Goal: Task Accomplishment & Management: Complete application form

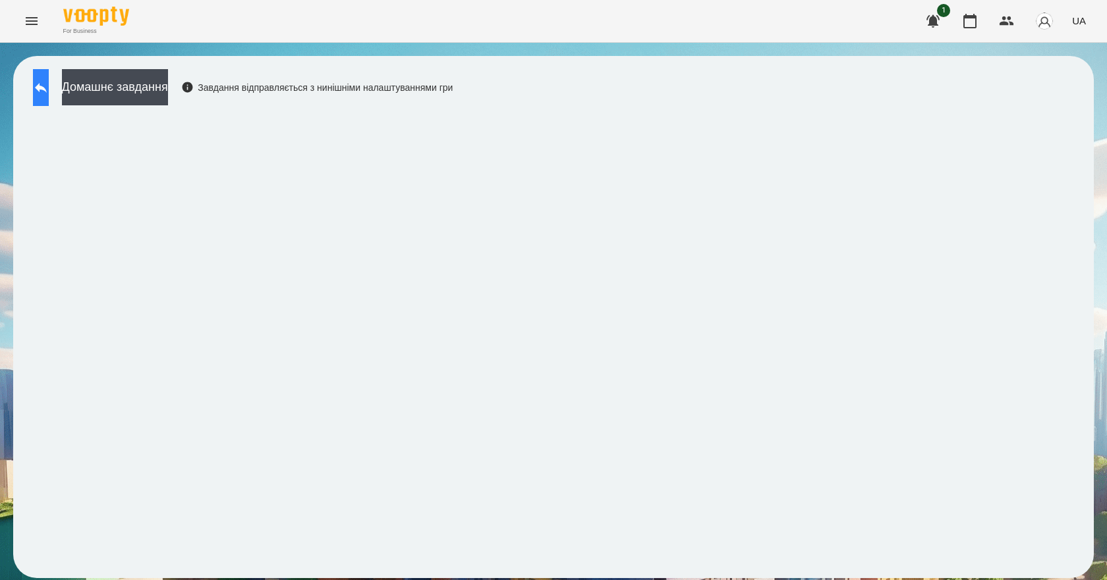
click at [49, 75] on button at bounding box center [41, 87] width 16 height 37
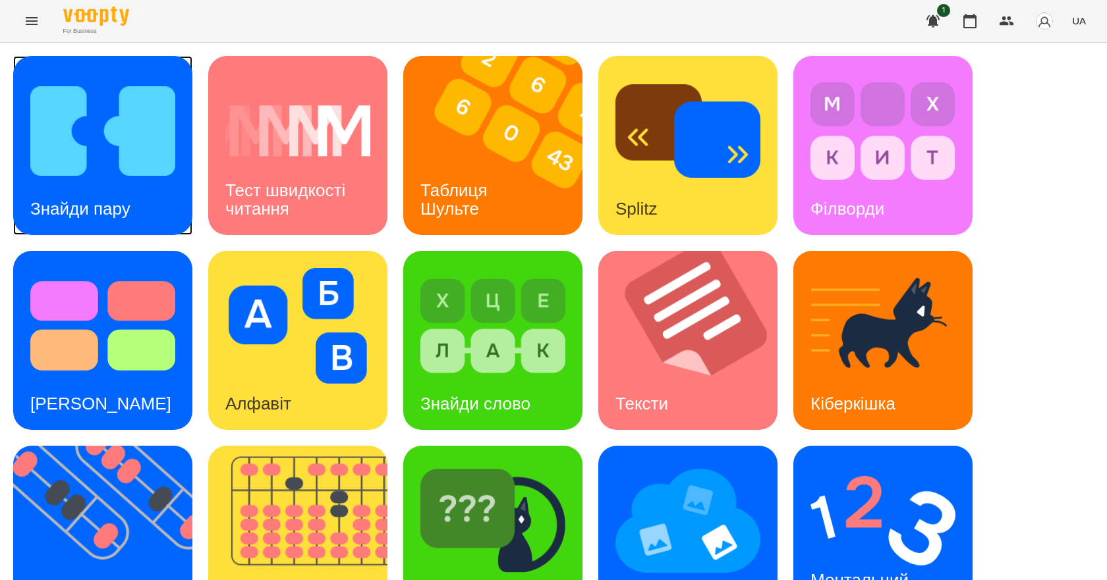
click at [117, 183] on div "Знайди пару" at bounding box center [80, 209] width 134 height 52
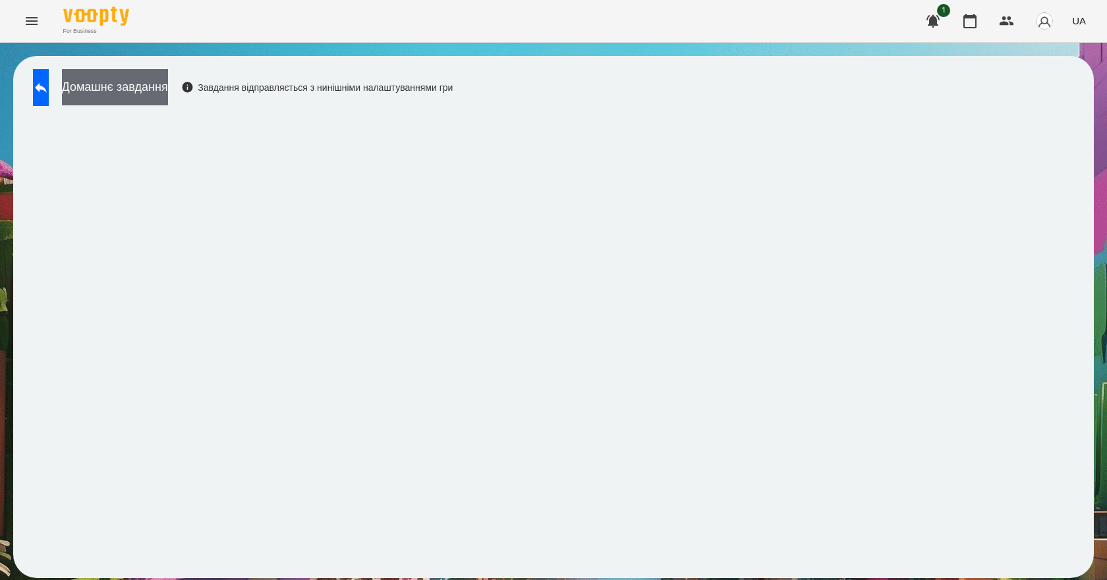
click at [133, 85] on button "Домашнє завдання" at bounding box center [115, 87] width 106 height 36
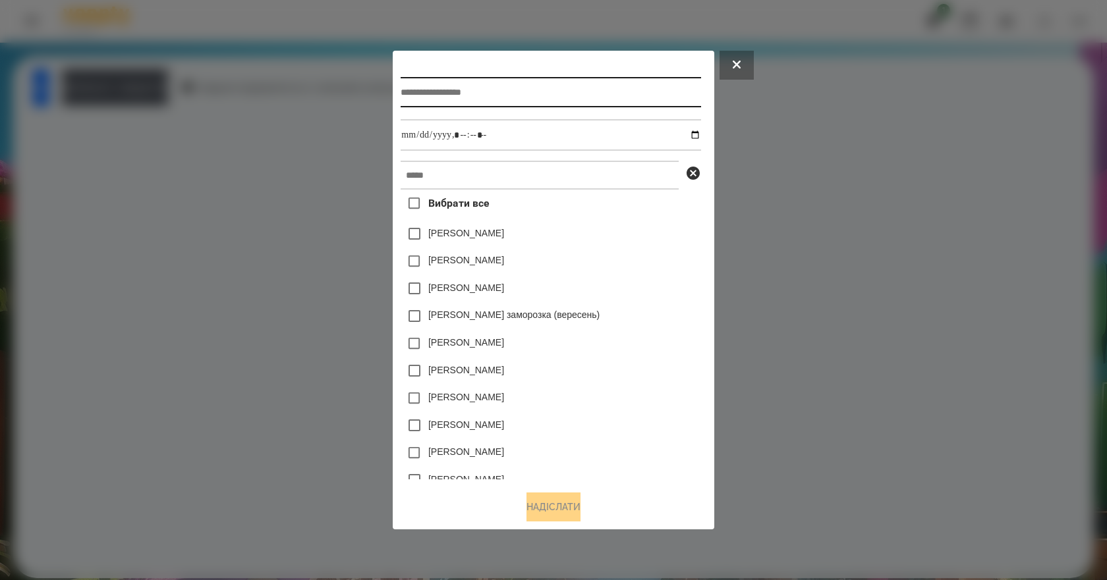
click at [570, 86] on input "text" at bounding box center [551, 92] width 300 height 30
type input "**********"
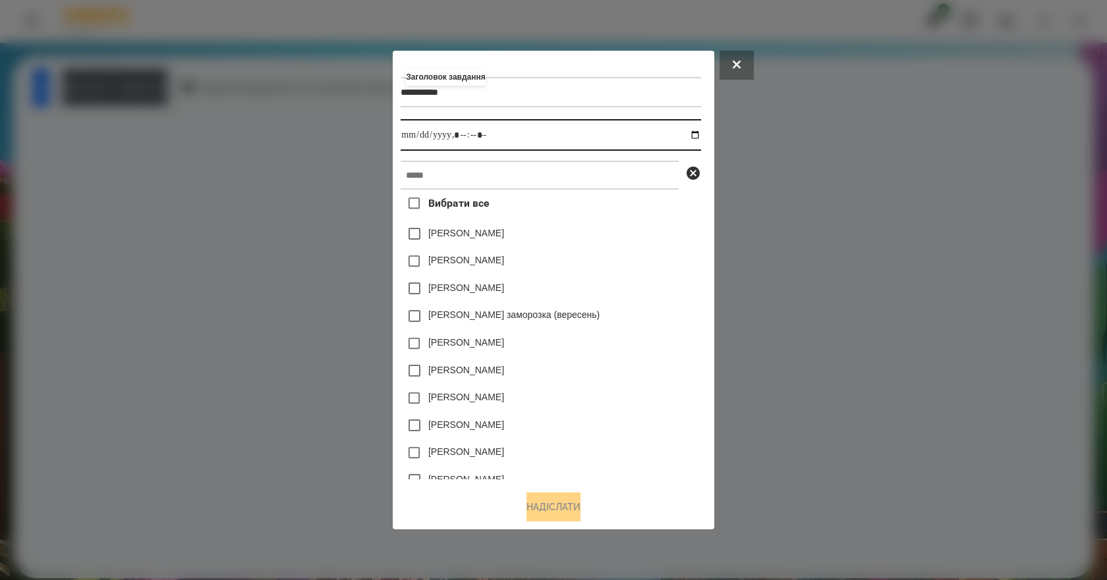
click at [697, 134] on input "datetime-local" at bounding box center [551, 135] width 300 height 32
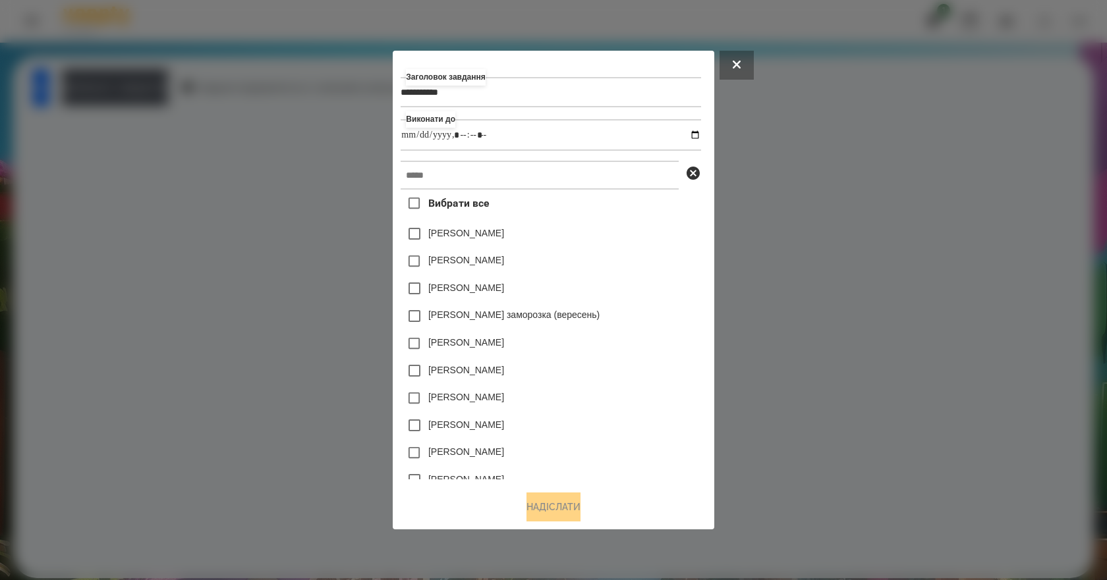
type input "**********"
click at [680, 301] on div "[PERSON_NAME]" at bounding box center [551, 289] width 300 height 28
click at [522, 181] on input "text" at bounding box center [540, 175] width 278 height 29
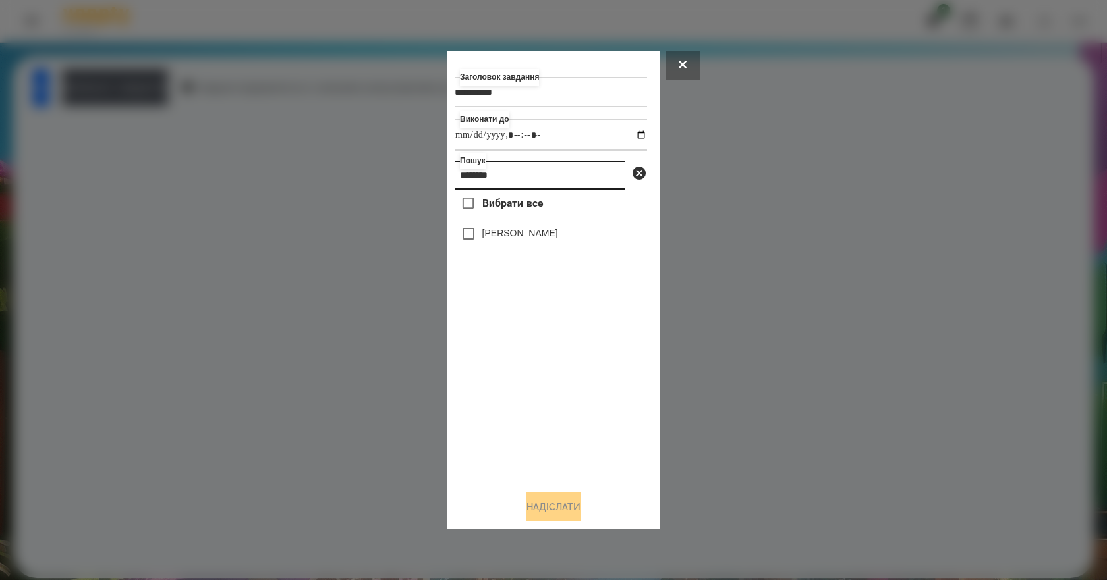
type input "********"
click at [528, 237] on label "[PERSON_NAME]" at bounding box center [520, 233] width 76 height 13
click at [548, 503] on button "Надіслати" at bounding box center [553, 507] width 54 height 29
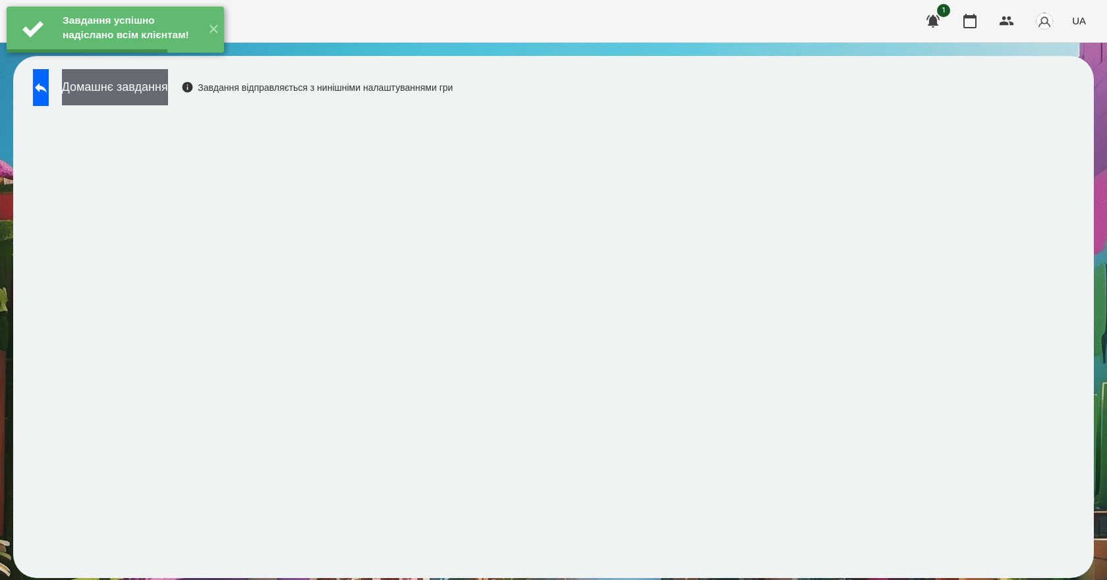
click at [168, 100] on button "Домашнє завдання" at bounding box center [115, 87] width 106 height 36
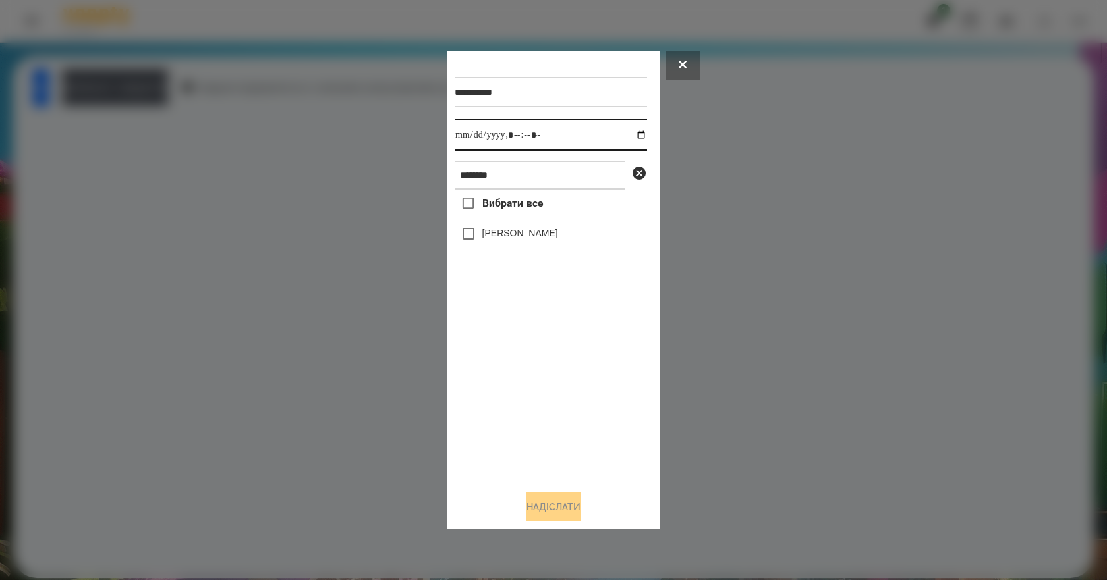
click at [625, 133] on input "datetime-local" at bounding box center [551, 135] width 192 height 32
type input "**********"
drag, startPoint x: 516, startPoint y: 368, endPoint x: 534, endPoint y: 316, distance: 55.0
click at [517, 358] on div "Вибрати все Омельнік Вероніка" at bounding box center [551, 335] width 192 height 291
click at [556, 231] on label "[PERSON_NAME]" at bounding box center [520, 233] width 76 height 13
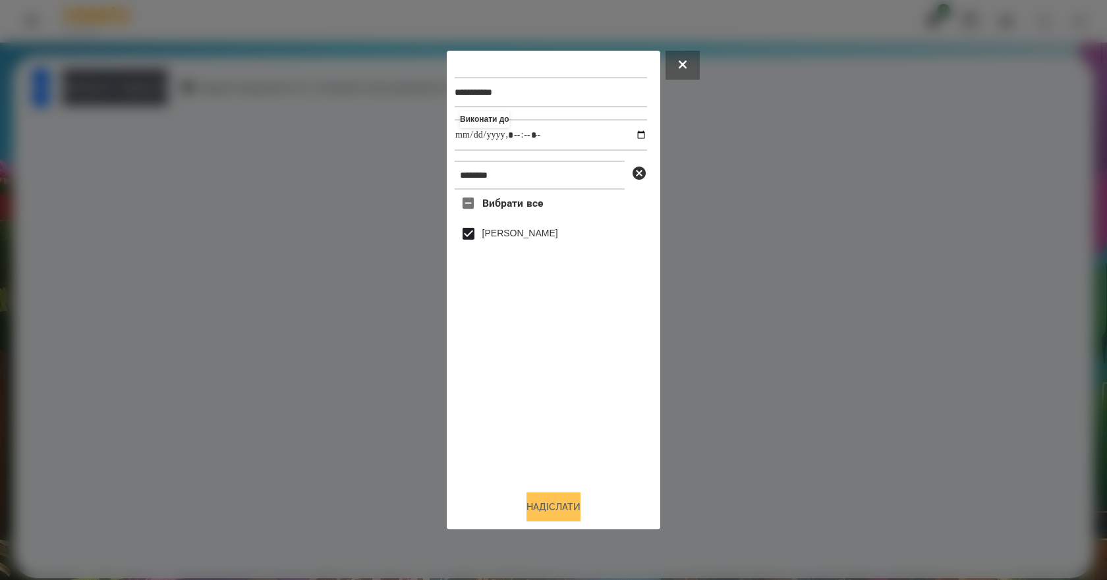
click at [567, 509] on button "Надіслати" at bounding box center [553, 507] width 54 height 29
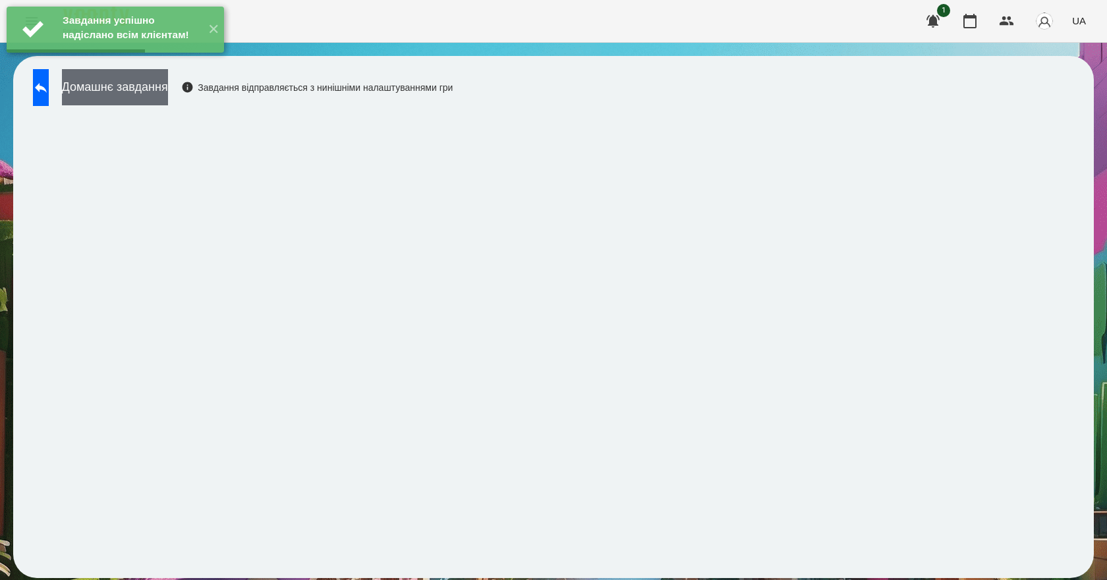
click at [167, 92] on button "Домашнє завдання" at bounding box center [115, 87] width 106 height 36
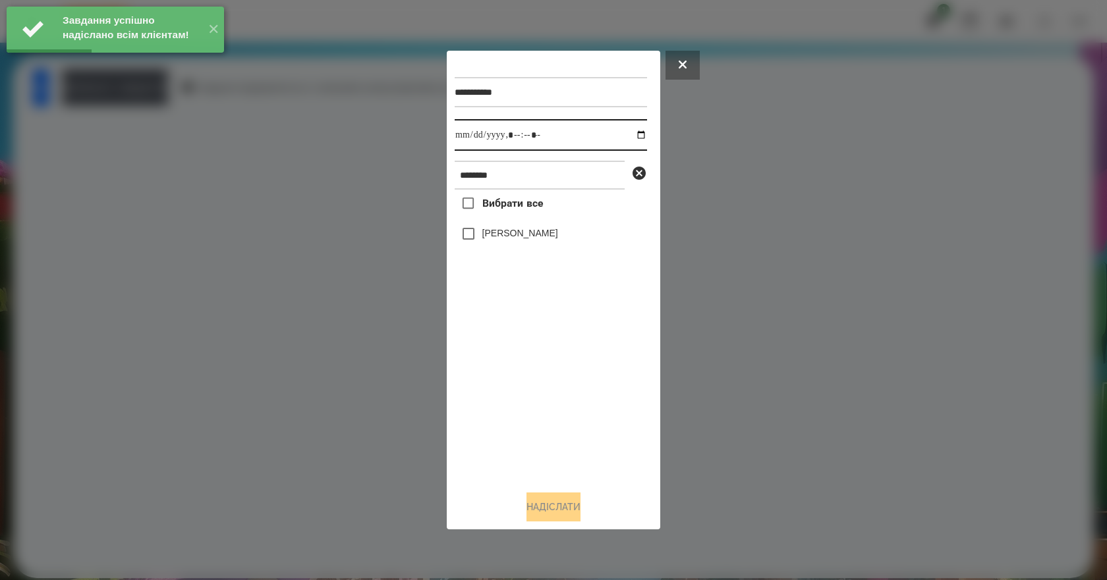
click at [631, 132] on input "datetime-local" at bounding box center [551, 135] width 192 height 32
type input "**********"
drag, startPoint x: 536, startPoint y: 360, endPoint x: 535, endPoint y: 352, distance: 7.9
click at [535, 360] on div "Вибрати все Омельнік Вероніка" at bounding box center [551, 335] width 192 height 291
click at [534, 240] on label "[PERSON_NAME]" at bounding box center [520, 233] width 76 height 13
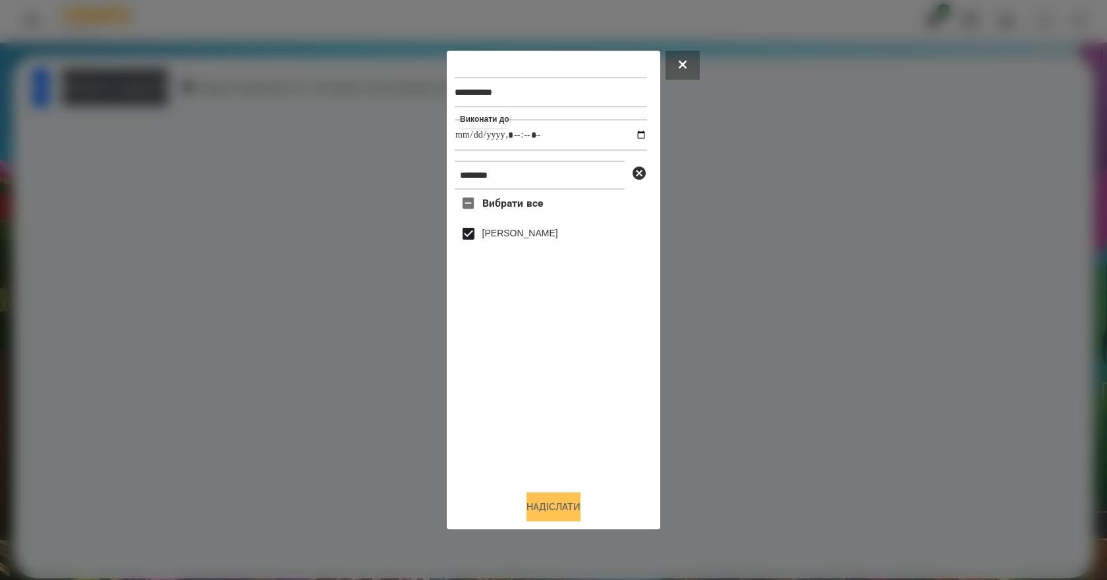
click at [557, 515] on button "Надіслати" at bounding box center [553, 507] width 54 height 29
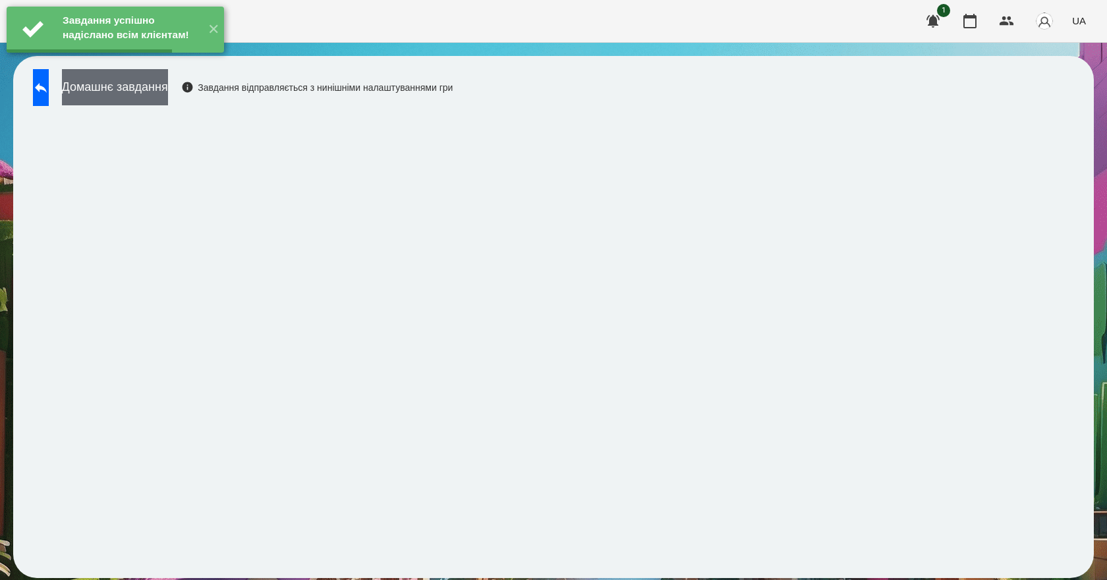
click at [168, 94] on button "Домашнє завдання" at bounding box center [115, 87] width 106 height 36
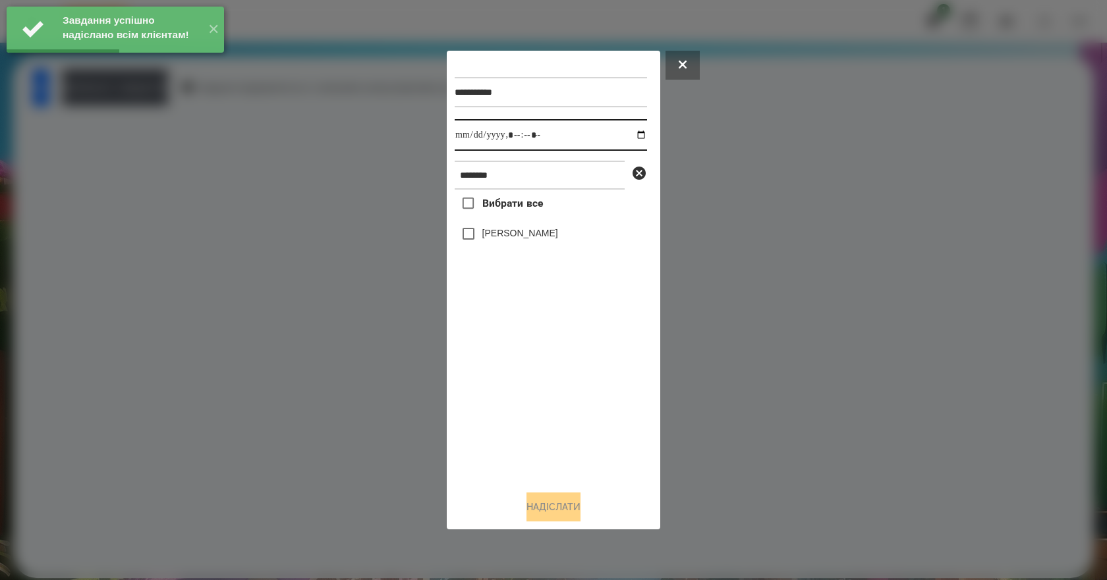
click at [631, 133] on input "datetime-local" at bounding box center [551, 135] width 192 height 32
type input "**********"
drag, startPoint x: 553, startPoint y: 383, endPoint x: 555, endPoint y: 370, distance: 13.2
click at [553, 383] on div "Вибрати все Омельнік Вероніка" at bounding box center [551, 335] width 192 height 291
click at [544, 240] on label "[PERSON_NAME]" at bounding box center [520, 233] width 76 height 13
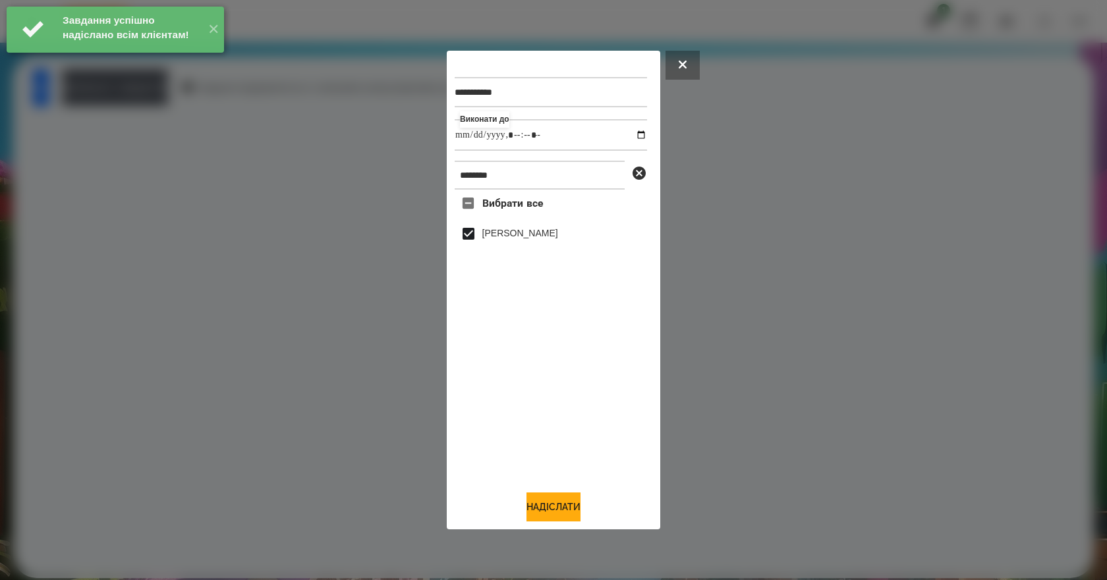
click at [560, 516] on button "Надіслати" at bounding box center [553, 507] width 54 height 29
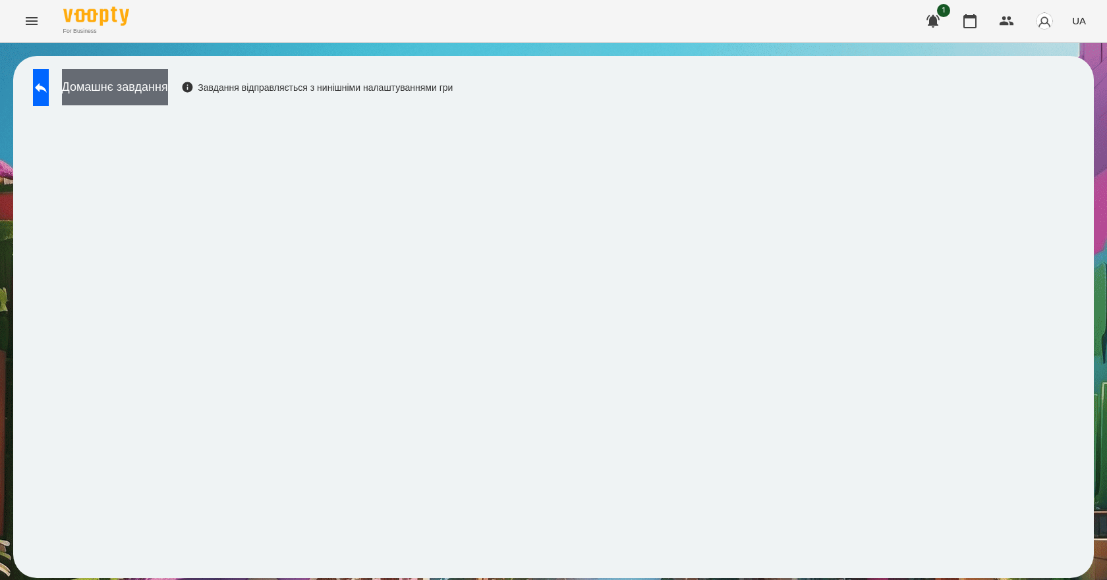
click at [168, 99] on button "Домашнє завдання" at bounding box center [115, 87] width 106 height 36
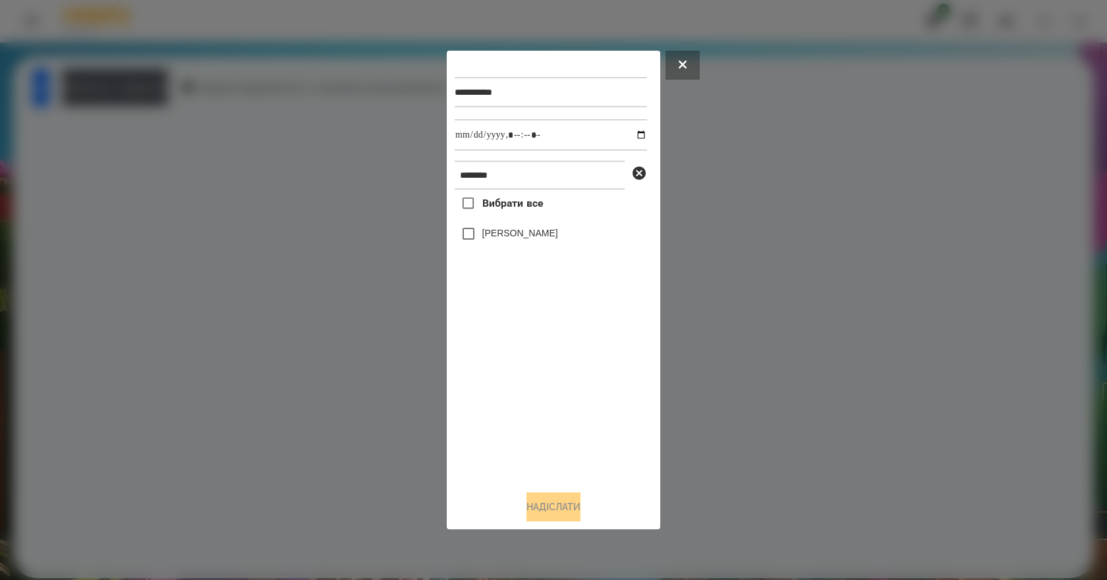
click at [531, 232] on label "[PERSON_NAME]" at bounding box center [520, 233] width 76 height 13
click at [558, 511] on button "Надіслати" at bounding box center [553, 507] width 54 height 29
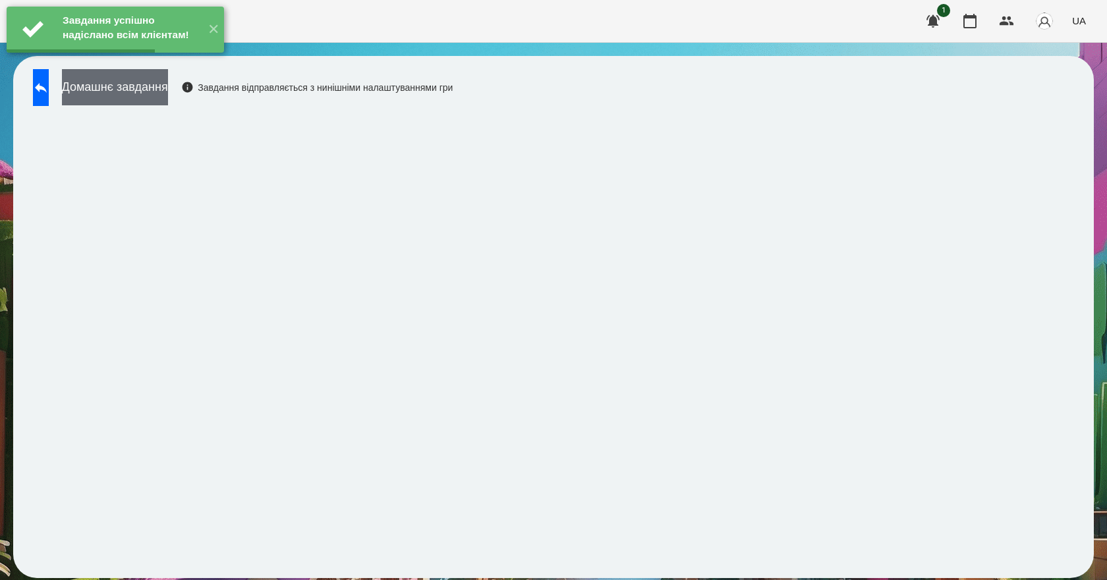
click at [155, 94] on button "Домашнє завдання" at bounding box center [115, 87] width 106 height 36
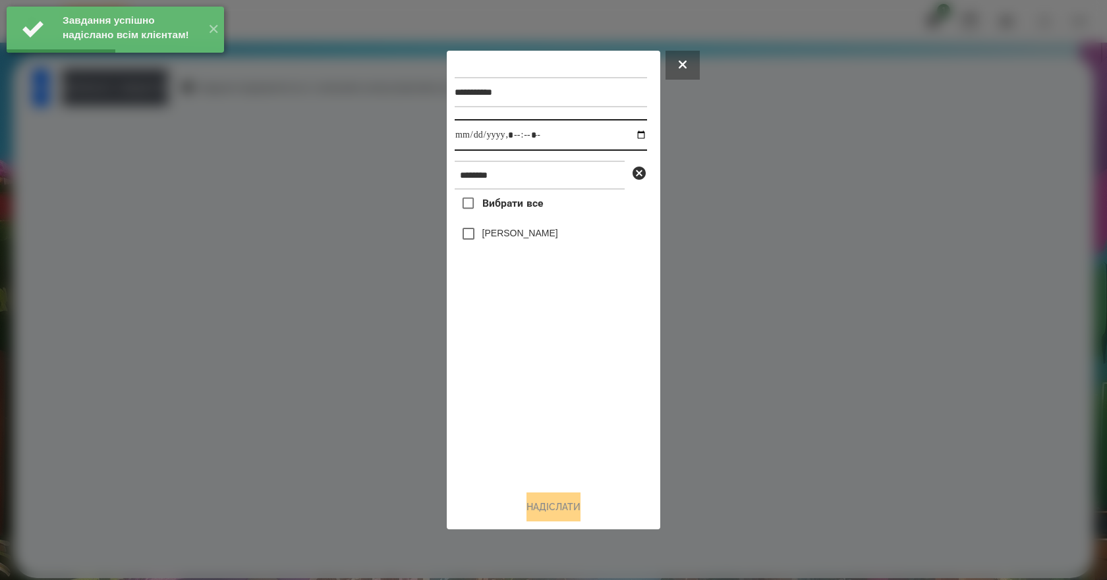
click at [630, 135] on input "datetime-local" at bounding box center [551, 135] width 192 height 32
type input "**********"
click at [563, 398] on div "Вибрати все Омельнік Вероніка" at bounding box center [551, 335] width 192 height 291
click at [524, 240] on label "[PERSON_NAME]" at bounding box center [520, 233] width 76 height 13
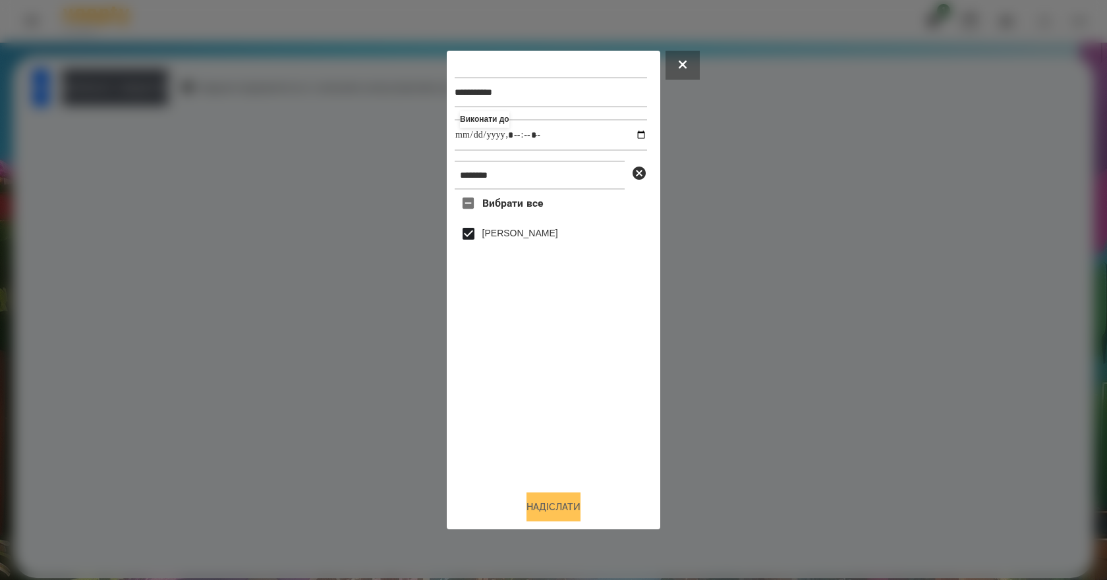
click at [561, 511] on button "Надіслати" at bounding box center [553, 507] width 54 height 29
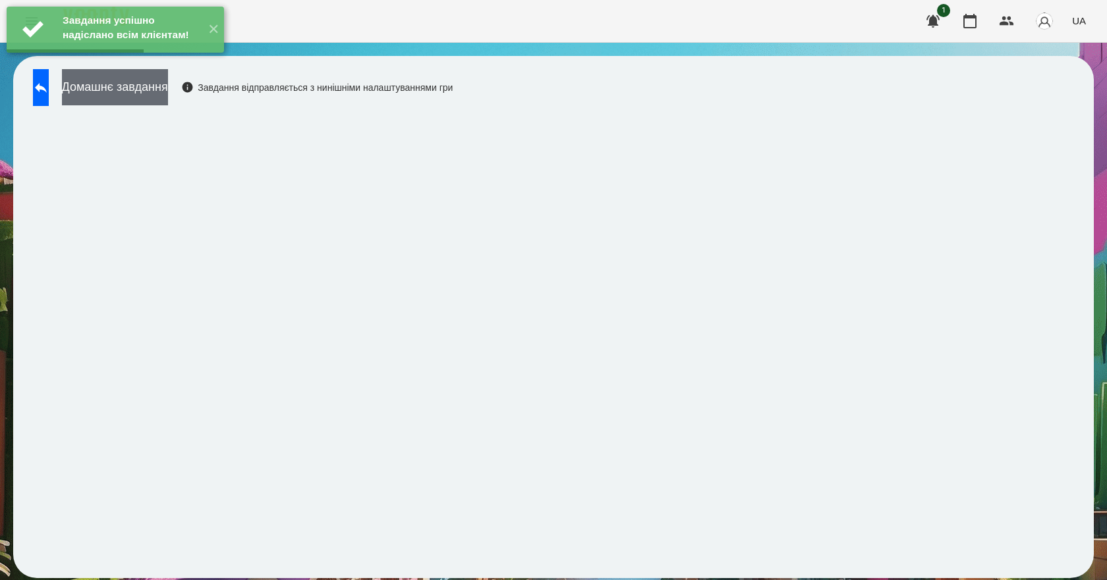
click at [153, 96] on button "Домашнє завдання" at bounding box center [115, 87] width 106 height 36
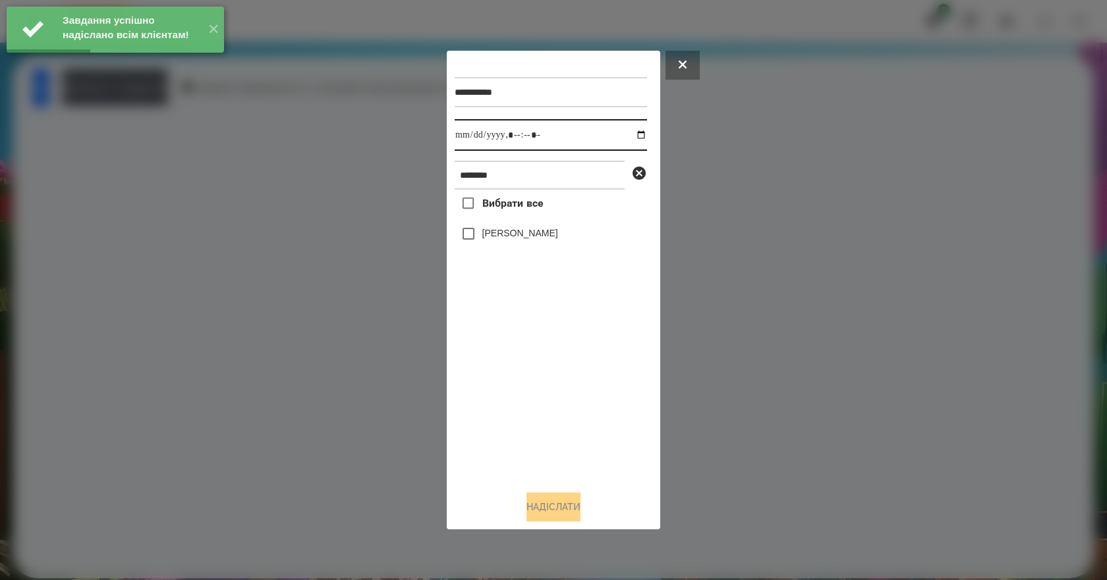
click at [629, 134] on input "datetime-local" at bounding box center [551, 135] width 192 height 32
type input "**********"
click at [575, 408] on div "Вибрати все Омельнік Вероніка" at bounding box center [551, 335] width 192 height 291
click at [527, 240] on label "[PERSON_NAME]" at bounding box center [520, 233] width 76 height 13
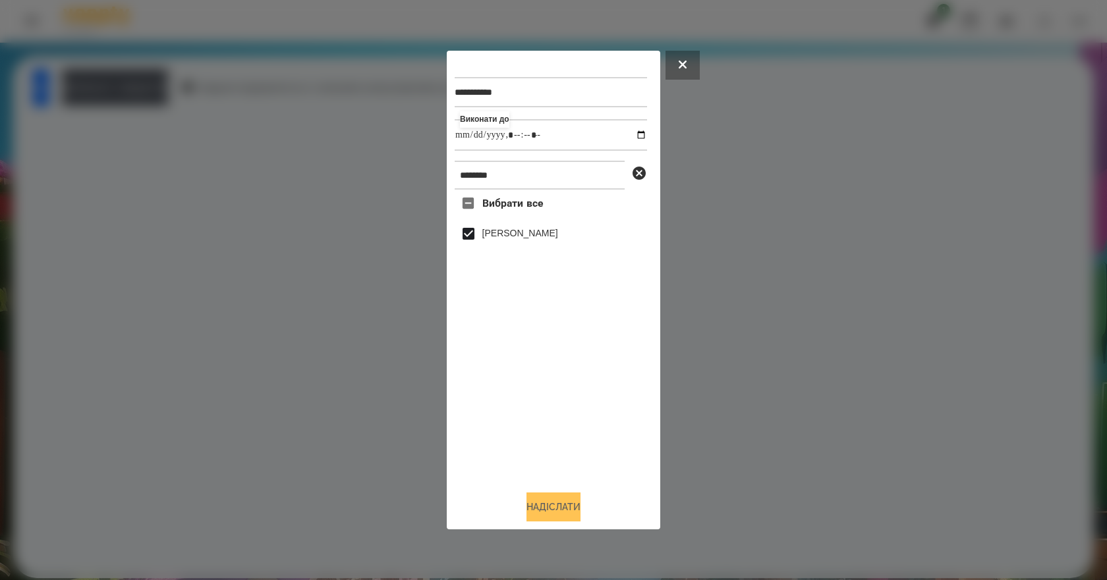
click at [567, 513] on button "Надіслати" at bounding box center [553, 507] width 54 height 29
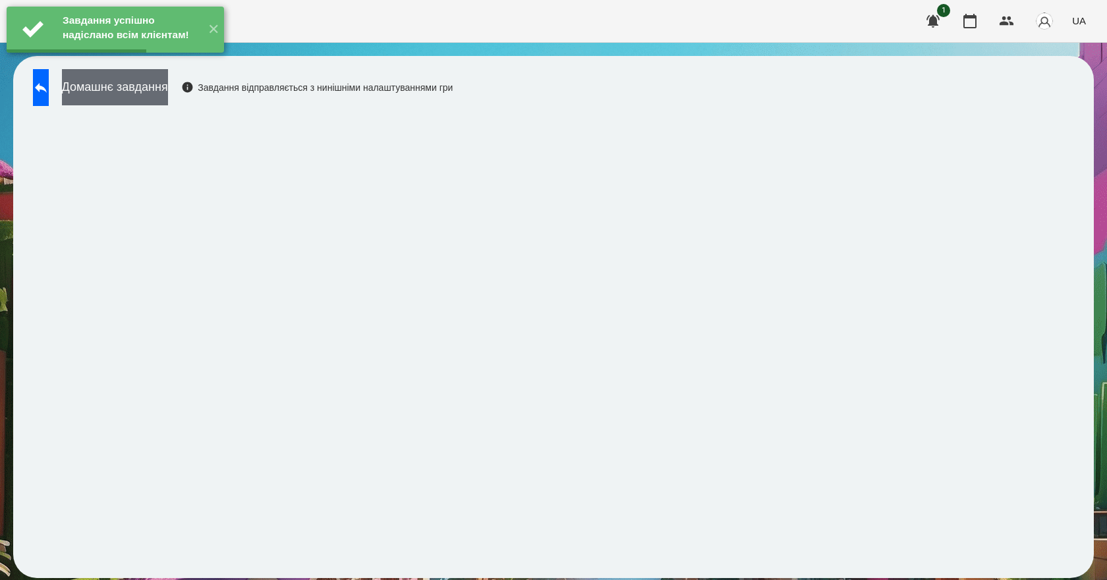
click at [168, 94] on button "Домашнє завдання" at bounding box center [115, 87] width 106 height 36
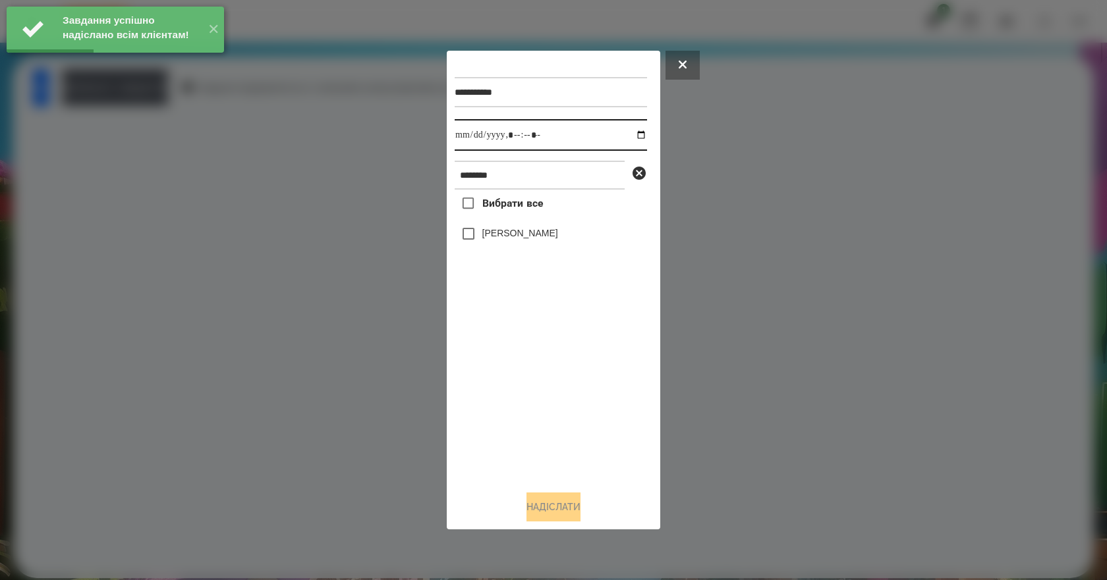
click at [628, 137] on input "datetime-local" at bounding box center [551, 135] width 192 height 32
type input "**********"
drag, startPoint x: 582, startPoint y: 397, endPoint x: 580, endPoint y: 387, distance: 10.1
click at [580, 387] on div "Вибрати все Омельнік Вероніка" at bounding box center [551, 335] width 192 height 291
click at [503, 230] on div "[PERSON_NAME]" at bounding box center [551, 234] width 192 height 28
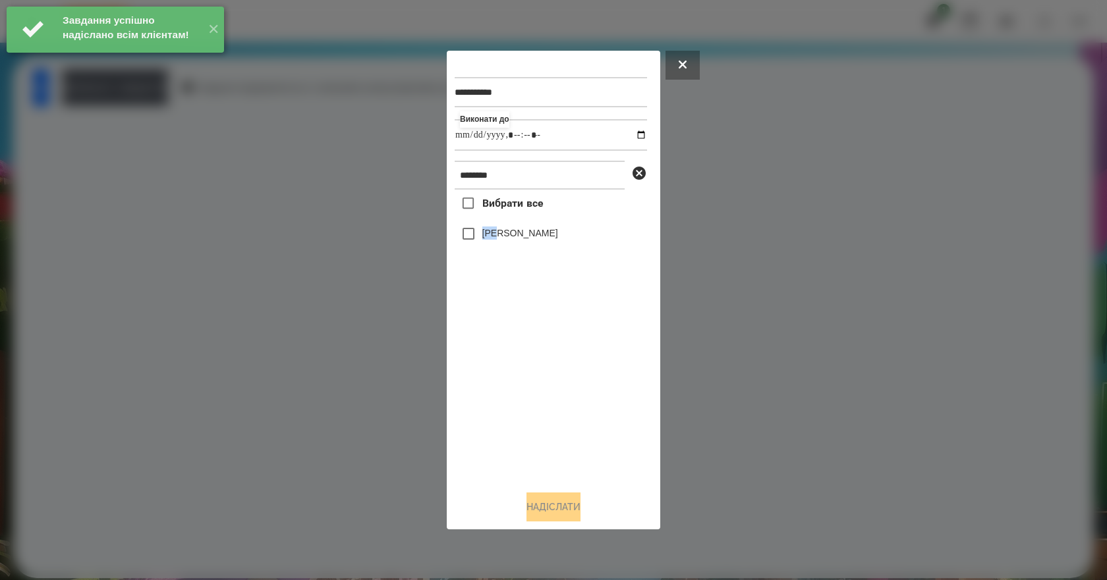
click at [503, 232] on label "[PERSON_NAME]" at bounding box center [520, 233] width 76 height 13
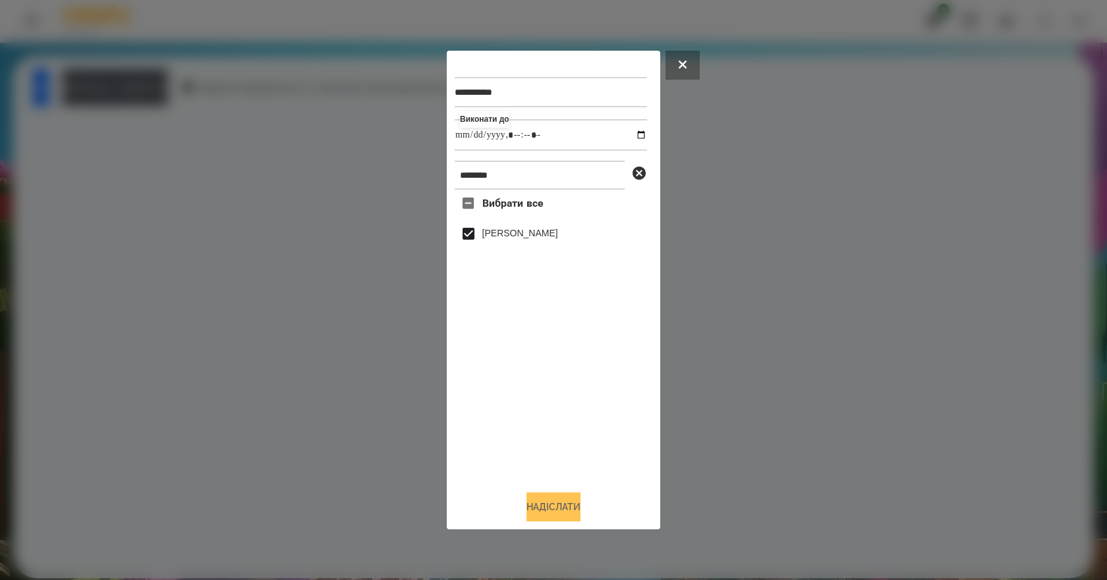
click at [580, 509] on button "Надіслати" at bounding box center [553, 507] width 54 height 29
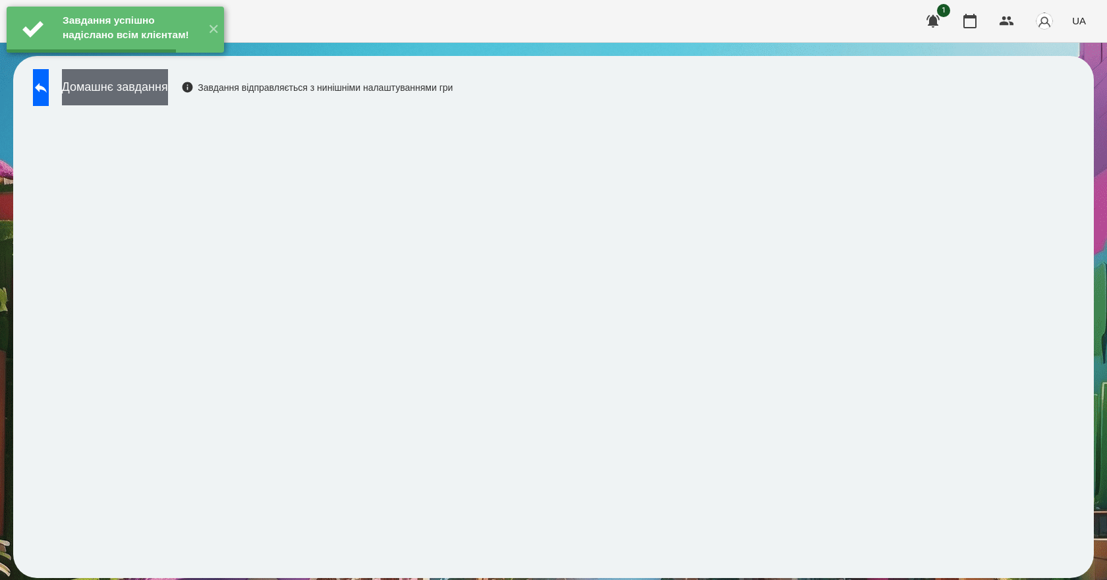
click at [142, 92] on button "Домашнє завдання" at bounding box center [115, 87] width 106 height 36
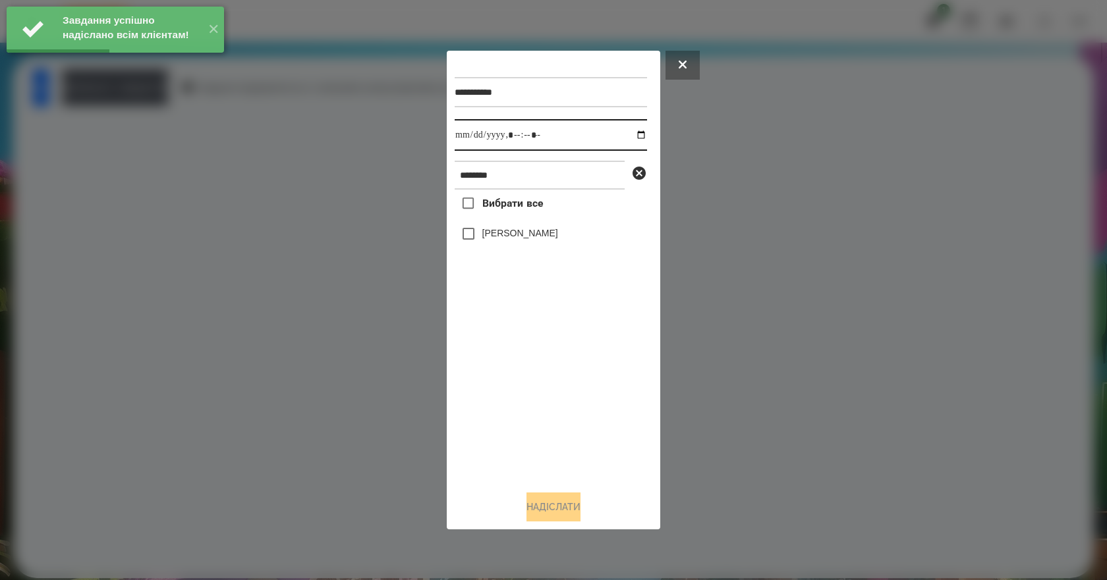
click at [628, 134] on input "datetime-local" at bounding box center [551, 135] width 192 height 32
type input "**********"
drag, startPoint x: 508, startPoint y: 385, endPoint x: 527, endPoint y: 316, distance: 71.1
click at [511, 379] on div "Вибрати все Омельнік Вероніка" at bounding box center [551, 335] width 192 height 291
click at [534, 229] on div "[PERSON_NAME]" at bounding box center [551, 234] width 192 height 28
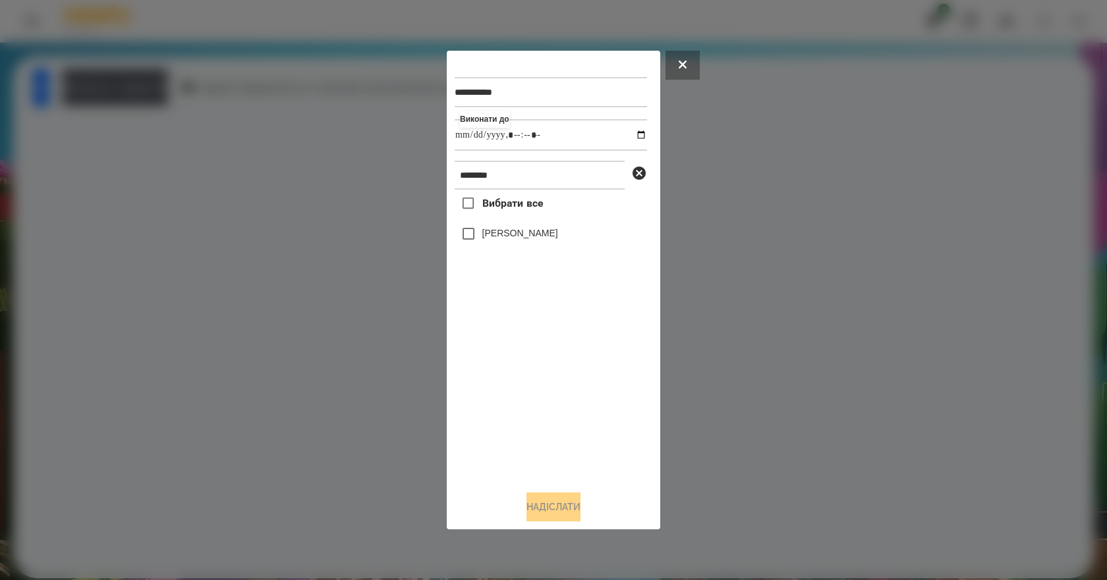
click at [534, 233] on label "[PERSON_NAME]" at bounding box center [520, 233] width 76 height 13
click at [546, 513] on button "Надіслати" at bounding box center [553, 507] width 54 height 29
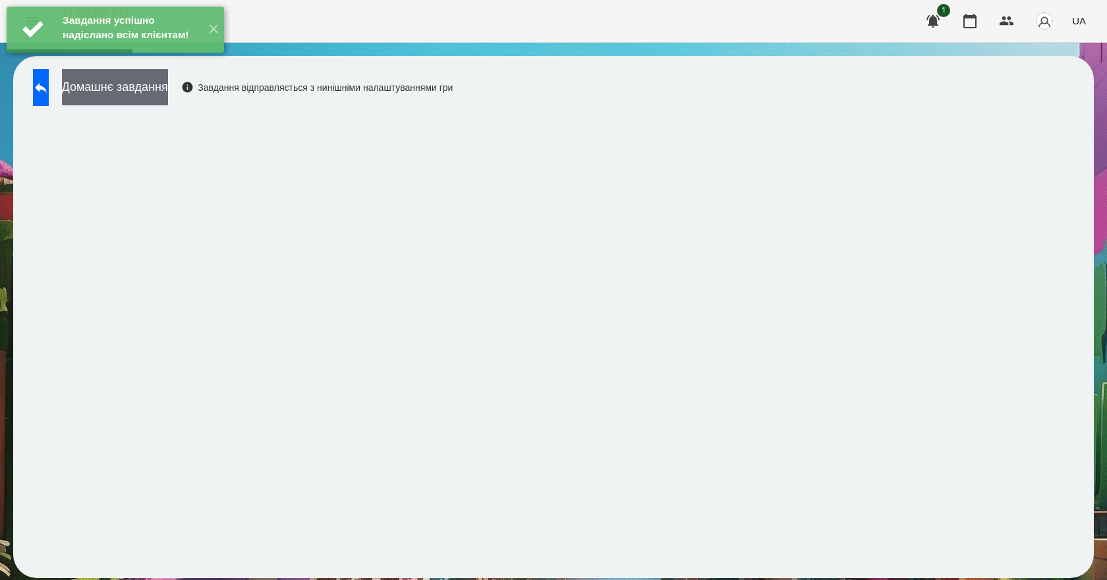
click at [152, 85] on button "Домашнє завдання" at bounding box center [115, 87] width 106 height 36
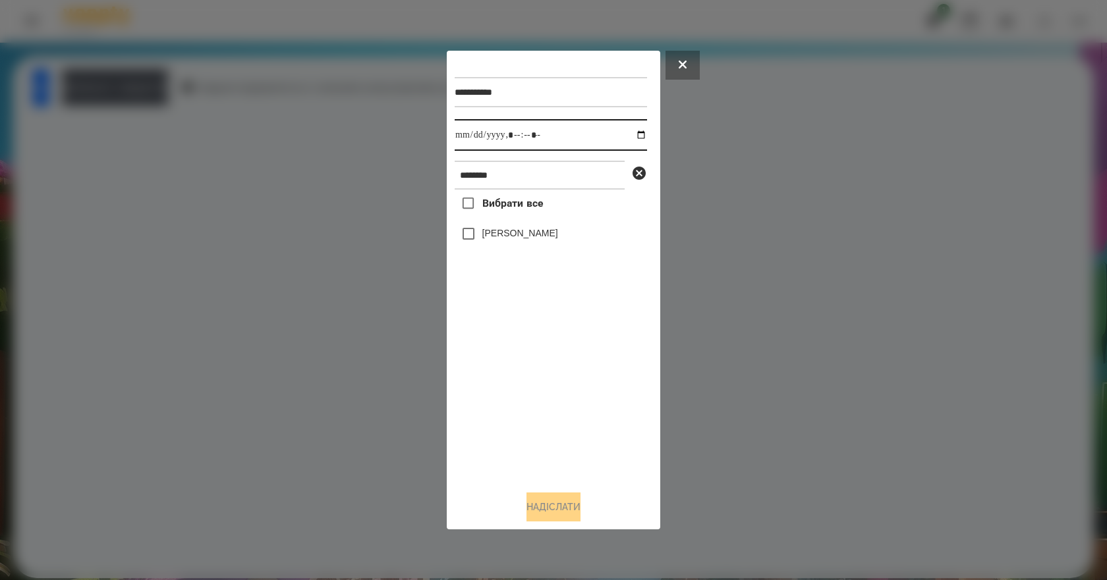
click at [627, 136] on input "datetime-local" at bounding box center [551, 135] width 192 height 32
type input "**********"
drag, startPoint x: 515, startPoint y: 413, endPoint x: 511, endPoint y: 342, distance: 71.3
click at [515, 412] on div "Вибрати все Омельнік Вероніка" at bounding box center [551, 335] width 192 height 291
click at [551, 236] on label "[PERSON_NAME]" at bounding box center [520, 233] width 76 height 13
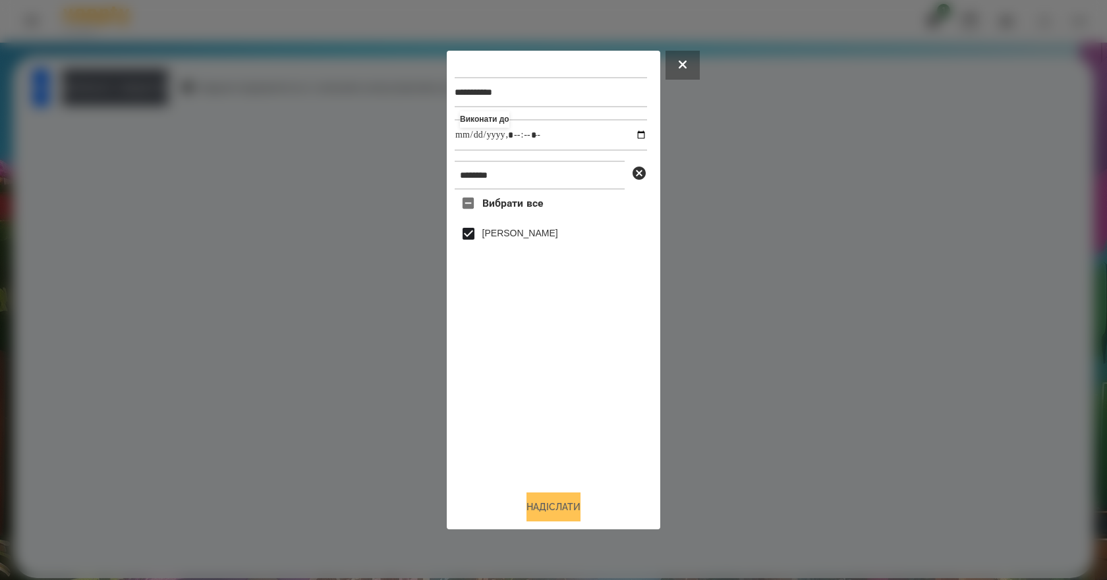
click at [553, 512] on button "Надіслати" at bounding box center [553, 507] width 54 height 29
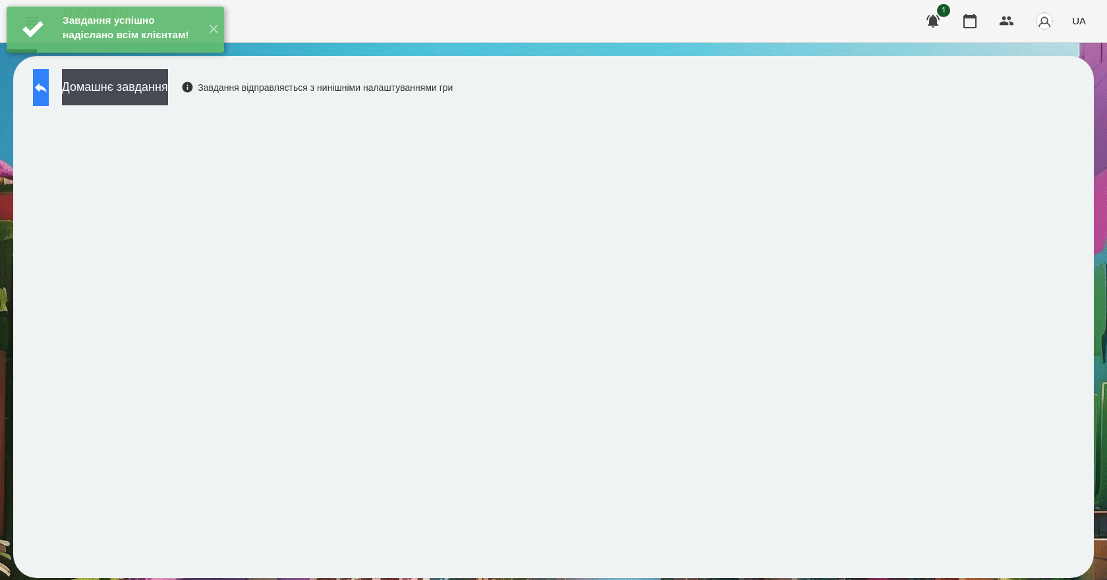
click at [49, 97] on button at bounding box center [41, 87] width 16 height 37
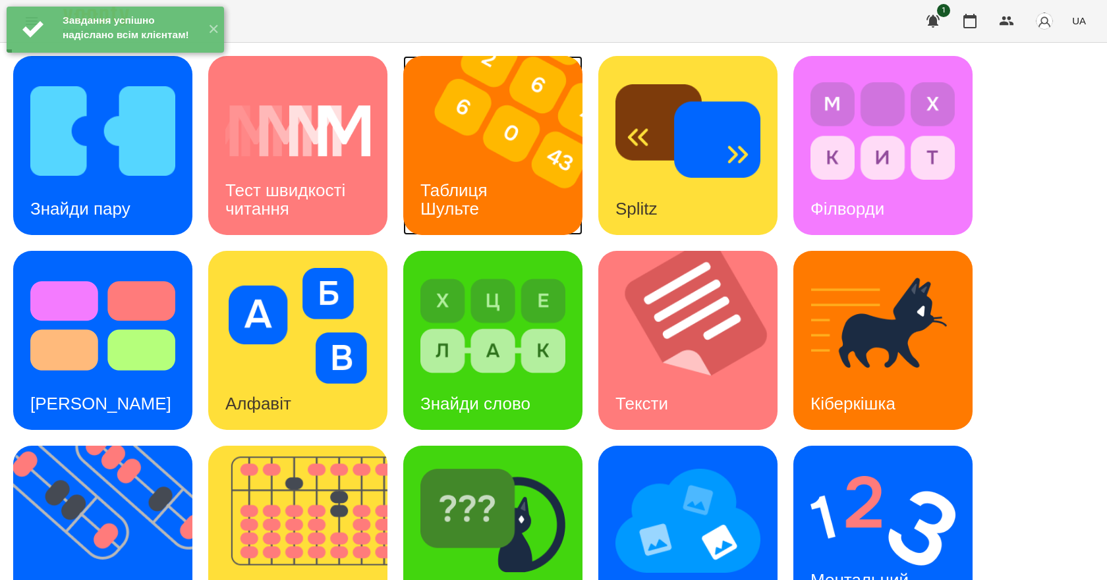
click at [503, 186] on div "Таблиця Шульте" at bounding box center [456, 200] width 106 height 70
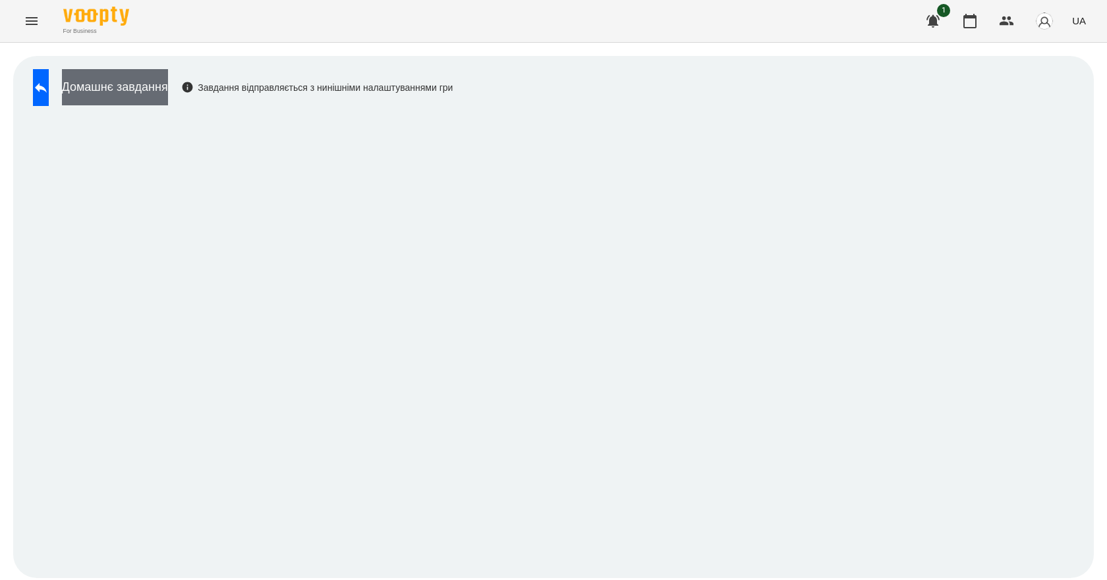
click at [168, 99] on button "Домашнє завдання" at bounding box center [115, 87] width 106 height 36
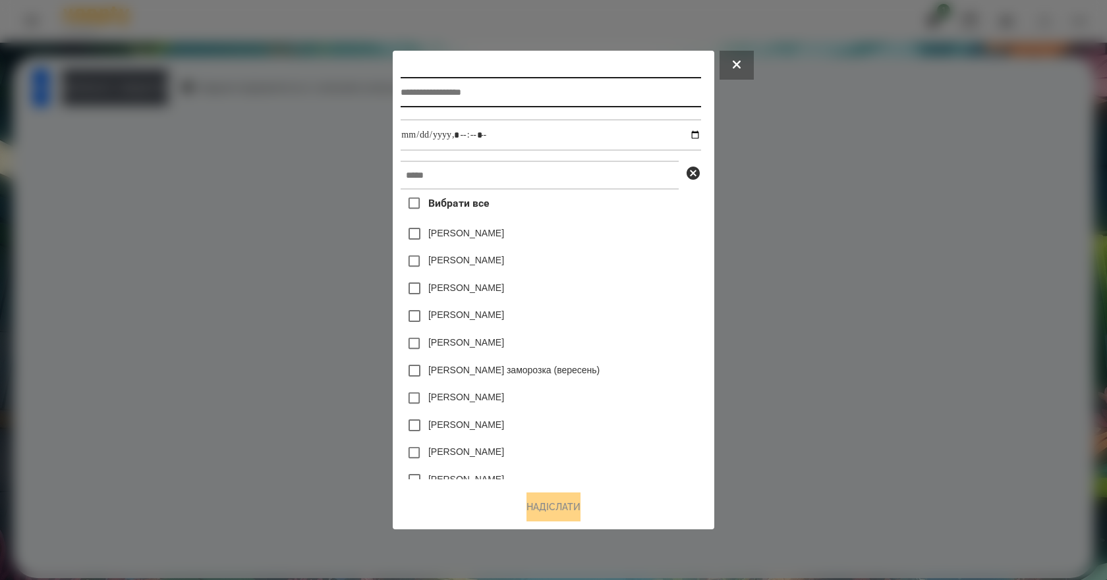
click at [536, 87] on input "text" at bounding box center [551, 92] width 300 height 30
click at [536, 89] on input "text" at bounding box center [551, 92] width 300 height 30
type input "**********"
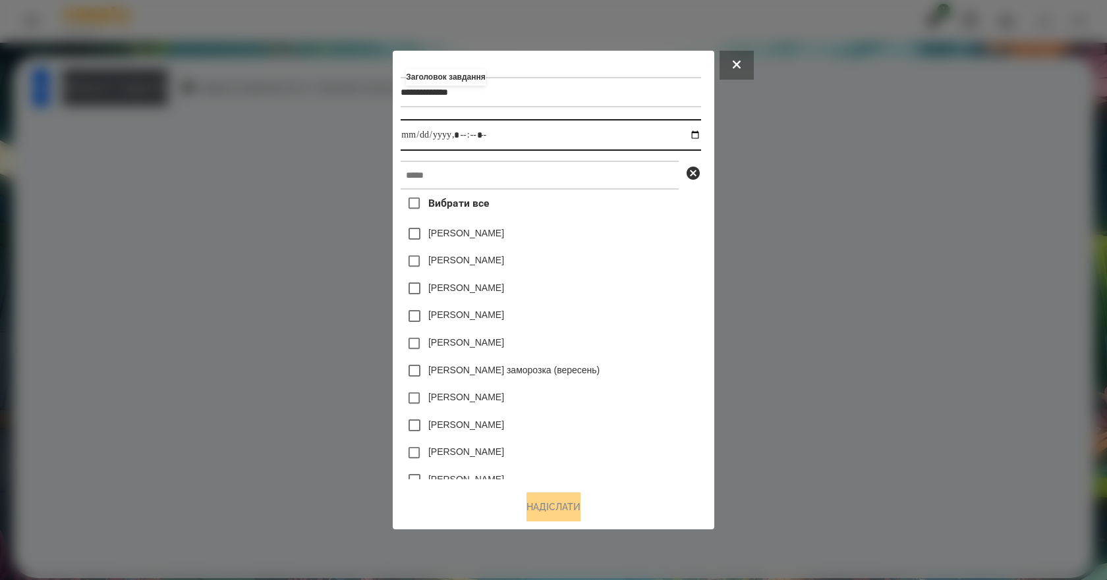
click at [696, 137] on input "datetime-local" at bounding box center [551, 135] width 300 height 32
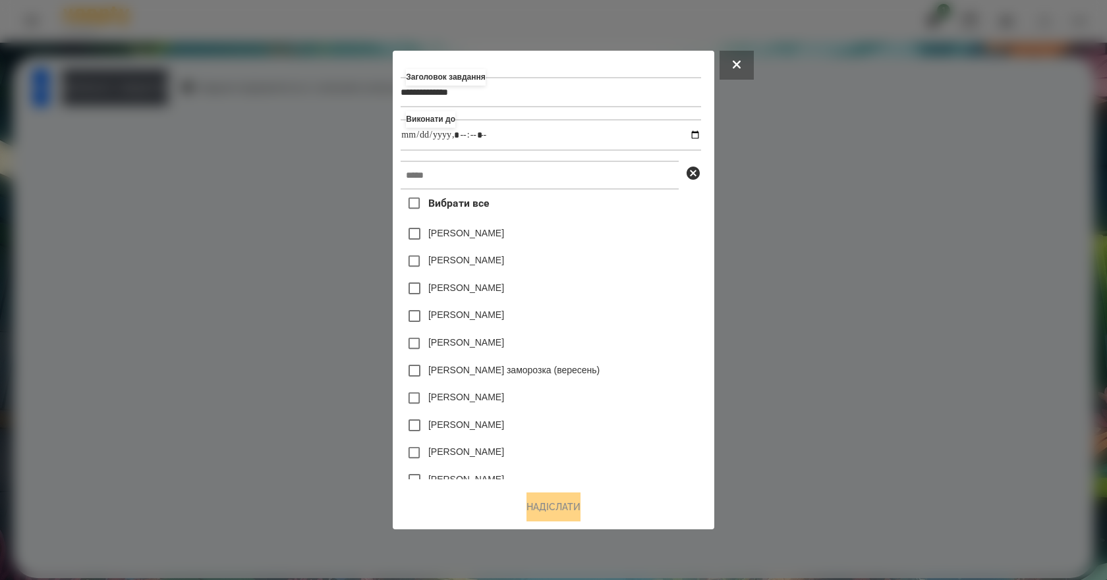
type input "**********"
click at [667, 294] on div "[PERSON_NAME]" at bounding box center [551, 289] width 300 height 28
click at [499, 183] on input "text" at bounding box center [540, 175] width 278 height 29
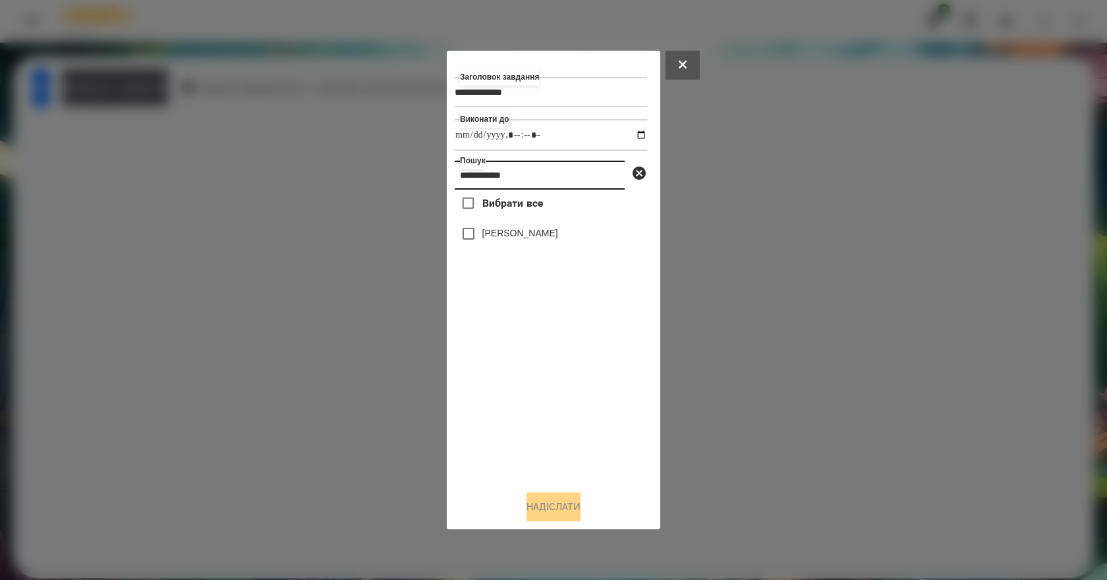
type input "**********"
click at [551, 238] on label "[PERSON_NAME]" at bounding box center [520, 233] width 76 height 13
click at [574, 522] on button "Надіслати" at bounding box center [553, 507] width 54 height 29
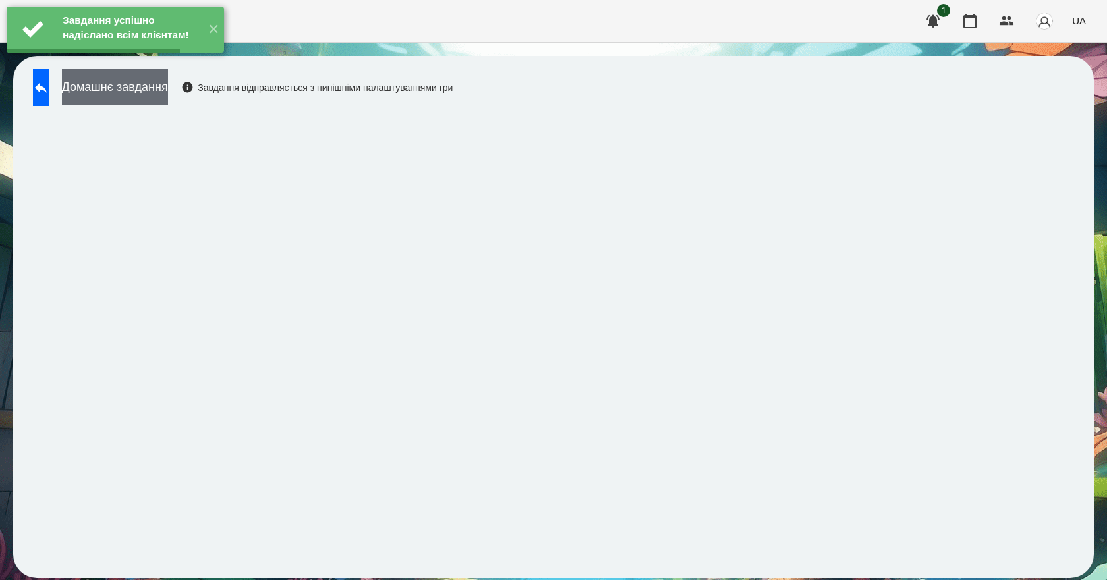
click at [168, 84] on button "Домашнє завдання" at bounding box center [115, 87] width 106 height 36
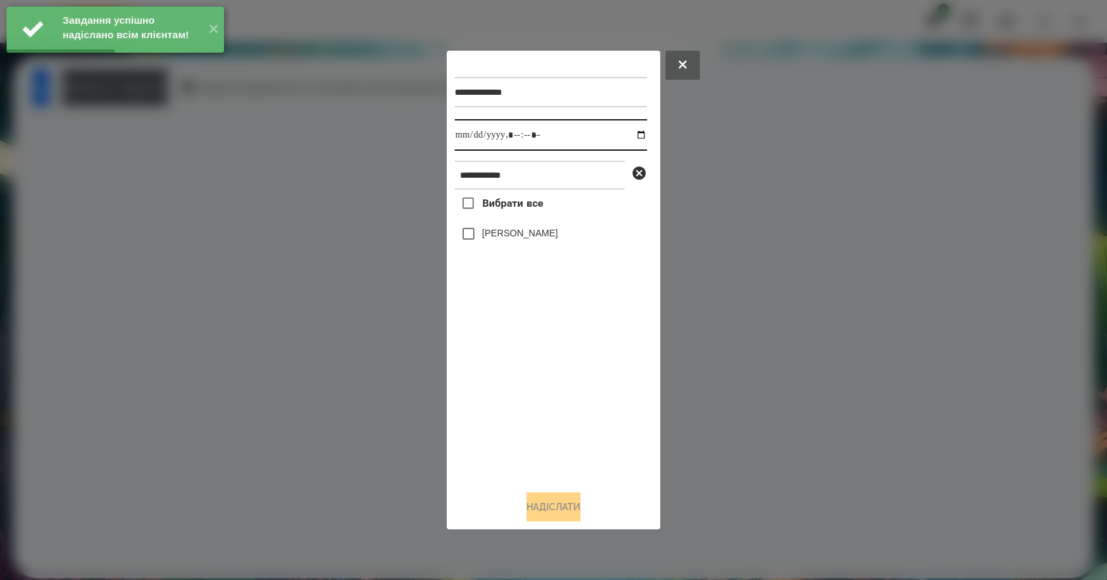
click at [636, 133] on input "datetime-local" at bounding box center [551, 135] width 192 height 32
type input "**********"
click at [512, 374] on div "Вибрати все Омельнік Вероніка" at bounding box center [551, 335] width 192 height 291
click at [543, 234] on label "[PERSON_NAME]" at bounding box center [520, 233] width 76 height 13
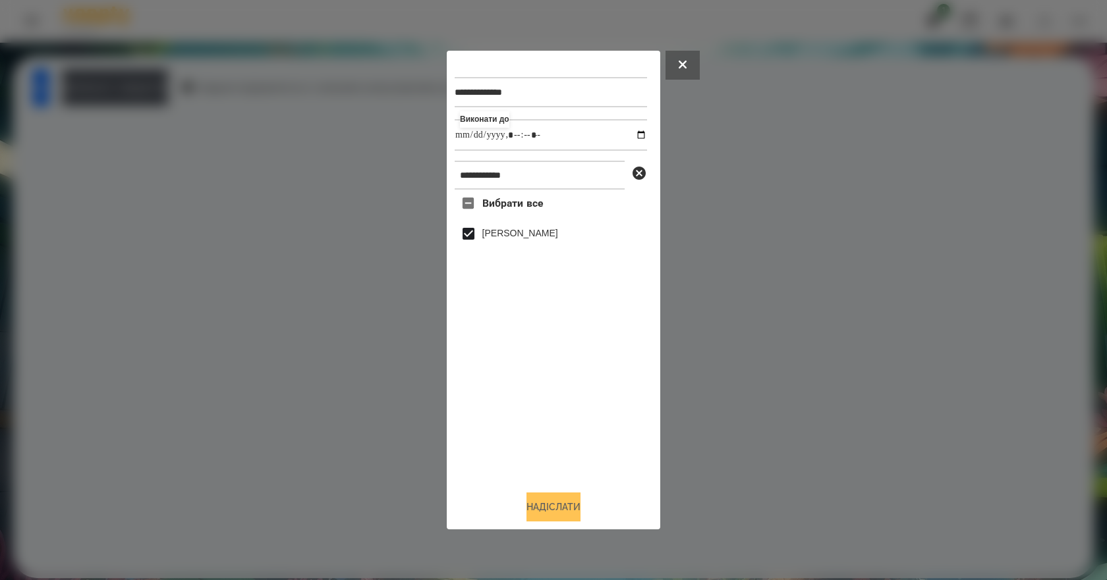
click at [559, 513] on button "Надіслати" at bounding box center [553, 507] width 54 height 29
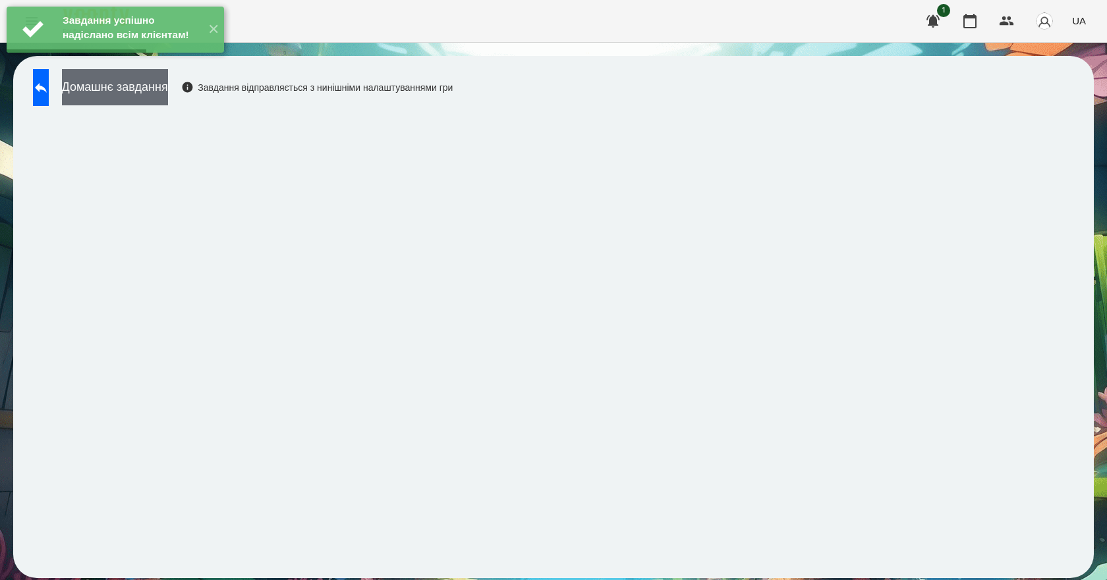
click at [168, 103] on button "Домашнє завдання" at bounding box center [115, 87] width 106 height 36
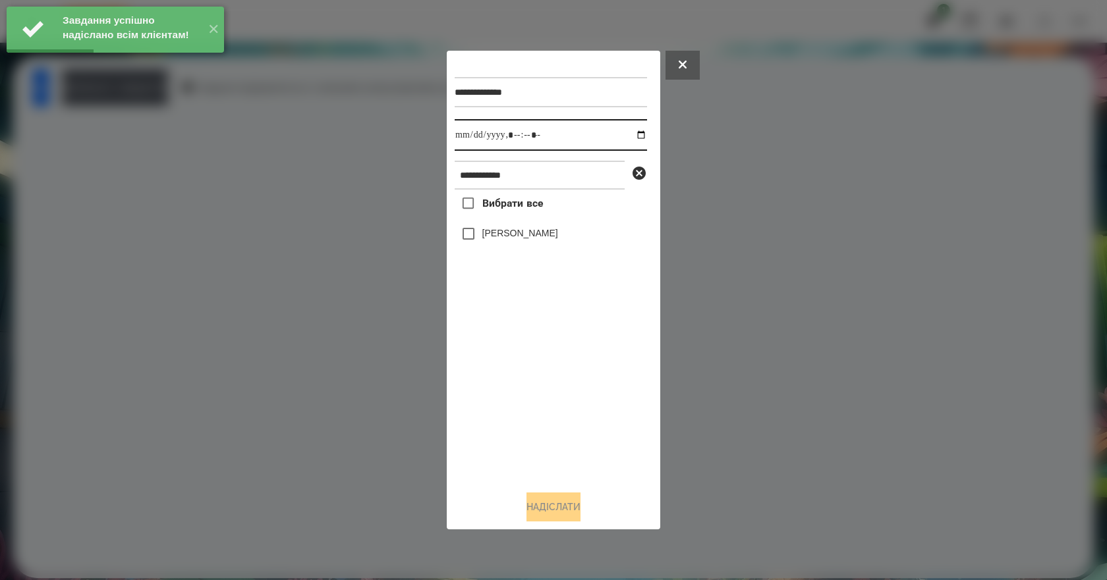
click at [627, 132] on input "datetime-local" at bounding box center [551, 135] width 192 height 32
type input "**********"
click at [512, 408] on div "Вибрати все Омельнік Вероніка" at bounding box center [551, 335] width 192 height 291
click at [505, 239] on label "[PERSON_NAME]" at bounding box center [520, 233] width 76 height 13
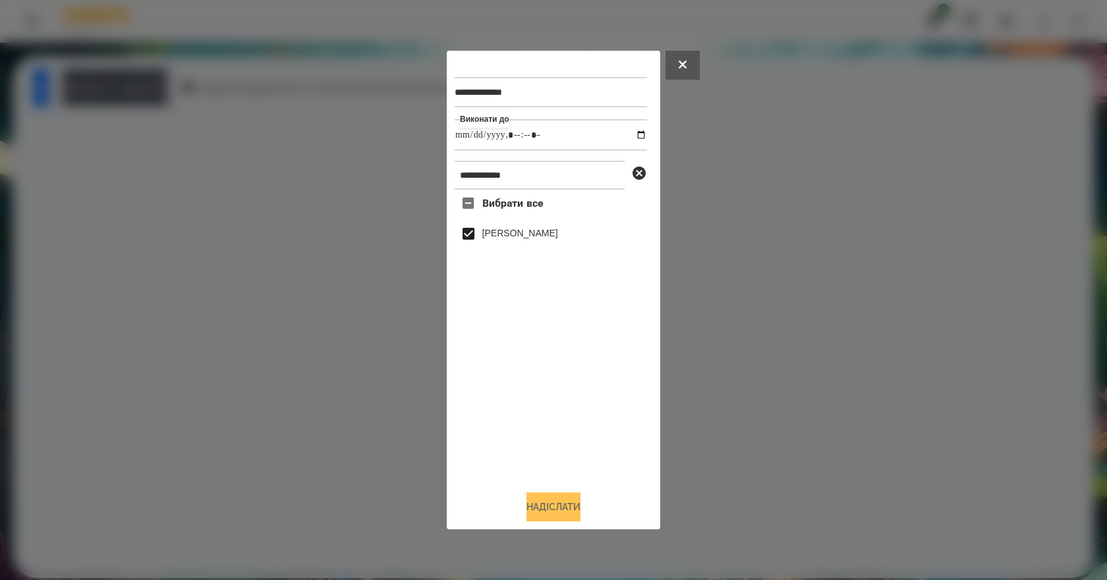
click at [561, 521] on button "Надіслати" at bounding box center [553, 507] width 54 height 29
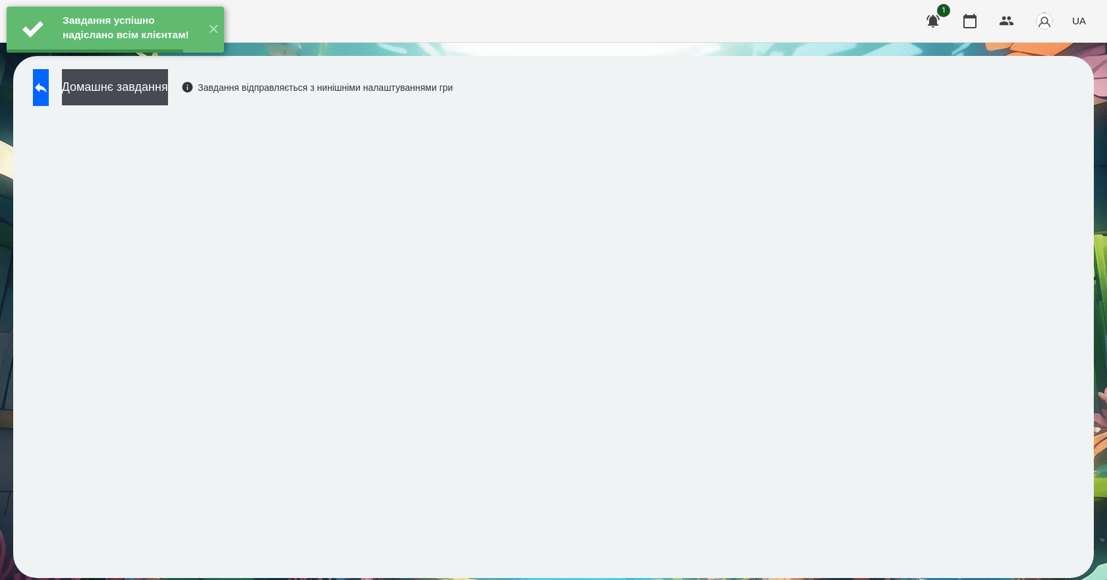
click at [148, 86] on button "Домашнє завдання" at bounding box center [115, 87] width 106 height 36
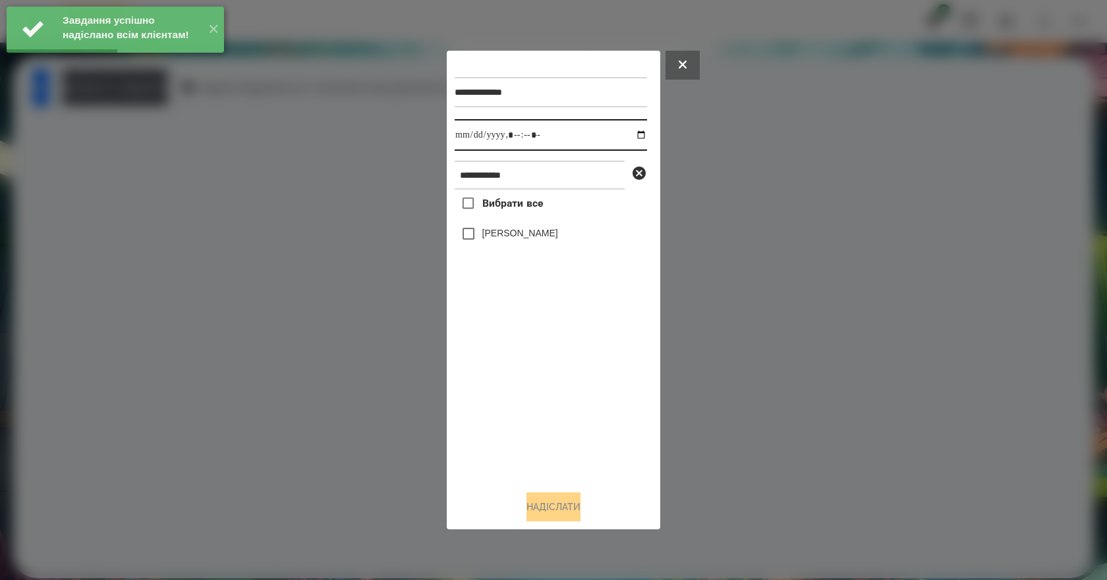
click at [631, 135] on input "datetime-local" at bounding box center [551, 135] width 192 height 32
type input "**********"
click at [543, 405] on div "Вибрати все Омельнік Вероніка" at bounding box center [551, 335] width 192 height 291
click at [536, 240] on label "[PERSON_NAME]" at bounding box center [520, 233] width 76 height 13
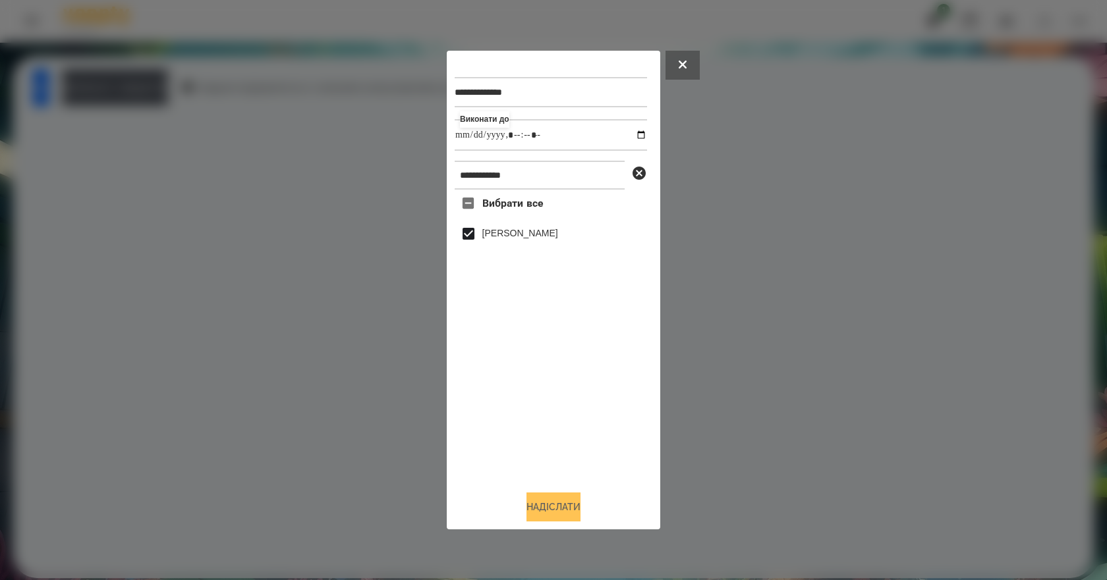
click at [567, 510] on button "Надіслати" at bounding box center [553, 507] width 54 height 29
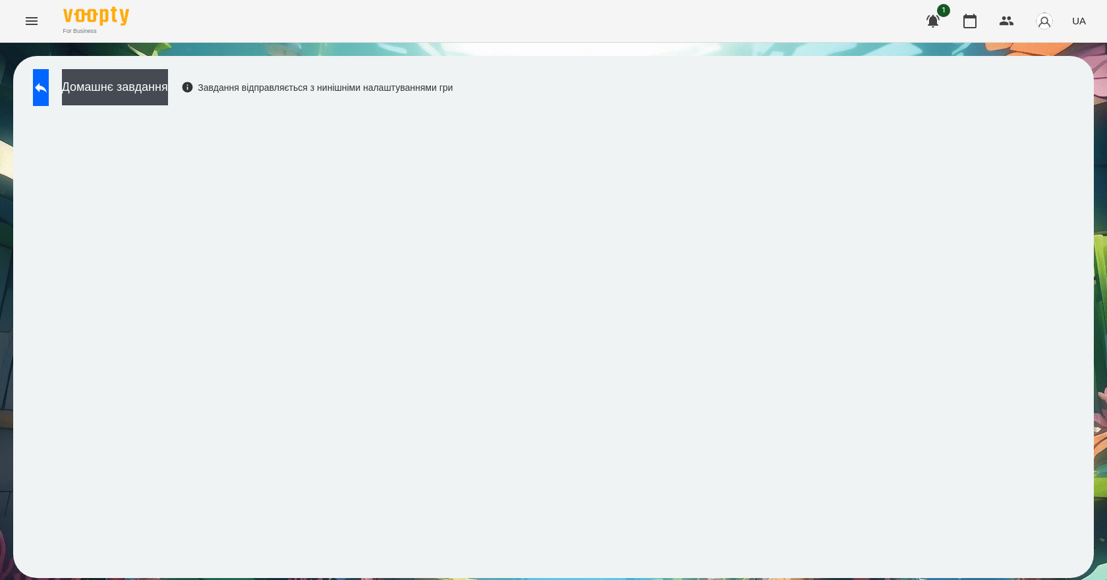
click at [174, 106] on div "Домашнє завдання Завдання відправляється з нинішніми налаштуваннями гри" at bounding box center [239, 90] width 426 height 43
click at [168, 95] on button "Домашнє завдання" at bounding box center [115, 87] width 106 height 36
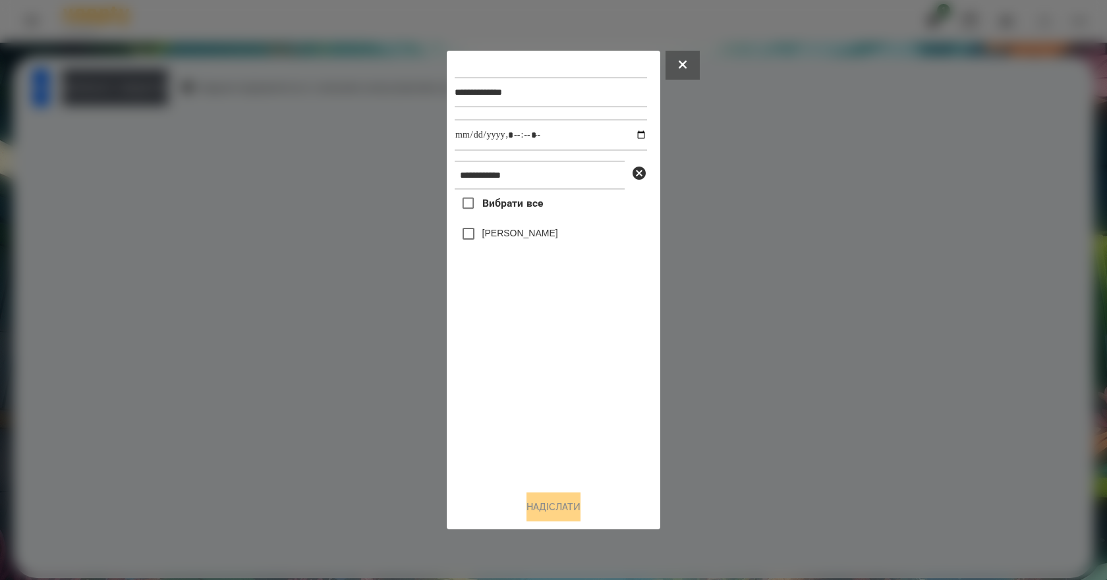
click at [518, 240] on label "[PERSON_NAME]" at bounding box center [520, 233] width 76 height 13
click at [574, 506] on button "Надіслати" at bounding box center [553, 507] width 54 height 29
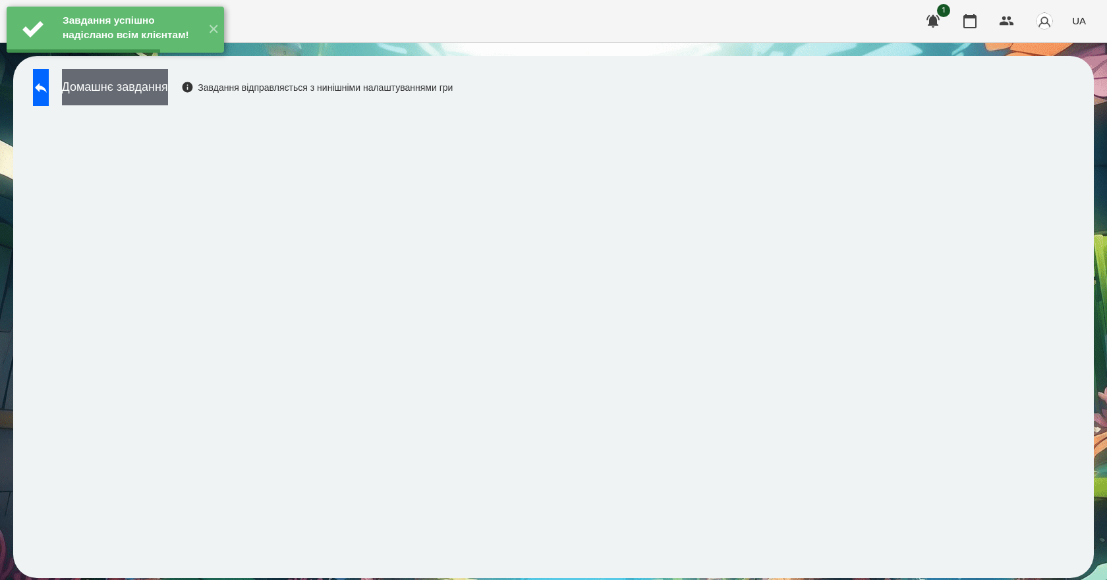
click at [168, 91] on button "Домашнє завдання" at bounding box center [115, 87] width 106 height 36
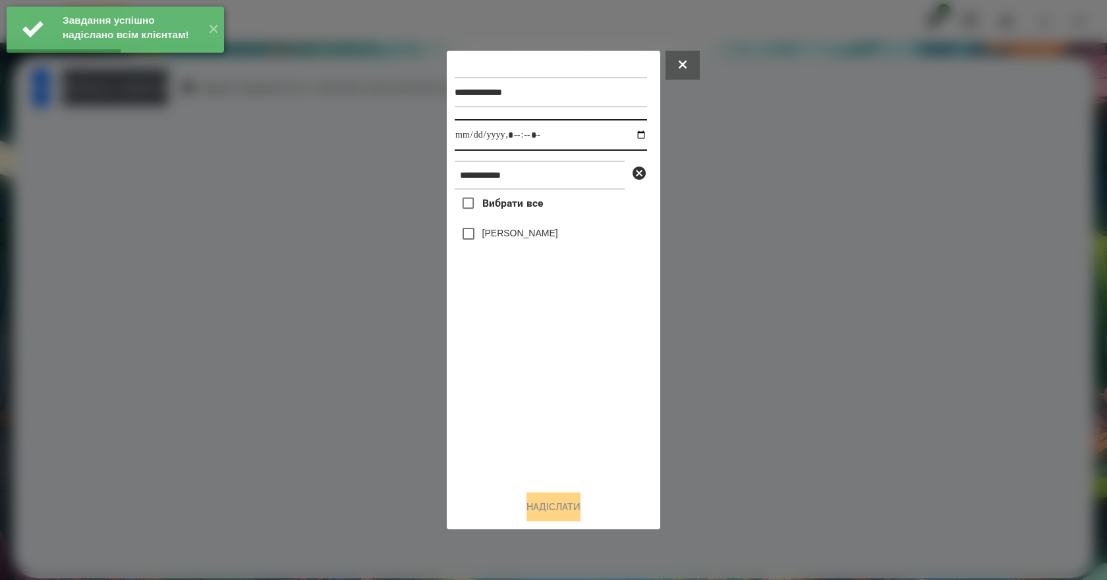
click at [632, 134] on input "datetime-local" at bounding box center [551, 135] width 192 height 32
type input "**********"
click at [548, 396] on div "Вибрати все Омельнік Вероніка" at bounding box center [551, 335] width 192 height 291
click at [518, 229] on label "[PERSON_NAME]" at bounding box center [520, 233] width 76 height 13
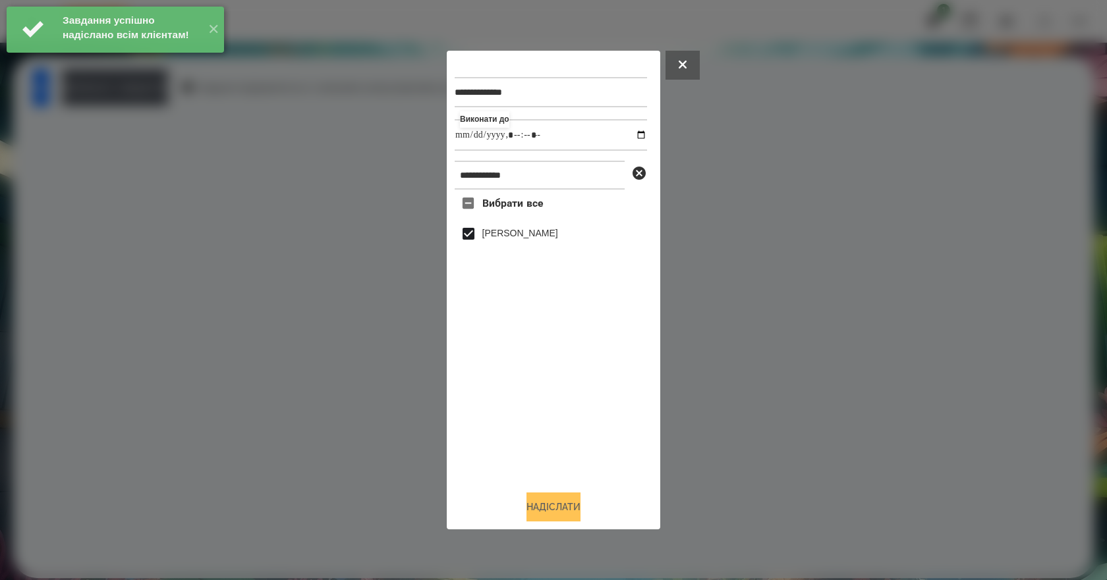
click at [553, 509] on button "Надіслати" at bounding box center [553, 507] width 54 height 29
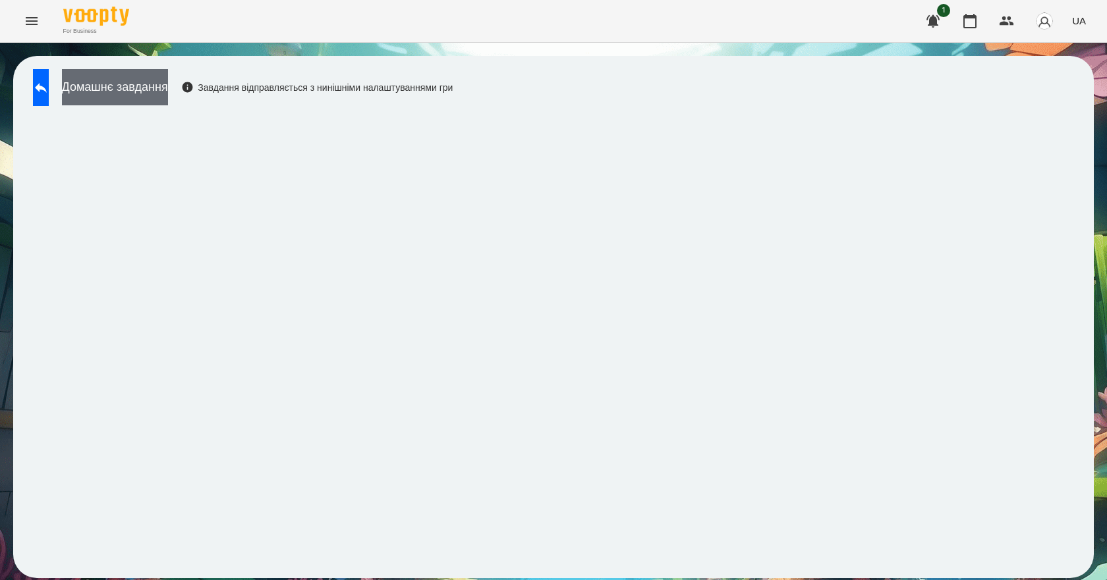
click at [166, 87] on button "Домашнє завдання" at bounding box center [115, 87] width 106 height 36
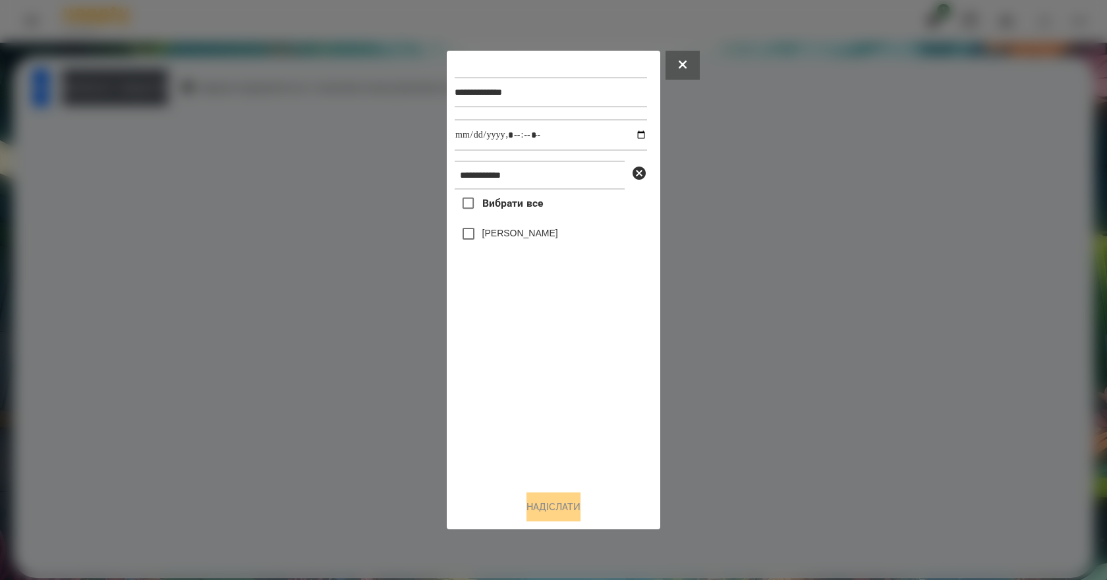
click at [505, 235] on label "[PERSON_NAME]" at bounding box center [520, 233] width 76 height 13
click at [575, 513] on button "Надіслати" at bounding box center [553, 507] width 54 height 29
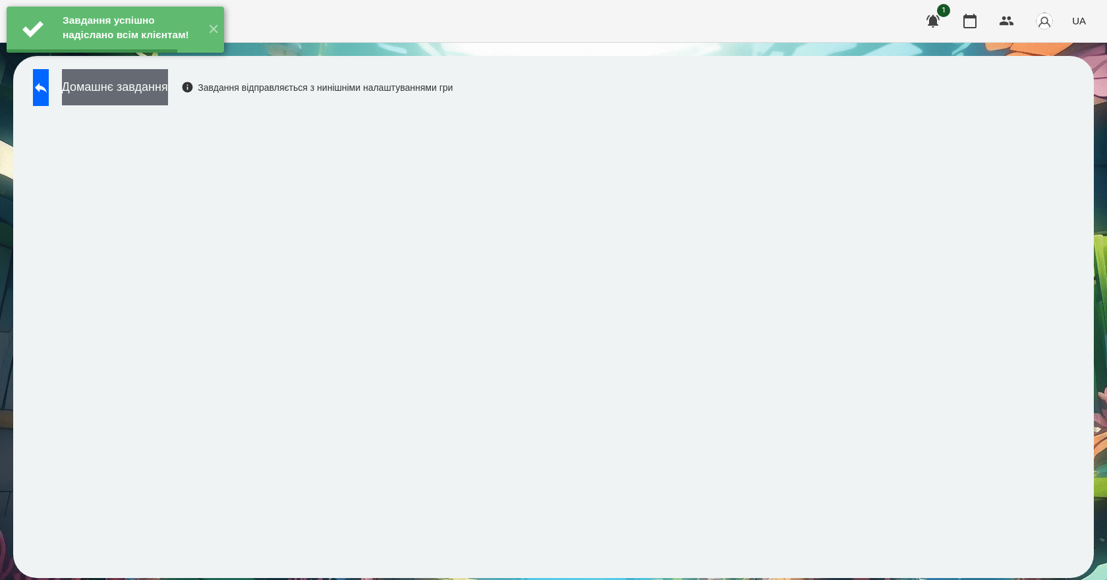
click at [168, 93] on button "Домашнє завдання" at bounding box center [115, 87] width 106 height 36
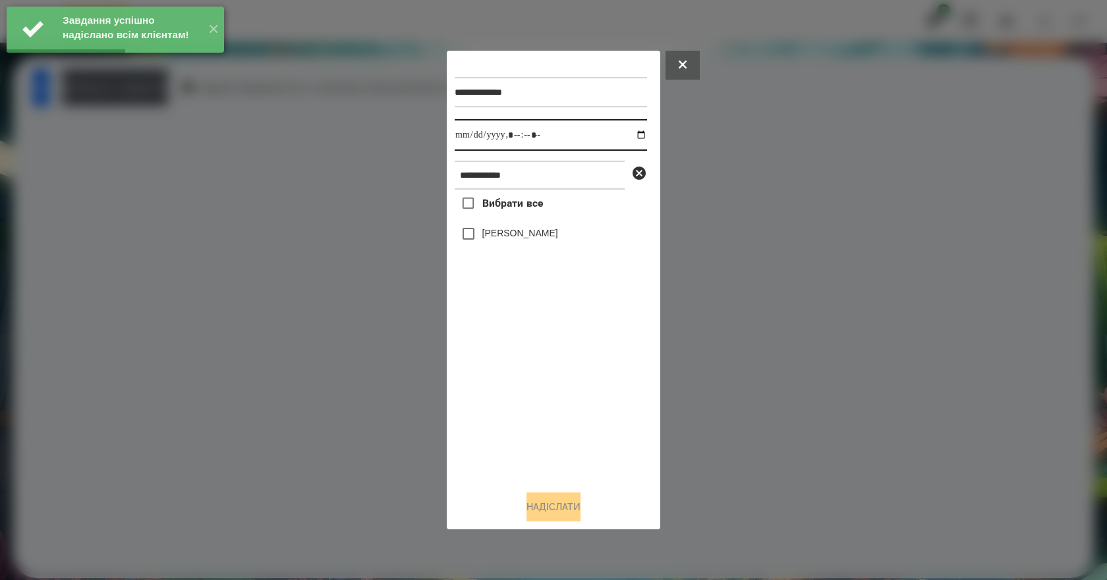
click at [632, 135] on input "datetime-local" at bounding box center [551, 135] width 192 height 32
type input "**********"
drag, startPoint x: 567, startPoint y: 391, endPoint x: 562, endPoint y: 352, distance: 39.1
click at [564, 383] on div "Вибрати все Омельнік Вероніка" at bounding box center [551, 335] width 192 height 291
click at [525, 240] on label "[PERSON_NAME]" at bounding box center [520, 233] width 76 height 13
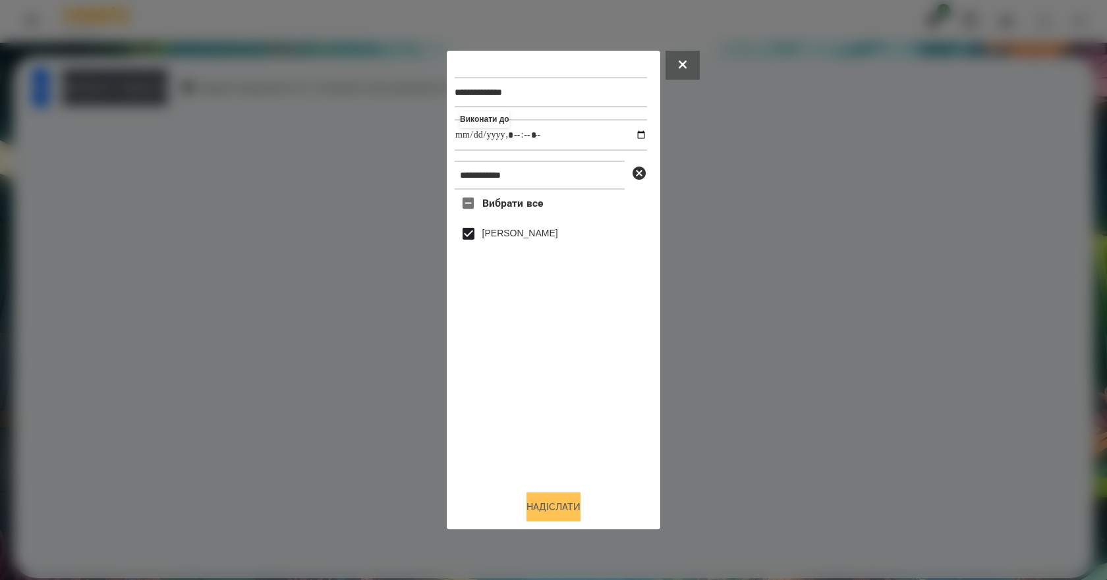
click at [557, 522] on button "Надіслати" at bounding box center [553, 507] width 54 height 29
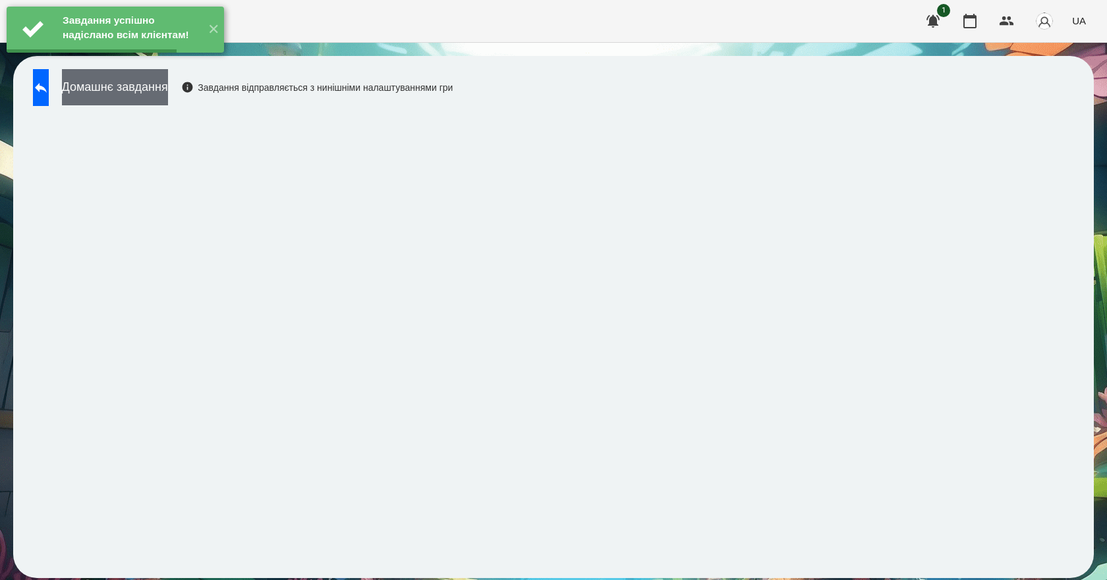
click at [156, 95] on button "Домашнє завдання" at bounding box center [115, 87] width 106 height 36
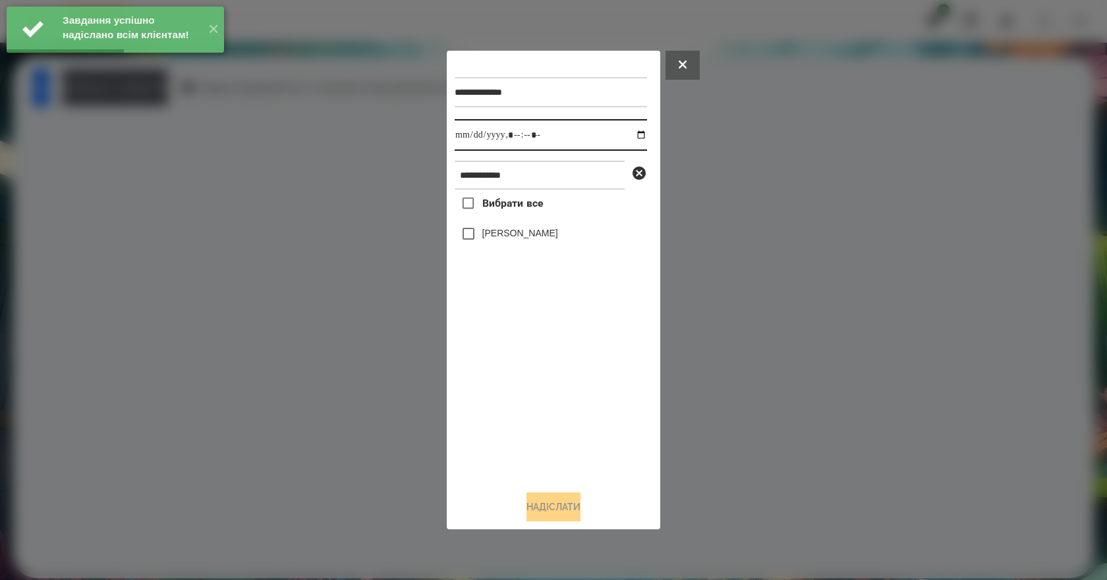
click at [630, 136] on input "datetime-local" at bounding box center [551, 135] width 192 height 32
type input "**********"
drag, startPoint x: 570, startPoint y: 405, endPoint x: 564, endPoint y: 379, distance: 26.4
click at [570, 404] on div "Вибрати все Омельнік Вероніка" at bounding box center [551, 335] width 192 height 291
click at [519, 240] on label "[PERSON_NAME]" at bounding box center [520, 233] width 76 height 13
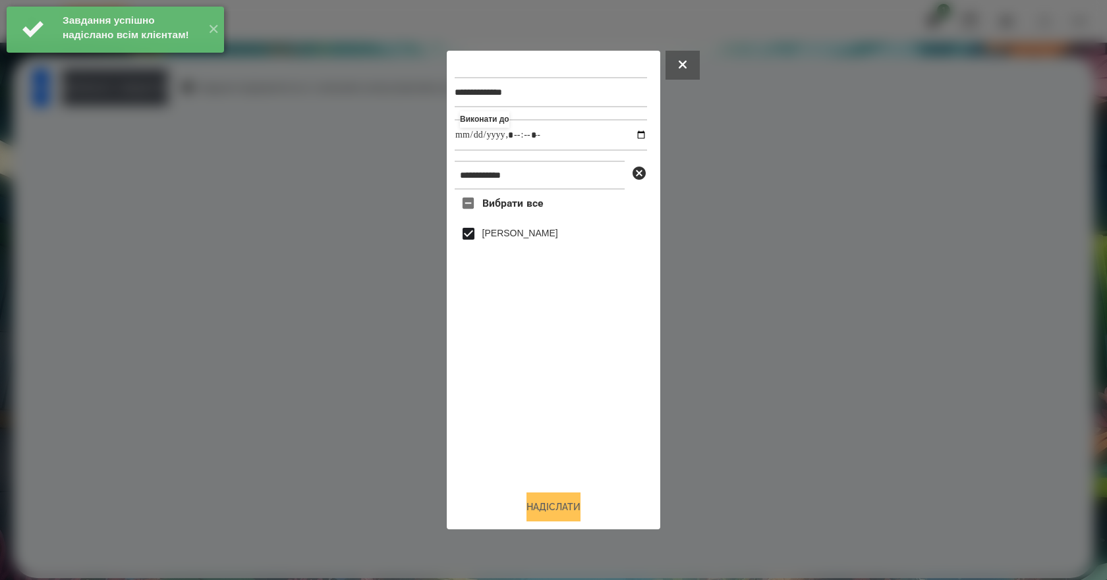
click at [553, 507] on button "Надіслати" at bounding box center [553, 507] width 54 height 29
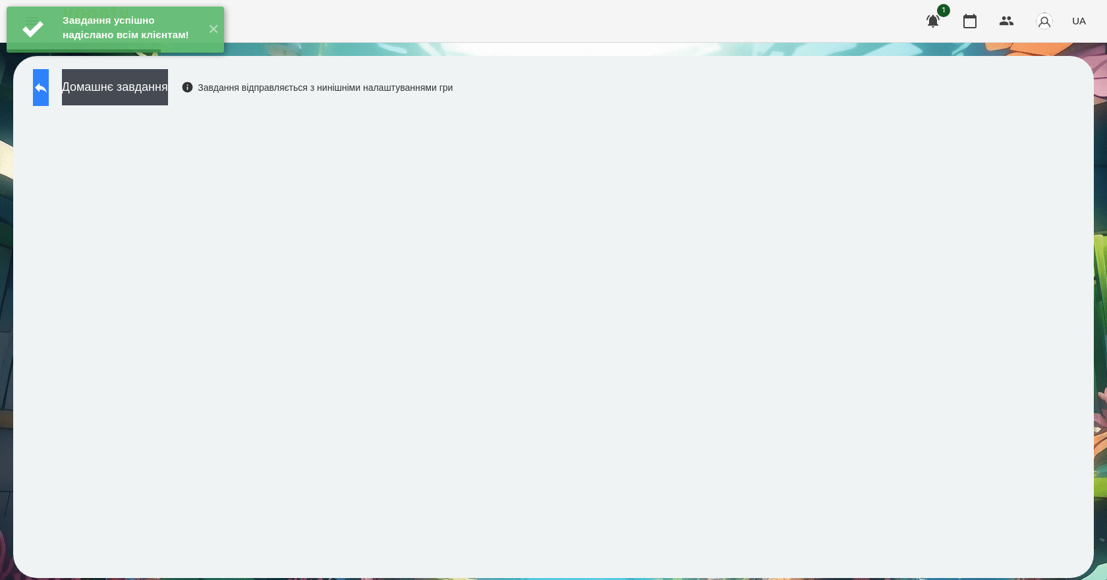
click at [44, 95] on button at bounding box center [41, 87] width 16 height 37
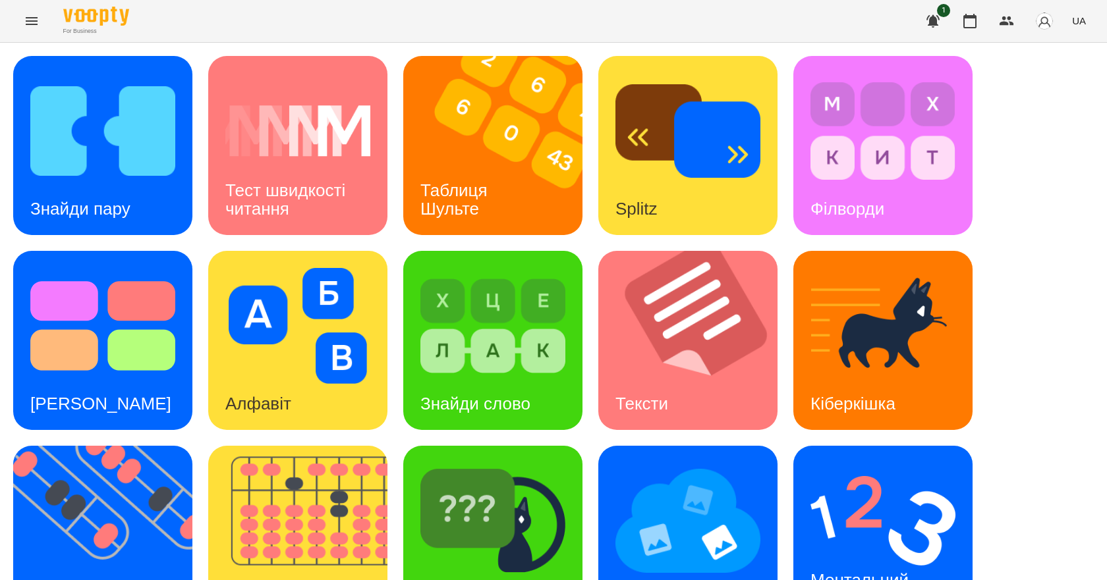
scroll to position [253, 0]
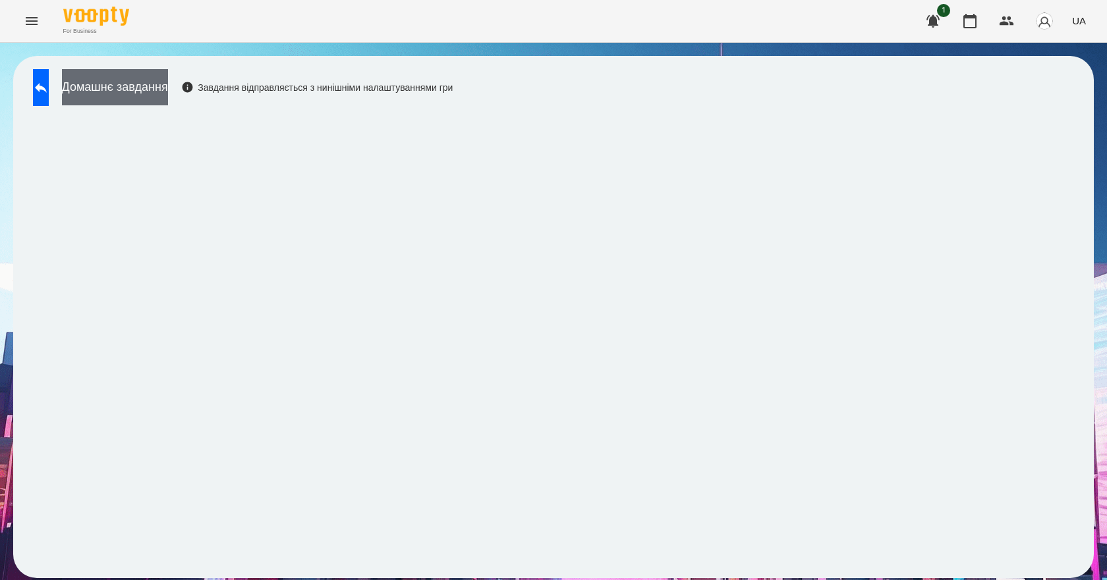
click at [168, 97] on button "Домашнє завдання" at bounding box center [115, 87] width 106 height 36
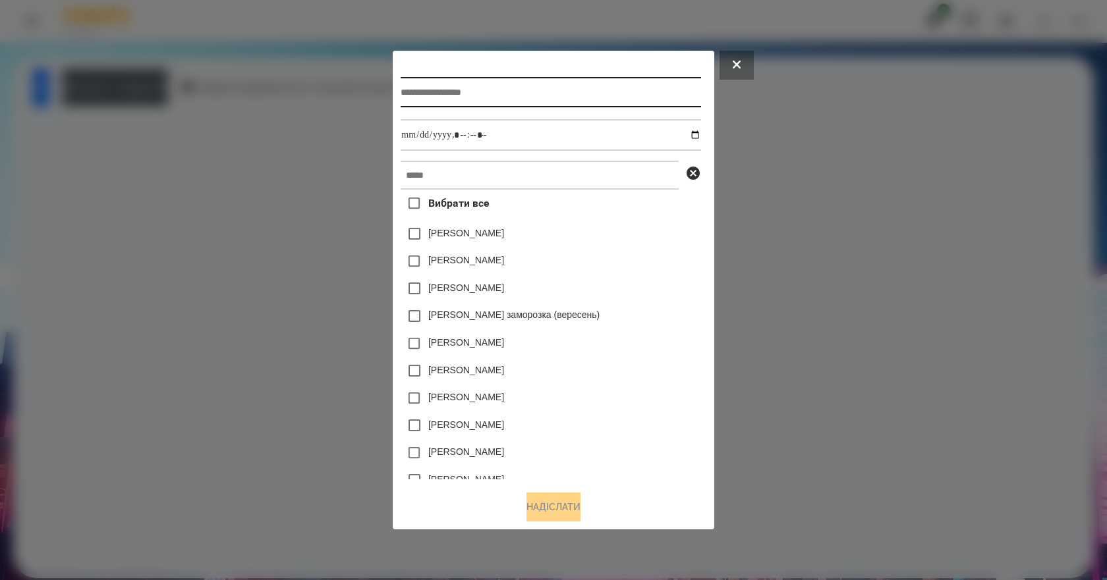
click at [447, 79] on input "text" at bounding box center [551, 92] width 300 height 30
type input "*******"
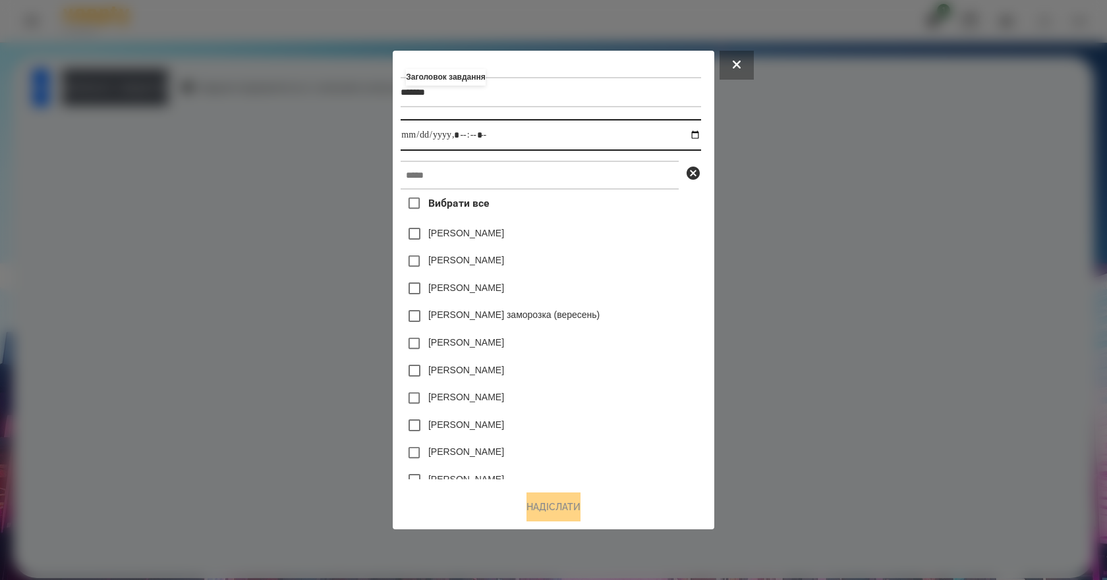
click at [697, 133] on input "datetime-local" at bounding box center [551, 135] width 300 height 32
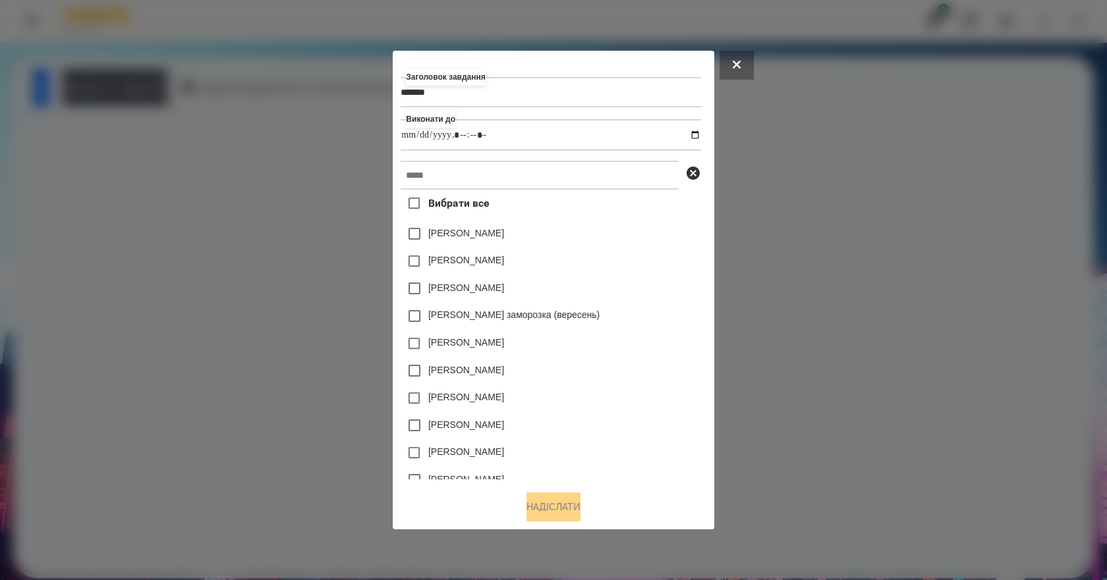
type input "**********"
drag, startPoint x: 704, startPoint y: 314, endPoint x: 656, endPoint y: 288, distance: 54.8
click at [700, 314] on div "[PERSON_NAME] заморозка (вересень)" at bounding box center [551, 316] width 300 height 28
click at [457, 179] on input "text" at bounding box center [540, 175] width 278 height 29
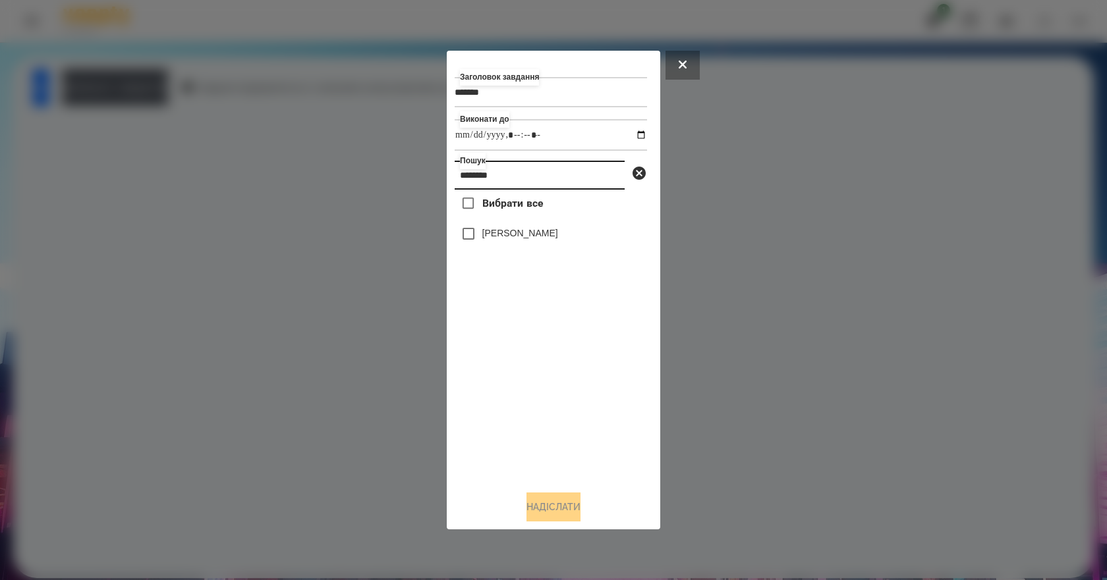
type input "********"
click at [491, 236] on label "[PERSON_NAME]" at bounding box center [520, 233] width 76 height 13
click at [564, 505] on button "Надіслати" at bounding box center [553, 507] width 54 height 29
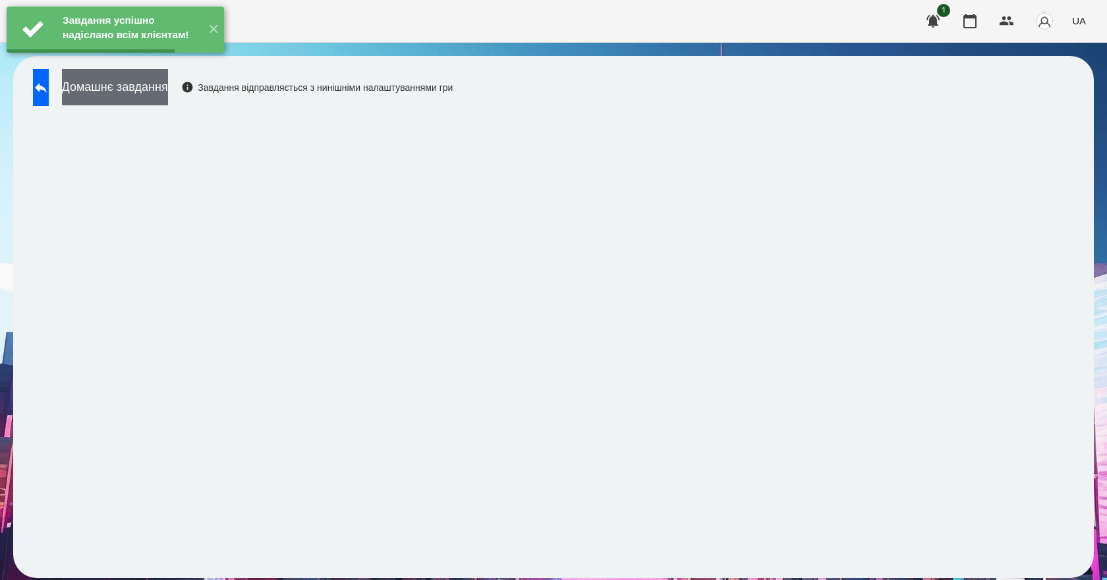
click at [152, 84] on button "Домашнє завдання" at bounding box center [115, 87] width 106 height 36
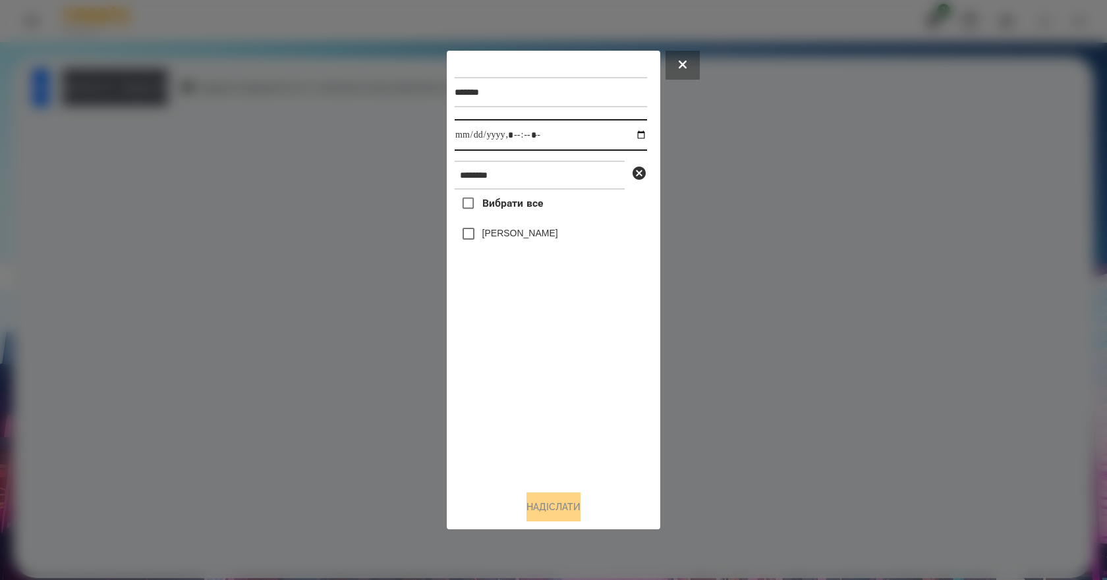
click at [632, 133] on input "datetime-local" at bounding box center [551, 135] width 192 height 32
type input "**********"
drag, startPoint x: 498, startPoint y: 389, endPoint x: 512, endPoint y: 333, distance: 57.2
click at [498, 384] on div "Вибрати все Омельнік Вероніка" at bounding box center [551, 335] width 192 height 291
click at [540, 236] on label "[PERSON_NAME]" at bounding box center [520, 233] width 76 height 13
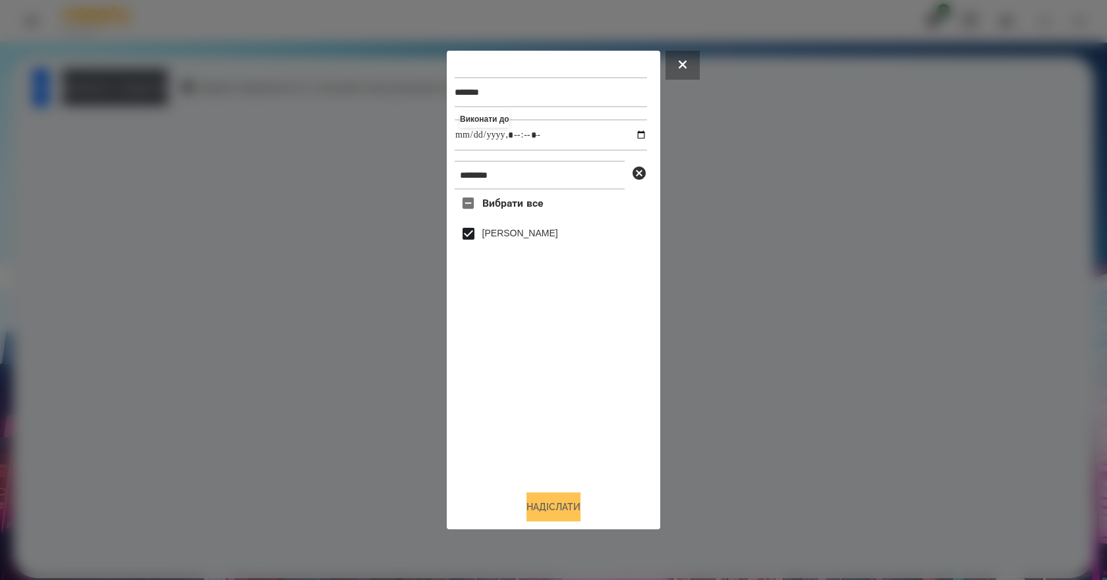
click at [575, 520] on button "Надіслати" at bounding box center [553, 507] width 54 height 29
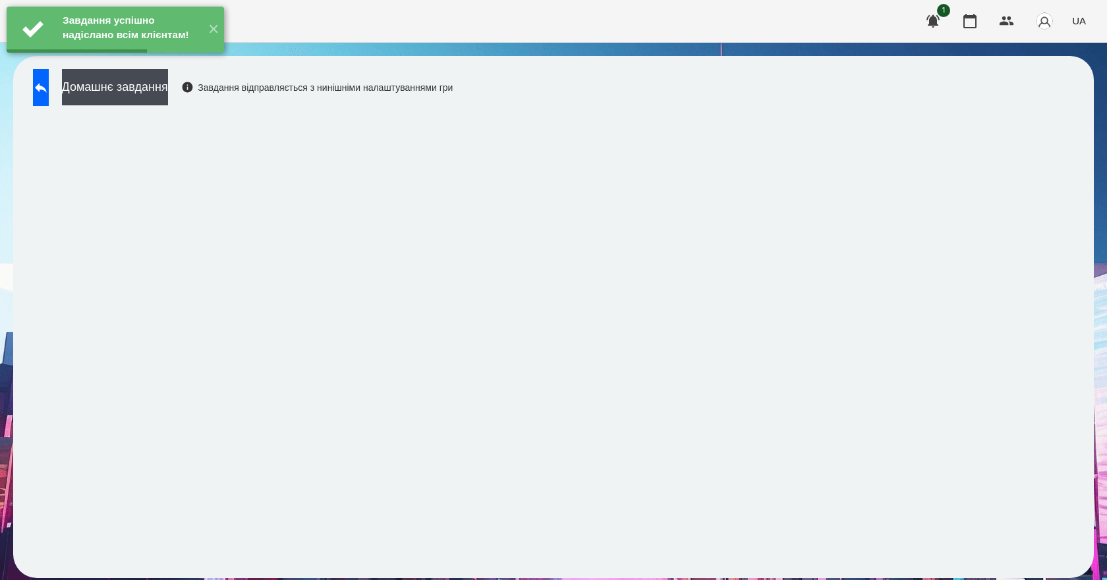
click at [143, 59] on div "Завдання успішно надіслано всім клієнтам! ✕" at bounding box center [115, 29] width 231 height 59
click at [143, 85] on button "Домашнє завдання" at bounding box center [115, 87] width 106 height 36
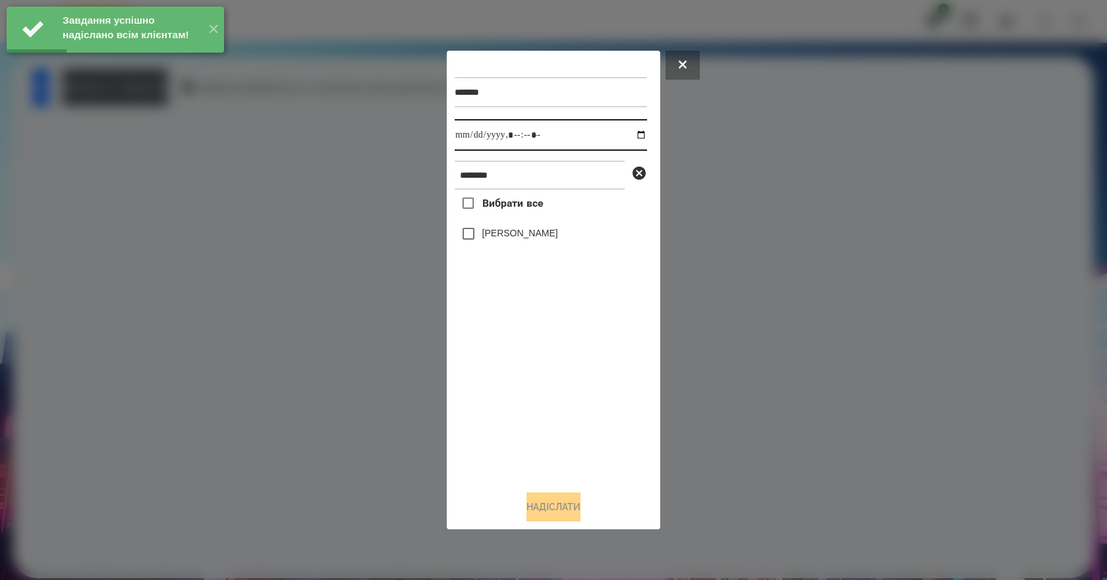
click at [627, 134] on input "datetime-local" at bounding box center [551, 135] width 192 height 32
type input "**********"
drag, startPoint x: 505, startPoint y: 411, endPoint x: 512, endPoint y: 335, distance: 76.1
click at [505, 408] on div "Вибрати все Омельнік Вероніка" at bounding box center [551, 335] width 192 height 291
click at [540, 240] on label "[PERSON_NAME]" at bounding box center [520, 233] width 76 height 13
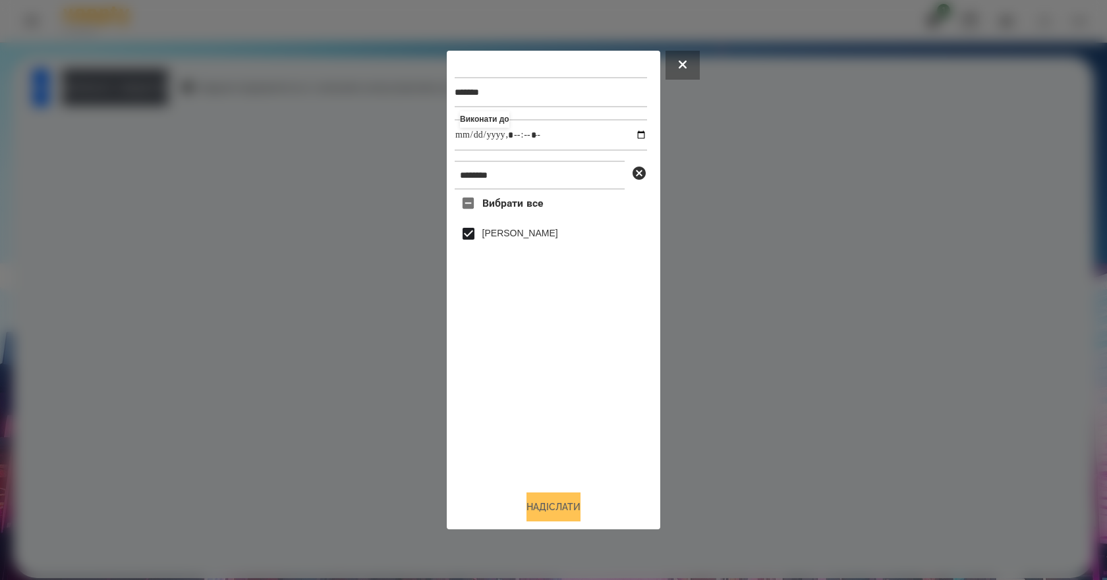
click at [560, 499] on button "Надіслати" at bounding box center [553, 507] width 54 height 29
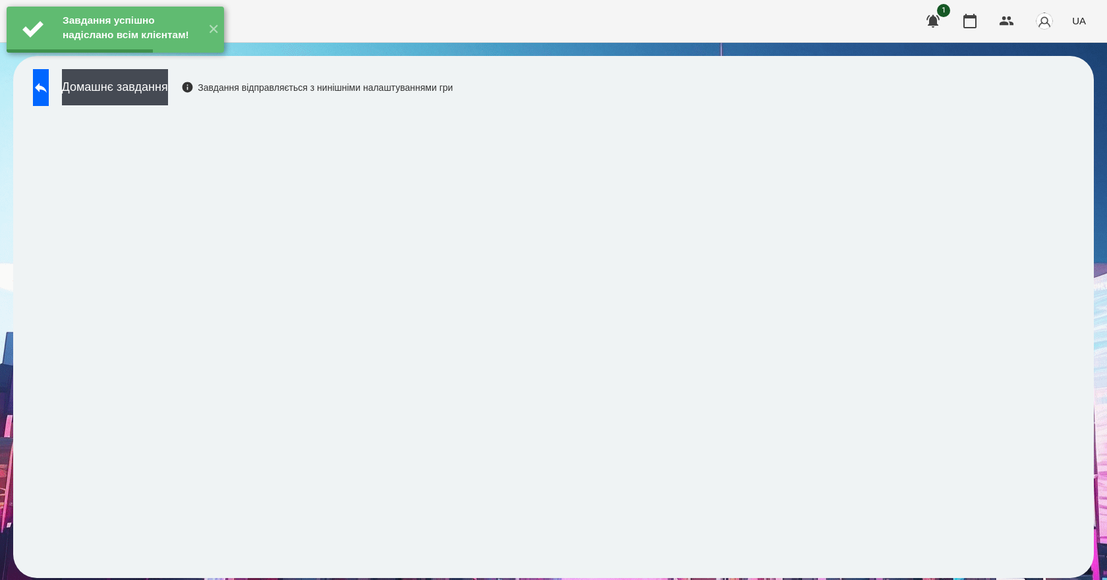
click at [186, 106] on div "Домашнє завдання Завдання відправляється з нинішніми налаштуваннями гри" at bounding box center [239, 90] width 426 height 43
click at [168, 96] on button "Домашнє завдання" at bounding box center [115, 87] width 106 height 36
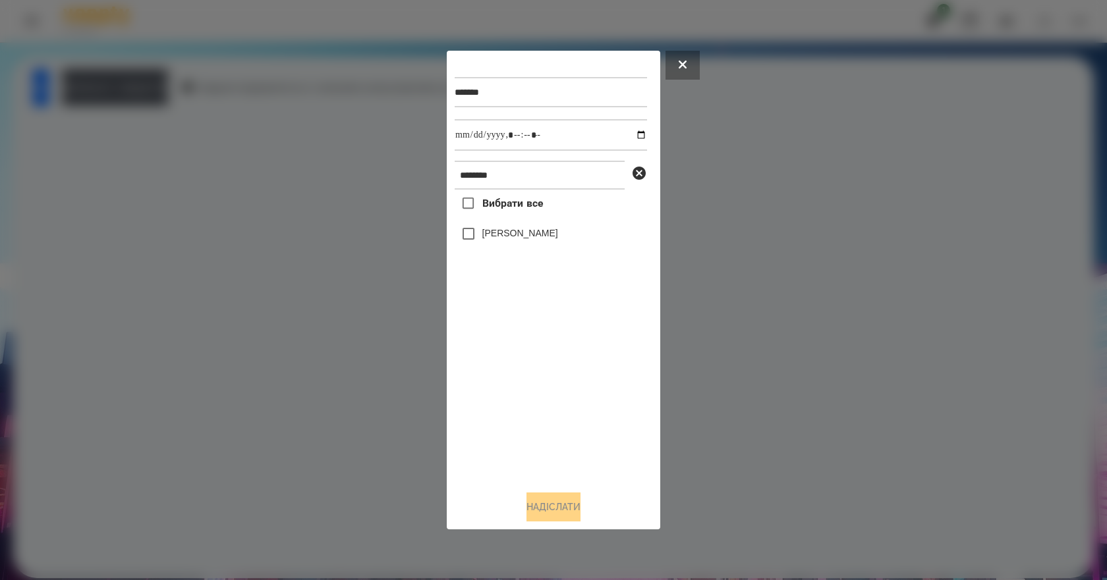
click at [522, 240] on label "[PERSON_NAME]" at bounding box center [520, 233] width 76 height 13
click at [556, 509] on button "Надіслати" at bounding box center [553, 507] width 54 height 29
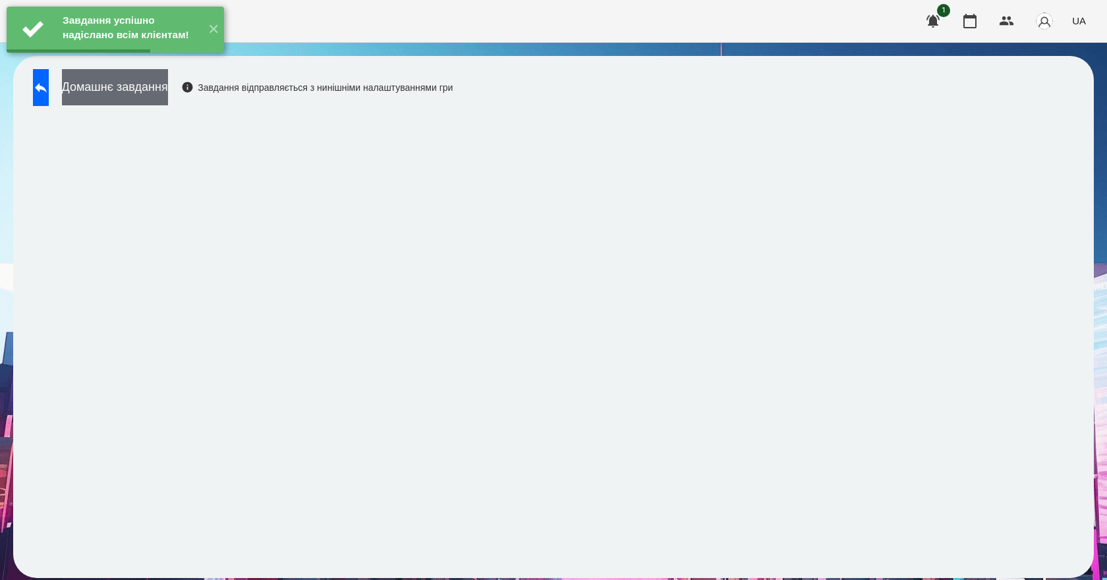
click at [146, 94] on button "Домашнє завдання" at bounding box center [115, 87] width 106 height 36
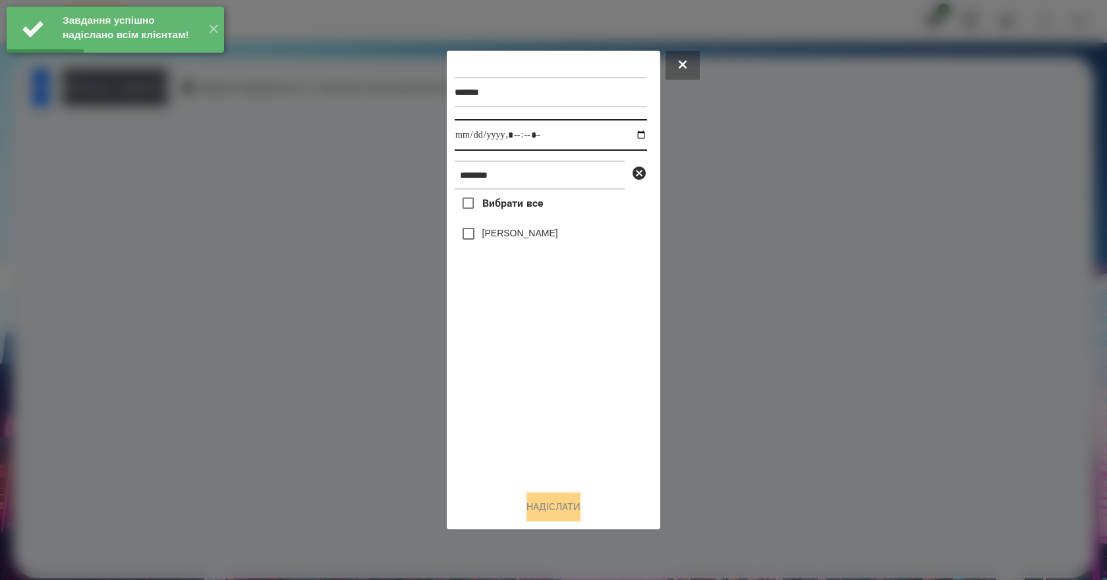
click at [630, 134] on input "datetime-local" at bounding box center [551, 135] width 192 height 32
type input "**********"
drag, startPoint x: 536, startPoint y: 379, endPoint x: 534, endPoint y: 343, distance: 35.6
click at [536, 378] on div "Вибрати все Омельнік Вероніка" at bounding box center [551, 335] width 192 height 291
click at [507, 231] on label "[PERSON_NAME]" at bounding box center [520, 233] width 76 height 13
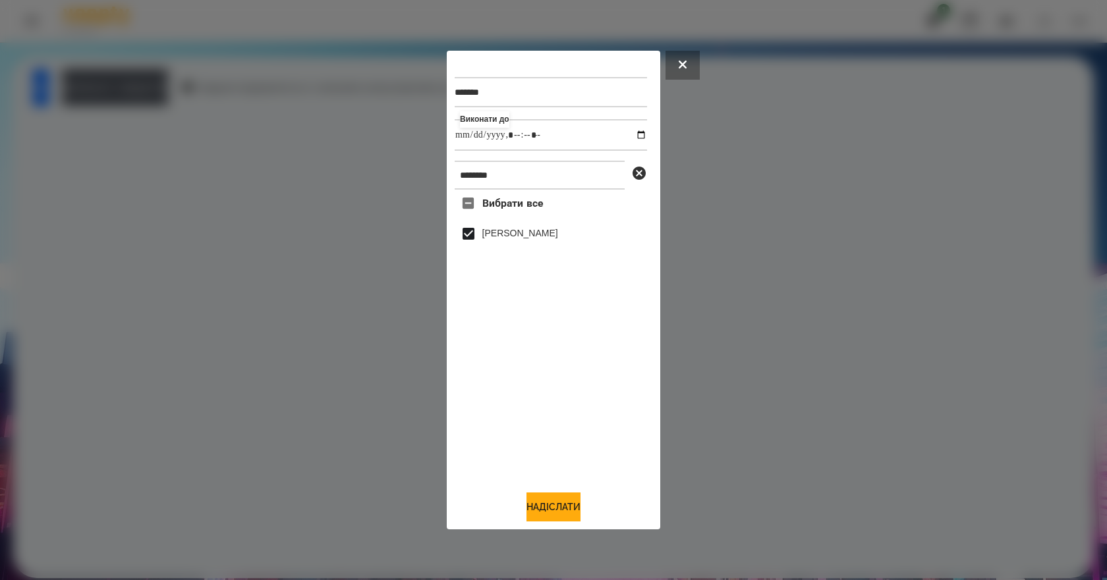
click at [550, 527] on div "******* Виконати до ******** Вибрати все Омельнік Вероніка Надіслати" at bounding box center [553, 291] width 213 height 480
click at [550, 519] on button "Надіслати" at bounding box center [553, 507] width 54 height 29
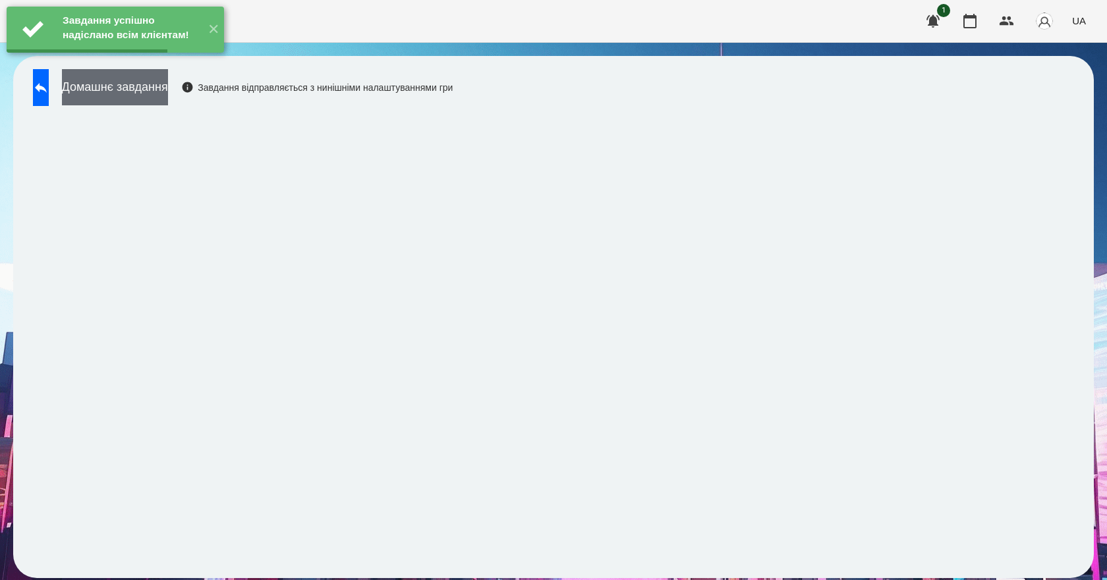
click at [168, 100] on button "Домашнє завдання" at bounding box center [115, 87] width 106 height 36
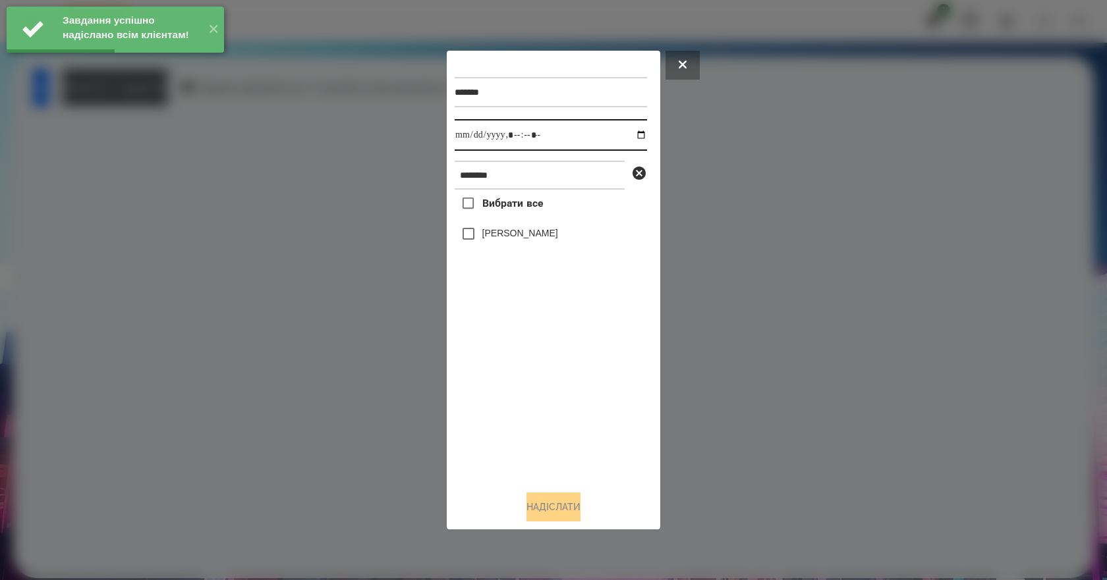
click at [634, 134] on input "datetime-local" at bounding box center [551, 135] width 192 height 32
type input "**********"
click at [564, 385] on div "Вибрати все Омельнік Вероніка" at bounding box center [551, 335] width 192 height 291
click at [512, 235] on label "[PERSON_NAME]" at bounding box center [520, 233] width 76 height 13
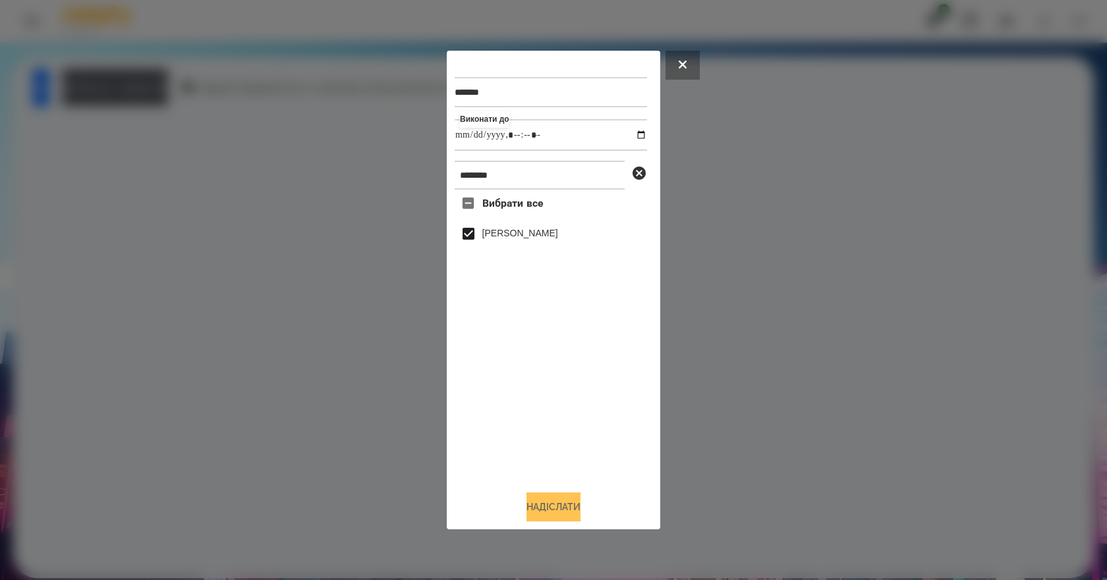
click at [563, 509] on button "Надіслати" at bounding box center [553, 507] width 54 height 29
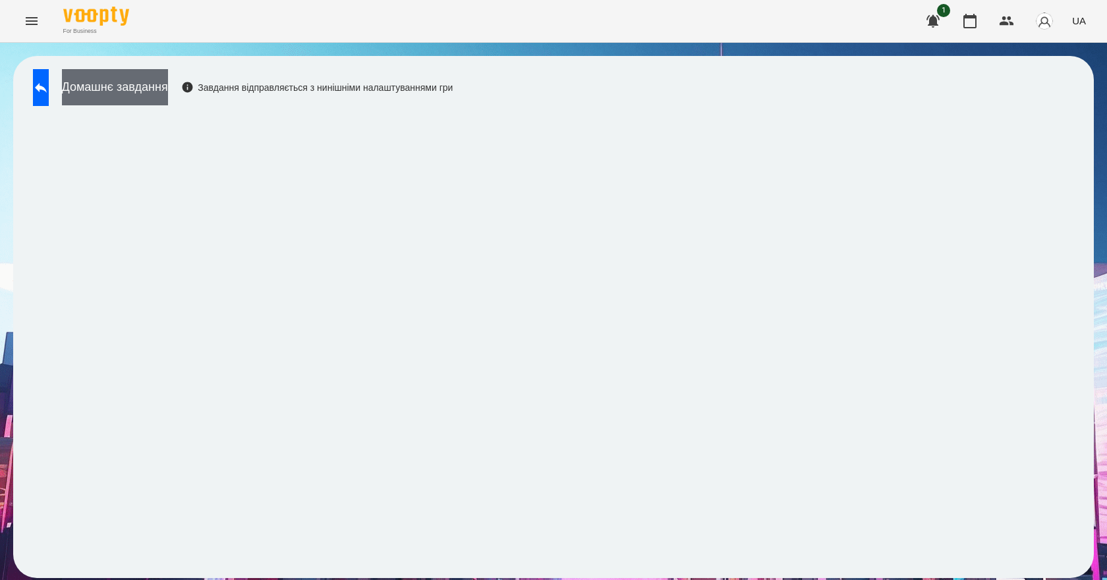
click at [168, 97] on button "Домашнє завдання" at bounding box center [115, 87] width 106 height 36
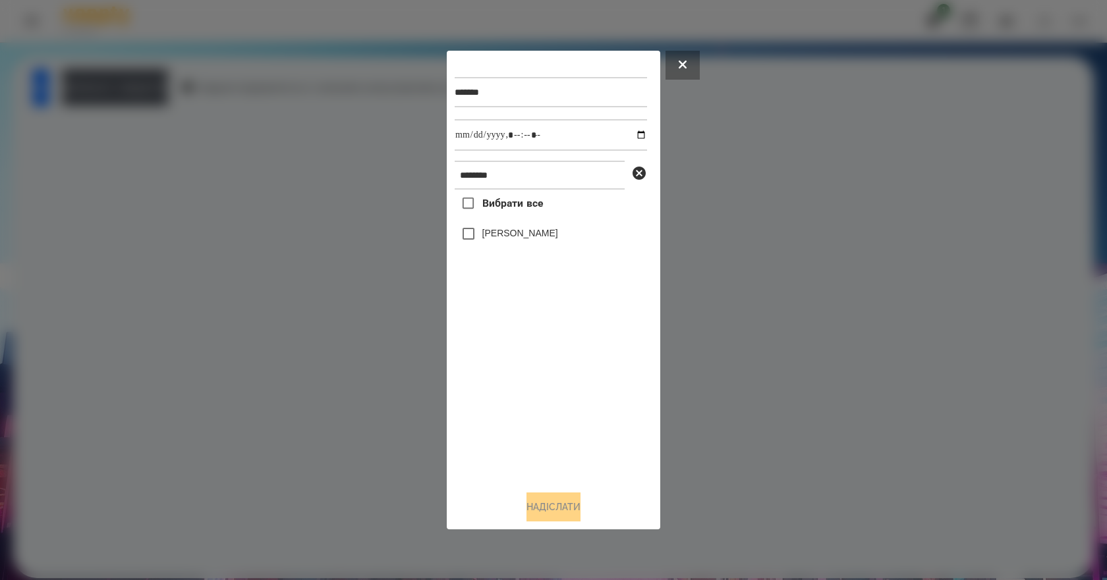
click at [497, 239] on label "[PERSON_NAME]" at bounding box center [520, 233] width 76 height 13
click at [572, 509] on button "Надіслати" at bounding box center [553, 507] width 54 height 29
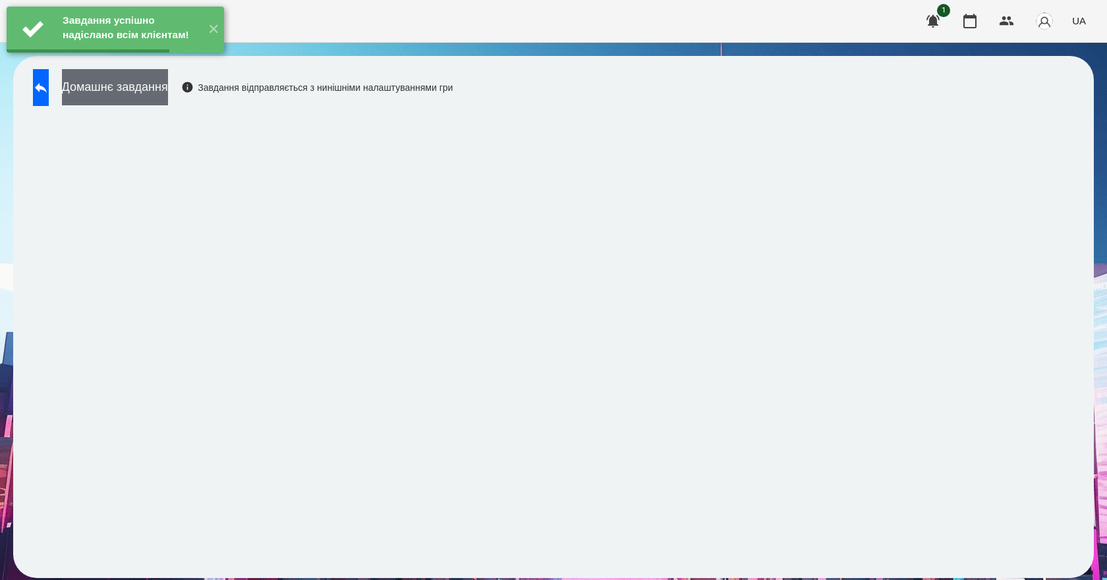
click at [168, 96] on button "Домашнє завдання" at bounding box center [115, 87] width 106 height 36
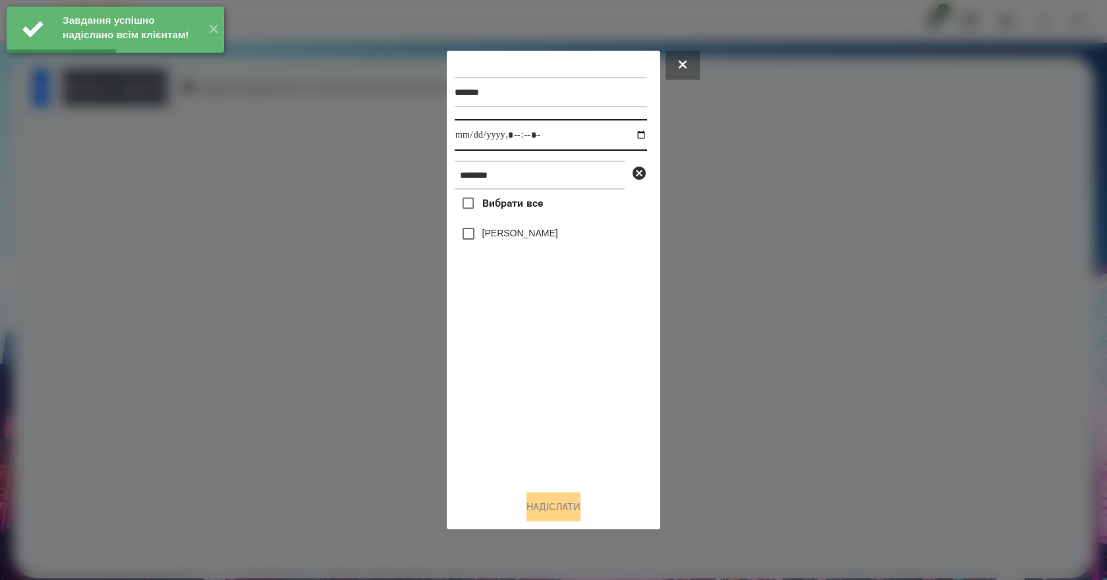
click at [630, 133] on input "datetime-local" at bounding box center [551, 135] width 192 height 32
type input "**********"
drag, startPoint x: 592, startPoint y: 374, endPoint x: 582, endPoint y: 349, distance: 26.7
click at [589, 365] on div "Вибрати все Омельнік Вероніка" at bounding box center [551, 335] width 192 height 291
click at [521, 240] on label "[PERSON_NAME]" at bounding box center [520, 233] width 76 height 13
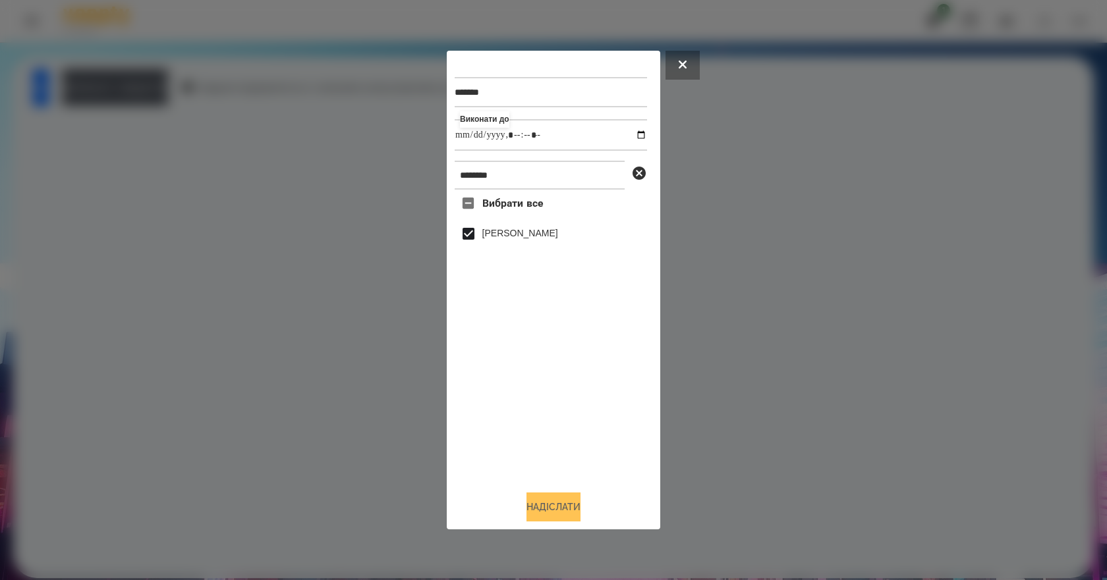
click at [531, 502] on button "Надіслати" at bounding box center [553, 507] width 54 height 29
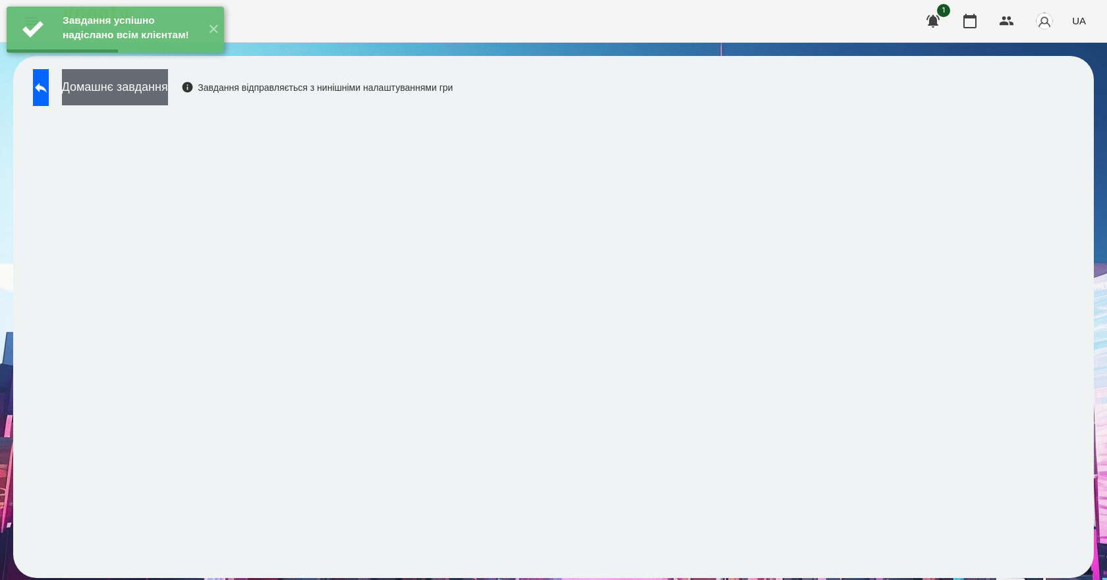
click at [168, 94] on button "Домашнє завдання" at bounding box center [115, 87] width 106 height 36
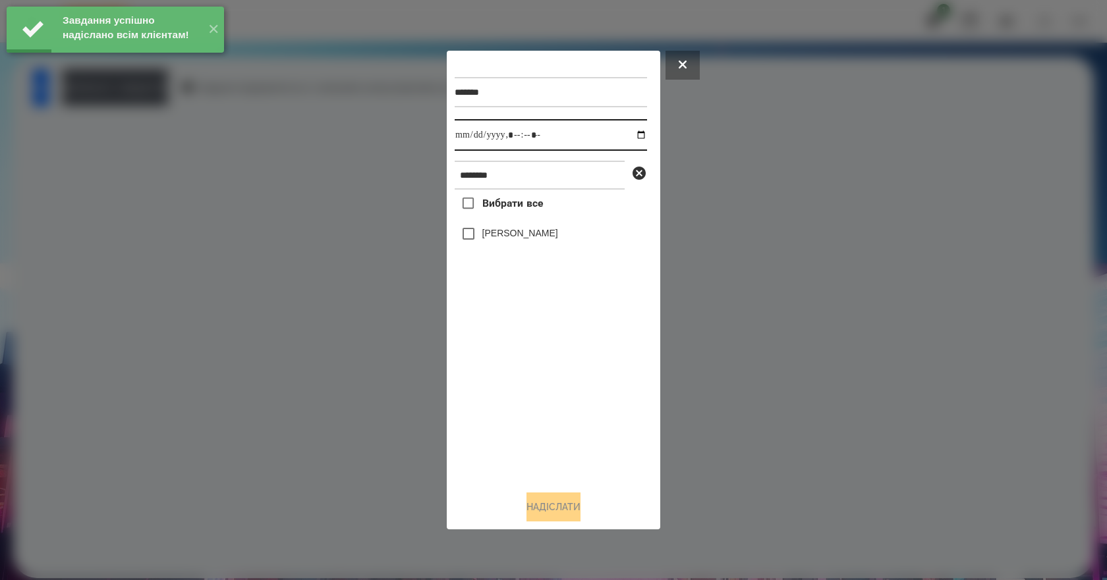
click at [633, 136] on input "datetime-local" at bounding box center [551, 135] width 192 height 32
type input "**********"
drag, startPoint x: 571, startPoint y: 435, endPoint x: 563, endPoint y: 405, distance: 30.9
click at [569, 429] on div "Вибрати все Омельнік Вероніка" at bounding box center [551, 335] width 192 height 291
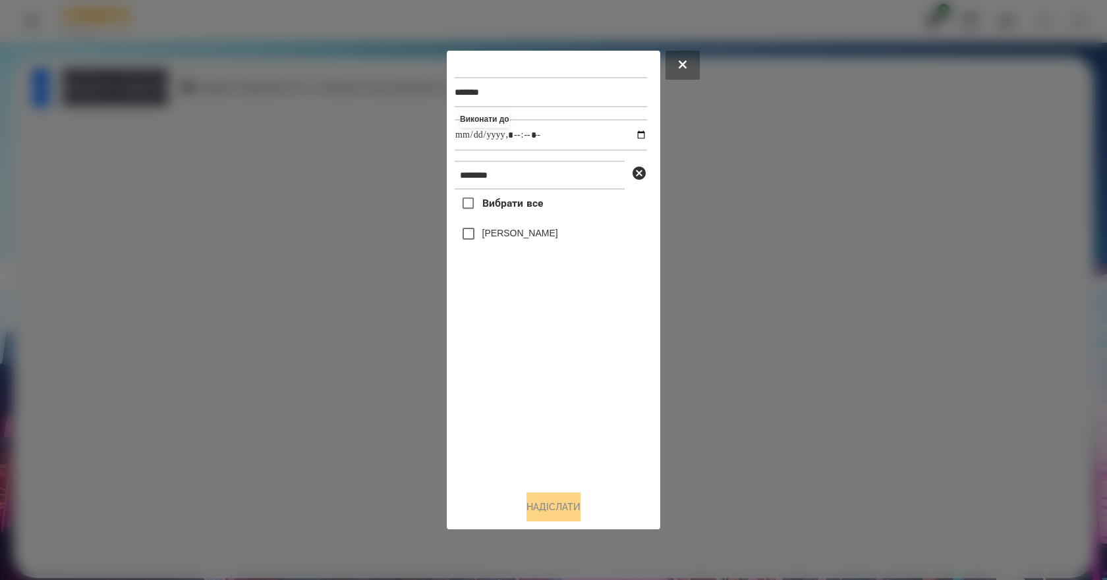
click at [531, 240] on label "[PERSON_NAME]" at bounding box center [520, 233] width 76 height 13
click at [559, 522] on button "Надіслати" at bounding box center [553, 507] width 54 height 29
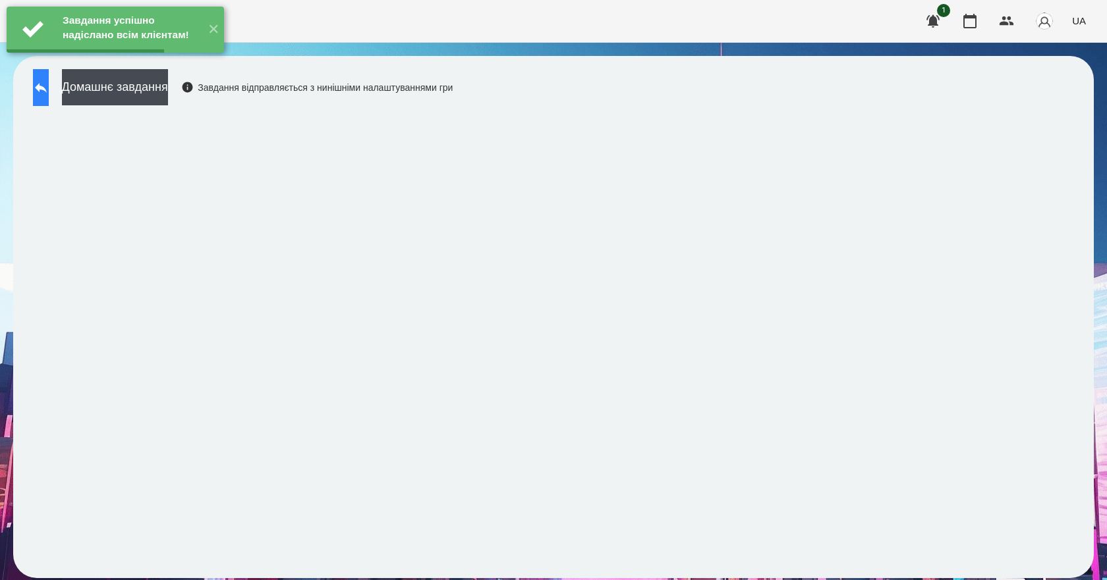
click at [49, 98] on button at bounding box center [41, 87] width 16 height 37
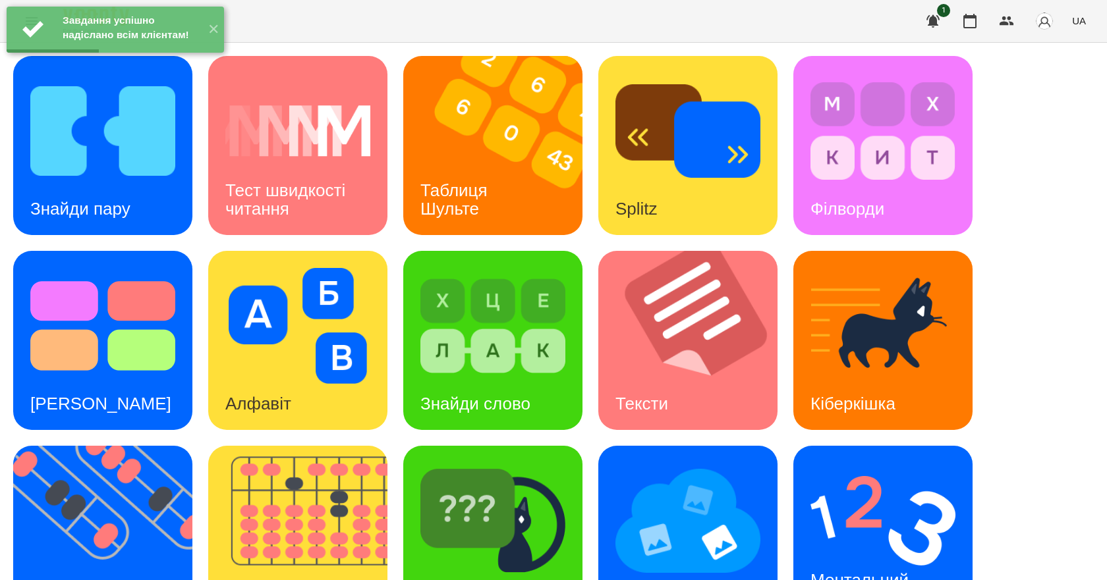
scroll to position [253, 0]
click at [914, 555] on div "Ментальний рахунок" at bounding box center [861, 590] width 137 height 70
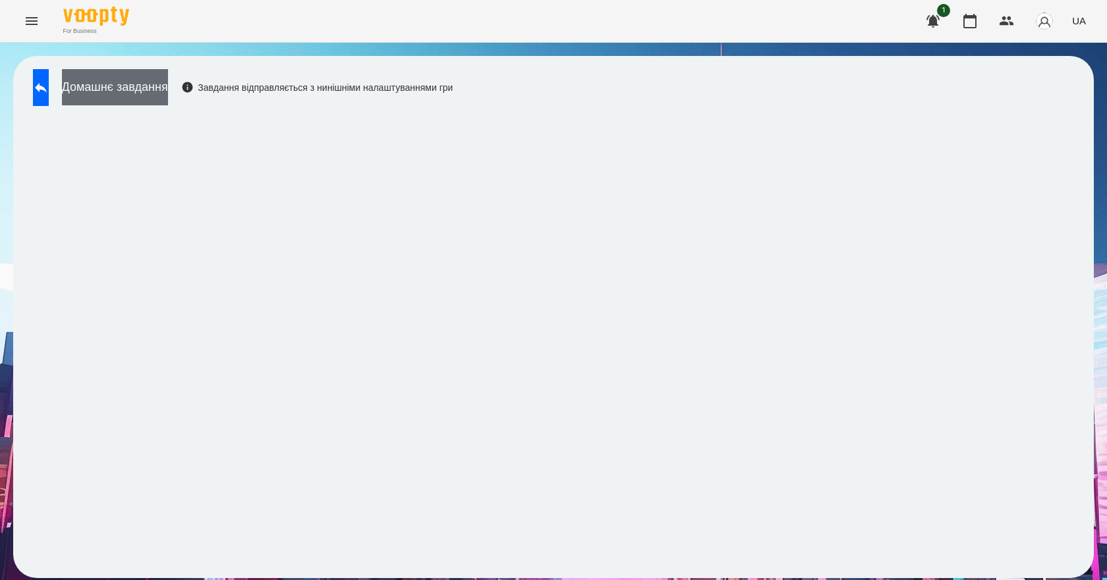
click at [162, 101] on button "Домашнє завдання" at bounding box center [115, 87] width 106 height 36
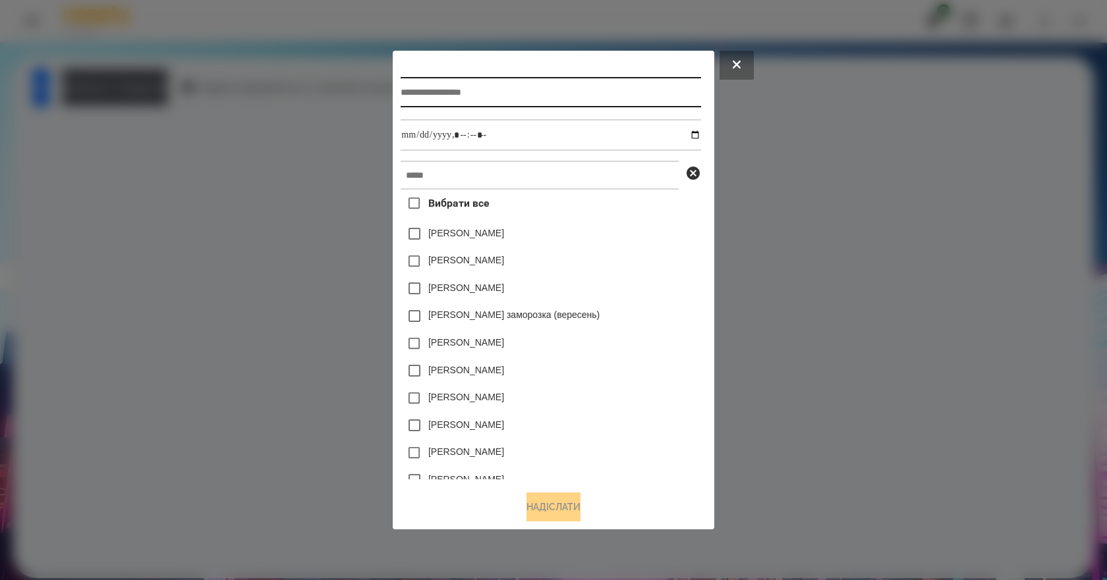
click at [495, 94] on input "text" at bounding box center [551, 92] width 300 height 30
type input "**********"
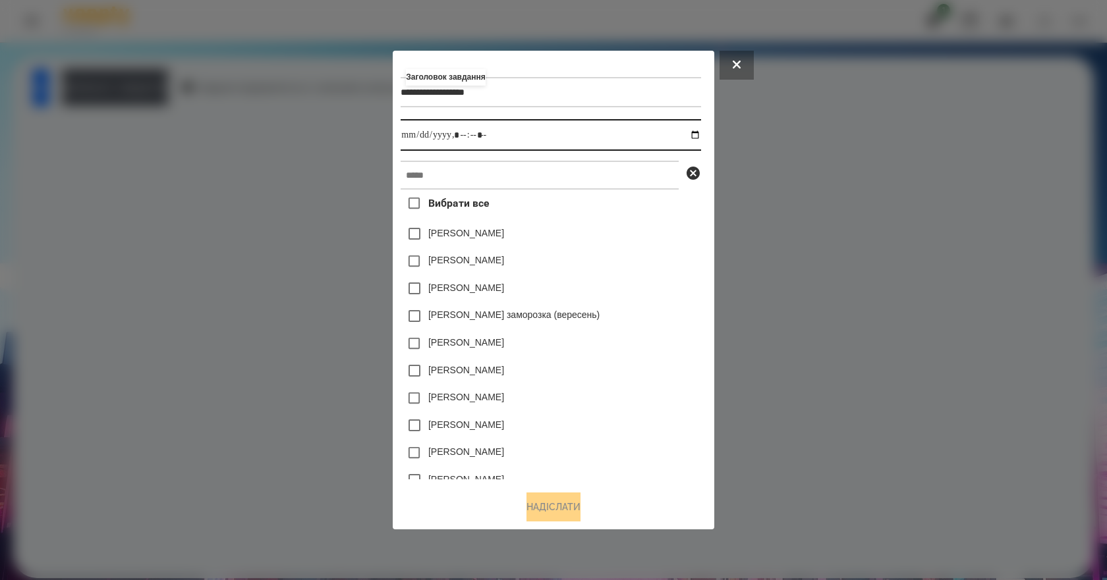
click at [700, 132] on input "datetime-local" at bounding box center [551, 135] width 300 height 32
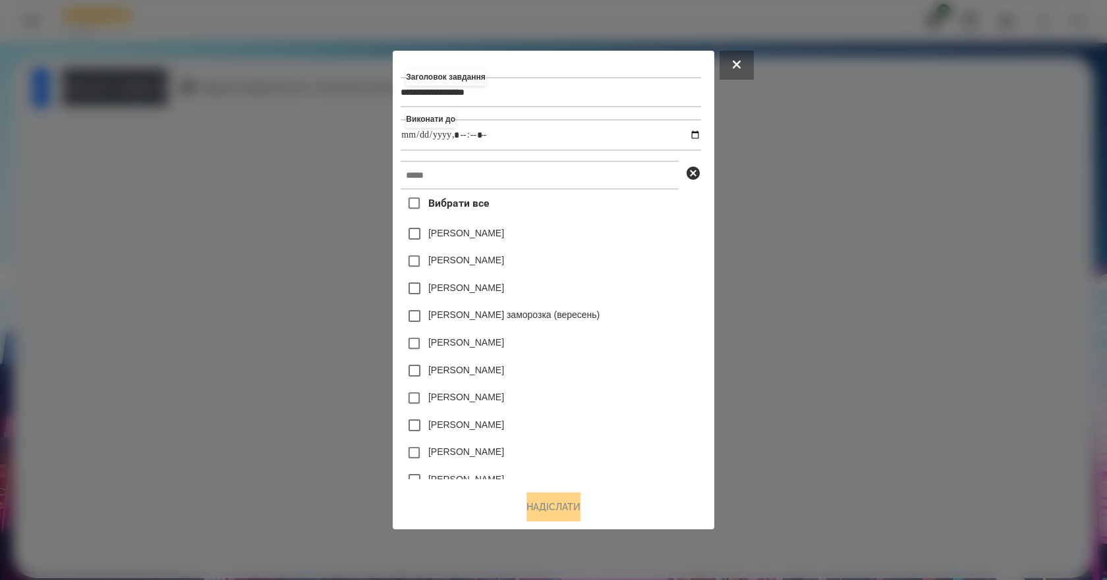
type input "**********"
click at [674, 311] on div "[PERSON_NAME] заморозка (вересень)" at bounding box center [551, 316] width 300 height 28
click at [437, 171] on input "text" at bounding box center [540, 175] width 278 height 29
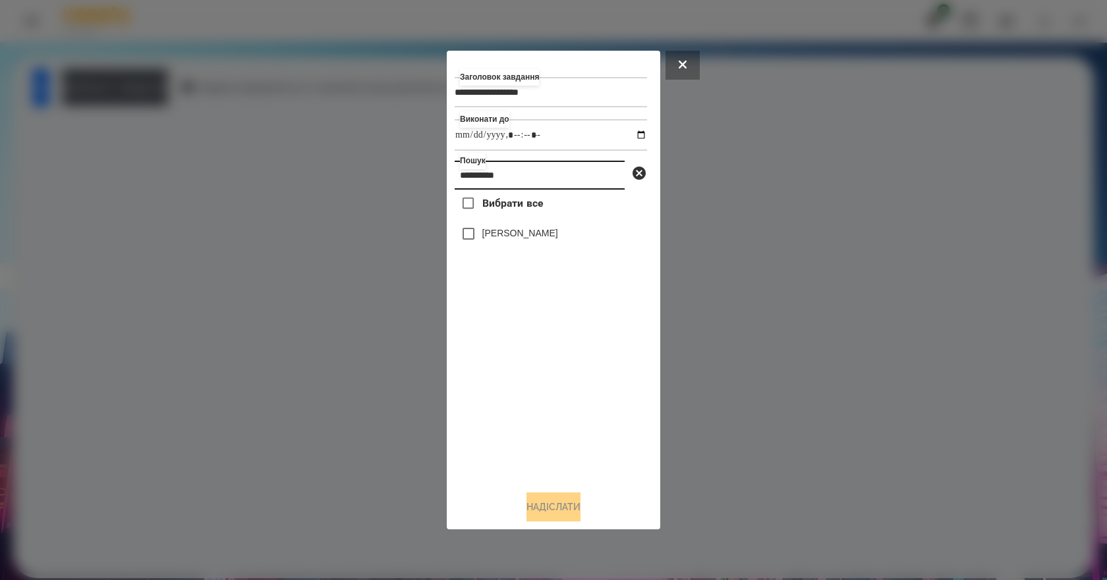
type input "**********"
click at [499, 238] on label "[PERSON_NAME]" at bounding box center [520, 233] width 76 height 13
click at [570, 505] on button "Надіслати" at bounding box center [553, 507] width 54 height 29
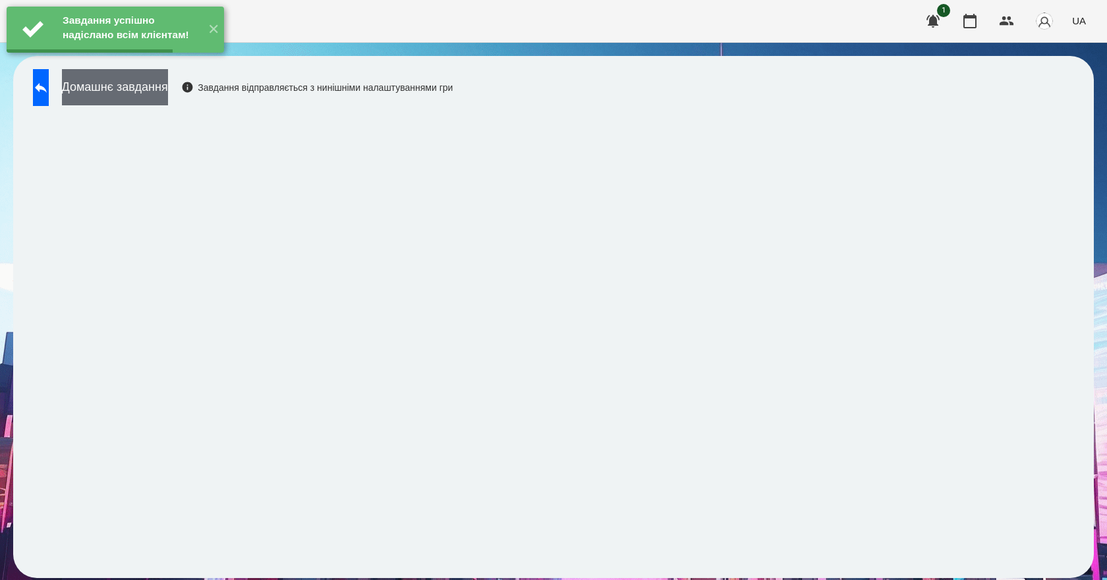
click at [168, 92] on button "Домашнє завдання" at bounding box center [115, 87] width 106 height 36
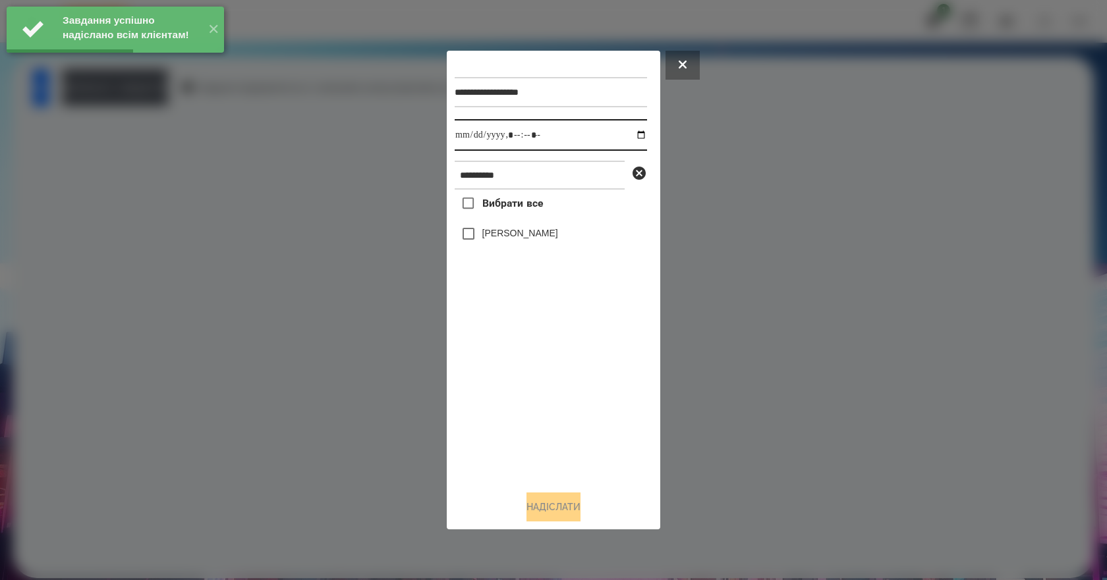
click at [630, 135] on input "datetime-local" at bounding box center [551, 135] width 192 height 32
type input "**********"
click at [524, 397] on div "Вибрати все Омельнік Вероніка" at bounding box center [551, 335] width 192 height 291
click at [547, 240] on label "[PERSON_NAME]" at bounding box center [520, 233] width 76 height 13
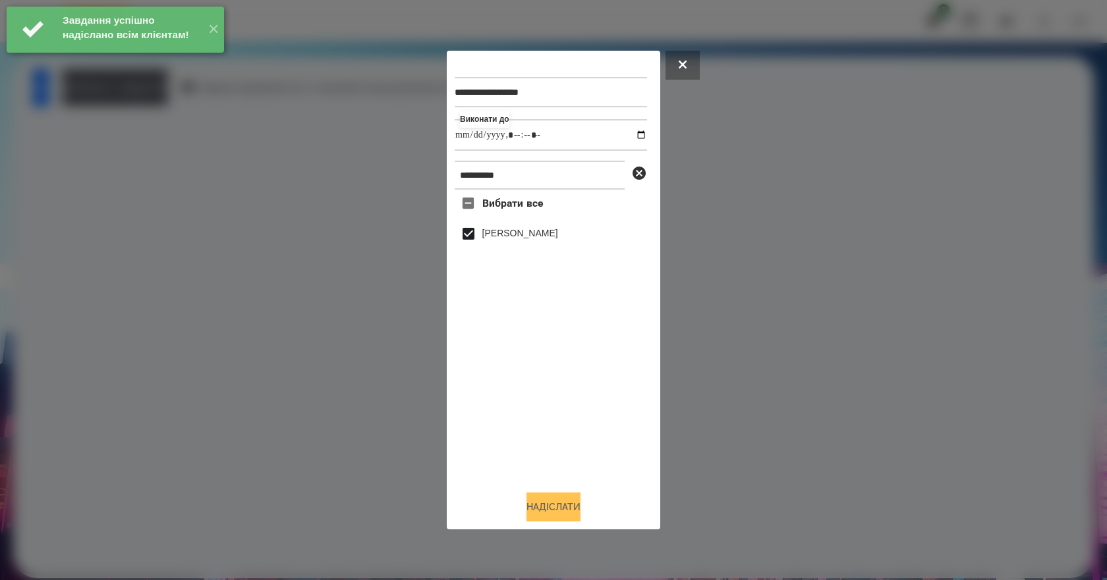
click at [580, 503] on button "Надіслати" at bounding box center [553, 507] width 54 height 29
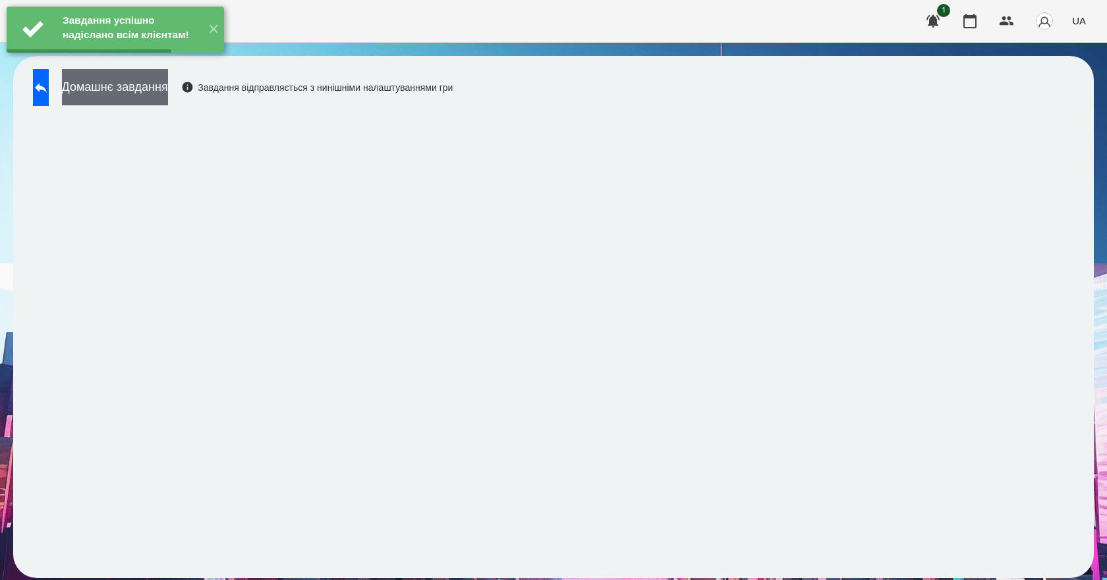
click at [168, 96] on button "Домашнє завдання" at bounding box center [115, 87] width 106 height 36
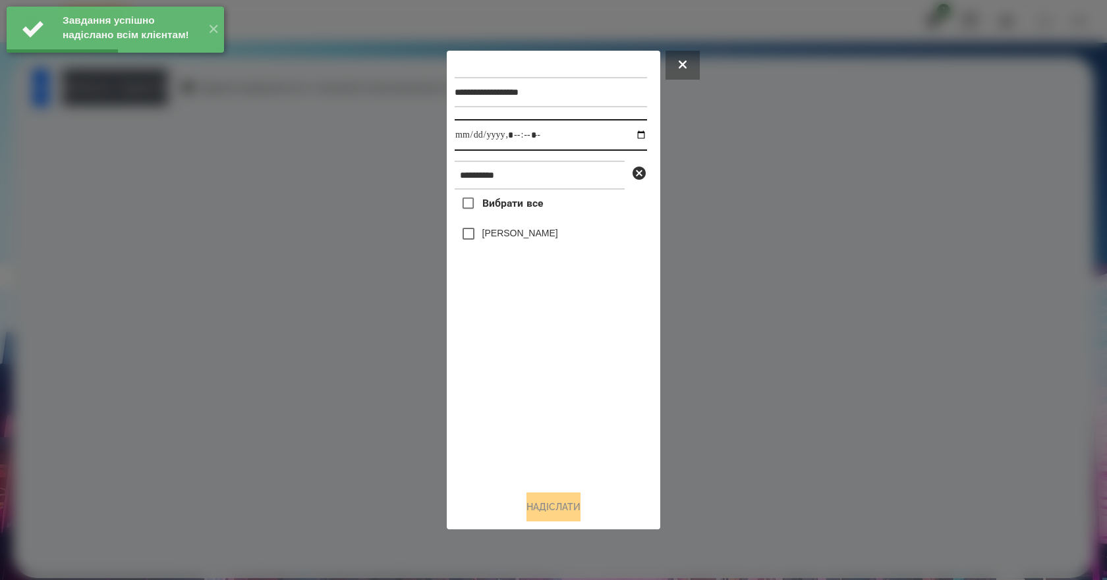
click at [629, 132] on input "datetime-local" at bounding box center [551, 135] width 192 height 32
type input "**********"
click at [513, 462] on div "Вибрати все Омельнік Вероніка" at bounding box center [551, 335] width 192 height 291
click at [529, 240] on label "[PERSON_NAME]" at bounding box center [520, 233] width 76 height 13
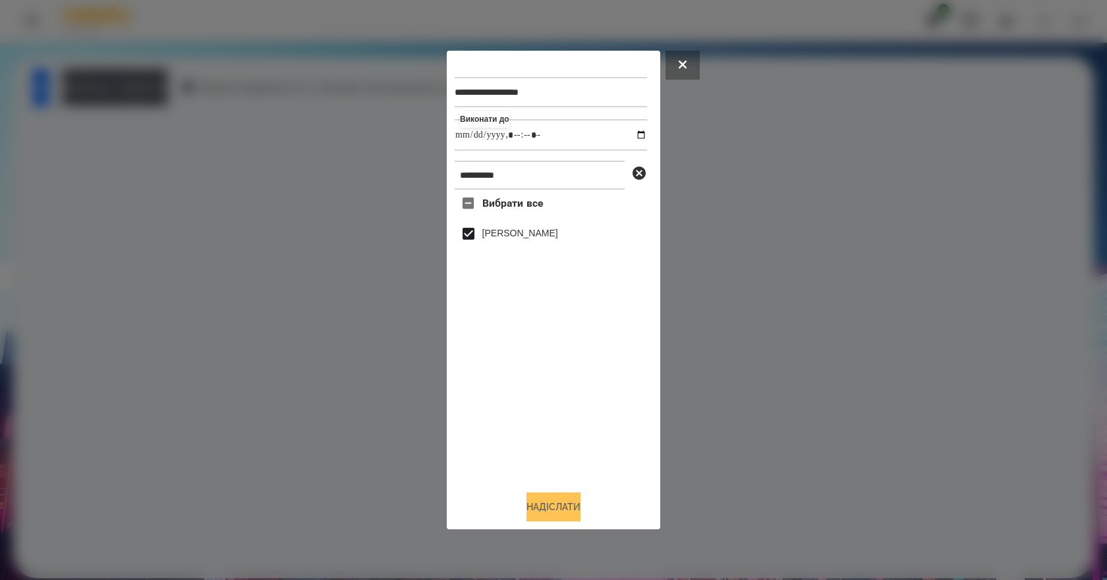
click at [574, 504] on button "Надіслати" at bounding box center [553, 507] width 54 height 29
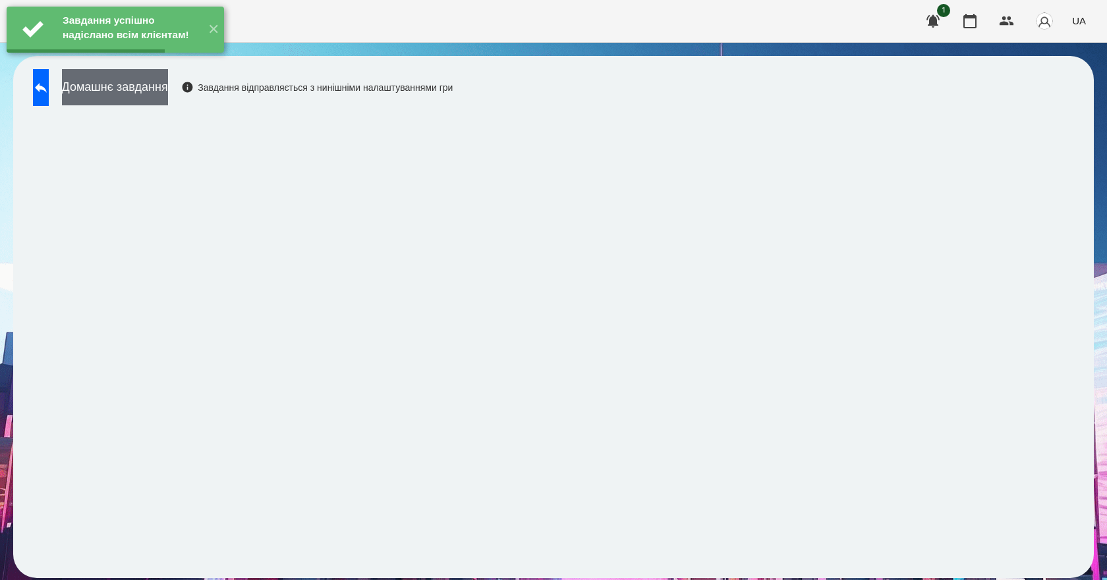
click at [168, 92] on button "Домашнє завдання" at bounding box center [115, 87] width 106 height 36
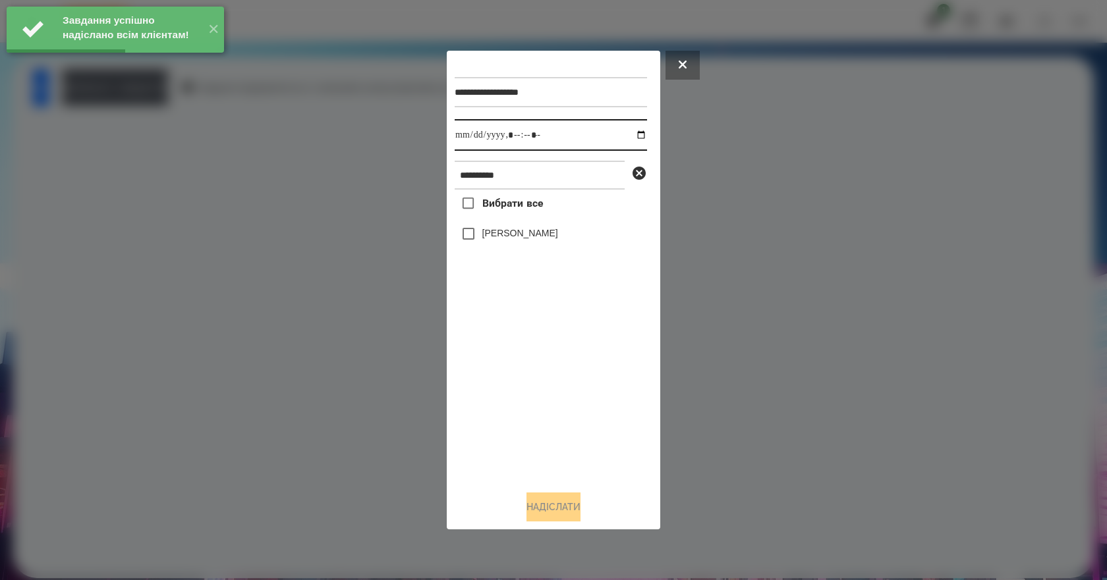
click at [626, 132] on input "datetime-local" at bounding box center [551, 135] width 192 height 32
type input "**********"
click at [550, 423] on div "Вибрати все Омельнік Вероніка" at bounding box center [551, 335] width 192 height 291
click at [536, 238] on label "[PERSON_NAME]" at bounding box center [520, 233] width 76 height 13
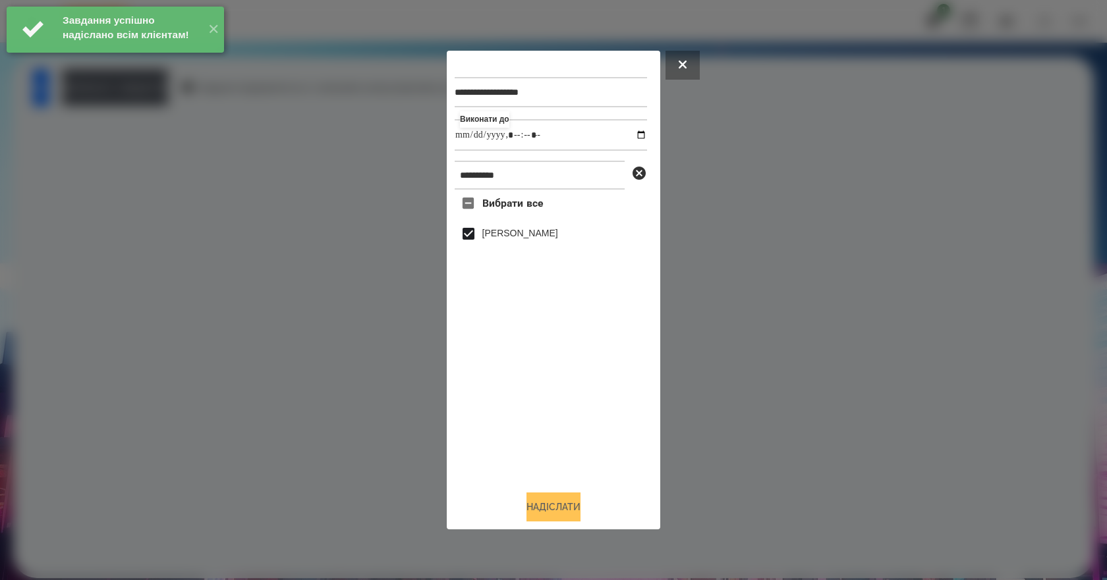
click at [576, 503] on button "Надіслати" at bounding box center [553, 507] width 54 height 29
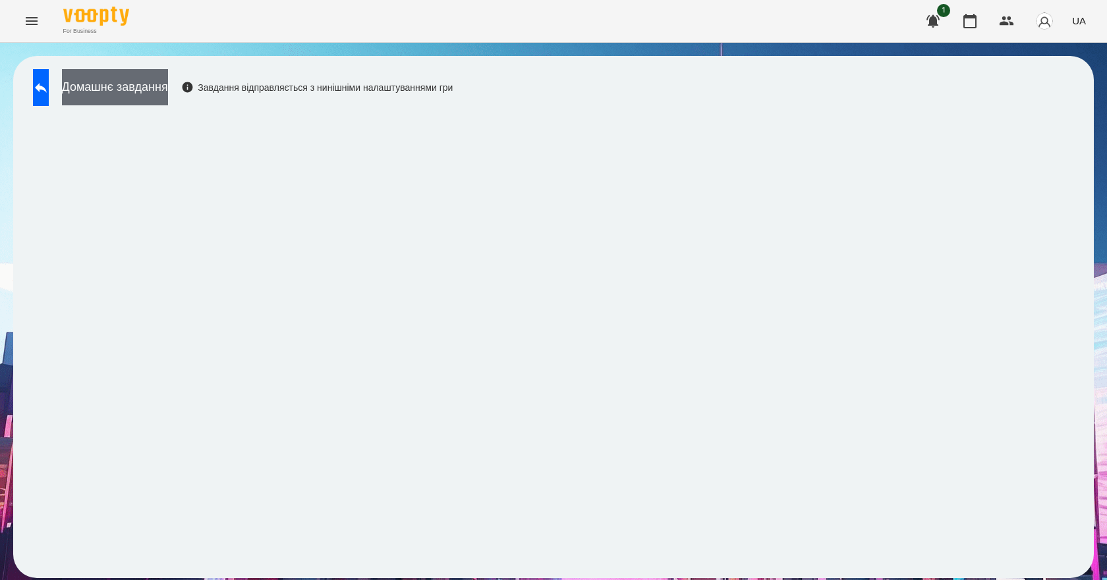
click at [168, 99] on button "Домашнє завдання" at bounding box center [115, 87] width 106 height 36
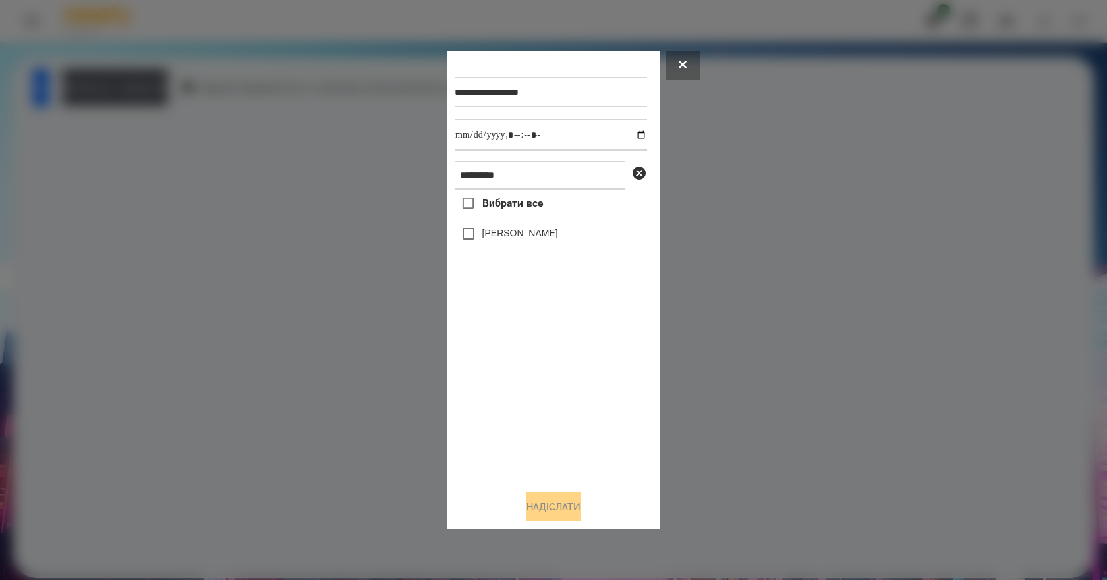
click at [501, 230] on label "[PERSON_NAME]" at bounding box center [520, 233] width 76 height 13
click at [569, 520] on button "Надіслати" at bounding box center [553, 507] width 54 height 29
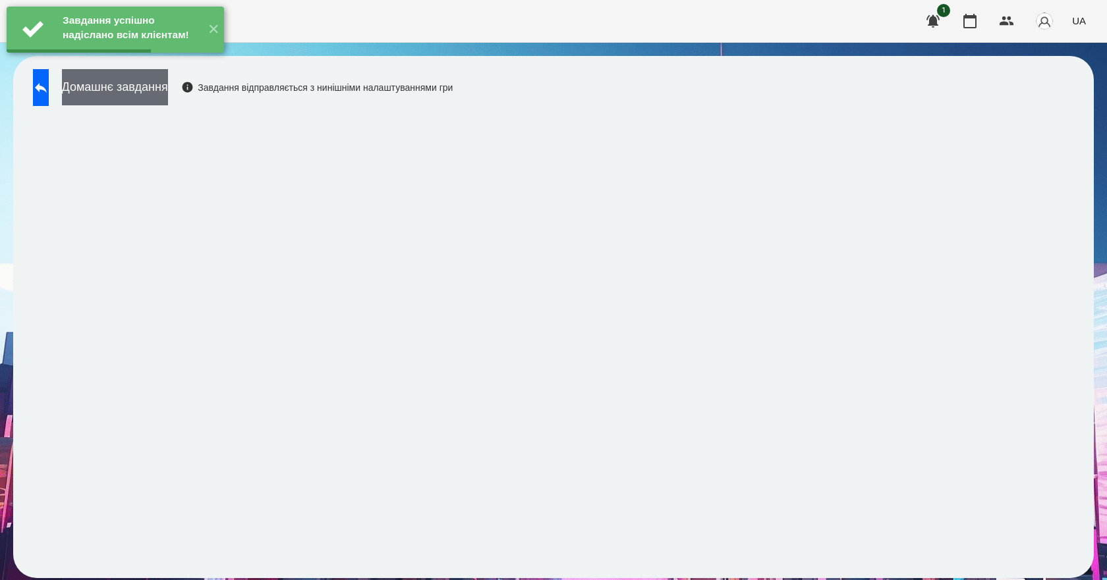
click at [168, 96] on button "Домашнє завдання" at bounding box center [115, 87] width 106 height 36
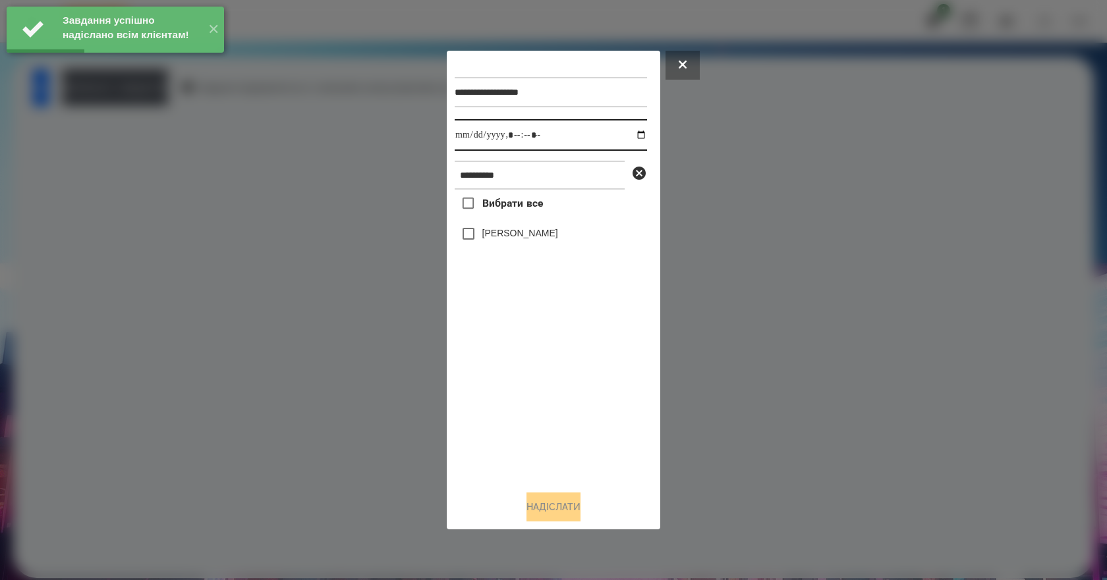
click at [636, 136] on input "datetime-local" at bounding box center [551, 135] width 192 height 32
type input "**********"
click at [540, 425] on div "Вибрати все Омельнік Вероніка" at bounding box center [551, 335] width 192 height 291
click at [541, 239] on label "[PERSON_NAME]" at bounding box center [520, 233] width 76 height 13
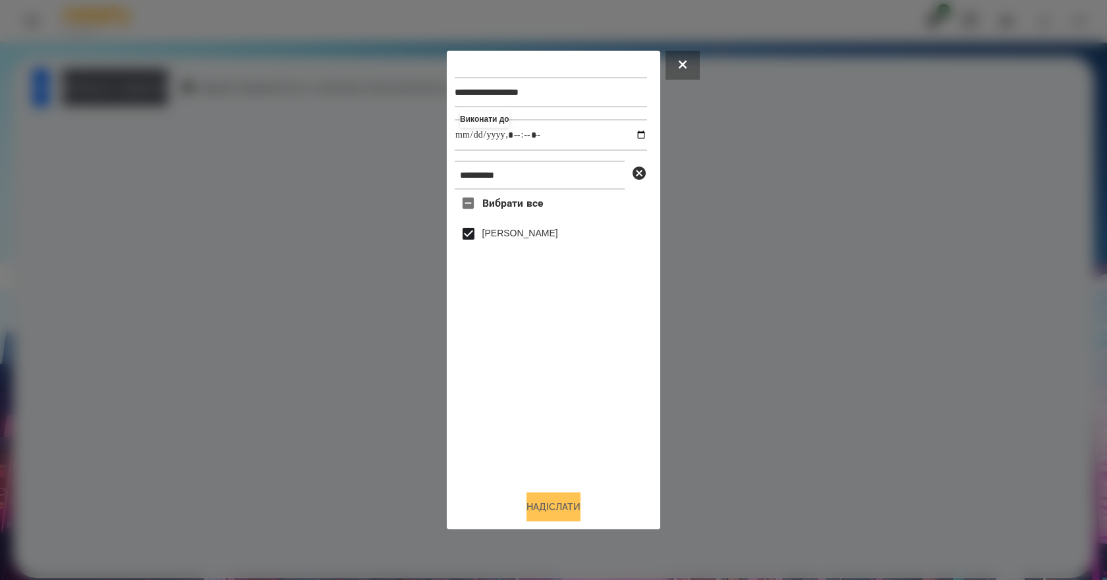
click at [558, 495] on div "**********" at bounding box center [554, 291] width 198 height 464
click at [558, 498] on button "Надіслати" at bounding box center [553, 507] width 54 height 29
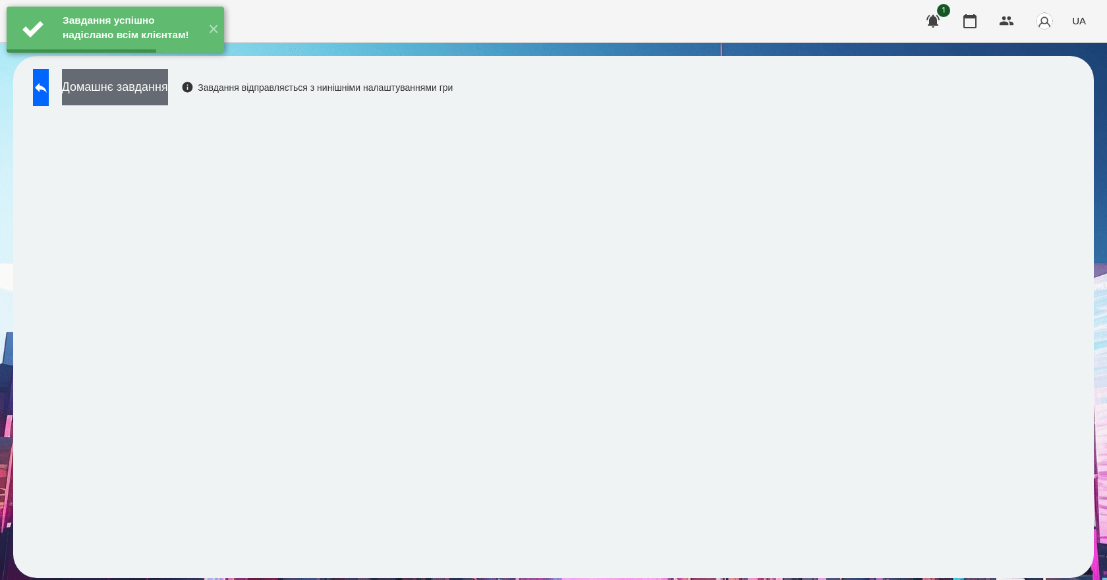
click at [168, 87] on button "Домашнє завдання" at bounding box center [115, 87] width 106 height 36
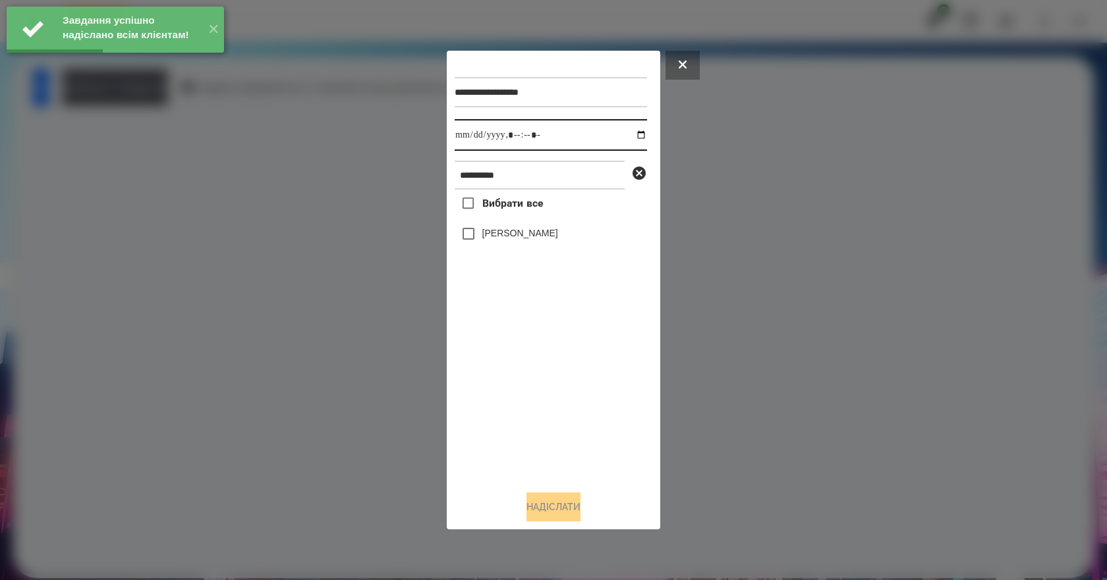
click at [629, 131] on input "datetime-local" at bounding box center [551, 135] width 192 height 32
type input "**********"
click at [557, 420] on div "Вибрати все Омельнік Вероніка" at bounding box center [551, 335] width 192 height 291
click at [518, 240] on label "[PERSON_NAME]" at bounding box center [520, 233] width 76 height 13
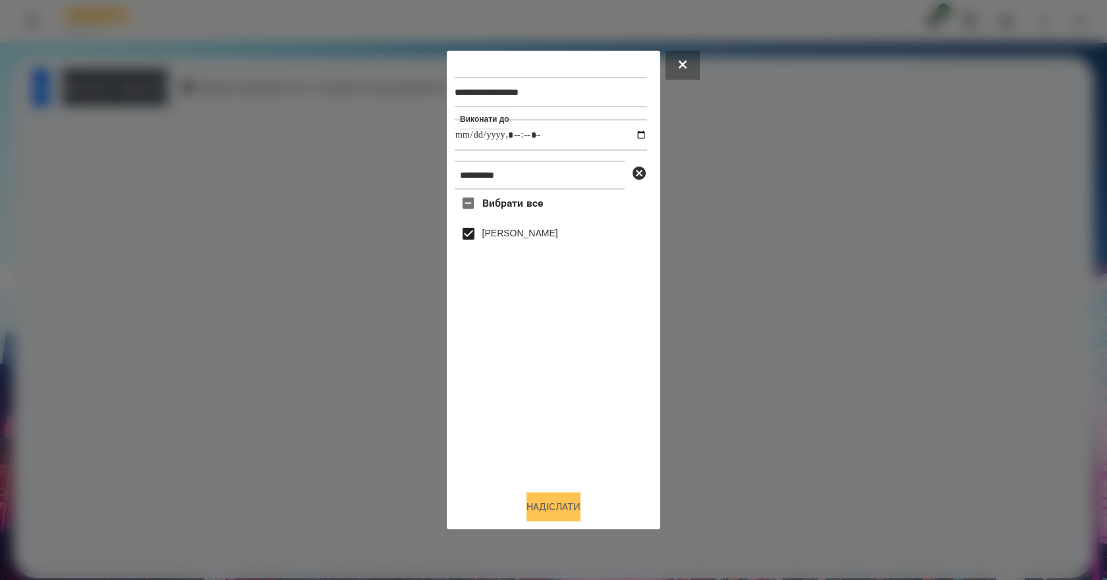
click at [558, 522] on button "Надіслати" at bounding box center [553, 507] width 54 height 29
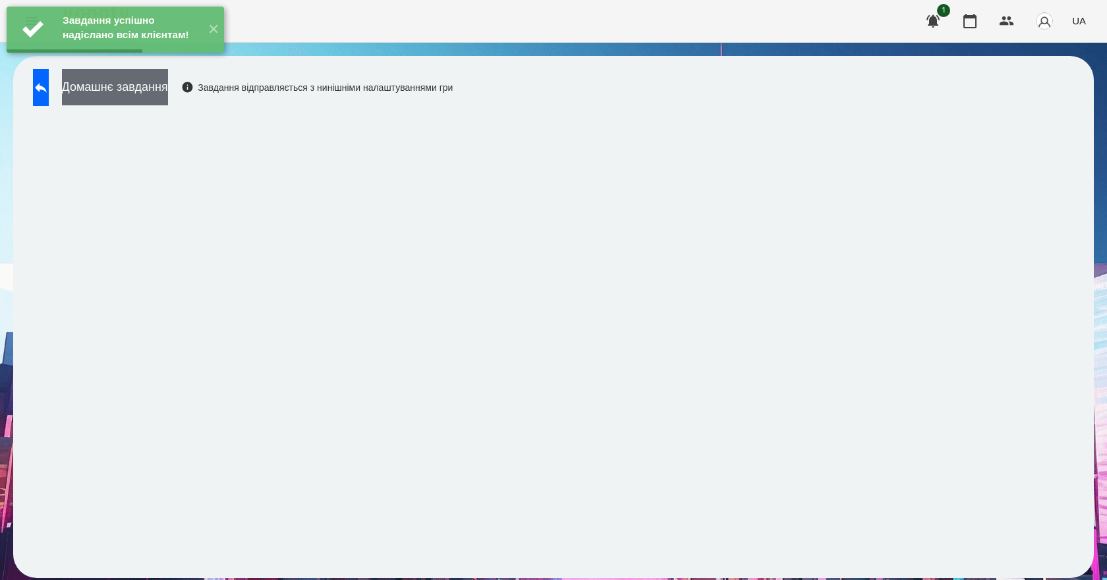
click at [139, 98] on button "Домашнє завдання" at bounding box center [115, 87] width 106 height 36
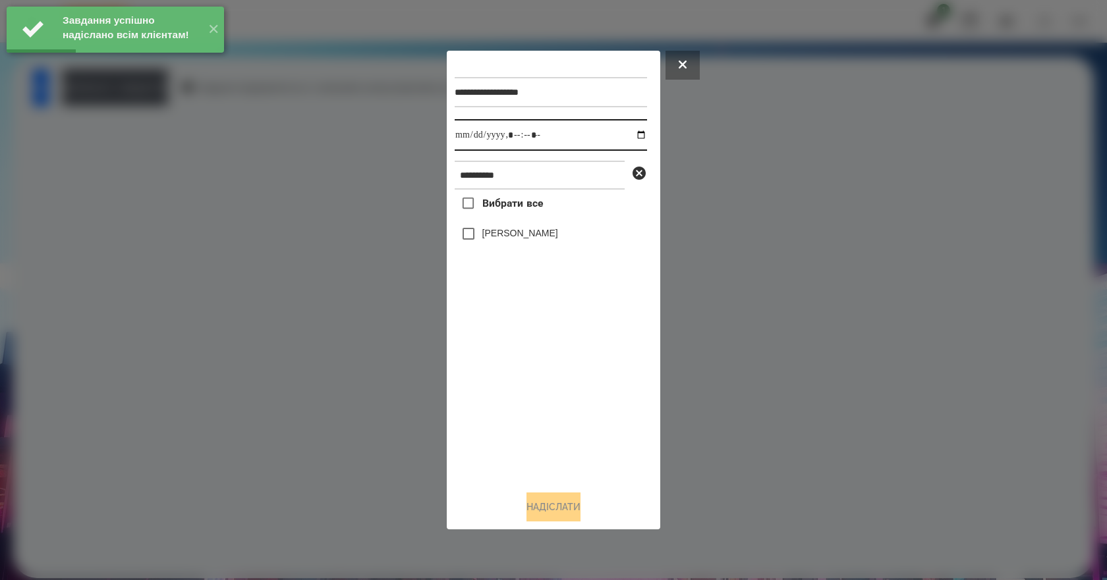
click at [629, 134] on input "datetime-local" at bounding box center [551, 135] width 192 height 32
type input "**********"
click at [555, 406] on div "Вибрати все Омельнік Вероніка" at bounding box center [551, 335] width 192 height 291
click at [502, 246] on div "[PERSON_NAME]" at bounding box center [551, 234] width 192 height 28
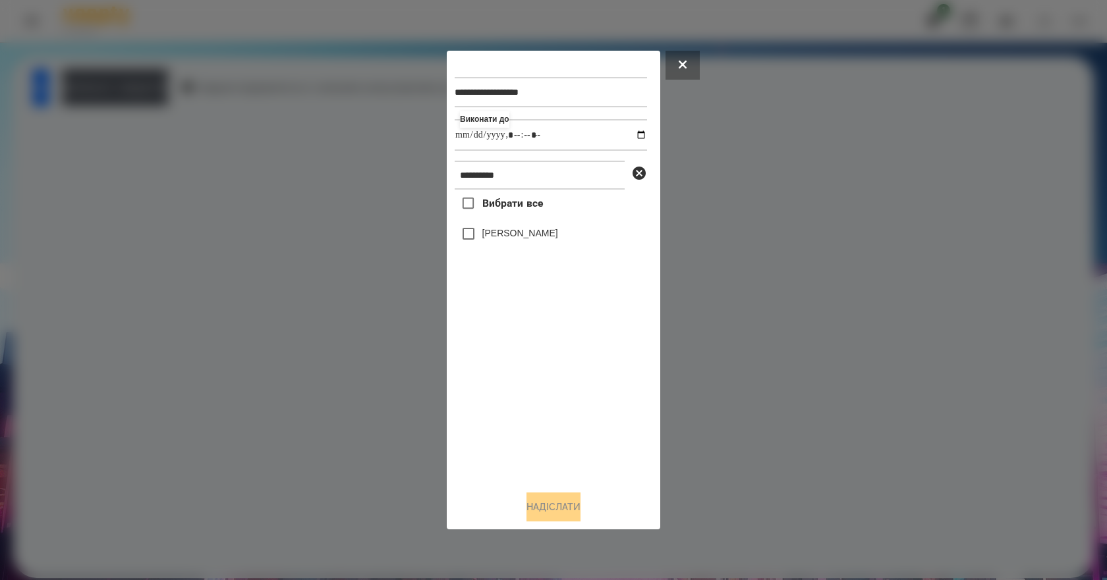
click at [505, 240] on label "[PERSON_NAME]" at bounding box center [520, 233] width 76 height 13
click at [550, 520] on button "Надіслати" at bounding box center [553, 507] width 54 height 29
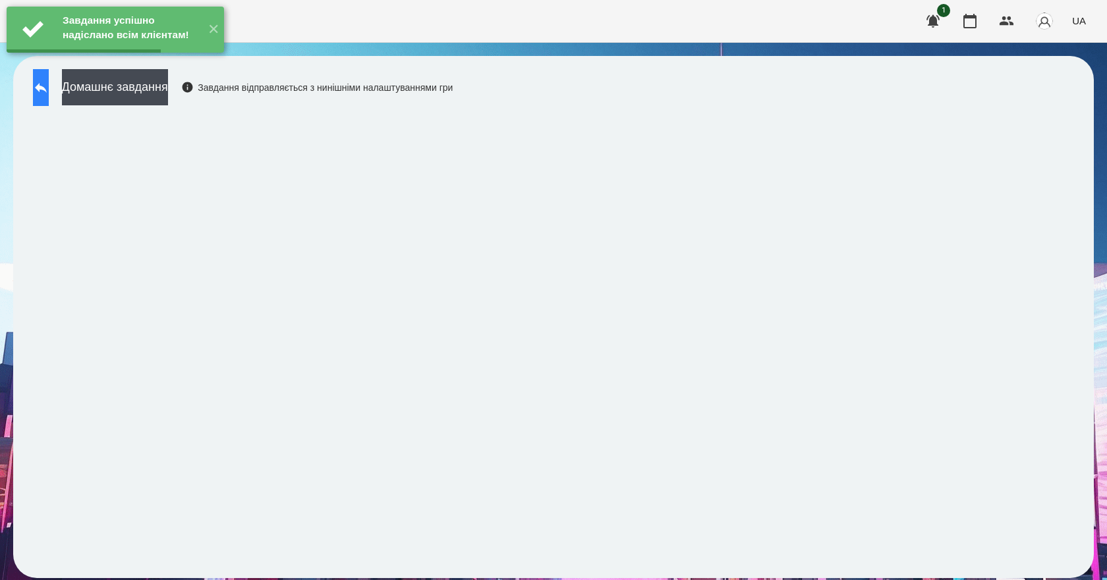
click at [49, 96] on button at bounding box center [41, 87] width 16 height 37
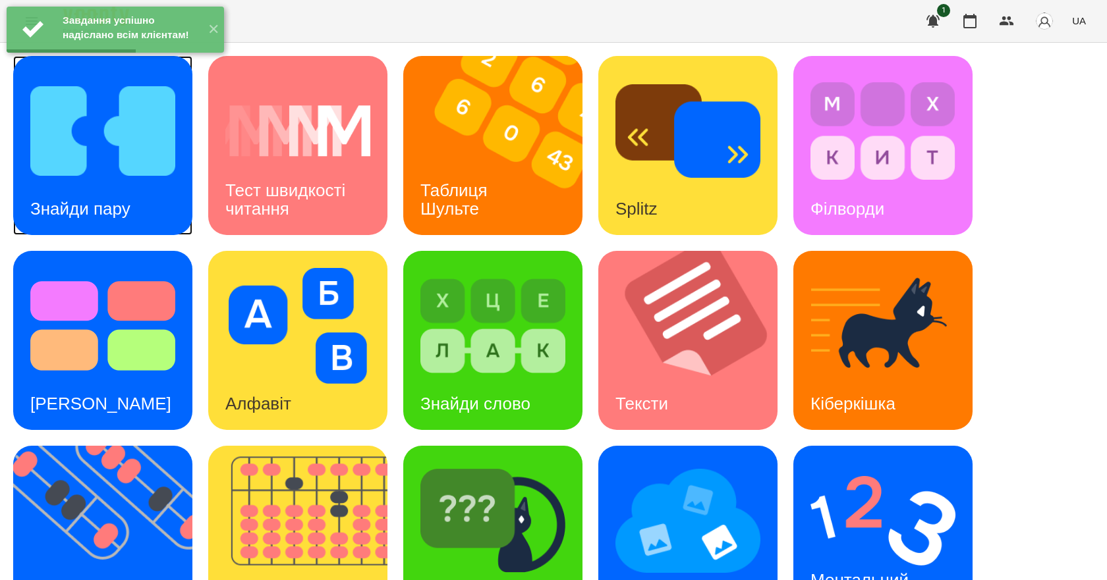
click at [103, 143] on img at bounding box center [102, 131] width 145 height 116
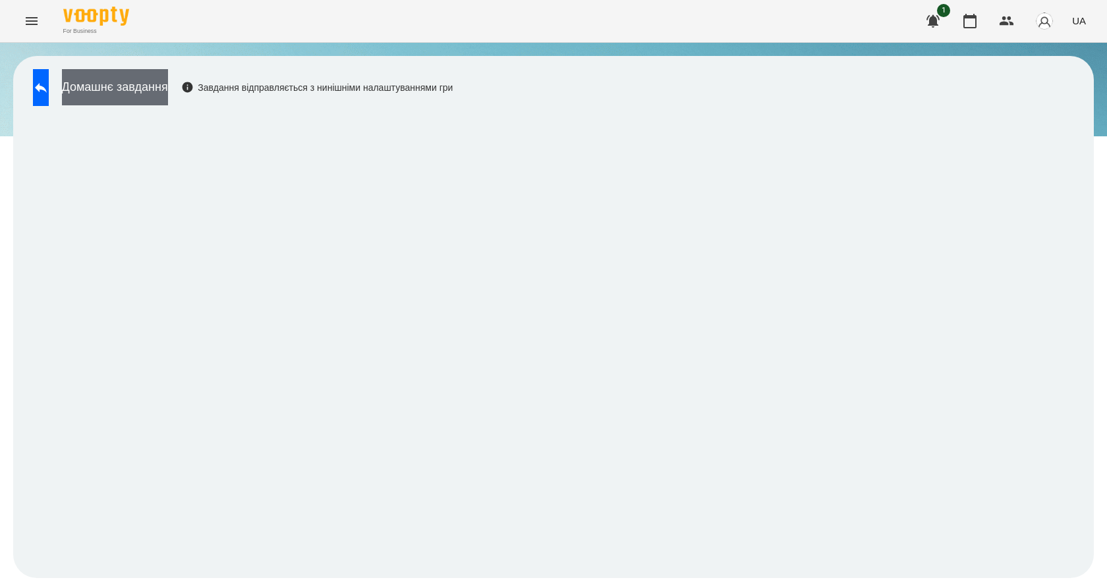
click at [142, 80] on button "Домашнє завдання" at bounding box center [115, 87] width 106 height 36
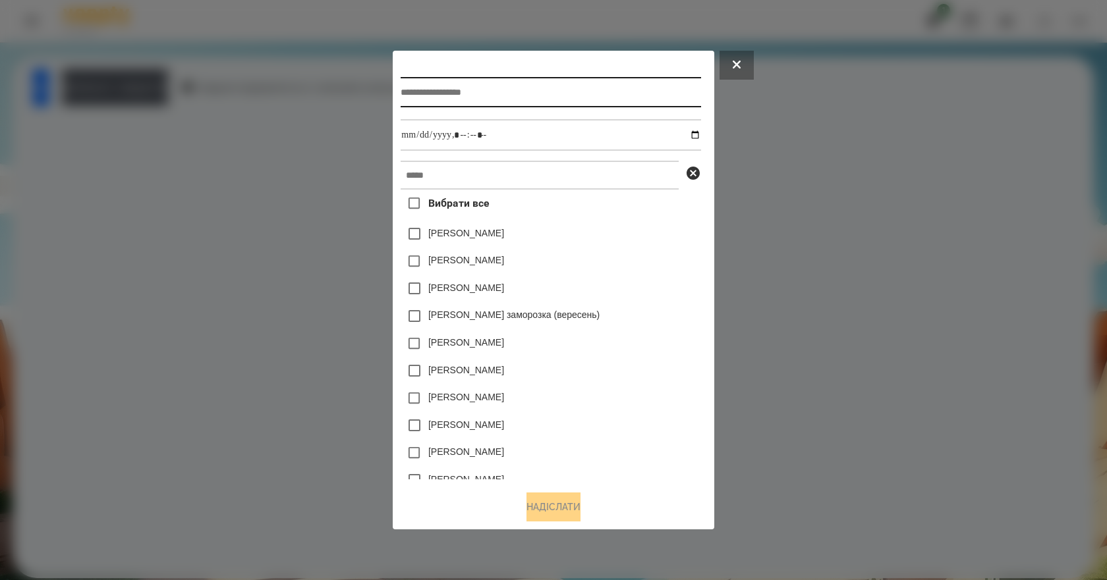
click at [520, 88] on input "text" at bounding box center [551, 92] width 300 height 30
type input "**********"
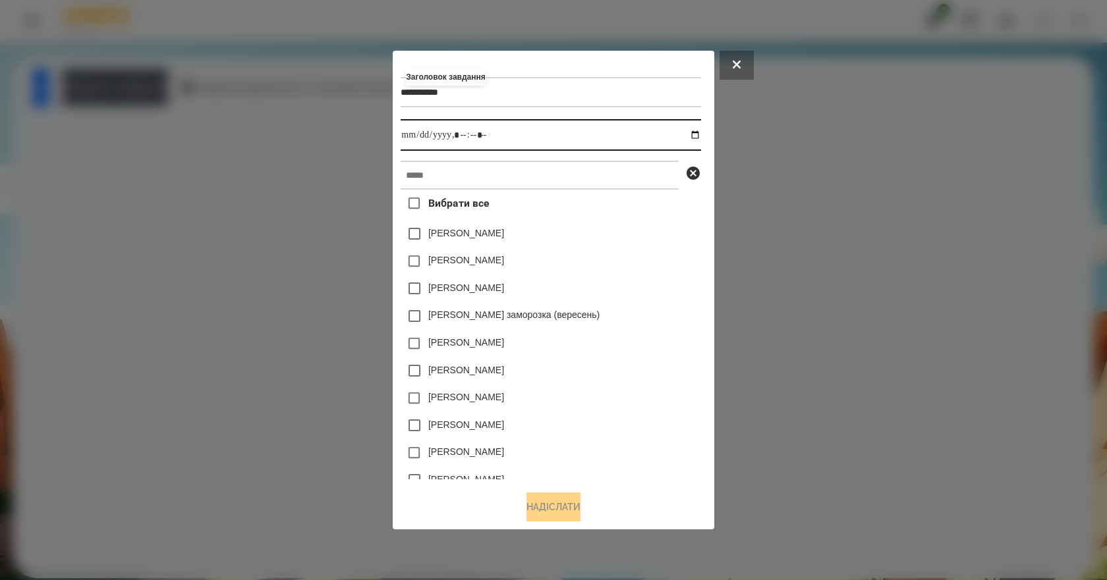
click at [699, 132] on input "datetime-local" at bounding box center [551, 135] width 300 height 32
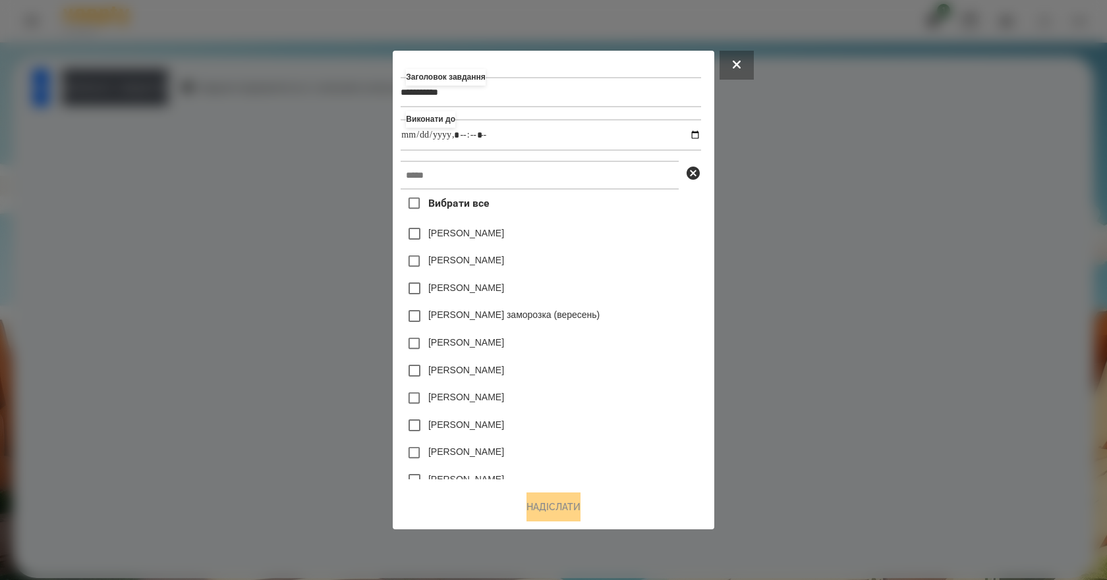
type input "**********"
click at [682, 299] on div "[PERSON_NAME]" at bounding box center [551, 289] width 300 height 28
click at [516, 183] on input "text" at bounding box center [540, 175] width 278 height 29
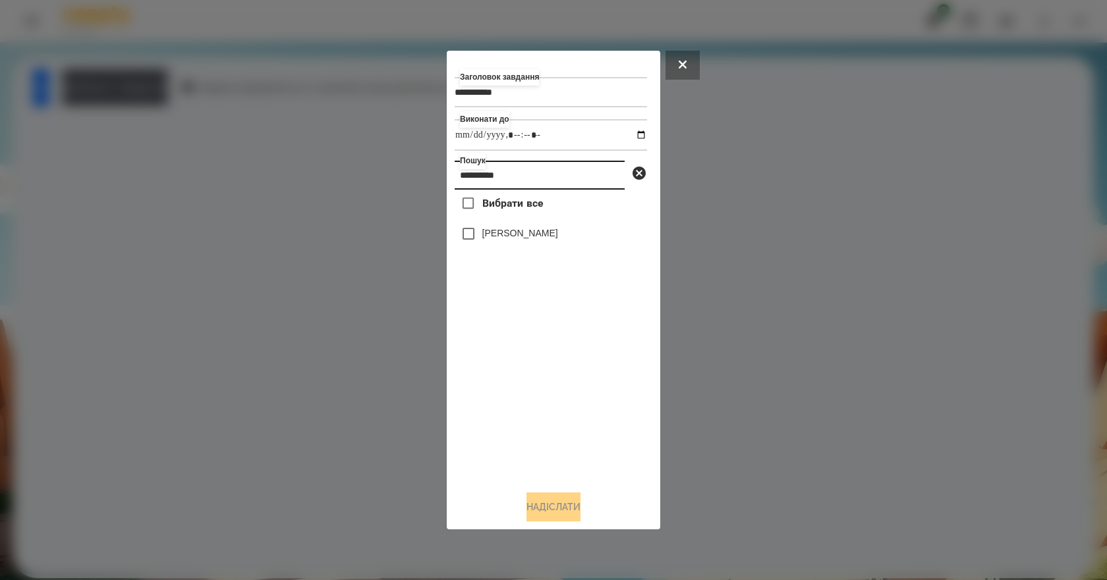
type input "**********"
click at [540, 235] on label "[PERSON_NAME]" at bounding box center [520, 233] width 76 height 13
click at [567, 507] on button "Надіслати" at bounding box center [553, 507] width 54 height 29
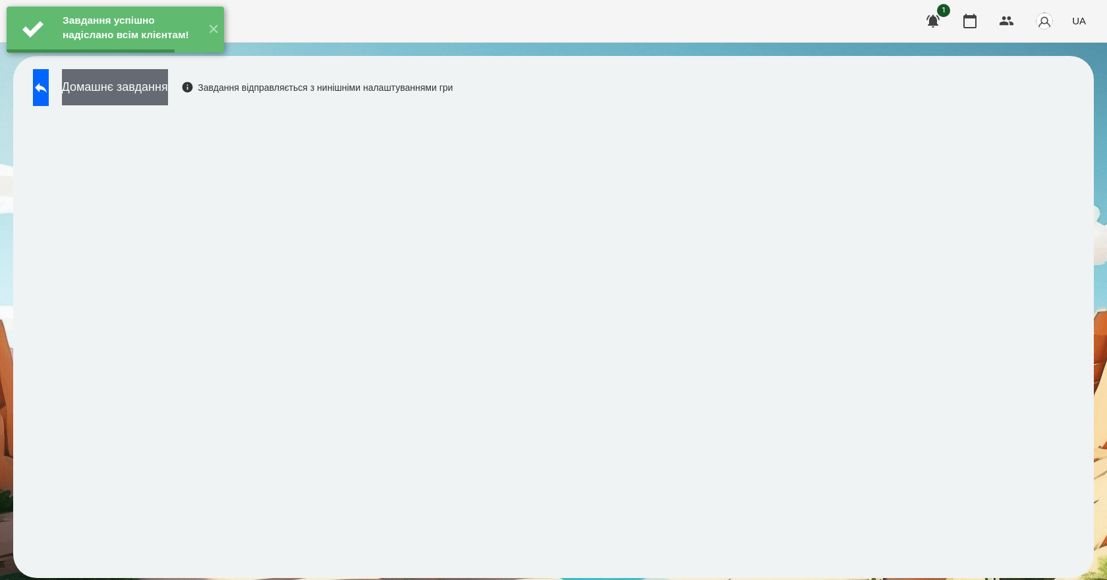
click at [168, 85] on button "Домашнє завдання" at bounding box center [115, 87] width 106 height 36
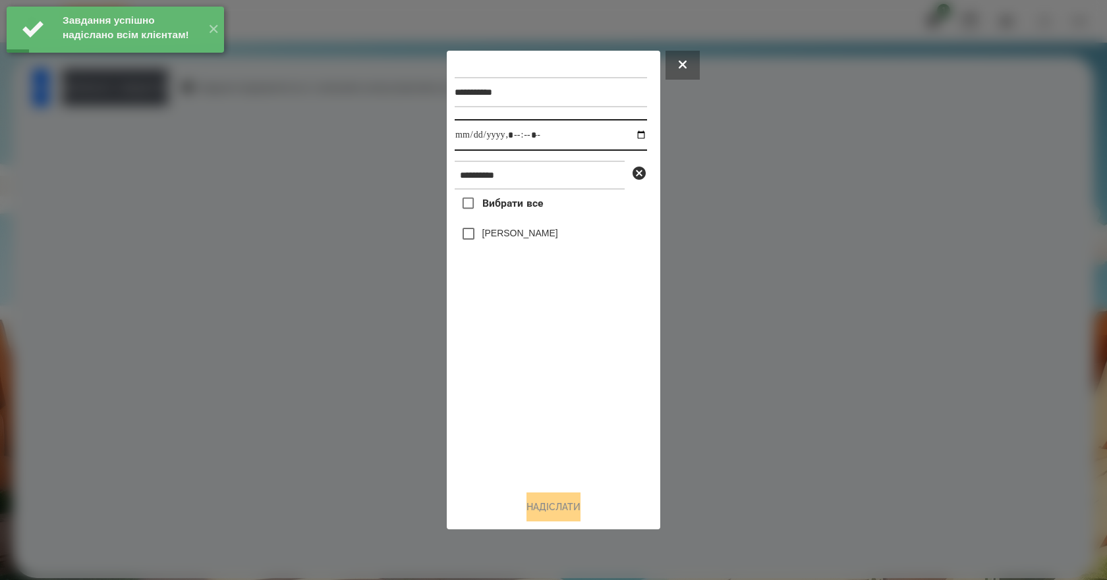
click at [629, 133] on input "datetime-local" at bounding box center [551, 135] width 192 height 32
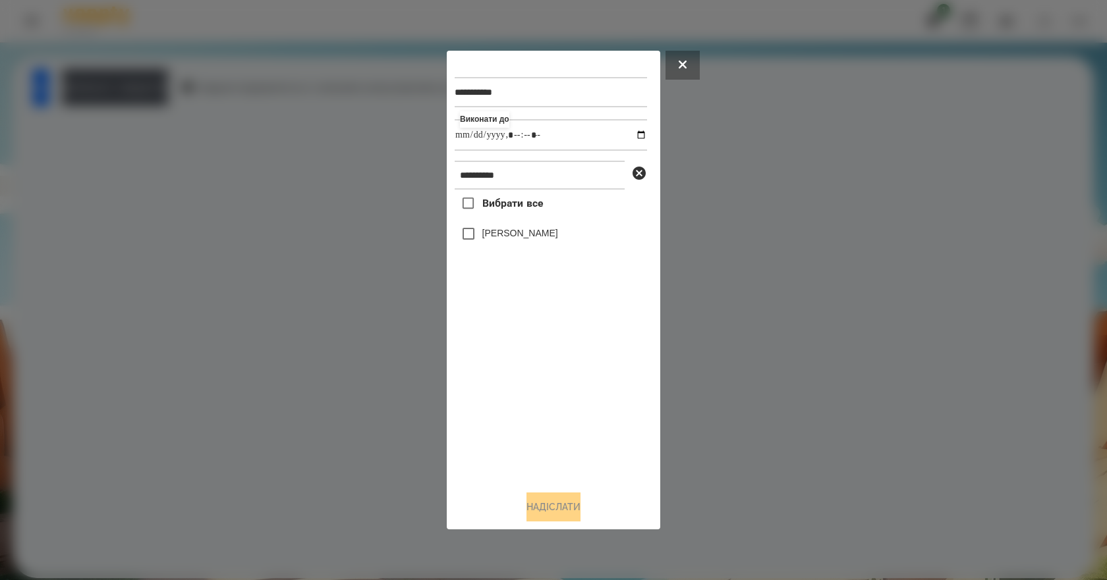
type input "**********"
drag, startPoint x: 497, startPoint y: 394, endPoint x: 510, endPoint y: 331, distance: 63.8
click at [498, 391] on div "Вибрати все Роман Алекс" at bounding box center [551, 335] width 192 height 291
click at [515, 238] on label "[PERSON_NAME]" at bounding box center [520, 233] width 76 height 13
click at [574, 509] on button "Надіслати" at bounding box center [553, 507] width 54 height 29
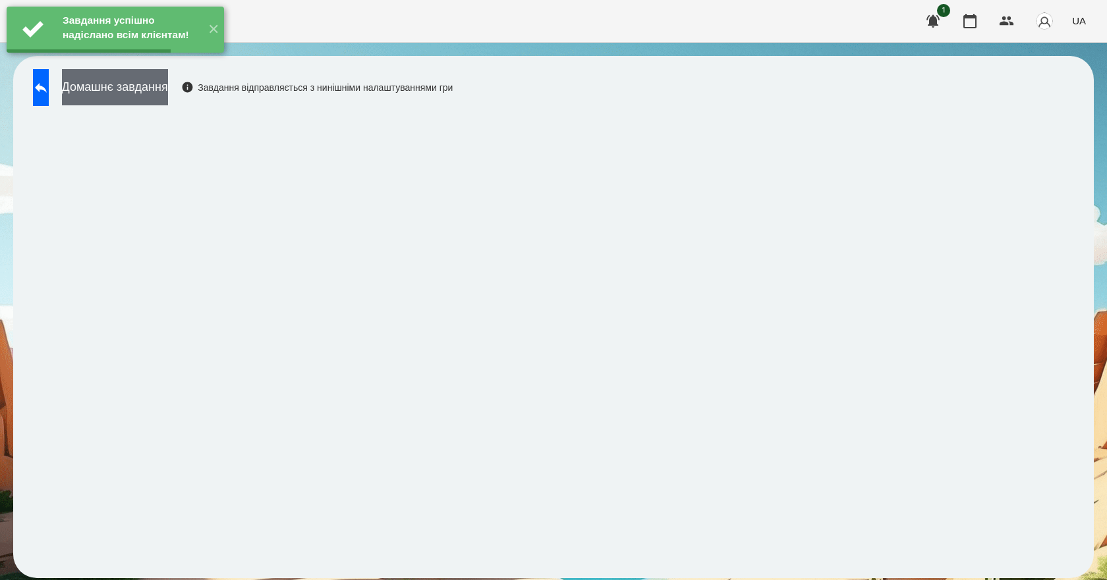
click at [168, 93] on button "Домашнє завдання" at bounding box center [115, 87] width 106 height 36
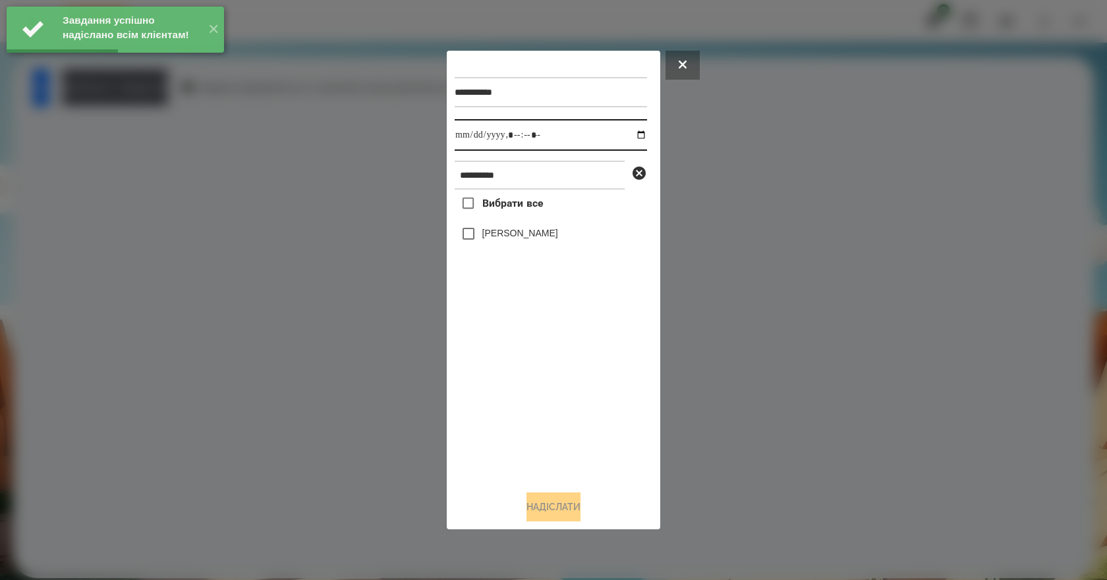
click at [632, 136] on input "datetime-local" at bounding box center [551, 135] width 192 height 32
type input "**********"
drag, startPoint x: 512, startPoint y: 379, endPoint x: 511, endPoint y: 373, distance: 6.7
click at [512, 379] on div "Вибрати все Роман Алекс" at bounding box center [551, 335] width 192 height 291
click at [545, 233] on label "[PERSON_NAME]" at bounding box center [520, 233] width 76 height 13
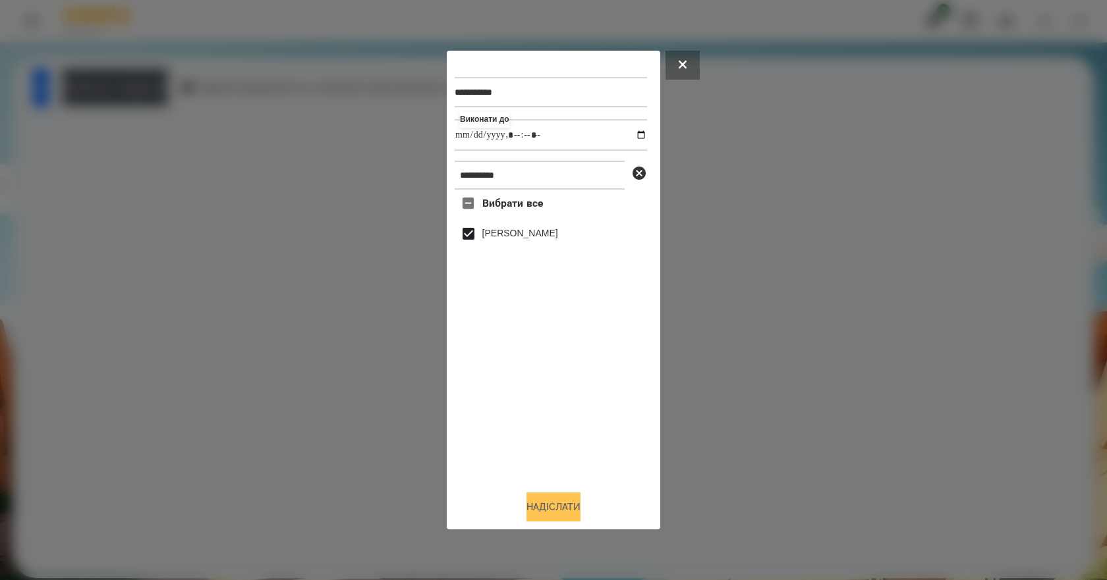
click at [551, 518] on button "Надіслати" at bounding box center [553, 507] width 54 height 29
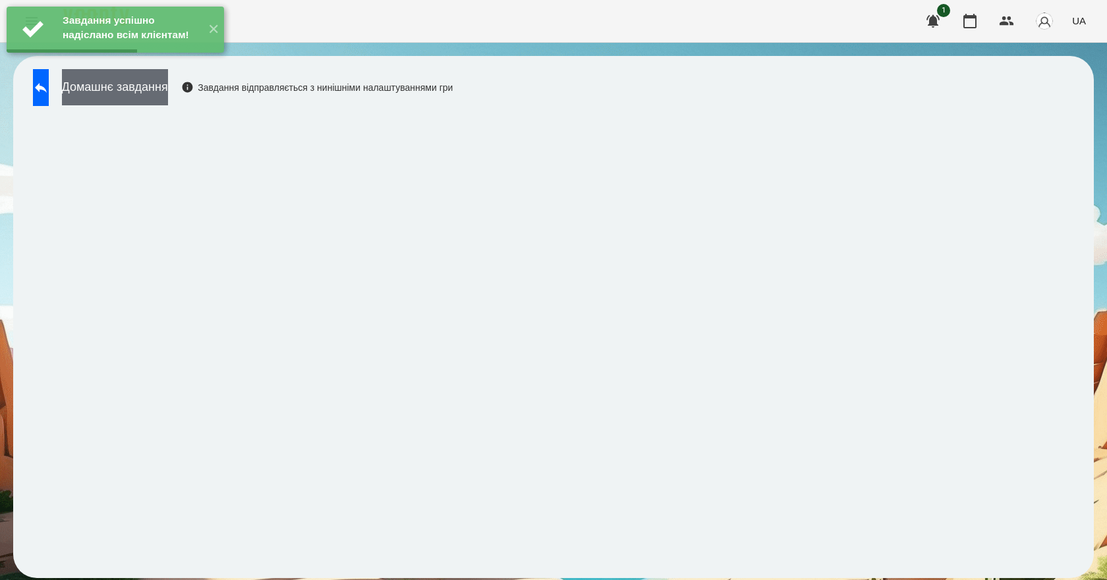
click at [168, 104] on button "Домашнє завдання" at bounding box center [115, 87] width 106 height 36
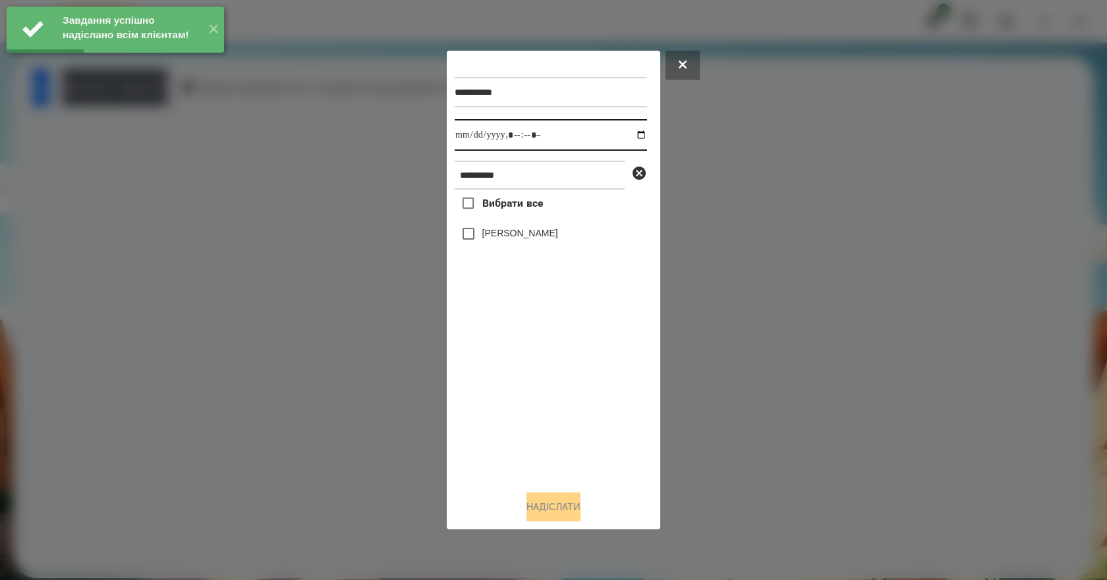
click at [630, 138] on input "datetime-local" at bounding box center [551, 135] width 192 height 32
type input "**********"
click at [503, 416] on div "Вибрати все Роман Алекс" at bounding box center [551, 335] width 192 height 291
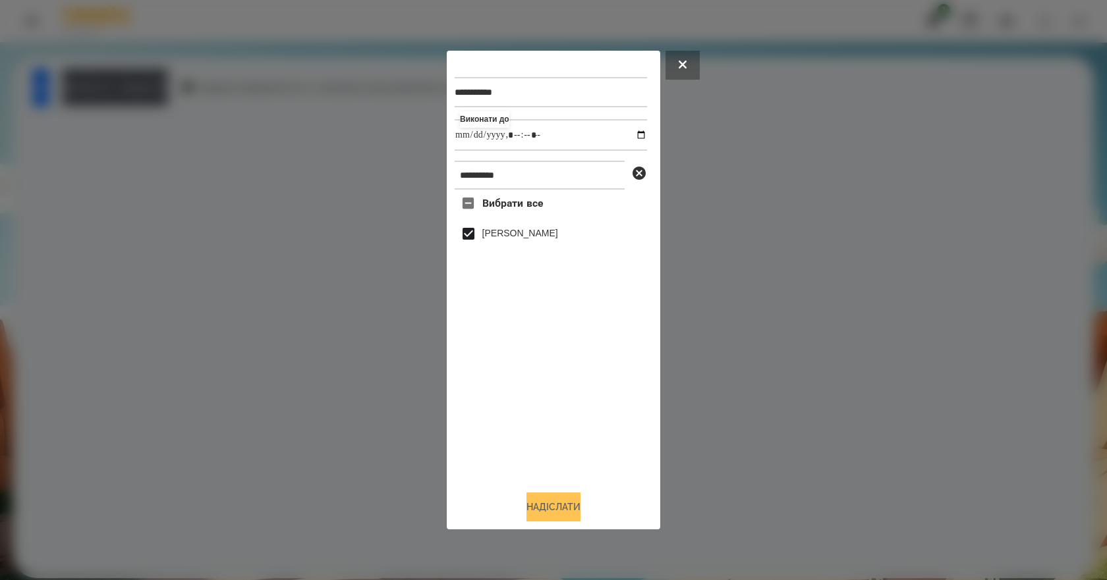
click at [563, 509] on button "Надіслати" at bounding box center [553, 507] width 54 height 29
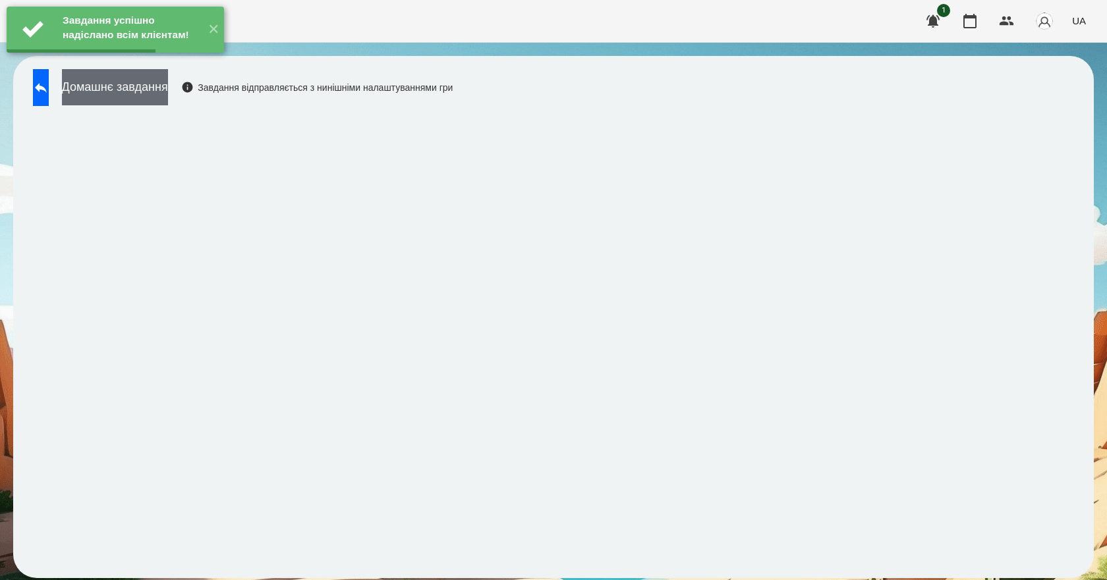
click at [168, 87] on button "Домашнє завдання" at bounding box center [115, 87] width 106 height 36
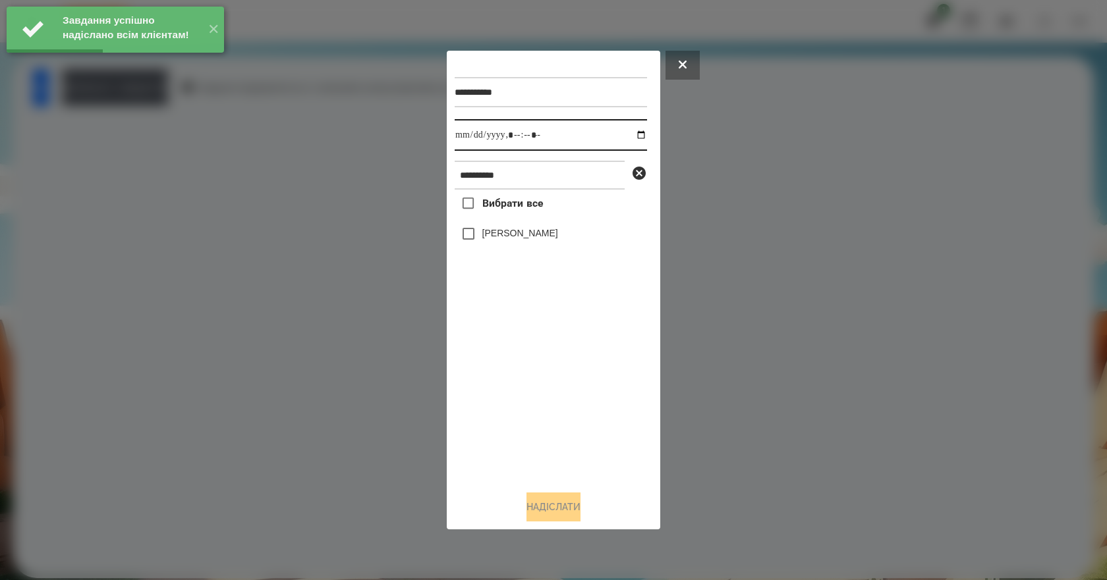
click at [630, 134] on input "datetime-local" at bounding box center [551, 135] width 192 height 32
type input "**********"
click at [540, 424] on div "Вибрати все Роман Алекс" at bounding box center [551, 335] width 192 height 291
click at [517, 239] on label "[PERSON_NAME]" at bounding box center [520, 233] width 76 height 13
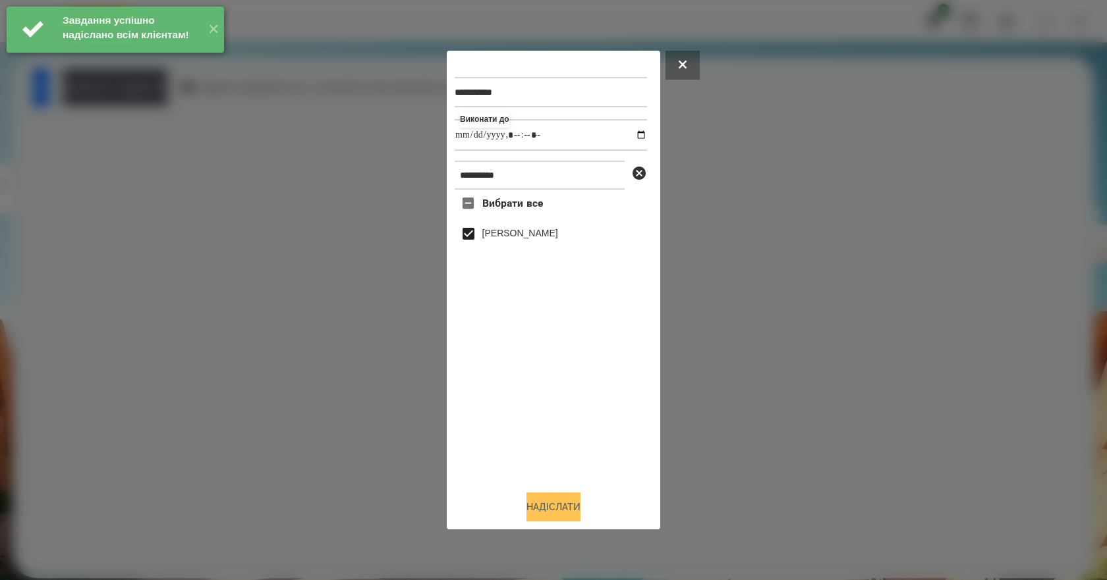
click at [538, 508] on button "Надіслати" at bounding box center [553, 507] width 54 height 29
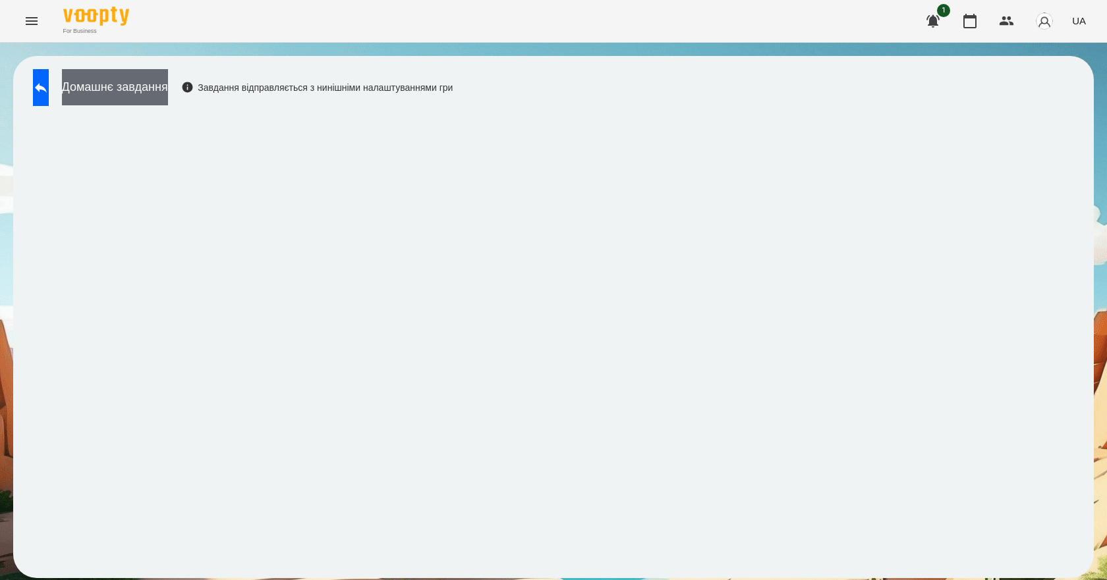
click at [168, 93] on button "Домашнє завдання" at bounding box center [115, 87] width 106 height 36
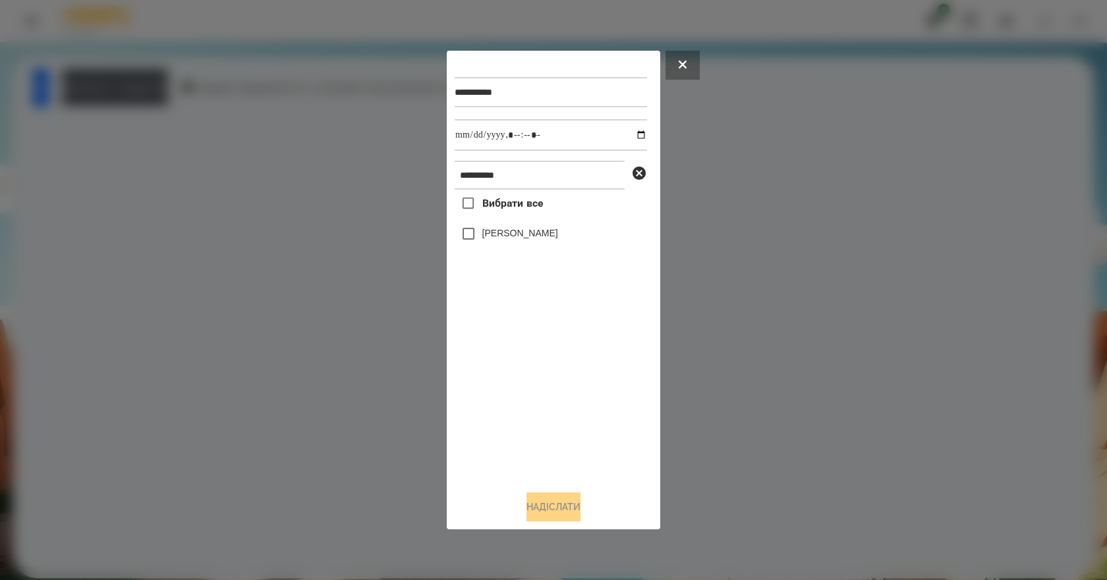
click at [516, 235] on label "[PERSON_NAME]" at bounding box center [520, 233] width 76 height 13
click at [549, 506] on button "Надіслати" at bounding box center [553, 507] width 54 height 29
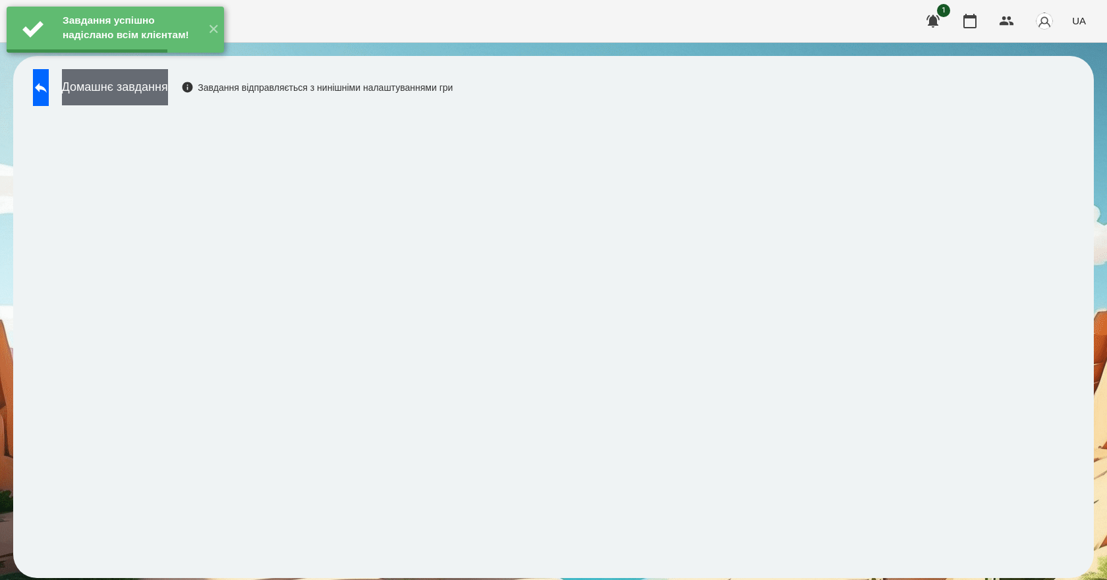
click at [168, 96] on button "Домашнє завдання" at bounding box center [115, 87] width 106 height 36
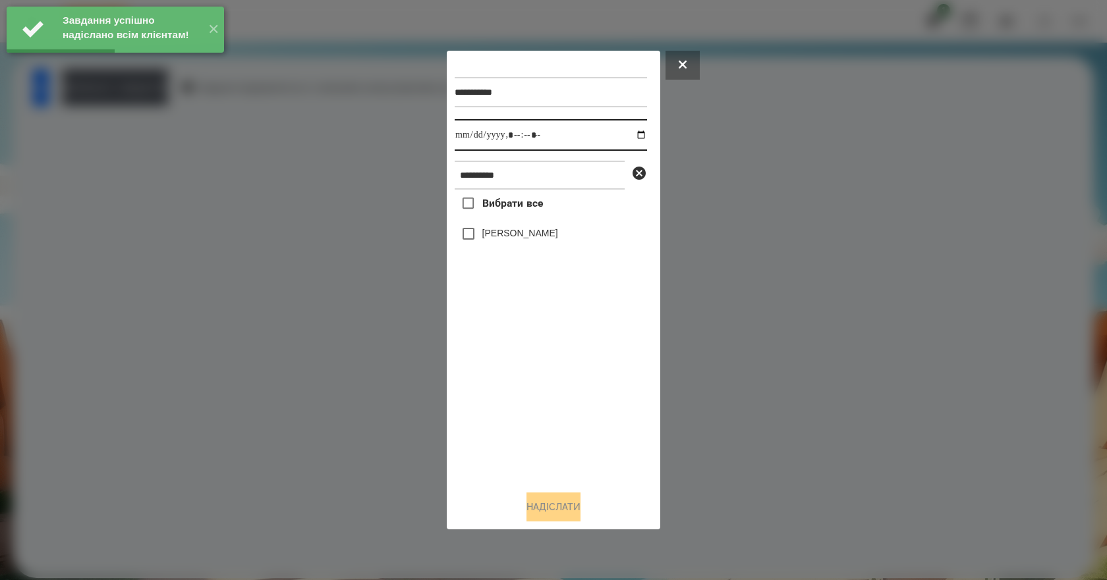
click at [635, 137] on input "datetime-local" at bounding box center [551, 135] width 192 height 32
type input "**********"
click at [552, 435] on div "Вибрати все Роман Алекс" at bounding box center [551, 335] width 192 height 291
click at [496, 239] on label "[PERSON_NAME]" at bounding box center [520, 233] width 76 height 13
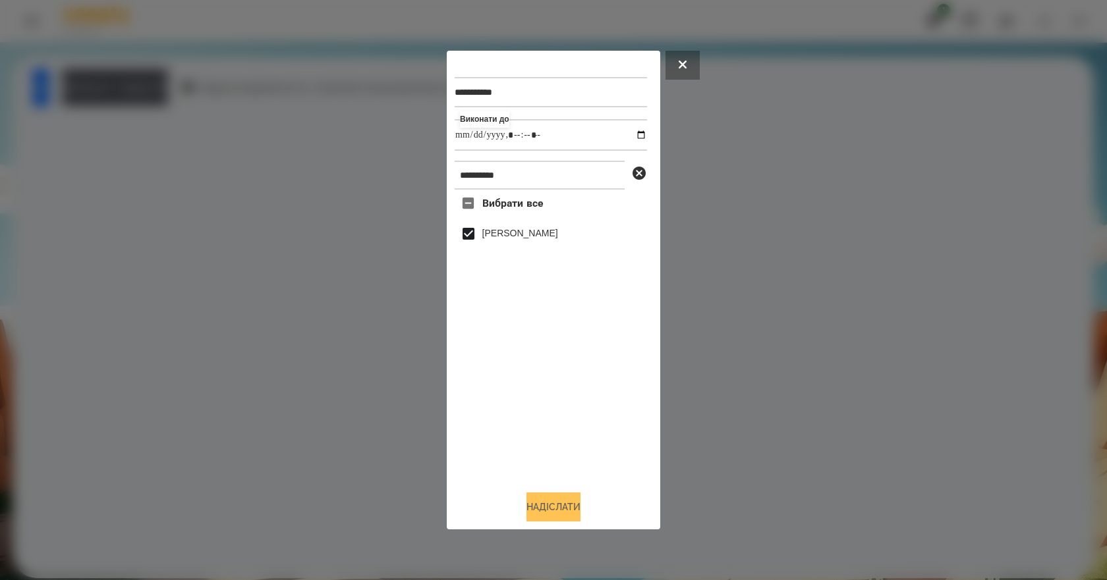
click at [567, 505] on button "Надіслати" at bounding box center [553, 507] width 54 height 29
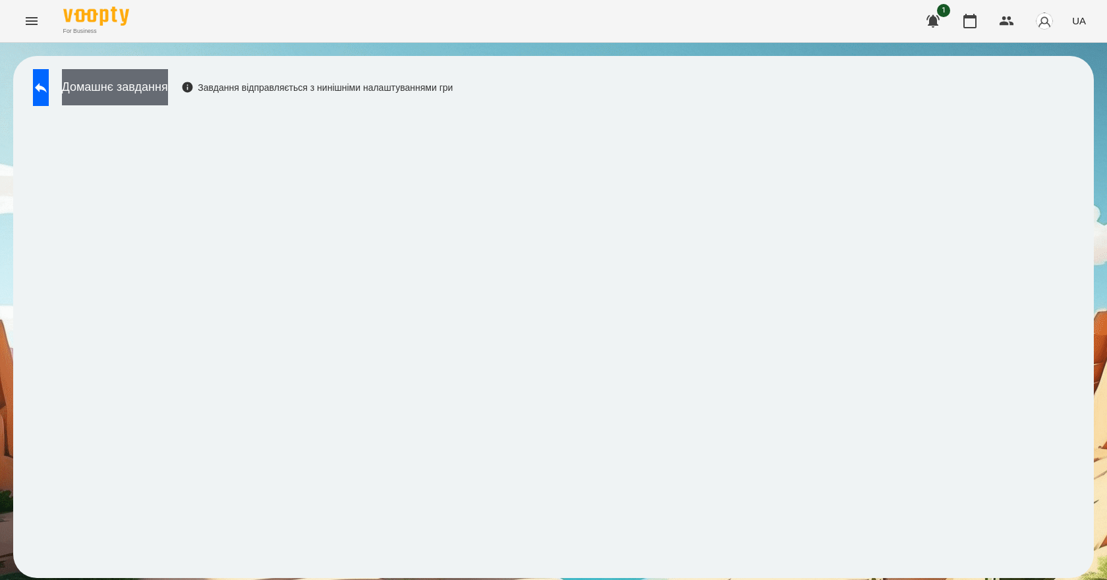
click at [159, 86] on button "Домашнє завдання" at bounding box center [115, 87] width 106 height 36
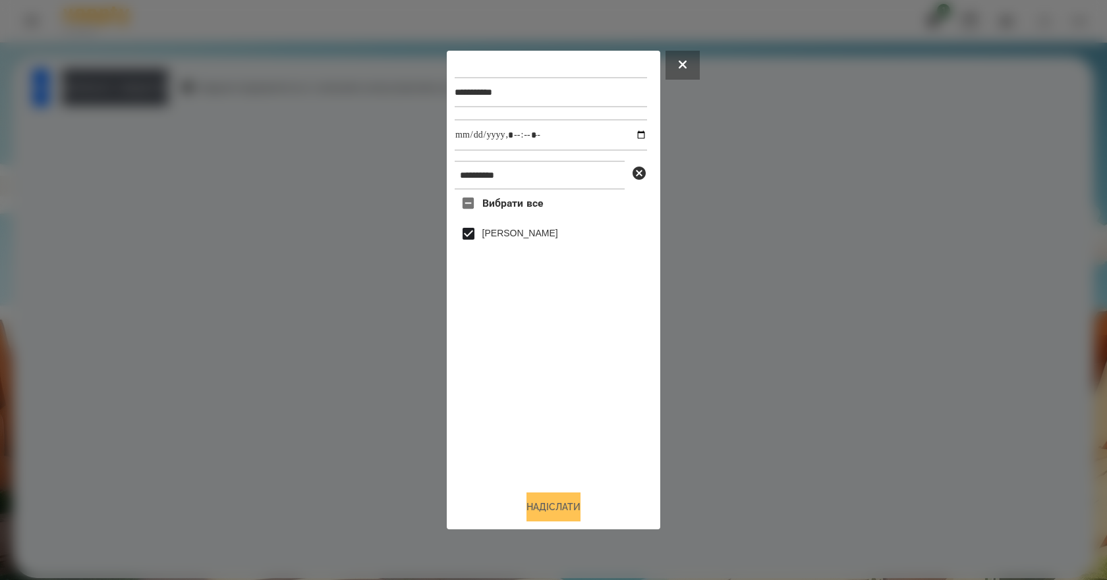
click at [567, 515] on button "Надіслати" at bounding box center [553, 507] width 54 height 29
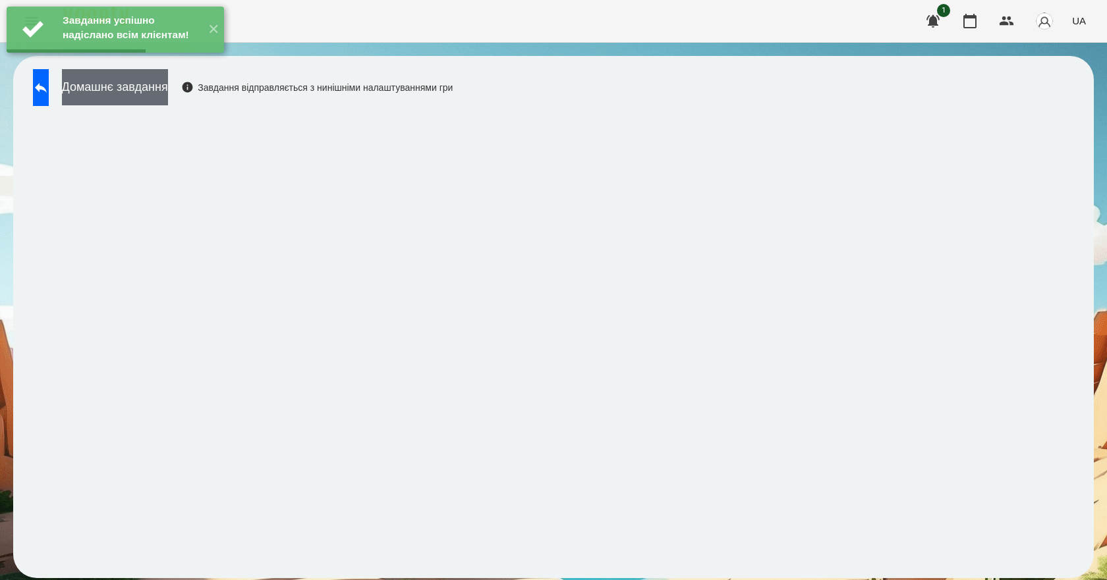
click at [168, 105] on button "Домашнє завдання" at bounding box center [115, 87] width 106 height 36
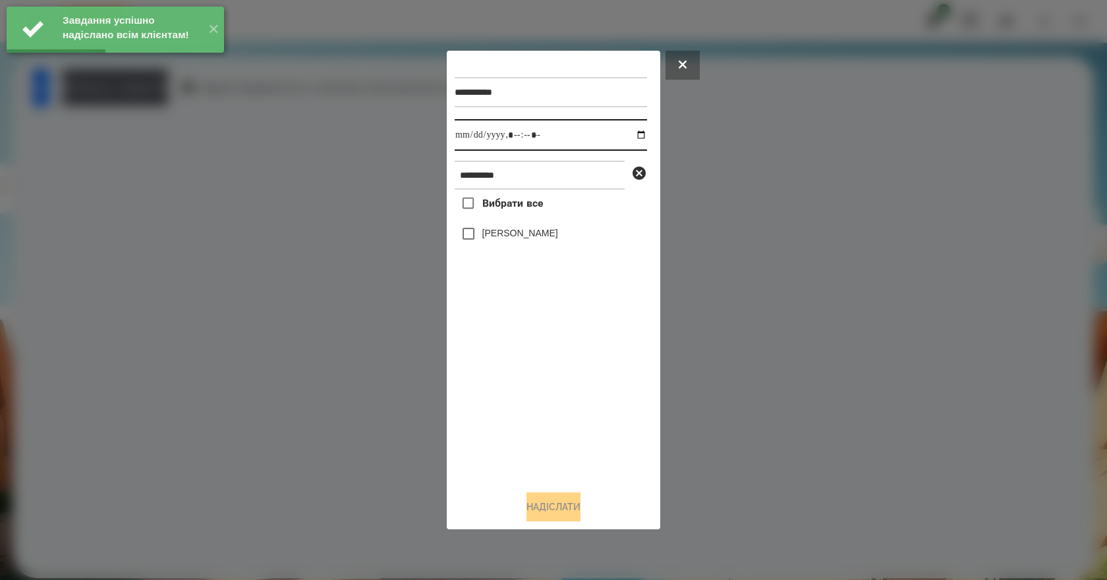
click at [632, 135] on input "datetime-local" at bounding box center [551, 135] width 192 height 32
type input "**********"
click at [558, 447] on div "Вибрати все Роман Алекс" at bounding box center [551, 335] width 192 height 291
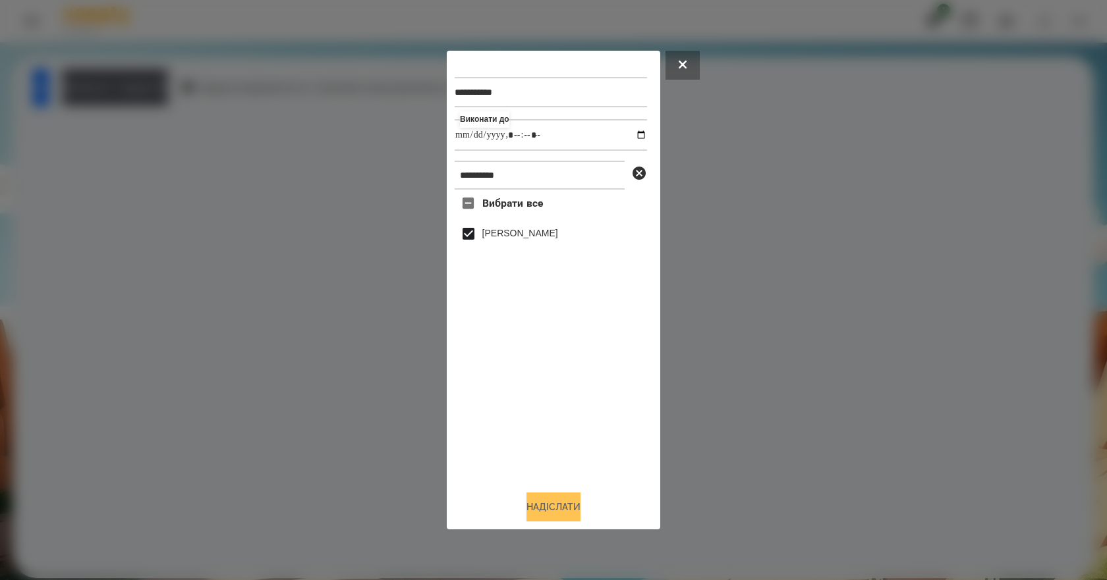
click at [568, 520] on button "Надіслати" at bounding box center [553, 507] width 54 height 29
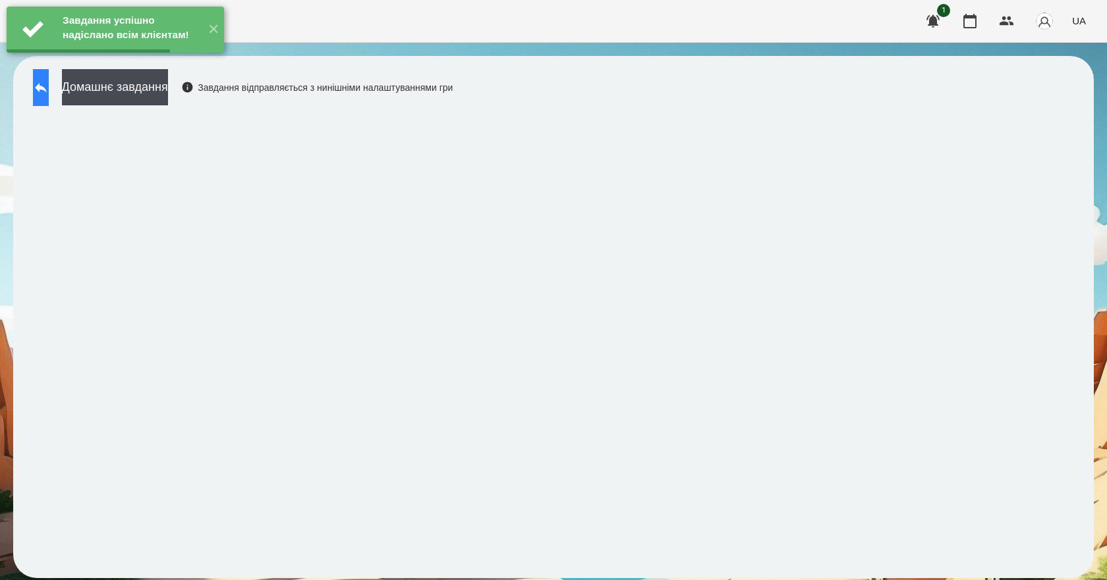
click at [49, 93] on icon at bounding box center [41, 88] width 16 height 16
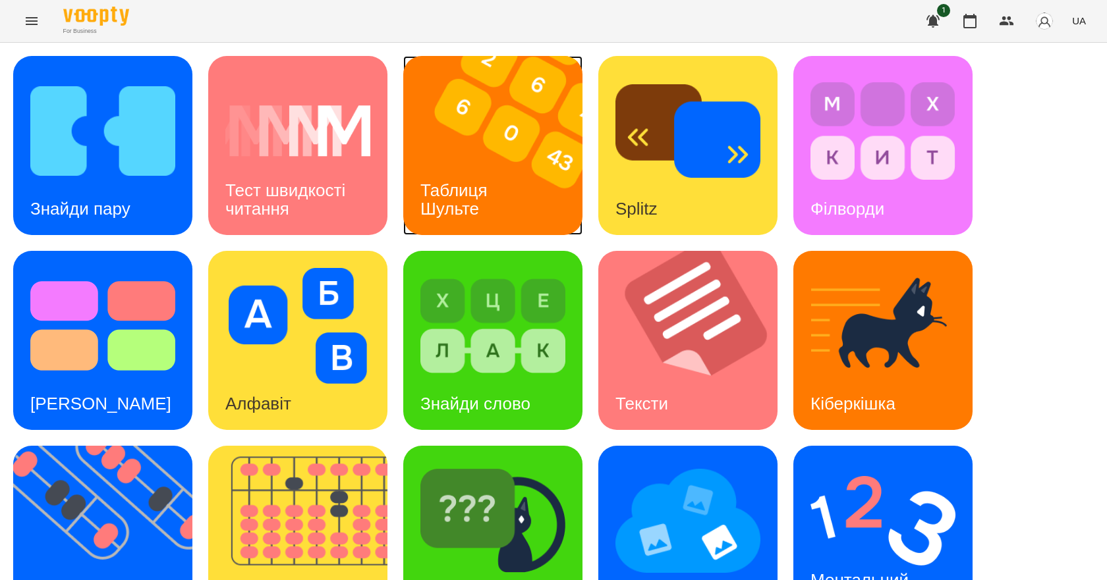
click at [469, 162] on img at bounding box center [501, 145] width 196 height 179
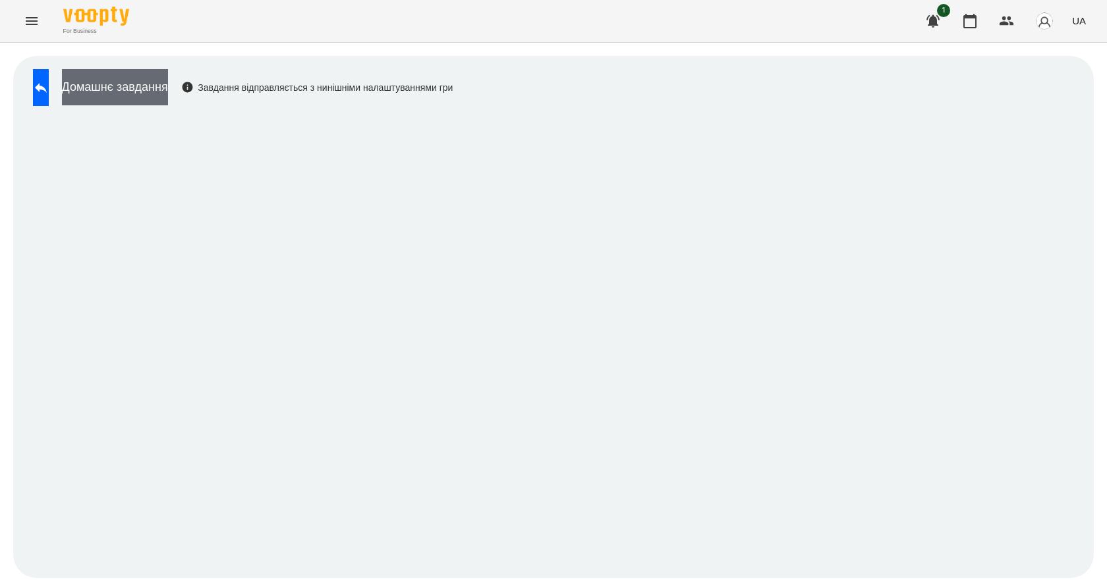
click at [158, 88] on button "Домашнє завдання" at bounding box center [115, 87] width 106 height 36
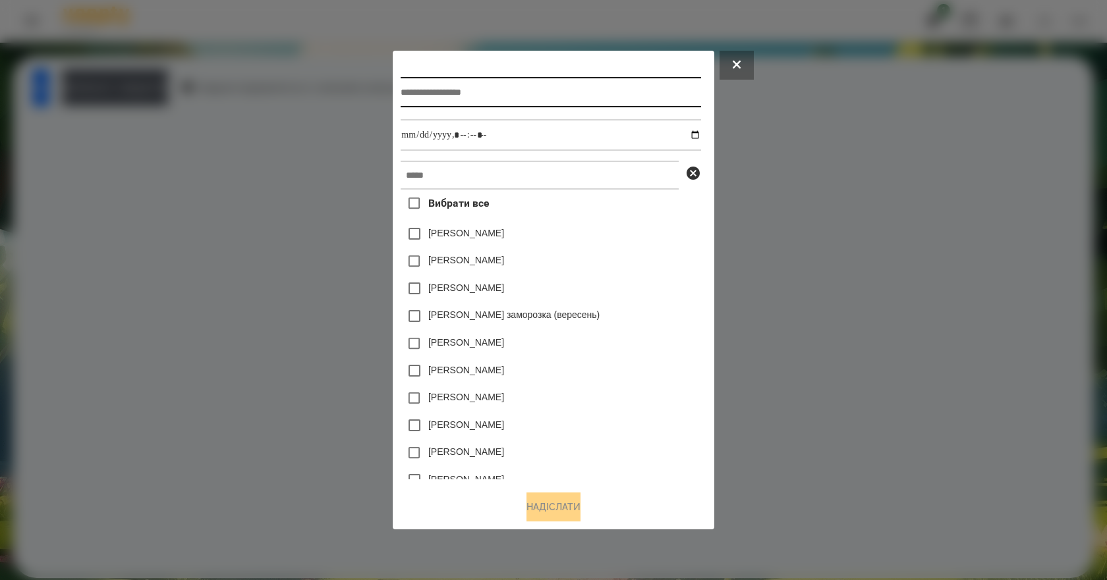
click at [549, 84] on input "text" at bounding box center [551, 92] width 300 height 30
type input "**********"
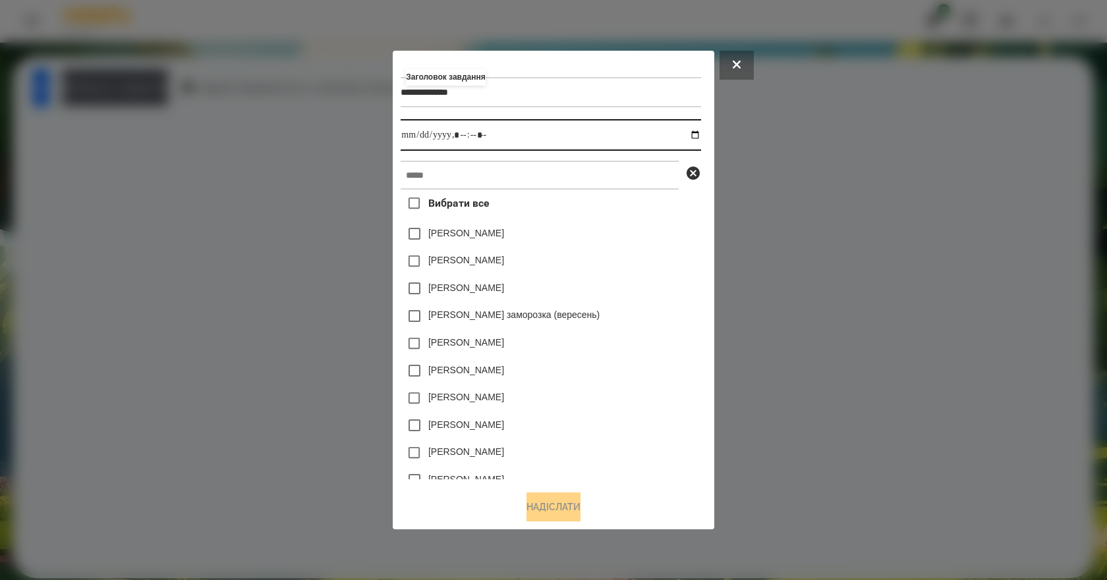
click at [700, 132] on input "datetime-local" at bounding box center [551, 135] width 300 height 32
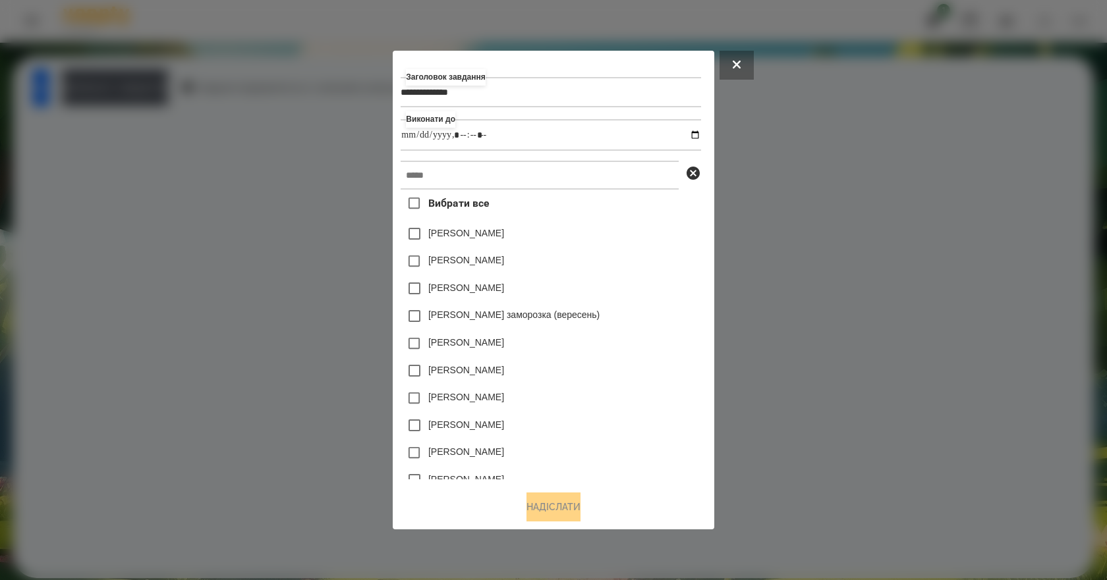
type input "**********"
drag, startPoint x: 717, startPoint y: 309, endPoint x: 649, endPoint y: 272, distance: 77.2
click at [706, 309] on div "**********" at bounding box center [553, 270] width 305 height 422
click at [520, 193] on div "Вибрати все Емма Северен Яна Щербакова Нижник Тамерлан Злата Миц заморозка (вер…" at bounding box center [551, 335] width 300 height 291
click at [529, 186] on input "text" at bounding box center [540, 175] width 278 height 29
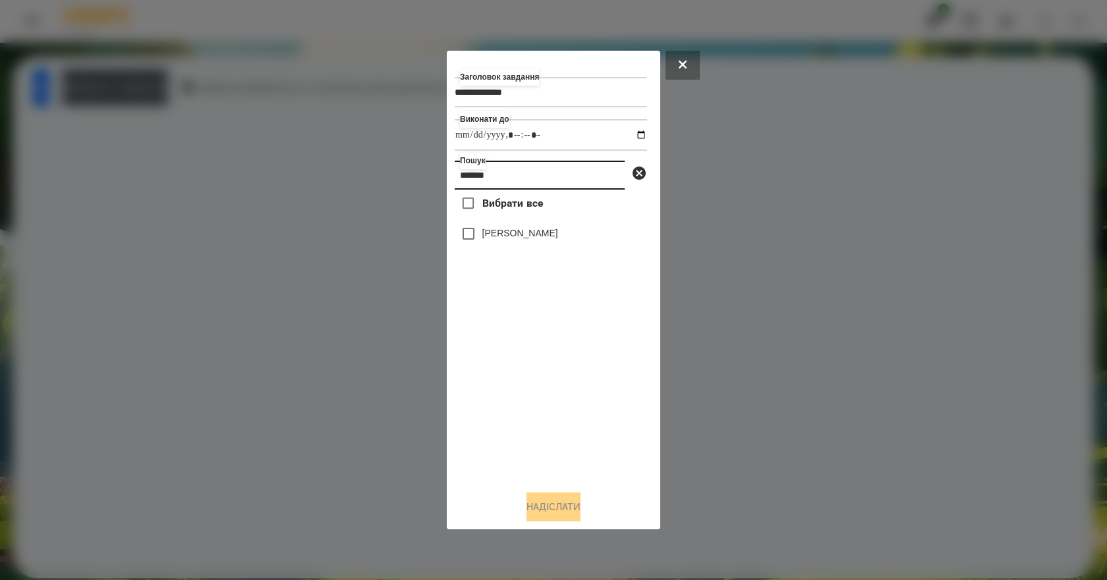
type input "*******"
click at [538, 235] on label "[PERSON_NAME]" at bounding box center [520, 233] width 76 height 13
click at [545, 510] on button "Надіслати" at bounding box center [553, 507] width 54 height 29
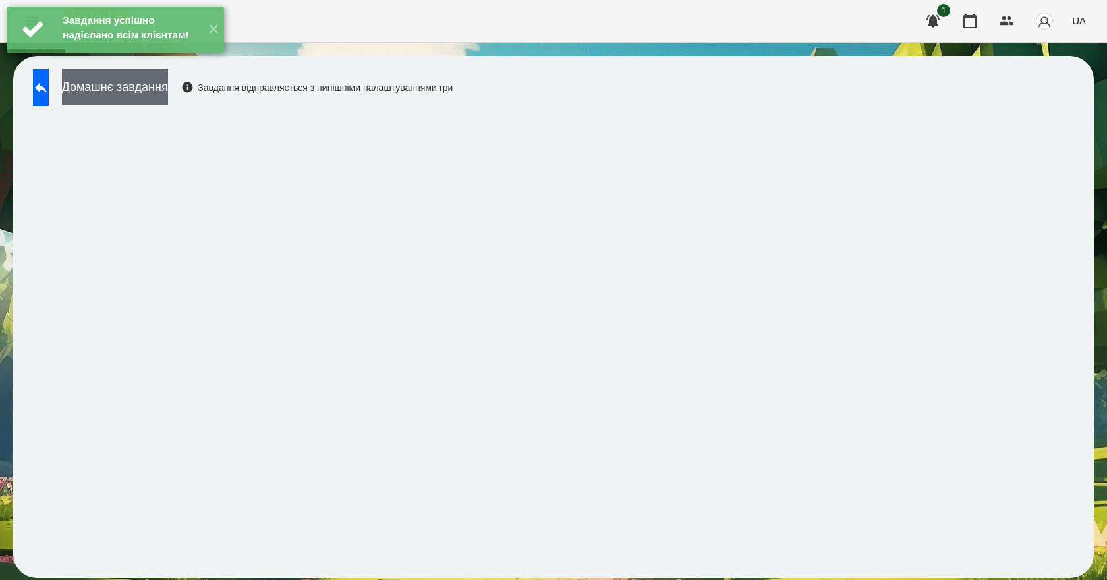
click at [155, 101] on button "Домашнє завдання" at bounding box center [115, 87] width 106 height 36
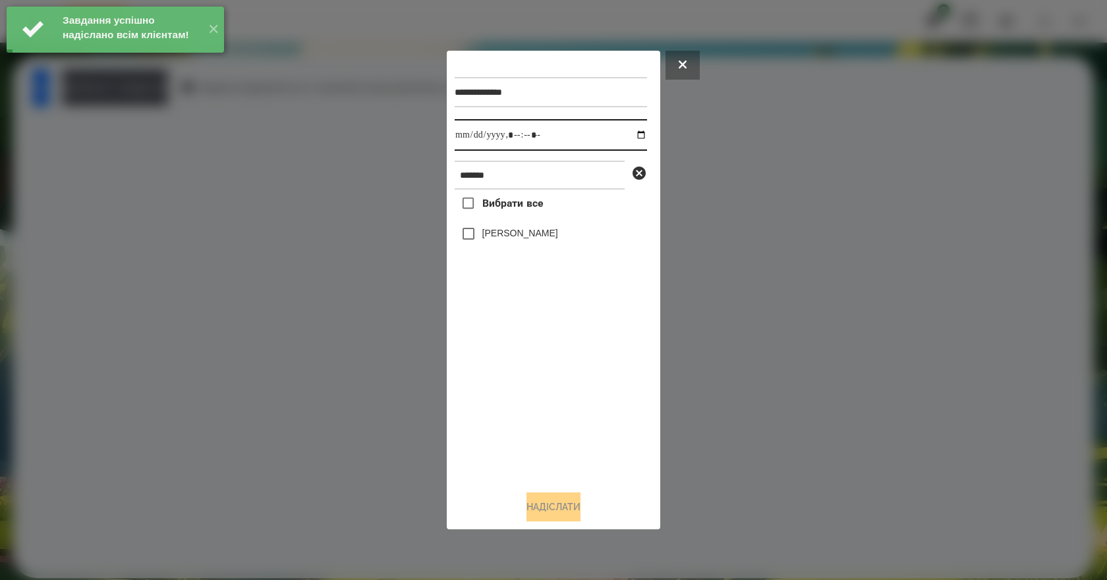
click at [636, 133] on input "datetime-local" at bounding box center [551, 135] width 192 height 32
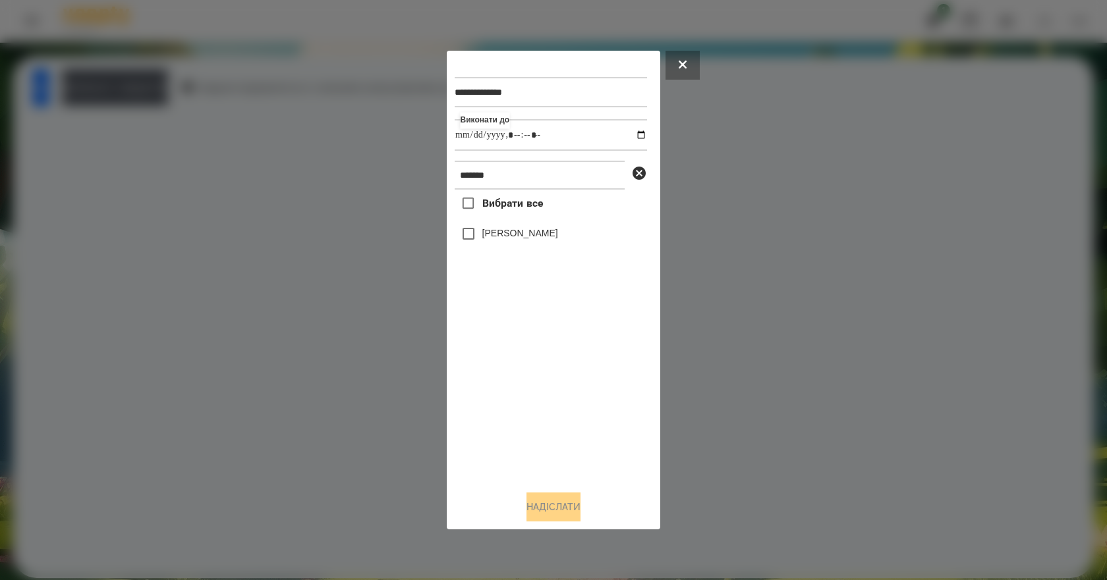
type input "**********"
drag, startPoint x: 512, startPoint y: 447, endPoint x: 527, endPoint y: 356, distance: 92.1
click at [512, 439] on div "Вибрати все Роман Алекс" at bounding box center [551, 335] width 192 height 291
click at [519, 234] on label "[PERSON_NAME]" at bounding box center [520, 233] width 76 height 13
click at [564, 514] on button "Надіслати" at bounding box center [553, 507] width 54 height 29
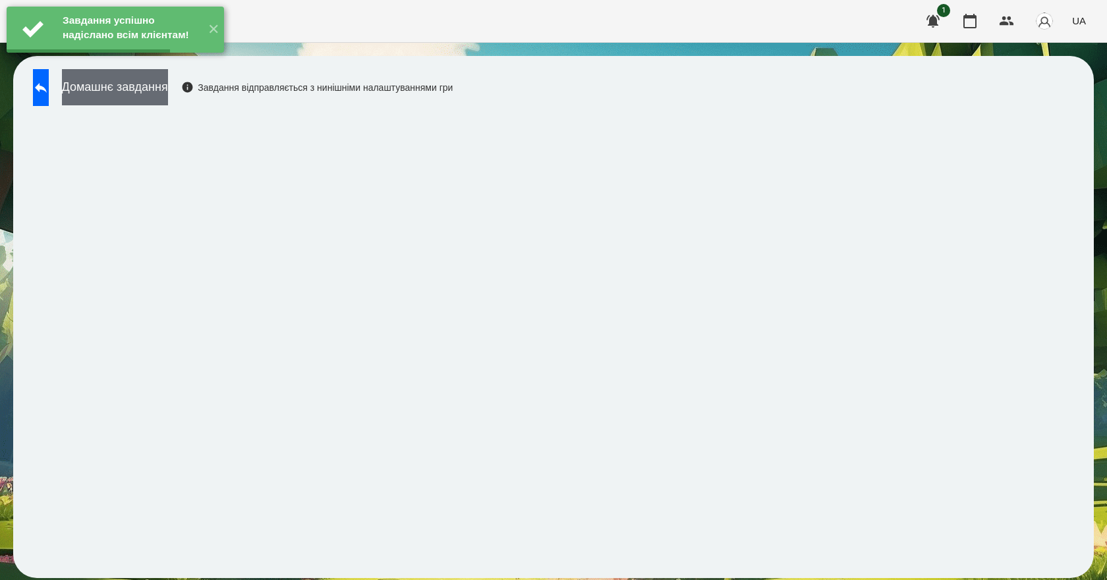
click at [146, 87] on button "Домашнє завдання" at bounding box center [115, 87] width 106 height 36
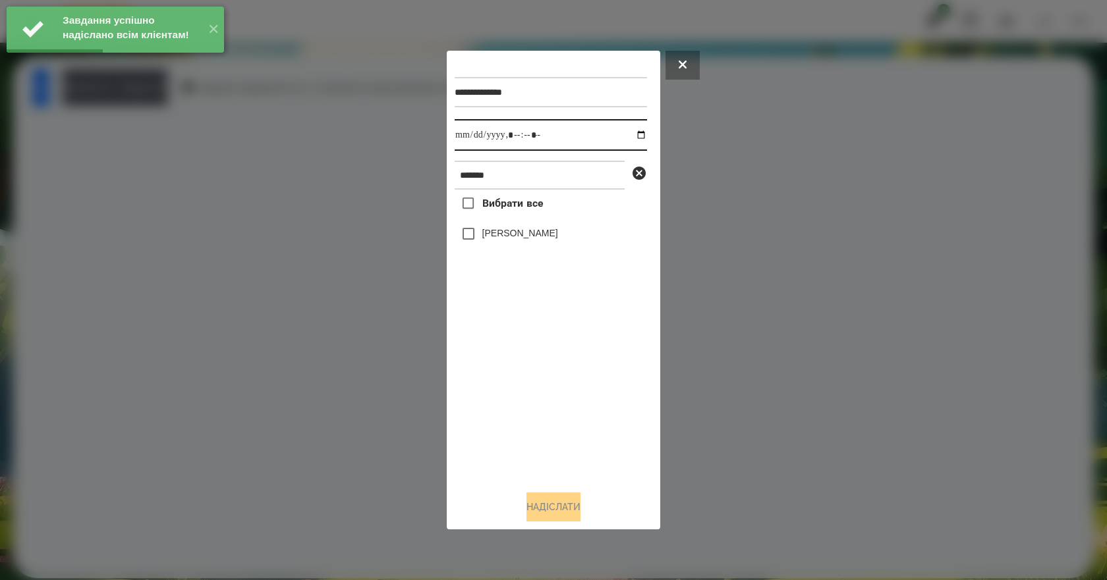
click at [634, 136] on input "datetime-local" at bounding box center [551, 135] width 192 height 32
type input "**********"
click at [529, 440] on div "Вибрати все Роман Алекс" at bounding box center [551, 335] width 192 height 291
click at [509, 234] on label "[PERSON_NAME]" at bounding box center [520, 233] width 76 height 13
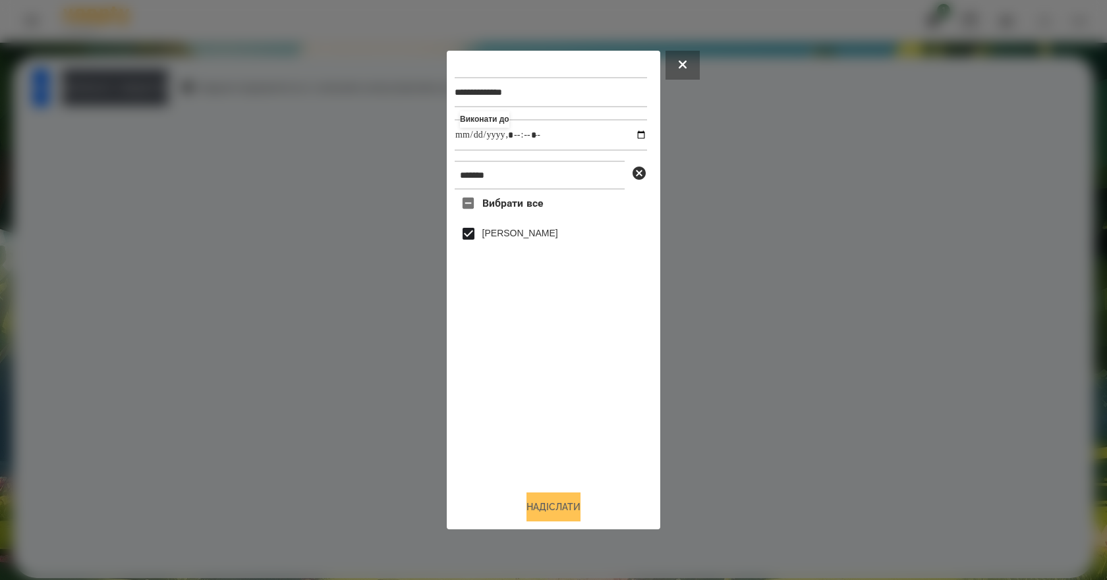
click at [541, 513] on button "Надіслати" at bounding box center [553, 507] width 54 height 29
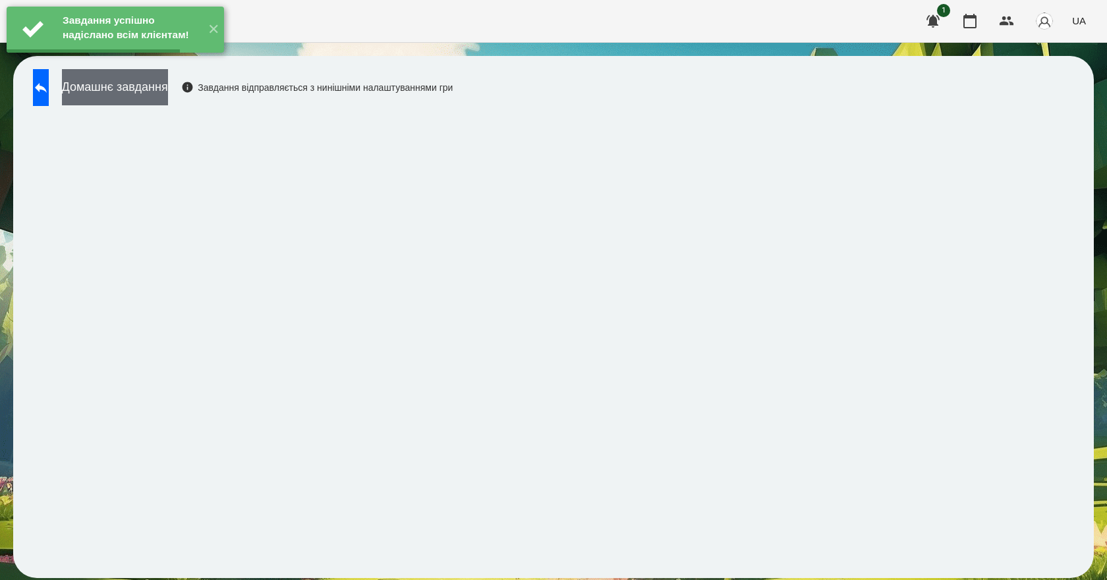
click at [126, 86] on button "Домашнє завдання" at bounding box center [115, 87] width 106 height 36
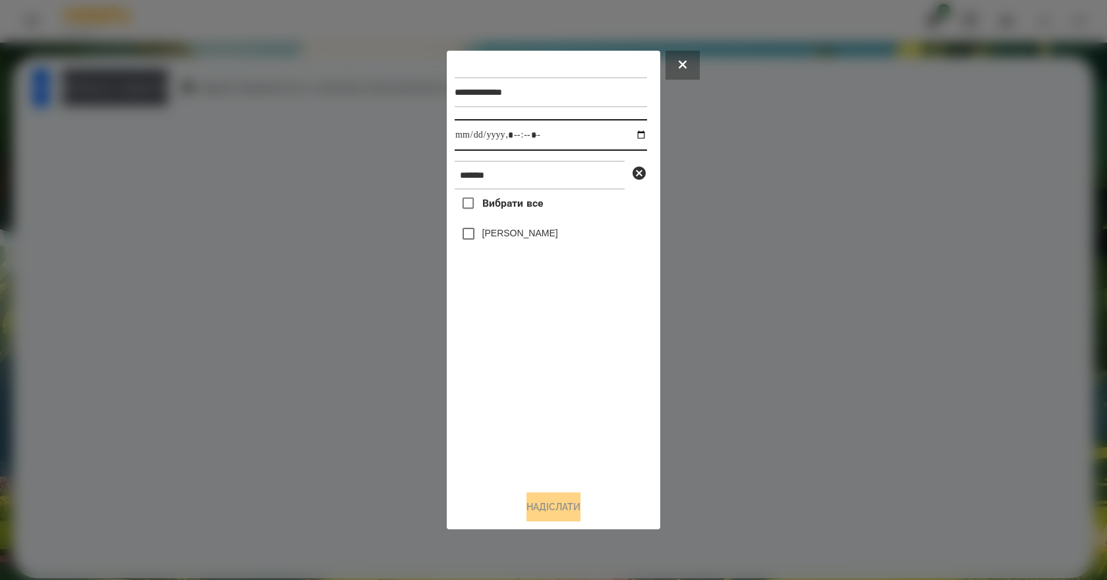
click at [627, 133] on input "datetime-local" at bounding box center [551, 135] width 192 height 32
type input "**********"
click at [553, 412] on div "Вибрати все Роман Алекс" at bounding box center [551, 335] width 192 height 291
click at [524, 236] on label "[PERSON_NAME]" at bounding box center [520, 233] width 76 height 13
click at [558, 521] on button "Надіслати" at bounding box center [553, 507] width 54 height 29
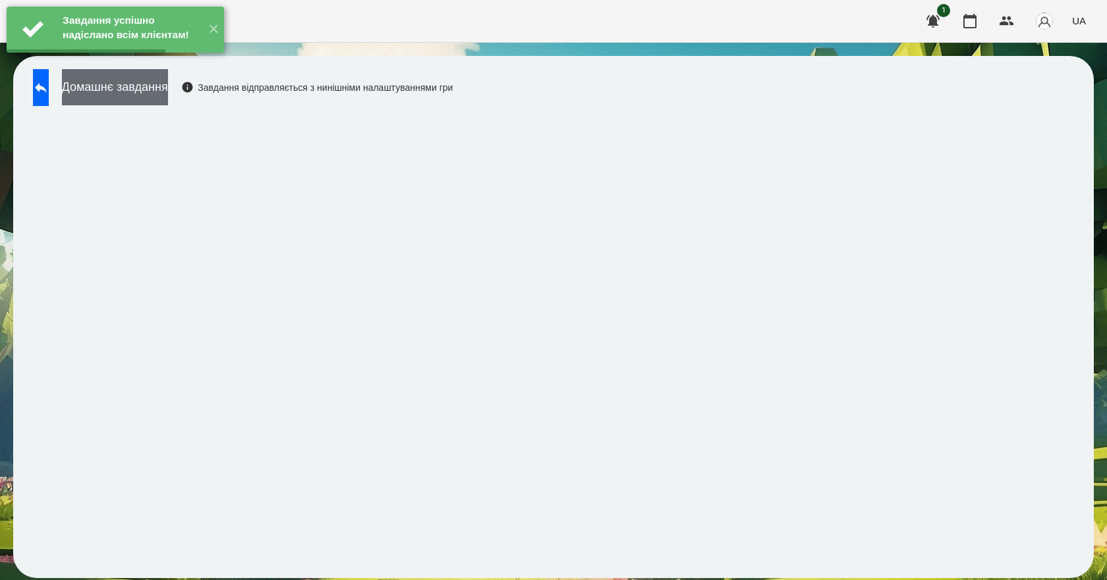
click at [168, 96] on button "Домашнє завдання" at bounding box center [115, 87] width 106 height 36
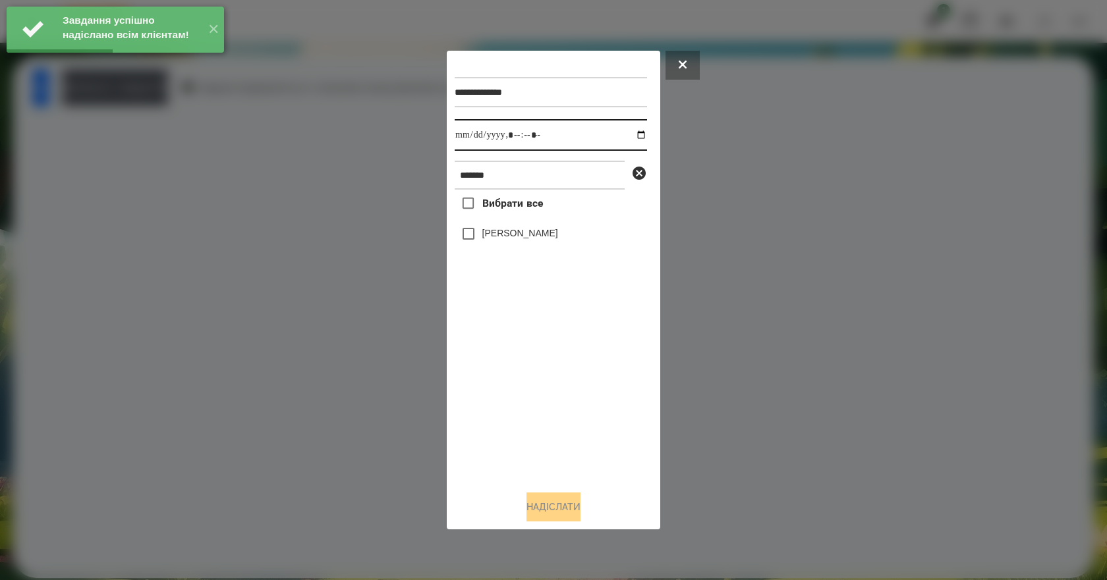
click at [630, 132] on input "datetime-local" at bounding box center [551, 135] width 192 height 32
type input "**********"
drag, startPoint x: 558, startPoint y: 410, endPoint x: 538, endPoint y: 348, distance: 65.2
click at [556, 407] on div "Вибрати все Роман Алекс" at bounding box center [551, 335] width 192 height 291
click at [503, 237] on label "[PERSON_NAME]" at bounding box center [520, 233] width 76 height 13
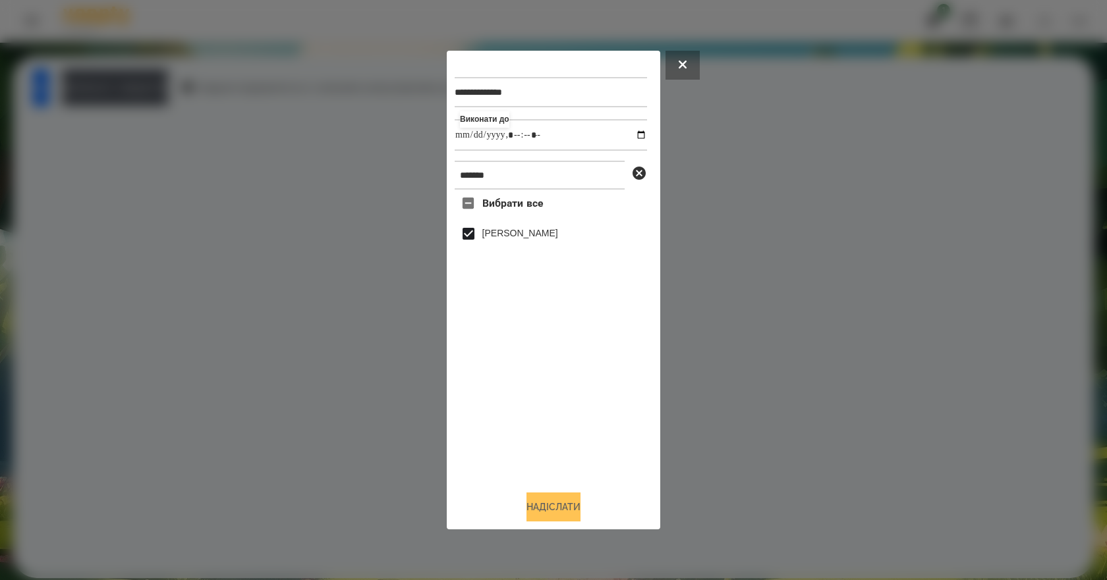
click at [565, 512] on button "Надіслати" at bounding box center [553, 507] width 54 height 29
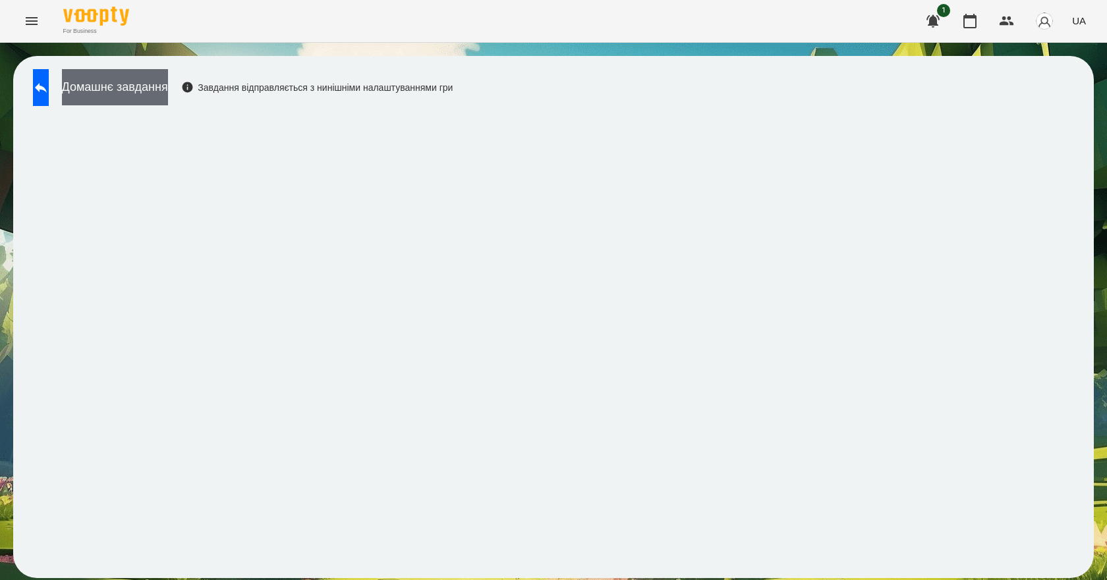
click at [167, 92] on button "Домашнє завдання" at bounding box center [115, 87] width 106 height 36
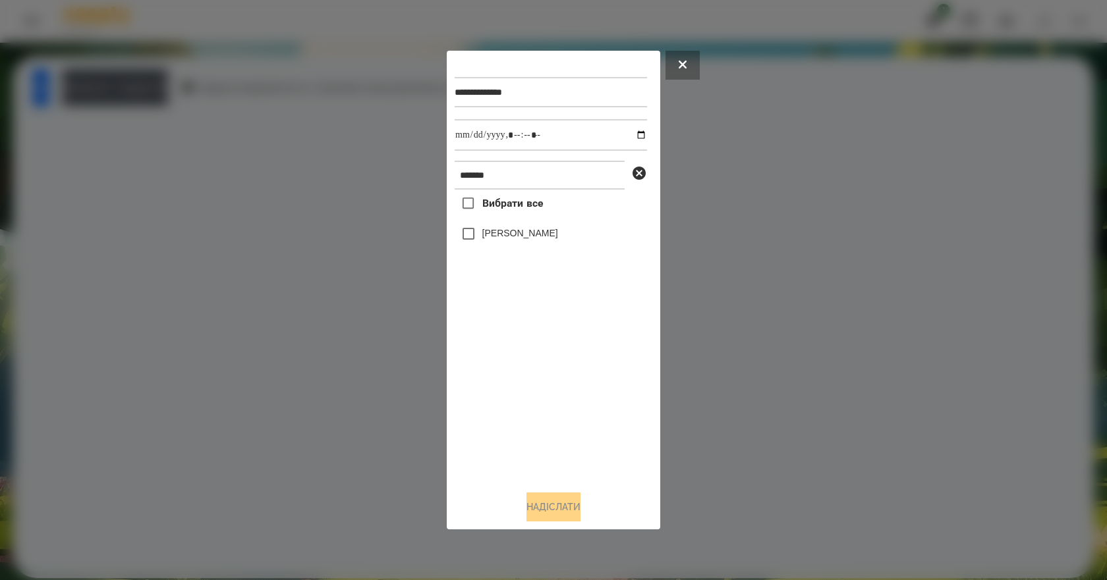
click at [523, 235] on label "[PERSON_NAME]" at bounding box center [520, 233] width 76 height 13
click at [565, 511] on button "Надіслати" at bounding box center [553, 507] width 54 height 29
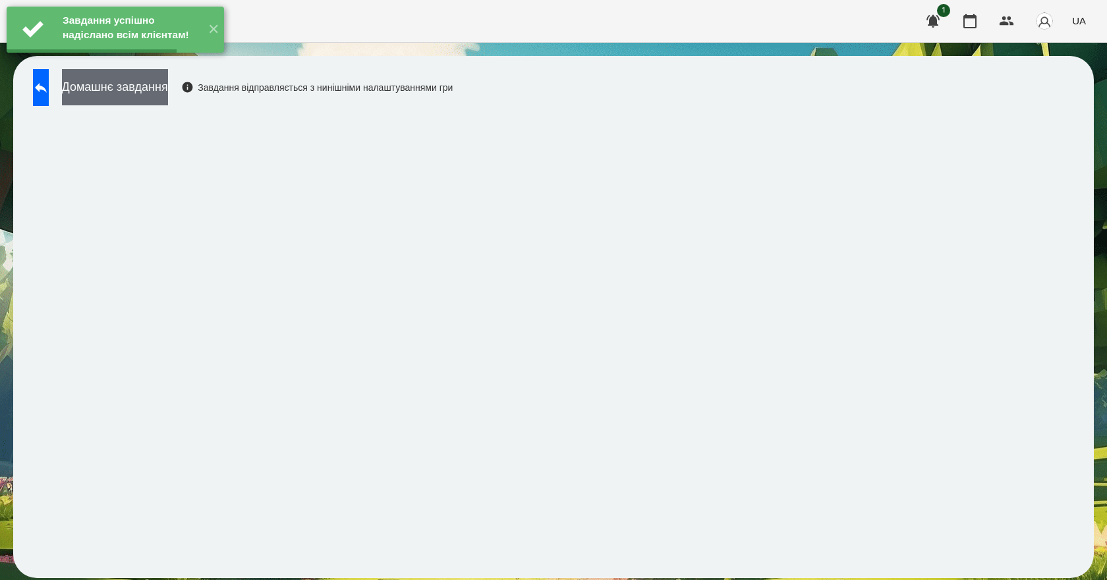
click at [145, 97] on button "Домашнє завдання" at bounding box center [115, 87] width 106 height 36
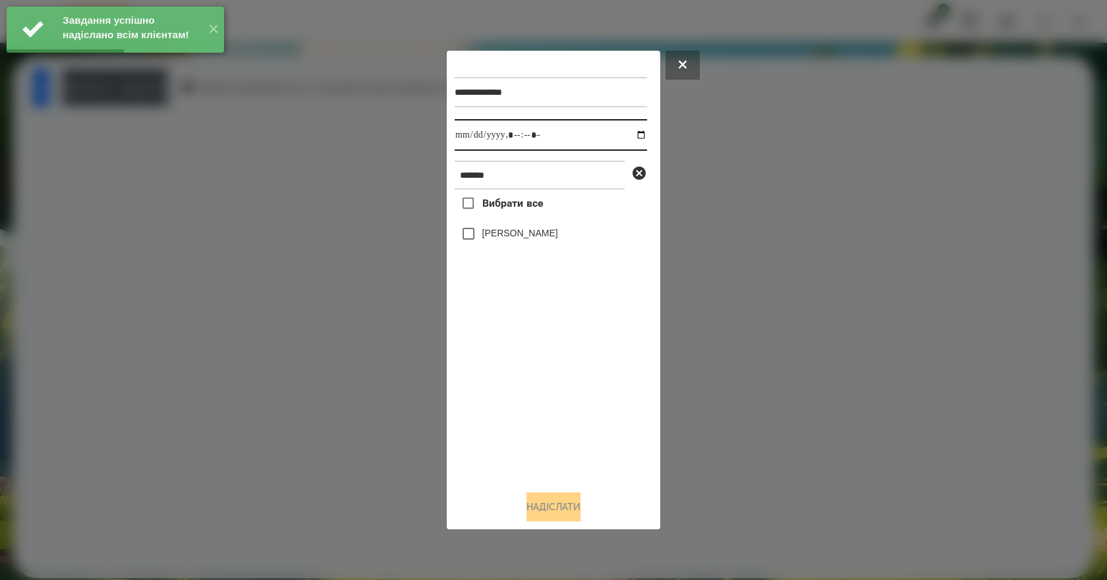
click at [630, 134] on input "datetime-local" at bounding box center [551, 135] width 192 height 32
type input "**********"
drag, startPoint x: 569, startPoint y: 414, endPoint x: 560, endPoint y: 397, distance: 20.0
click at [567, 410] on div "Вибрати все Роман Алекс" at bounding box center [551, 335] width 192 height 291
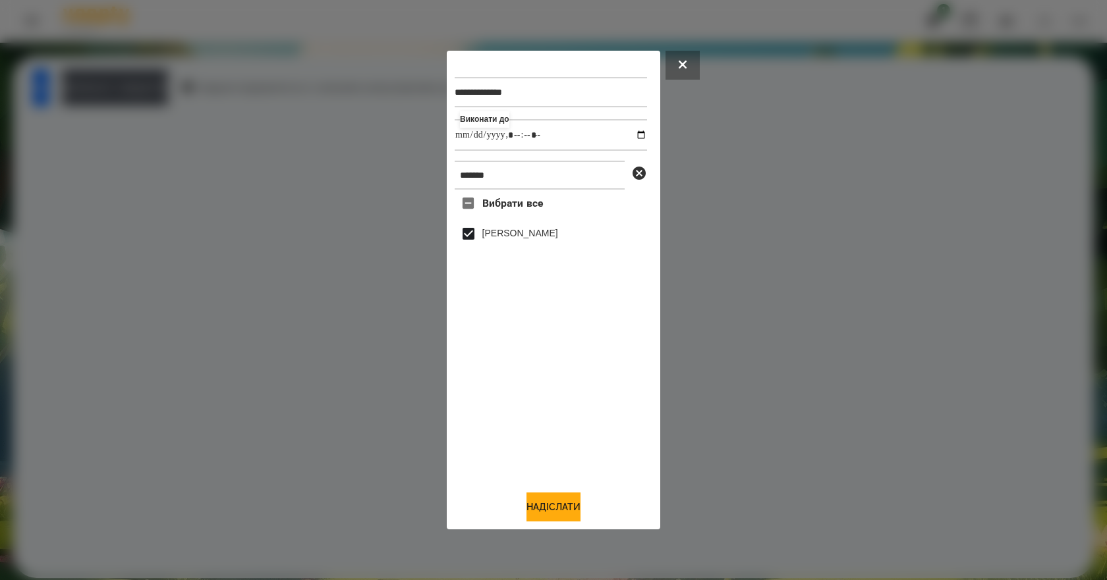
click at [567, 526] on div "**********" at bounding box center [553, 291] width 213 height 480
click at [567, 519] on button "Надіслати" at bounding box center [553, 507] width 54 height 29
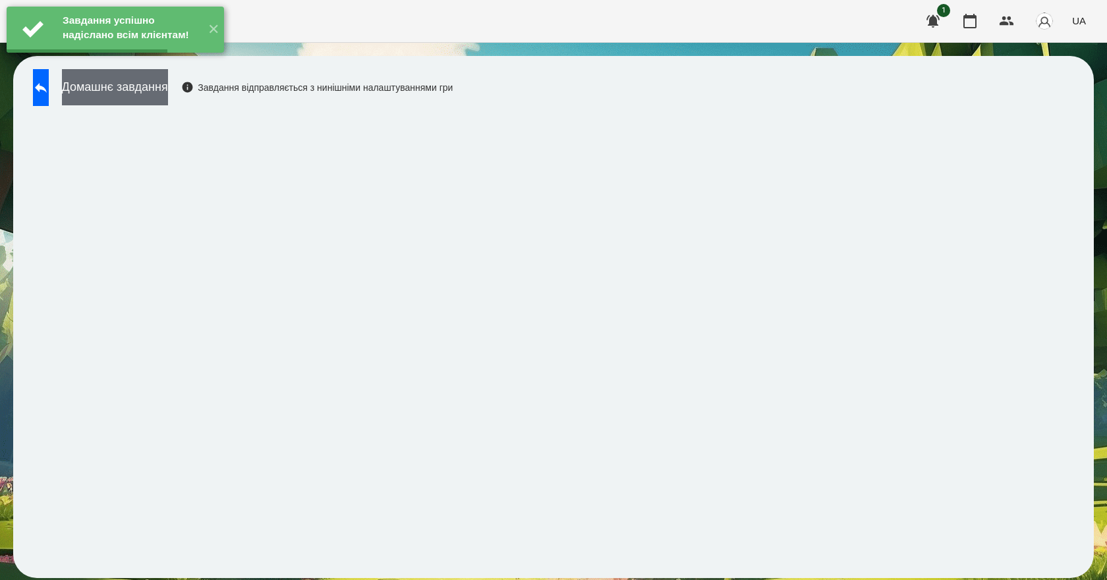
click at [168, 91] on button "Домашнє завдання" at bounding box center [115, 87] width 106 height 36
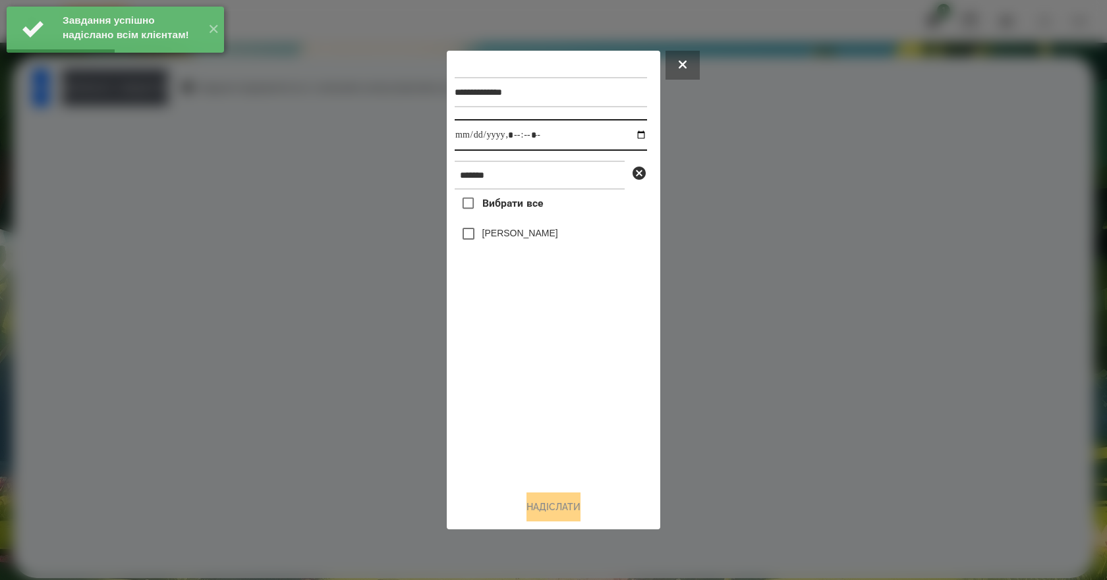
click at [633, 135] on input "datetime-local" at bounding box center [551, 135] width 192 height 32
type input "**********"
click at [551, 433] on div "Вибрати все Роман Алекс" at bounding box center [551, 335] width 192 height 291
click at [507, 240] on label "[PERSON_NAME]" at bounding box center [520, 233] width 76 height 13
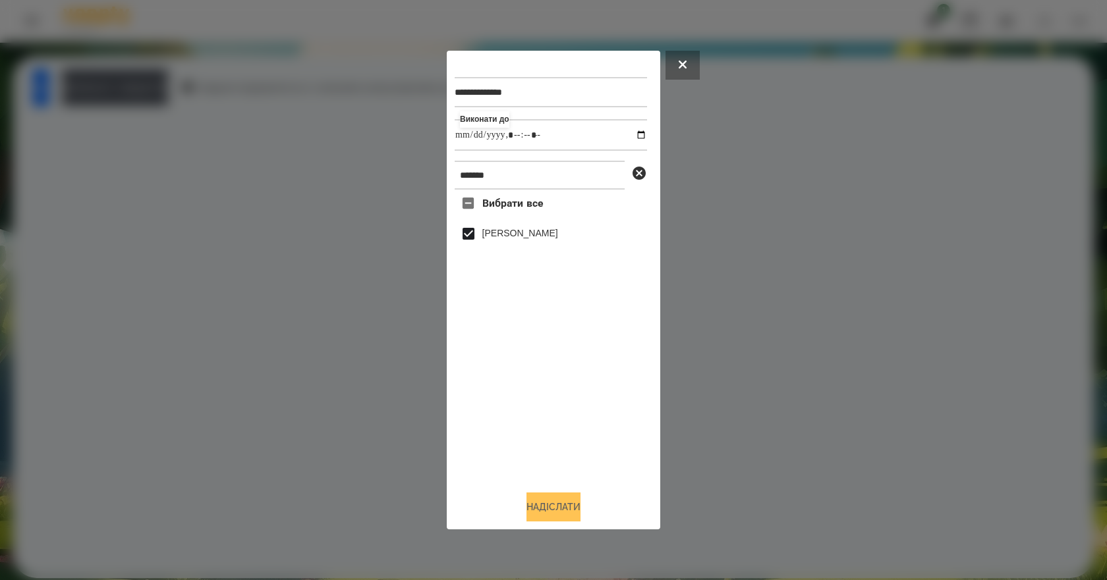
click at [561, 505] on button "Надіслати" at bounding box center [553, 507] width 54 height 29
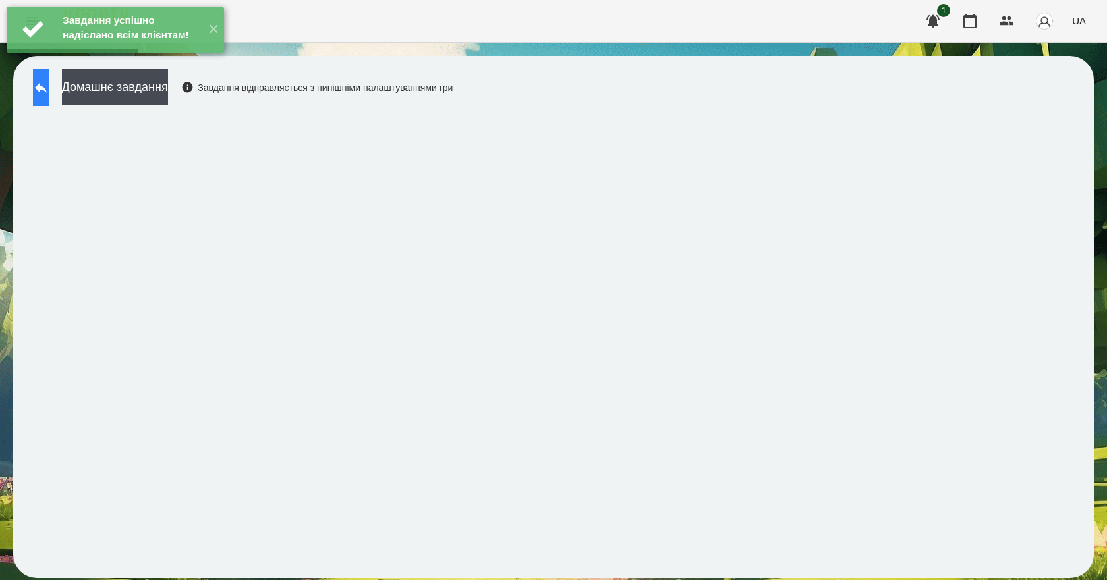
click at [49, 95] on icon at bounding box center [41, 88] width 16 height 16
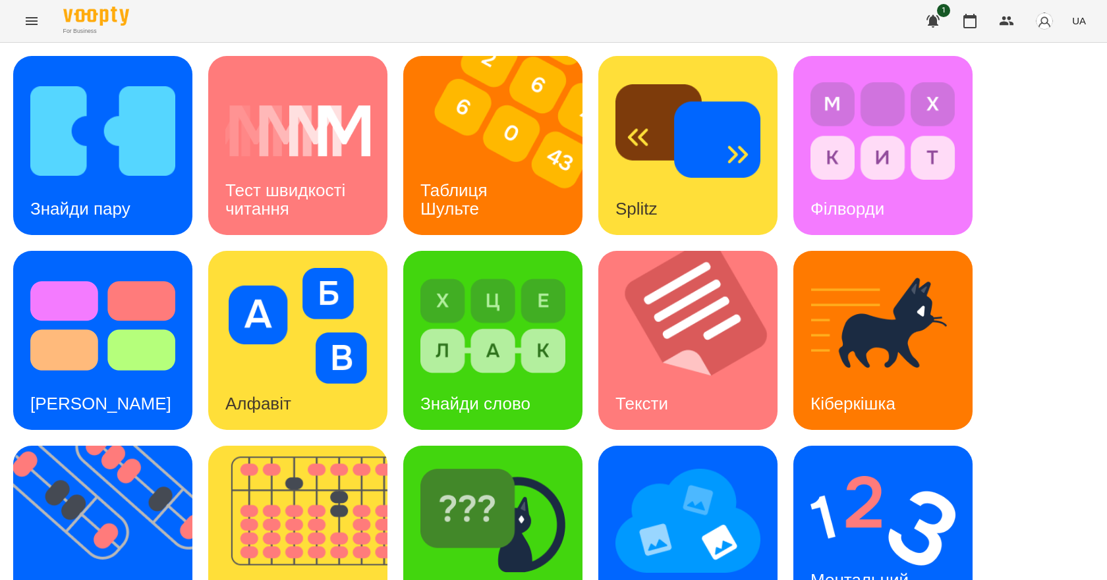
scroll to position [253, 0]
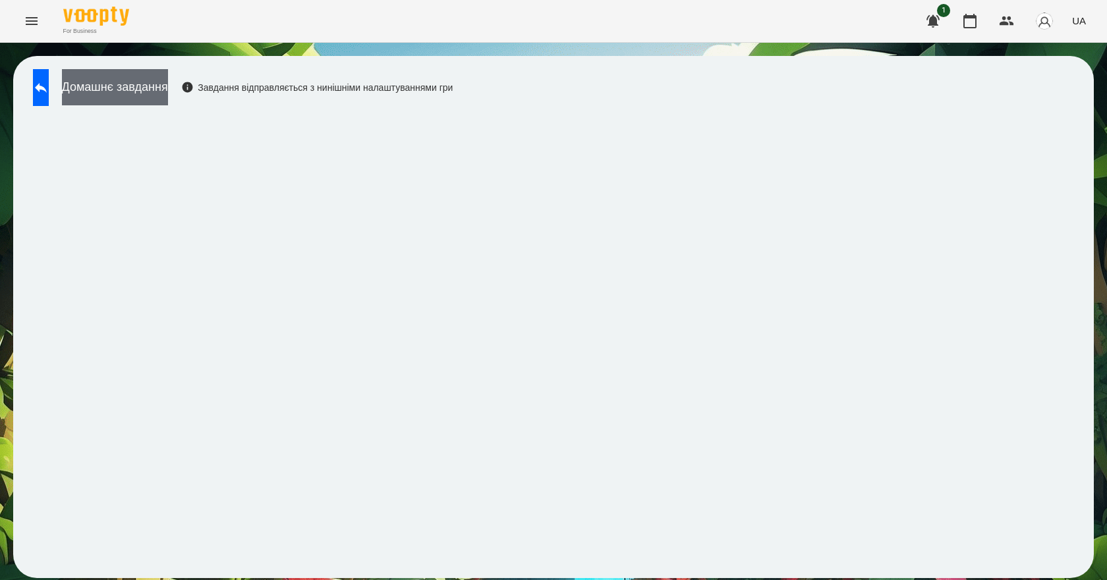
click at [146, 94] on button "Домашнє завдання" at bounding box center [115, 87] width 106 height 36
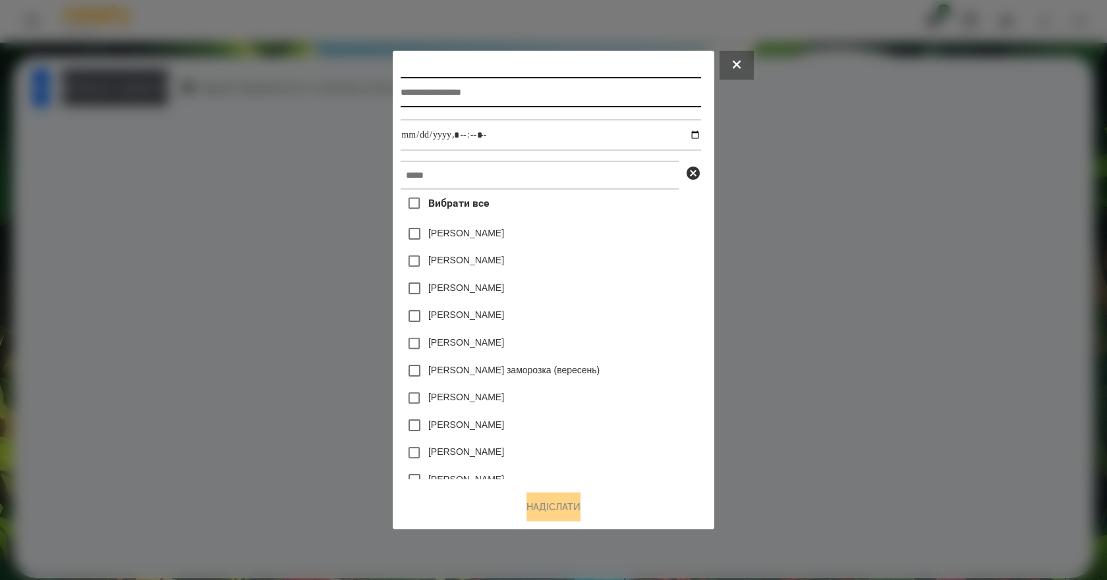
click at [547, 77] on input "text" at bounding box center [551, 92] width 300 height 30
type input "*******"
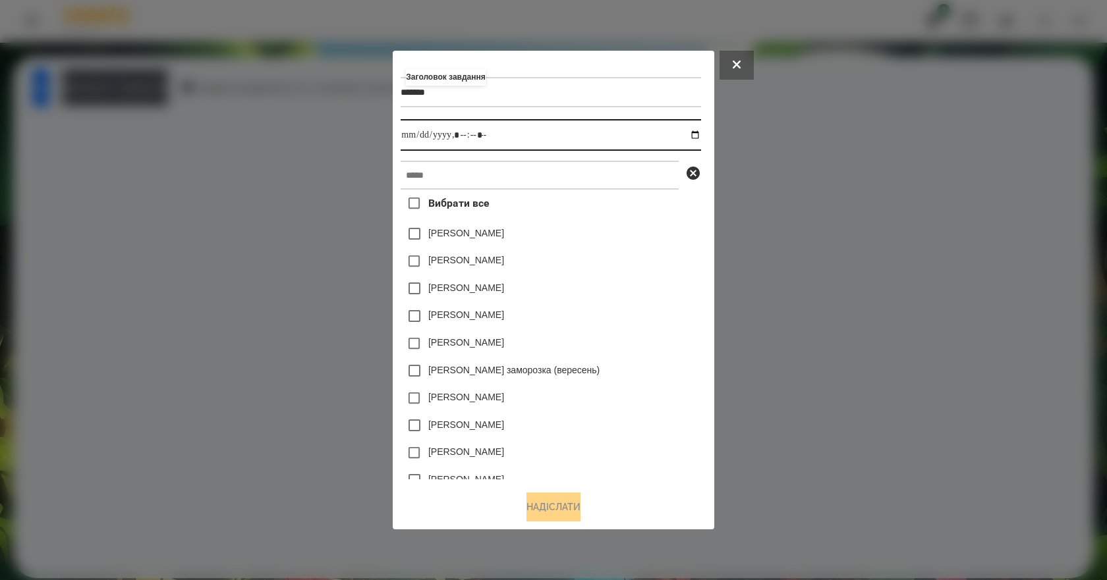
click at [696, 131] on input "datetime-local" at bounding box center [551, 135] width 300 height 32
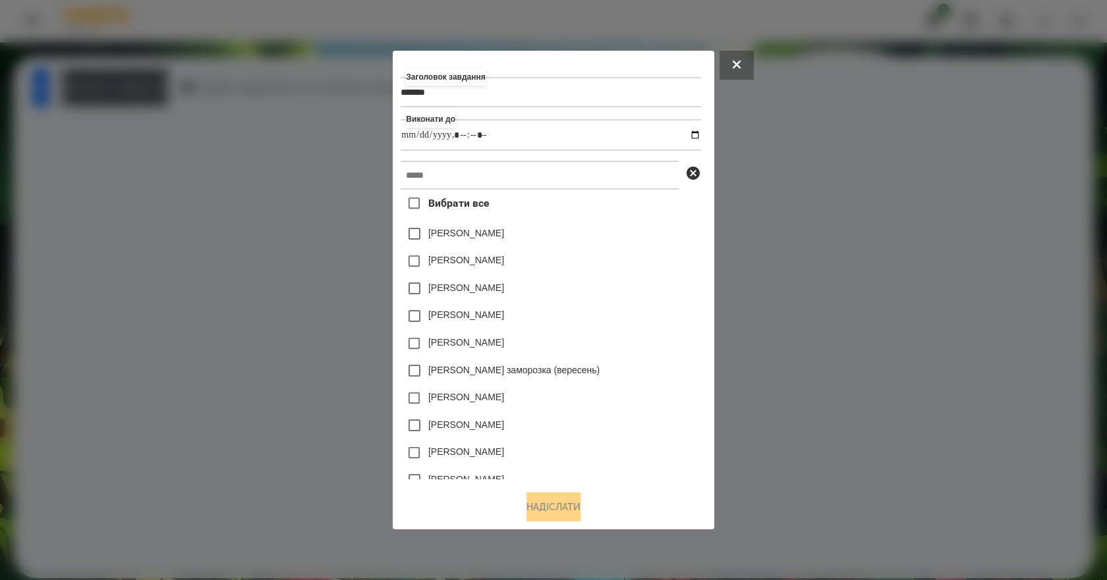
type input "**********"
click at [648, 275] on div "[PERSON_NAME]" at bounding box center [551, 262] width 300 height 28
click at [480, 182] on input "text" at bounding box center [540, 175] width 278 height 29
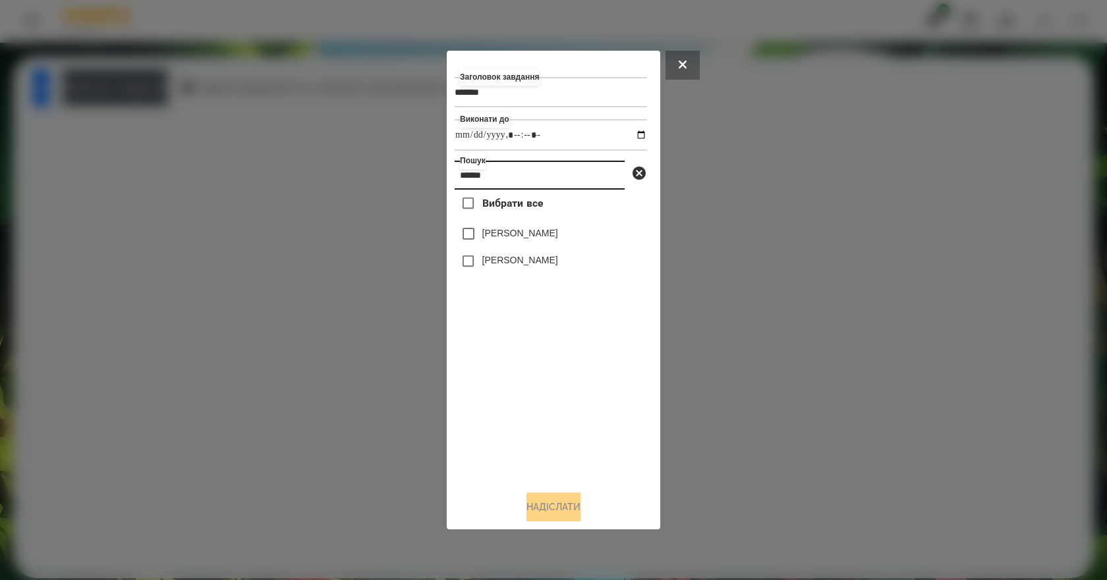
type input "*****"
click at [493, 262] on label "[PERSON_NAME]" at bounding box center [520, 260] width 76 height 13
click at [560, 507] on button "Надіслати" at bounding box center [553, 507] width 54 height 29
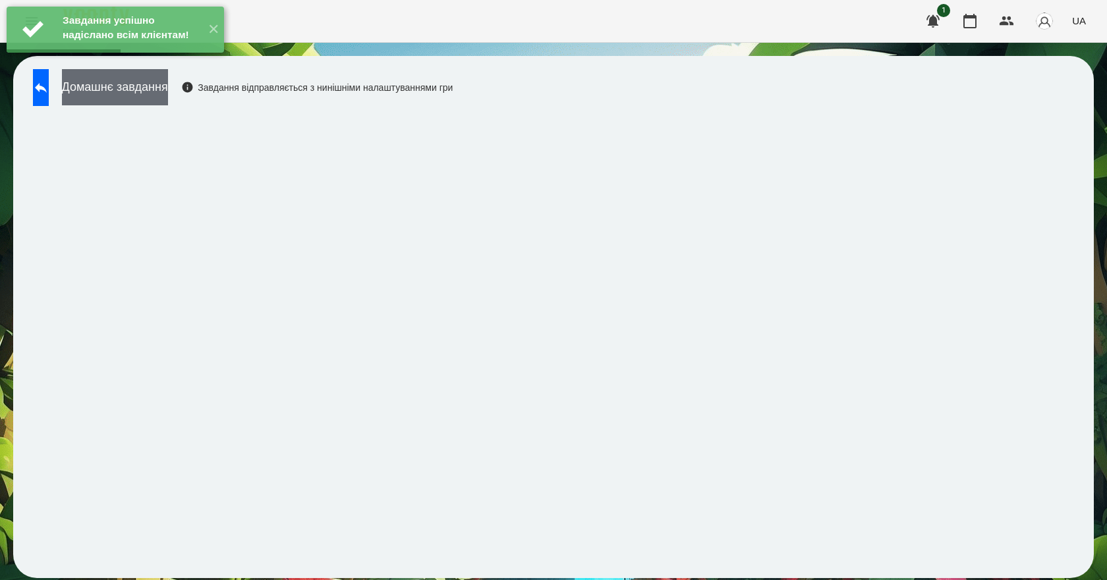
click at [168, 90] on button "Домашнє завдання" at bounding box center [115, 87] width 106 height 36
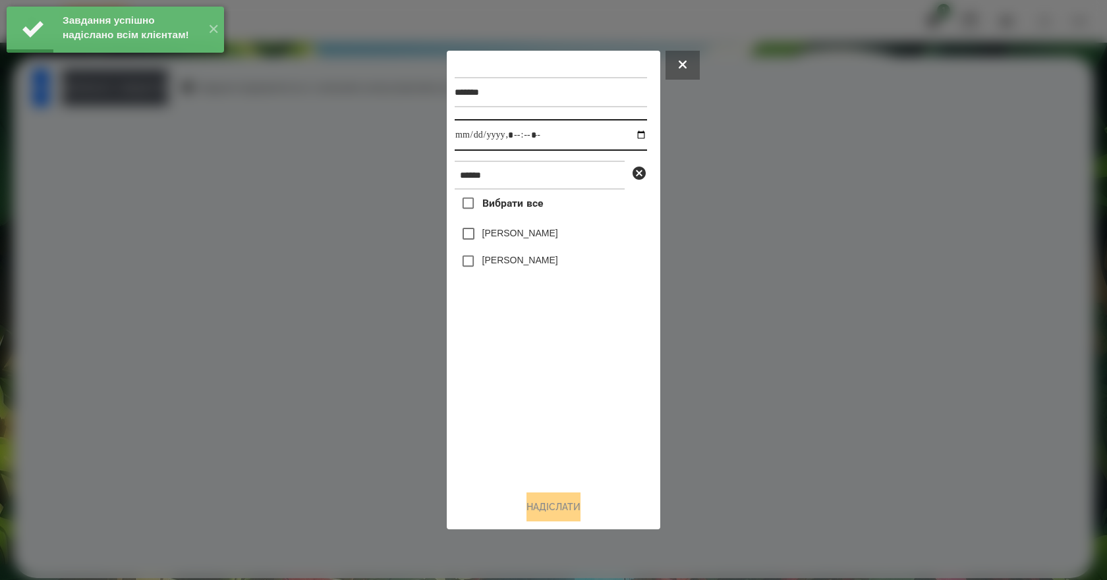
click at [630, 132] on input "datetime-local" at bounding box center [551, 135] width 192 height 32
type input "**********"
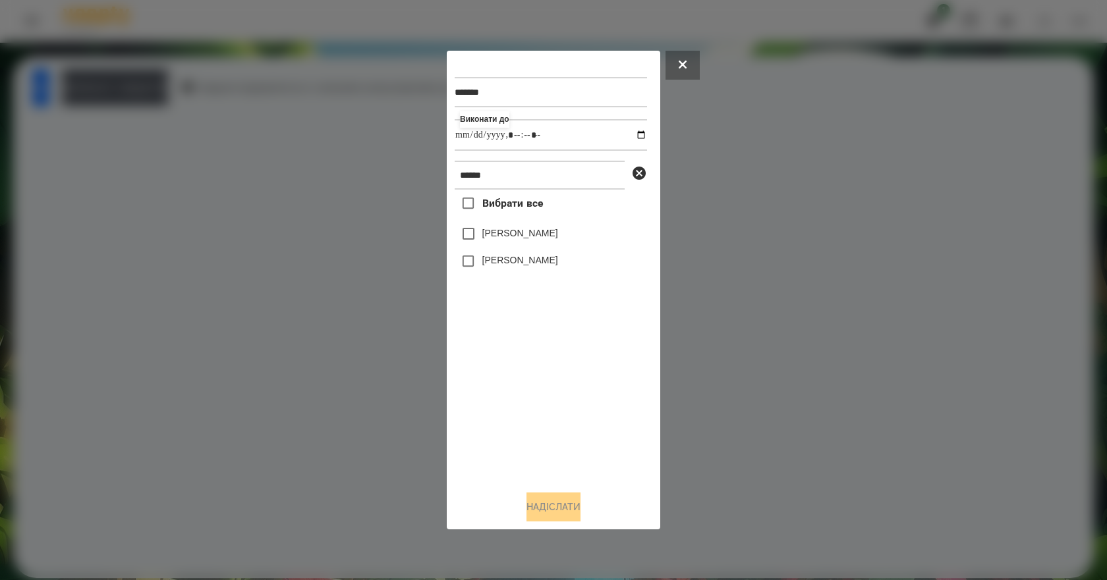
drag, startPoint x: 502, startPoint y: 426, endPoint x: 514, endPoint y: 346, distance: 81.3
click at [503, 423] on div "Вибрати все РОман Демега Роман Алекс" at bounding box center [551, 335] width 192 height 291
click at [526, 267] on label "[PERSON_NAME]" at bounding box center [520, 260] width 76 height 13
click at [570, 505] on button "Надіслати" at bounding box center [553, 507] width 54 height 29
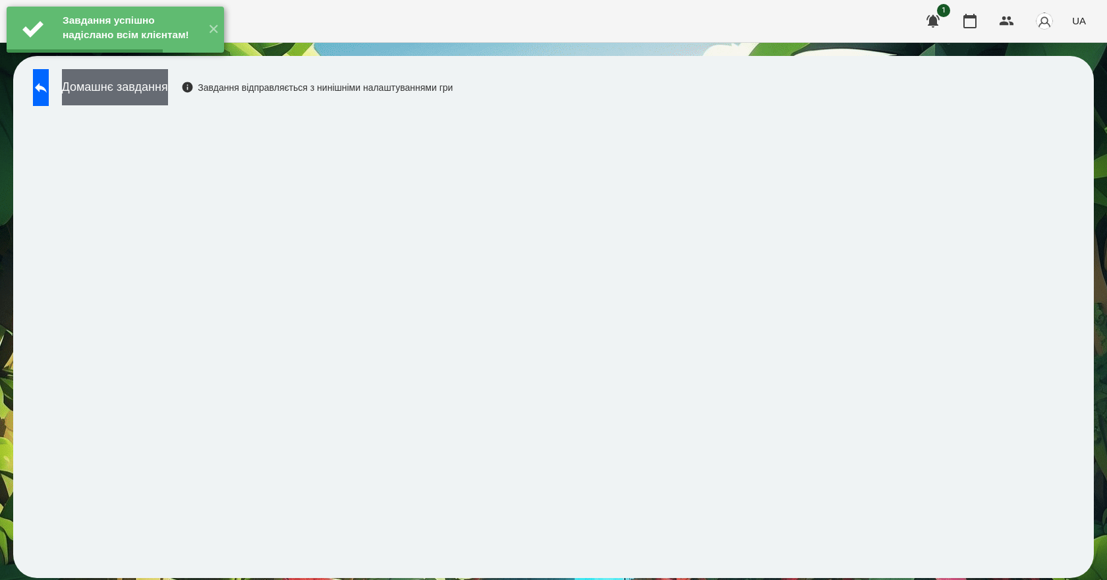
click at [168, 101] on button "Домашнє завдання" at bounding box center [115, 87] width 106 height 36
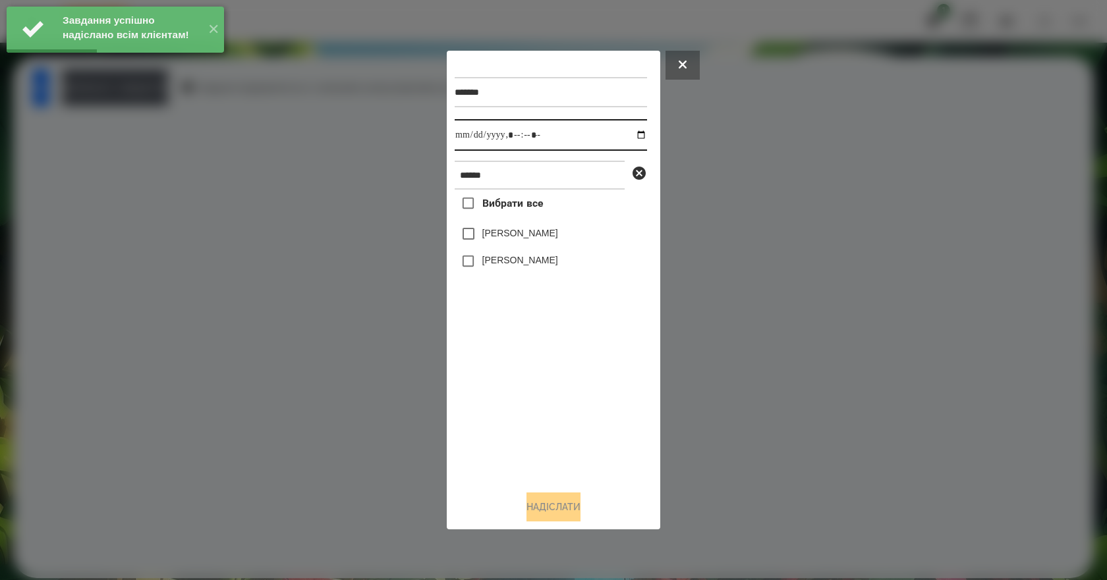
drag, startPoint x: 622, startPoint y: 133, endPoint x: 630, endPoint y: 134, distance: 7.9
click at [624, 133] on input "datetime-local" at bounding box center [551, 135] width 192 height 32
click at [630, 134] on input "datetime-local" at bounding box center [551, 135] width 192 height 32
type input "**********"
click at [507, 406] on div "Вибрати все РОман Демега Роман Алекс" at bounding box center [551, 335] width 192 height 291
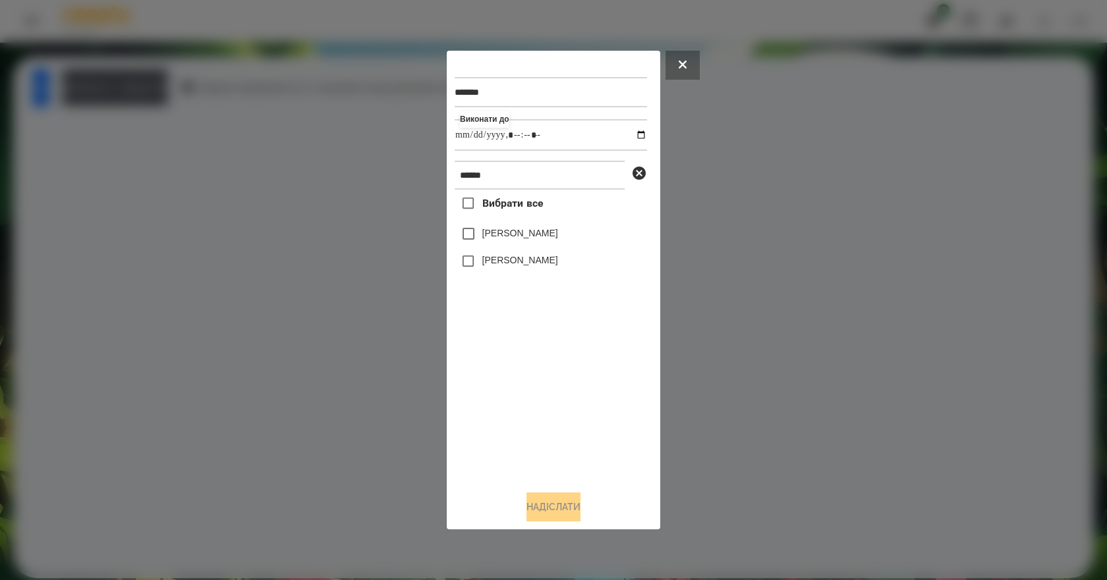
click at [524, 262] on label "[PERSON_NAME]" at bounding box center [520, 260] width 76 height 13
click at [573, 509] on button "Надіслати" at bounding box center [553, 507] width 54 height 29
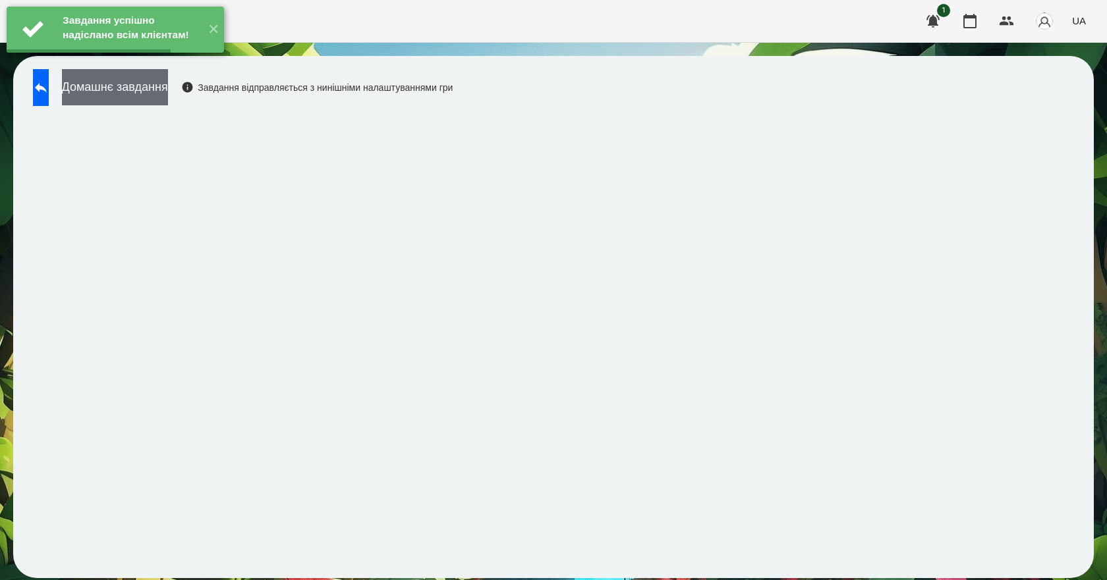
click at [168, 90] on button "Домашнє завдання" at bounding box center [115, 87] width 106 height 36
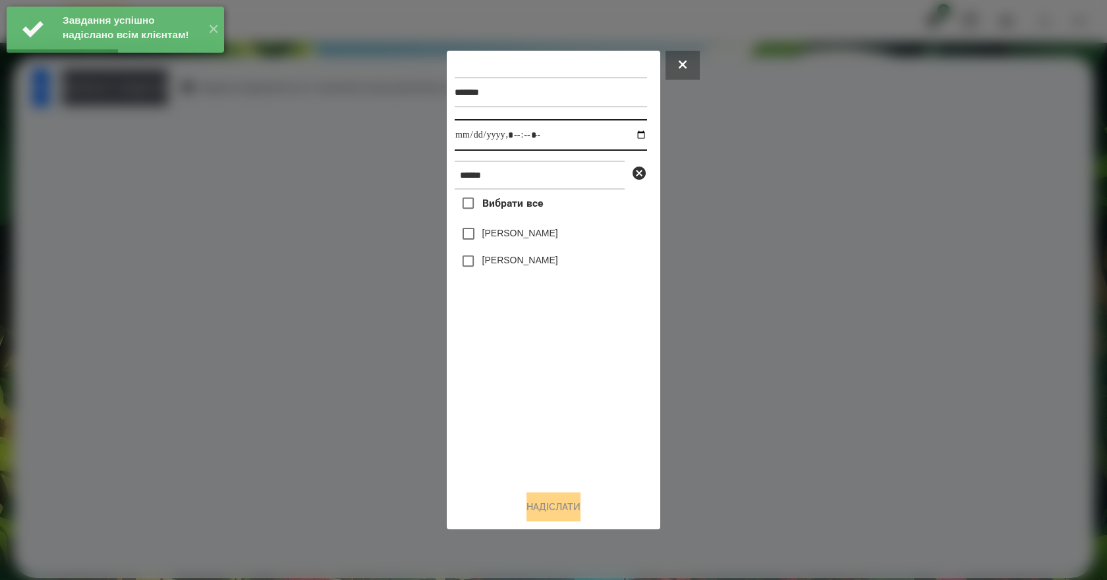
click at [629, 132] on input "datetime-local" at bounding box center [551, 135] width 192 height 32
type input "**********"
click at [533, 385] on div "Вибрати все РОман Демега Роман Алекс" at bounding box center [551, 335] width 192 height 291
click at [532, 260] on label "[PERSON_NAME]" at bounding box center [520, 260] width 76 height 13
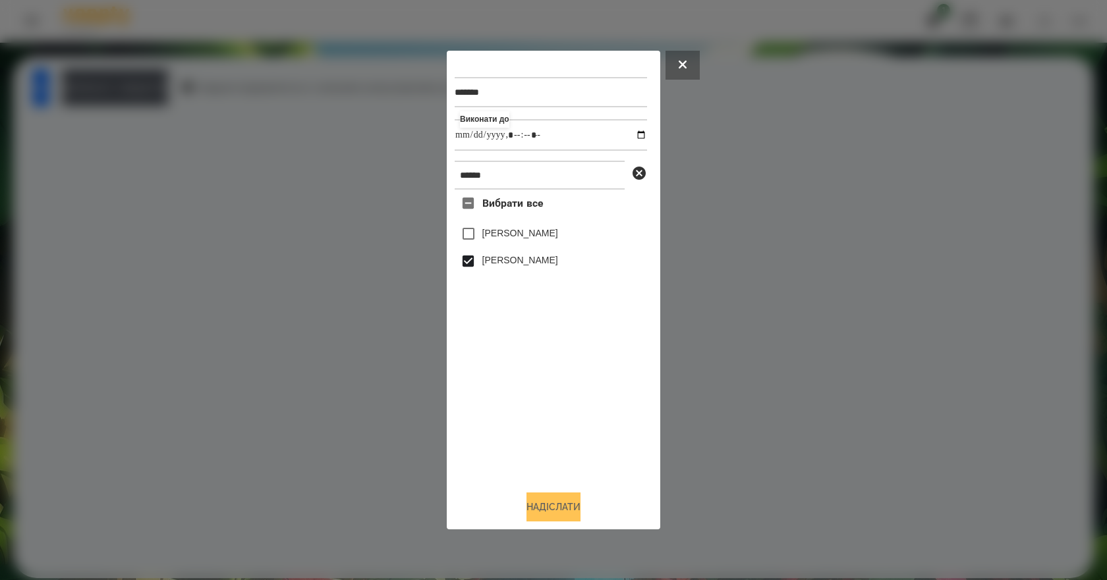
click at [550, 499] on button "Надіслати" at bounding box center [553, 507] width 54 height 29
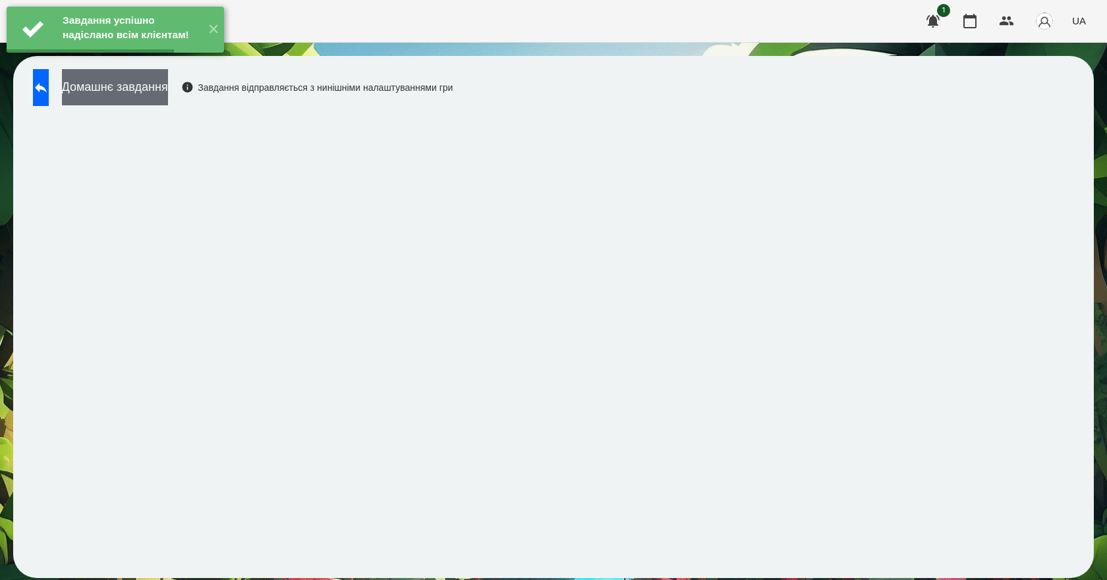
click at [168, 88] on button "Домашнє завдання" at bounding box center [115, 87] width 106 height 36
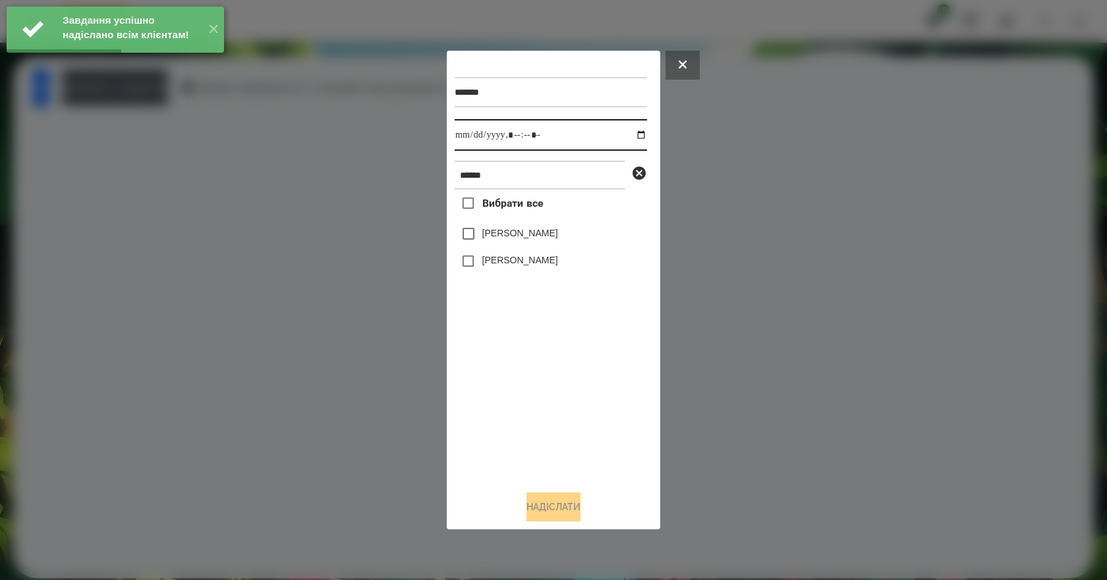
click at [628, 138] on input "datetime-local" at bounding box center [551, 135] width 192 height 32
type input "**********"
drag, startPoint x: 559, startPoint y: 391, endPoint x: 554, endPoint y: 318, distance: 73.3
click at [559, 391] on div "Вибрати все РОман Демега Роман Алекс" at bounding box center [551, 335] width 192 height 291
click at [518, 262] on label "[PERSON_NAME]" at bounding box center [520, 260] width 76 height 13
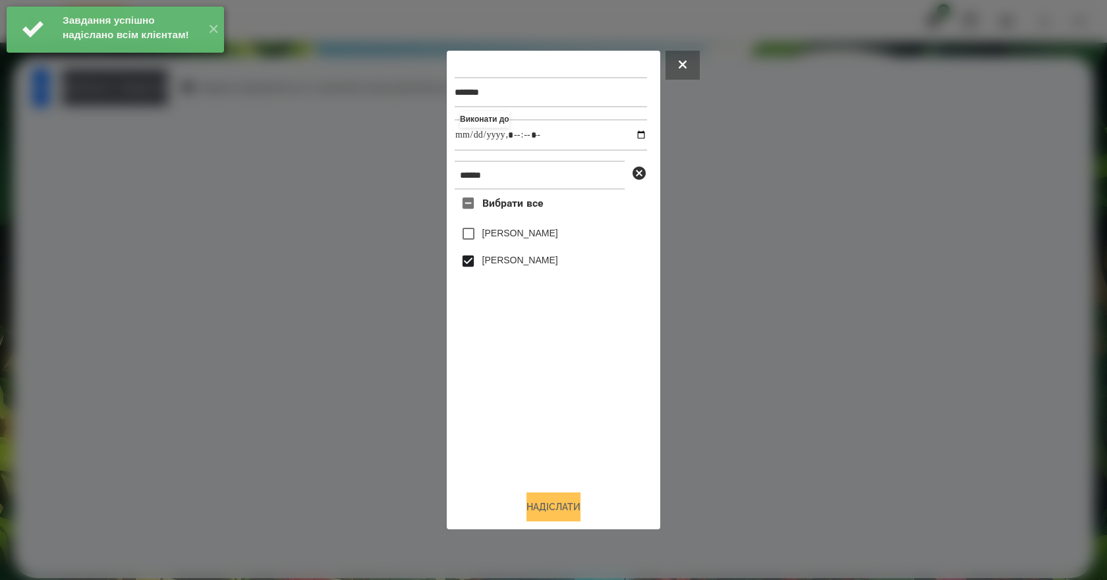
click at [571, 511] on button "Надіслати" at bounding box center [553, 507] width 54 height 29
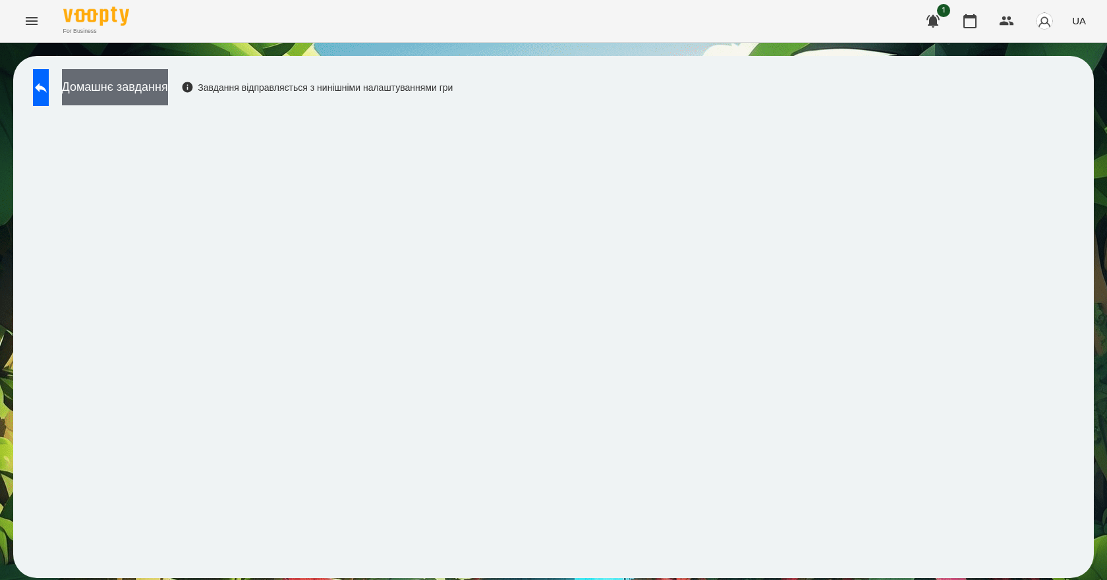
click at [168, 97] on button "Домашнє завдання" at bounding box center [115, 87] width 106 height 36
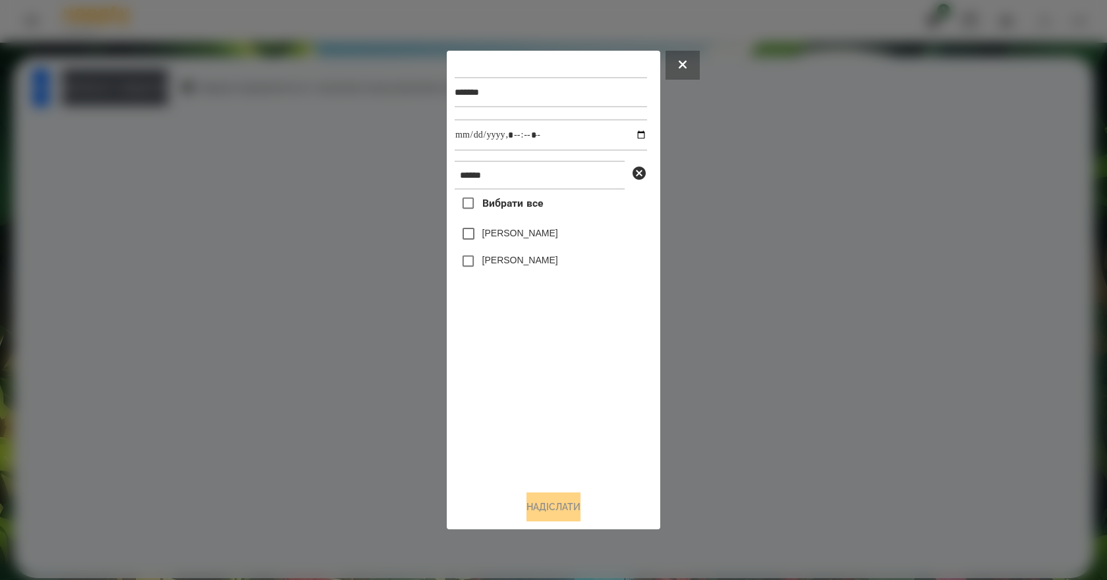
click at [522, 265] on label "[PERSON_NAME]" at bounding box center [520, 260] width 76 height 13
click at [564, 511] on button "Надіслати" at bounding box center [553, 507] width 54 height 29
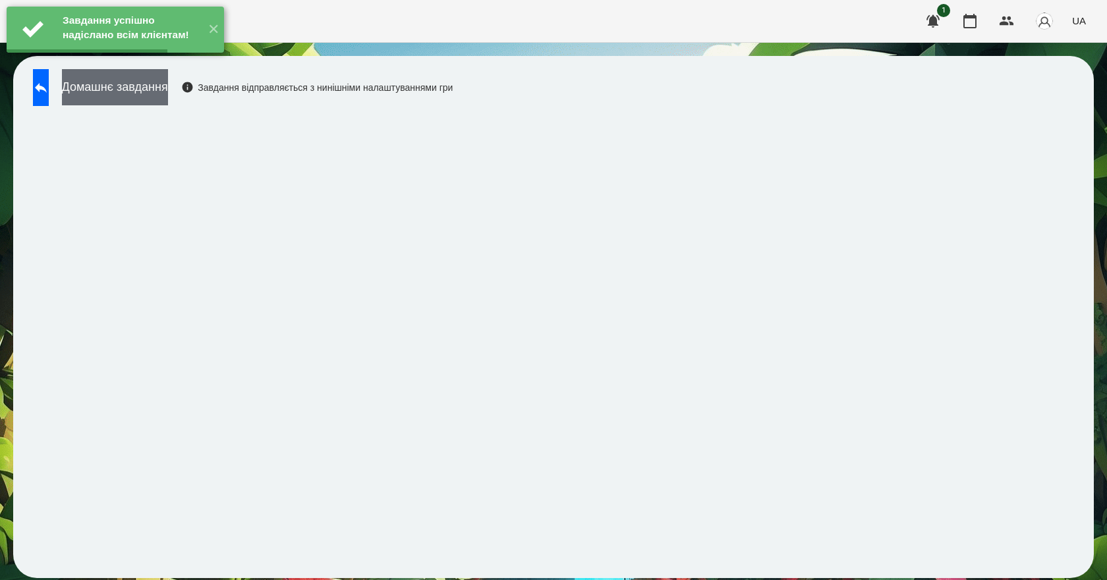
click at [168, 94] on button "Домашнє завдання" at bounding box center [115, 87] width 106 height 36
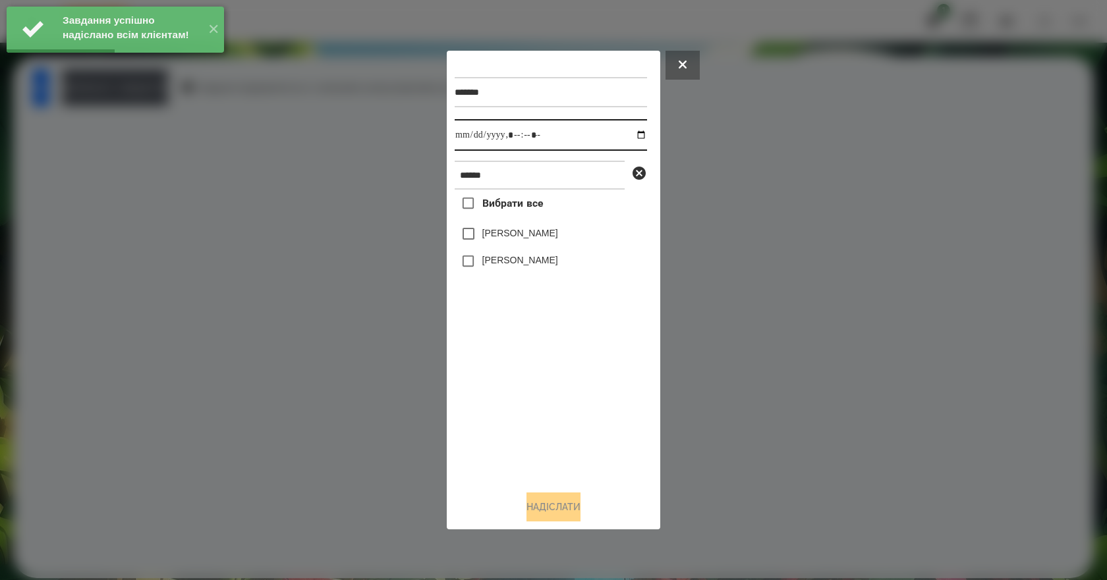
click at [635, 134] on input "datetime-local" at bounding box center [551, 135] width 192 height 32
type input "**********"
click at [548, 414] on div "Вибрати все РОман Демега Роман Алекс" at bounding box center [551, 335] width 192 height 291
click at [504, 255] on div "[PERSON_NAME]" at bounding box center [551, 262] width 192 height 28
click at [504, 260] on label "[PERSON_NAME]" at bounding box center [520, 260] width 76 height 13
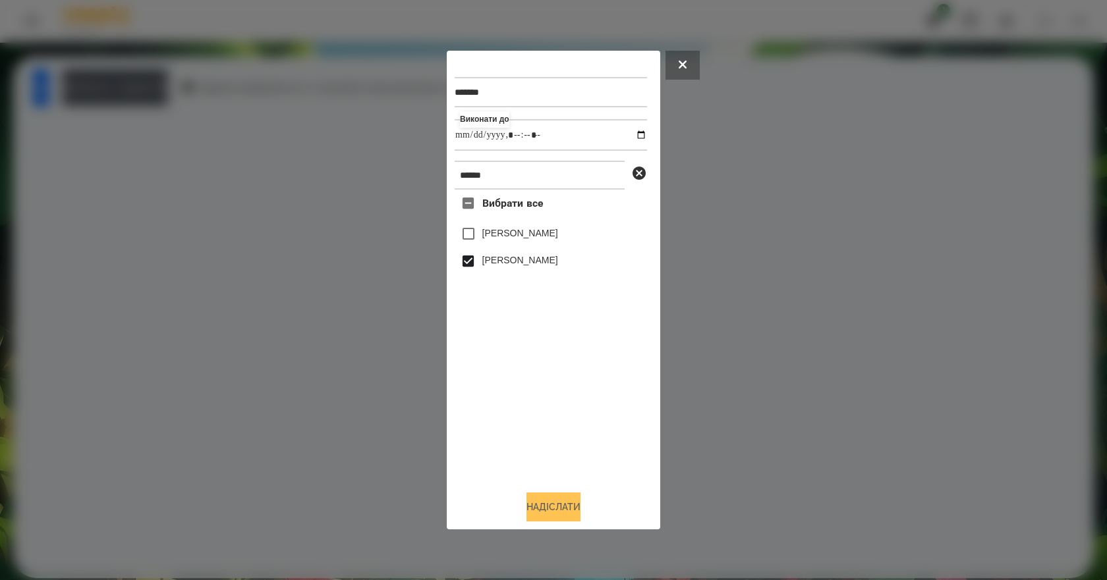
click at [565, 516] on button "Надіслати" at bounding box center [553, 507] width 54 height 29
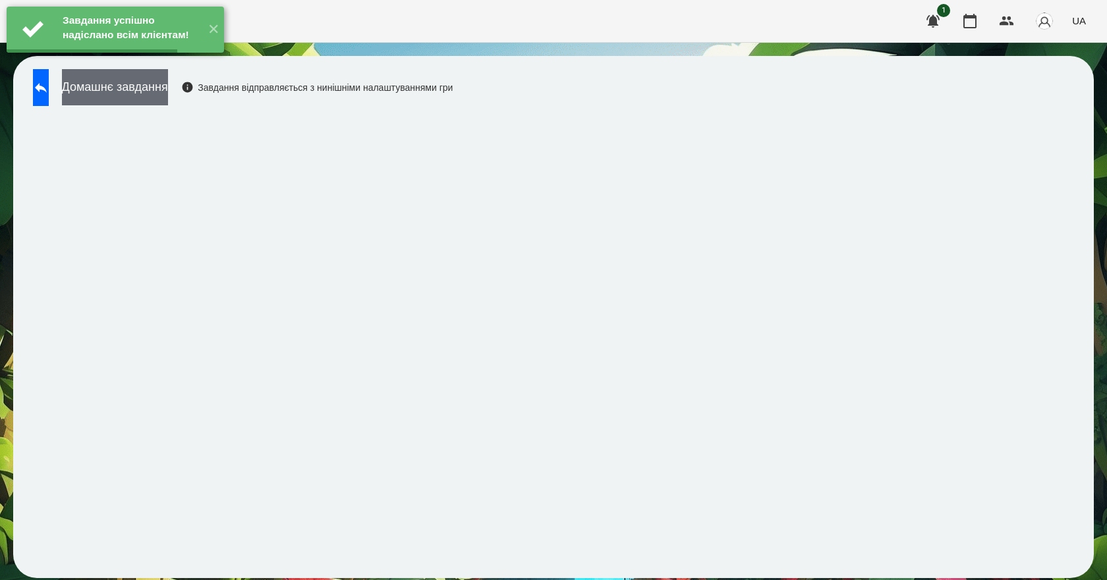
click at [168, 96] on button "Домашнє завдання" at bounding box center [115, 87] width 106 height 36
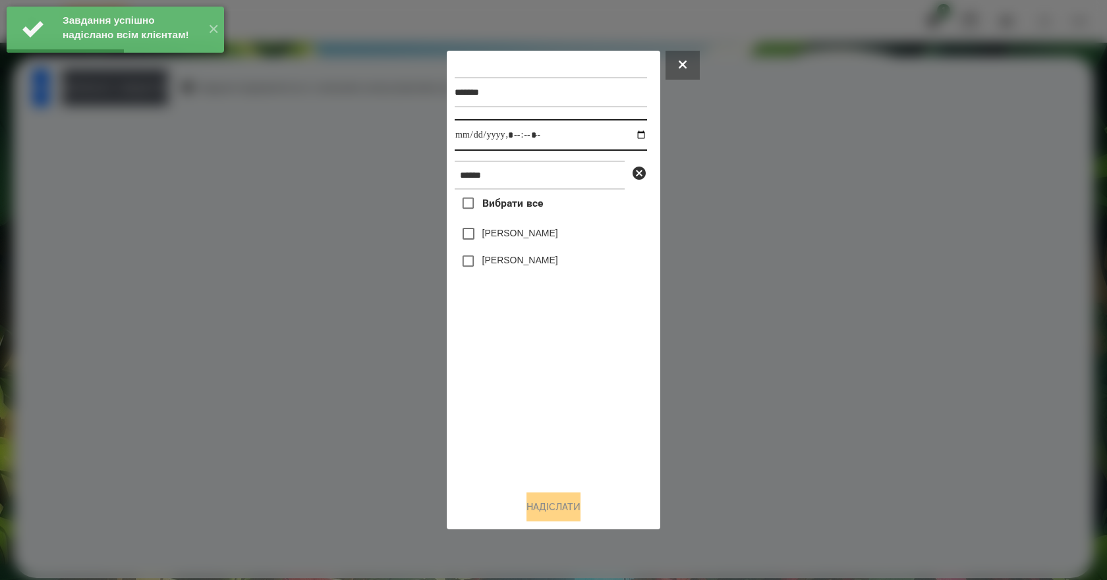
click at [636, 134] on input "datetime-local" at bounding box center [551, 135] width 192 height 32
type input "**********"
click at [529, 410] on div "Вибрати все РОман Демега Роман Алекс" at bounding box center [551, 335] width 192 height 291
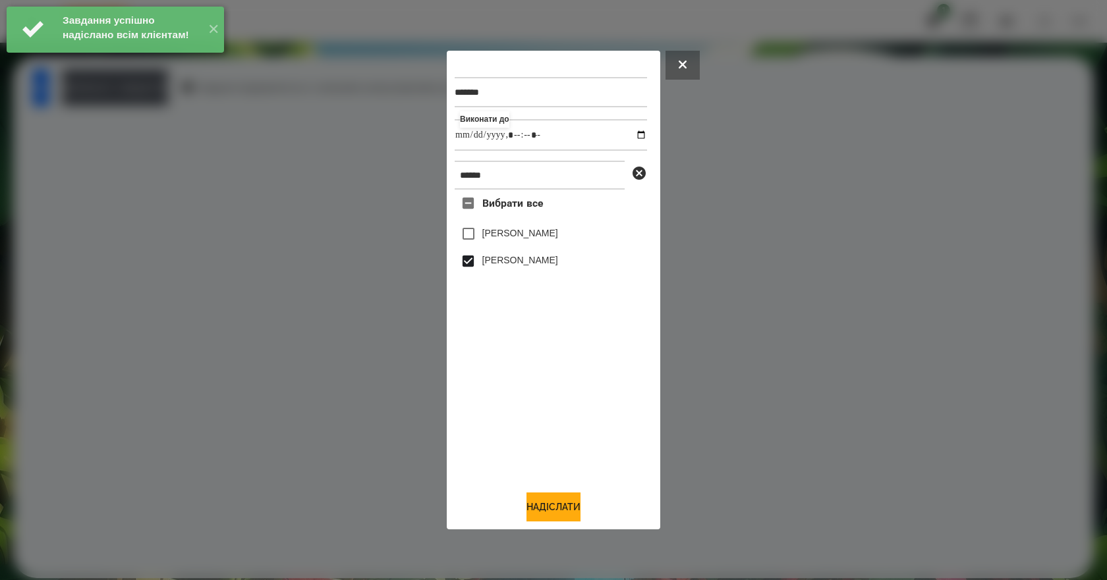
click at [547, 495] on div "******* Виконати до ***** Вибрати все РОман Демега Роман Алекс Надіслати" at bounding box center [554, 291] width 198 height 464
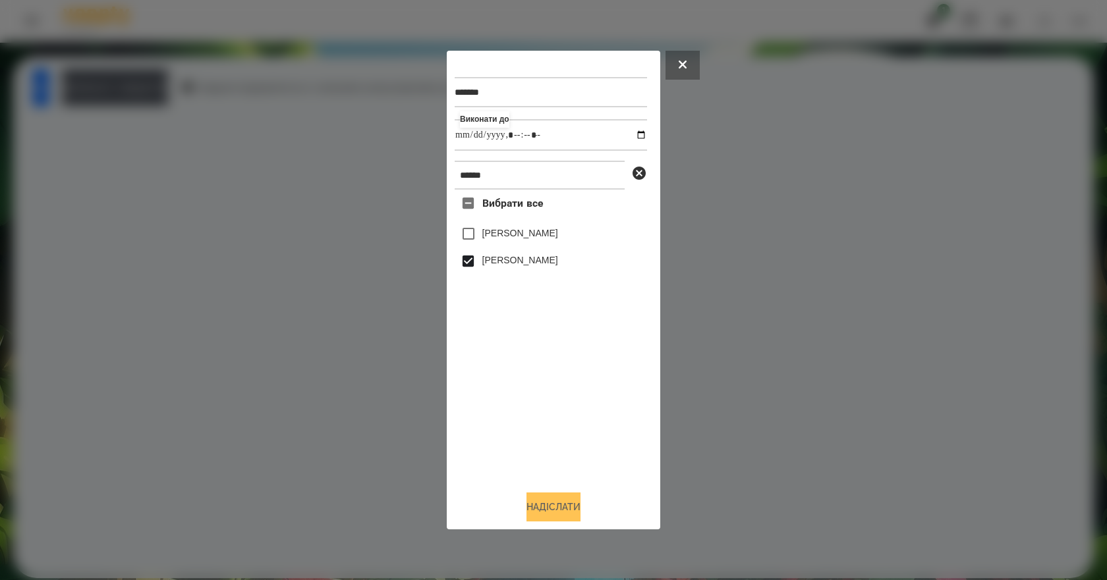
click at [550, 506] on button "Надіслати" at bounding box center [553, 507] width 54 height 29
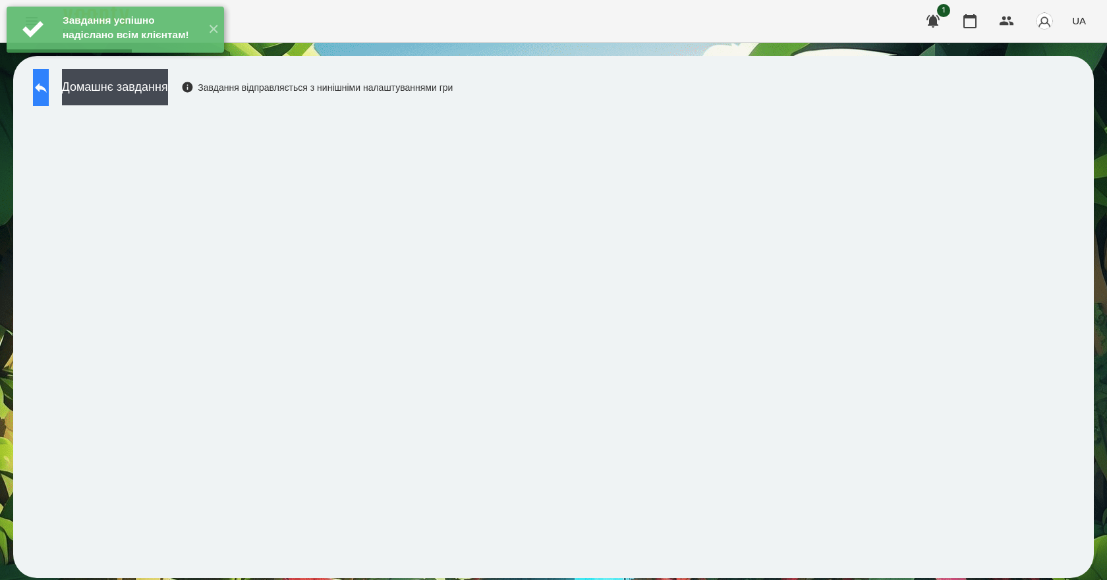
click at [49, 91] on button at bounding box center [41, 87] width 16 height 37
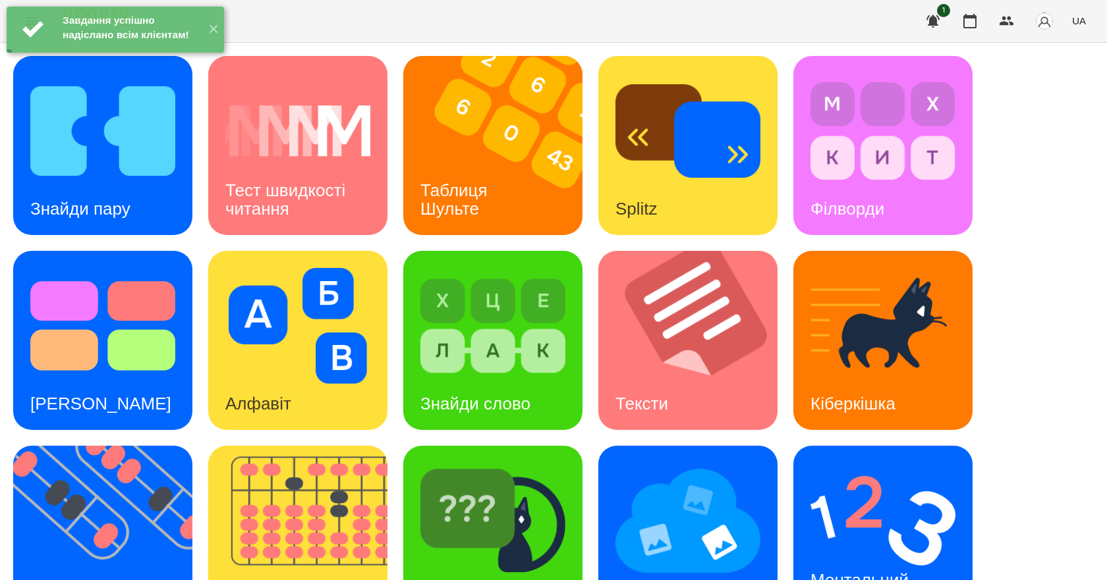
scroll to position [198, 0]
click at [852, 463] on img at bounding box center [882, 521] width 145 height 116
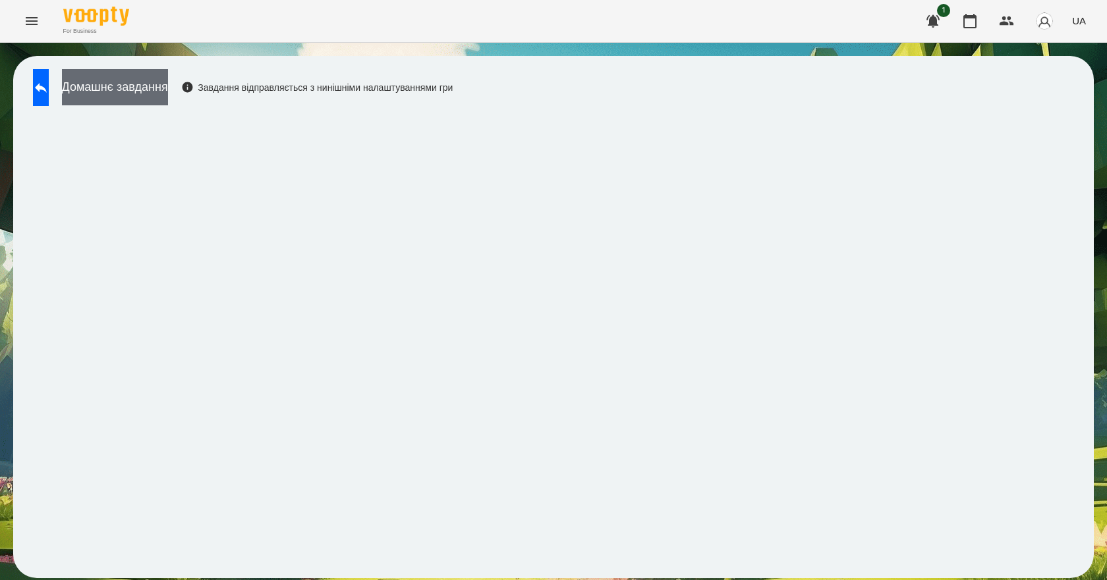
click at [122, 81] on button "Домашнє завдання" at bounding box center [115, 87] width 106 height 36
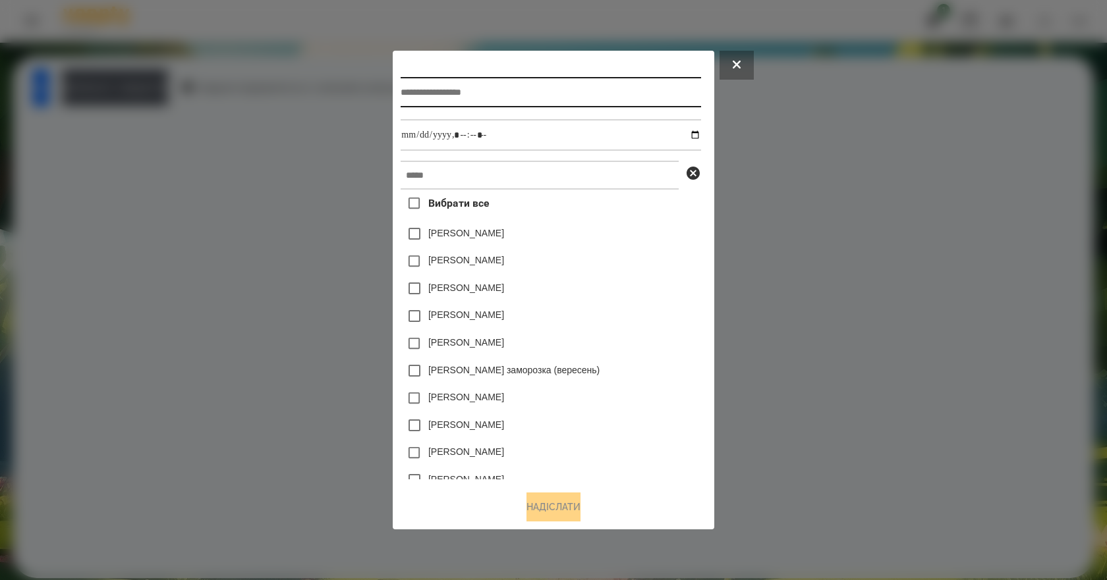
click at [482, 92] on input "text" at bounding box center [551, 92] width 300 height 30
type input "**********"
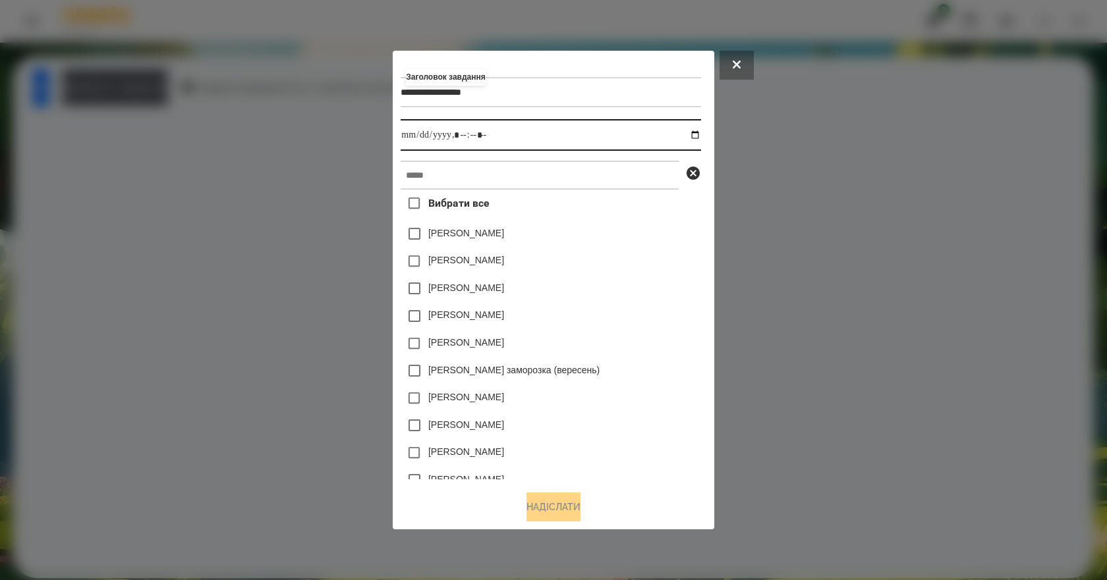
click at [700, 135] on input "datetime-local" at bounding box center [551, 135] width 300 height 32
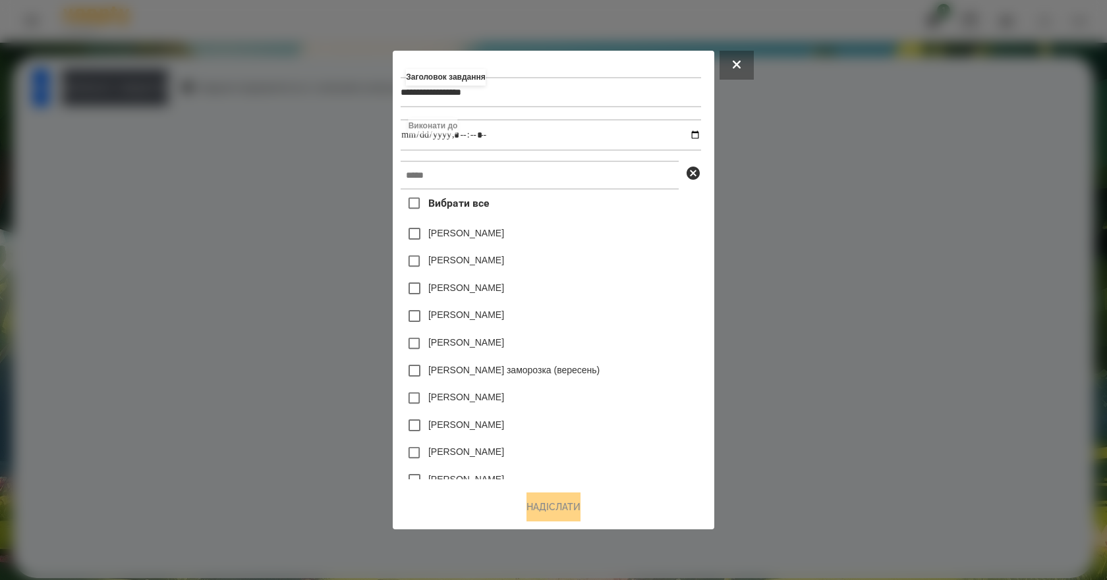
type input "**********"
click at [659, 263] on div "[PERSON_NAME]" at bounding box center [551, 262] width 300 height 28
click at [507, 182] on input "text" at bounding box center [540, 175] width 278 height 29
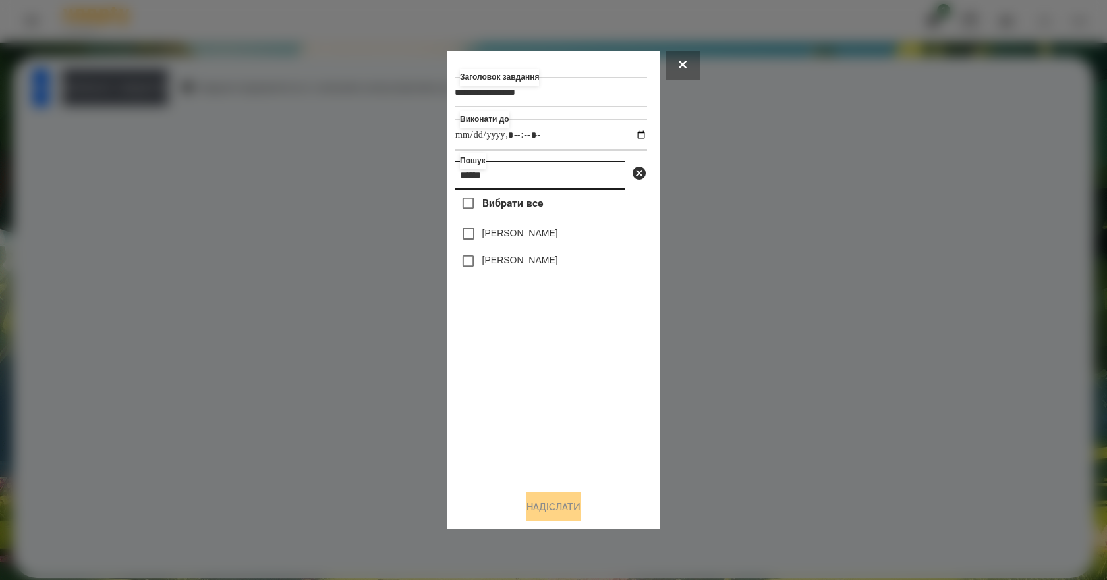
type input "*****"
click at [532, 267] on label "[PERSON_NAME]" at bounding box center [520, 260] width 76 height 13
click at [569, 512] on button "Надіслати" at bounding box center [553, 507] width 54 height 29
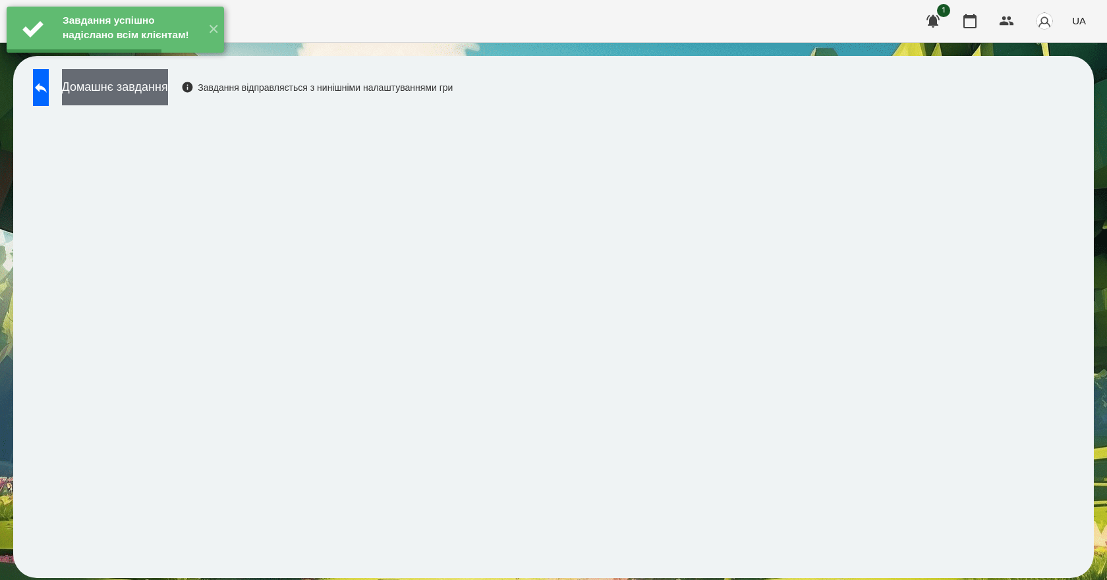
click at [168, 86] on button "Домашнє завдання" at bounding box center [115, 87] width 106 height 36
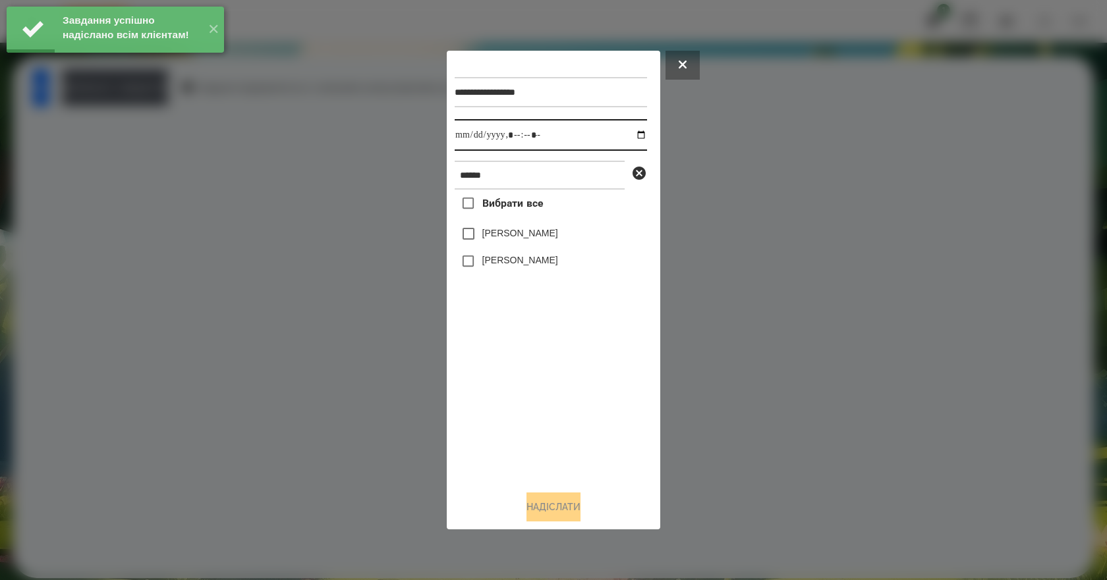
click at [633, 128] on input "datetime-local" at bounding box center [551, 135] width 192 height 32
type input "**********"
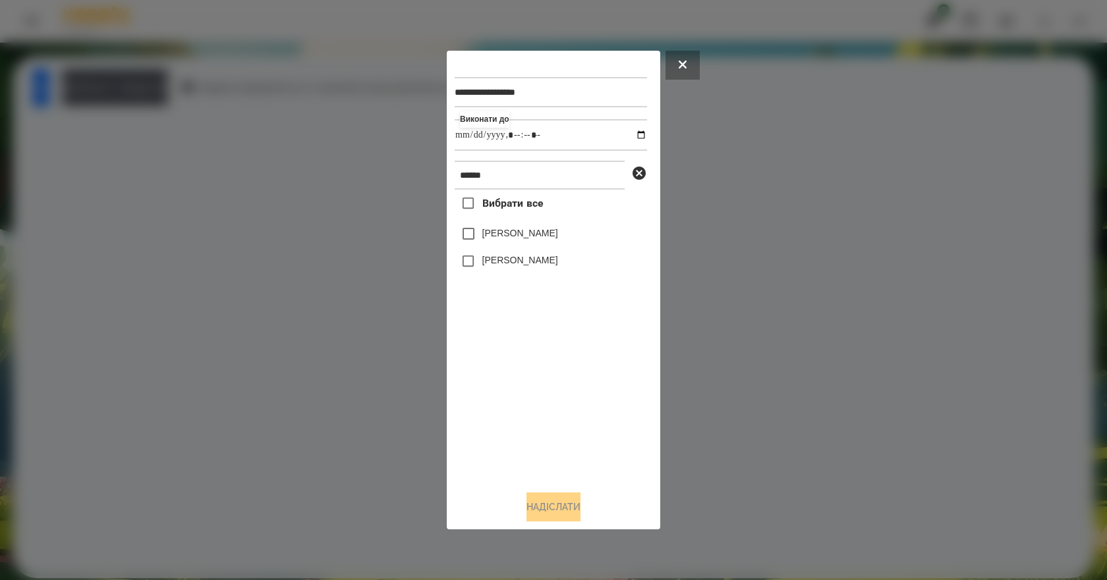
drag, startPoint x: 509, startPoint y: 420, endPoint x: 514, endPoint y: 402, distance: 18.6
click at [510, 418] on div "Вибрати все РОман Демега Роман Алекс" at bounding box center [551, 335] width 192 height 291
click at [515, 267] on label "[PERSON_NAME]" at bounding box center [520, 260] width 76 height 13
click at [562, 520] on button "Надіслати" at bounding box center [553, 507] width 54 height 29
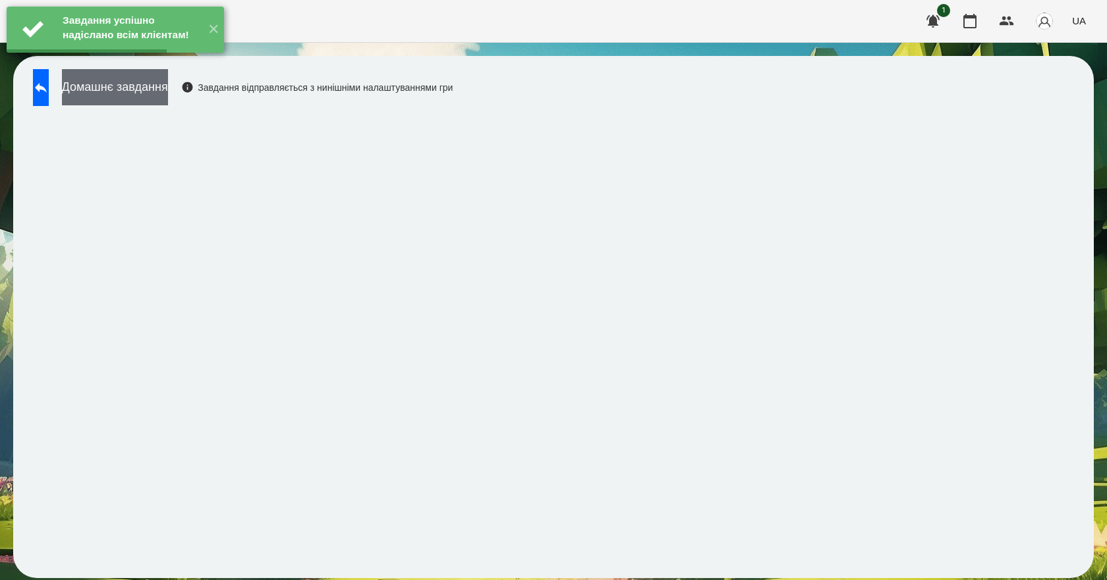
click at [168, 99] on button "Домашнє завдання" at bounding box center [115, 87] width 106 height 36
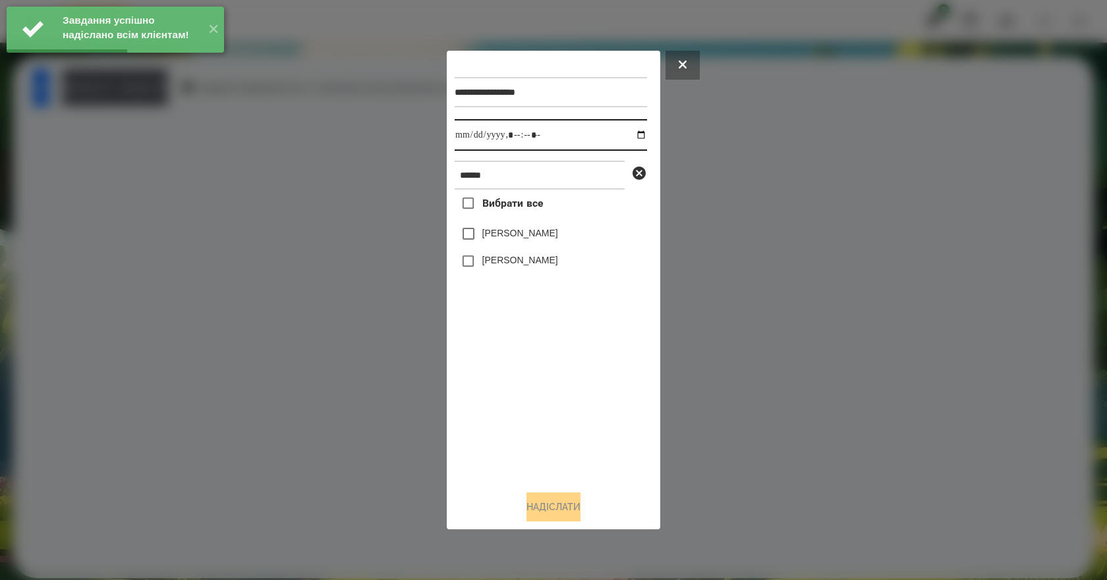
click at [632, 135] on input "datetime-local" at bounding box center [551, 135] width 192 height 32
type input "**********"
drag, startPoint x: 507, startPoint y: 375, endPoint x: 506, endPoint y: 327, distance: 48.1
click at [506, 375] on div "Вибрати все РОман Демега Роман Алекс" at bounding box center [551, 335] width 192 height 291
click at [518, 263] on label "[PERSON_NAME]" at bounding box center [520, 260] width 76 height 13
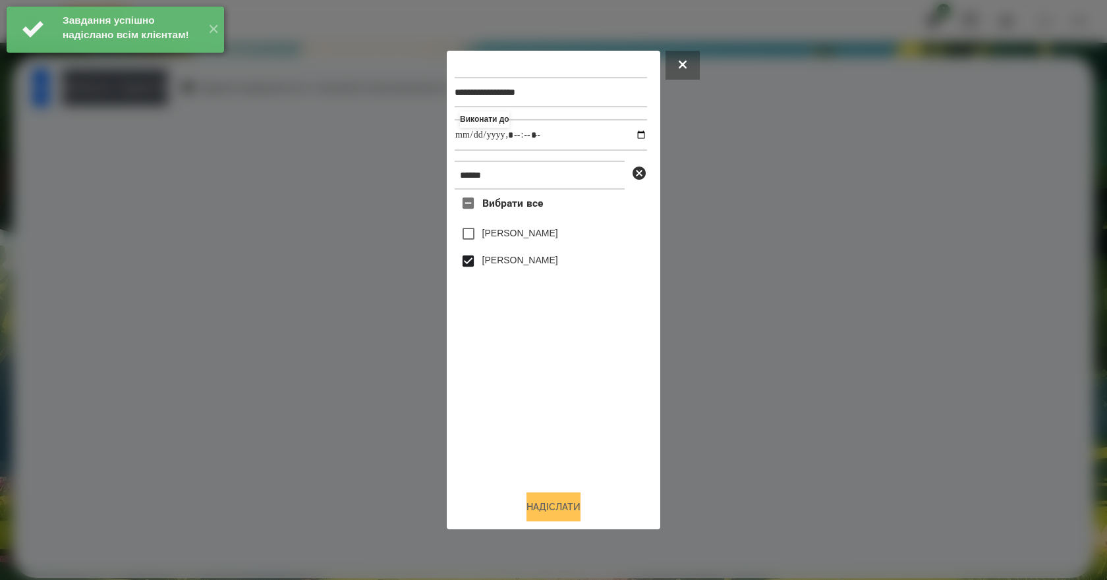
click at [567, 514] on button "Надіслати" at bounding box center [553, 507] width 54 height 29
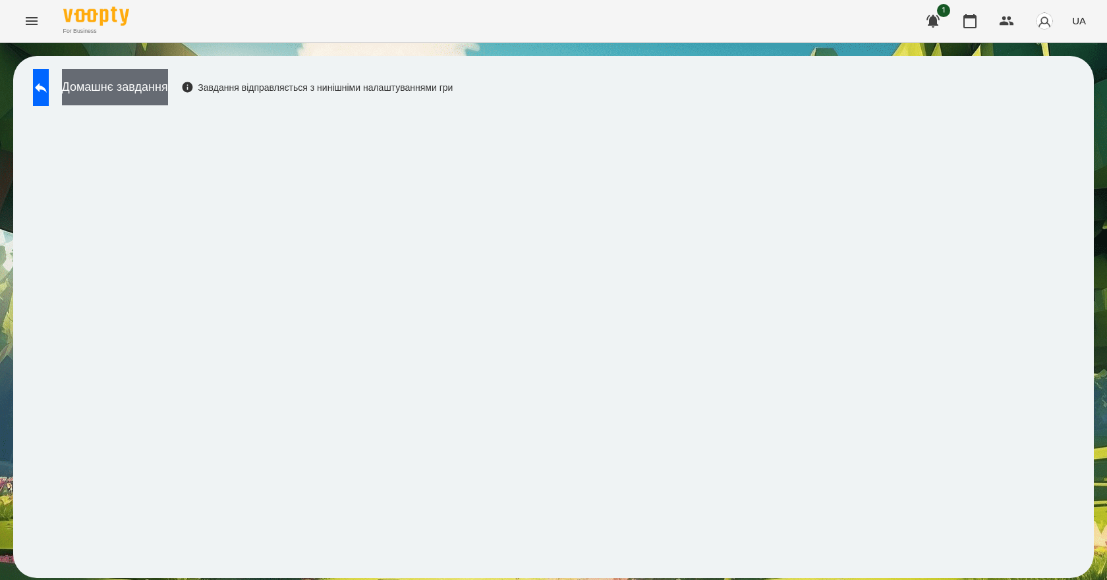
click at [168, 91] on button "Домашнє завдання" at bounding box center [115, 87] width 106 height 36
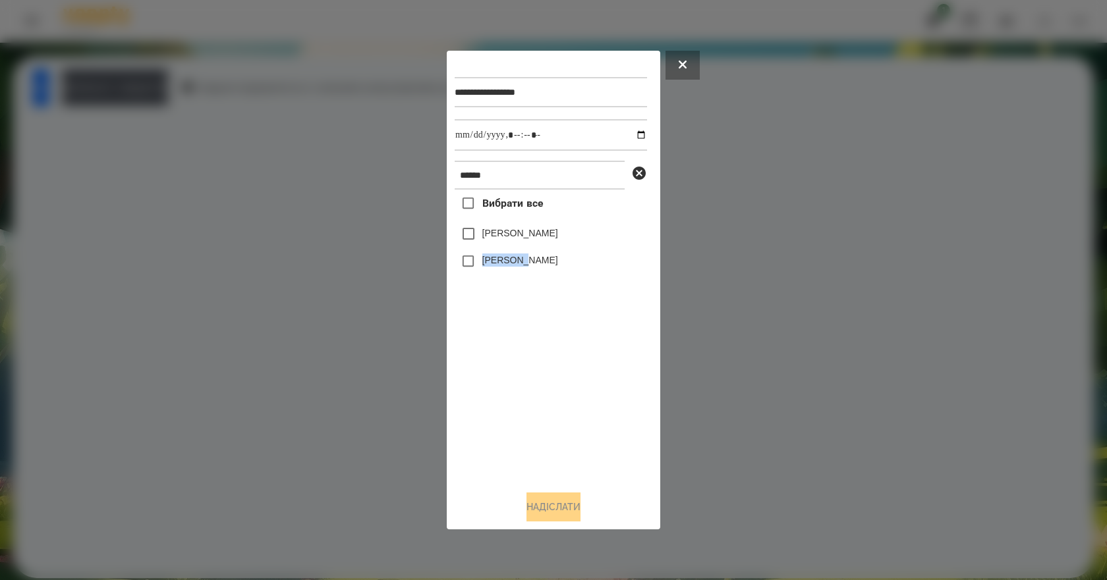
click at [527, 258] on label "[PERSON_NAME]" at bounding box center [520, 260] width 76 height 13
click at [553, 507] on button "Надіслати" at bounding box center [553, 507] width 54 height 29
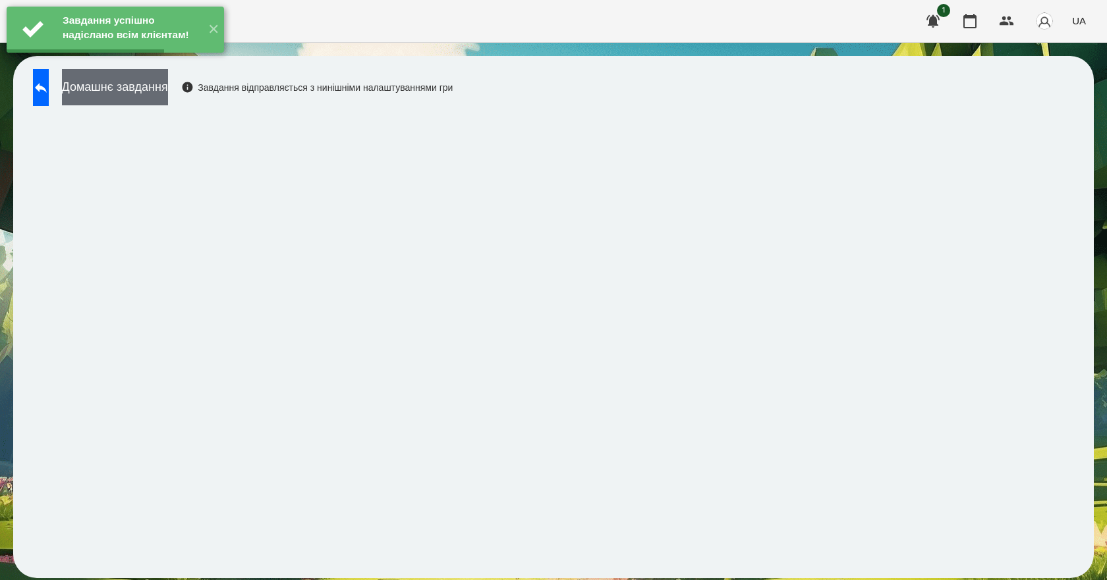
click at [168, 96] on button "Домашнє завдання" at bounding box center [115, 87] width 106 height 36
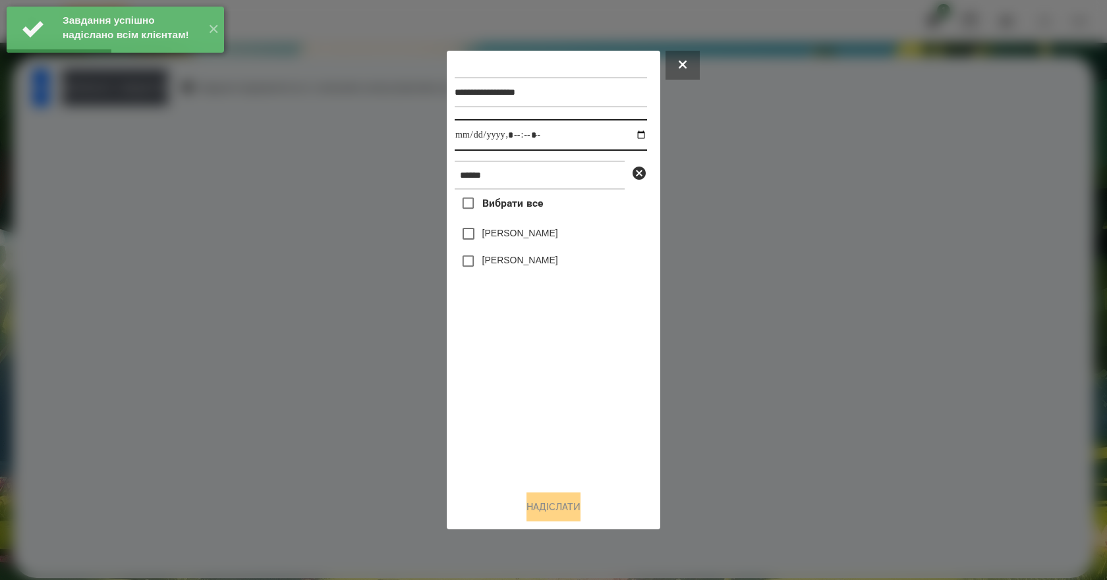
click at [630, 136] on input "datetime-local" at bounding box center [551, 135] width 192 height 32
type input "**********"
drag, startPoint x: 548, startPoint y: 400, endPoint x: 544, endPoint y: 366, distance: 33.8
click at [548, 400] on div "Вибрати все РОман Демега Роман Алекс" at bounding box center [551, 335] width 192 height 291
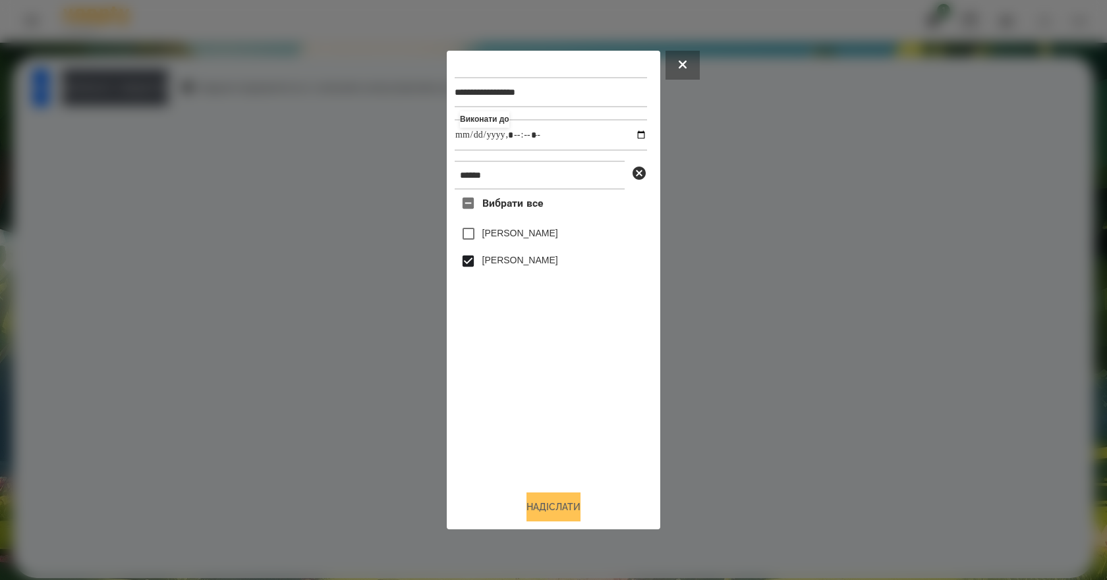
click at [554, 521] on button "Надіслати" at bounding box center [553, 507] width 54 height 29
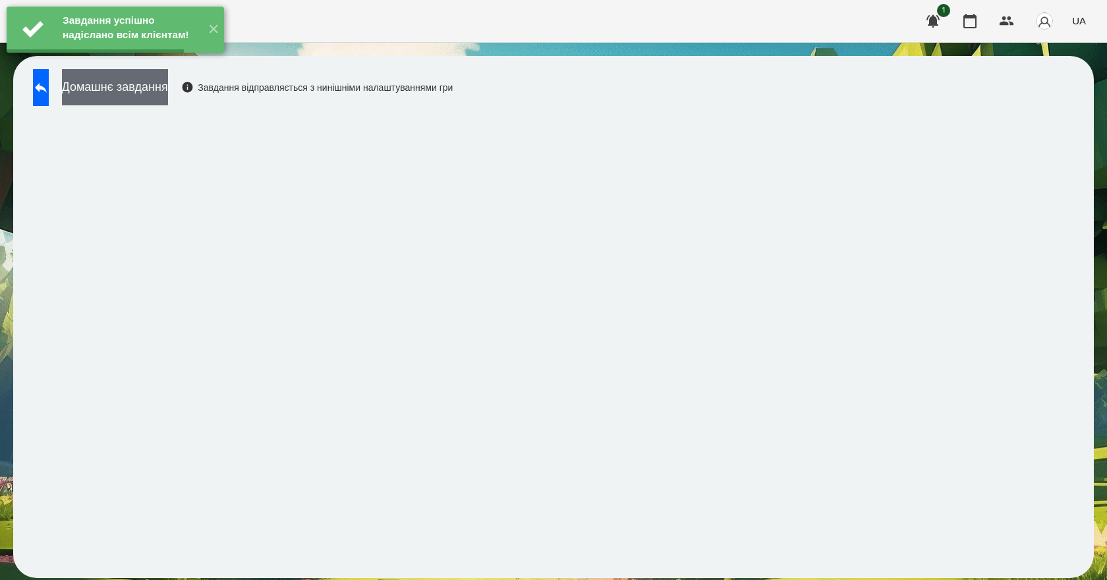
click at [160, 92] on button "Домашнє завдання" at bounding box center [115, 87] width 106 height 36
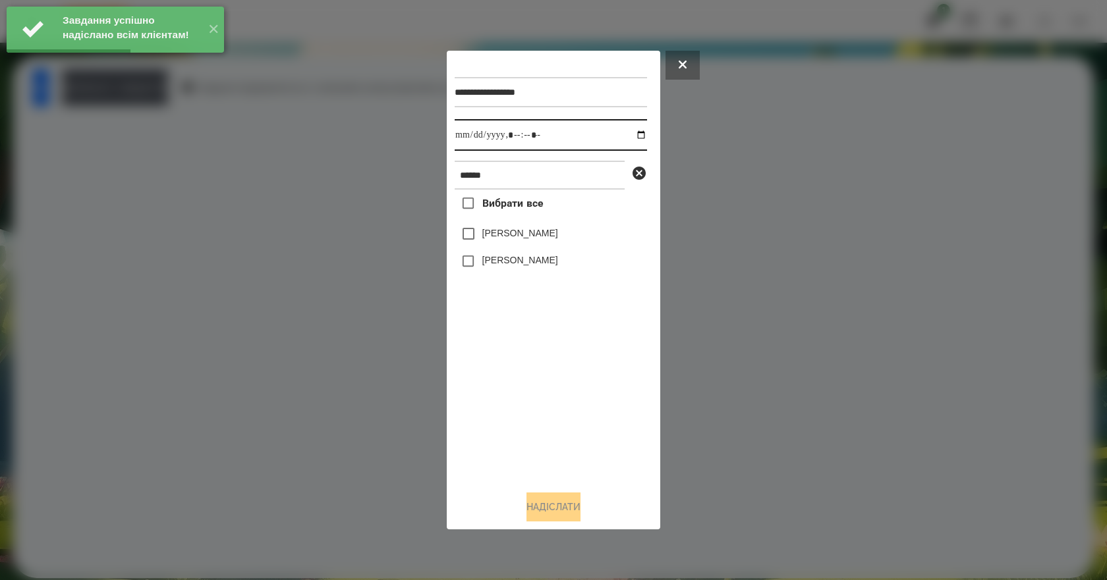
click at [628, 135] on input "datetime-local" at bounding box center [551, 135] width 192 height 32
type input "**********"
click at [545, 391] on div "Вибрати все РОман Демега Роман Алекс" at bounding box center [551, 335] width 192 height 291
click at [514, 262] on label "[PERSON_NAME]" at bounding box center [520, 260] width 76 height 13
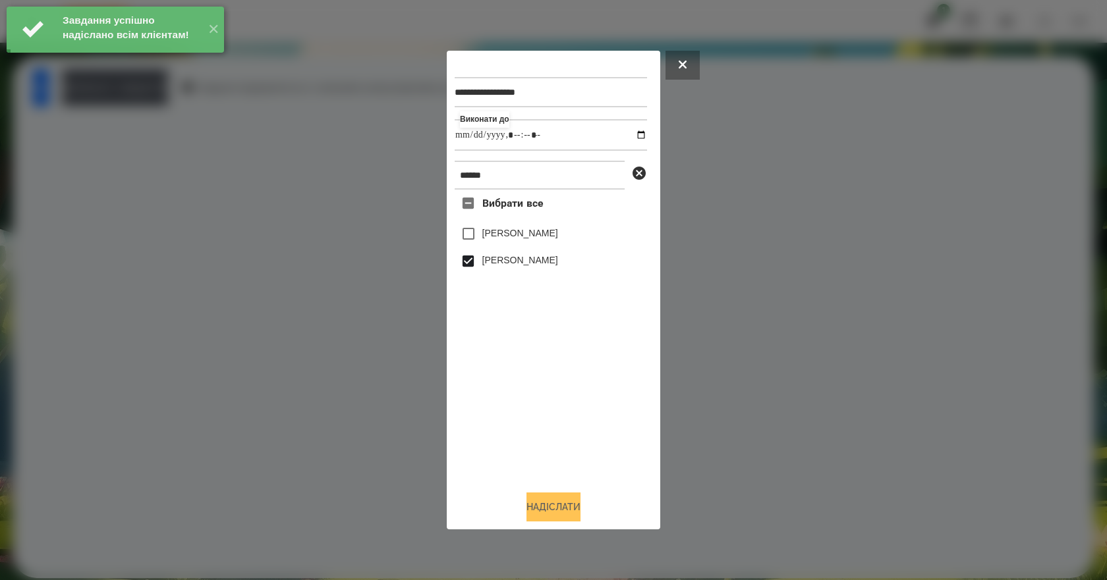
click at [573, 511] on button "Надіслати" at bounding box center [553, 507] width 54 height 29
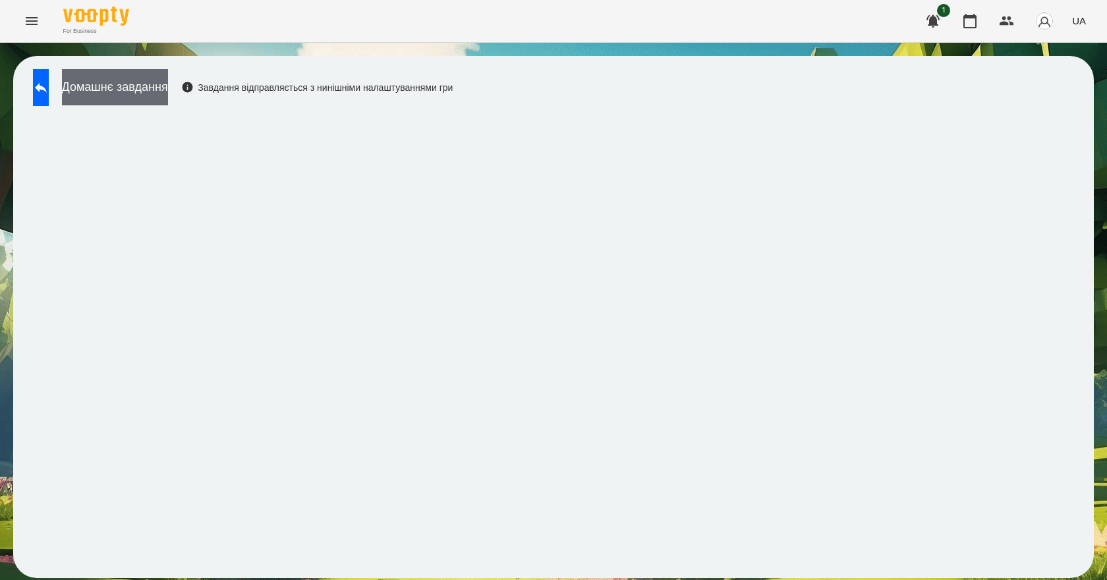
click at [168, 94] on button "Домашнє завдання" at bounding box center [115, 87] width 106 height 36
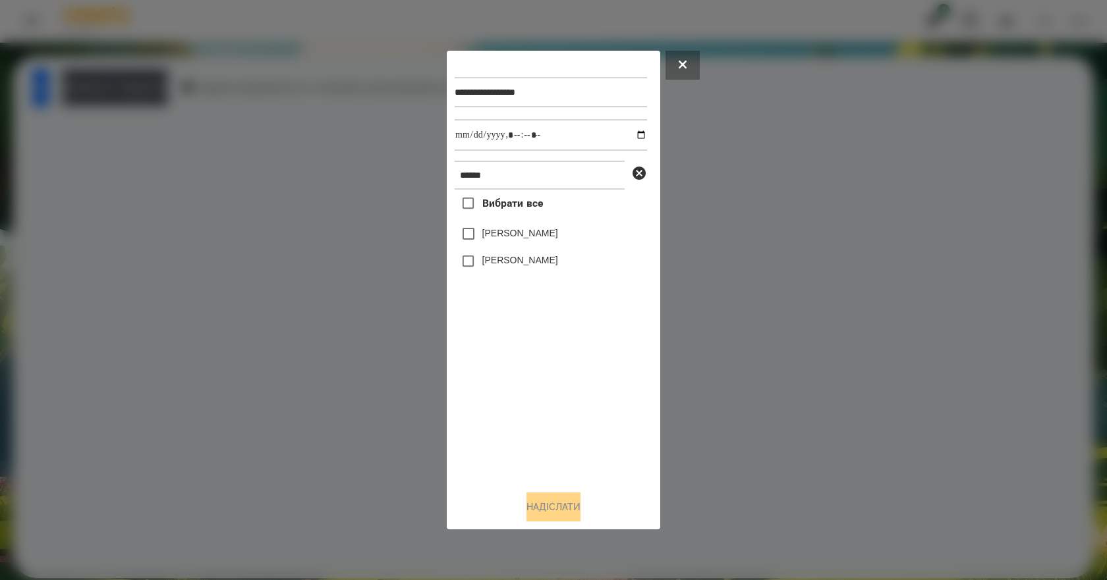
click at [509, 263] on label "[PERSON_NAME]" at bounding box center [520, 260] width 76 height 13
click at [570, 514] on button "Надіслати" at bounding box center [553, 507] width 54 height 29
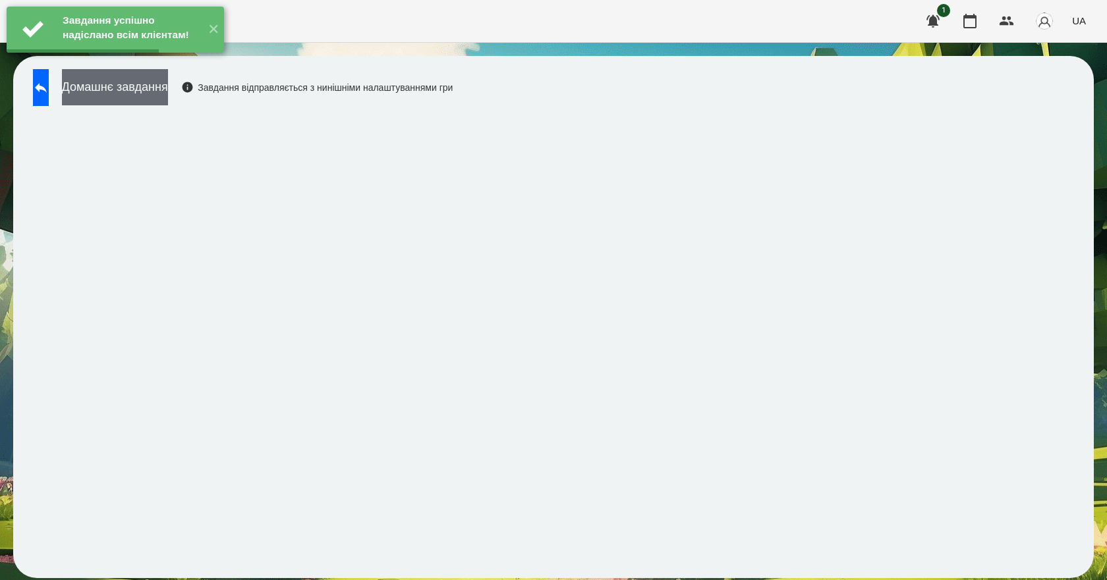
click at [168, 98] on button "Домашнє завдання" at bounding box center [115, 87] width 106 height 36
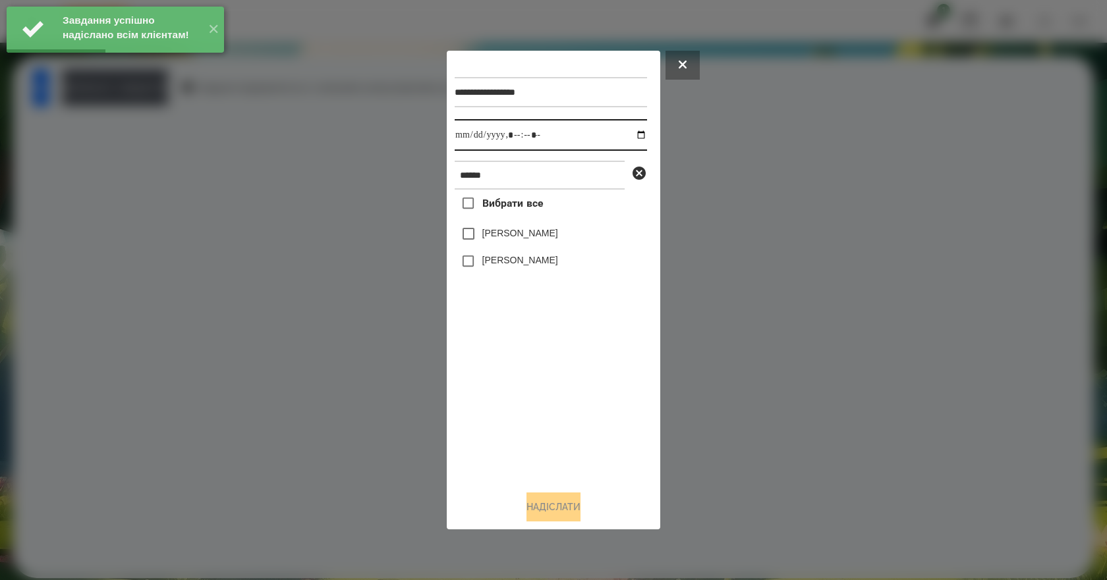
click at [628, 134] on input "datetime-local" at bounding box center [551, 135] width 192 height 32
type input "**********"
click at [580, 392] on div "Вибрати все РОман Демега Роман Алекс" at bounding box center [551, 335] width 192 height 291
click at [526, 272] on div "[PERSON_NAME]" at bounding box center [551, 262] width 192 height 28
click at [524, 267] on label "[PERSON_NAME]" at bounding box center [520, 260] width 76 height 13
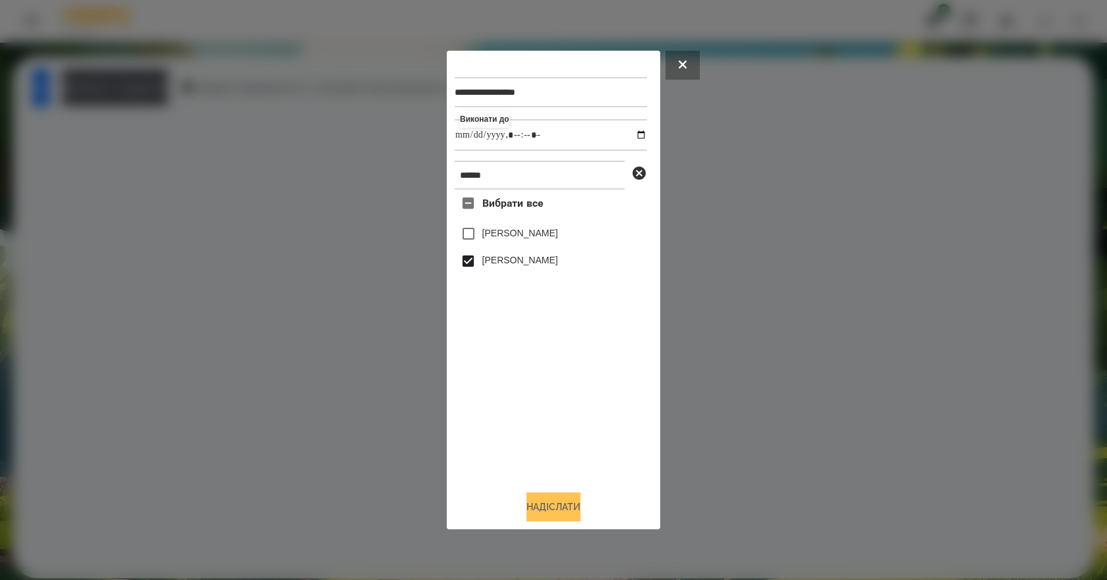
click at [567, 519] on button "Надіслати" at bounding box center [553, 507] width 54 height 29
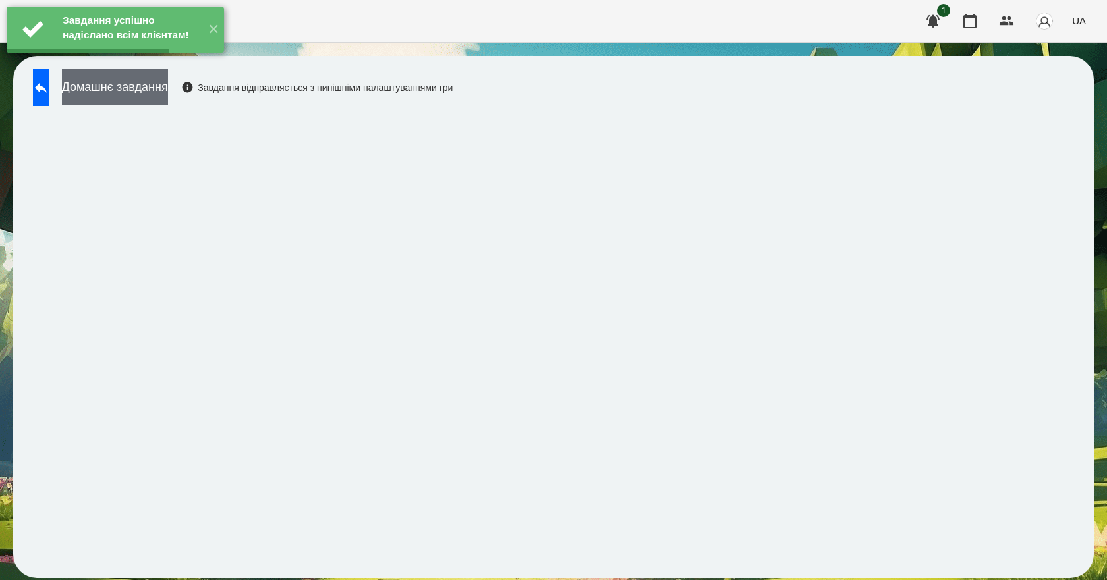
click at [159, 99] on button "Домашнє завдання" at bounding box center [115, 87] width 106 height 36
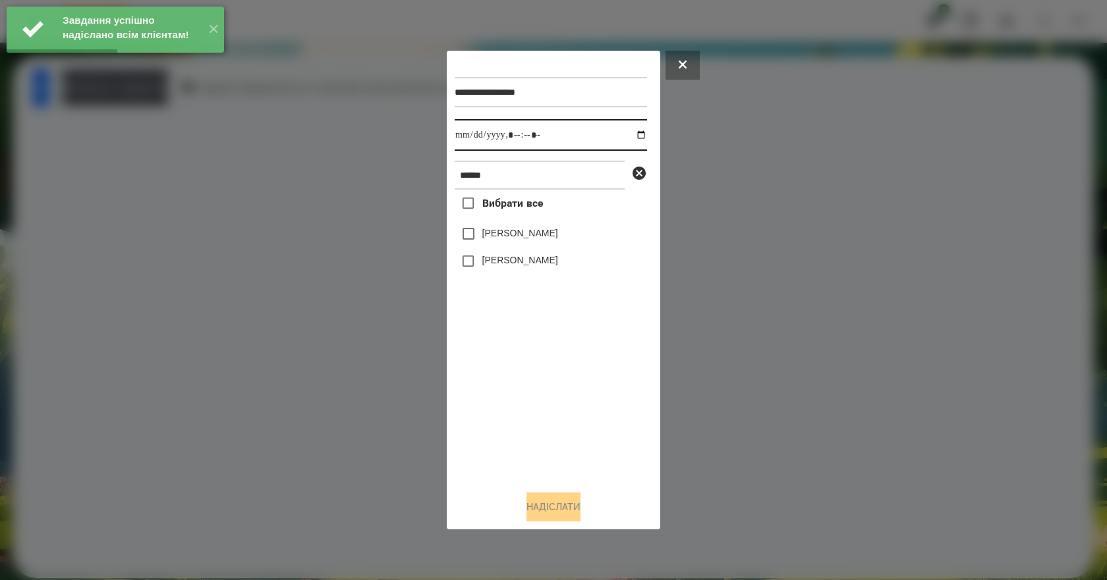
click at [631, 136] on input "datetime-local" at bounding box center [551, 135] width 192 height 32
type input "**********"
click at [592, 391] on div "Вибрати все РОман Демега Роман Алекс" at bounding box center [551, 335] width 192 height 291
click at [507, 262] on label "[PERSON_NAME]" at bounding box center [520, 260] width 76 height 13
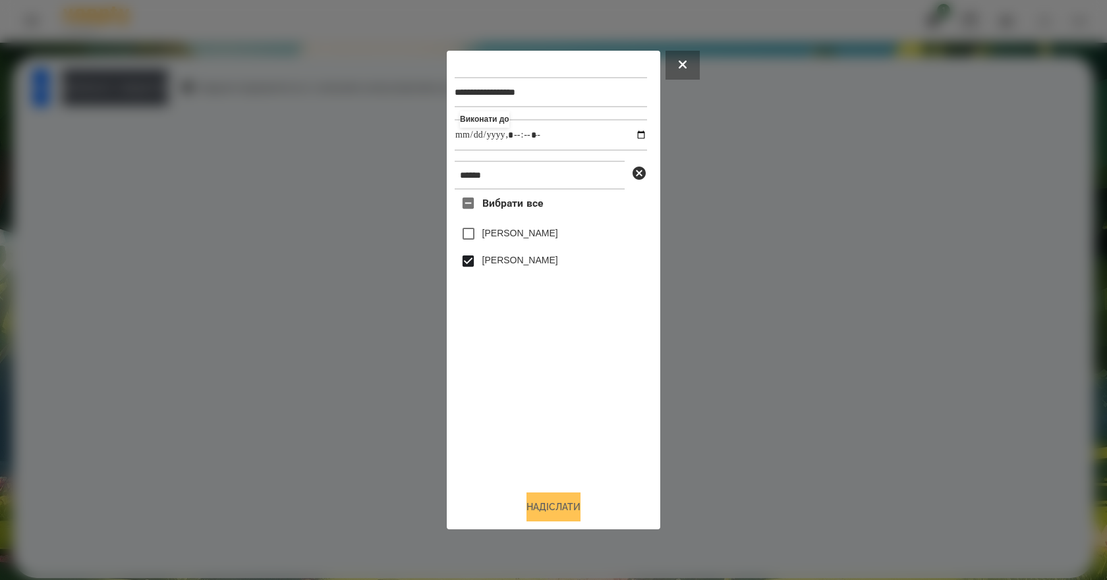
click at [576, 505] on button "Надіслати" at bounding box center [553, 507] width 54 height 29
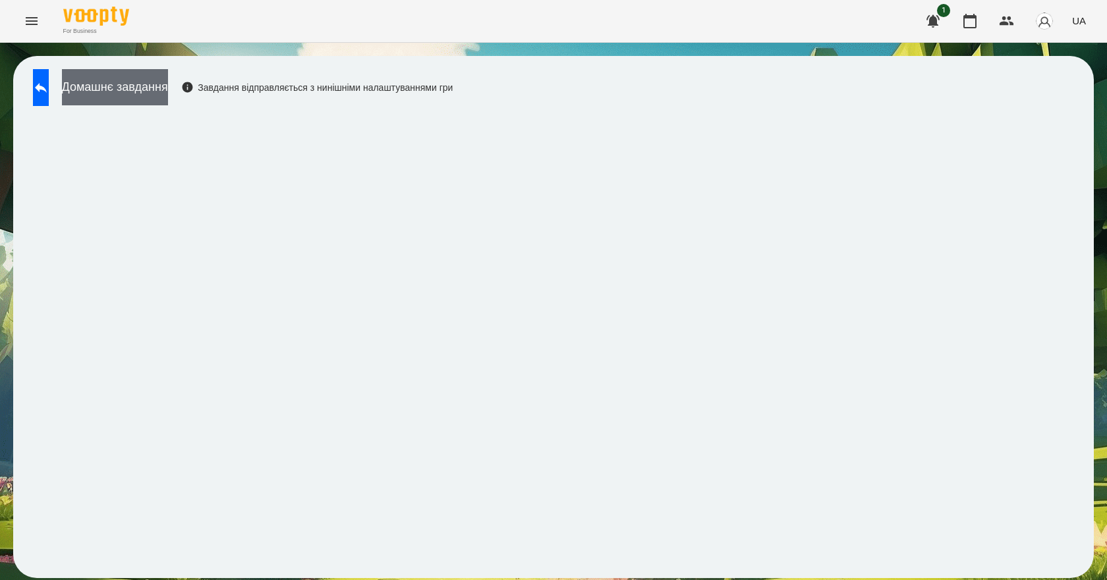
click at [168, 88] on button "Домашнє завдання" at bounding box center [115, 87] width 106 height 36
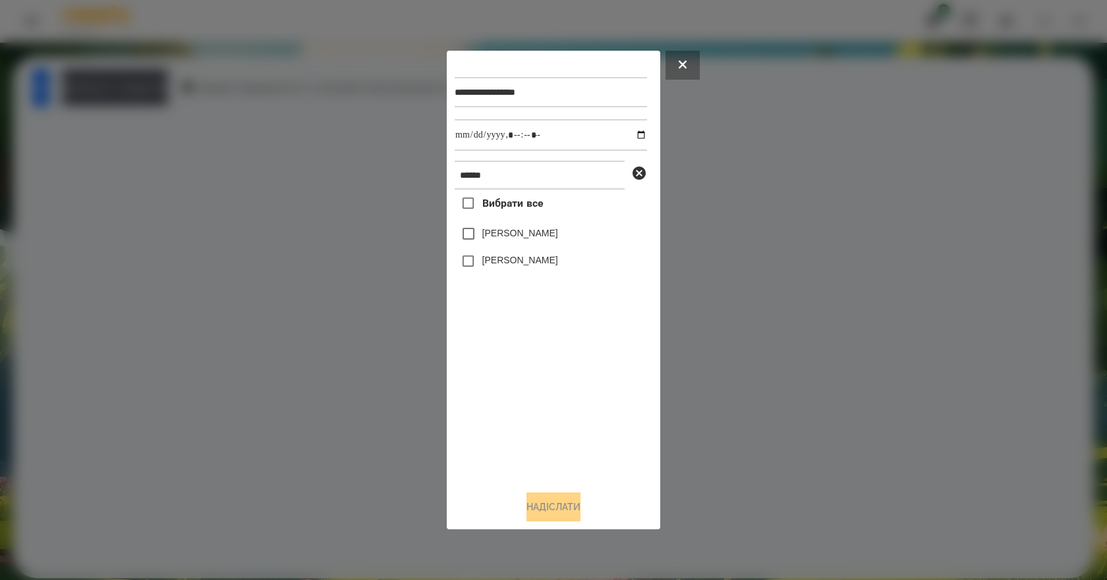
click at [509, 267] on label "[PERSON_NAME]" at bounding box center [520, 260] width 76 height 13
click at [537, 511] on button "Надіслати" at bounding box center [553, 507] width 54 height 29
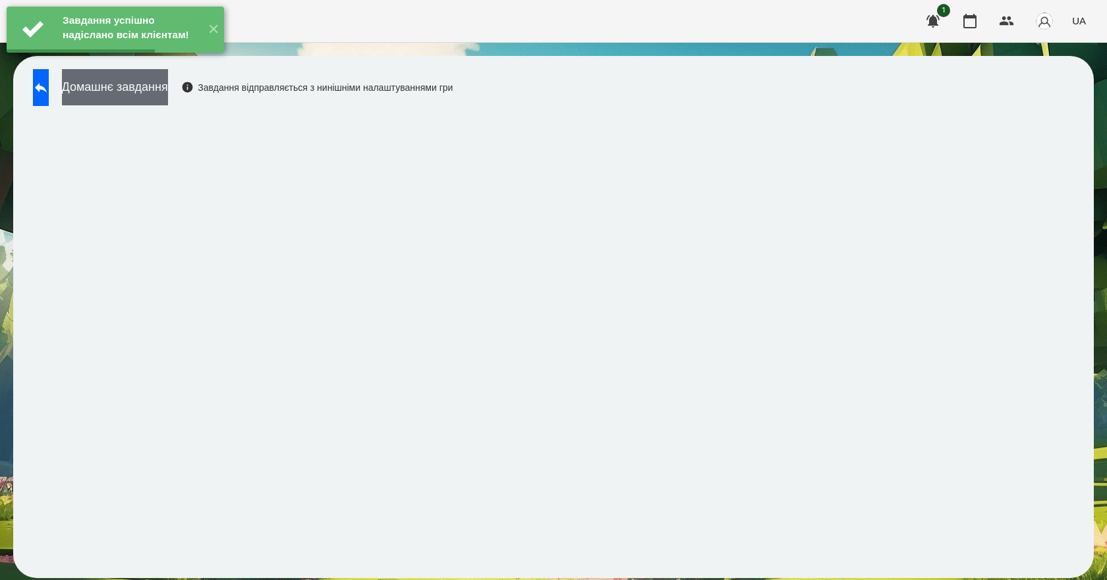
click at [168, 99] on button "Домашнє завдання" at bounding box center [115, 87] width 106 height 36
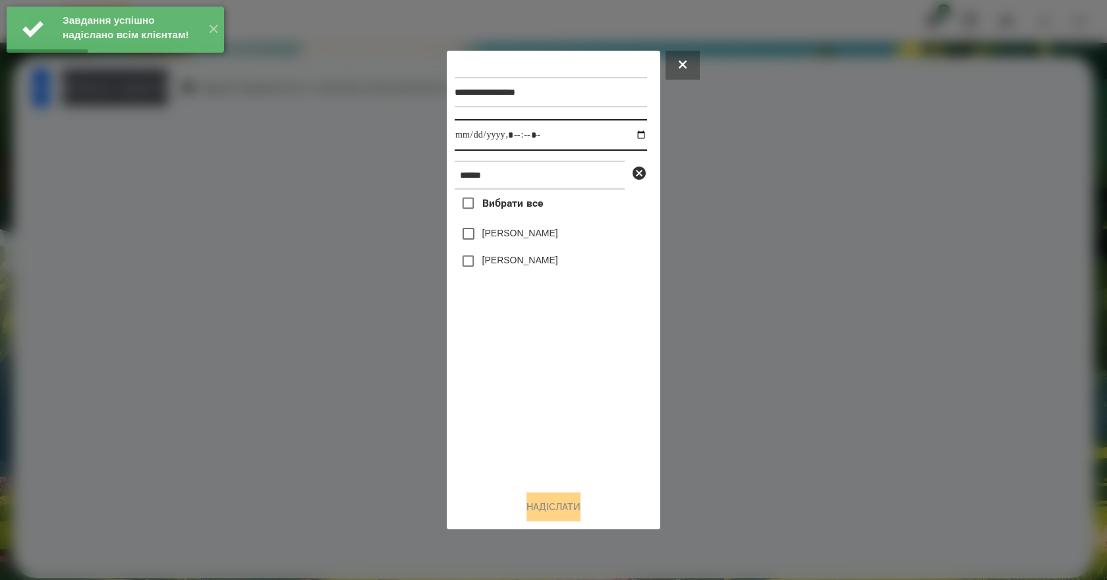
click at [631, 134] on input "datetime-local" at bounding box center [551, 135] width 192 height 32
type input "**********"
drag, startPoint x: 606, startPoint y: 407, endPoint x: 545, endPoint y: 366, distance: 73.1
click at [593, 398] on div "Вибрати все РОман Демега Роман Алекс" at bounding box center [551, 335] width 192 height 291
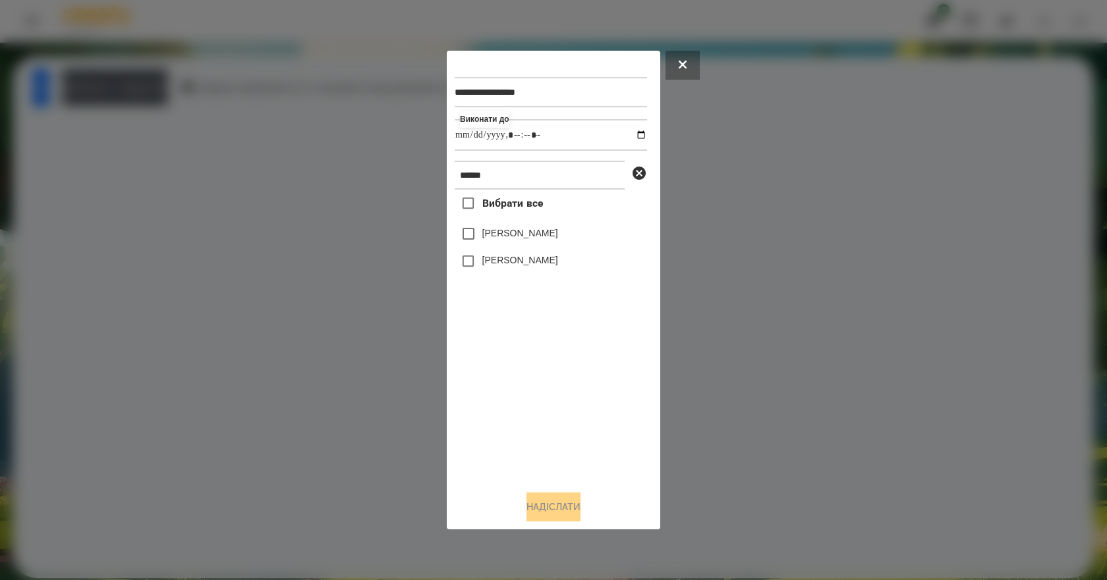
click at [518, 260] on label "[PERSON_NAME]" at bounding box center [520, 260] width 76 height 13
click at [580, 507] on button "Надіслати" at bounding box center [553, 507] width 54 height 29
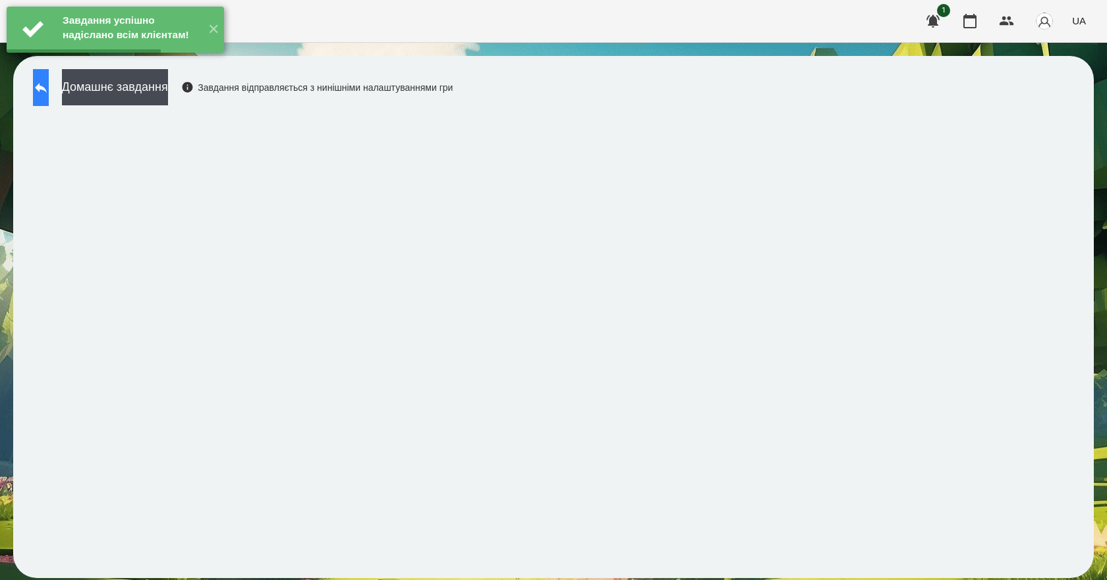
click at [49, 101] on button at bounding box center [41, 87] width 16 height 37
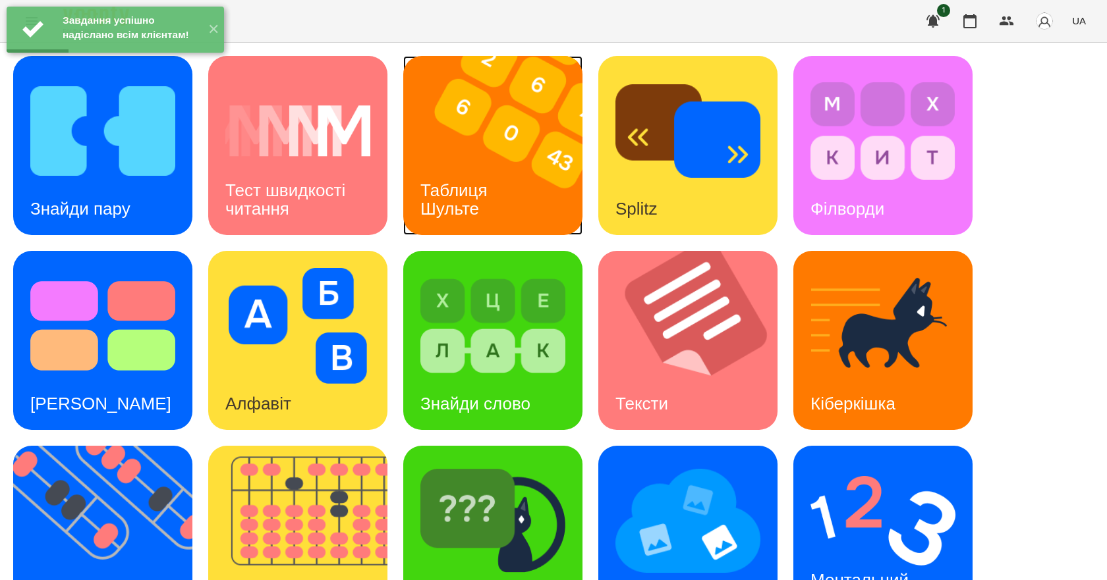
click at [516, 207] on img at bounding box center [501, 145] width 196 height 179
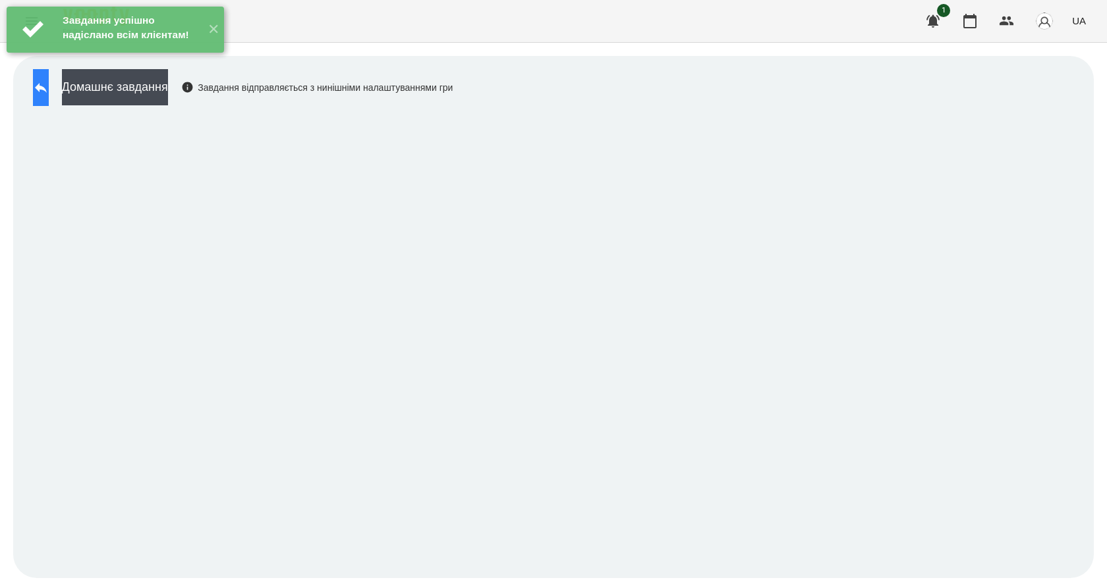
click at [49, 99] on button at bounding box center [41, 87] width 16 height 37
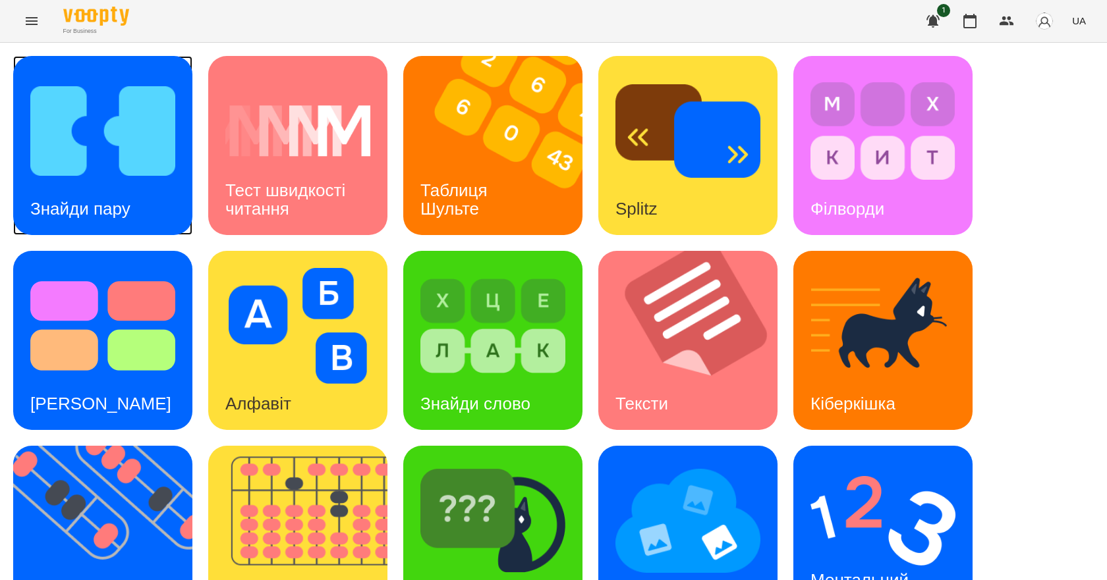
click at [42, 162] on img at bounding box center [102, 131] width 145 height 116
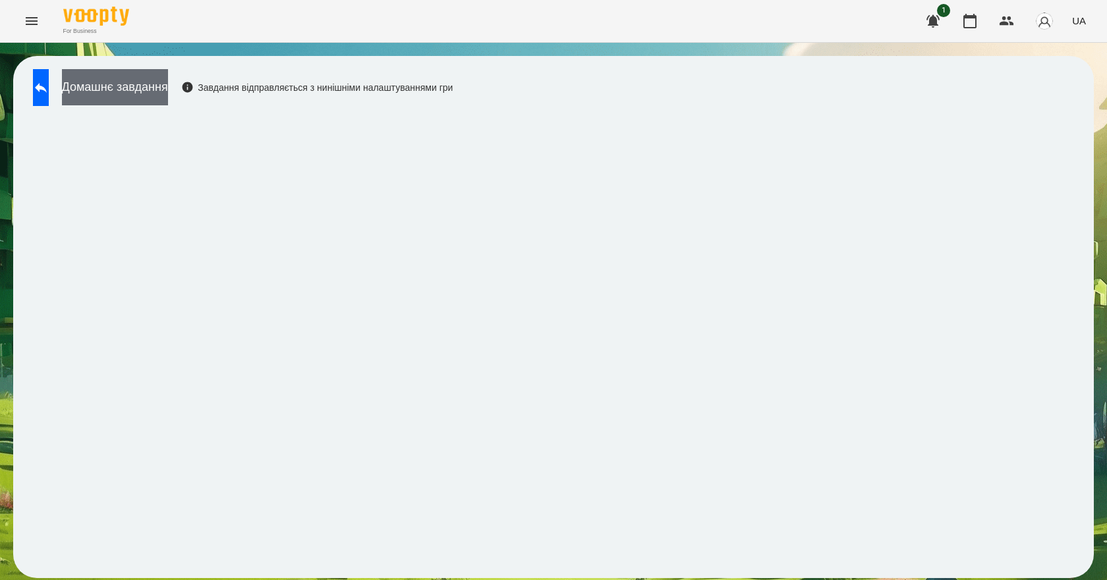
click at [165, 101] on button "Домашнє завдання" at bounding box center [115, 87] width 106 height 36
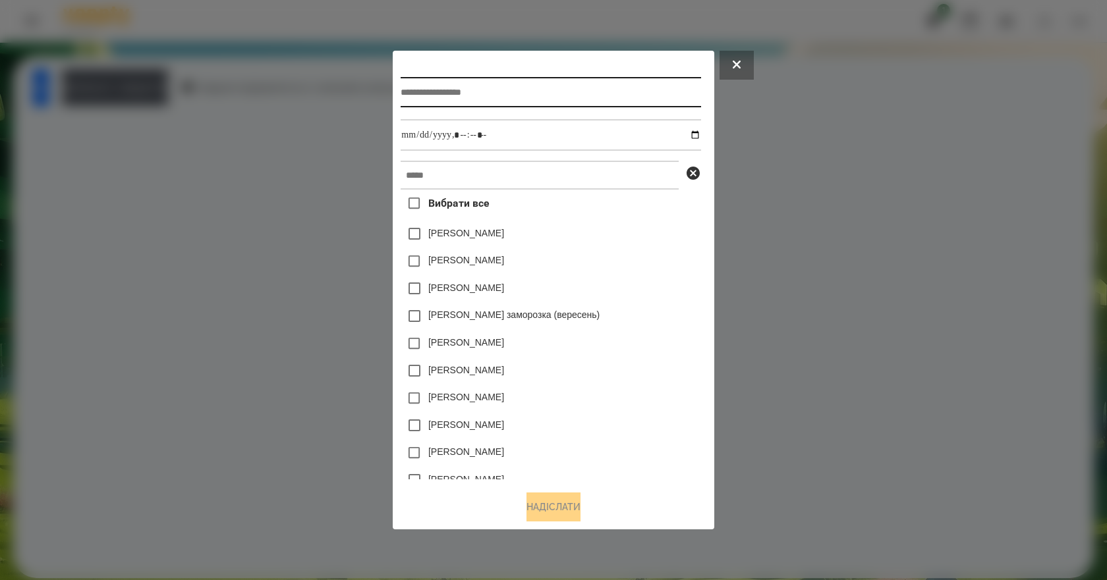
click at [489, 78] on input "text" at bounding box center [551, 92] width 300 height 30
type input "**********"
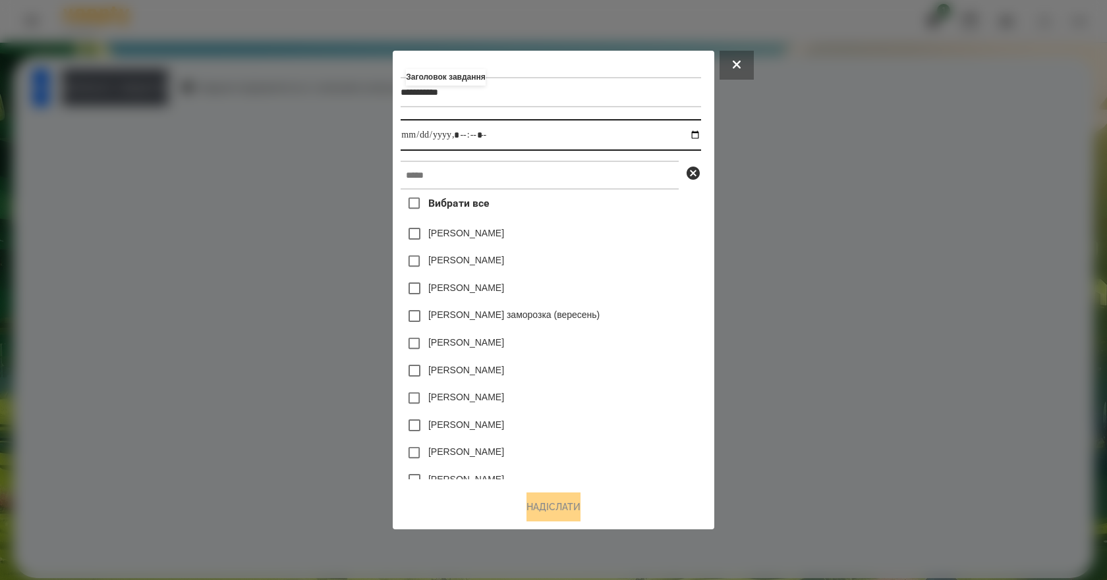
click at [699, 134] on input "datetime-local" at bounding box center [551, 135] width 300 height 32
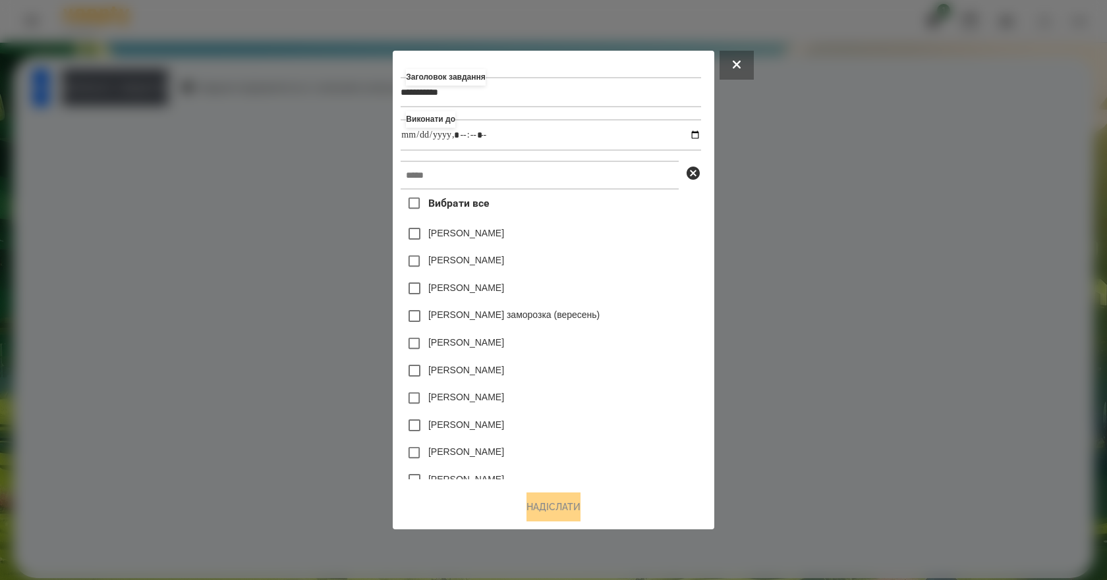
type input "**********"
click at [659, 296] on div "[PERSON_NAME]" at bounding box center [551, 289] width 300 height 28
click at [464, 180] on input "text" at bounding box center [540, 175] width 278 height 29
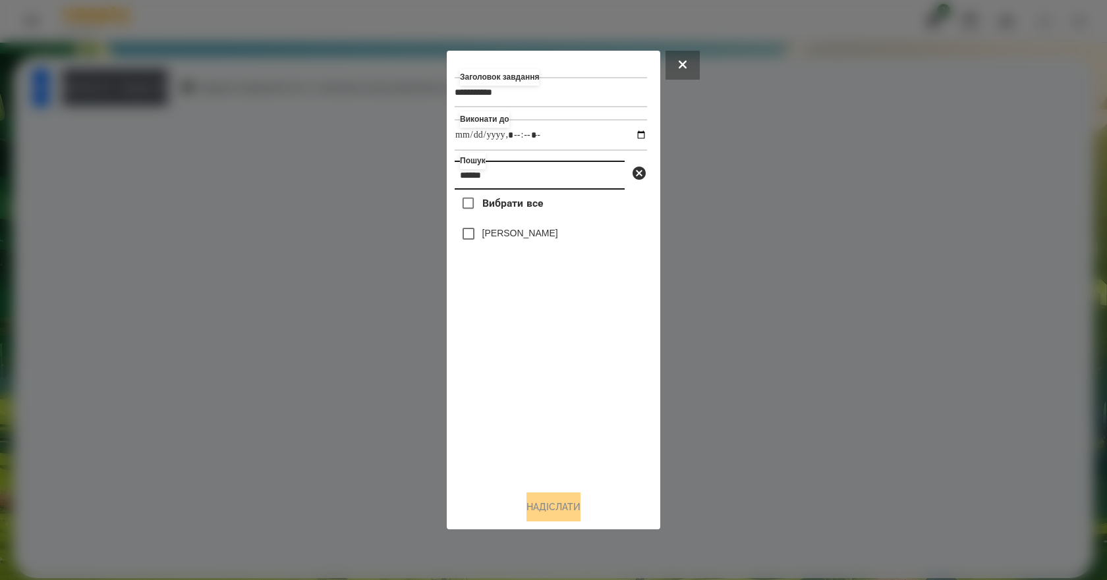
type input "******"
click at [499, 237] on label "[PERSON_NAME]" at bounding box center [520, 233] width 76 height 13
click at [565, 505] on button "Надіслати" at bounding box center [553, 507] width 54 height 29
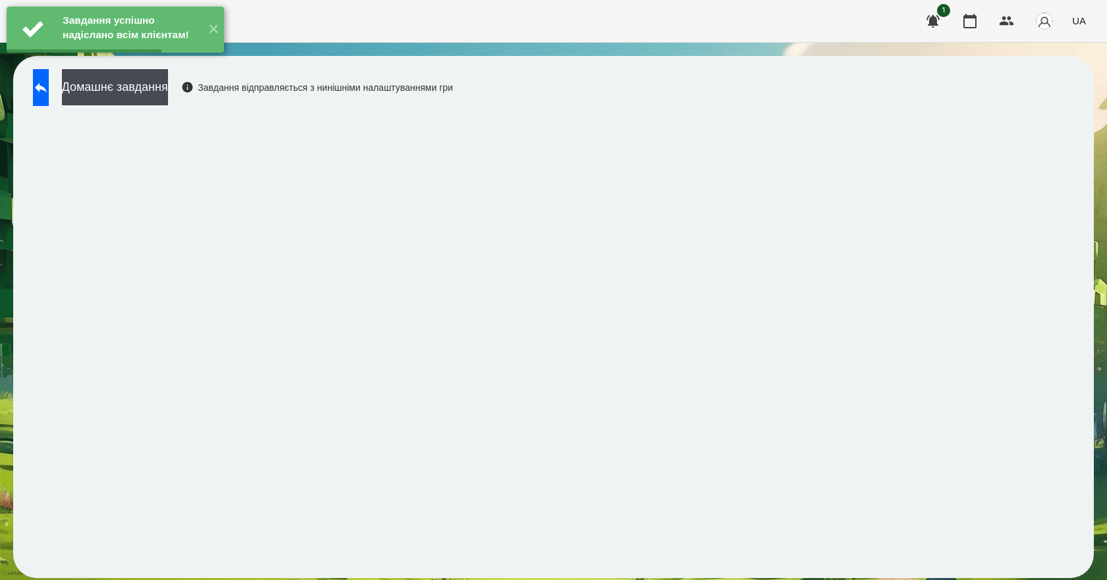
click at [168, 99] on button "Домашнє завдання" at bounding box center [115, 87] width 106 height 36
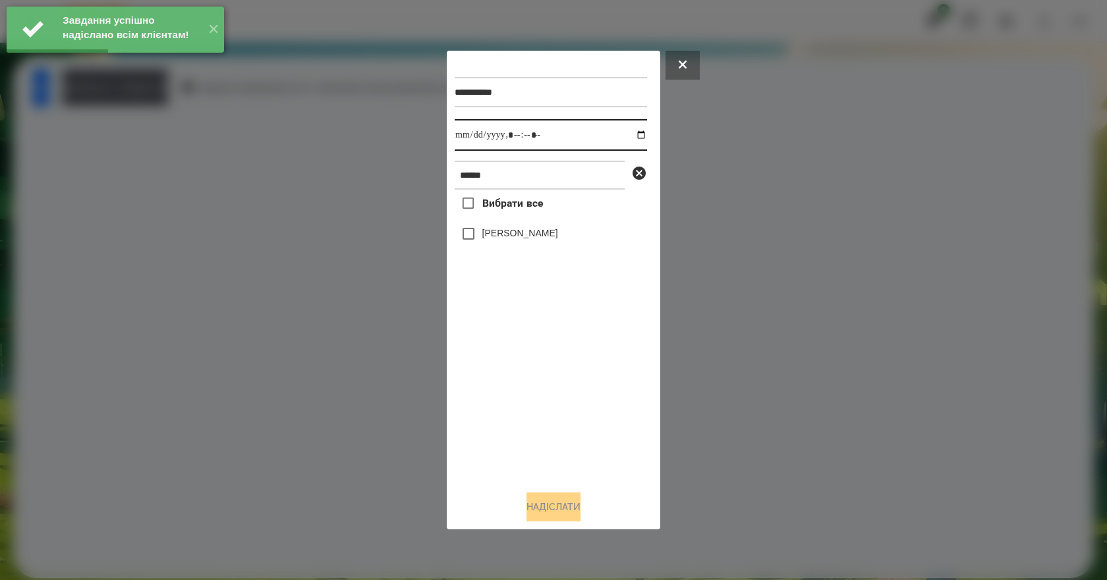
click at [632, 137] on input "datetime-local" at bounding box center [551, 135] width 192 height 32
type input "**********"
drag, startPoint x: 522, startPoint y: 376, endPoint x: 526, endPoint y: 356, distance: 20.7
click at [522, 372] on div "Вибрати все Валерія Ігнатенко" at bounding box center [551, 335] width 192 height 291
click at [520, 239] on label "[PERSON_NAME]" at bounding box center [520, 233] width 76 height 13
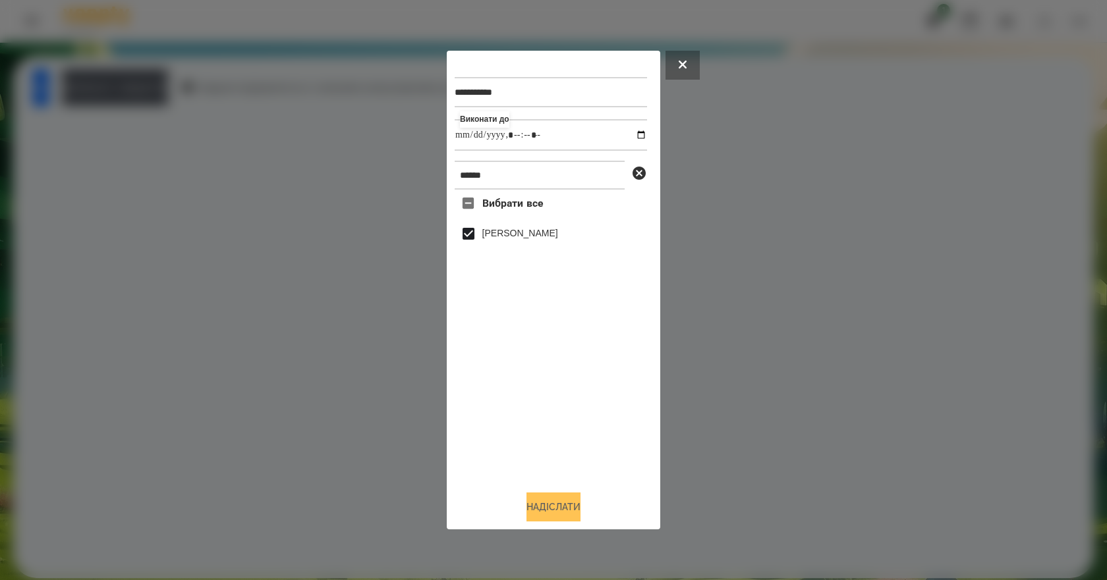
click at [566, 516] on button "Надіслати" at bounding box center [553, 507] width 54 height 29
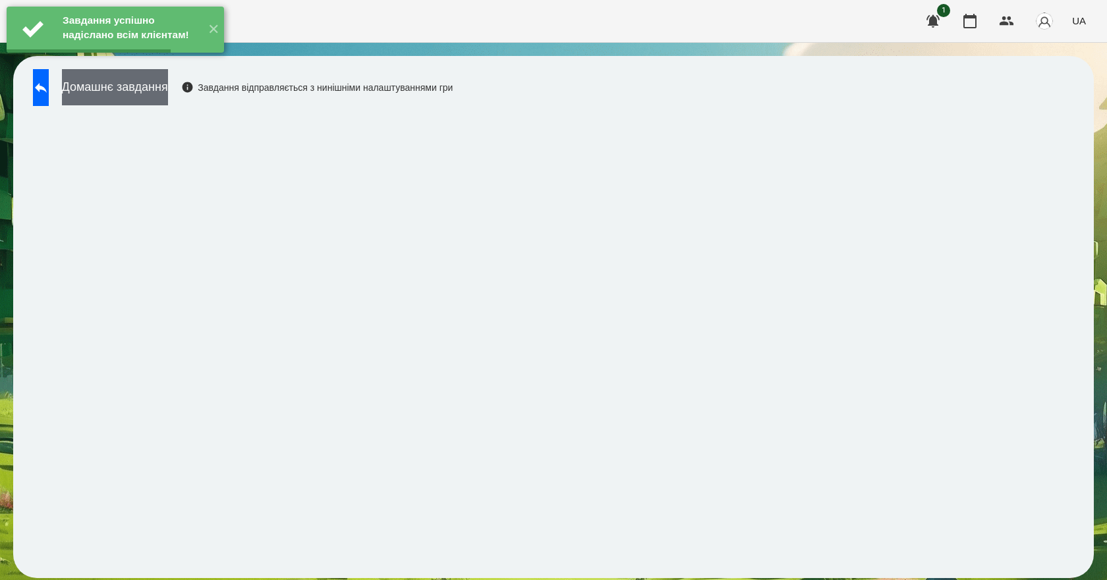
click at [162, 84] on button "Домашнє завдання" at bounding box center [115, 87] width 106 height 36
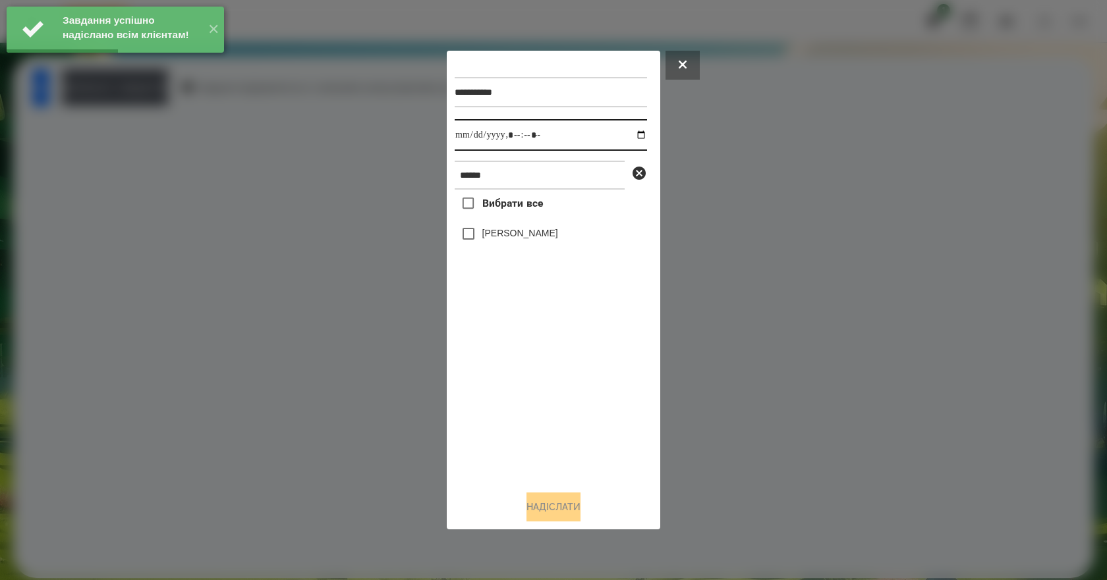
click at [631, 136] on input "datetime-local" at bounding box center [551, 135] width 192 height 32
type input "**********"
click at [527, 414] on div "Вибрати все Валерія Ігнатенко" at bounding box center [551, 335] width 192 height 291
click at [505, 240] on label "[PERSON_NAME]" at bounding box center [520, 233] width 76 height 13
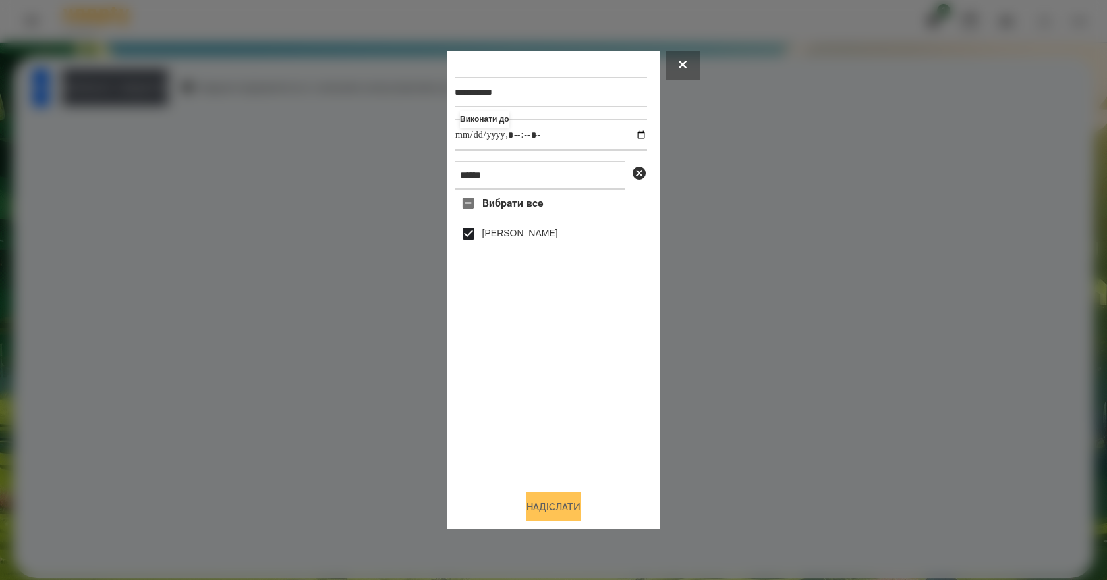
click at [578, 510] on button "Надіслати" at bounding box center [553, 507] width 54 height 29
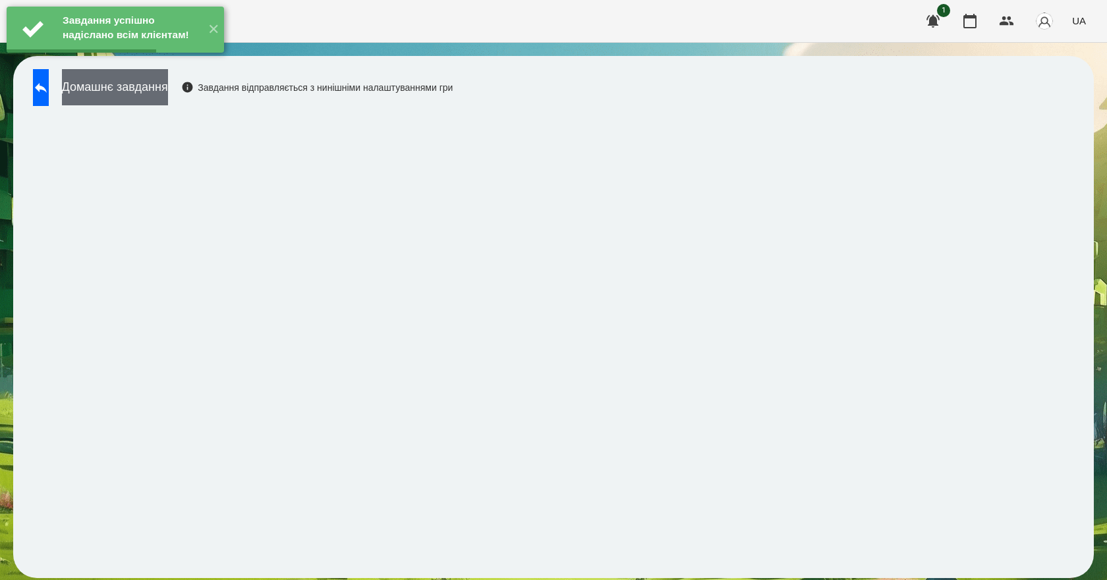
click at [168, 99] on button "Домашнє завдання" at bounding box center [115, 87] width 106 height 36
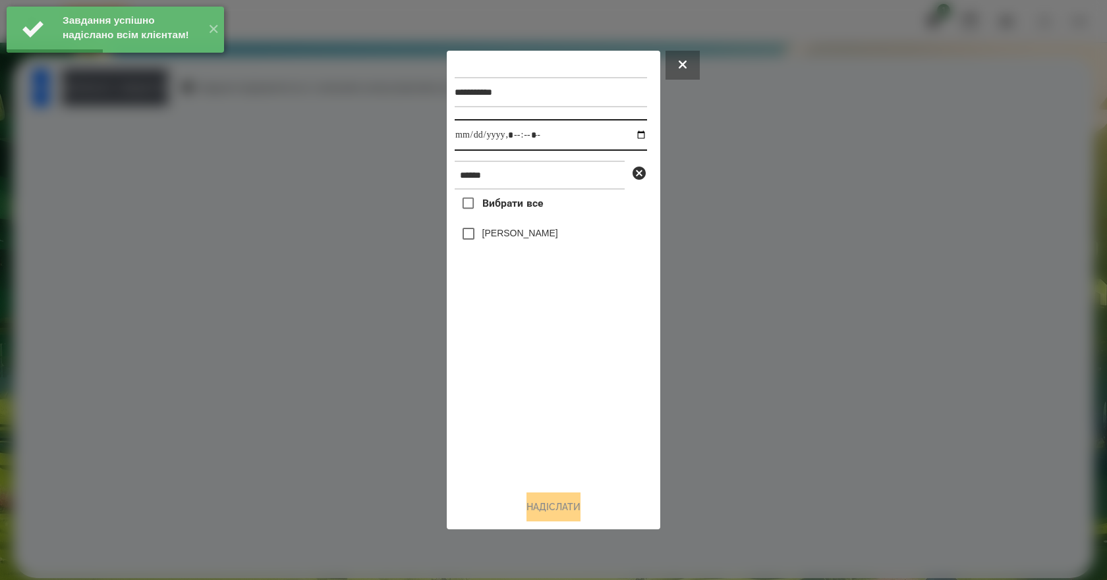
click at [632, 134] on input "datetime-local" at bounding box center [551, 135] width 192 height 32
type input "**********"
click at [545, 385] on div "Вибрати все Валерія Ігнатенко" at bounding box center [551, 335] width 192 height 291
click at [484, 238] on label "[PERSON_NAME]" at bounding box center [520, 233] width 76 height 13
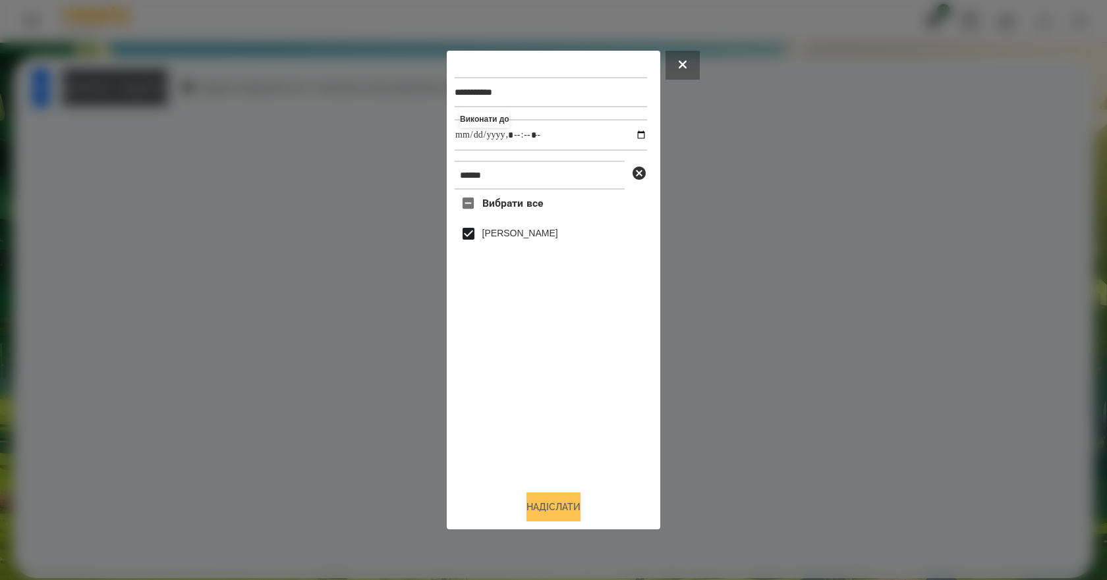
click at [564, 503] on button "Надіслати" at bounding box center [553, 507] width 54 height 29
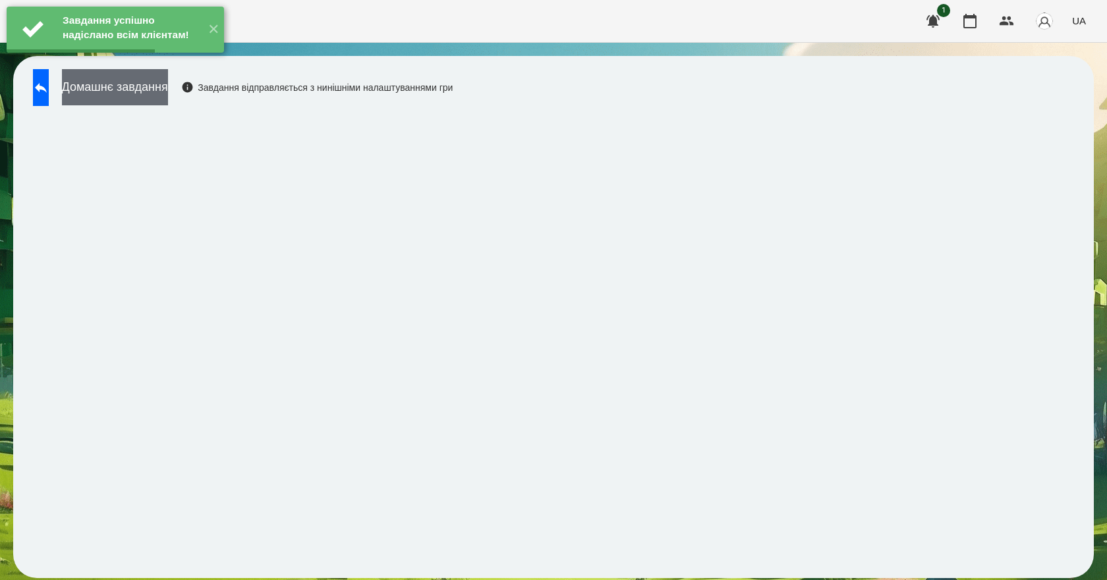
click at [168, 92] on button "Домашнє завдання" at bounding box center [115, 87] width 106 height 36
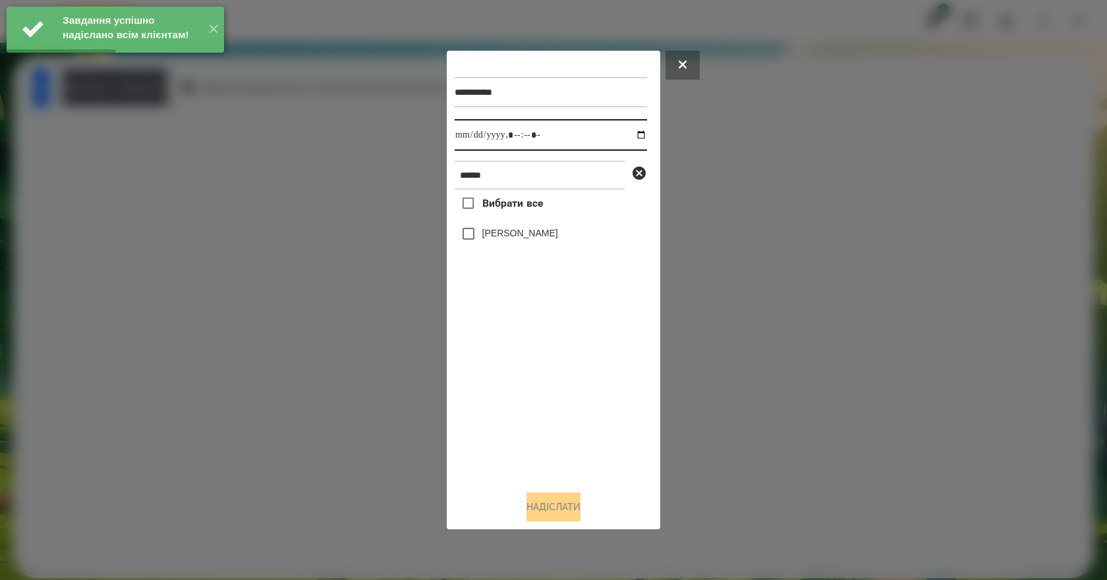
click at [633, 132] on input "datetime-local" at bounding box center [551, 135] width 192 height 32
type input "**********"
drag, startPoint x: 577, startPoint y: 389, endPoint x: 555, endPoint y: 341, distance: 53.4
click at [576, 391] on div "Вибрати все Валерія Ігнатенко" at bounding box center [551, 335] width 192 height 291
click at [494, 233] on label "[PERSON_NAME]" at bounding box center [520, 233] width 76 height 13
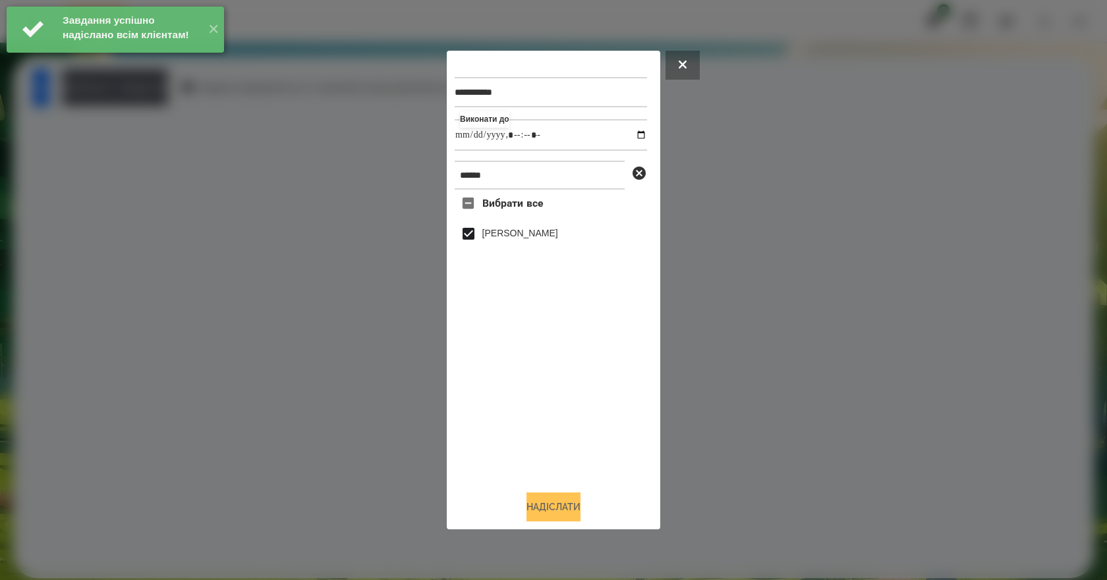
click at [565, 505] on button "Надіслати" at bounding box center [553, 507] width 54 height 29
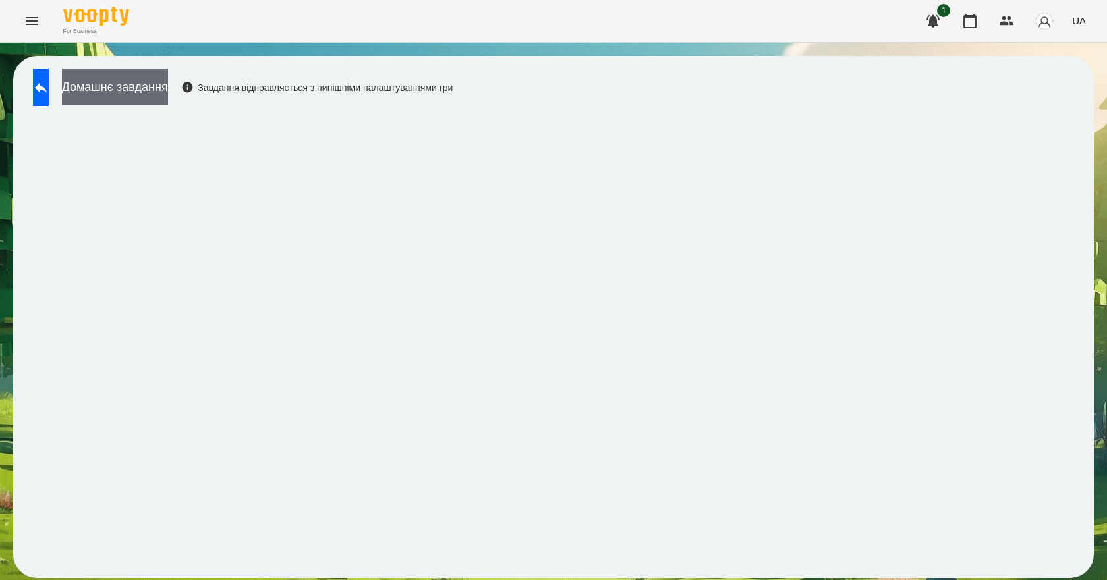
click at [168, 88] on button "Домашнє завдання" at bounding box center [115, 87] width 106 height 36
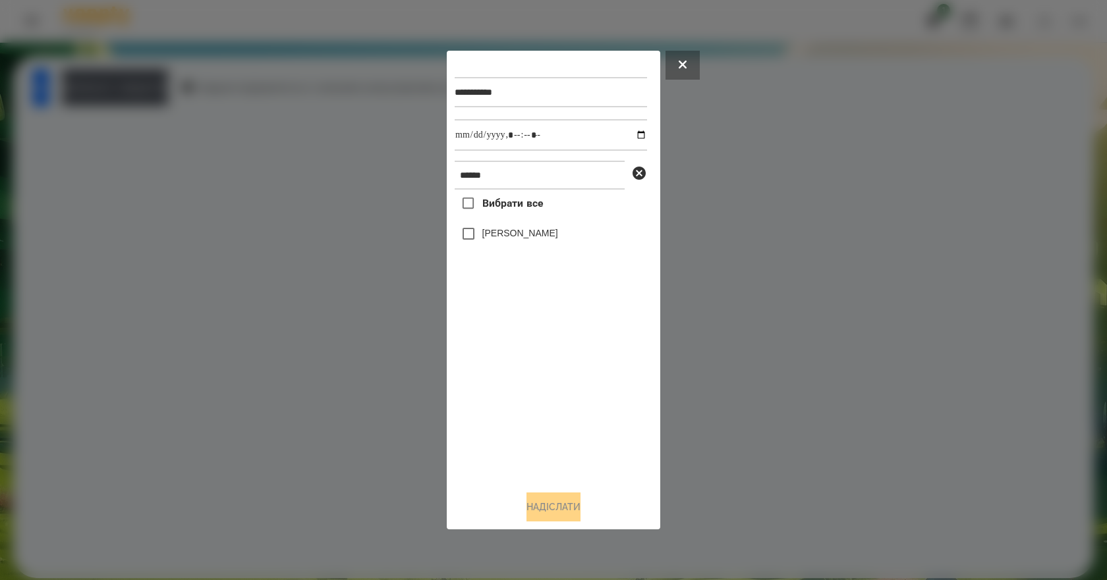
click at [521, 235] on label "[PERSON_NAME]" at bounding box center [520, 233] width 76 height 13
click at [575, 518] on button "Надіслати" at bounding box center [553, 507] width 54 height 29
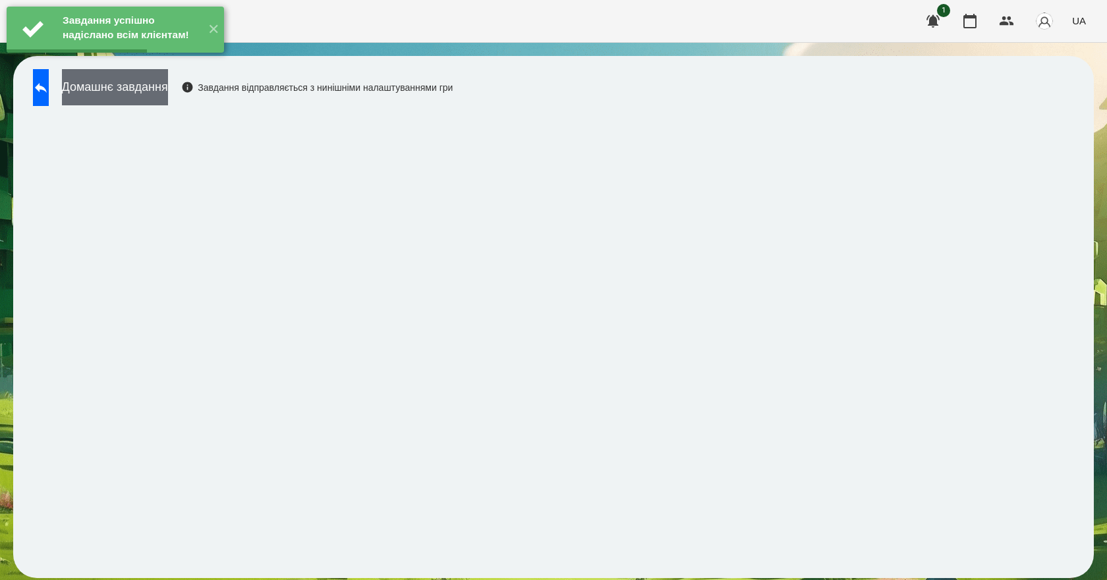
click at [155, 99] on button "Домашнє завдання" at bounding box center [115, 87] width 106 height 36
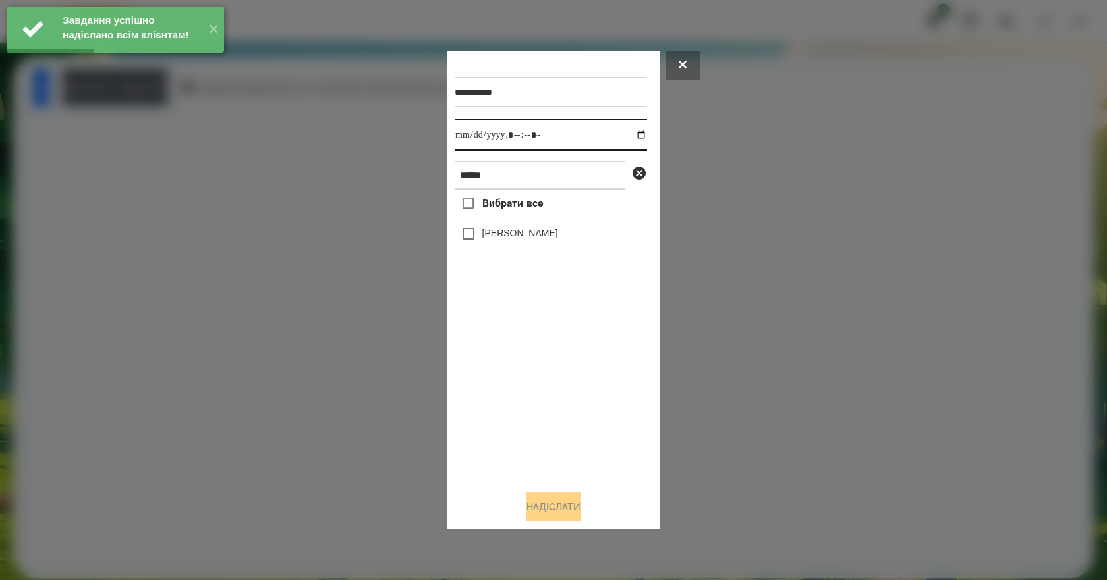
click at [636, 140] on input "datetime-local" at bounding box center [551, 135] width 192 height 32
type input "**********"
click at [578, 412] on div "Вибрати все Валерія Ігнатенко" at bounding box center [551, 335] width 192 height 291
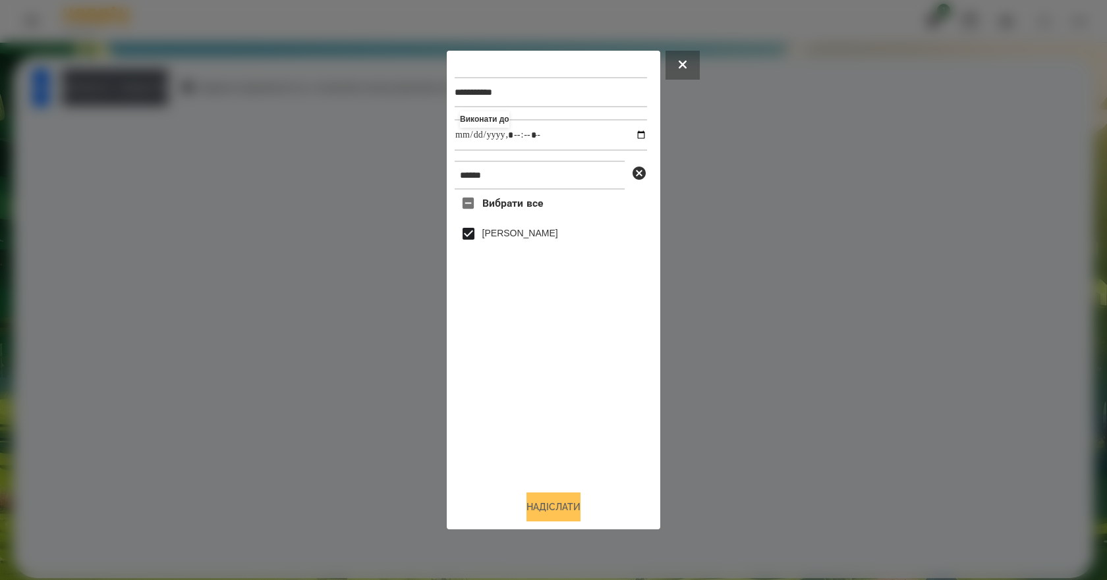
click at [563, 521] on button "Надіслати" at bounding box center [553, 507] width 54 height 29
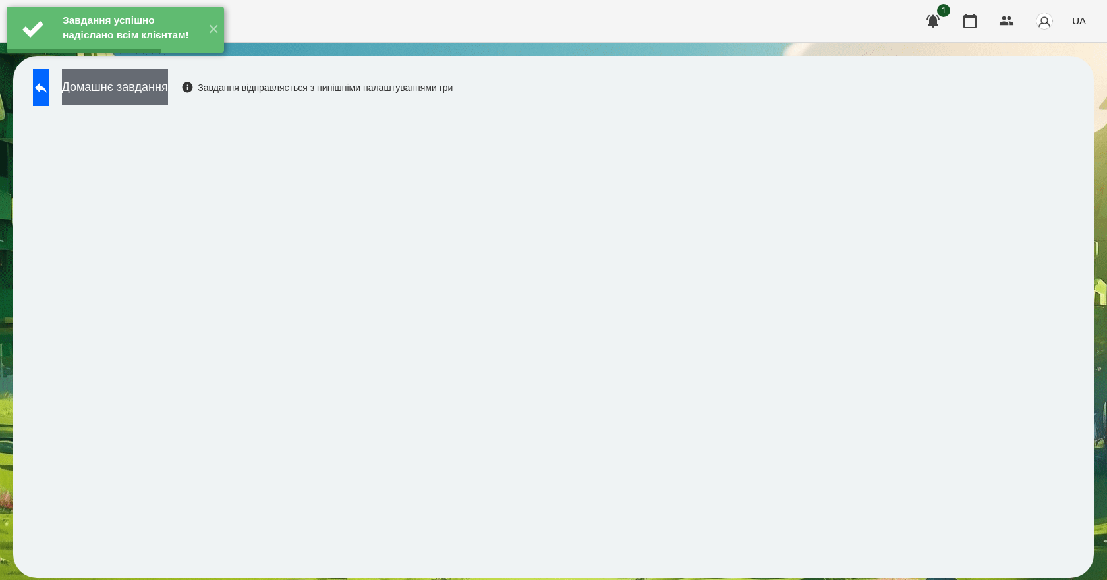
click at [128, 96] on button "Домашнє завдання" at bounding box center [115, 87] width 106 height 36
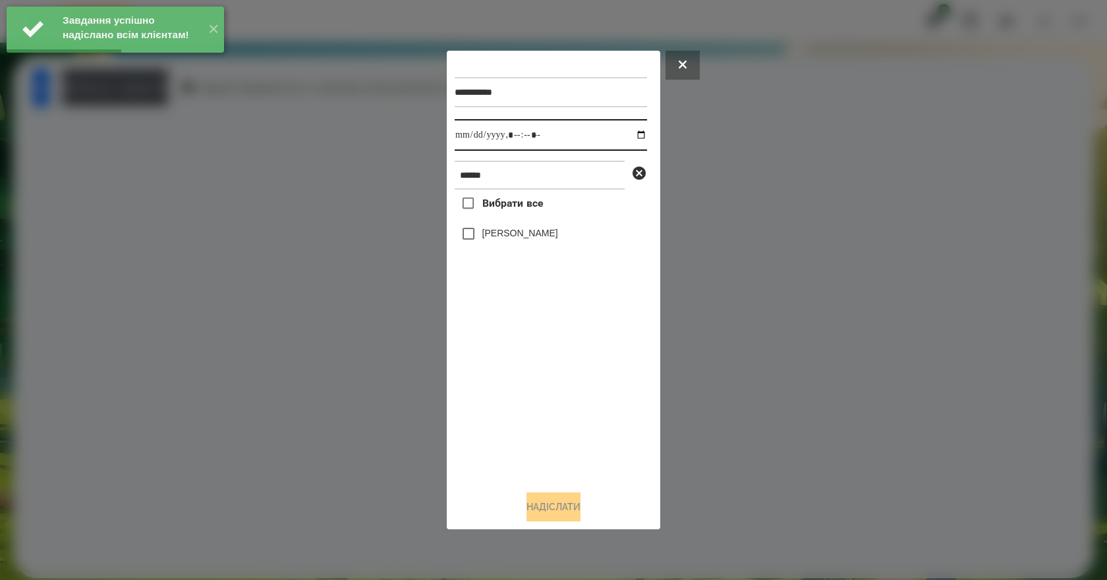
click at [630, 132] on input "datetime-local" at bounding box center [551, 135] width 192 height 32
type input "**********"
click at [557, 405] on div "Вибрати все Валерія Ігнатенко" at bounding box center [551, 335] width 192 height 291
click at [511, 236] on label "[PERSON_NAME]" at bounding box center [520, 233] width 76 height 13
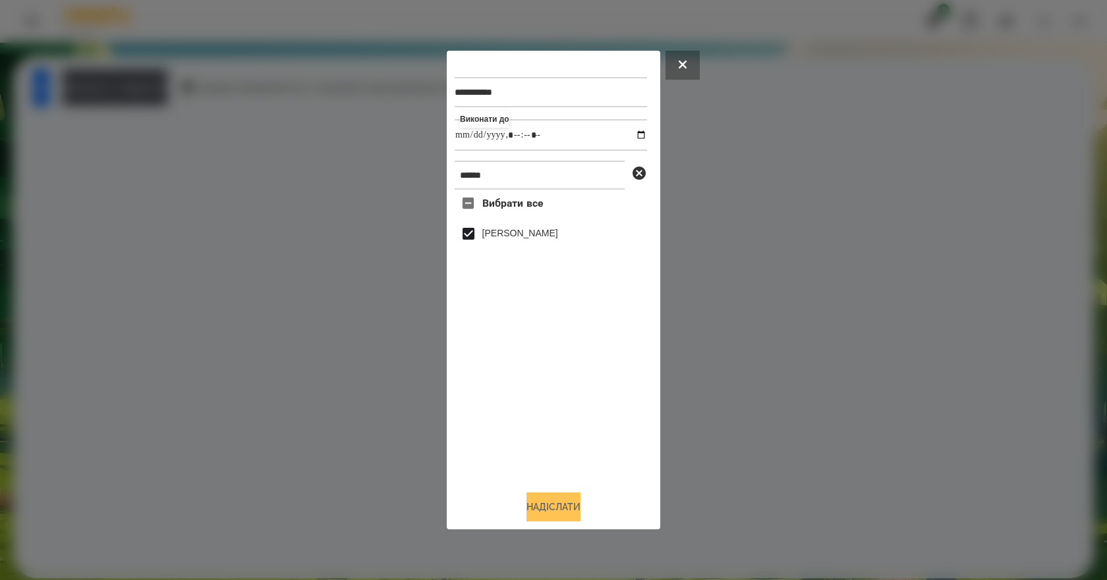
click at [569, 507] on button "Надіслати" at bounding box center [553, 507] width 54 height 29
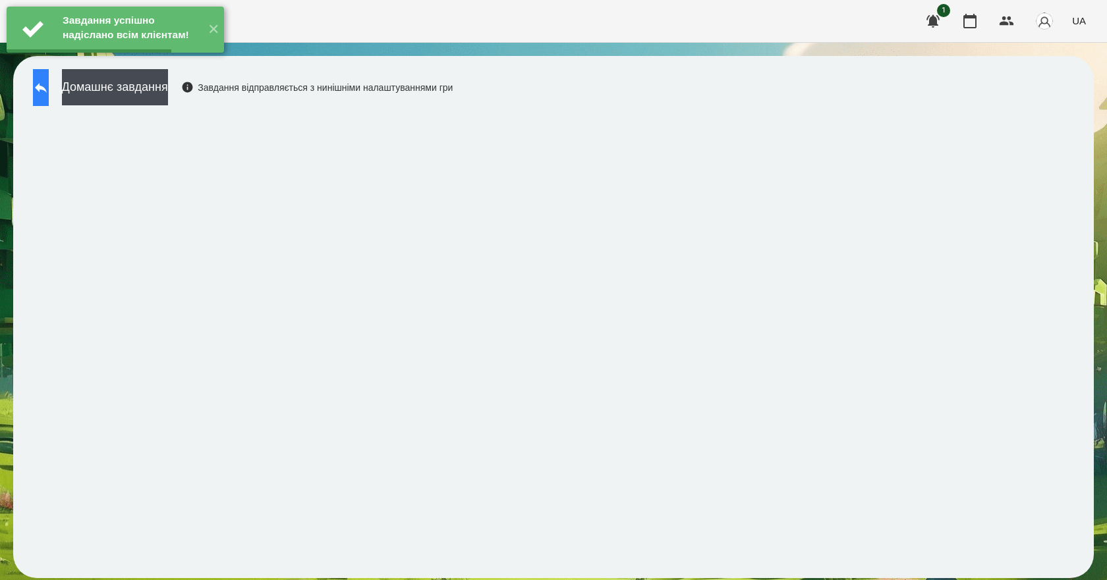
click at [42, 89] on button at bounding box center [41, 87] width 16 height 37
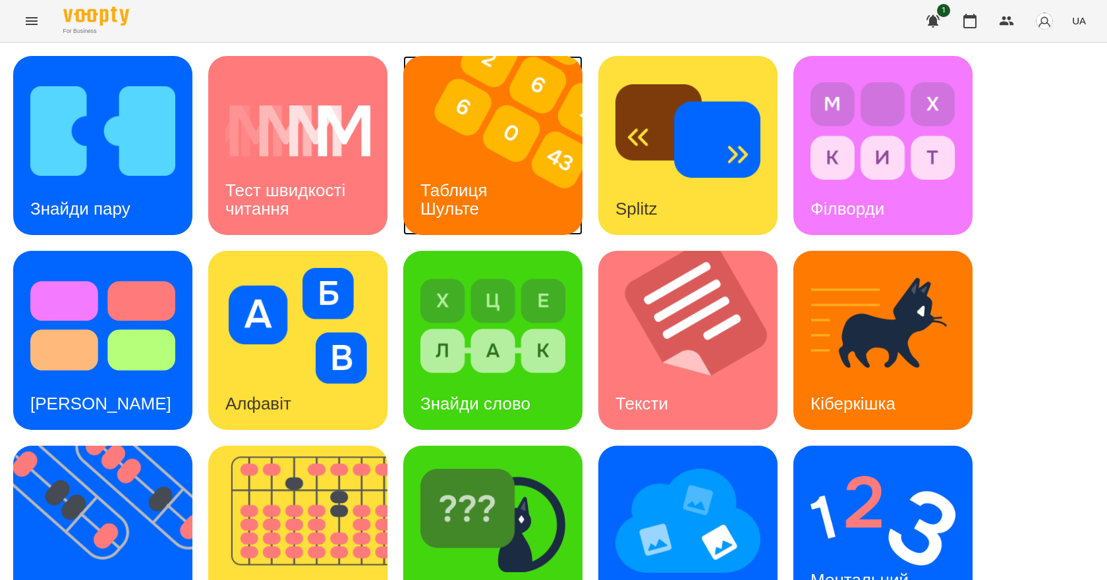
click at [438, 186] on h3 "Таблиця Шульте" at bounding box center [456, 199] width 72 height 38
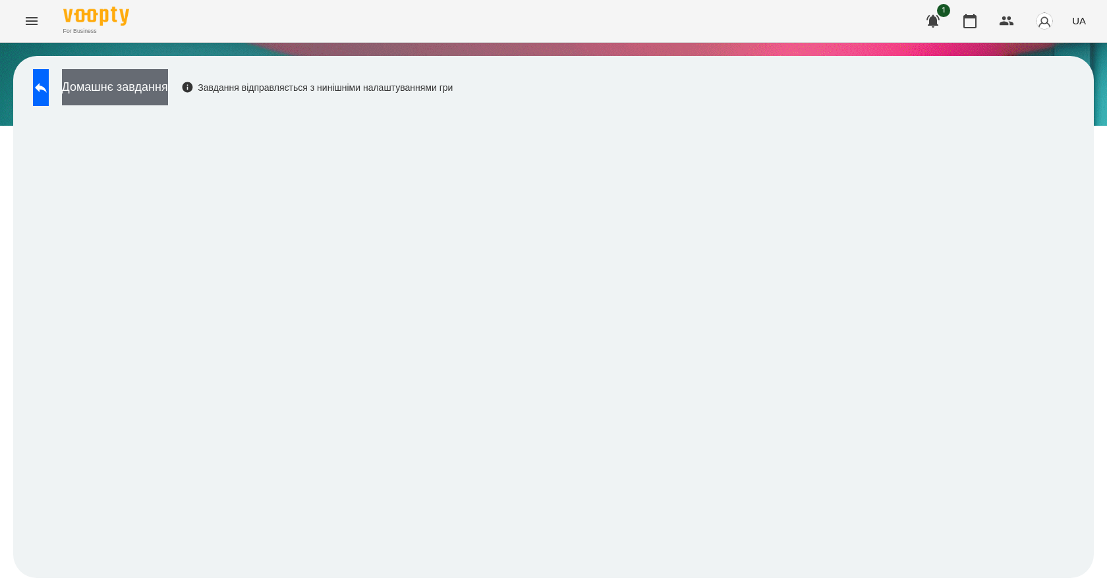
click at [164, 78] on button "Домашнє завдання" at bounding box center [115, 87] width 106 height 36
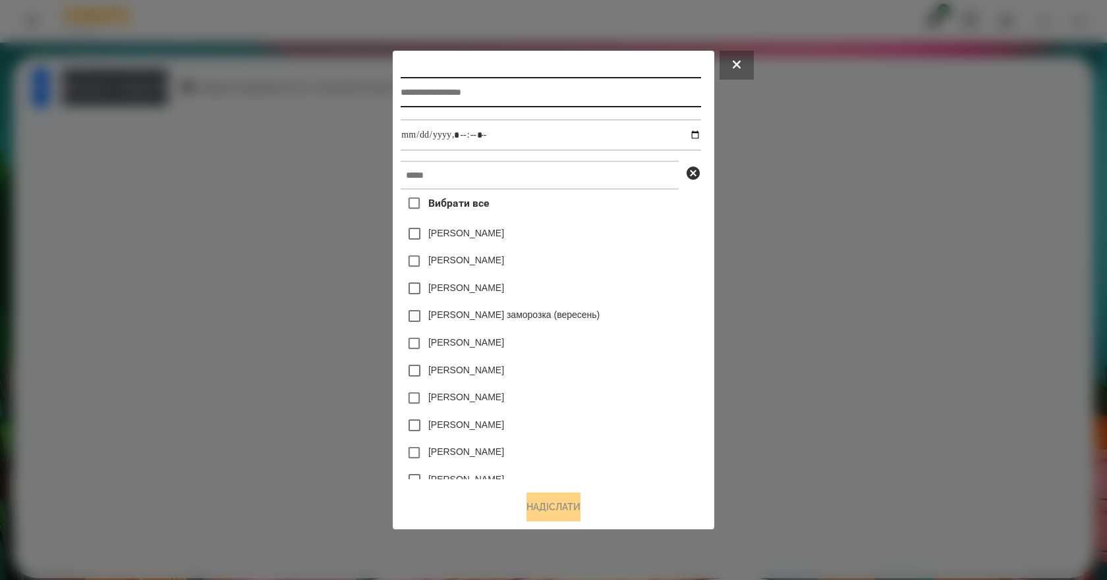
click at [512, 101] on input "text" at bounding box center [551, 92] width 300 height 30
type input "**********"
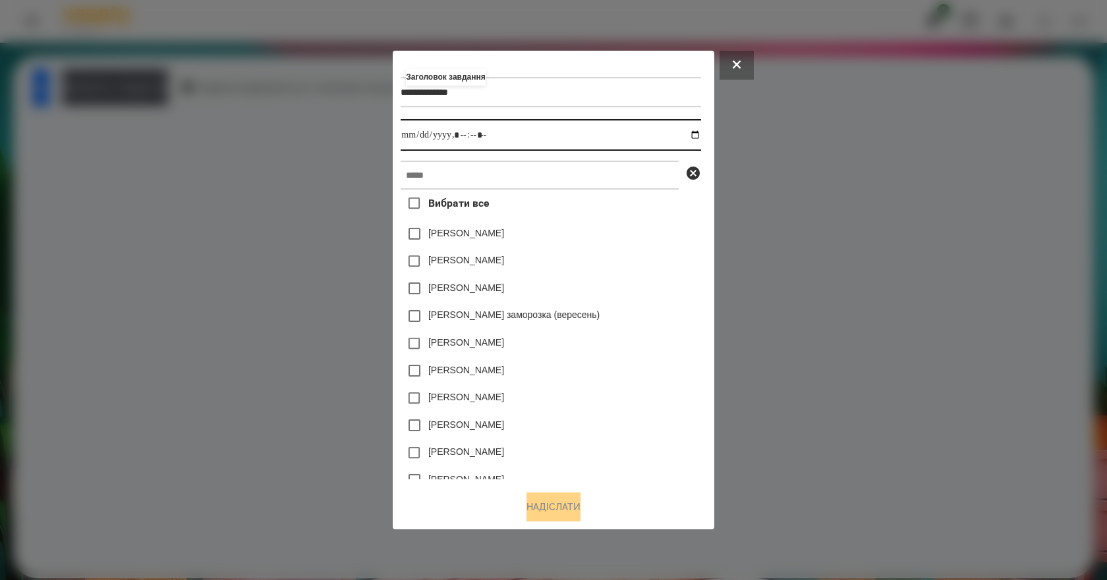
click at [700, 134] on input "datetime-local" at bounding box center [551, 135] width 300 height 32
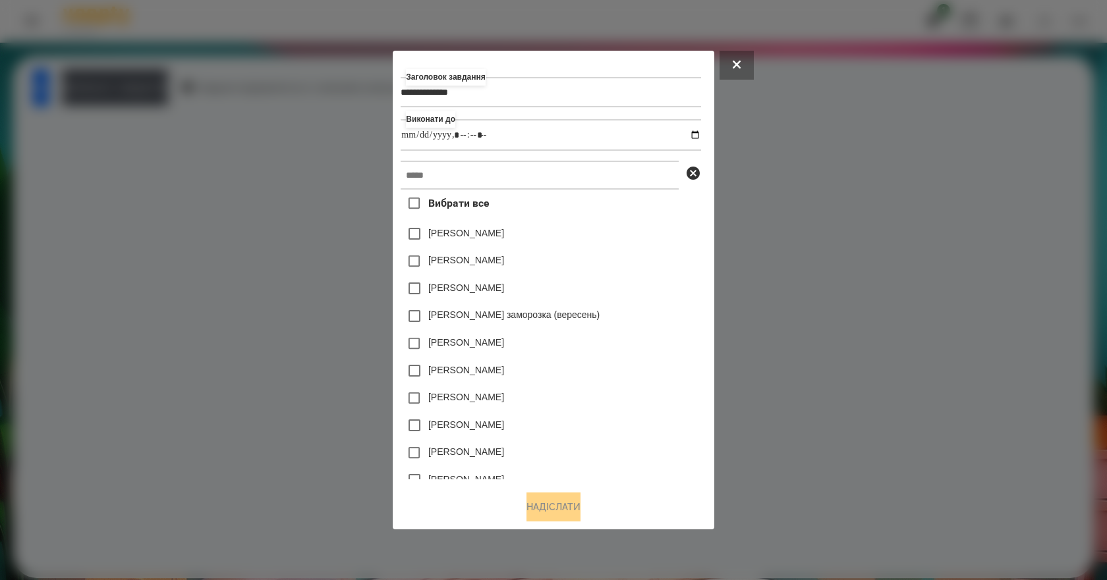
type input "**********"
drag, startPoint x: 668, startPoint y: 312, endPoint x: 605, endPoint y: 287, distance: 68.0
click at [667, 312] on div "[PERSON_NAME] заморозка (вересень)" at bounding box center [551, 316] width 300 height 28
click at [401, 180] on input "text" at bounding box center [540, 175] width 278 height 29
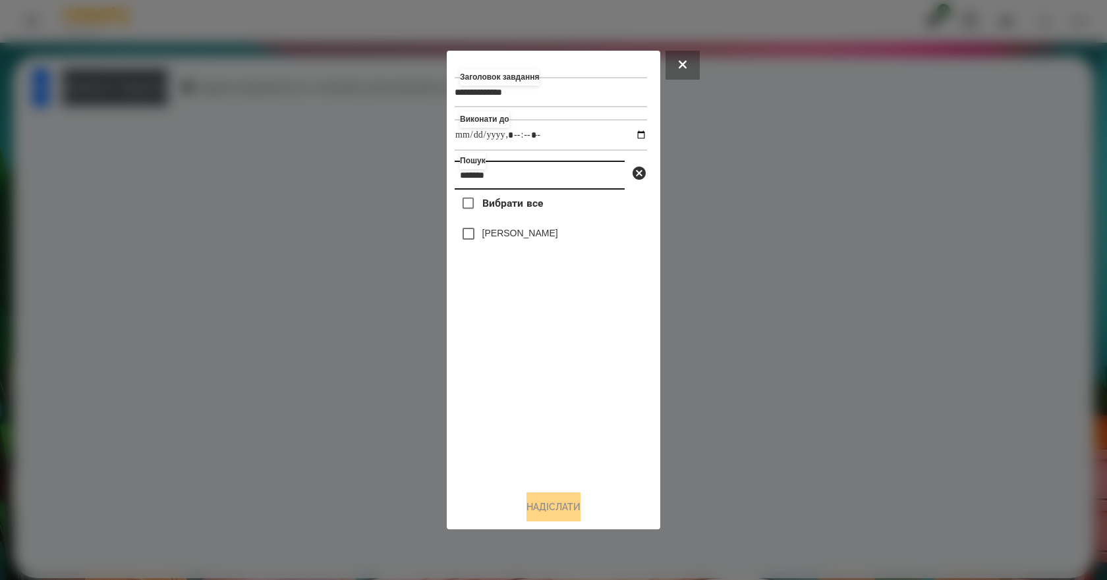
type input "*******"
click at [524, 240] on label "[PERSON_NAME]" at bounding box center [520, 233] width 76 height 13
click at [565, 504] on button "Надіслати" at bounding box center [553, 507] width 54 height 29
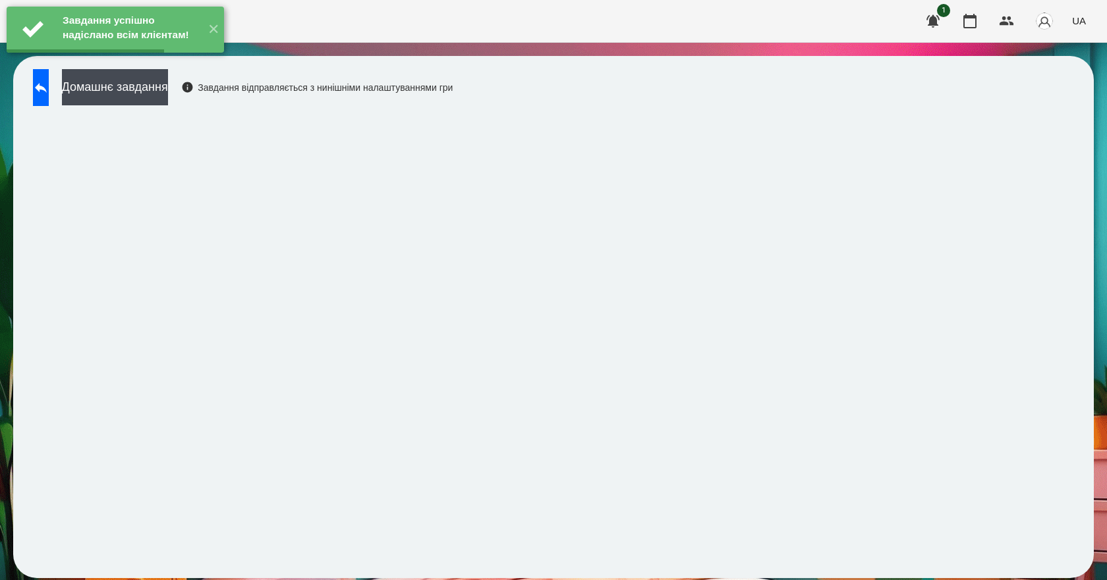
click at [159, 59] on div "Завдання успішно надіслано всім клієнтам! ✕" at bounding box center [115, 29] width 231 height 59
click at [159, 86] on button "Домашнє завдання" at bounding box center [115, 87] width 106 height 36
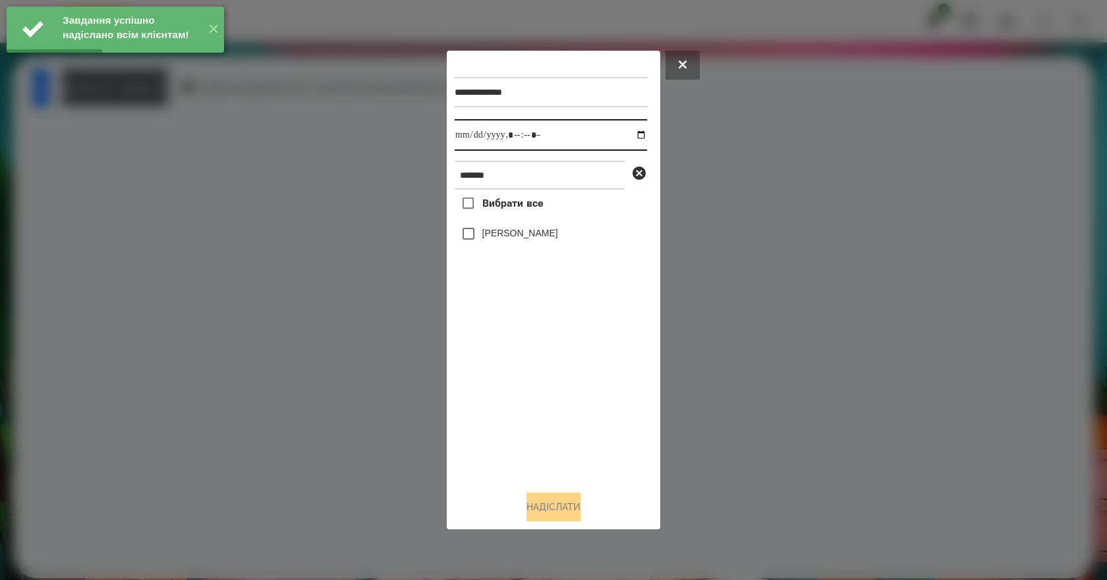
click at [636, 134] on input "datetime-local" at bounding box center [551, 135] width 192 height 32
type input "**********"
click at [538, 392] on div "Вибрати все Валерія Ігнатенко" at bounding box center [551, 335] width 192 height 291
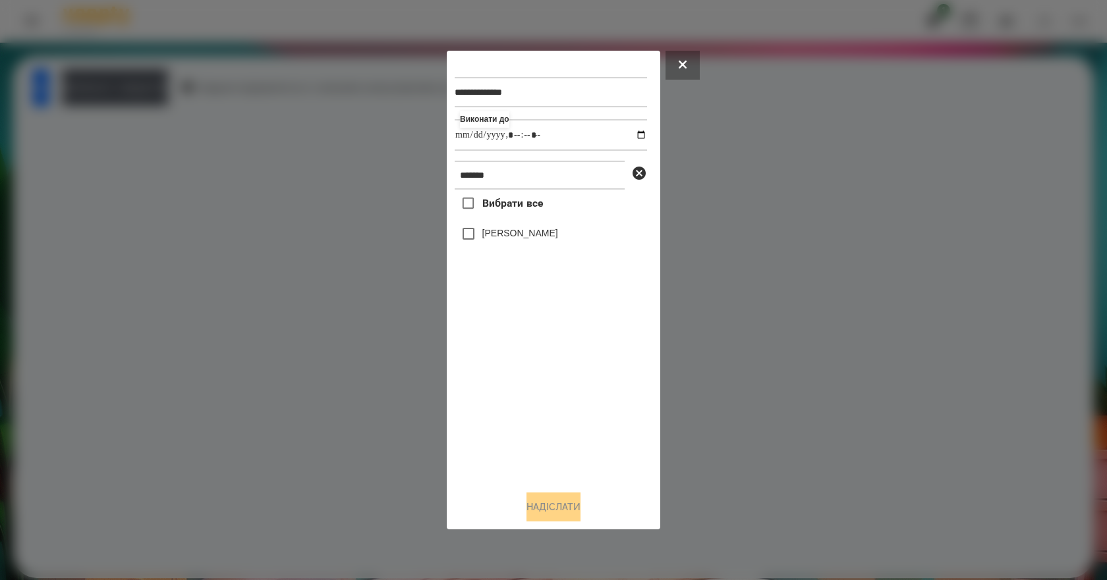
click at [506, 238] on label "[PERSON_NAME]" at bounding box center [520, 233] width 76 height 13
click at [561, 512] on button "Надіслати" at bounding box center [553, 507] width 54 height 29
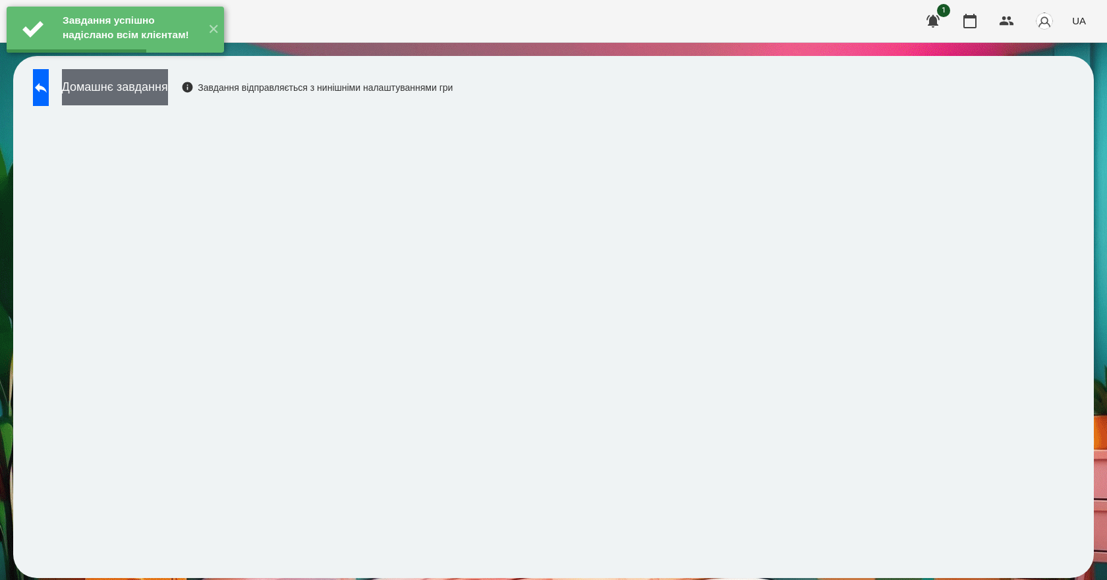
click at [168, 89] on button "Домашнє завдання" at bounding box center [115, 87] width 106 height 36
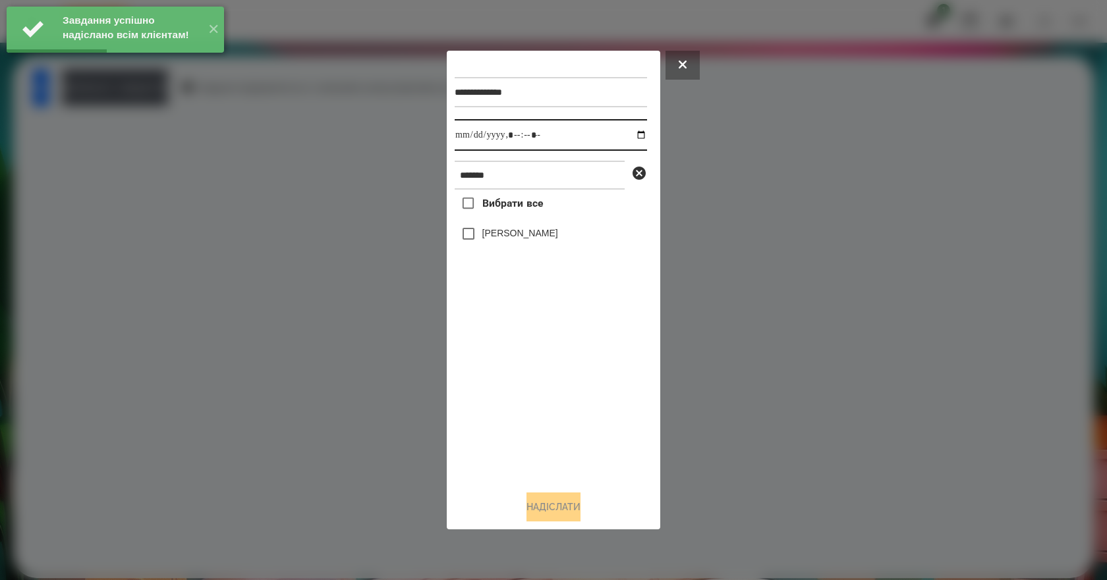
click at [632, 132] on input "datetime-local" at bounding box center [551, 135] width 192 height 32
type input "**********"
click at [554, 410] on div "Вибрати все Валерія Ігнатенко" at bounding box center [551, 335] width 192 height 291
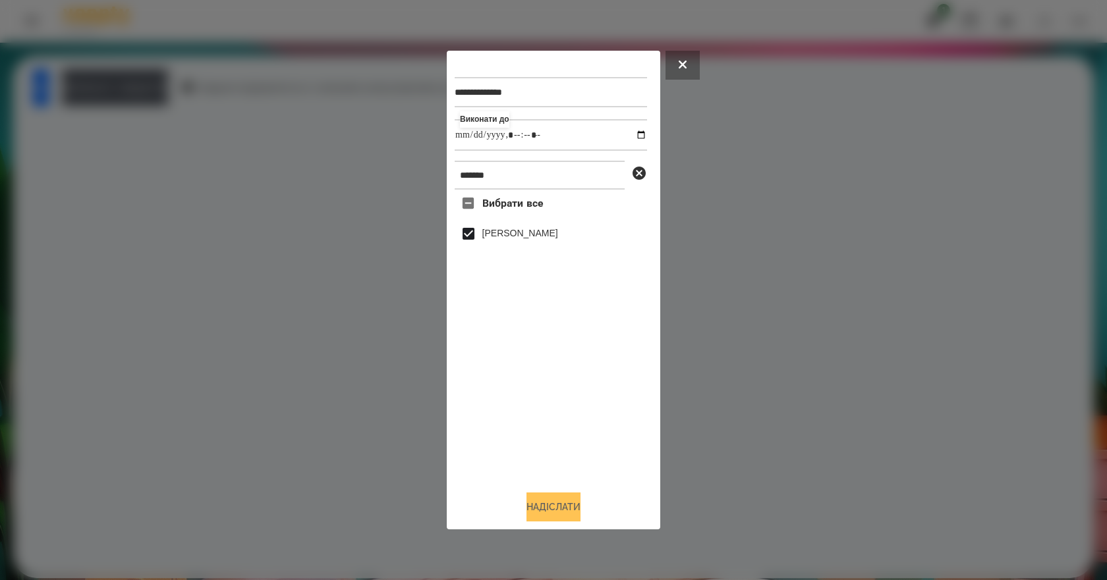
click at [552, 516] on button "Надіслати" at bounding box center [553, 507] width 54 height 29
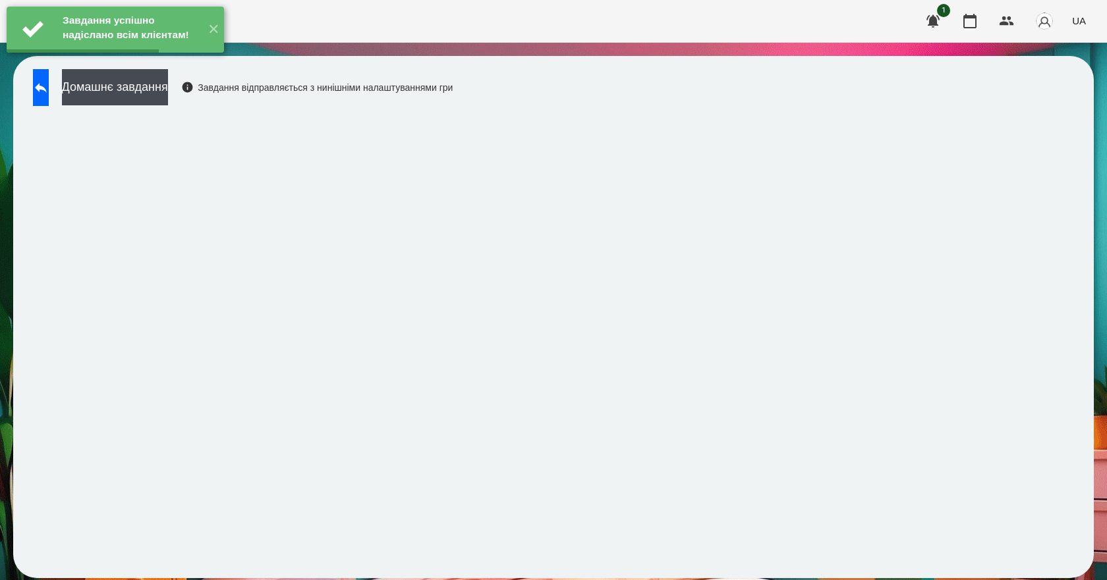
click at [168, 98] on button "Домашнє завдання" at bounding box center [115, 87] width 106 height 36
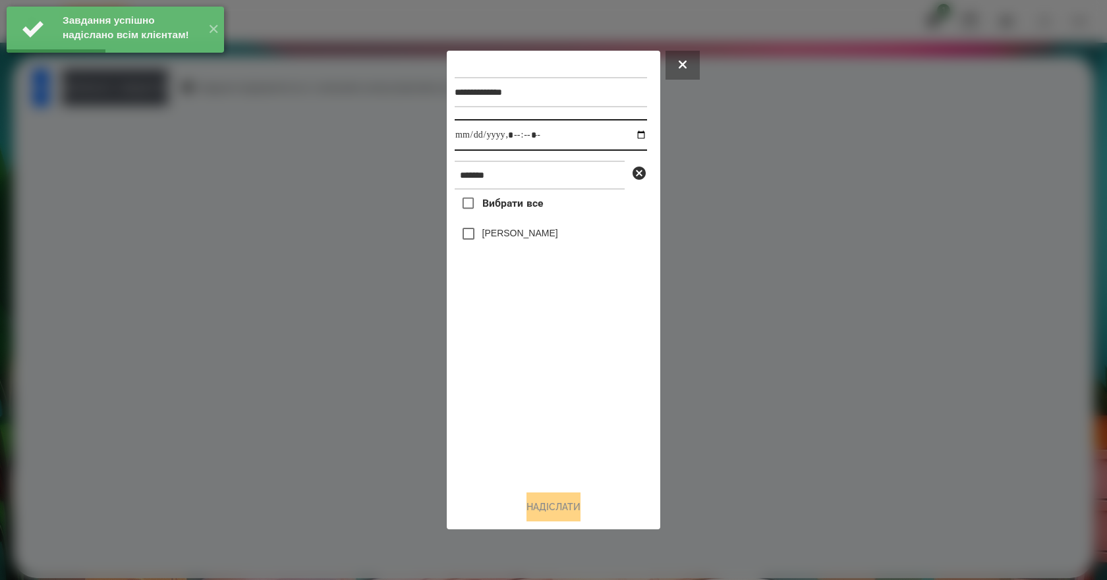
click at [632, 132] on input "datetime-local" at bounding box center [551, 135] width 192 height 32
type input "**********"
click at [570, 387] on div "Вибрати все Валерія Ігнатенко" at bounding box center [551, 335] width 192 height 291
click at [500, 238] on label "[PERSON_NAME]" at bounding box center [520, 233] width 76 height 13
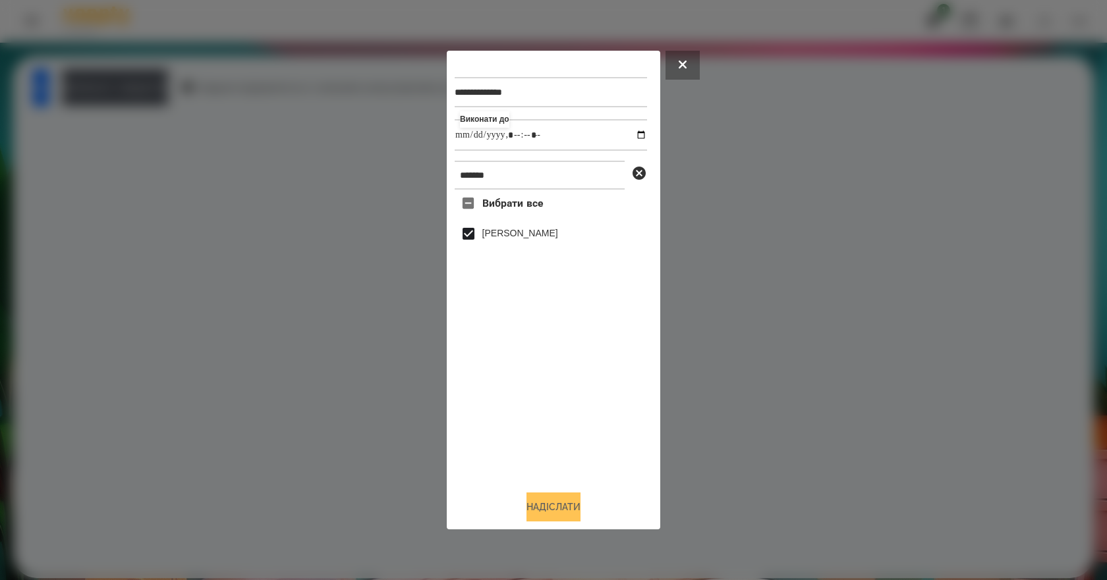
click at [569, 502] on button "Надіслати" at bounding box center [553, 507] width 54 height 29
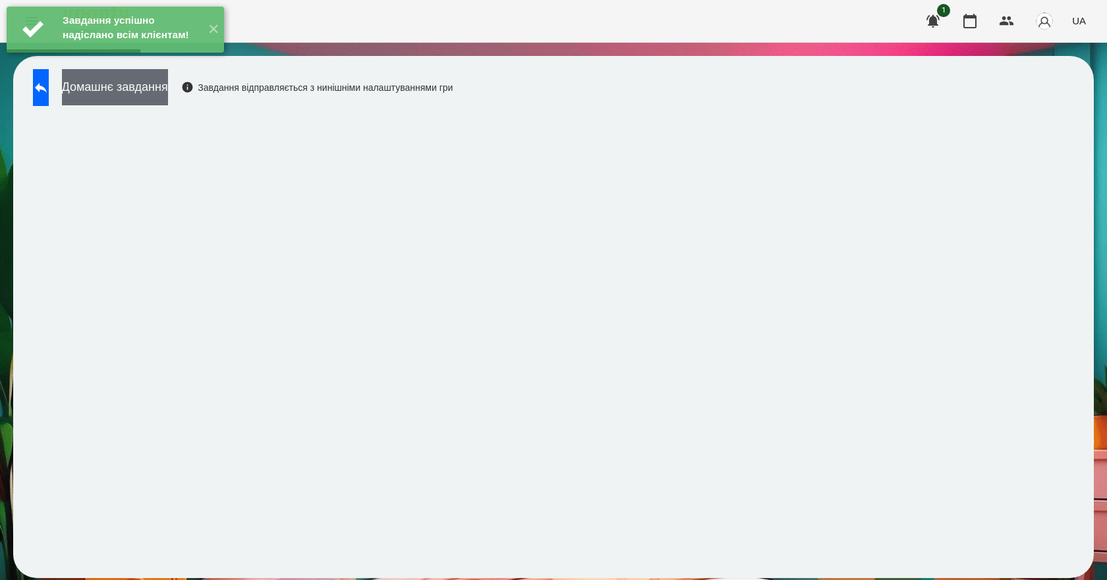
click at [168, 90] on button "Домашнє завдання" at bounding box center [115, 87] width 106 height 36
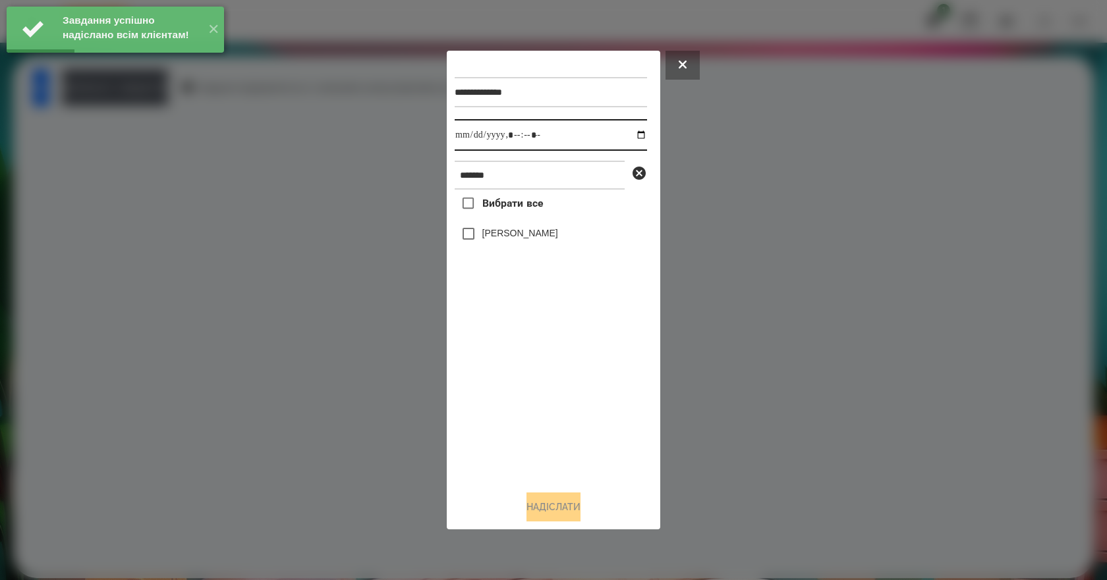
click at [629, 135] on input "datetime-local" at bounding box center [551, 135] width 192 height 32
type input "**********"
click at [560, 401] on div "Вибрати все Валерія Ігнатенко" at bounding box center [551, 335] width 192 height 291
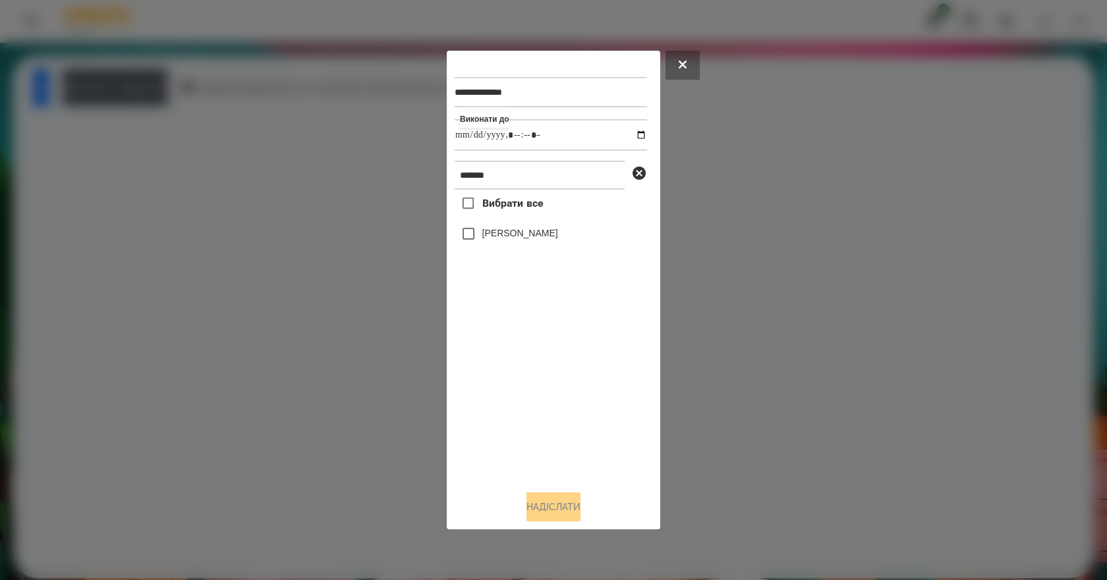
click at [507, 240] on label "[PERSON_NAME]" at bounding box center [520, 233] width 76 height 13
click at [547, 502] on button "Надіслати" at bounding box center [553, 507] width 54 height 29
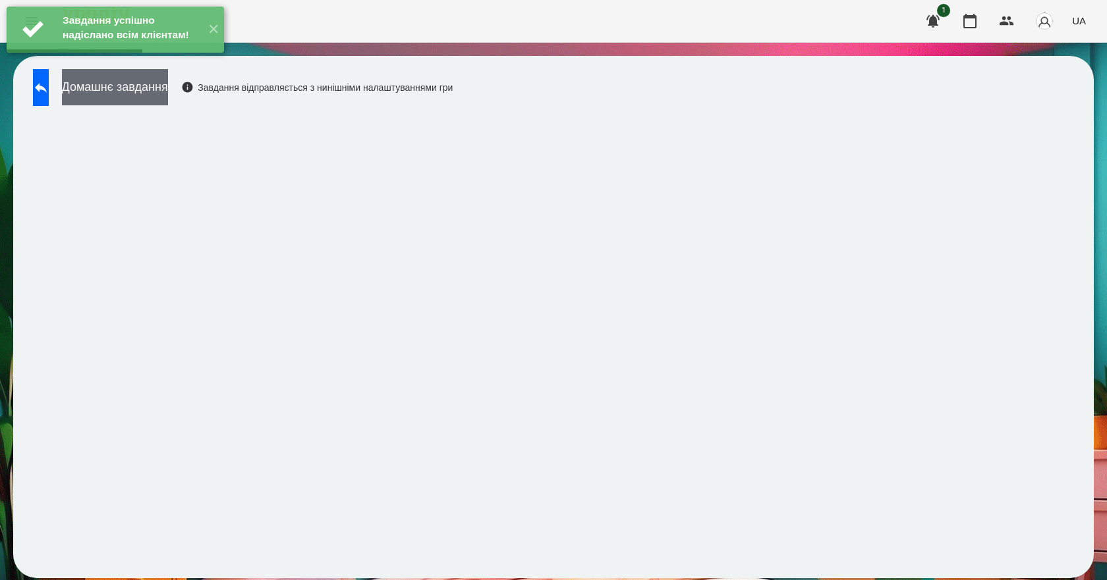
click at [142, 90] on button "Домашнє завдання" at bounding box center [115, 87] width 106 height 36
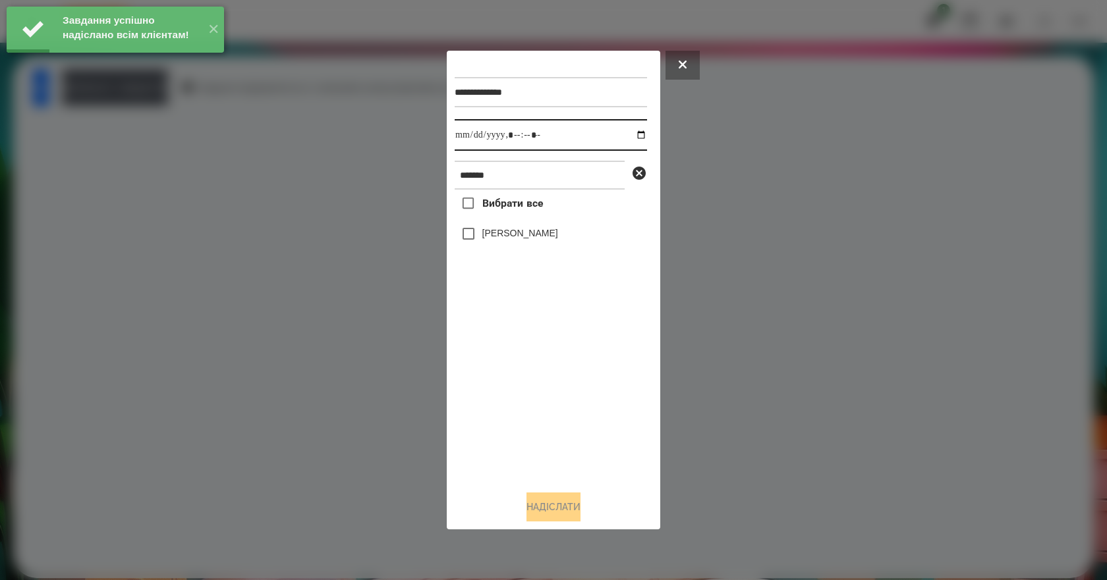
click at [626, 132] on input "datetime-local" at bounding box center [551, 135] width 192 height 32
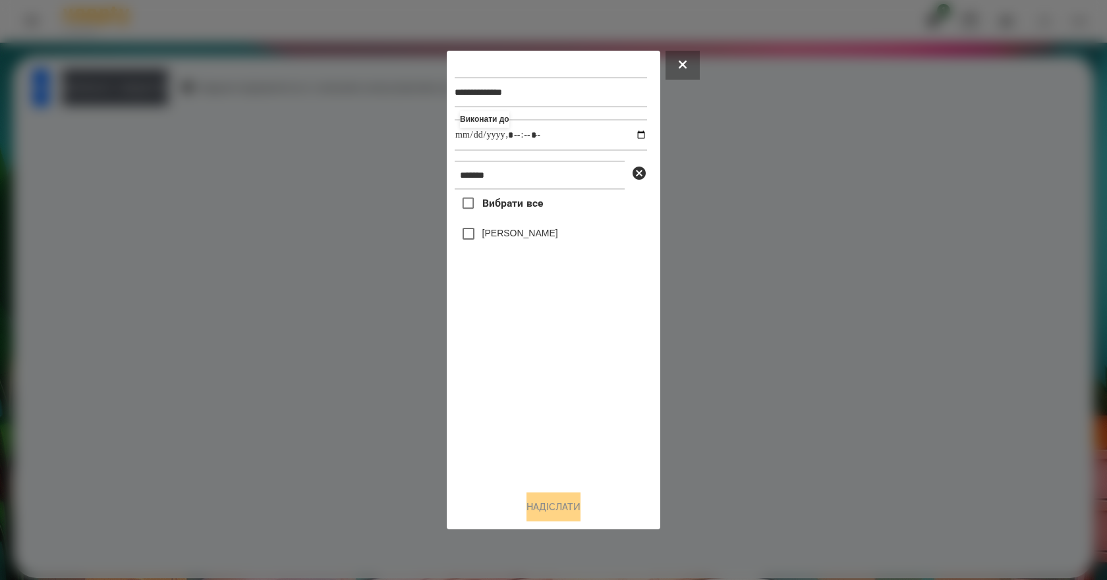
type input "**********"
click at [514, 433] on div "Вибрати все Валерія Ігнатенко" at bounding box center [551, 335] width 192 height 291
click at [501, 238] on label "[PERSON_NAME]" at bounding box center [520, 233] width 76 height 13
click at [550, 501] on button "Надіслати" at bounding box center [553, 507] width 54 height 29
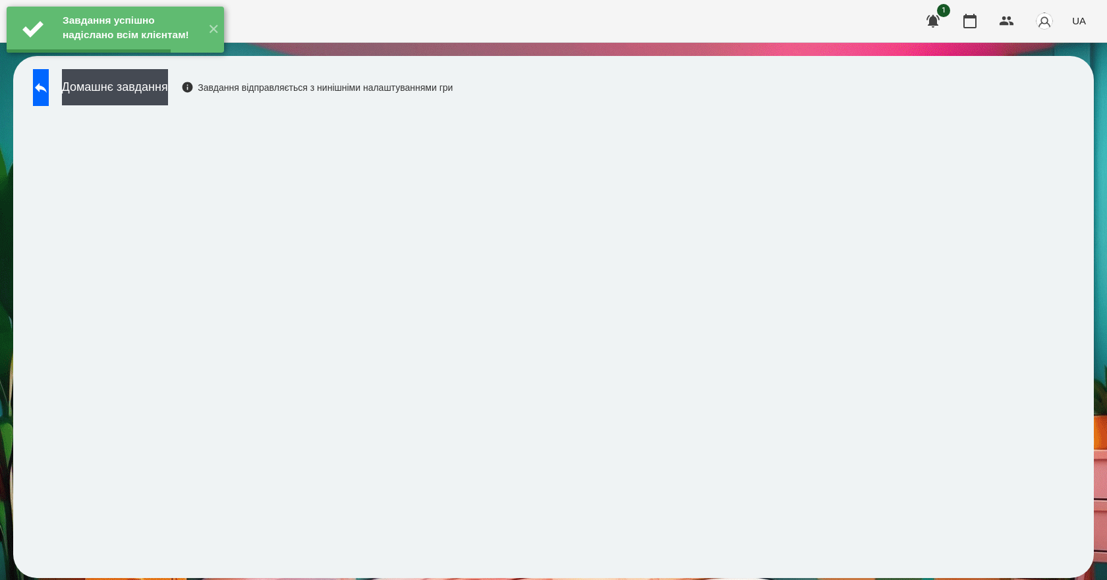
click at [149, 59] on div "Завдання успішно надіслано всім клієнтам! ✕" at bounding box center [115, 29] width 231 height 59
click at [149, 80] on button "Домашнє завдання" at bounding box center [115, 87] width 106 height 36
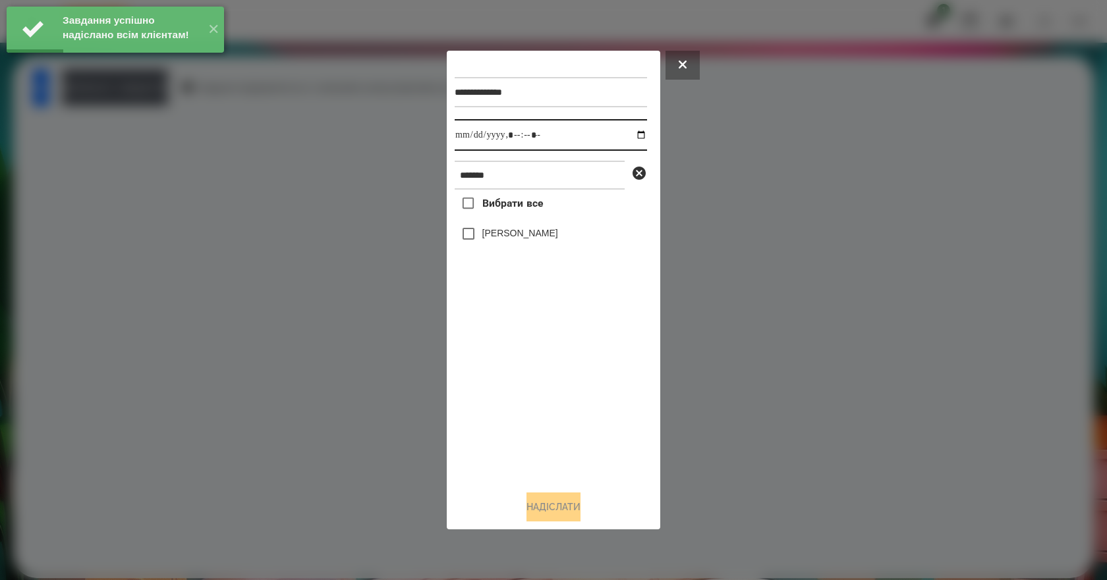
click at [624, 137] on input "datetime-local" at bounding box center [551, 135] width 192 height 32
type input "**********"
drag, startPoint x: 578, startPoint y: 414, endPoint x: 574, endPoint y: 407, distance: 7.7
click at [575, 408] on div "Вибрати все Валерія Ігнатенко" at bounding box center [551, 335] width 192 height 291
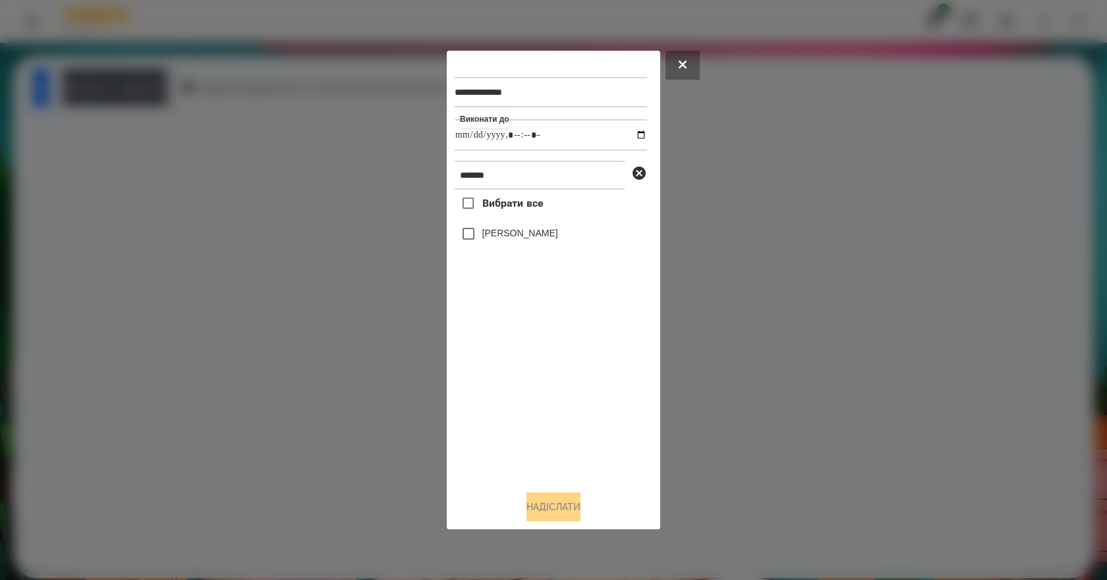
click at [485, 233] on label "[PERSON_NAME]" at bounding box center [520, 233] width 76 height 13
click at [547, 511] on button "Надіслати" at bounding box center [553, 507] width 54 height 29
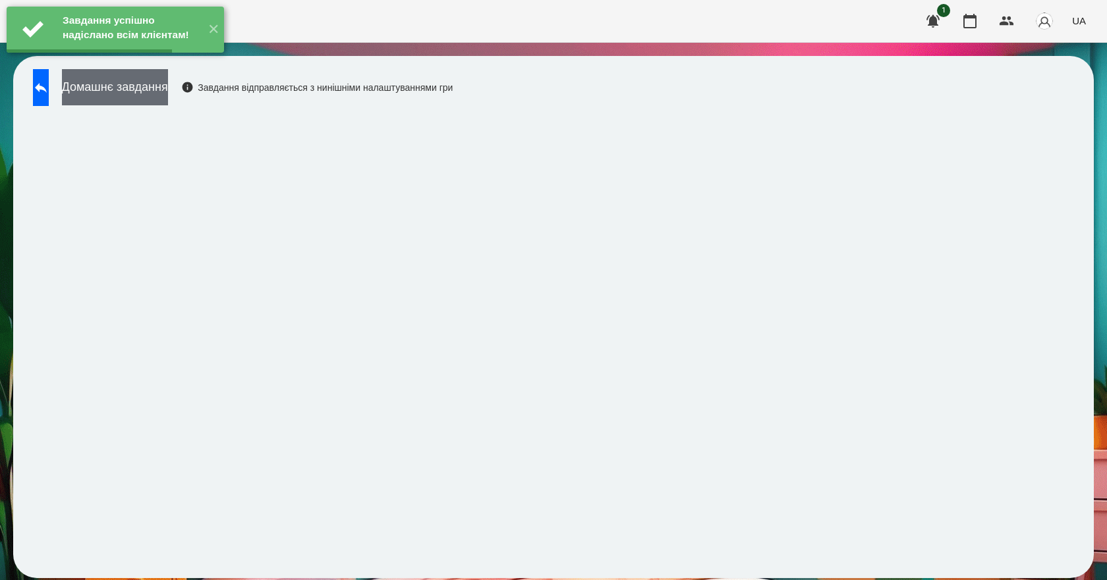
click at [168, 87] on button "Домашнє завдання" at bounding box center [115, 87] width 106 height 36
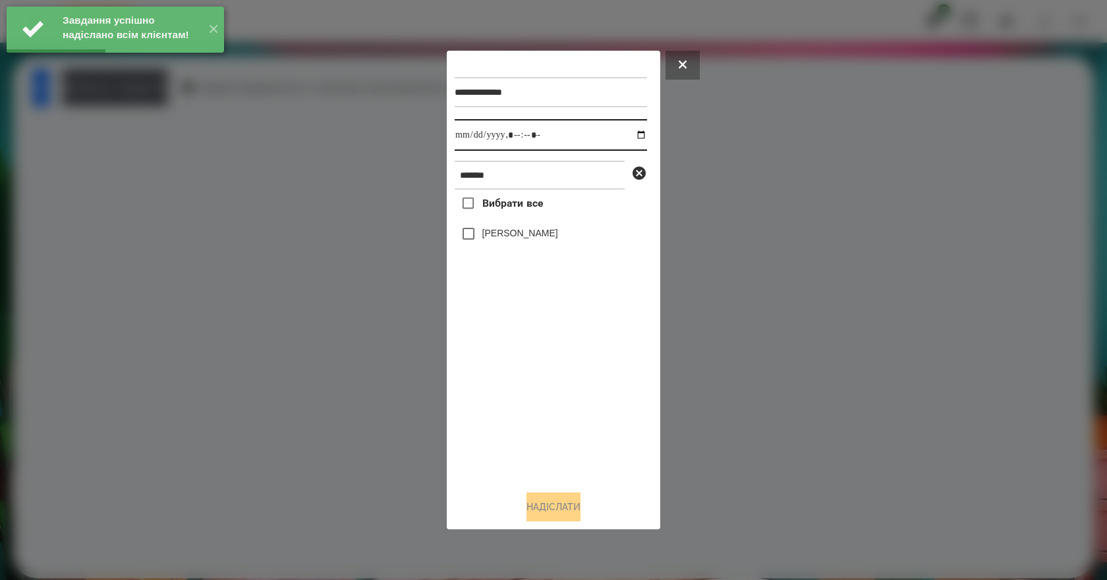
click at [628, 136] on input "datetime-local" at bounding box center [551, 135] width 192 height 32
type input "**********"
drag, startPoint x: 550, startPoint y: 411, endPoint x: 539, endPoint y: 308, distance: 103.4
click at [550, 410] on div "Вибрати все Валерія Ігнатенко" at bounding box center [551, 335] width 192 height 291
click at [527, 230] on label "[PERSON_NAME]" at bounding box center [520, 233] width 76 height 13
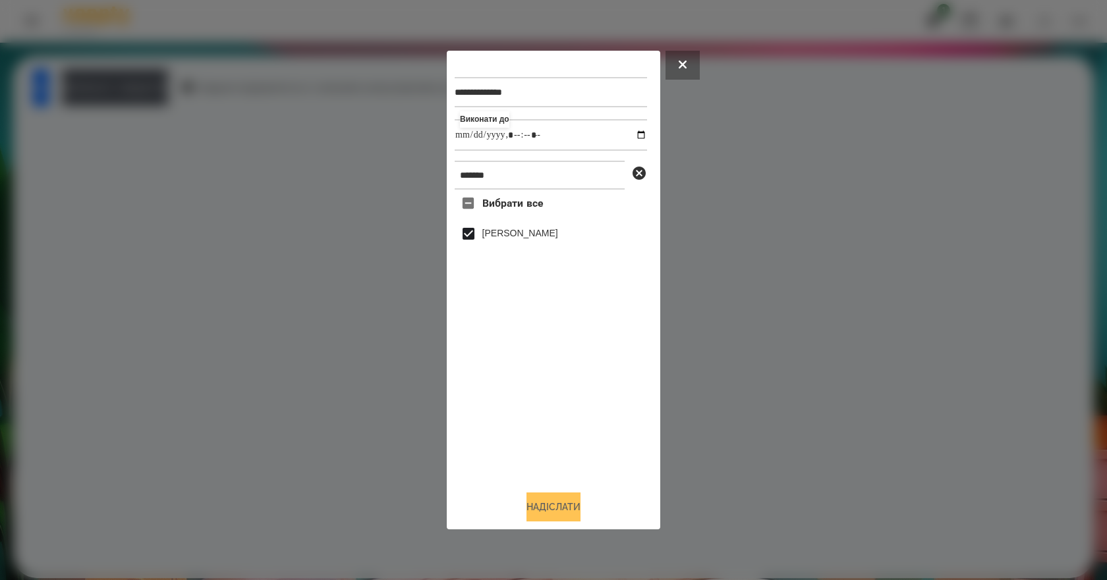
click at [570, 505] on button "Надіслати" at bounding box center [553, 507] width 54 height 29
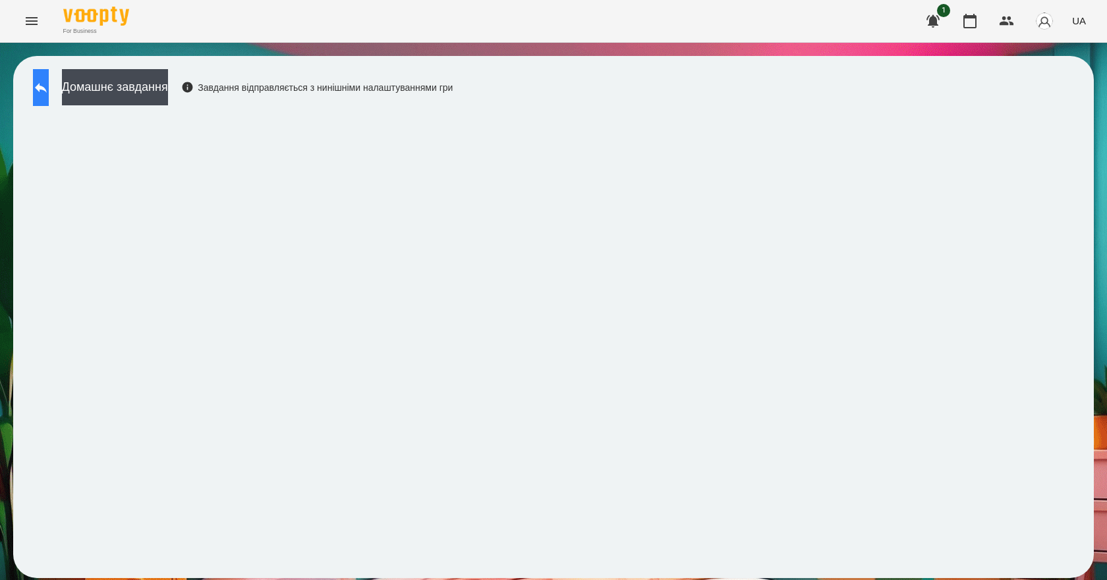
click at [47, 105] on button at bounding box center [41, 87] width 16 height 37
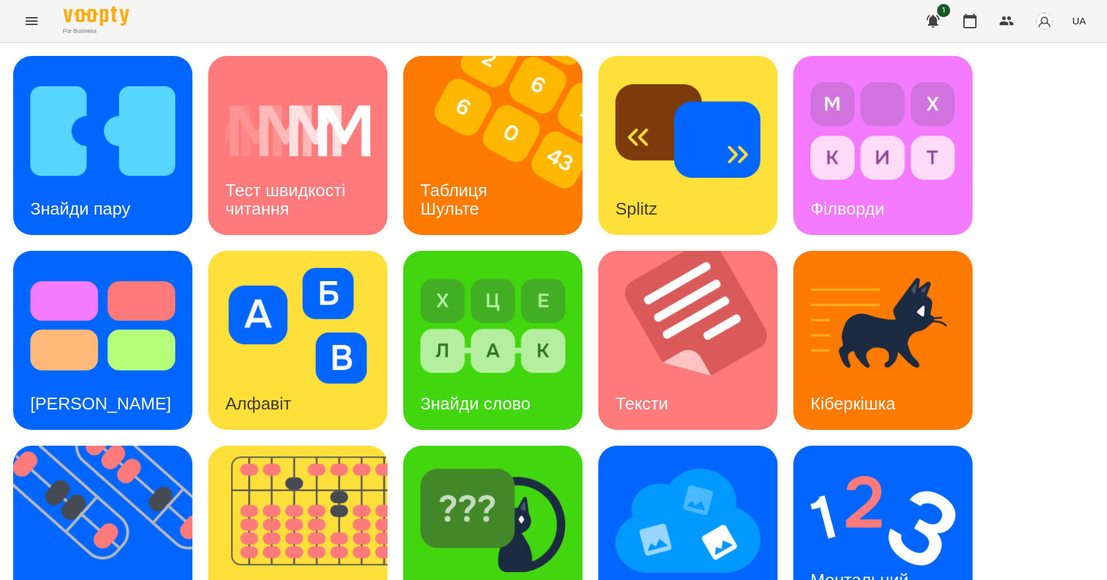
scroll to position [253, 0]
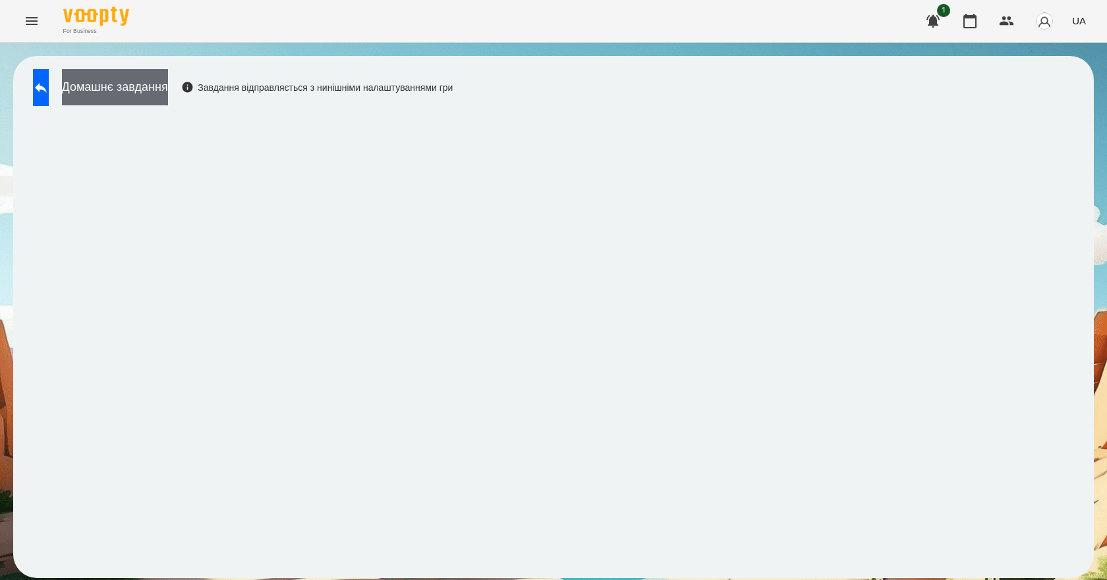
click at [152, 90] on button "Домашнє завдання" at bounding box center [115, 87] width 106 height 36
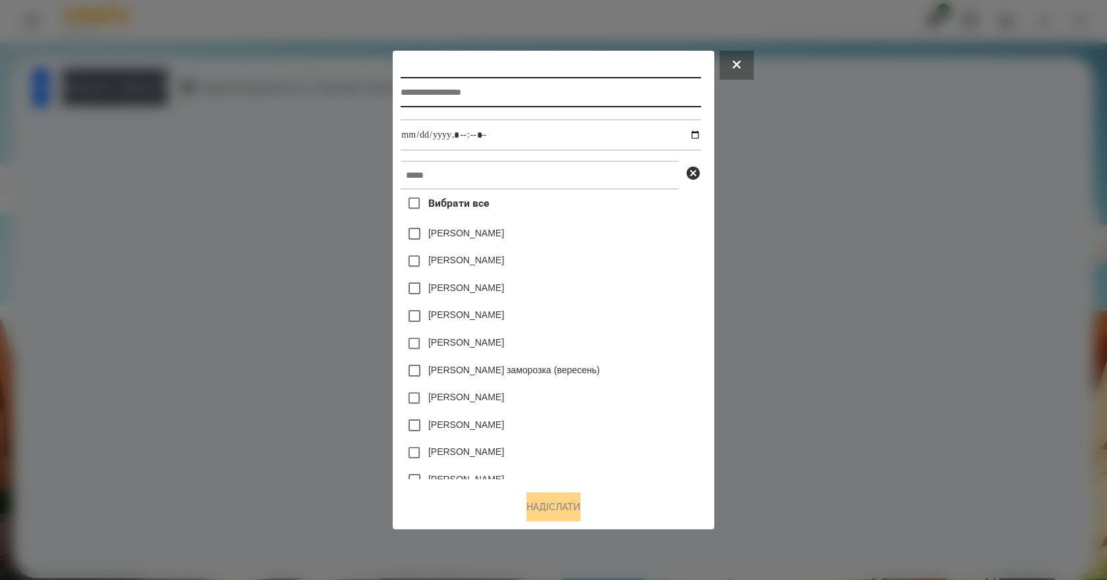
click at [462, 89] on input "text" at bounding box center [551, 92] width 300 height 30
type input "*******"
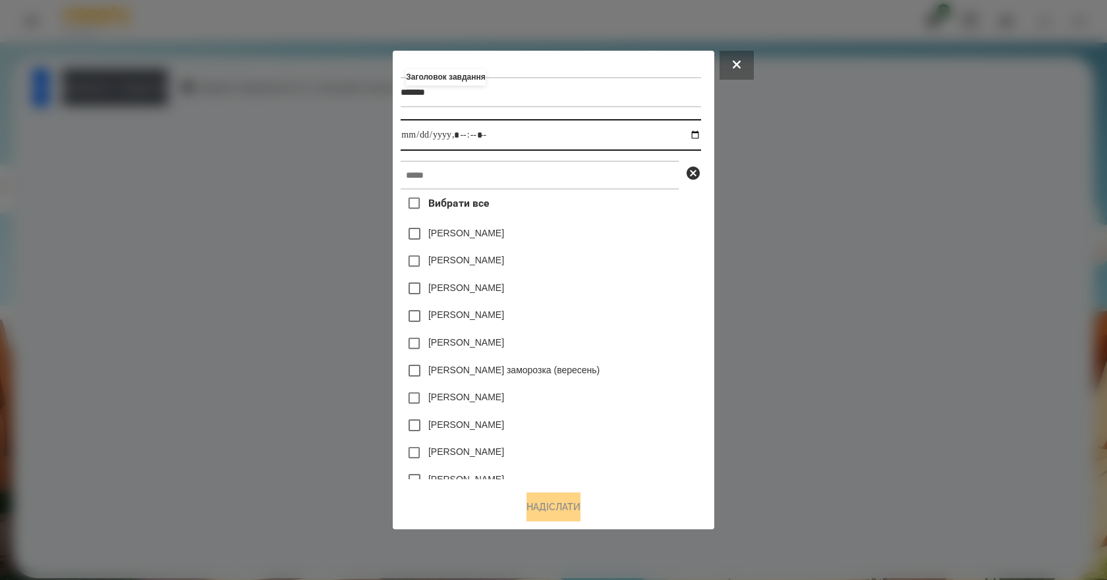
click at [700, 134] on input "datetime-local" at bounding box center [551, 135] width 300 height 32
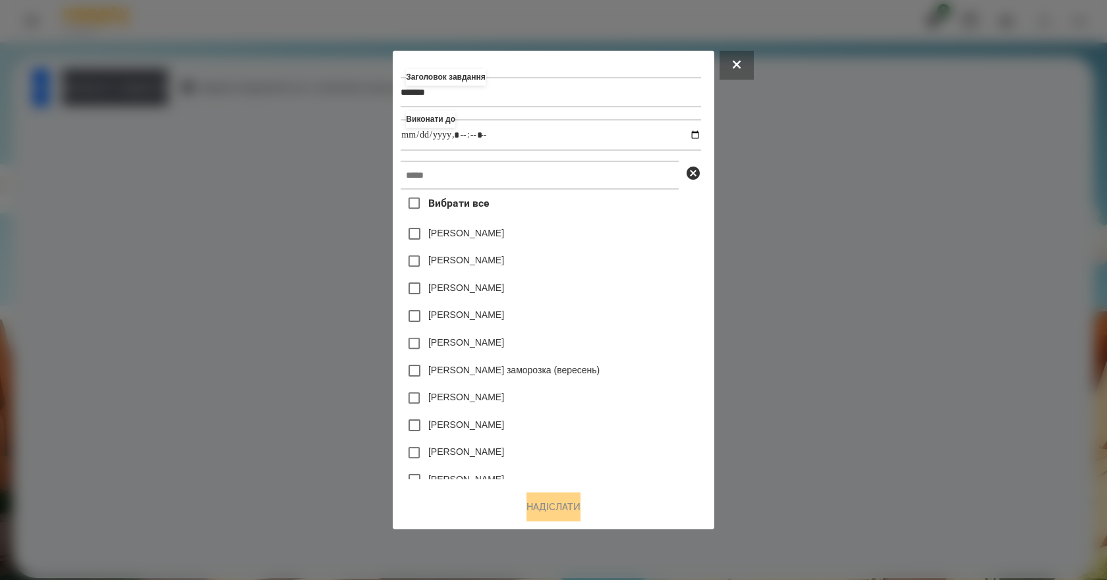
type input "**********"
drag, startPoint x: 721, startPoint y: 316, endPoint x: 698, endPoint y: 312, distance: 22.7
click at [706, 316] on div "Заголовок завдання ******* Виконати до Вибрати все Яна Щербакова Емма Северен Д…" at bounding box center [553, 270] width 305 height 422
click at [421, 173] on input "text" at bounding box center [540, 175] width 278 height 29
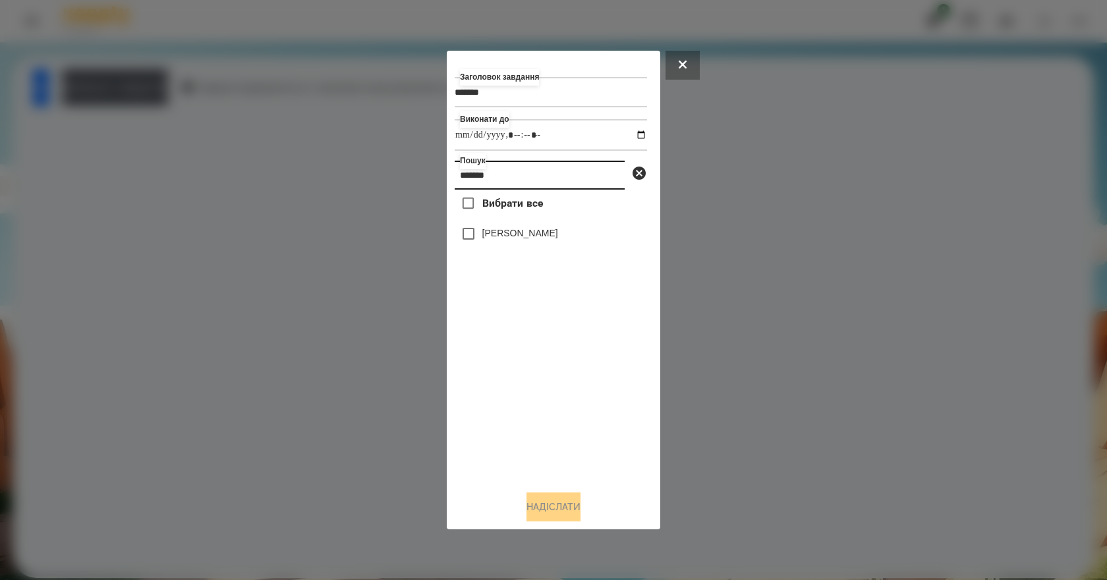
type input "*******"
click at [558, 239] on label "[PERSON_NAME]" at bounding box center [520, 233] width 76 height 13
click at [561, 507] on button "Надіслати" at bounding box center [553, 507] width 54 height 29
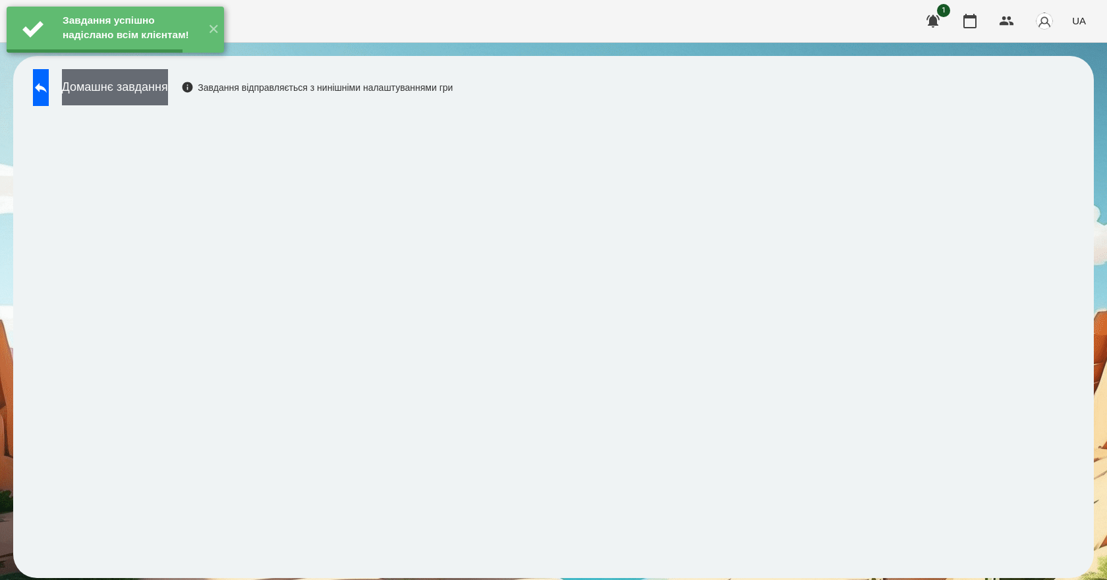
click at [136, 92] on button "Домашнє завдання" at bounding box center [115, 87] width 106 height 36
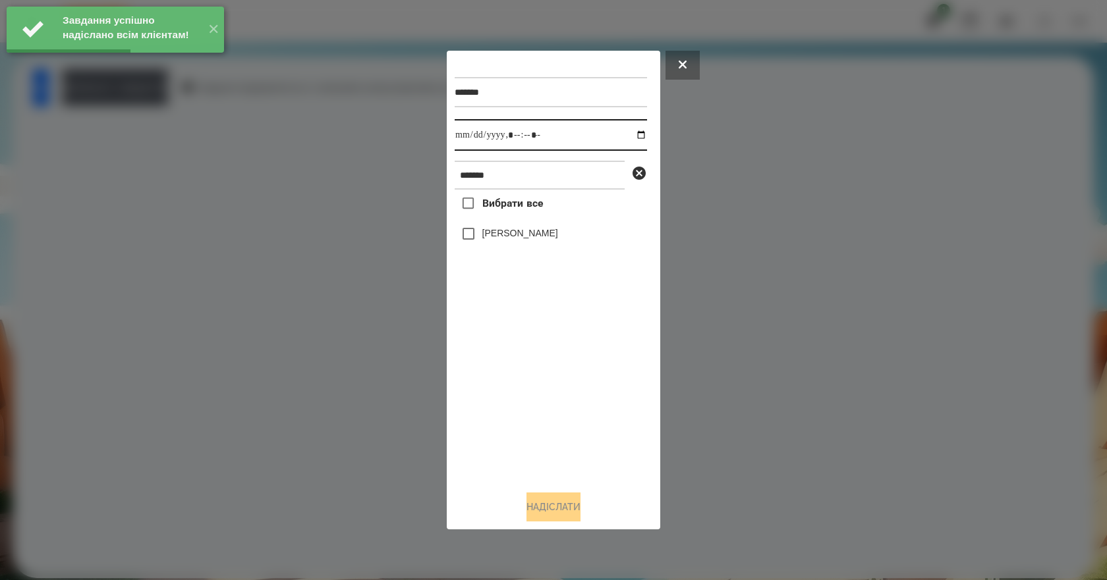
click at [631, 132] on input "datetime-local" at bounding box center [551, 135] width 192 height 32
type input "**********"
drag, startPoint x: 516, startPoint y: 374, endPoint x: 520, endPoint y: 307, distance: 67.3
click at [514, 371] on div "Вибрати все Валерія Ігнатенко" at bounding box center [551, 335] width 192 height 291
click at [532, 236] on label "[PERSON_NAME]" at bounding box center [520, 233] width 76 height 13
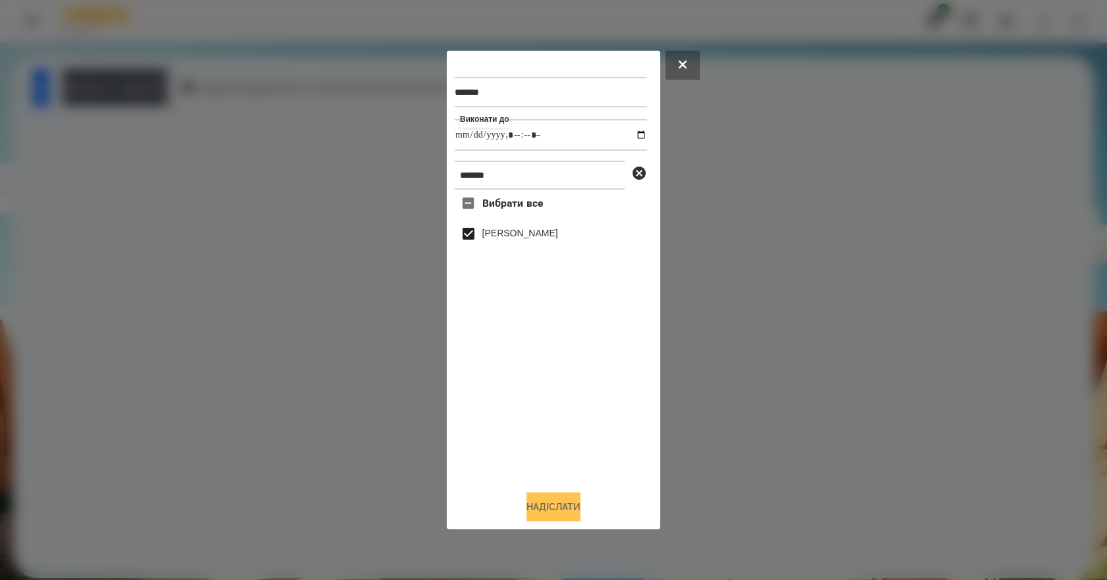
click at [570, 515] on button "Надіслати" at bounding box center [553, 507] width 54 height 29
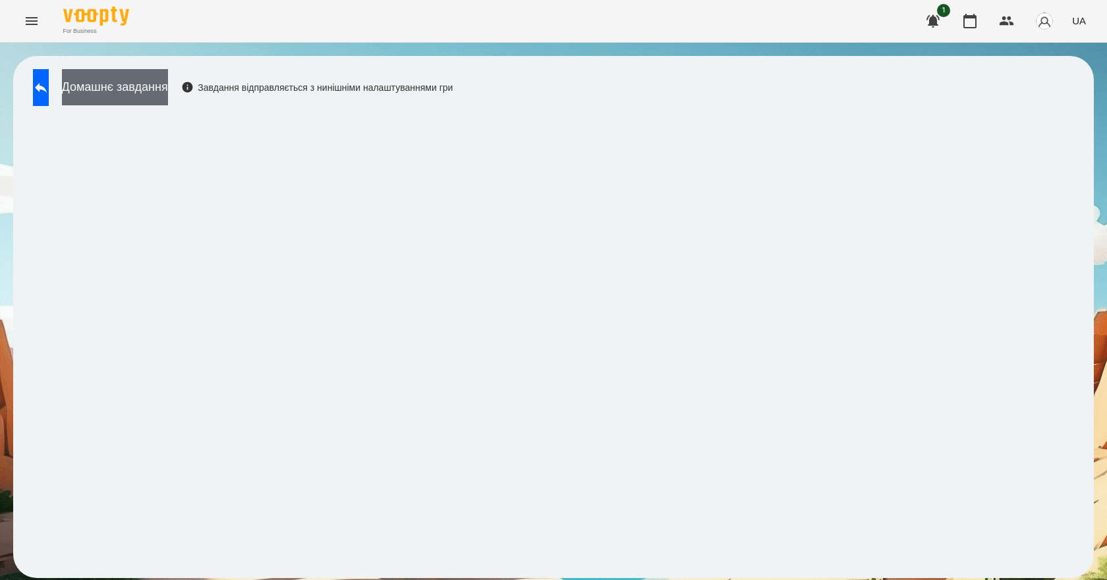
click at [168, 100] on button "Домашнє завдання" at bounding box center [115, 87] width 106 height 36
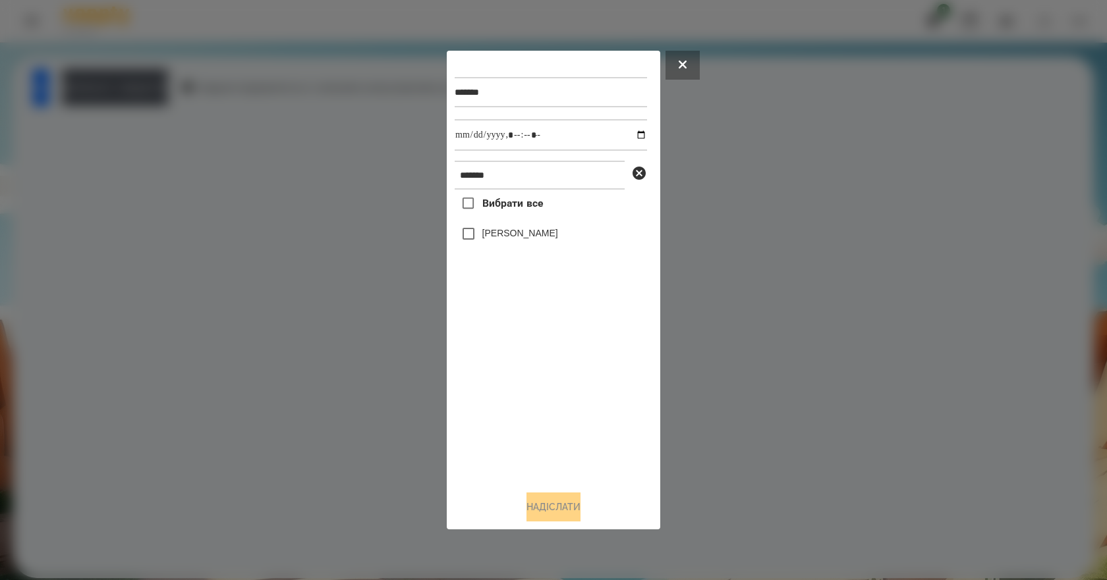
click at [507, 237] on label "[PERSON_NAME]" at bounding box center [520, 233] width 76 height 13
click at [563, 507] on button "Надіслати" at bounding box center [553, 507] width 54 height 29
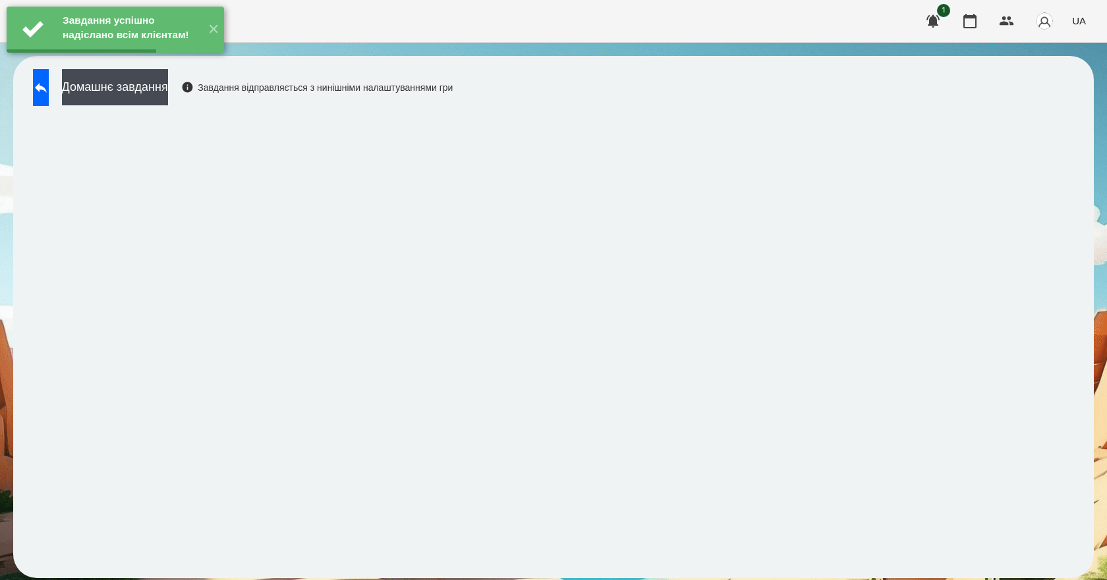
click at [161, 107] on div "Домашнє завдання Завдання відправляється з нинішніми налаштуваннями гри" at bounding box center [239, 90] width 426 height 43
click at [166, 97] on button "Домашнє завдання" at bounding box center [115, 87] width 106 height 36
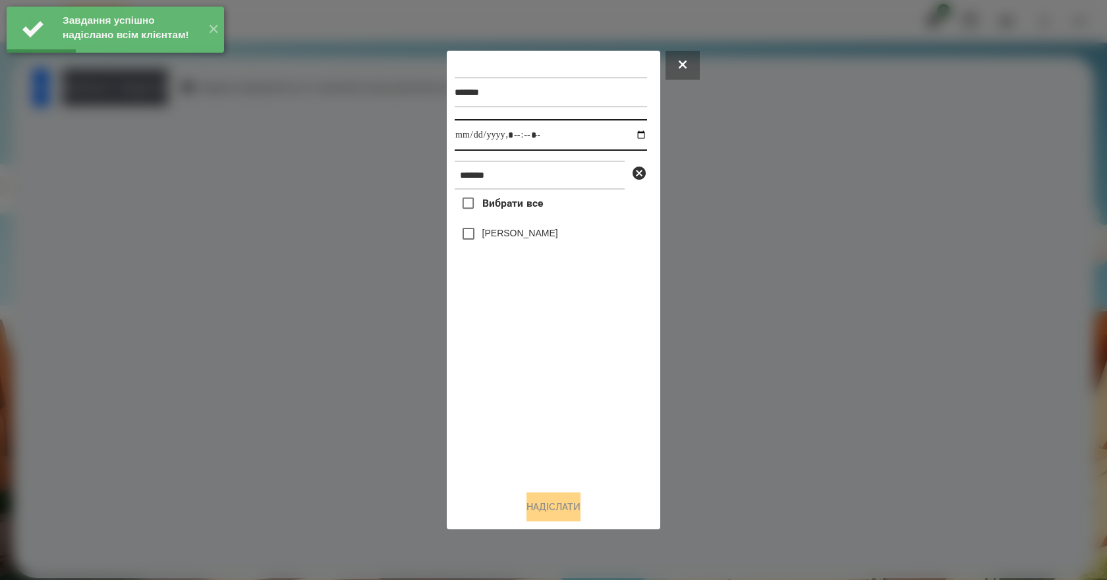
click at [630, 129] on input "datetime-local" at bounding box center [551, 135] width 192 height 32
type input "**********"
drag, startPoint x: 512, startPoint y: 376, endPoint x: 515, endPoint y: 348, distance: 28.5
click at [512, 376] on div "Вибрати все Валерія Ігнатенко" at bounding box center [551, 335] width 192 height 291
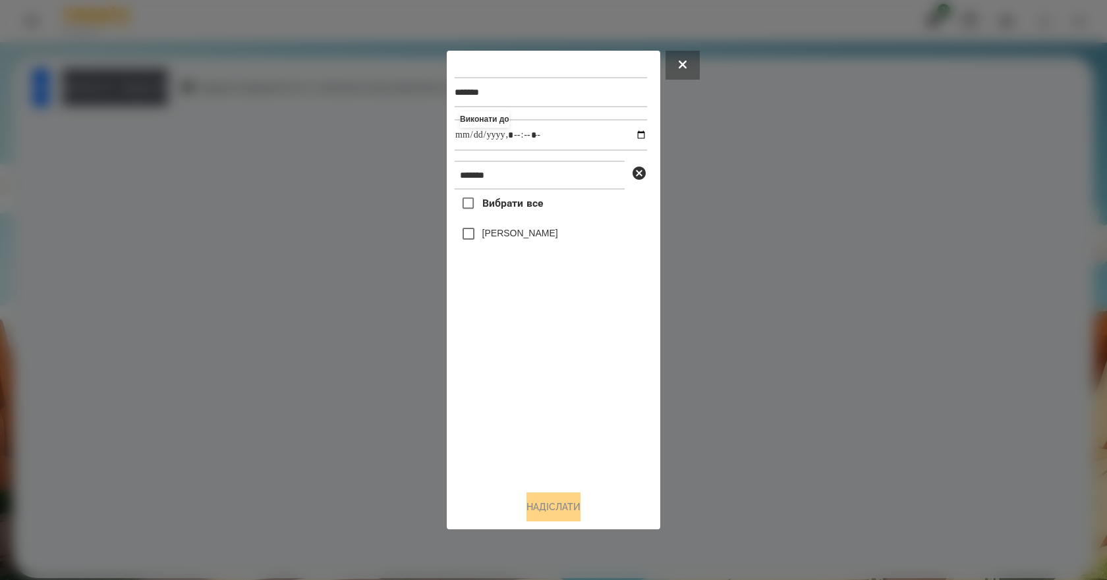
click at [530, 238] on label "[PERSON_NAME]" at bounding box center [520, 233] width 76 height 13
click at [569, 514] on button "Надіслати" at bounding box center [553, 507] width 54 height 29
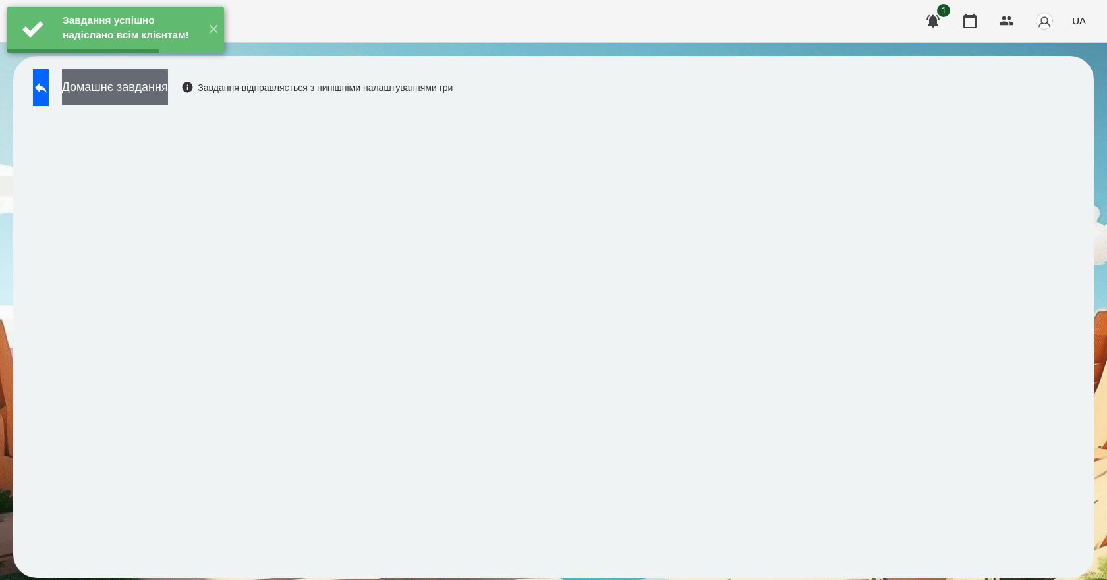
click at [168, 95] on button "Домашнє завдання" at bounding box center [115, 87] width 106 height 36
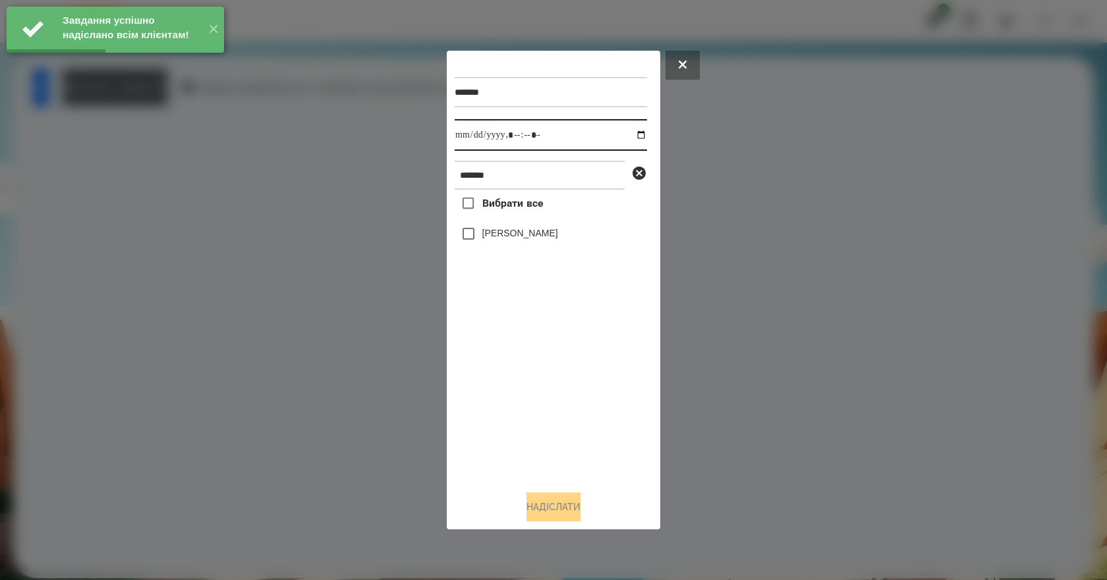
click at [630, 133] on input "datetime-local" at bounding box center [551, 135] width 192 height 32
type input "**********"
drag, startPoint x: 548, startPoint y: 397, endPoint x: 541, endPoint y: 346, distance: 51.2
click at [543, 385] on div "Вибрати все Валерія Ігнатенко" at bounding box center [551, 335] width 192 height 291
click at [511, 240] on label "[PERSON_NAME]" at bounding box center [520, 233] width 76 height 13
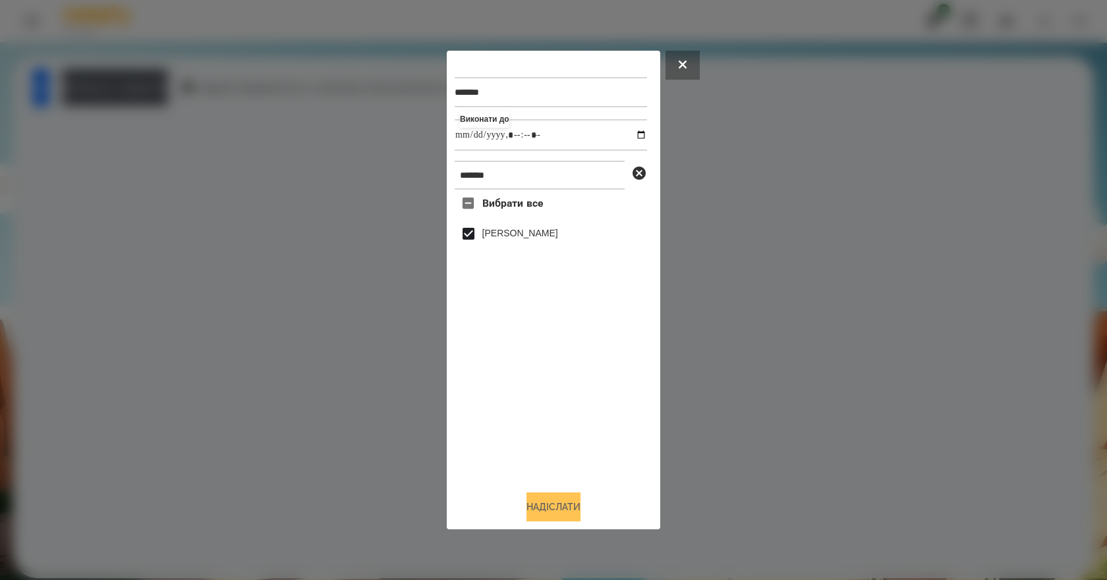
drag, startPoint x: 553, startPoint y: 499, endPoint x: 551, endPoint y: 508, distance: 9.3
click at [551, 508] on button "Надіслати" at bounding box center [553, 507] width 54 height 29
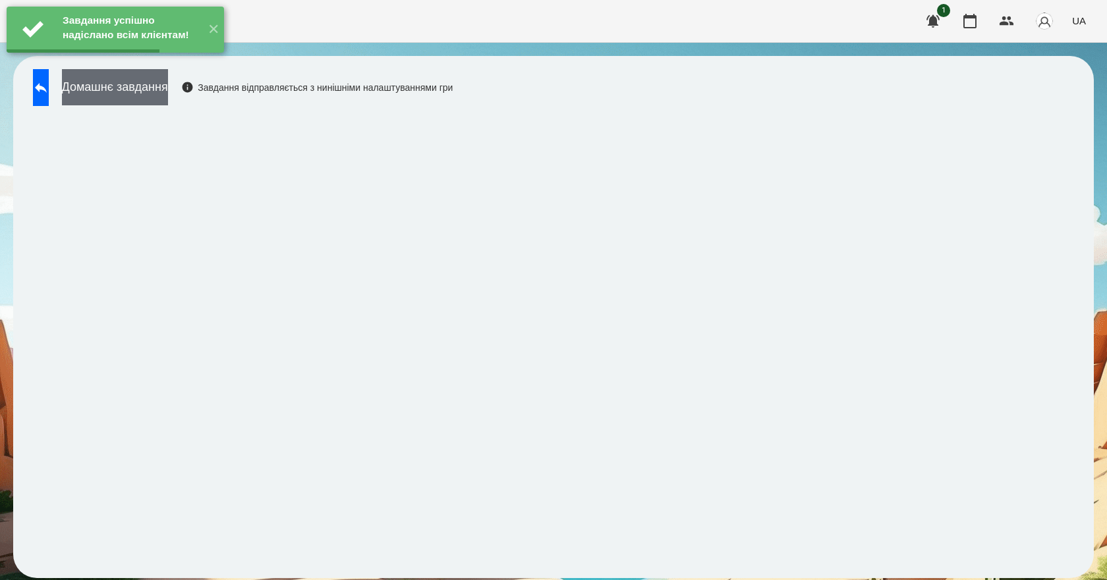
click at [150, 99] on button "Домашнє завдання" at bounding box center [115, 87] width 106 height 36
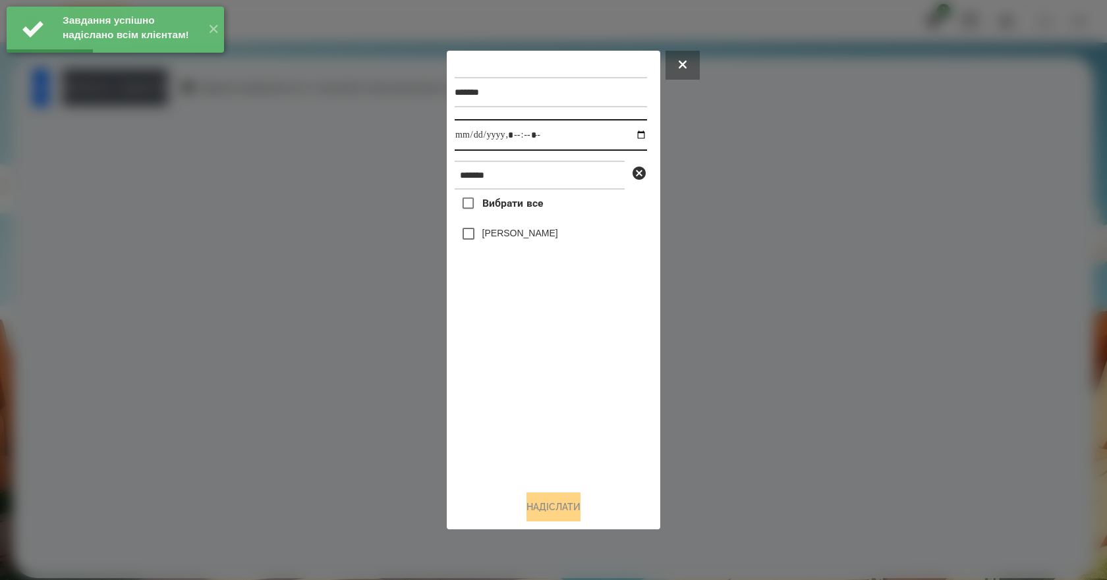
click at [628, 133] on input "datetime-local" at bounding box center [551, 135] width 192 height 32
type input "**********"
click at [559, 388] on div "Вибрати все Валерія Ігнатенко" at bounding box center [551, 335] width 192 height 291
click at [489, 232] on label "[PERSON_NAME]" at bounding box center [520, 233] width 76 height 13
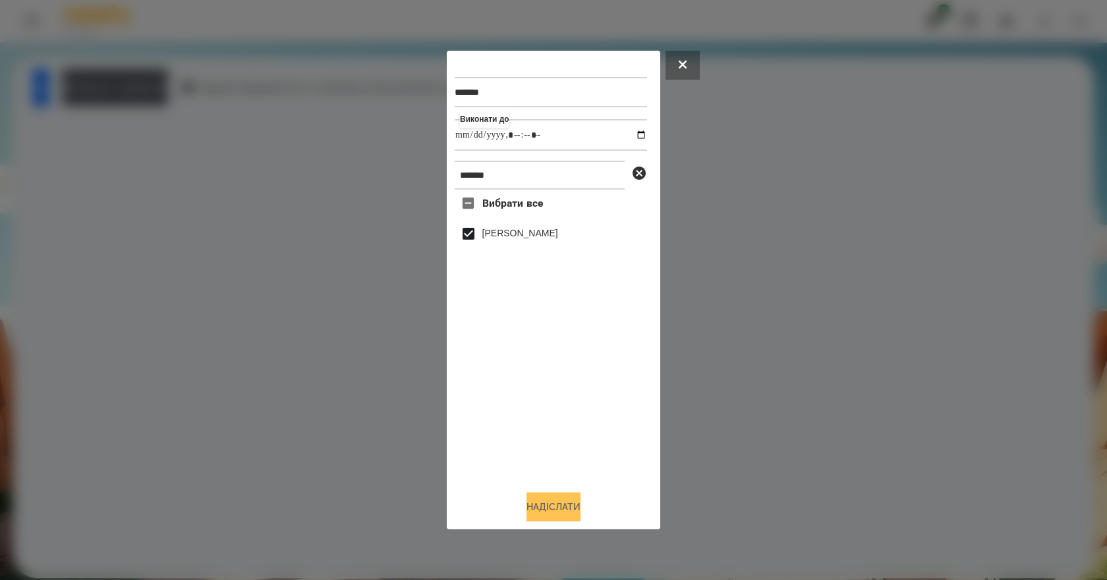
click at [567, 503] on button "Надіслати" at bounding box center [553, 507] width 54 height 29
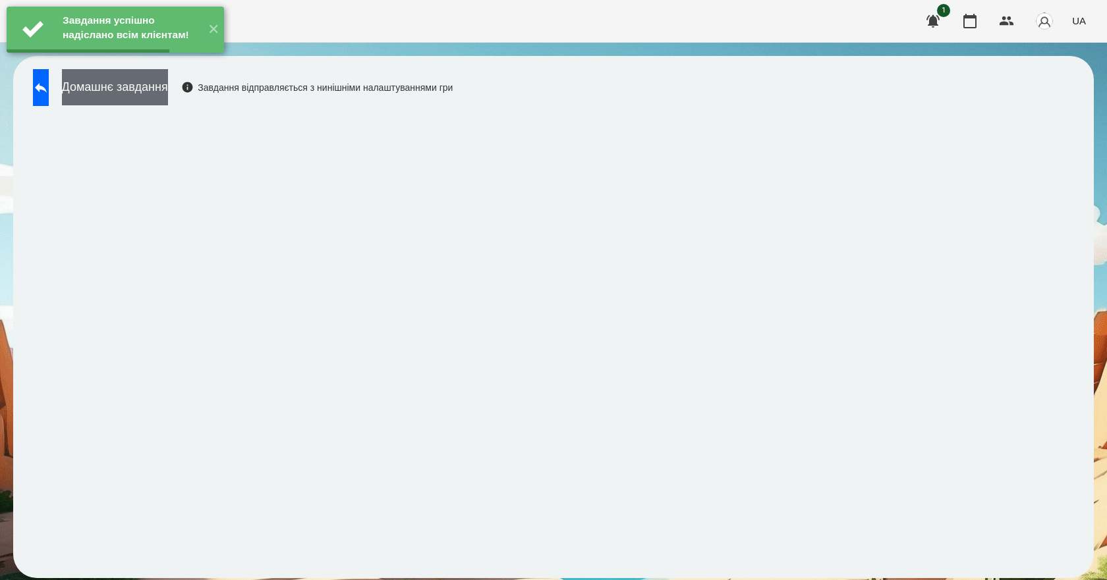
click at [150, 97] on button "Домашнє завдання" at bounding box center [115, 87] width 106 height 36
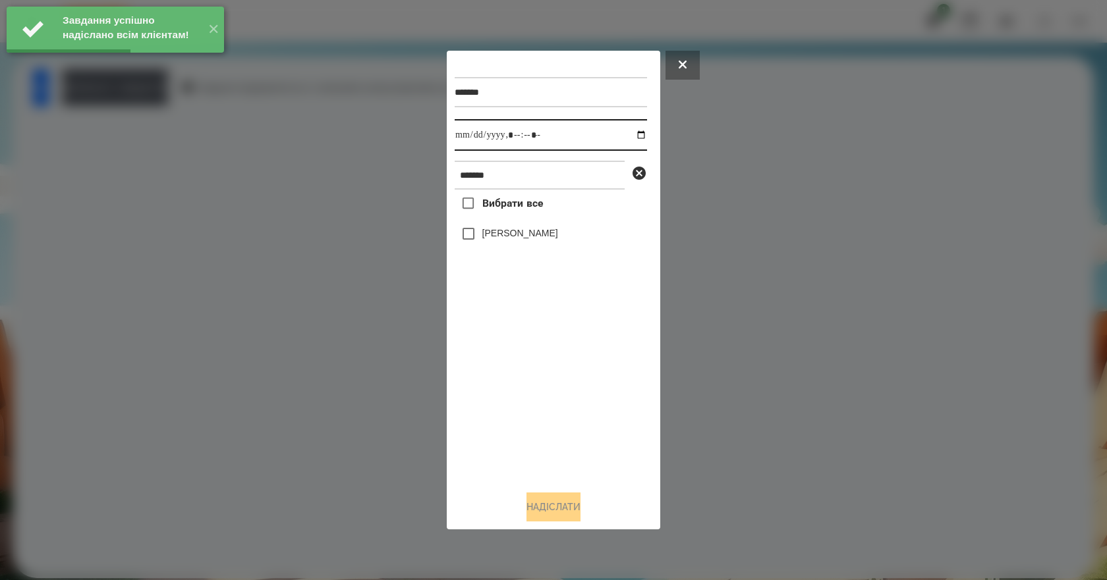
click at [632, 133] on input "datetime-local" at bounding box center [551, 135] width 192 height 32
type input "**********"
click at [574, 392] on div "Вибрати все Валерія Ігнатенко" at bounding box center [551, 335] width 192 height 291
click at [493, 240] on label "[PERSON_NAME]" at bounding box center [520, 233] width 76 height 13
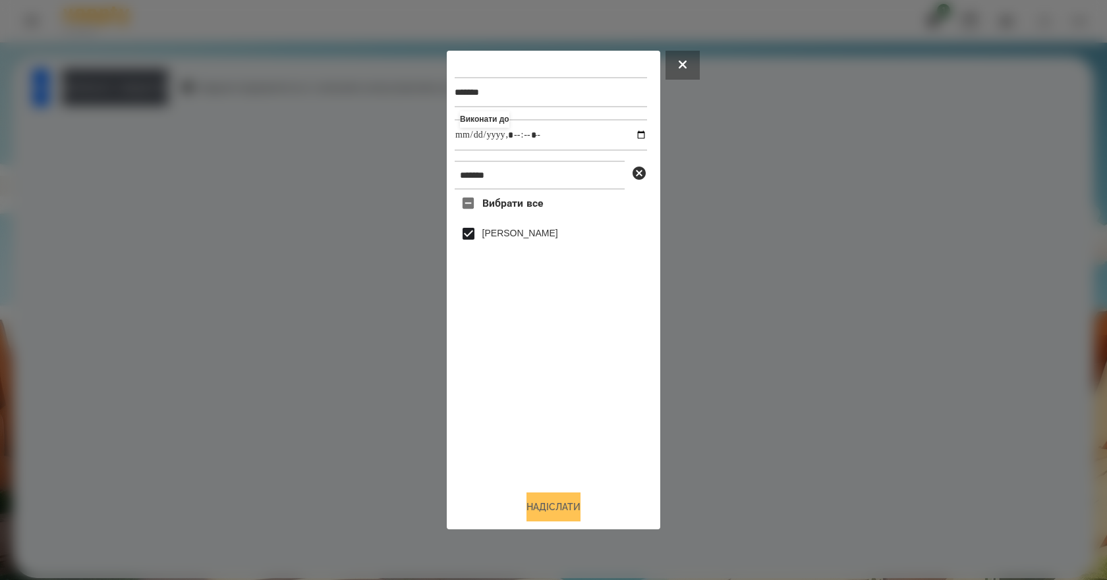
click at [574, 511] on button "Надіслати" at bounding box center [553, 507] width 54 height 29
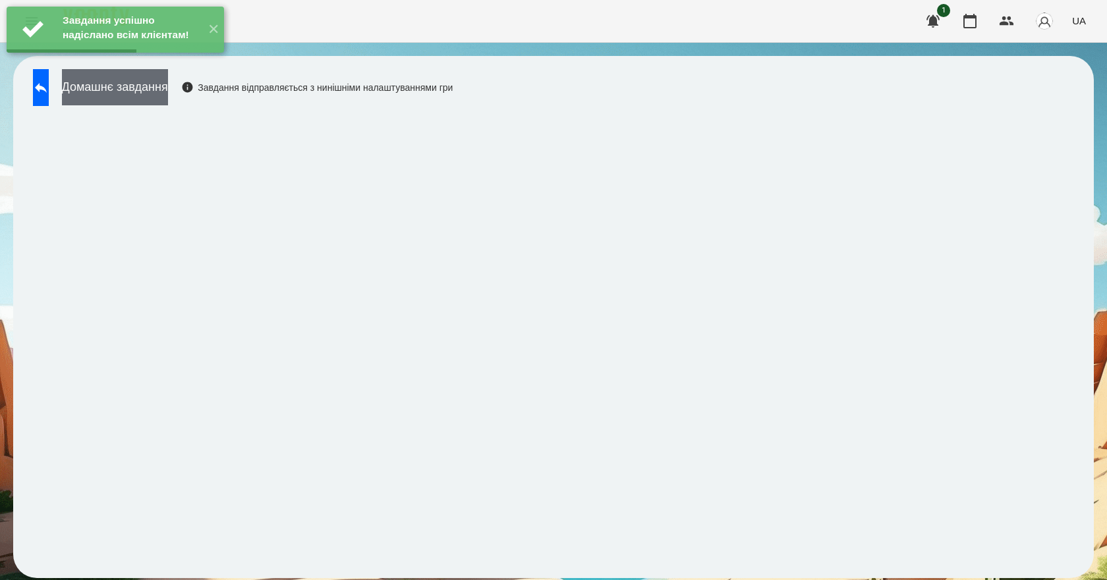
click at [168, 103] on button "Домашнє завдання" at bounding box center [115, 87] width 106 height 36
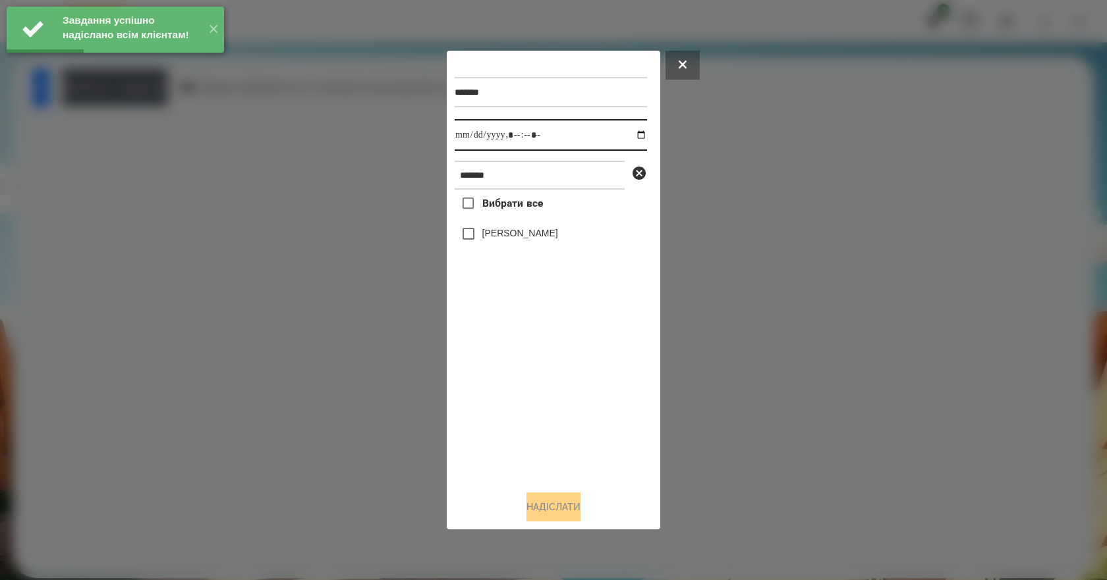
click at [630, 134] on input "datetime-local" at bounding box center [551, 135] width 192 height 32
type input "**********"
click at [599, 388] on div "Вибрати все Валерія Ігнатенко" at bounding box center [551, 335] width 192 height 291
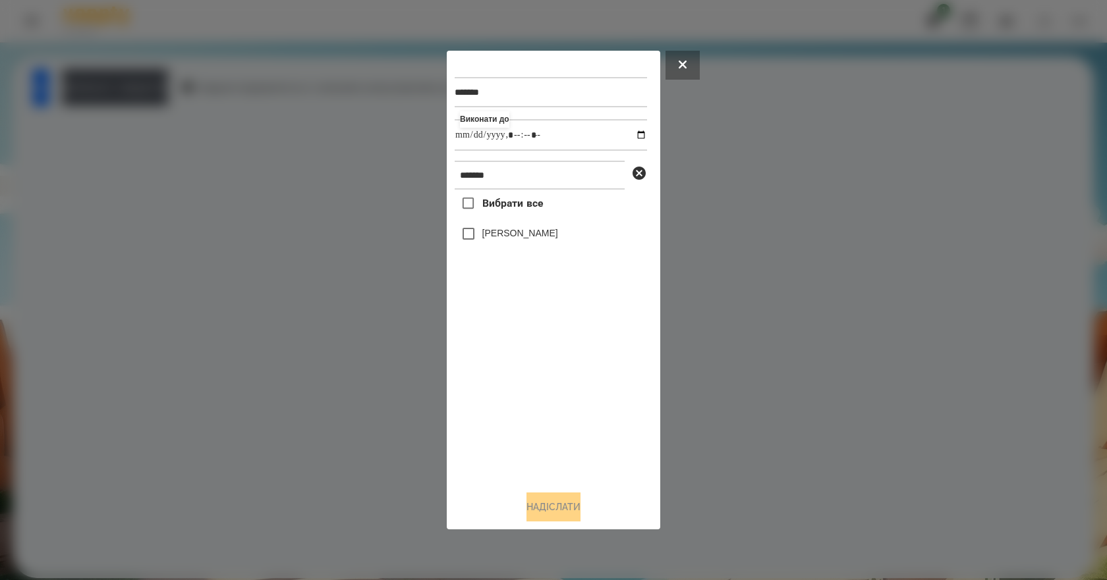
click at [493, 236] on label "[PERSON_NAME]" at bounding box center [520, 233] width 76 height 13
click at [549, 511] on button "Надіслати" at bounding box center [553, 507] width 54 height 29
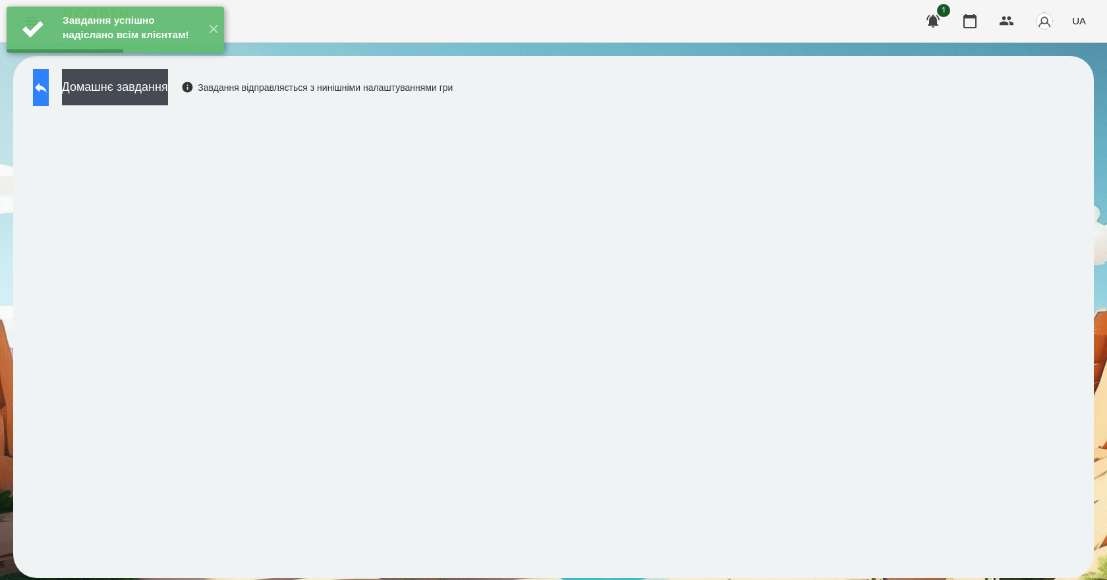
click at [49, 96] on button at bounding box center [41, 87] width 16 height 37
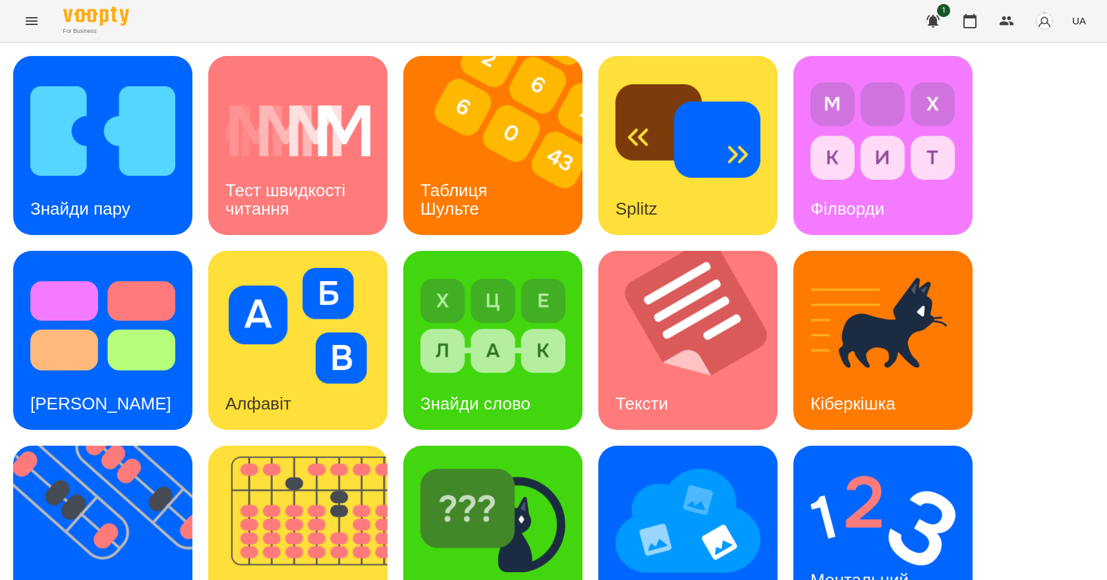
scroll to position [198, 0]
click at [870, 555] on div "Ментальний рахунок" at bounding box center [861, 590] width 137 height 70
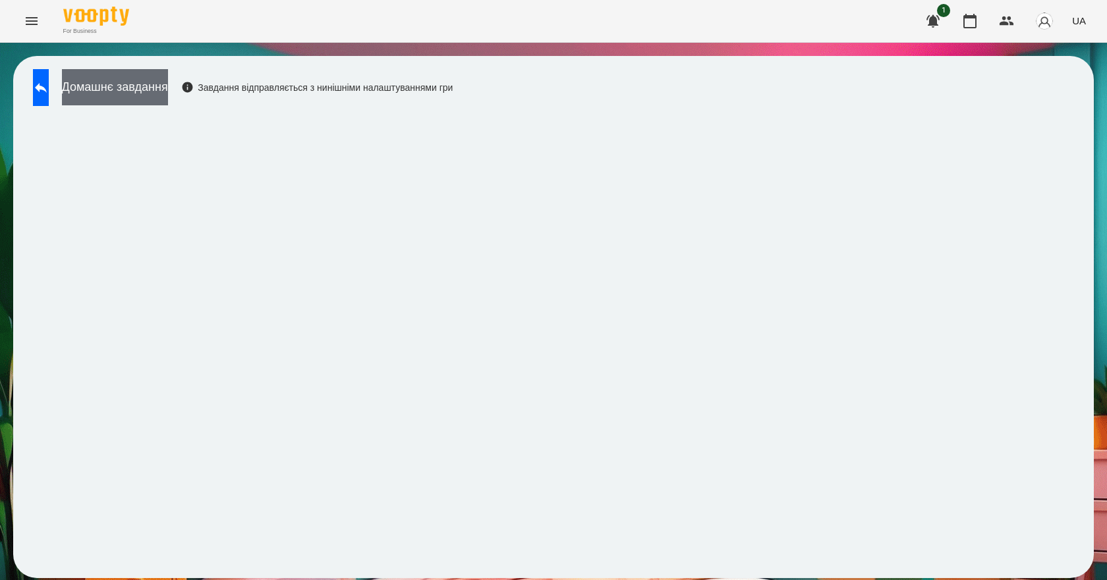
click at [125, 92] on button "Домашнє завдання" at bounding box center [115, 87] width 106 height 36
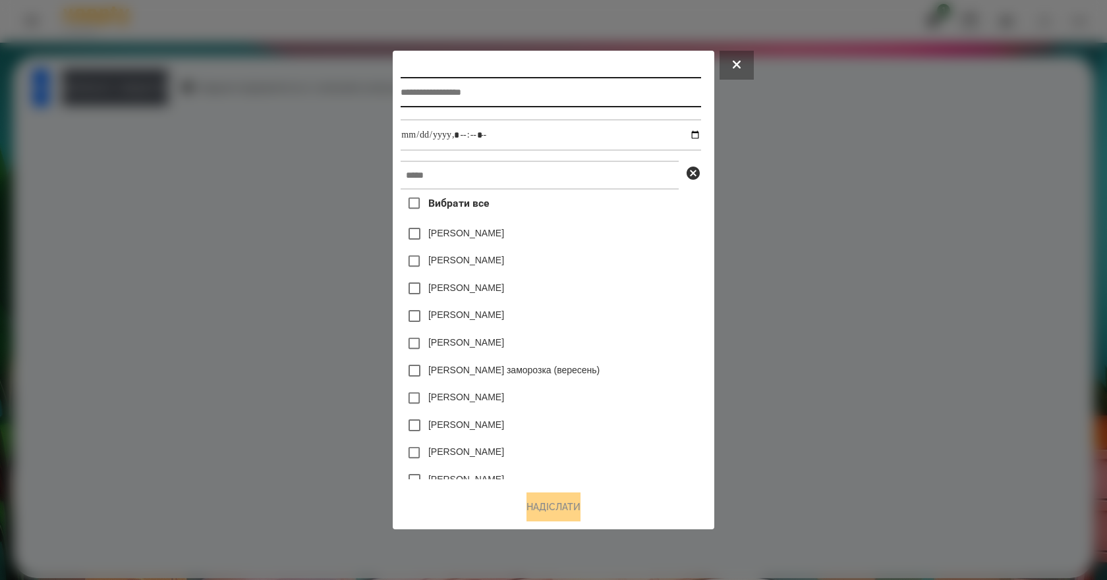
click at [493, 89] on input "text" at bounding box center [551, 92] width 300 height 30
type input "**********"
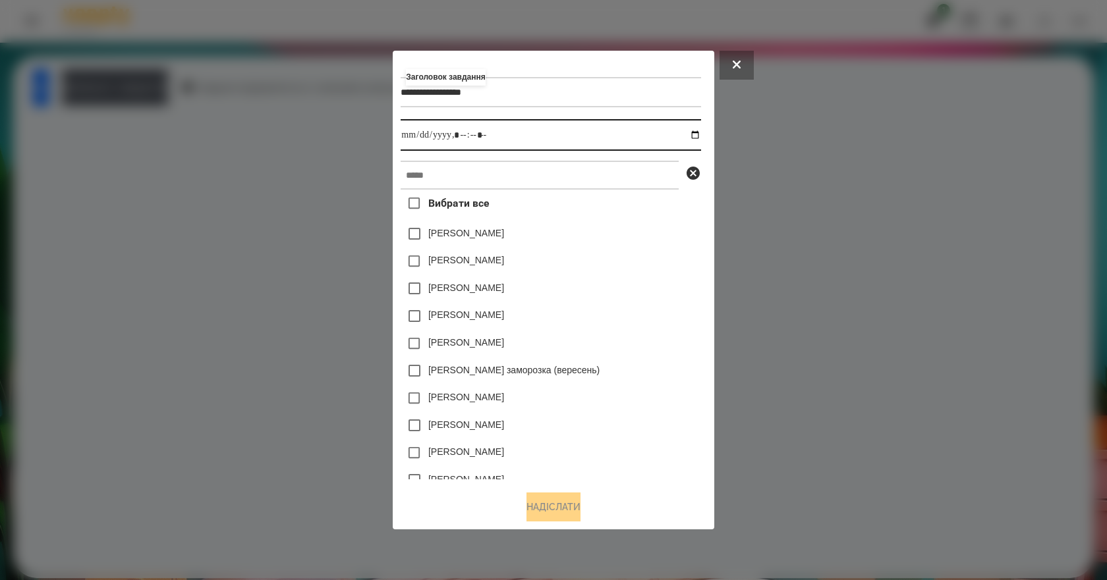
click at [699, 132] on input "datetime-local" at bounding box center [551, 135] width 300 height 32
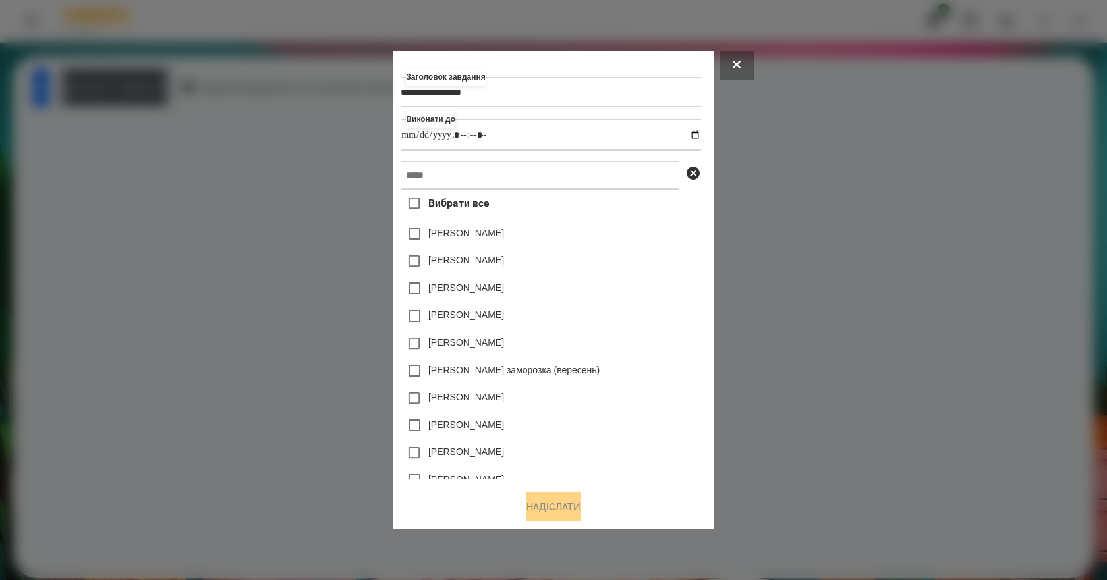
type input "**********"
click at [657, 262] on div "[PERSON_NAME]" at bounding box center [551, 262] width 300 height 28
click at [503, 173] on input "text" at bounding box center [540, 175] width 278 height 29
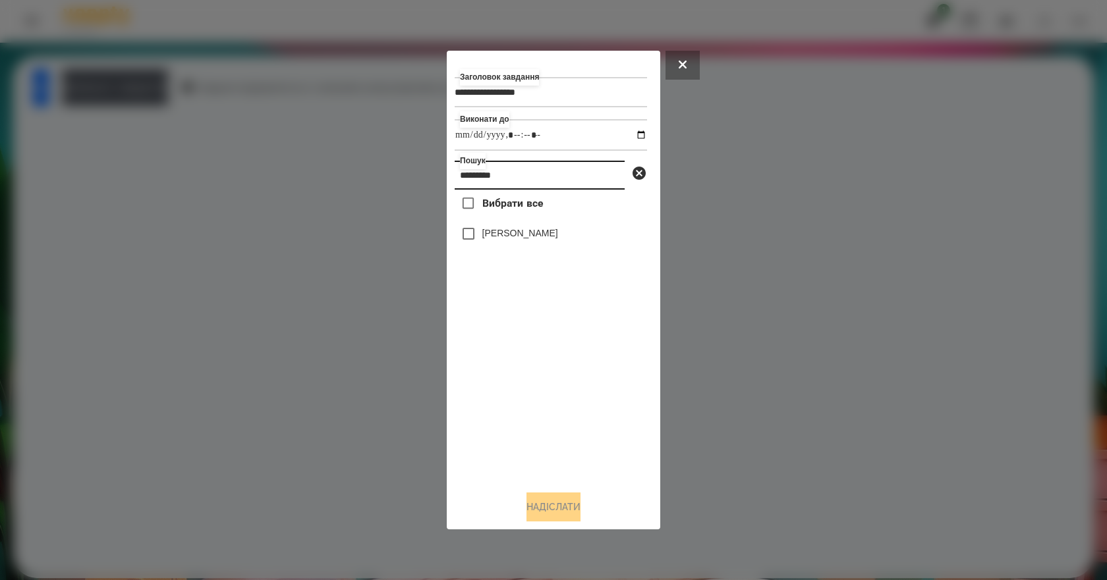
type input "*********"
click at [558, 236] on label "[PERSON_NAME]" at bounding box center [520, 233] width 76 height 13
click at [571, 511] on button "Надіслати" at bounding box center [553, 507] width 54 height 29
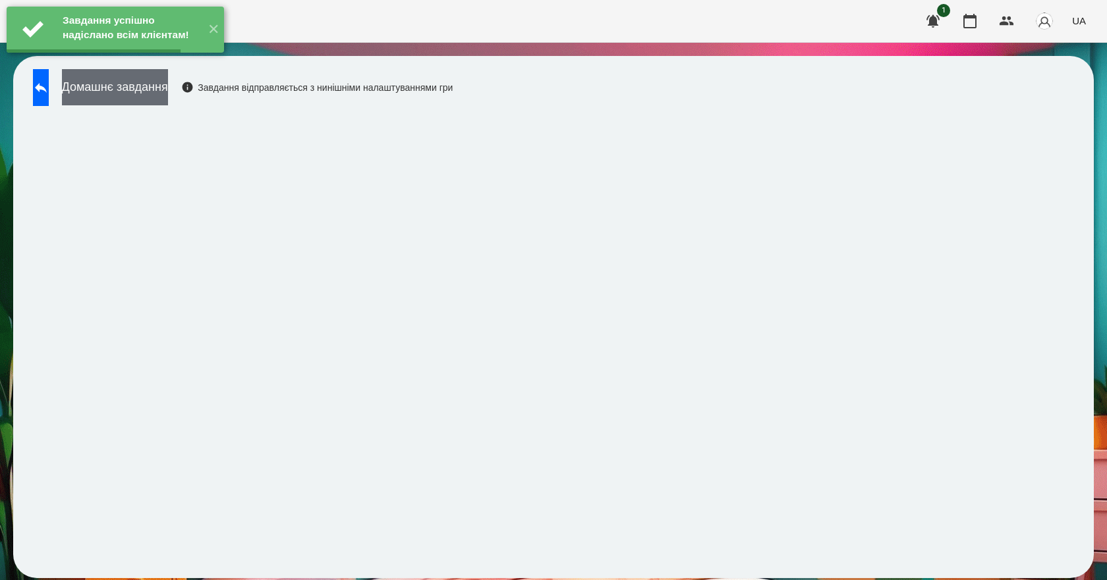
click at [151, 90] on button "Домашнє завдання" at bounding box center [115, 87] width 106 height 36
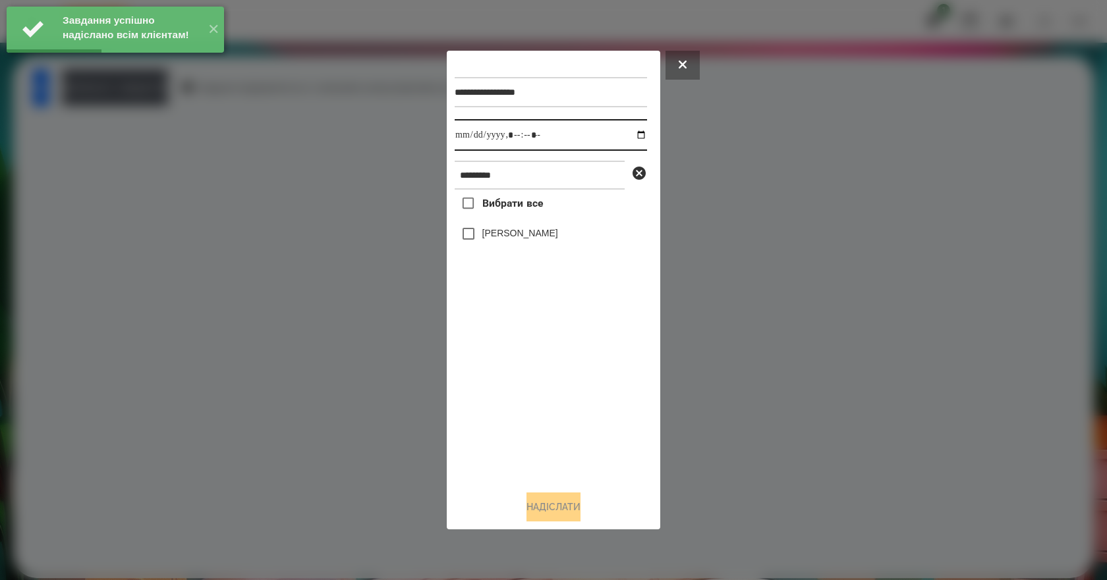
click at [624, 133] on input "datetime-local" at bounding box center [551, 135] width 192 height 32
click at [628, 133] on input "datetime-local" at bounding box center [551, 135] width 192 height 32
type input "**********"
click at [501, 414] on div "Вибрати все Валерія Ігнатенко" at bounding box center [551, 335] width 192 height 291
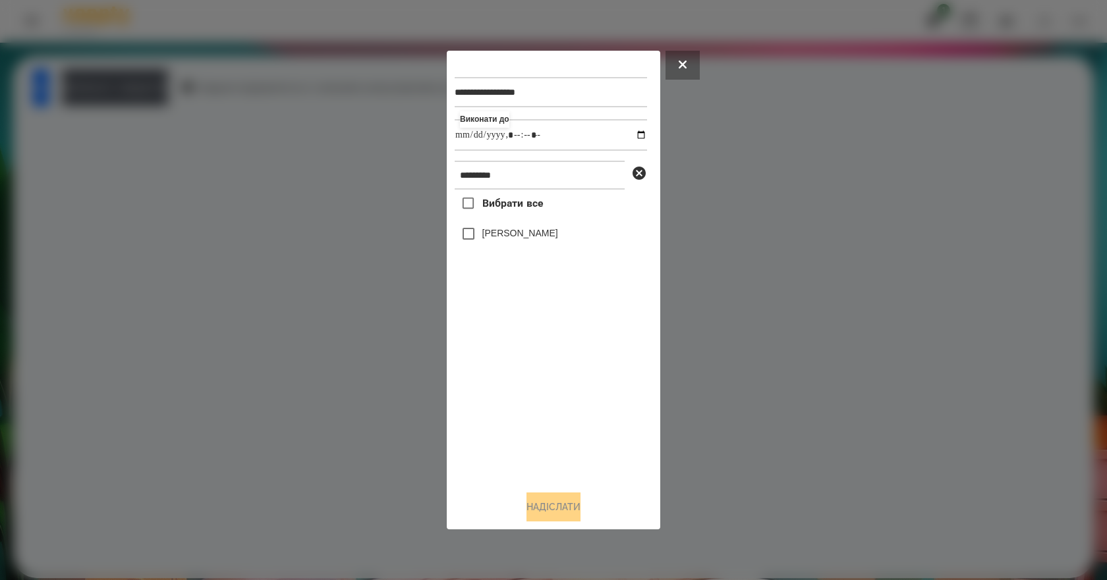
click at [489, 239] on label "[PERSON_NAME]" at bounding box center [520, 233] width 76 height 13
click at [575, 520] on button "Надіслати" at bounding box center [553, 507] width 54 height 29
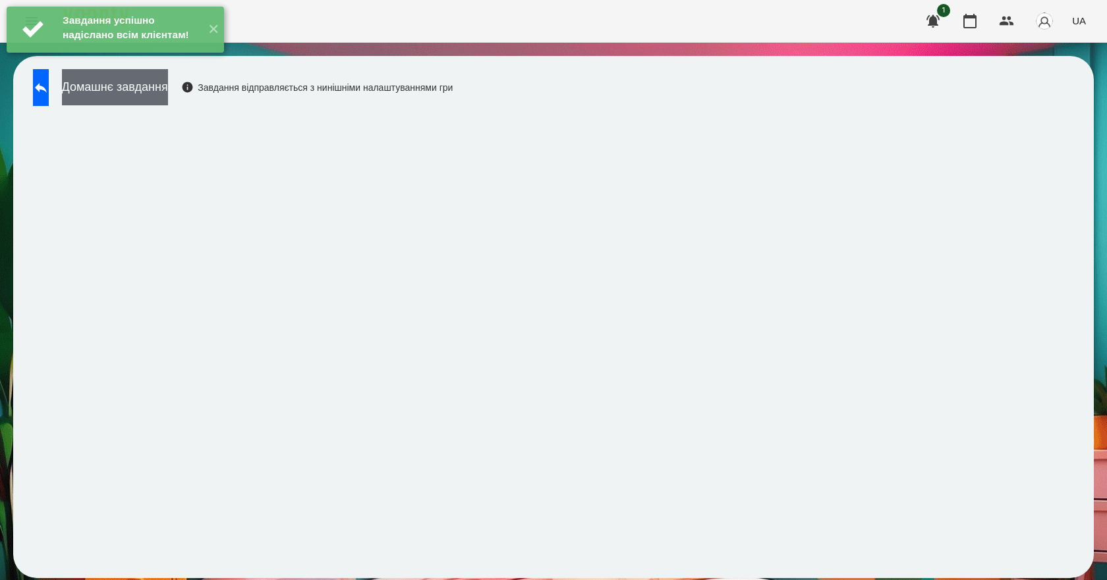
click at [168, 91] on button "Домашнє завдання" at bounding box center [115, 87] width 106 height 36
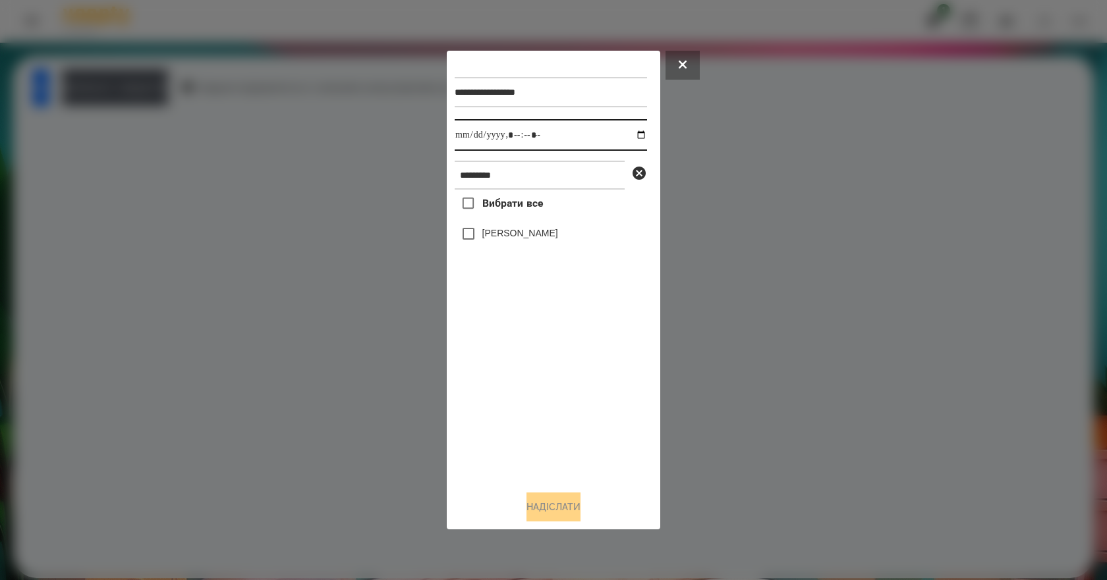
click at [636, 135] on input "datetime-local" at bounding box center [551, 135] width 192 height 32
type input "**********"
click at [520, 391] on div "Вибрати все Валерія Ігнатенко" at bounding box center [551, 335] width 192 height 291
click at [514, 238] on label "[PERSON_NAME]" at bounding box center [520, 233] width 76 height 13
click at [580, 505] on button "Надіслати" at bounding box center [553, 507] width 54 height 29
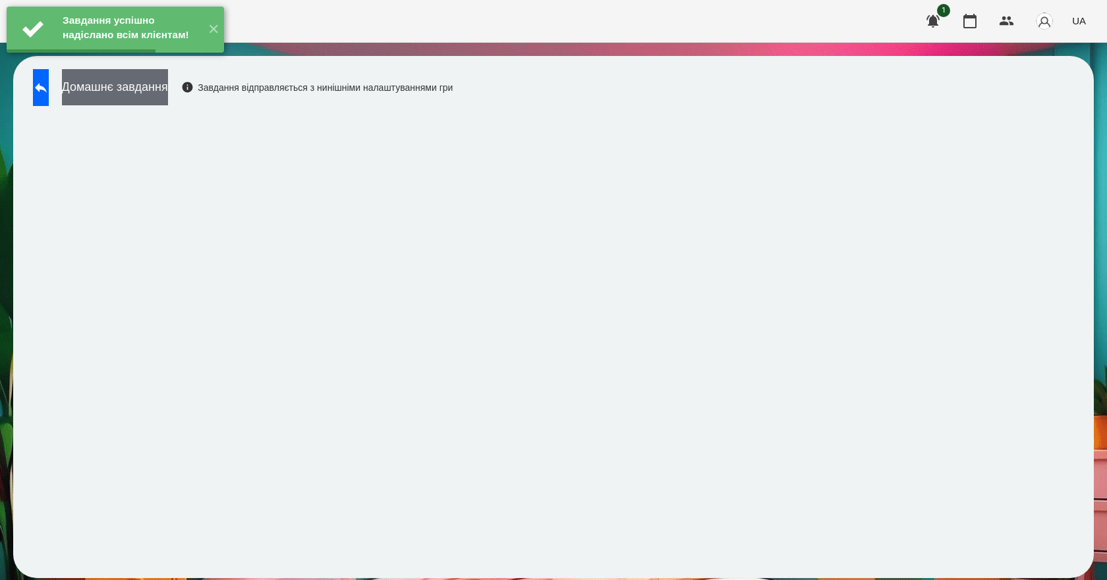
click at [148, 92] on button "Домашнє завдання" at bounding box center [115, 87] width 106 height 36
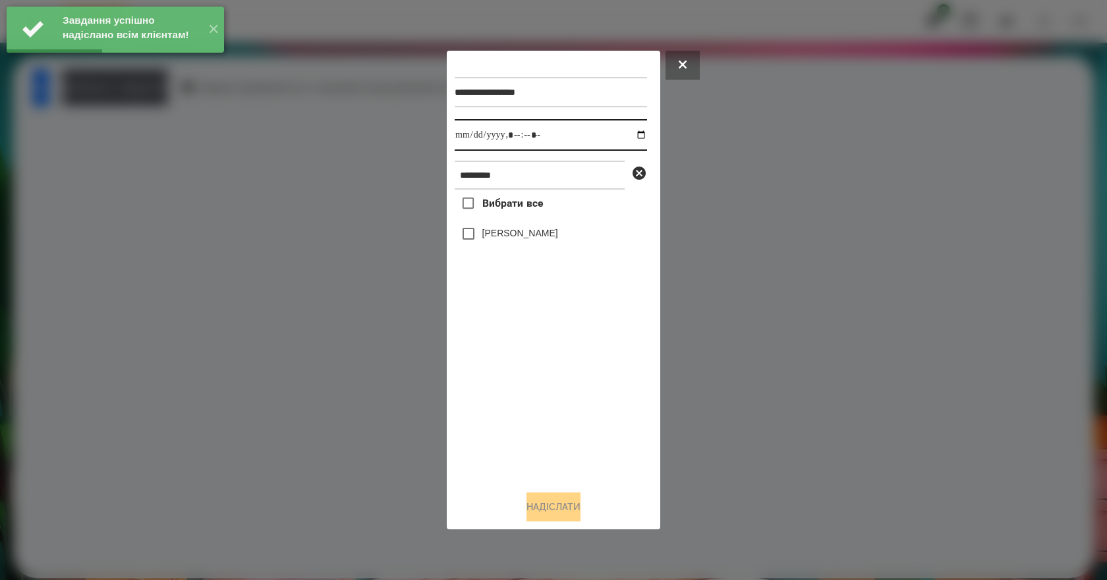
click at [628, 134] on input "datetime-local" at bounding box center [551, 135] width 192 height 32
type input "**********"
drag, startPoint x: 543, startPoint y: 393, endPoint x: 530, endPoint y: 307, distance: 87.4
click at [543, 391] on div "Вибрати все Валерія Ігнатенко" at bounding box center [551, 335] width 192 height 291
click at [511, 232] on label "[PERSON_NAME]" at bounding box center [520, 233] width 76 height 13
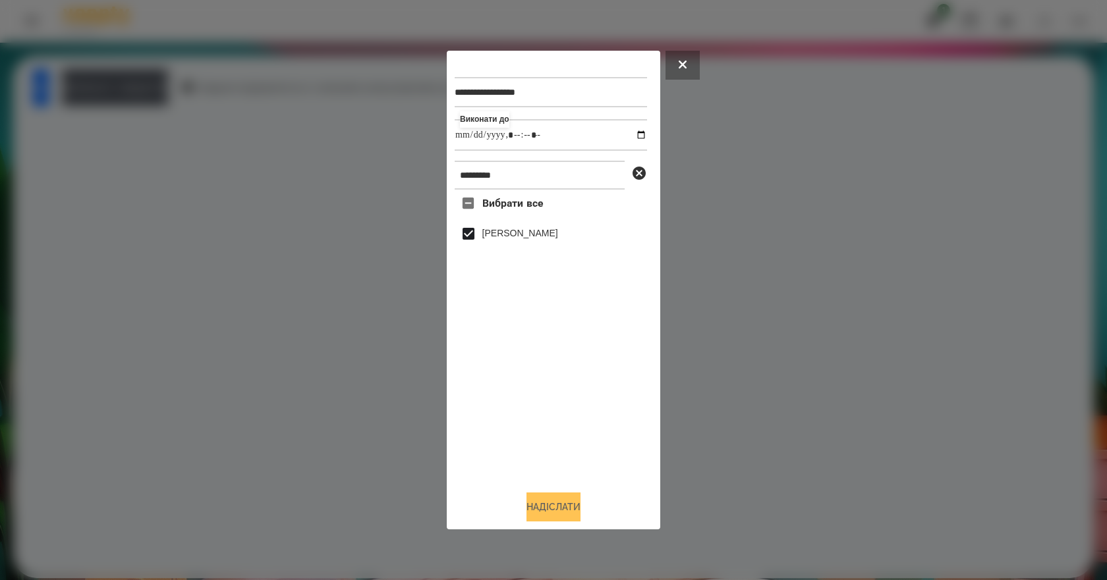
click at [545, 510] on button "Надіслати" at bounding box center [553, 507] width 54 height 29
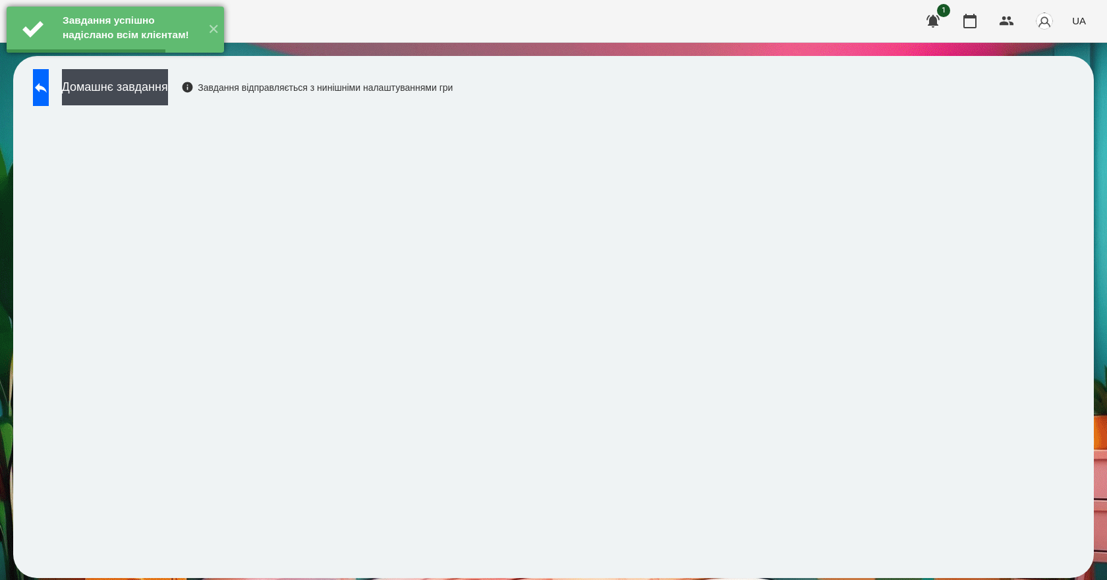
click at [192, 52] on div "Завдання успішно надіслано всім клієнтам!" at bounding box center [130, 29] width 142 height 45
click at [168, 85] on button "Домашнє завдання" at bounding box center [115, 87] width 106 height 36
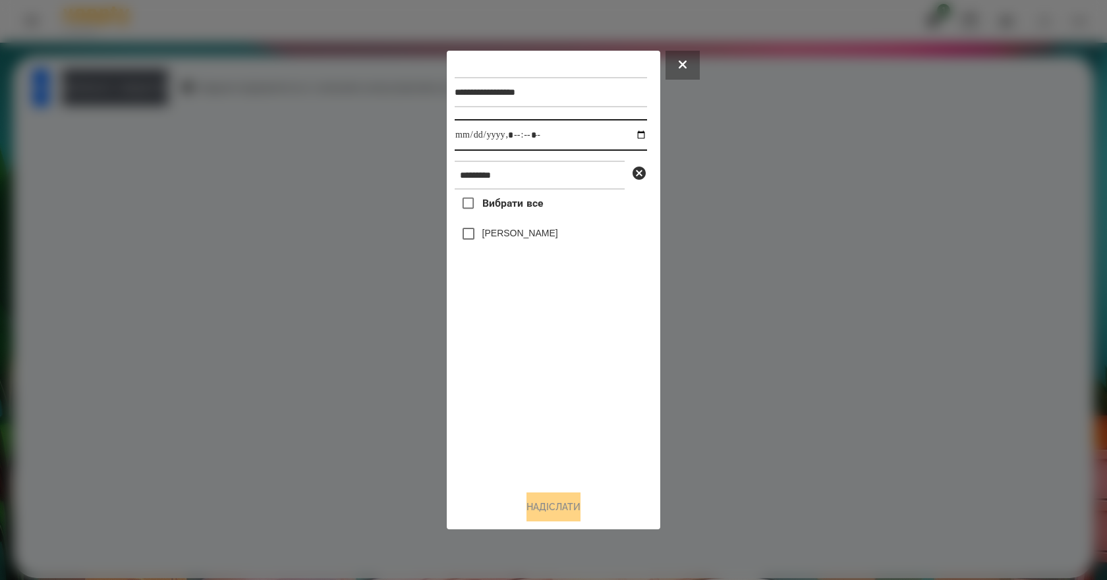
click at [632, 138] on input "datetime-local" at bounding box center [551, 135] width 192 height 32
type input "**********"
drag, startPoint x: 562, startPoint y: 387, endPoint x: 569, endPoint y: 387, distance: 7.3
click at [568, 387] on div "Вибрати все Валерія Ігнатенко" at bounding box center [551, 335] width 192 height 291
click at [570, 515] on button "Надіслати" at bounding box center [553, 507] width 54 height 29
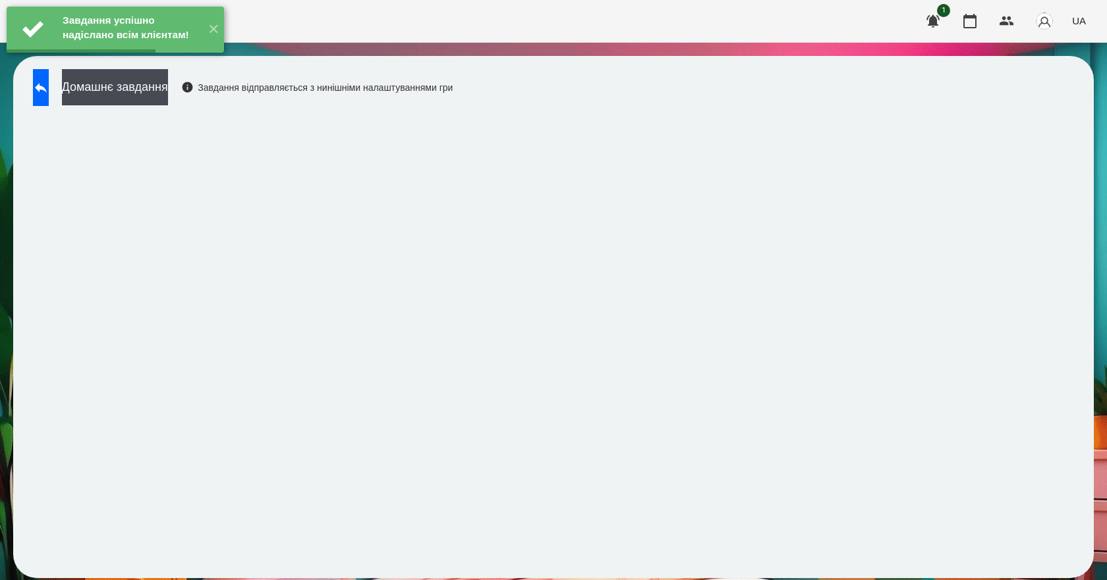
click at [225, 107] on div "Домашнє завдання Завдання відправляється з нинішніми налаштуваннями гри" at bounding box center [239, 90] width 426 height 43
click at [168, 94] on button "Домашнє завдання" at bounding box center [115, 87] width 106 height 36
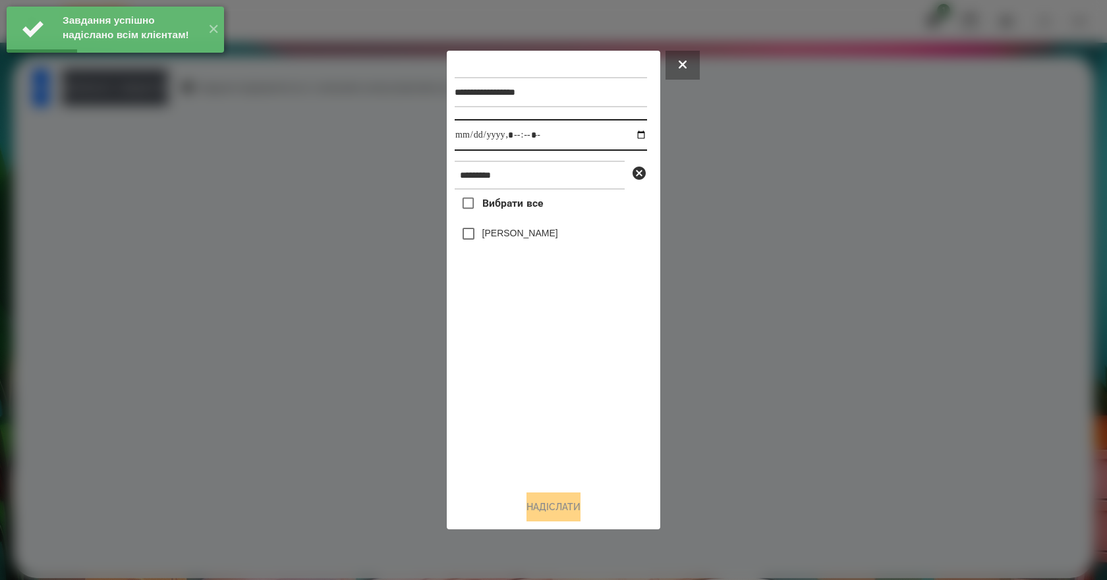
click at [630, 133] on input "datetime-local" at bounding box center [551, 135] width 192 height 32
type input "**********"
drag, startPoint x: 627, startPoint y: 445, endPoint x: 609, endPoint y: 422, distance: 30.0
click at [623, 442] on div "Вибрати все Валерія Ігнатенко" at bounding box center [551, 335] width 192 height 291
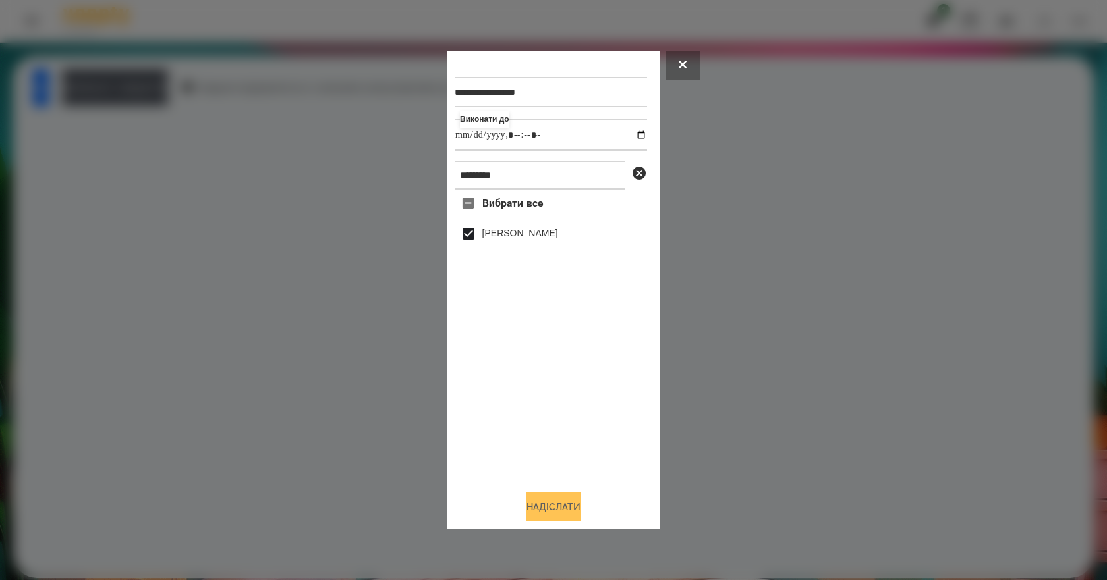
click at [551, 505] on button "Надіслати" at bounding box center [553, 507] width 54 height 29
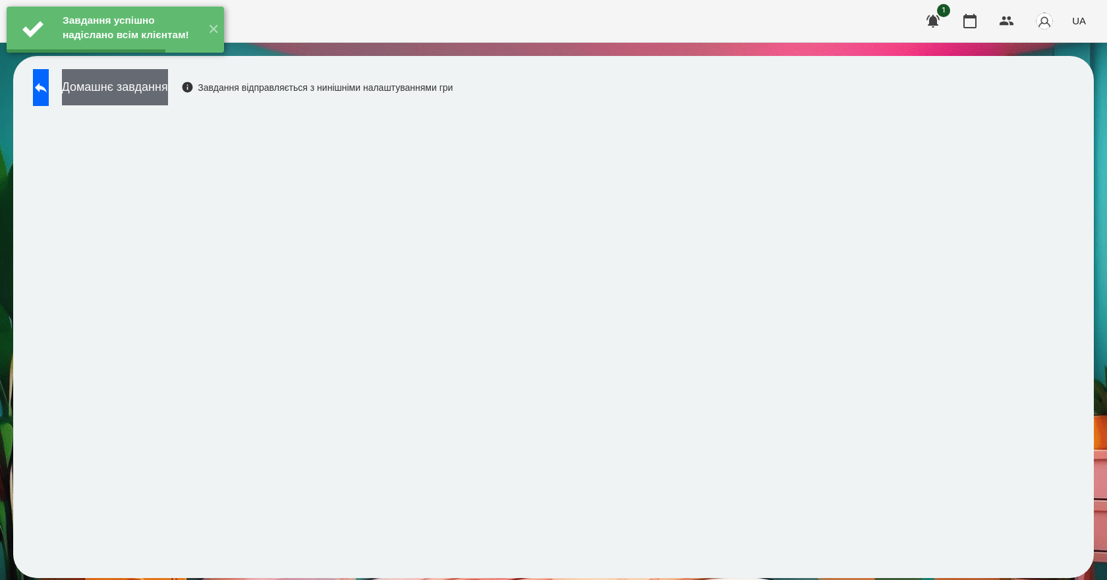
click at [128, 93] on button "Домашнє завдання" at bounding box center [115, 87] width 106 height 36
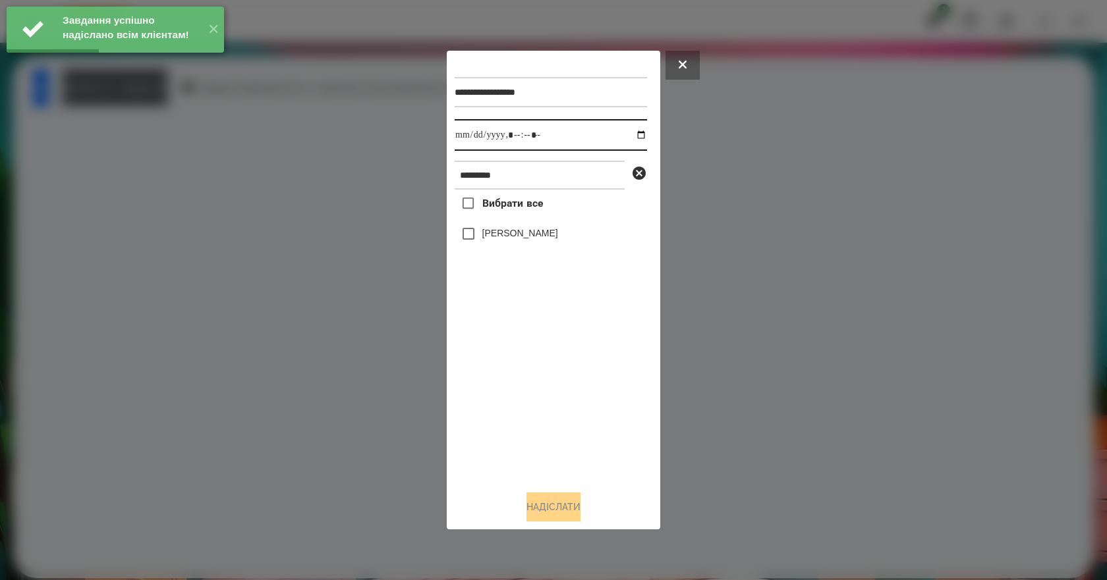
click at [627, 132] on input "datetime-local" at bounding box center [551, 135] width 192 height 32
type input "**********"
drag, startPoint x: 584, startPoint y: 414, endPoint x: 526, endPoint y: 340, distance: 94.2
click at [580, 403] on div "Вибрати все Валерія Ігнатенко" at bounding box center [551, 335] width 192 height 291
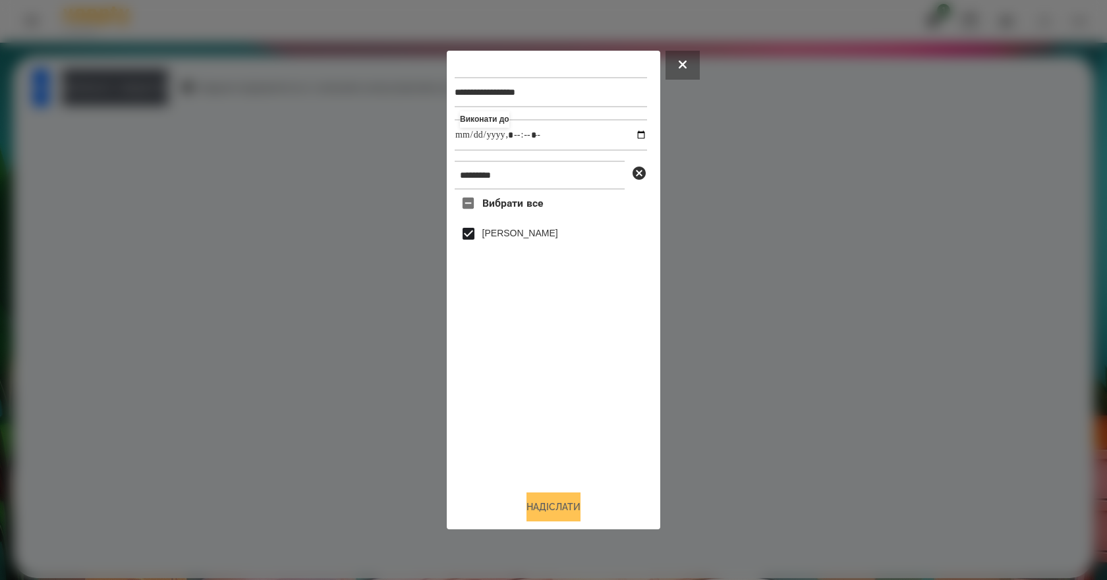
click at [578, 507] on button "Надіслати" at bounding box center [553, 507] width 54 height 29
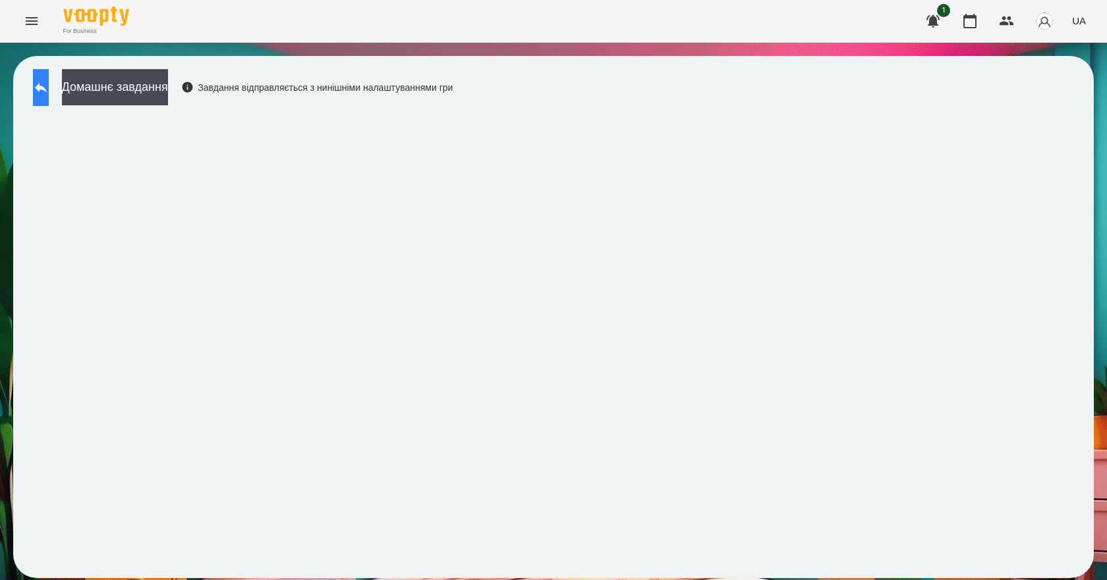
click at [49, 99] on button at bounding box center [41, 87] width 16 height 37
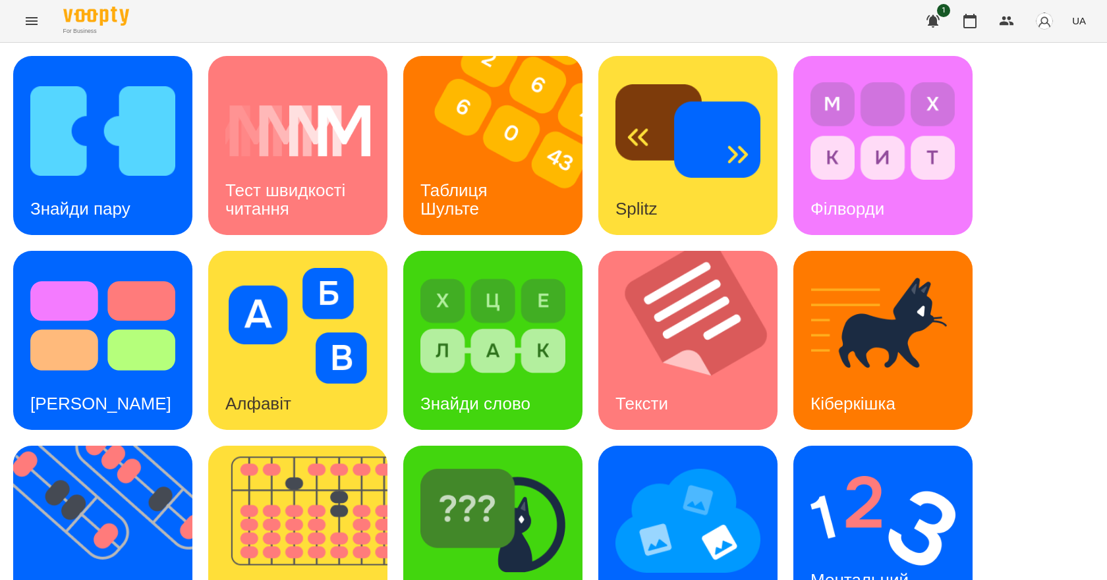
scroll to position [253, 0]
click at [530, 446] on div "[PERSON_NAME]" at bounding box center [492, 535] width 179 height 179
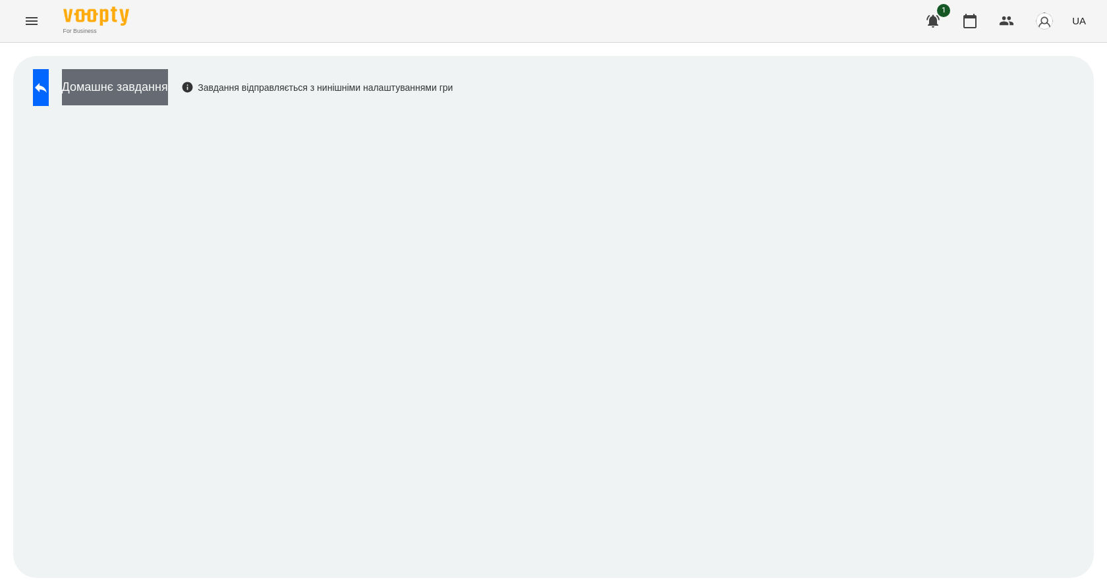
click at [168, 91] on button "Домашнє завдання" at bounding box center [115, 87] width 106 height 36
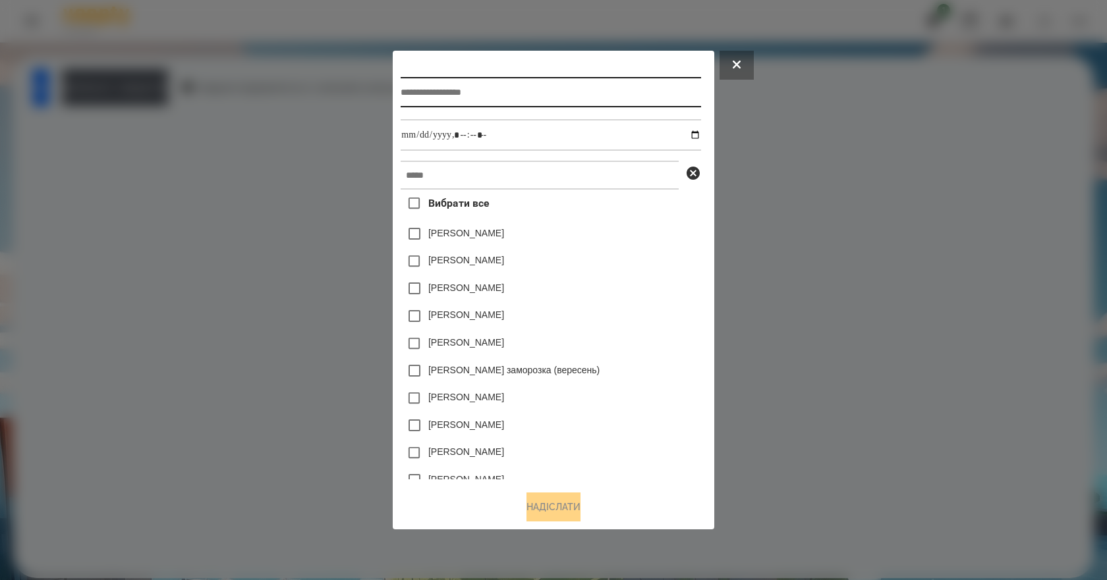
click at [424, 88] on input "text" at bounding box center [551, 92] width 300 height 30
type input "**********"
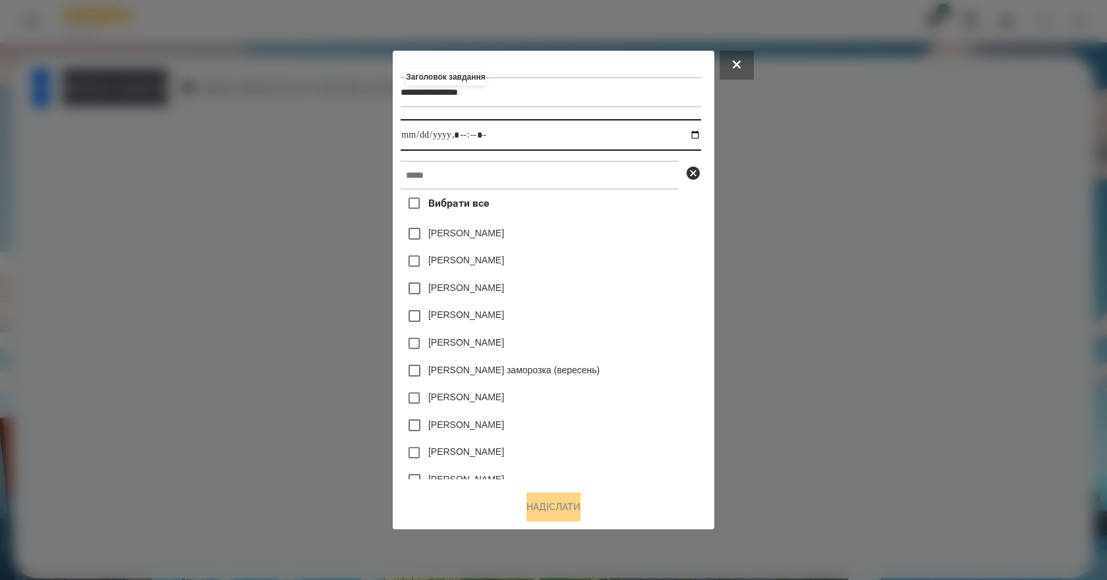
click at [700, 134] on input "datetime-local" at bounding box center [551, 135] width 300 height 32
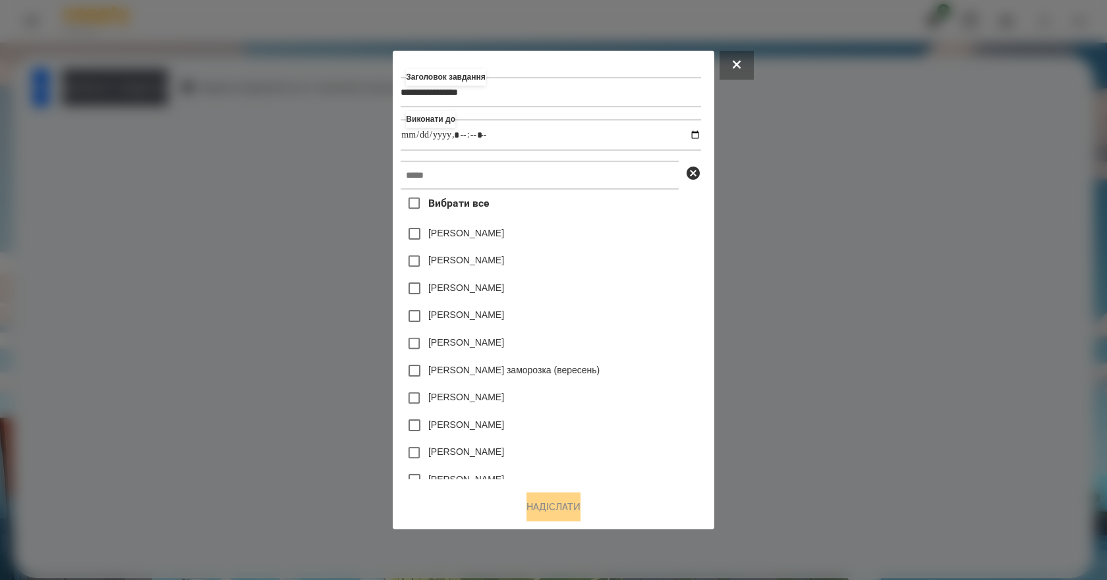
type input "**********"
drag, startPoint x: 667, startPoint y: 275, endPoint x: 624, endPoint y: 260, distance: 44.8
click at [667, 275] on div "[PERSON_NAME]" at bounding box center [551, 262] width 300 height 28
click at [487, 184] on input "text" at bounding box center [540, 175] width 278 height 29
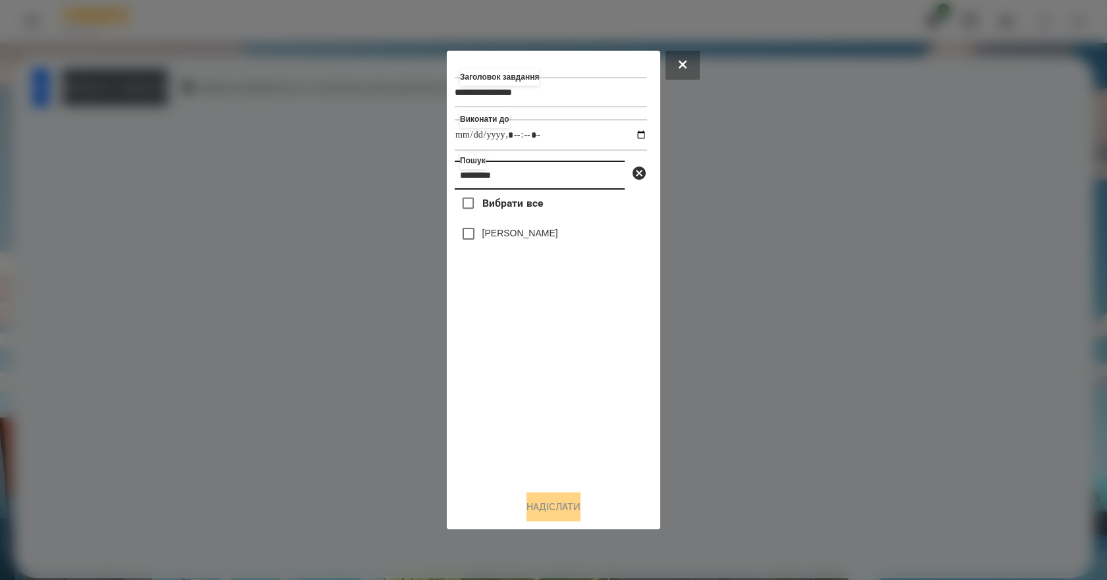
type input "*********"
click at [501, 234] on label "[PERSON_NAME]" at bounding box center [520, 233] width 76 height 13
click at [571, 521] on button "Надіслати" at bounding box center [553, 507] width 54 height 29
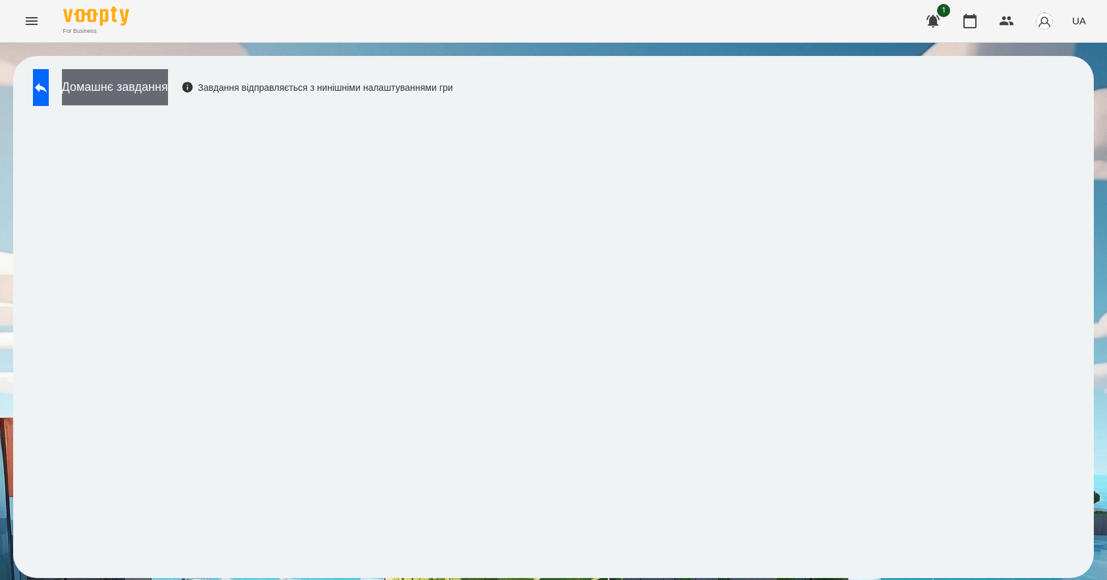
click at [128, 84] on button "Домашнє завдання" at bounding box center [115, 87] width 106 height 36
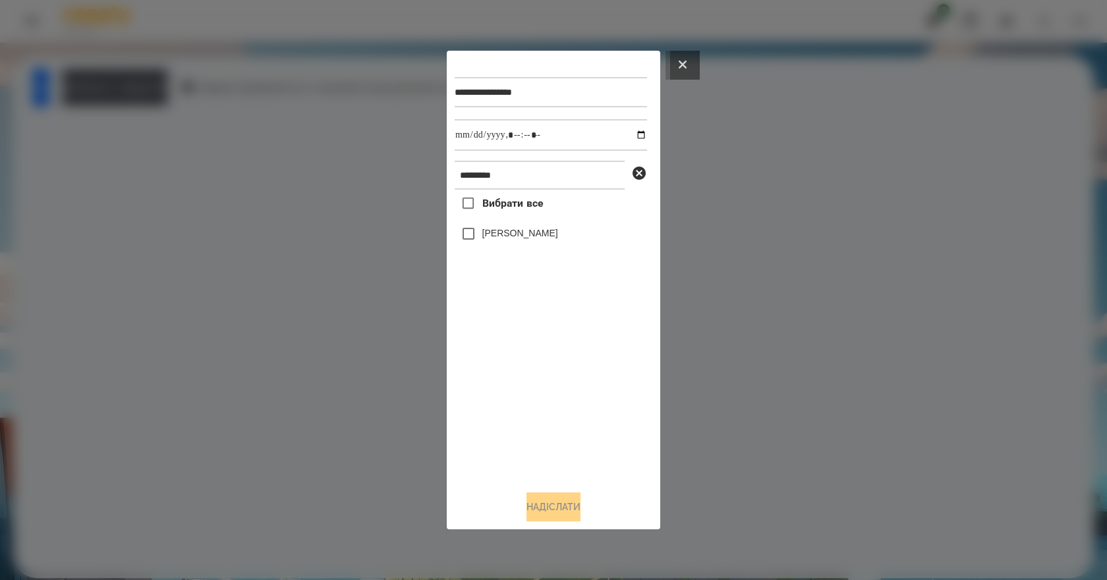
click at [679, 62] on icon at bounding box center [682, 65] width 8 height 8
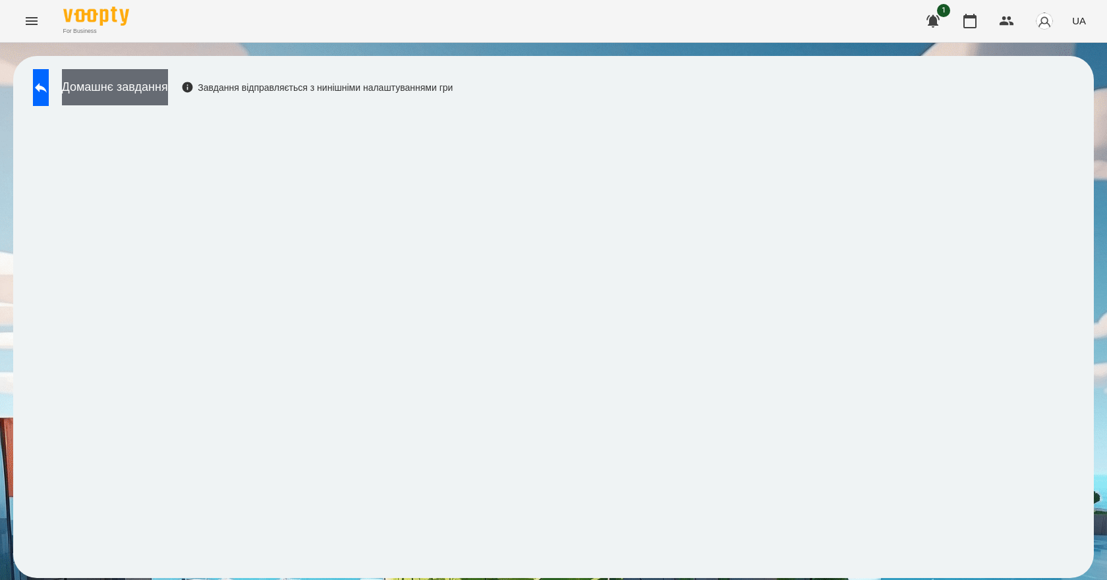
click at [168, 87] on button "Домашнє завдання" at bounding box center [115, 87] width 106 height 36
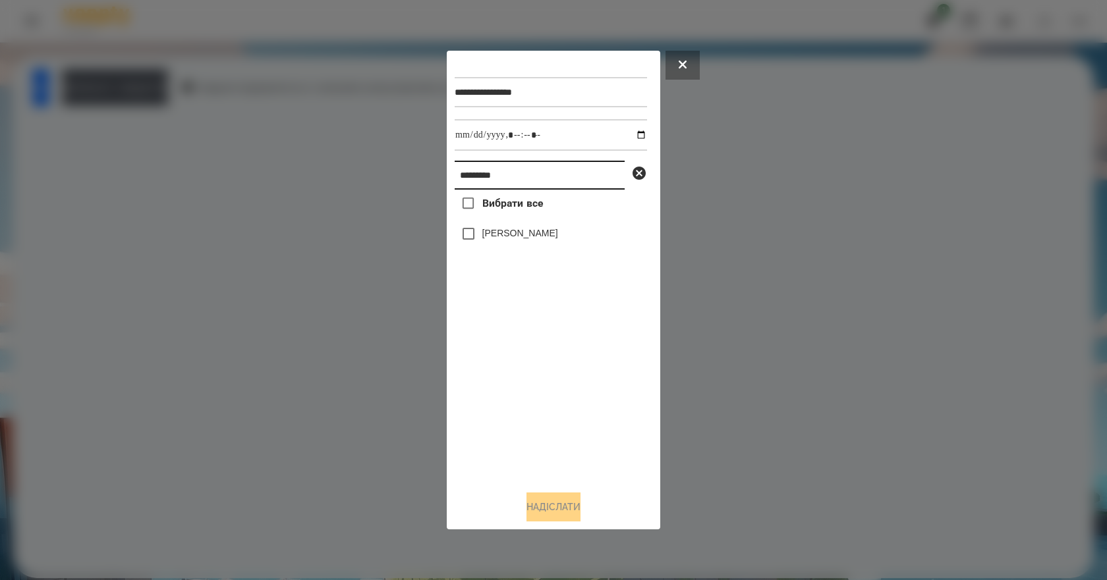
click at [522, 174] on input "*********" at bounding box center [540, 175] width 170 height 29
type input "*"
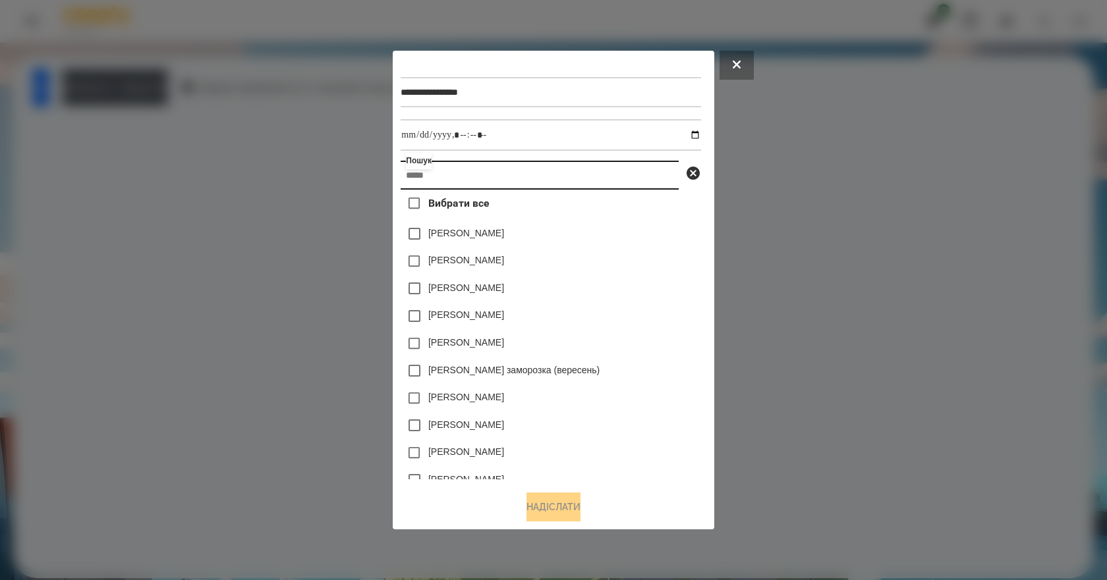
click at [520, 173] on input "text" at bounding box center [540, 175] width 278 height 29
click at [497, 172] on input "text" at bounding box center [540, 175] width 278 height 29
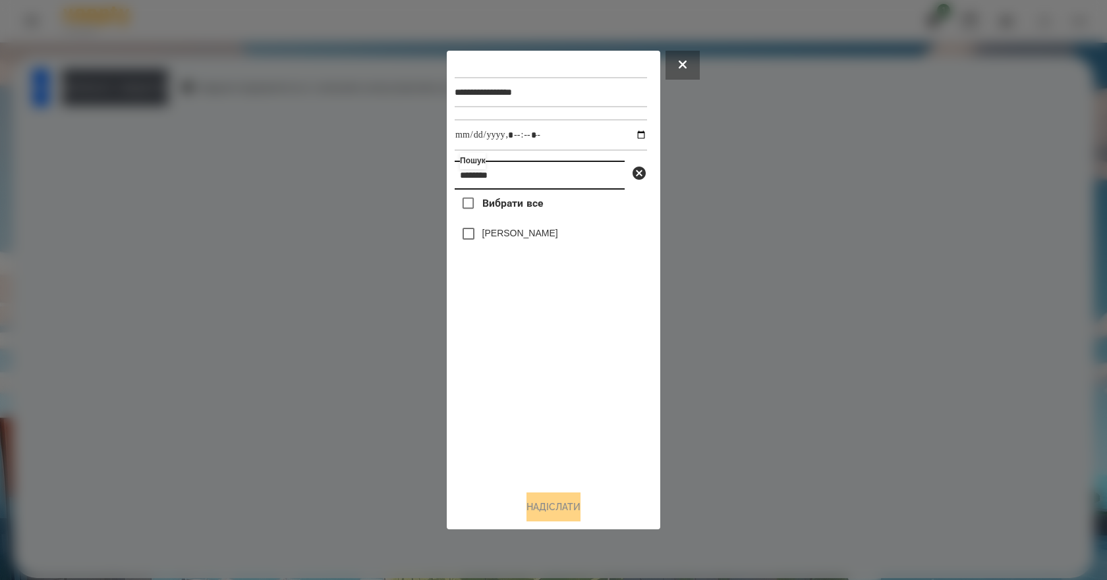
type input "********"
click at [538, 238] on label "[PERSON_NAME]" at bounding box center [520, 233] width 76 height 13
click at [580, 511] on button "Надіслати" at bounding box center [553, 507] width 54 height 29
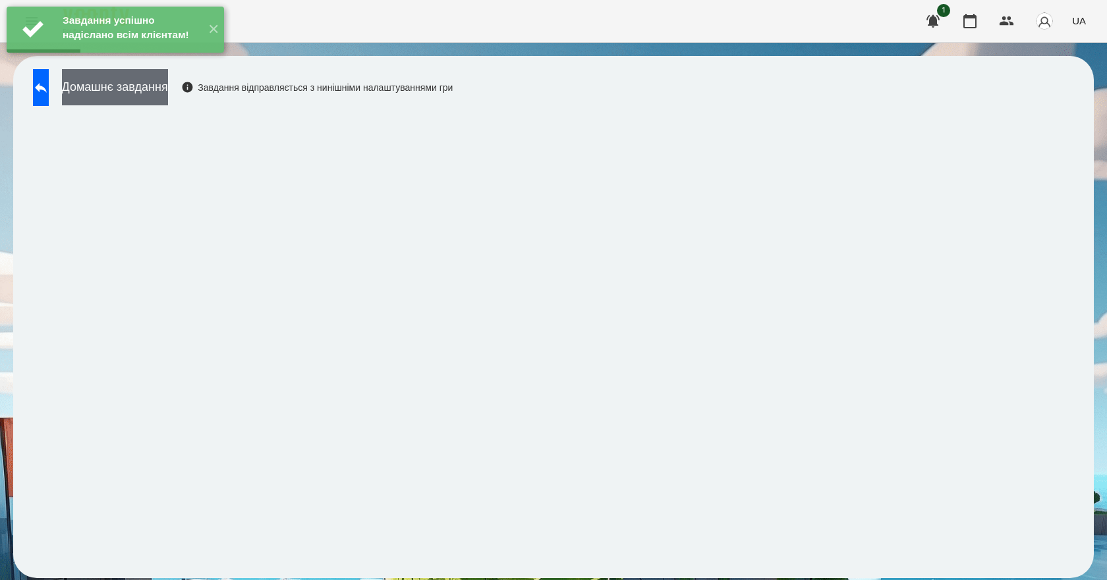
click at [168, 98] on button "Домашнє завдання" at bounding box center [115, 87] width 106 height 36
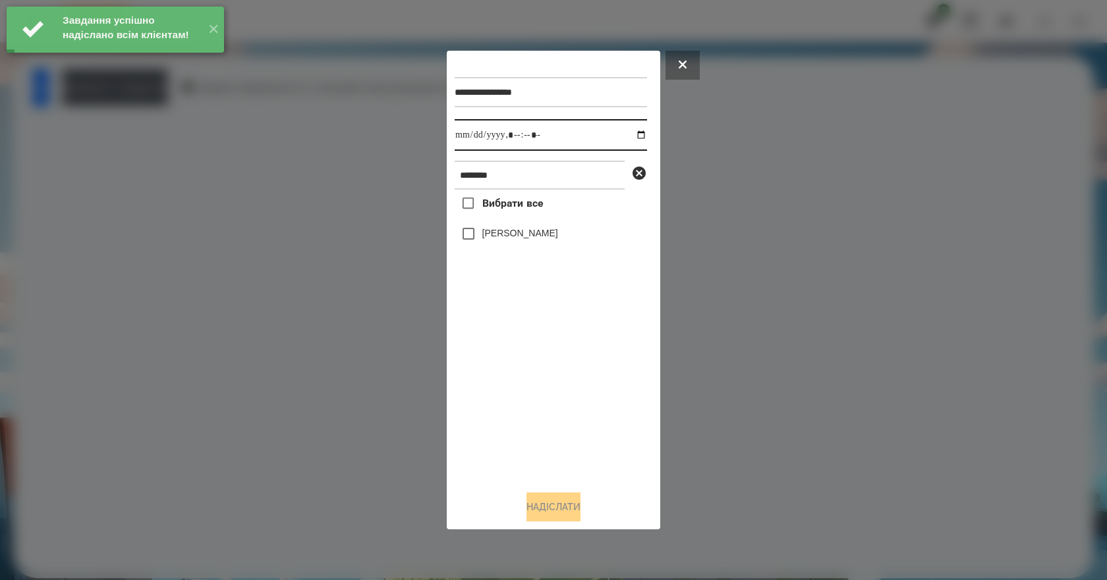
click at [628, 133] on input "datetime-local" at bounding box center [551, 135] width 192 height 32
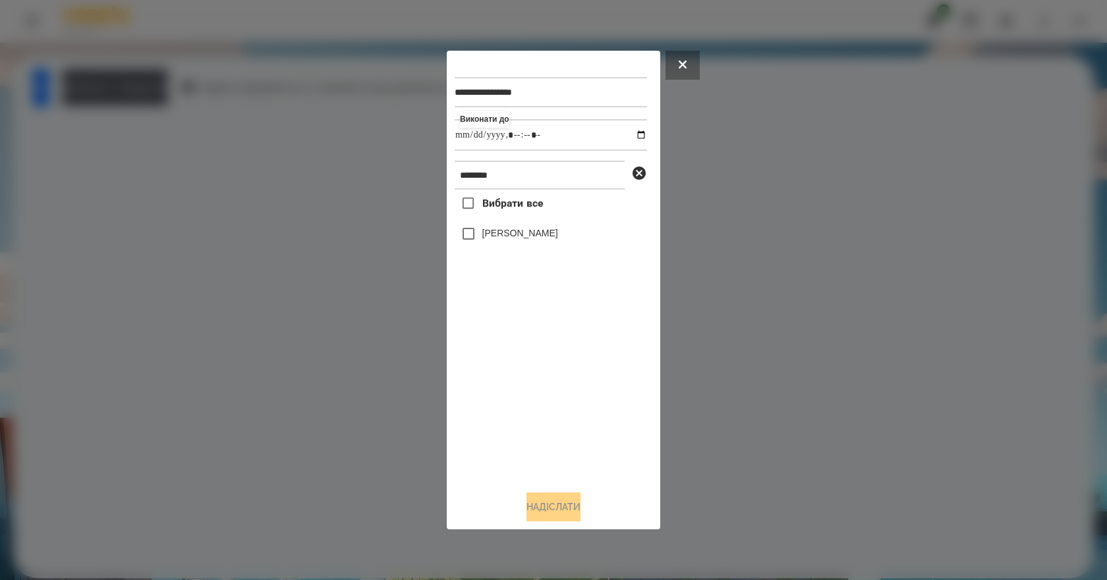
type input "**********"
drag, startPoint x: 491, startPoint y: 412, endPoint x: 517, endPoint y: 338, distance: 78.1
click at [493, 411] on div "Вибрати все Омельнік Вероніка" at bounding box center [551, 335] width 192 height 291
click at [535, 236] on label "[PERSON_NAME]" at bounding box center [520, 233] width 76 height 13
click at [561, 508] on button "Надіслати" at bounding box center [553, 507] width 54 height 29
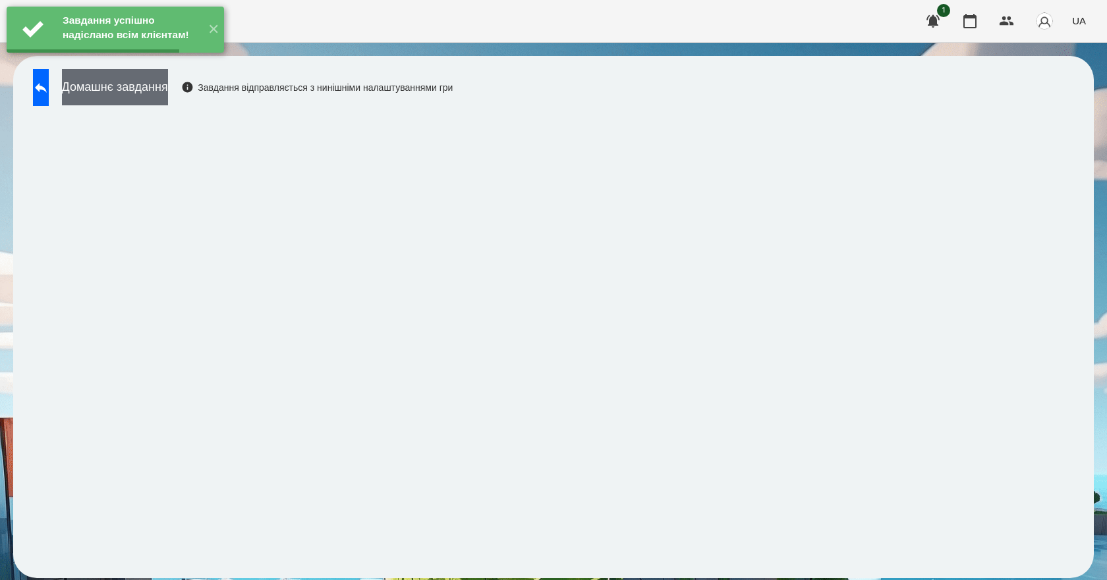
click at [152, 91] on button "Домашнє завдання" at bounding box center [115, 87] width 106 height 36
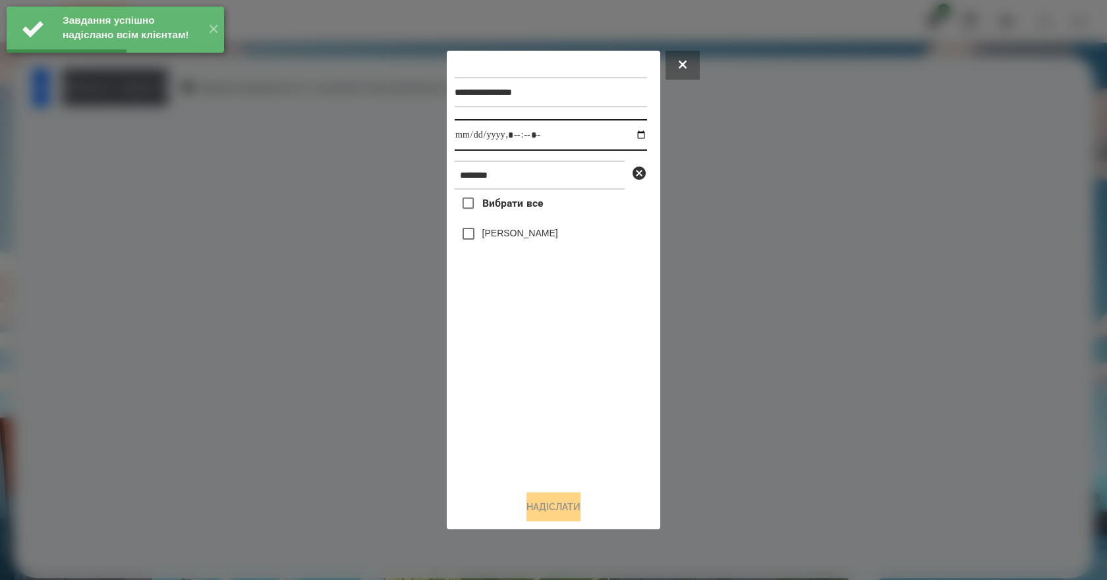
click at [632, 137] on input "datetime-local" at bounding box center [551, 135] width 192 height 32
type input "**********"
drag, startPoint x: 532, startPoint y: 387, endPoint x: 540, endPoint y: 346, distance: 41.7
click at [532, 386] on div "Вибрати все Омельнік Вероніка" at bounding box center [551, 335] width 192 height 291
click at [545, 240] on label "[PERSON_NAME]" at bounding box center [520, 233] width 76 height 13
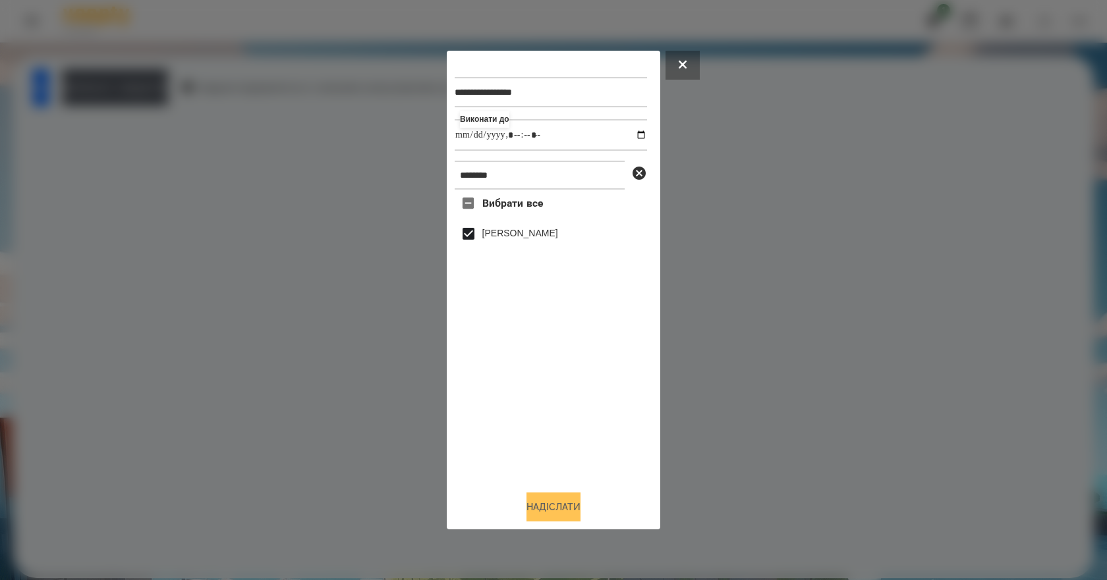
click at [563, 517] on button "Надіслати" at bounding box center [553, 507] width 54 height 29
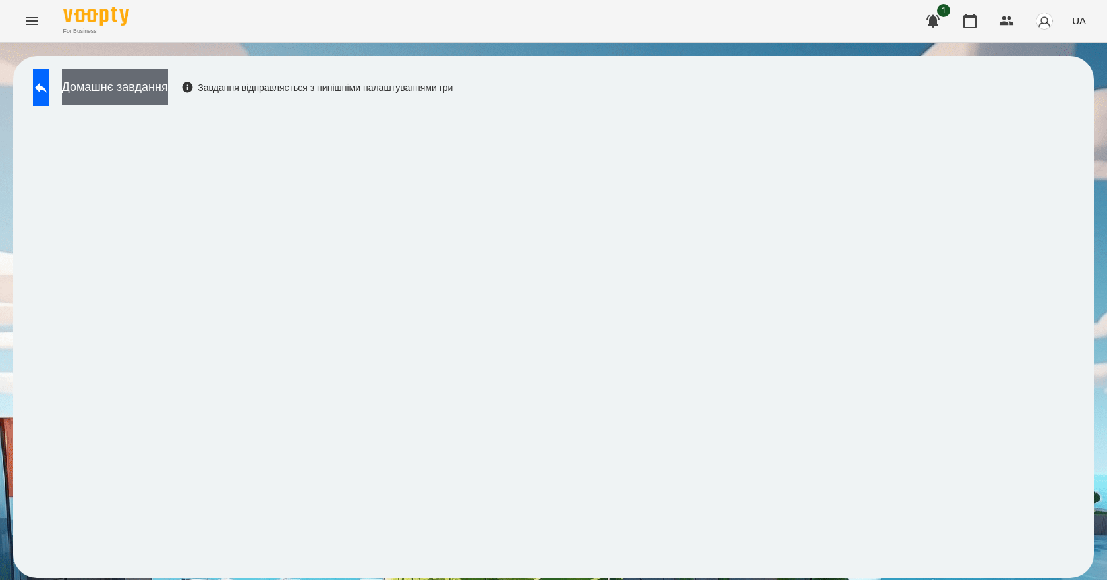
click at [124, 86] on button "Домашнє завдання" at bounding box center [115, 87] width 106 height 36
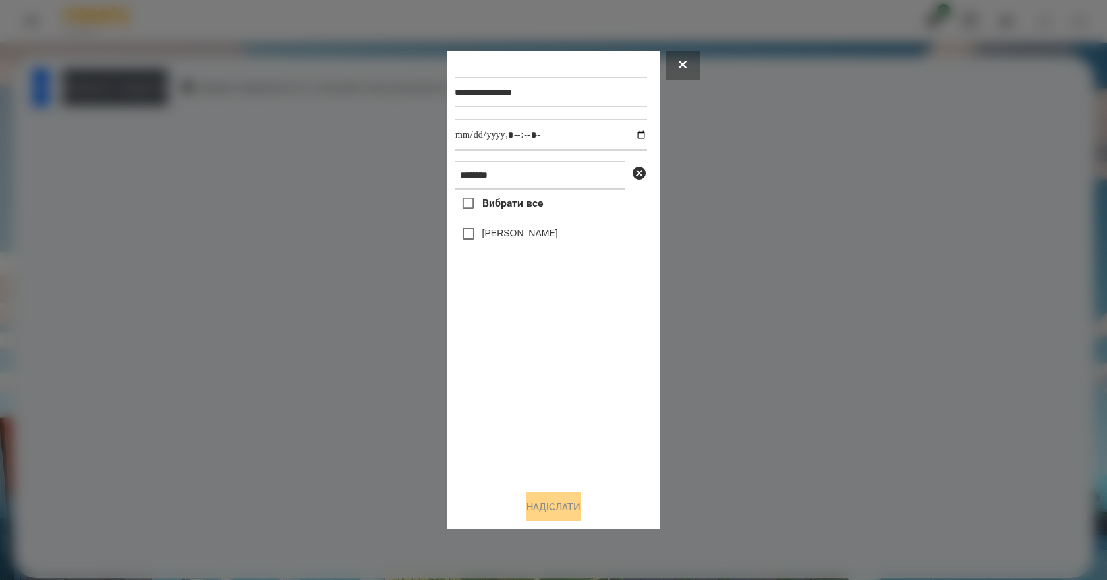
click at [553, 240] on label "[PERSON_NAME]" at bounding box center [520, 233] width 76 height 13
click at [534, 506] on button "Надіслати" at bounding box center [553, 507] width 54 height 29
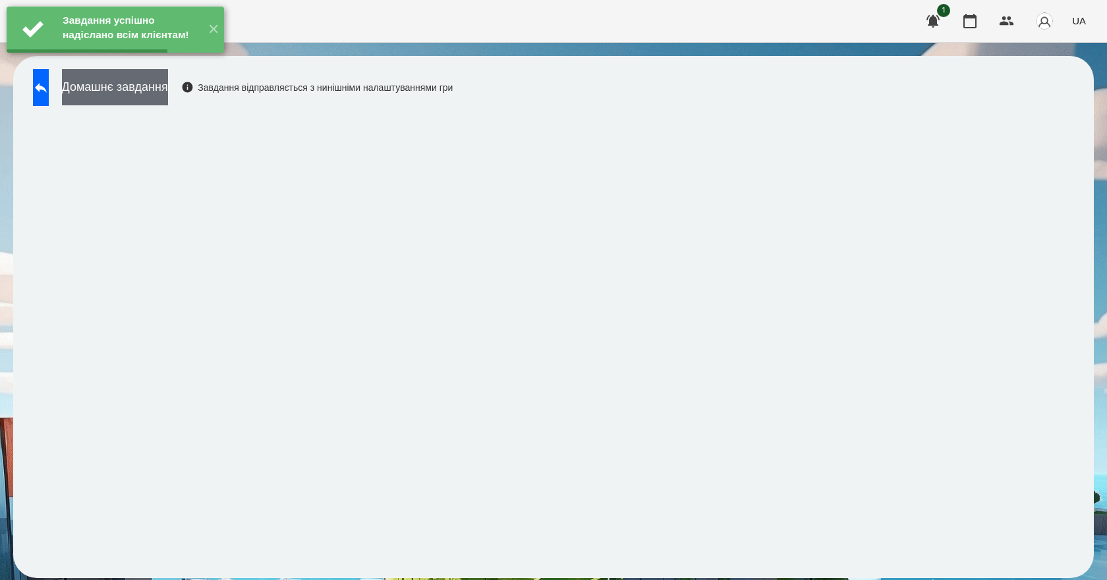
click at [168, 94] on button "Домашнє завдання" at bounding box center [115, 87] width 106 height 36
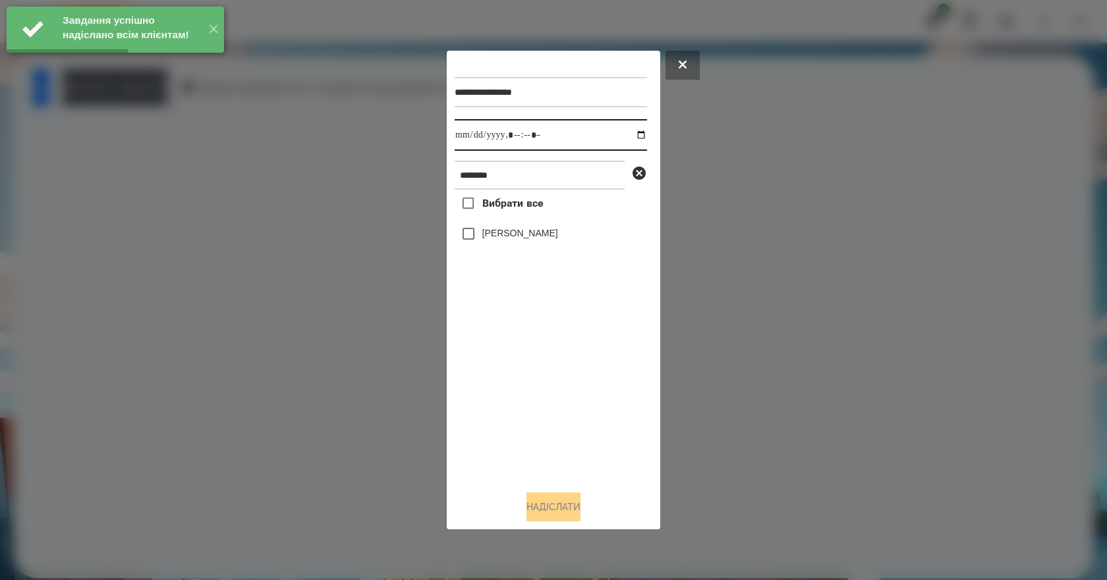
click at [632, 137] on input "datetime-local" at bounding box center [551, 135] width 192 height 32
type input "**********"
click at [559, 406] on div "Вибрати все Омельнік Вероніка" at bounding box center [551, 335] width 192 height 291
click at [497, 227] on div "[PERSON_NAME]" at bounding box center [551, 234] width 192 height 28
click at [500, 234] on label "[PERSON_NAME]" at bounding box center [520, 233] width 76 height 13
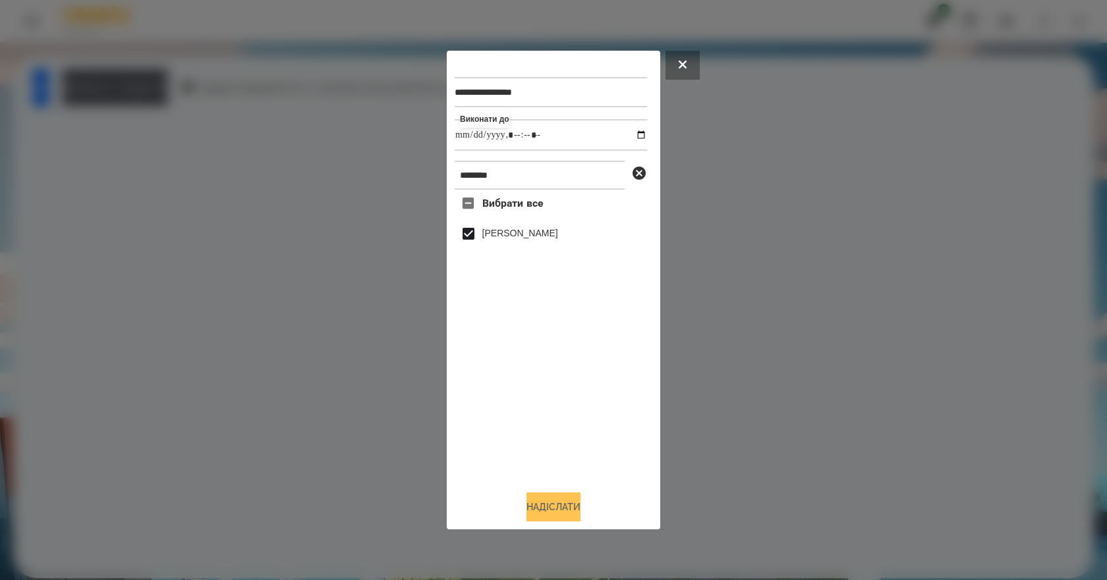
click at [541, 510] on button "Надіслати" at bounding box center [553, 507] width 54 height 29
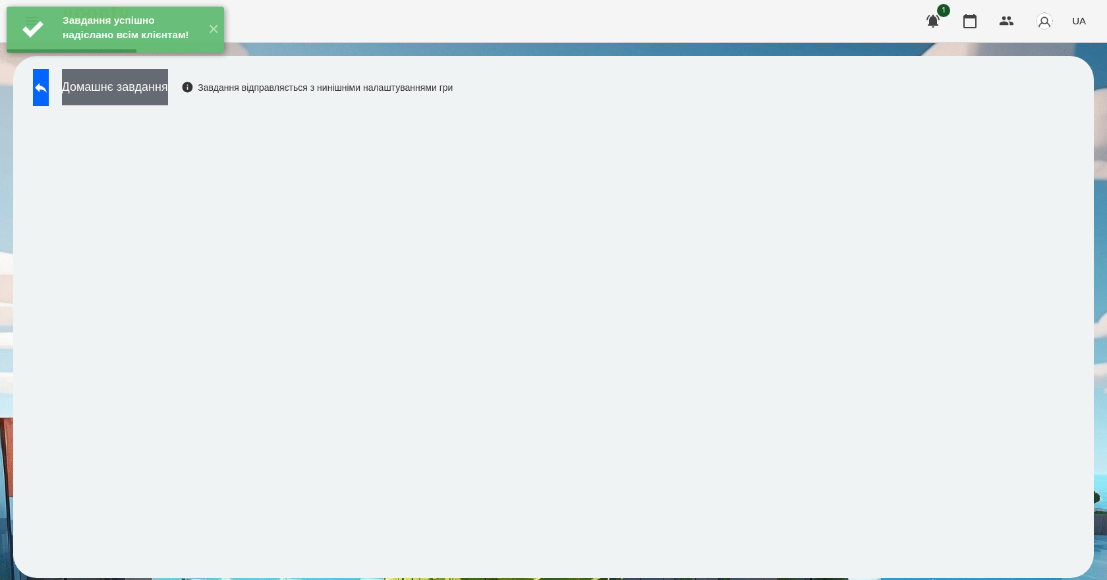
click at [156, 94] on button "Домашнє завдання" at bounding box center [115, 87] width 106 height 36
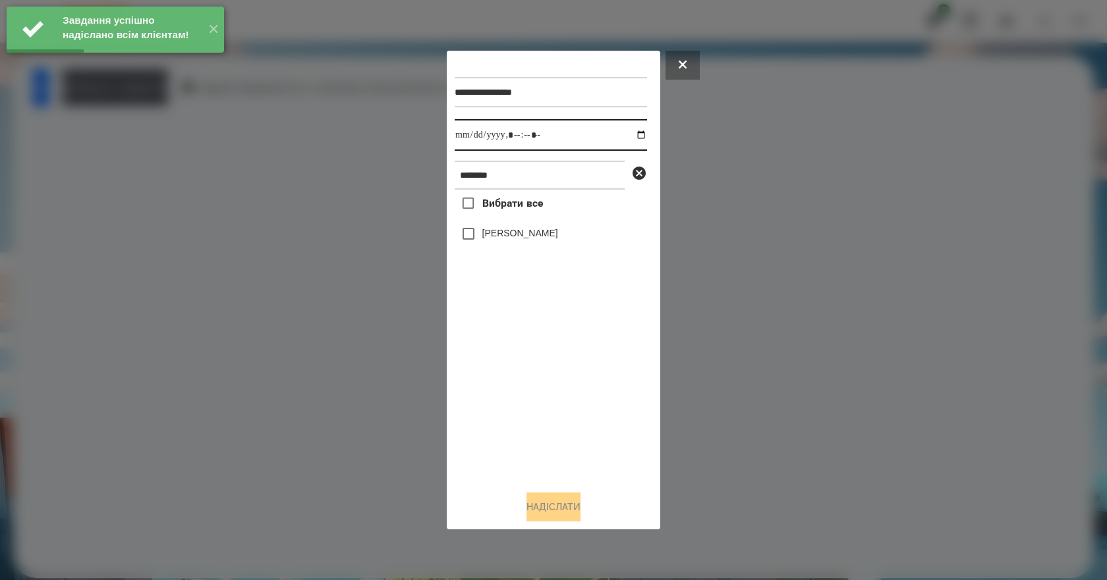
click at [632, 136] on input "datetime-local" at bounding box center [551, 135] width 192 height 32
type input "**********"
click at [536, 408] on div "Вибрати все Омельнік Вероніка" at bounding box center [551, 335] width 192 height 291
click at [501, 229] on label "[PERSON_NAME]" at bounding box center [520, 233] width 76 height 13
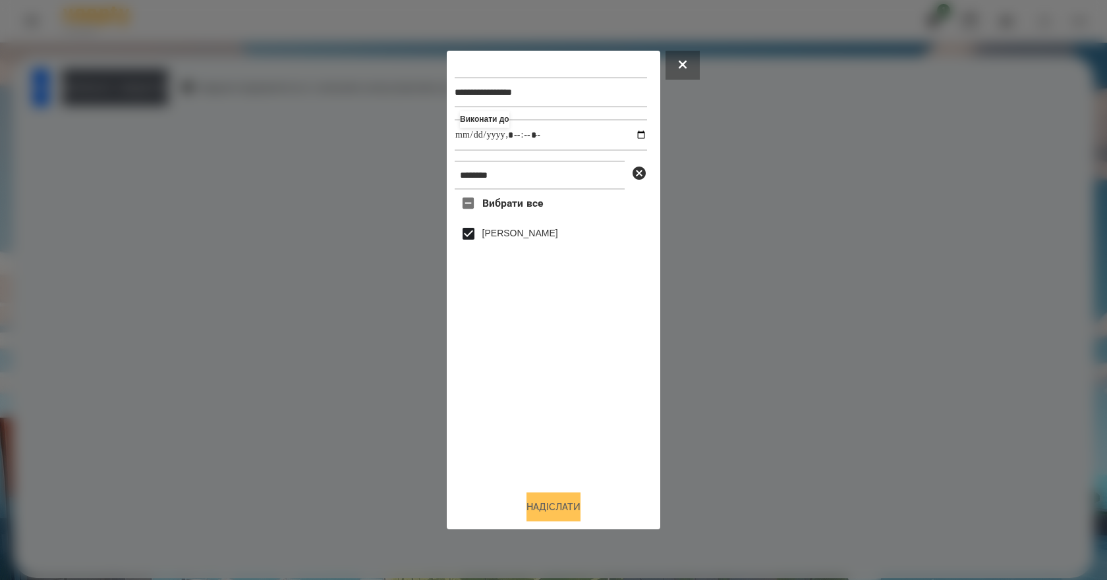
click at [555, 513] on button "Надіслати" at bounding box center [553, 507] width 54 height 29
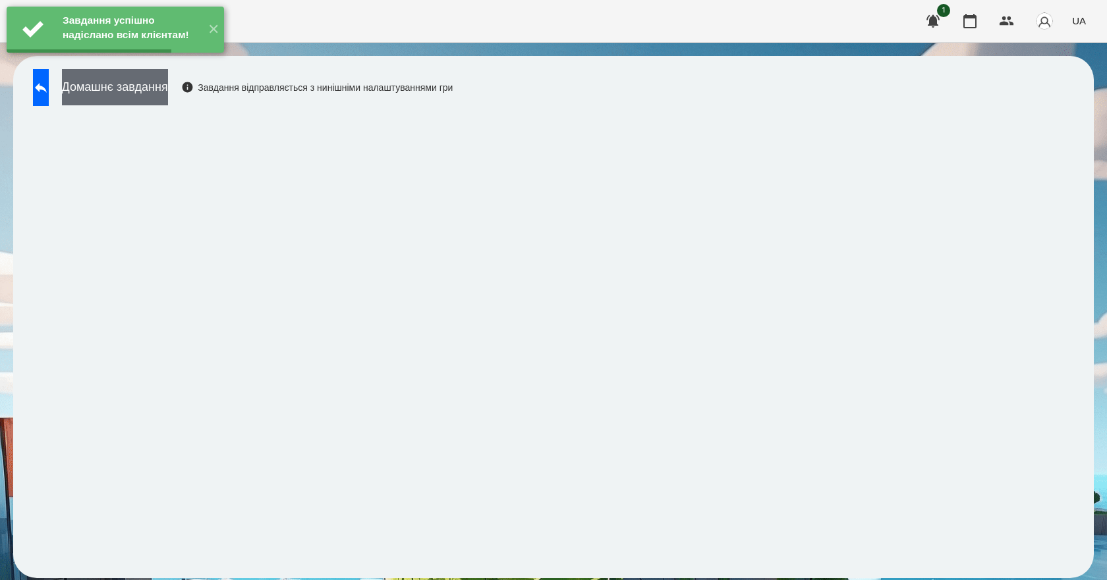
click at [158, 99] on button "Домашнє завдання" at bounding box center [115, 87] width 106 height 36
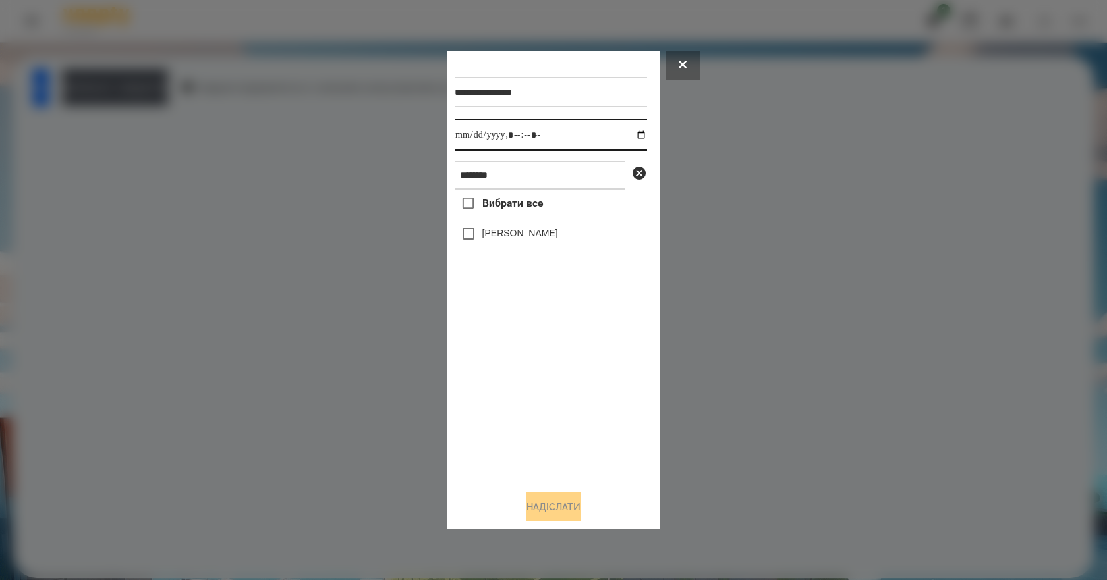
click at [632, 134] on input "datetime-local" at bounding box center [551, 135] width 192 height 32
type input "**********"
click at [586, 395] on div "Вибрати все Омельнік Вероніка" at bounding box center [551, 335] width 192 height 291
click at [489, 240] on label "[PERSON_NAME]" at bounding box center [520, 233] width 76 height 13
click at [572, 512] on button "Надіслати" at bounding box center [553, 507] width 54 height 29
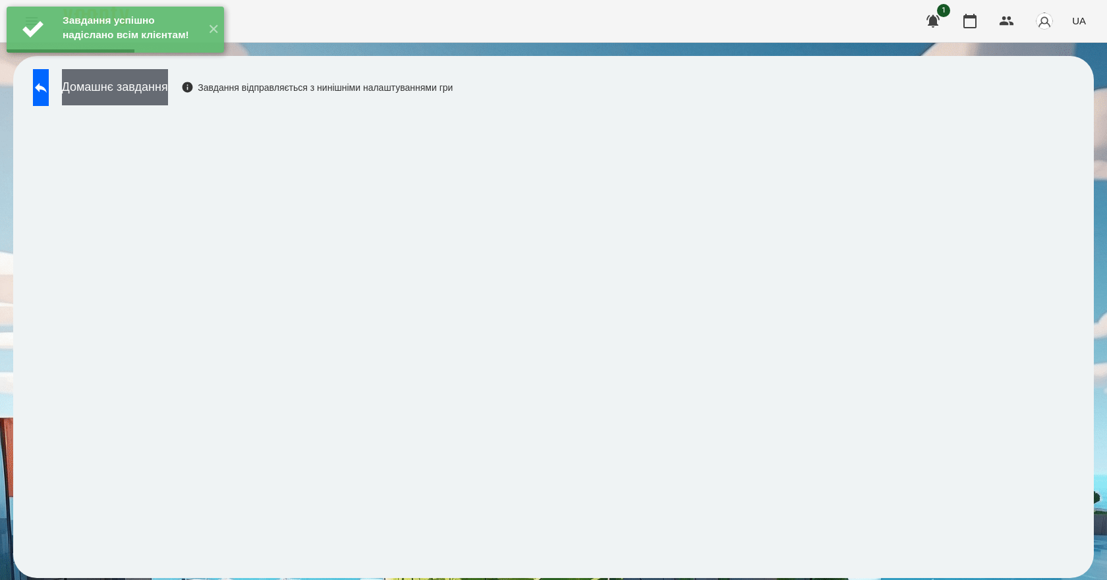
click at [145, 105] on button "Домашнє завдання" at bounding box center [115, 87] width 106 height 36
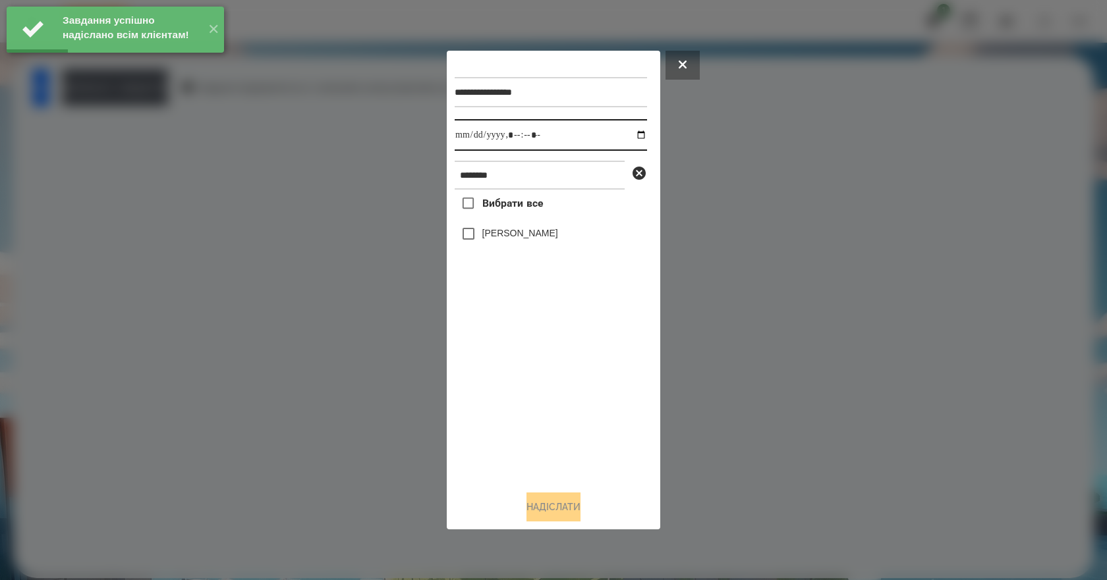
click at [631, 140] on input "datetime-local" at bounding box center [551, 135] width 192 height 32
type input "**********"
drag, startPoint x: 570, startPoint y: 393, endPoint x: 542, endPoint y: 371, distance: 36.1
click at [570, 394] on div "Вибрати все Омельнік Вероніка" at bounding box center [551, 335] width 192 height 291
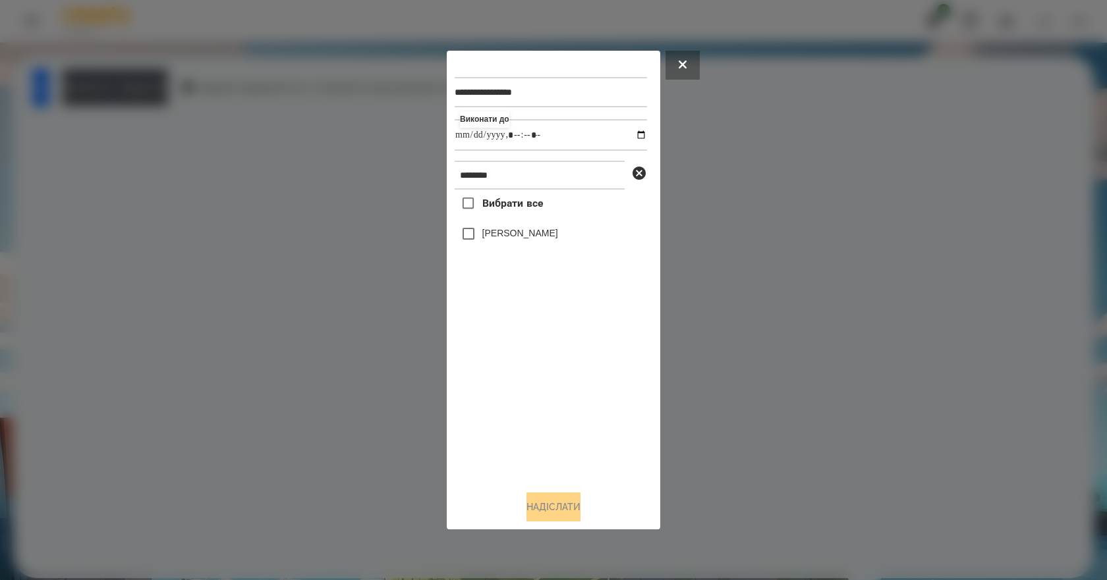
click at [515, 239] on label "[PERSON_NAME]" at bounding box center [520, 233] width 76 height 13
click at [560, 511] on button "Надіслати" at bounding box center [553, 507] width 54 height 29
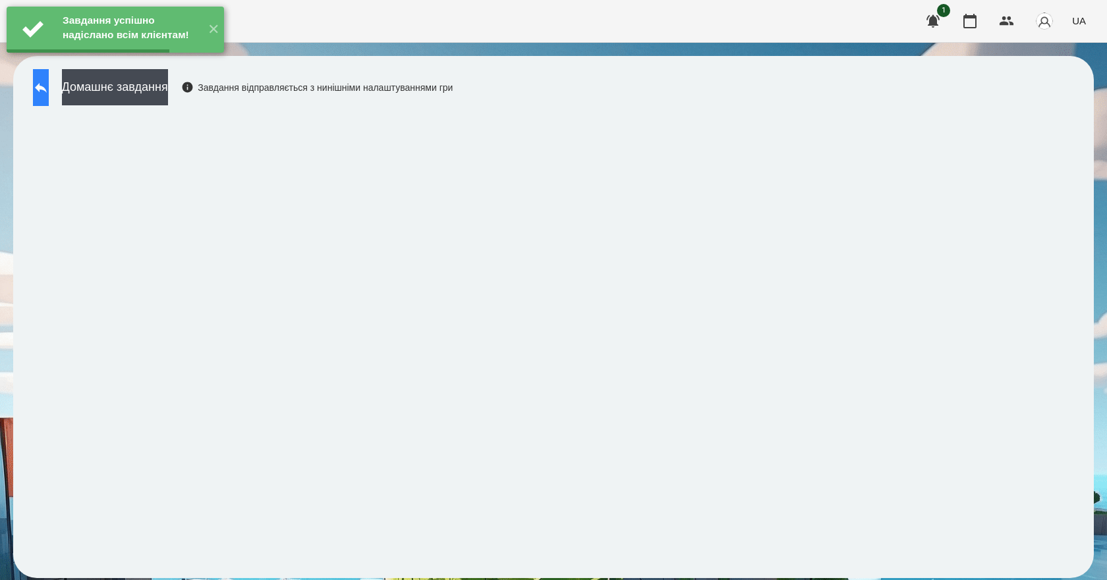
click at [48, 94] on icon at bounding box center [41, 88] width 16 height 16
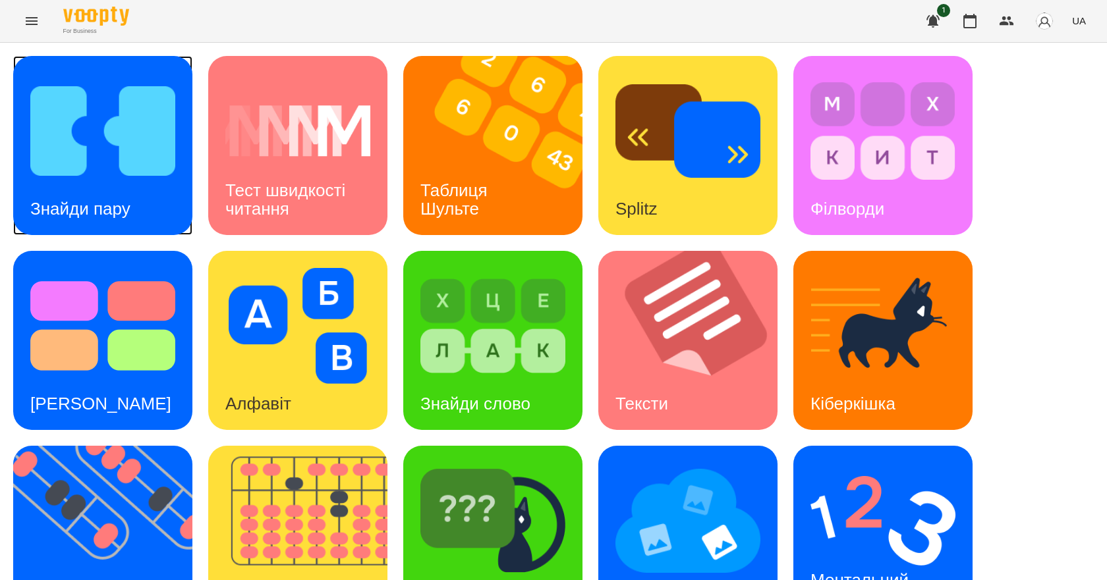
click at [85, 209] on h3 "Знайди пару" at bounding box center [80, 209] width 100 height 20
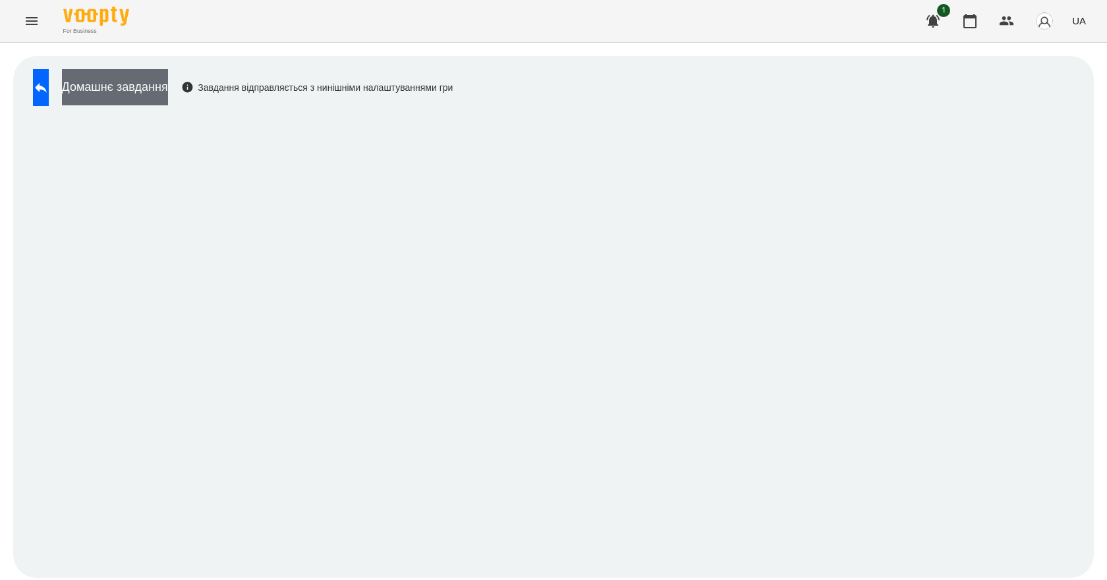
click at [153, 98] on button "Домашнє завдання" at bounding box center [115, 87] width 106 height 36
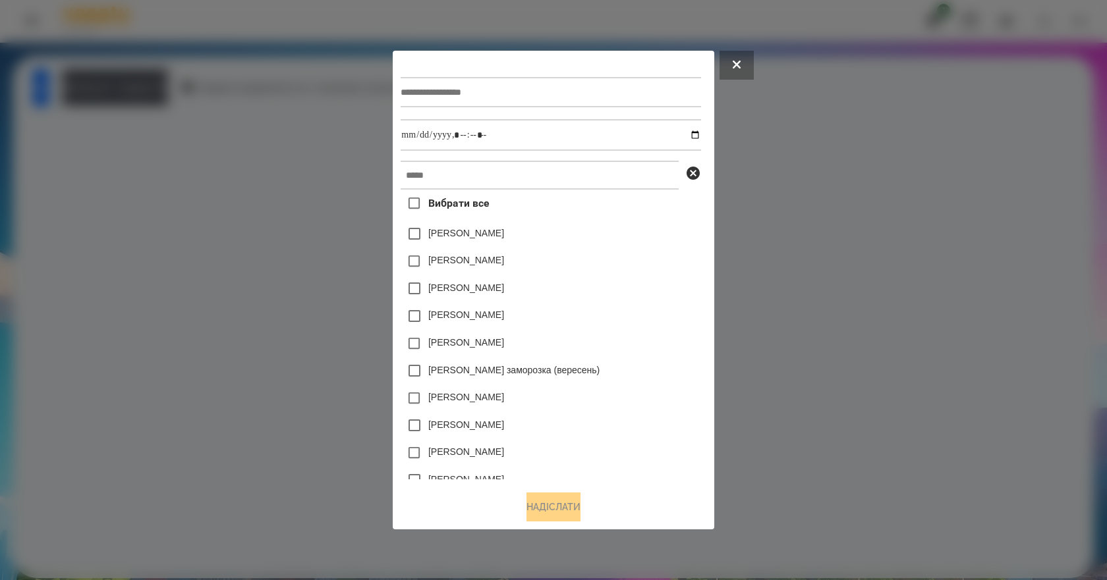
click at [503, 72] on div at bounding box center [551, 92] width 300 height 54
click at [498, 77] on input "text" at bounding box center [551, 92] width 300 height 30
type input "**********"
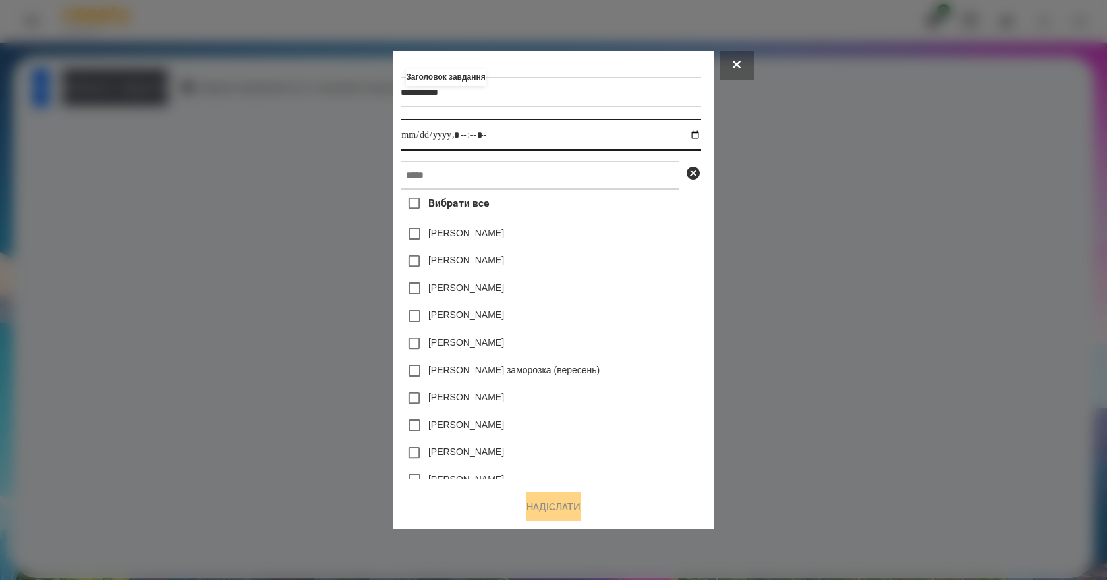
click at [697, 130] on input "datetime-local" at bounding box center [551, 135] width 300 height 32
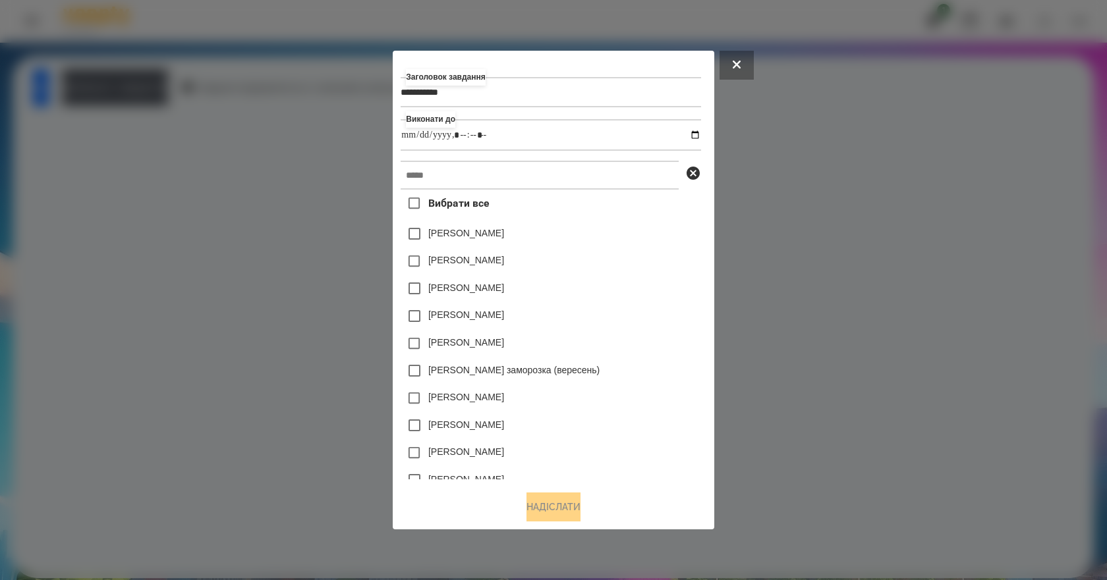
type input "**********"
click at [659, 296] on div "[PERSON_NAME]" at bounding box center [551, 289] width 300 height 28
click at [497, 180] on input "text" at bounding box center [540, 175] width 278 height 29
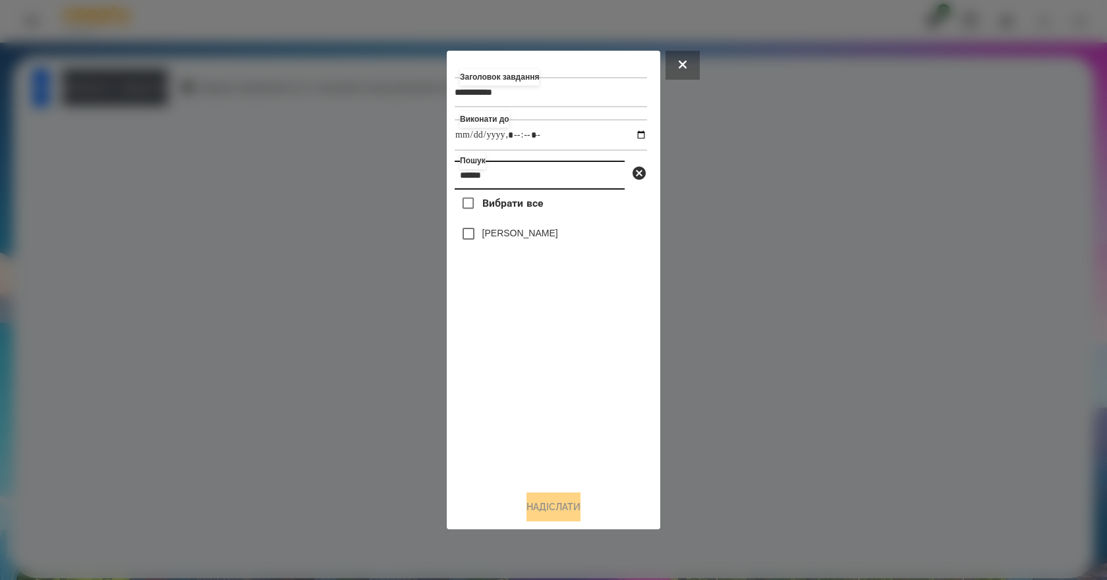
type input "******"
click at [542, 231] on label "[PERSON_NAME]" at bounding box center [520, 233] width 76 height 13
click at [559, 503] on div "**********" at bounding box center [554, 291] width 198 height 464
click at [559, 503] on button "Надіслати" at bounding box center [553, 507] width 54 height 29
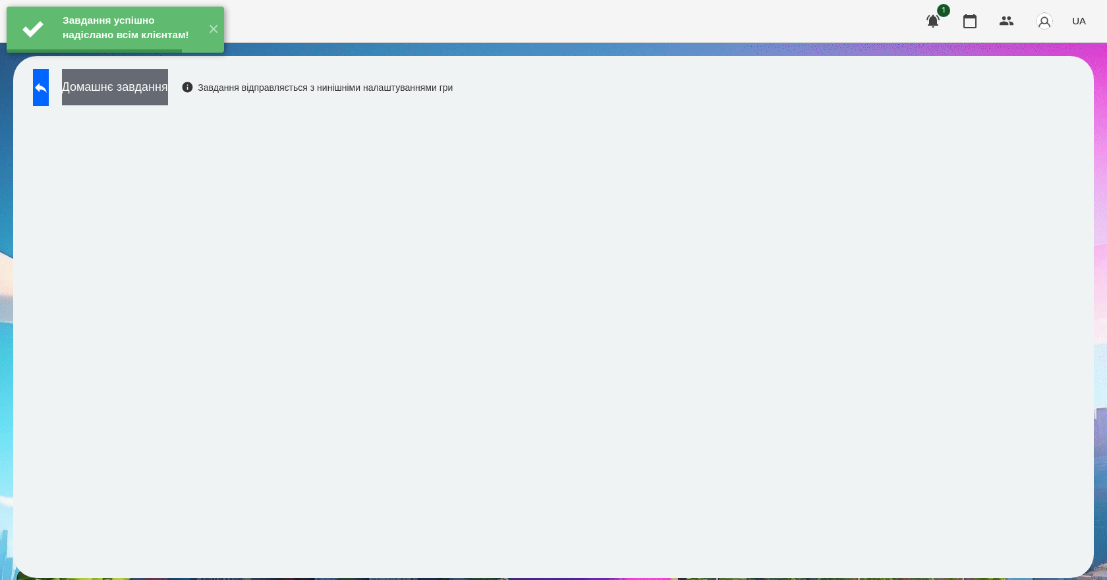
click at [153, 99] on button "Домашнє завдання" at bounding box center [115, 87] width 106 height 36
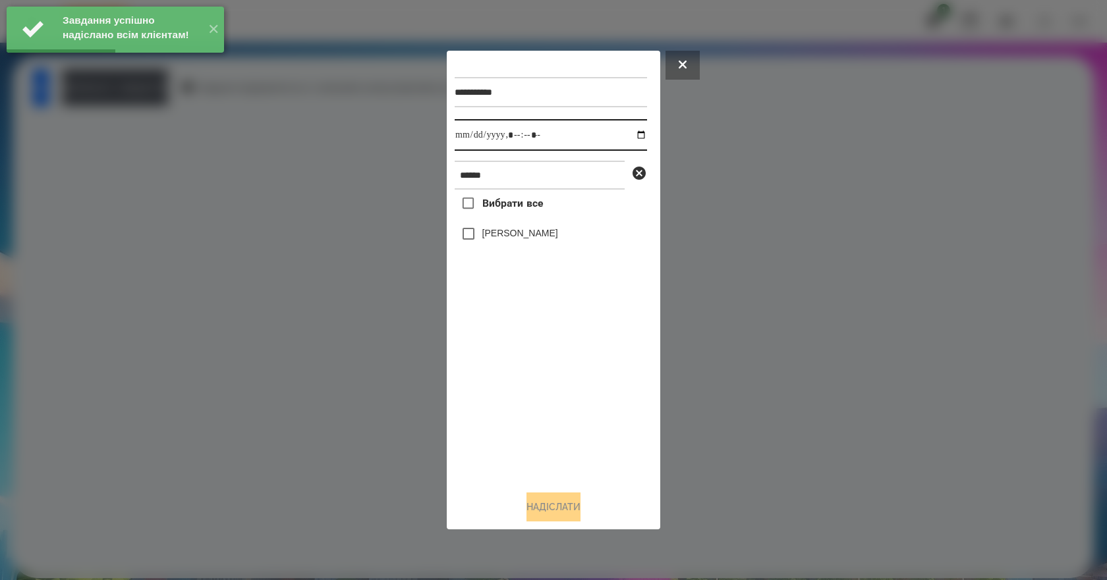
click at [629, 135] on input "datetime-local" at bounding box center [551, 135] width 192 height 32
type input "**********"
drag, startPoint x: 501, startPoint y: 381, endPoint x: 507, endPoint y: 342, distance: 39.3
click at [501, 378] on div "Вибрати все Клижко Кирил" at bounding box center [551, 335] width 192 height 291
click at [525, 240] on label "[PERSON_NAME]" at bounding box center [520, 233] width 76 height 13
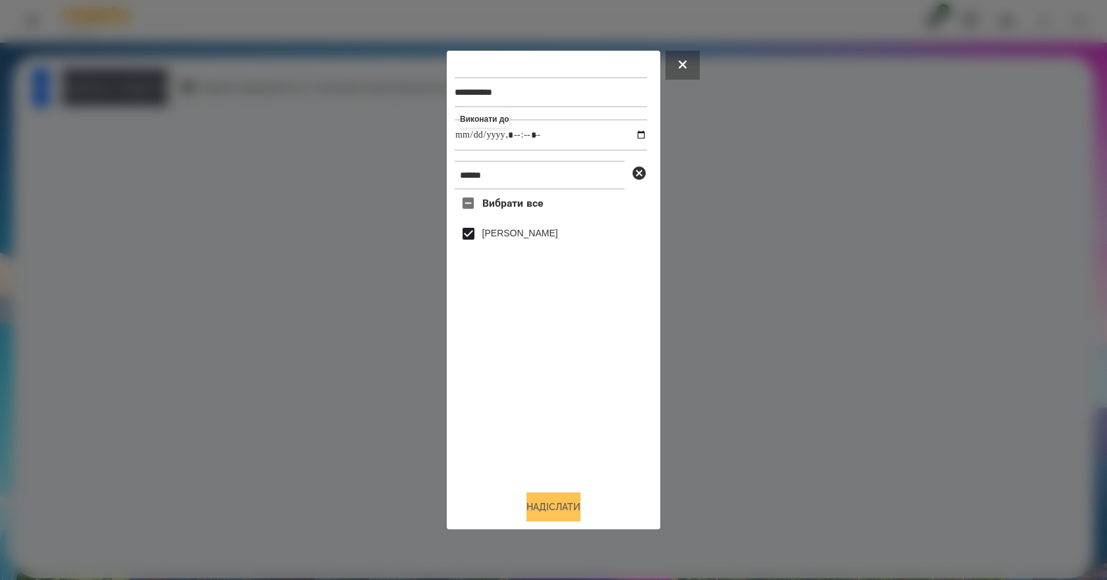
click at [556, 510] on button "Надіслати" at bounding box center [553, 507] width 54 height 29
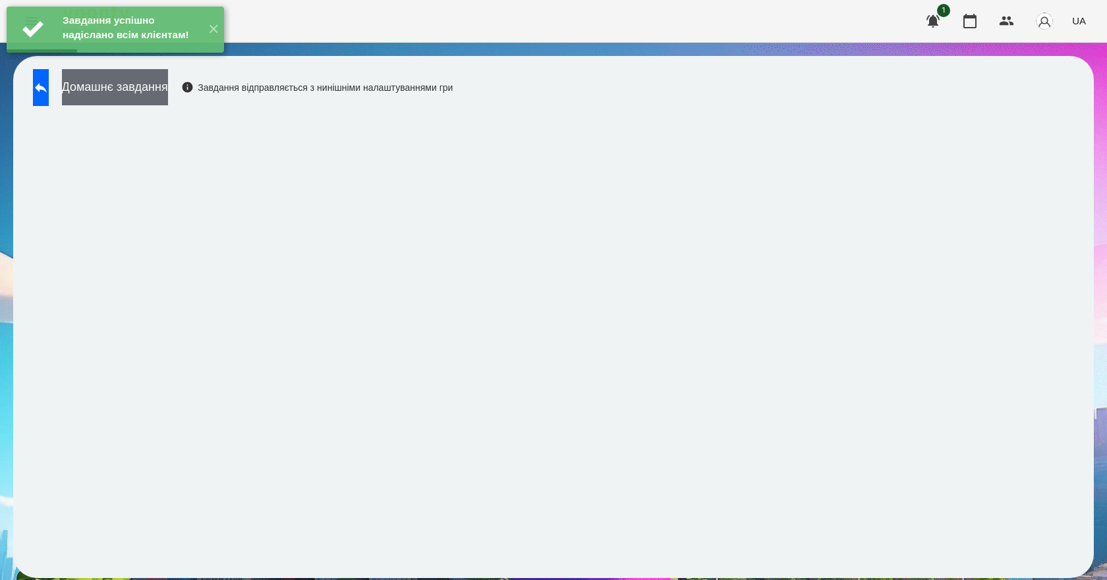
click at [154, 96] on button "Домашнє завдання" at bounding box center [115, 87] width 106 height 36
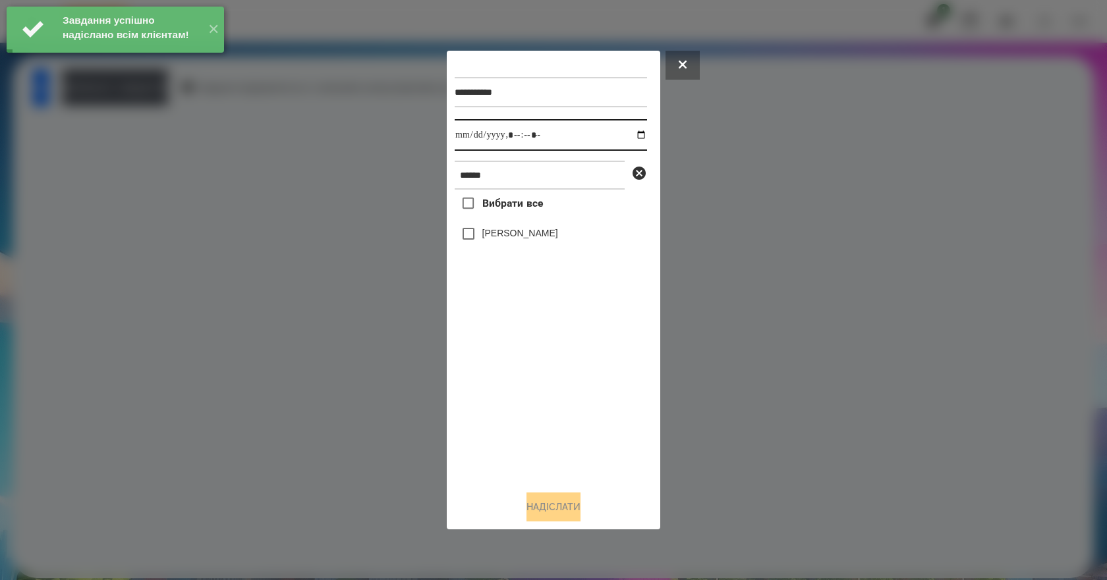
click at [628, 133] on input "datetime-local" at bounding box center [551, 135] width 192 height 32
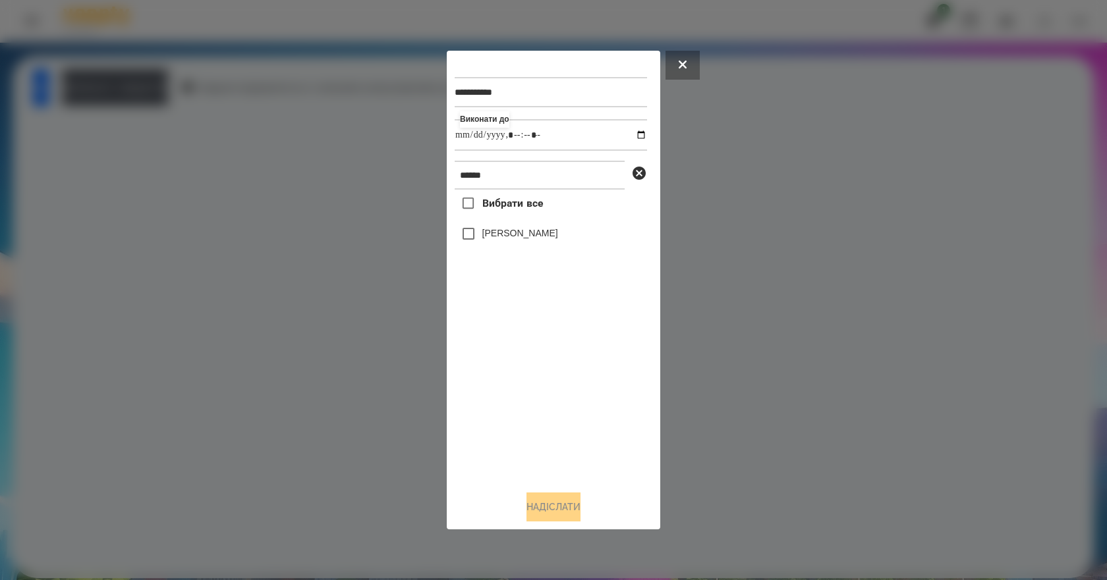
type input "**********"
drag, startPoint x: 516, startPoint y: 449, endPoint x: 518, endPoint y: 381, distance: 67.9
click at [517, 444] on div "Вибрати все Клижко Кирил" at bounding box center [551, 335] width 192 height 291
click at [484, 243] on div "[PERSON_NAME]" at bounding box center [551, 234] width 192 height 28
click at [484, 240] on label "[PERSON_NAME]" at bounding box center [520, 233] width 76 height 13
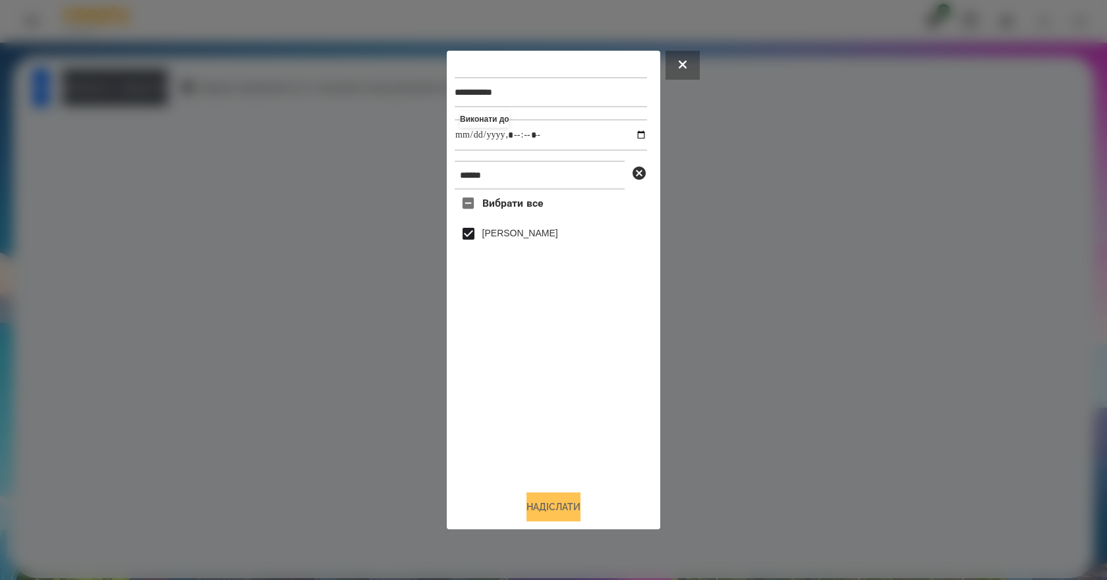
click at [559, 516] on button "Надіслати" at bounding box center [553, 507] width 54 height 29
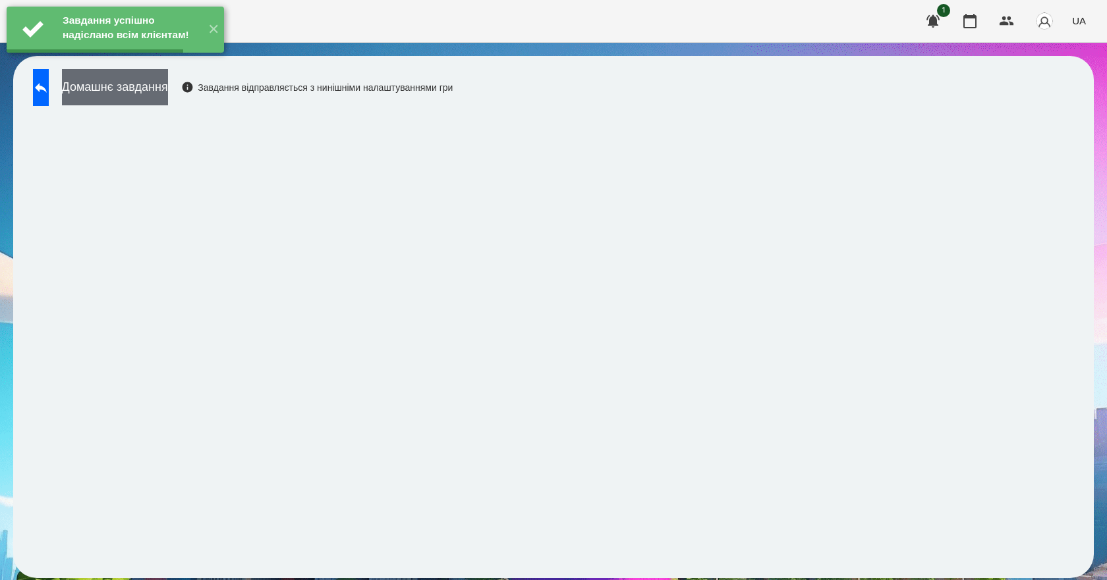
click at [168, 95] on button "Домашнє завдання" at bounding box center [115, 87] width 106 height 36
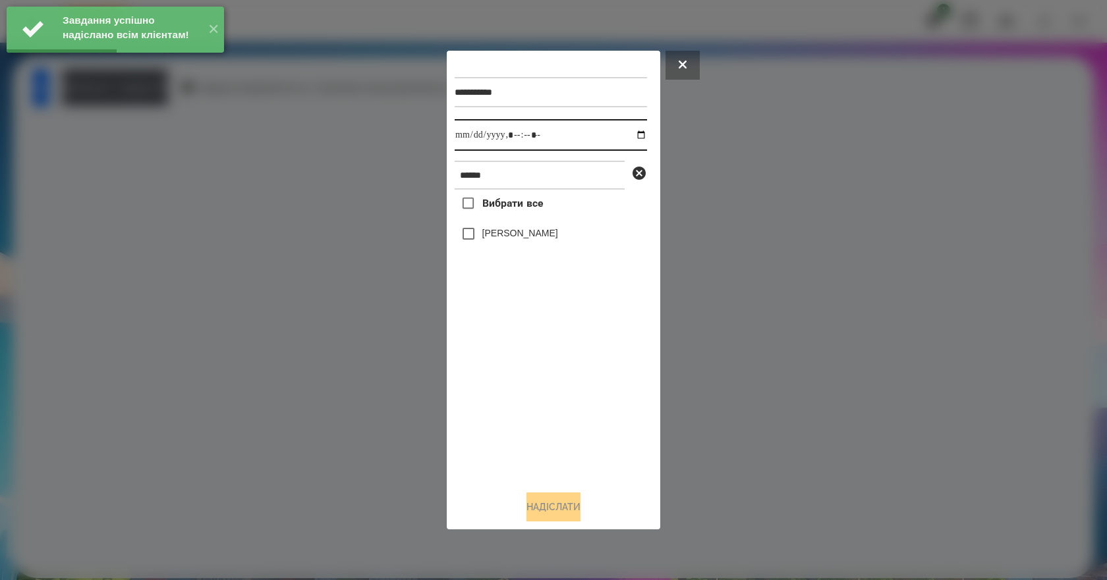
click at [628, 134] on input "datetime-local" at bounding box center [551, 135] width 192 height 32
type input "**********"
drag, startPoint x: 540, startPoint y: 381, endPoint x: 532, endPoint y: 332, distance: 49.4
click at [540, 381] on div "Вибрати все Клижко Кирил" at bounding box center [551, 335] width 192 height 291
click at [503, 232] on label "[PERSON_NAME]" at bounding box center [520, 233] width 76 height 13
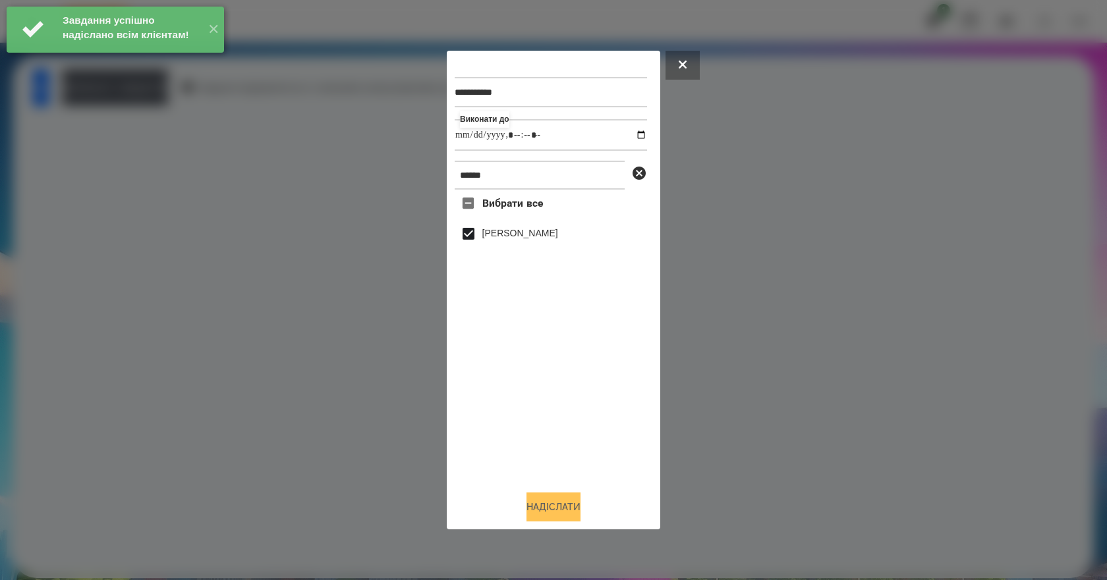
click at [575, 514] on button "Надіслати" at bounding box center [553, 507] width 54 height 29
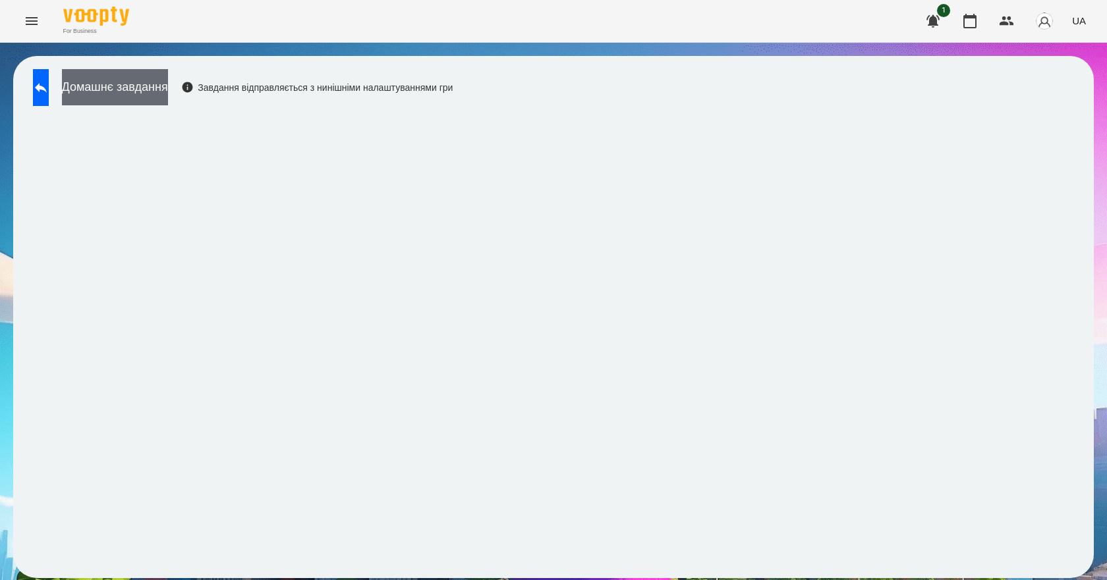
click at [136, 103] on button "Домашнє завдання" at bounding box center [115, 87] width 106 height 36
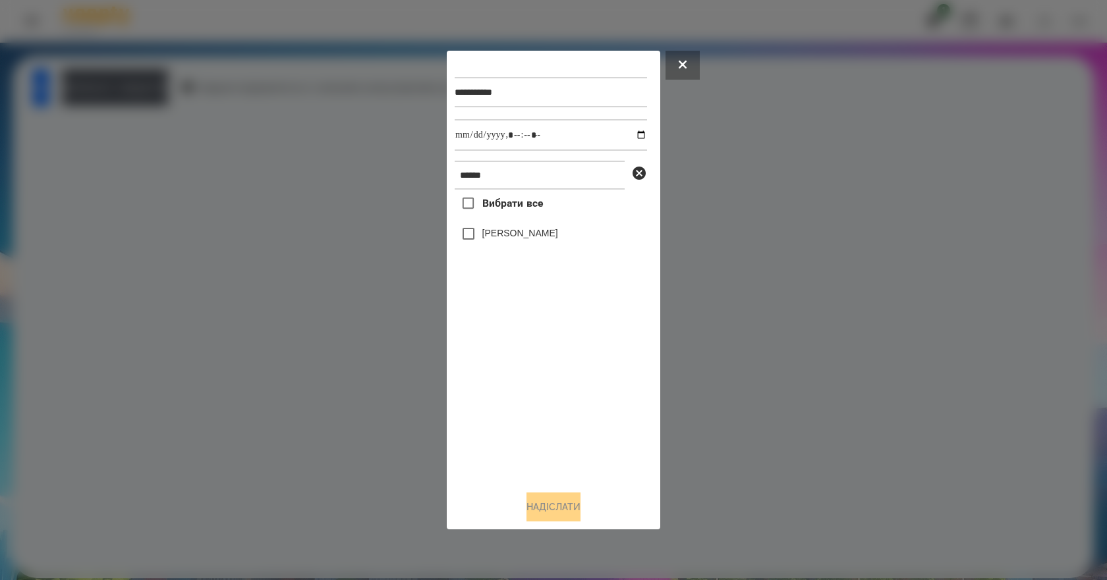
click at [530, 238] on label "[PERSON_NAME]" at bounding box center [520, 233] width 76 height 13
click at [553, 510] on button "Надіслати" at bounding box center [553, 507] width 54 height 29
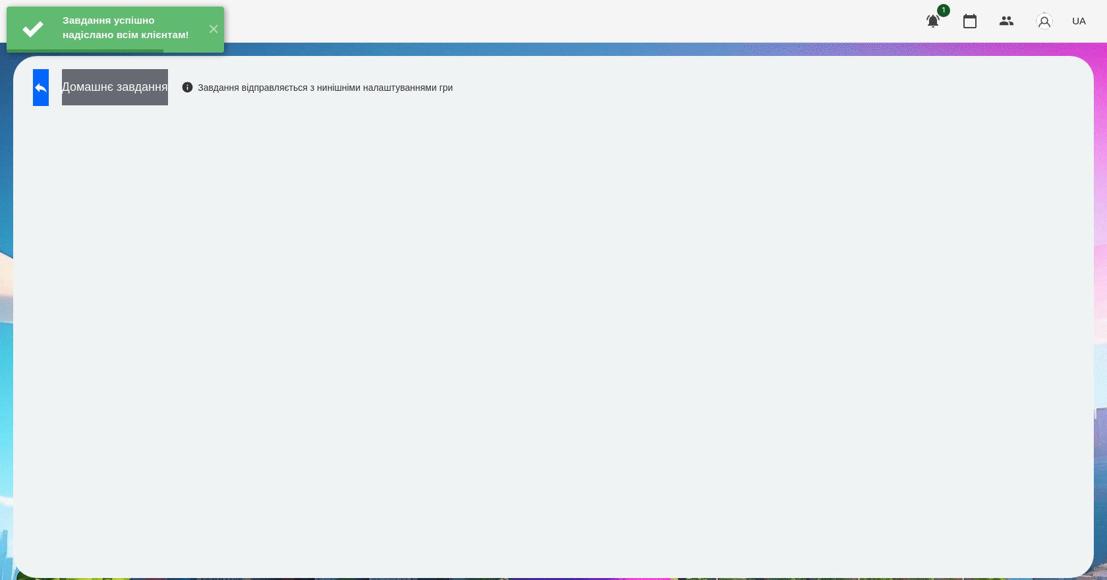
click at [168, 88] on button "Домашнє завдання" at bounding box center [115, 87] width 106 height 36
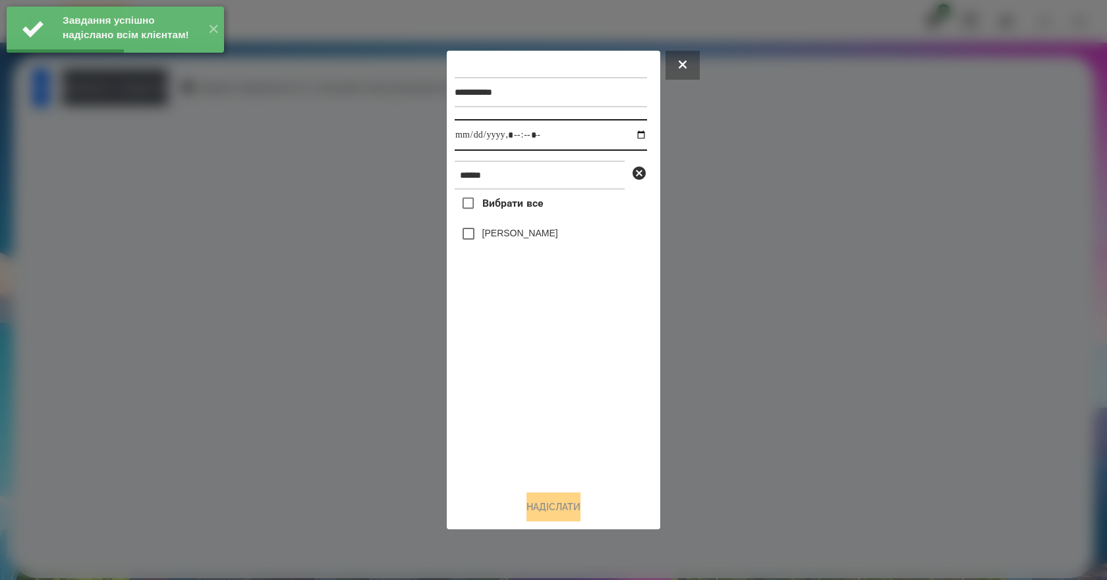
click at [630, 133] on input "datetime-local" at bounding box center [551, 135] width 192 height 32
type input "**********"
click at [547, 441] on div "Вибрати все Клижко Кирил" at bounding box center [551, 335] width 192 height 291
click at [486, 233] on label "[PERSON_NAME]" at bounding box center [520, 233] width 76 height 13
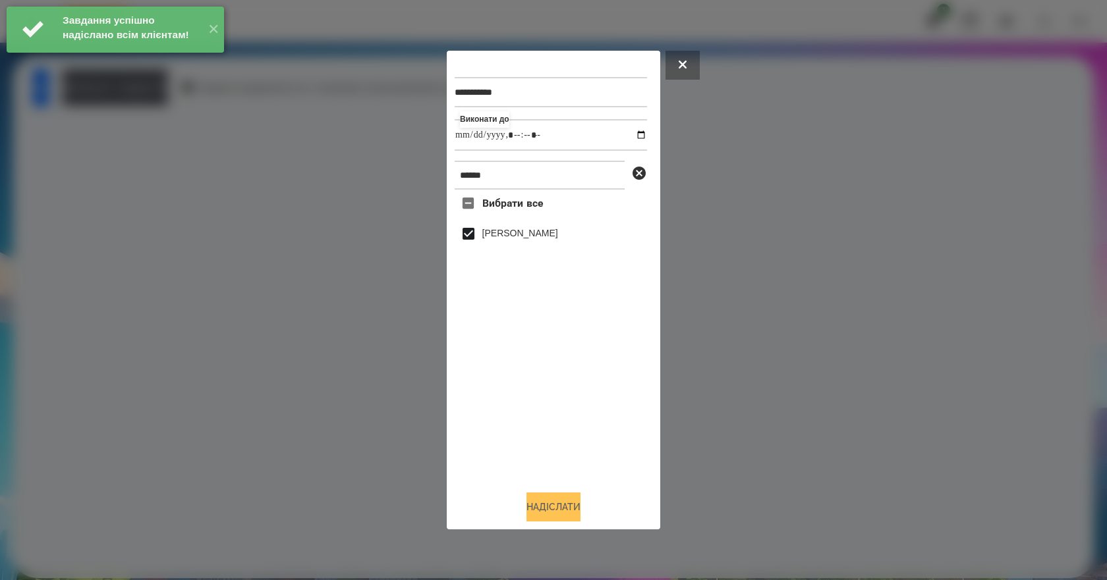
click at [555, 518] on button "Надіслати" at bounding box center [553, 507] width 54 height 29
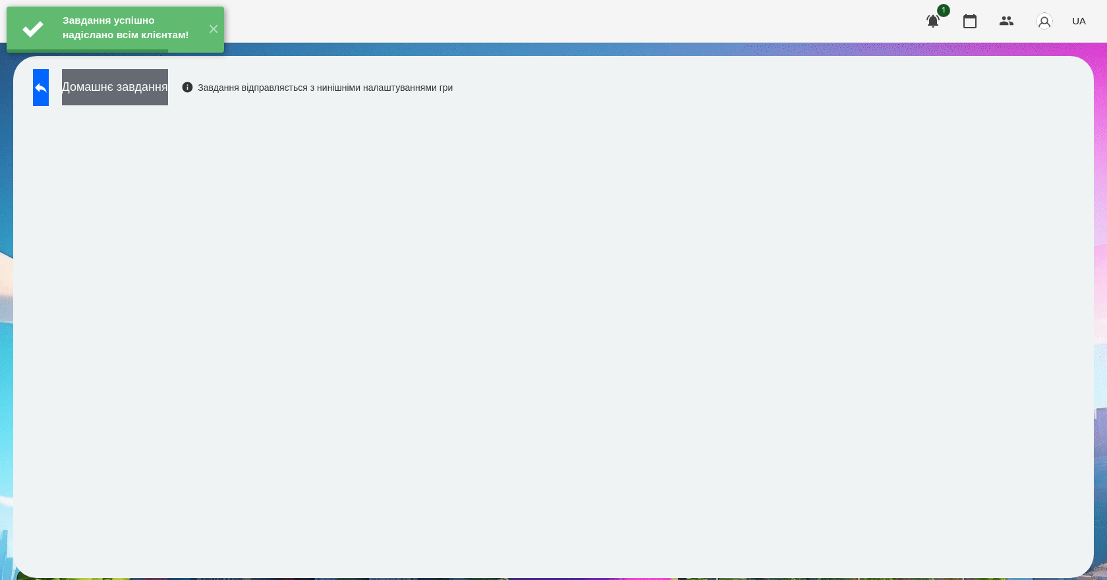
click at [168, 96] on button "Домашнє завдання" at bounding box center [115, 87] width 106 height 36
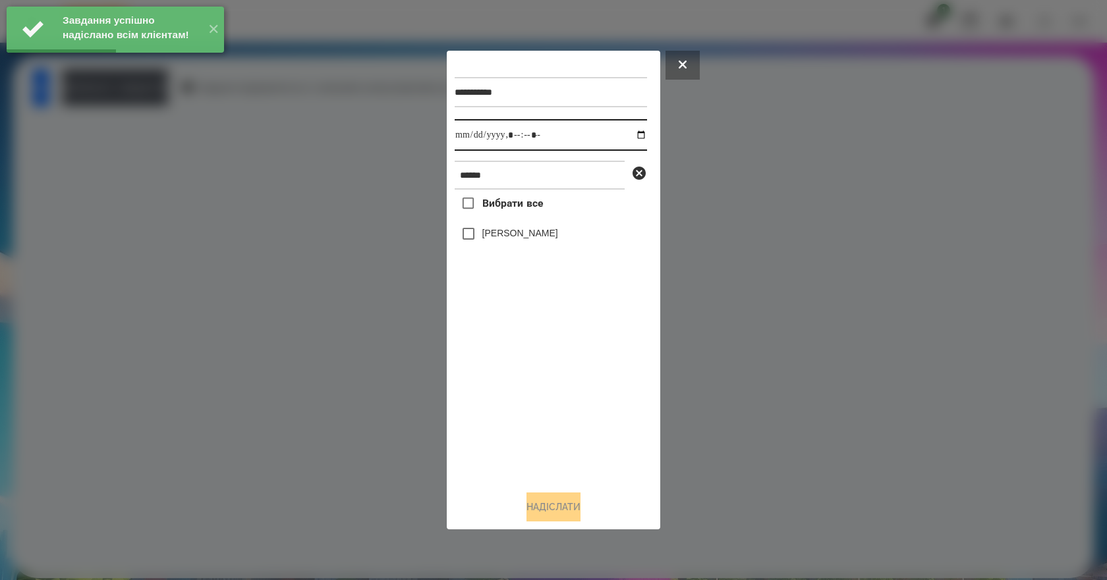
click at [631, 134] on input "datetime-local" at bounding box center [551, 135] width 192 height 32
type input "**********"
click at [575, 411] on div "Вибрати все Клижко Кирил" at bounding box center [551, 335] width 192 height 291
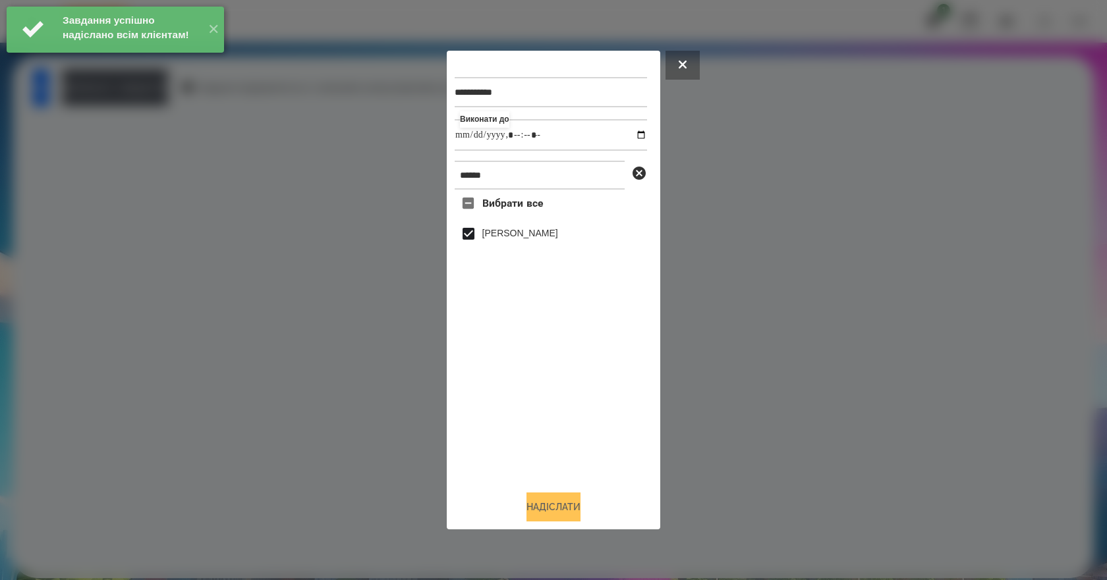
click at [580, 509] on button "Надіслати" at bounding box center [553, 507] width 54 height 29
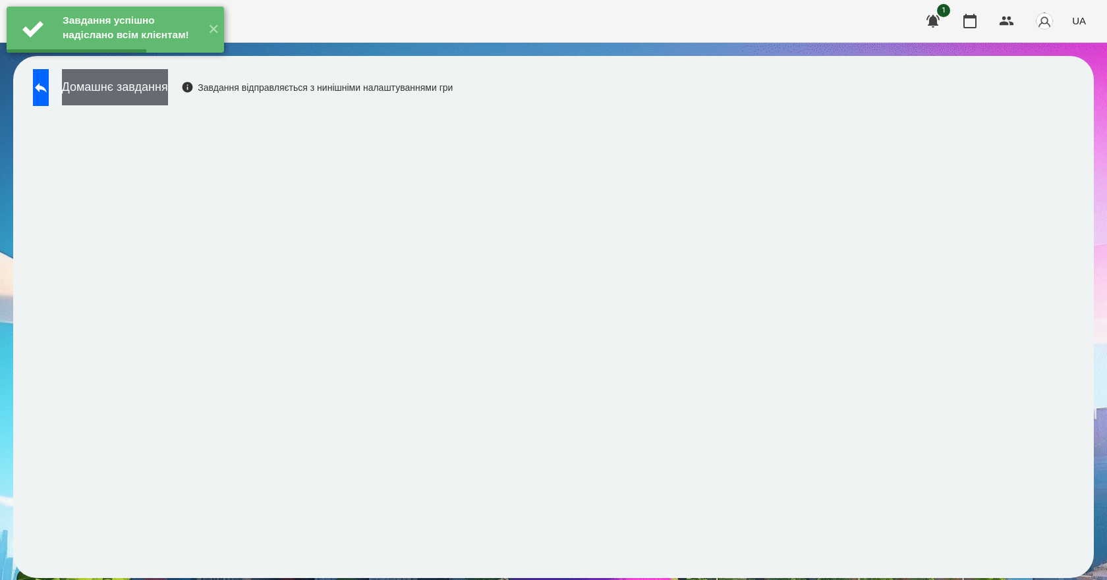
click at [163, 89] on button "Домашнє завдання" at bounding box center [115, 87] width 106 height 36
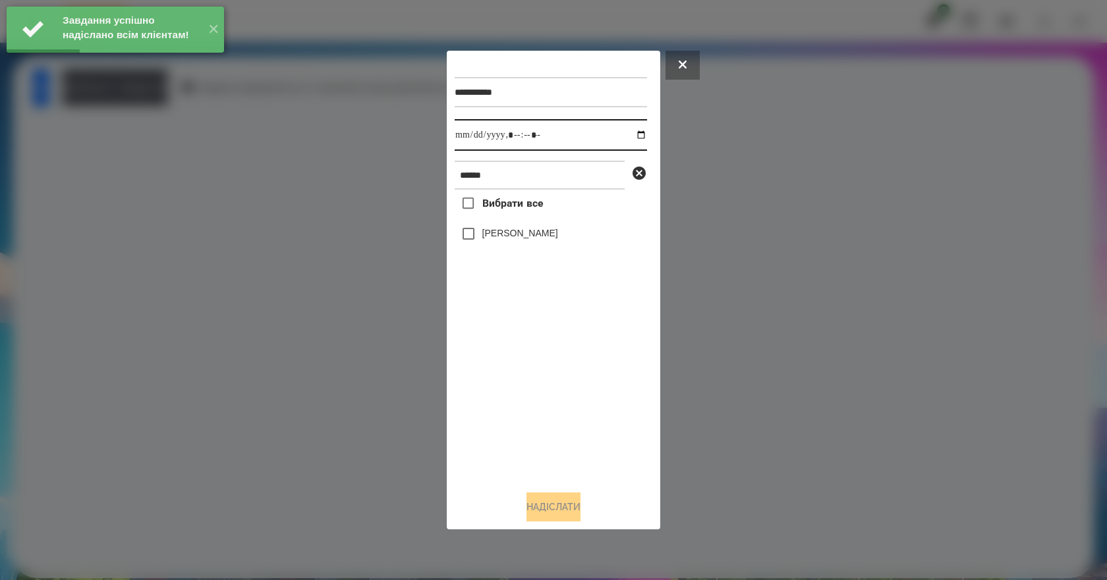
click at [628, 130] on input "datetime-local" at bounding box center [551, 135] width 192 height 32
type input "**********"
click at [599, 399] on div "Вибрати все Клижко Кирил" at bounding box center [551, 335] width 192 height 291
click at [487, 240] on label "[PERSON_NAME]" at bounding box center [520, 233] width 76 height 13
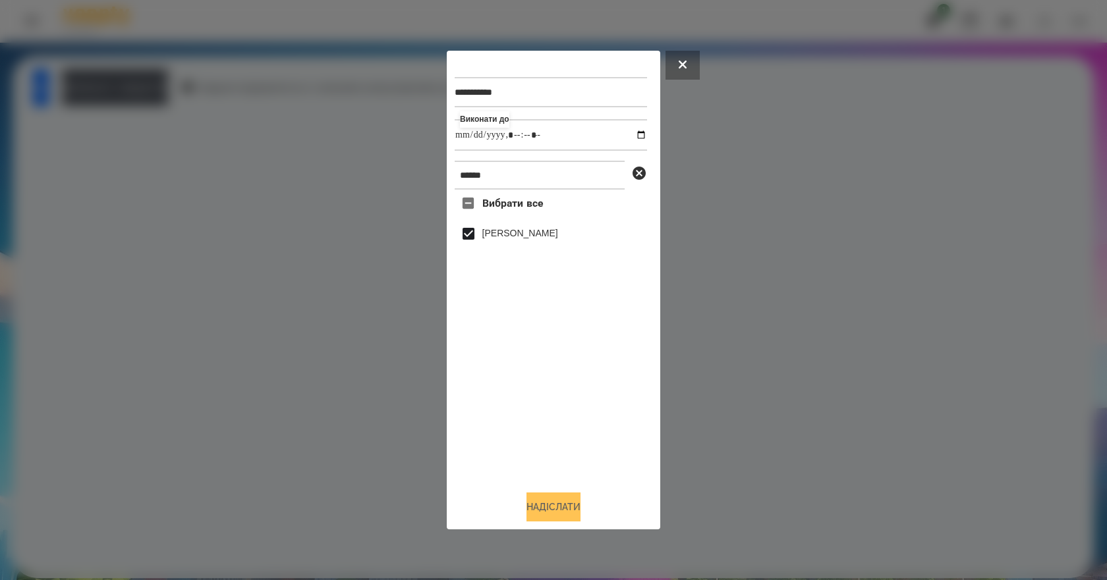
drag, startPoint x: 552, startPoint y: 501, endPoint x: 551, endPoint y: 509, distance: 7.9
click at [551, 509] on button "Надіслати" at bounding box center [553, 507] width 54 height 29
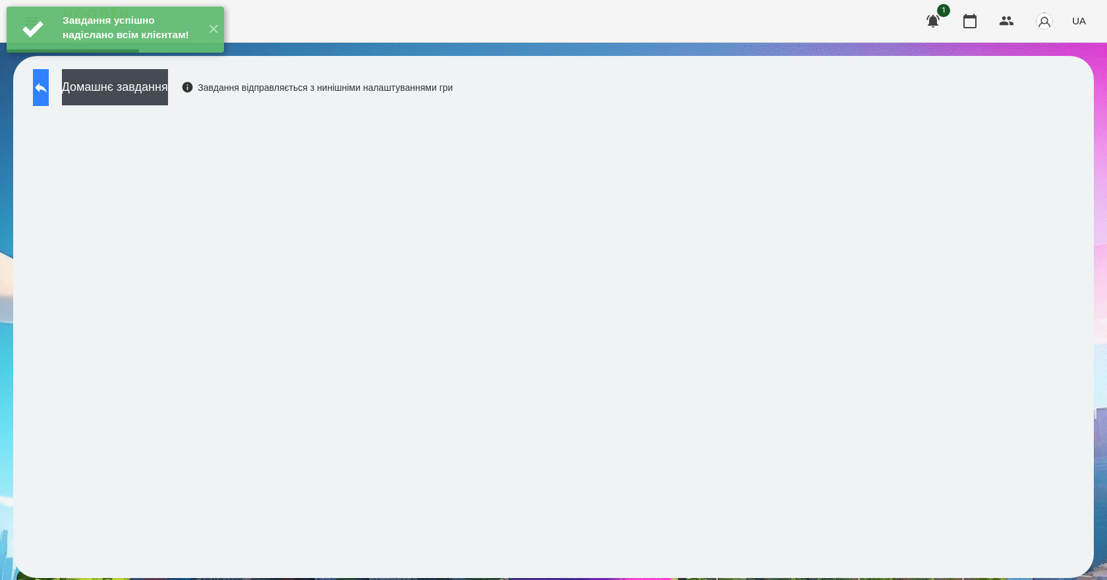
click at [43, 94] on button at bounding box center [41, 87] width 16 height 37
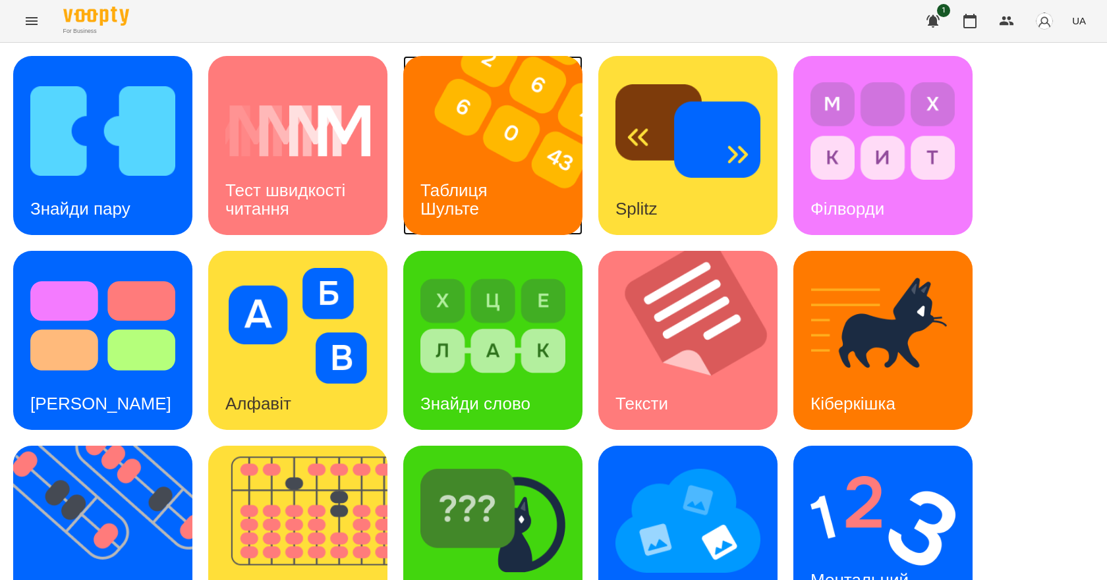
click at [549, 220] on img at bounding box center [501, 145] width 196 height 179
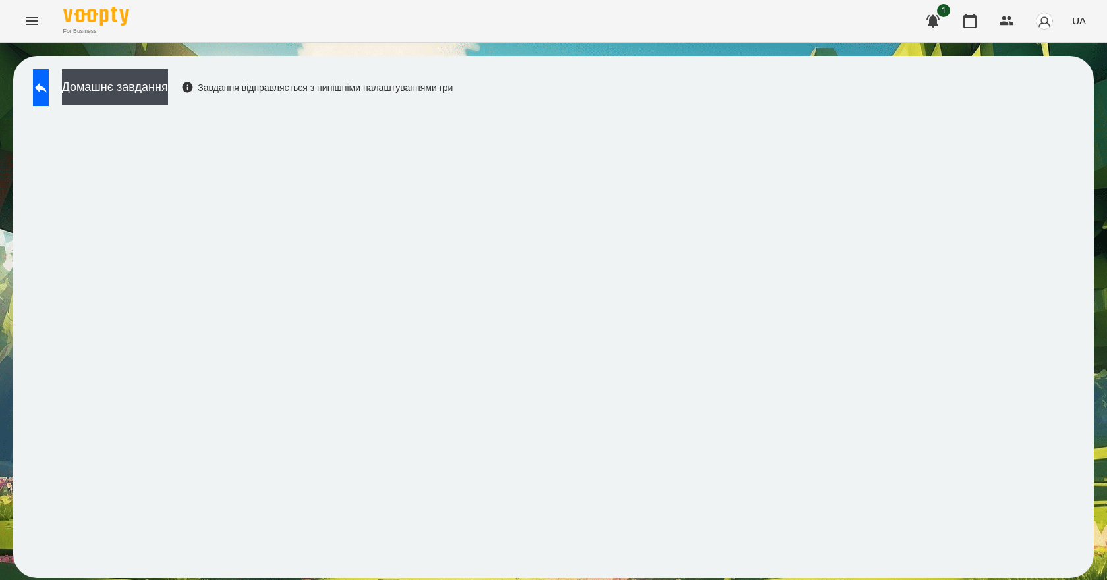
click at [31, 76] on div "Домашнє завдання Завдання відправляється з нинішніми налаштуваннями гри" at bounding box center [239, 90] width 426 height 43
click at [44, 78] on button at bounding box center [41, 87] width 16 height 37
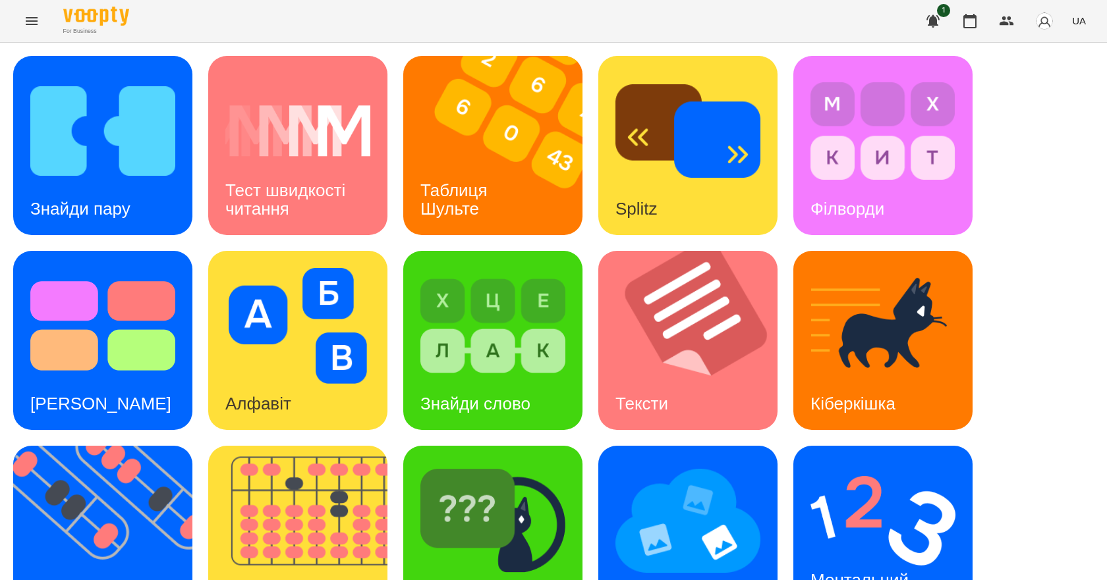
scroll to position [253, 0]
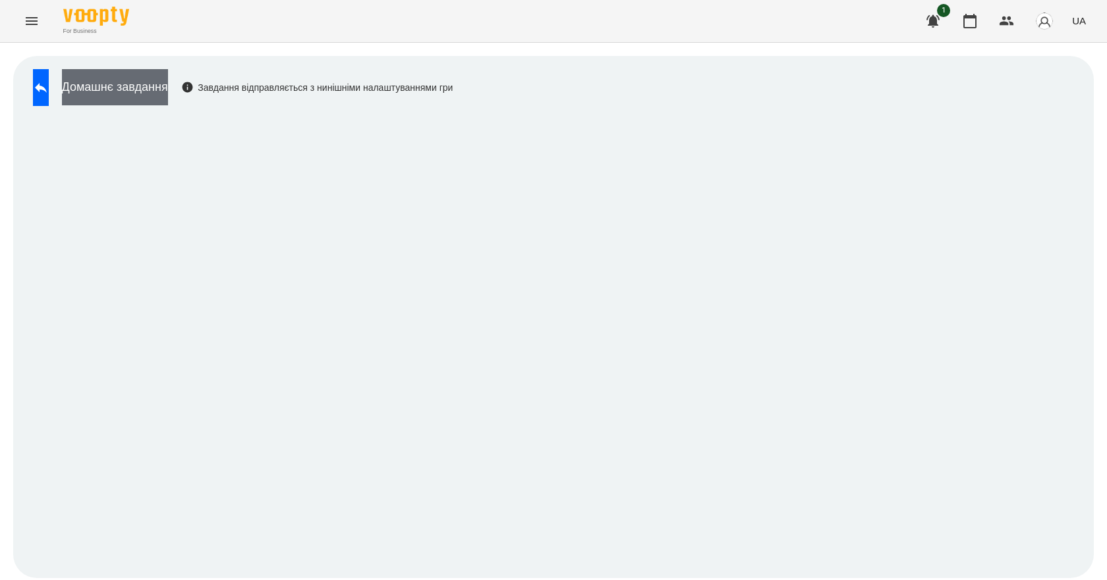
click at [168, 88] on button "Домашнє завдання" at bounding box center [115, 87] width 106 height 36
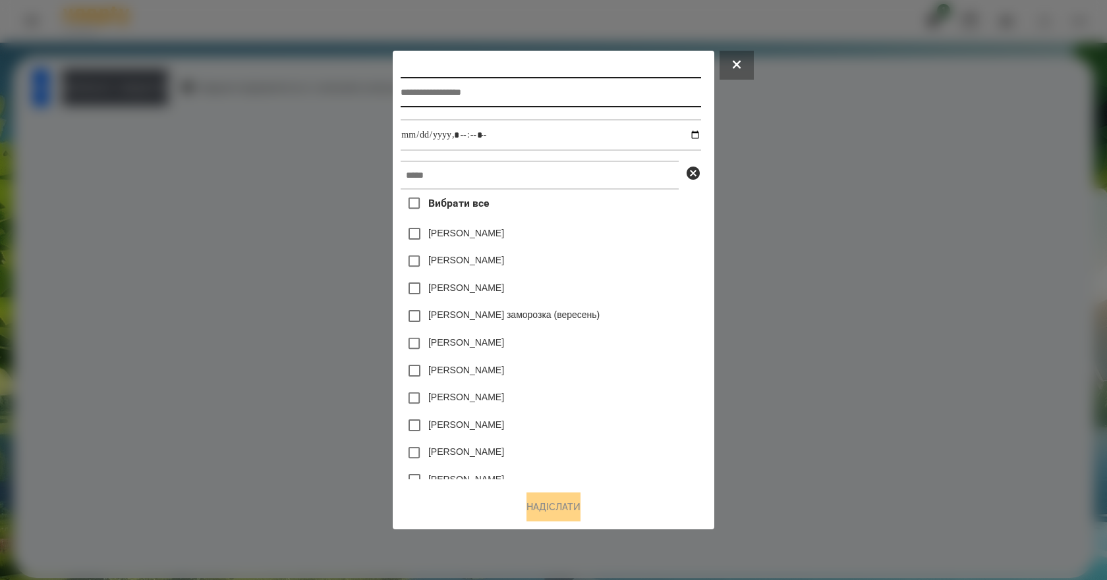
click at [589, 90] on input "text" at bounding box center [551, 92] width 300 height 30
type input "**********"
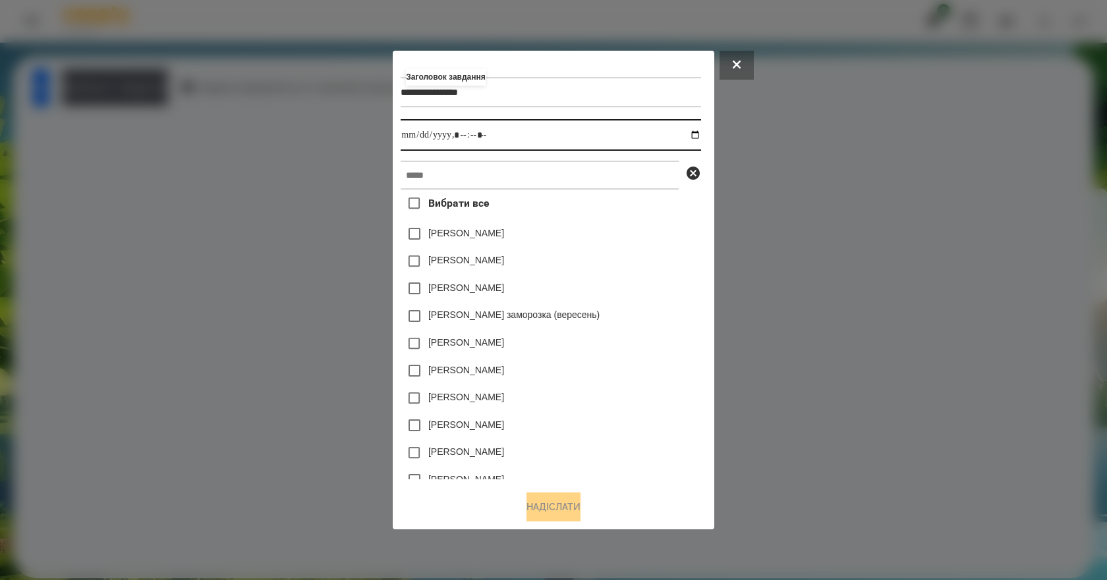
click at [692, 135] on input "datetime-local" at bounding box center [551, 135] width 300 height 32
click at [694, 135] on input "datetime-local" at bounding box center [551, 135] width 300 height 32
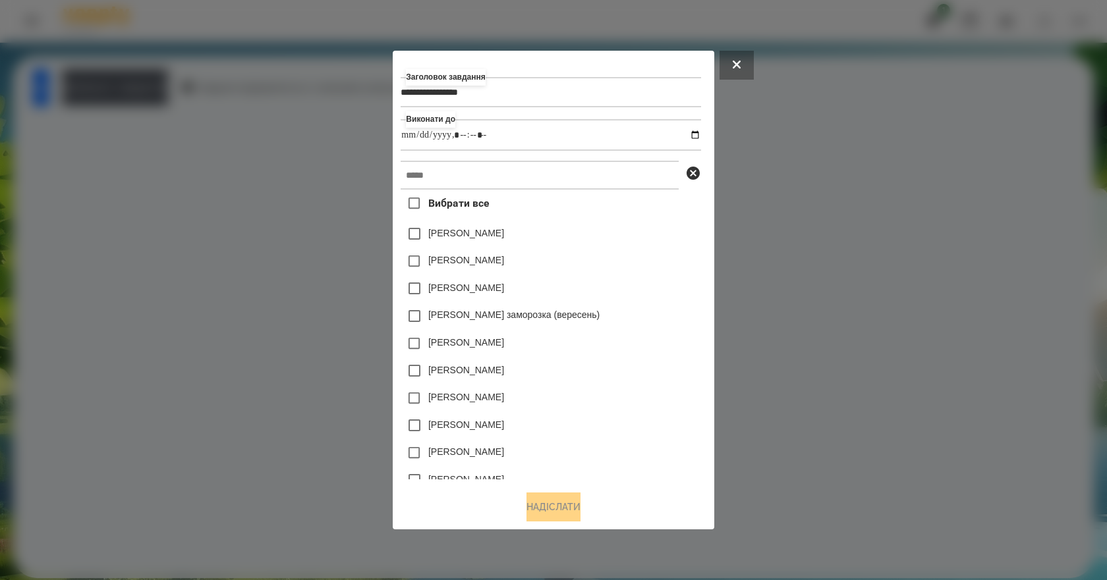
type input "**********"
drag, startPoint x: 666, startPoint y: 296, endPoint x: 564, endPoint y: 225, distance: 124.8
click at [666, 296] on div "[PERSON_NAME]" at bounding box center [551, 289] width 300 height 28
click at [498, 177] on input "text" at bounding box center [540, 175] width 278 height 29
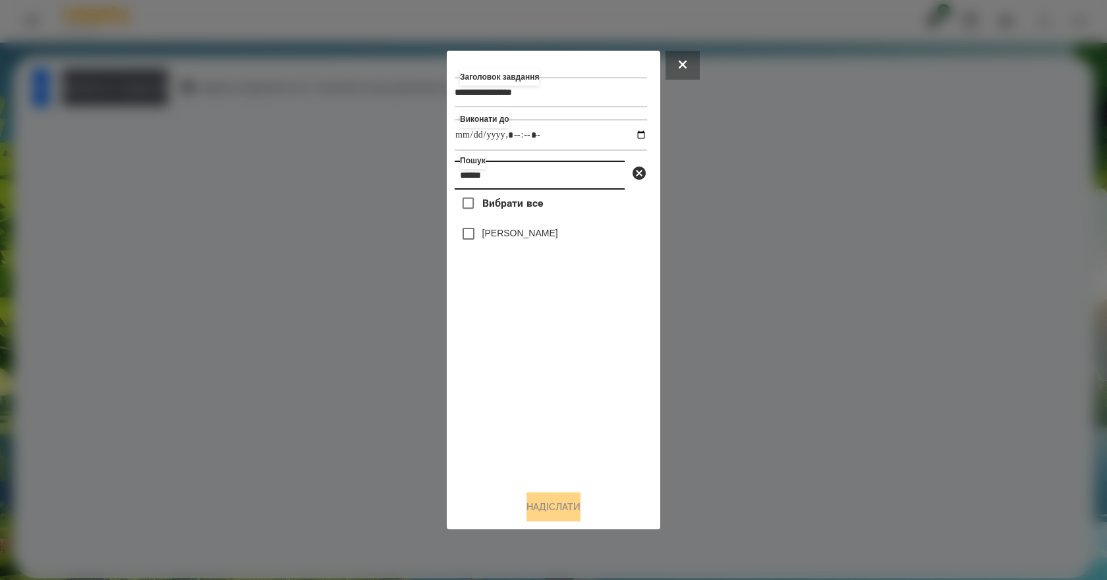
type input "******"
click at [512, 236] on label "[PERSON_NAME]" at bounding box center [520, 233] width 76 height 13
click at [570, 509] on button "Надіслати" at bounding box center [553, 507] width 54 height 29
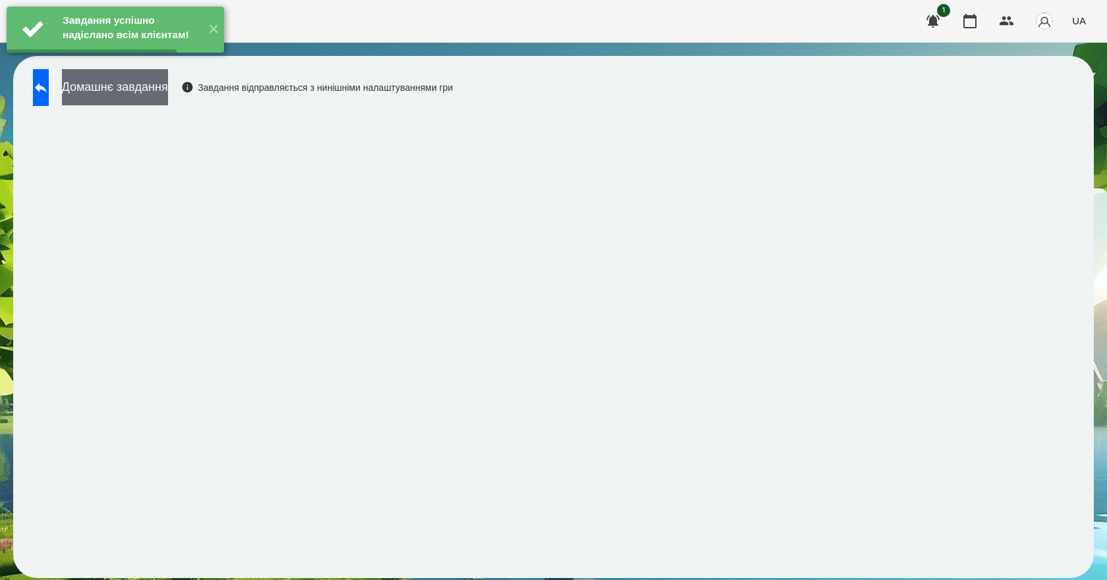
click at [132, 97] on button "Домашнє завдання" at bounding box center [115, 87] width 106 height 36
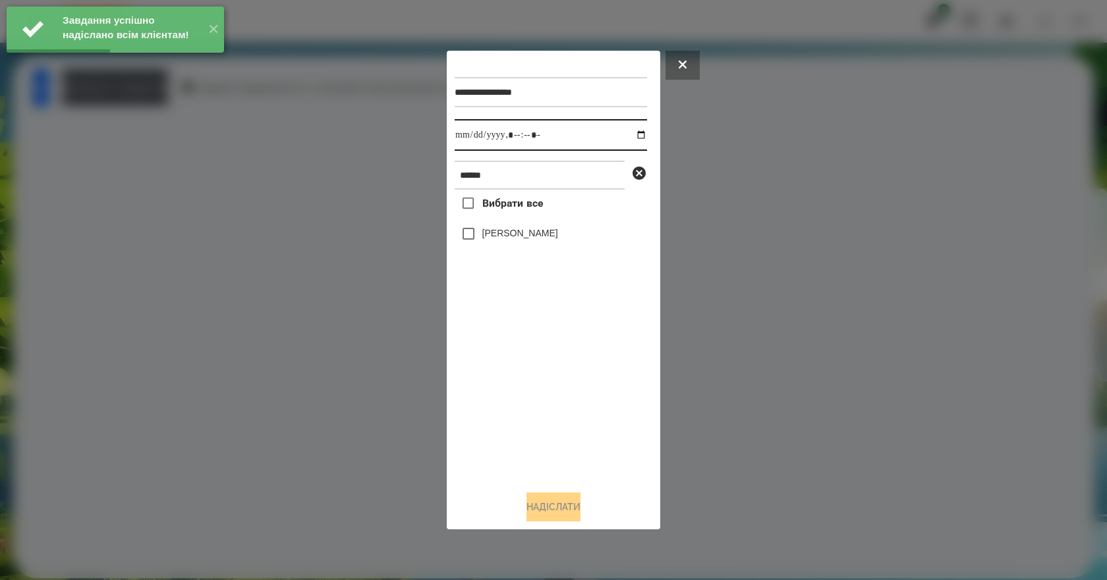
click at [634, 130] on input "datetime-local" at bounding box center [551, 135] width 192 height 32
type input "**********"
click at [507, 404] on div "Вибрати все Клижко Кирил" at bounding box center [551, 335] width 192 height 291
click at [498, 234] on label "[PERSON_NAME]" at bounding box center [520, 233] width 76 height 13
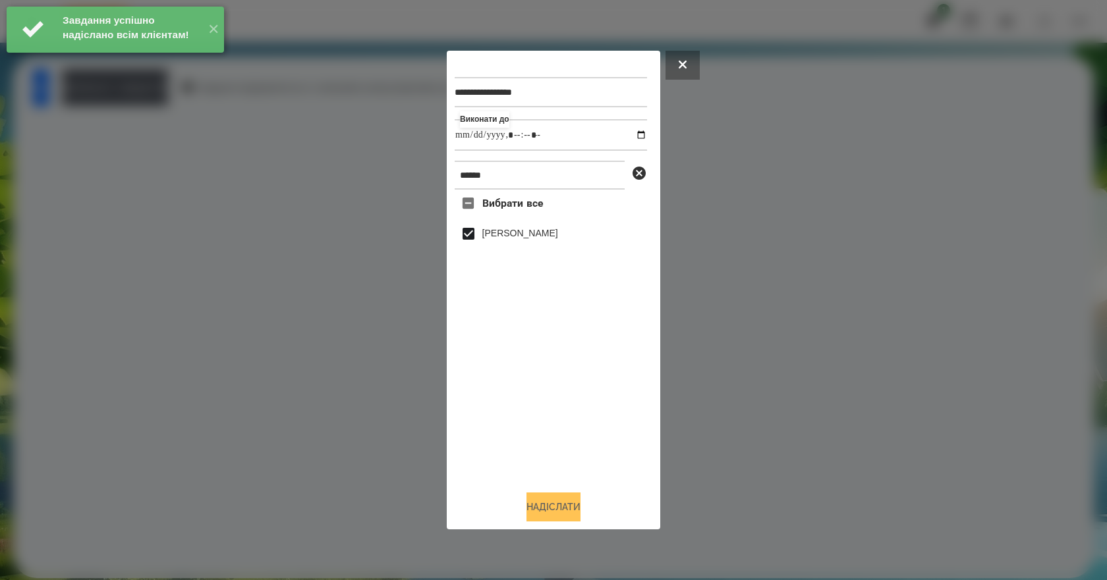
click at [555, 507] on button "Надіслати" at bounding box center [553, 507] width 54 height 29
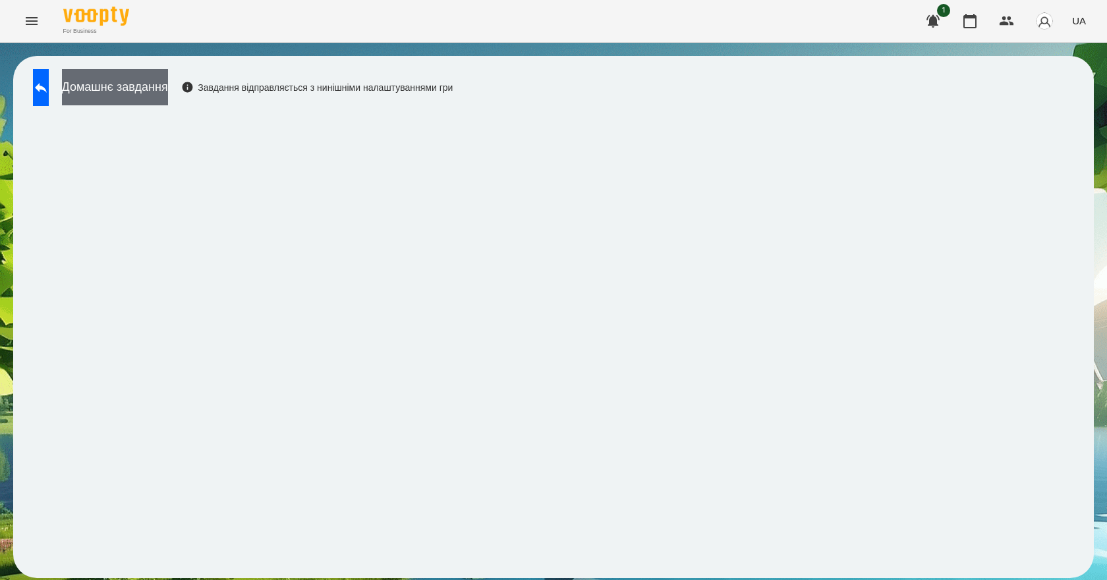
click at [168, 85] on button "Домашнє завдання" at bounding box center [115, 87] width 106 height 36
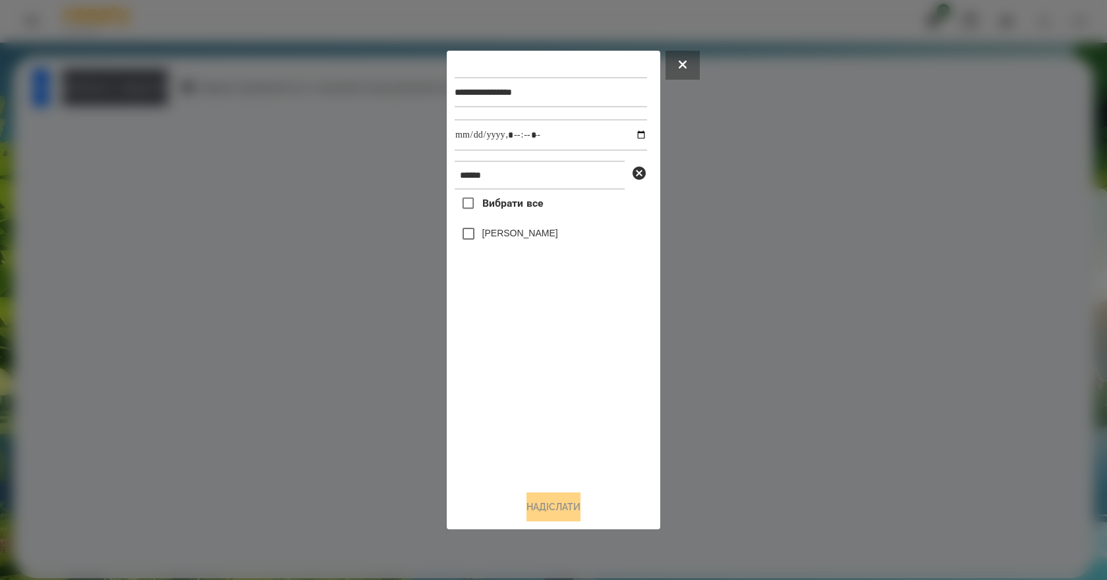
click at [502, 235] on label "[PERSON_NAME]" at bounding box center [520, 233] width 76 height 13
click at [549, 520] on button "Надіслати" at bounding box center [553, 507] width 54 height 29
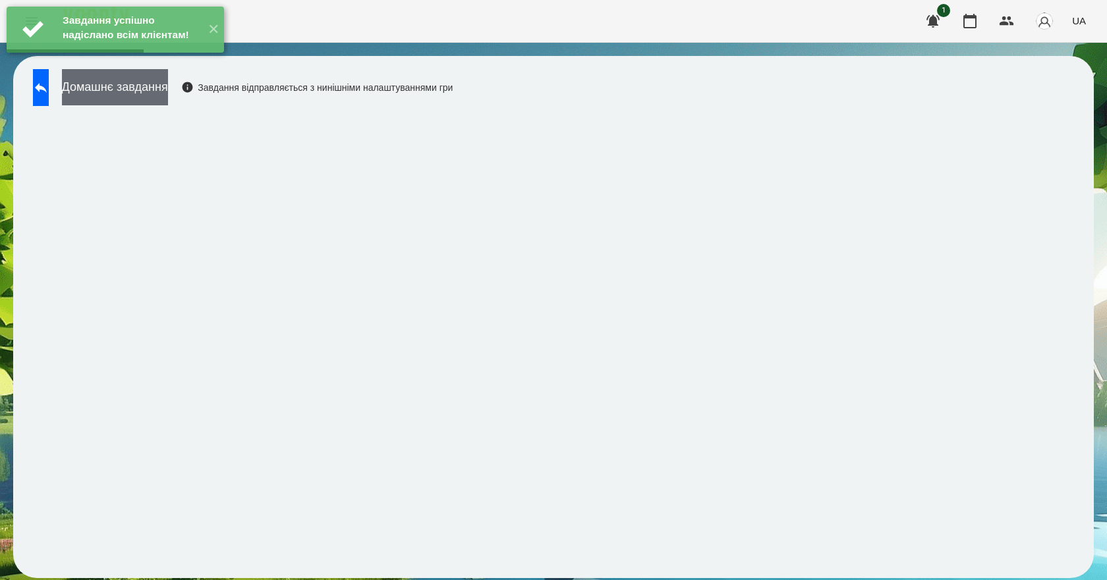
click at [132, 94] on button "Домашнє завдання" at bounding box center [115, 87] width 106 height 36
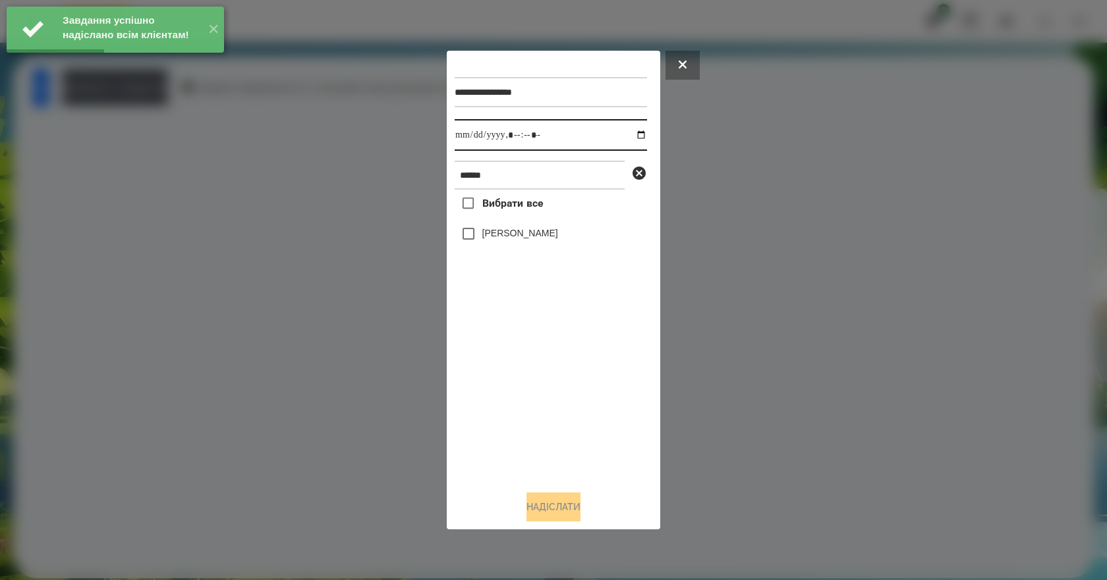
click at [624, 134] on input "datetime-local" at bounding box center [551, 135] width 192 height 32
type input "**********"
click at [503, 430] on div "Вибрати все Клижко Кирил" at bounding box center [551, 335] width 192 height 291
click at [502, 240] on label "[PERSON_NAME]" at bounding box center [520, 233] width 76 height 13
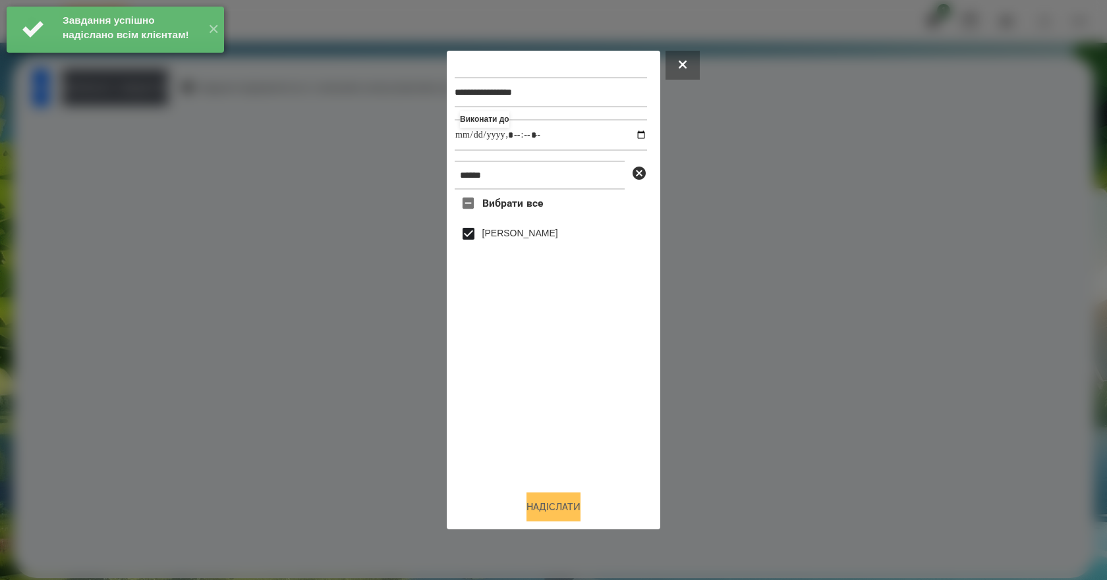
click at [549, 515] on button "Надіслати" at bounding box center [553, 507] width 54 height 29
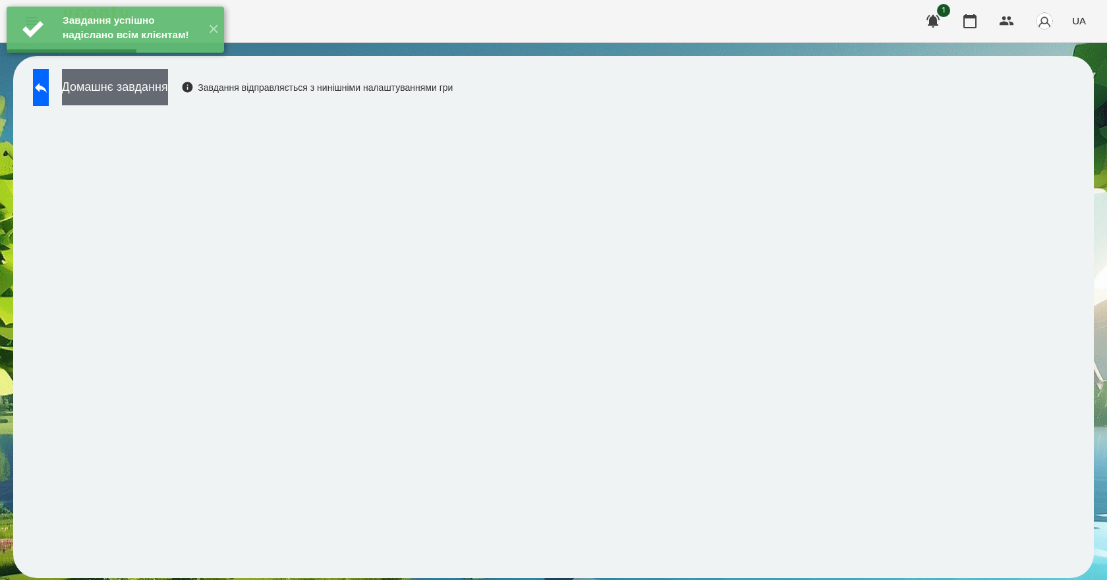
click at [168, 99] on button "Домашнє завдання" at bounding box center [115, 87] width 106 height 36
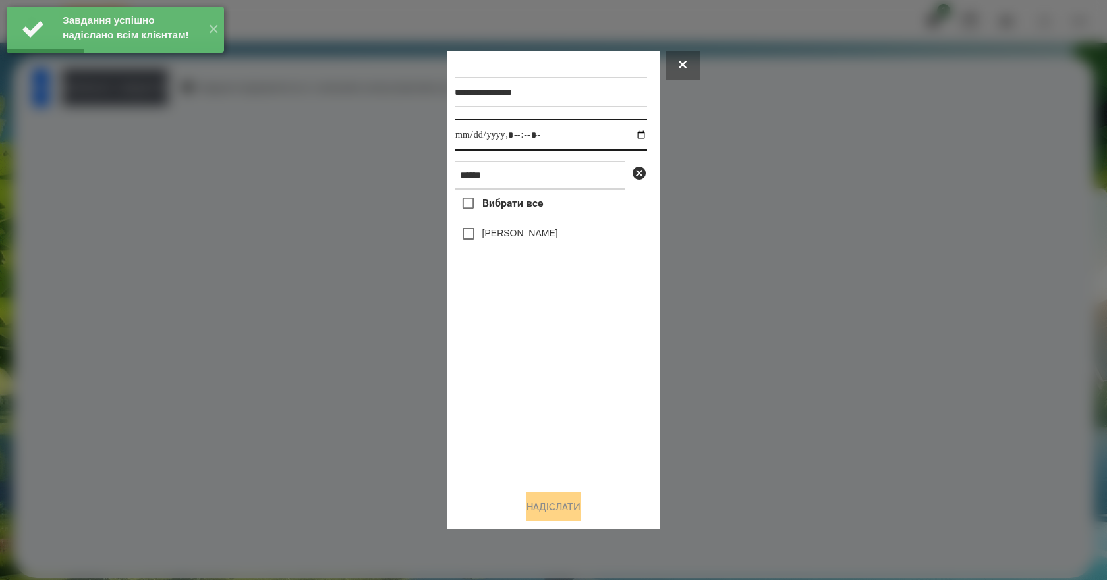
click at [627, 133] on input "datetime-local" at bounding box center [551, 135] width 192 height 32
type input "**********"
drag, startPoint x: 546, startPoint y: 406, endPoint x: 534, endPoint y: 319, distance: 87.8
click at [546, 405] on div "Вибрати все Клижко Кирил" at bounding box center [551, 335] width 192 height 291
click at [516, 240] on label "[PERSON_NAME]" at bounding box center [520, 233] width 76 height 13
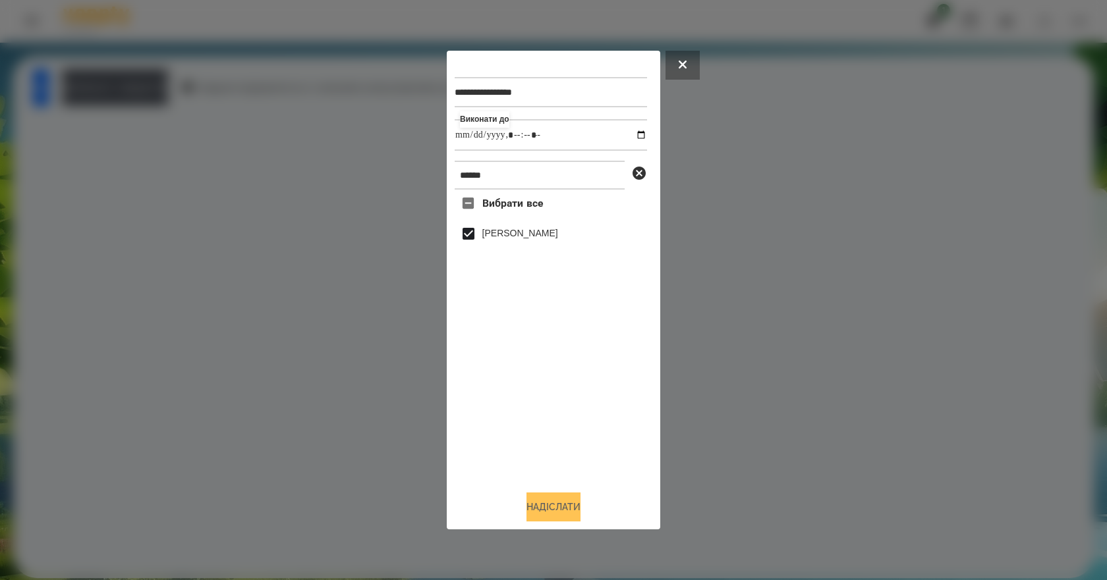
click at [560, 519] on button "Надіслати" at bounding box center [553, 507] width 54 height 29
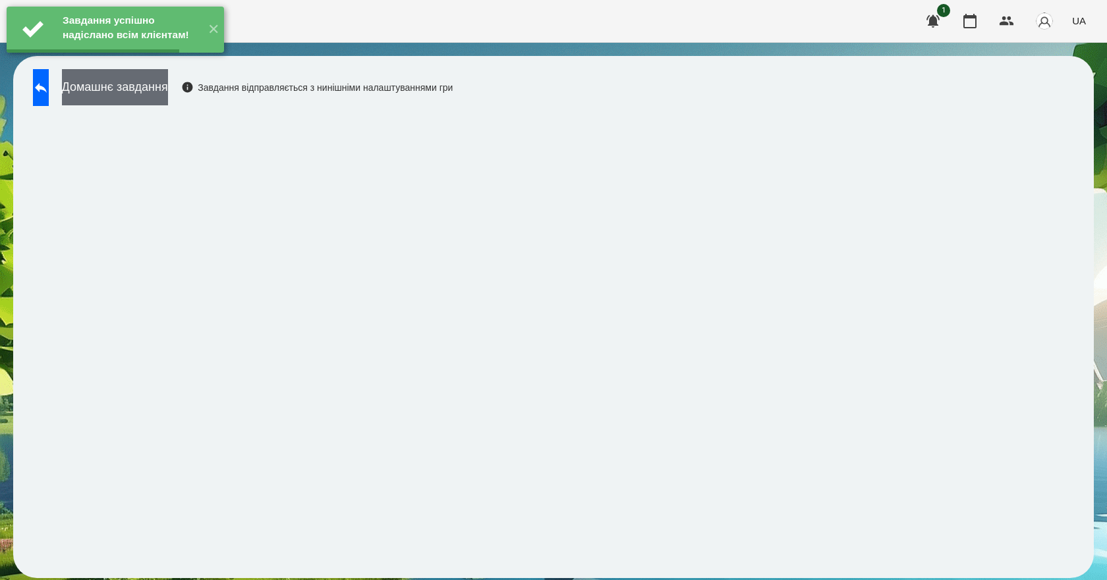
click at [168, 94] on button "Домашнє завдання" at bounding box center [115, 87] width 106 height 36
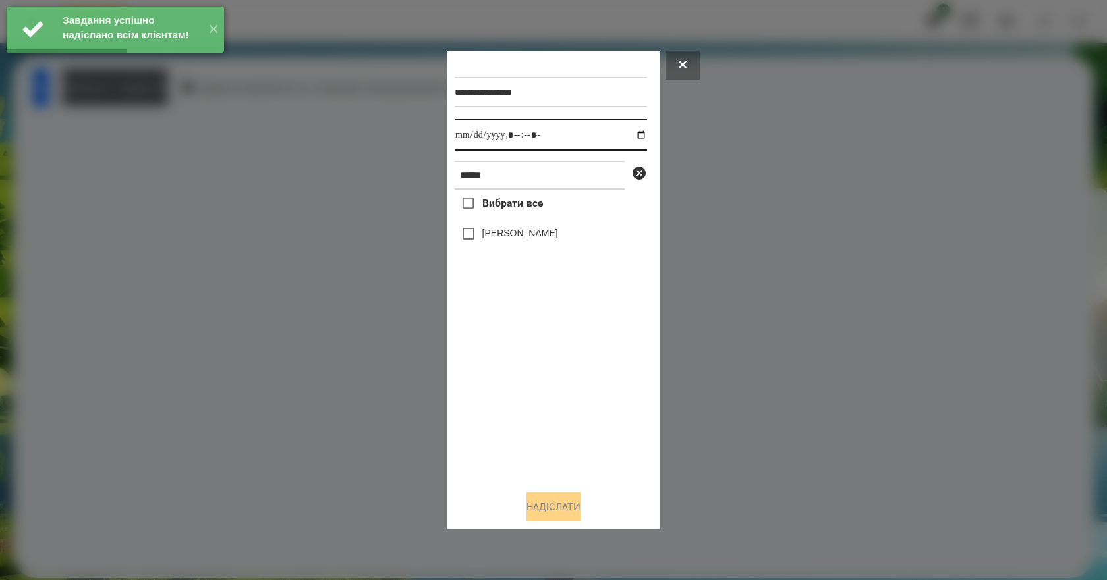
click at [638, 136] on input "datetime-local" at bounding box center [551, 135] width 192 height 32
click at [636, 136] on input "datetime-local" at bounding box center [551, 135] width 192 height 32
type input "**********"
drag, startPoint x: 561, startPoint y: 422, endPoint x: 544, endPoint y: 353, distance: 71.1
click at [561, 413] on div "Вибрати все Клижко Кирил" at bounding box center [551, 335] width 192 height 291
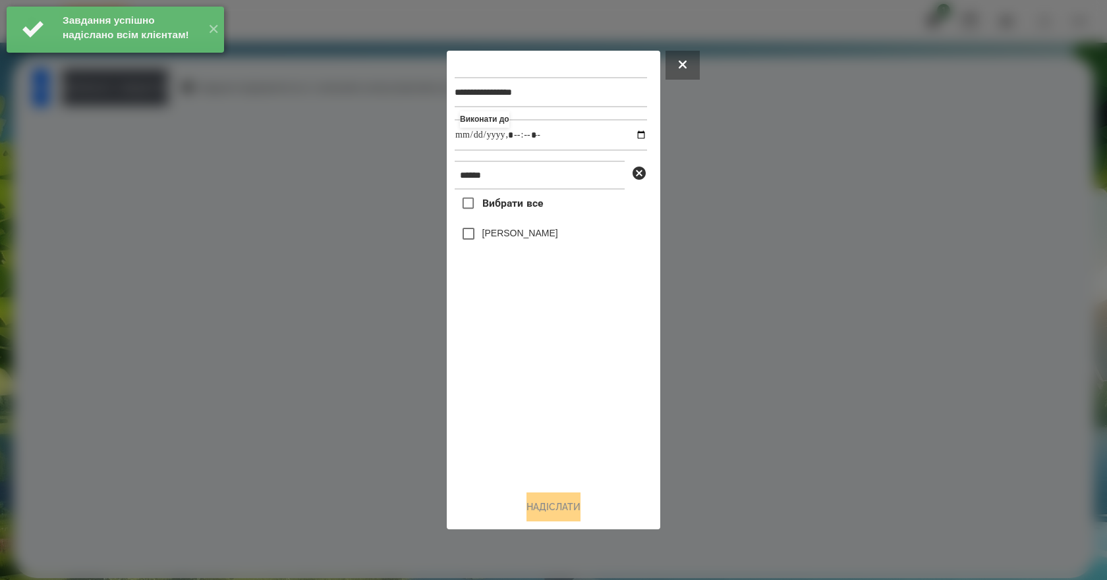
drag, startPoint x: 501, startPoint y: 228, endPoint x: 500, endPoint y: 239, distance: 11.2
click at [501, 229] on div "[PERSON_NAME]" at bounding box center [551, 234] width 192 height 28
click at [500, 239] on label "[PERSON_NAME]" at bounding box center [520, 233] width 76 height 13
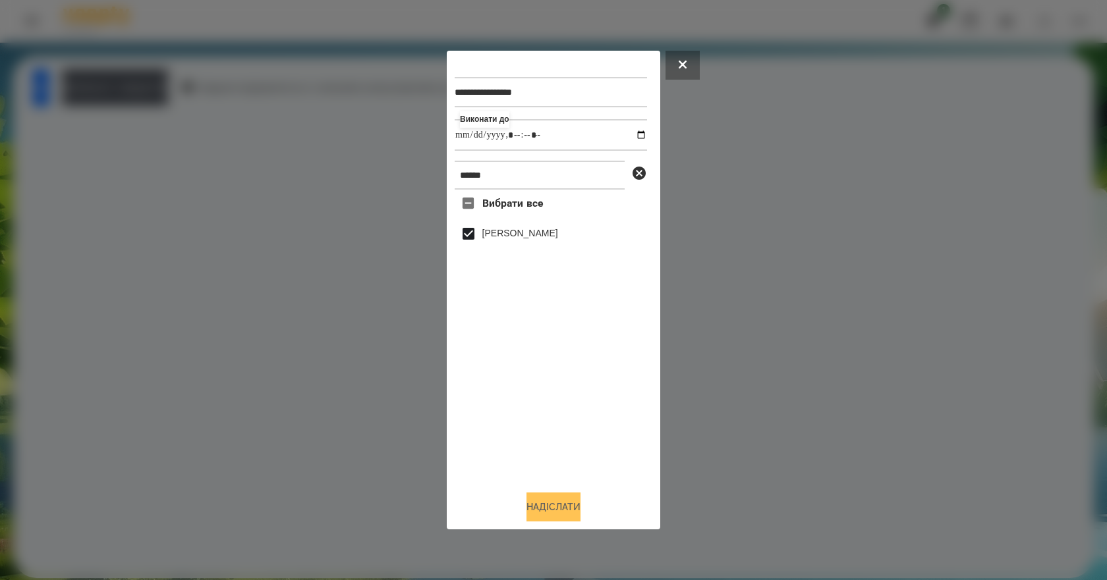
click at [562, 518] on button "Надіслати" at bounding box center [553, 507] width 54 height 29
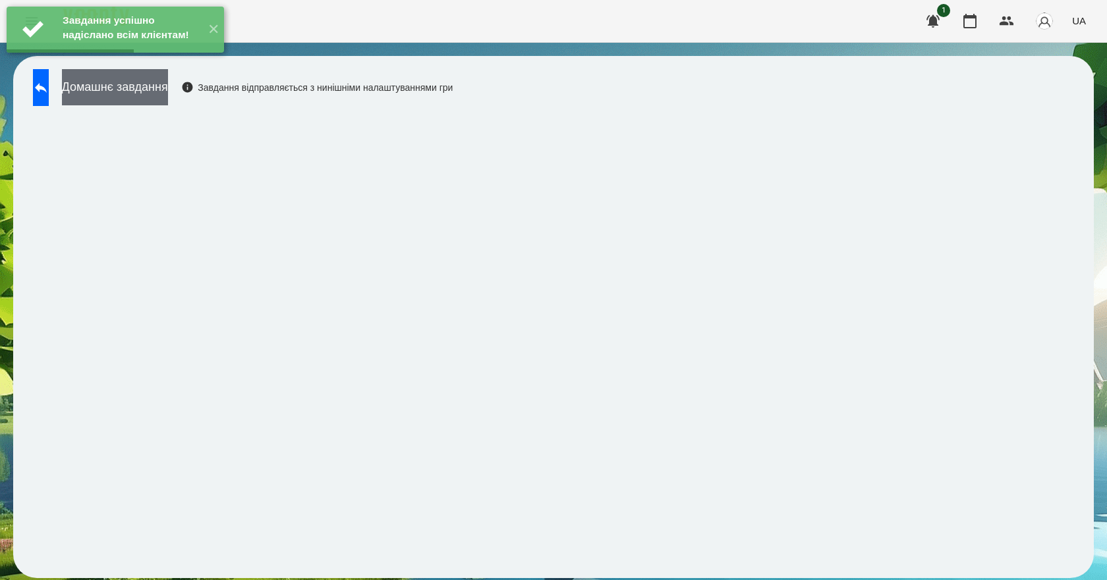
click at [168, 103] on button "Домашнє завдання" at bounding box center [115, 87] width 106 height 36
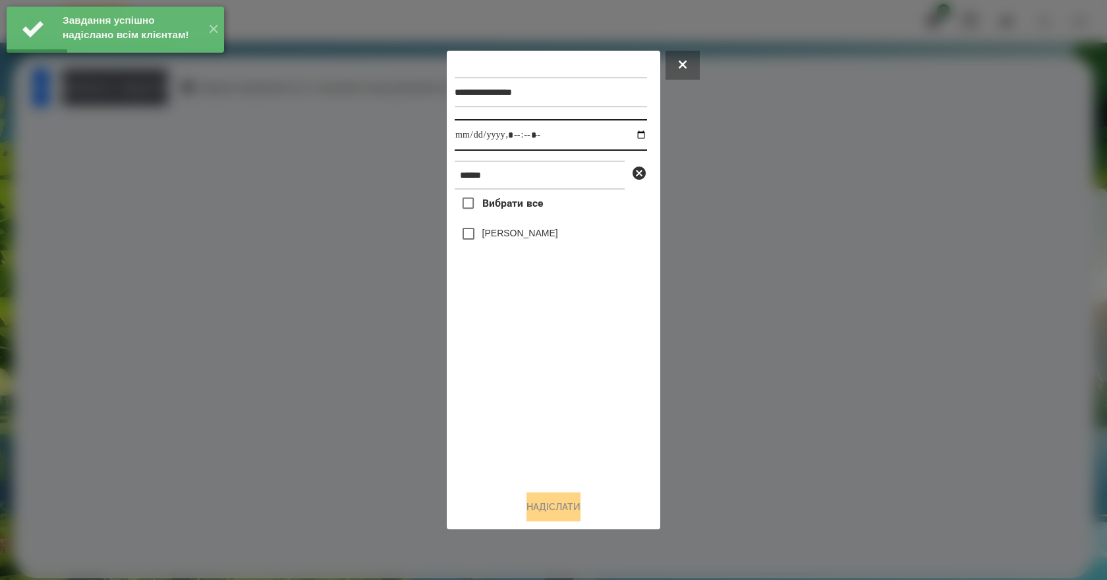
click at [630, 135] on input "datetime-local" at bounding box center [551, 135] width 192 height 32
type input "**********"
drag, startPoint x: 579, startPoint y: 418, endPoint x: 532, endPoint y: 323, distance: 105.8
click at [577, 407] on div "Вибрати все Клижко Кирил" at bounding box center [551, 335] width 192 height 291
click at [487, 238] on label "[PERSON_NAME]" at bounding box center [520, 233] width 76 height 13
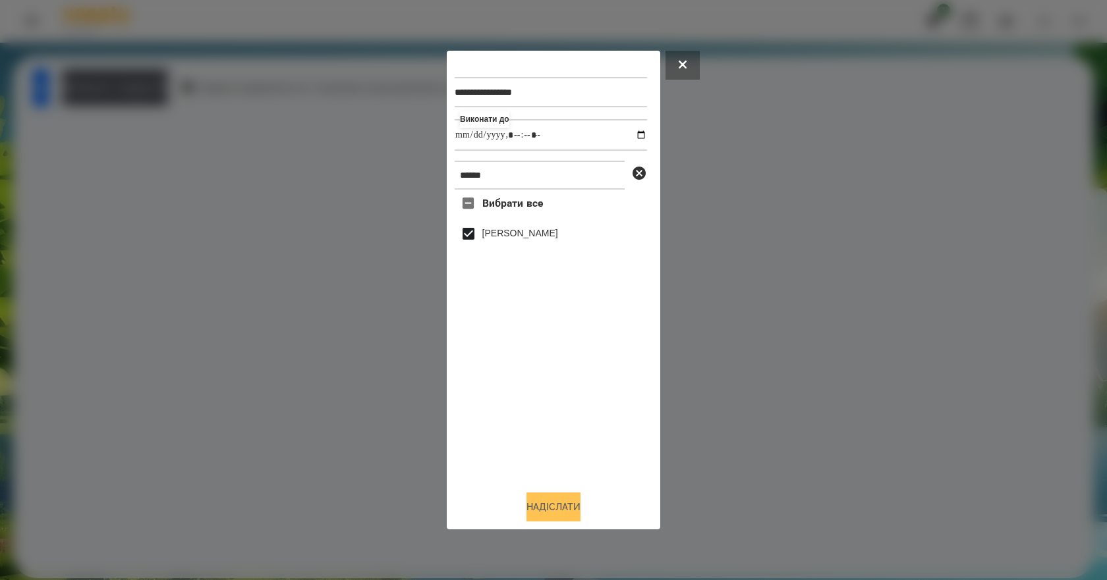
click at [565, 520] on button "Надіслати" at bounding box center [553, 507] width 54 height 29
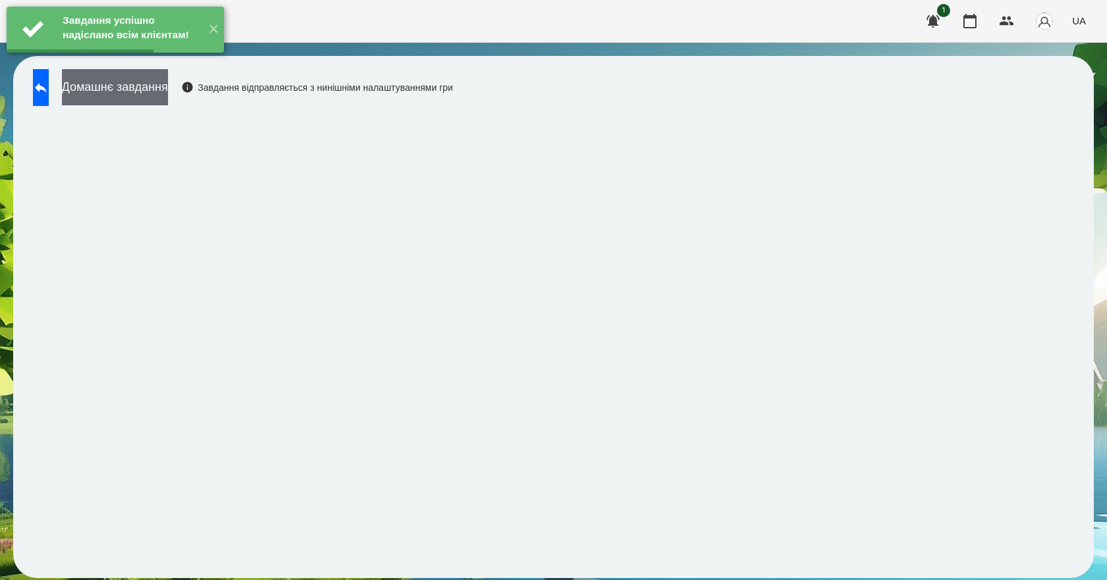
click at [168, 97] on button "Домашнє завдання" at bounding box center [115, 87] width 106 height 36
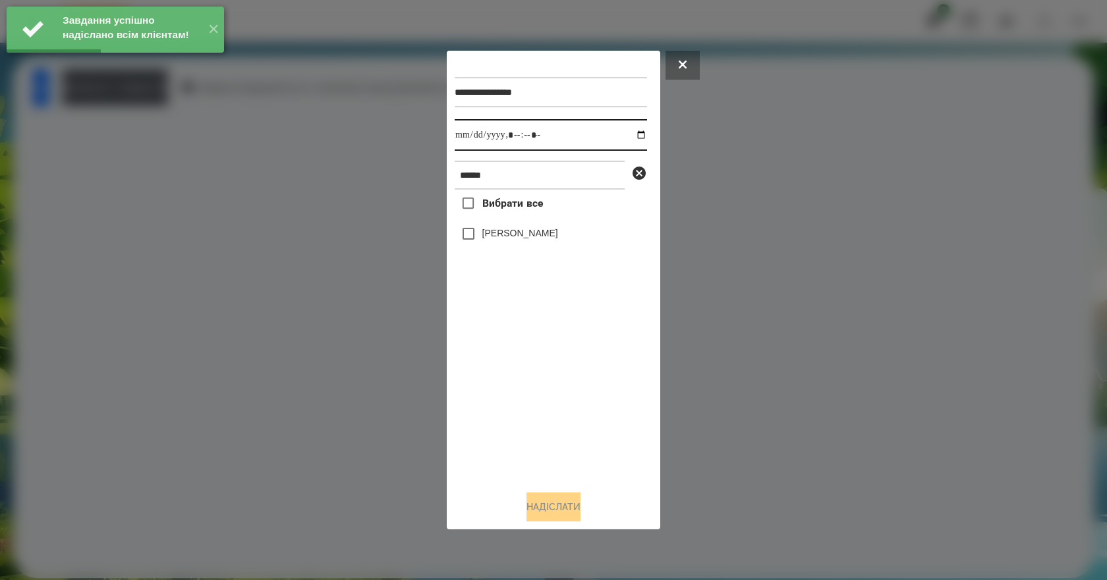
click at [626, 132] on input "datetime-local" at bounding box center [551, 135] width 192 height 32
type input "**********"
drag, startPoint x: 595, startPoint y: 397, endPoint x: 522, endPoint y: 327, distance: 101.6
click at [586, 387] on div "Вибрати все Клижко Кирил" at bounding box center [551, 335] width 192 height 291
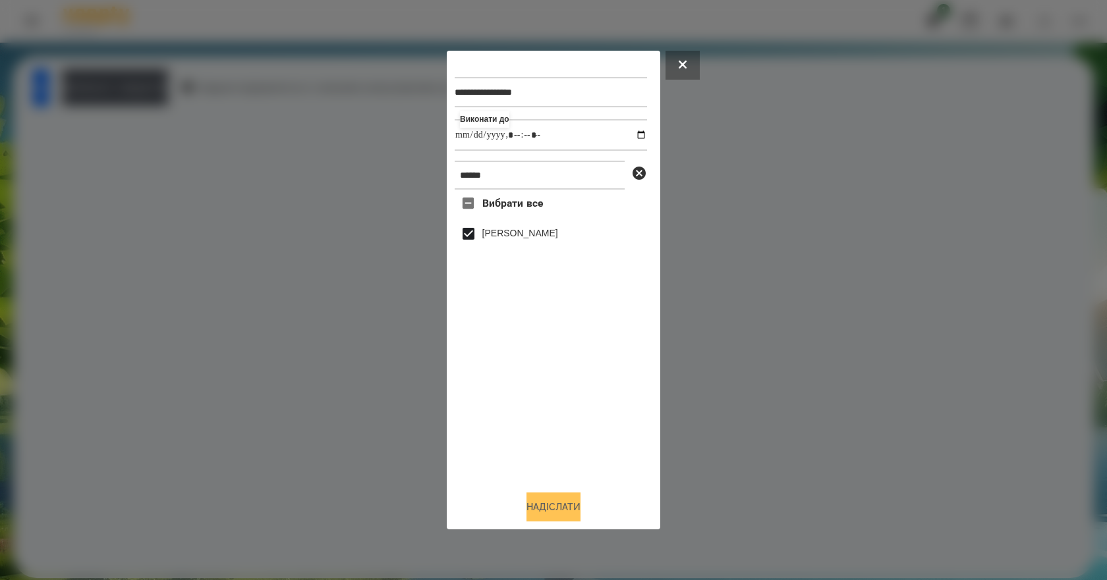
click at [568, 505] on button "Надіслати" at bounding box center [553, 507] width 54 height 29
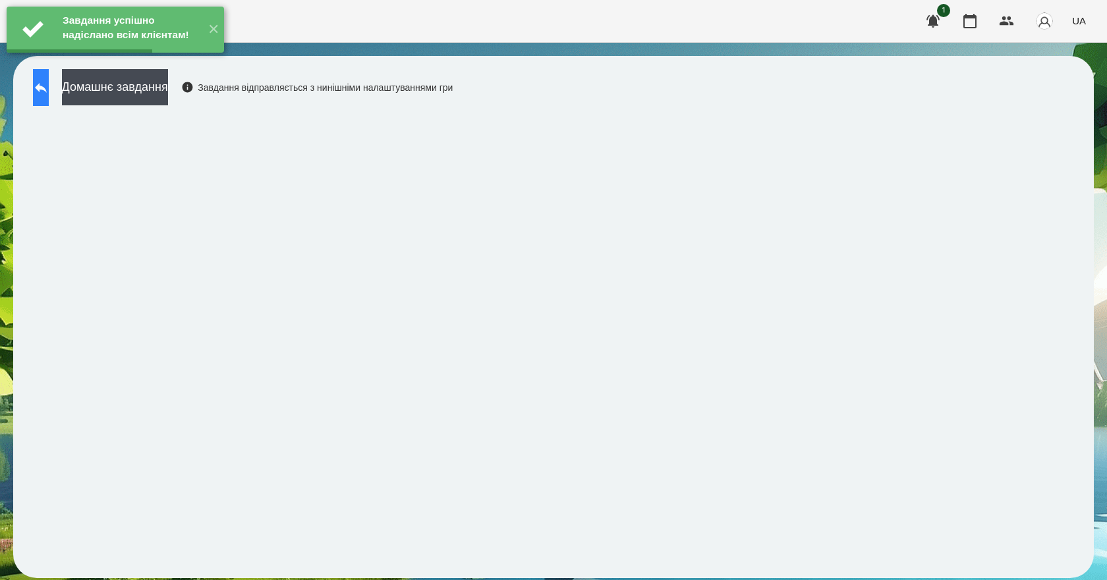
click at [49, 102] on button at bounding box center [41, 87] width 16 height 37
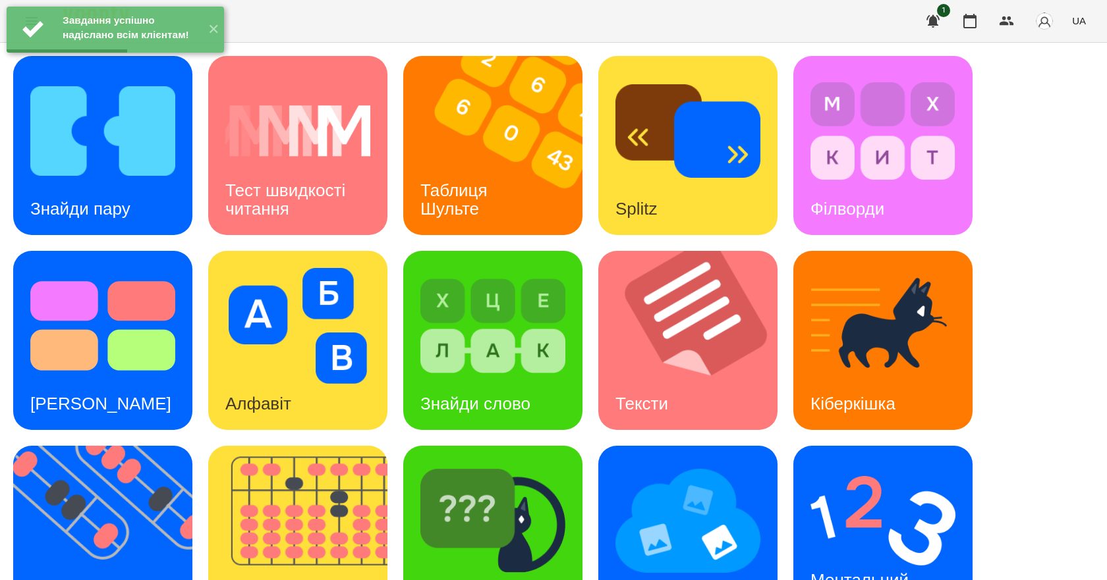
scroll to position [253, 0]
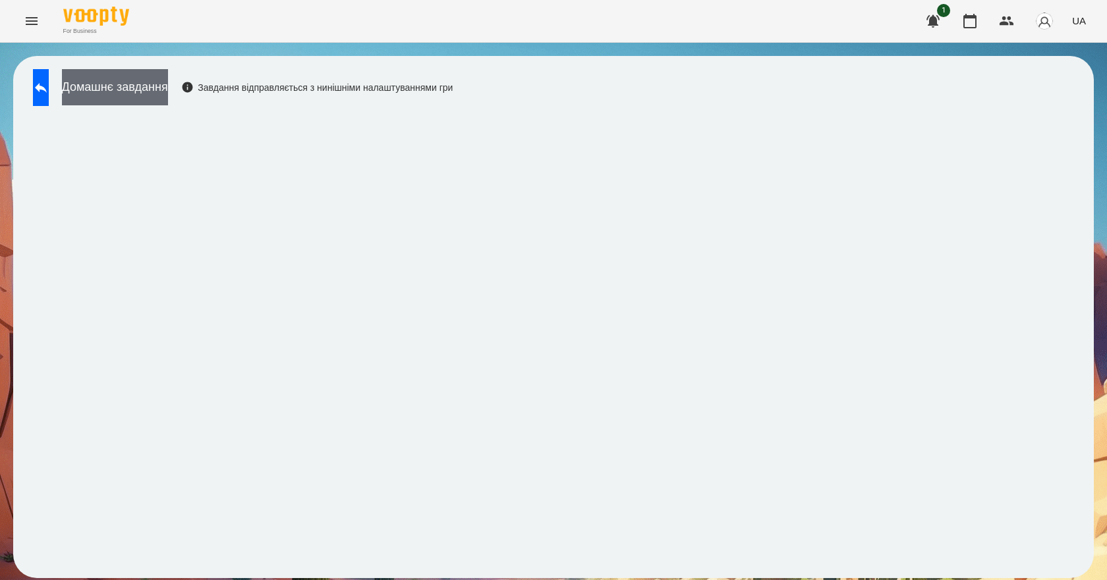
click at [124, 95] on button "Домашнє завдання" at bounding box center [115, 87] width 106 height 36
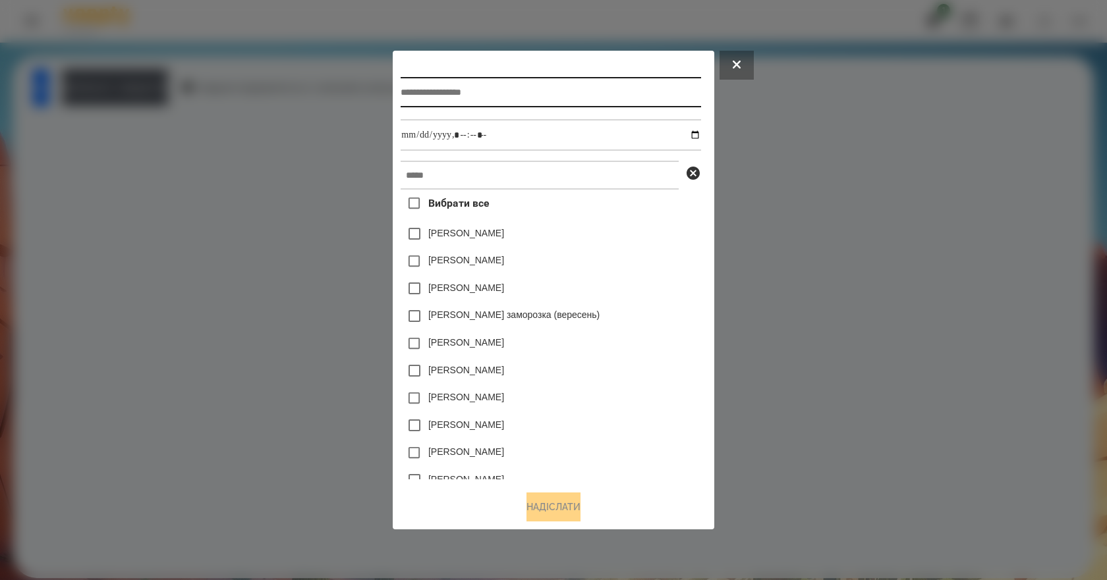
click at [468, 92] on input "text" at bounding box center [551, 92] width 300 height 30
type input "*"
type input "**********"
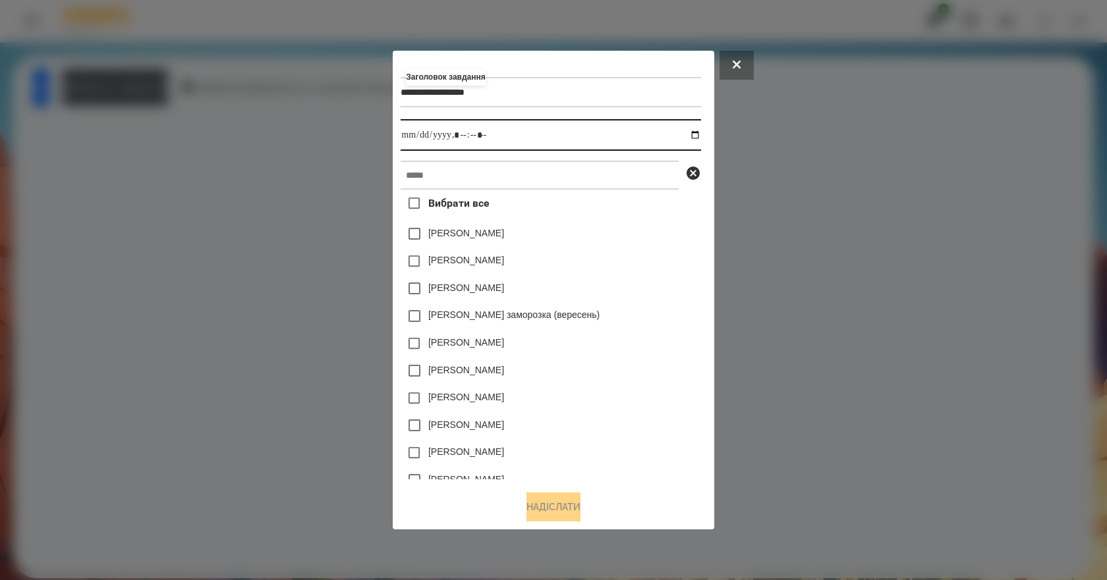
click at [700, 140] on input "datetime-local" at bounding box center [551, 135] width 300 height 32
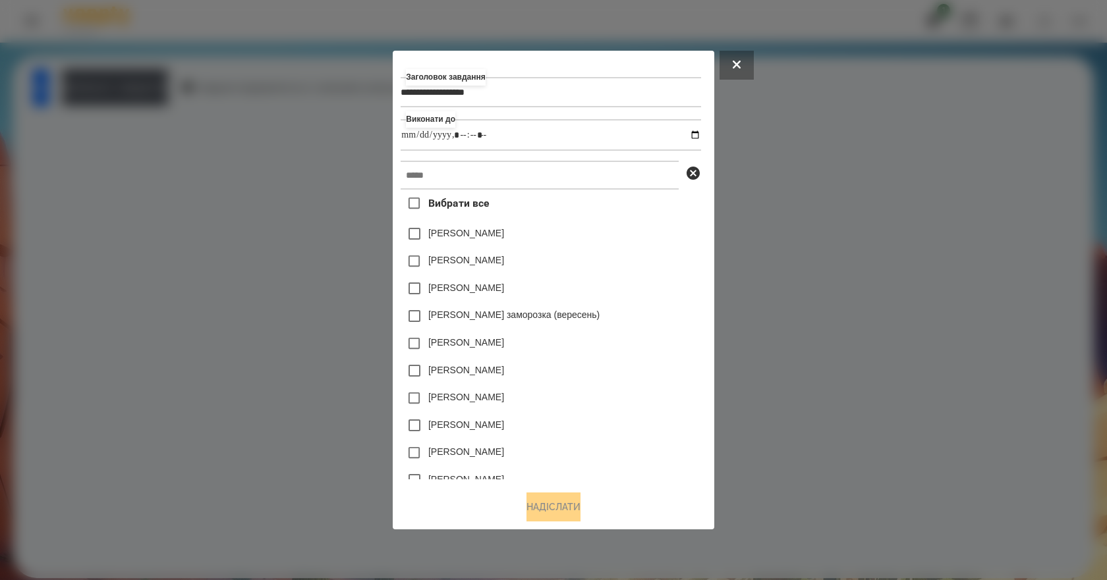
type input "**********"
click at [668, 305] on div "[PERSON_NAME] заморозка (вересень)" at bounding box center [551, 316] width 300 height 28
click at [496, 181] on input "text" at bounding box center [540, 175] width 278 height 29
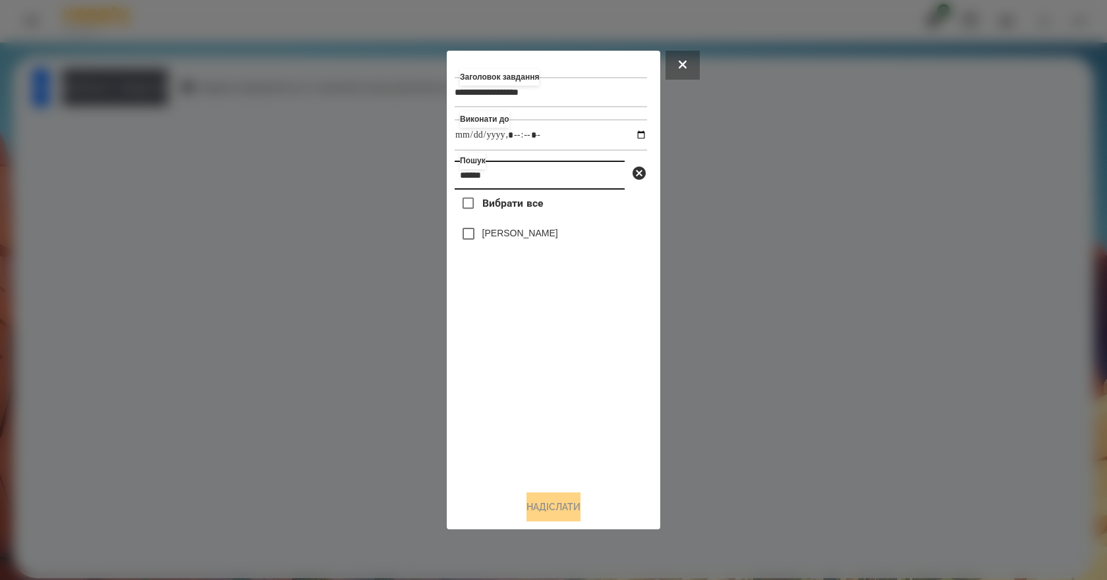
type input "******"
click at [527, 246] on div "[PERSON_NAME]" at bounding box center [551, 234] width 192 height 28
click at [530, 239] on div "[PERSON_NAME]" at bounding box center [551, 234] width 192 height 28
click at [530, 239] on label "[PERSON_NAME]" at bounding box center [520, 233] width 76 height 13
click at [544, 514] on button "Надіслати" at bounding box center [553, 507] width 54 height 29
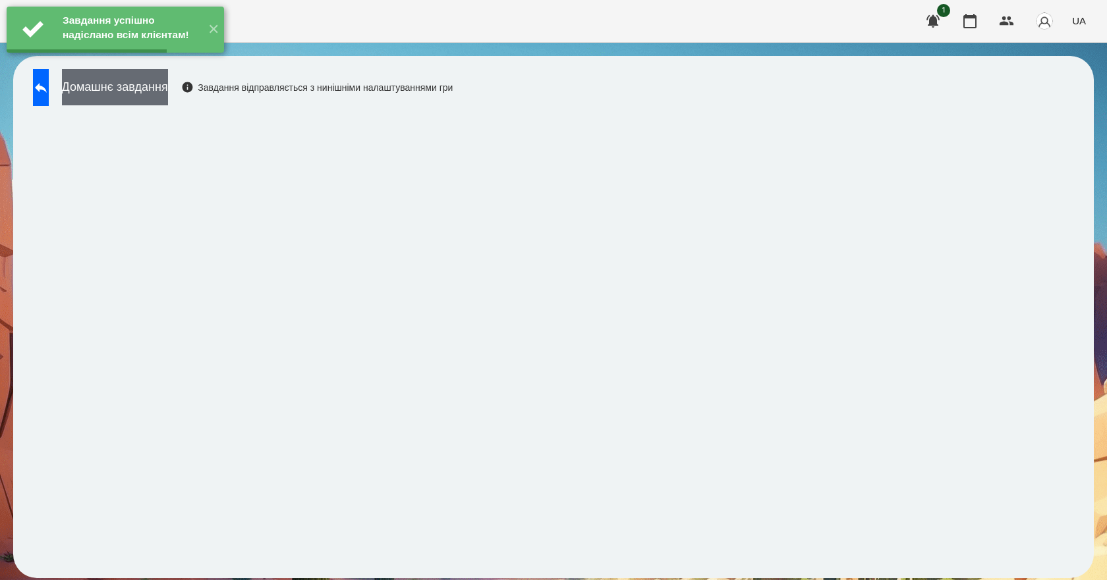
click at [163, 91] on button "Домашнє завдання" at bounding box center [115, 87] width 106 height 36
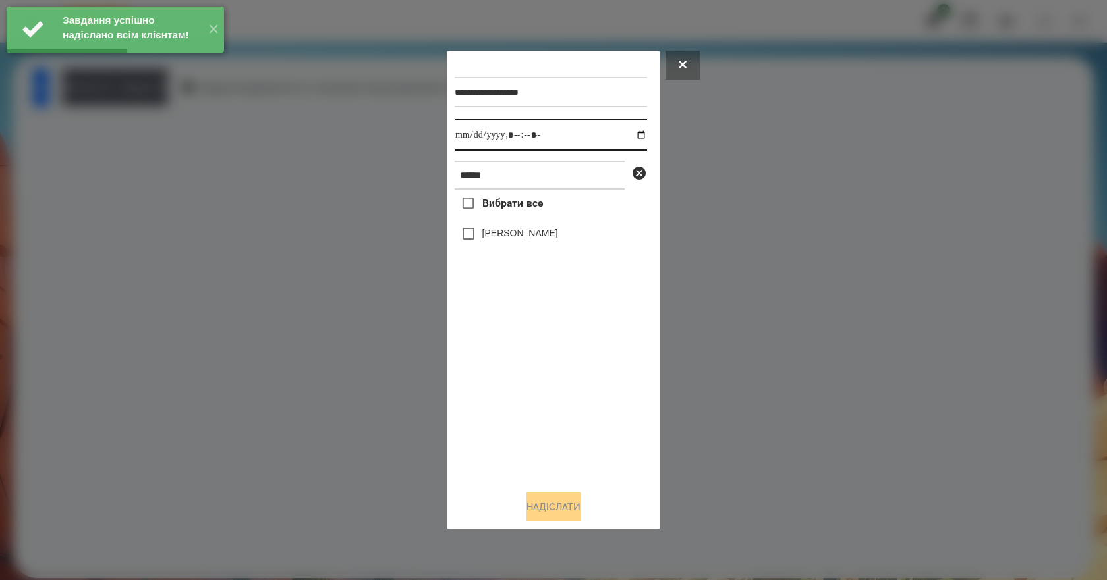
click at [634, 136] on input "datetime-local" at bounding box center [551, 135] width 192 height 32
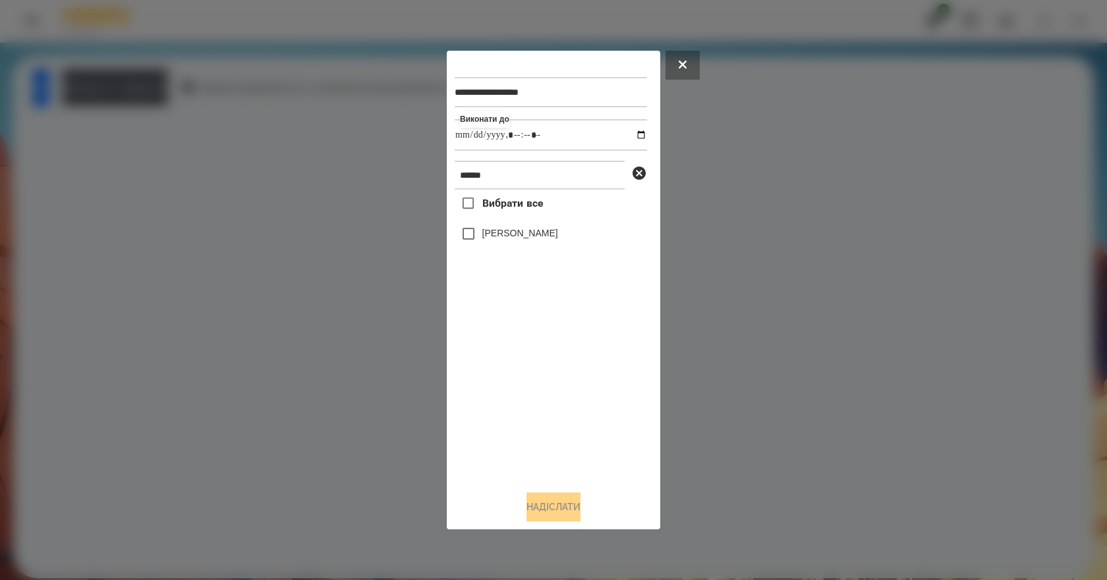
type input "**********"
drag, startPoint x: 495, startPoint y: 419, endPoint x: 504, endPoint y: 376, distance: 43.7
click at [495, 418] on div "Вибрати все Клижко Кирил" at bounding box center [551, 335] width 192 height 291
click at [487, 240] on label "[PERSON_NAME]" at bounding box center [520, 233] width 76 height 13
click at [570, 505] on button "Надіслати" at bounding box center [553, 507] width 54 height 29
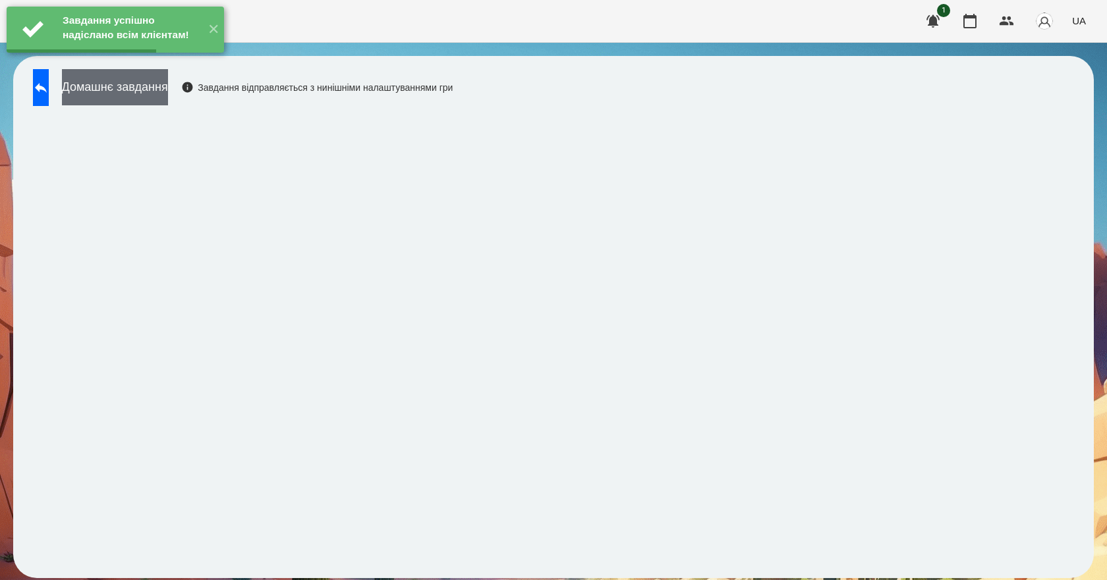
click at [168, 93] on button "Домашнє завдання" at bounding box center [115, 87] width 106 height 36
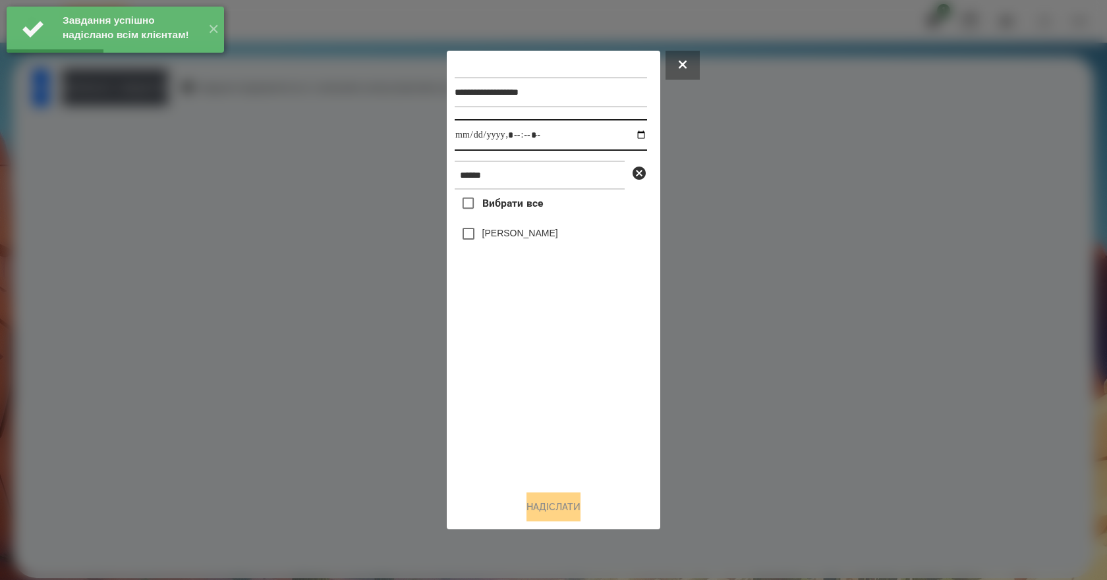
click at [637, 135] on input "datetime-local" at bounding box center [551, 135] width 192 height 32
type input "**********"
click at [523, 408] on div "Вибрати все Клижко Кирил" at bounding box center [551, 335] width 192 height 291
click at [491, 233] on label "[PERSON_NAME]" at bounding box center [520, 233] width 76 height 13
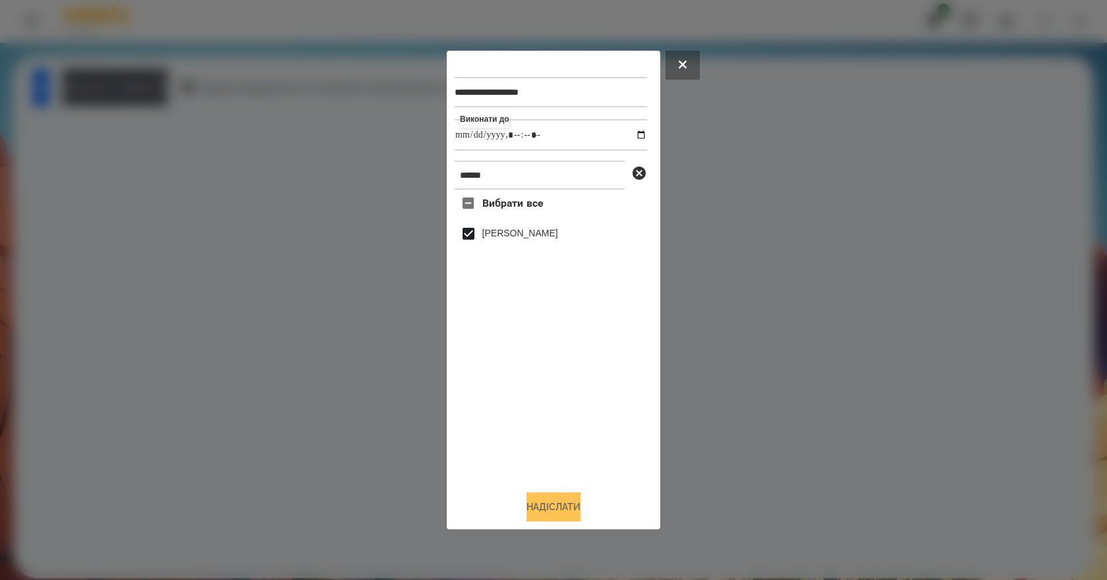
click at [560, 514] on button "Надіслати" at bounding box center [553, 507] width 54 height 29
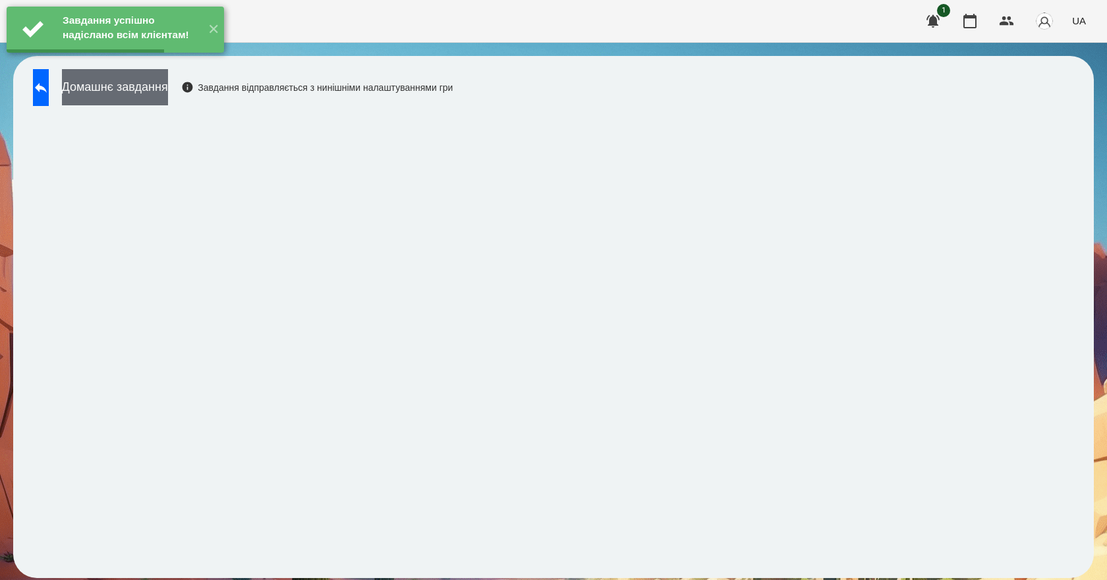
click at [168, 98] on button "Домашнє завдання" at bounding box center [115, 87] width 106 height 36
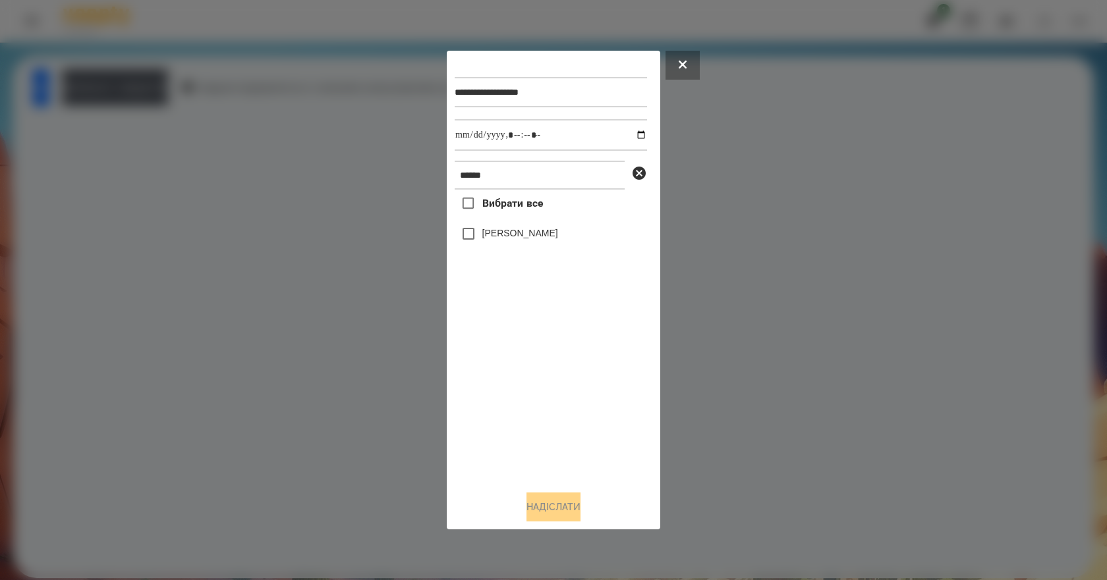
click at [536, 233] on label "[PERSON_NAME]" at bounding box center [520, 233] width 76 height 13
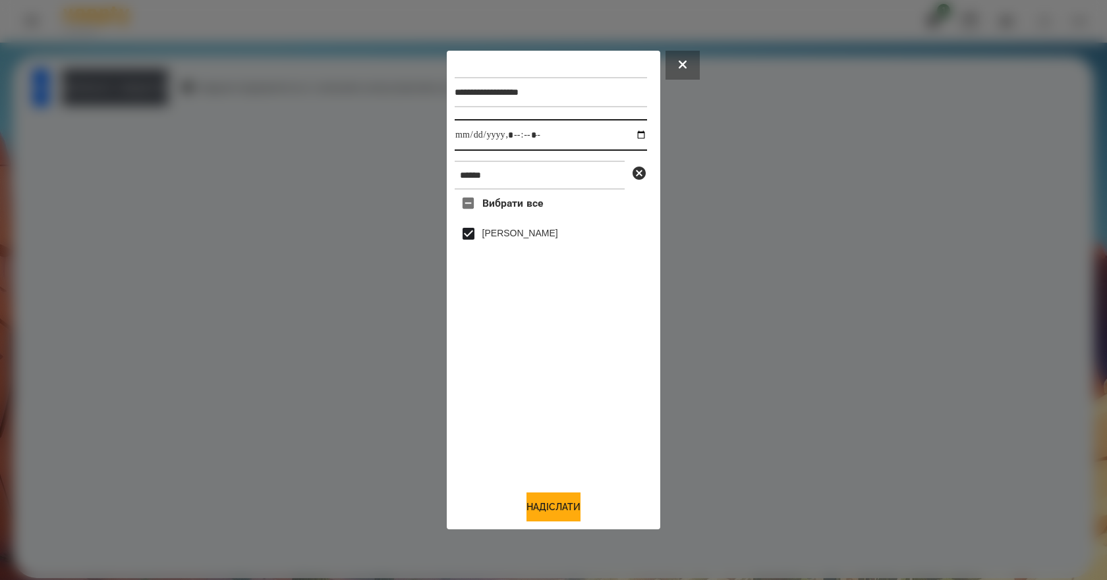
click at [626, 130] on input "datetime-local" at bounding box center [551, 135] width 192 height 32
type input "**********"
click at [516, 362] on div "Вибрати все Клижко Кирил" at bounding box center [551, 335] width 192 height 291
click at [557, 526] on div "**********" at bounding box center [553, 291] width 213 height 480
click at [561, 518] on button "Надіслати" at bounding box center [553, 507] width 54 height 29
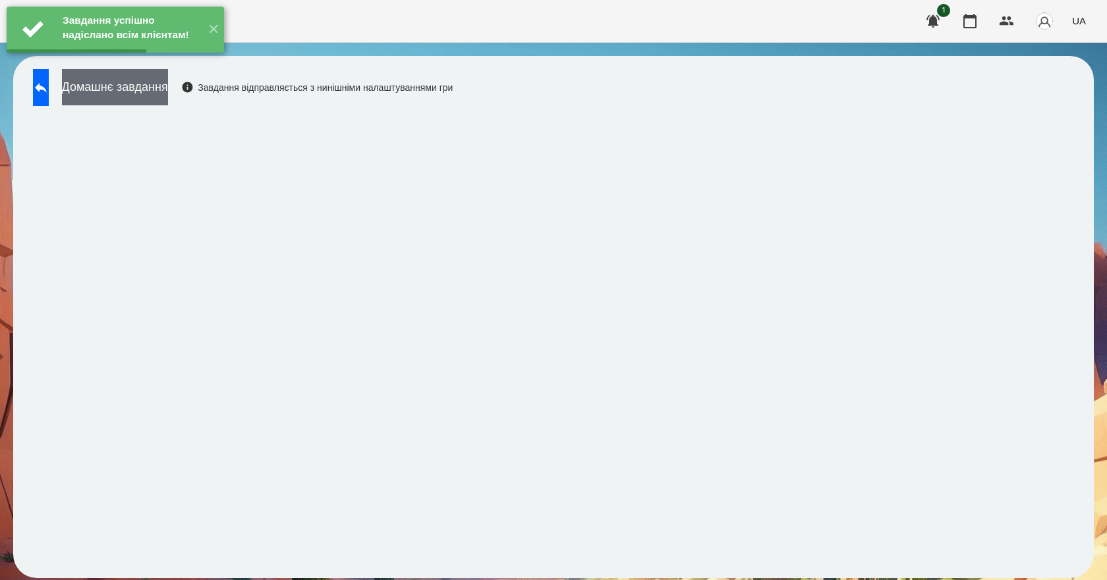
click at [168, 92] on button "Домашнє завдання" at bounding box center [115, 87] width 106 height 36
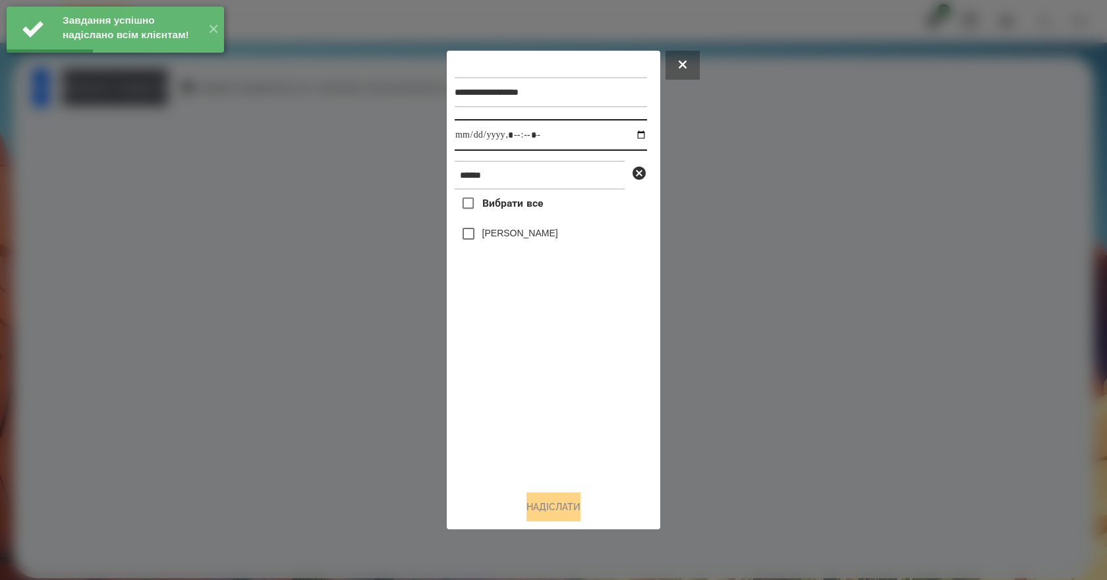
click at [632, 140] on input "datetime-local" at bounding box center [551, 135] width 192 height 32
click at [586, 341] on div "Вибрати все Клижко Кирил" at bounding box center [551, 335] width 192 height 291
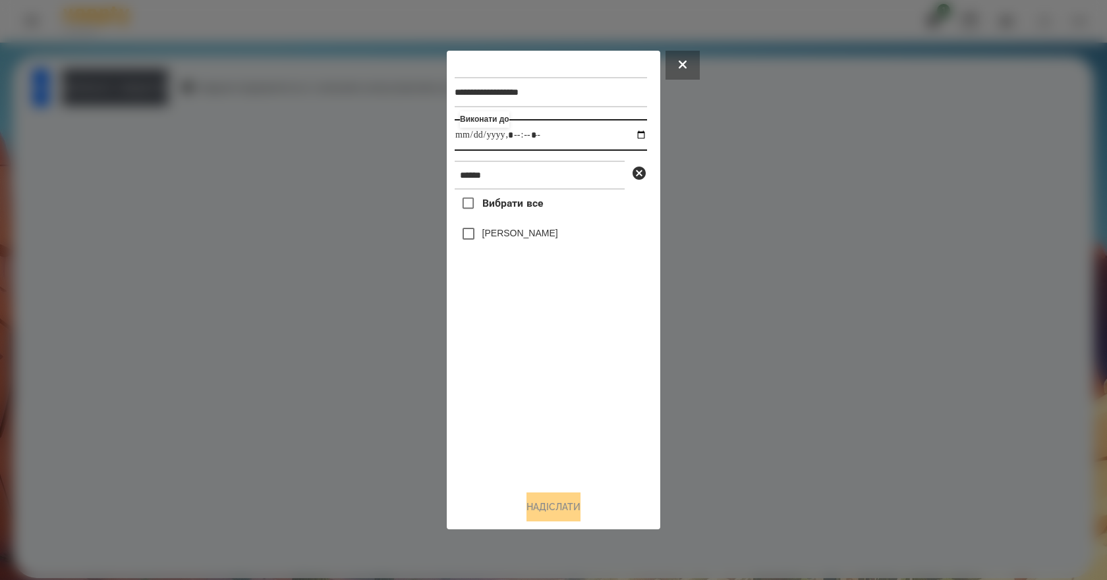
click at [638, 128] on input "datetime-local" at bounding box center [551, 135] width 192 height 32
click at [632, 131] on input "datetime-local" at bounding box center [551, 135] width 192 height 32
type input "**********"
drag, startPoint x: 530, startPoint y: 360, endPoint x: 520, endPoint y: 293, distance: 67.4
click at [529, 359] on div "Вибрати все Клижко Кирил" at bounding box center [551, 335] width 192 height 291
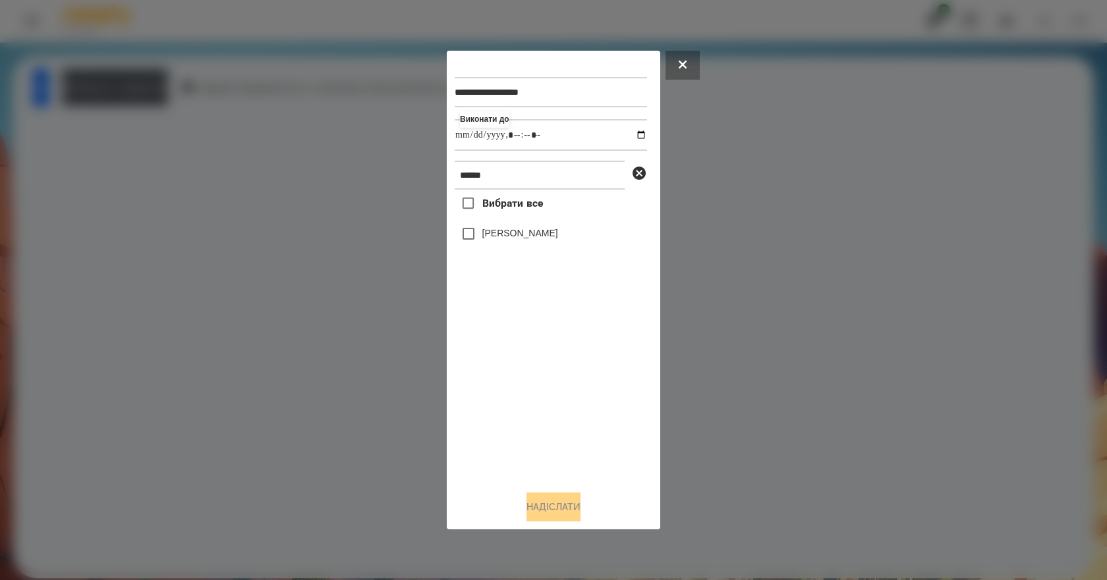
click at [522, 235] on label "[PERSON_NAME]" at bounding box center [520, 233] width 76 height 13
click at [556, 496] on button "Надіслати" at bounding box center [553, 507] width 54 height 29
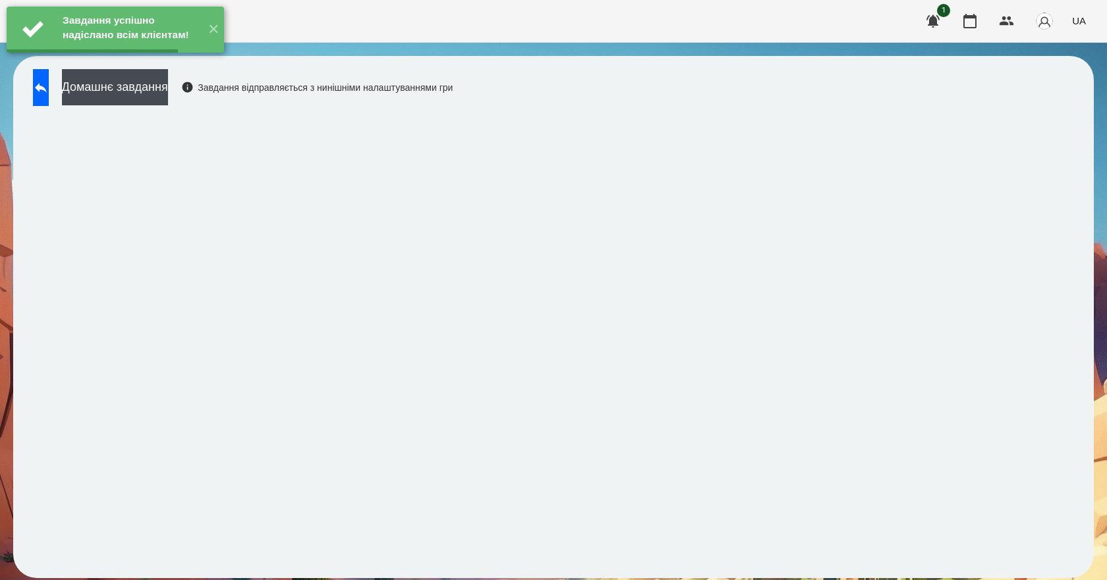
click at [168, 95] on button "Домашнє завдання" at bounding box center [115, 87] width 106 height 36
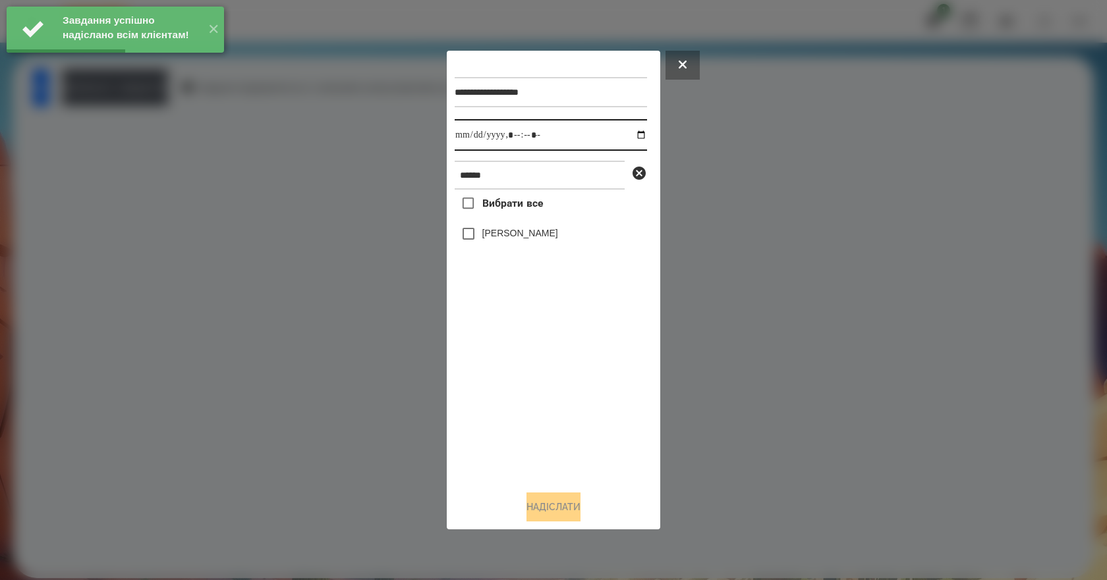
click at [634, 131] on input "datetime-local" at bounding box center [551, 135] width 192 height 32
type input "**********"
click at [534, 360] on div "Вибрати все Клижко Кирил" at bounding box center [551, 335] width 192 height 291
click at [498, 247] on div "[PERSON_NAME]" at bounding box center [551, 234] width 192 height 28
click at [499, 238] on label "[PERSON_NAME]" at bounding box center [520, 233] width 76 height 13
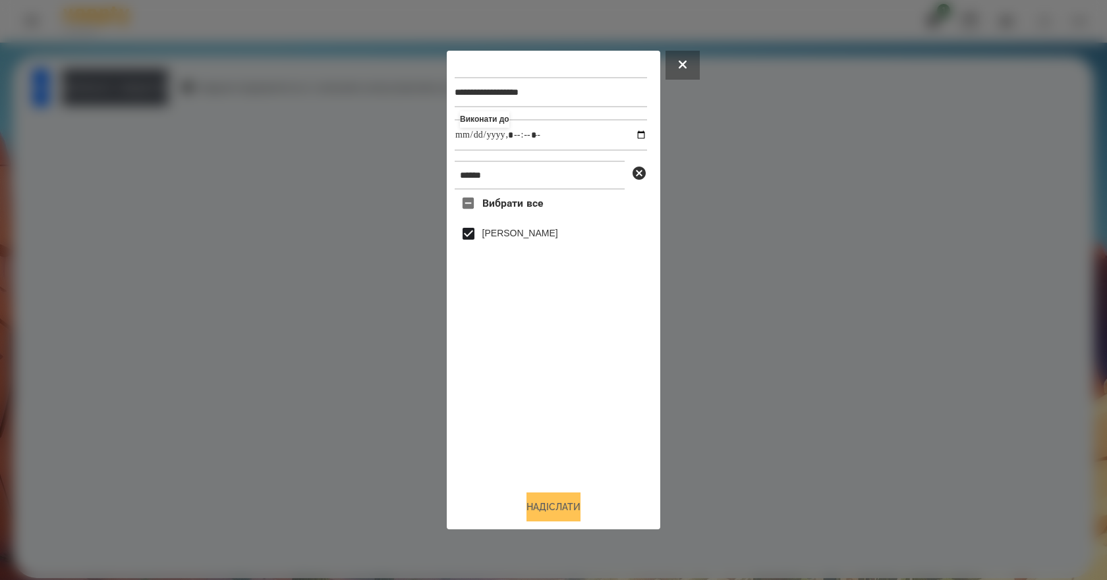
click at [570, 513] on button "Надіслати" at bounding box center [553, 507] width 54 height 29
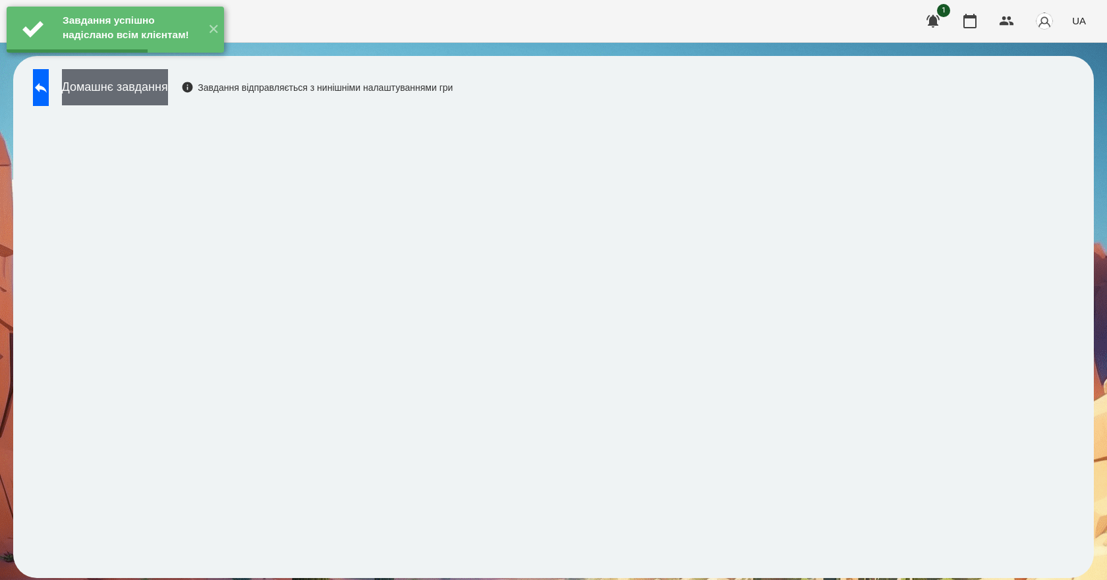
click at [155, 82] on button "Домашнє завдання" at bounding box center [115, 87] width 106 height 36
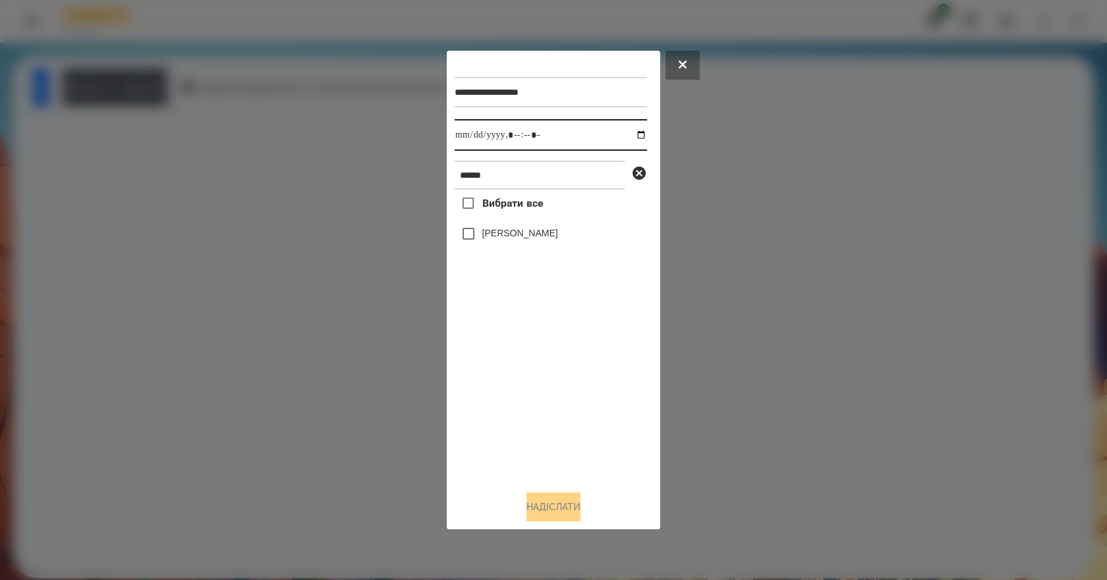
click at [630, 137] on input "datetime-local" at bounding box center [551, 135] width 192 height 32
type input "**********"
click at [587, 409] on div "Вибрати все Клижко Кирил" at bounding box center [551, 335] width 192 height 291
click at [491, 240] on label "[PERSON_NAME]" at bounding box center [520, 233] width 76 height 13
click at [576, 514] on button "Надіслати" at bounding box center [553, 507] width 54 height 29
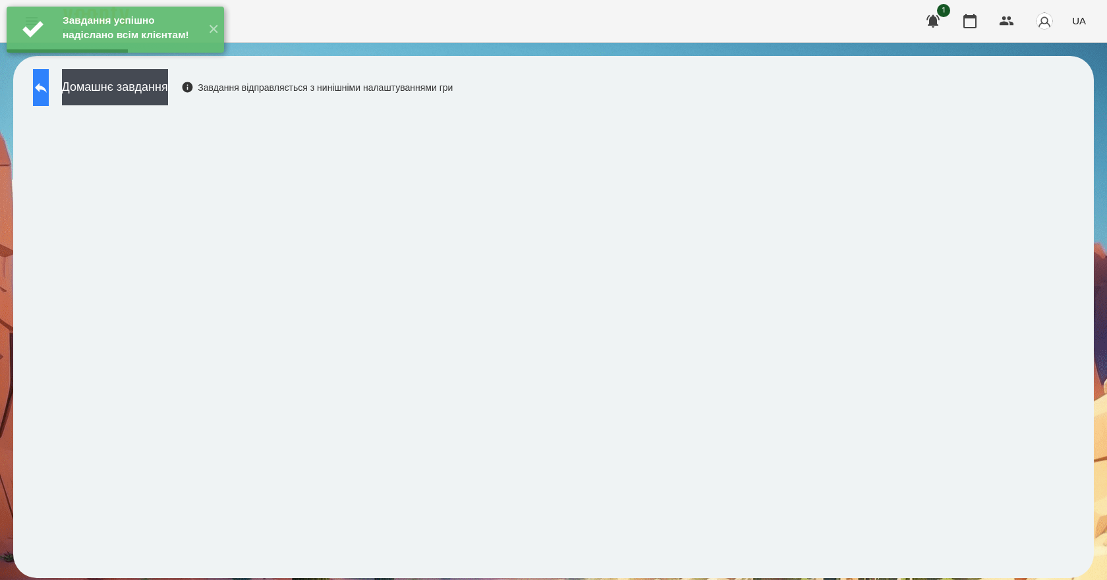
click at [49, 99] on button at bounding box center [41, 87] width 16 height 37
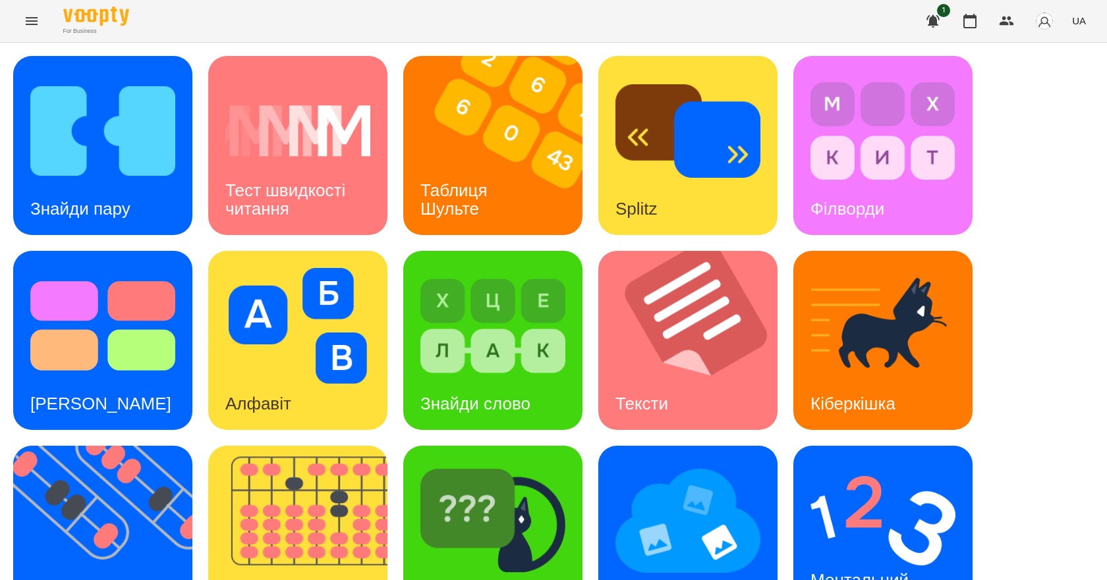
scroll to position [253, 0]
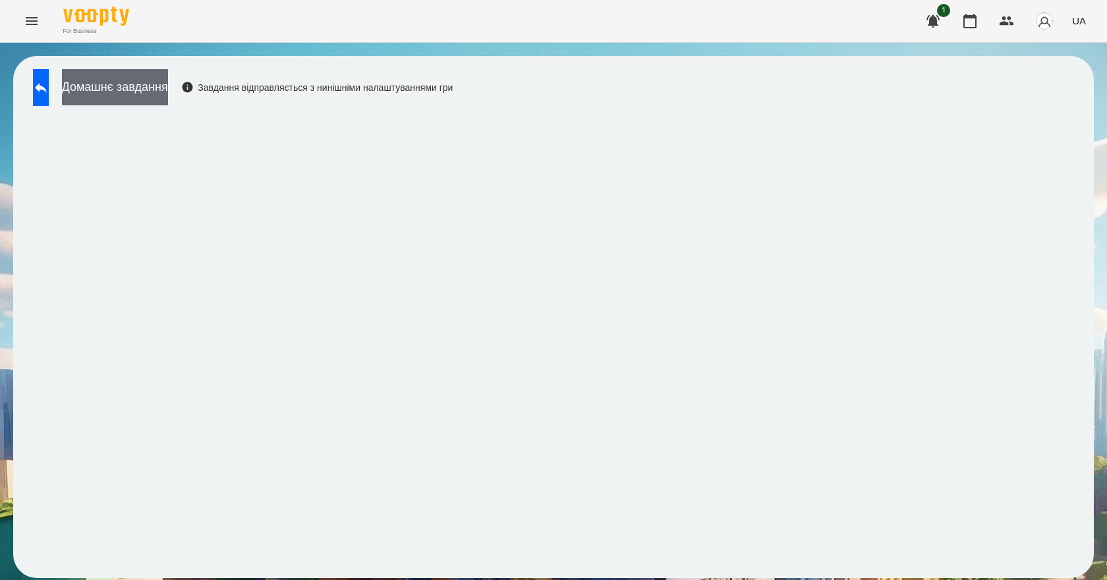
click at [142, 75] on button "Домашнє завдання" at bounding box center [115, 87] width 106 height 36
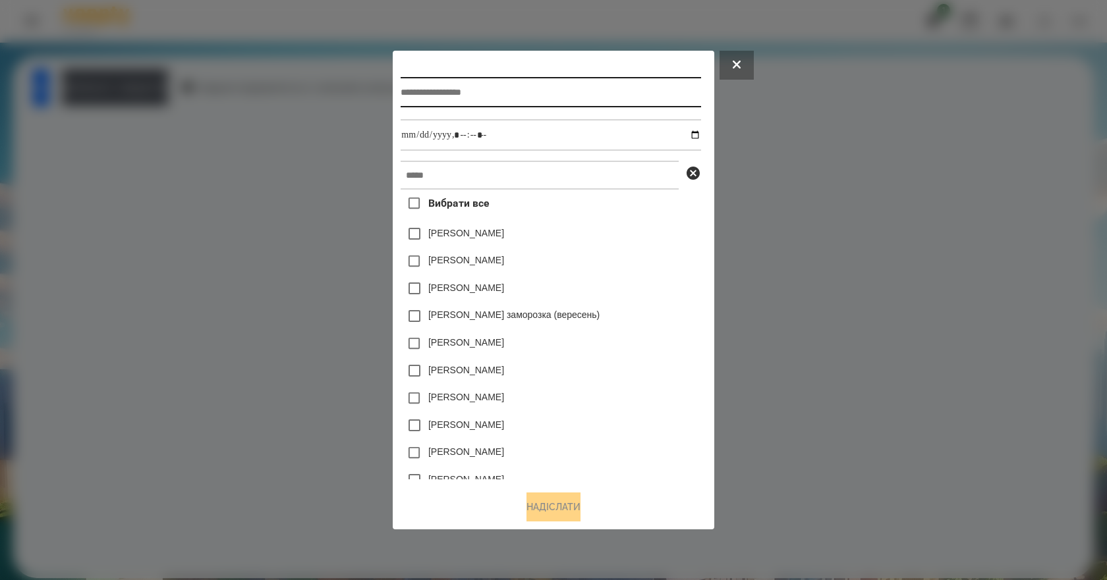
click at [431, 86] on input "text" at bounding box center [551, 92] width 300 height 30
type input "*******"
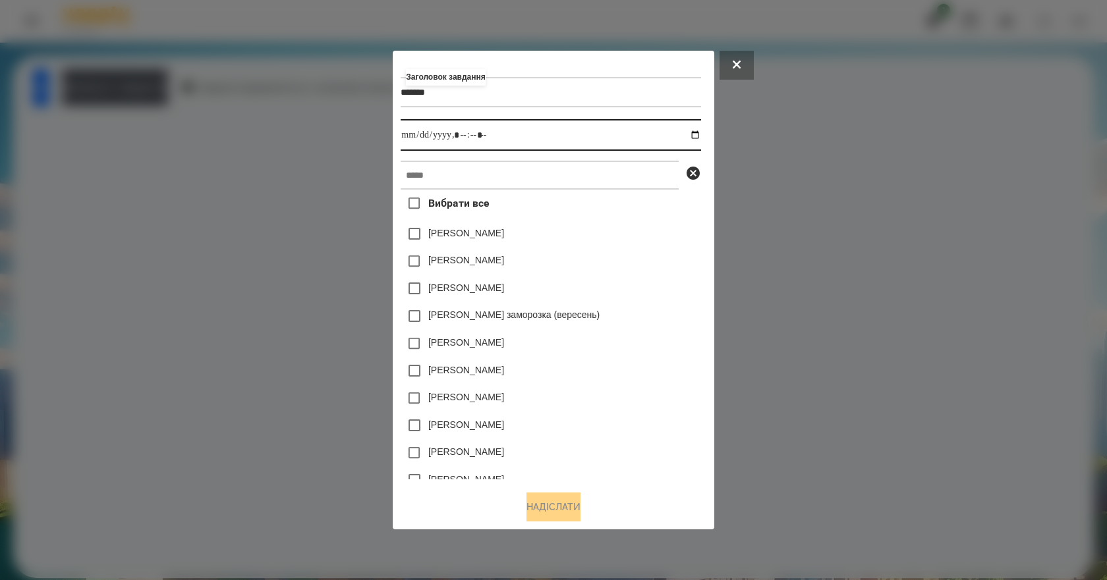
click at [700, 133] on input "datetime-local" at bounding box center [551, 135] width 300 height 32
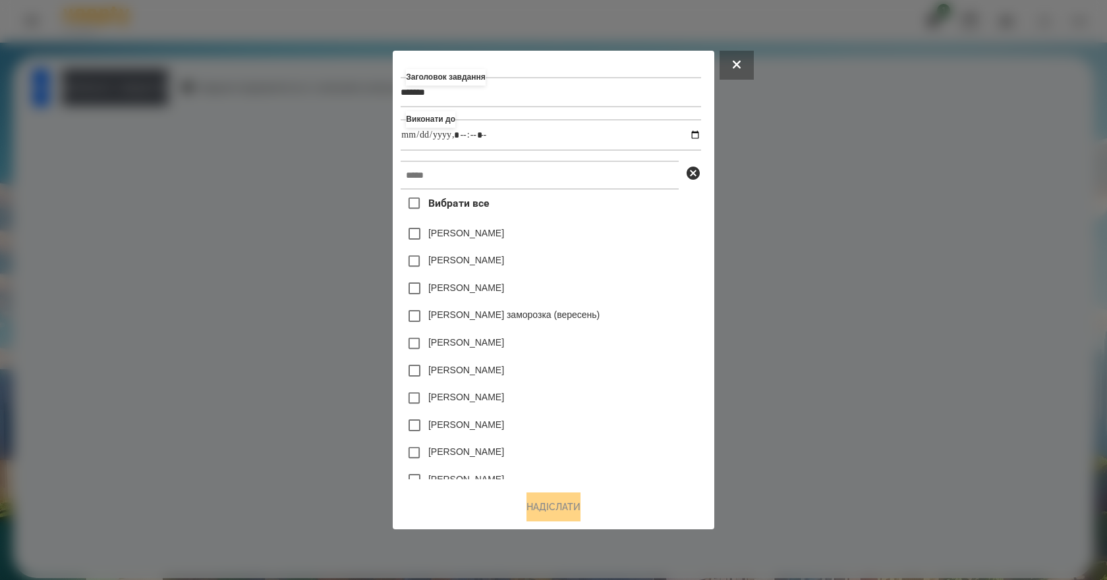
type input "**********"
click at [671, 296] on div "[PERSON_NAME]" at bounding box center [551, 289] width 300 height 28
click at [467, 184] on input "text" at bounding box center [540, 175] width 278 height 29
click at [476, 85] on input "*******" at bounding box center [551, 92] width 300 height 30
type input "**********"
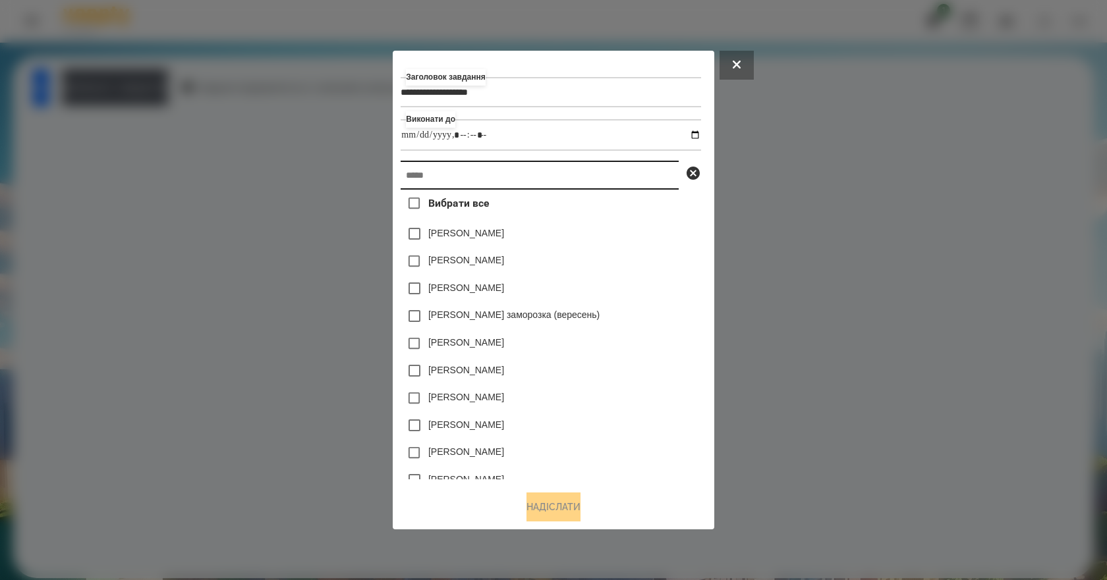
click at [608, 172] on input "text" at bounding box center [540, 175] width 278 height 29
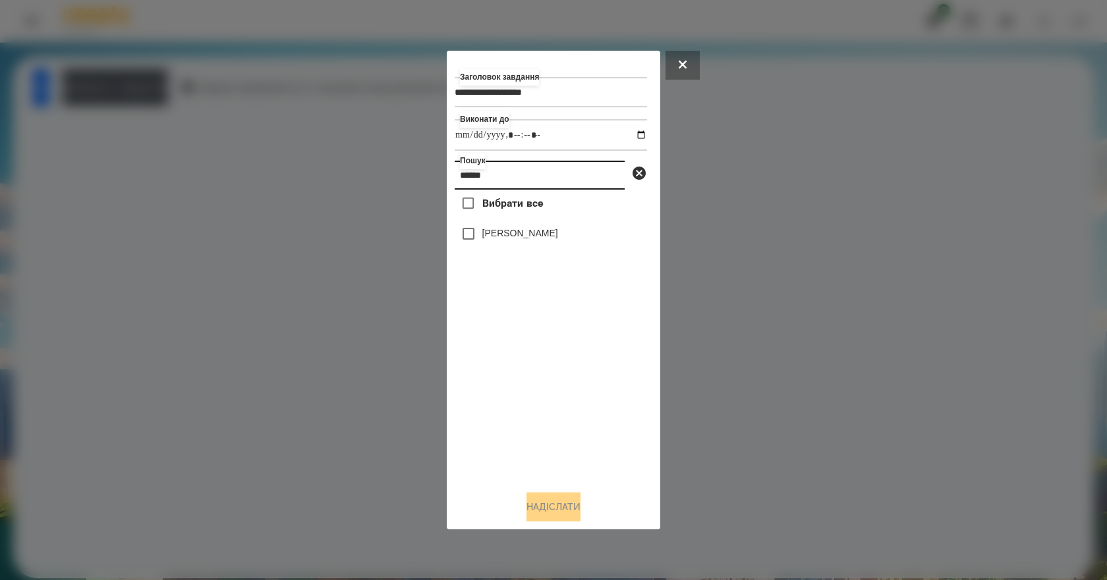
type input "******"
click at [519, 233] on label "[PERSON_NAME]" at bounding box center [520, 233] width 76 height 13
click at [563, 515] on button "Надіслати" at bounding box center [553, 507] width 54 height 29
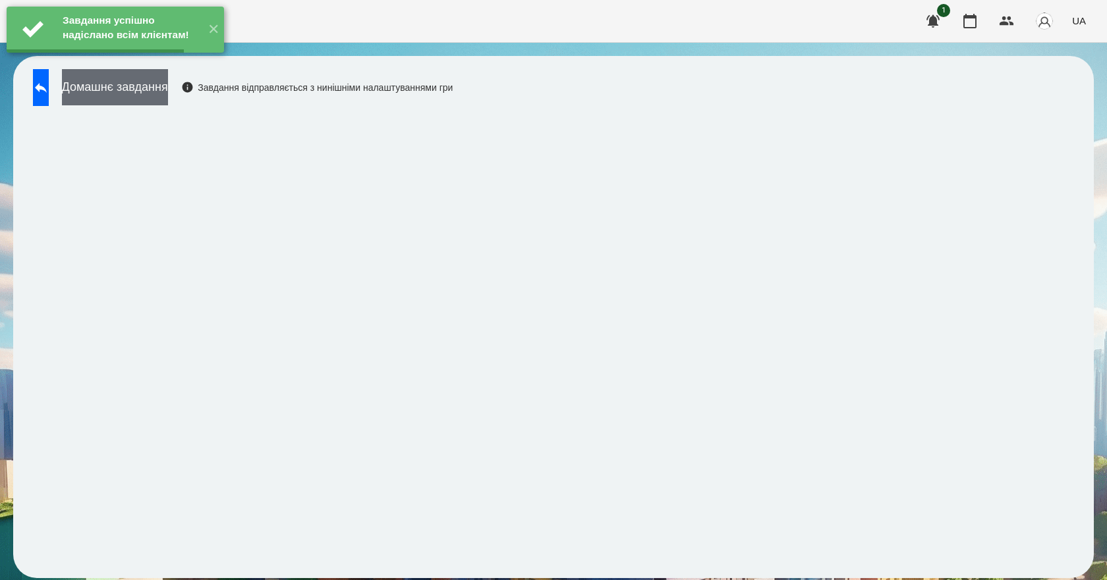
click at [168, 92] on button "Домашнє завдання" at bounding box center [115, 87] width 106 height 36
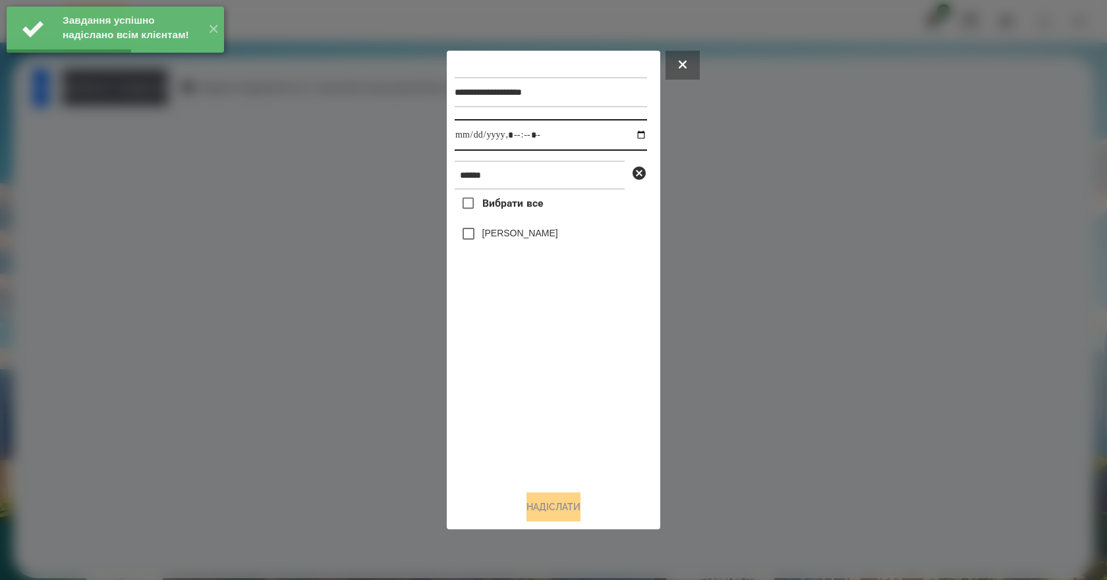
click at [632, 133] on input "datetime-local" at bounding box center [551, 135] width 192 height 32
type input "**********"
click at [516, 384] on div "Вибрати все Клижко Кирил" at bounding box center [551, 335] width 192 height 291
click at [490, 238] on label "[PERSON_NAME]" at bounding box center [520, 233] width 76 height 13
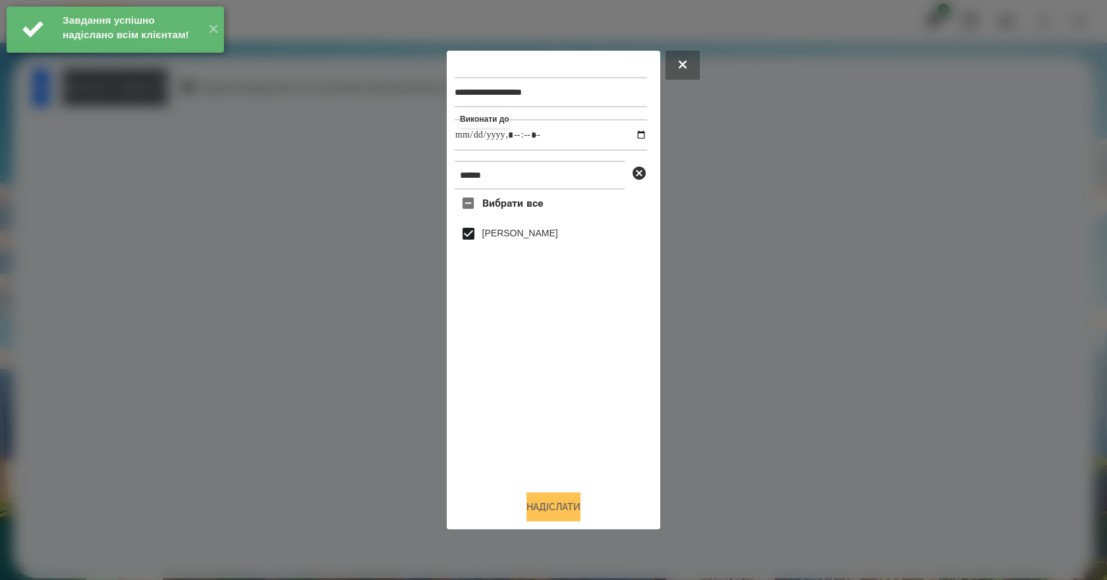
click at [579, 509] on button "Надіслати" at bounding box center [553, 507] width 54 height 29
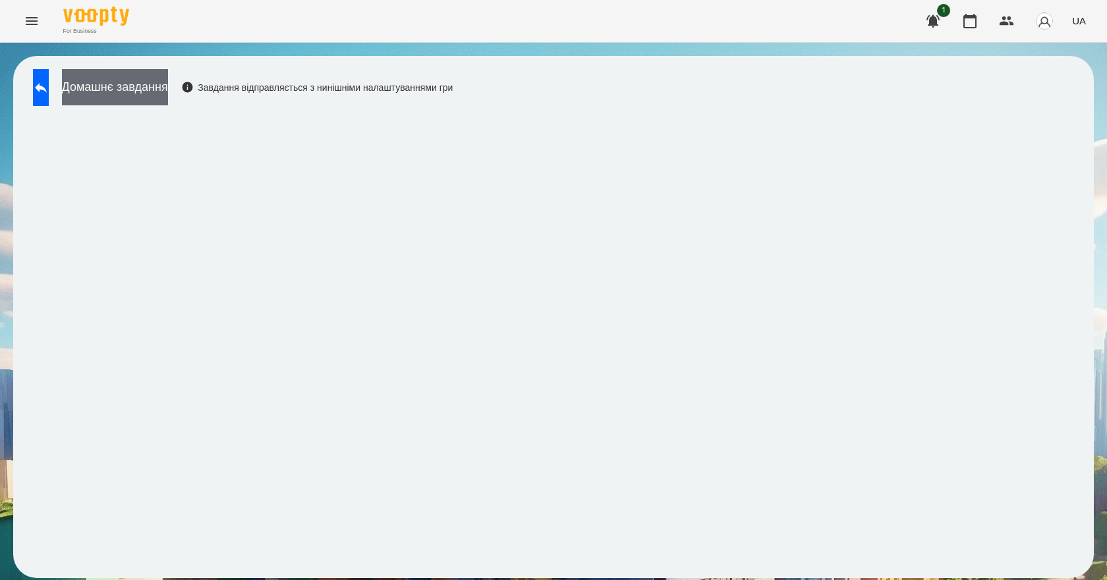
click at [163, 90] on button "Домашнє завдання" at bounding box center [115, 87] width 106 height 36
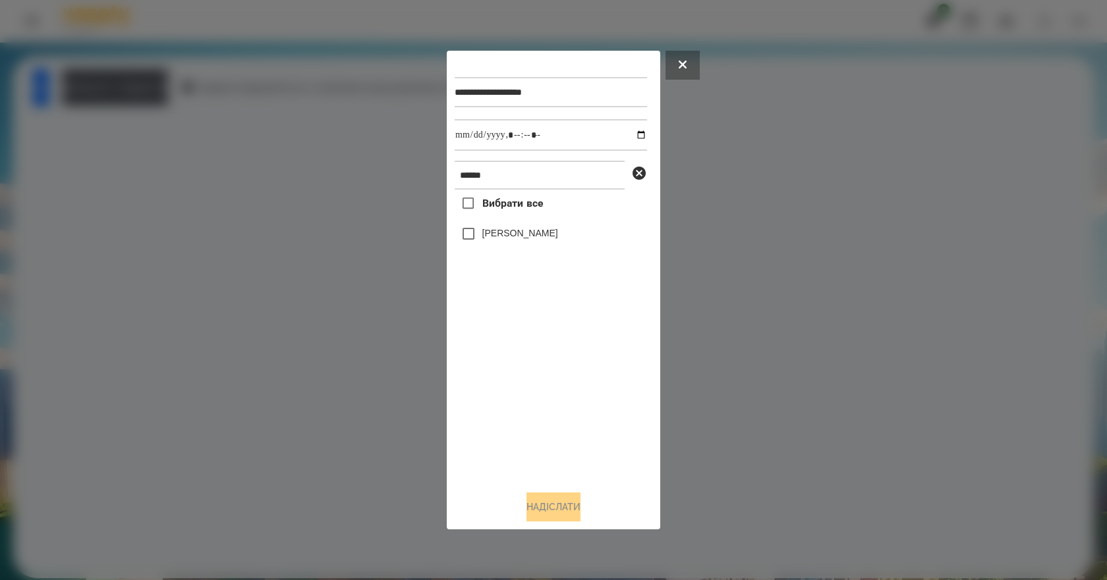
click at [493, 240] on label "[PERSON_NAME]" at bounding box center [520, 233] width 76 height 13
click
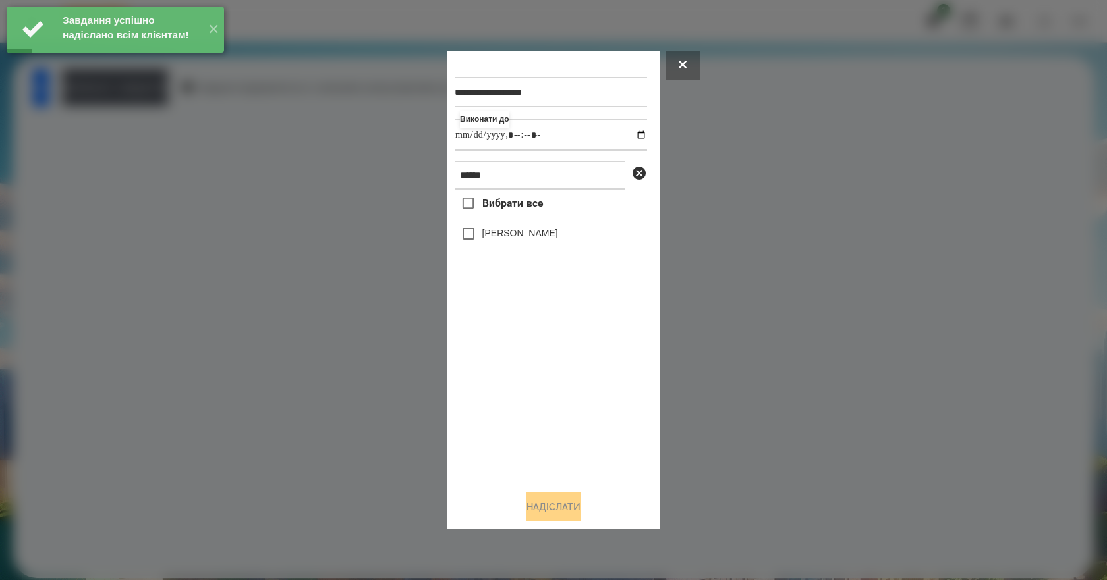
type input "**********"
drag, startPoint x: 534, startPoint y: 423, endPoint x: 532, endPoint y: 416, distance: 7.5
type input "**********"
drag, startPoint x: 541, startPoint y: 397, endPoint x: 529, endPoint y: 337, distance: 60.5
type input "**********"
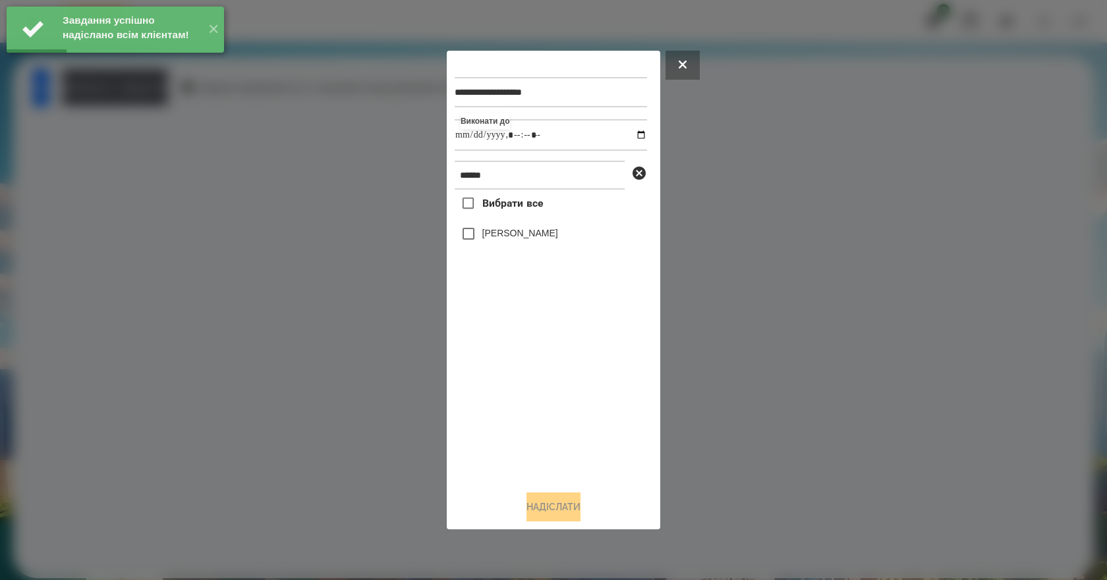
type input "**********"
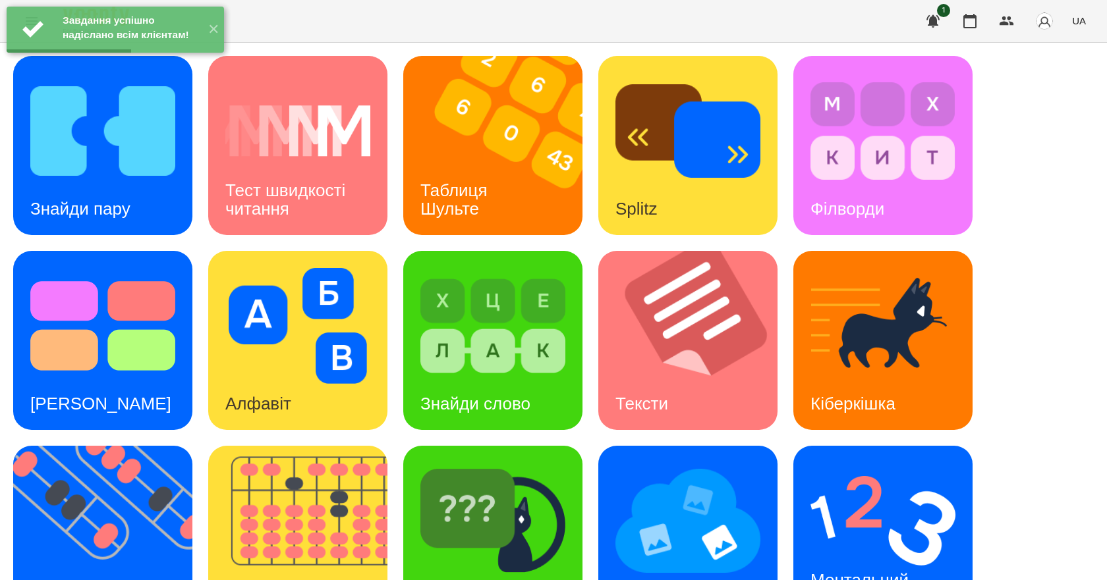
scroll to position [198, 0]
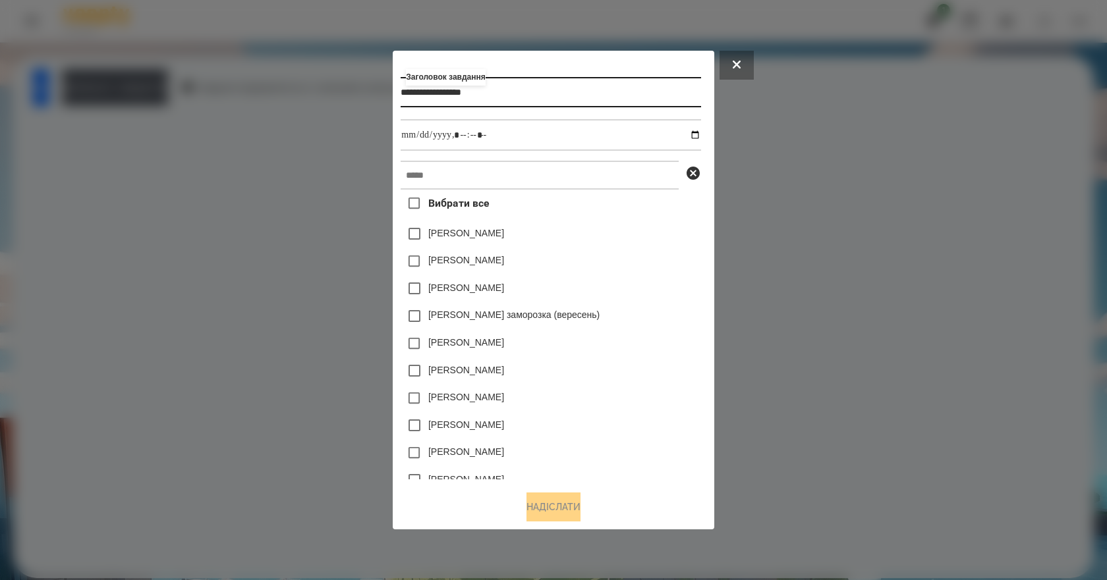
type input "**********"
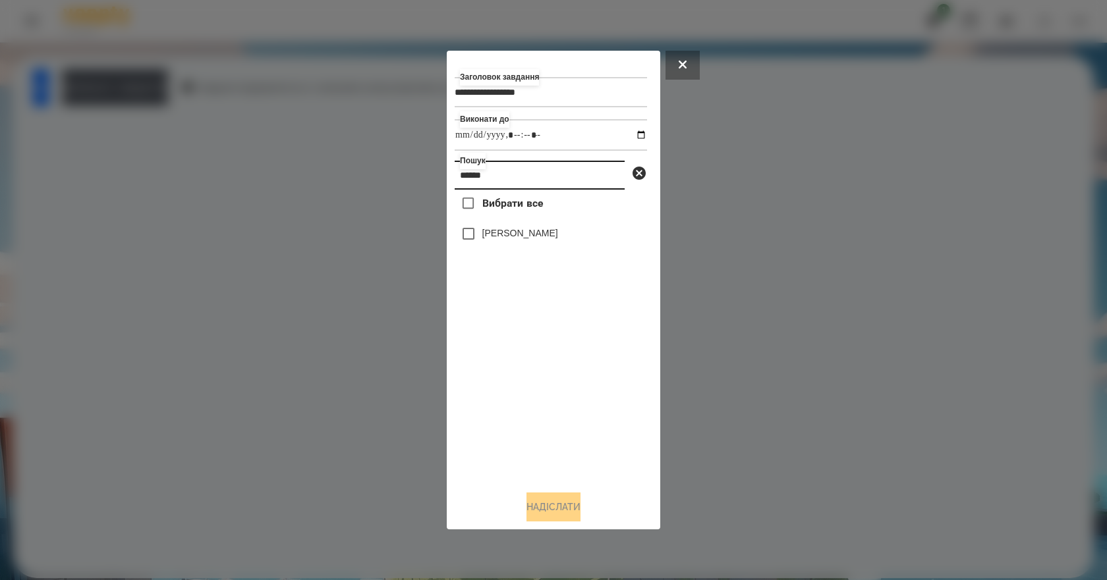
type input "******"
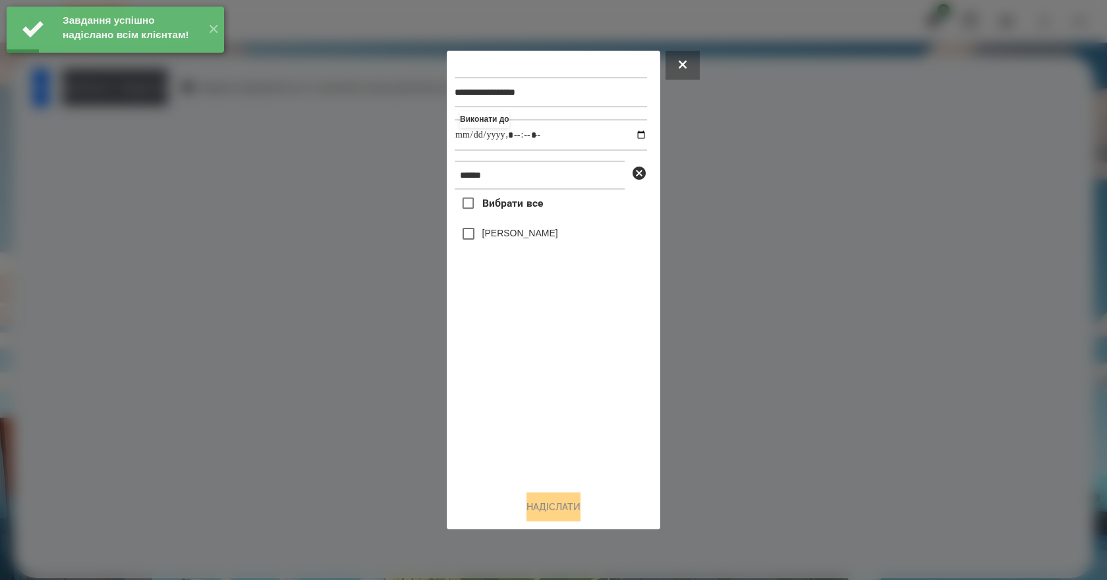
type input "**********"
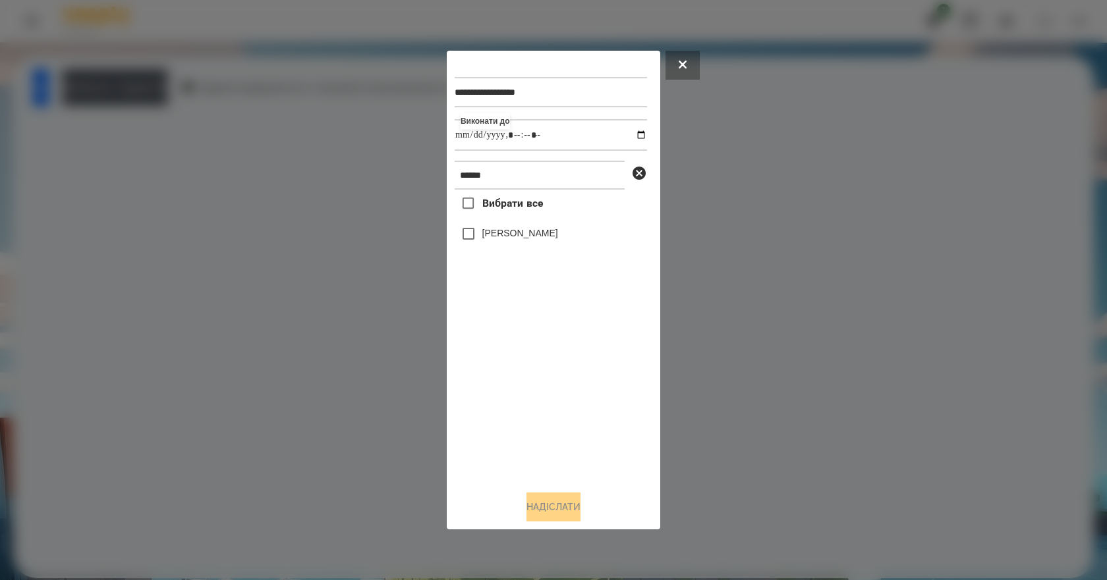
type input "**********"
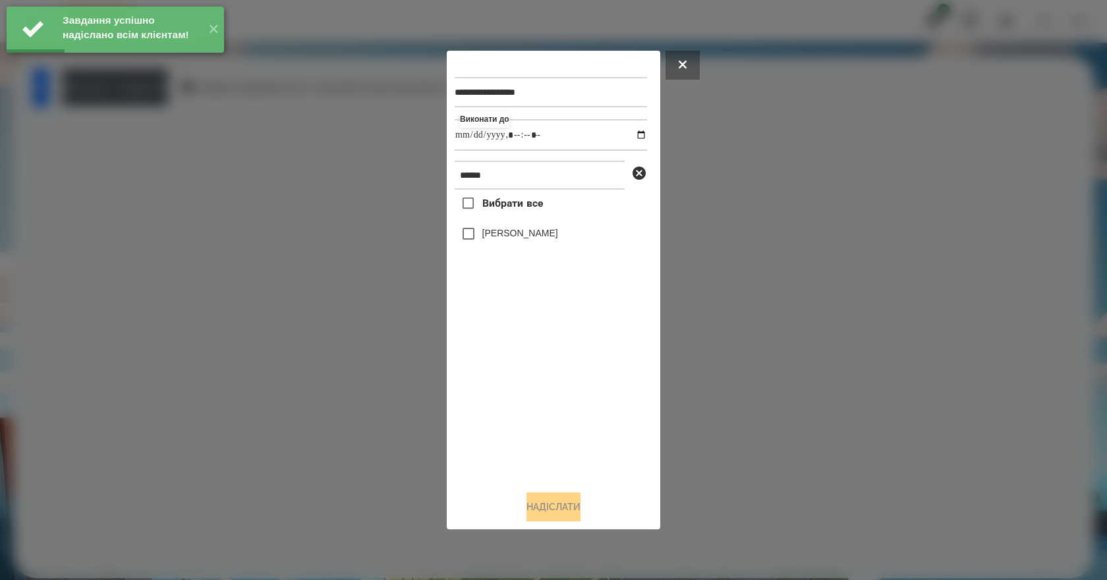
type input "**********"
drag, startPoint x: 541, startPoint y: 423, endPoint x: 539, endPoint y: 379, distance: 43.5
type input "**********"
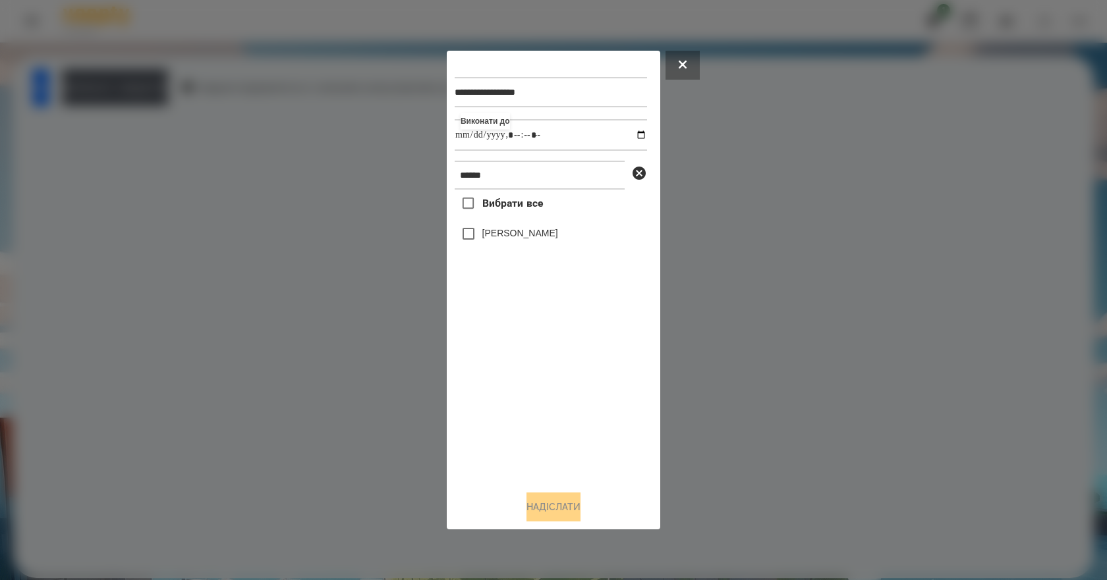
type input "**********"
drag, startPoint x: 562, startPoint y: 440, endPoint x: 512, endPoint y: 317, distance: 132.7
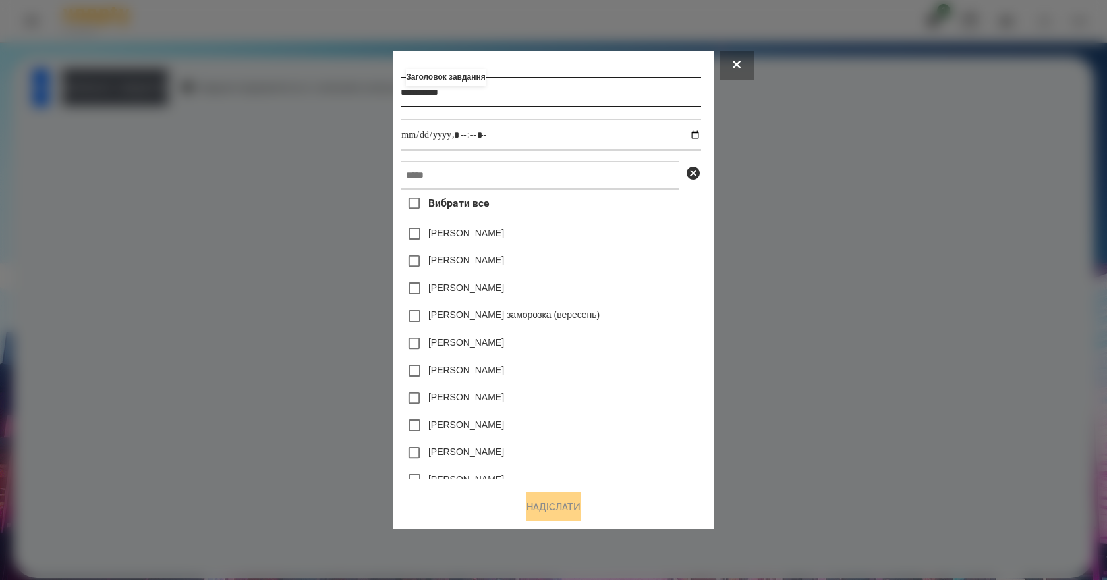
type input "**********"
drag, startPoint x: 667, startPoint y: 295, endPoint x: 617, endPoint y: 270, distance: 56.0
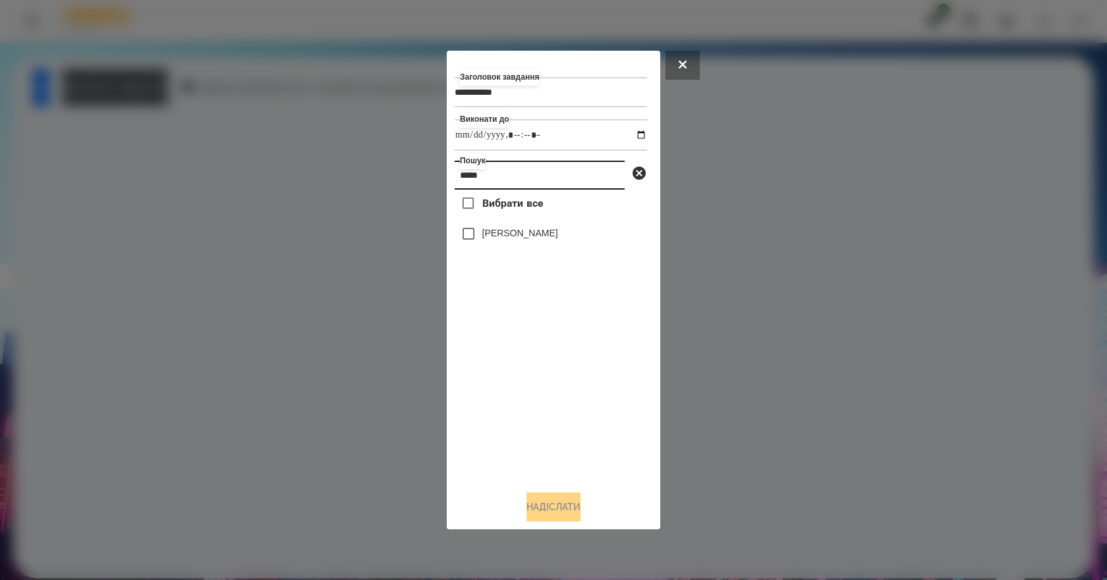
type input "*****"
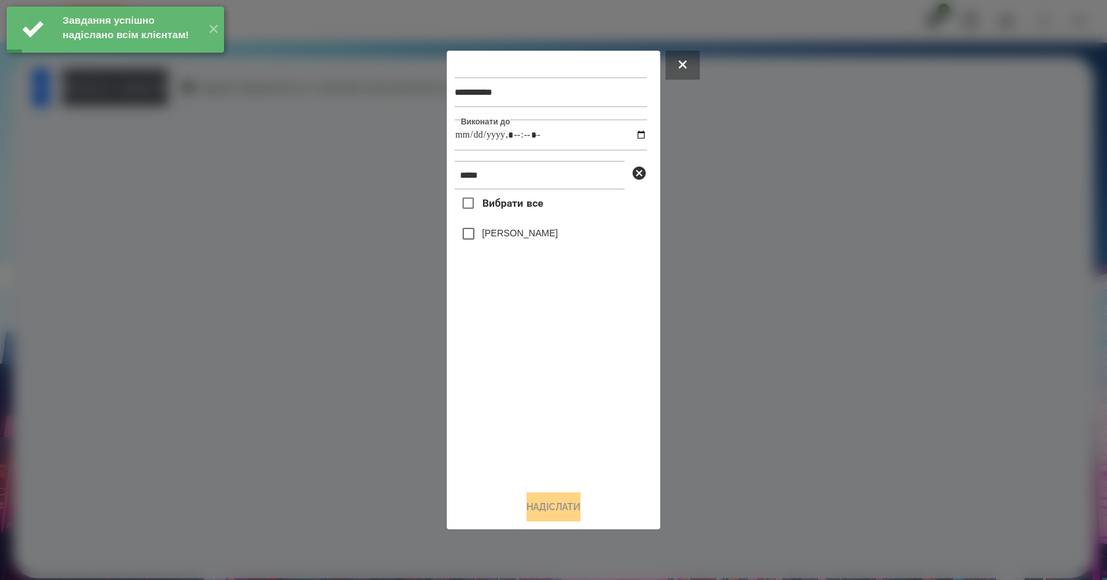
type input "**********"
drag, startPoint x: 518, startPoint y: 397, endPoint x: 520, endPoint y: 374, distance: 23.1
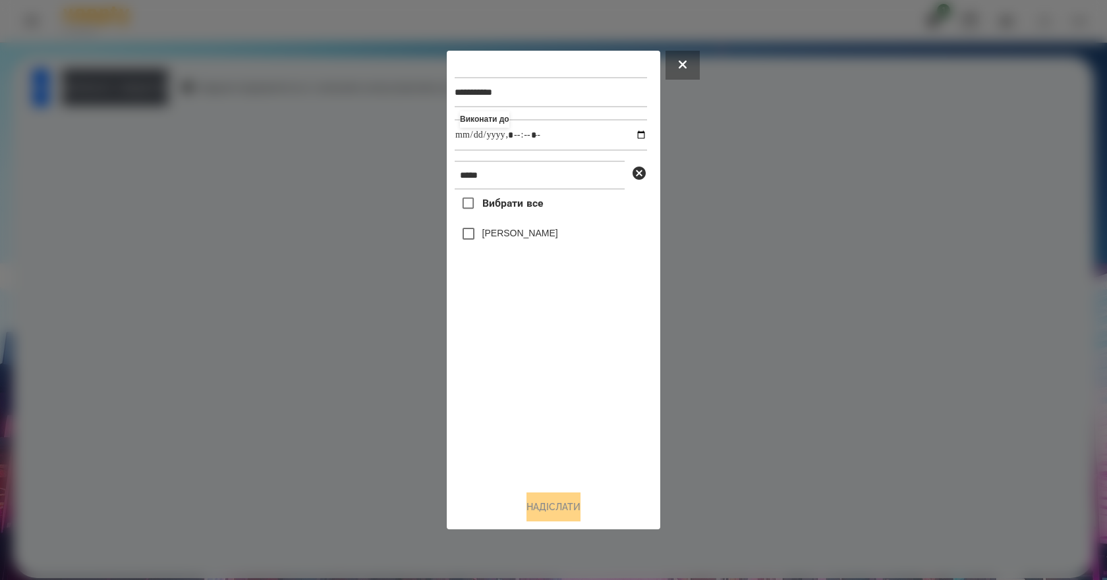
type input "**********"
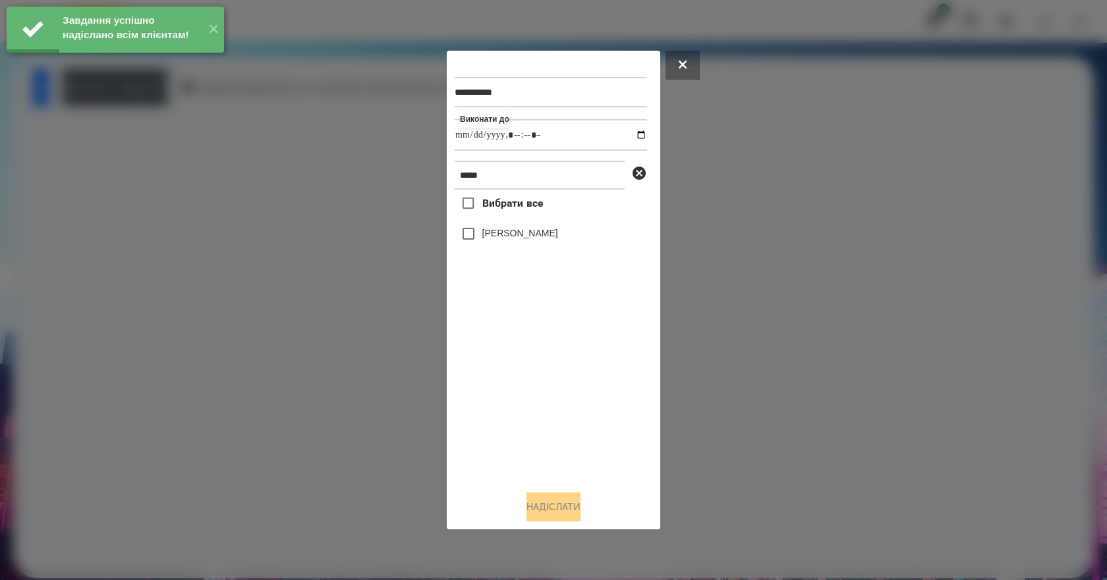
type input "**********"
drag, startPoint x: 540, startPoint y: 454, endPoint x: 534, endPoint y: 425, distance: 29.7
type input "**********"
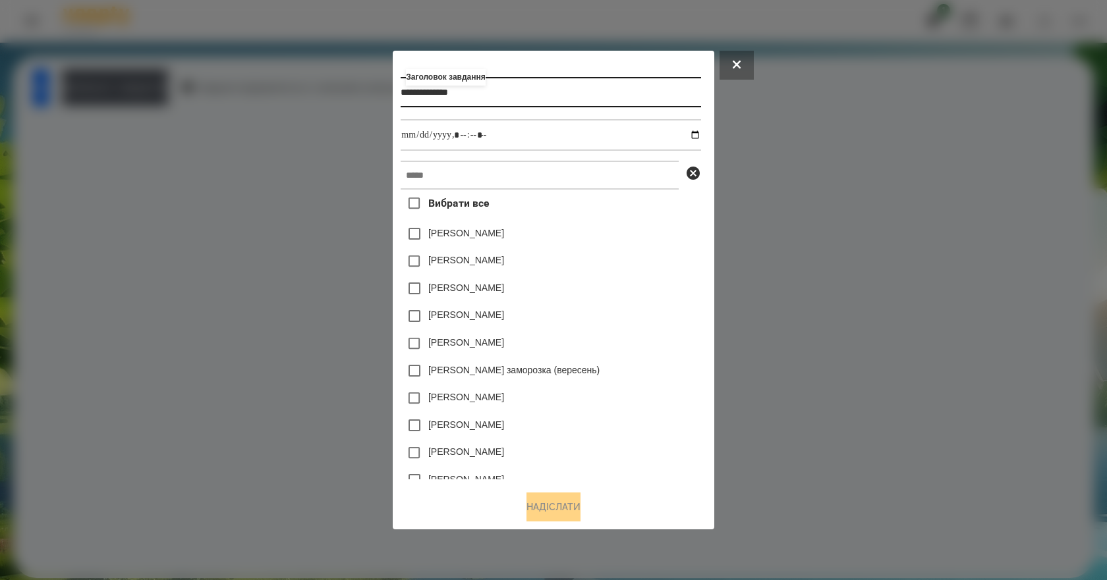
type input "**********"
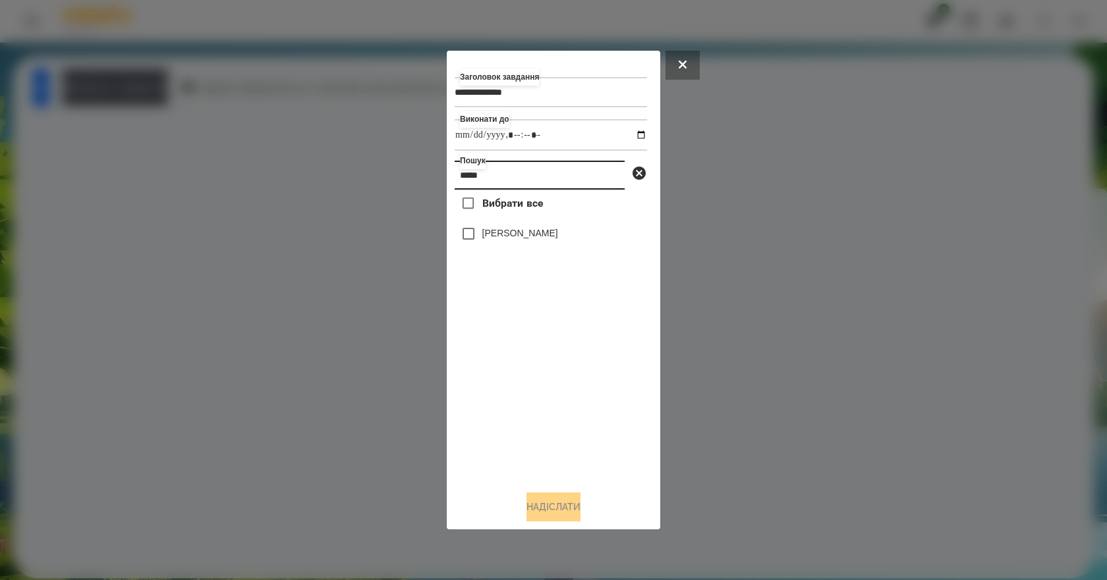
type input "*****"
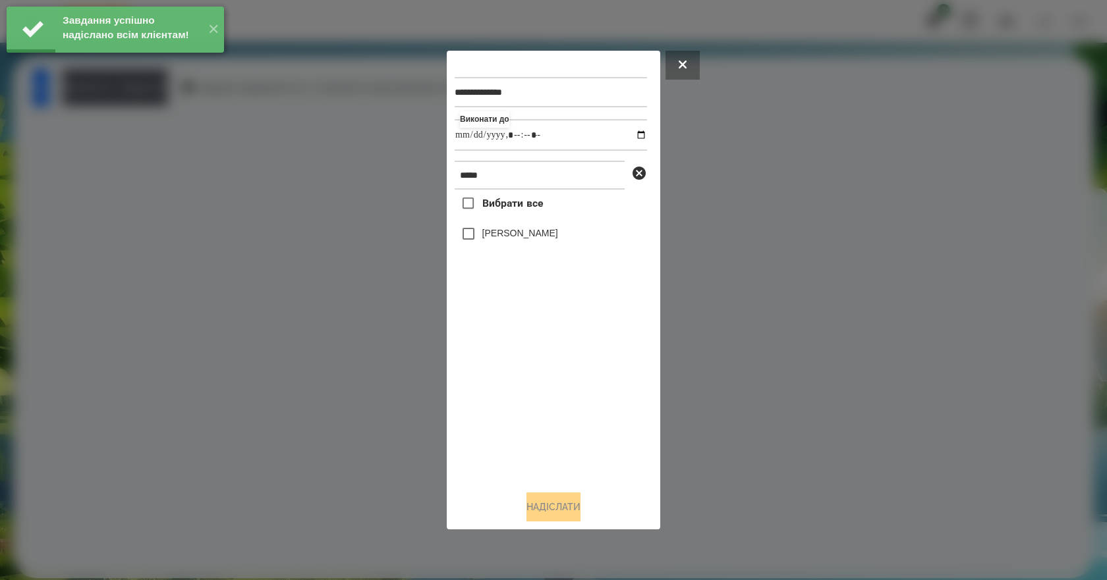
type input "**********"
drag, startPoint x: 511, startPoint y: 407, endPoint x: 519, endPoint y: 352, distance: 55.2
type input "**********"
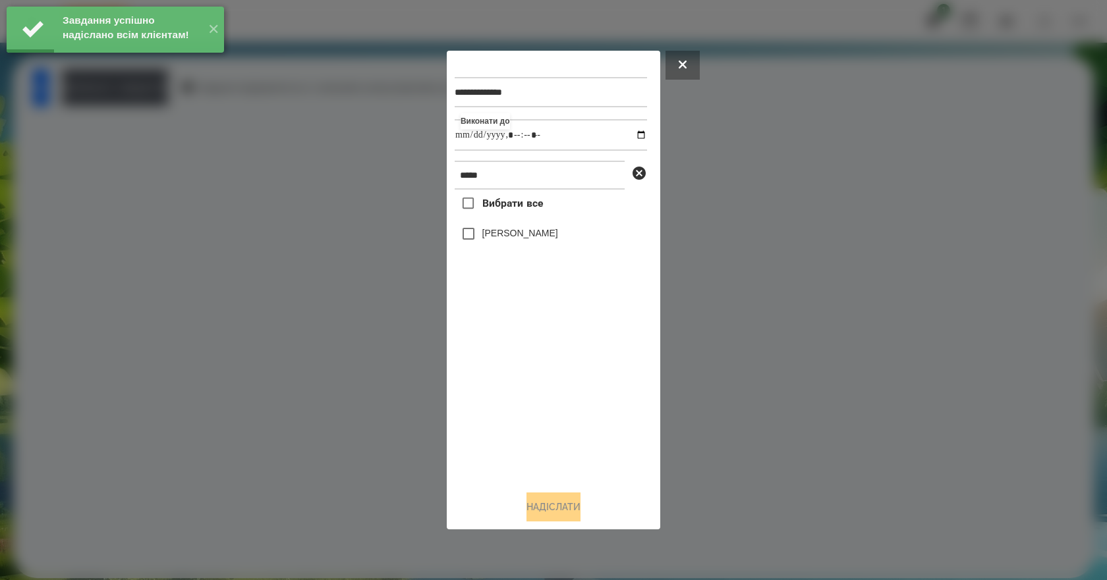
type input "**********"
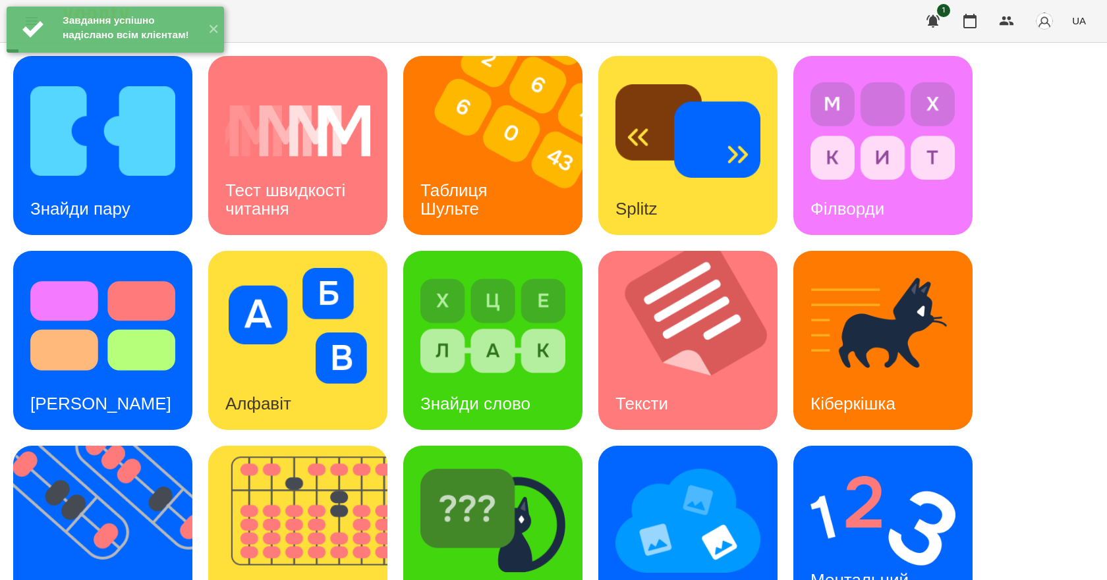
scroll to position [253, 0]
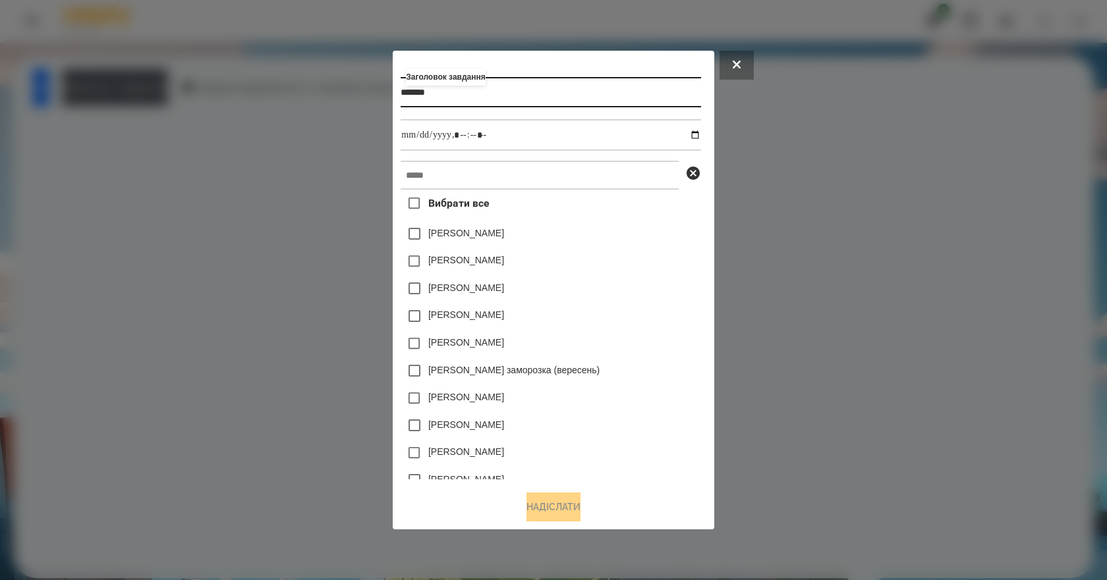
type input "*******"
type input "**********"
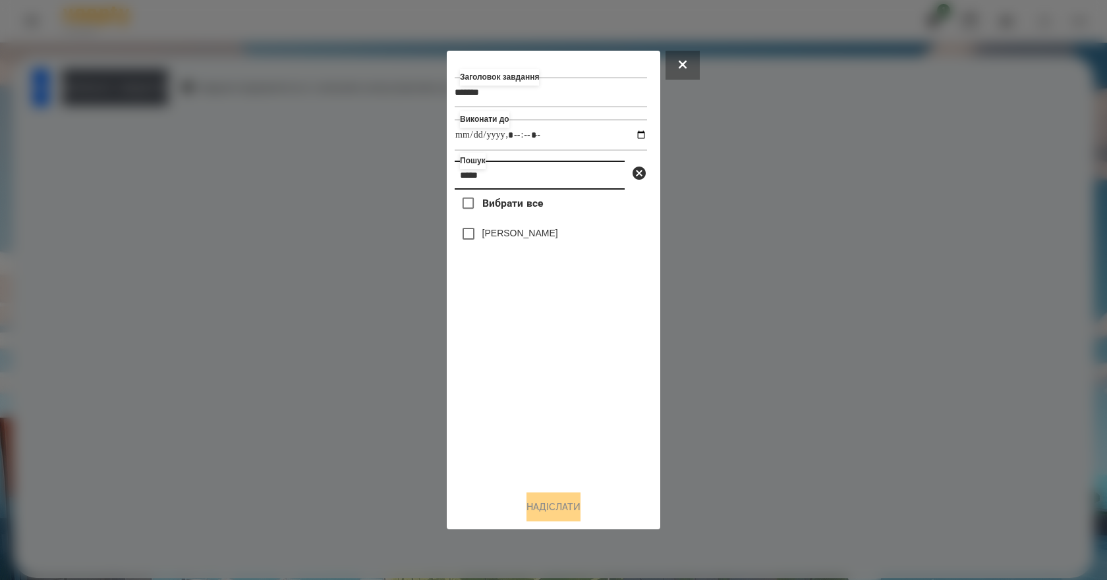
type input "*****"
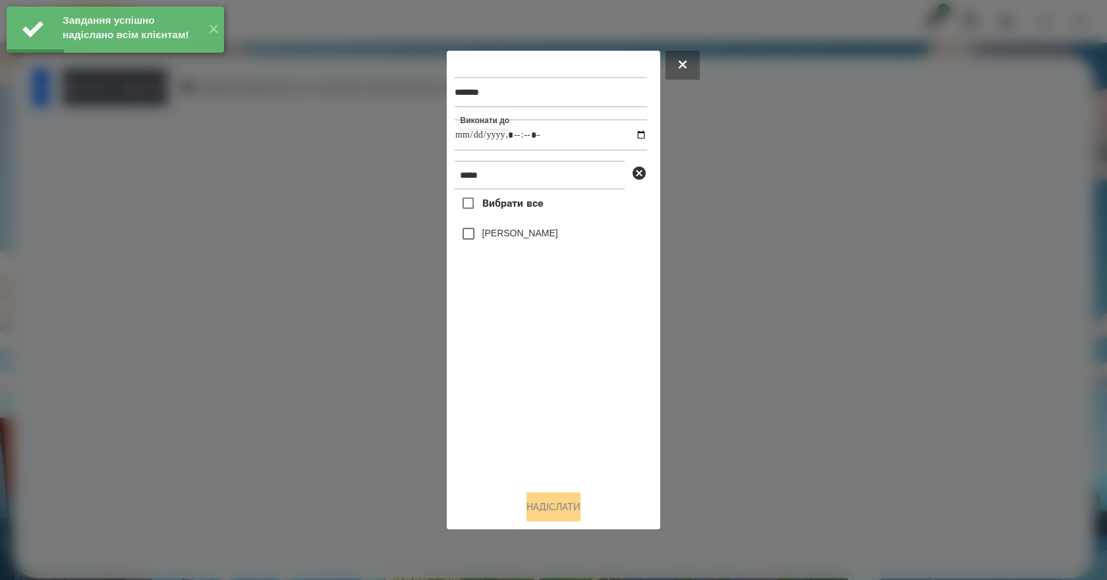
type input "**********"
drag, startPoint x: 514, startPoint y: 379, endPoint x: 515, endPoint y: 358, distance: 21.1
type input "**********"
drag, startPoint x: 500, startPoint y: 393, endPoint x: 505, endPoint y: 369, distance: 24.2
type input "**********"
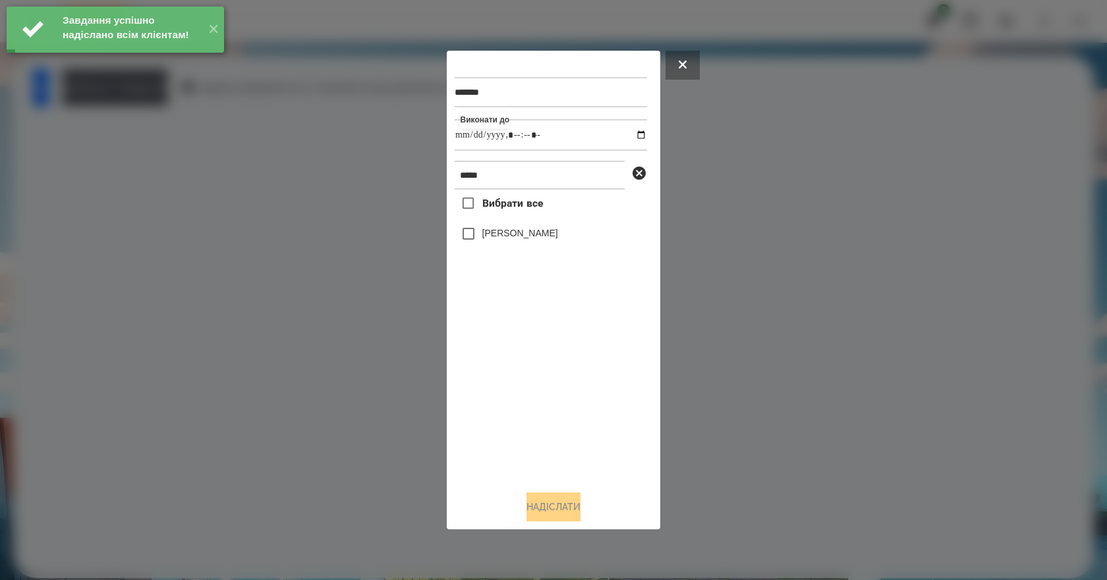
drag, startPoint x: 499, startPoint y: 396, endPoint x: 503, endPoint y: 372, distance: 24.6
type input "**********"
drag, startPoint x: 518, startPoint y: 385, endPoint x: 503, endPoint y: 372, distance: 19.6
type input "**********"
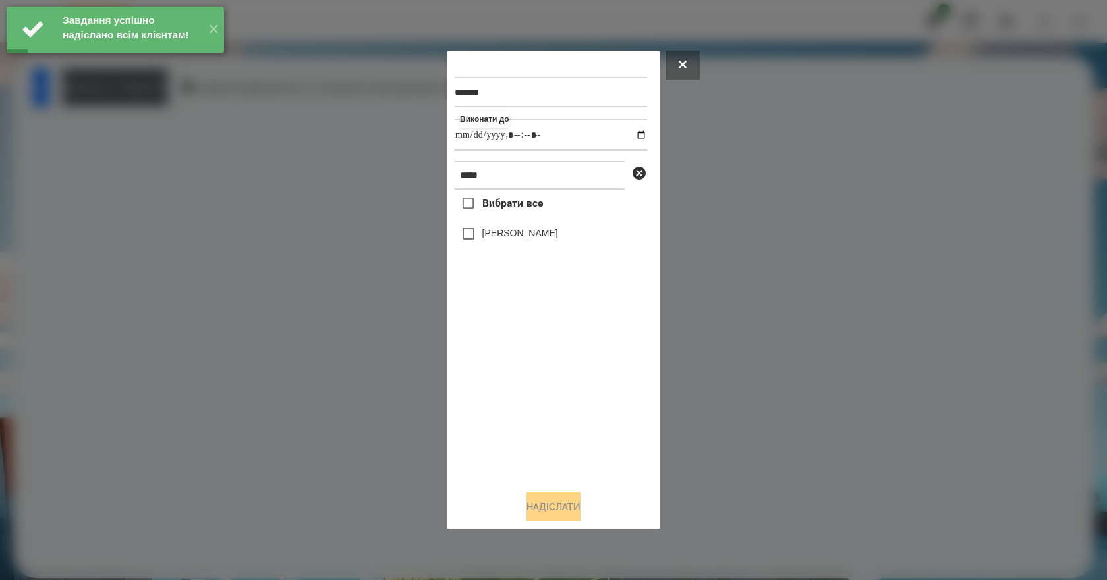
drag, startPoint x: 566, startPoint y: 387, endPoint x: 524, endPoint y: 354, distance: 53.4
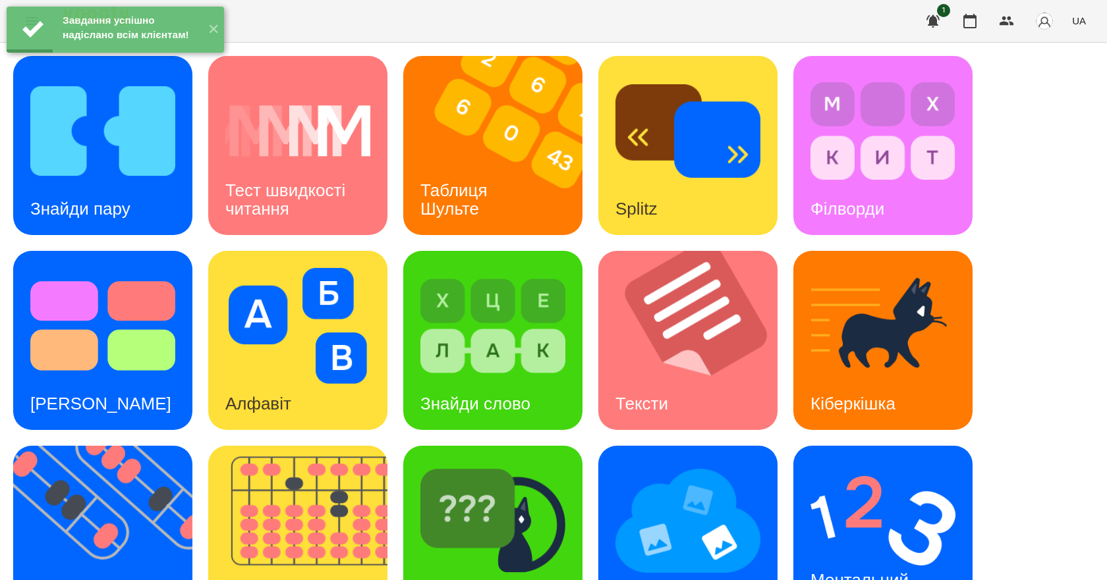
scroll to position [253, 0]
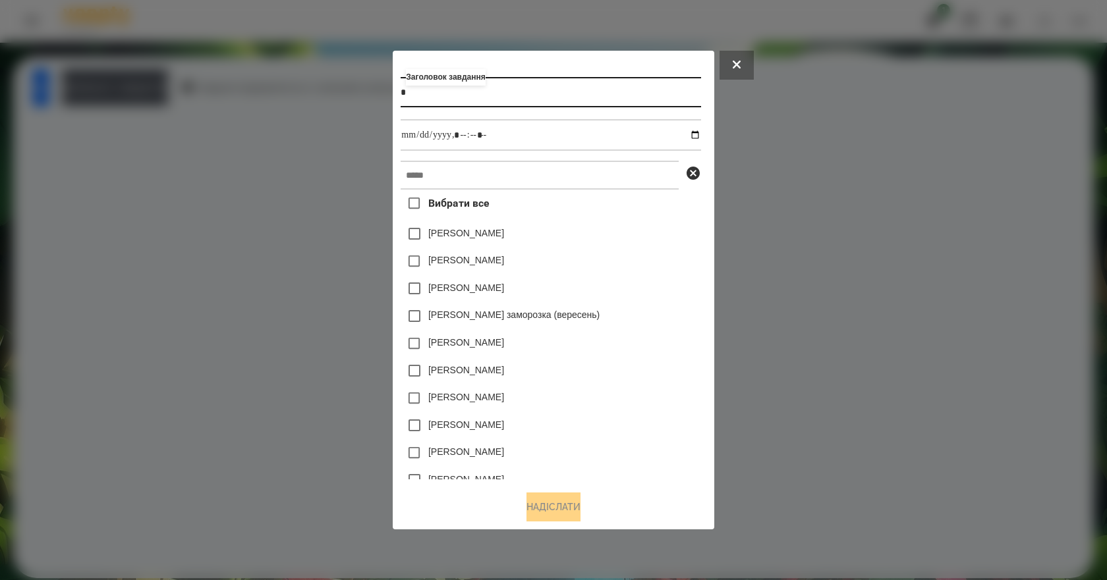
type input "*"
type input "**********"
drag, startPoint x: 642, startPoint y: 293, endPoint x: 585, endPoint y: 248, distance: 72.6
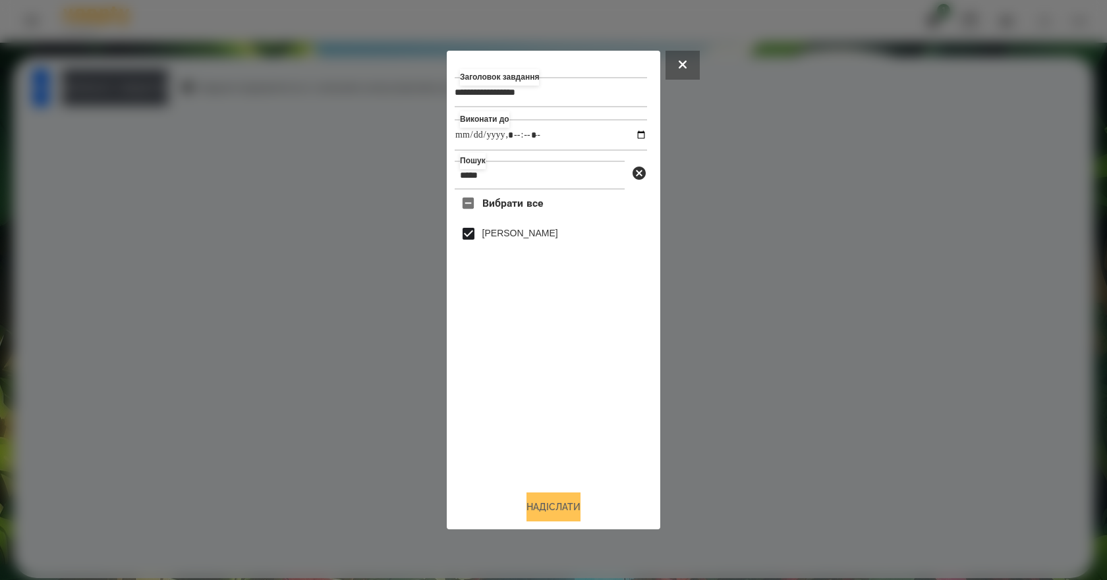
drag, startPoint x: 551, startPoint y: 493, endPoint x: 549, endPoint y: 509, distance: 15.2
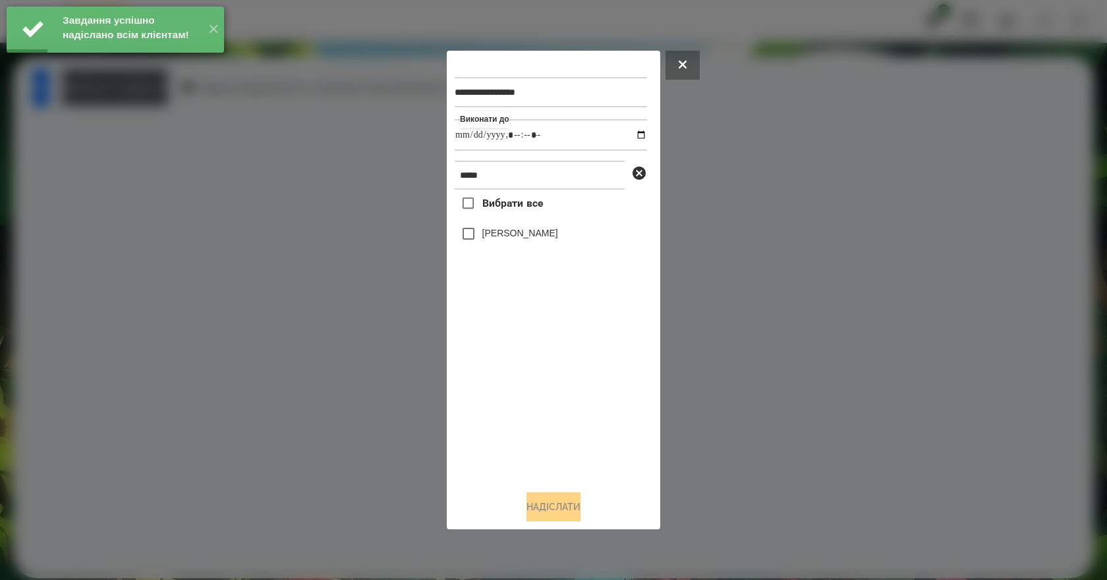
drag, startPoint x: 508, startPoint y: 410, endPoint x: 515, endPoint y: 396, distance: 16.2
drag, startPoint x: 523, startPoint y: 399, endPoint x: 520, endPoint y: 359, distance: 39.6
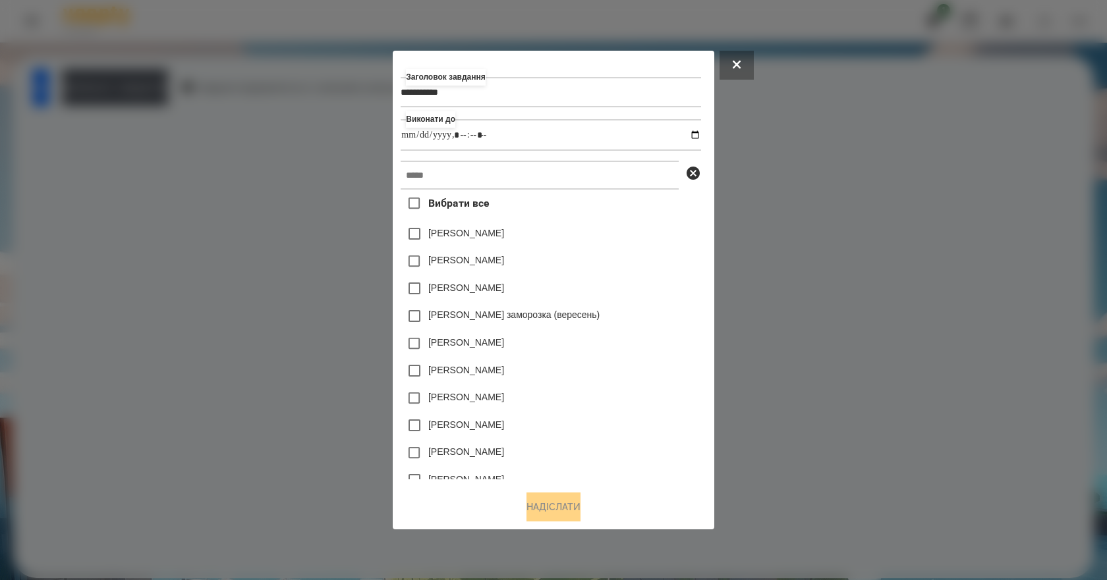
drag, startPoint x: 692, startPoint y: 296, endPoint x: 663, endPoint y: 282, distance: 31.5
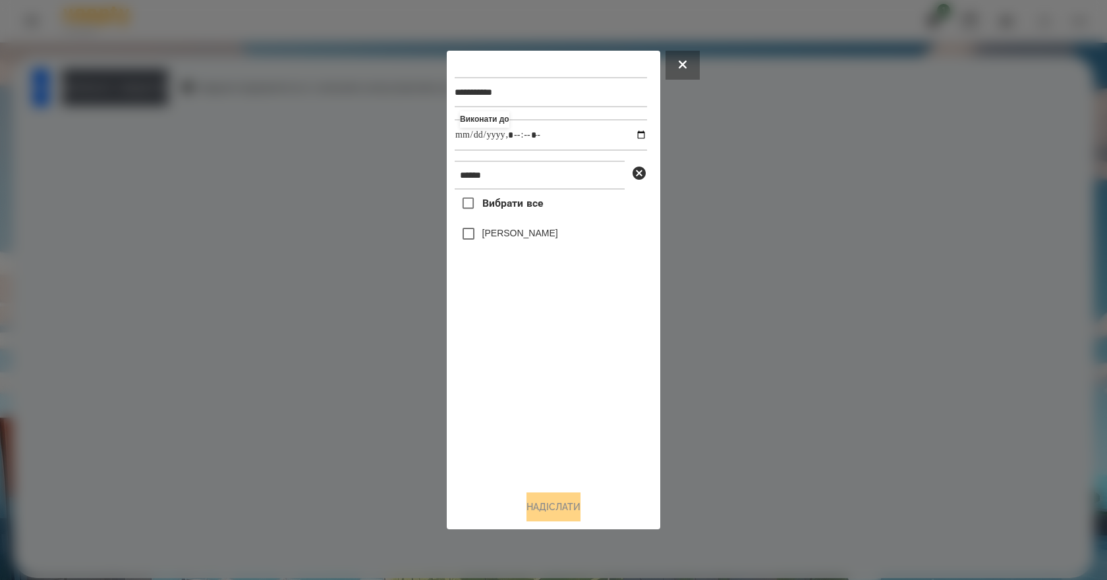
drag, startPoint x: 505, startPoint y: 420, endPoint x: 522, endPoint y: 370, distance: 52.9
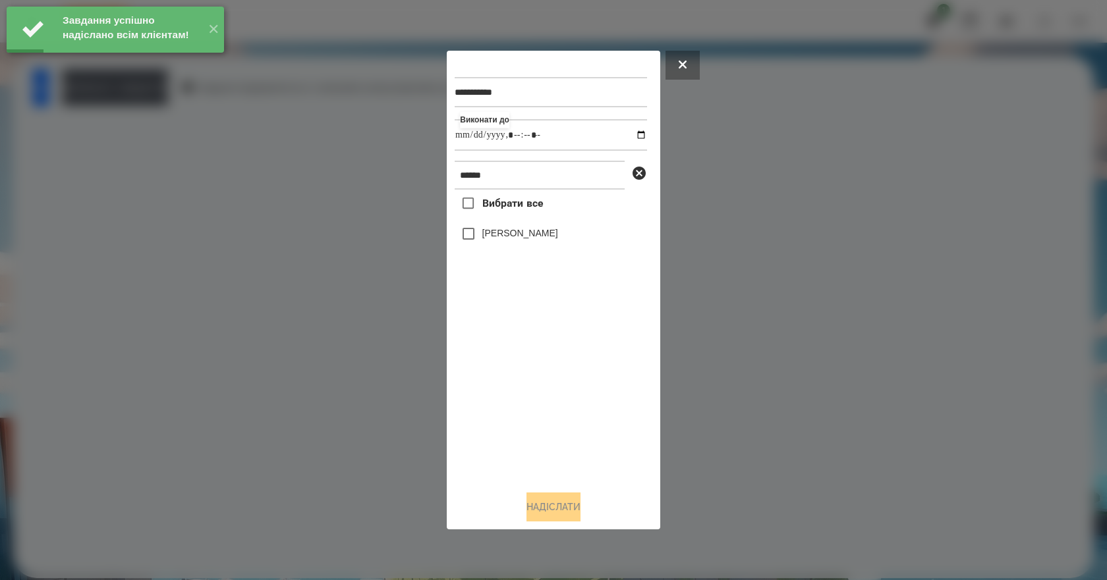
drag, startPoint x: 569, startPoint y: 402, endPoint x: 534, endPoint y: 330, distance: 80.4
drag, startPoint x: 564, startPoint y: 406, endPoint x: 491, endPoint y: 273, distance: 150.9
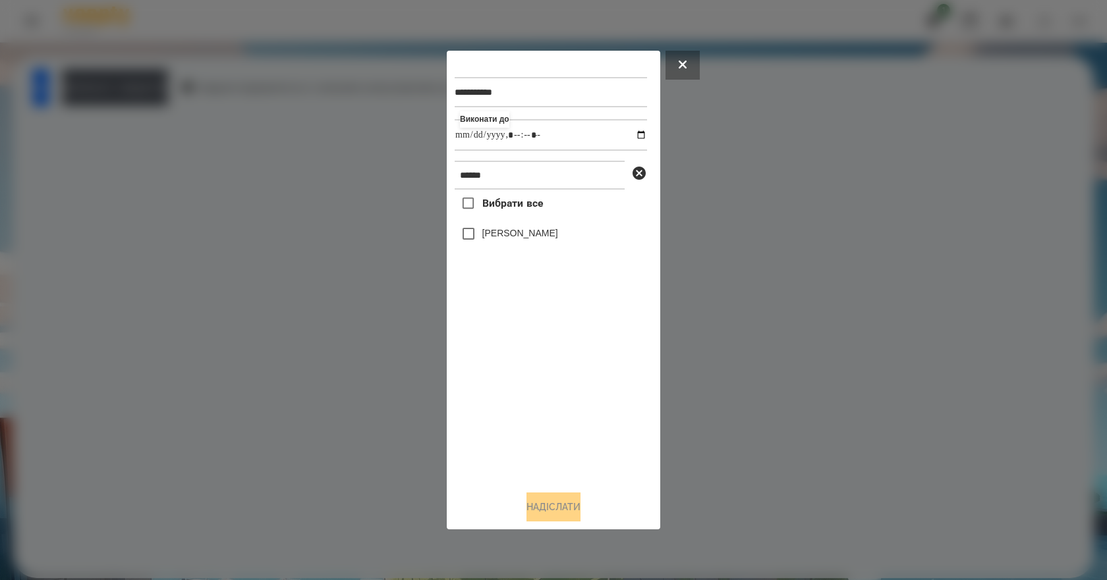
drag, startPoint x: 580, startPoint y: 404, endPoint x: 530, endPoint y: 305, distance: 111.1
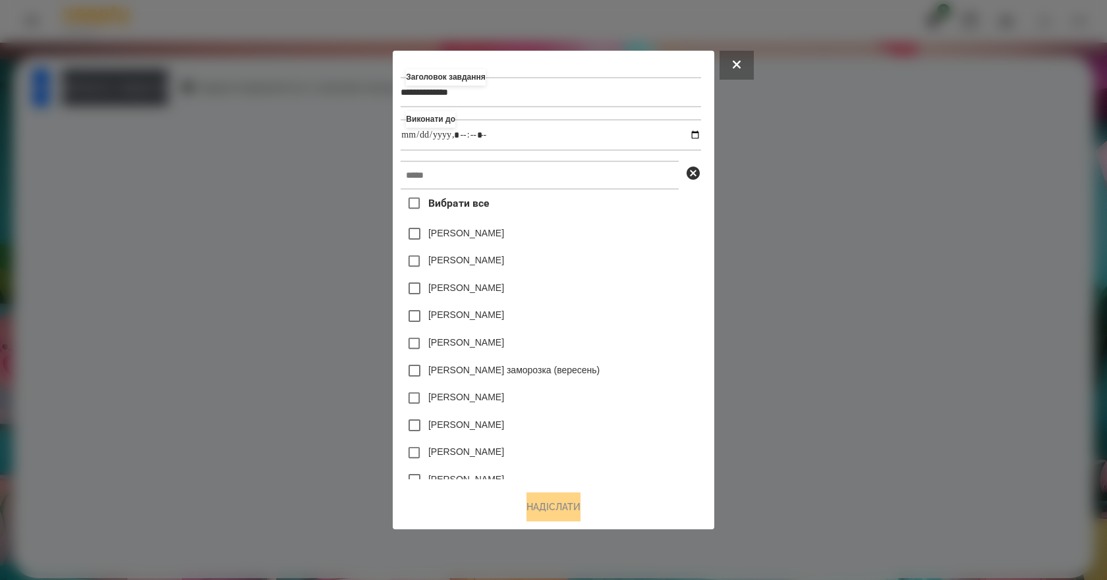
drag, startPoint x: 644, startPoint y: 289, endPoint x: 602, endPoint y: 260, distance: 51.0
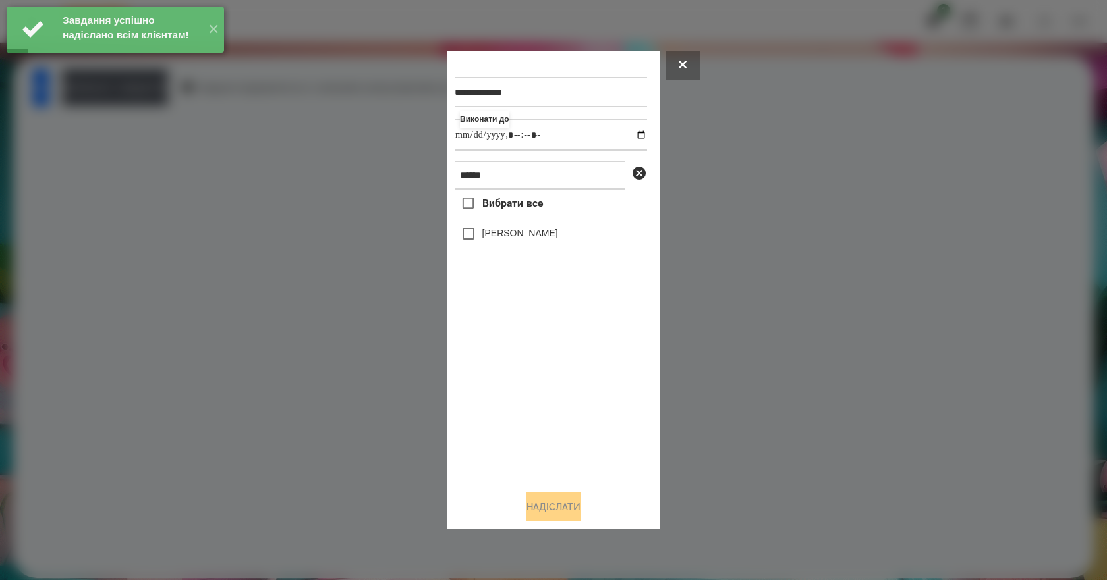
drag, startPoint x: 509, startPoint y: 400, endPoint x: 512, endPoint y: 308, distance: 91.6
drag, startPoint x: 526, startPoint y: 388, endPoint x: 531, endPoint y: 274, distance: 114.1
drag, startPoint x: 531, startPoint y: 392, endPoint x: 518, endPoint y: 267, distance: 125.1
drag, startPoint x: 538, startPoint y: 396, endPoint x: 538, endPoint y: 359, distance: 36.9
drag, startPoint x: 566, startPoint y: 415, endPoint x: 552, endPoint y: 381, distance: 36.3
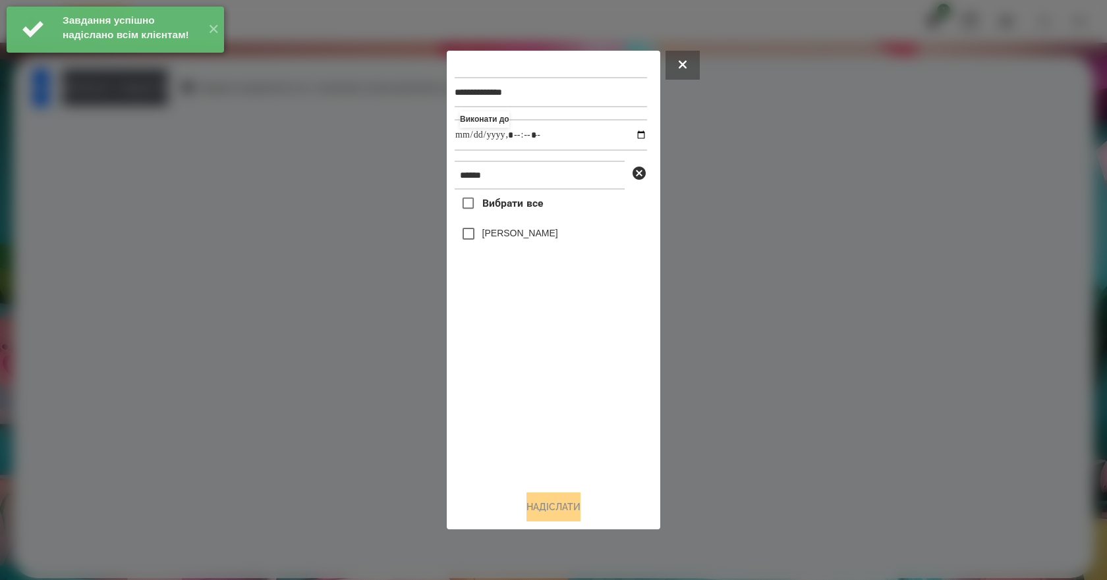
drag, startPoint x: 587, startPoint y: 403, endPoint x: 553, endPoint y: 333, distance: 77.5
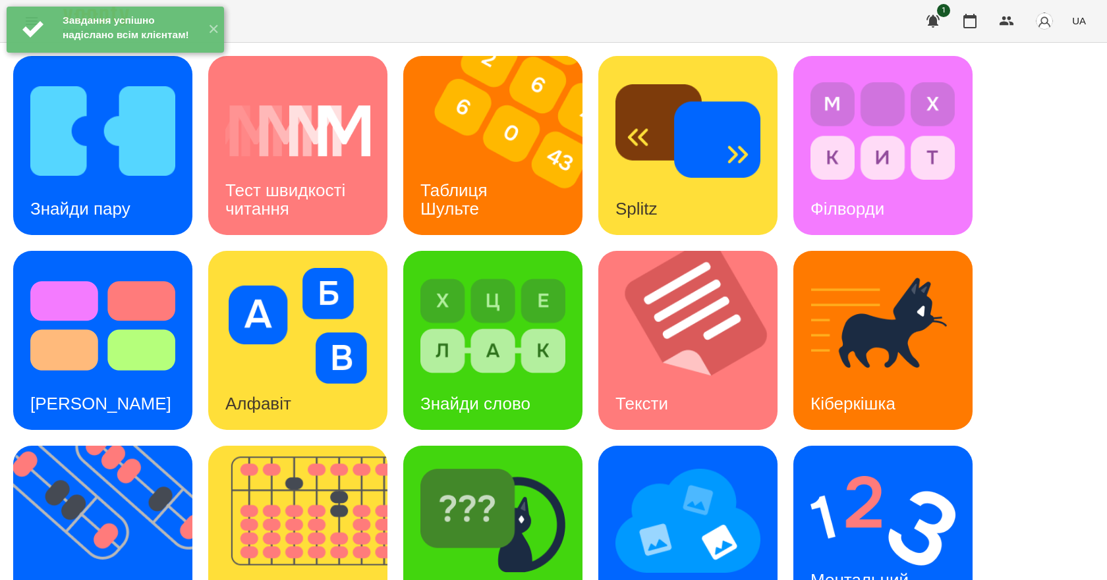
scroll to position [253, 0]
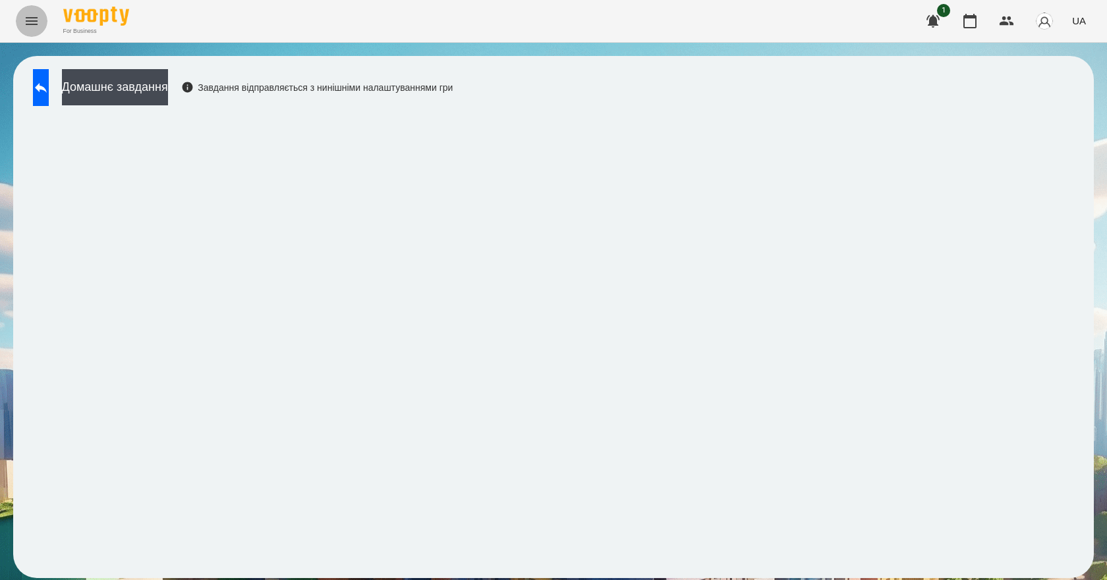
click at [32, 18] on icon "Menu" at bounding box center [32, 21] width 12 height 8
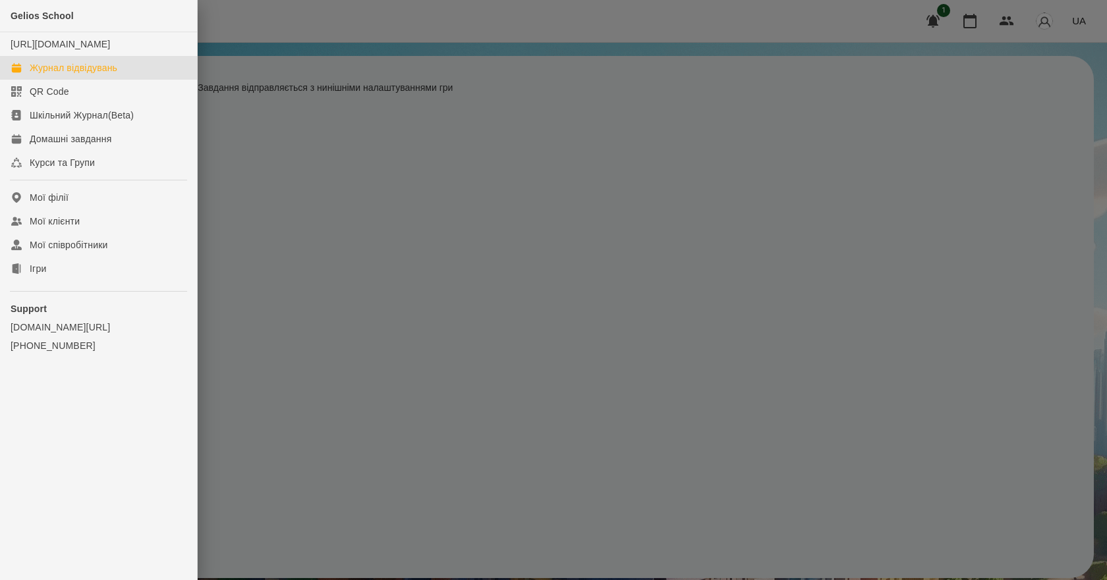
click at [80, 74] on div "Журнал відвідувань" at bounding box center [74, 67] width 88 height 13
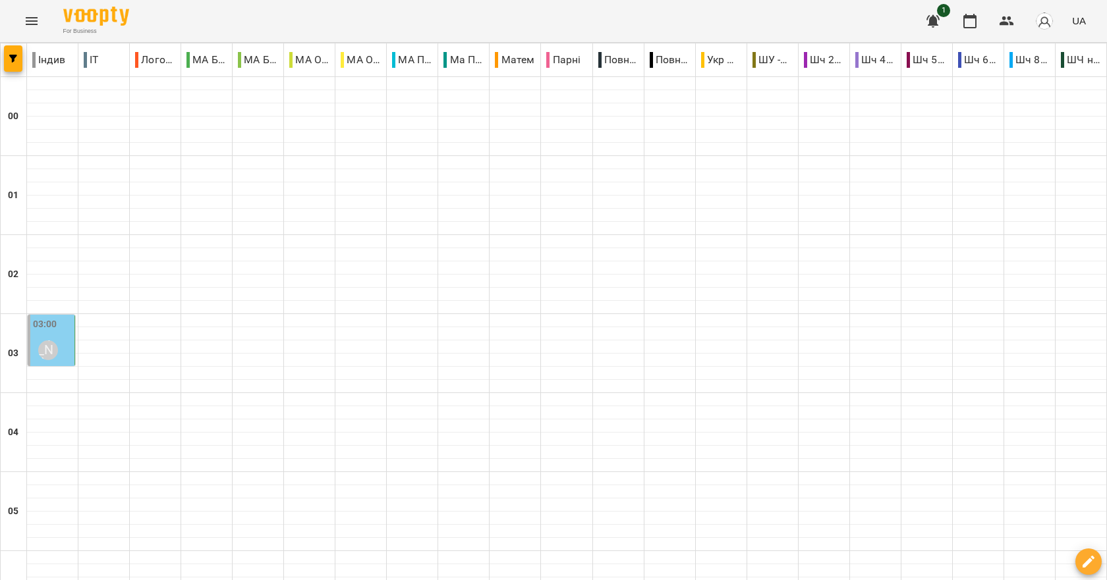
click at [69, 352] on div "03:00 Гудима Антон" at bounding box center [52, 342] width 39 height 48
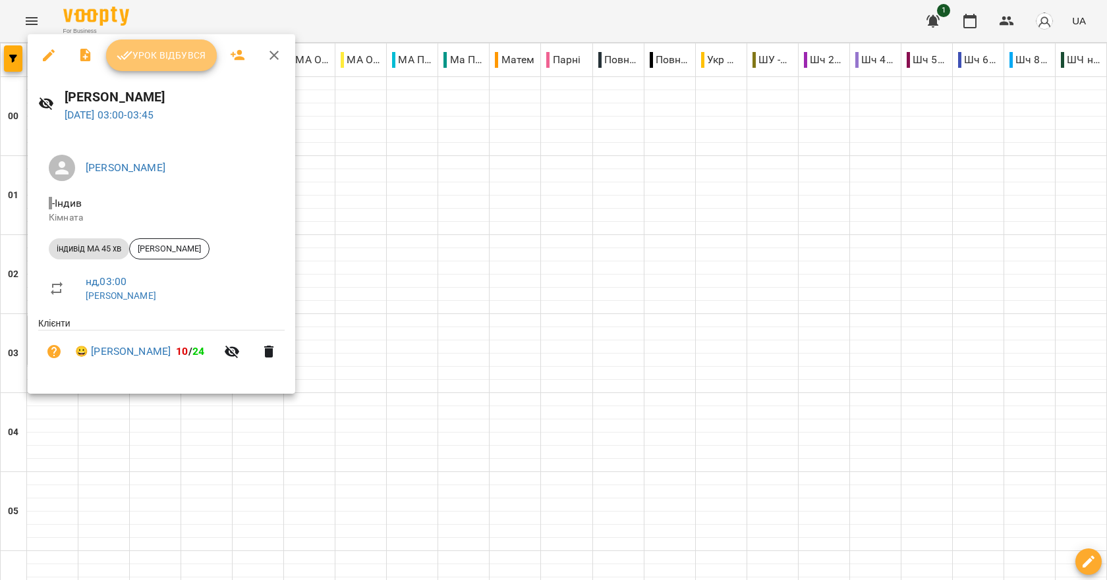
click at [146, 51] on span "Урок відбувся" at bounding box center [162, 55] width 90 height 16
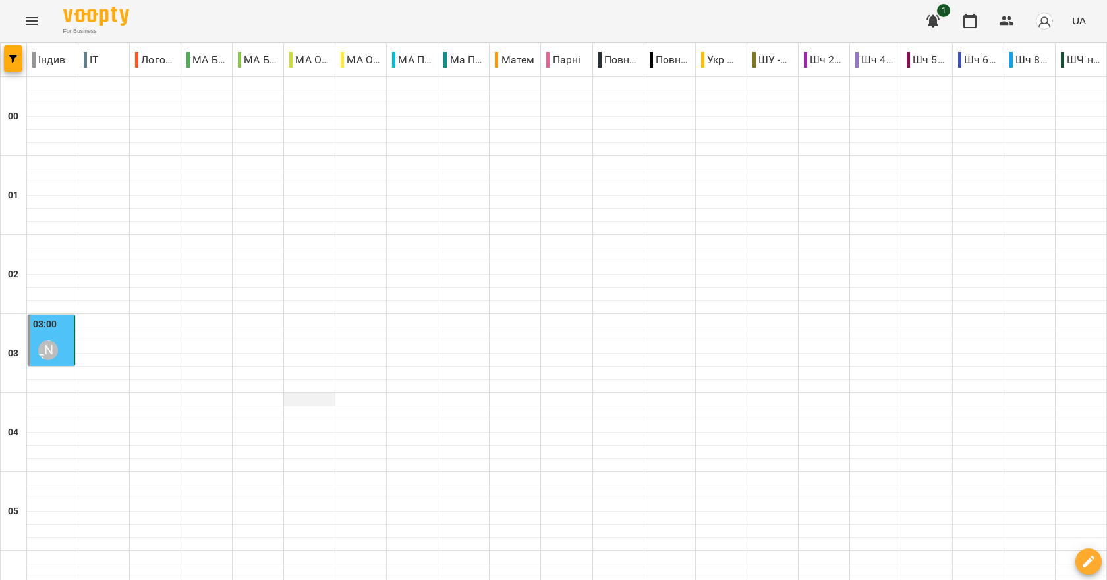
scroll to position [988, 0]
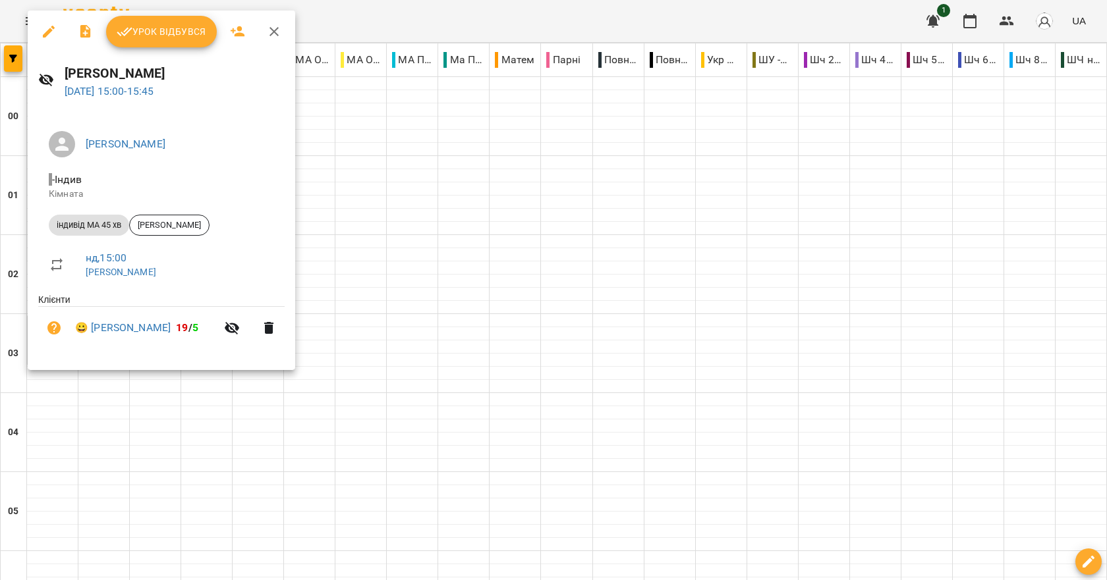
click at [329, 427] on div at bounding box center [553, 290] width 1107 height 580
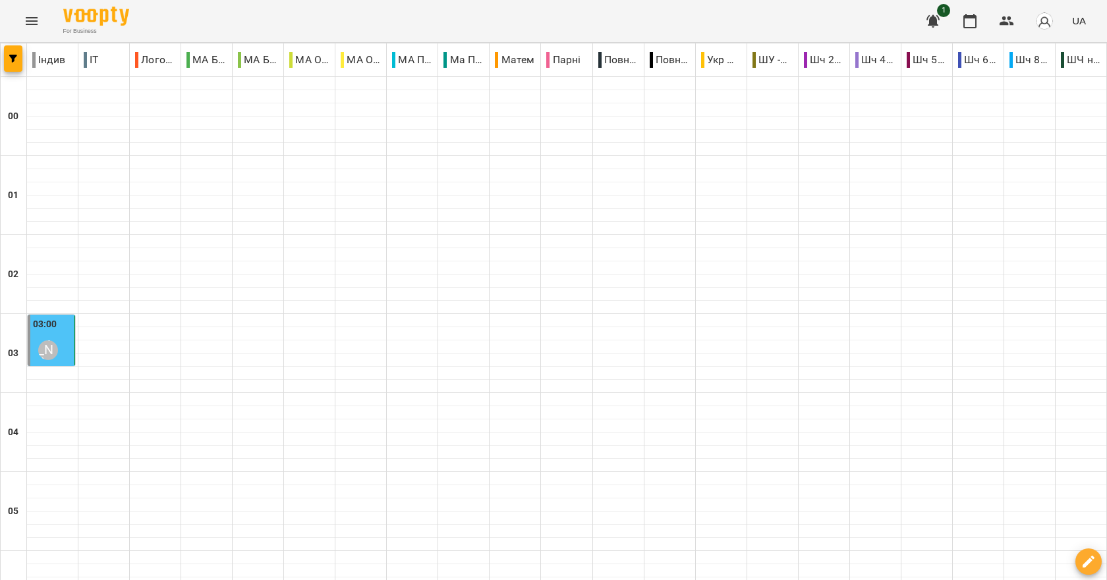
scroll to position [1186, 0]
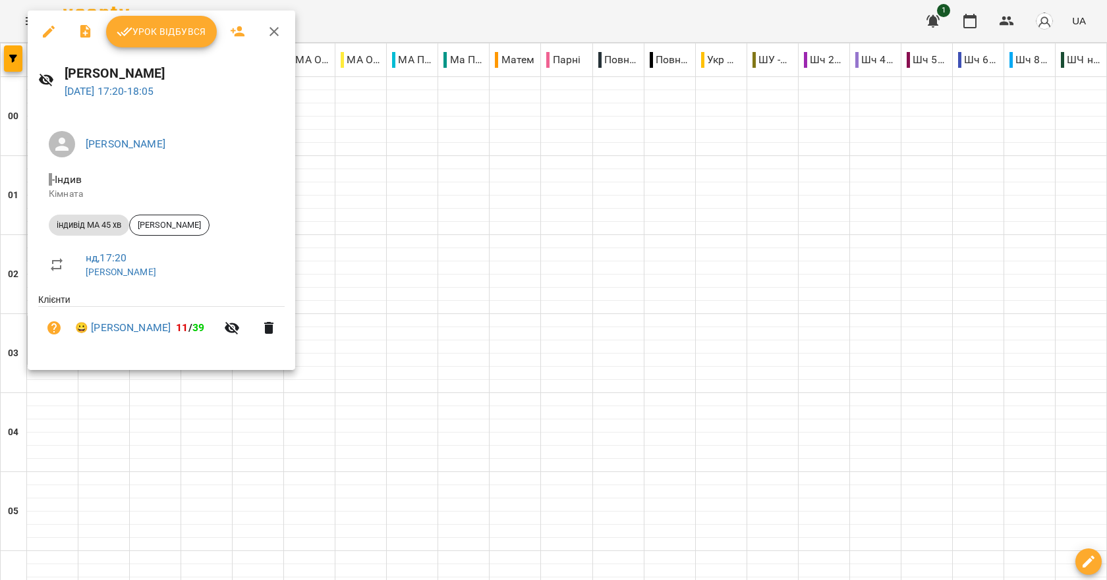
click at [208, 422] on div at bounding box center [553, 290] width 1107 height 580
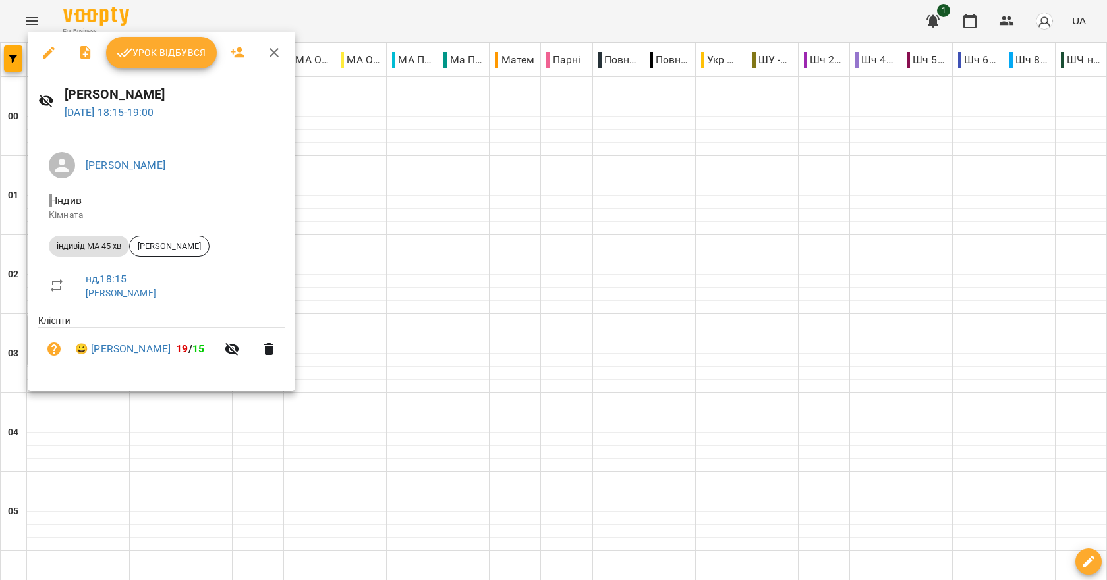
click at [161, 435] on div at bounding box center [553, 290] width 1107 height 580
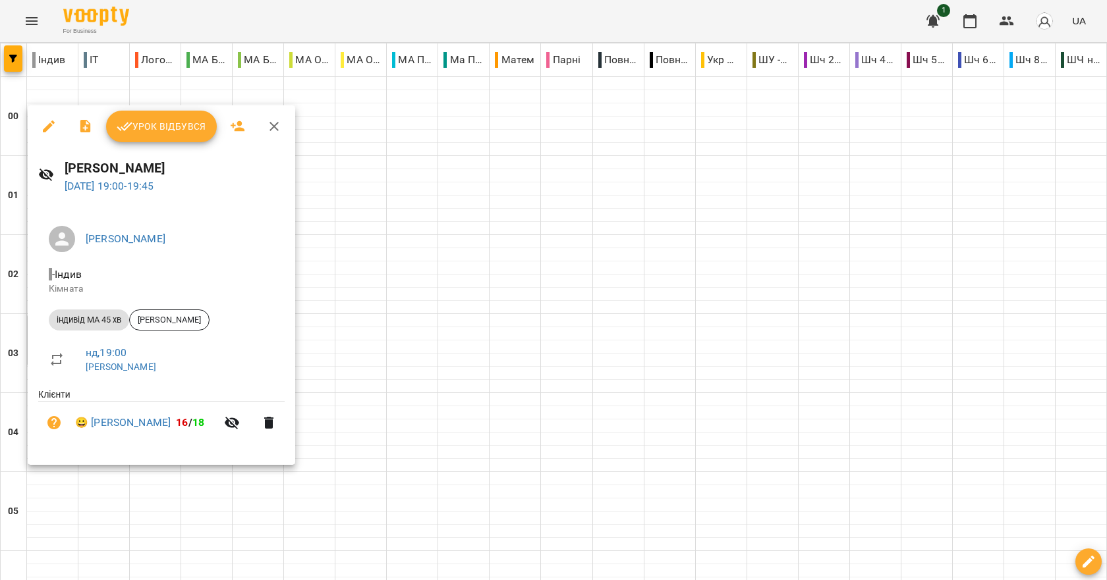
click at [207, 483] on div at bounding box center [553, 290] width 1107 height 580
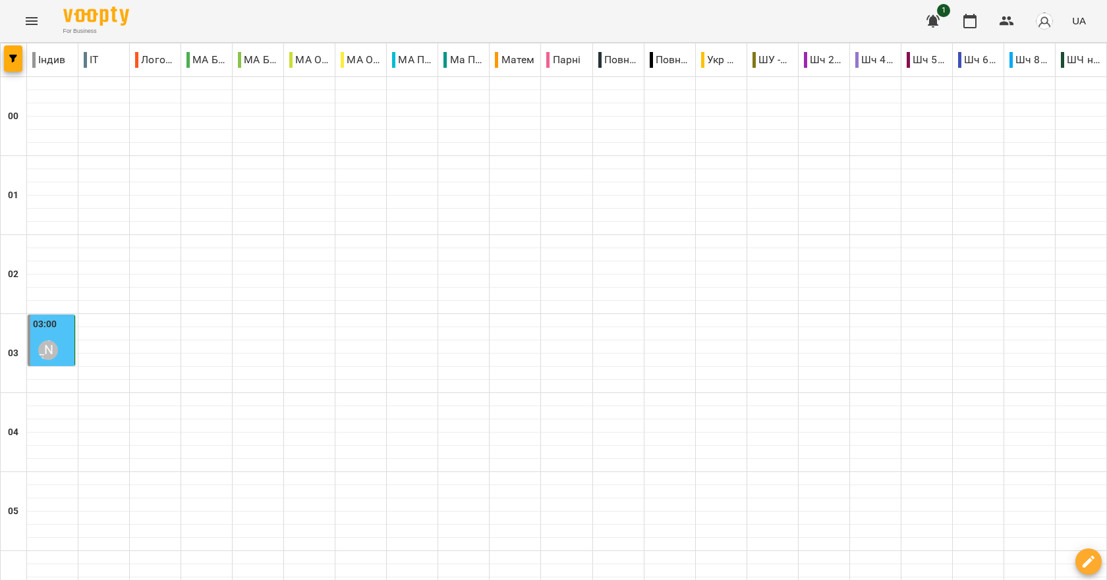
scroll to position [1383, 0]
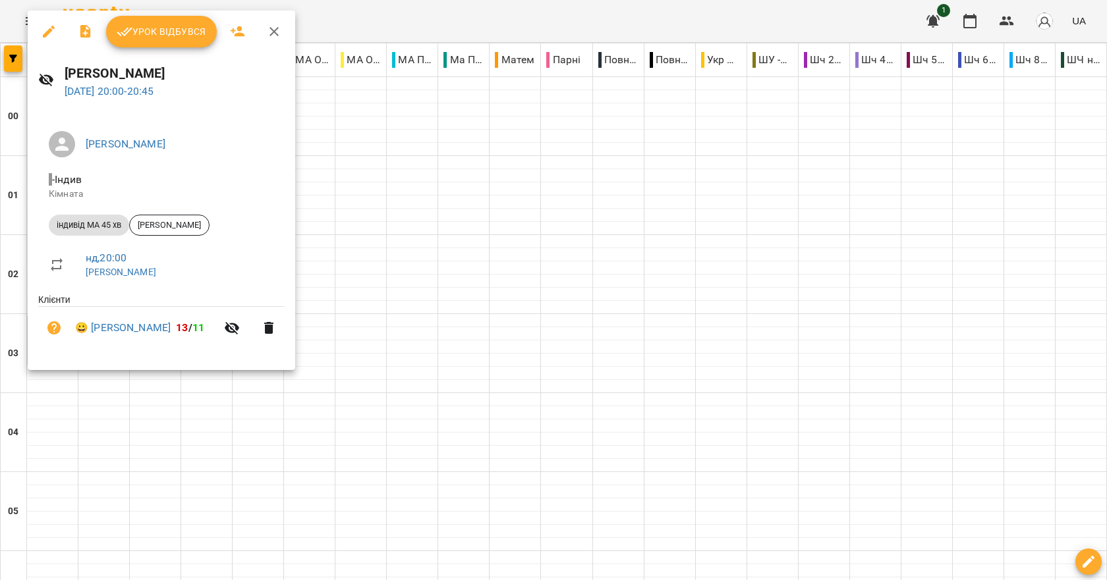
click at [143, 454] on div at bounding box center [553, 290] width 1107 height 580
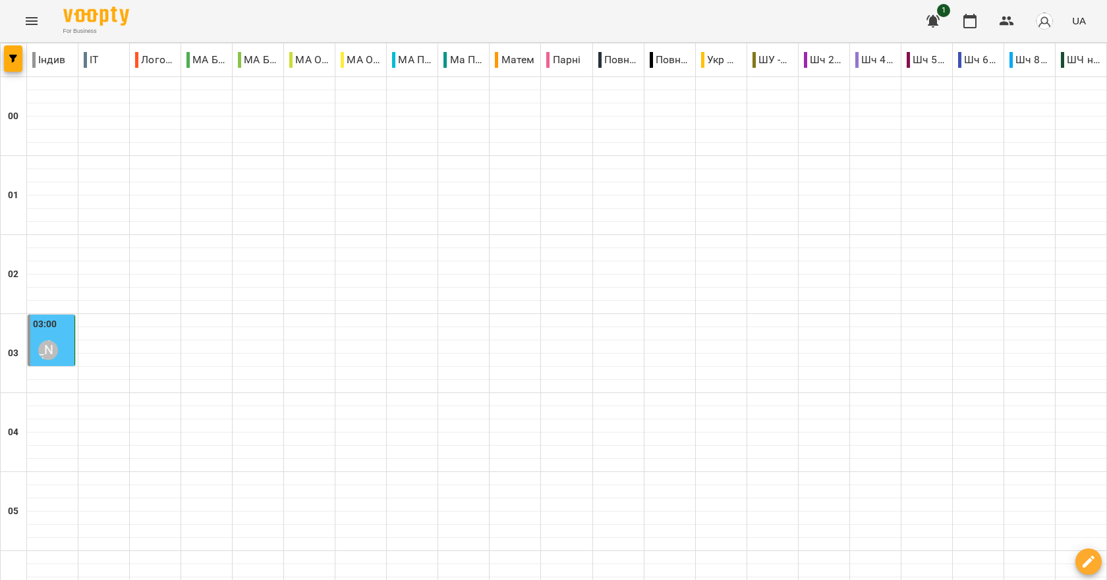
scroll to position [659, 0]
type input "**********"
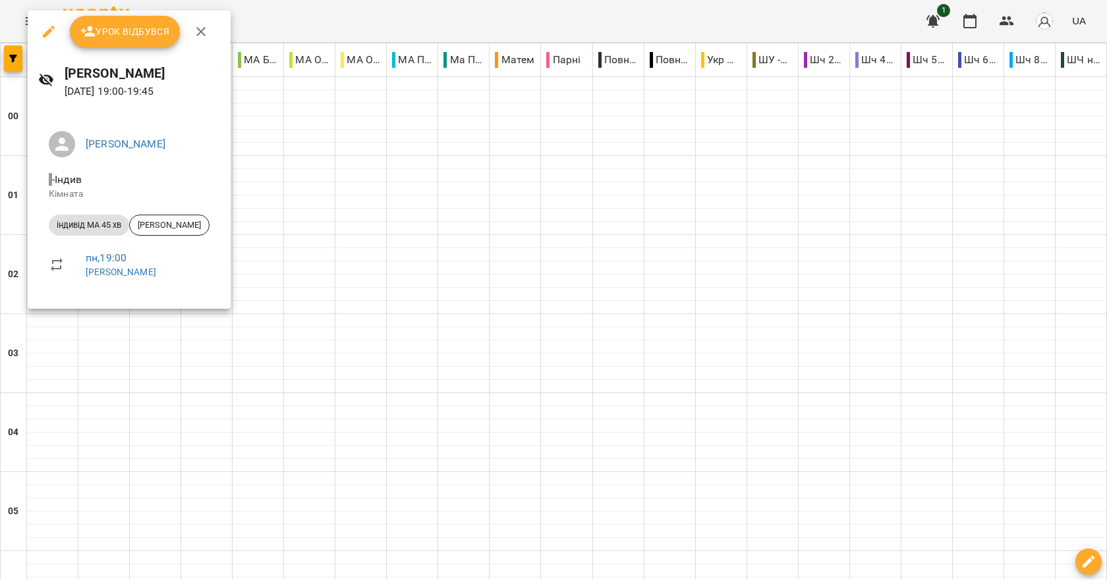
click at [199, 41] on button "button" at bounding box center [201, 32] width 32 height 32
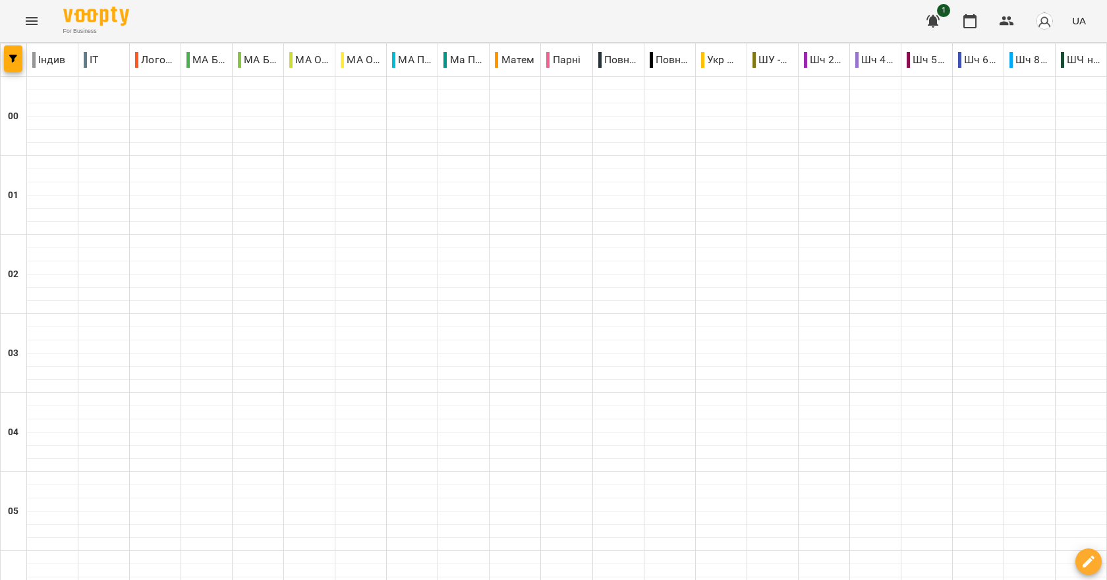
scroll to position [1350, 0]
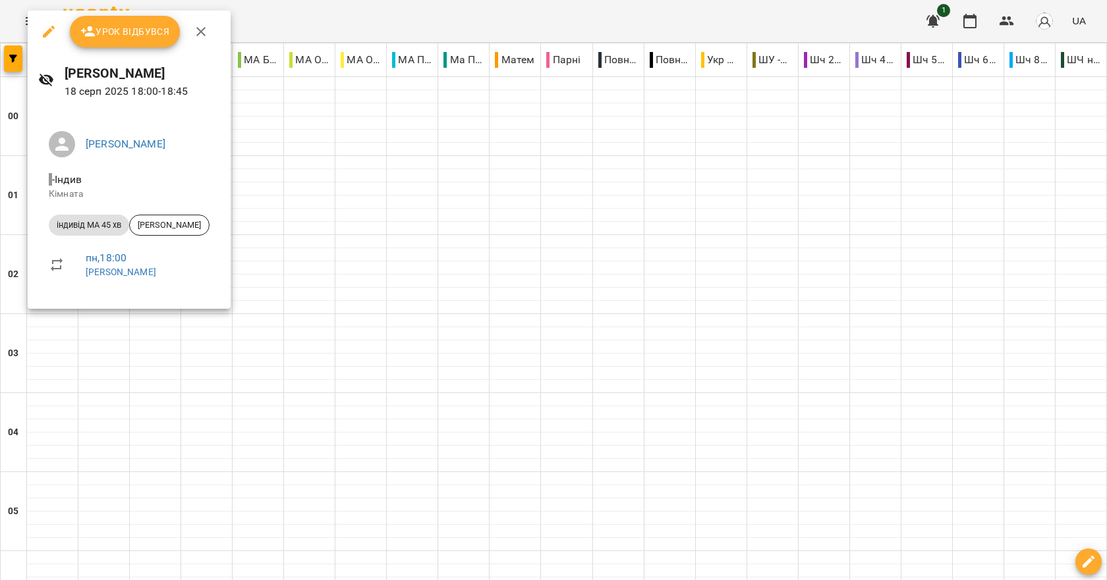
click at [367, 263] on div at bounding box center [553, 290] width 1107 height 580
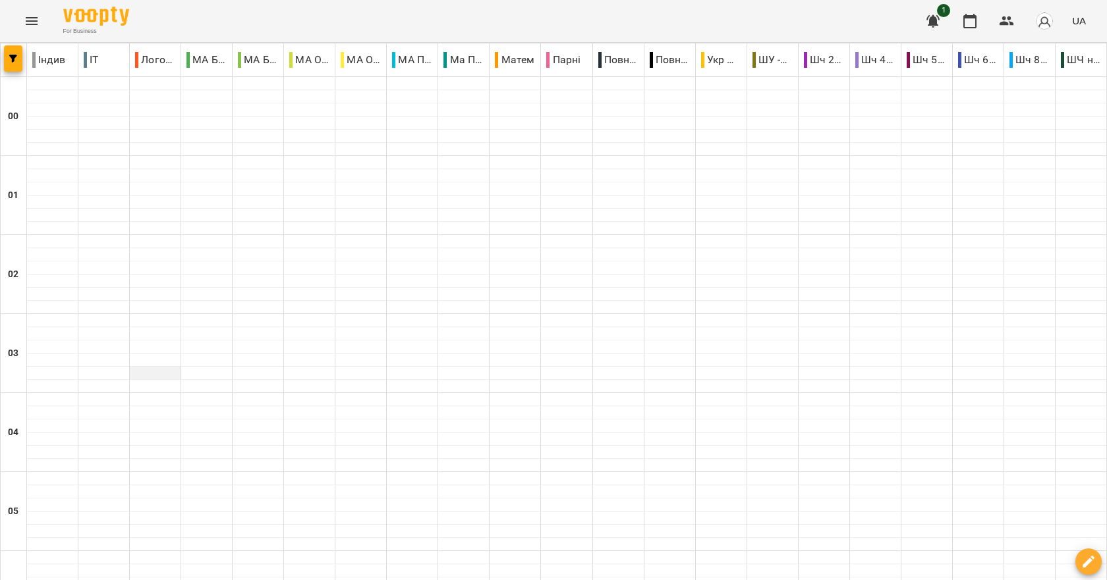
scroll to position [527, 0]
type input "**********"
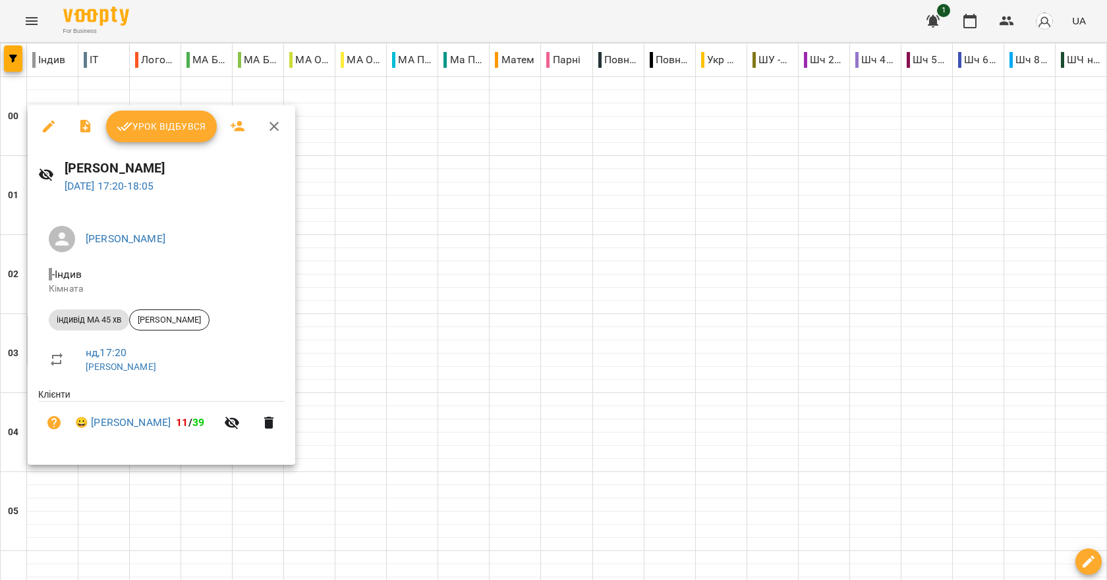
click at [459, 388] on div at bounding box center [553, 290] width 1107 height 580
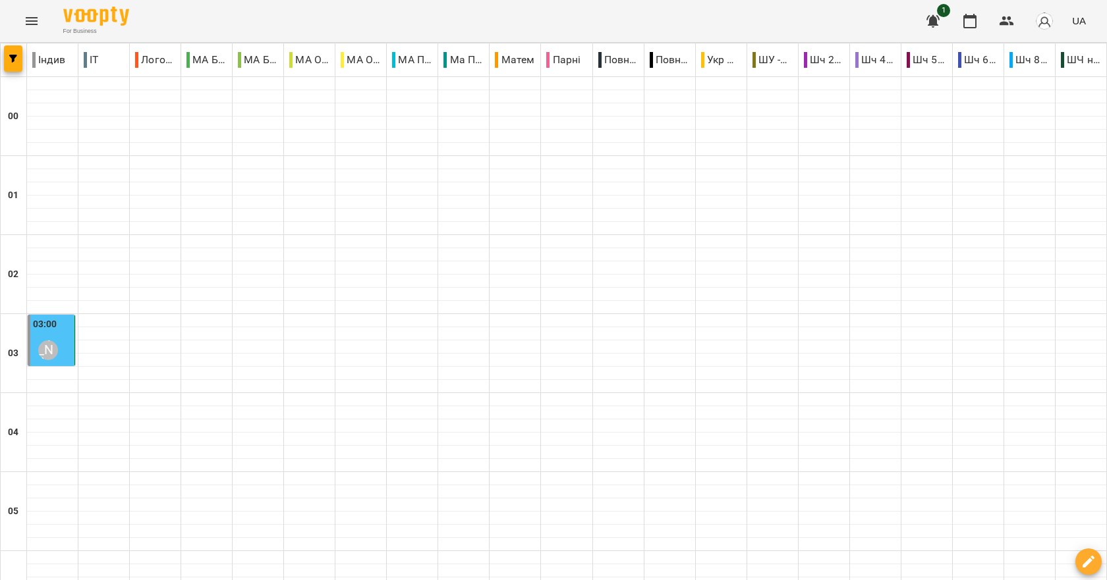
scroll to position [1186, 0]
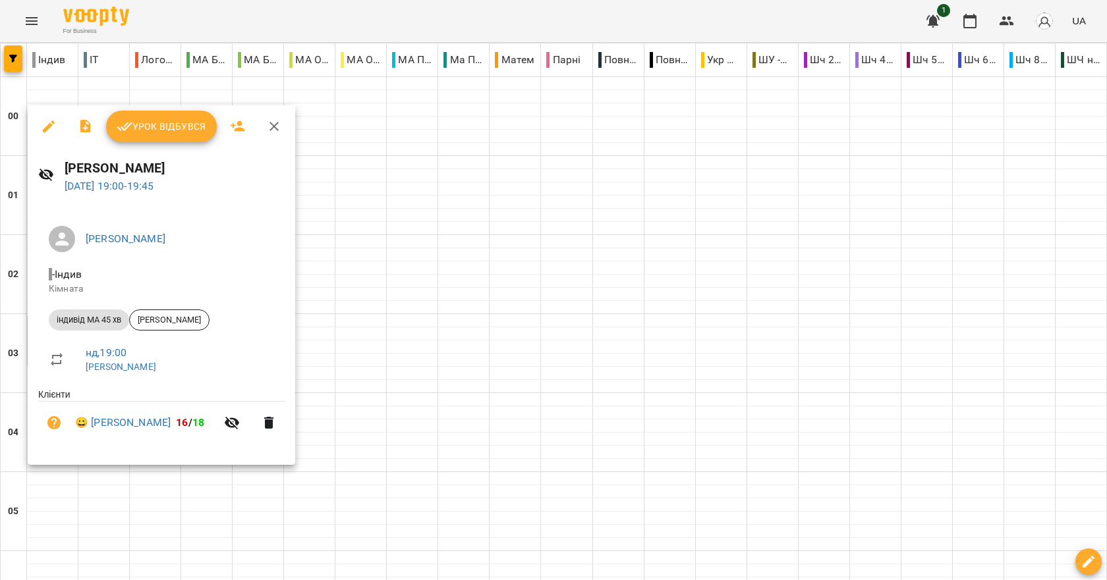
click at [458, 400] on div at bounding box center [553, 290] width 1107 height 580
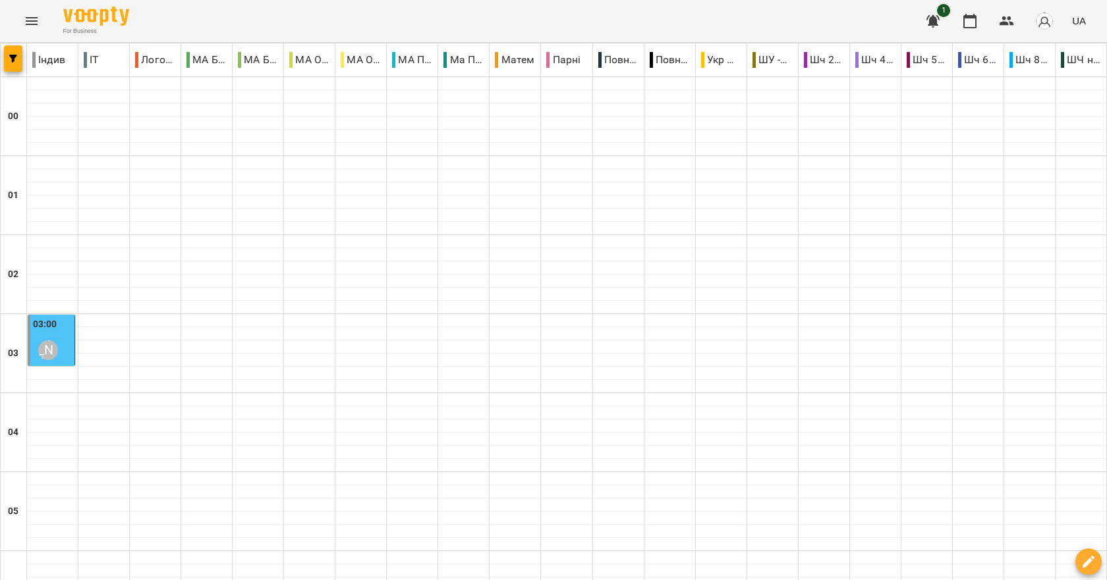
scroll to position [1152, 0]
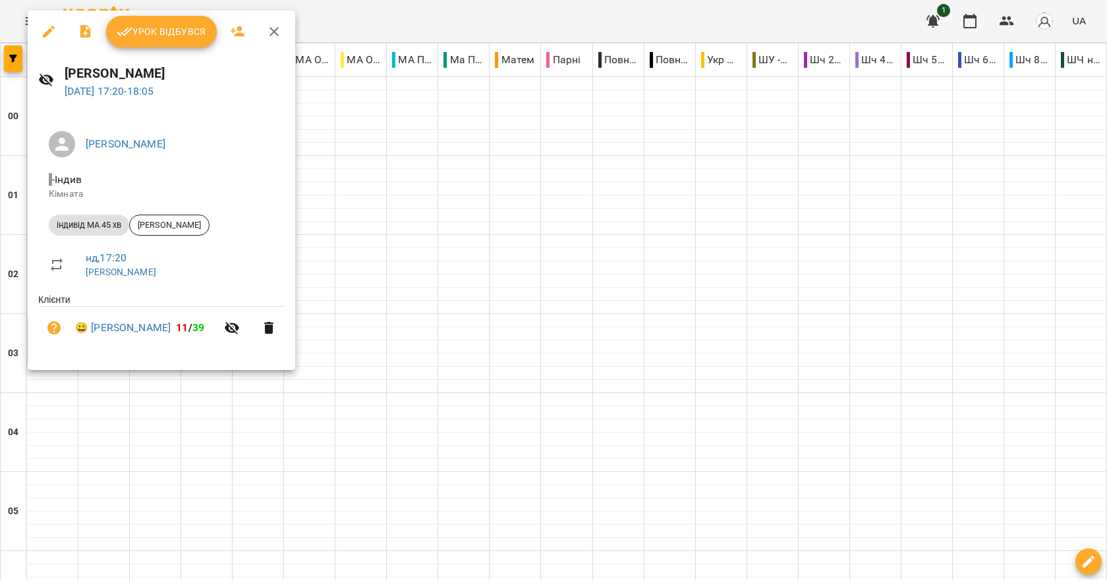
click at [352, 406] on div at bounding box center [553, 290] width 1107 height 580
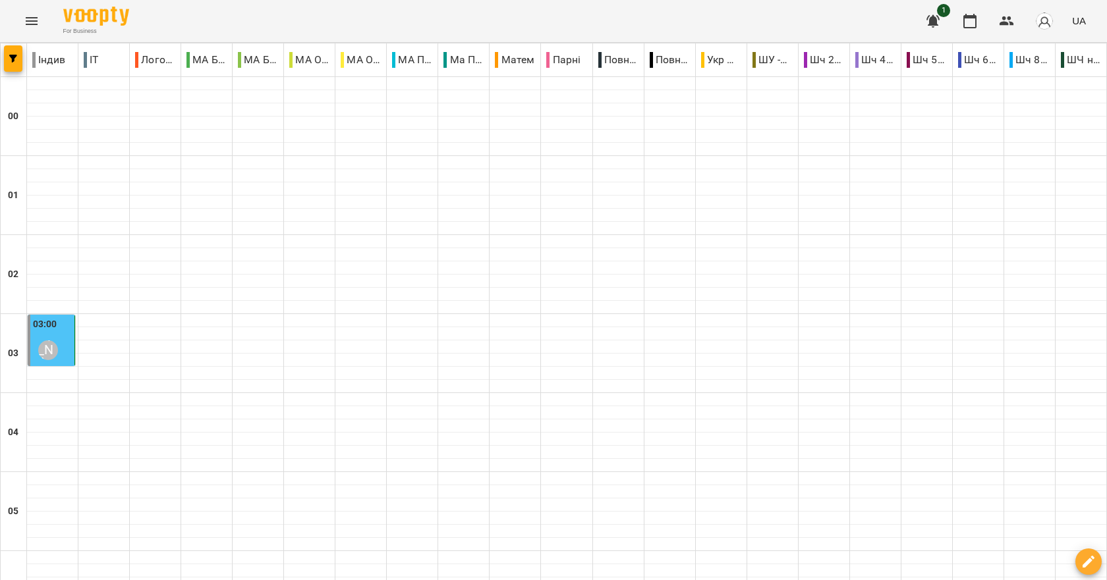
scroll to position [1416, 0]
type input "**********"
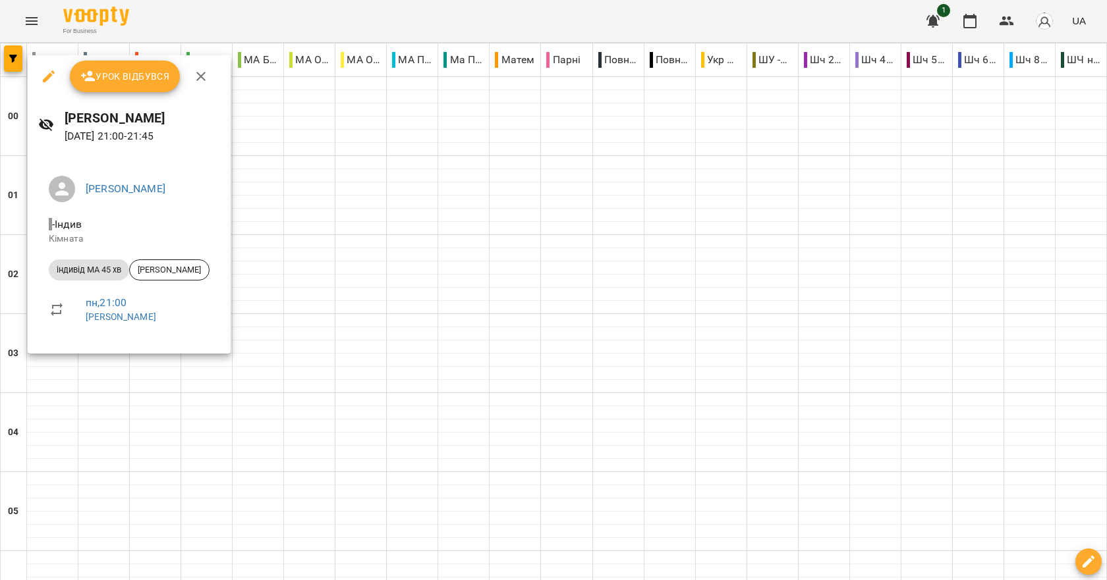
click at [377, 405] on div at bounding box center [553, 290] width 1107 height 580
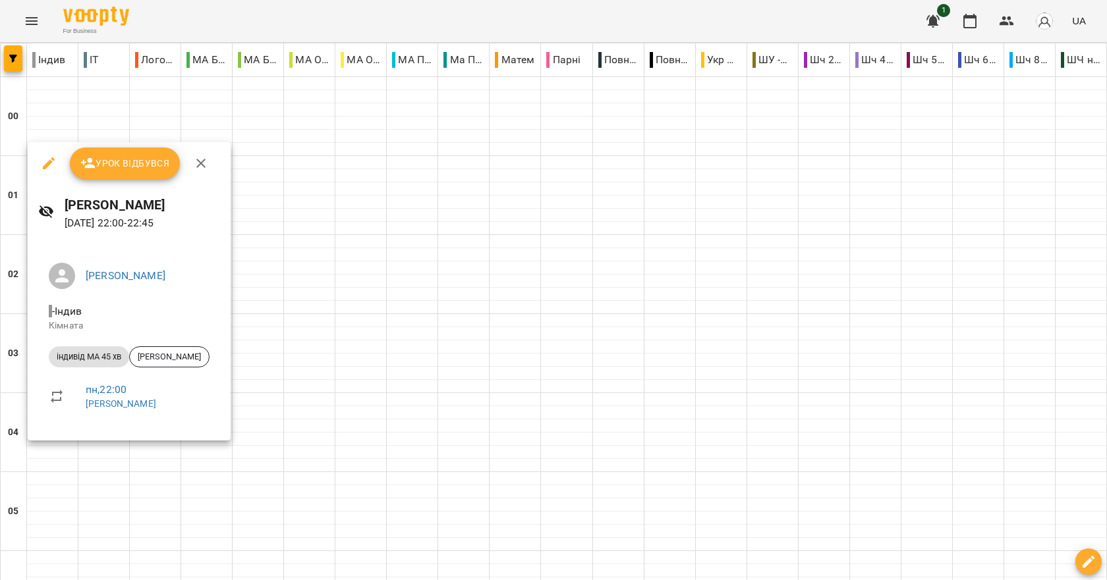
click at [449, 368] on div at bounding box center [553, 290] width 1107 height 580
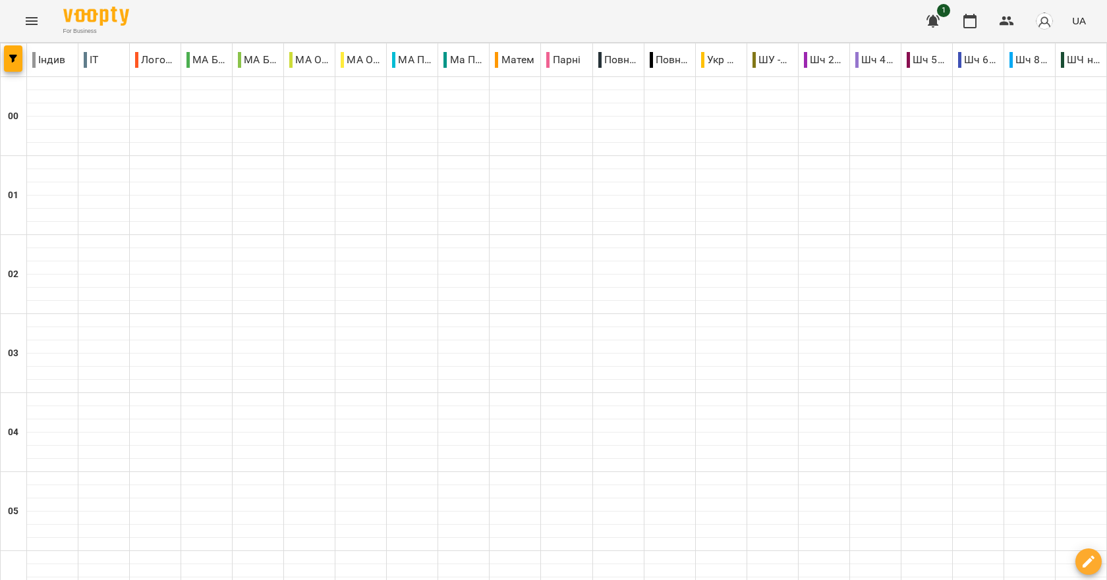
scroll to position [1186, 0]
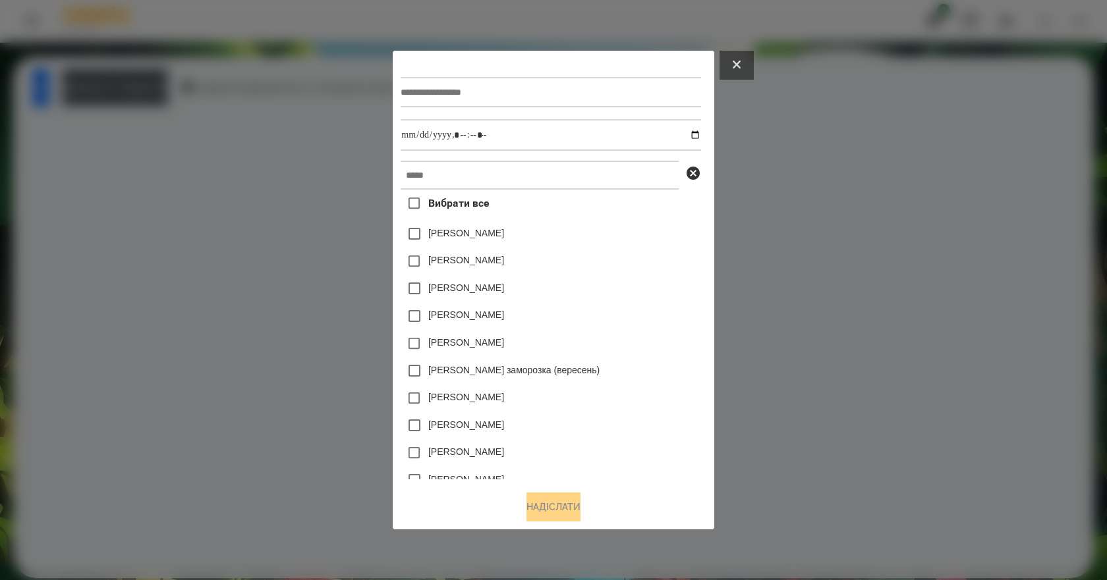
click at [751, 54] on button at bounding box center [736, 65] width 34 height 29
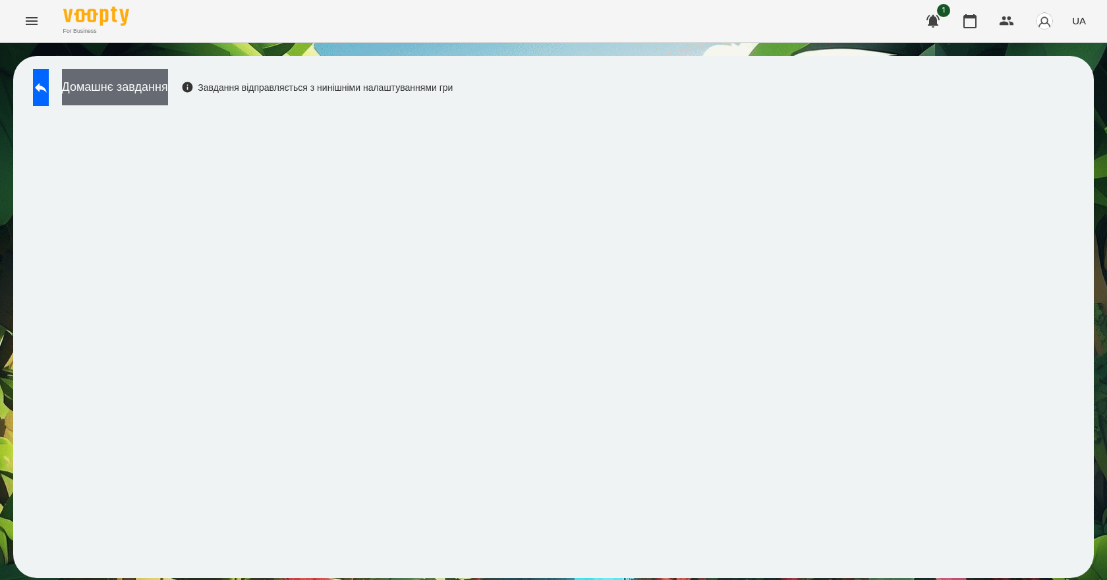
click at [147, 70] on button "Домашнє завдання" at bounding box center [115, 87] width 106 height 36
click at [149, 92] on button "Домашнє завдання" at bounding box center [115, 87] width 106 height 36
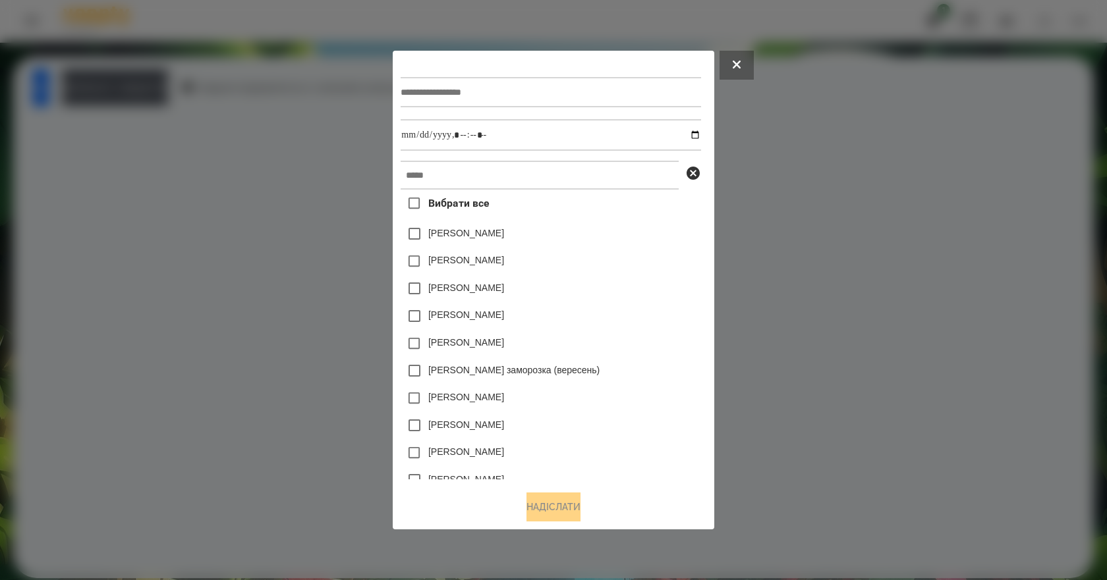
click at [320, 238] on div at bounding box center [553, 290] width 1107 height 580
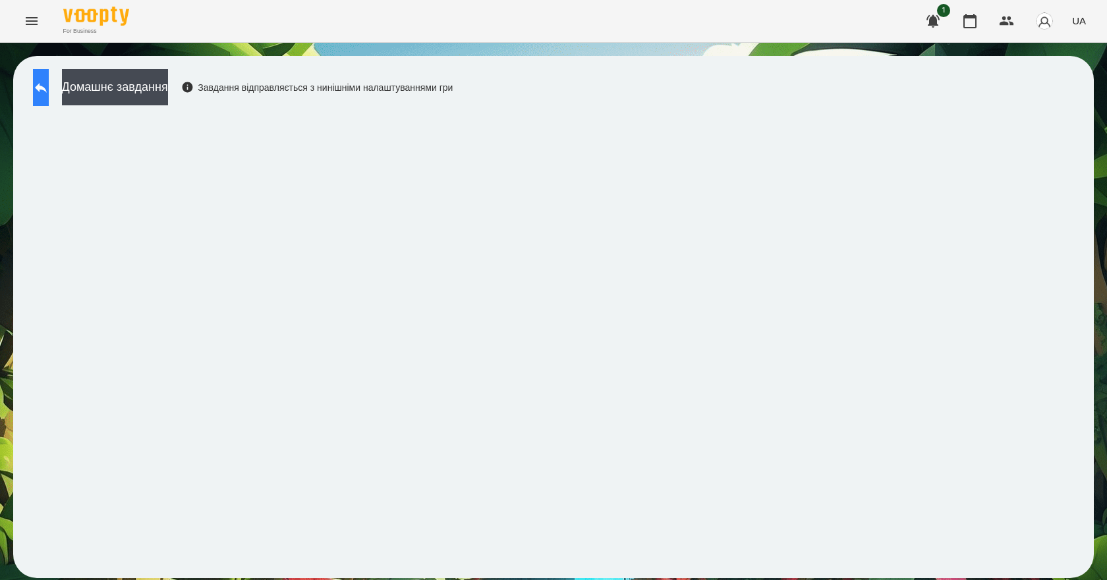
click at [49, 97] on button at bounding box center [41, 87] width 16 height 37
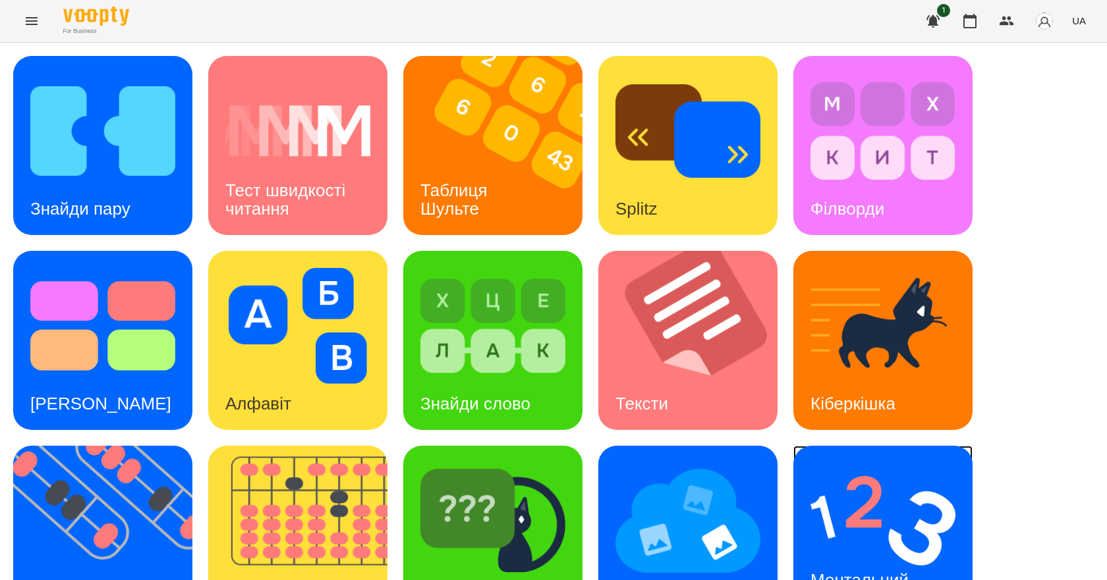
click at [852, 550] on img at bounding box center [882, 521] width 145 height 116
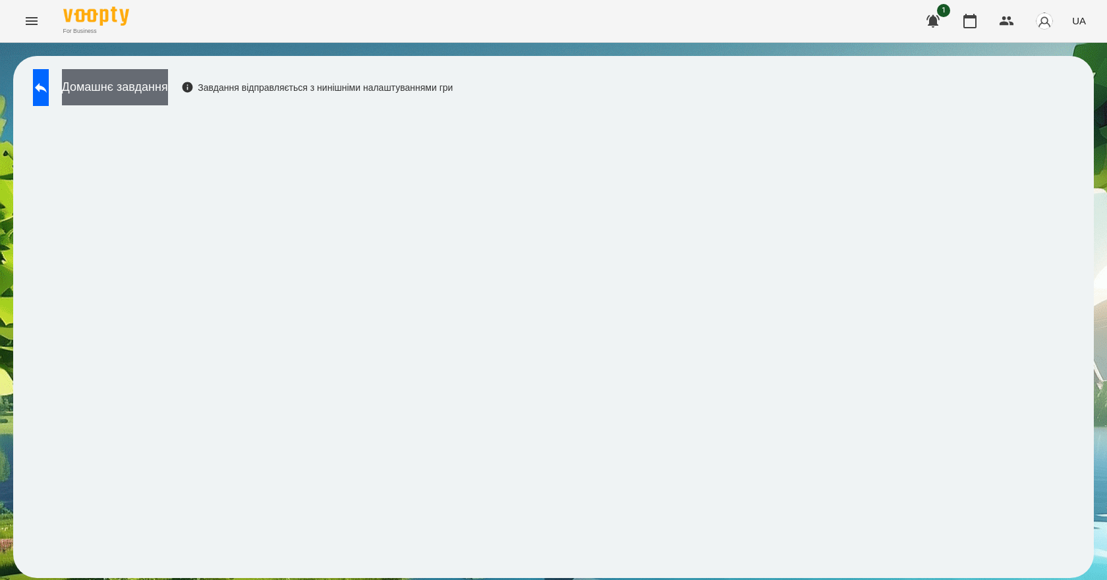
click at [150, 85] on button "Домашнє завдання" at bounding box center [115, 87] width 106 height 36
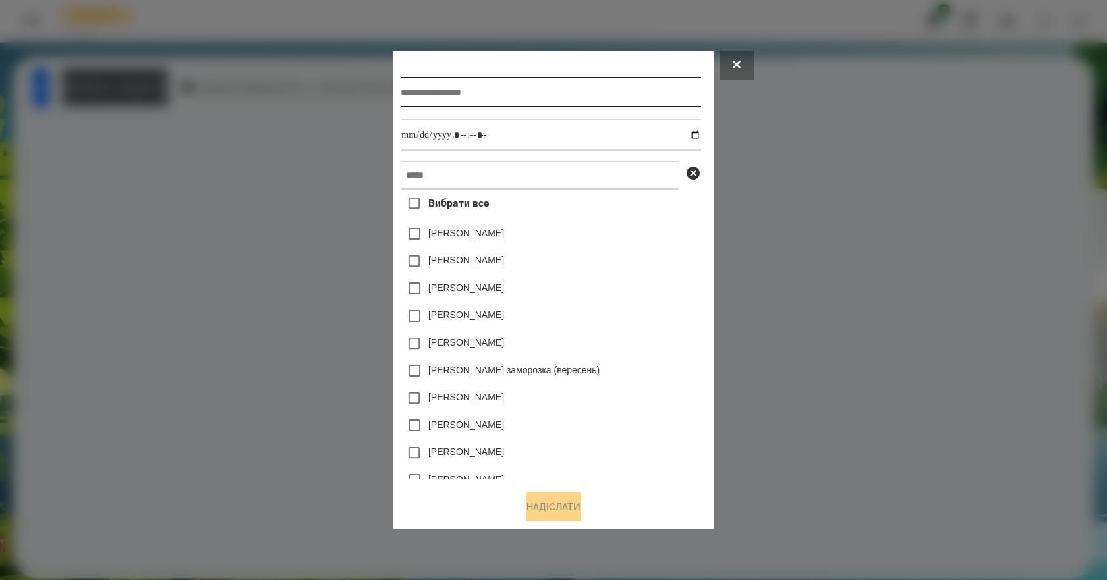
click at [484, 77] on input "text" at bounding box center [551, 92] width 300 height 30
type input "**********"
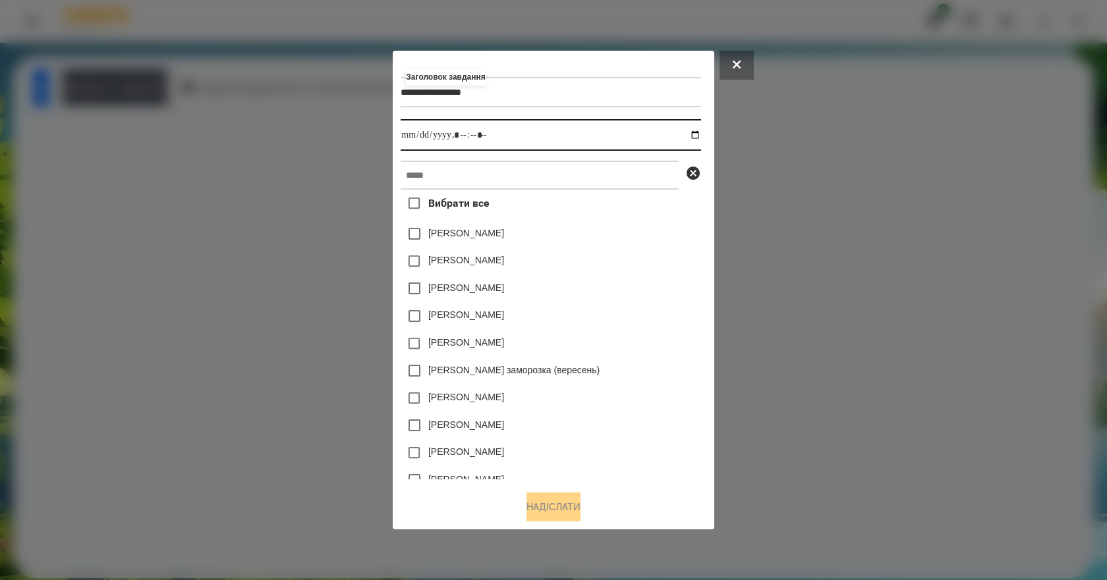
click at [700, 130] on input "datetime-local" at bounding box center [551, 135] width 300 height 32
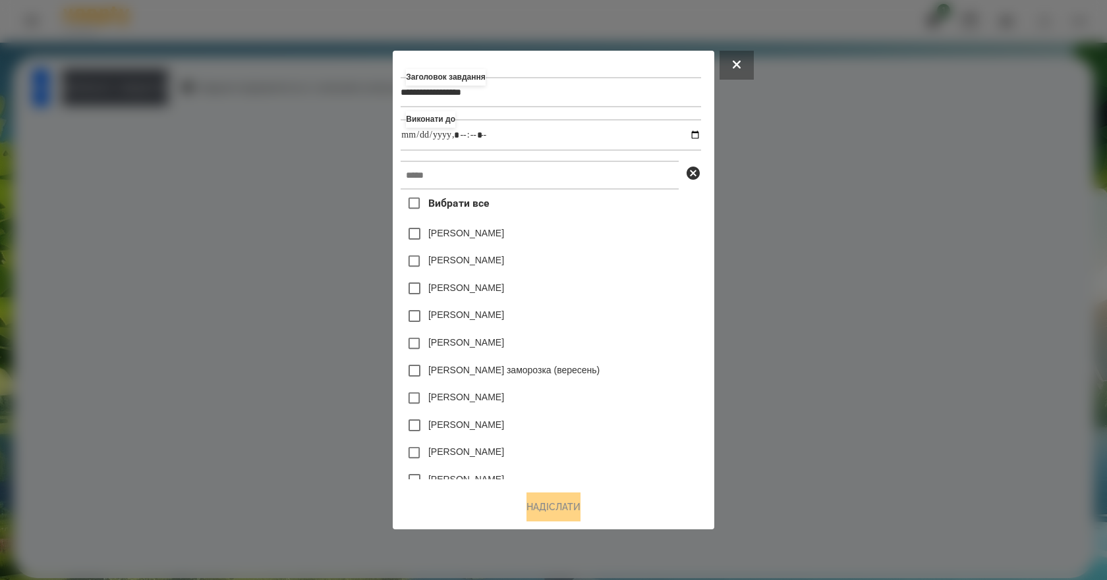
type input "**********"
drag, startPoint x: 659, startPoint y: 294, endPoint x: 614, endPoint y: 273, distance: 49.8
click at [659, 294] on div "[PERSON_NAME]" at bounding box center [551, 289] width 300 height 28
click at [476, 196] on div "Вибрати все [PERSON_NAME] [PERSON_NAME] [PERSON_NAME] [PERSON_NAME] [PERSON_NAM…" at bounding box center [551, 335] width 300 height 291
click at [476, 186] on input "text" at bounding box center [540, 175] width 278 height 29
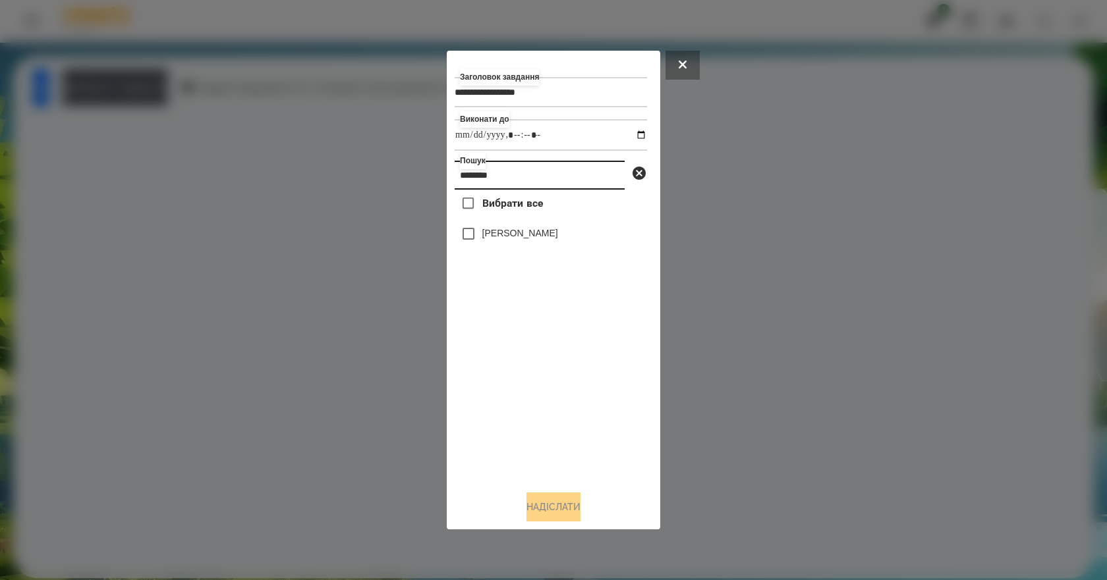
type input "********"
click at [545, 239] on label "[PERSON_NAME]" at bounding box center [520, 233] width 76 height 13
click at [560, 512] on button "Надіслати" at bounding box center [553, 507] width 54 height 29
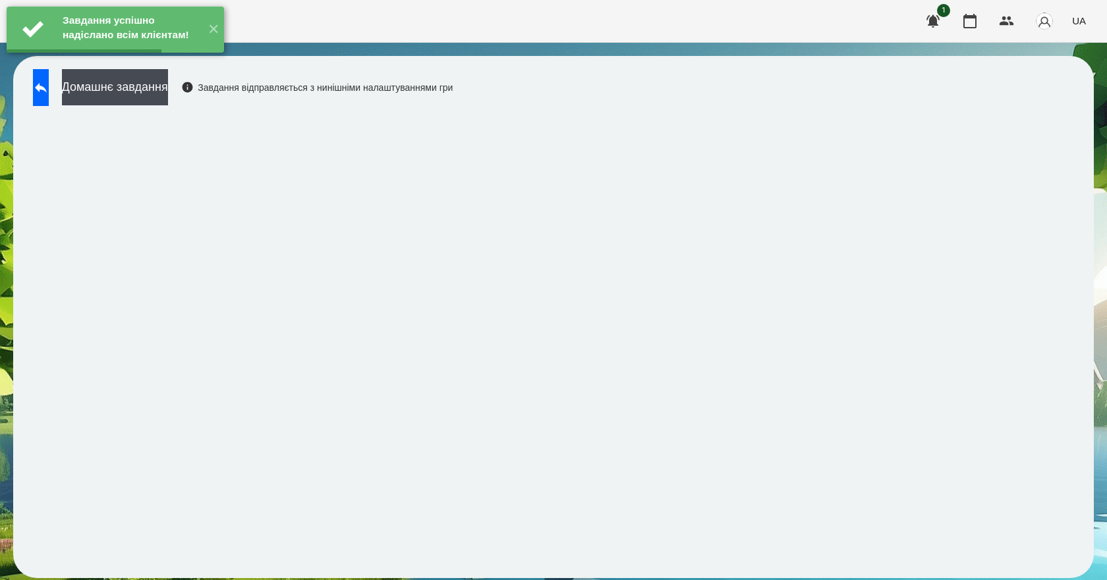
click at [168, 86] on button "Домашнє завдання" at bounding box center [115, 87] width 106 height 36
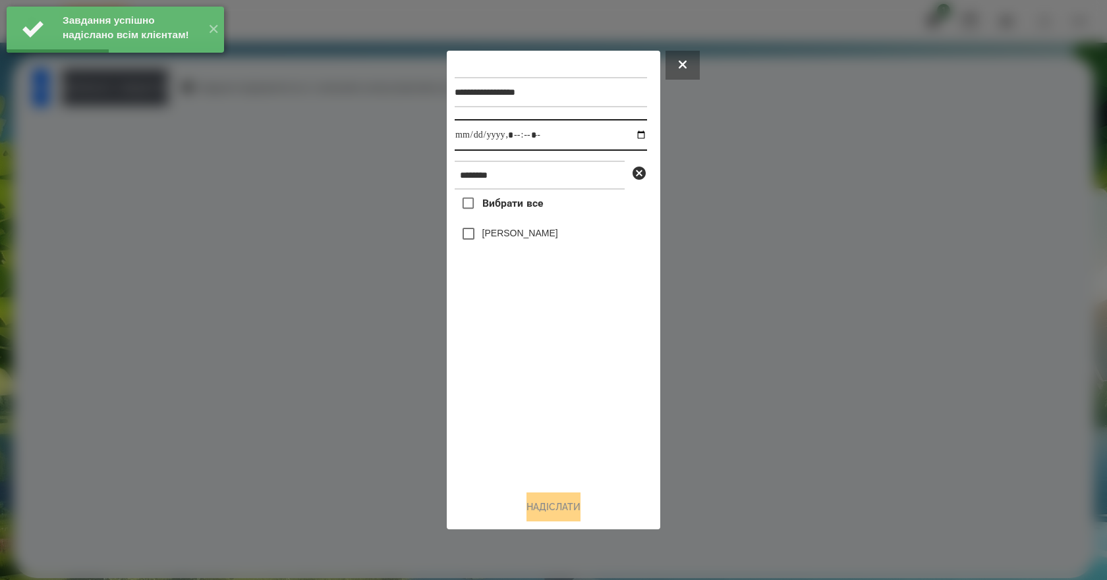
click at [628, 135] on input "datetime-local" at bounding box center [551, 135] width 192 height 32
type input "**********"
click at [509, 377] on div "Вибрати все [PERSON_NAME]" at bounding box center [551, 335] width 192 height 291
click at [502, 236] on label "[PERSON_NAME]" at bounding box center [520, 233] width 76 height 13
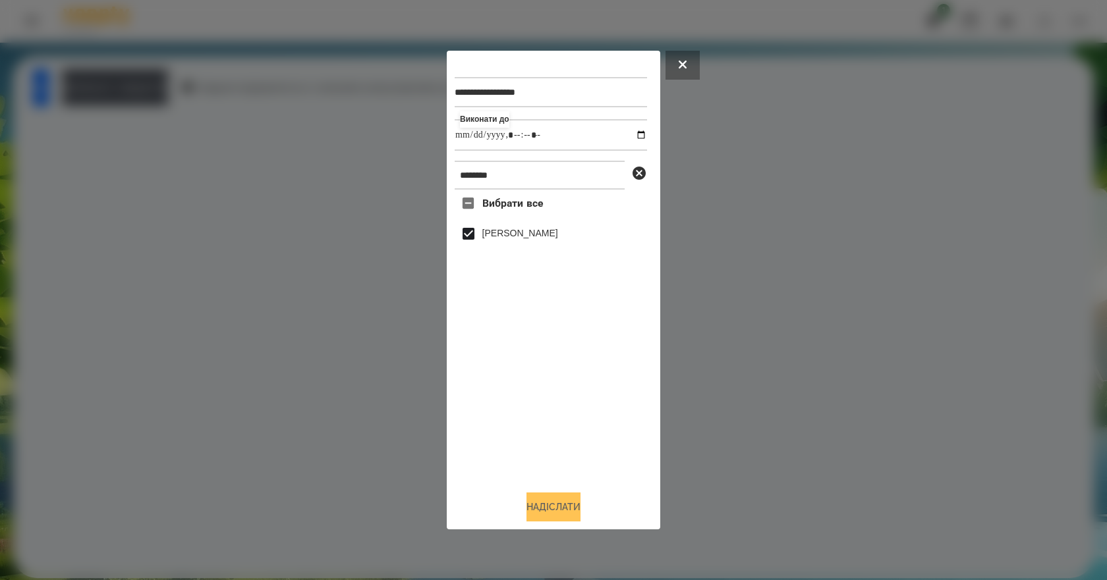
click at [574, 514] on button "Надіслати" at bounding box center [553, 507] width 54 height 29
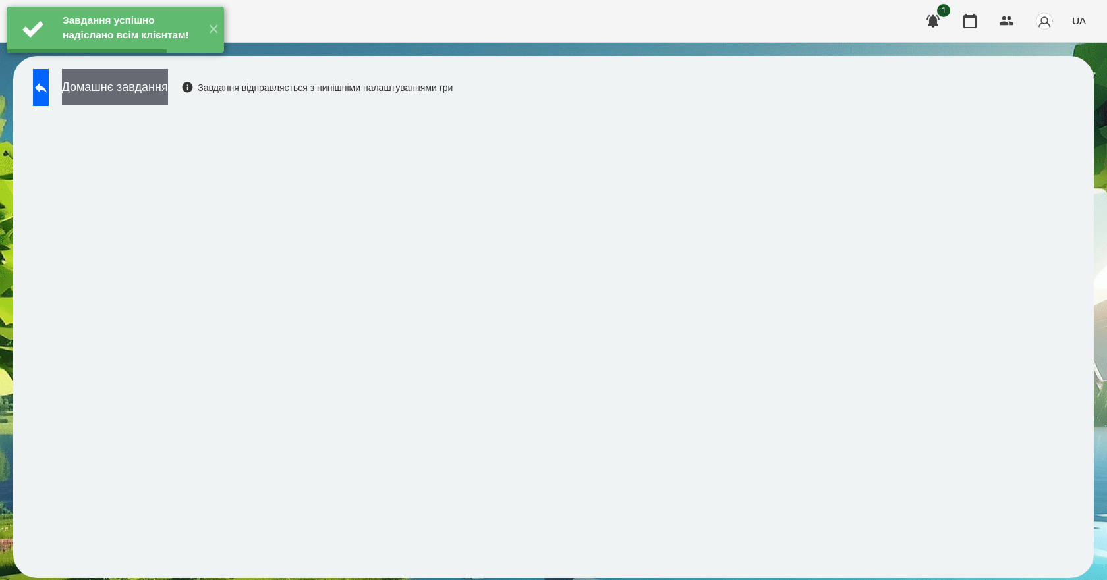
click at [152, 88] on button "Домашнє завдання" at bounding box center [115, 87] width 106 height 36
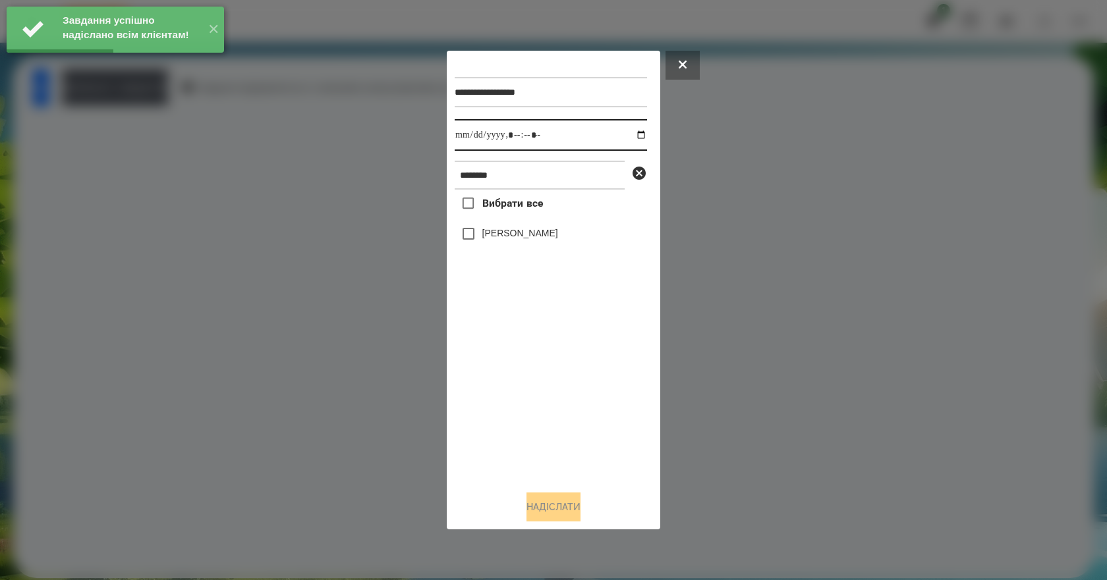
click at [628, 130] on input "datetime-local" at bounding box center [551, 135] width 192 height 32
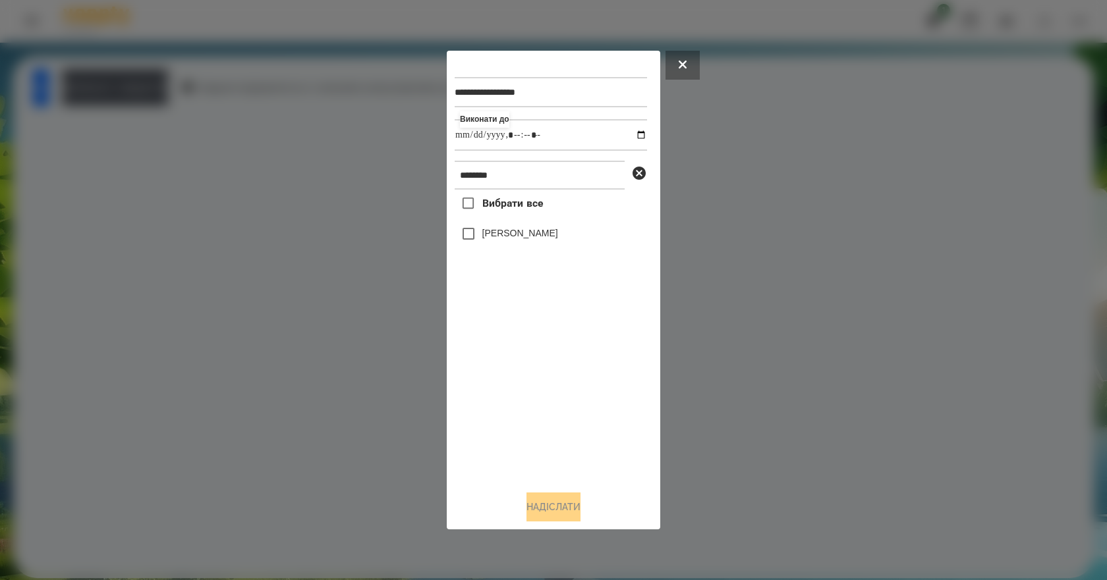
type input "**********"
click at [559, 385] on div "Вибрати все [PERSON_NAME]" at bounding box center [551, 335] width 192 height 291
click at [516, 236] on label "[PERSON_NAME]" at bounding box center [520, 233] width 76 height 13
click at [574, 517] on button "Надіслати" at bounding box center [553, 507] width 54 height 29
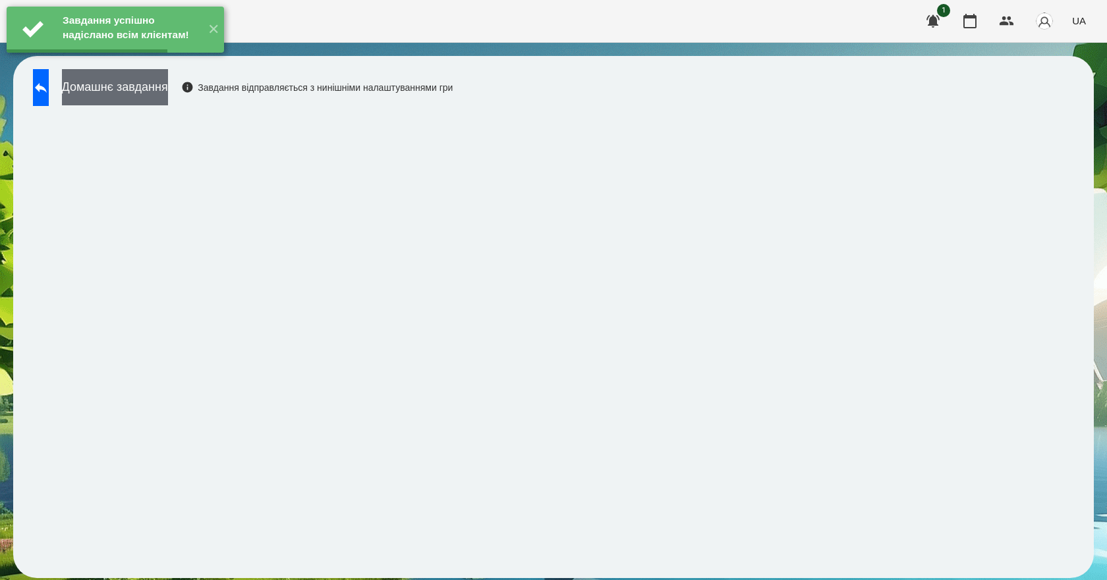
click at [168, 92] on button "Домашнє завдання" at bounding box center [115, 87] width 106 height 36
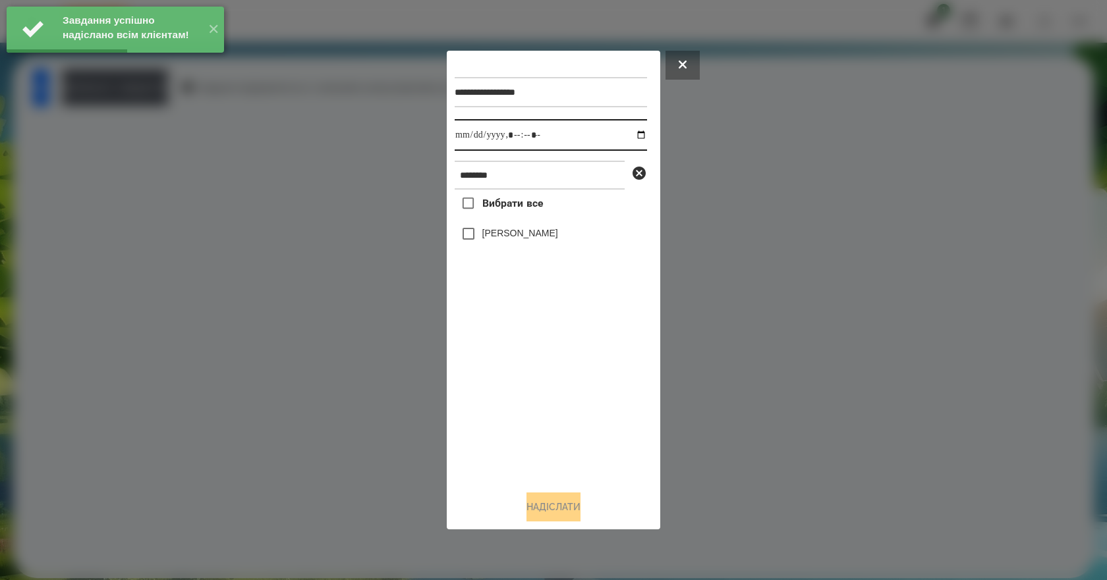
click at [637, 136] on input "datetime-local" at bounding box center [551, 135] width 192 height 32
click at [636, 131] on input "datetime-local" at bounding box center [551, 135] width 192 height 32
type input "**********"
drag, startPoint x: 542, startPoint y: 391, endPoint x: 530, endPoint y: 333, distance: 59.9
click at [542, 393] on div "Вибрати все [PERSON_NAME]" at bounding box center [551, 335] width 192 height 291
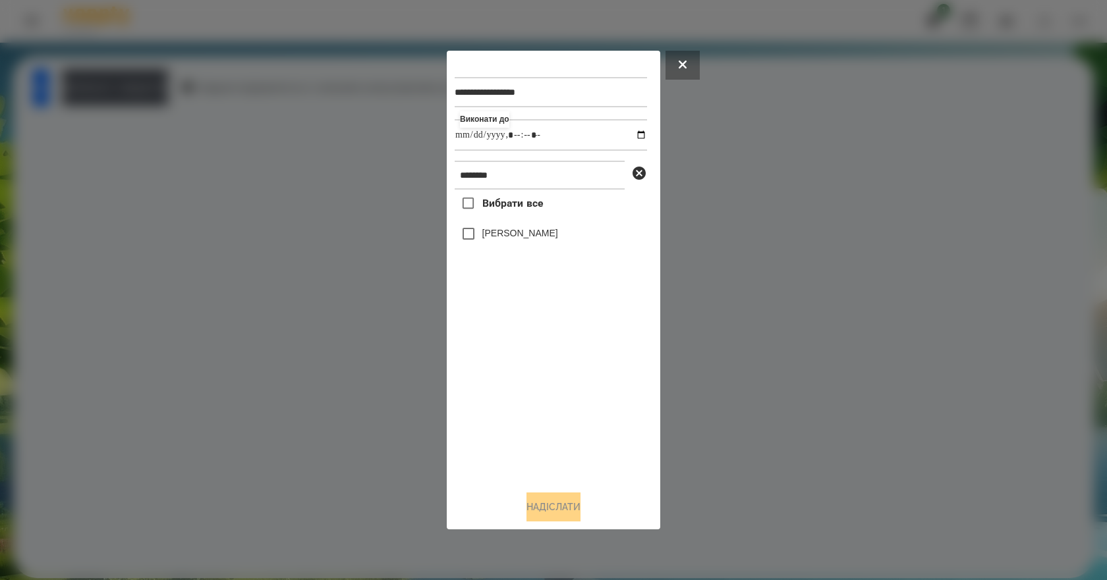
click at [511, 237] on label "[PERSON_NAME]" at bounding box center [520, 233] width 76 height 13
click at [564, 509] on button "Надіслати" at bounding box center [553, 507] width 54 height 29
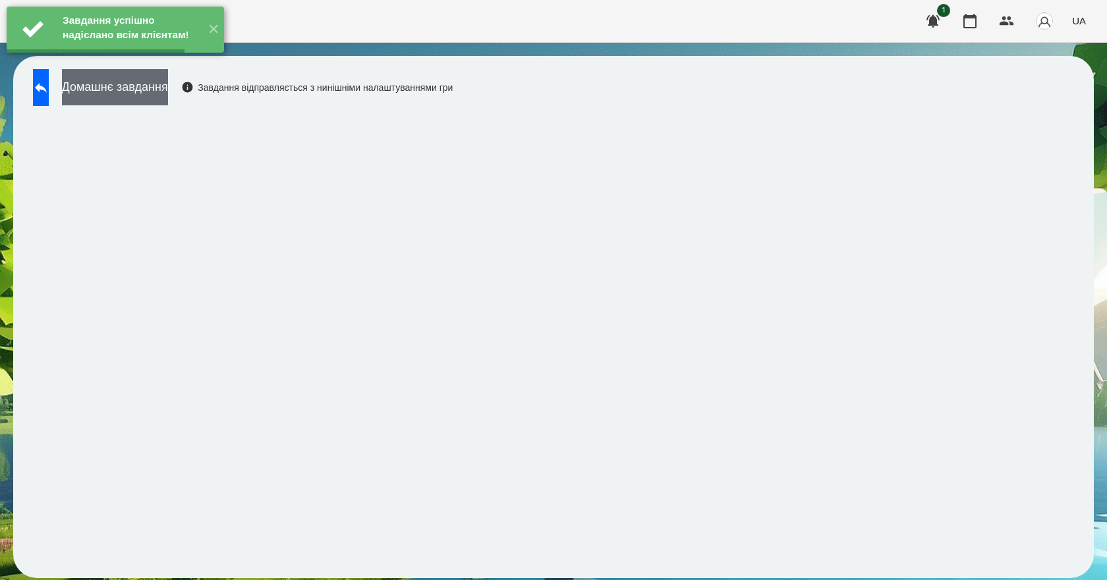
click at [148, 92] on button "Домашнє завдання" at bounding box center [115, 87] width 106 height 36
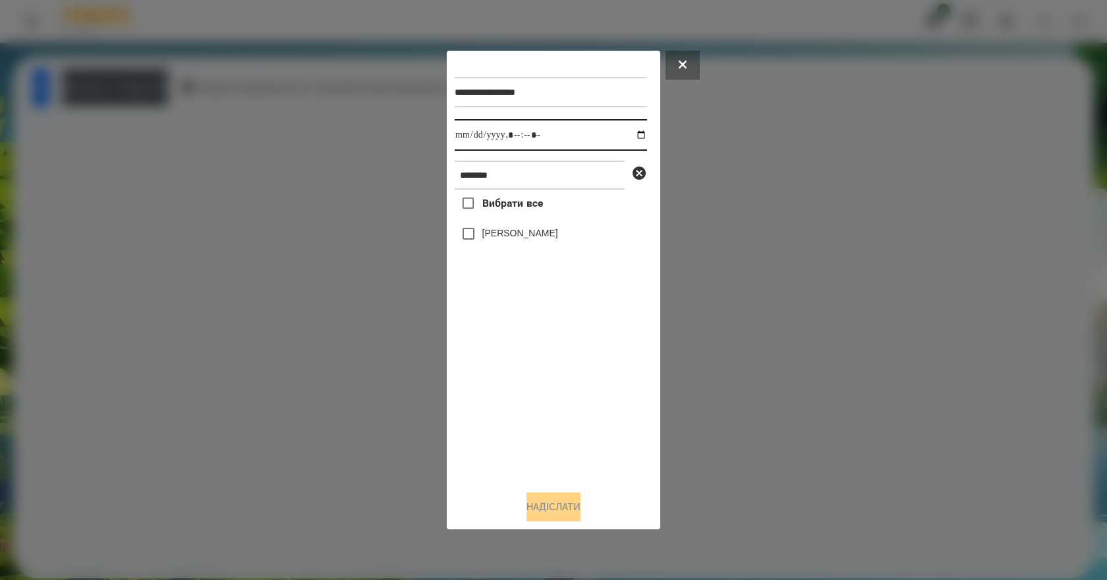
click at [633, 135] on input "datetime-local" at bounding box center [551, 135] width 192 height 32
type input "**********"
drag, startPoint x: 576, startPoint y: 391, endPoint x: 564, endPoint y: 315, distance: 76.8
click at [576, 391] on div "Вибрати все [PERSON_NAME]" at bounding box center [551, 335] width 192 height 291
click at [533, 236] on label "[PERSON_NAME]" at bounding box center [520, 233] width 76 height 13
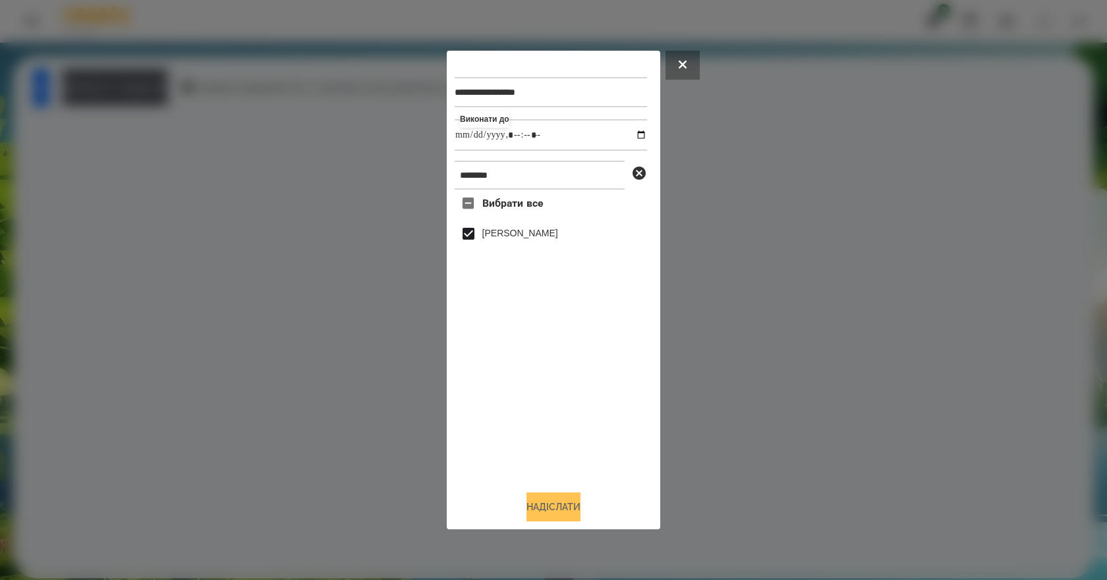
click at [576, 513] on button "Надіслати" at bounding box center [553, 507] width 54 height 29
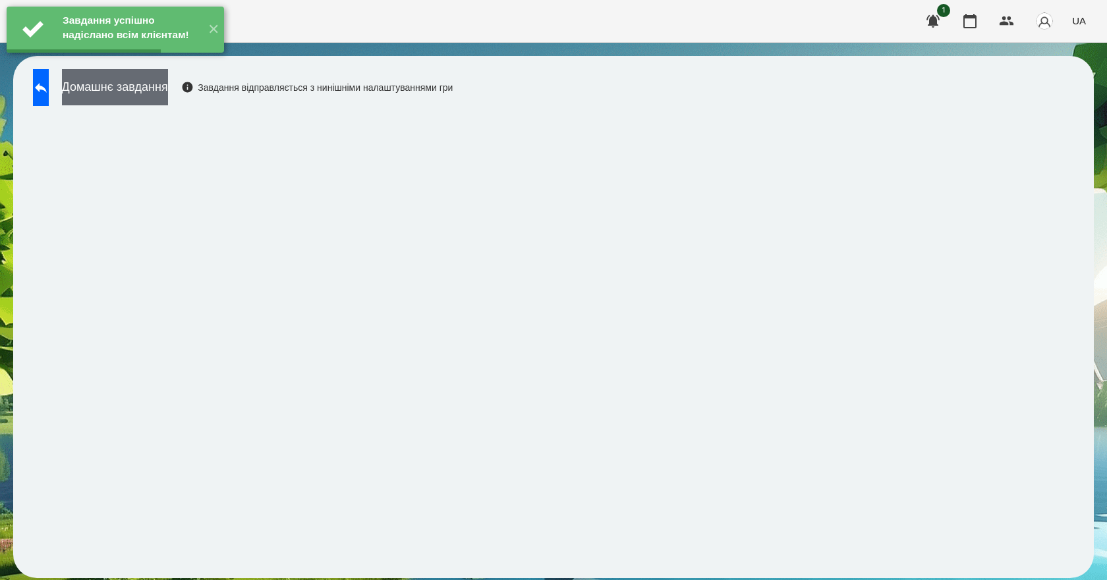
click at [168, 88] on button "Домашнє завдання" at bounding box center [115, 87] width 106 height 36
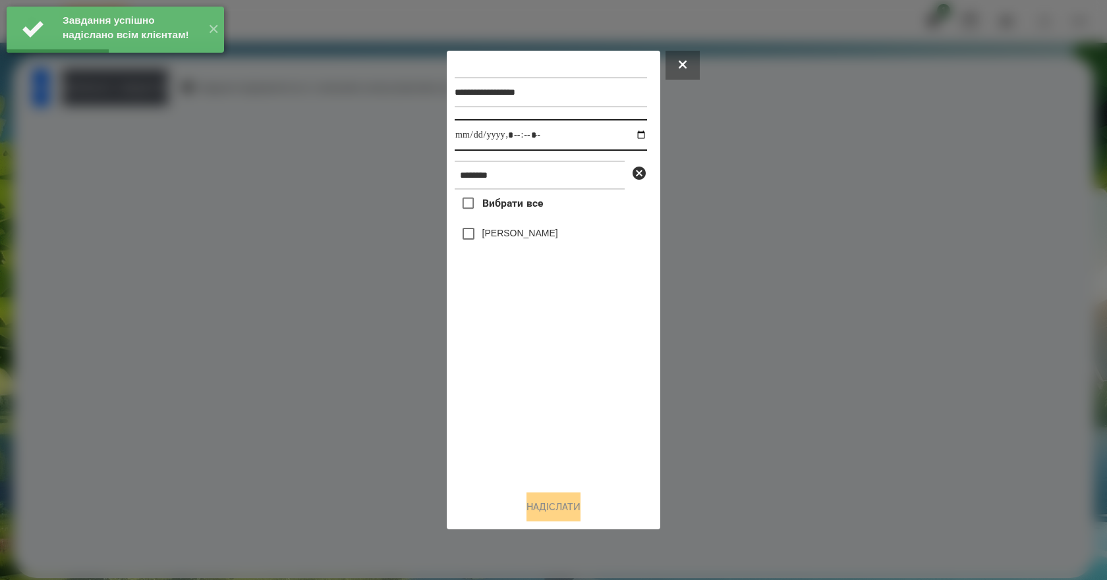
click at [630, 136] on input "datetime-local" at bounding box center [551, 135] width 192 height 32
type input "**********"
drag, startPoint x: 582, startPoint y: 396, endPoint x: 574, endPoint y: 374, distance: 24.0
click at [580, 400] on div "Вибрати все [PERSON_NAME]" at bounding box center [551, 335] width 192 height 291
click at [516, 240] on label "[PERSON_NAME]" at bounding box center [520, 233] width 76 height 13
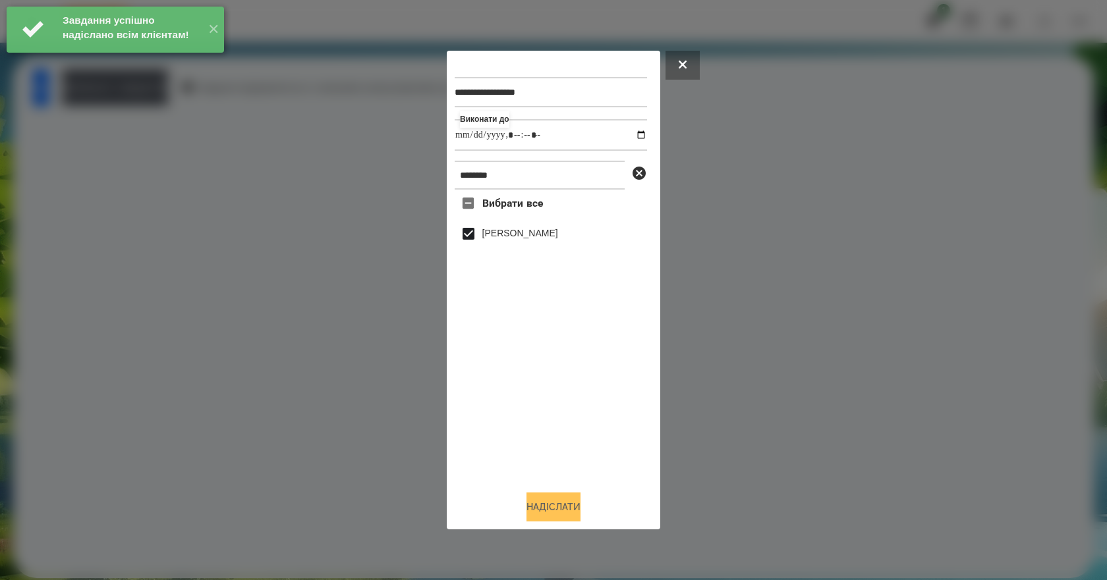
click at [576, 517] on button "Надіслати" at bounding box center [553, 507] width 54 height 29
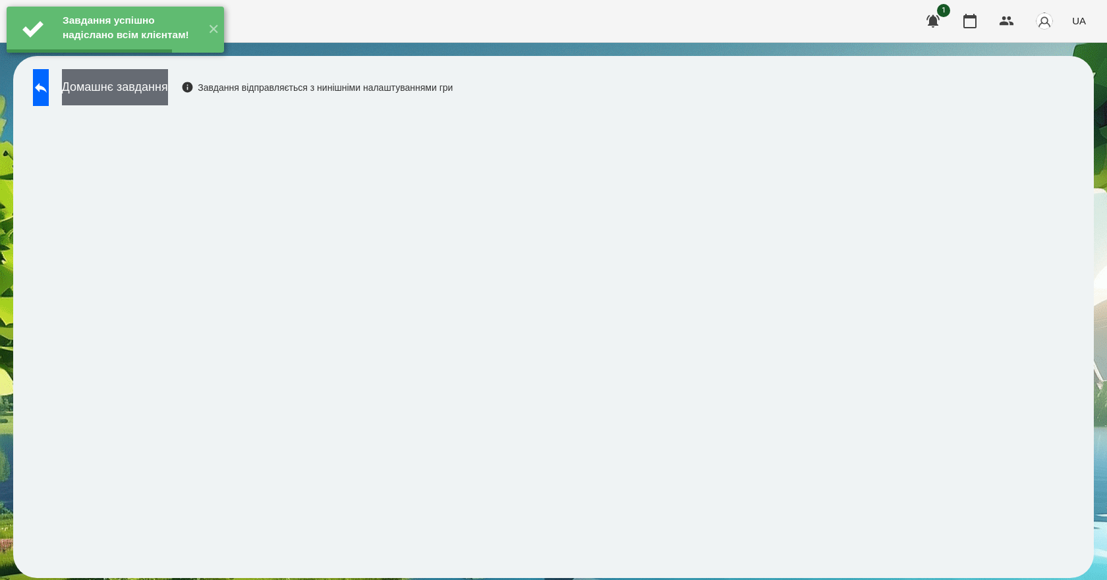
click at [130, 99] on button "Домашнє завдання" at bounding box center [115, 87] width 106 height 36
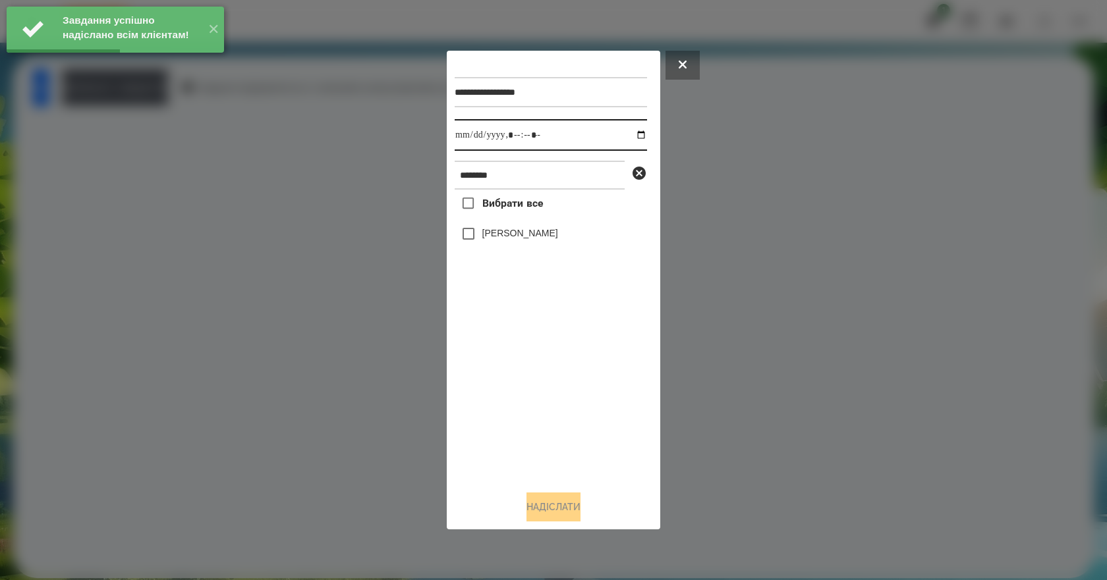
click at [630, 134] on input "datetime-local" at bounding box center [551, 135] width 192 height 32
type input "**********"
click at [593, 379] on div "Вибрати все [PERSON_NAME]" at bounding box center [551, 335] width 192 height 291
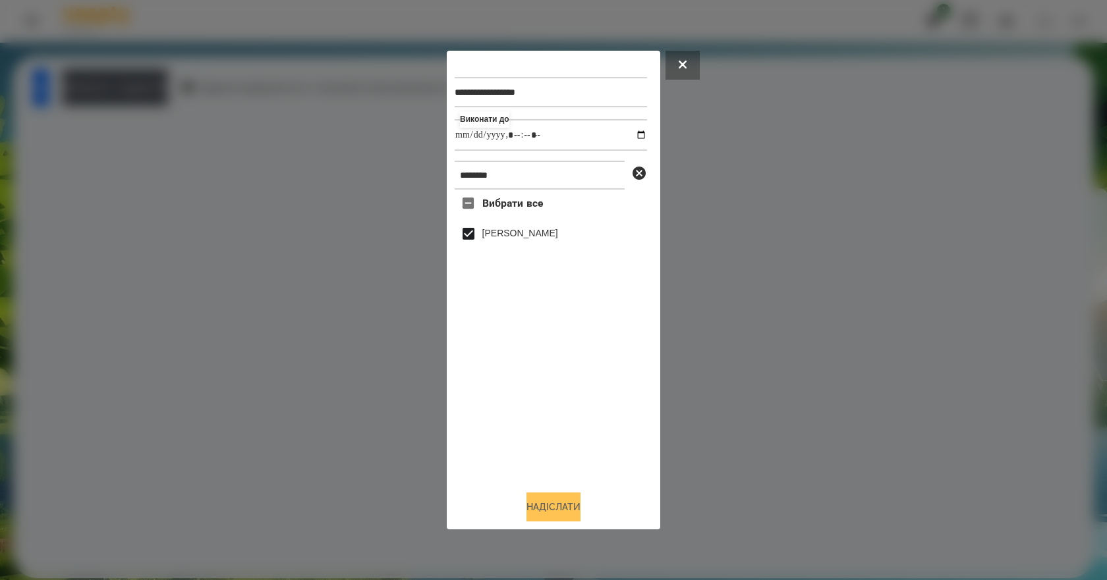
click at [559, 519] on button "Надіслати" at bounding box center [553, 507] width 54 height 29
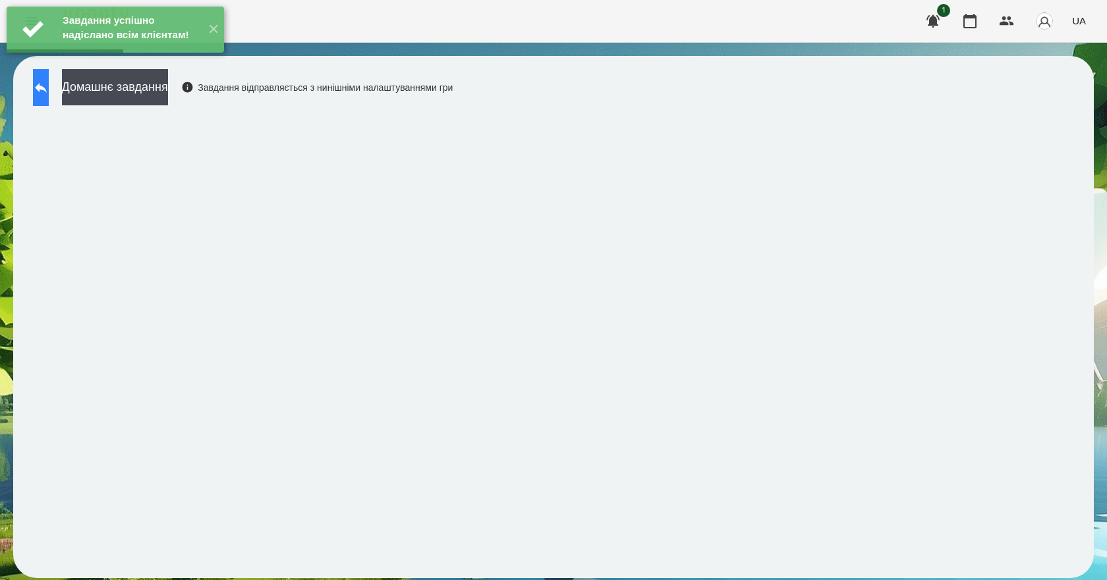
click at [49, 94] on icon at bounding box center [41, 88] width 16 height 16
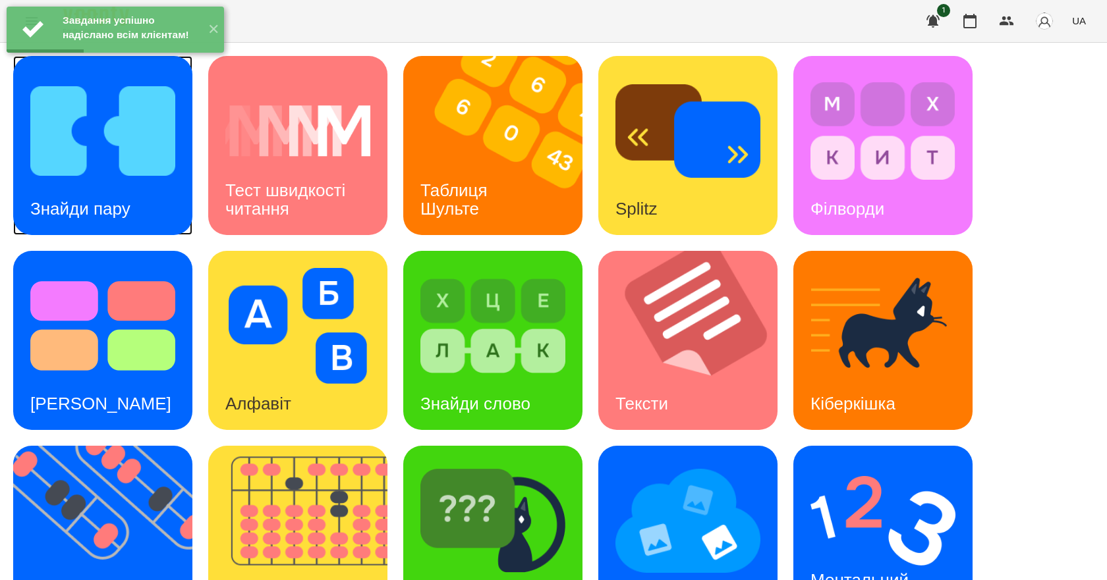
click at [132, 188] on div "Знайди пару" at bounding box center [80, 209] width 134 height 52
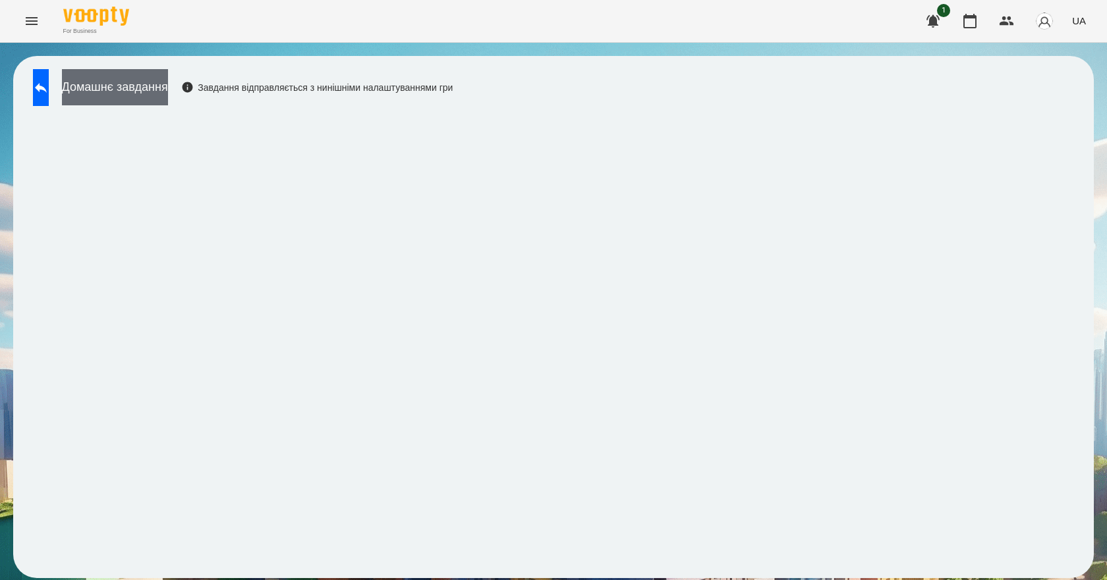
click at [146, 80] on button "Домашнє завдання" at bounding box center [115, 87] width 106 height 36
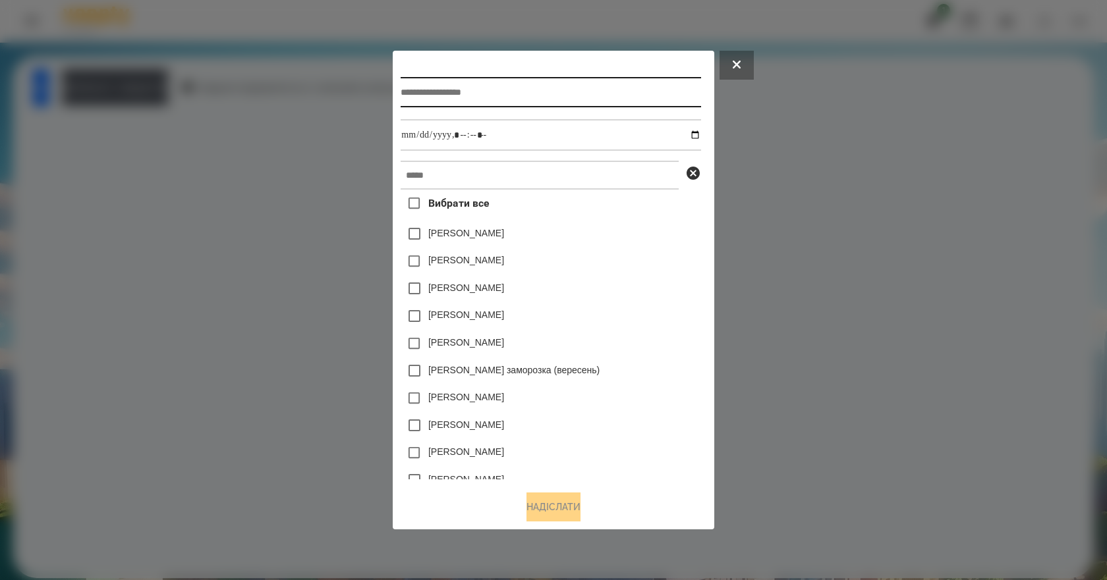
click at [497, 94] on input "text" at bounding box center [551, 92] width 300 height 30
type input "**********"
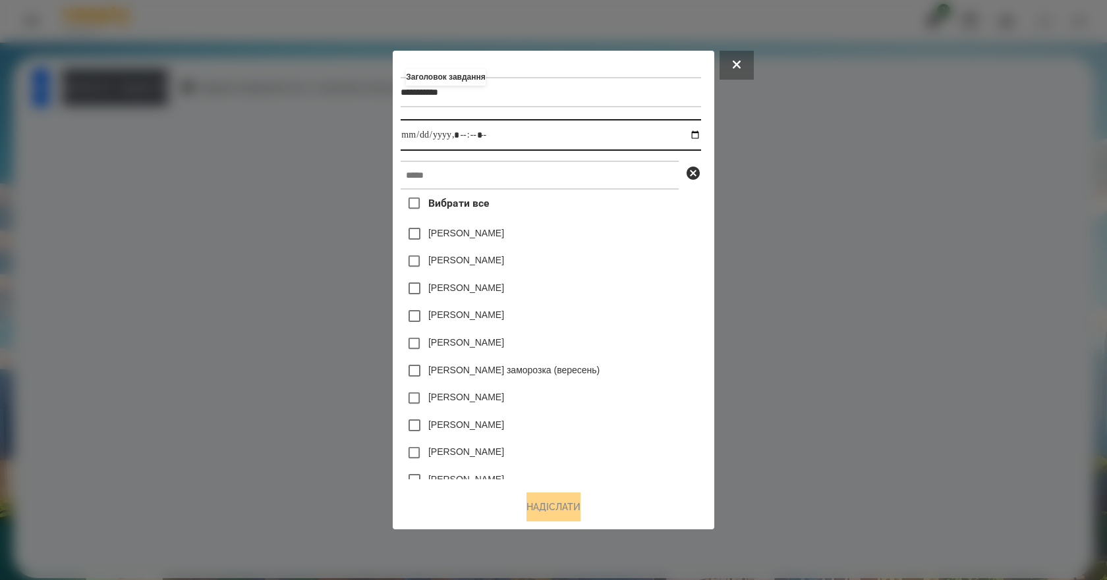
click at [700, 134] on input "datetime-local" at bounding box center [551, 135] width 300 height 32
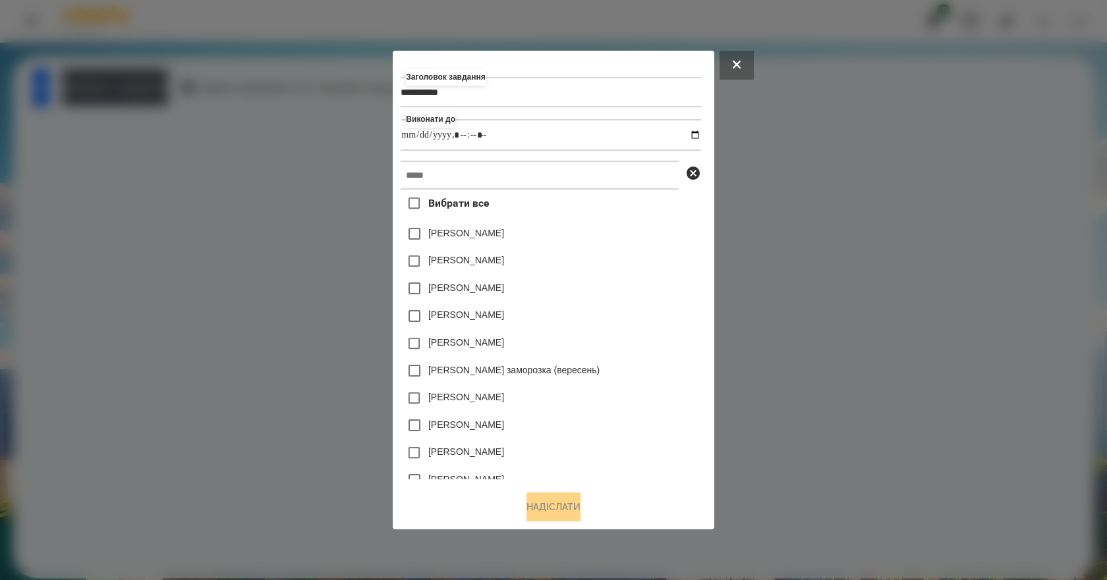
type input "**********"
click at [646, 283] on div "[PERSON_NAME]" at bounding box center [551, 289] width 300 height 28
click at [485, 177] on input "text" at bounding box center [540, 175] width 278 height 29
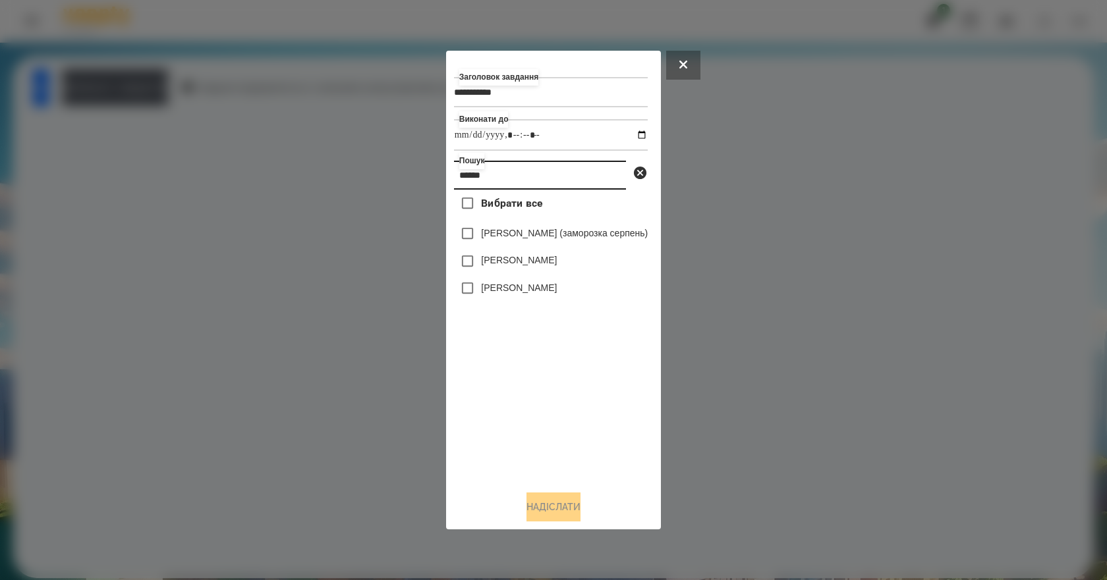
type input "******"
click at [555, 288] on label "[PERSON_NAME]" at bounding box center [519, 287] width 76 height 13
click at [553, 518] on button "Надіслати" at bounding box center [553, 507] width 54 height 29
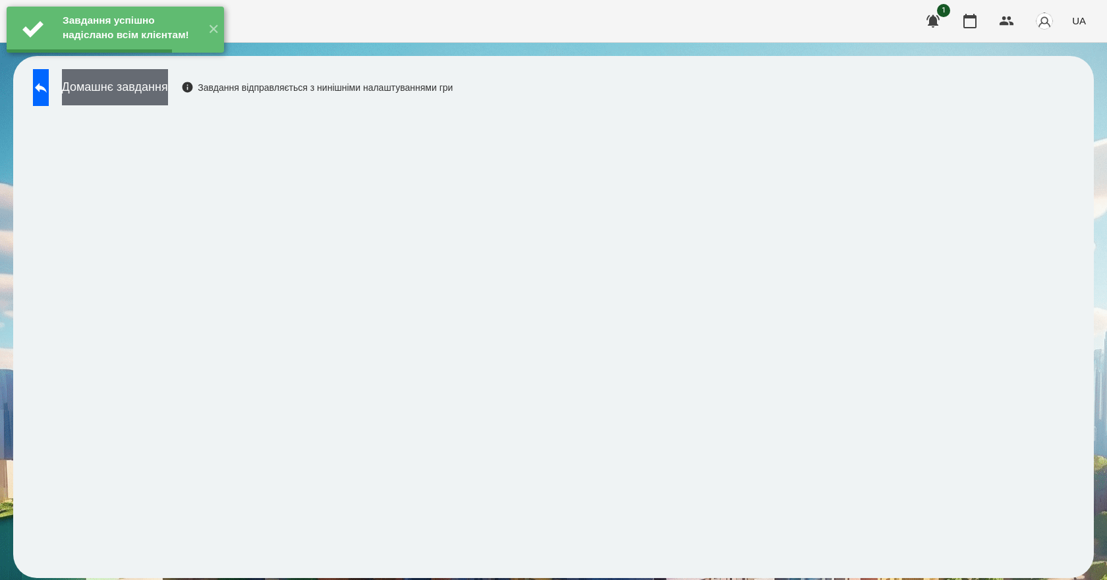
click at [151, 101] on button "Домашнє завдання" at bounding box center [115, 87] width 106 height 36
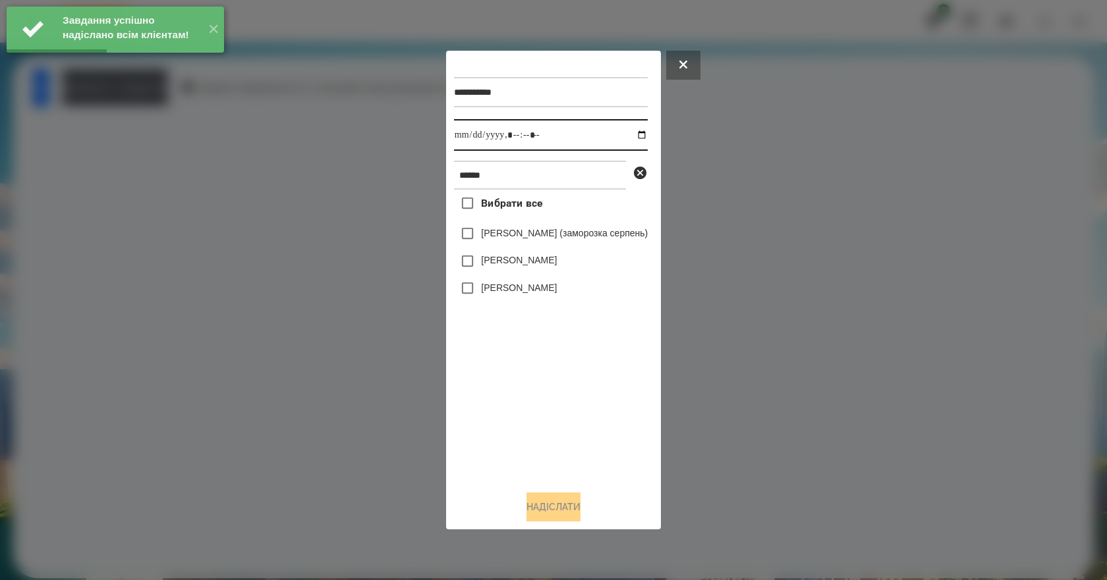
click at [648, 132] on input "datetime-local" at bounding box center [551, 135] width 194 height 32
type input "**********"
drag, startPoint x: 482, startPoint y: 393, endPoint x: 486, endPoint y: 356, distance: 37.8
click at [482, 394] on div "Вибрати все [PERSON_NAME] (заморозка серпень) [PERSON_NAME] [PERSON_NAME]" at bounding box center [551, 335] width 194 height 291
click at [506, 294] on label "[PERSON_NAME]" at bounding box center [519, 287] width 76 height 13
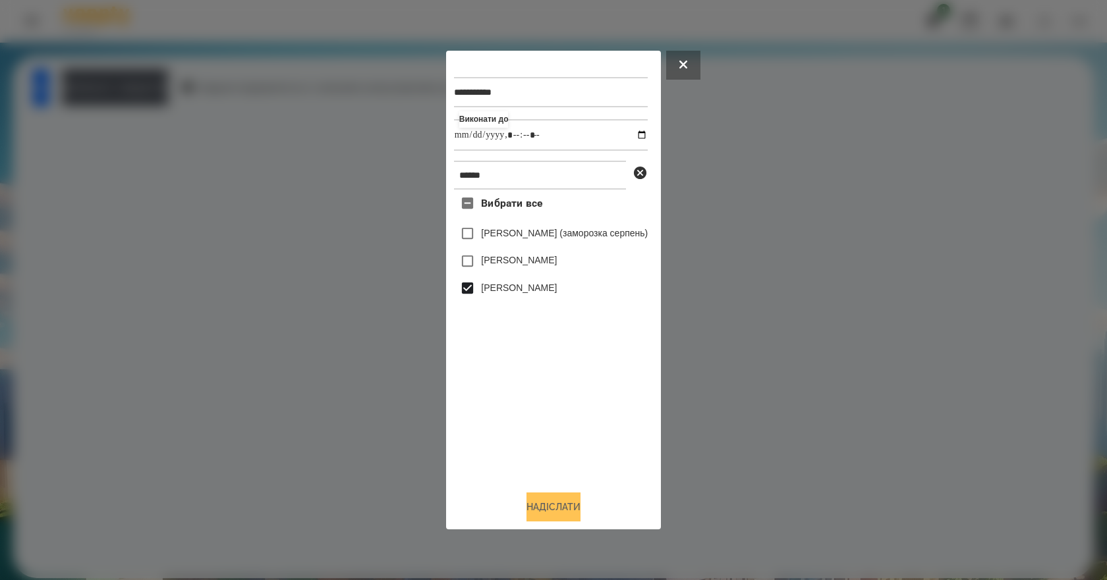
click at [561, 509] on button "Надіслати" at bounding box center [553, 507] width 54 height 29
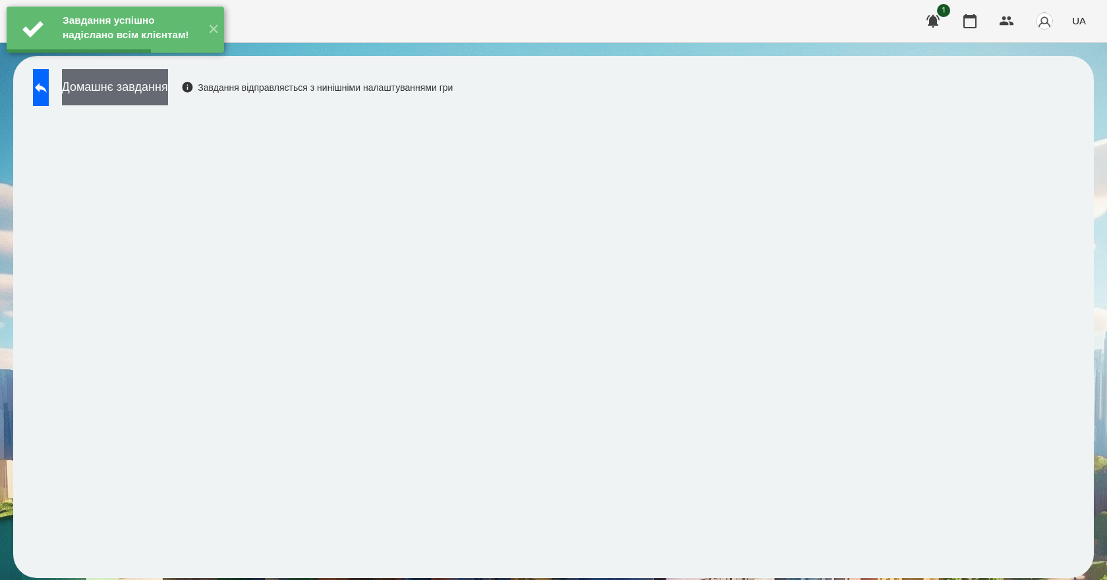
click at [173, 102] on div "Домашнє завдання Завдання відправляється з нинішніми налаштуваннями гри" at bounding box center [239, 90] width 426 height 43
click at [168, 101] on button "Домашнє завдання" at bounding box center [115, 87] width 106 height 36
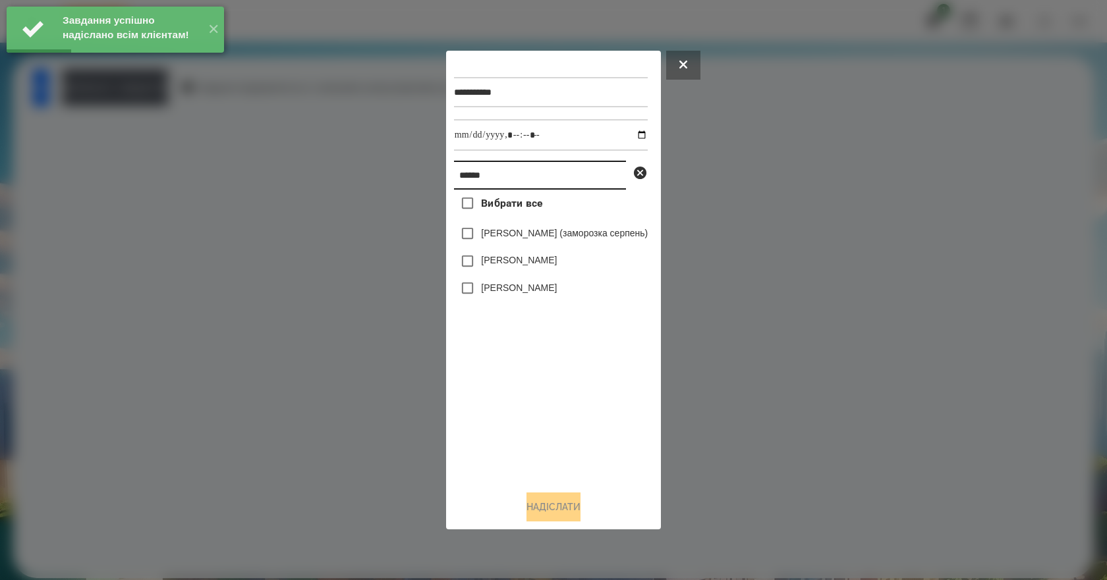
click at [539, 174] on input "******" at bounding box center [540, 175] width 172 height 29
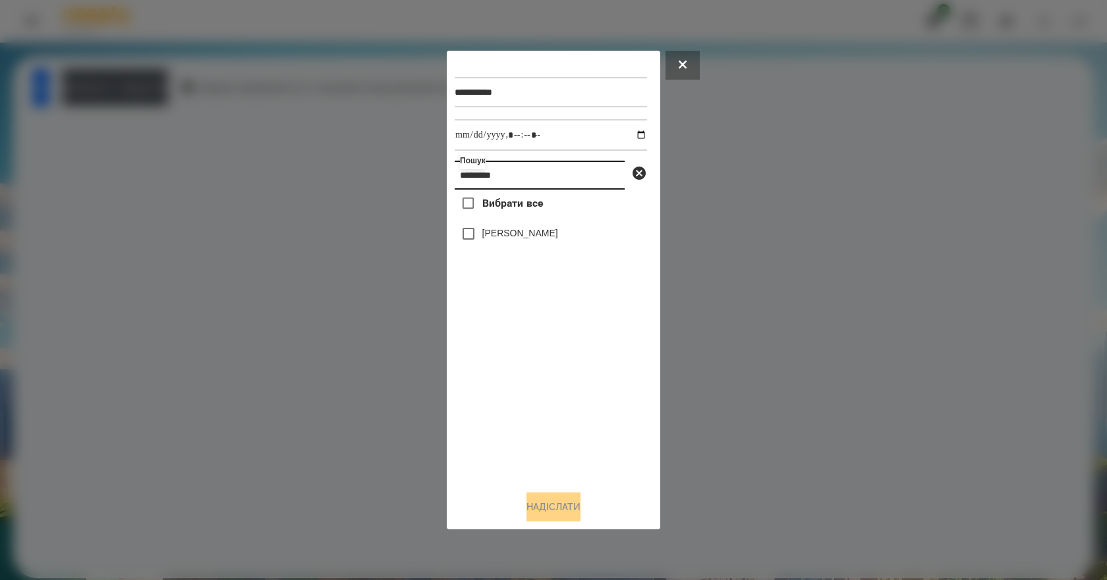
type input "*********"
click at [558, 240] on label "[PERSON_NAME]" at bounding box center [520, 233] width 76 height 13
click at [550, 507] on button "Надіслати" at bounding box center [553, 507] width 54 height 29
click at [167, 90] on button "Домашнє завдання" at bounding box center [115, 87] width 106 height 36
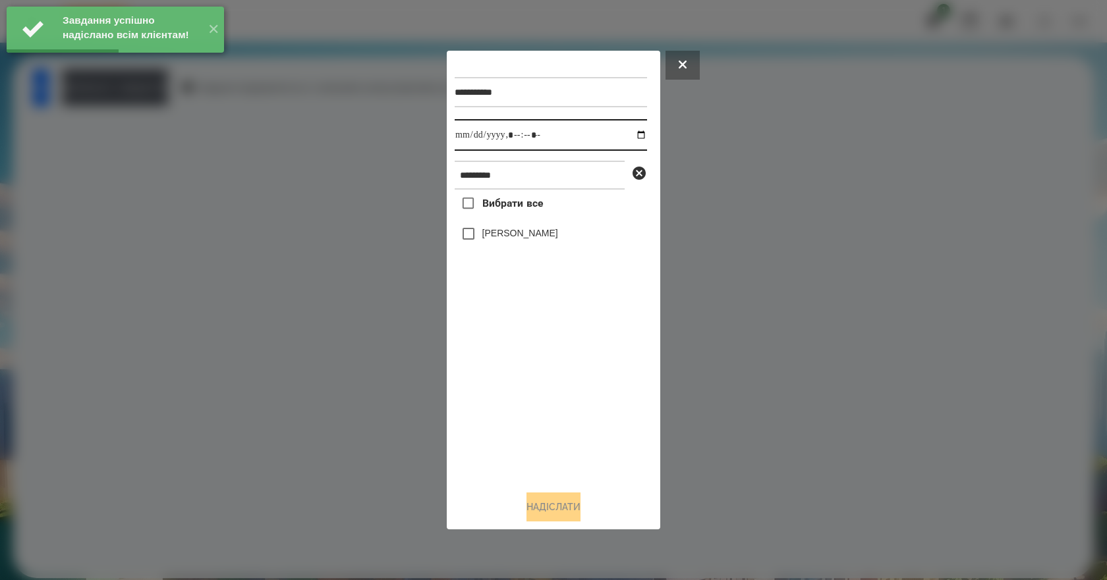
click at [633, 135] on input "datetime-local" at bounding box center [551, 135] width 192 height 32
type input "**********"
drag, startPoint x: 529, startPoint y: 399, endPoint x: 523, endPoint y: 323, distance: 75.3
click at [529, 398] on div "Вибрати все [PERSON_NAME]" at bounding box center [551, 335] width 192 height 291
click at [520, 237] on label "[PERSON_NAME]" at bounding box center [520, 233] width 76 height 13
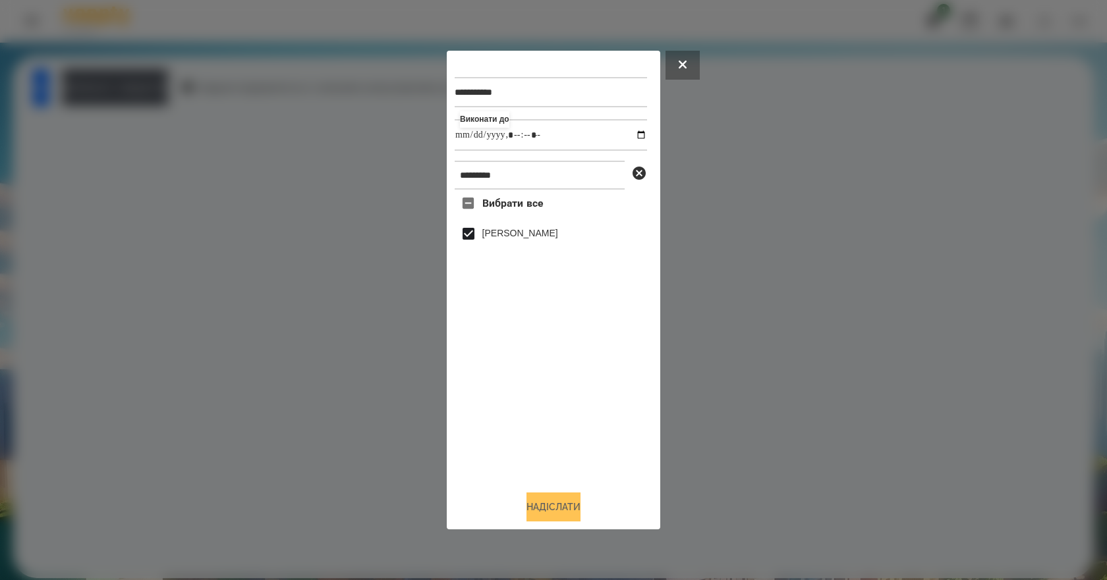
click at [568, 517] on button "Надіслати" at bounding box center [553, 507] width 54 height 29
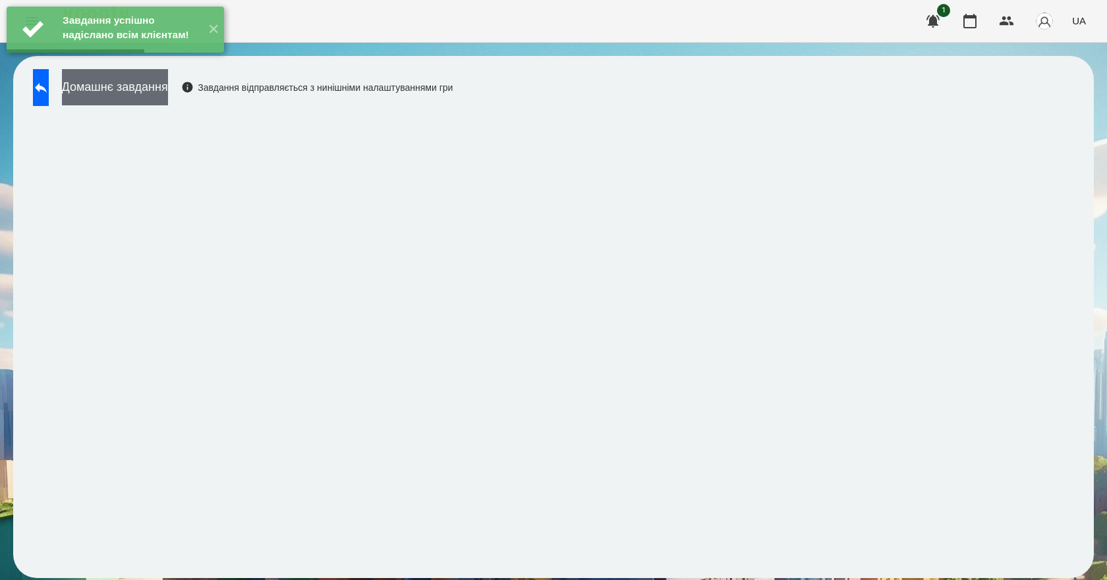
click at [168, 90] on button "Домашнє завдання" at bounding box center [115, 87] width 106 height 36
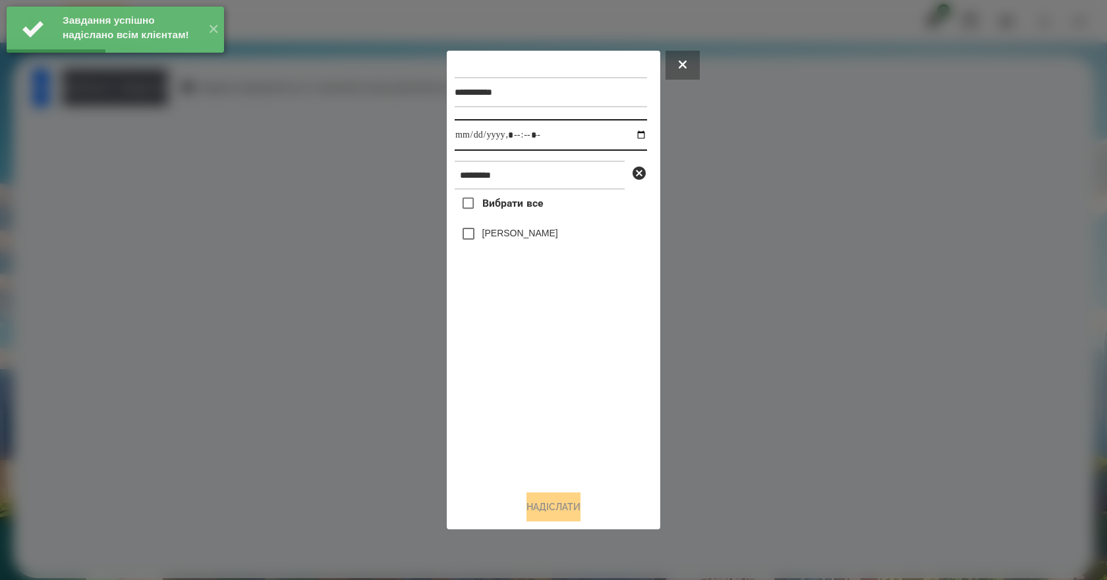
click at [629, 132] on input "datetime-local" at bounding box center [551, 135] width 192 height 32
type input "**********"
drag, startPoint x: 545, startPoint y: 424, endPoint x: 534, endPoint y: 387, distance: 38.6
click at [544, 425] on div "Вибрати все [PERSON_NAME]" at bounding box center [551, 335] width 192 height 291
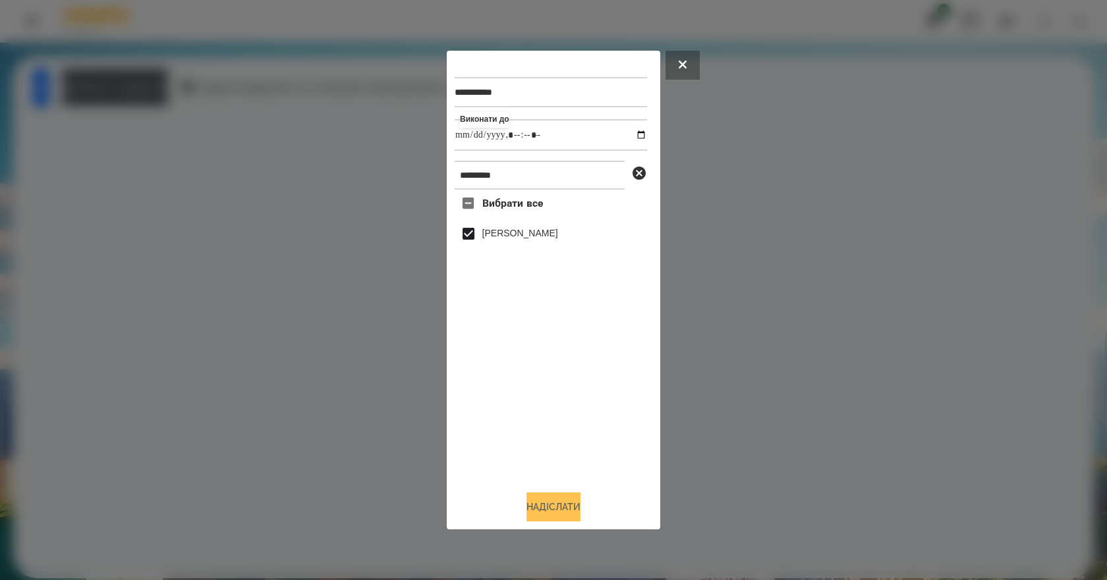
click at [575, 512] on button "Надіслати" at bounding box center [553, 507] width 54 height 29
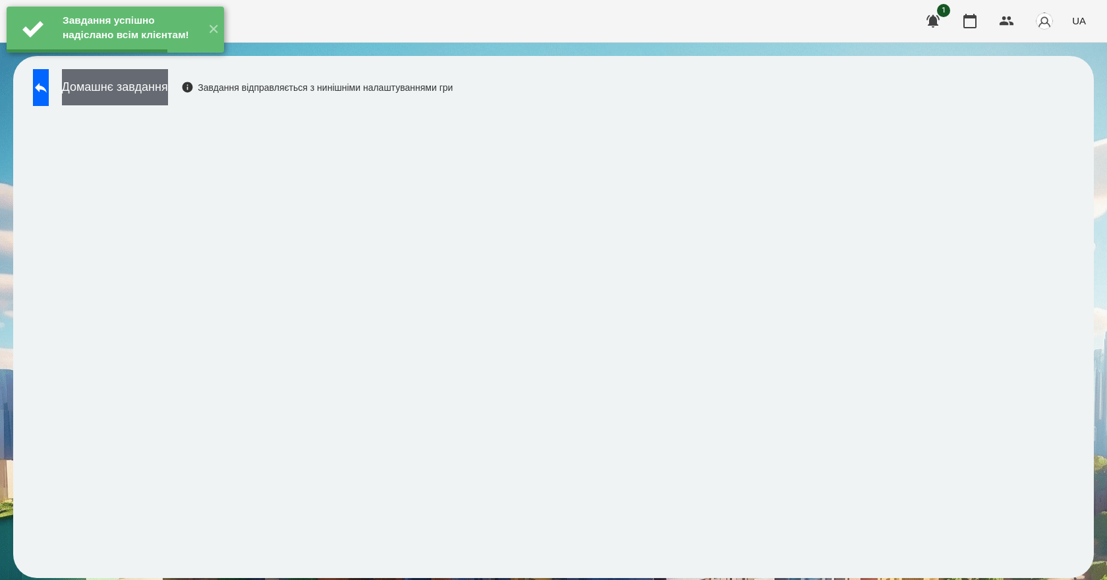
click at [168, 101] on button "Домашнє завдання" at bounding box center [115, 87] width 106 height 36
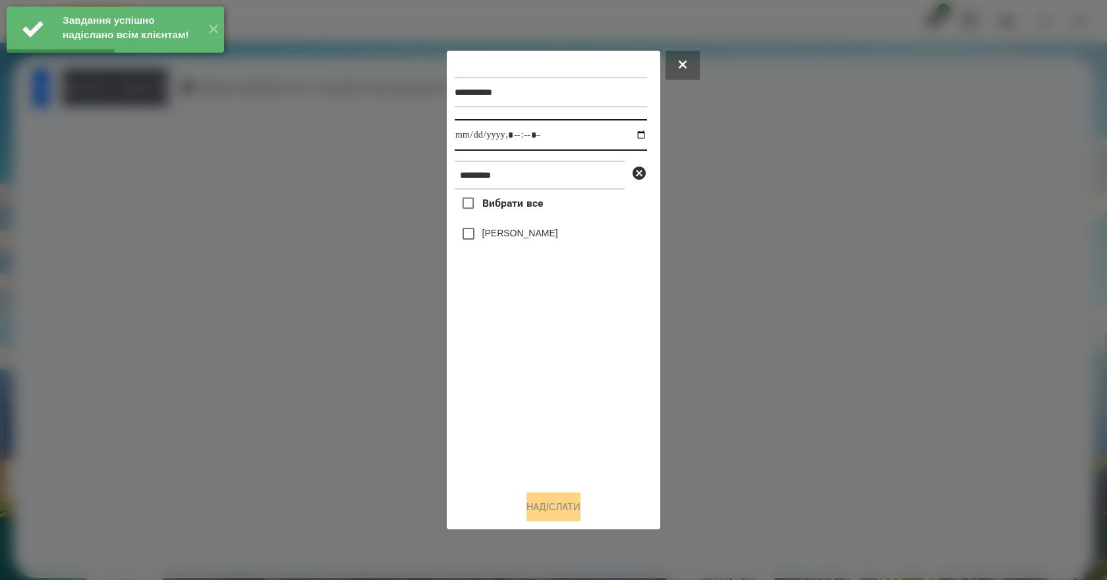
click at [625, 131] on input "datetime-local" at bounding box center [551, 135] width 192 height 32
type input "**********"
drag, startPoint x: 550, startPoint y: 436, endPoint x: 543, endPoint y: 362, distance: 74.8
click at [549, 433] on div "Вибрати все [PERSON_NAME]" at bounding box center [551, 335] width 192 height 291
click at [515, 240] on label "[PERSON_NAME]" at bounding box center [520, 233] width 76 height 13
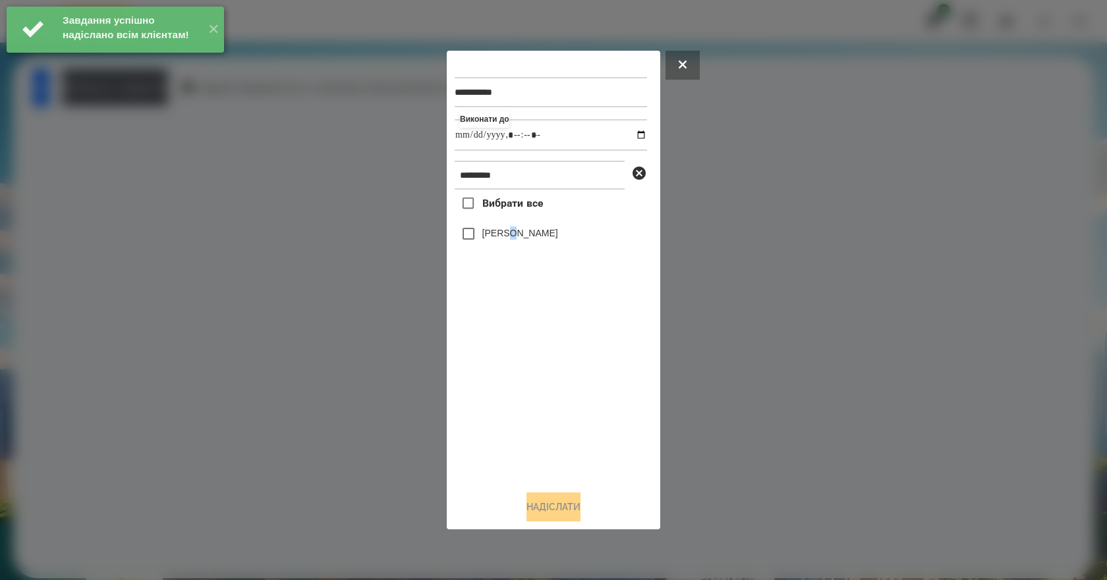
click at [510, 229] on label "[PERSON_NAME]" at bounding box center [520, 233] width 76 height 13
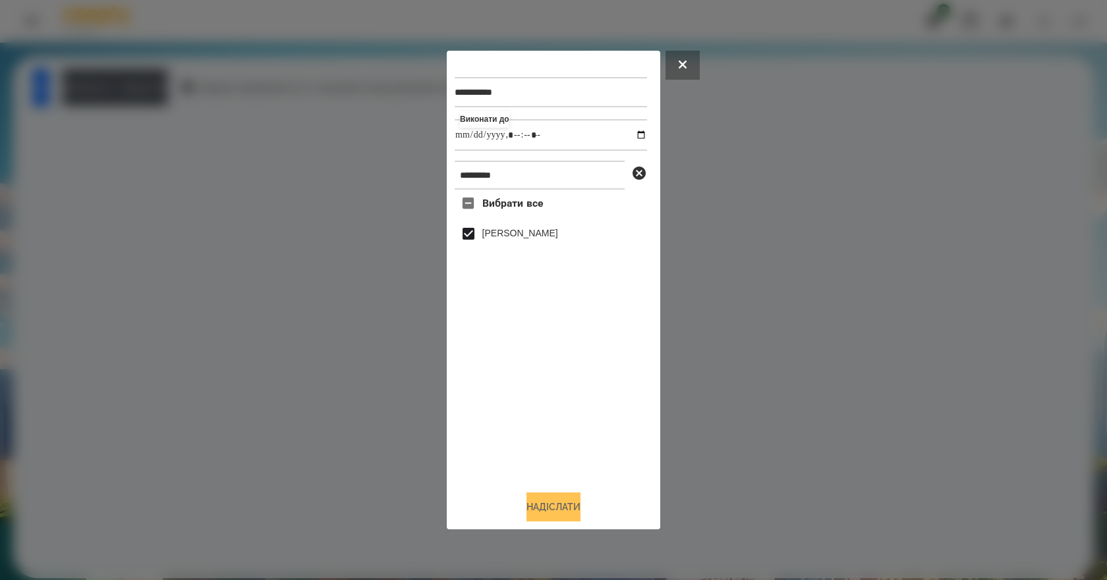
click at [578, 513] on button "Надіслати" at bounding box center [553, 507] width 54 height 29
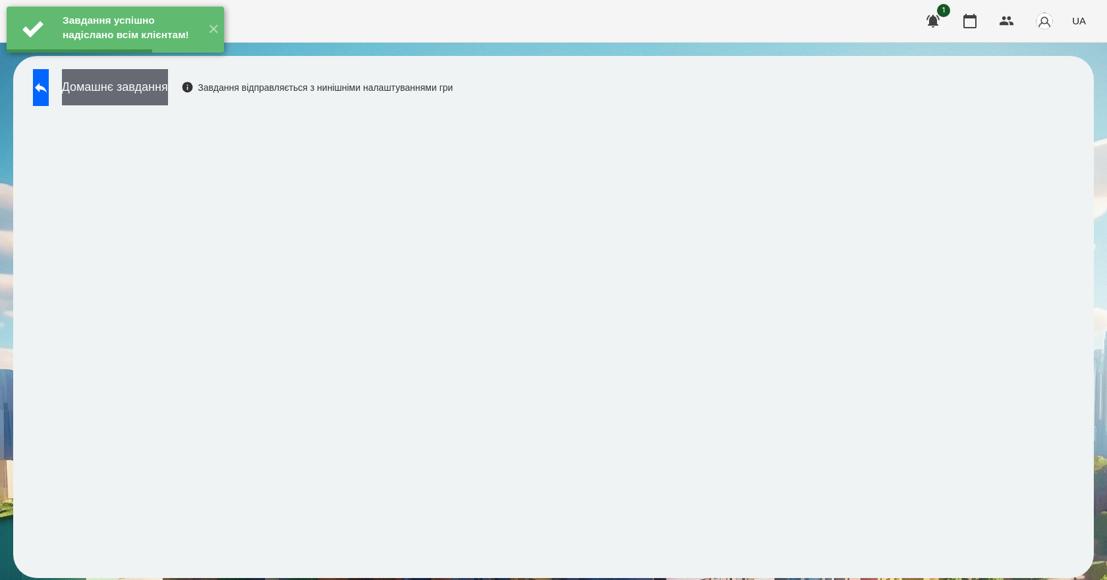
click at [168, 103] on button "Домашнє завдання" at bounding box center [115, 87] width 106 height 36
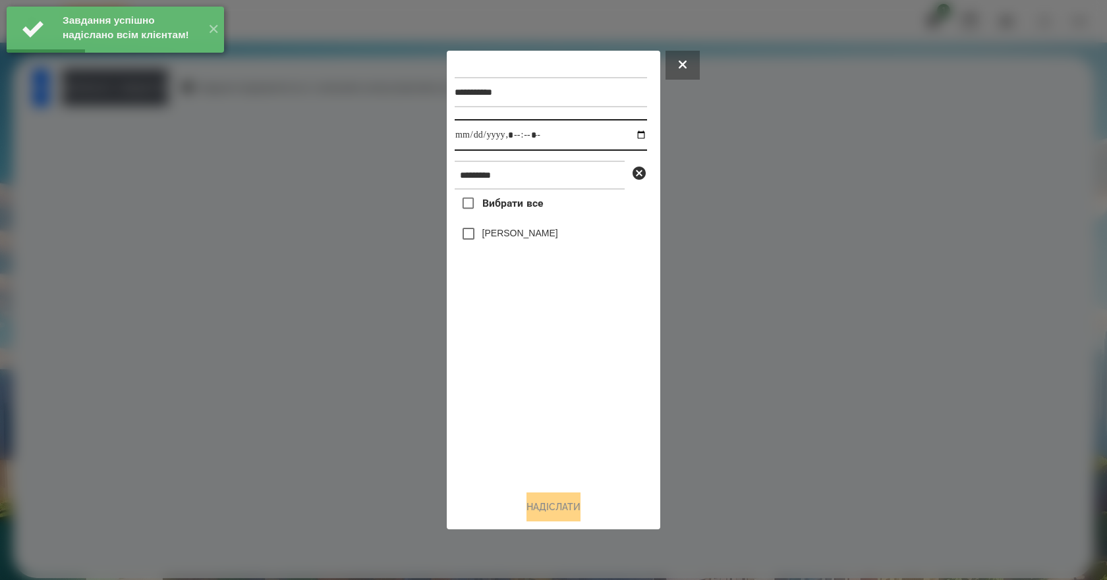
click at [626, 132] on input "datetime-local" at bounding box center [551, 135] width 192 height 32
type input "**********"
drag, startPoint x: 569, startPoint y: 417, endPoint x: 509, endPoint y: 295, distance: 135.8
click at [561, 401] on div "Вибрати все [PERSON_NAME]" at bounding box center [551, 335] width 192 height 291
click at [490, 234] on label "[PERSON_NAME]" at bounding box center [520, 233] width 76 height 13
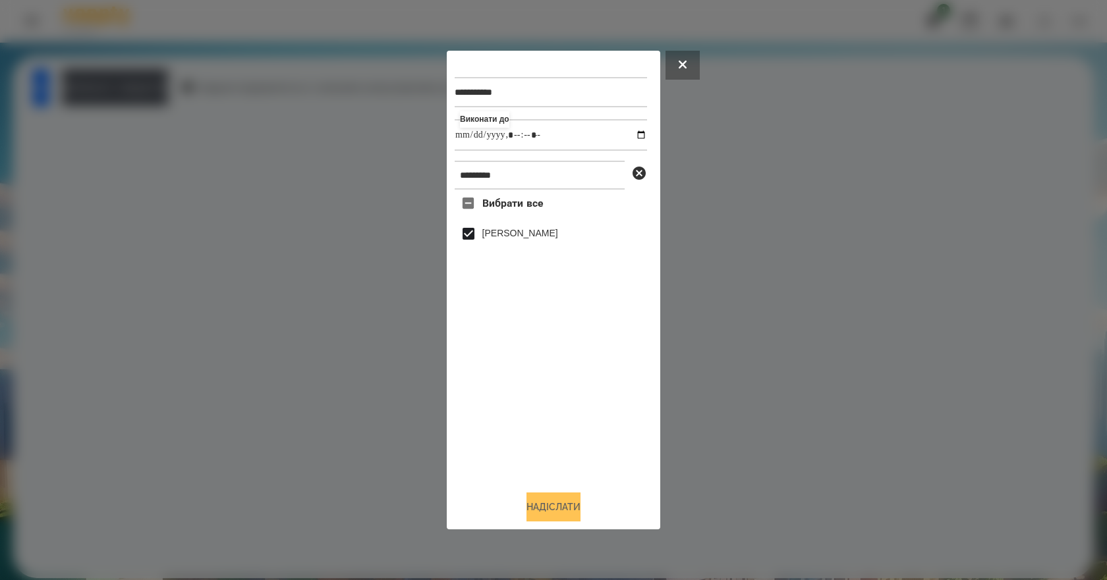
click at [559, 517] on button "Надіслати" at bounding box center [553, 507] width 54 height 29
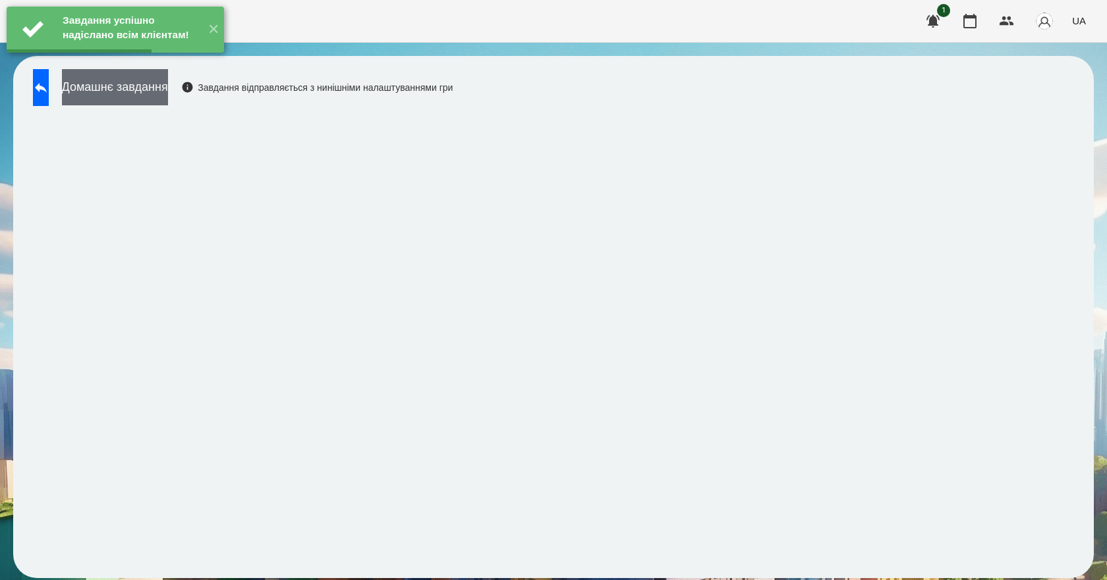
click at [168, 101] on button "Домашнє завдання" at bounding box center [115, 87] width 106 height 36
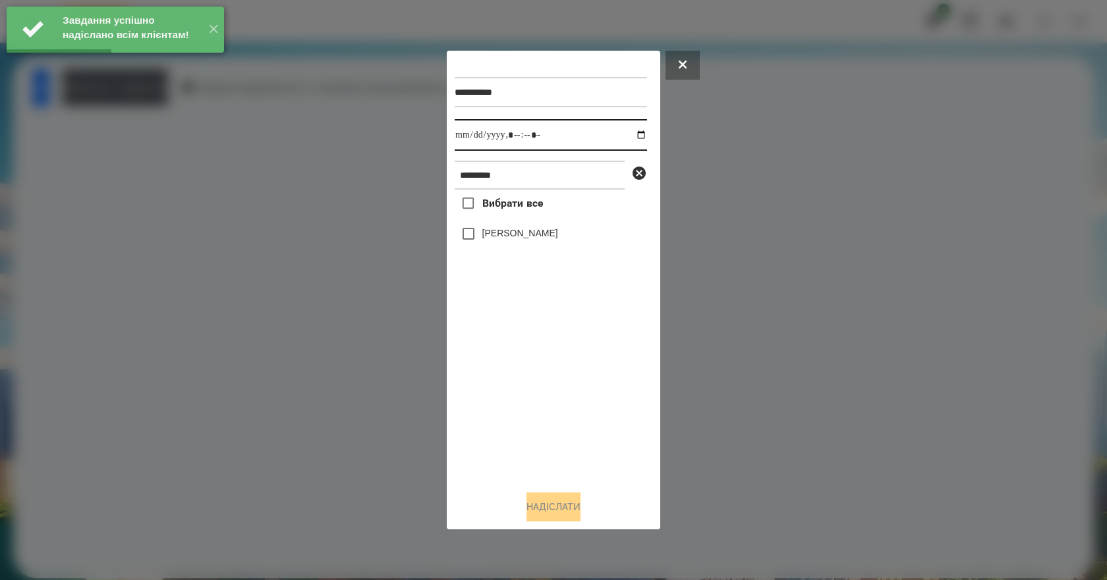
click at [630, 136] on input "datetime-local" at bounding box center [551, 135] width 192 height 32
type input "**********"
drag, startPoint x: 592, startPoint y: 415, endPoint x: 553, endPoint y: 350, distance: 76.3
click at [592, 415] on div "Вибрати все [PERSON_NAME]" at bounding box center [551, 335] width 192 height 291
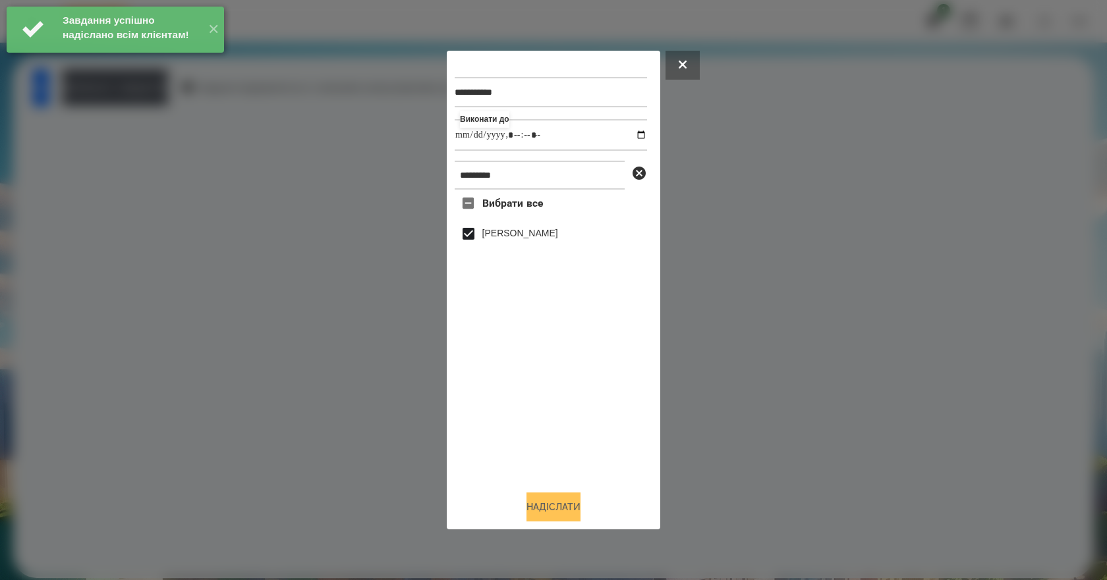
click at [580, 519] on button "Надіслати" at bounding box center [553, 507] width 54 height 29
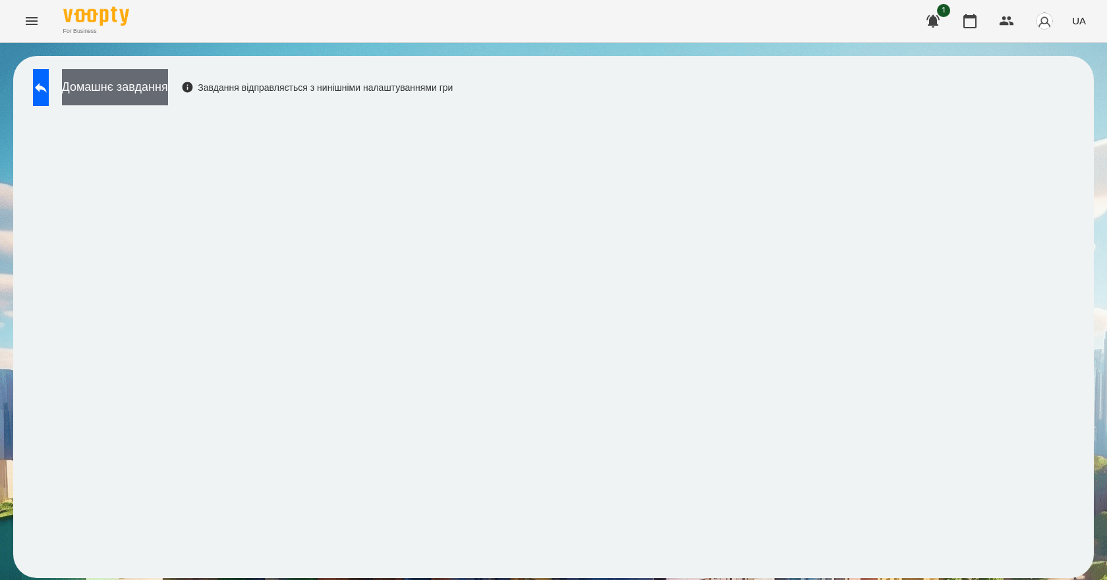
click at [168, 88] on button "Домашнє завдання" at bounding box center [115, 87] width 106 height 36
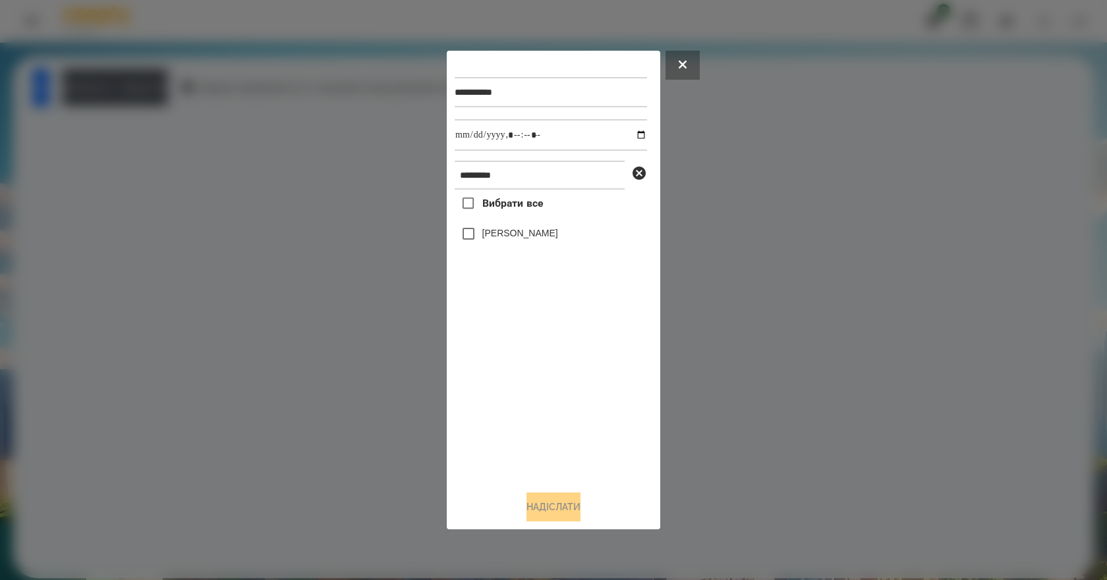
drag, startPoint x: 518, startPoint y: 235, endPoint x: 541, endPoint y: 344, distance: 111.1
click at [518, 237] on label "[PERSON_NAME]" at bounding box center [520, 233] width 76 height 13
click at [553, 513] on button "Надіслати" at bounding box center [553, 507] width 54 height 29
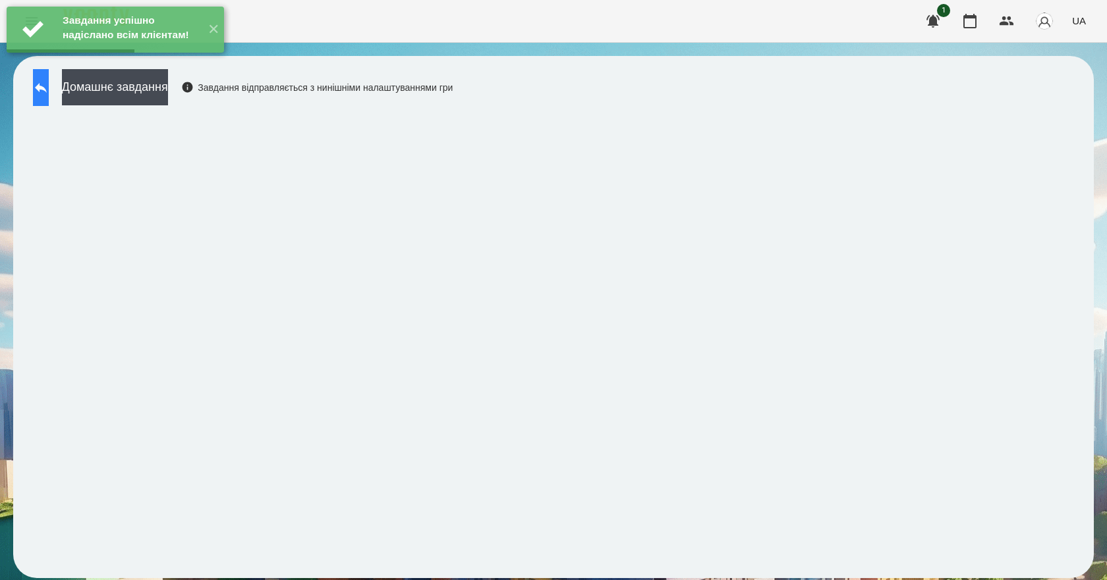
click at [49, 90] on icon at bounding box center [41, 88] width 16 height 16
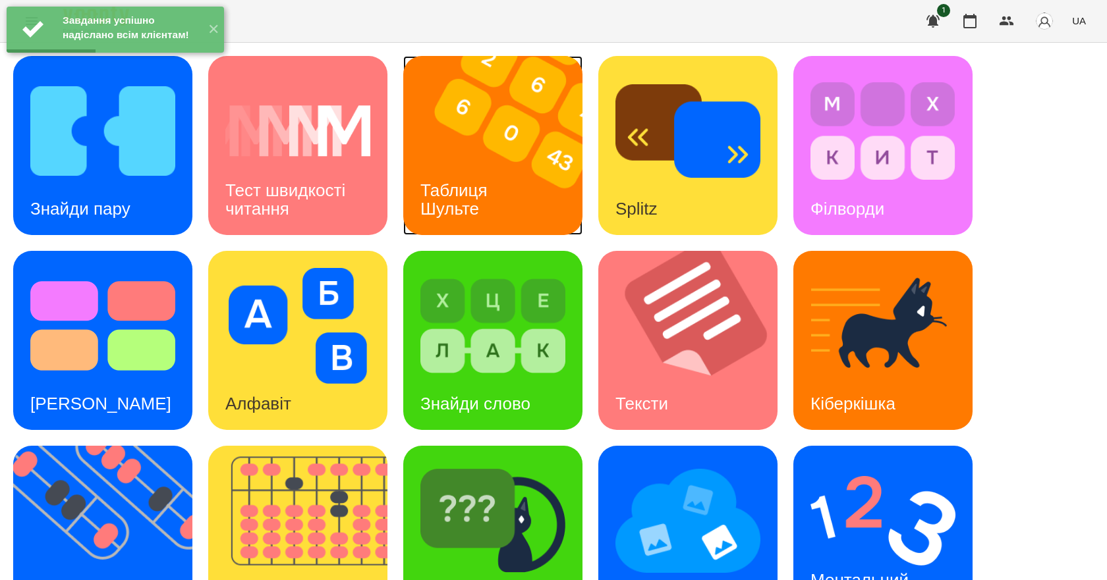
click at [474, 200] on h3 "Таблиця Шульте" at bounding box center [456, 199] width 72 height 38
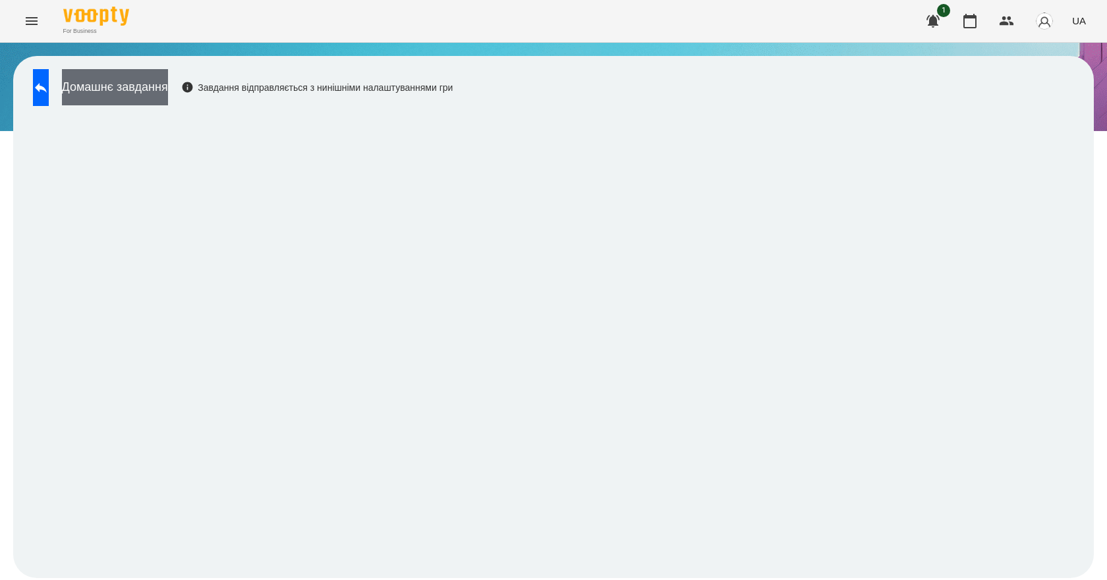
click at [152, 86] on button "Домашнє завдання" at bounding box center [115, 87] width 106 height 36
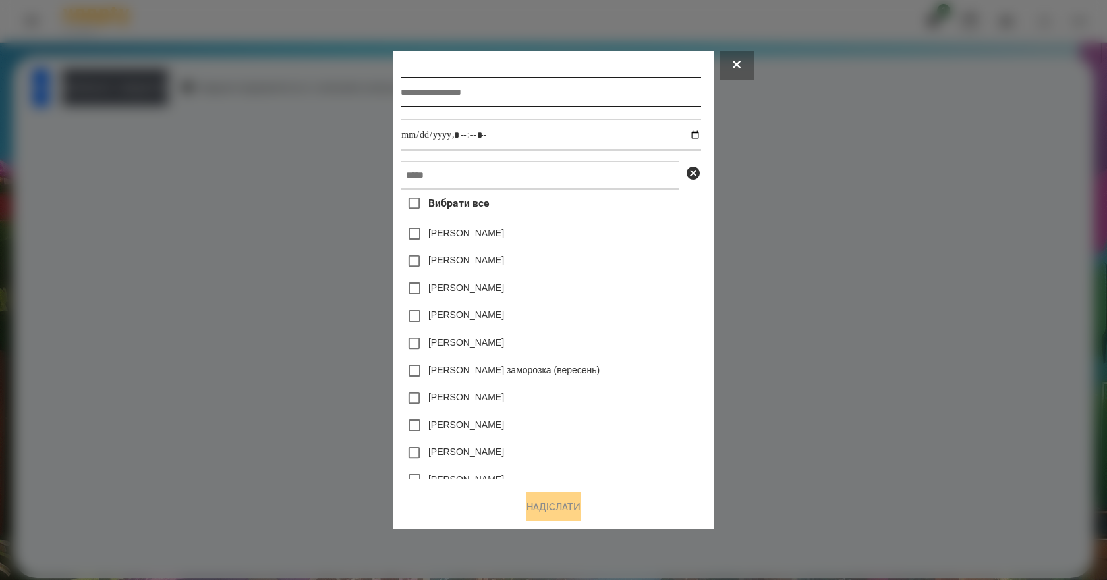
click at [514, 101] on input "text" at bounding box center [551, 92] width 300 height 30
type input "**********"
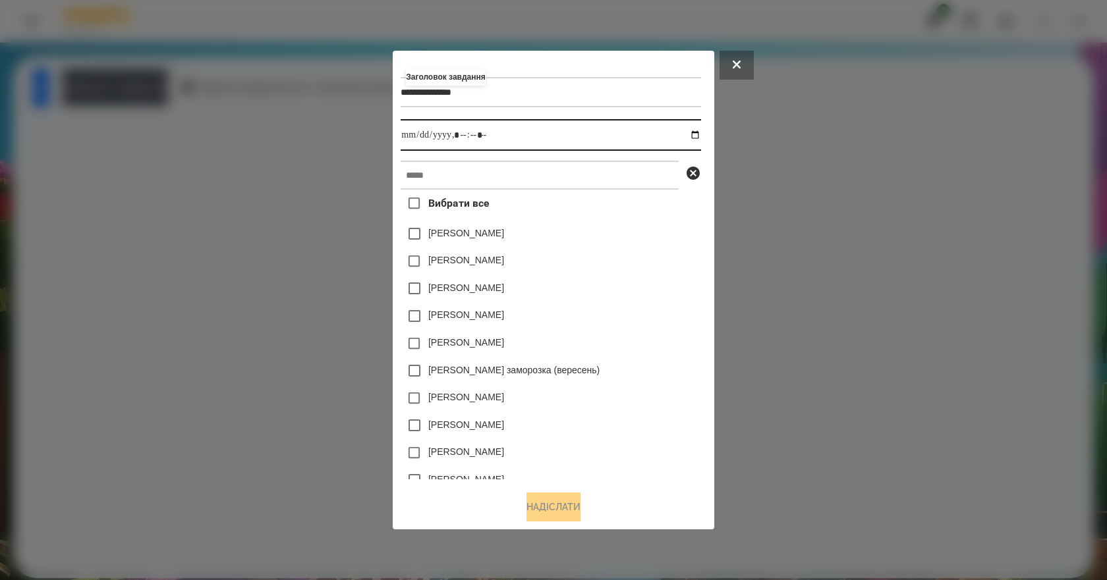
click at [698, 132] on input "datetime-local" at bounding box center [551, 135] width 300 height 32
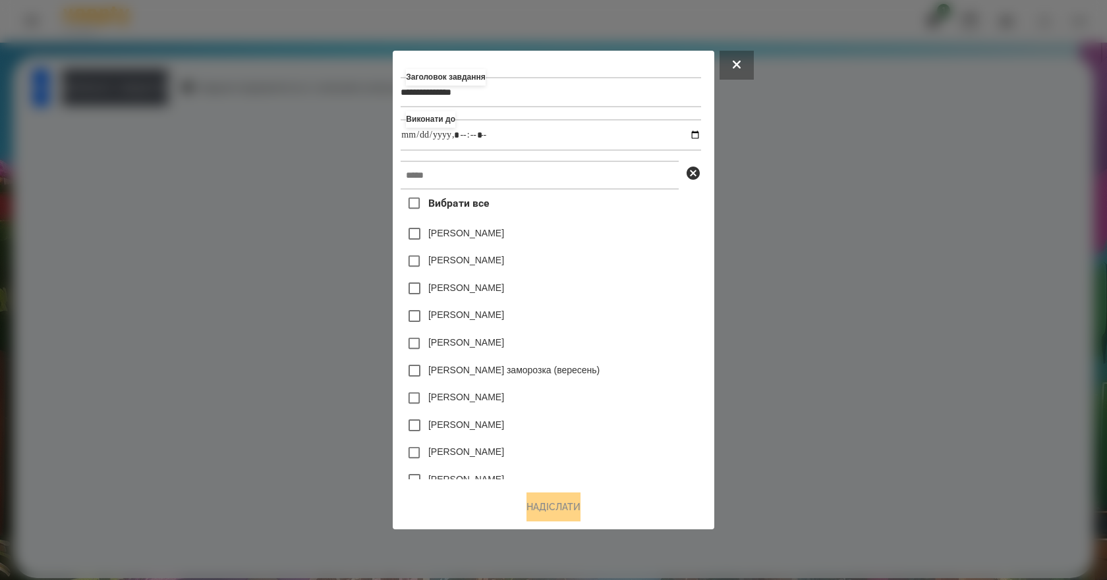
type input "**********"
click at [690, 327] on div "[PERSON_NAME]" at bounding box center [551, 316] width 300 height 28
click at [488, 178] on input "text" at bounding box center [540, 175] width 278 height 29
click at [525, 83] on input "**********" at bounding box center [551, 92] width 300 height 30
type input "**********"
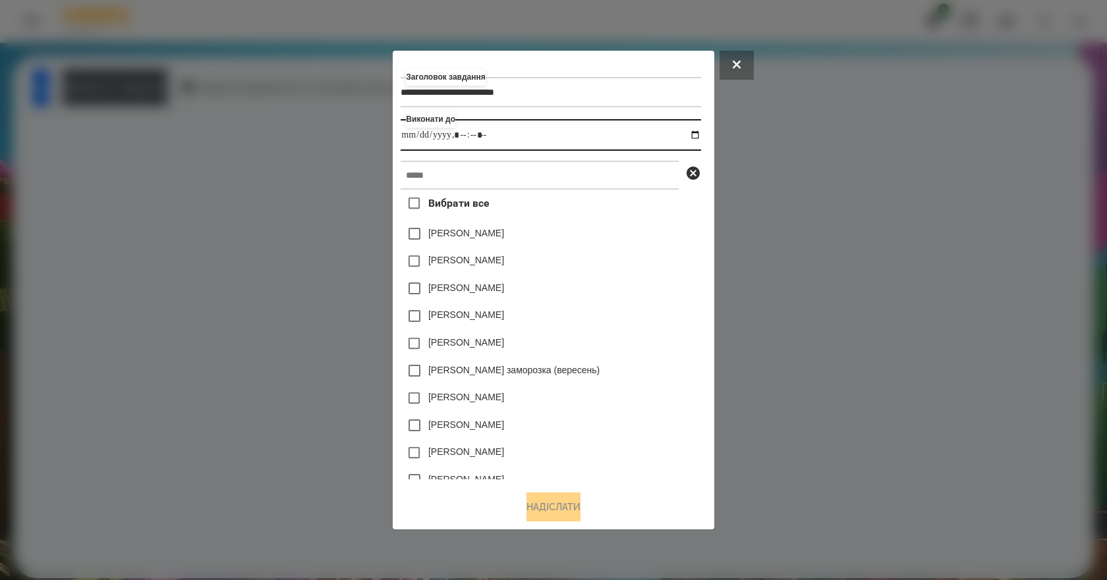
click at [698, 131] on input "datetime-local" at bounding box center [551, 135] width 300 height 32
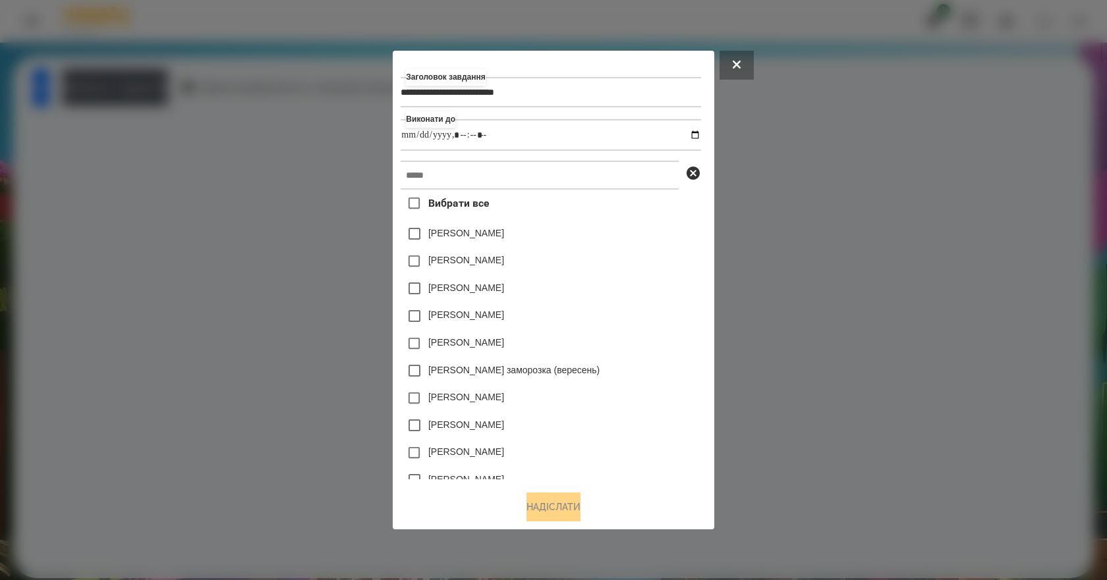
type input "**********"
drag, startPoint x: 605, startPoint y: 290, endPoint x: 597, endPoint y: 291, distance: 7.4
click at [597, 291] on div "[PERSON_NAME]" at bounding box center [551, 289] width 300 height 28
click at [543, 178] on input "text" at bounding box center [540, 175] width 278 height 29
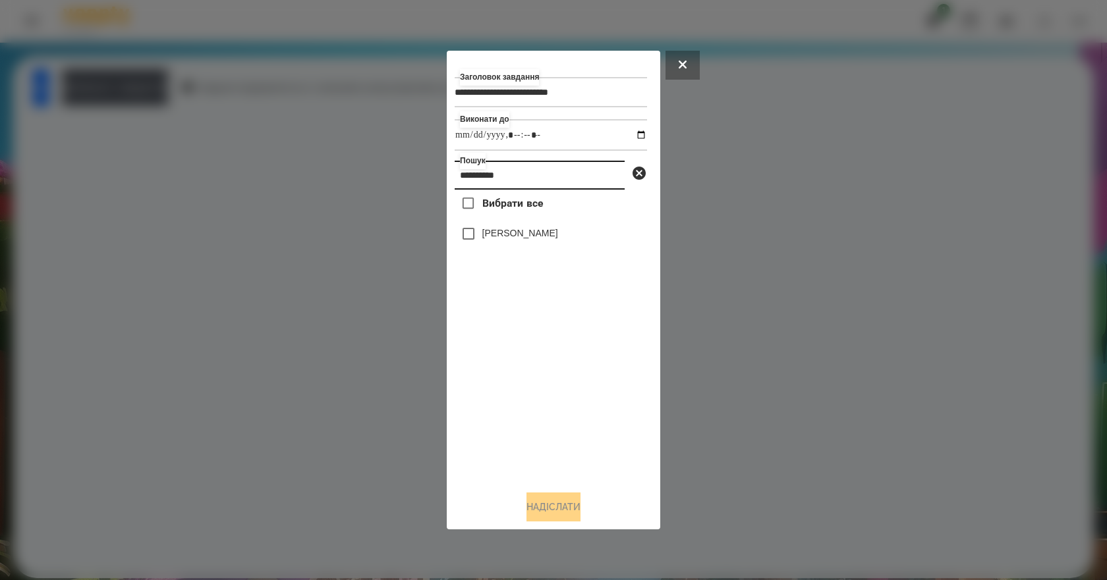
type input "**********"
click at [558, 239] on label "[PERSON_NAME]" at bounding box center [520, 233] width 76 height 13
click at [551, 502] on button "Надіслати" at bounding box center [553, 507] width 54 height 29
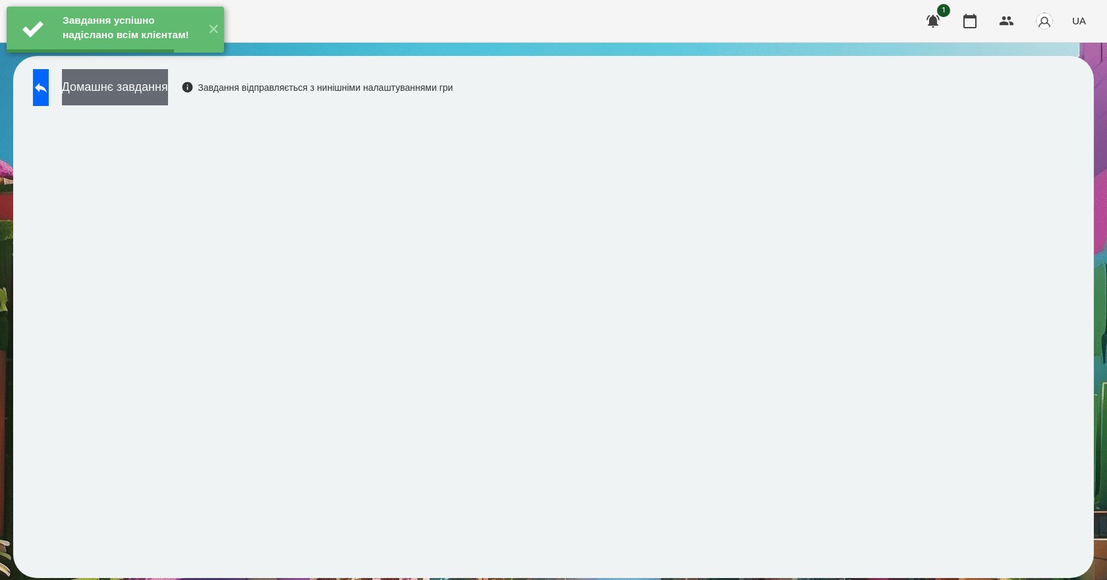
click at [148, 97] on button "Домашнє завдання" at bounding box center [115, 87] width 106 height 36
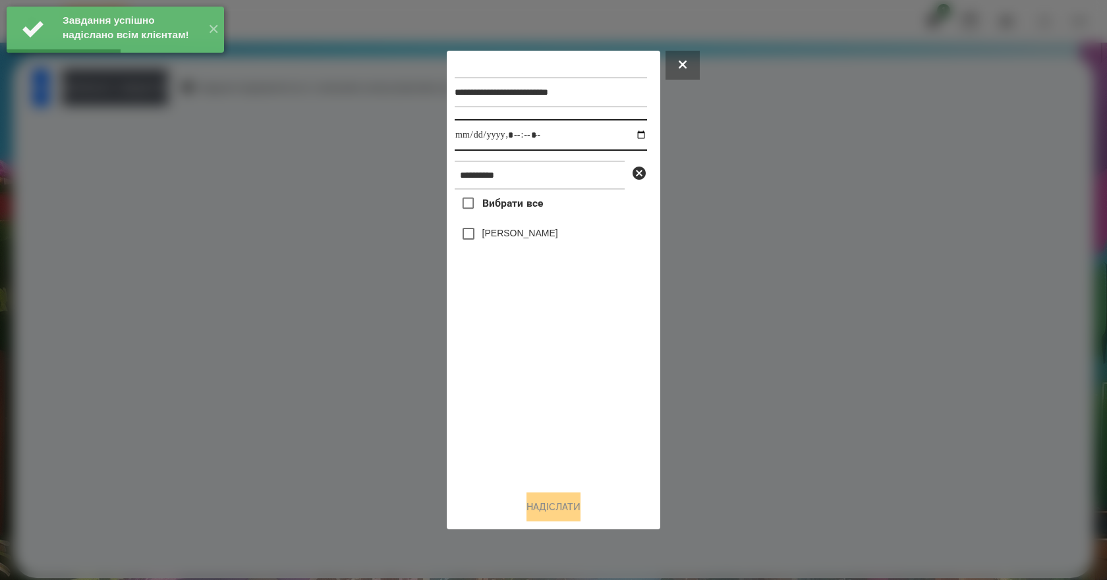
click at [629, 136] on input "datetime-local" at bounding box center [551, 135] width 192 height 32
type input "**********"
drag, startPoint x: 532, startPoint y: 428, endPoint x: 517, endPoint y: 320, distance: 108.3
click at [531, 422] on div "Вибрати все [PERSON_NAME]" at bounding box center [551, 335] width 192 height 291
click at [493, 231] on label "[PERSON_NAME]" at bounding box center [520, 233] width 76 height 13
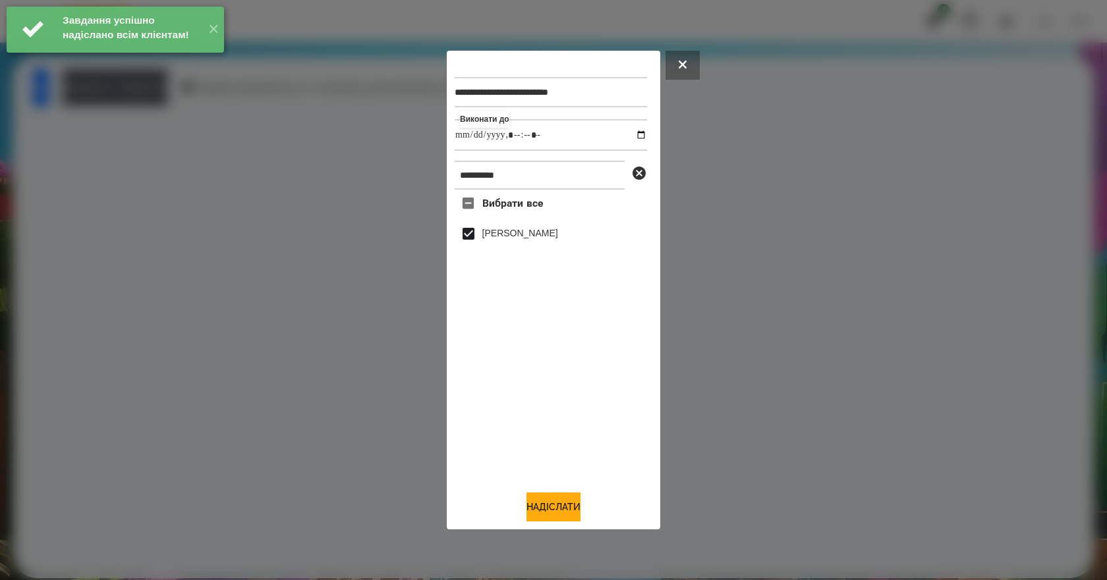
click at [544, 530] on div "**********" at bounding box center [553, 291] width 213 height 480
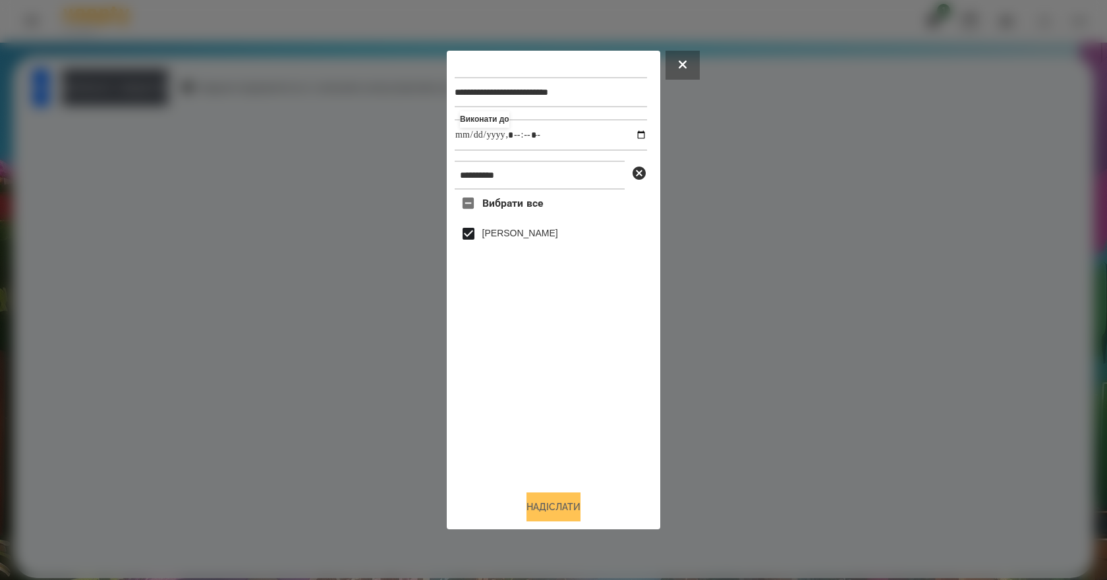
click at [543, 514] on button "Надіслати" at bounding box center [553, 507] width 54 height 29
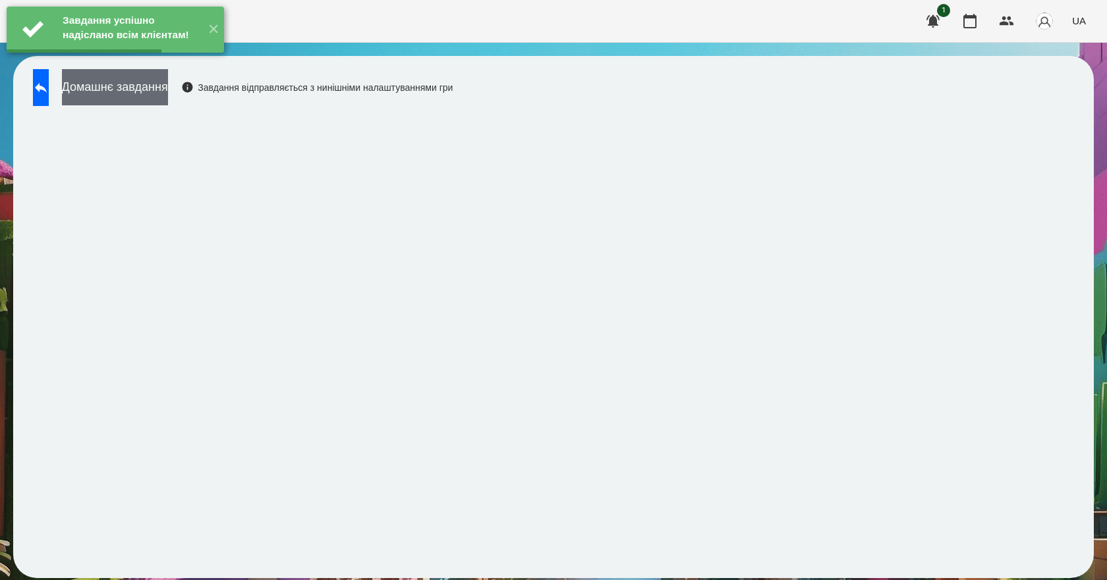
click at [159, 88] on button "Домашнє завдання" at bounding box center [115, 87] width 106 height 36
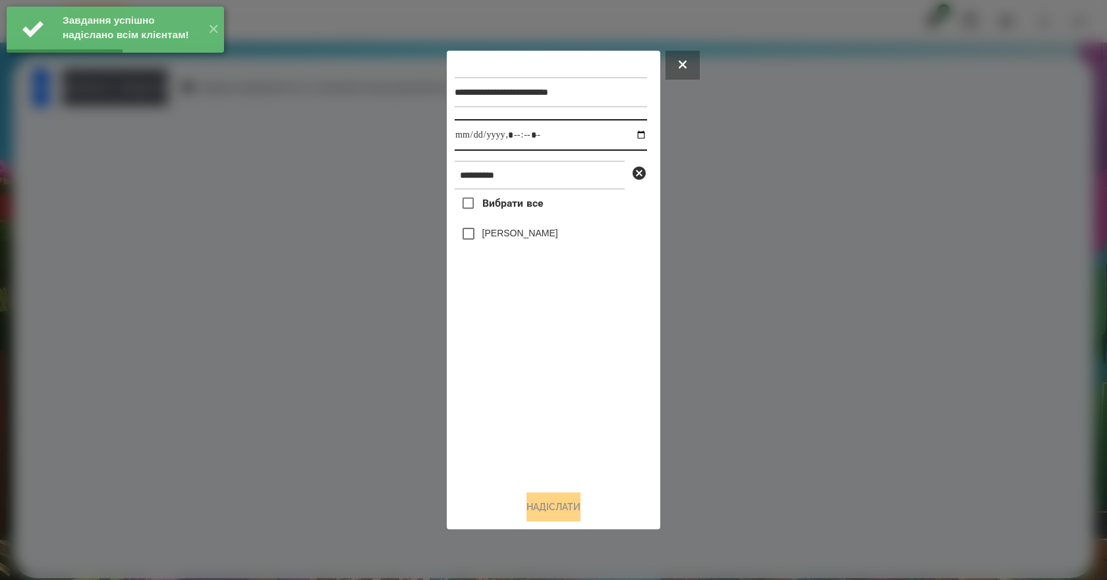
click at [630, 134] on input "datetime-local" at bounding box center [551, 135] width 192 height 32
type input "**********"
drag, startPoint x: 507, startPoint y: 391, endPoint x: 505, endPoint y: 300, distance: 91.6
click at [506, 382] on div "Вибрати все [PERSON_NAME]" at bounding box center [551, 335] width 192 height 291
click at [497, 233] on label "[PERSON_NAME]" at bounding box center [520, 233] width 76 height 13
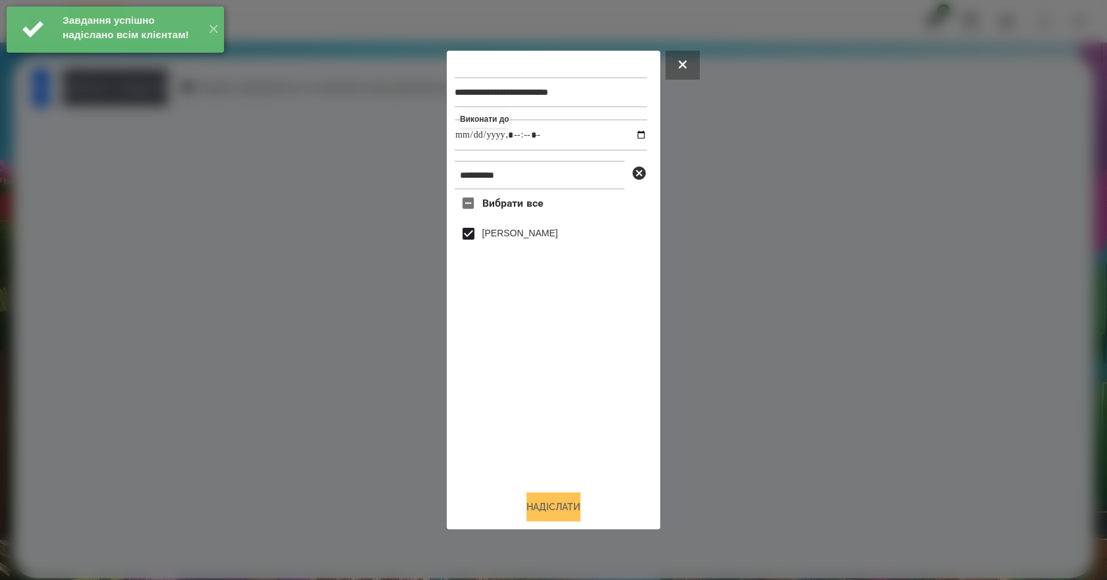
click at [561, 520] on button "Надіслати" at bounding box center [553, 507] width 54 height 29
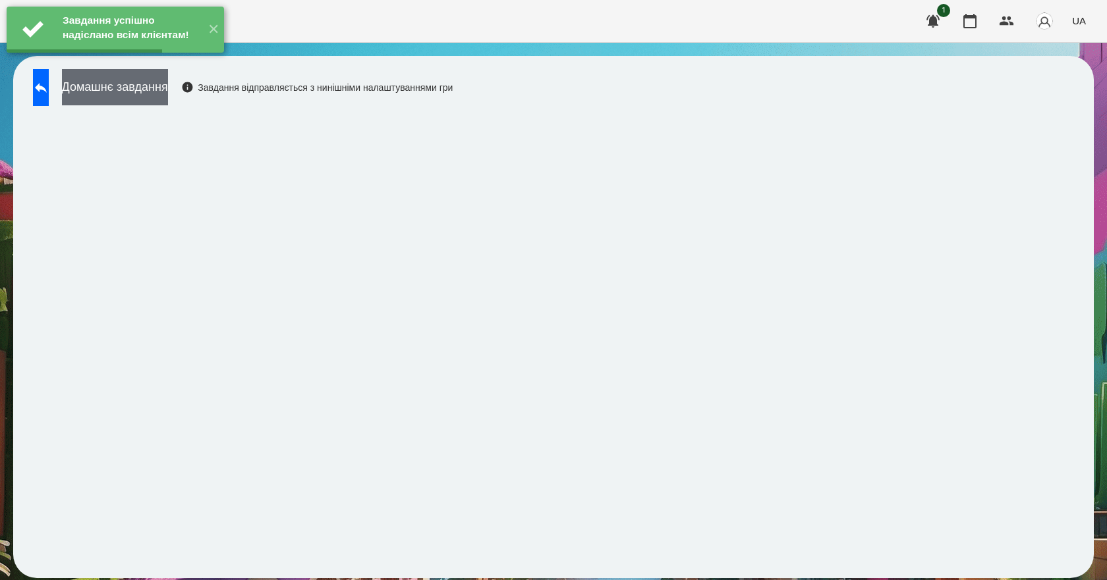
click at [153, 93] on button "Домашнє завдання" at bounding box center [115, 87] width 106 height 36
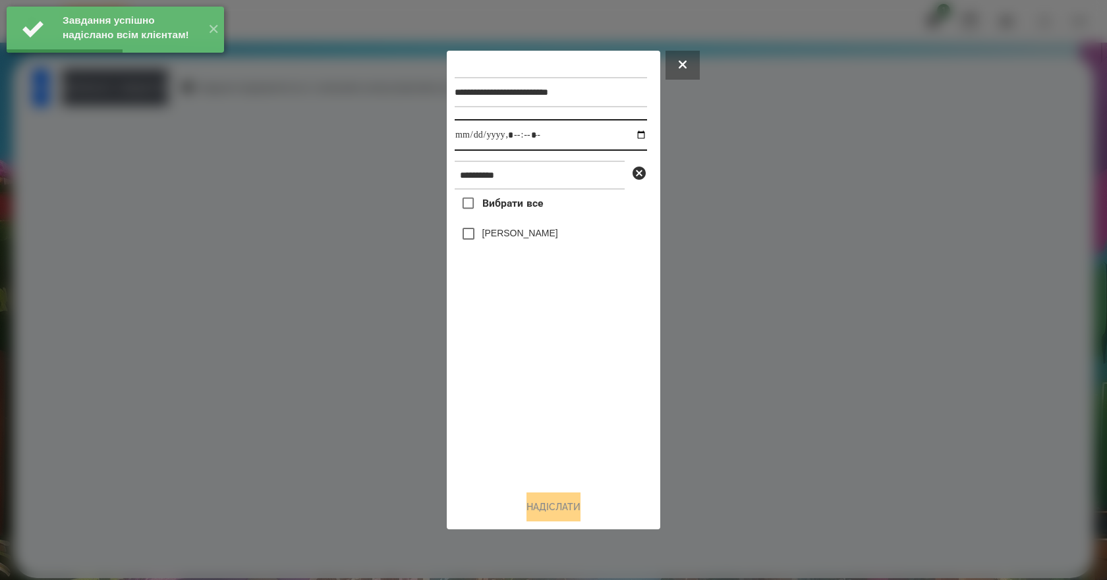
click at [624, 136] on input "datetime-local" at bounding box center [551, 135] width 192 height 32
type input "**********"
click at [546, 381] on div "Вибрати все [PERSON_NAME]" at bounding box center [551, 335] width 192 height 291
click at [516, 231] on label "[PERSON_NAME]" at bounding box center [520, 233] width 76 height 13
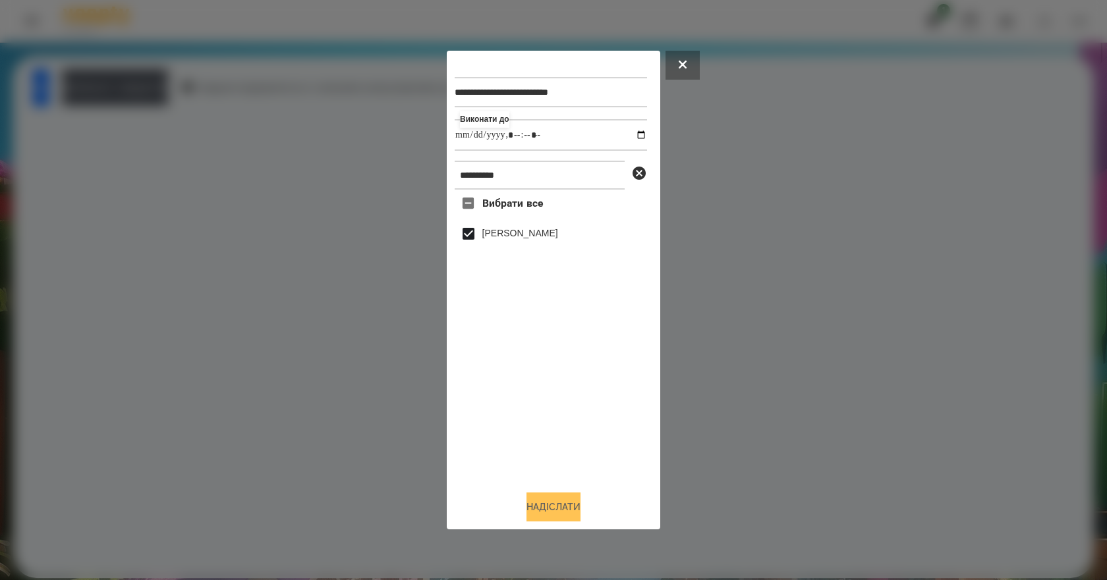
click at [555, 511] on button "Надіслати" at bounding box center [553, 507] width 54 height 29
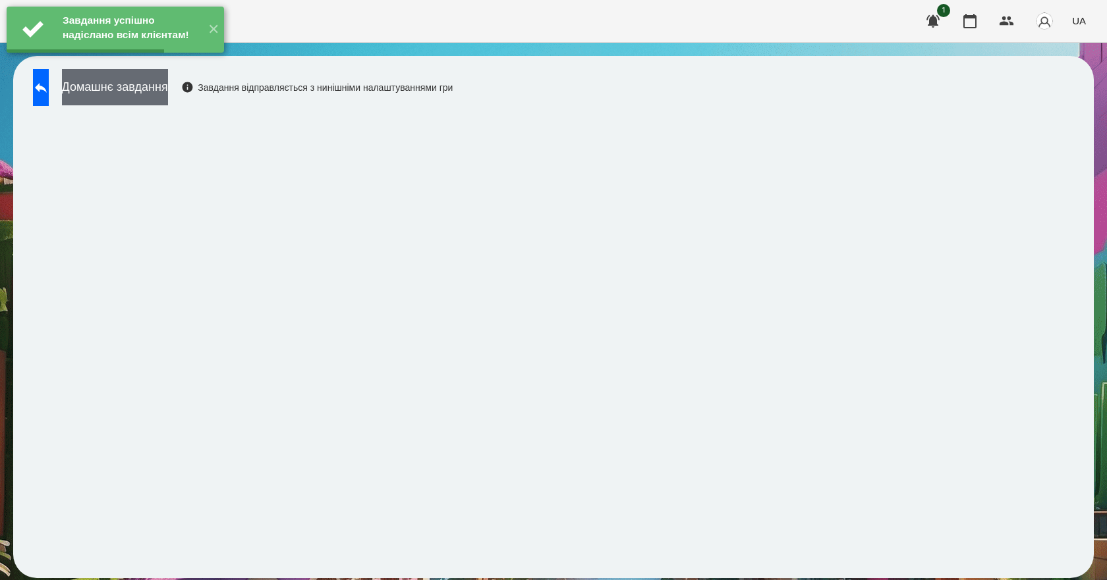
click at [160, 99] on button "Домашнє завдання" at bounding box center [115, 87] width 106 height 36
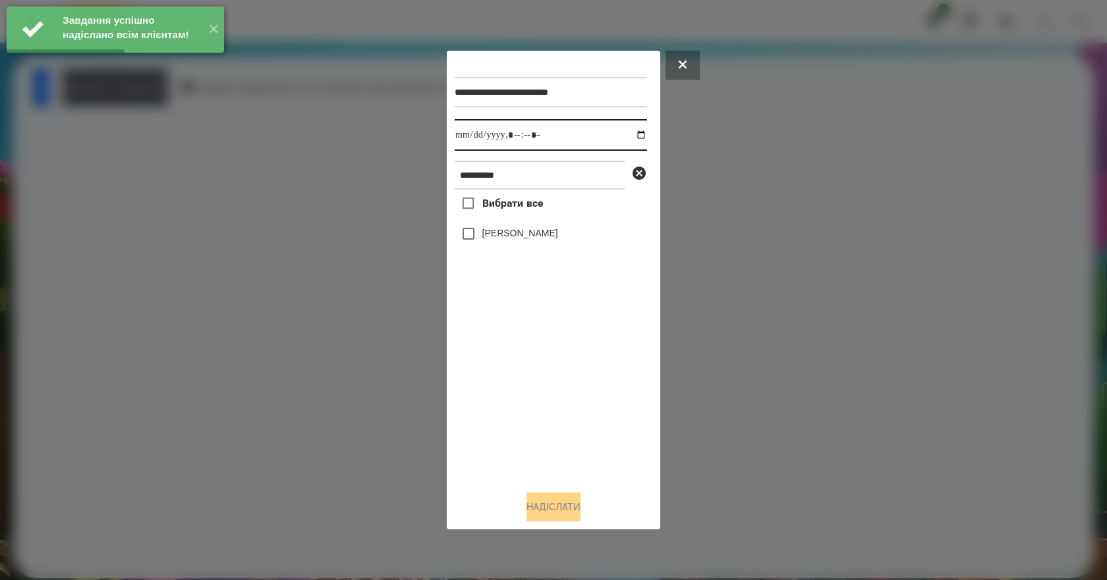
click at [633, 136] on input "datetime-local" at bounding box center [551, 135] width 192 height 32
type input "**********"
drag, startPoint x: 548, startPoint y: 395, endPoint x: 532, endPoint y: 336, distance: 61.5
click at [547, 393] on div "Вибрати все [PERSON_NAME]" at bounding box center [551, 335] width 192 height 291
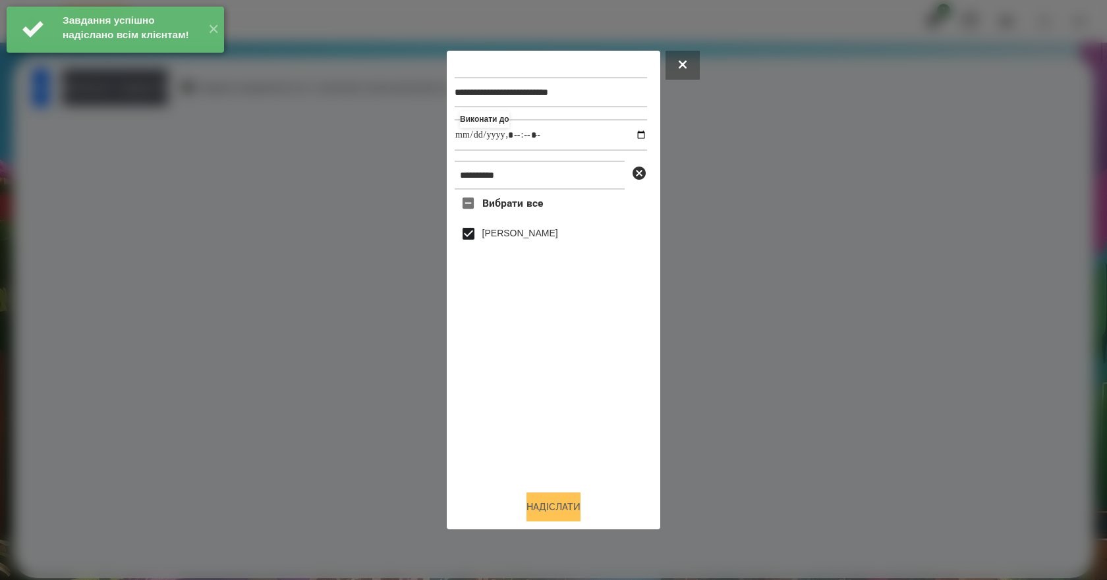
click at [559, 507] on button "Надіслати" at bounding box center [553, 507] width 54 height 29
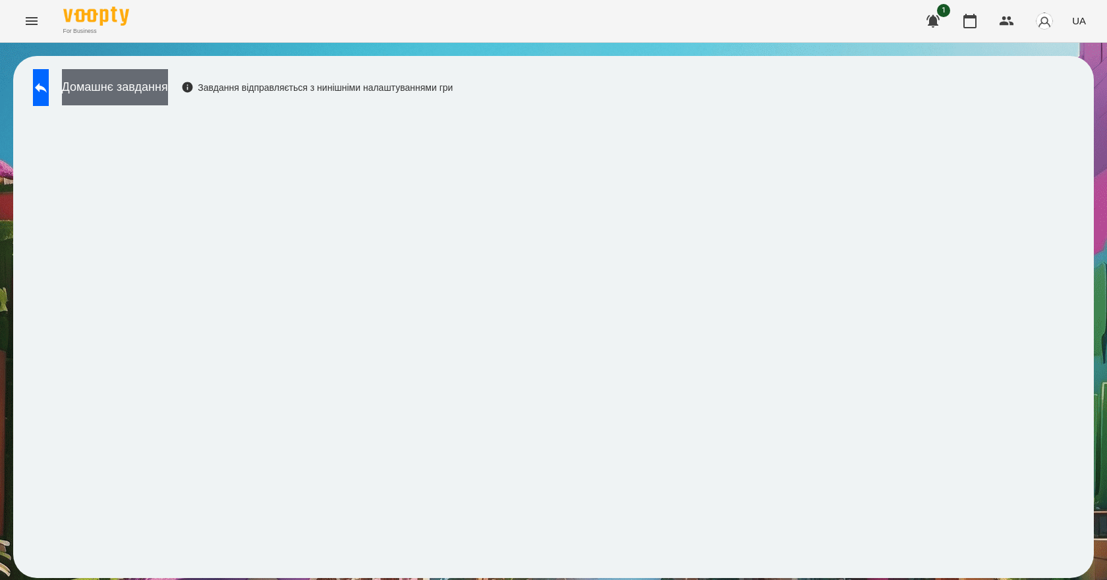
click at [168, 91] on button "Домашнє завдання" at bounding box center [115, 87] width 106 height 36
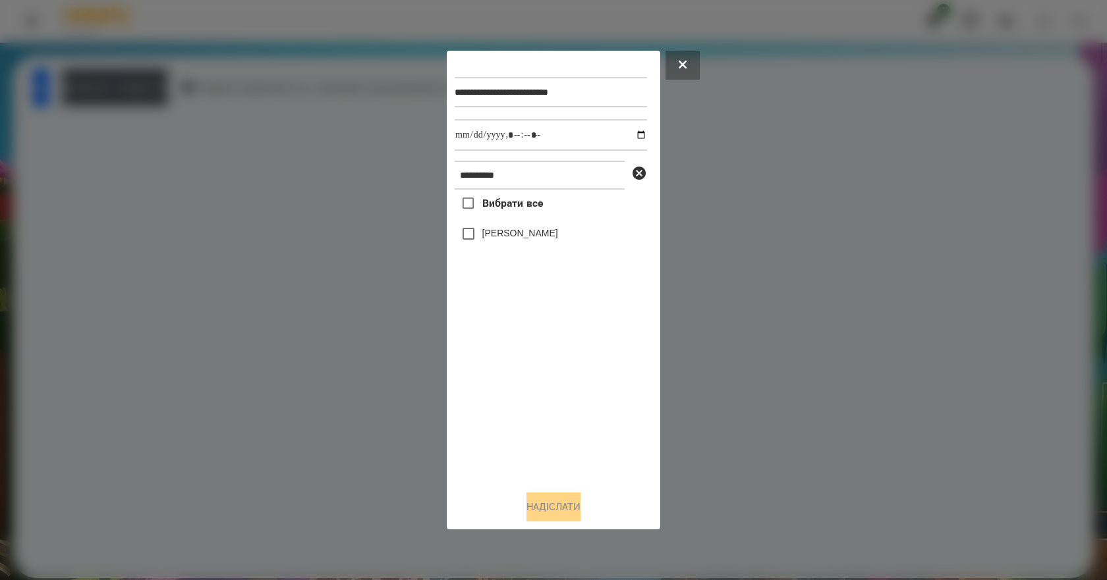
click at [502, 240] on label "[PERSON_NAME]" at bounding box center [520, 233] width 76 height 13
click at [543, 507] on button "Надіслати" at bounding box center [553, 507] width 54 height 29
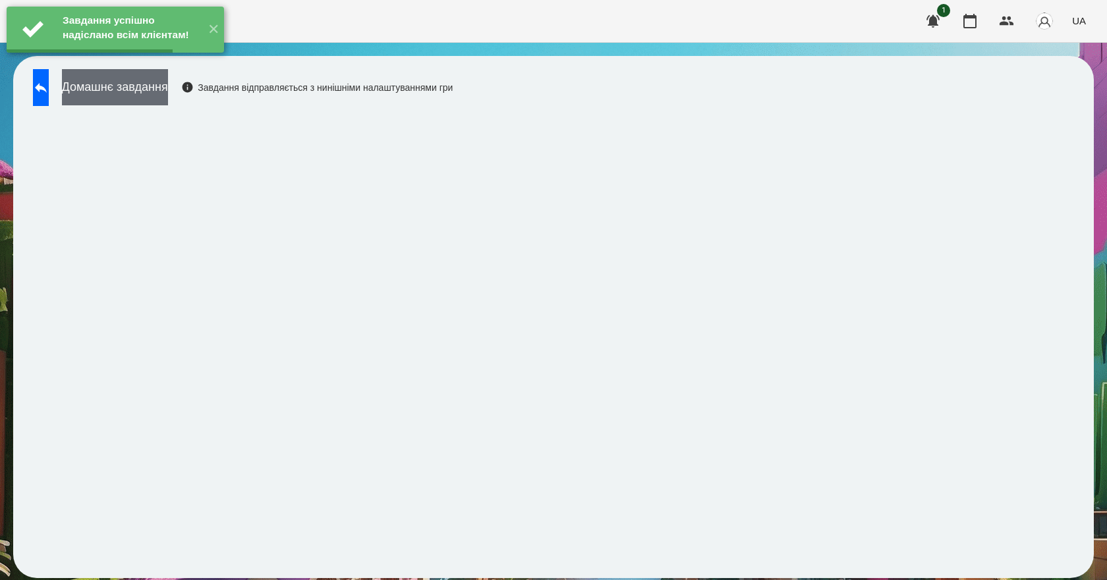
click at [168, 92] on button "Домашнє завдання" at bounding box center [115, 87] width 106 height 36
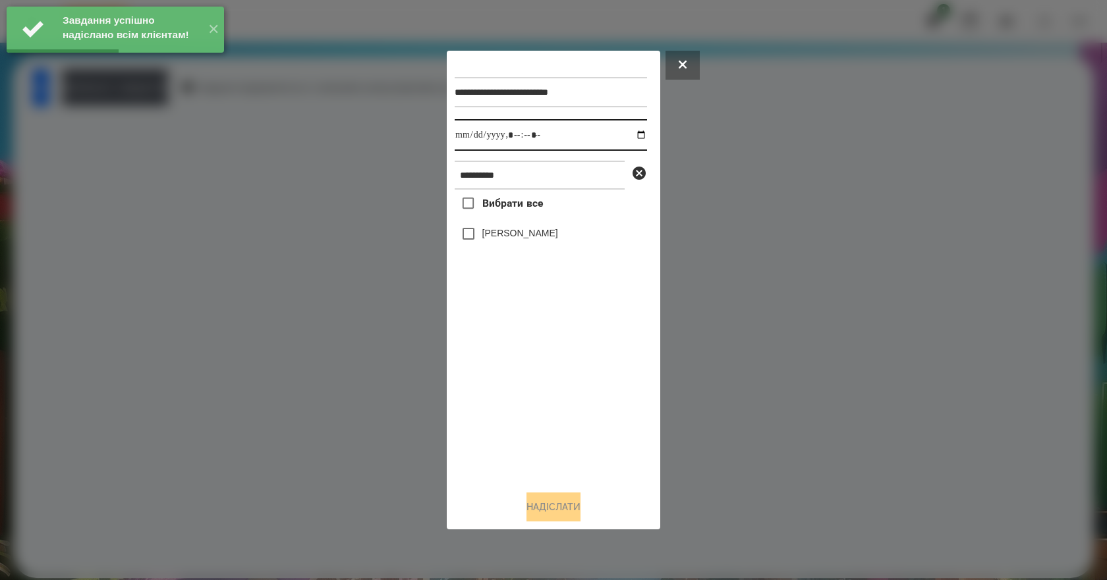
click at [631, 135] on input "datetime-local" at bounding box center [551, 135] width 192 height 32
type input "**********"
click at [564, 430] on div "Вибрати все [PERSON_NAME]" at bounding box center [551, 335] width 192 height 291
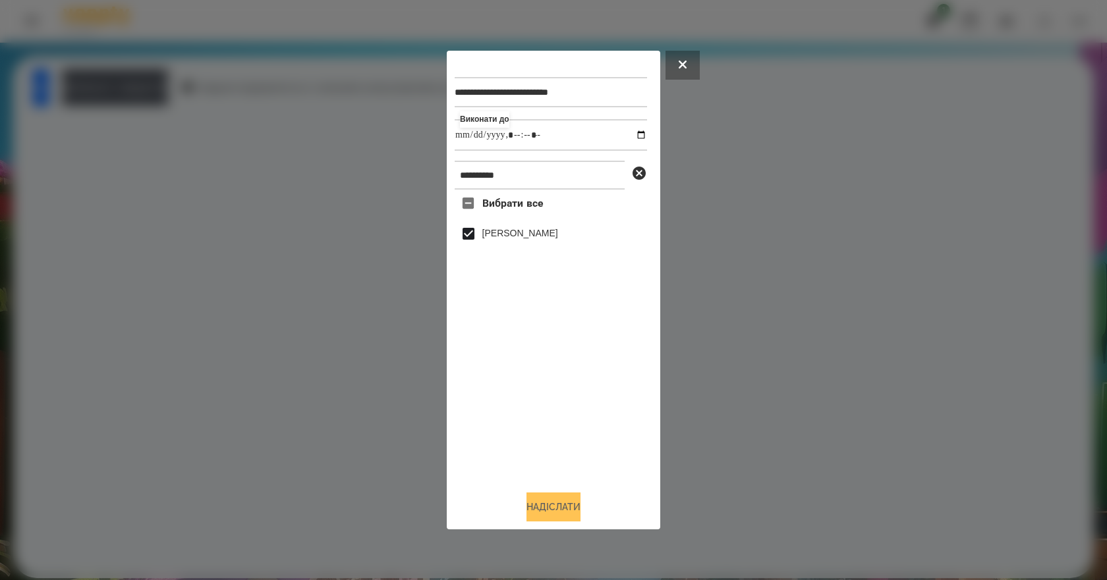
click at [533, 512] on button "Надіслати" at bounding box center [553, 507] width 54 height 29
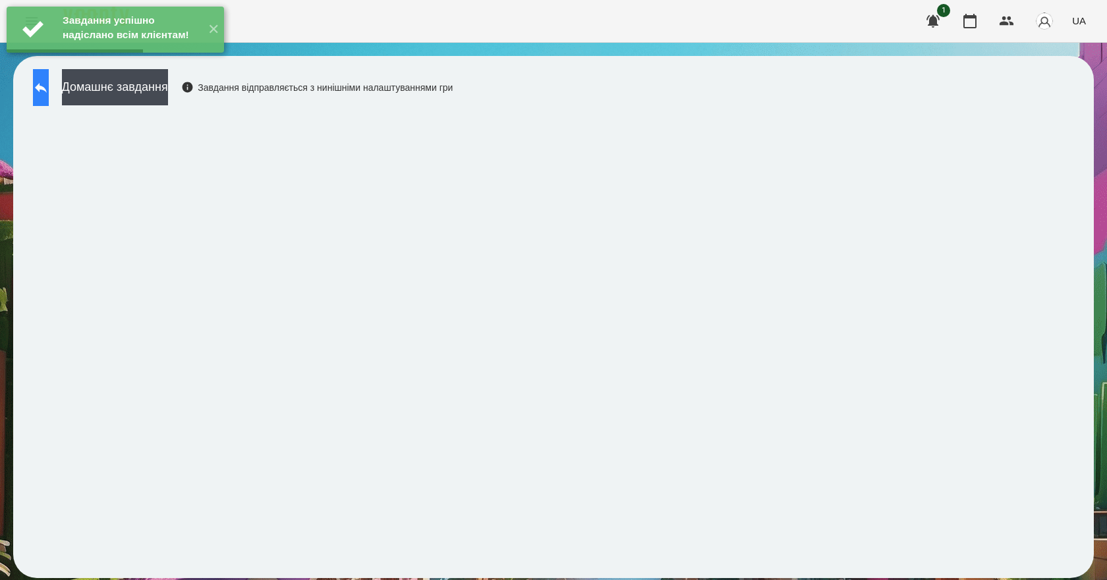
click at [49, 94] on icon at bounding box center [41, 88] width 16 height 16
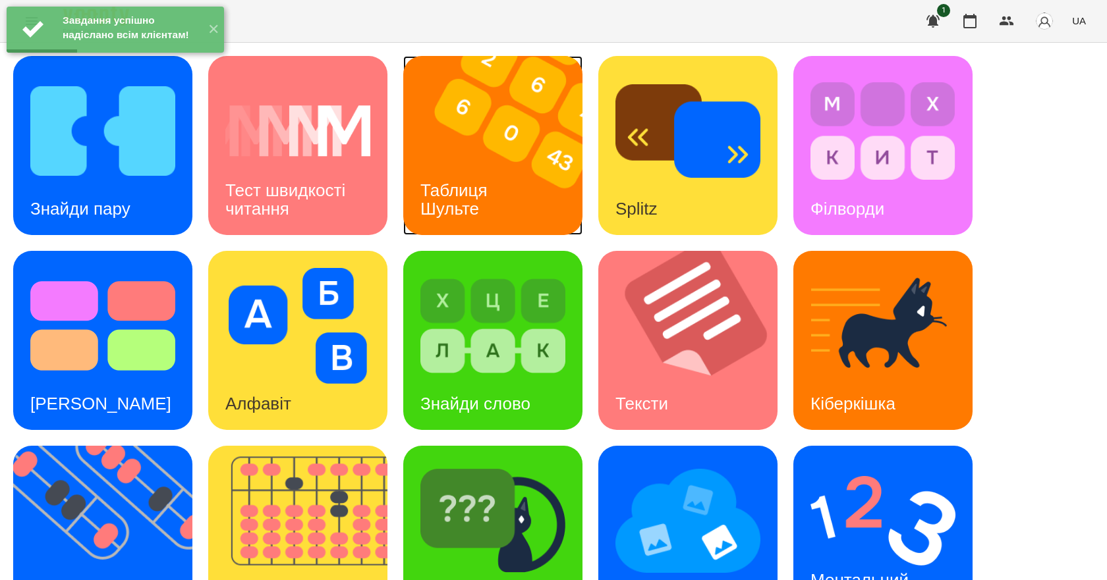
click at [516, 192] on img at bounding box center [501, 145] width 196 height 179
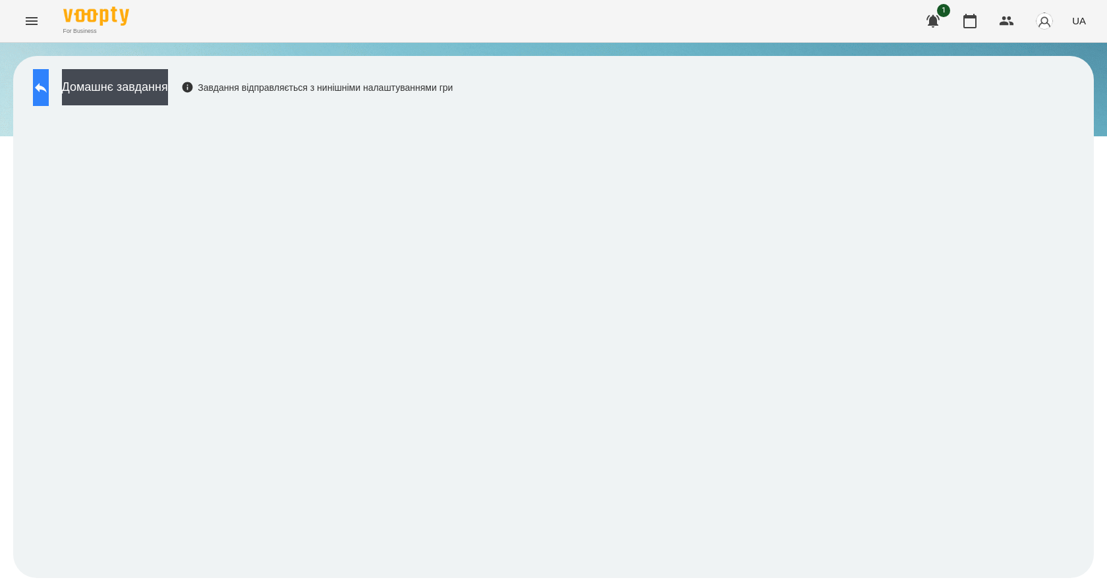
click at [40, 78] on button at bounding box center [41, 87] width 16 height 37
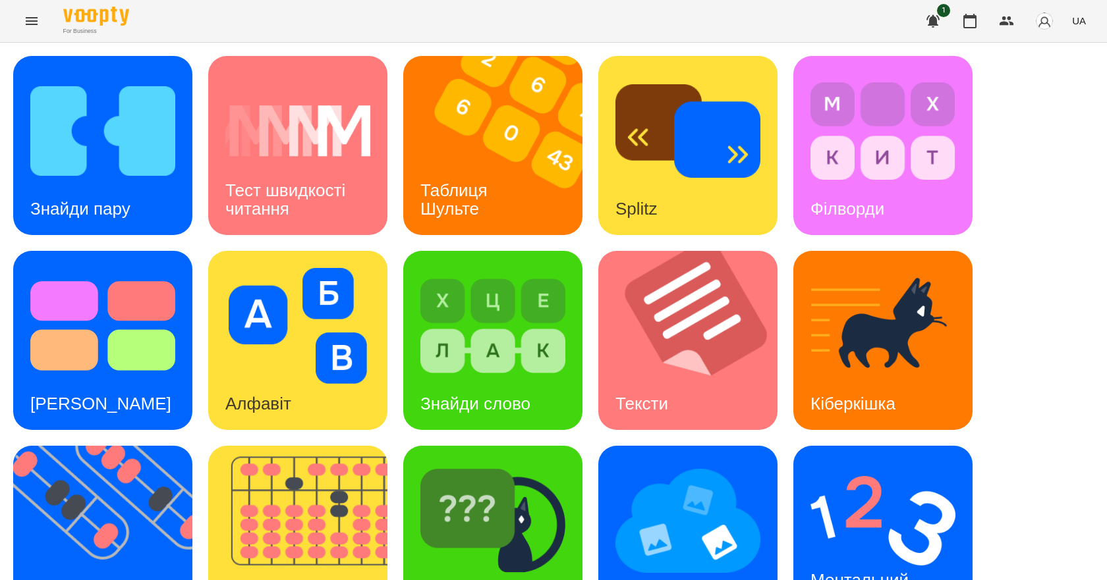
scroll to position [253, 0]
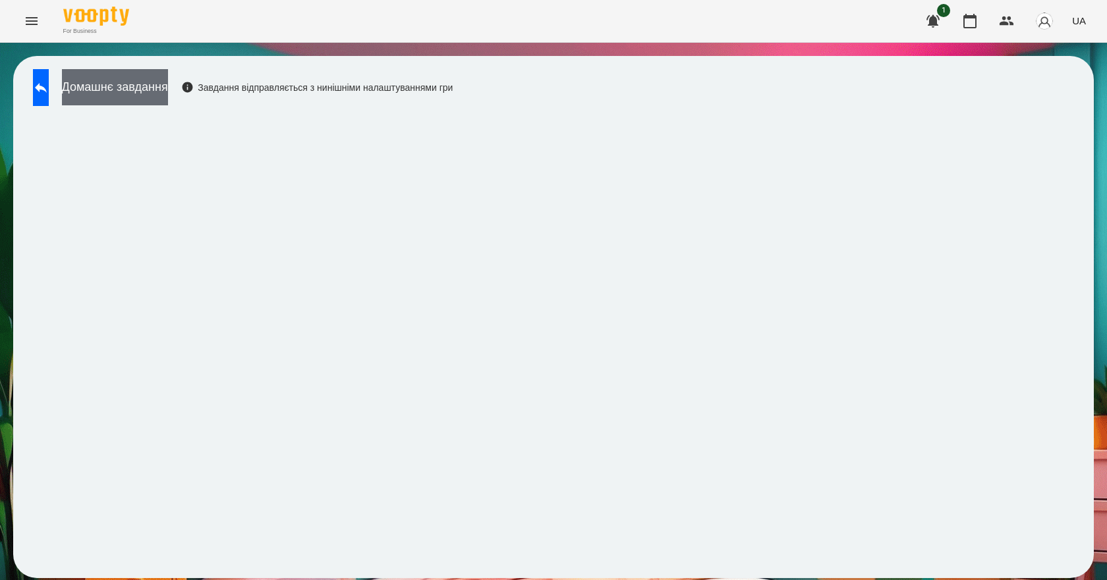
click at [141, 100] on button "Домашнє завдання" at bounding box center [115, 87] width 106 height 36
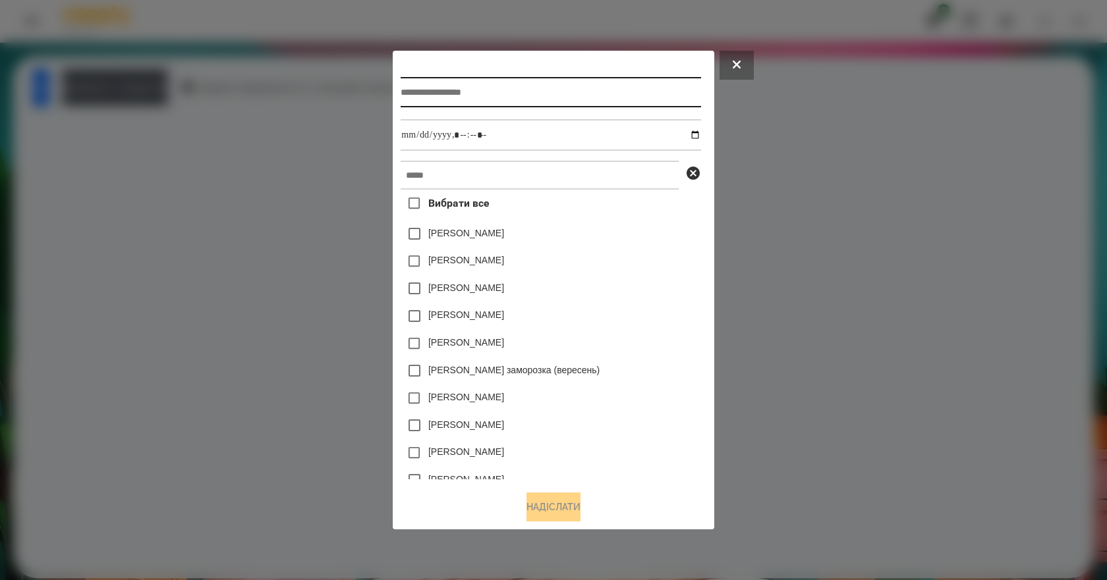
click at [514, 98] on input "text" at bounding box center [551, 92] width 300 height 30
type input "*******"
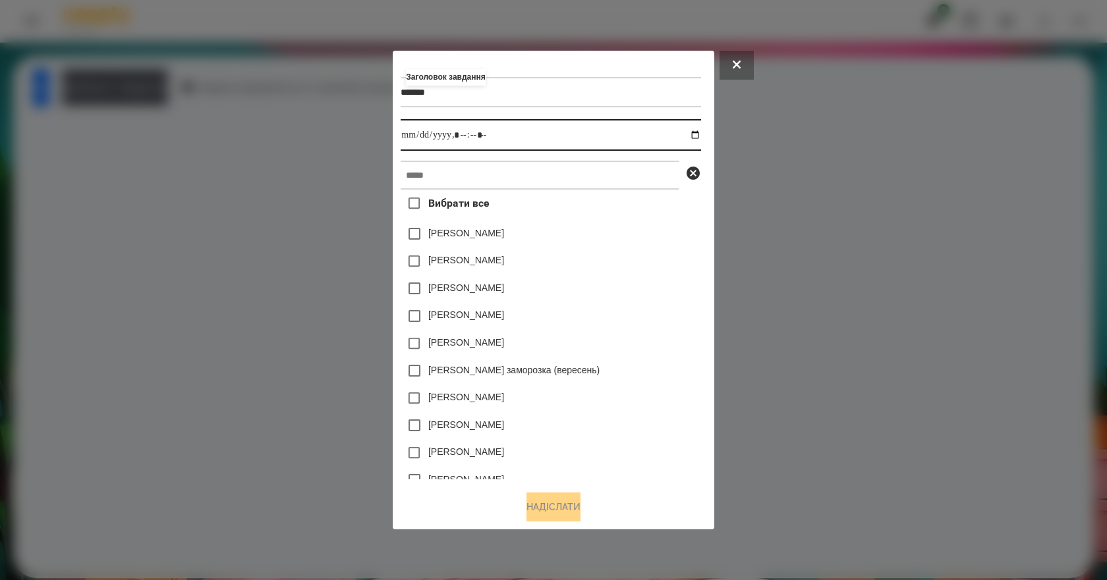
click at [700, 132] on input "datetime-local" at bounding box center [551, 135] width 300 height 32
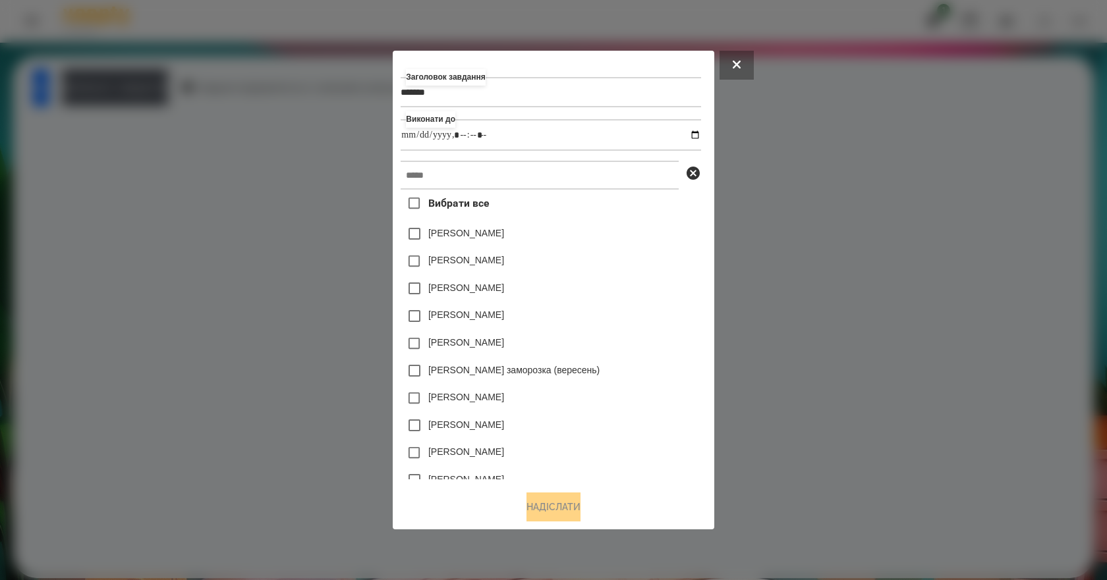
type input "**********"
drag, startPoint x: 668, startPoint y: 296, endPoint x: 638, endPoint y: 275, distance: 37.3
click at [668, 296] on div "[PERSON_NAME]" at bounding box center [551, 289] width 300 height 28
click at [482, 172] on input "text" at bounding box center [540, 175] width 278 height 29
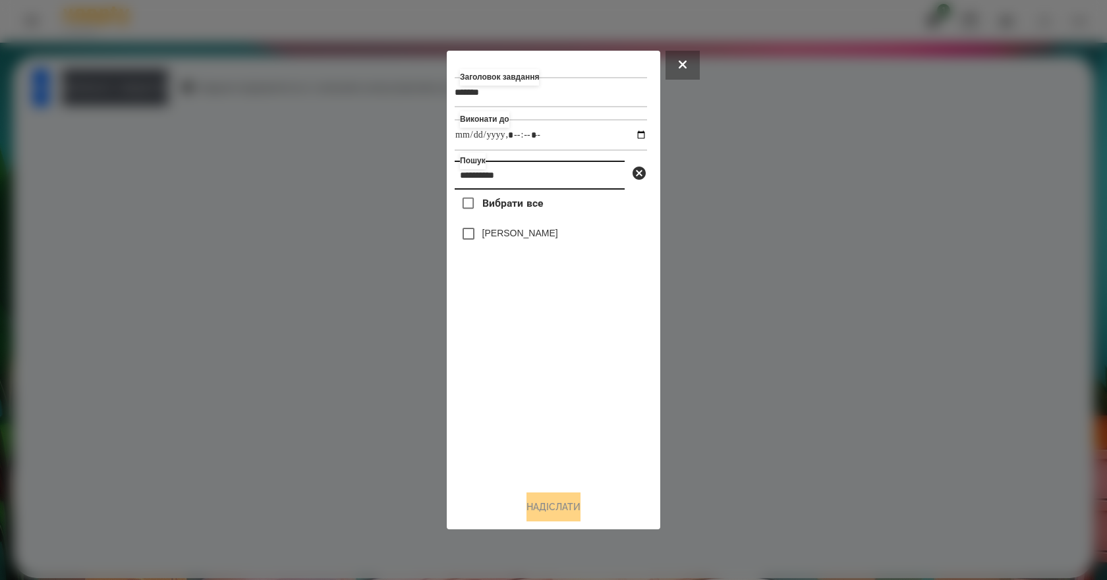
type input "**********"
click at [540, 239] on label "[PERSON_NAME]" at bounding box center [520, 233] width 76 height 13
click at [573, 507] on button "Надіслати" at bounding box center [553, 507] width 54 height 29
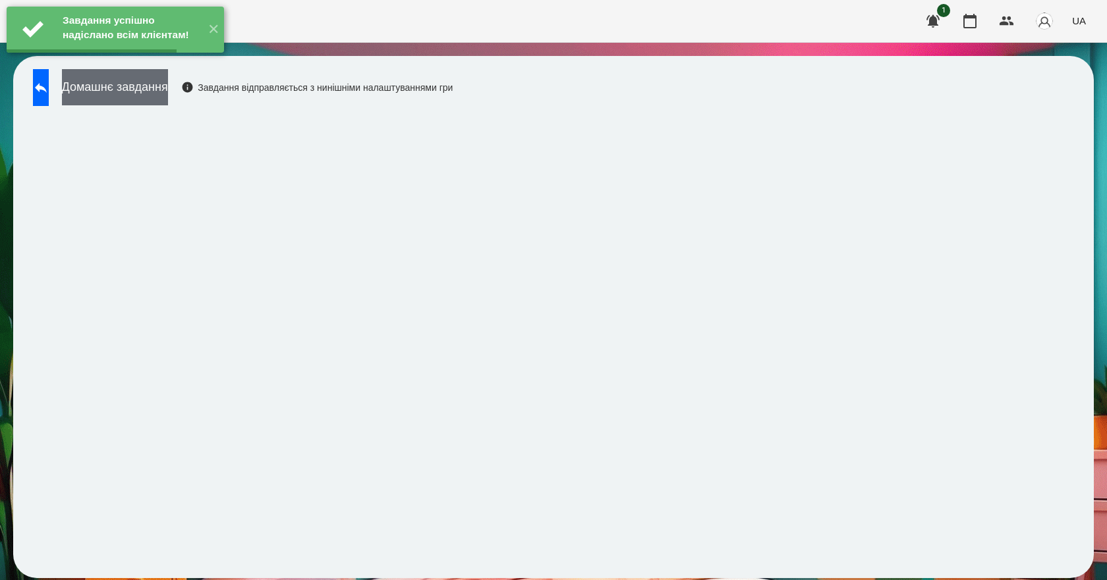
click at [138, 81] on button "Домашнє завдання" at bounding box center [115, 87] width 106 height 36
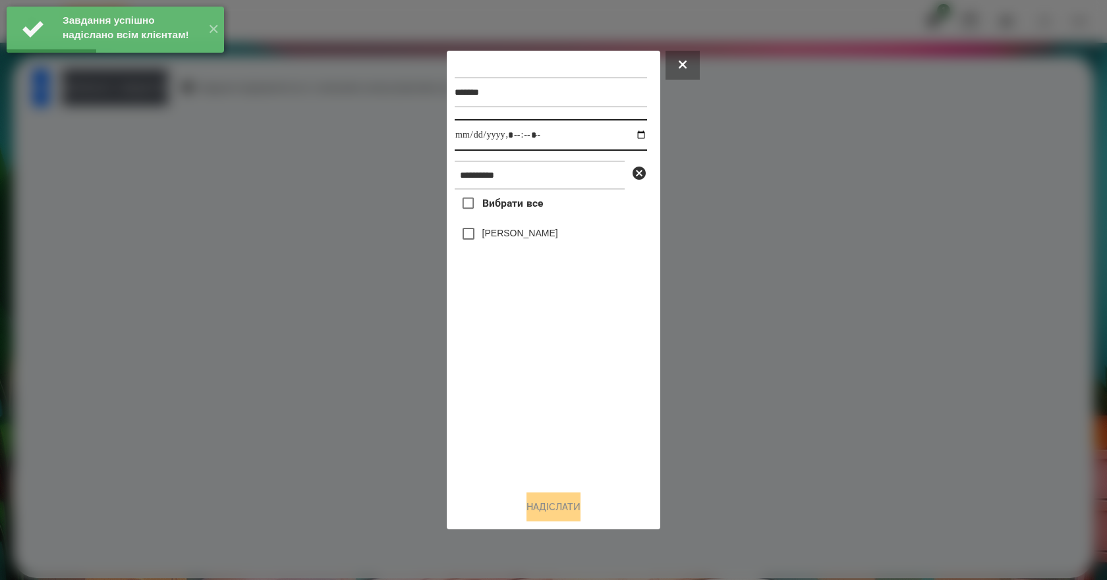
click at [630, 137] on input "datetime-local" at bounding box center [551, 135] width 192 height 32
type input "**********"
drag, startPoint x: 526, startPoint y: 431, endPoint x: 523, endPoint y: 368, distance: 63.3
click at [526, 431] on div "Вибрати все [PERSON_NAME]" at bounding box center [551, 335] width 192 height 291
click at [505, 233] on label "[PERSON_NAME]" at bounding box center [520, 233] width 76 height 13
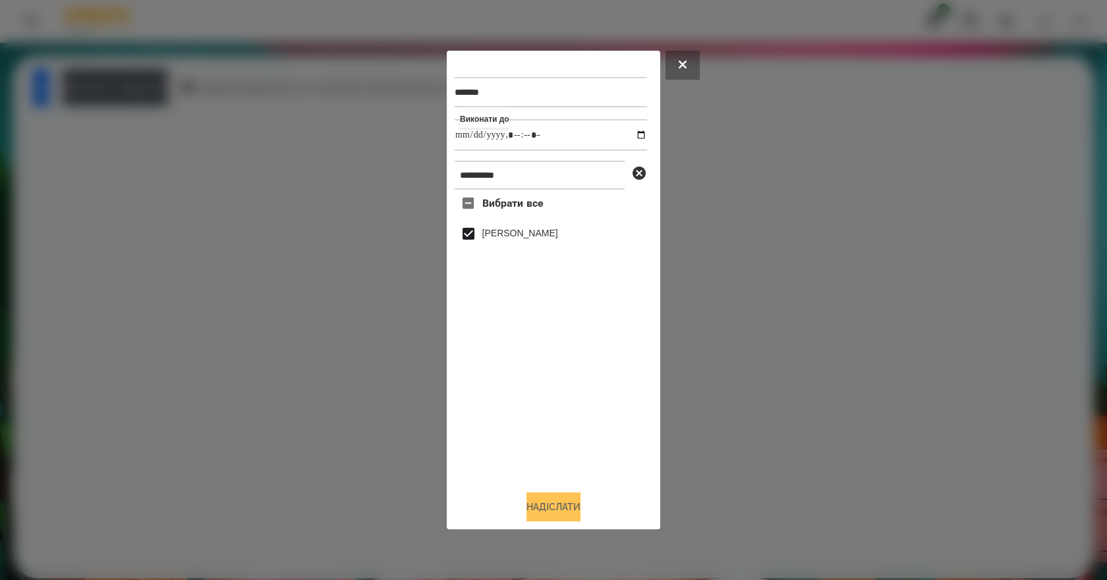
click at [555, 516] on button "Надіслати" at bounding box center [553, 507] width 54 height 29
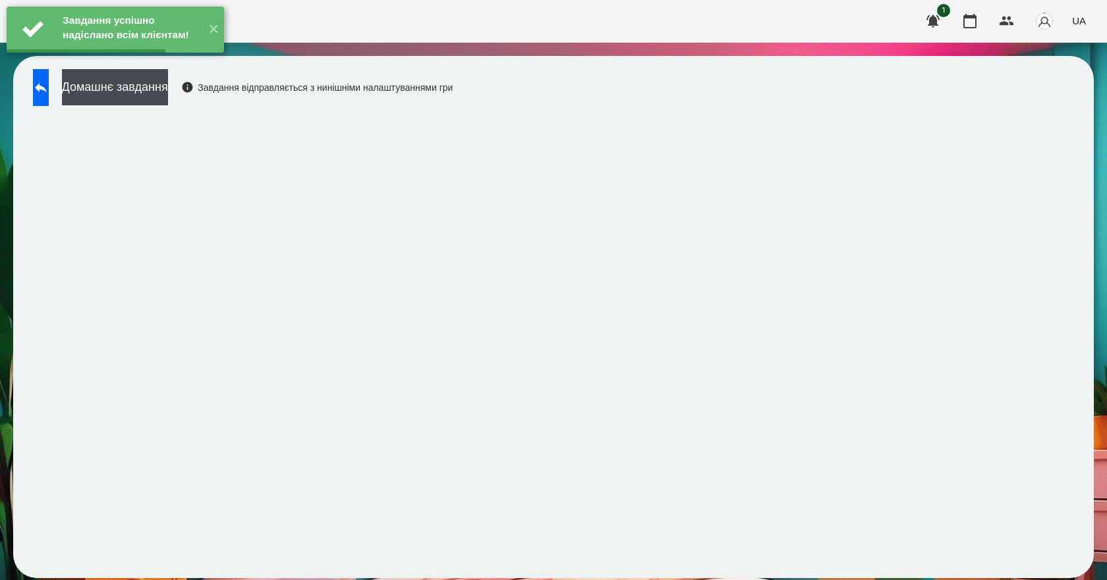
click at [153, 59] on div "Завдання успішно надіслано всім клієнтам! ✕" at bounding box center [115, 29] width 231 height 59
click at [152, 87] on button "Домашнє завдання" at bounding box center [115, 87] width 106 height 36
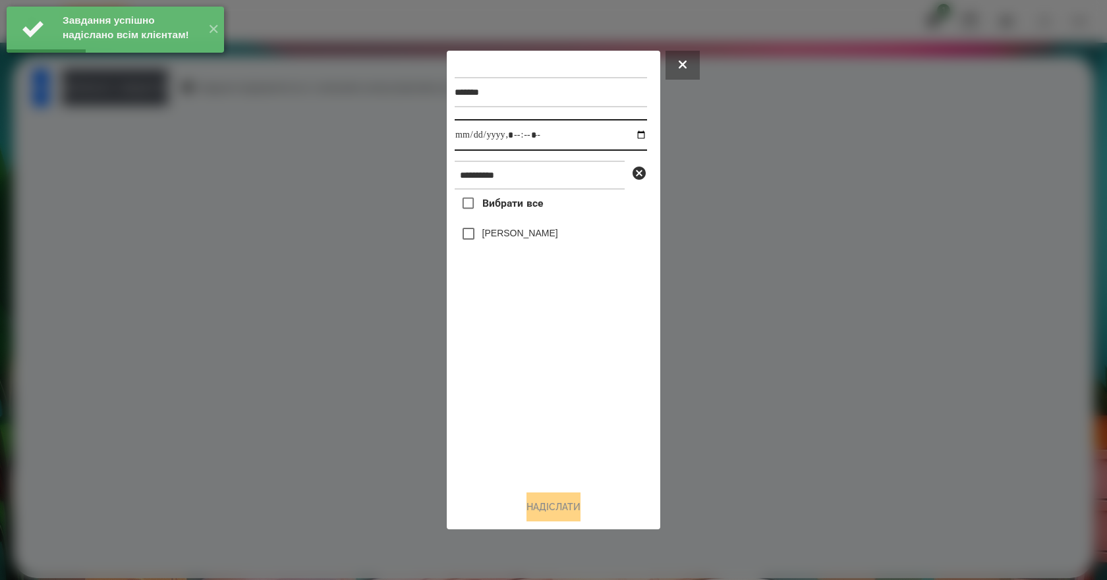
click at [632, 131] on input "datetime-local" at bounding box center [551, 135] width 192 height 32
type input "**********"
click at [512, 416] on div "Вибрати все [PERSON_NAME]" at bounding box center [551, 335] width 192 height 291
click at [532, 227] on div "[PERSON_NAME]" at bounding box center [551, 234] width 192 height 28
click at [532, 231] on label "[PERSON_NAME]" at bounding box center [520, 233] width 76 height 13
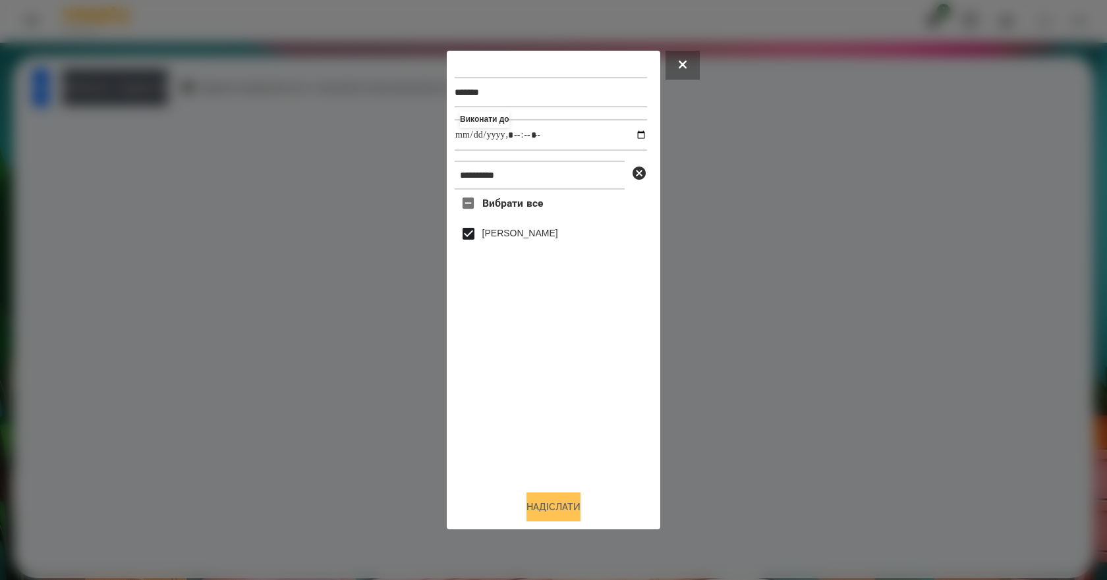
click at [570, 512] on button "Надіслати" at bounding box center [553, 507] width 54 height 29
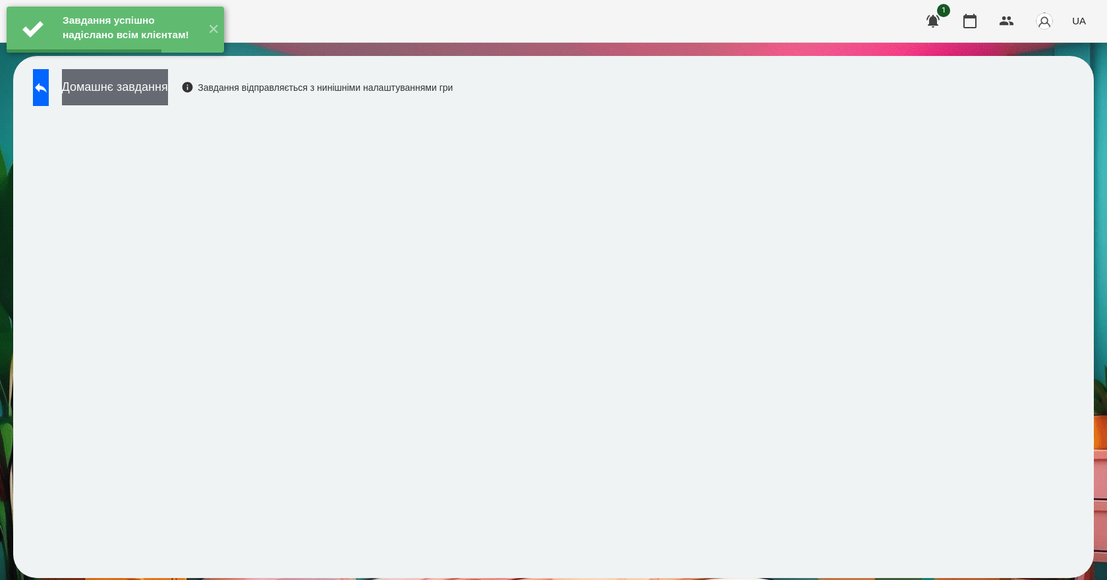
click at [168, 80] on button "Домашнє завдання" at bounding box center [115, 87] width 106 height 36
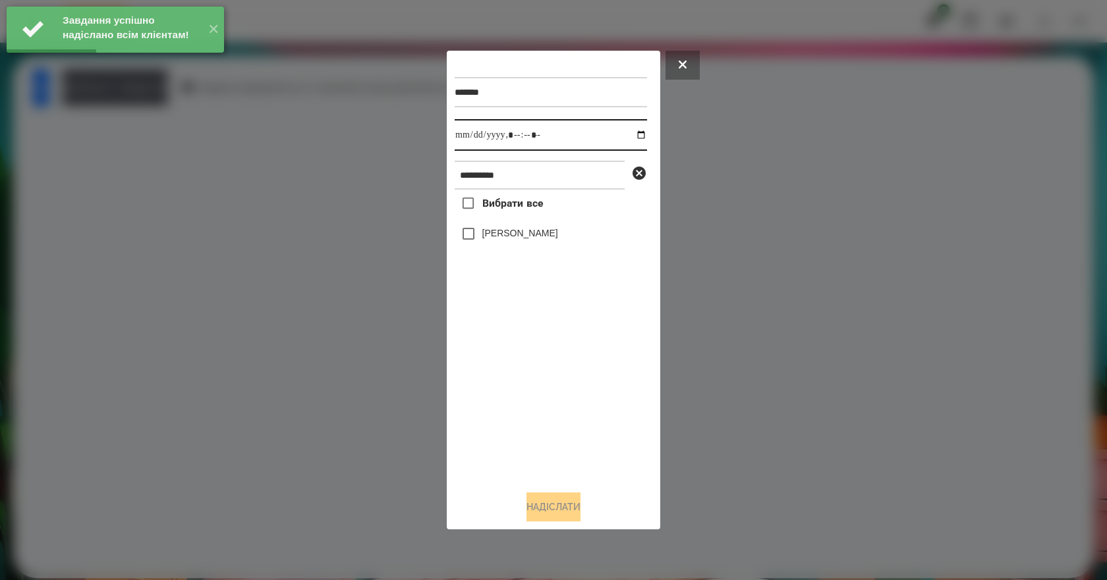
click at [632, 134] on input "datetime-local" at bounding box center [551, 135] width 192 height 32
type input "**********"
click at [523, 406] on div "Вибрати все [PERSON_NAME]" at bounding box center [551, 335] width 192 height 291
click at [493, 245] on div "[PERSON_NAME]" at bounding box center [551, 234] width 192 height 28
click at [493, 237] on label "[PERSON_NAME]" at bounding box center [520, 233] width 76 height 13
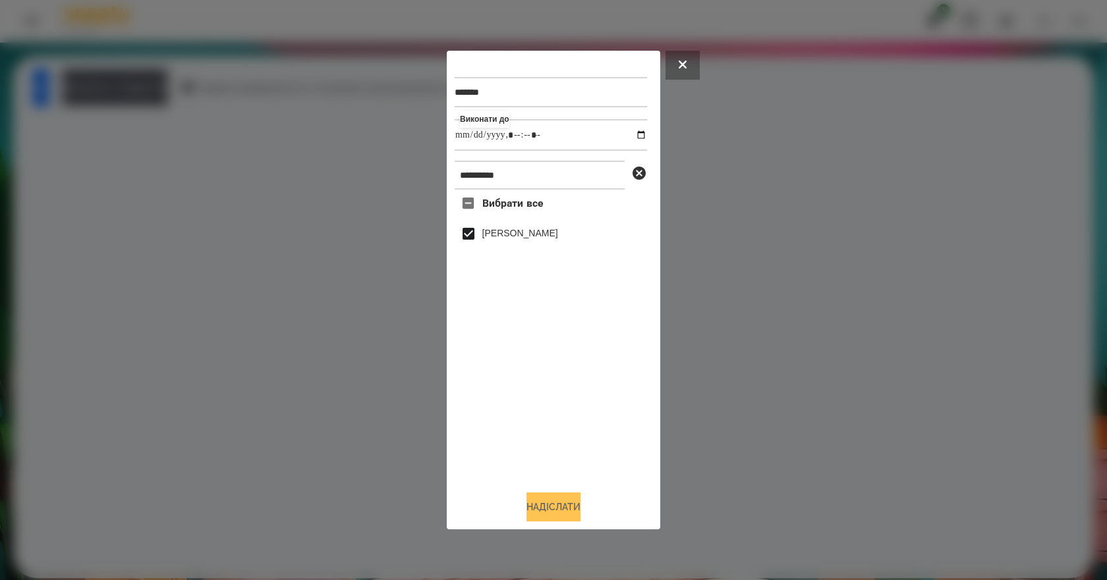
click at [565, 513] on button "Надіслати" at bounding box center [553, 507] width 54 height 29
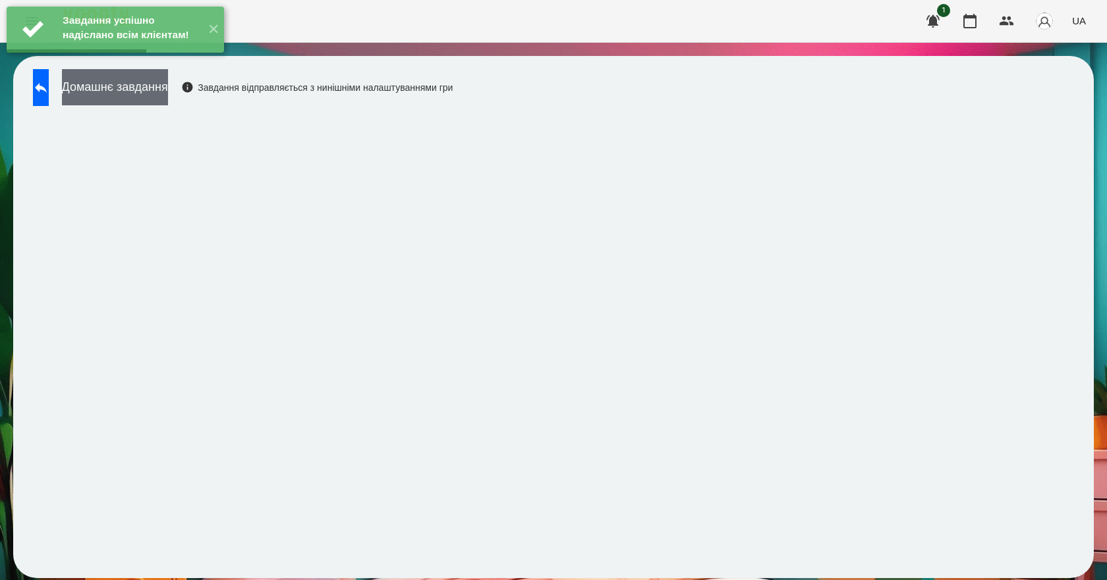
click at [168, 94] on button "Домашнє завдання" at bounding box center [115, 87] width 106 height 36
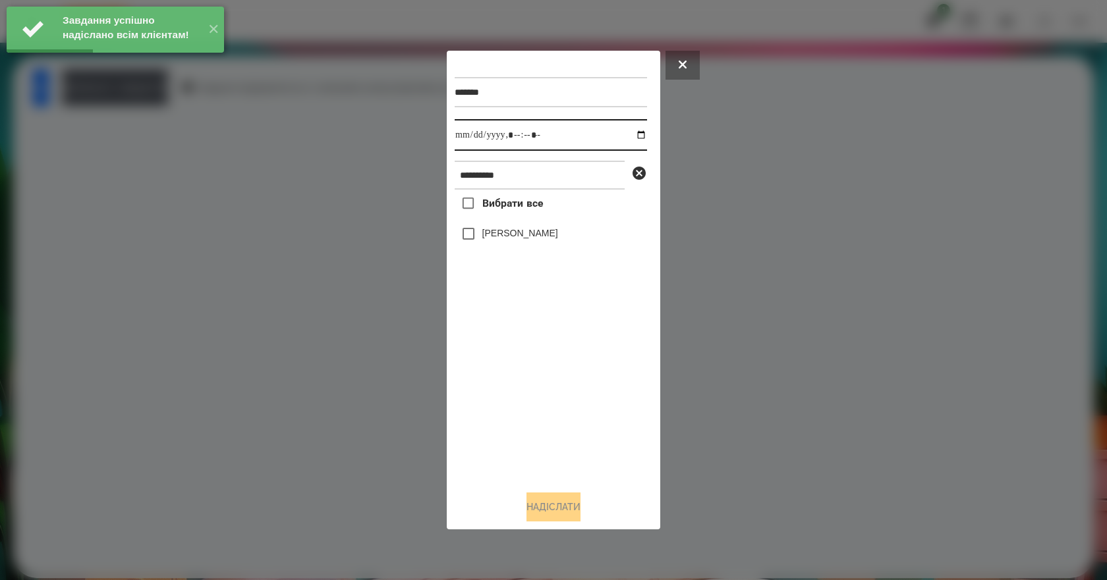
click at [632, 135] on input "datetime-local" at bounding box center [551, 135] width 192 height 32
type input "**********"
drag, startPoint x: 562, startPoint y: 395, endPoint x: 551, endPoint y: 352, distance: 44.7
click at [560, 387] on div "Вибрати все [PERSON_NAME]" at bounding box center [551, 335] width 192 height 291
click at [507, 244] on div "[PERSON_NAME]" at bounding box center [551, 234] width 192 height 28
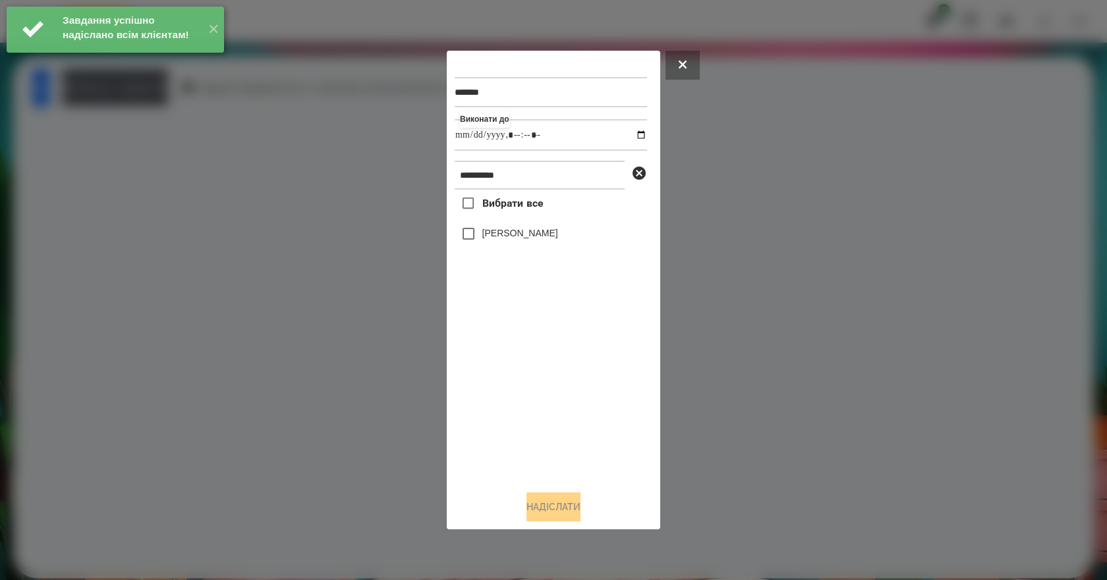
click at [507, 240] on label "[PERSON_NAME]" at bounding box center [520, 233] width 76 height 13
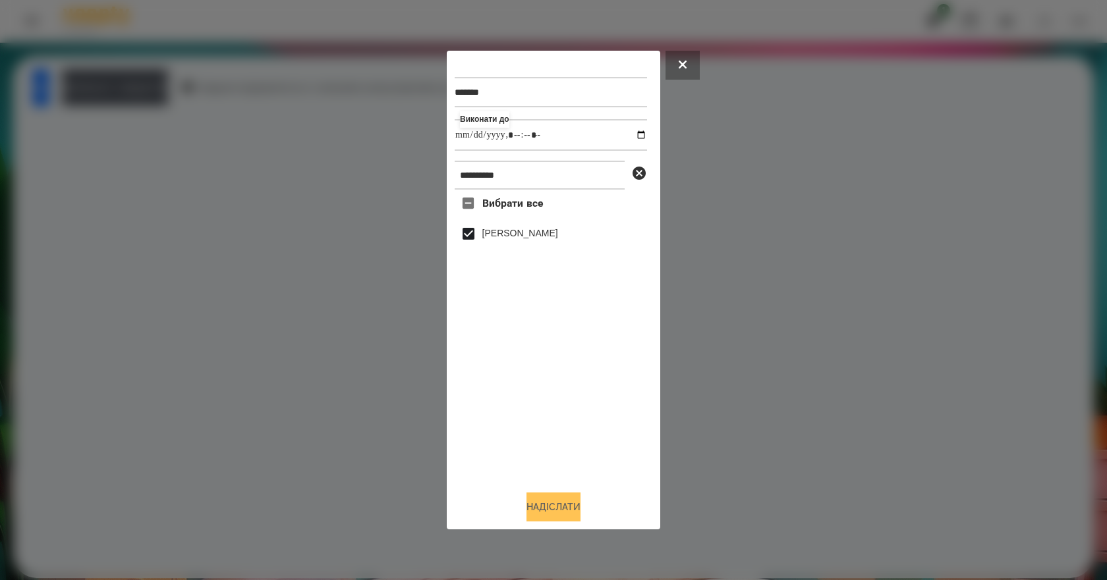
click at [571, 508] on button "Надіслати" at bounding box center [553, 507] width 54 height 29
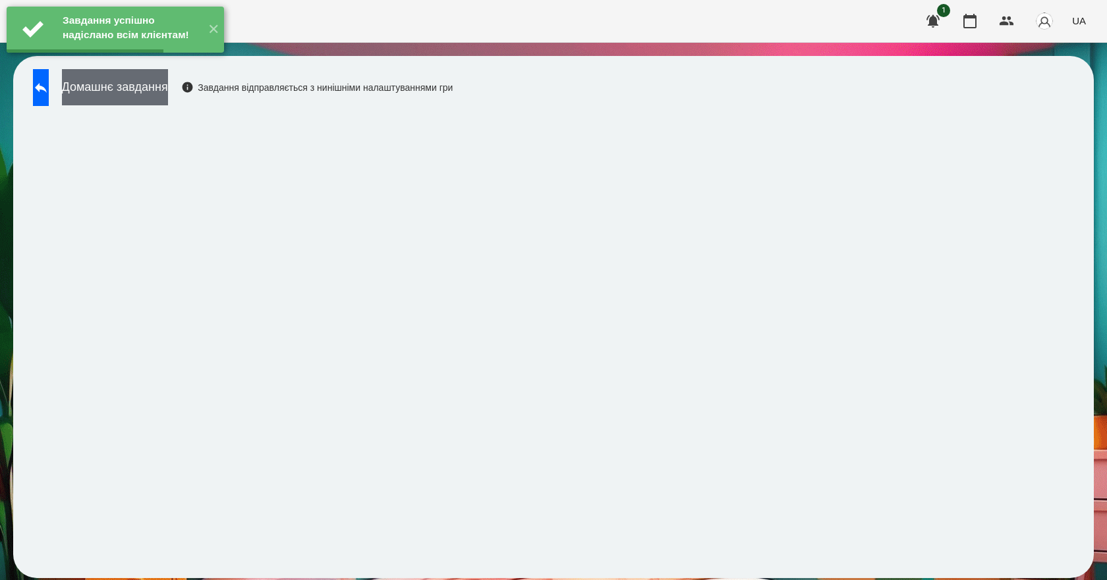
click at [139, 103] on button "Домашнє завдання" at bounding box center [115, 87] width 106 height 36
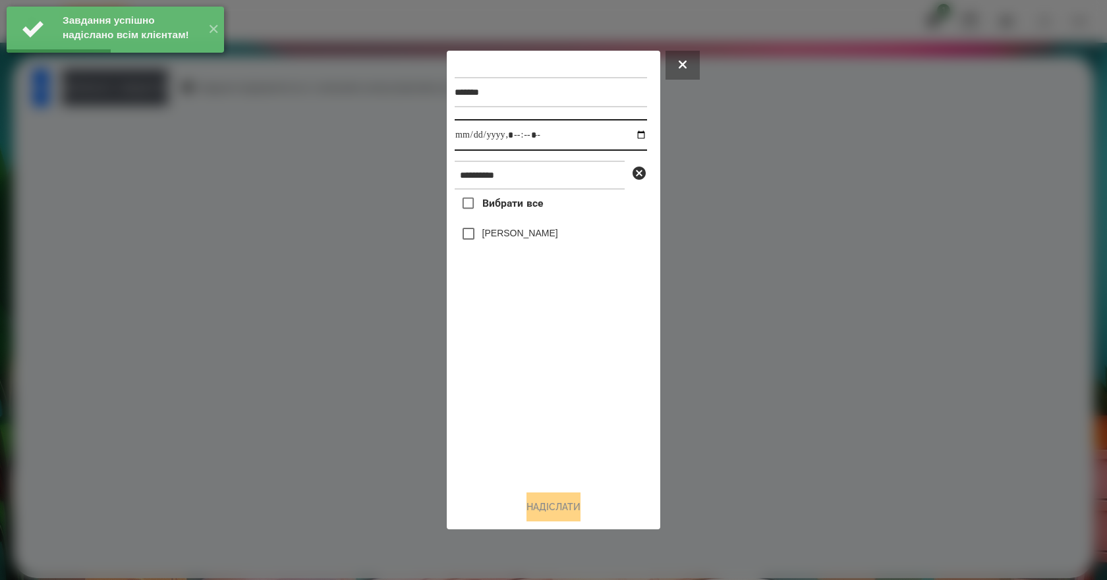
click at [624, 133] on input "datetime-local" at bounding box center [551, 135] width 192 height 32
click at [626, 134] on input "datetime-local" at bounding box center [551, 135] width 192 height 32
type input "**********"
click at [573, 409] on div "Вибрати все [PERSON_NAME]" at bounding box center [551, 335] width 192 height 291
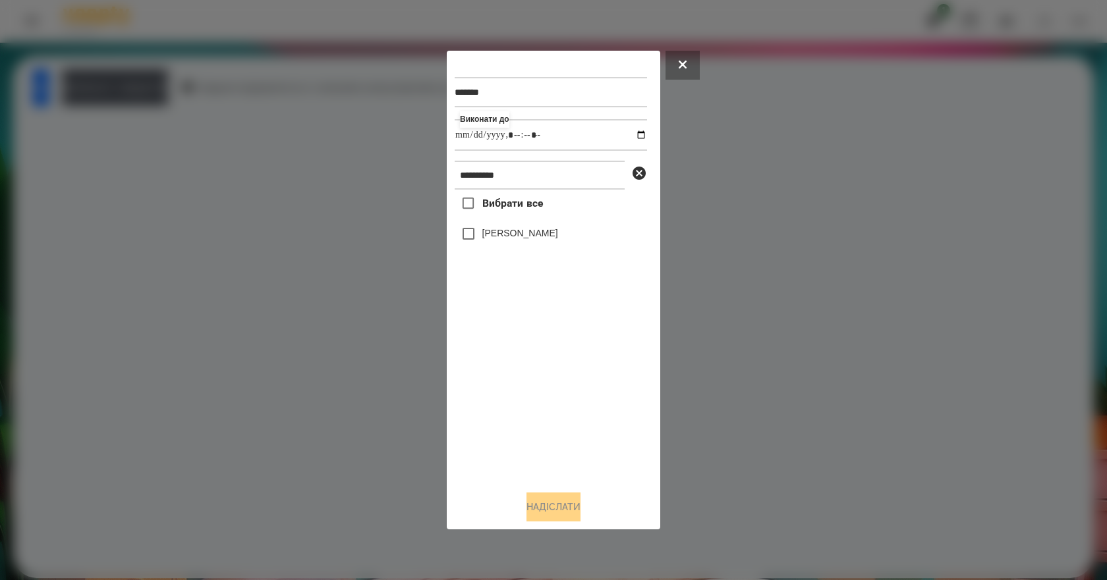
click at [507, 240] on label "[PERSON_NAME]" at bounding box center [520, 233] width 76 height 13
click at [547, 514] on button "Надіслати" at bounding box center [553, 507] width 54 height 29
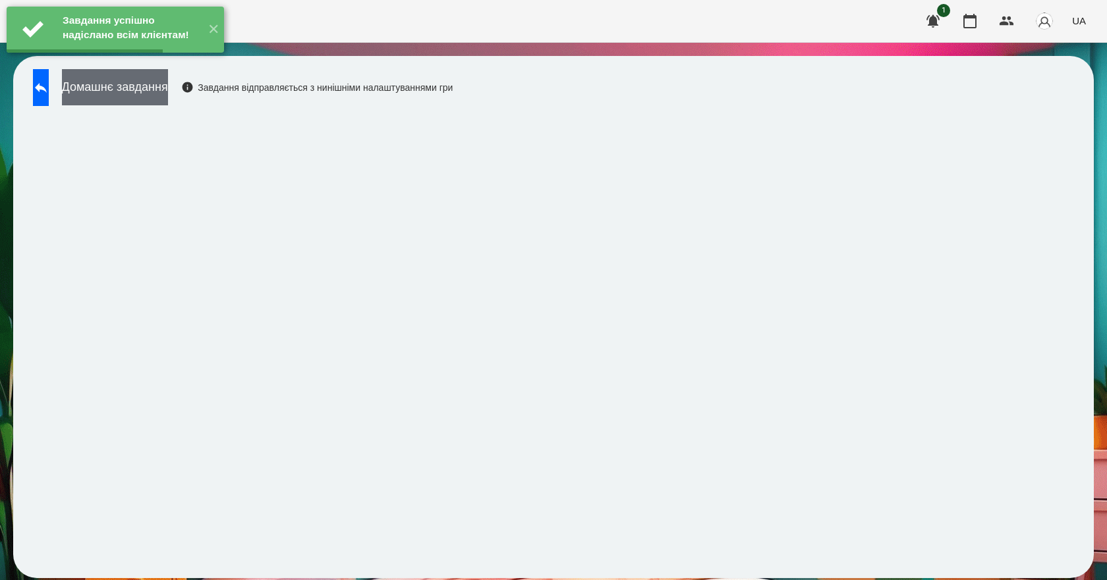
click at [168, 91] on button "Домашнє завдання" at bounding box center [115, 87] width 106 height 36
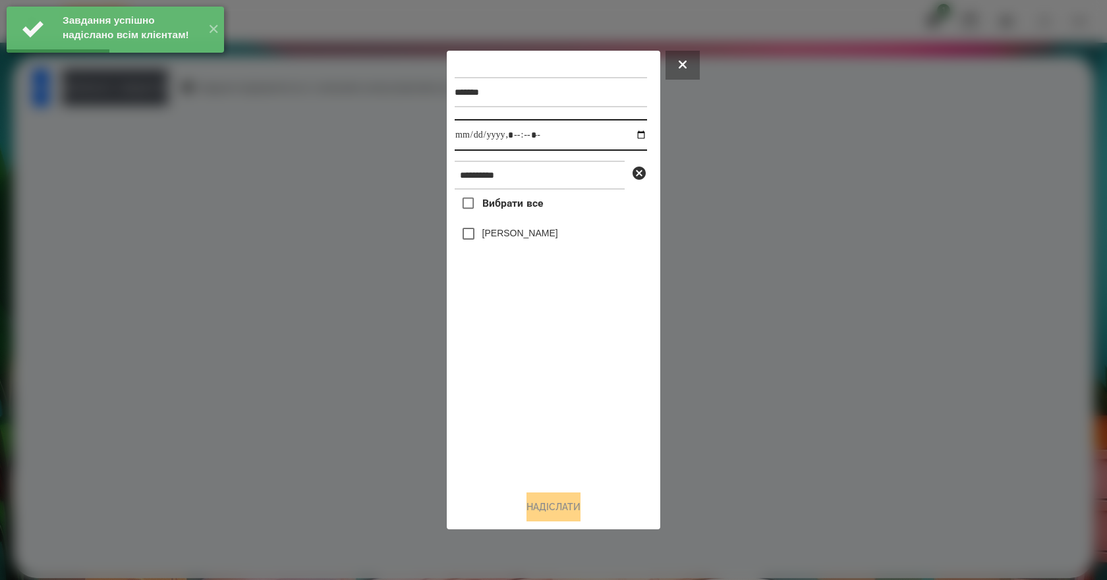
click at [632, 136] on input "datetime-local" at bounding box center [551, 135] width 192 height 32
type input "**********"
click at [563, 446] on div "Вибрати все [PERSON_NAME]" at bounding box center [551, 335] width 192 height 291
click at [485, 240] on label "[PERSON_NAME]" at bounding box center [520, 233] width 76 height 13
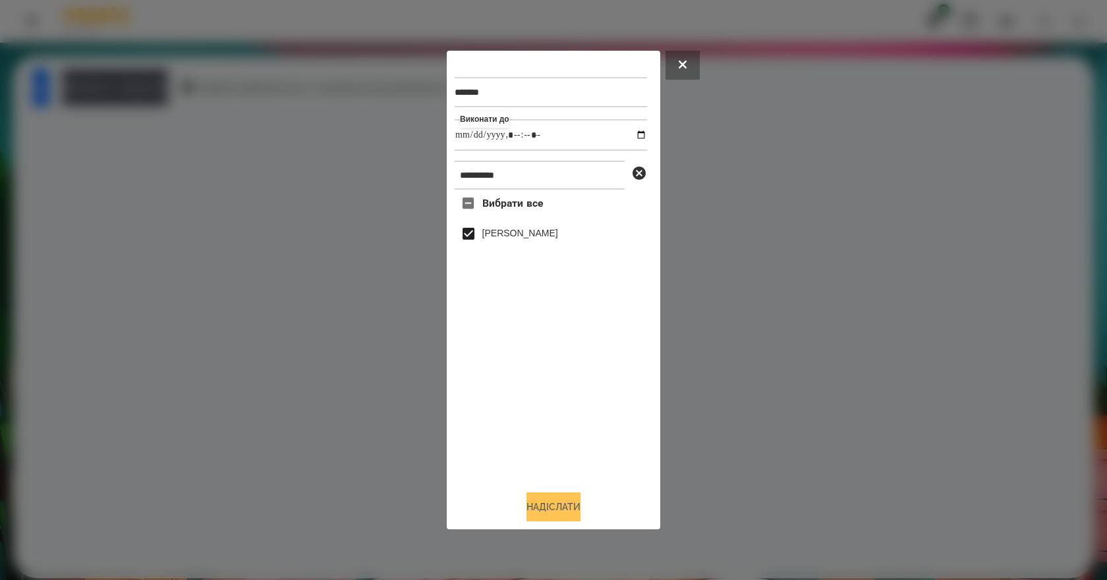
click at [546, 511] on button "Надіслати" at bounding box center [553, 507] width 54 height 29
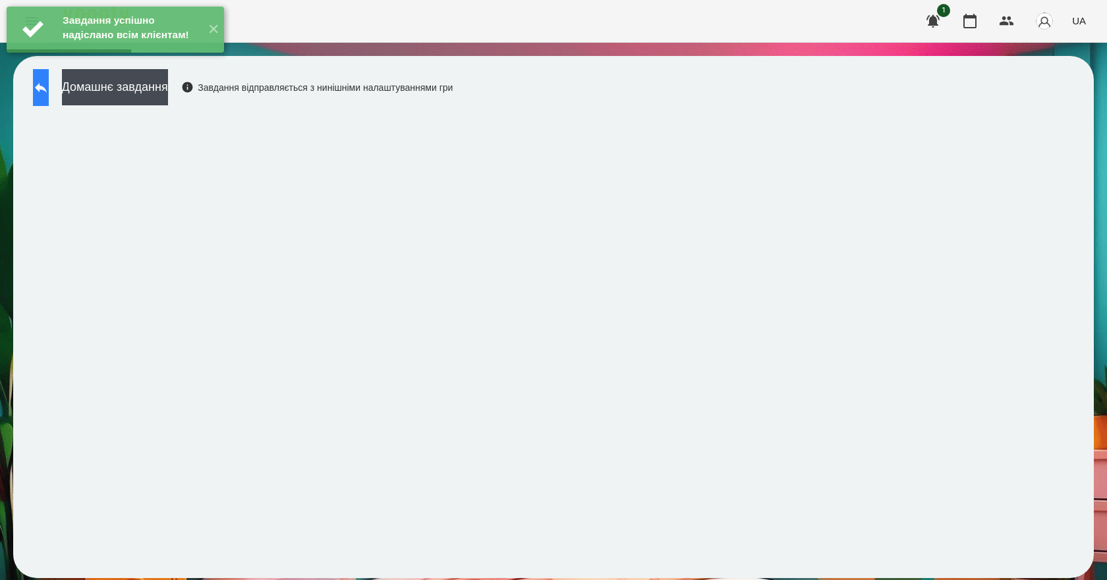
click at [49, 92] on icon at bounding box center [41, 88] width 16 height 16
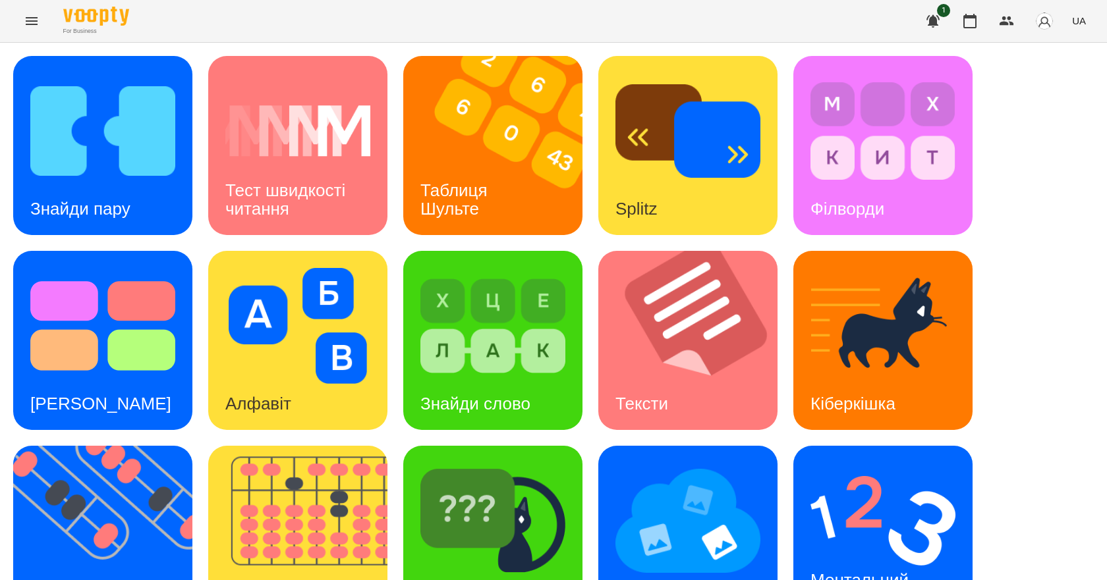
scroll to position [253, 0]
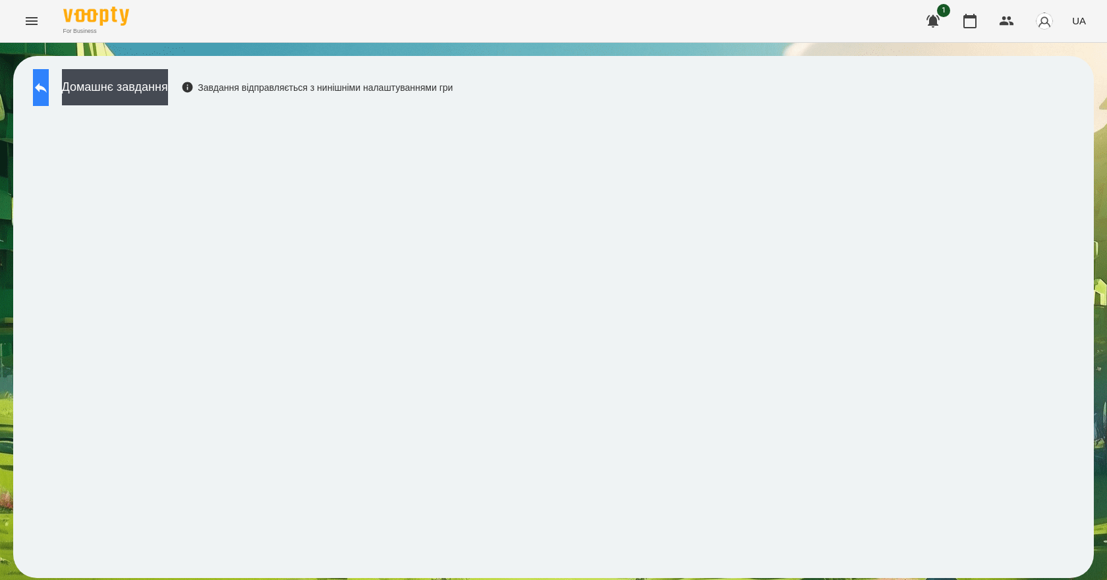
click at [49, 86] on button at bounding box center [41, 87] width 16 height 37
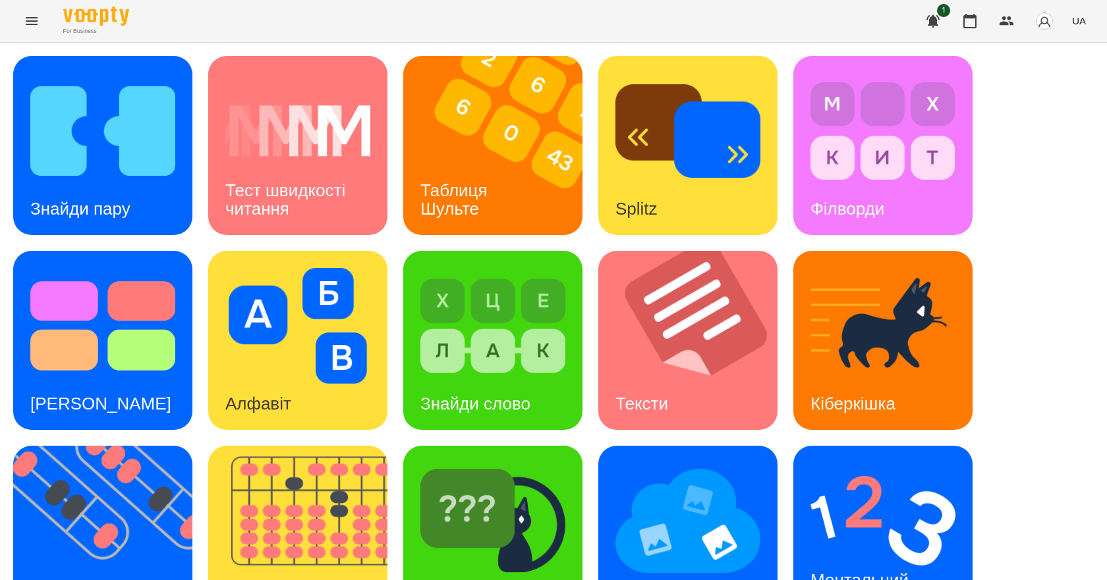
scroll to position [253, 0]
click at [916, 555] on div "Ментальний рахунок" at bounding box center [861, 590] width 137 height 70
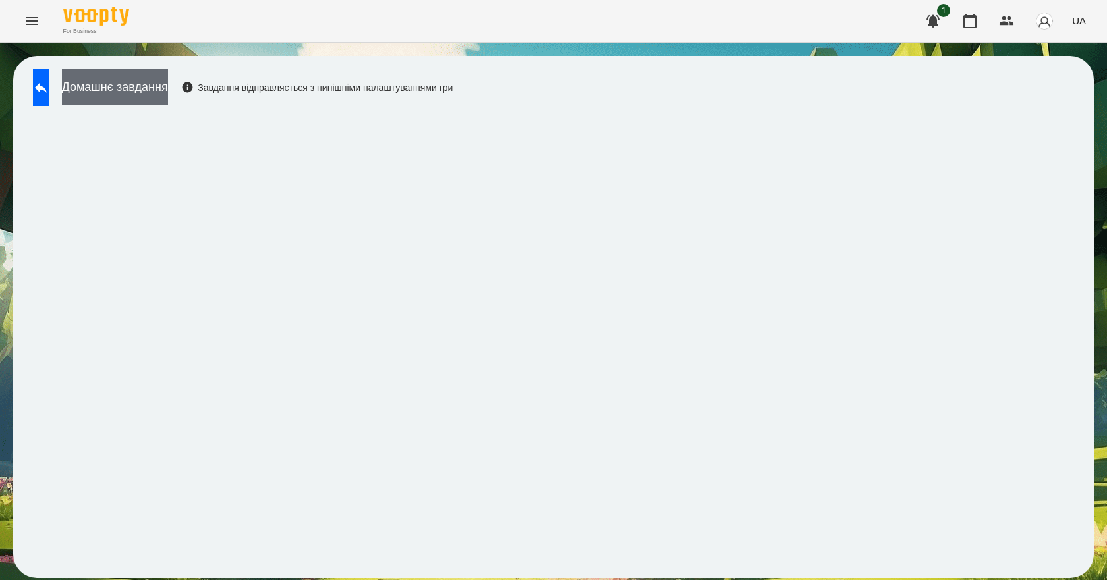
click at [145, 92] on button "Домашнє завдання" at bounding box center [115, 87] width 106 height 36
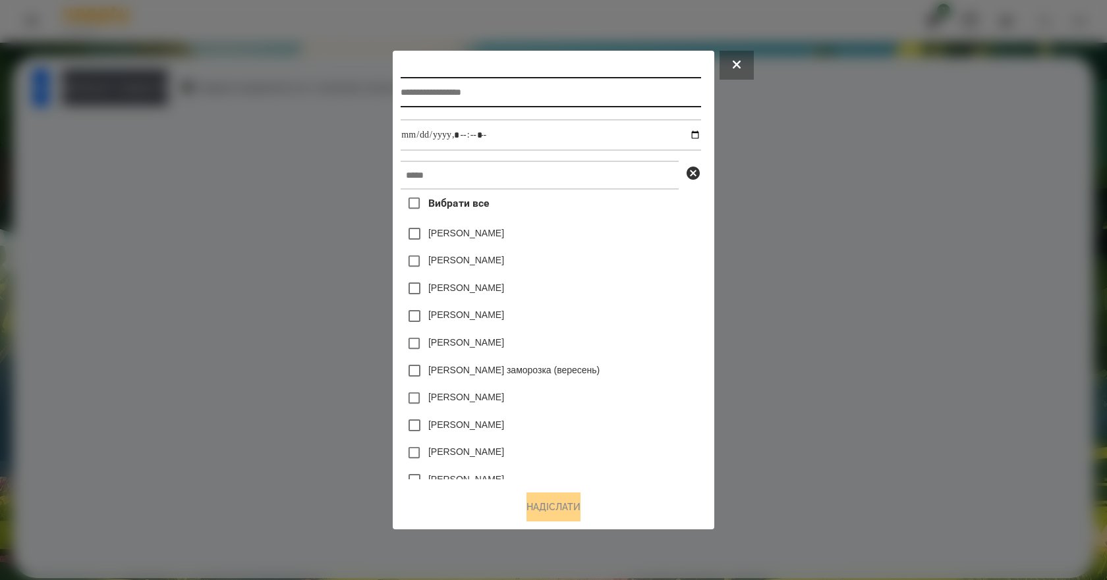
click at [440, 88] on input "text" at bounding box center [551, 92] width 300 height 30
type input "**********"
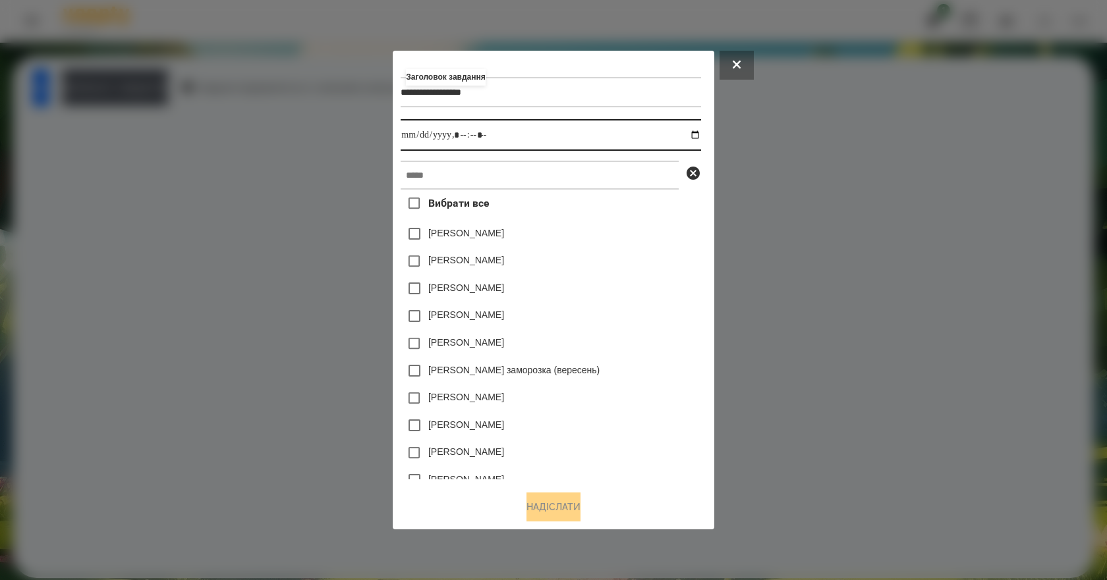
click at [700, 136] on input "datetime-local" at bounding box center [551, 135] width 300 height 32
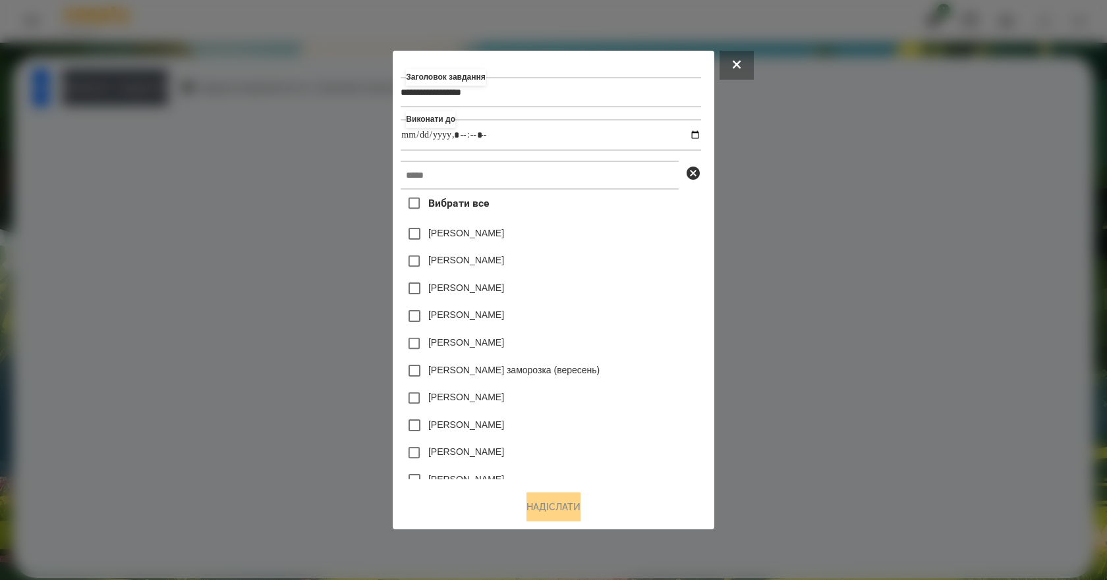
type input "**********"
click at [648, 288] on div "[PERSON_NAME]" at bounding box center [551, 289] width 300 height 28
click at [530, 185] on input "text" at bounding box center [540, 175] width 278 height 29
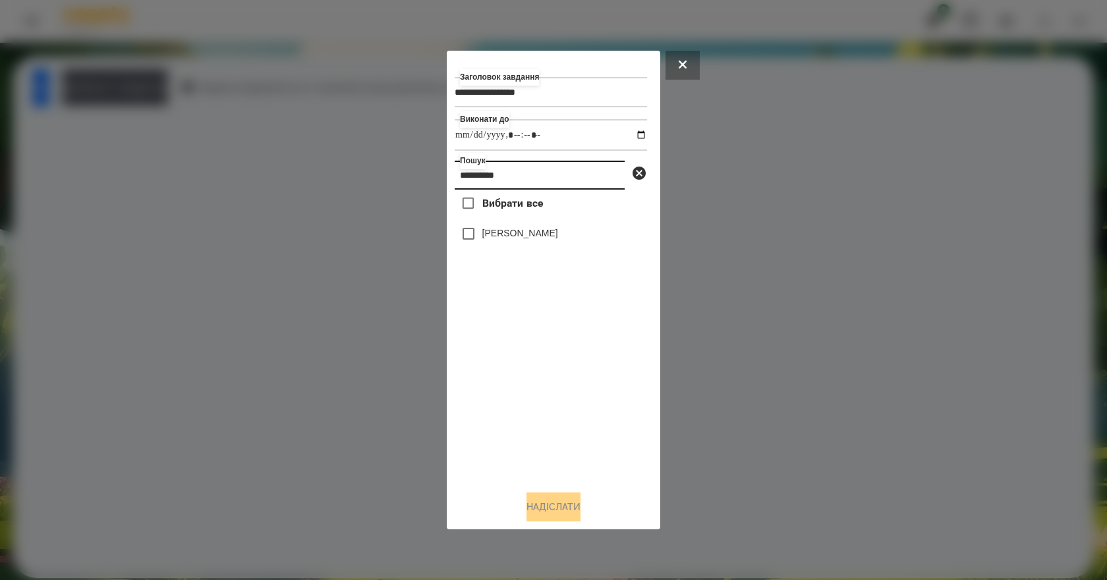
type input "**********"
click at [548, 238] on label "[PERSON_NAME]" at bounding box center [520, 233] width 76 height 13
click at [563, 501] on button "Надіслати" at bounding box center [553, 507] width 54 height 29
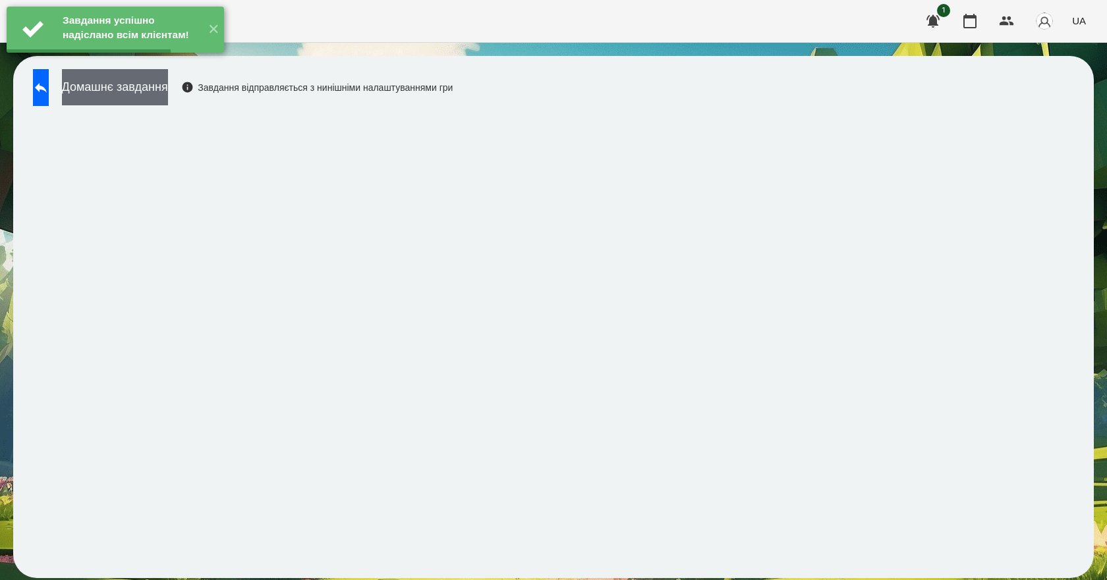
click at [157, 87] on button "Домашнє завдання" at bounding box center [115, 87] width 106 height 36
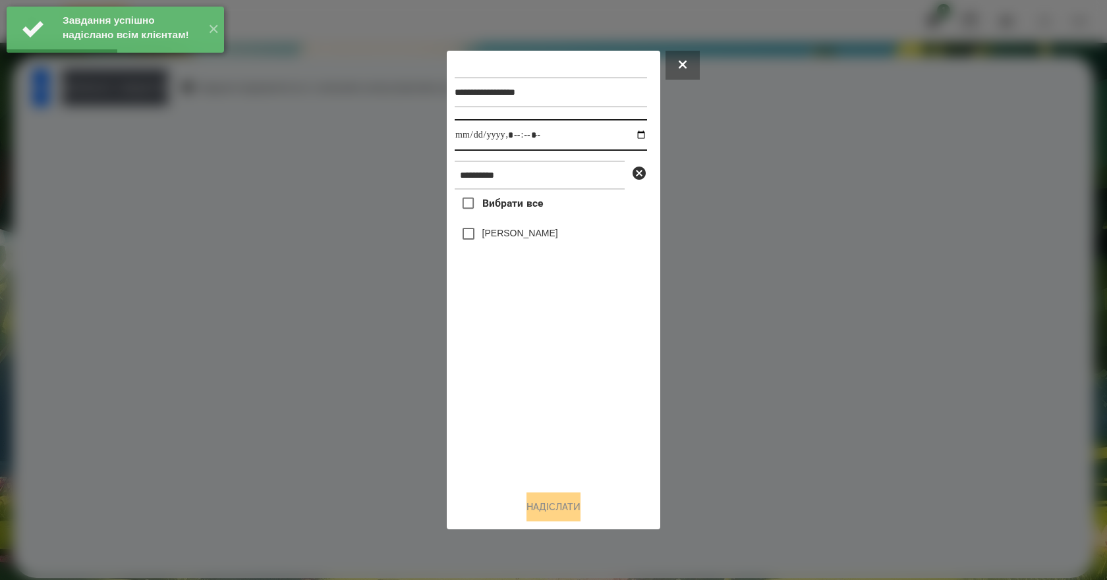
click at [639, 139] on input "datetime-local" at bounding box center [551, 135] width 192 height 32
click at [631, 137] on input "datetime-local" at bounding box center [551, 135] width 192 height 32
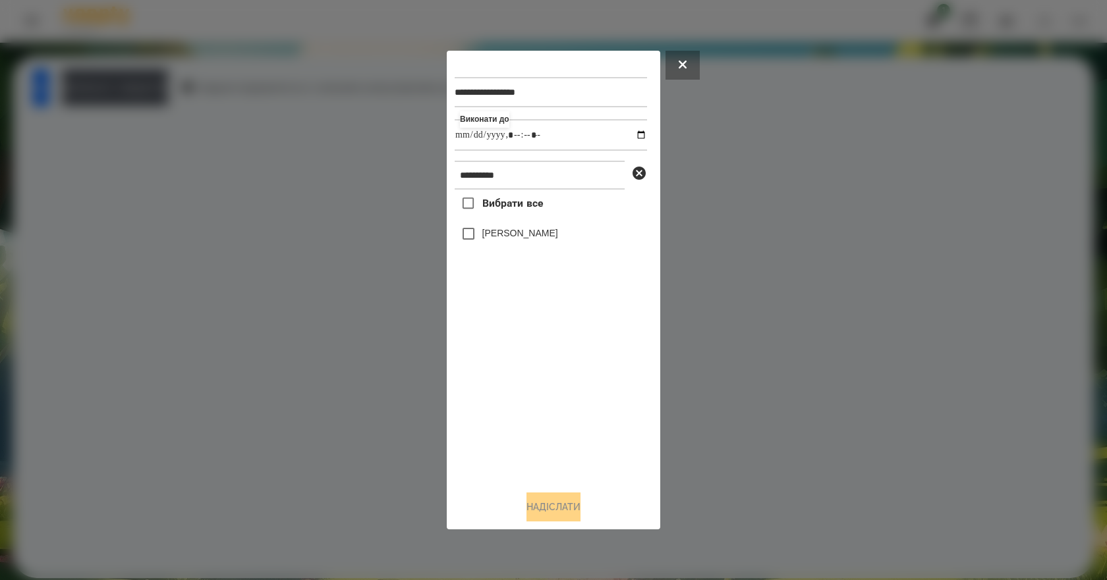
type input "**********"
click at [500, 354] on div "Вибрати все [PERSON_NAME]" at bounding box center [551, 335] width 192 height 291
click at [528, 237] on label "[PERSON_NAME]" at bounding box center [520, 233] width 76 height 13
drag, startPoint x: 568, startPoint y: 485, endPoint x: 567, endPoint y: 501, distance: 16.5
click at [567, 501] on div "**********" at bounding box center [554, 291] width 198 height 464
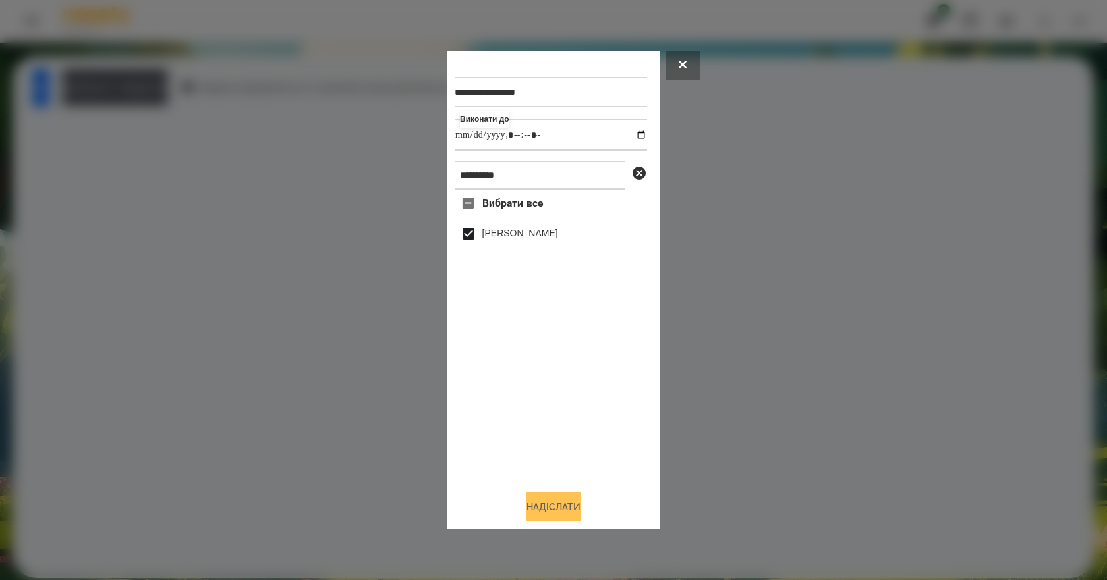
click at [567, 501] on button "Надіслати" at bounding box center [553, 507] width 54 height 29
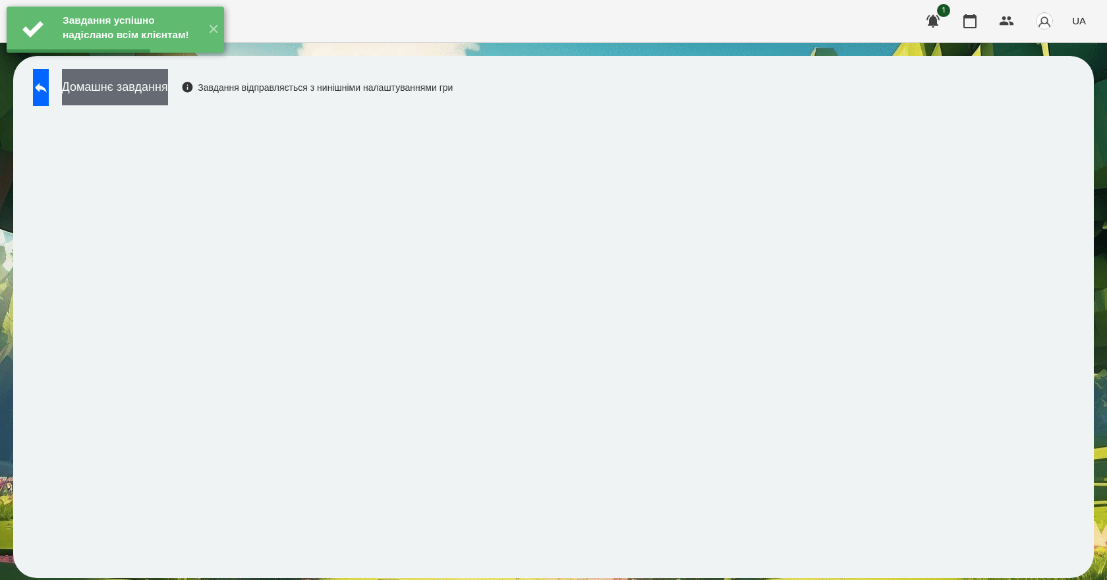
click at [167, 100] on button "Домашнє завдання" at bounding box center [115, 87] width 106 height 36
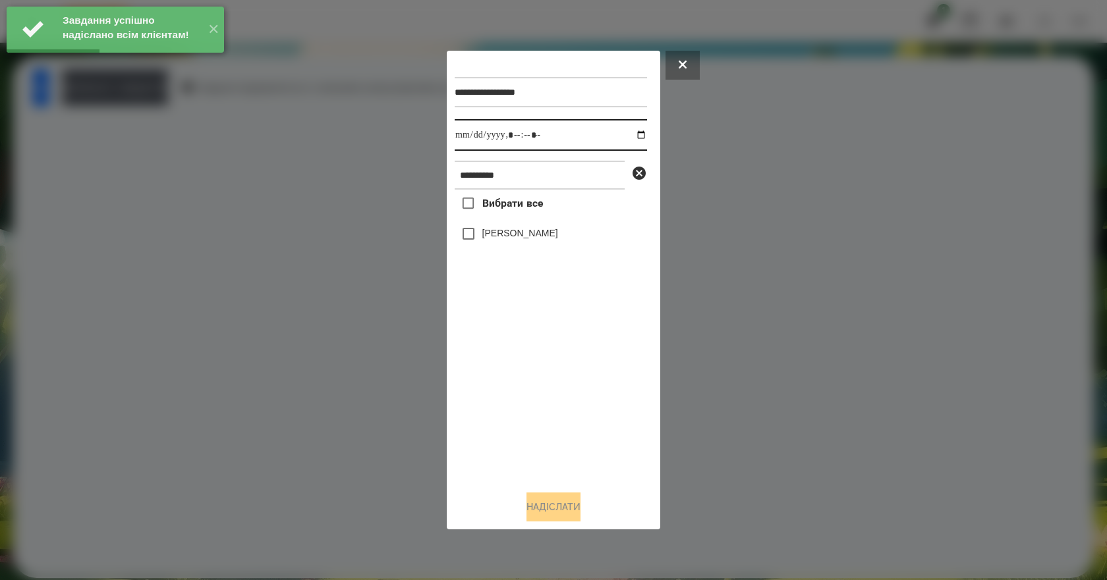
click at [636, 134] on input "datetime-local" at bounding box center [551, 135] width 192 height 32
type input "**********"
click at [506, 404] on div "Вибрати все [PERSON_NAME]" at bounding box center [551, 335] width 192 height 291
click at [545, 231] on label "[PERSON_NAME]" at bounding box center [520, 233] width 76 height 13
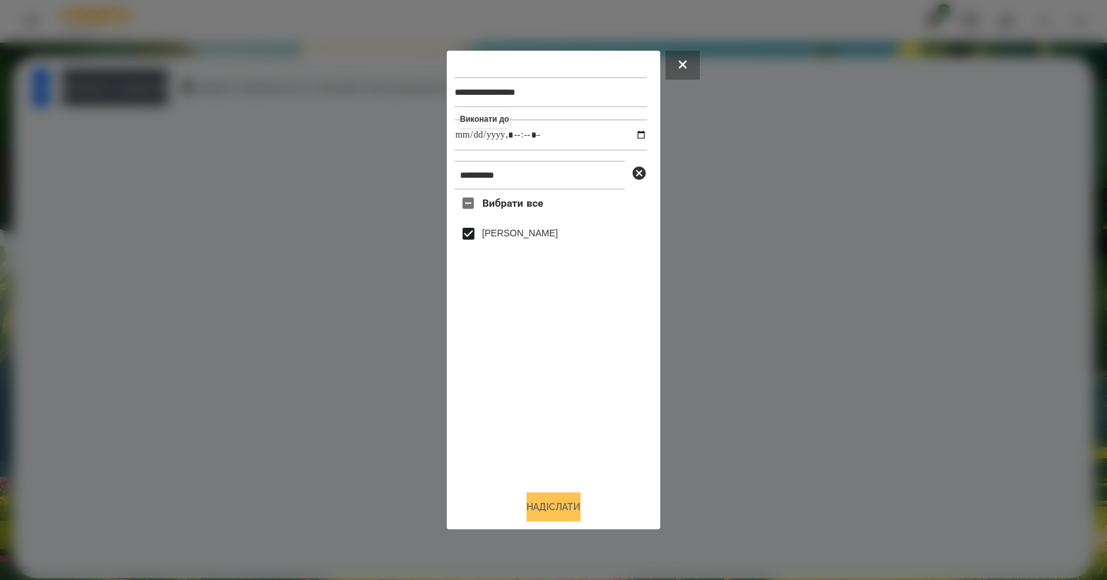
click at [542, 512] on button "Надіслати" at bounding box center [553, 507] width 54 height 29
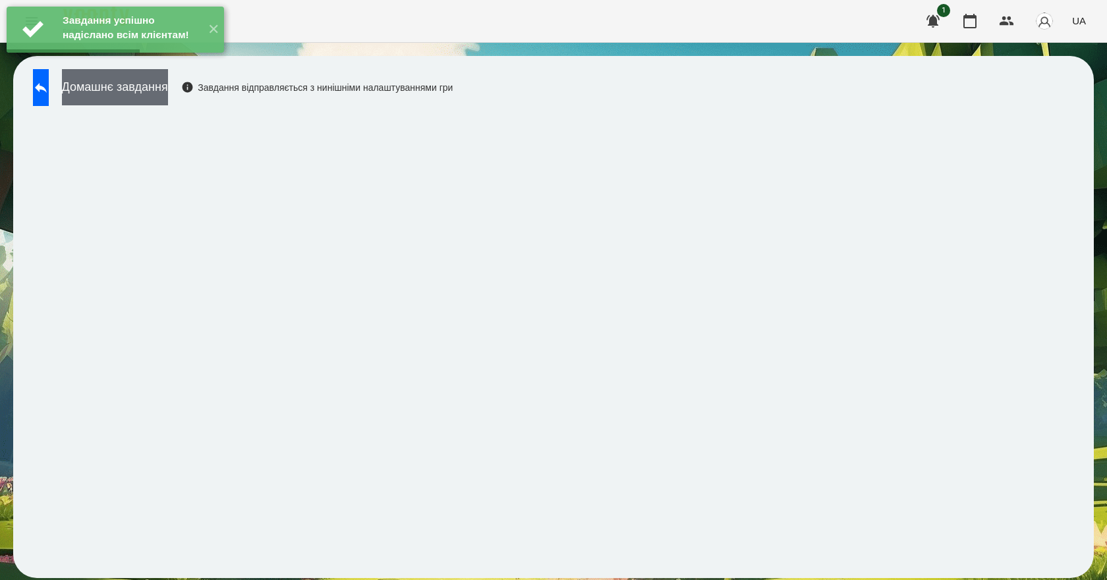
click at [168, 103] on button "Домашнє завдання" at bounding box center [115, 87] width 106 height 36
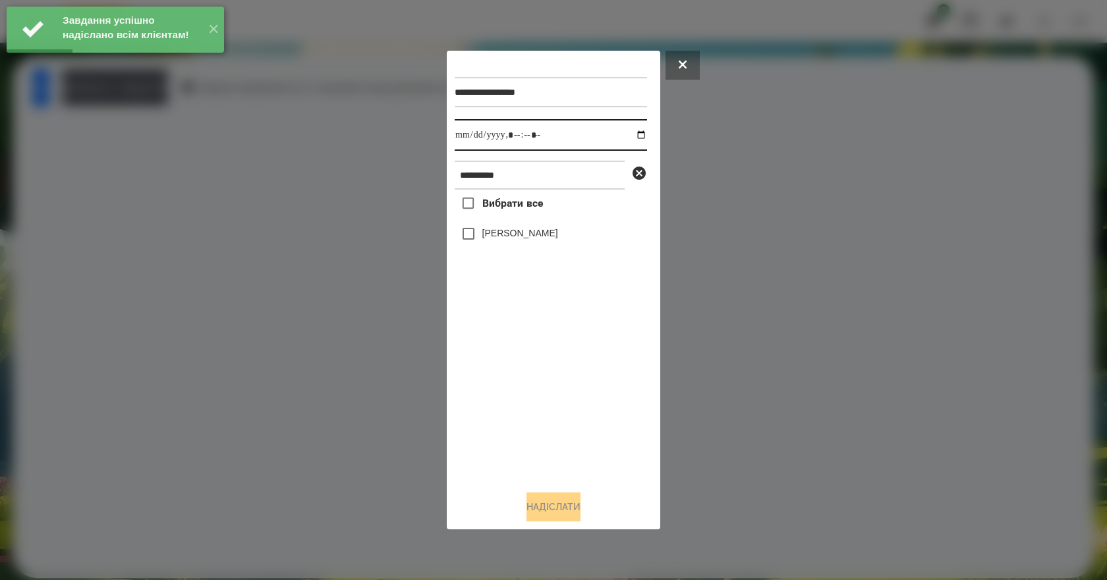
click at [632, 137] on input "datetime-local" at bounding box center [551, 135] width 192 height 32
type input "**********"
drag, startPoint x: 519, startPoint y: 420, endPoint x: 514, endPoint y: 341, distance: 79.2
click at [519, 417] on div "Вибрати все [PERSON_NAME]" at bounding box center [551, 335] width 192 height 291
click at [515, 230] on label "[PERSON_NAME]" at bounding box center [520, 233] width 76 height 13
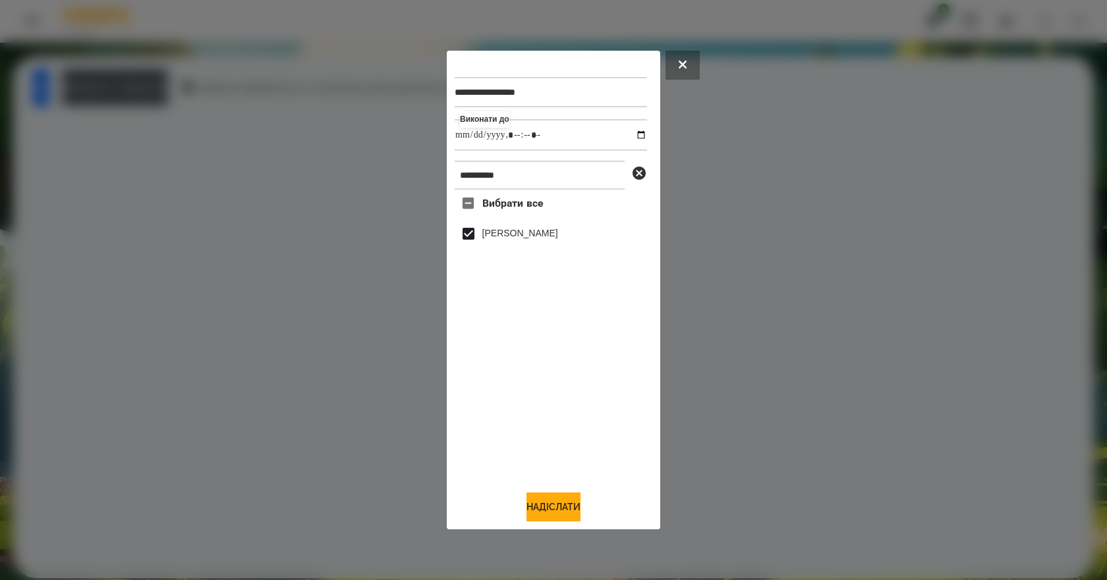
click at [547, 530] on div "**********" at bounding box center [553, 291] width 213 height 480
click at [551, 525] on div "**********" at bounding box center [553, 291] width 213 height 480
click at [556, 520] on button "Надіслати" at bounding box center [553, 507] width 54 height 29
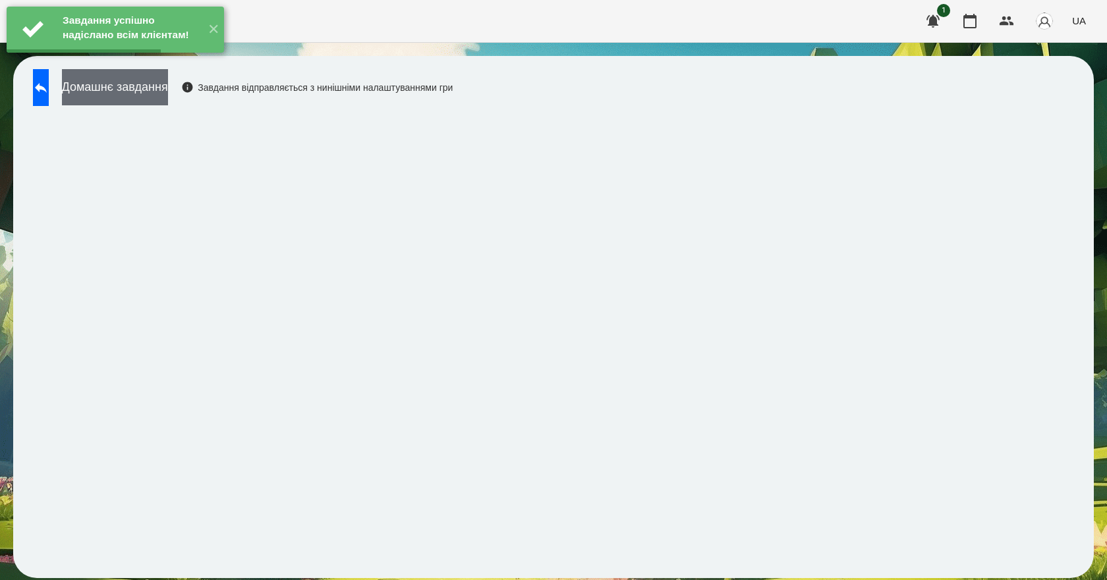
click at [153, 91] on button "Домашнє завдання" at bounding box center [115, 87] width 106 height 36
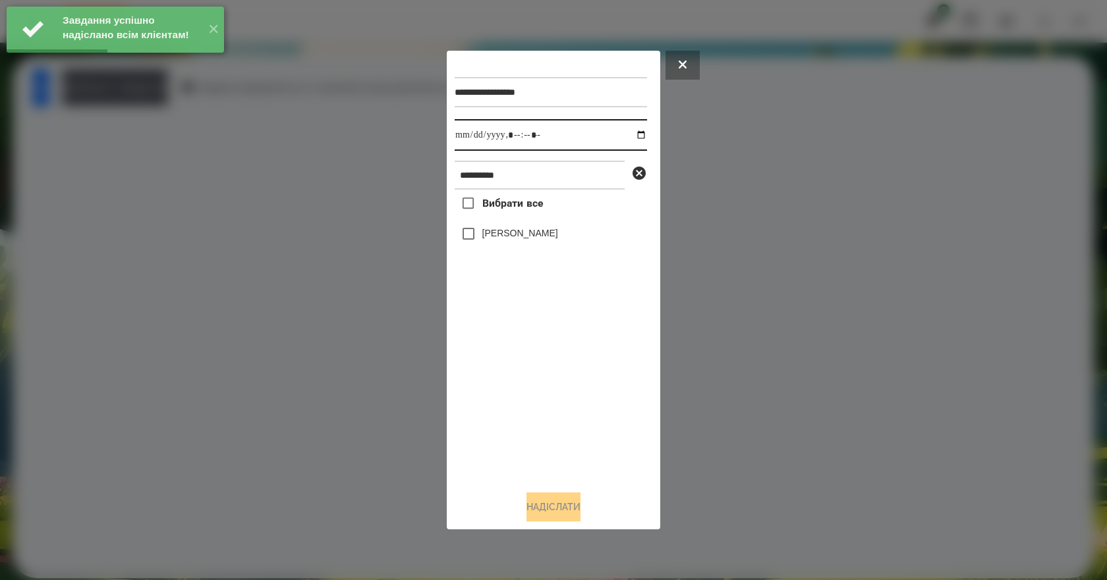
click at [638, 132] on input "datetime-local" at bounding box center [551, 135] width 192 height 32
click at [633, 135] on input "datetime-local" at bounding box center [551, 135] width 192 height 32
type input "**********"
click at [526, 404] on div "Вибрати все [PERSON_NAME]" at bounding box center [551, 335] width 192 height 291
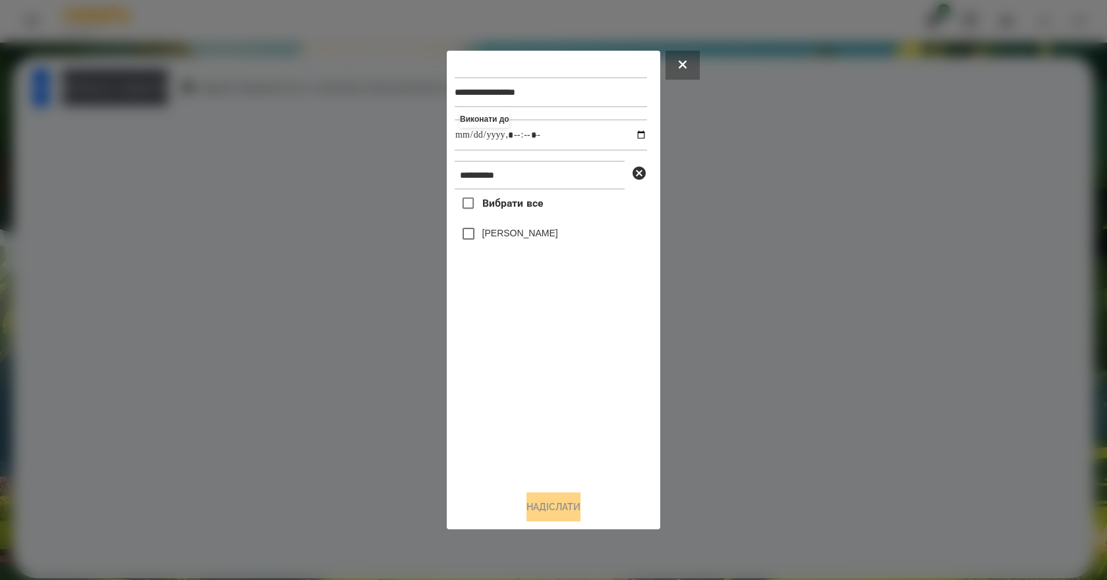
click at [504, 237] on label "[PERSON_NAME]" at bounding box center [520, 233] width 76 height 13
click at [548, 516] on button "Надіслати" at bounding box center [553, 507] width 54 height 29
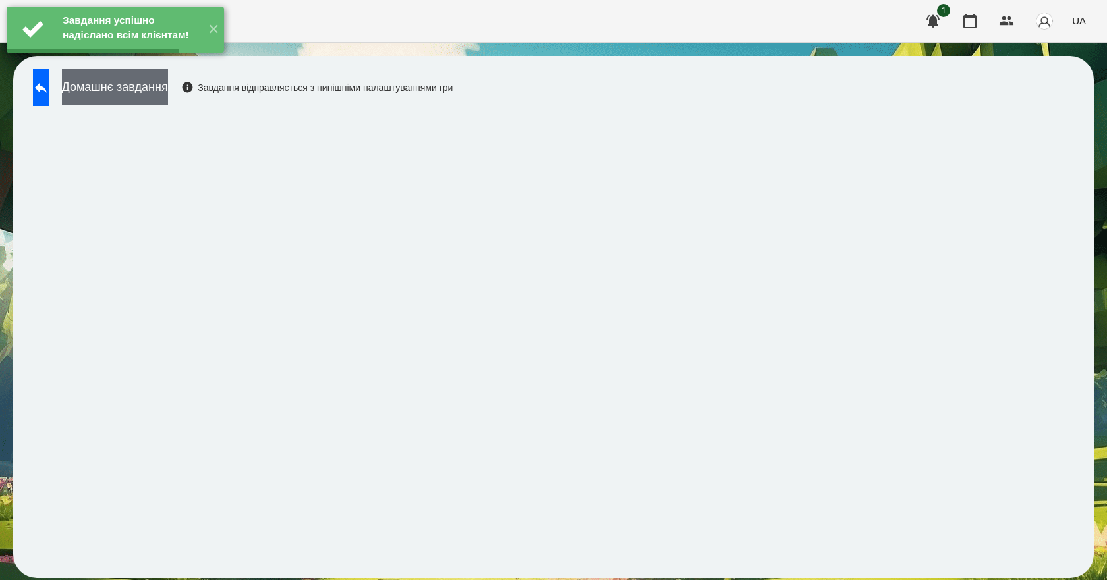
click at [151, 98] on button "Домашнє завдання" at bounding box center [115, 87] width 106 height 36
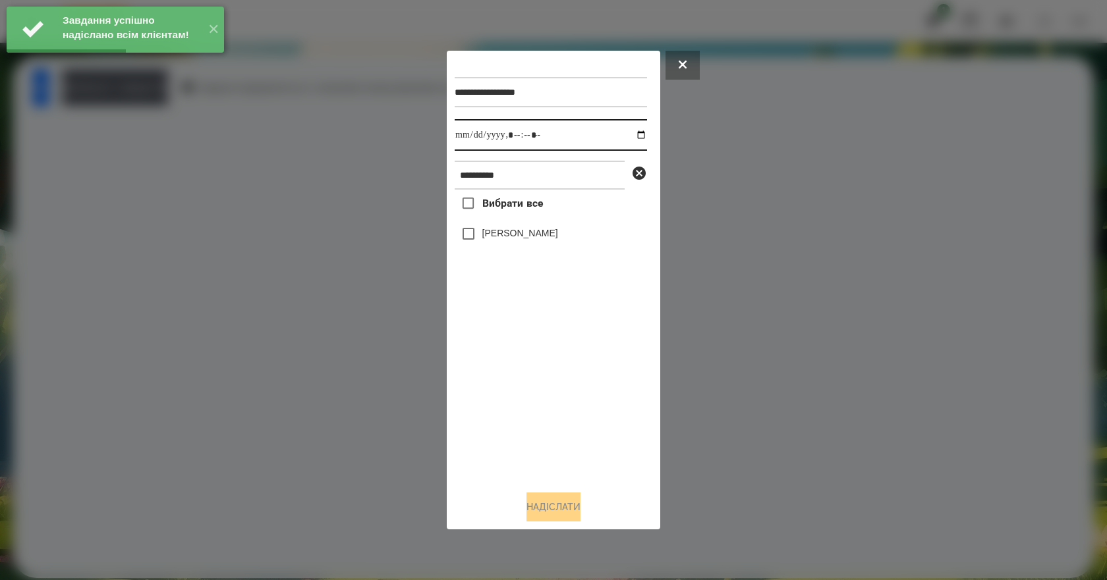
click at [630, 138] on input "datetime-local" at bounding box center [551, 135] width 192 height 32
type input "**********"
drag, startPoint x: 549, startPoint y: 415, endPoint x: 552, endPoint y: 386, distance: 29.1
click at [549, 413] on div "Вибрати все [PERSON_NAME]" at bounding box center [551, 335] width 192 height 291
click at [524, 240] on label "[PERSON_NAME]" at bounding box center [520, 233] width 76 height 13
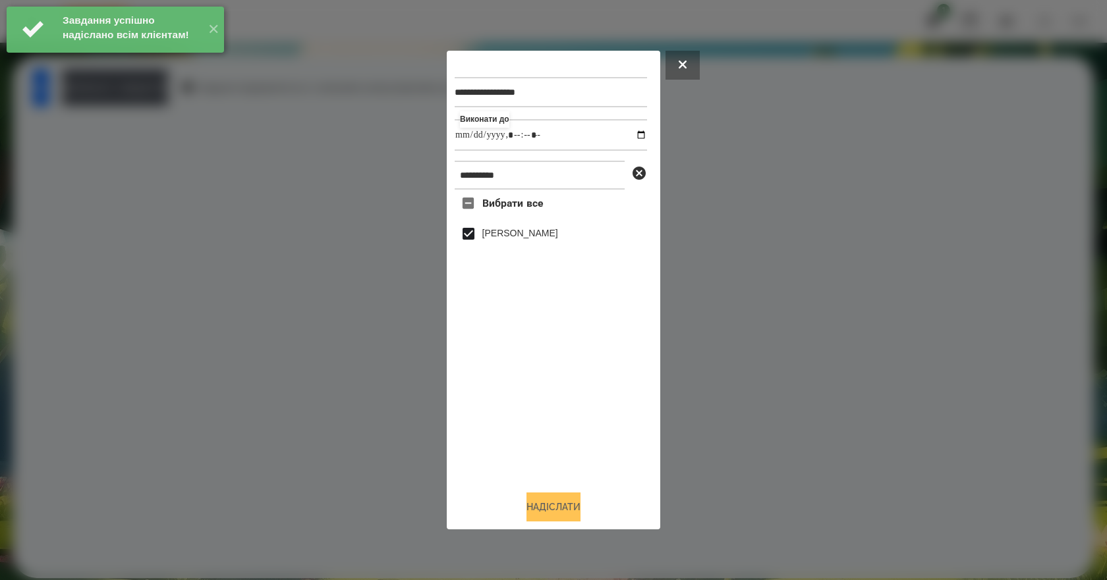
click at [568, 512] on button "Надіслати" at bounding box center [553, 507] width 54 height 29
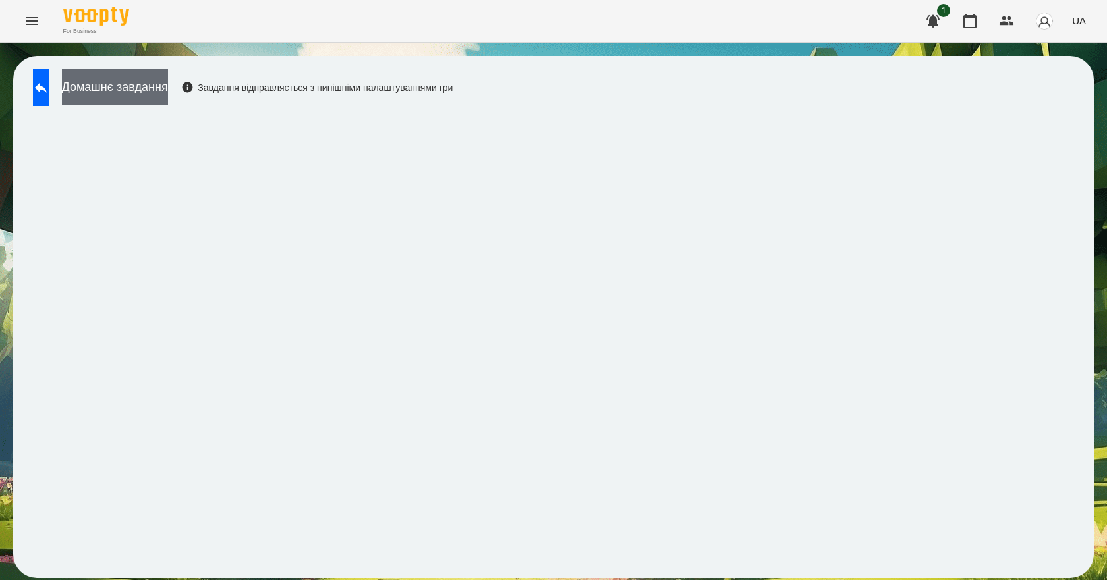
click at [168, 70] on button "Домашнє завдання" at bounding box center [115, 87] width 106 height 36
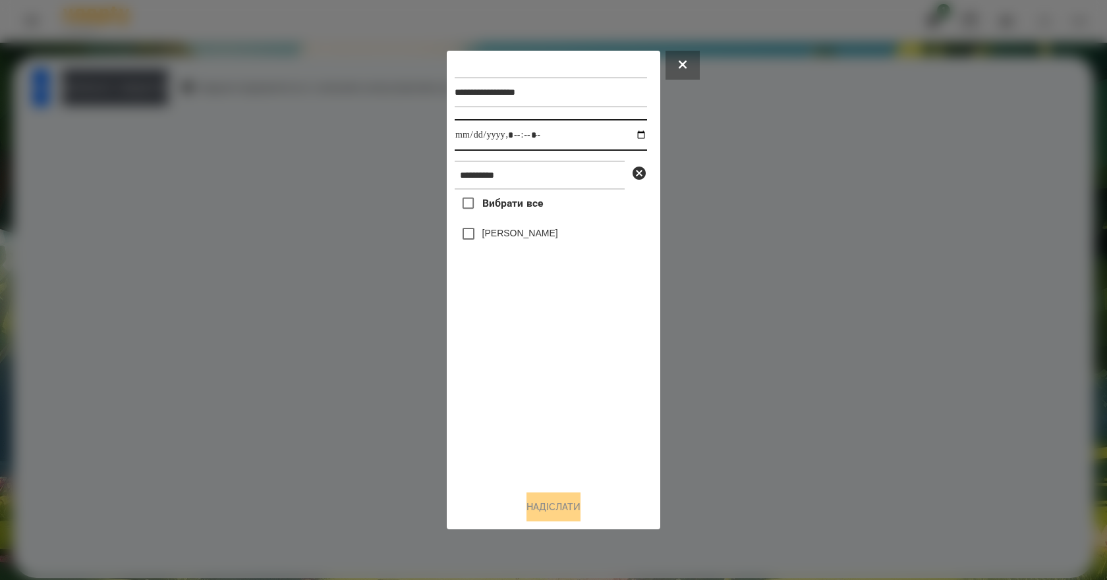
click at [631, 134] on input "datetime-local" at bounding box center [551, 135] width 192 height 32
type input "**********"
drag, startPoint x: 545, startPoint y: 426, endPoint x: 528, endPoint y: 358, distance: 69.8
click at [545, 426] on div "Вибрати все [PERSON_NAME]" at bounding box center [551, 335] width 192 height 291
click at [493, 238] on label "[PERSON_NAME]" at bounding box center [520, 233] width 76 height 13
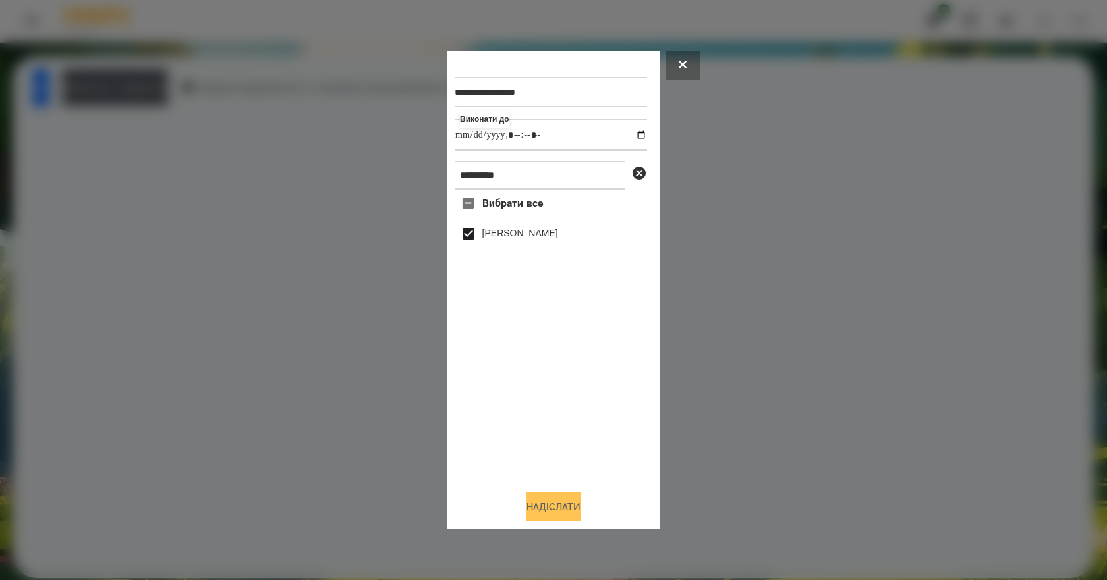
click at [566, 513] on button "Надіслати" at bounding box center [553, 507] width 54 height 29
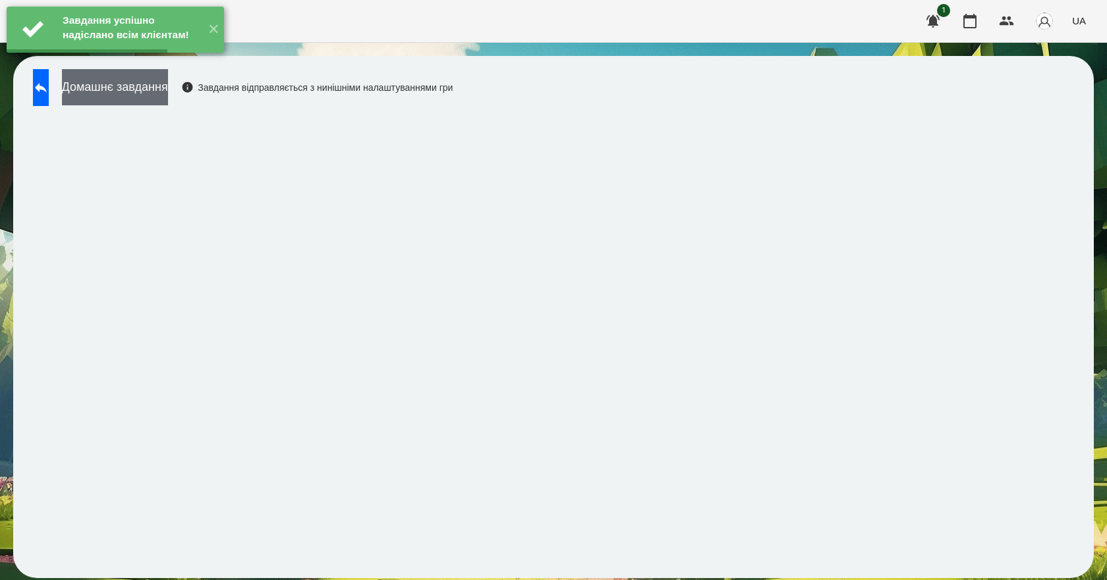
click at [159, 98] on button "Домашнє завдання" at bounding box center [115, 87] width 106 height 36
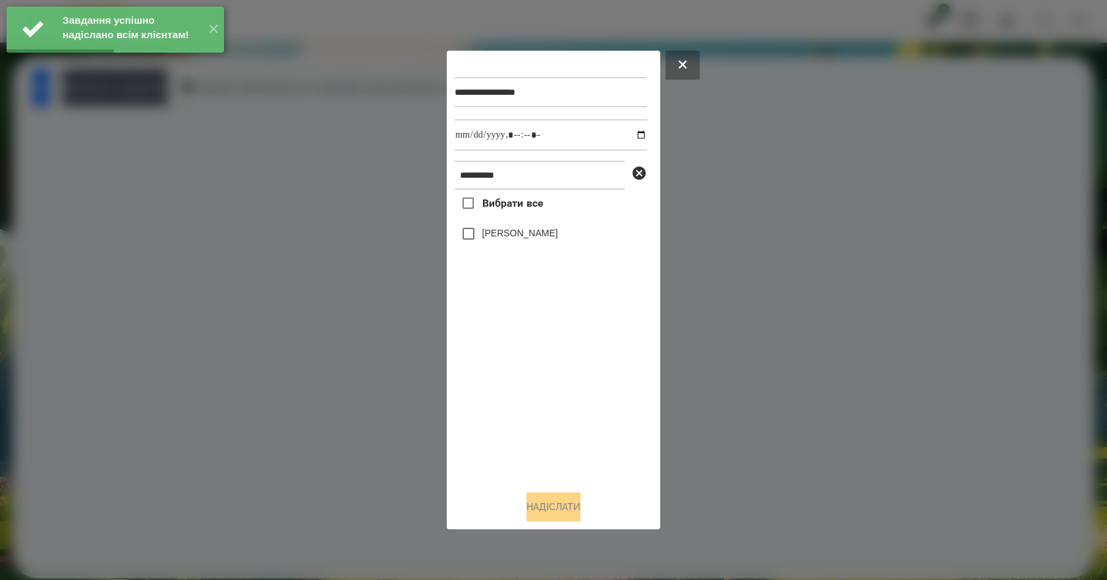
click at [673, 61] on button at bounding box center [682, 65] width 34 height 29
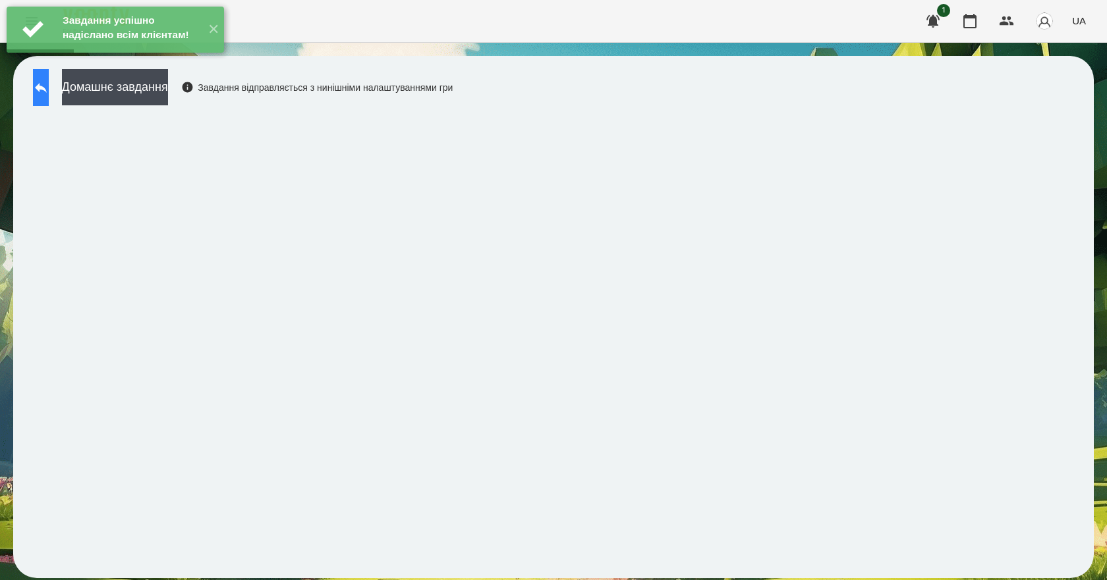
click at [45, 94] on button at bounding box center [41, 87] width 16 height 37
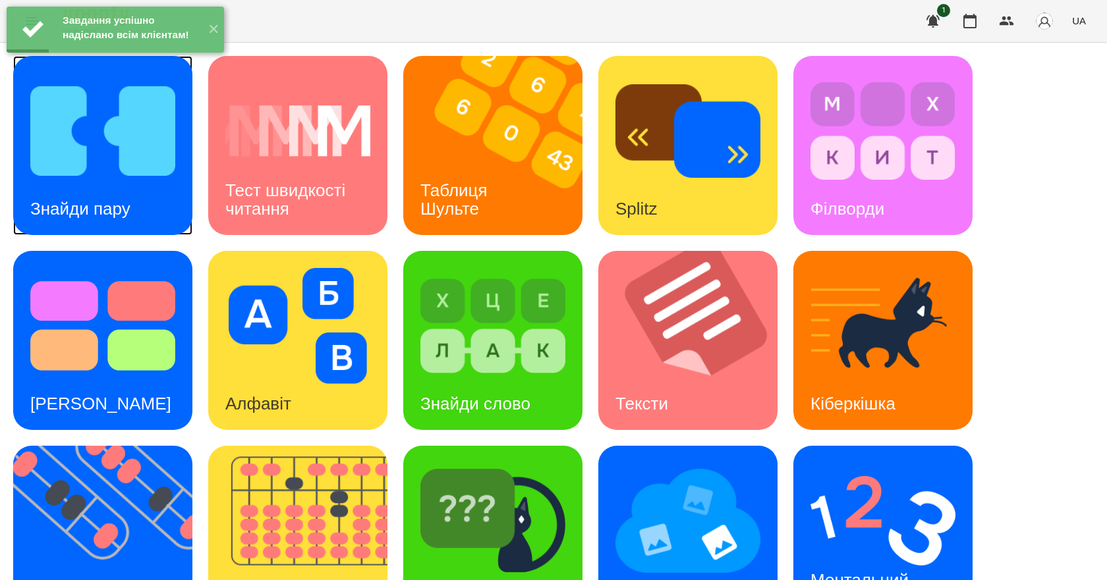
click at [113, 183] on div "Знайди пару" at bounding box center [80, 209] width 134 height 52
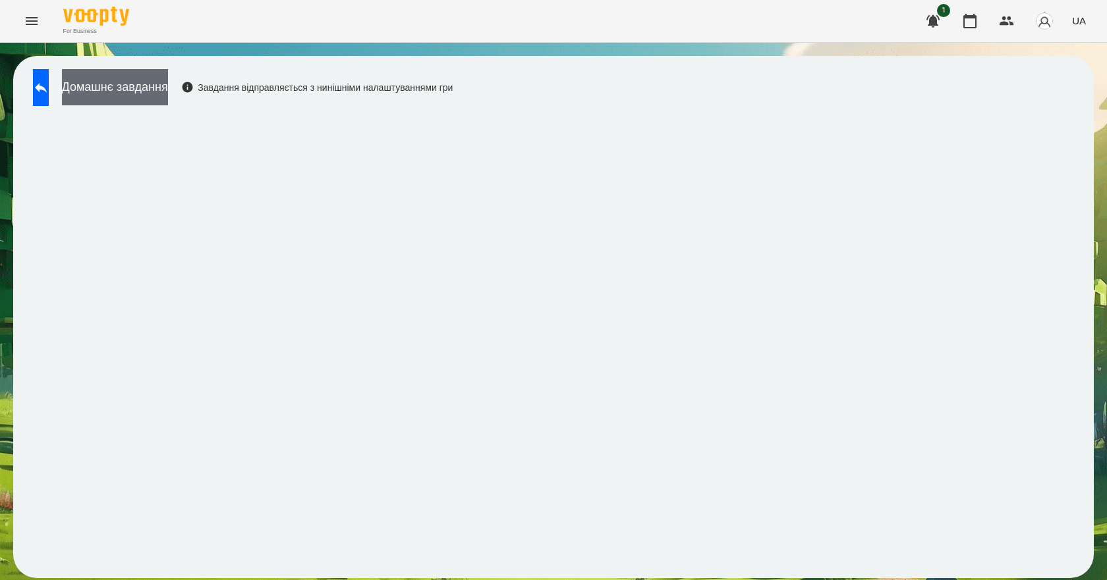
click at [155, 91] on button "Домашнє завдання" at bounding box center [115, 87] width 106 height 36
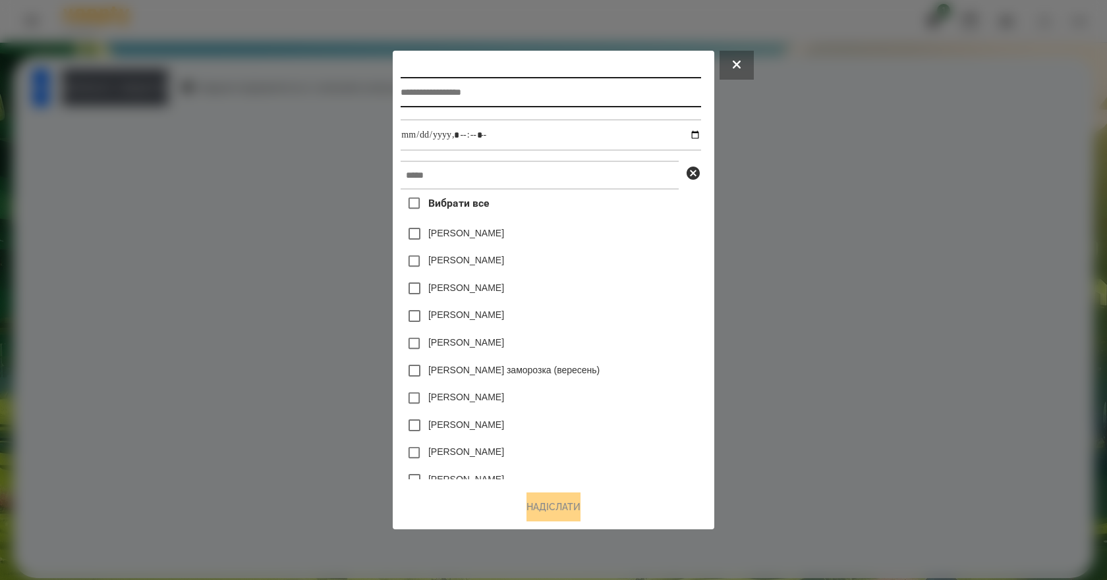
click at [489, 95] on input "text" at bounding box center [551, 92] width 300 height 30
type input "*"
type input "**********"
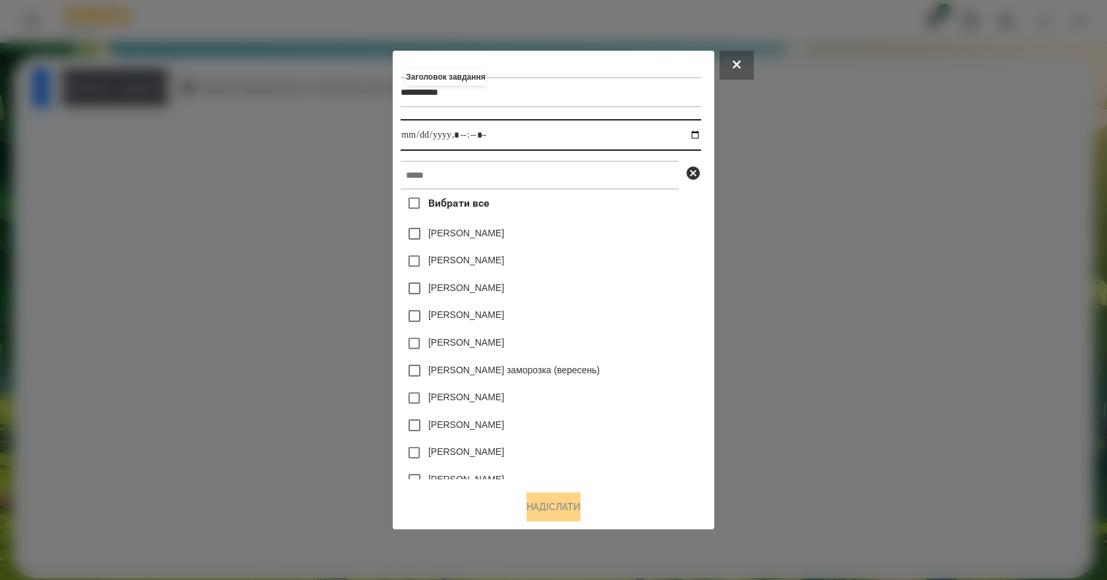
click at [700, 134] on input "datetime-local" at bounding box center [551, 135] width 300 height 32
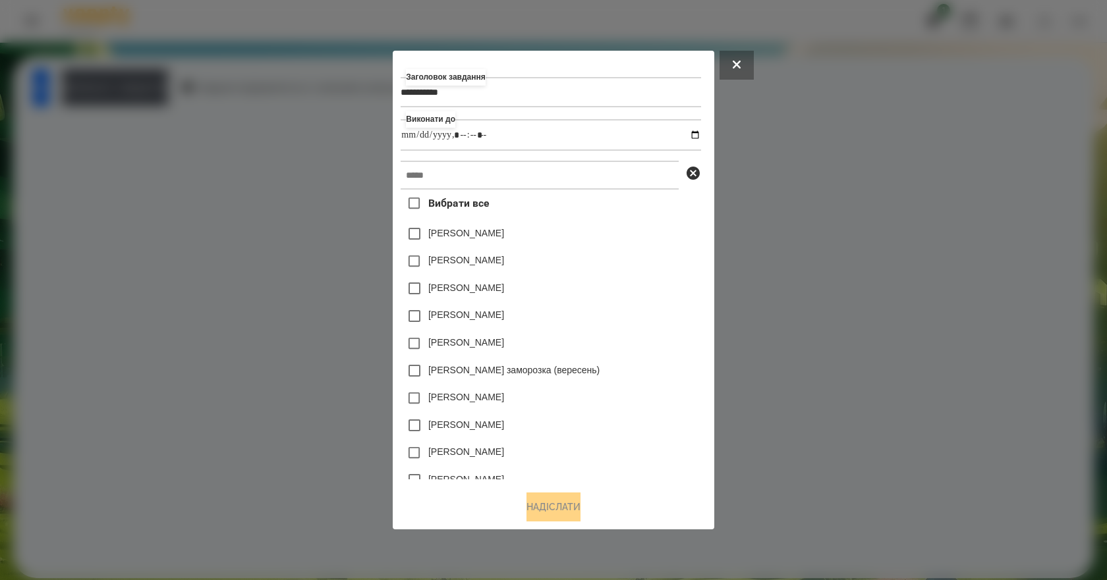
type input "**********"
click at [662, 296] on div "[PERSON_NAME]" at bounding box center [551, 289] width 300 height 28
click at [500, 176] on input "text" at bounding box center [540, 175] width 278 height 29
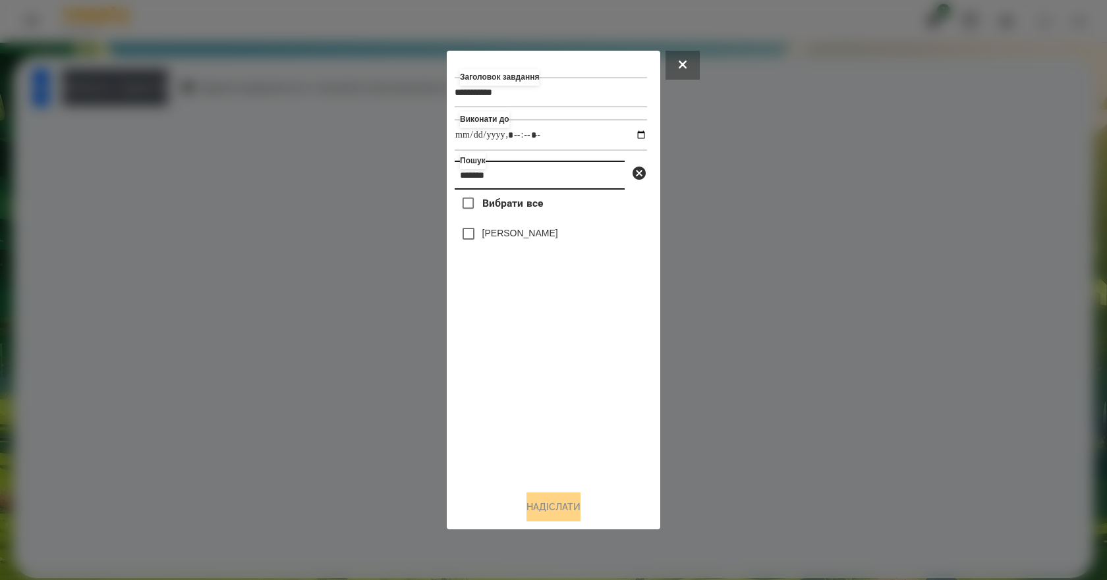
type input "*******"
click at [490, 235] on label "[PERSON_NAME]" at bounding box center [520, 233] width 76 height 13
click at [547, 509] on button "Надіслати" at bounding box center [553, 507] width 54 height 29
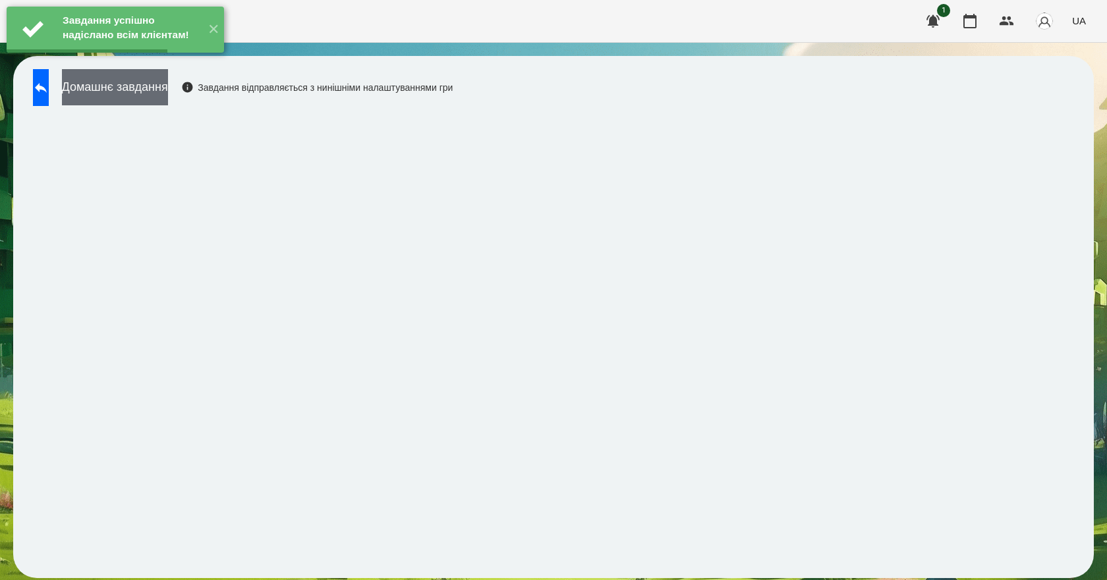
click at [167, 86] on button "Домашнє завдання" at bounding box center [115, 87] width 106 height 36
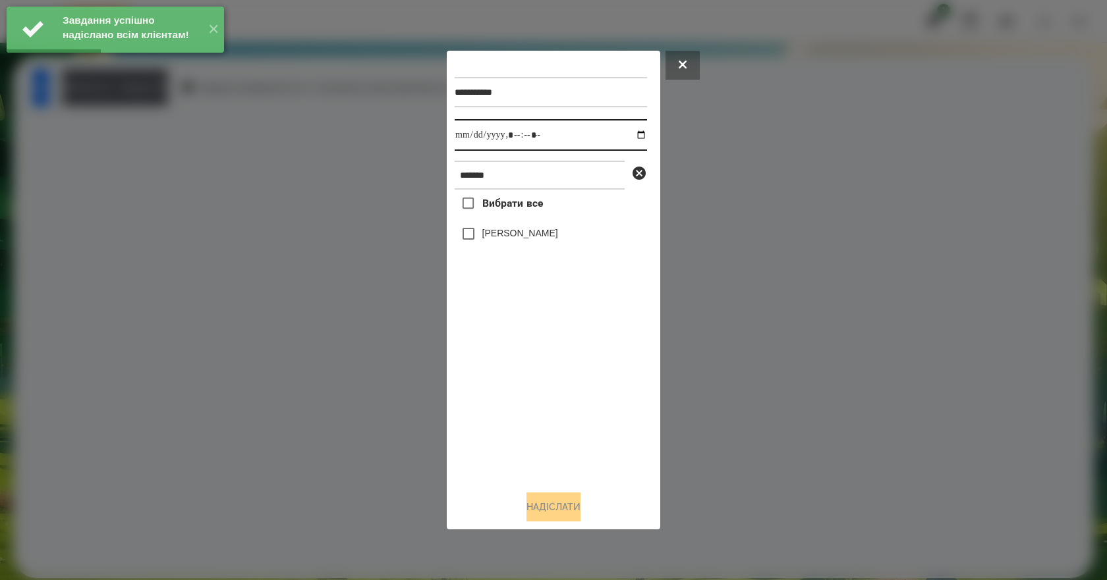
click at [628, 135] on input "datetime-local" at bounding box center [551, 135] width 192 height 32
type input "**********"
click at [503, 376] on div "Вибрати все [PERSON_NAME]" at bounding box center [551, 335] width 192 height 291
click at [539, 228] on div "[PERSON_NAME]" at bounding box center [551, 234] width 192 height 28
click at [554, 248] on div "[PERSON_NAME]" at bounding box center [551, 234] width 192 height 28
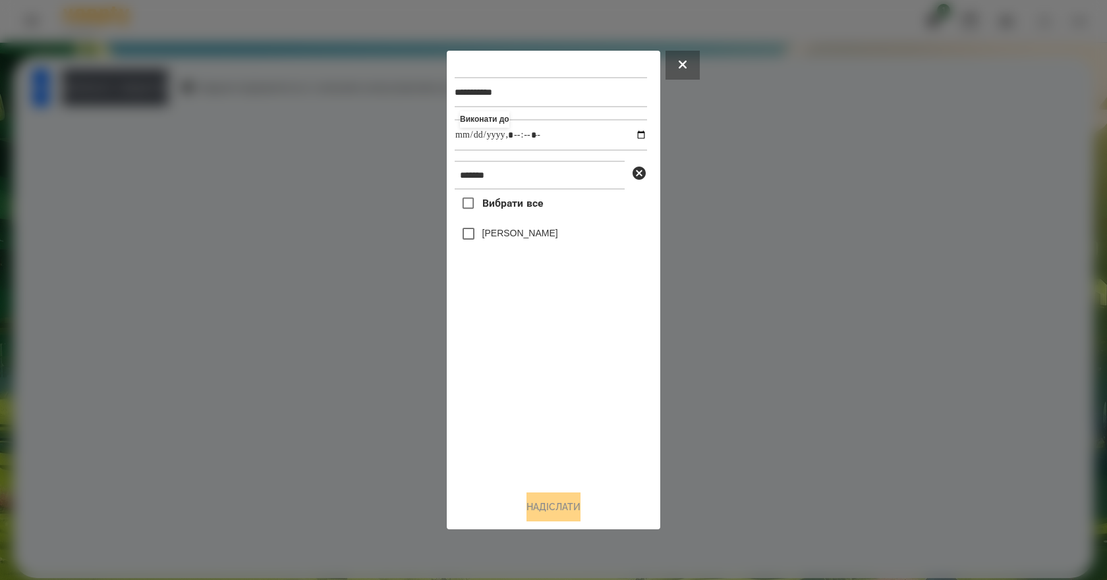
click at [558, 240] on label "[PERSON_NAME]" at bounding box center [520, 233] width 76 height 13
click at [562, 506] on button "Надіслати" at bounding box center [553, 507] width 54 height 29
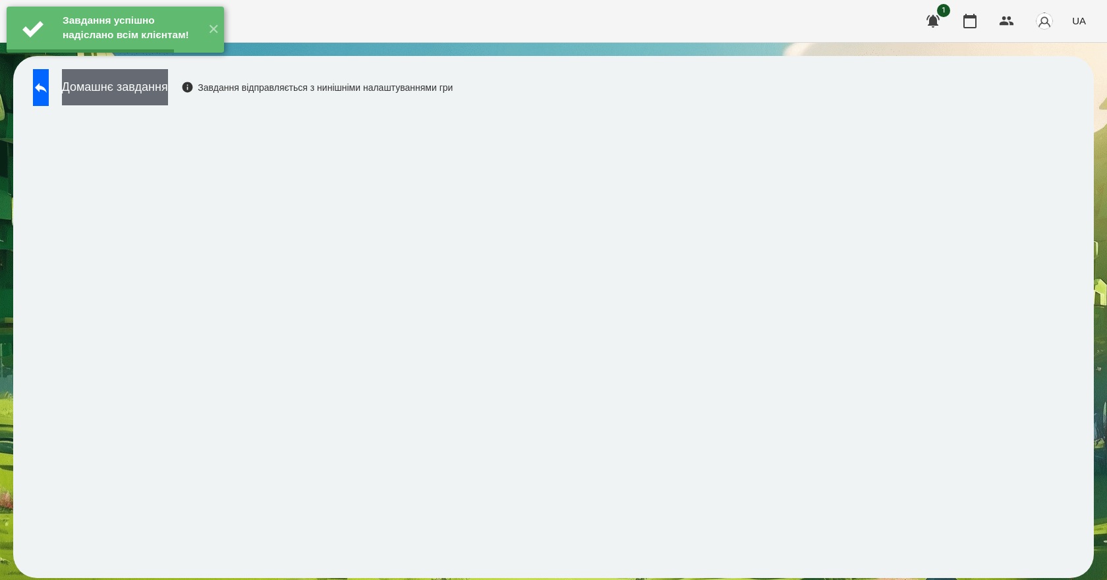
click at [168, 97] on button "Домашнє завдання" at bounding box center [115, 87] width 106 height 36
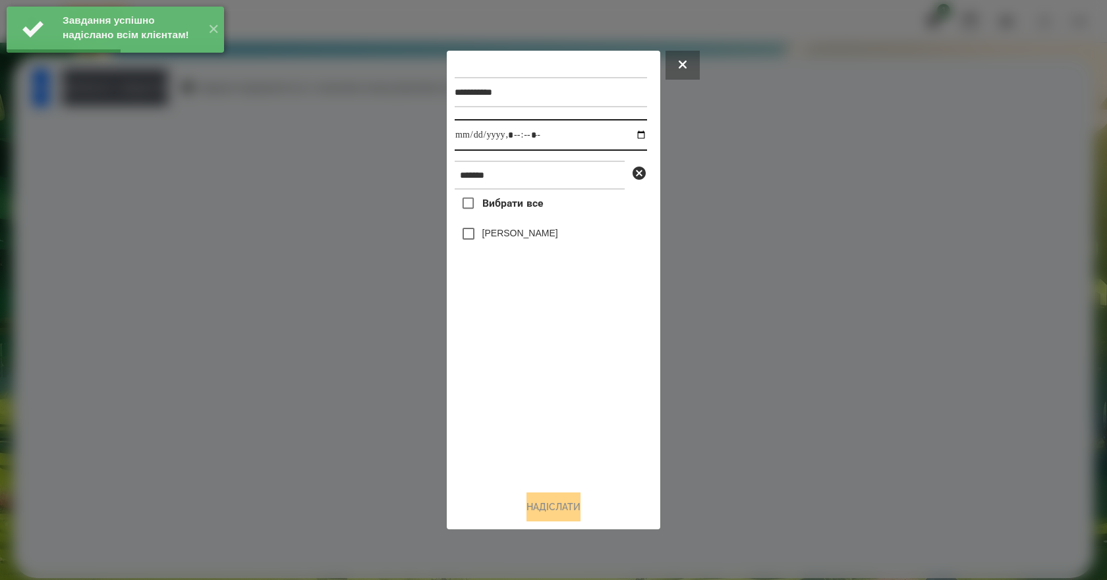
click at [624, 136] on input "datetime-local" at bounding box center [551, 135] width 192 height 32
click at [626, 136] on input "datetime-local" at bounding box center [551, 135] width 192 height 32
type input "**********"
click at [513, 380] on div "Вибрати все [PERSON_NAME]" at bounding box center [551, 335] width 192 height 291
click at [505, 236] on label "[PERSON_NAME]" at bounding box center [520, 233] width 76 height 13
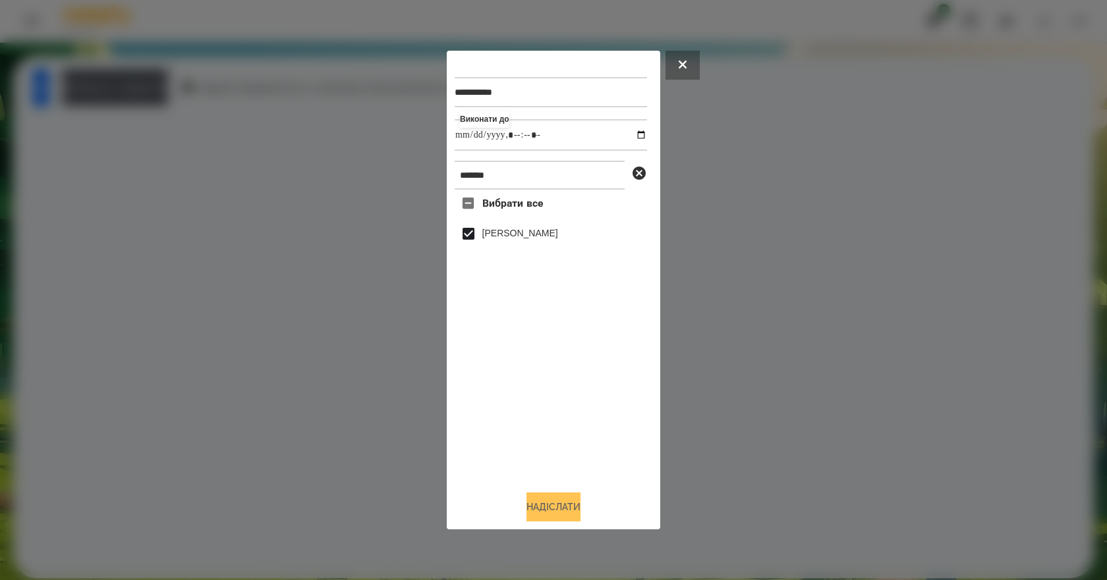
click at [568, 503] on button "Надіслати" at bounding box center [553, 507] width 54 height 29
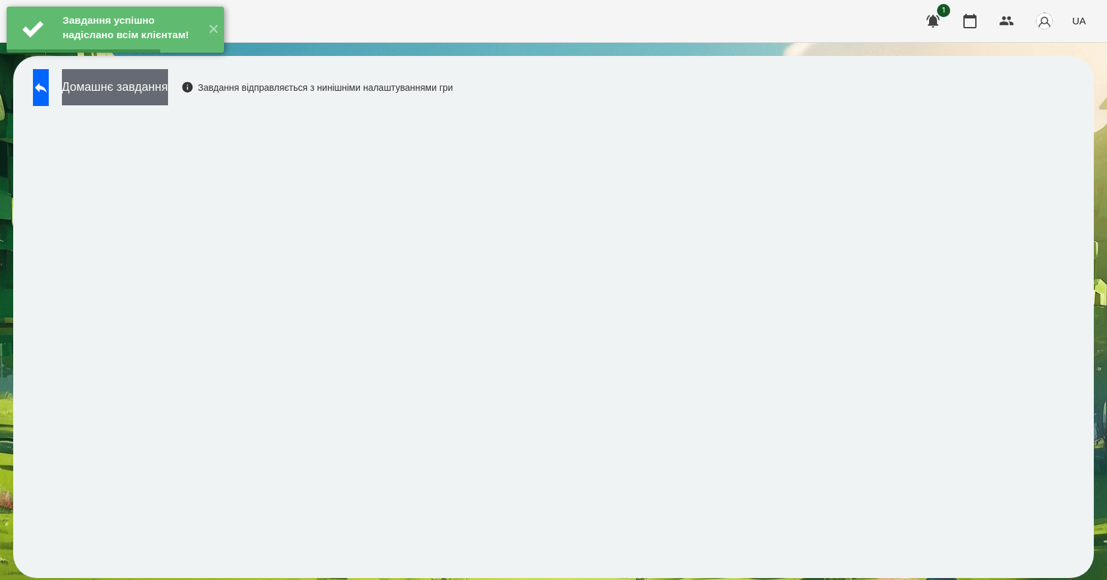
click at [151, 97] on button "Домашнє завдання" at bounding box center [115, 87] width 106 height 36
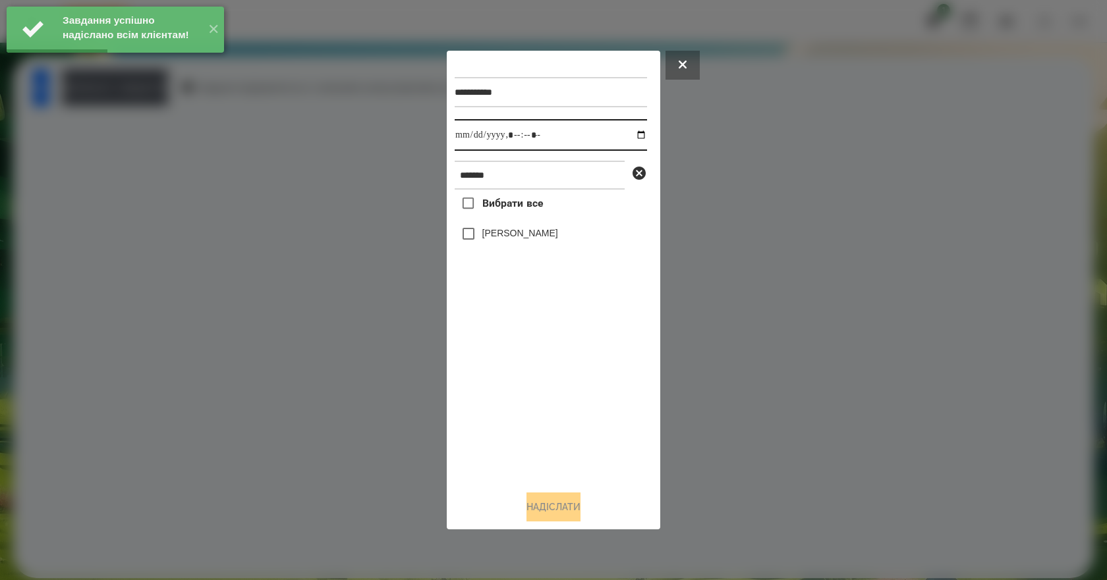
click at [626, 133] on input "datetime-local" at bounding box center [551, 135] width 192 height 32
type input "**********"
drag, startPoint x: 549, startPoint y: 424, endPoint x: 531, endPoint y: 345, distance: 81.7
click at [545, 410] on div "Вибрати все [PERSON_NAME]" at bounding box center [551, 335] width 192 height 291
click at [515, 239] on label "[PERSON_NAME]" at bounding box center [520, 233] width 76 height 13
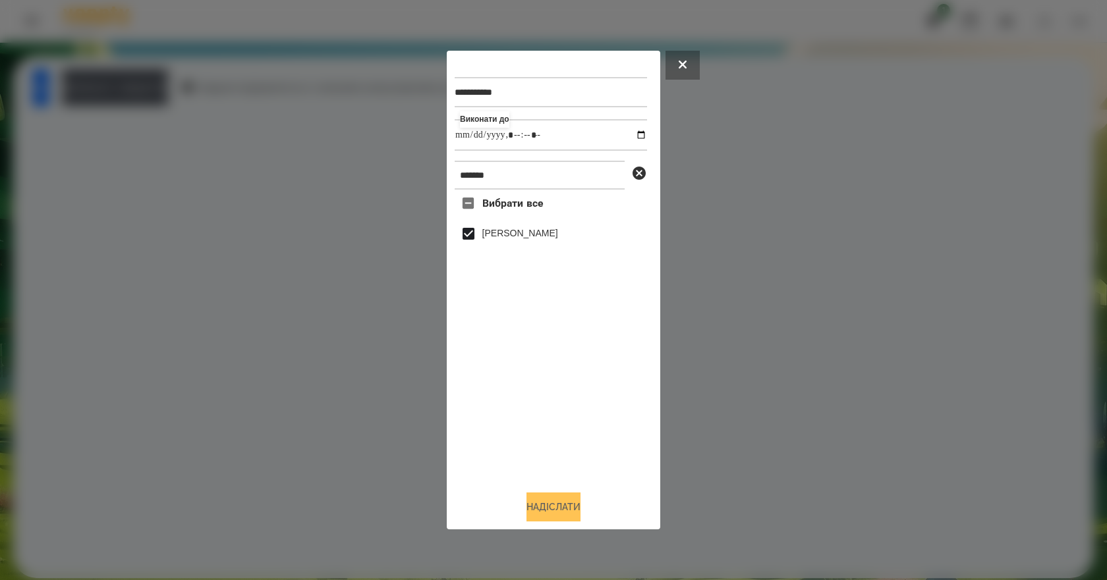
click at [567, 517] on button "Надіслати" at bounding box center [553, 507] width 54 height 29
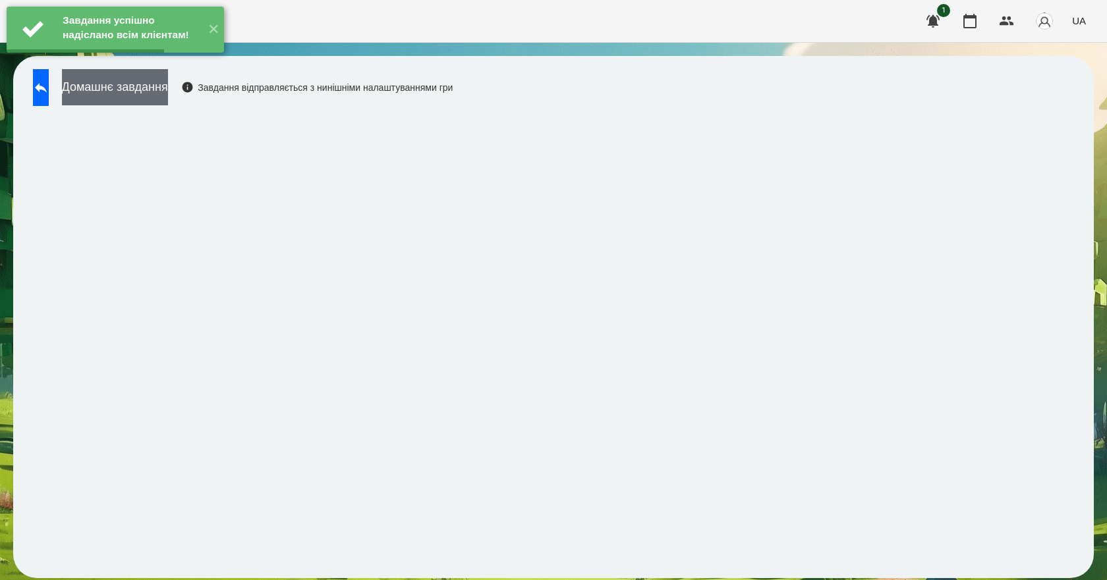
click at [122, 98] on button "Домашнє завдання" at bounding box center [115, 87] width 106 height 36
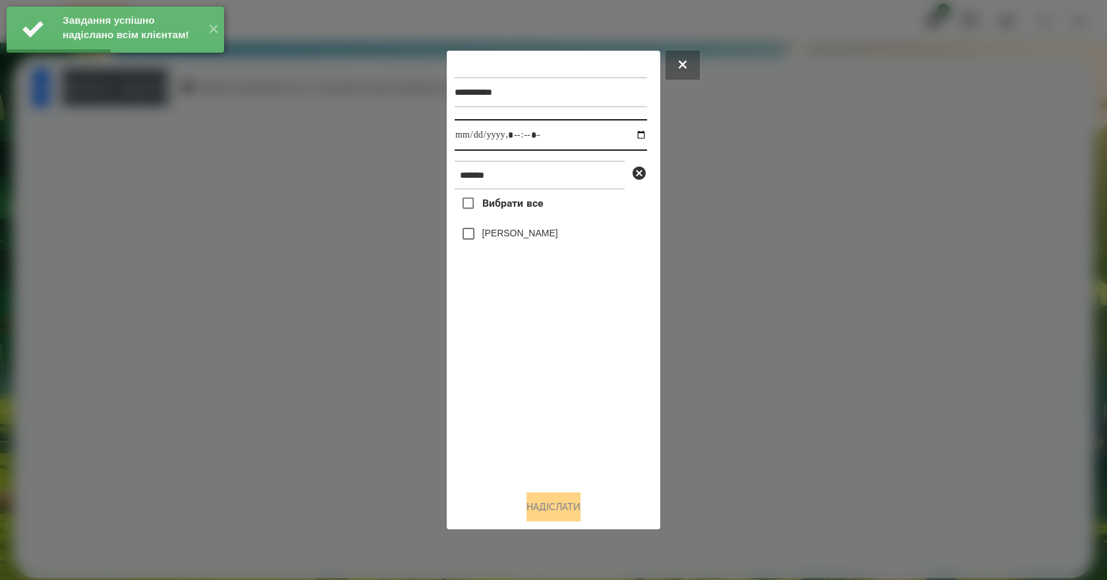
click at [627, 137] on input "datetime-local" at bounding box center [551, 135] width 192 height 32
type input "**********"
drag, startPoint x: 539, startPoint y: 402, endPoint x: 532, endPoint y: 325, distance: 76.7
click at [539, 402] on div "Вибрати все [PERSON_NAME]" at bounding box center [551, 335] width 192 height 291
click at [520, 240] on label "[PERSON_NAME]" at bounding box center [520, 233] width 76 height 13
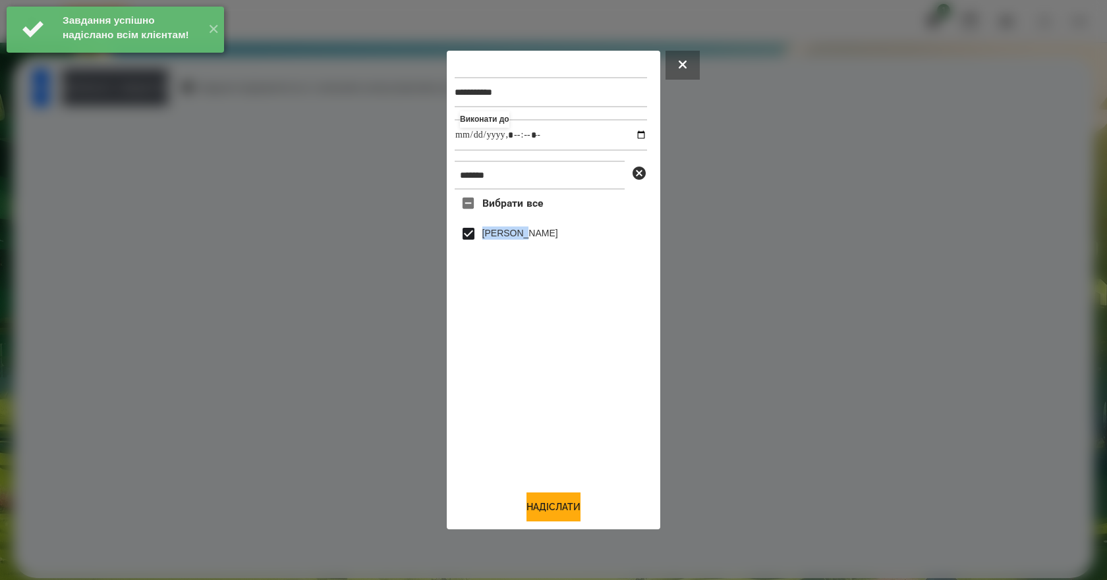
click at [520, 240] on label "[PERSON_NAME]" at bounding box center [520, 233] width 76 height 13
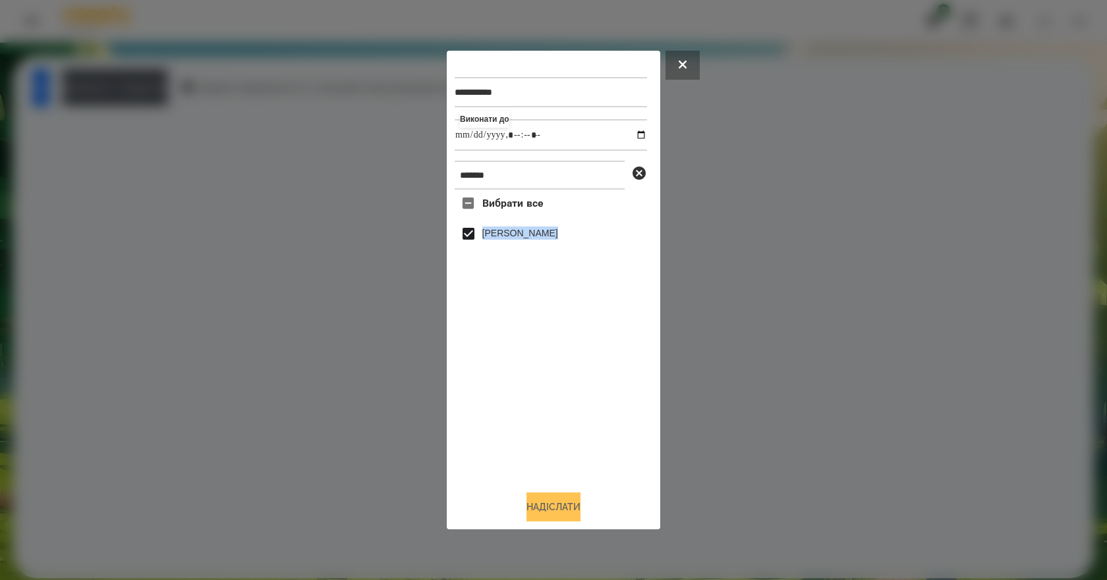
drag, startPoint x: 570, startPoint y: 497, endPoint x: 567, endPoint y: 508, distance: 11.5
click at [567, 508] on button "Надіслати" at bounding box center [553, 507] width 54 height 29
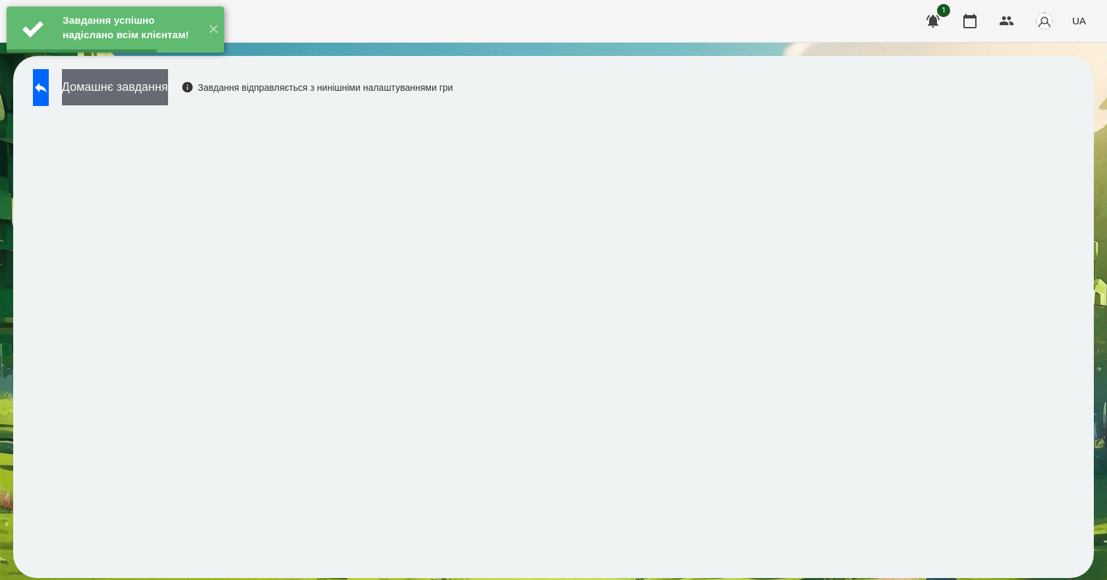
click at [168, 89] on button "Домашнє завдання" at bounding box center [115, 87] width 106 height 36
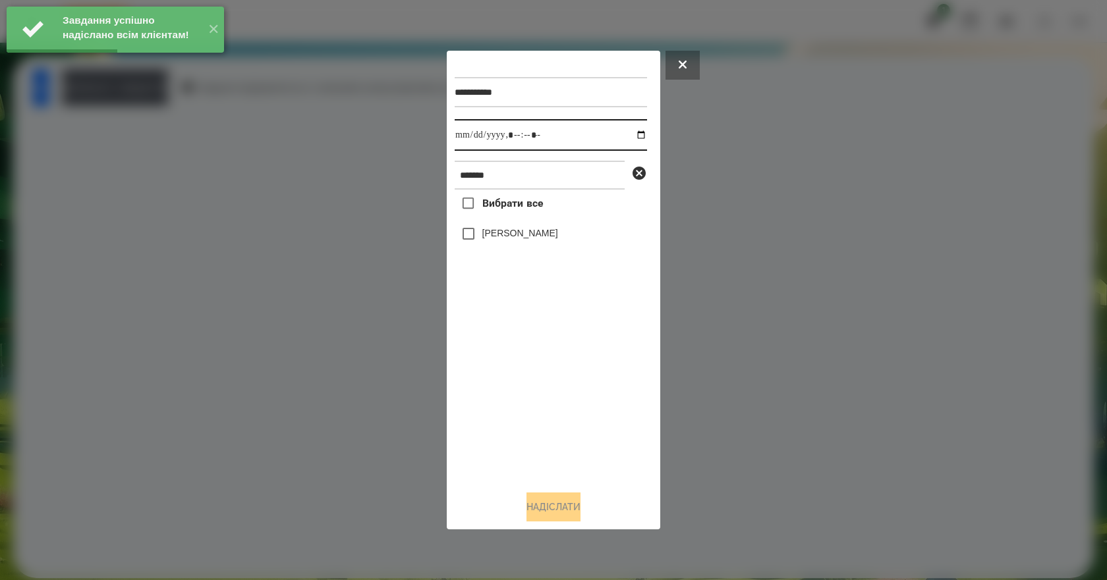
click at [634, 132] on input "datetime-local" at bounding box center [551, 135] width 192 height 32
type input "**********"
drag, startPoint x: 560, startPoint y: 418, endPoint x: 557, endPoint y: 408, distance: 10.2
click at [559, 416] on div "Вибрати все [PERSON_NAME]" at bounding box center [551, 335] width 192 height 291
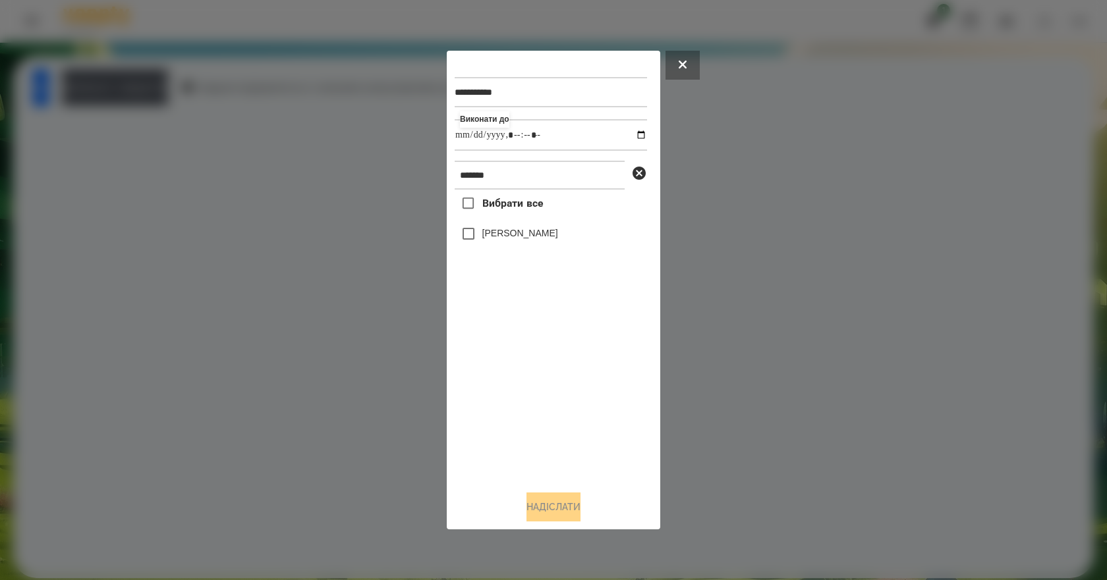
click at [524, 239] on label "[PERSON_NAME]" at bounding box center [520, 233] width 76 height 13
click at [579, 501] on button "Надіслати" at bounding box center [553, 507] width 54 height 29
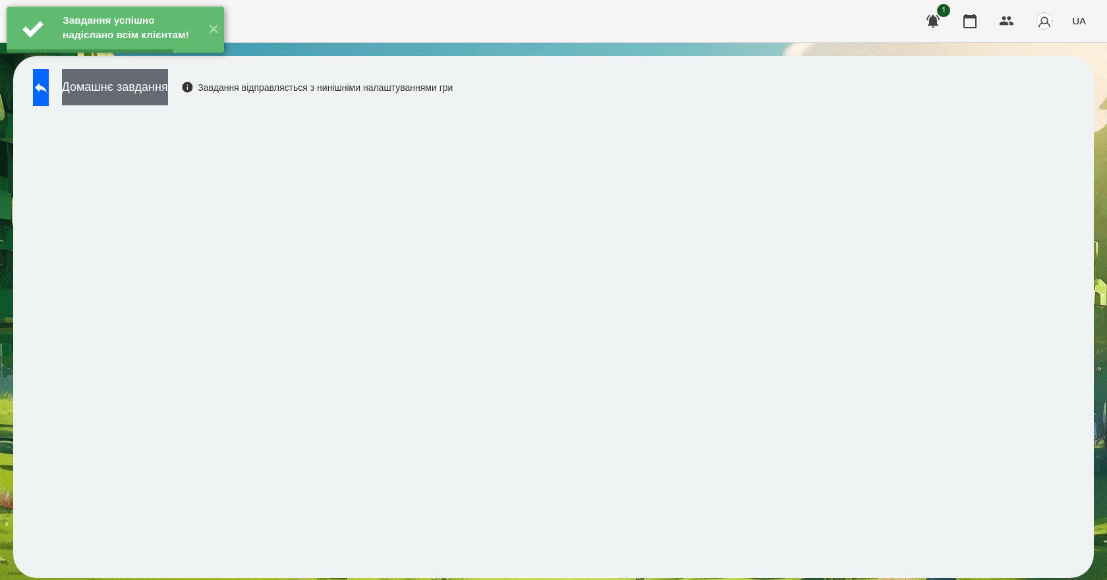
click at [143, 92] on button "Домашнє завдання" at bounding box center [115, 87] width 106 height 36
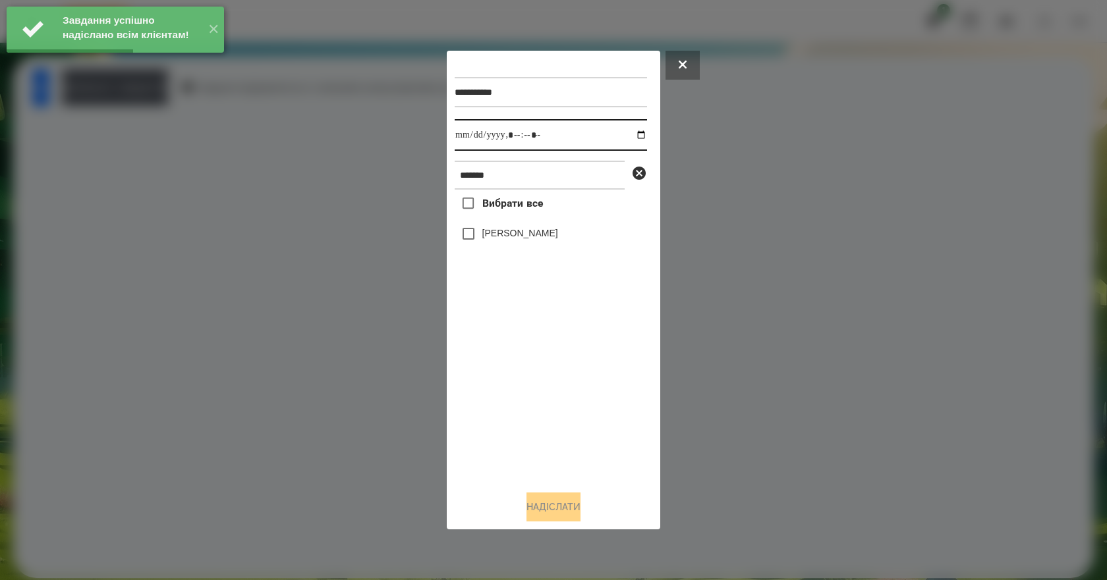
click at [633, 132] on input "datetime-local" at bounding box center [551, 135] width 192 height 32
type input "**********"
drag, startPoint x: 575, startPoint y: 407, endPoint x: 567, endPoint y: 372, distance: 36.6
click at [574, 402] on div "Вибрати все [PERSON_NAME]" at bounding box center [551, 335] width 192 height 291
click at [513, 233] on label "[PERSON_NAME]" at bounding box center [520, 233] width 76 height 13
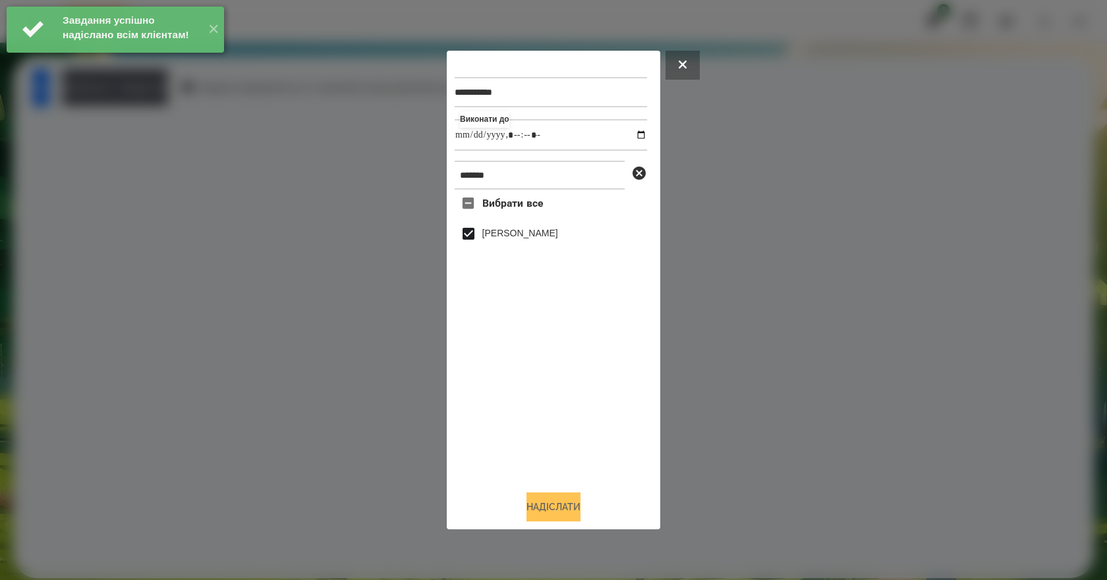
click at [559, 514] on button "Надіслати" at bounding box center [553, 507] width 54 height 29
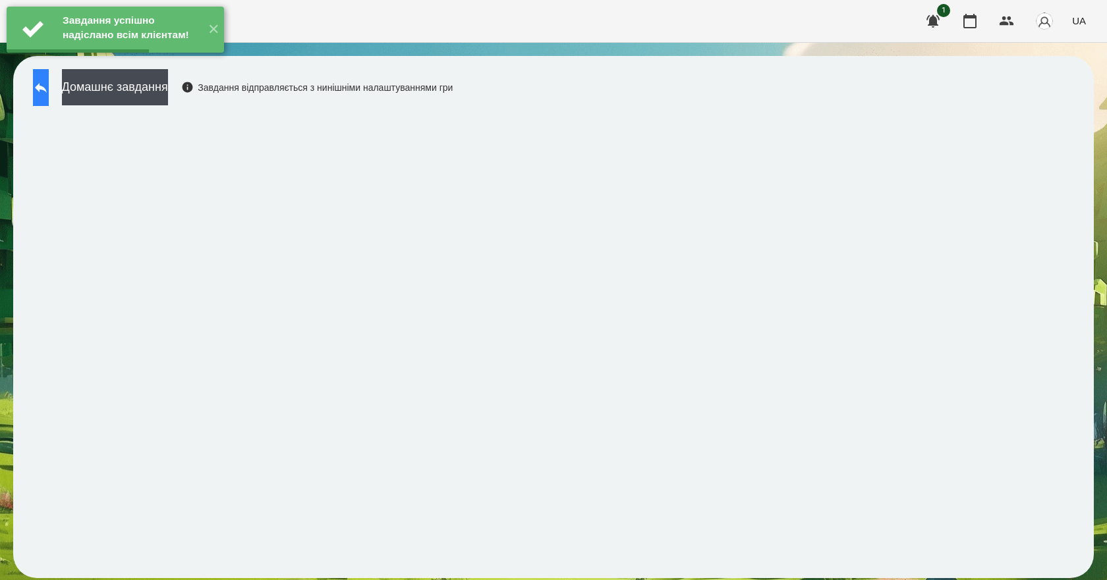
click at [40, 84] on button at bounding box center [41, 87] width 16 height 37
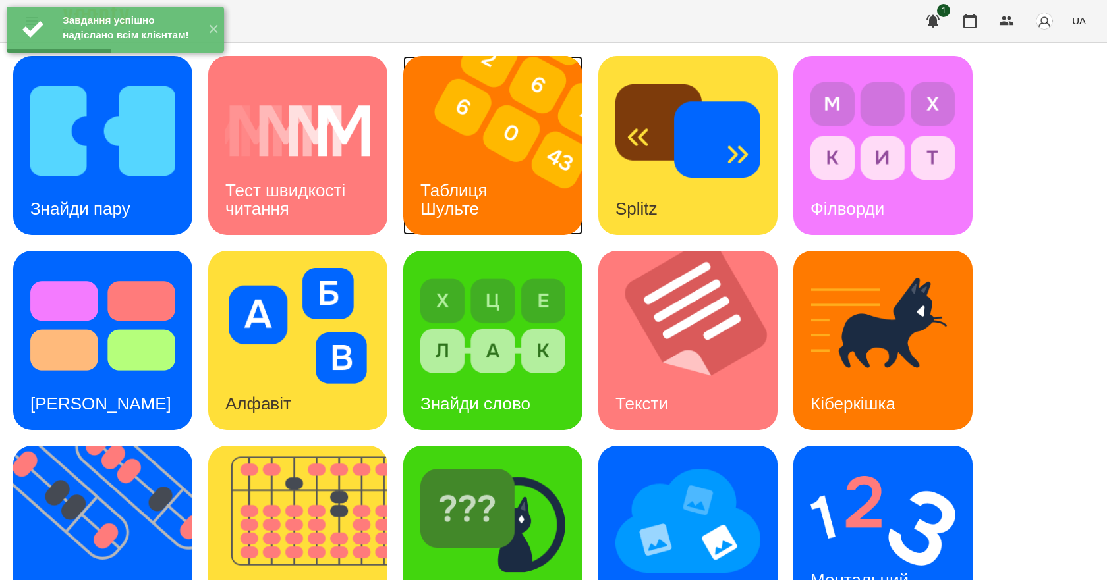
click at [503, 143] on img at bounding box center [501, 145] width 196 height 179
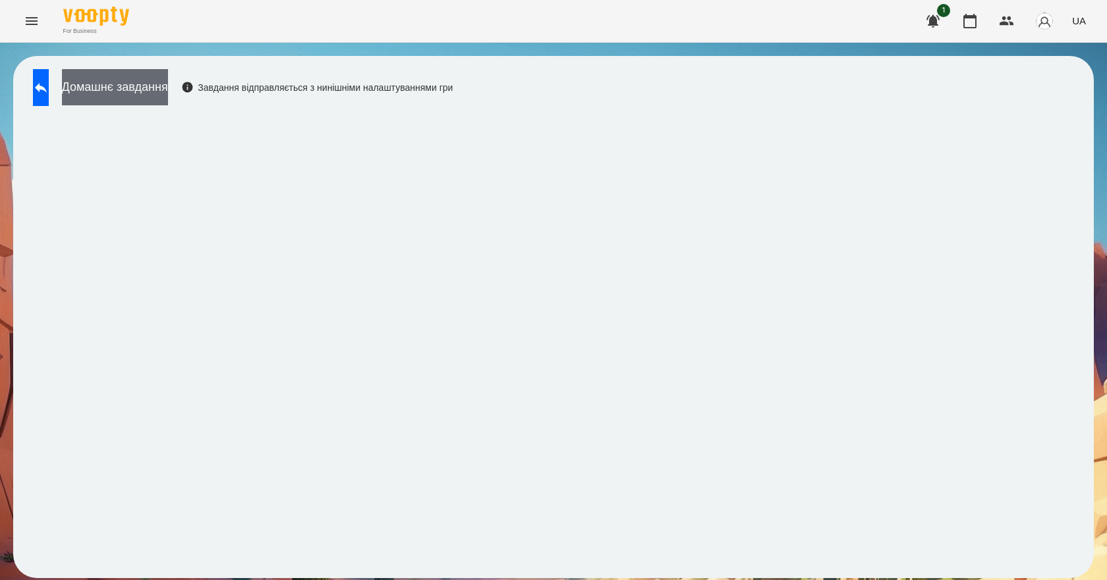
click at [148, 100] on button "Домашнє завдання" at bounding box center [115, 87] width 106 height 36
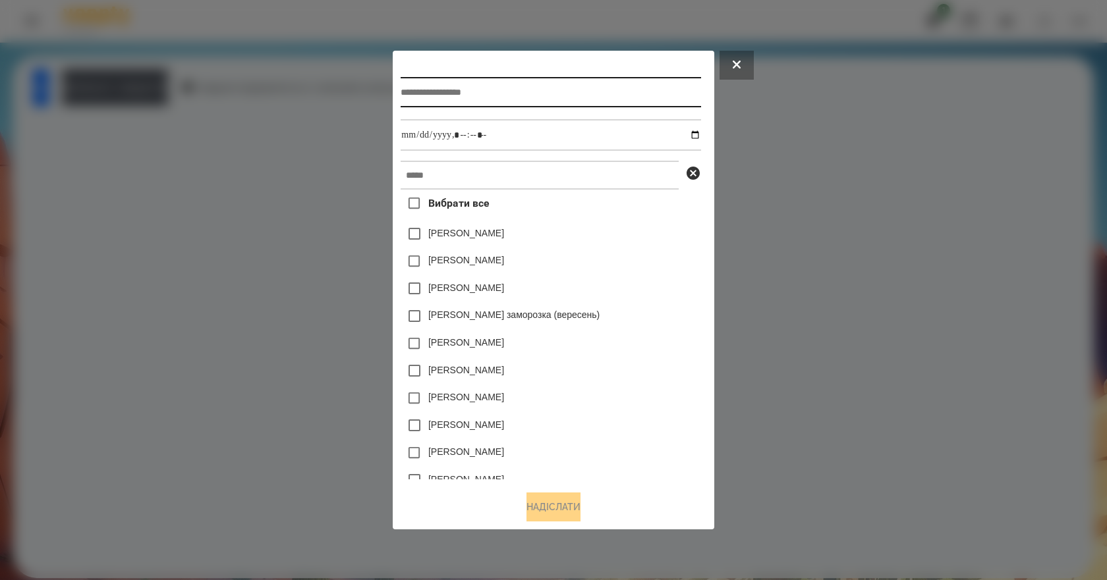
click at [469, 99] on input "text" at bounding box center [551, 92] width 300 height 30
type input "**********"
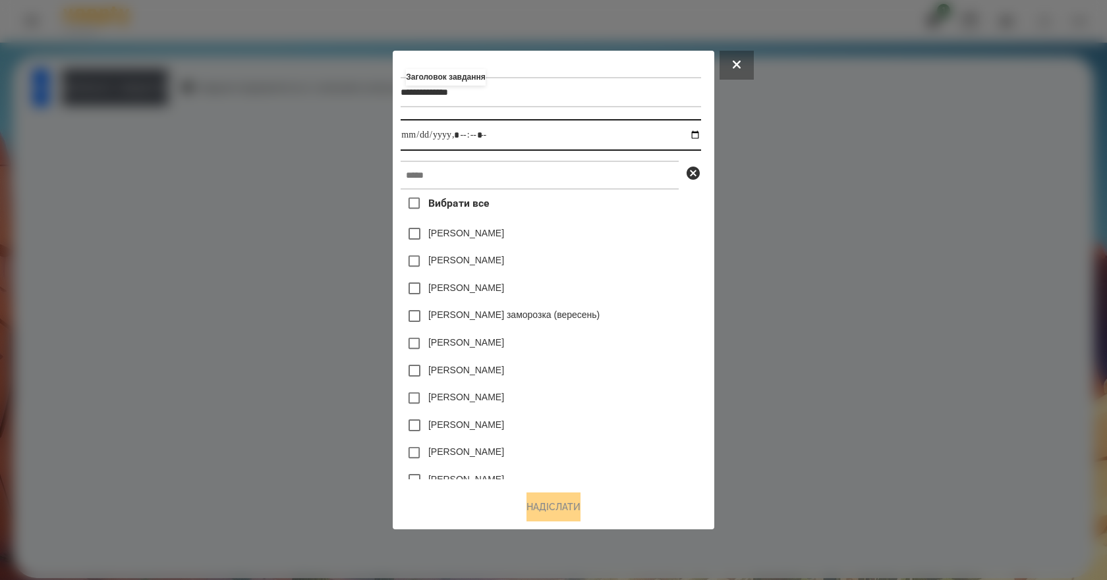
click at [696, 137] on input "datetime-local" at bounding box center [551, 135] width 300 height 32
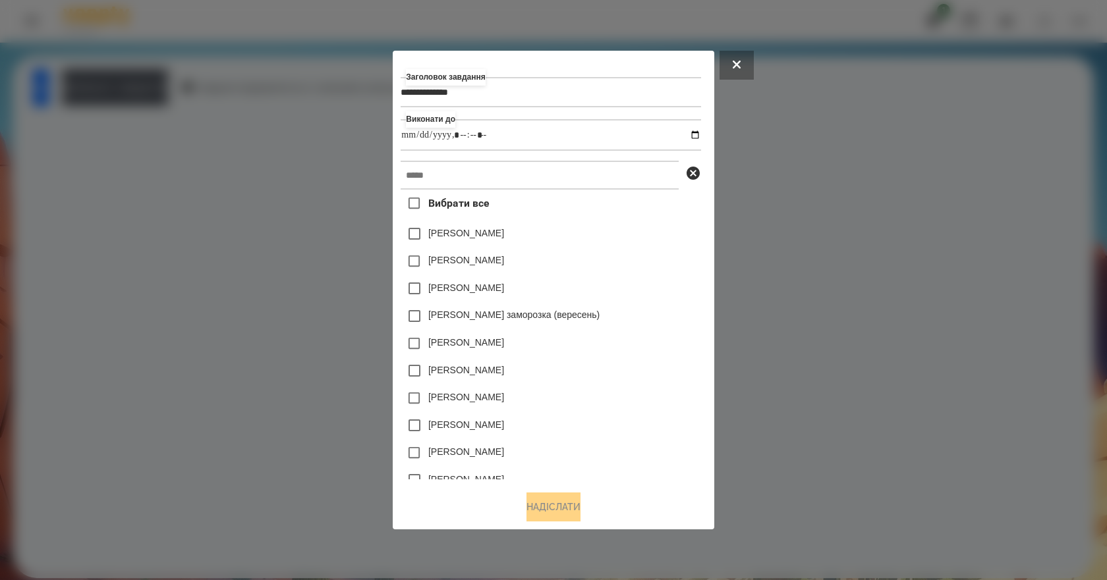
type input "**********"
drag, startPoint x: 659, startPoint y: 296, endPoint x: 636, endPoint y: 275, distance: 30.8
click at [659, 296] on div "[PERSON_NAME]" at bounding box center [551, 289] width 300 height 28
click at [529, 182] on input "text" at bounding box center [540, 175] width 278 height 29
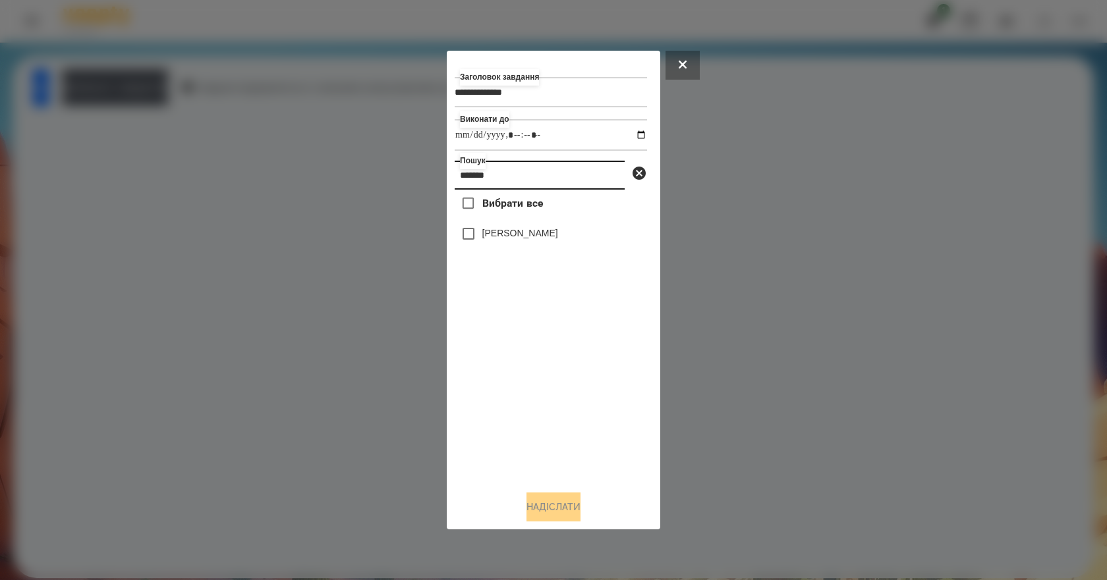
type input "*******"
click at [538, 240] on label "[PERSON_NAME]" at bounding box center [520, 233] width 76 height 13
click at [580, 517] on button "Надіслати" at bounding box center [553, 507] width 54 height 29
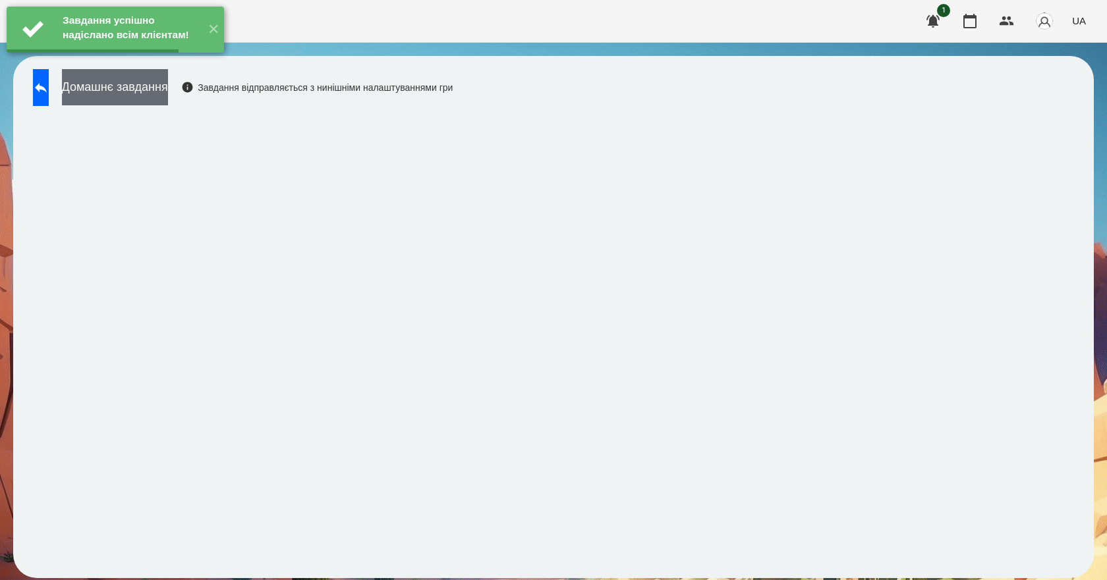
click at [168, 93] on button "Домашнє завдання" at bounding box center [115, 87] width 106 height 36
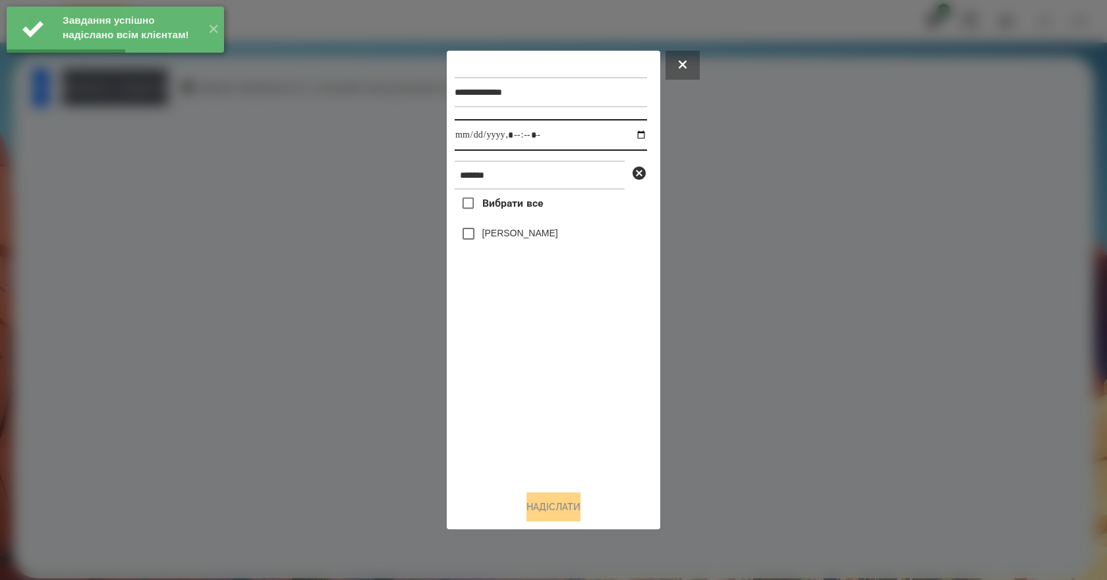
click at [626, 132] on input "datetime-local" at bounding box center [551, 135] width 192 height 32
type input "**********"
drag, startPoint x: 517, startPoint y: 391, endPoint x: 523, endPoint y: 374, distance: 18.1
click at [517, 392] on div "Вибрати все [PERSON_NAME]" at bounding box center [551, 335] width 192 height 291
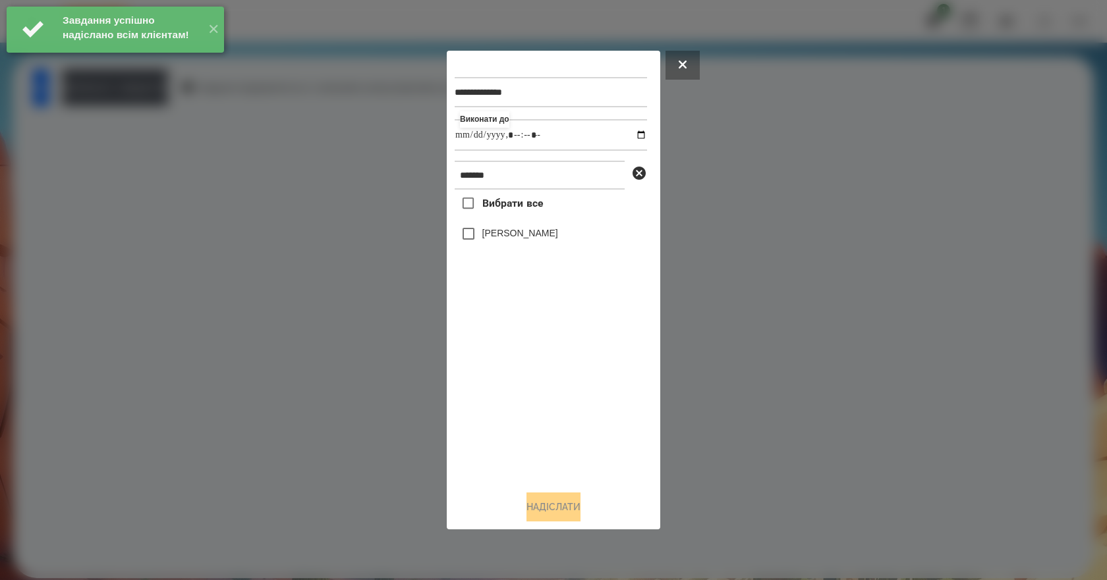
click at [550, 238] on label "[PERSON_NAME]" at bounding box center [520, 233] width 76 height 13
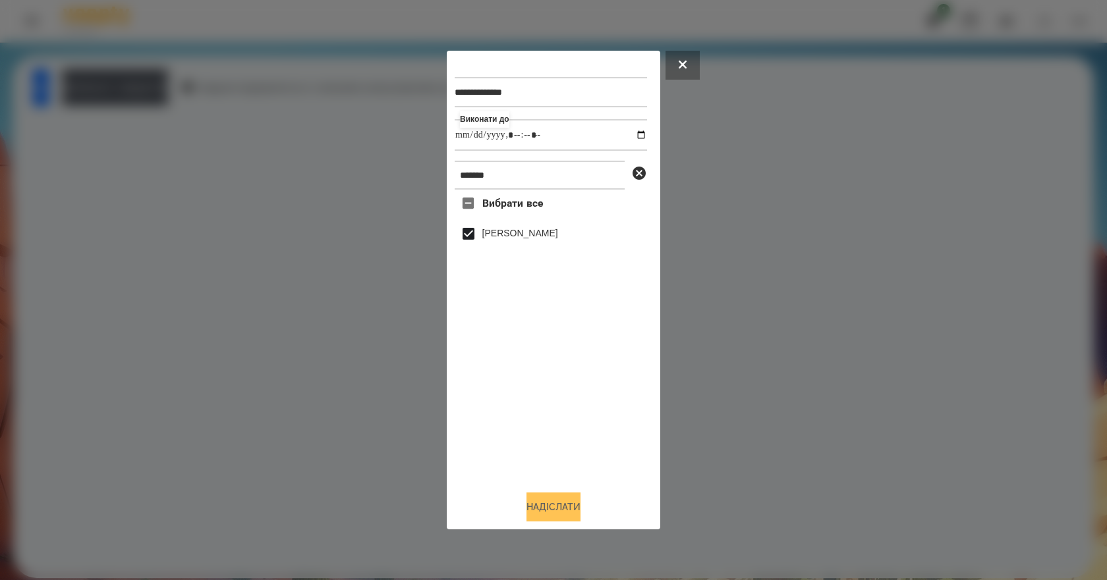
click at [545, 512] on button "Надіслати" at bounding box center [553, 507] width 54 height 29
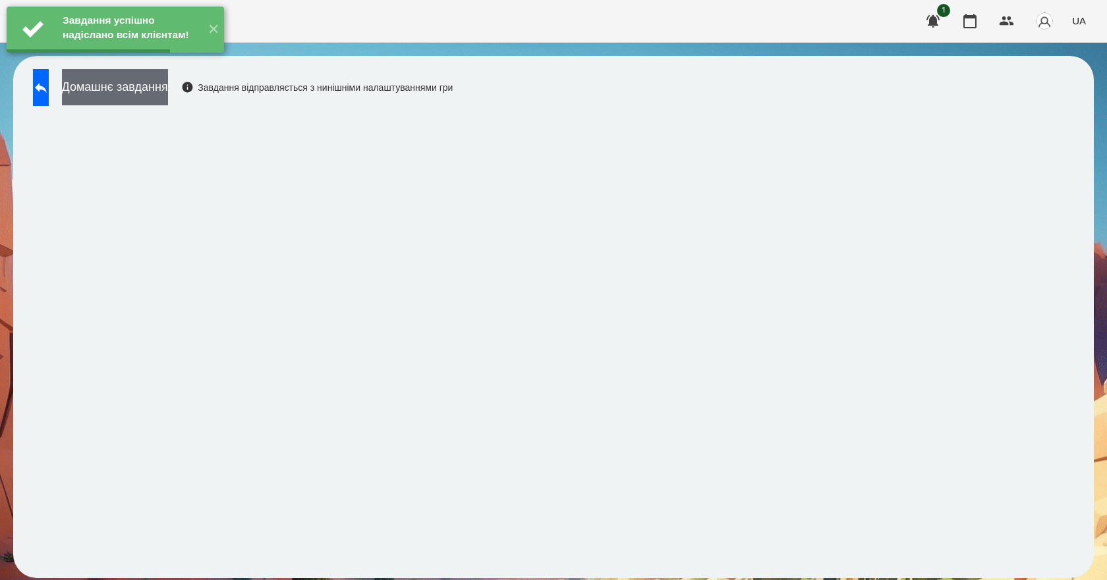
click at [168, 95] on button "Домашнє завдання" at bounding box center [115, 87] width 106 height 36
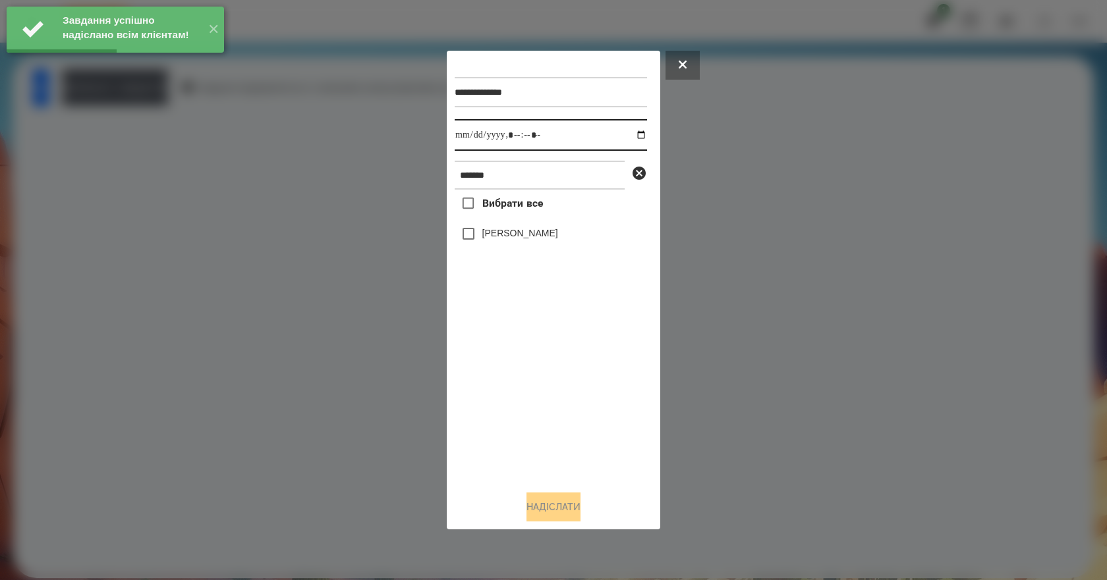
click at [631, 133] on input "datetime-local" at bounding box center [551, 135] width 192 height 32
type input "**********"
click at [529, 397] on div "Вибрати все [PERSON_NAME]" at bounding box center [551, 335] width 192 height 291
click at [543, 231] on label "[PERSON_NAME]" at bounding box center [520, 233] width 76 height 13
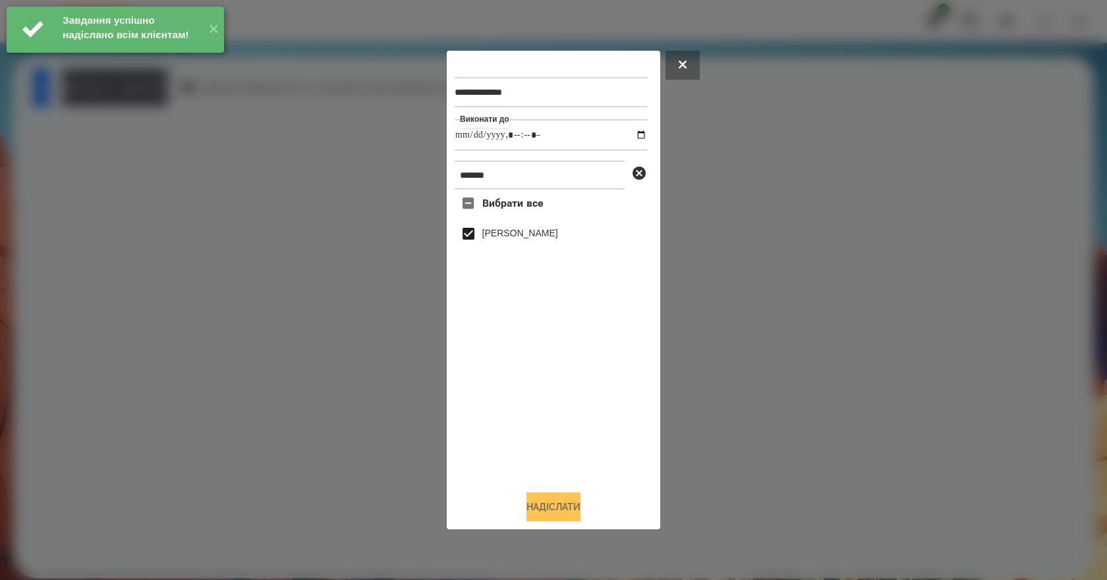
click at [580, 511] on button "Надіслати" at bounding box center [553, 507] width 54 height 29
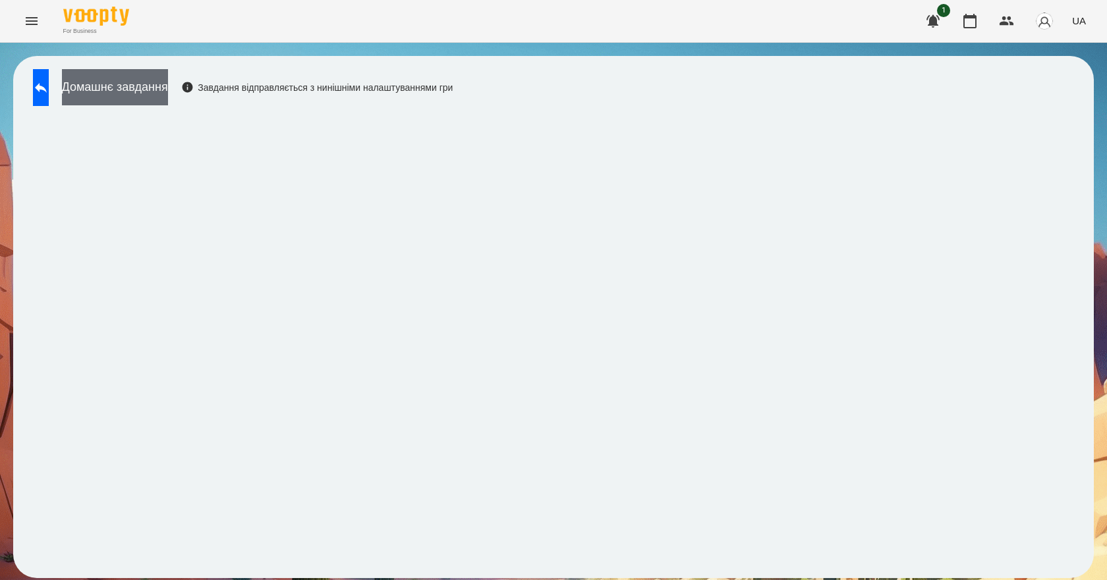
click at [168, 93] on button "Домашнє завдання" at bounding box center [115, 87] width 106 height 36
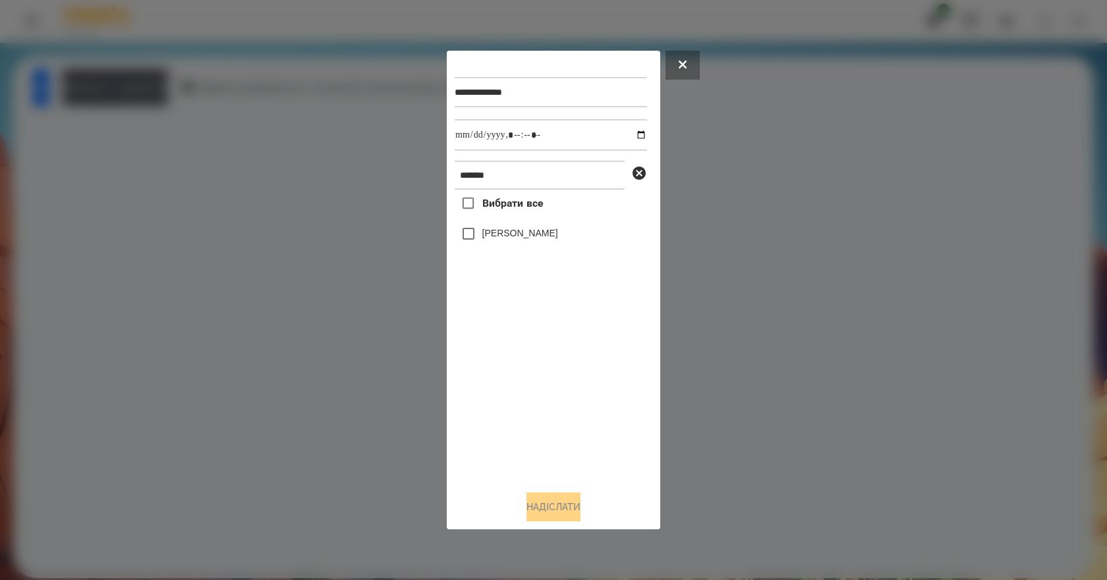
click at [530, 240] on label "[PERSON_NAME]" at bounding box center [520, 233] width 76 height 13
click at [556, 503] on button "Надіслати" at bounding box center [553, 507] width 54 height 29
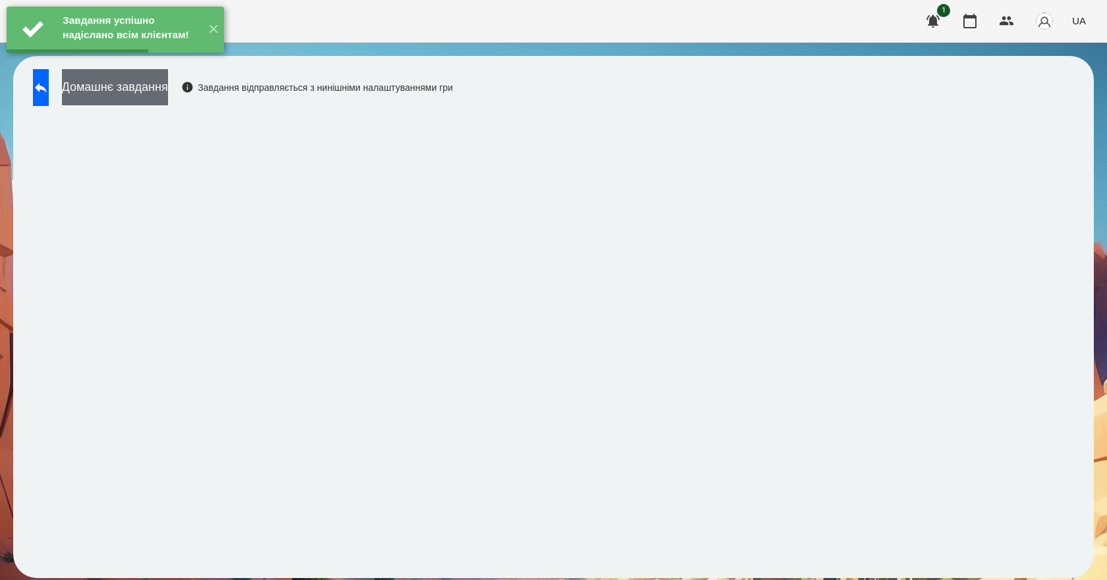
click at [168, 103] on button "Домашнє завдання" at bounding box center [115, 87] width 106 height 36
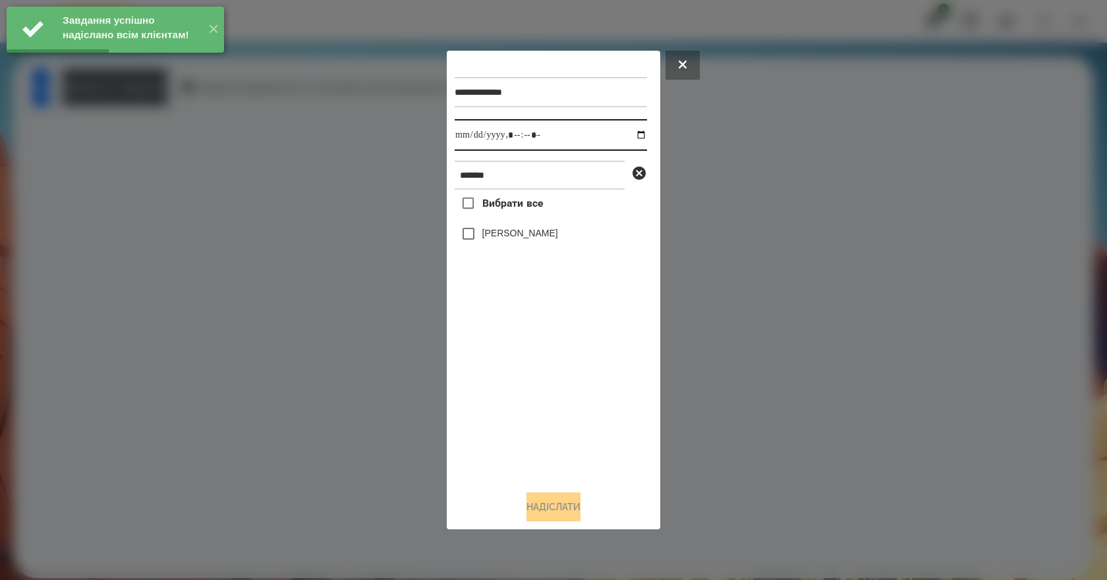
click at [627, 128] on input "datetime-local" at bounding box center [551, 135] width 192 height 32
type input "**********"
click at [534, 416] on div "Вибрати все [PERSON_NAME]" at bounding box center [551, 335] width 192 height 291
click at [516, 231] on label "[PERSON_NAME]" at bounding box center [520, 233] width 76 height 13
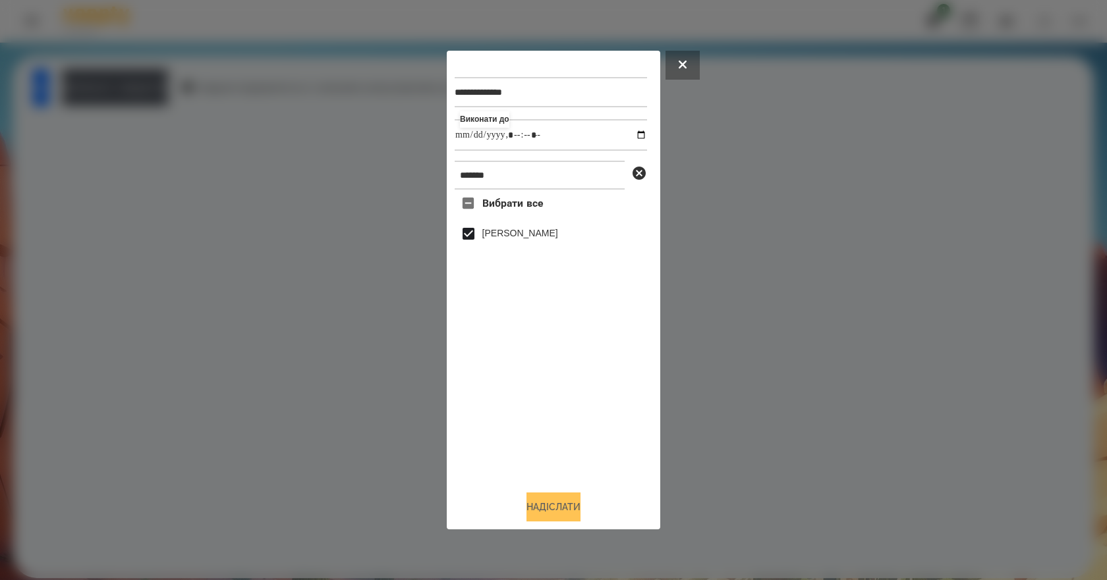
click at [552, 514] on button "Надіслати" at bounding box center [553, 507] width 54 height 29
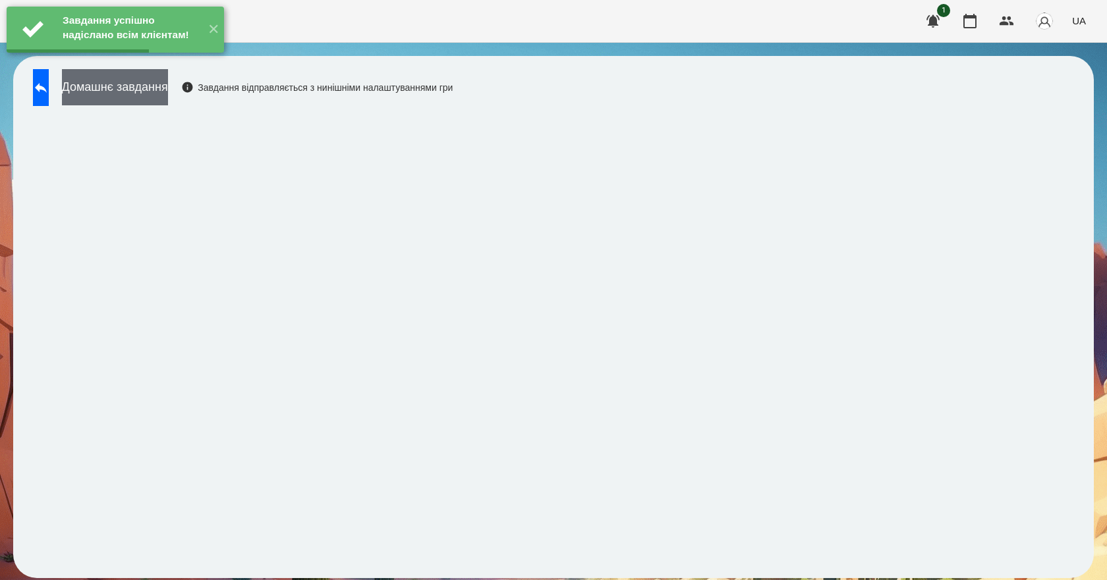
click at [168, 103] on button "Домашнє завдання" at bounding box center [115, 87] width 106 height 36
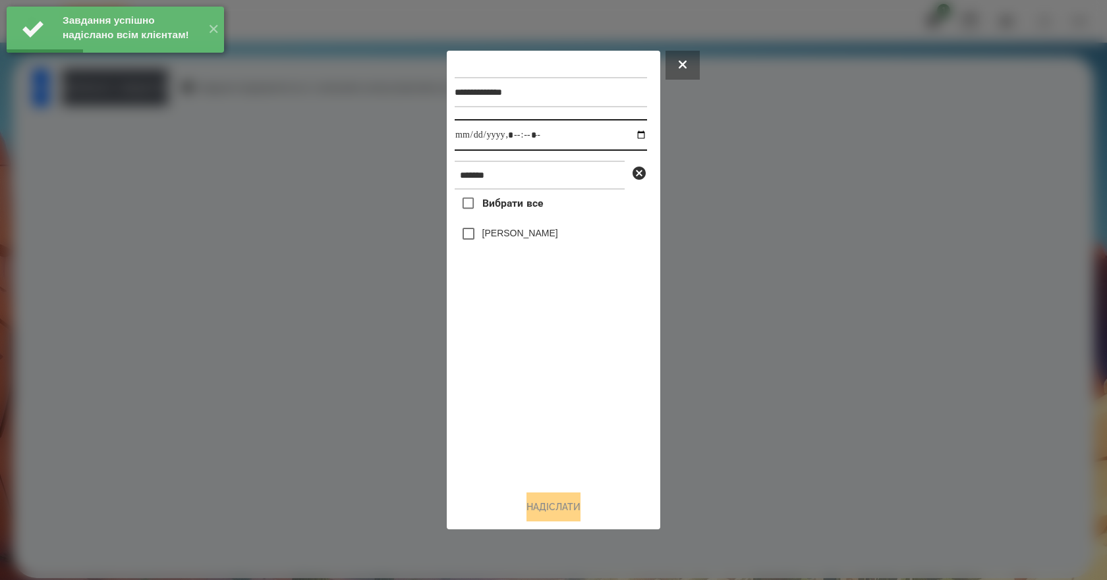
click at [632, 132] on input "datetime-local" at bounding box center [551, 135] width 192 height 32
type input "**********"
click at [551, 417] on div "Вибрати все [PERSON_NAME]" at bounding box center [551, 335] width 192 height 291
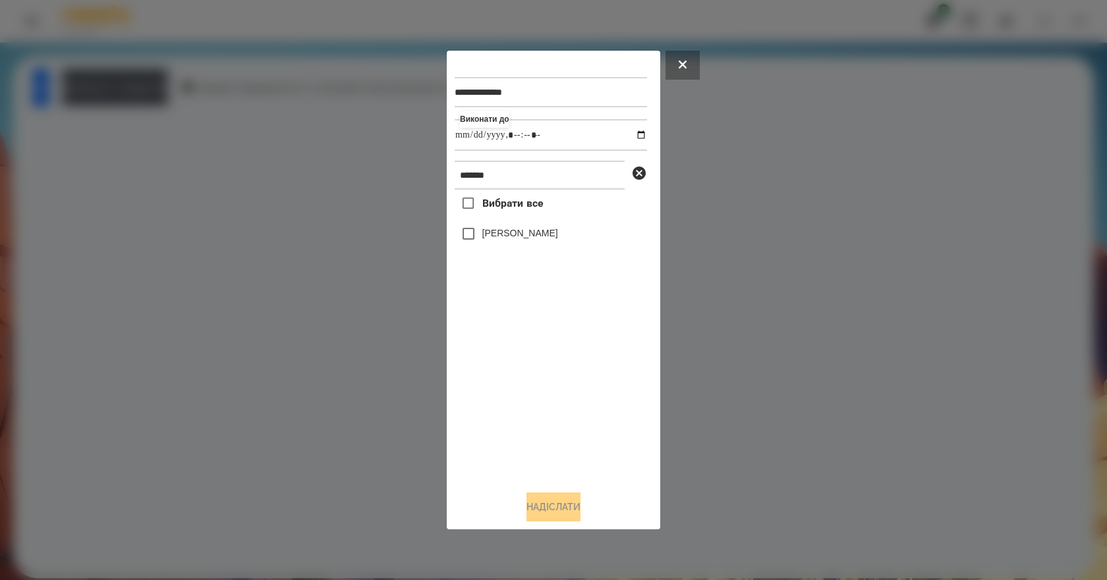
click at [517, 240] on label "[PERSON_NAME]" at bounding box center [520, 233] width 76 height 13
click at [556, 530] on div "**********" at bounding box center [553, 291] width 213 height 480
click at [558, 515] on button "Надіслати" at bounding box center [553, 507] width 54 height 29
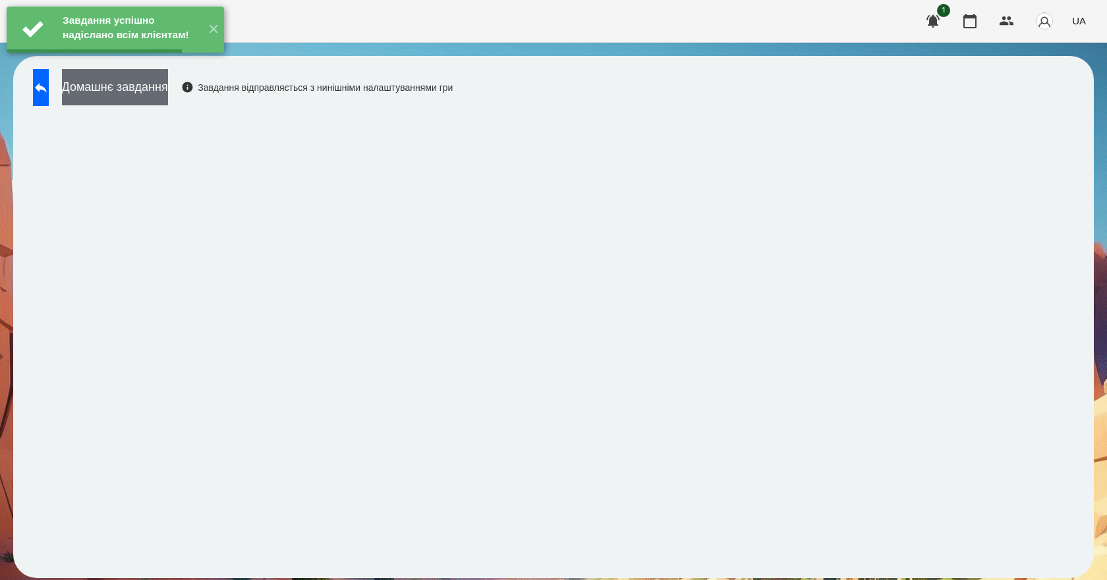
click at [168, 100] on button "Домашнє завдання" at bounding box center [115, 87] width 106 height 36
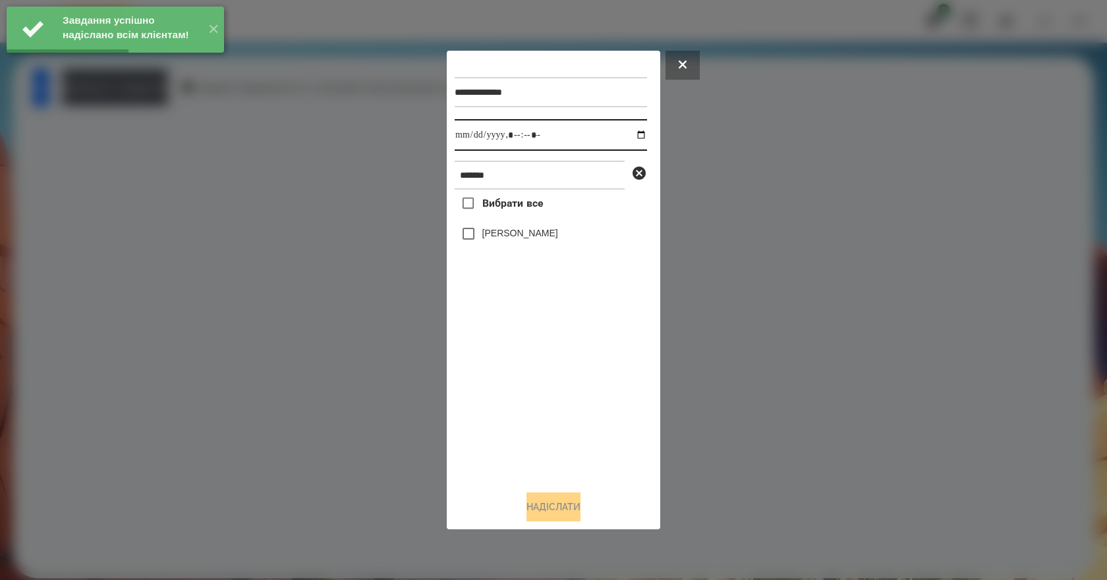
click at [634, 136] on input "datetime-local" at bounding box center [551, 135] width 192 height 32
type input "**********"
drag, startPoint x: 552, startPoint y: 374, endPoint x: 554, endPoint y: 353, distance: 20.5
click at [552, 374] on div "Вибрати все [PERSON_NAME]" at bounding box center [551, 335] width 192 height 291
drag, startPoint x: 527, startPoint y: 236, endPoint x: 528, endPoint y: 264, distance: 28.4
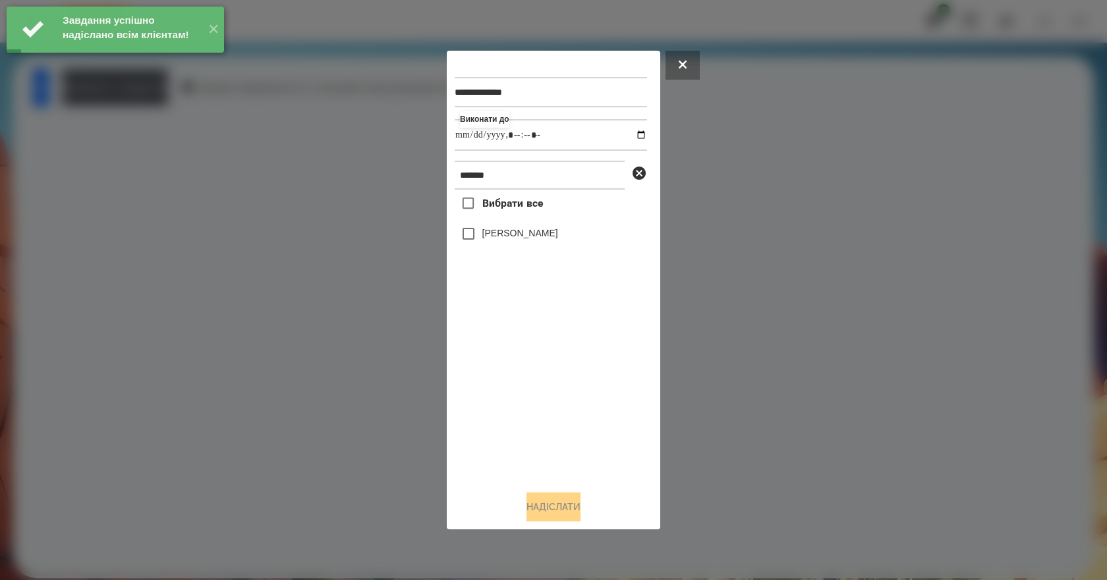
click at [526, 236] on label "[PERSON_NAME]" at bounding box center [520, 233] width 76 height 13
click at [578, 497] on div "**********" at bounding box center [554, 291] width 198 height 464
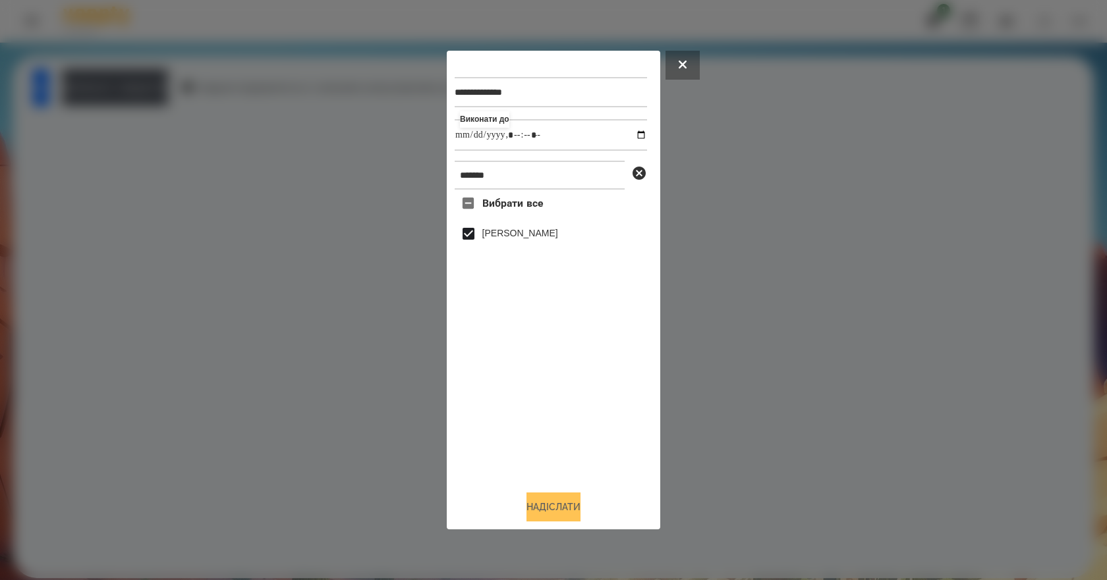
click at [578, 497] on button "Надіслати" at bounding box center [553, 507] width 54 height 29
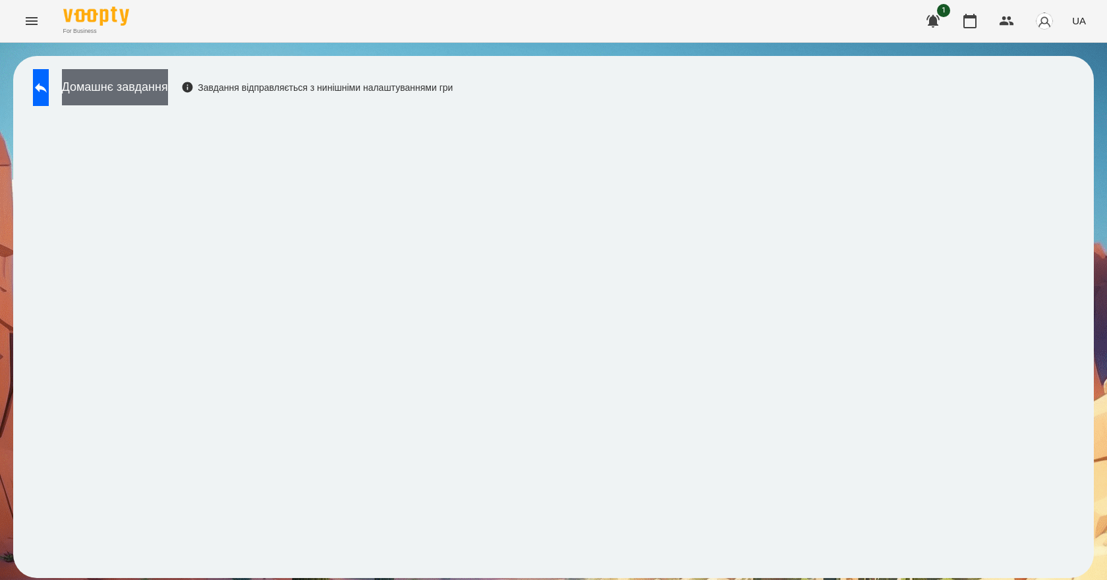
click at [161, 105] on button "Домашнє завдання" at bounding box center [115, 87] width 106 height 36
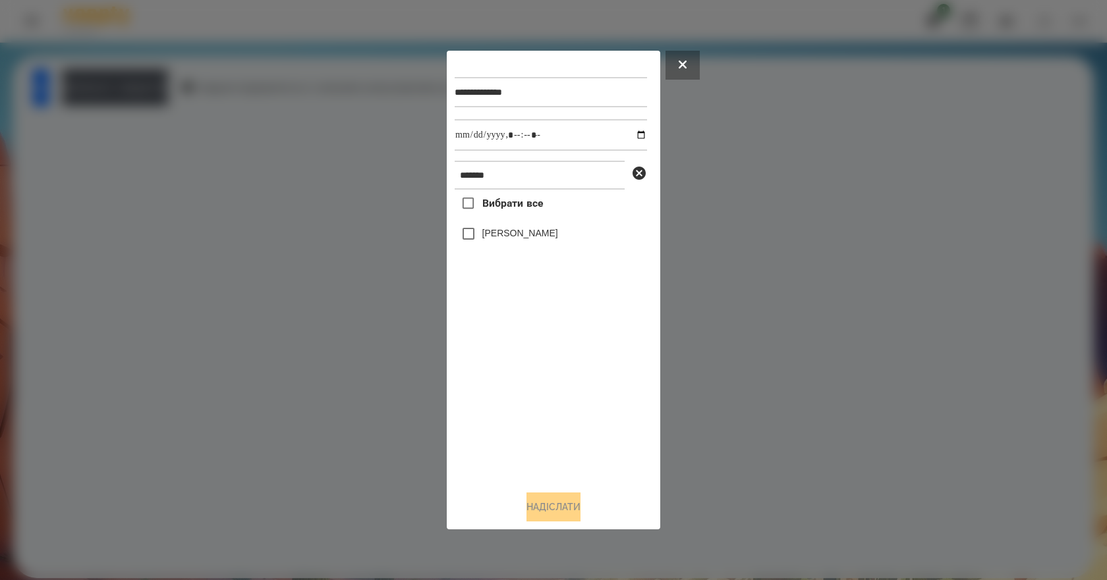
click at [536, 236] on label "[PERSON_NAME]" at bounding box center [520, 233] width 76 height 13
click at [562, 507] on button "Надіслати" at bounding box center [553, 507] width 54 height 29
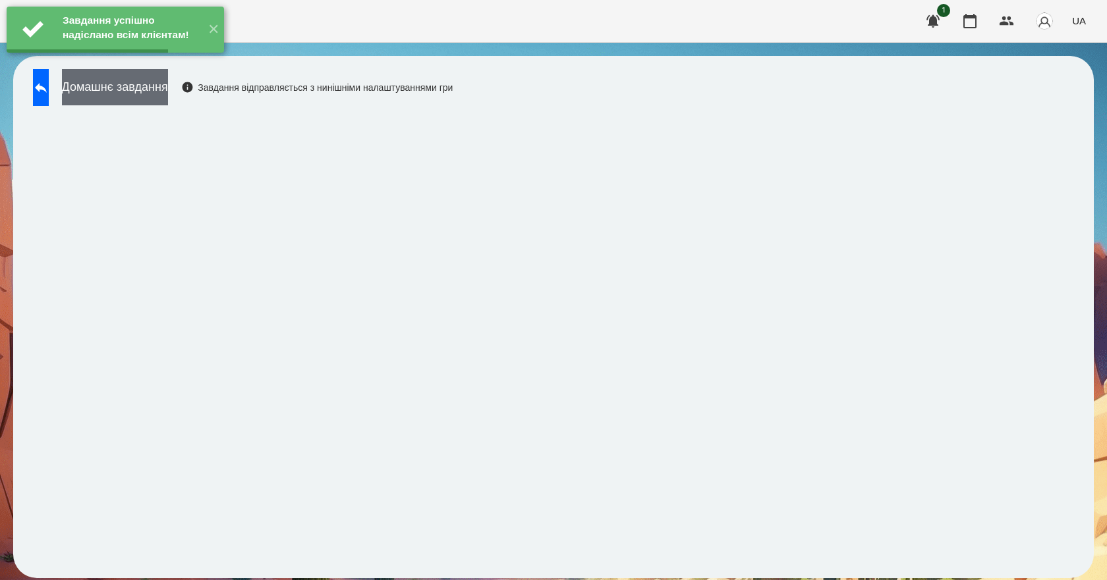
click at [168, 94] on button "Домашнє завдання" at bounding box center [115, 87] width 106 height 36
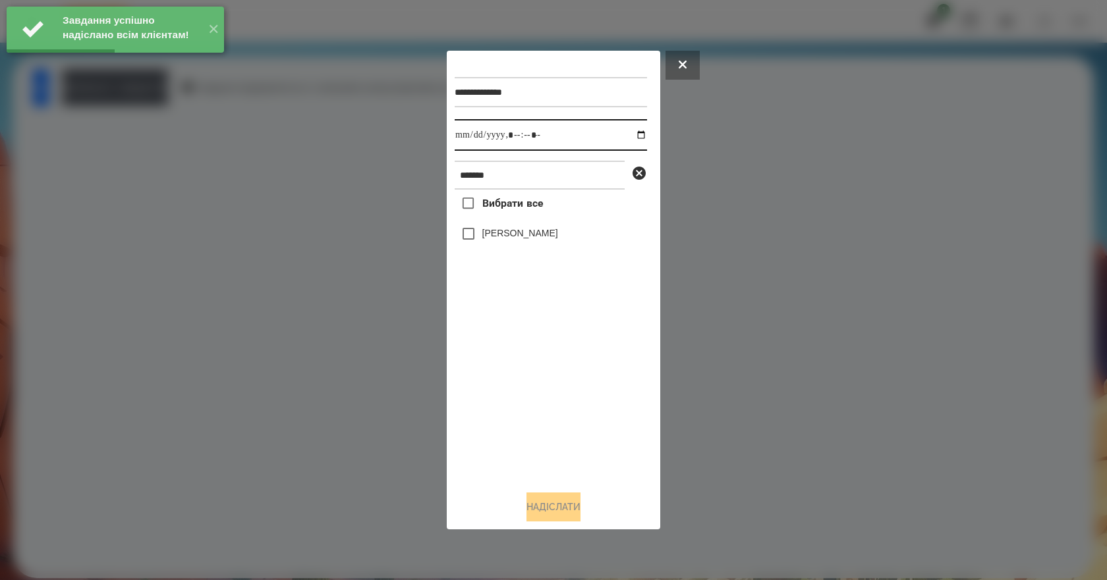
click at [634, 134] on input "datetime-local" at bounding box center [551, 135] width 192 height 32
type input "**********"
drag, startPoint x: 576, startPoint y: 444, endPoint x: 555, endPoint y: 343, distance: 103.0
click at [575, 442] on div "Вибрати все [PERSON_NAME]" at bounding box center [551, 335] width 192 height 291
click at [516, 240] on label "[PERSON_NAME]" at bounding box center [520, 233] width 76 height 13
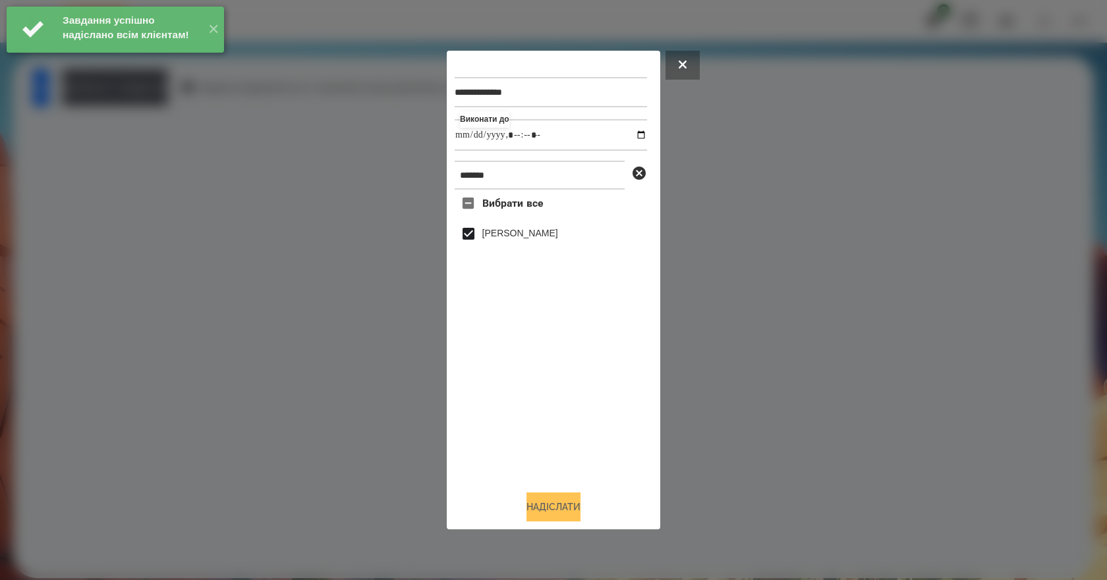
click at [570, 514] on button "Надіслати" at bounding box center [553, 507] width 54 height 29
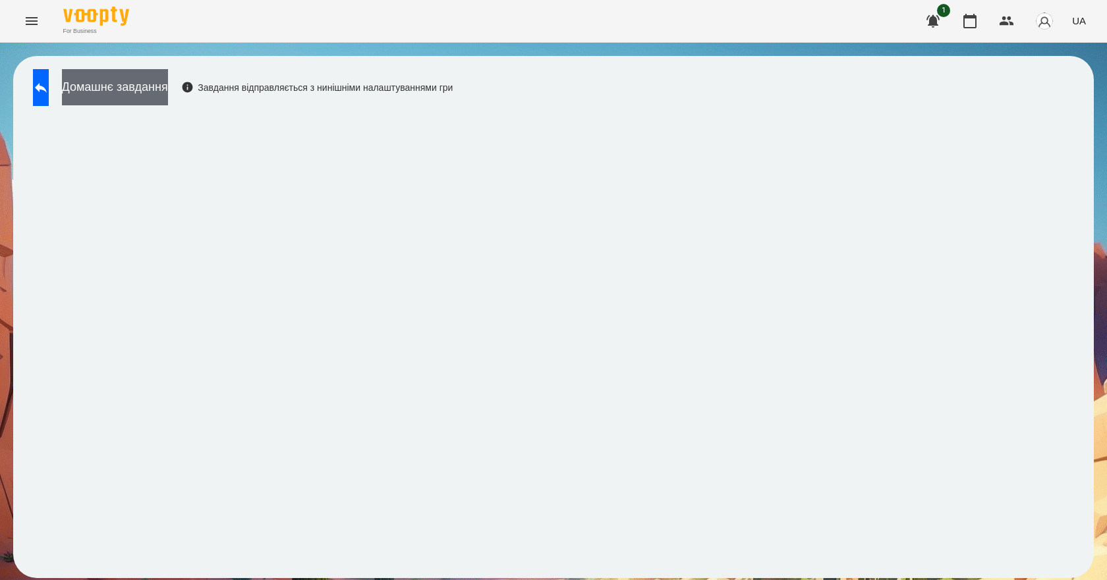
click at [125, 82] on button "Домашнє завдання" at bounding box center [115, 87] width 106 height 36
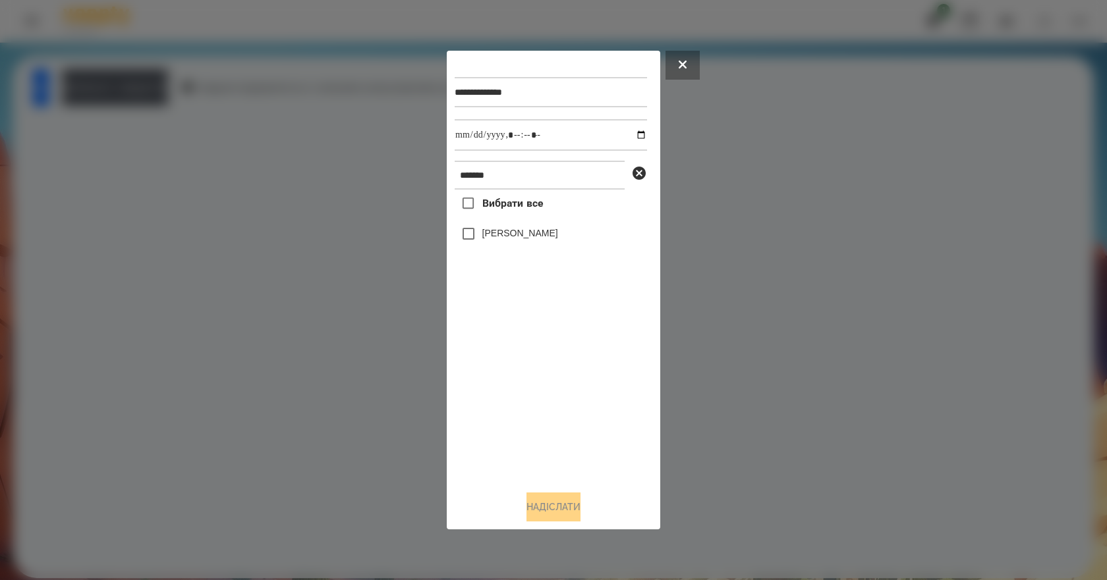
drag, startPoint x: 505, startPoint y: 238, endPoint x: 518, endPoint y: 254, distance: 20.2
click at [505, 238] on label "[PERSON_NAME]" at bounding box center [520, 233] width 76 height 13
click at [542, 505] on button "Надіслати" at bounding box center [553, 507] width 54 height 29
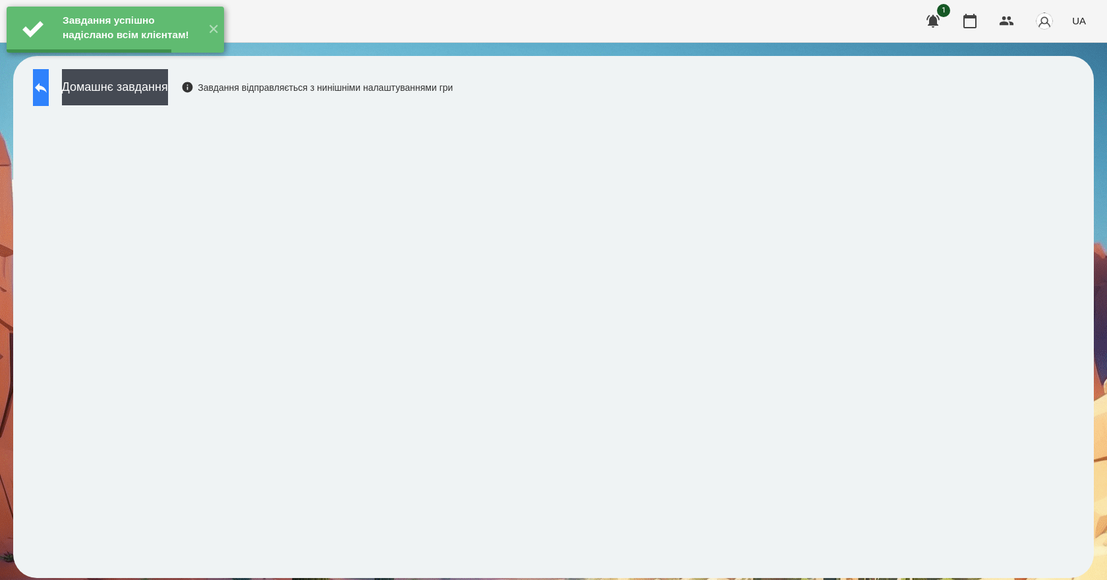
click at [48, 90] on icon at bounding box center [41, 88] width 16 height 16
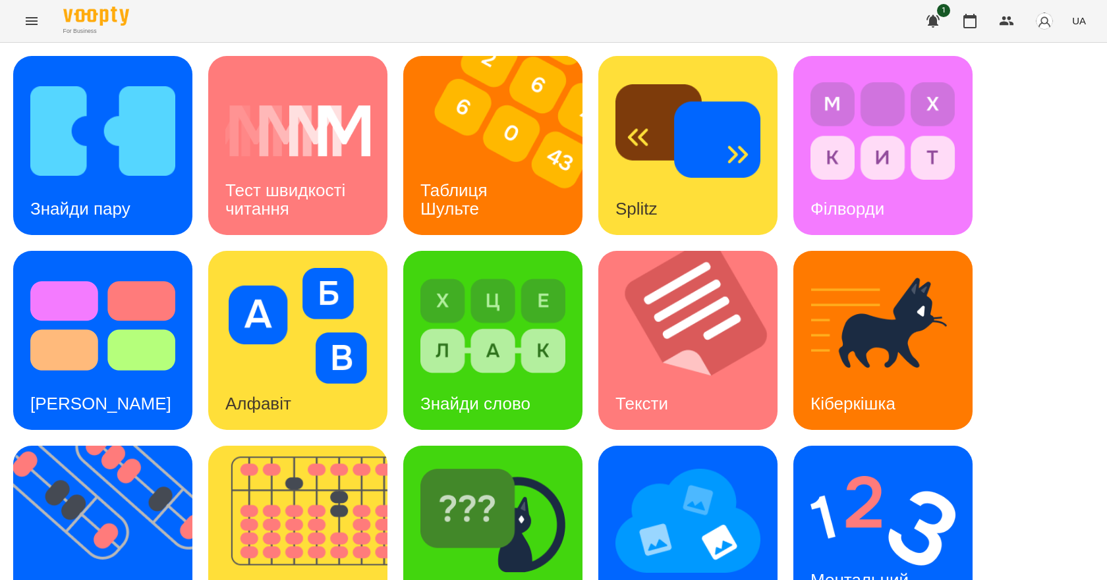
scroll to position [253, 0]
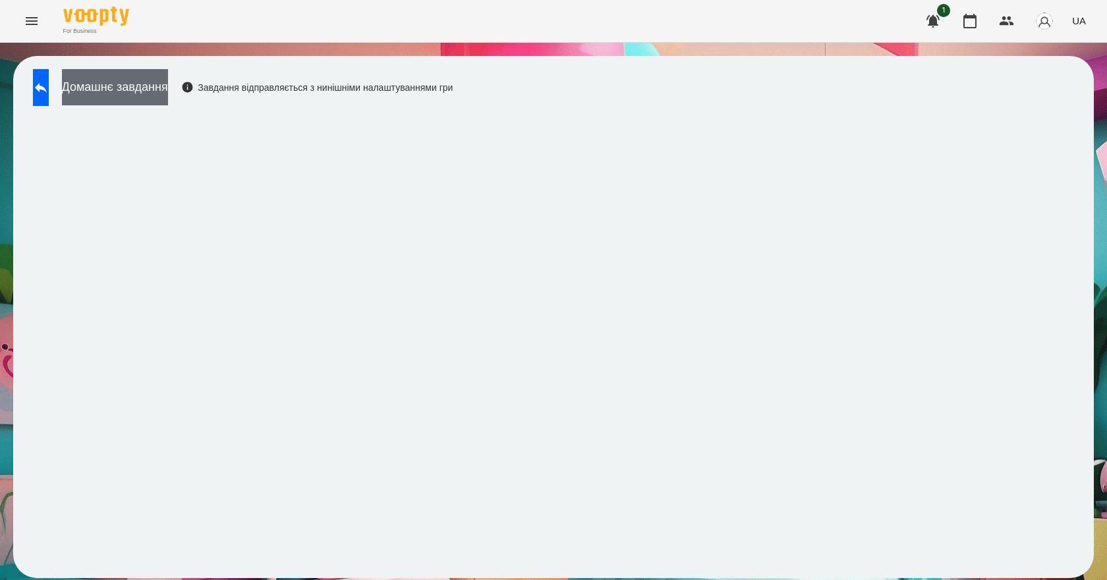
click at [146, 96] on button "Домашнє завдання" at bounding box center [115, 87] width 106 height 36
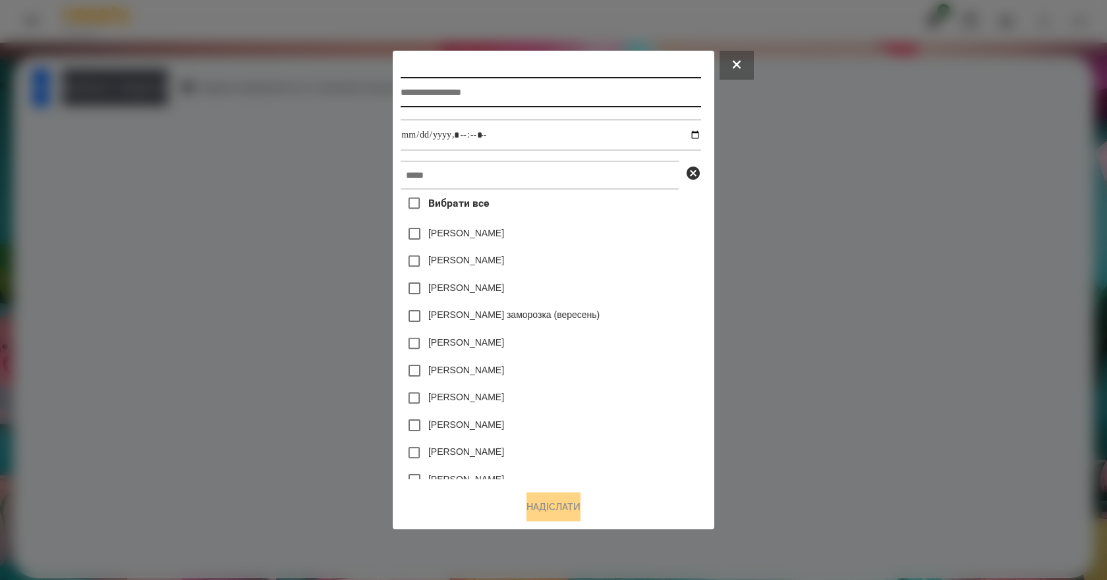
click at [480, 101] on input "text" at bounding box center [551, 92] width 300 height 30
type input "*******"
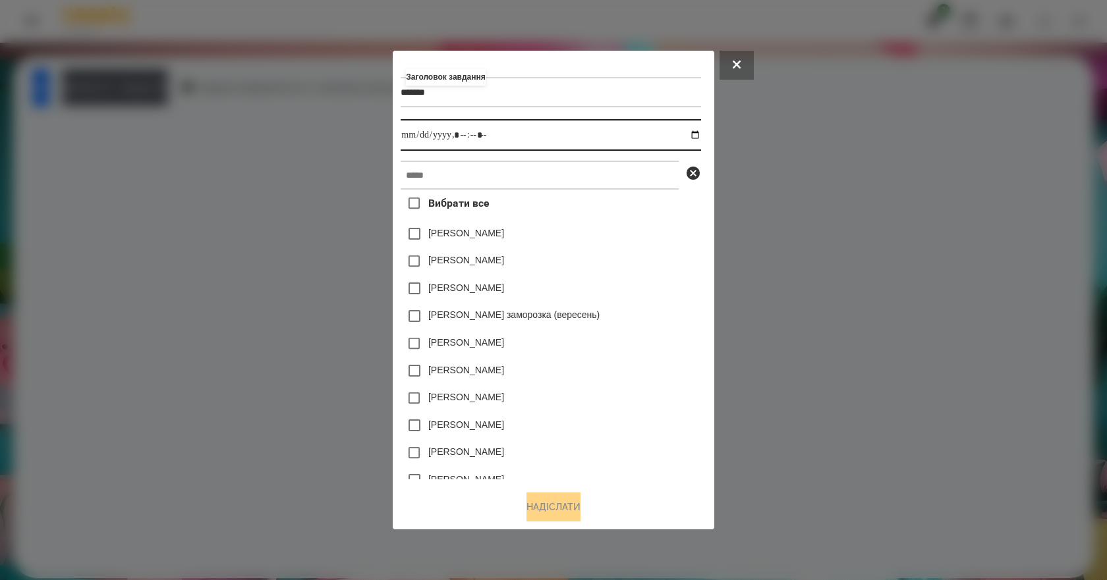
click at [700, 135] on input "datetime-local" at bounding box center [551, 135] width 300 height 32
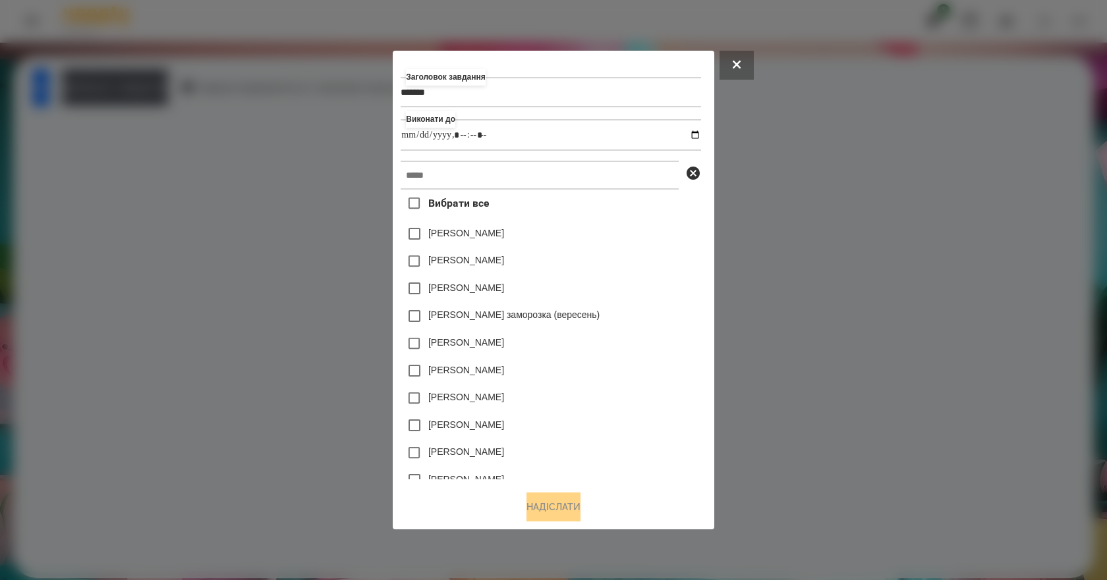
type input "**********"
drag, startPoint x: 666, startPoint y: 294, endPoint x: 649, endPoint y: 283, distance: 20.1
click at [666, 294] on div "[PERSON_NAME]" at bounding box center [551, 289] width 300 height 28
click at [492, 161] on div "Заголовок завдання ******* Виконати до Вибрати все [PERSON_NAME] [PERSON_NAME] …" at bounding box center [553, 270] width 305 height 422
click at [494, 171] on input "text" at bounding box center [540, 175] width 278 height 29
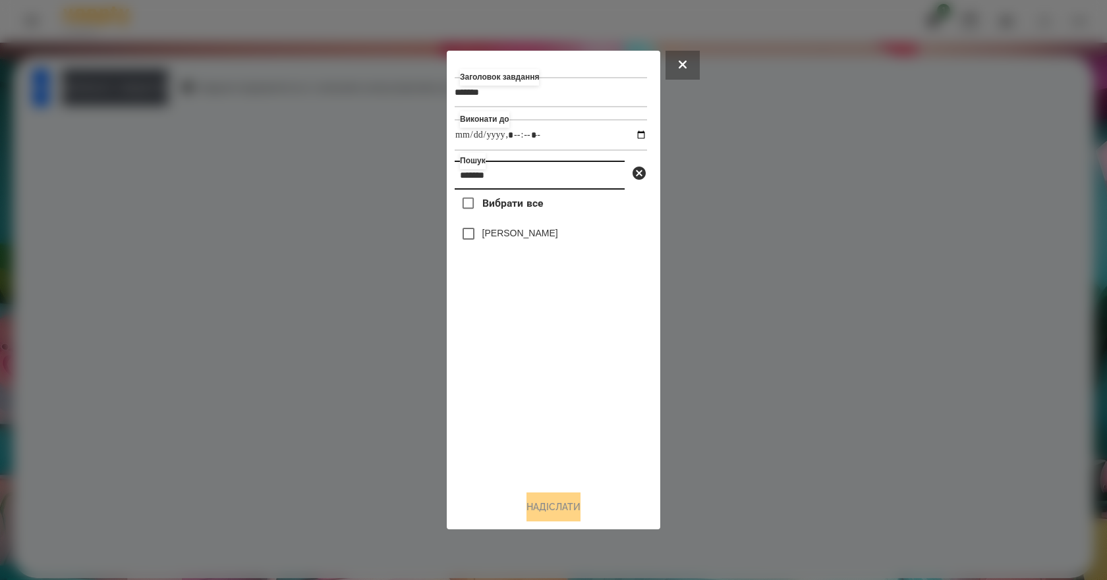
type input "*******"
click at [541, 245] on div "[PERSON_NAME]" at bounding box center [551, 234] width 192 height 28
click at [542, 237] on label "[PERSON_NAME]" at bounding box center [520, 233] width 76 height 13
click at [575, 501] on button "Надіслати" at bounding box center [553, 507] width 54 height 29
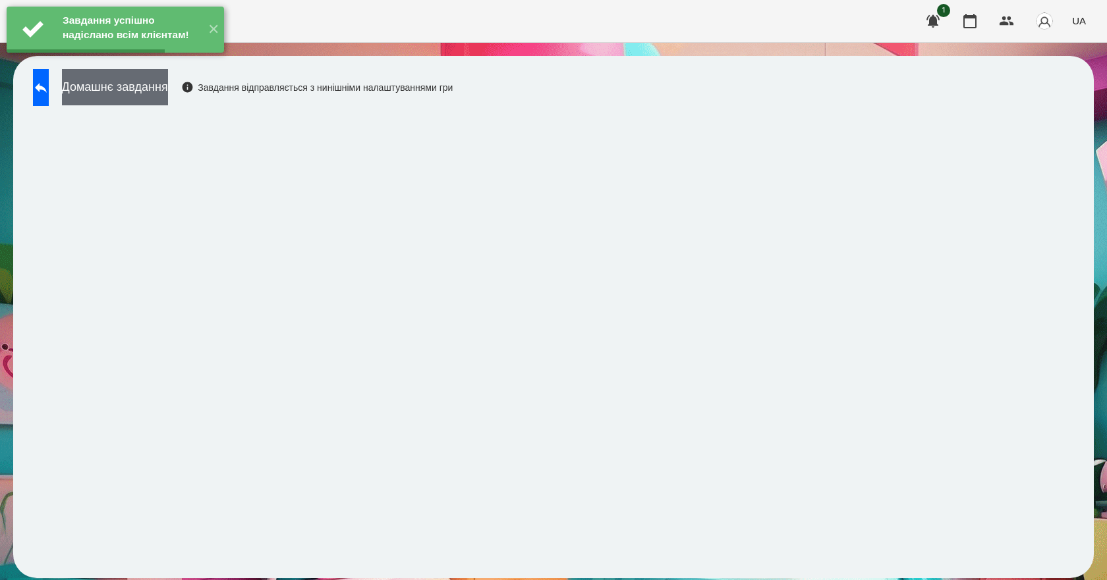
click at [146, 85] on button "Домашнє завдання" at bounding box center [115, 87] width 106 height 36
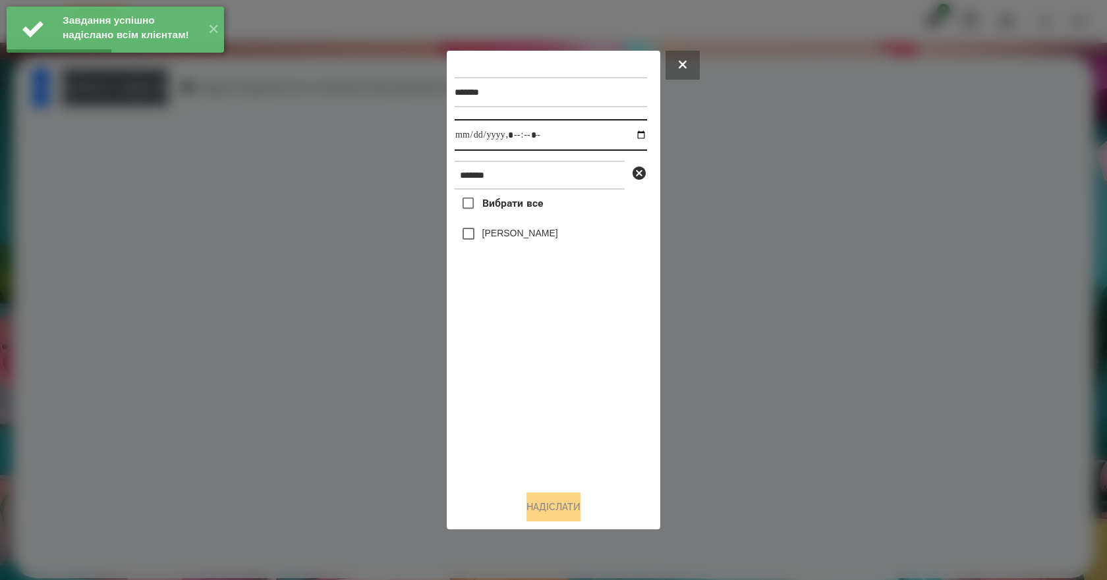
click at [632, 135] on input "datetime-local" at bounding box center [551, 135] width 192 height 32
type input "**********"
click at [505, 379] on div "Вибрати все [PERSON_NAME]" at bounding box center [551, 335] width 192 height 291
click at [544, 240] on label "[PERSON_NAME]" at bounding box center [520, 233] width 76 height 13
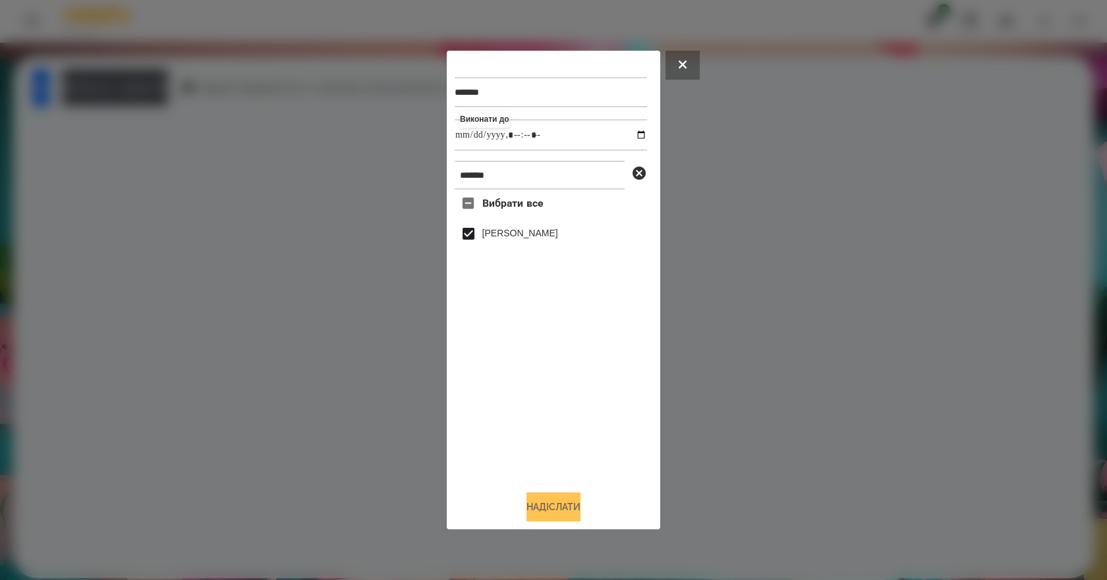
click at [546, 508] on button "Надіслати" at bounding box center [553, 507] width 54 height 29
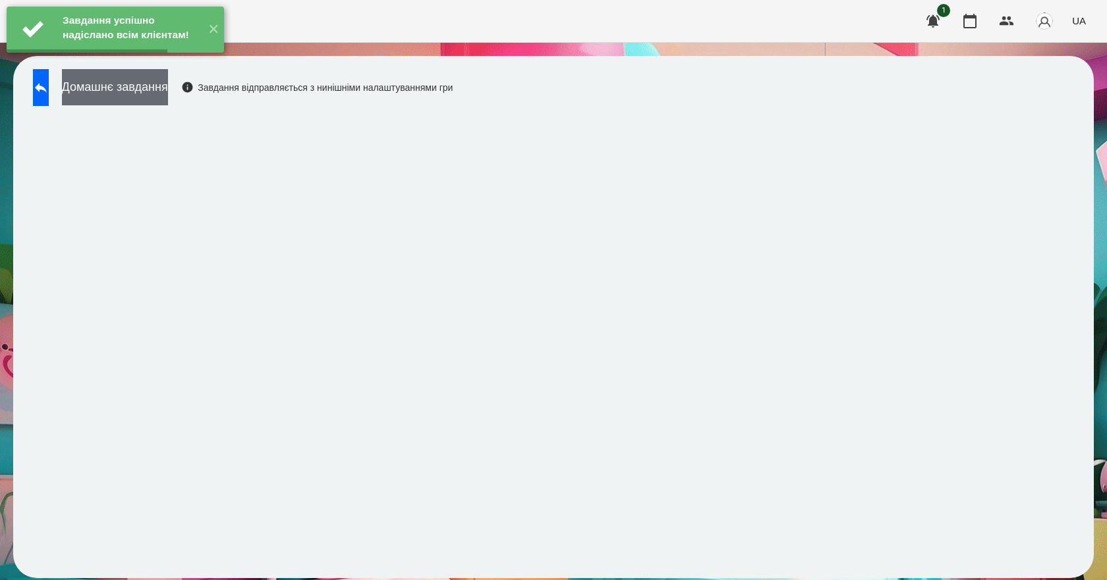
click at [135, 97] on button "Домашнє завдання" at bounding box center [115, 87] width 106 height 36
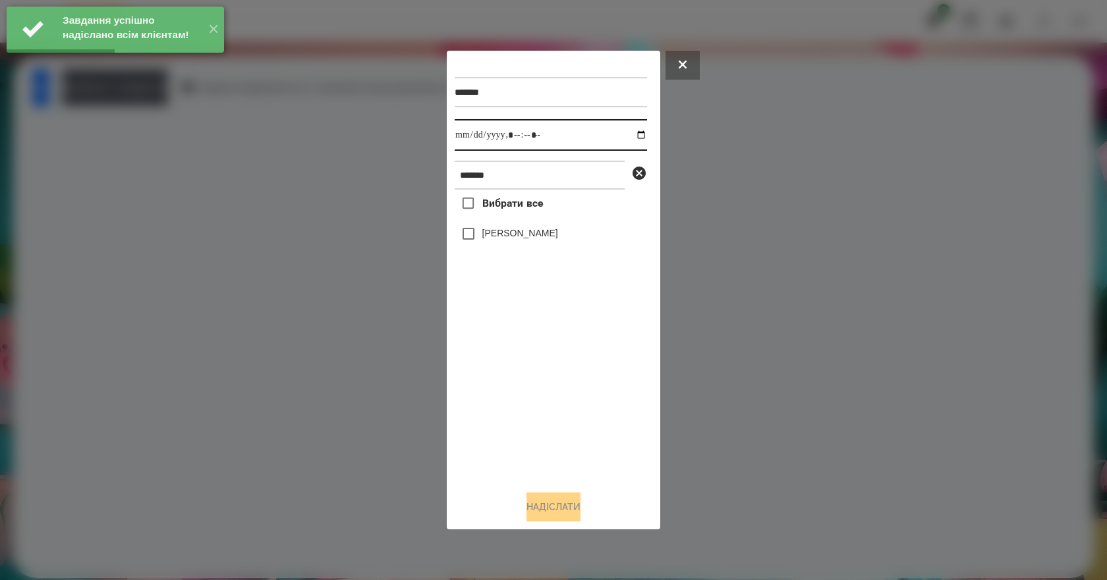
click at [623, 138] on input "datetime-local" at bounding box center [551, 135] width 192 height 32
click at [626, 137] on input "datetime-local" at bounding box center [551, 135] width 192 height 32
type input "**********"
drag, startPoint x: 524, startPoint y: 402, endPoint x: 517, endPoint y: 346, distance: 57.0
click at [523, 404] on div "Вибрати все [PERSON_NAME]" at bounding box center [551, 335] width 192 height 291
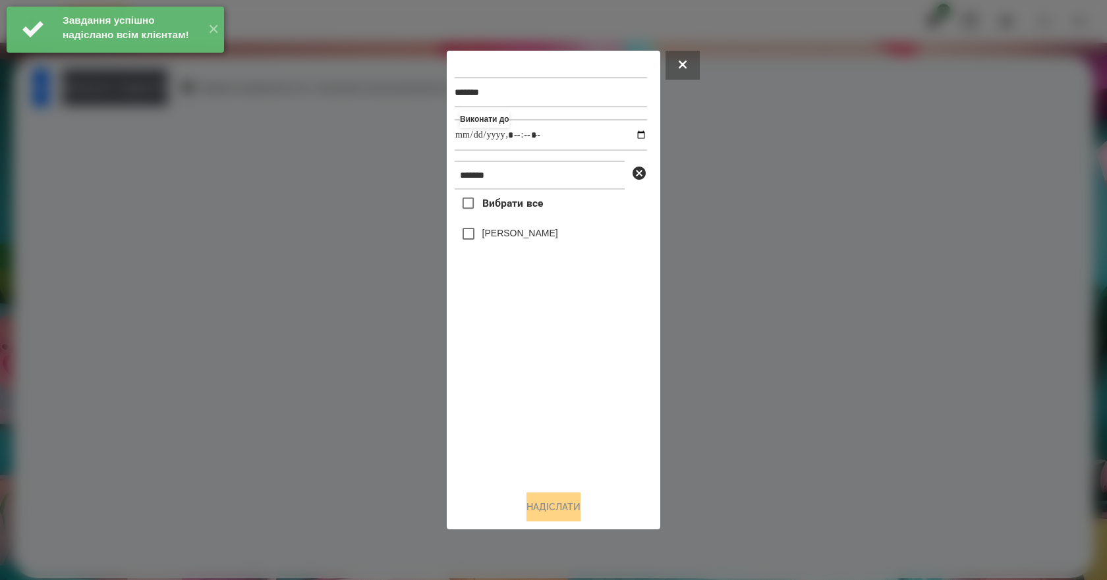
click at [496, 223] on div "[PERSON_NAME]" at bounding box center [551, 234] width 192 height 28
click at [494, 236] on label "[PERSON_NAME]" at bounding box center [520, 233] width 76 height 13
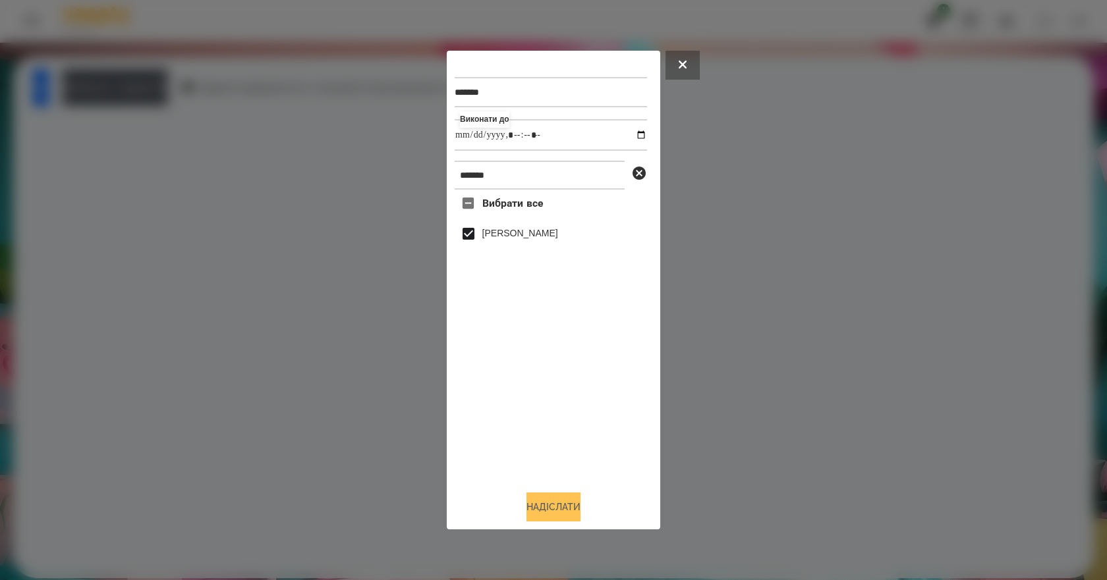
click at [548, 516] on button "Надіслати" at bounding box center [553, 507] width 54 height 29
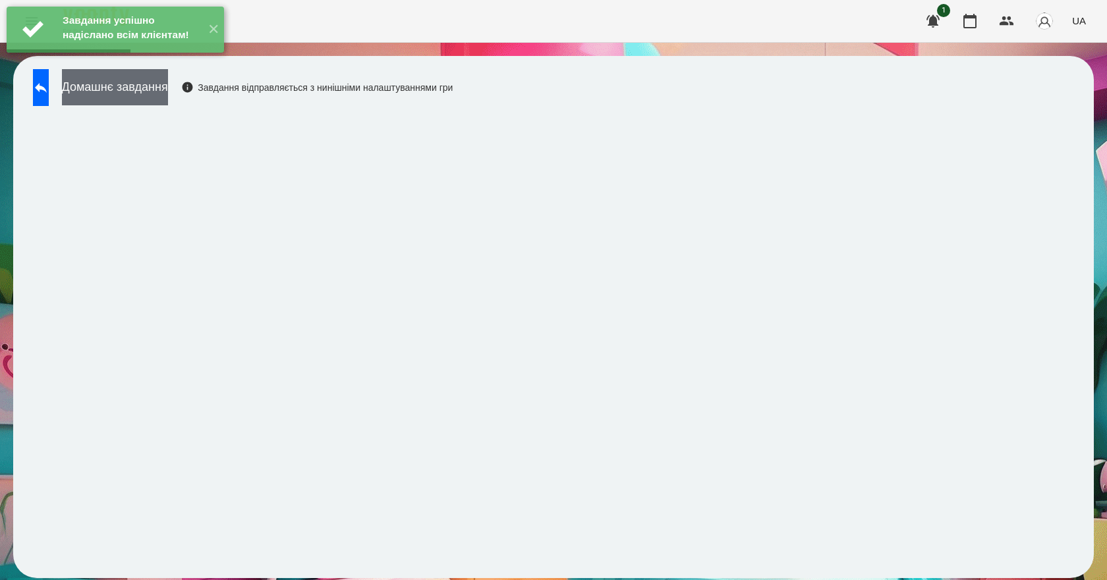
click at [168, 99] on button "Домашнє завдання" at bounding box center [115, 87] width 106 height 36
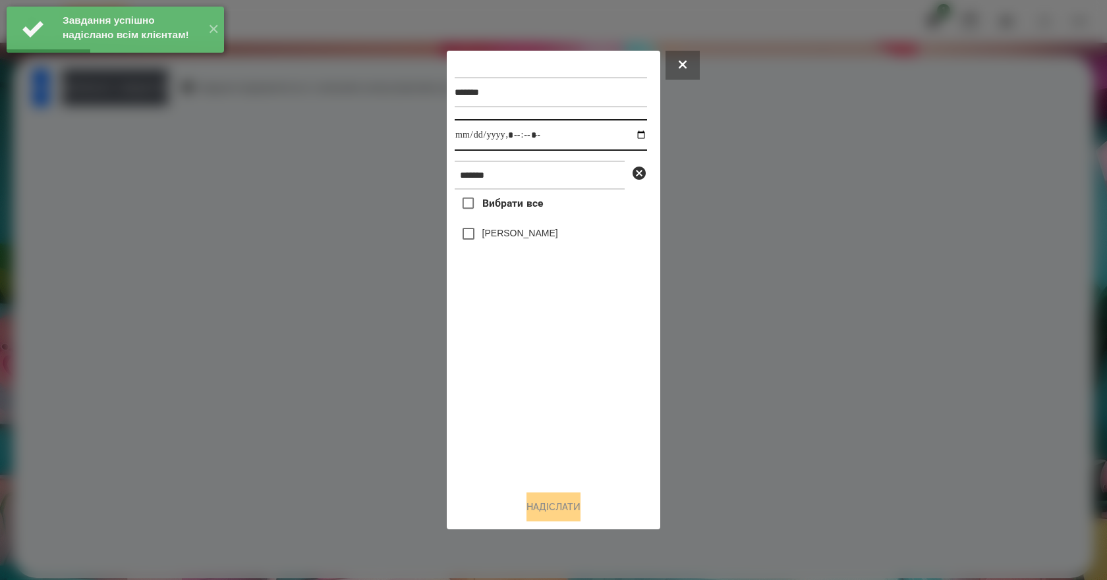
click at [625, 134] on input "datetime-local" at bounding box center [551, 135] width 192 height 32
type input "**********"
drag, startPoint x: 547, startPoint y: 396, endPoint x: 528, endPoint y: 316, distance: 82.0
click at [541, 376] on div "Вибрати все [PERSON_NAME]" at bounding box center [551, 335] width 192 height 291
click at [498, 233] on label "[PERSON_NAME]" at bounding box center [520, 233] width 76 height 13
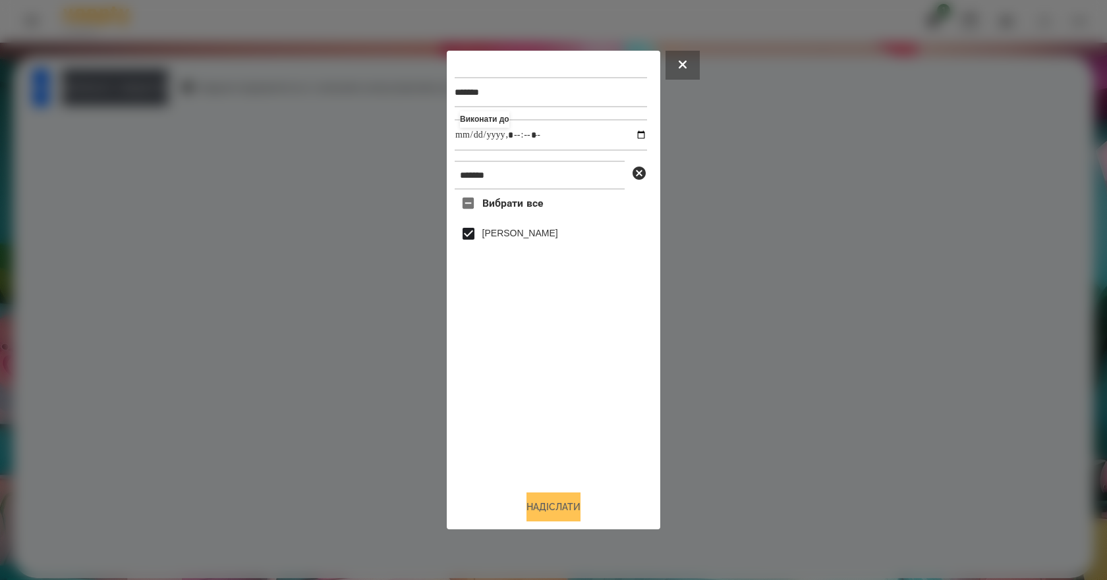
click at [580, 512] on button "Надіслати" at bounding box center [553, 507] width 54 height 29
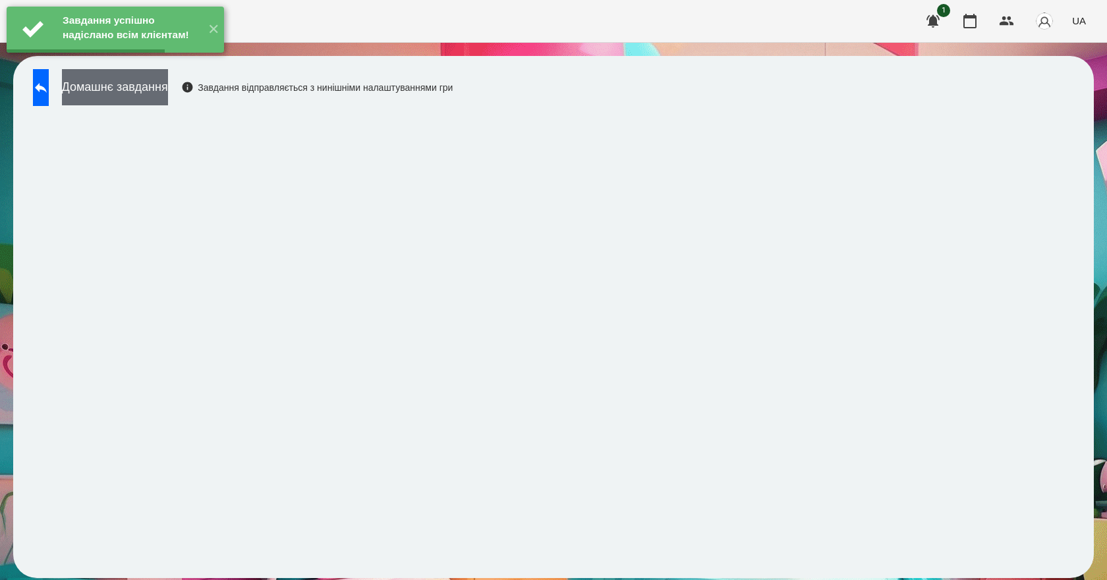
click at [161, 92] on button "Домашнє завдання" at bounding box center [115, 87] width 106 height 36
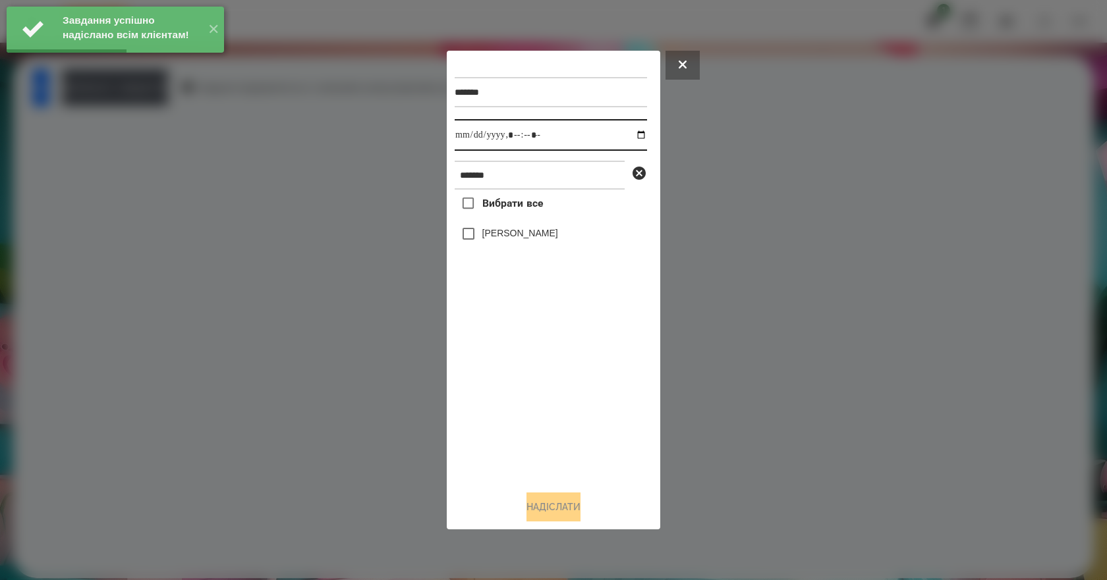
click at [632, 136] on input "datetime-local" at bounding box center [551, 135] width 192 height 32
type input "**********"
click at [561, 404] on div "Вибрати все [PERSON_NAME]" at bounding box center [551, 335] width 192 height 291
click at [484, 240] on label "[PERSON_NAME]" at bounding box center [520, 233] width 76 height 13
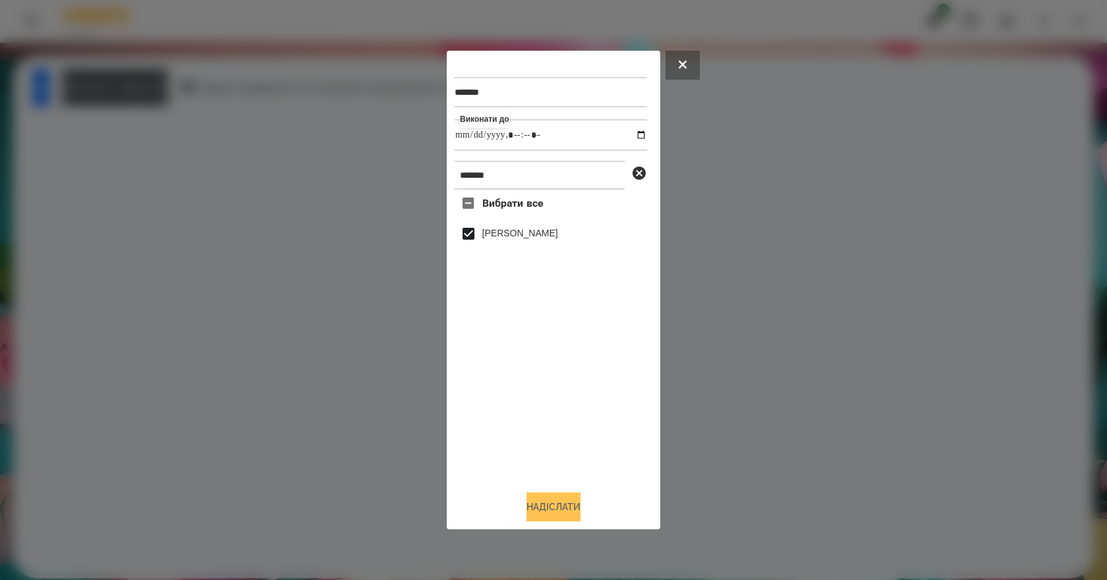
click at [568, 514] on button "Надіслати" at bounding box center [553, 507] width 54 height 29
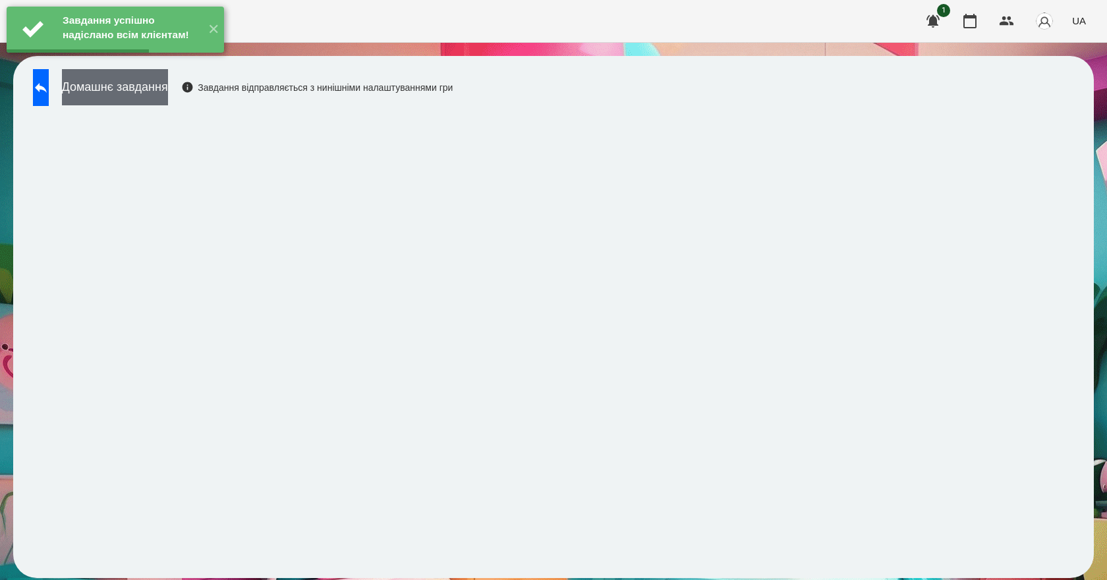
click at [134, 89] on button "Домашнє завдання" at bounding box center [115, 87] width 106 height 36
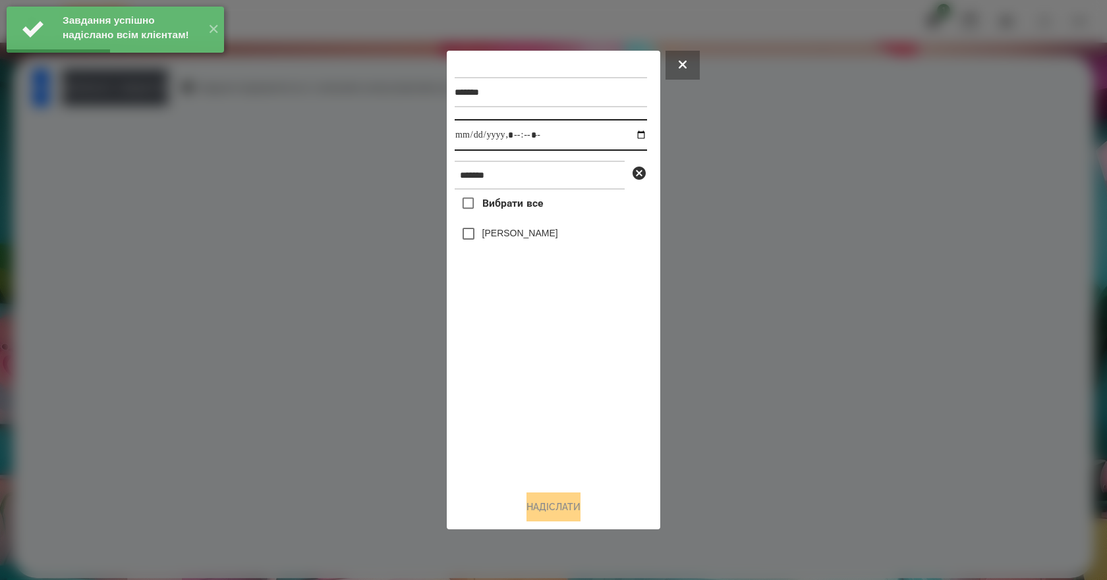
click at [633, 136] on input "datetime-local" at bounding box center [551, 135] width 192 height 32
type input "**********"
click at [580, 389] on div "Вибрати все [PERSON_NAME]" at bounding box center [551, 335] width 192 height 291
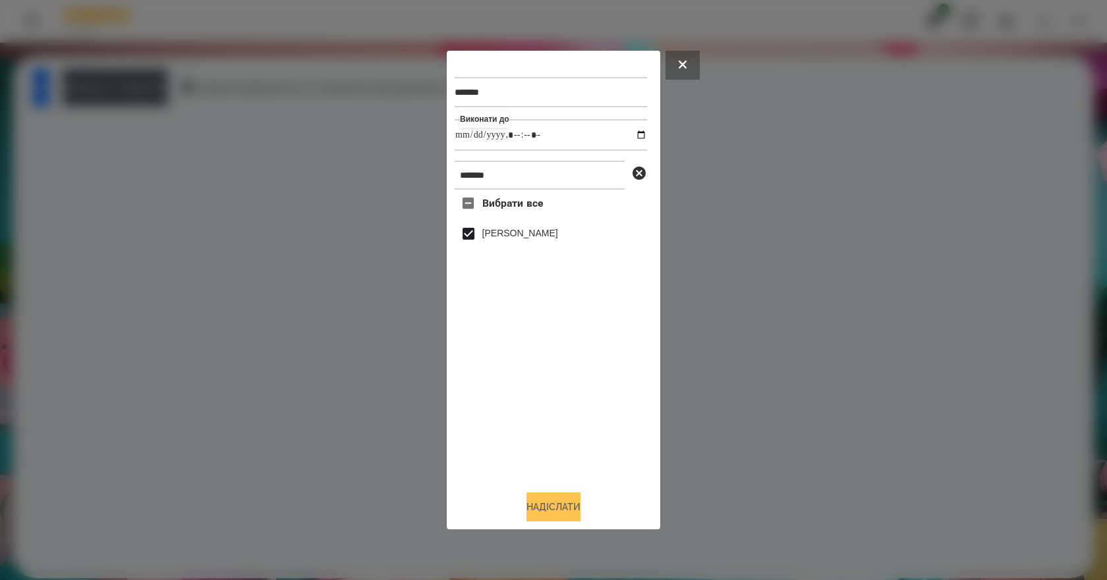
click at [561, 510] on button "Надіслати" at bounding box center [553, 507] width 54 height 29
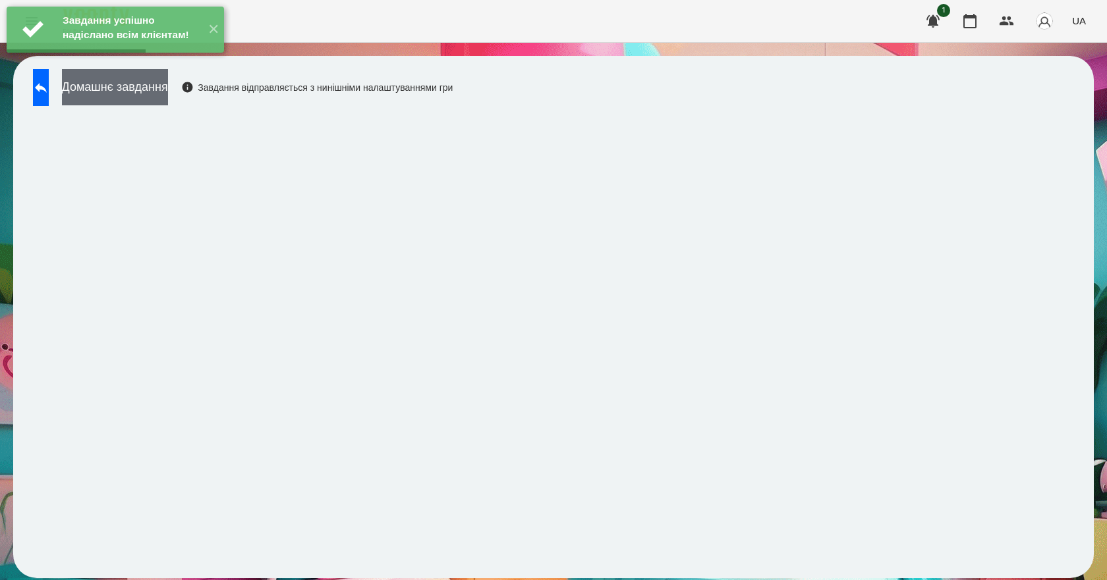
click at [130, 92] on button "Домашнє завдання" at bounding box center [115, 87] width 106 height 36
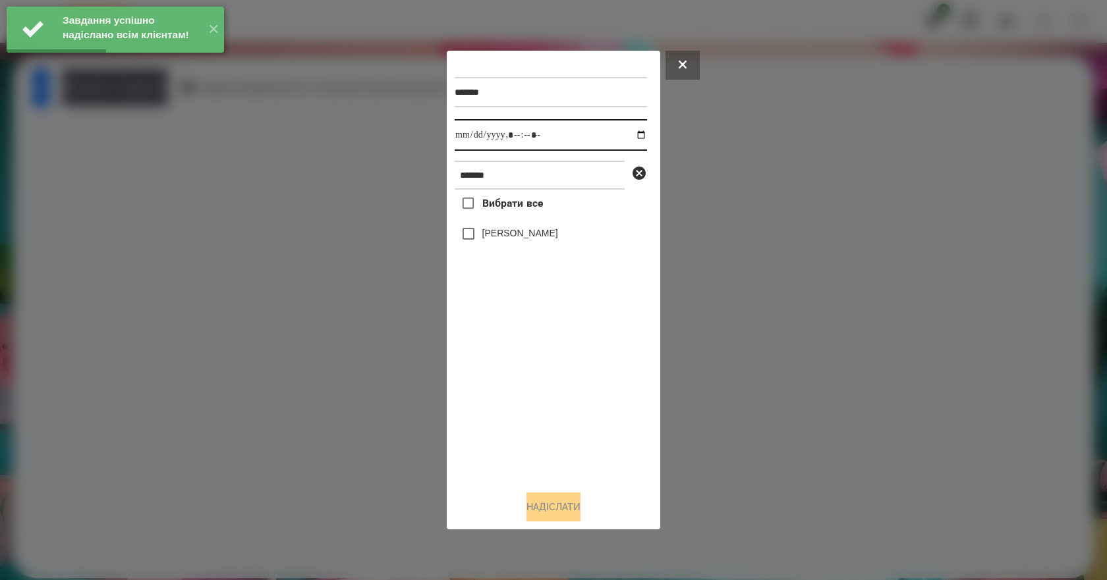
click at [635, 130] on input "datetime-local" at bounding box center [551, 135] width 192 height 32
type input "**********"
drag, startPoint x: 583, startPoint y: 397, endPoint x: 572, endPoint y: 379, distance: 20.5
click at [582, 396] on div "Вибрати все [PERSON_NAME]" at bounding box center [551, 335] width 192 height 291
click at [496, 240] on label "[PERSON_NAME]" at bounding box center [520, 233] width 76 height 13
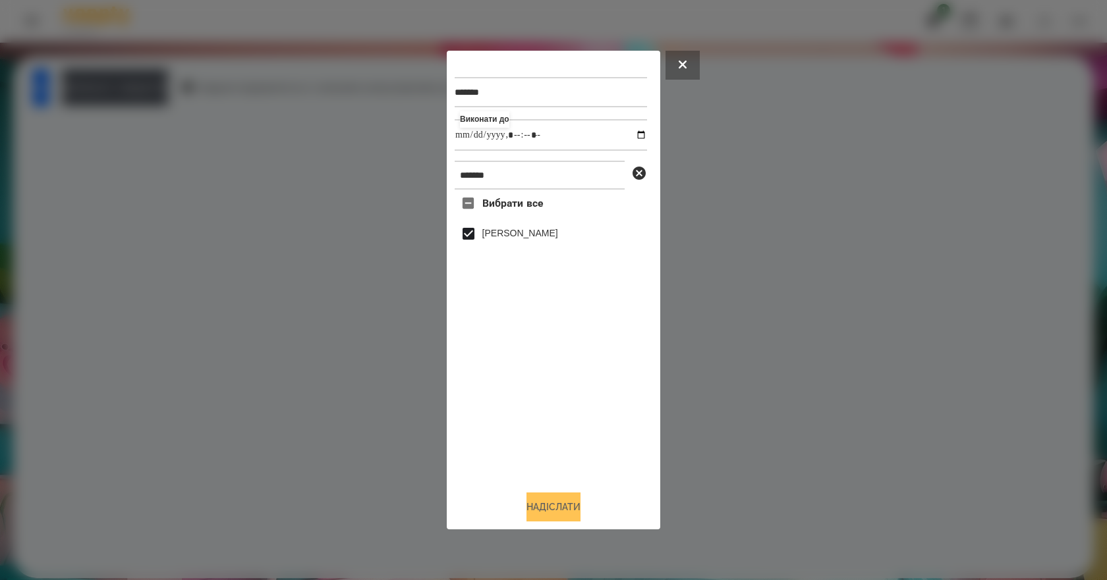
click at [563, 519] on button "Надіслати" at bounding box center [553, 507] width 54 height 29
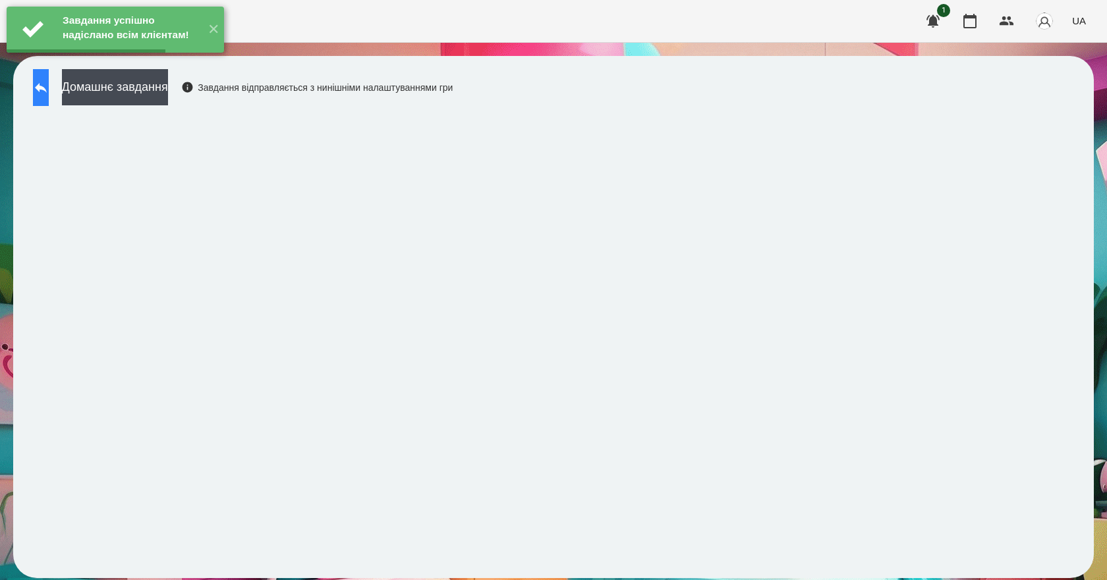
click at [46, 94] on icon at bounding box center [41, 88] width 16 height 16
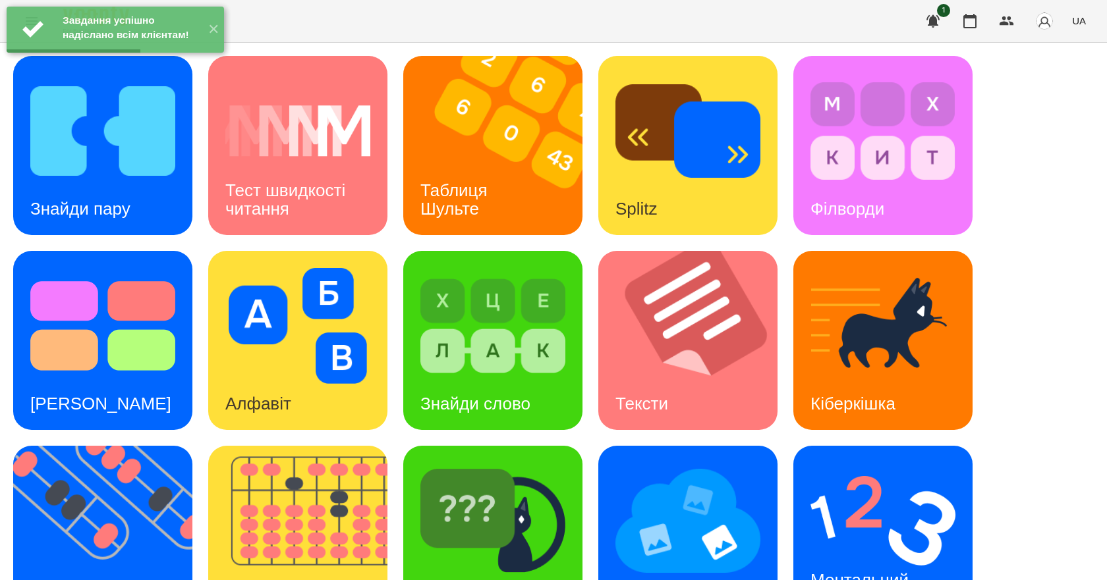
scroll to position [253, 0]
click at [823, 570] on h3 "Ментальний рахунок" at bounding box center [861, 589] width 103 height 38
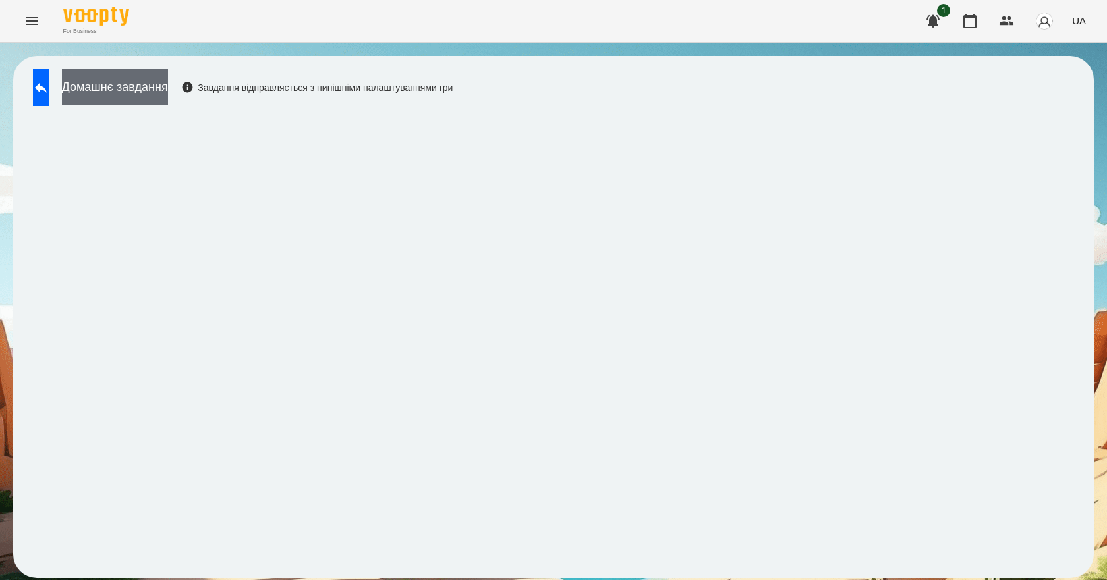
click at [168, 88] on button "Домашнє завдання" at bounding box center [115, 87] width 106 height 36
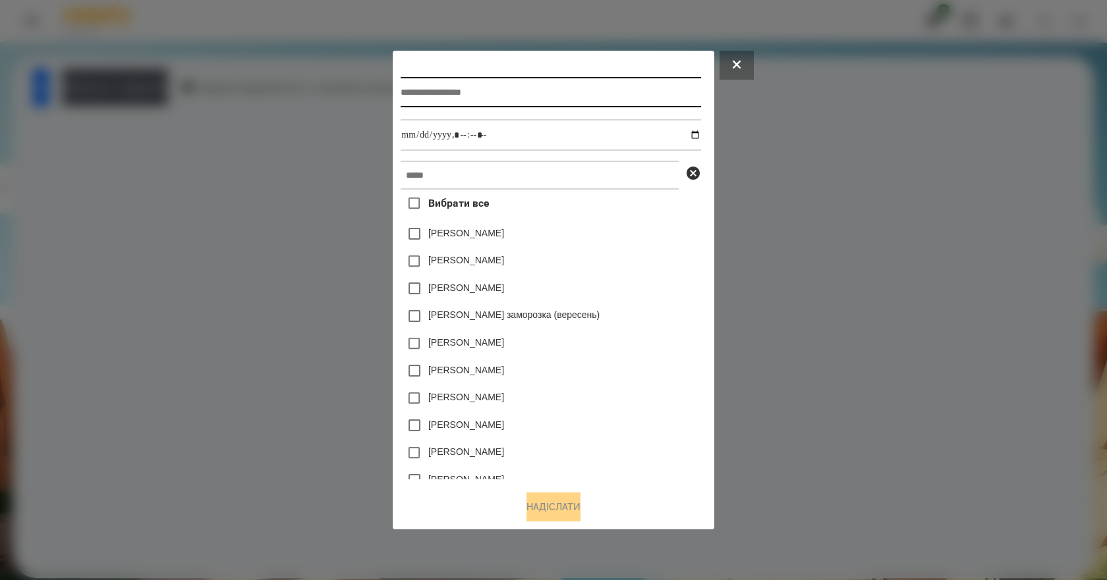
click at [499, 86] on input "text" at bounding box center [551, 92] width 300 height 30
type input "**********"
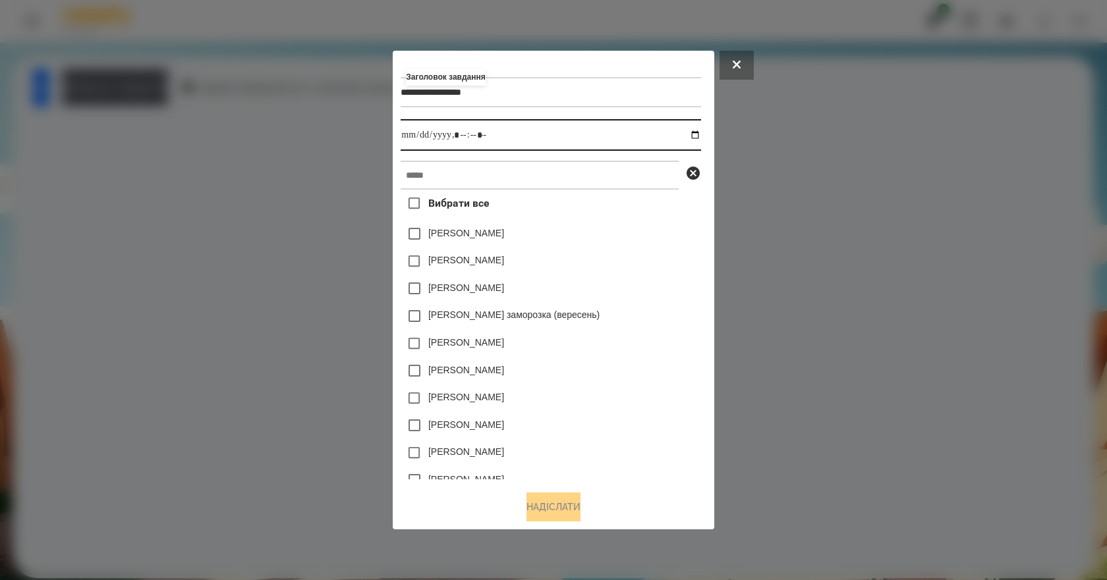
click at [700, 129] on input "datetime-local" at bounding box center [551, 135] width 300 height 32
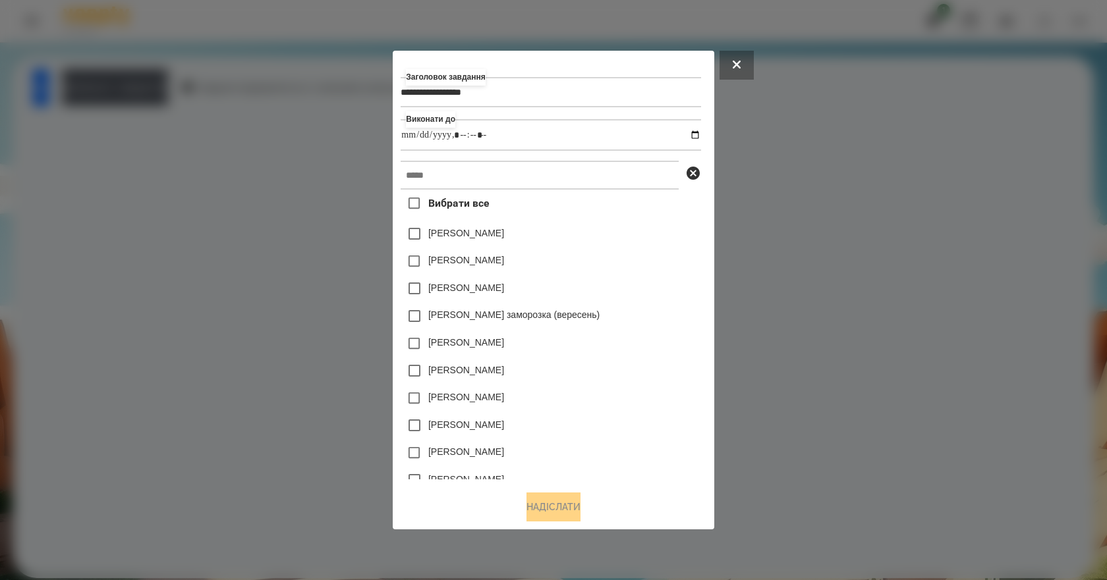
type input "**********"
drag, startPoint x: 642, startPoint y: 289, endPoint x: 601, endPoint y: 254, distance: 53.8
click at [642, 288] on div "[PERSON_NAME]" at bounding box center [551, 289] width 300 height 28
click at [484, 180] on input "text" at bounding box center [540, 175] width 278 height 29
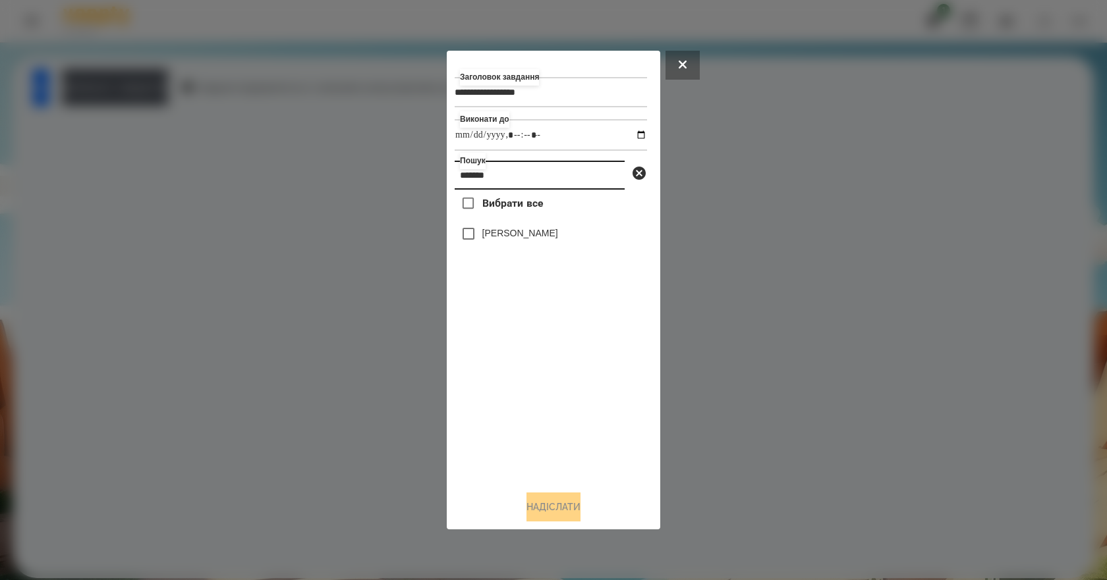
type input "*******"
click at [546, 235] on label "[PERSON_NAME]" at bounding box center [520, 233] width 76 height 13
click at [571, 507] on button "Надіслати" at bounding box center [553, 507] width 54 height 29
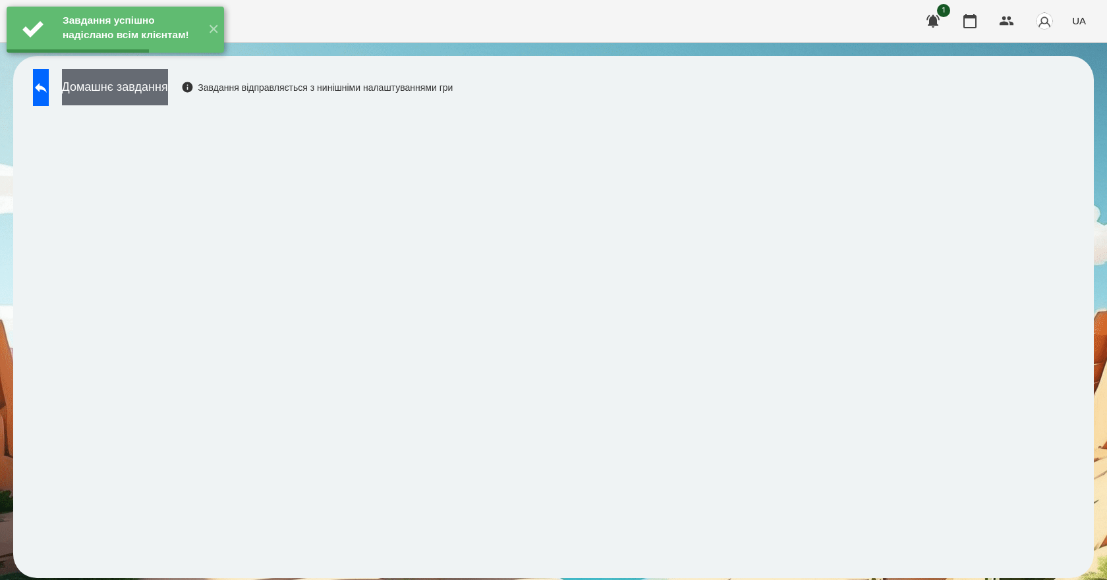
click at [122, 92] on button "Домашнє завдання" at bounding box center [115, 87] width 106 height 36
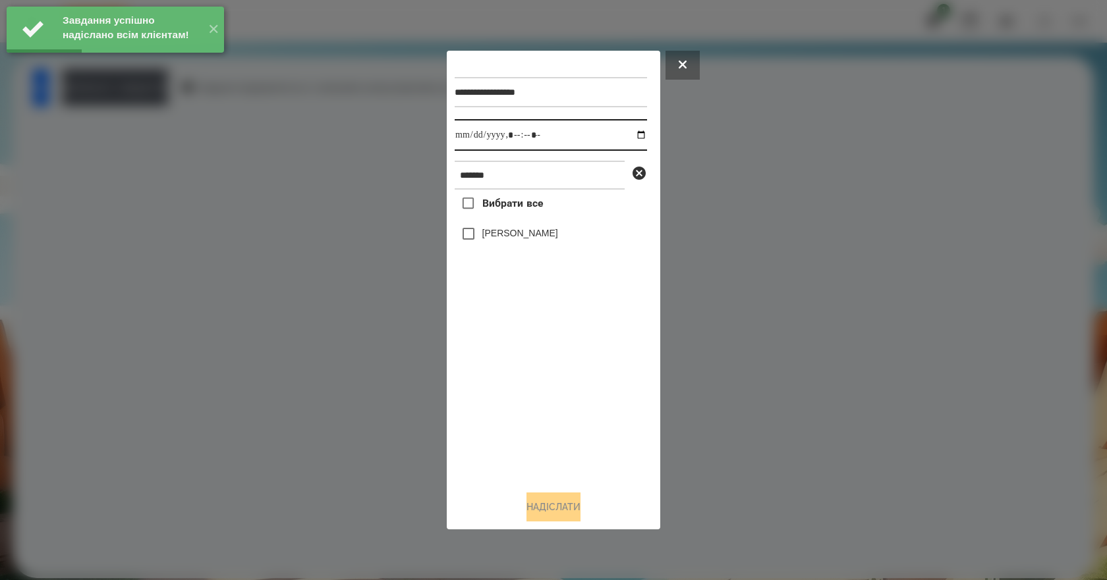
click at [630, 134] on input "datetime-local" at bounding box center [551, 135] width 192 height 32
type input "**********"
drag, startPoint x: 512, startPoint y: 409, endPoint x: 511, endPoint y: 351, distance: 58.0
click at [511, 406] on div "Вибрати все [PERSON_NAME]" at bounding box center [551, 335] width 192 height 291
drag, startPoint x: 516, startPoint y: 235, endPoint x: 518, endPoint y: 242, distance: 7.7
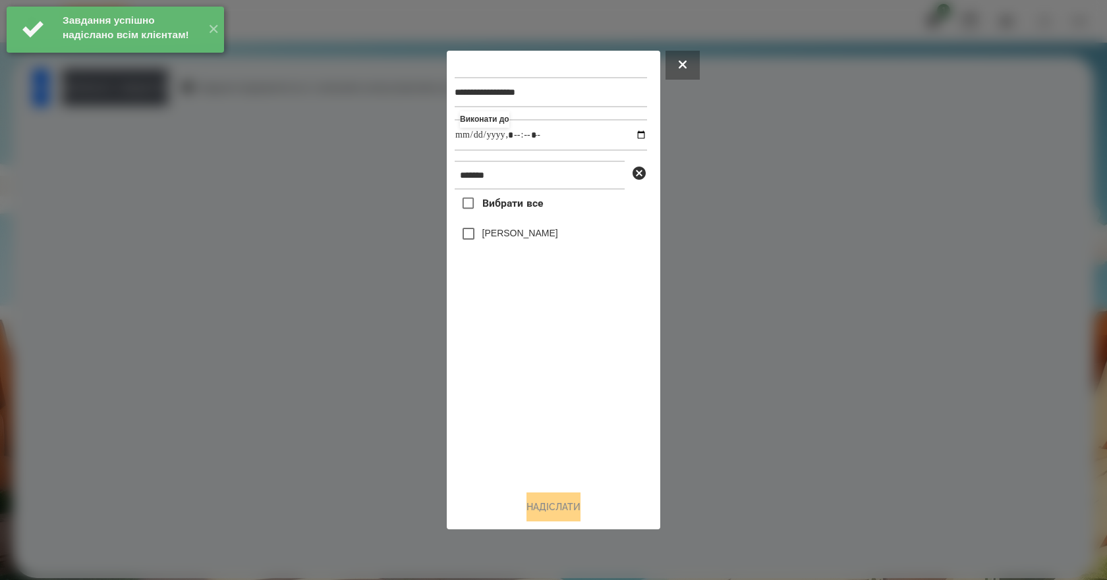
click at [517, 235] on label "[PERSON_NAME]" at bounding box center [520, 233] width 76 height 13
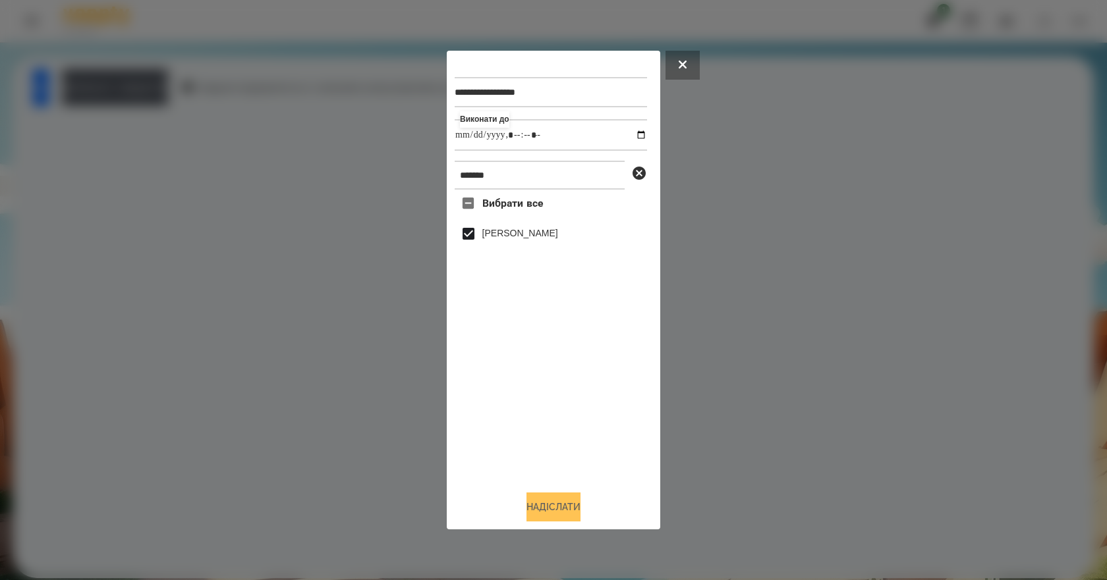
click at [559, 505] on button "Надіслати" at bounding box center [553, 507] width 54 height 29
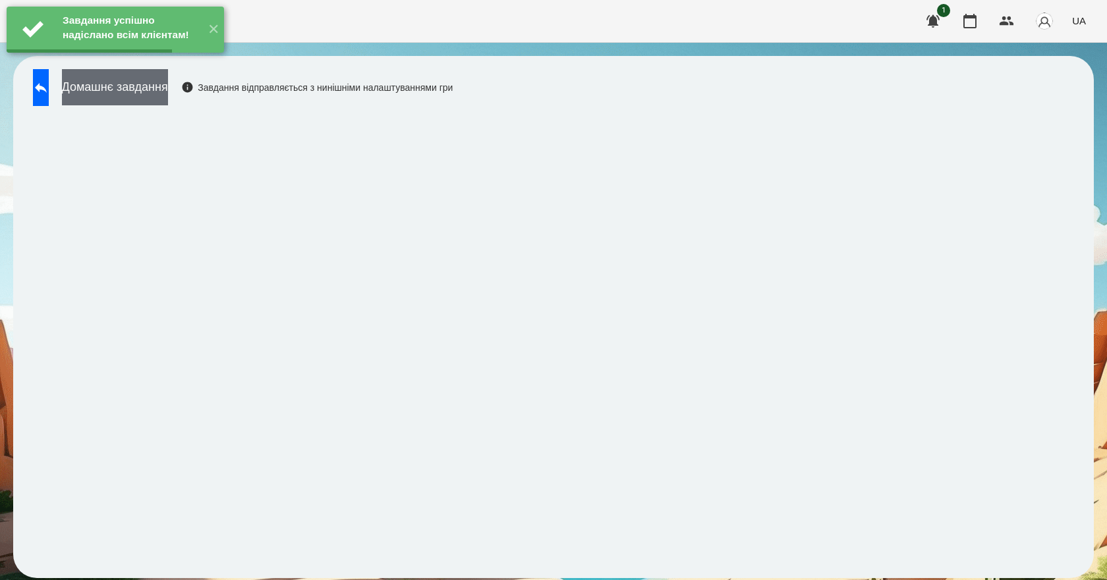
click at [168, 100] on button "Домашнє завдання" at bounding box center [115, 87] width 106 height 36
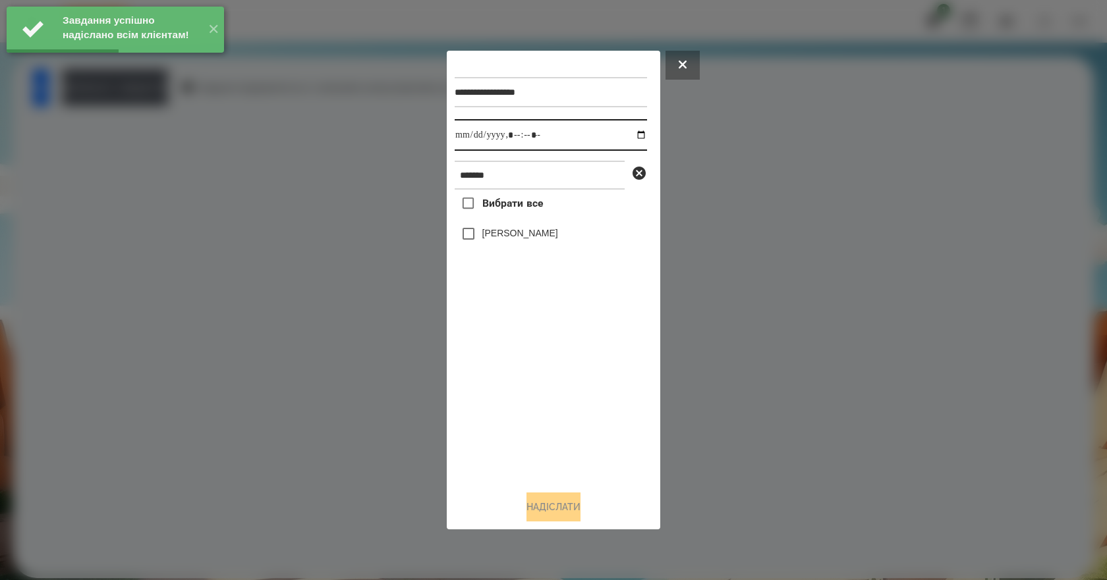
click at [635, 133] on input "datetime-local" at bounding box center [551, 135] width 192 height 32
type input "**********"
click at [526, 386] on div "Вибрати все [PERSON_NAME]" at bounding box center [551, 335] width 192 height 291
click at [527, 239] on label "[PERSON_NAME]" at bounding box center [520, 233] width 76 height 13
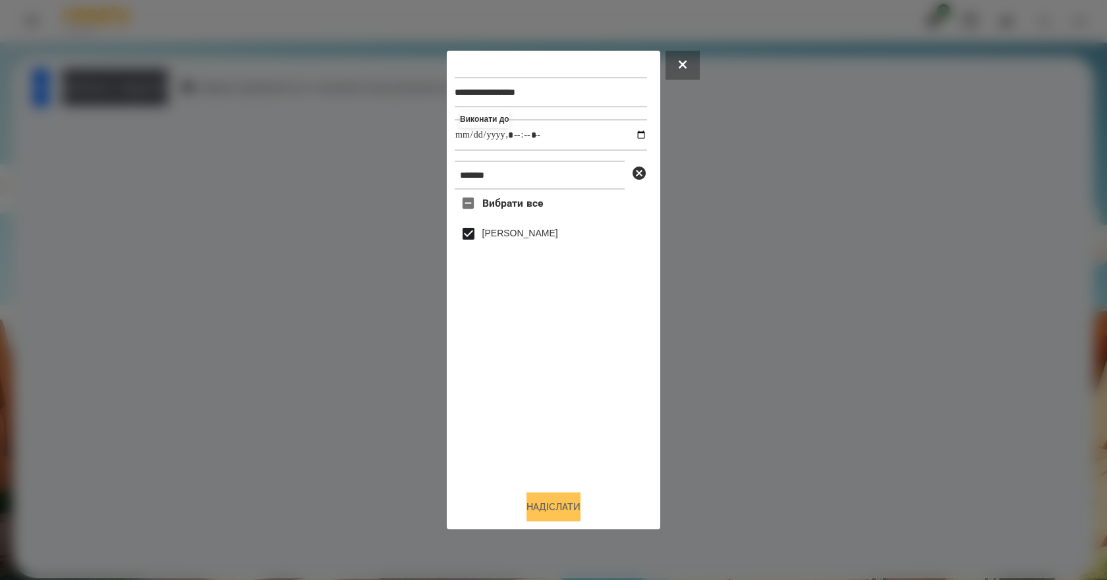
click at [554, 512] on button "Надіслати" at bounding box center [553, 507] width 54 height 29
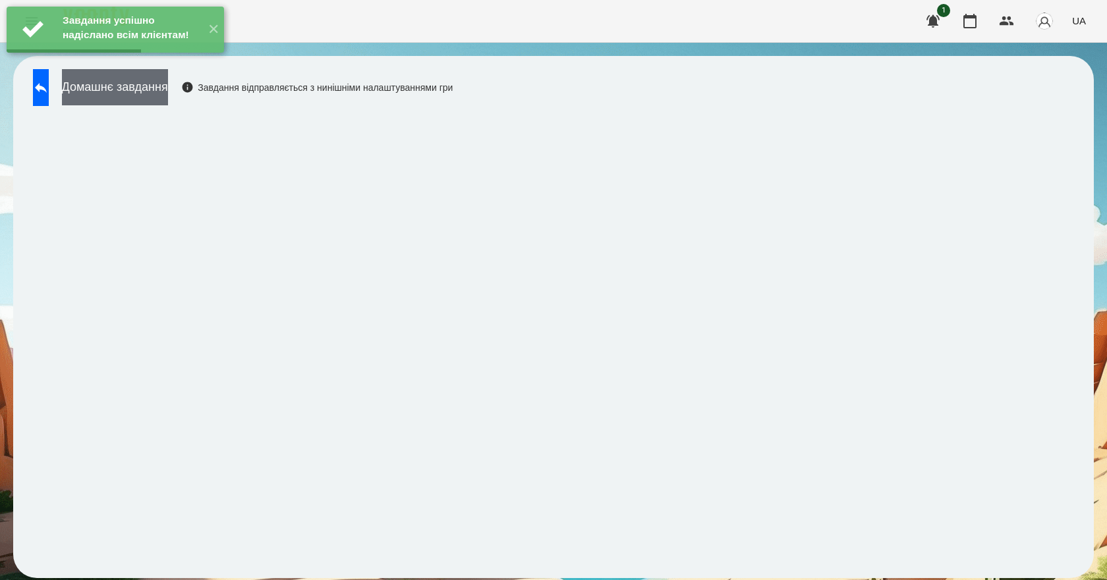
click at [168, 96] on button "Домашнє завдання" at bounding box center [115, 87] width 106 height 36
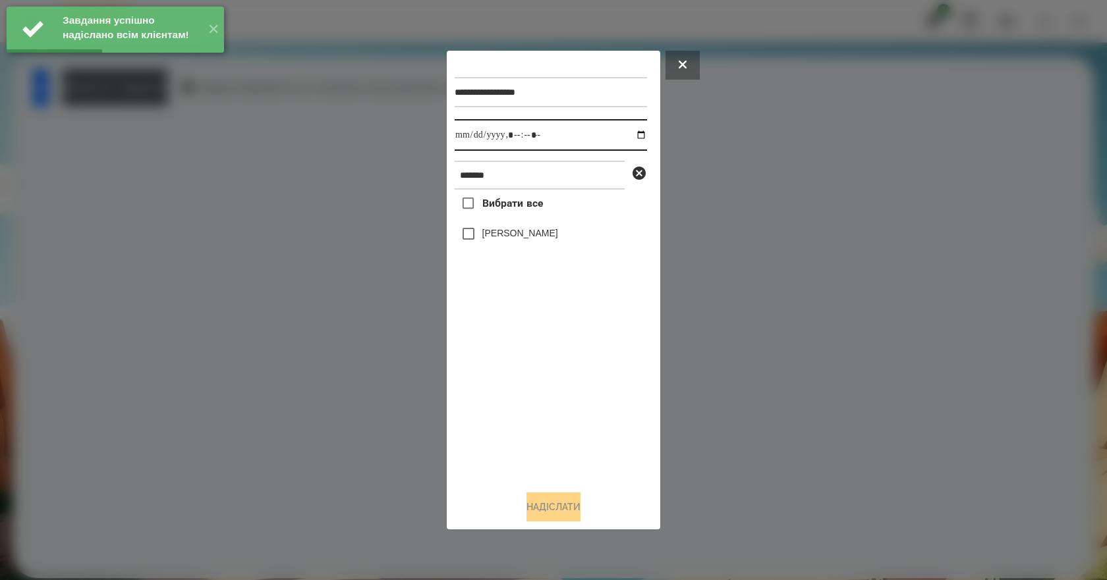
click at [635, 134] on input "datetime-local" at bounding box center [551, 135] width 192 height 32
type input "**********"
drag, startPoint x: 525, startPoint y: 396, endPoint x: 530, endPoint y: 374, distance: 22.9
click at [524, 396] on div "Вибрати все [PERSON_NAME]" at bounding box center [551, 335] width 192 height 291
click at [532, 240] on label "[PERSON_NAME]" at bounding box center [520, 233] width 76 height 13
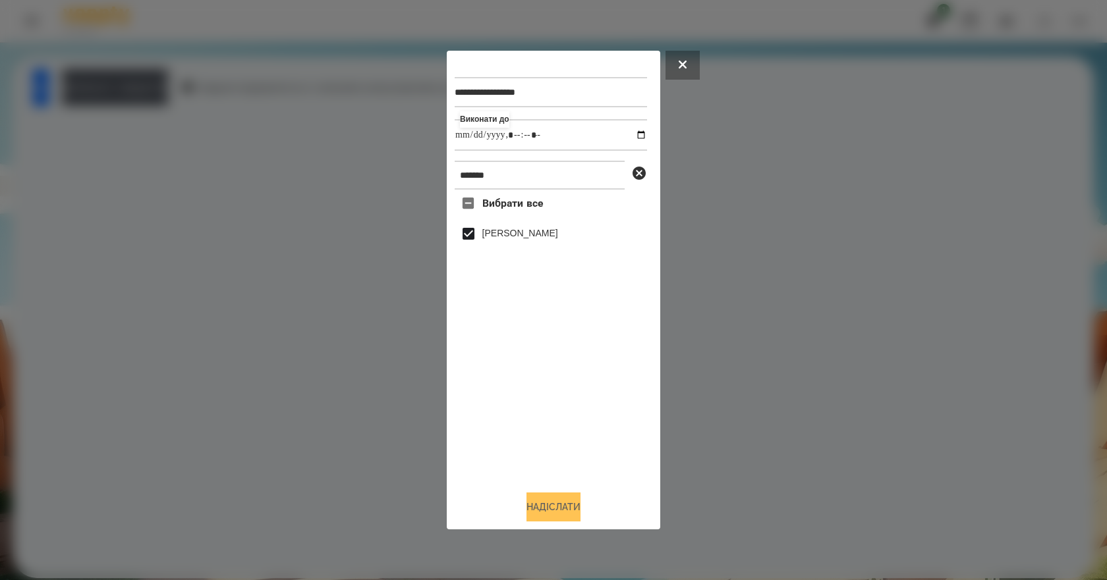
click at [553, 517] on button "Надіслати" at bounding box center [553, 507] width 54 height 29
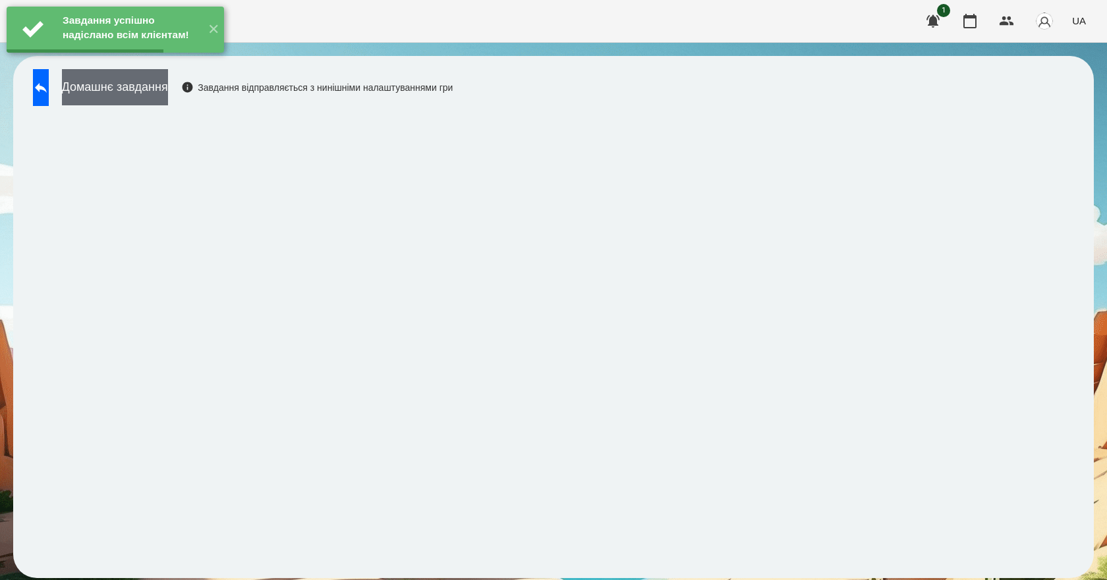
click at [167, 96] on button "Домашнє завдання" at bounding box center [115, 87] width 106 height 36
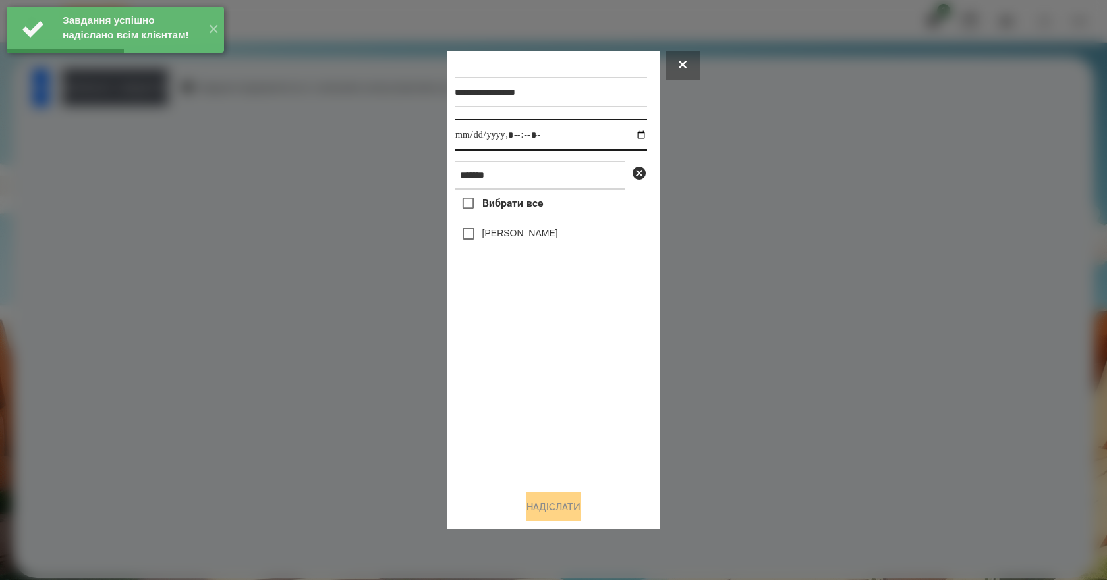
click at [628, 131] on input "datetime-local" at bounding box center [551, 135] width 192 height 32
type input "**********"
drag, startPoint x: 540, startPoint y: 397, endPoint x: 530, endPoint y: 268, distance: 129.5
click at [540, 395] on div "Вибрати все [PERSON_NAME]" at bounding box center [551, 335] width 192 height 291
click at [533, 240] on label "[PERSON_NAME]" at bounding box center [520, 233] width 76 height 13
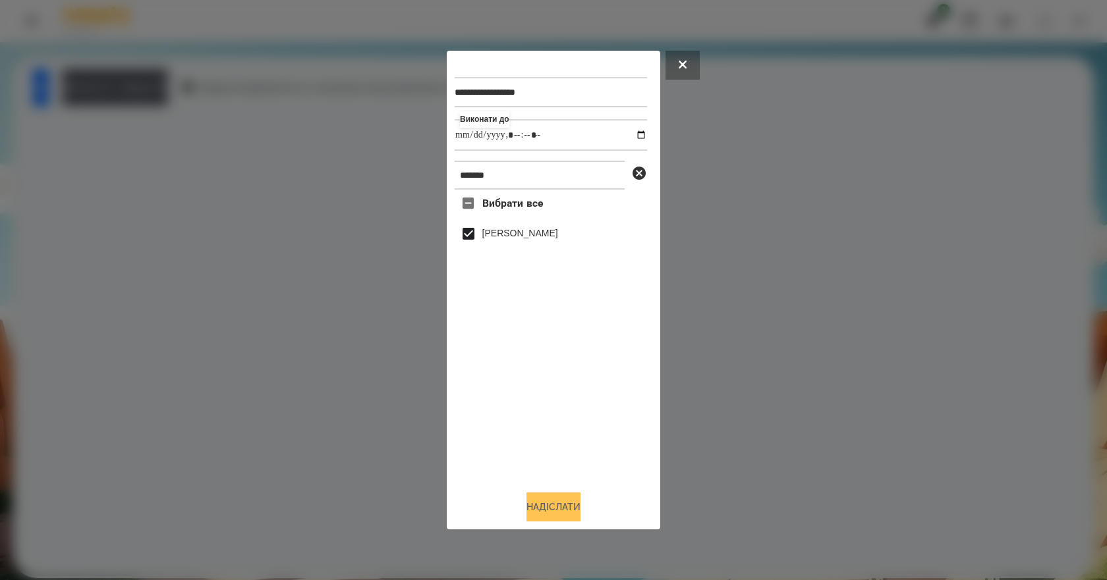
click at [551, 519] on button "Надіслати" at bounding box center [553, 507] width 54 height 29
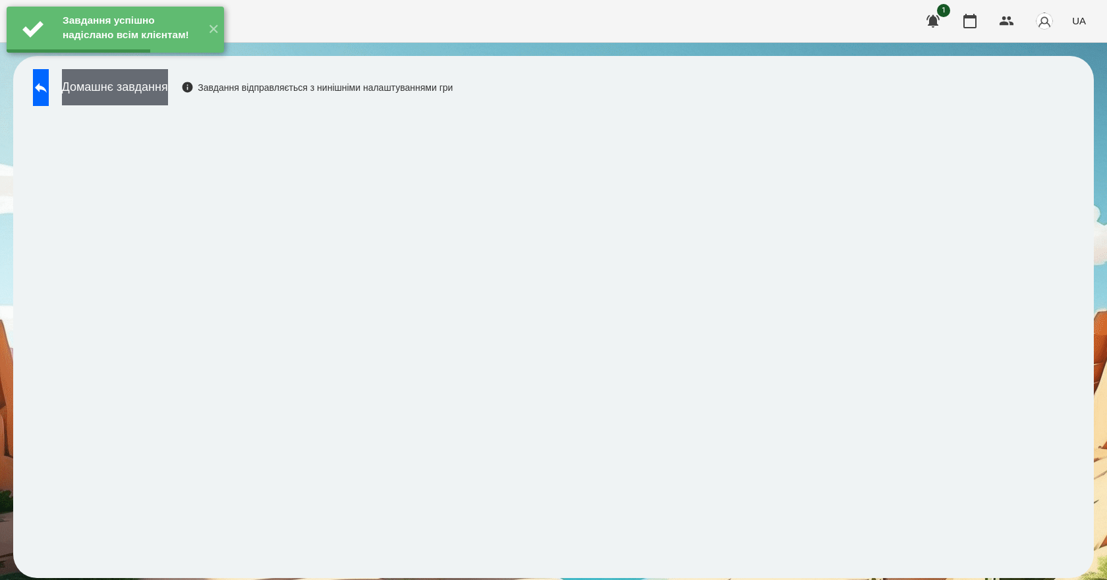
click at [168, 100] on button "Домашнє завдання" at bounding box center [115, 87] width 106 height 36
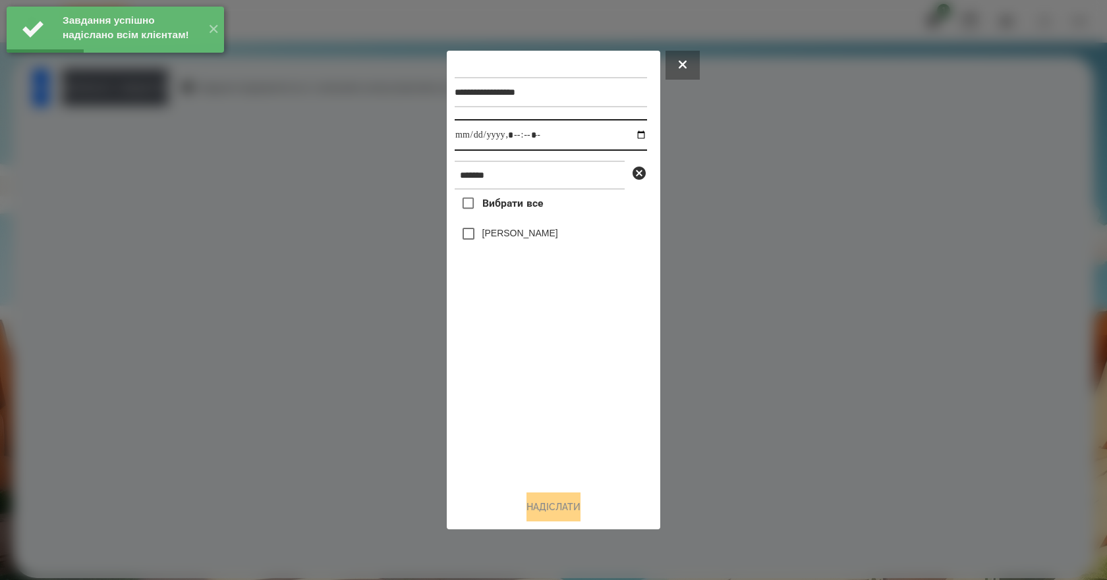
click at [628, 134] on input "datetime-local" at bounding box center [551, 135] width 192 height 32
type input "**********"
click at [540, 409] on div "Вибрати все [PERSON_NAME]" at bounding box center [551, 335] width 192 height 291
click at [526, 240] on label "[PERSON_NAME]" at bounding box center [520, 233] width 76 height 13
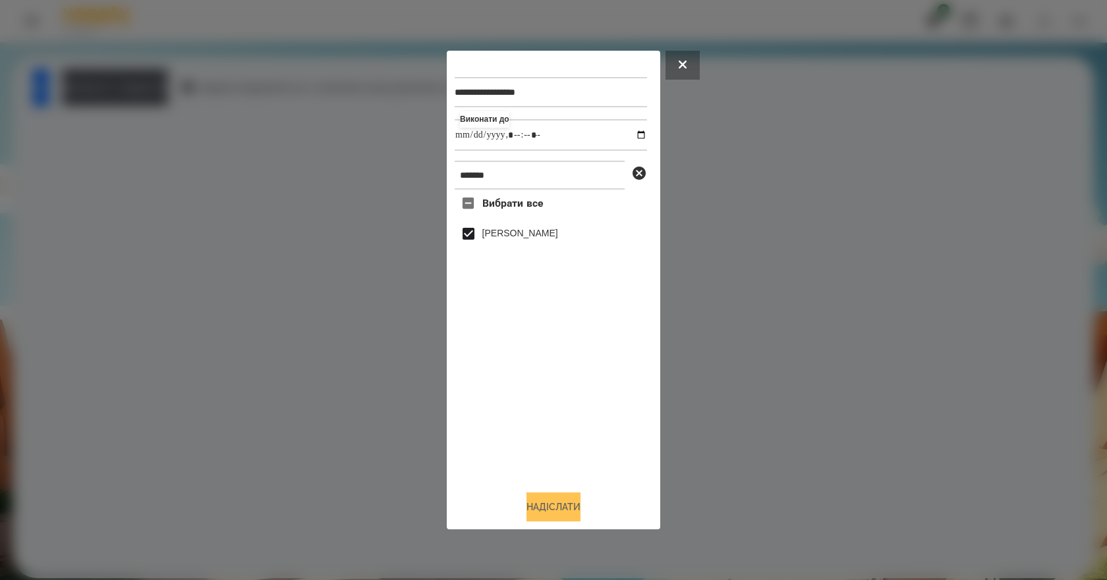
click at [550, 509] on button "Надіслати" at bounding box center [553, 507] width 54 height 29
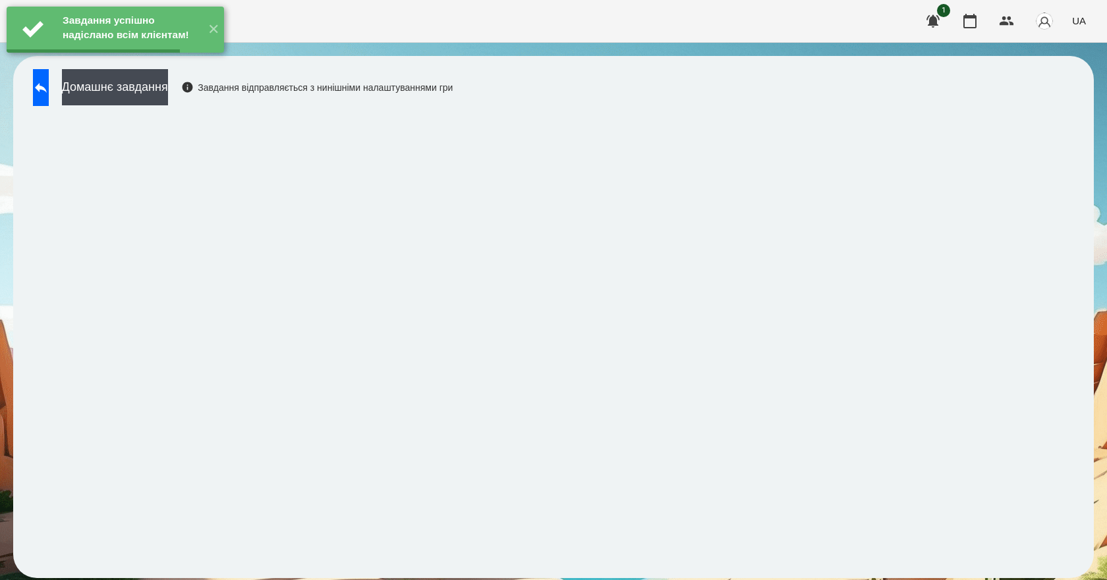
click at [168, 96] on button "Домашнє завдання" at bounding box center [115, 87] width 106 height 36
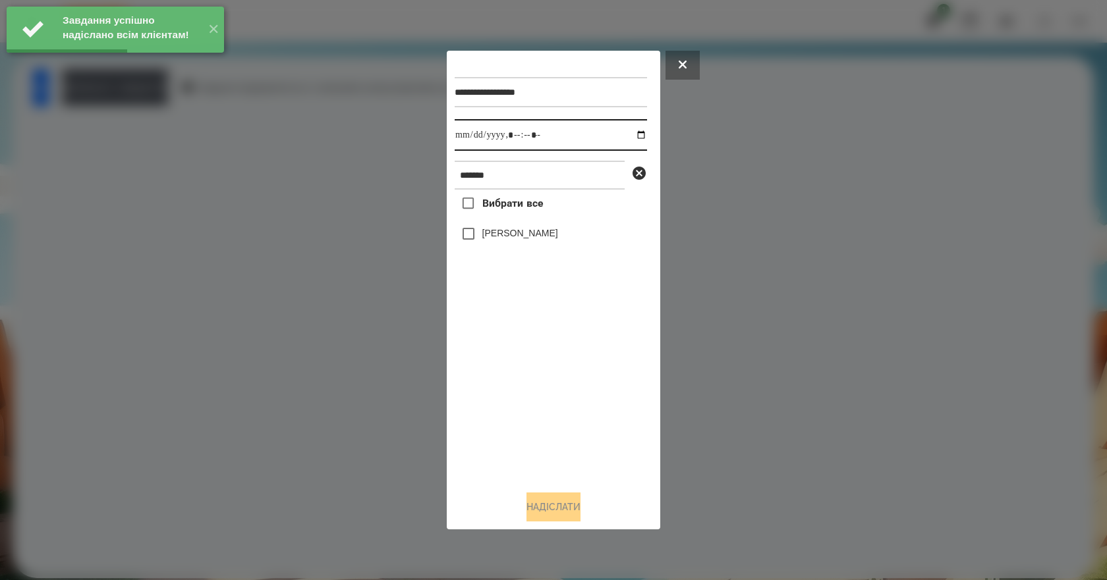
click at [636, 132] on input "datetime-local" at bounding box center [551, 135] width 192 height 32
type input "**********"
drag, startPoint x: 549, startPoint y: 422, endPoint x: 538, endPoint y: 376, distance: 46.8
click at [547, 418] on div "Вибрати все [PERSON_NAME]" at bounding box center [551, 335] width 192 height 291
drag, startPoint x: 516, startPoint y: 229, endPoint x: 520, endPoint y: 245, distance: 16.1
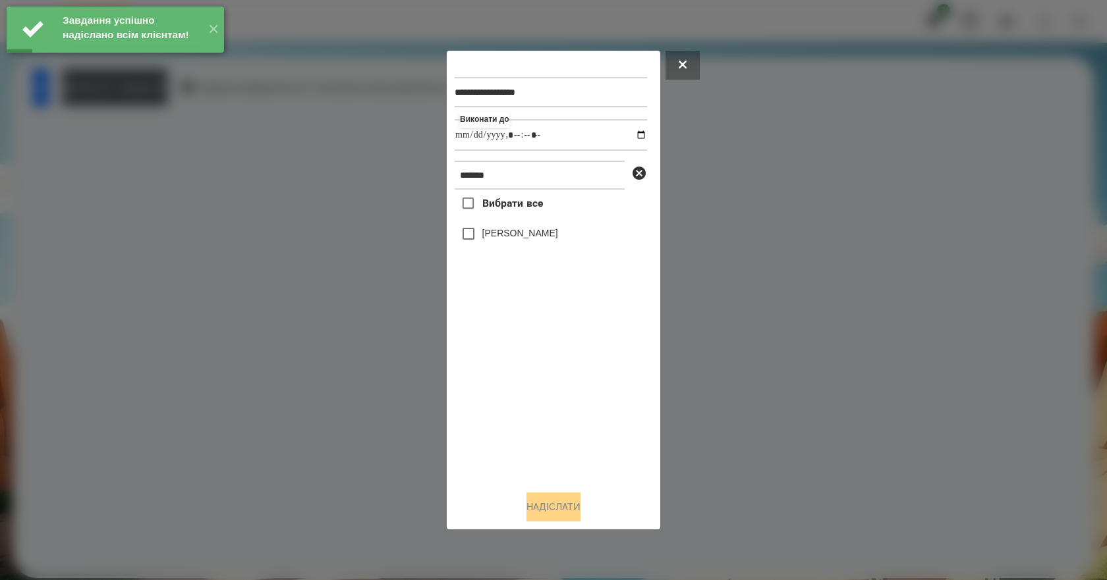
click at [516, 230] on label "[PERSON_NAME]" at bounding box center [520, 233] width 76 height 13
click at [544, 515] on button "Надіслати" at bounding box center [553, 507] width 54 height 29
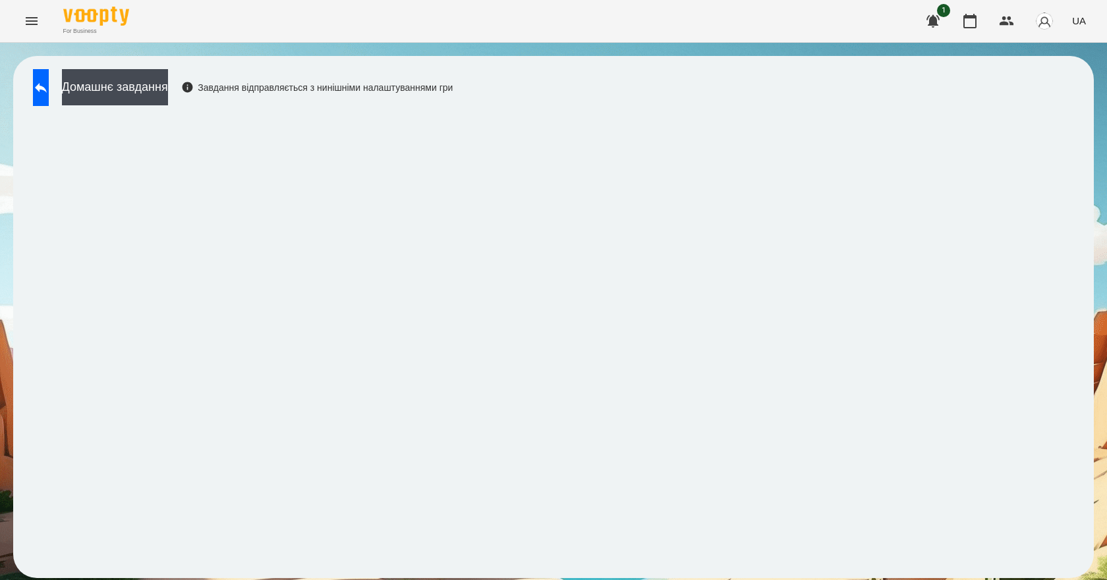
click at [54, 109] on div "Домашнє завдання Завдання відправляється з нинішніми налаштуваннями гри" at bounding box center [239, 90] width 426 height 43
click at [173, 109] on div "Домашнє завдання Завдання відправляється з нинішніми налаштуваннями гри" at bounding box center [239, 90] width 426 height 43
click at [168, 100] on button "Домашнє завдання" at bounding box center [115, 87] width 106 height 36
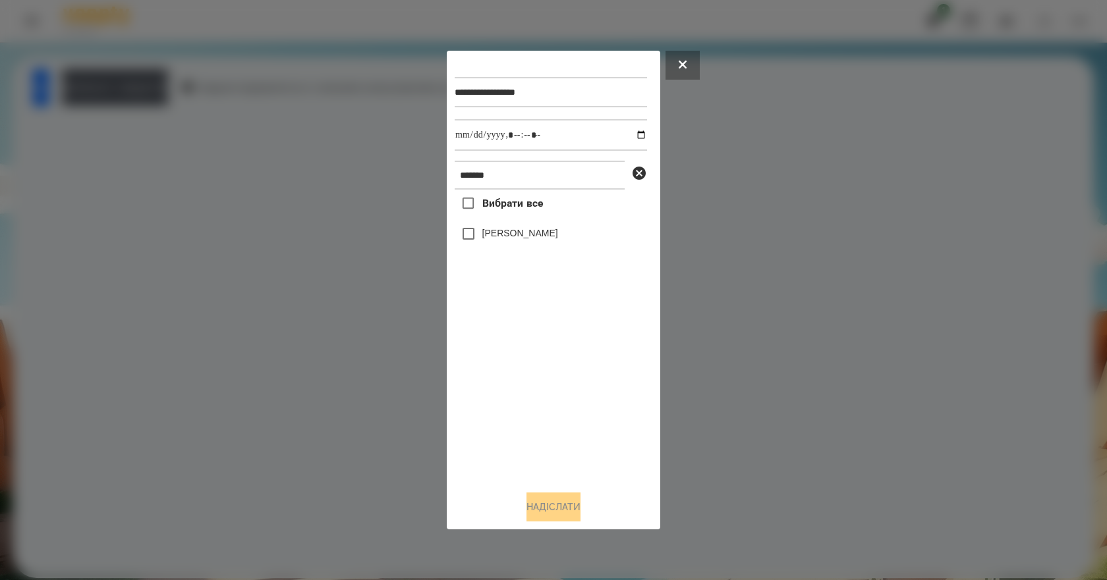
click at [543, 236] on label "[PERSON_NAME]" at bounding box center [520, 233] width 76 height 13
click at [567, 507] on button "Надіслати" at bounding box center [553, 507] width 54 height 29
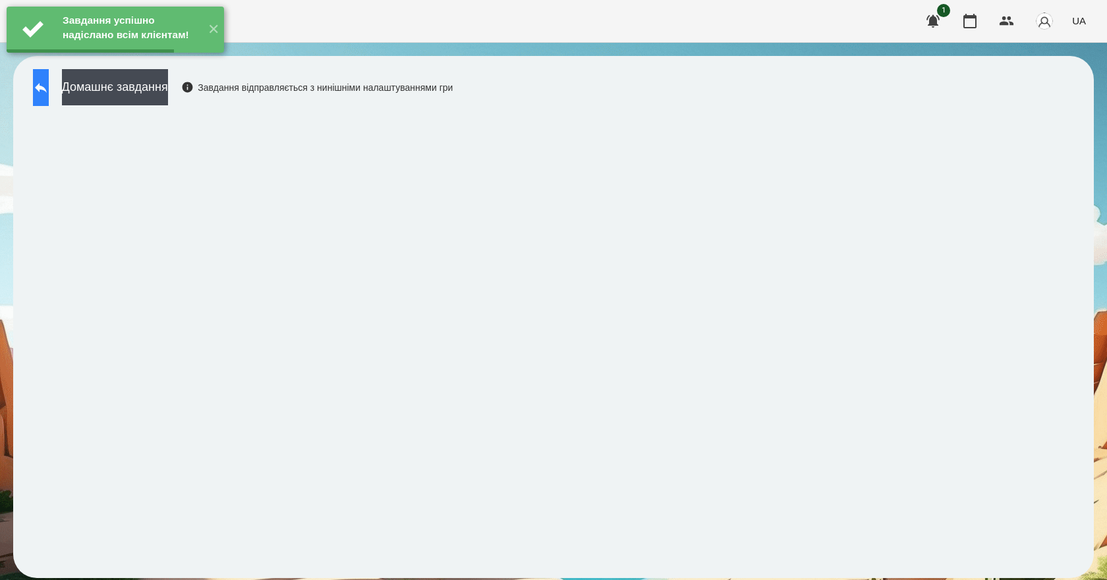
click at [49, 98] on button at bounding box center [41, 87] width 16 height 37
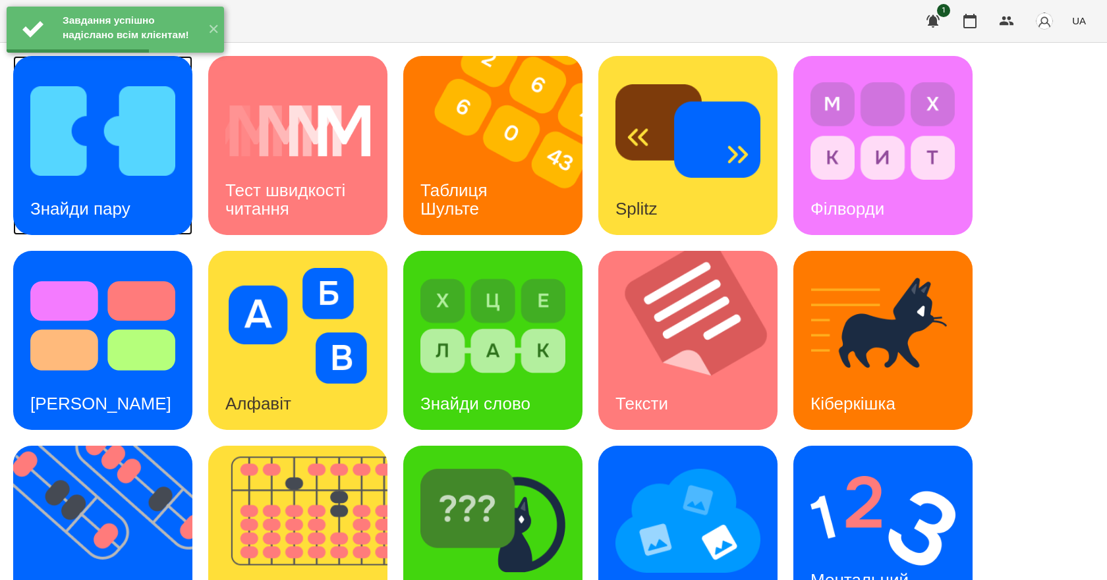
click at [159, 167] on img at bounding box center [102, 131] width 145 height 116
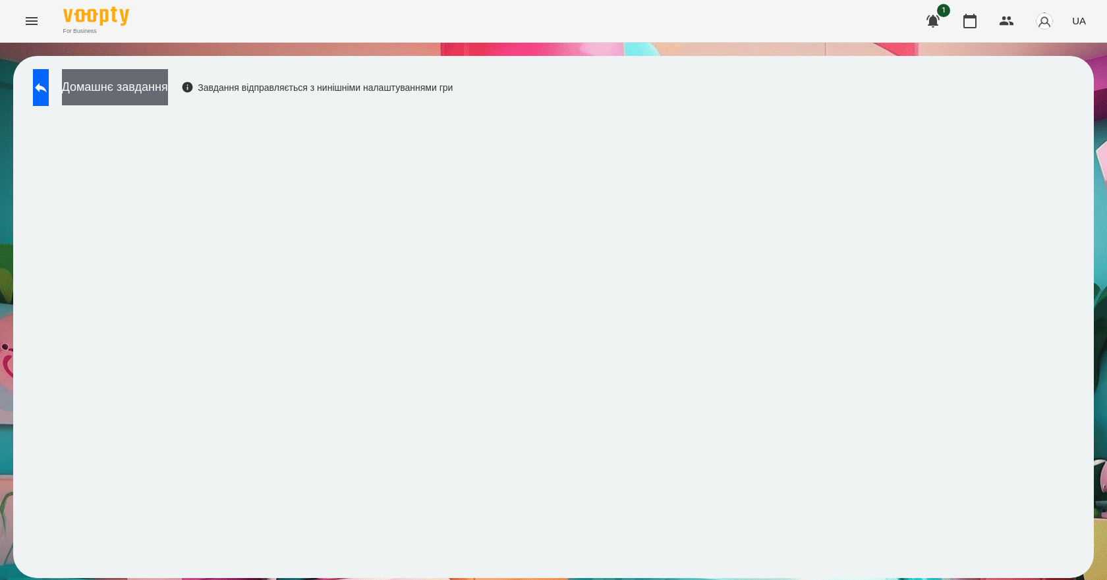
click at [168, 78] on button "Домашнє завдання" at bounding box center [115, 87] width 106 height 36
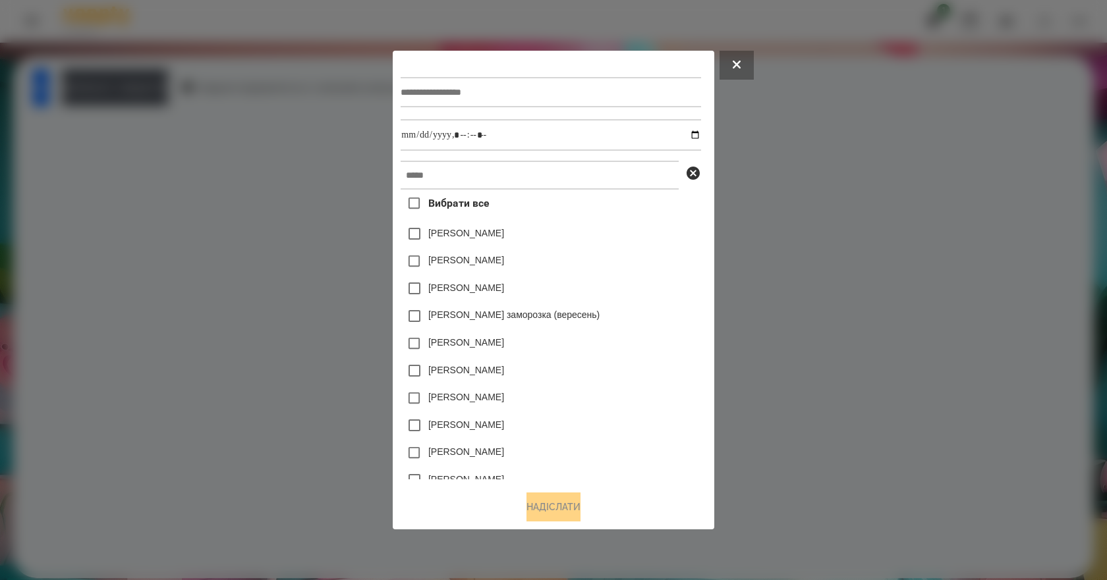
click at [740, 63] on icon at bounding box center [737, 65] width 8 height 8
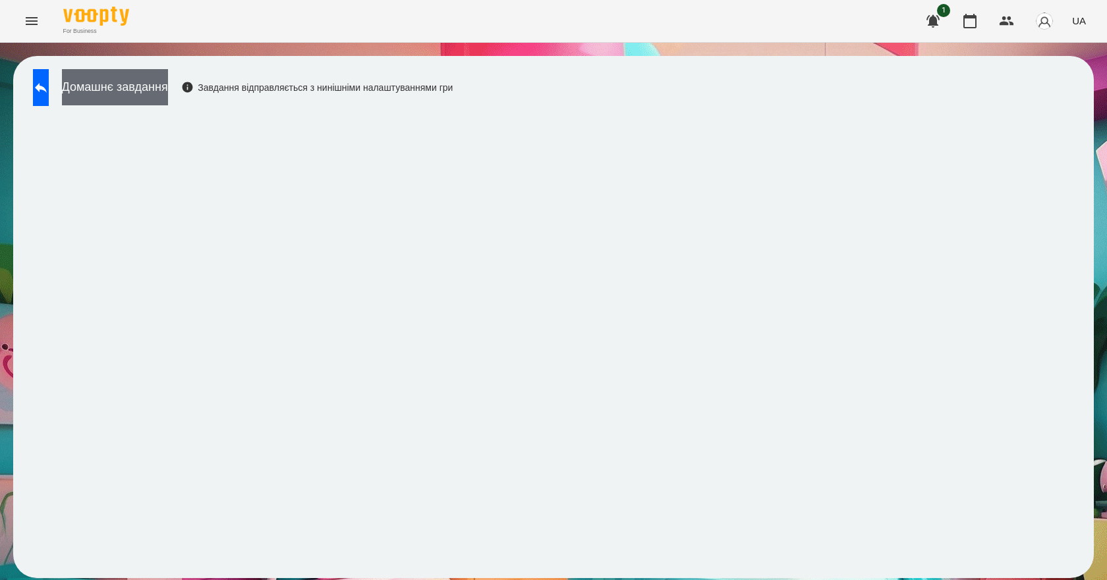
click at [134, 83] on button "Домашнє завдання" at bounding box center [115, 87] width 106 height 36
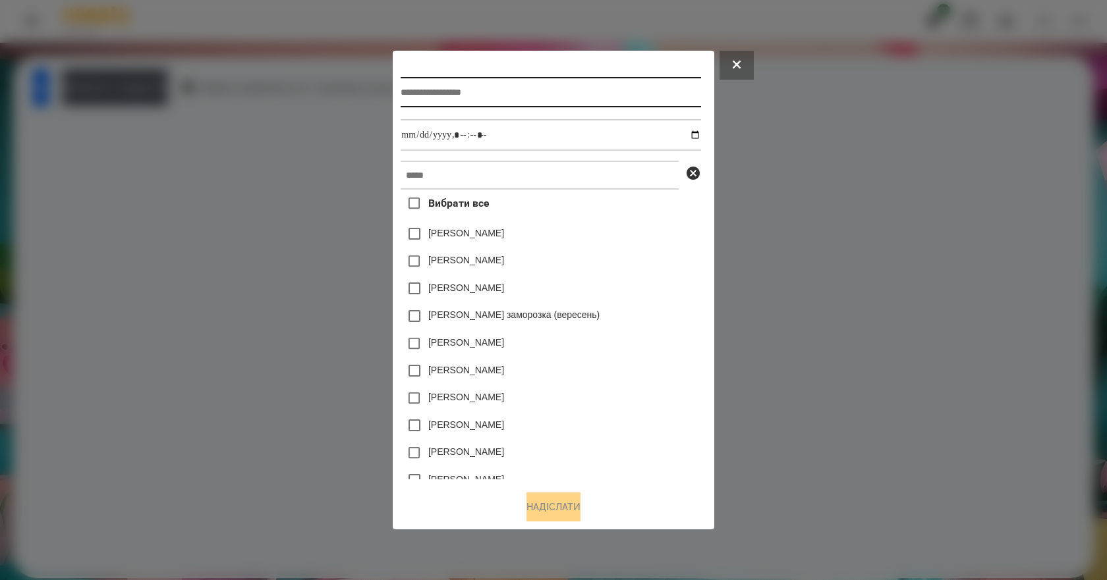
click at [459, 84] on input "text" at bounding box center [551, 92] width 300 height 30
type input "**********"
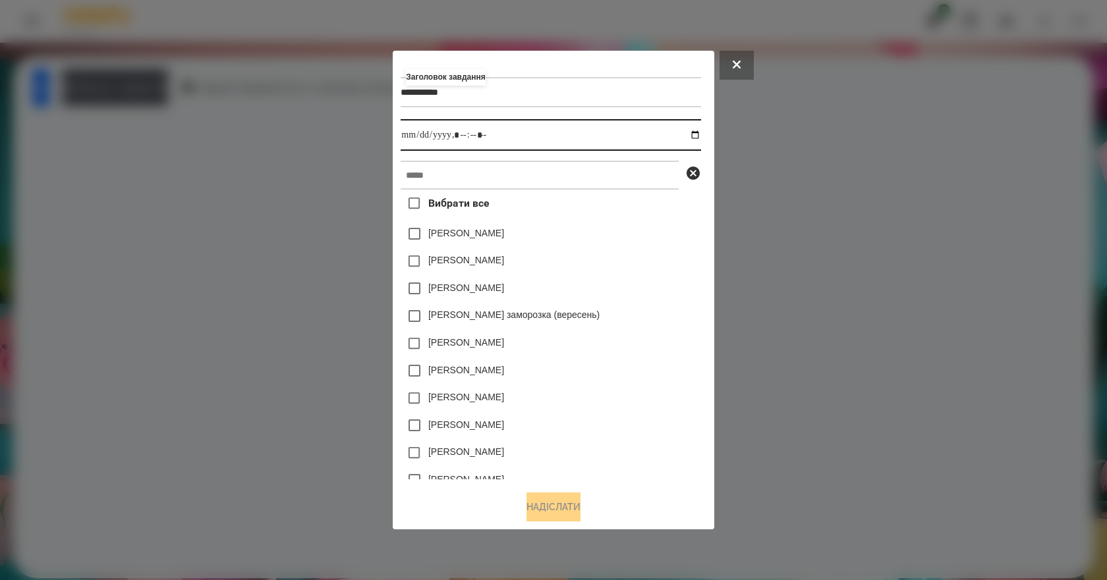
click at [695, 136] on input "datetime-local" at bounding box center [551, 135] width 300 height 32
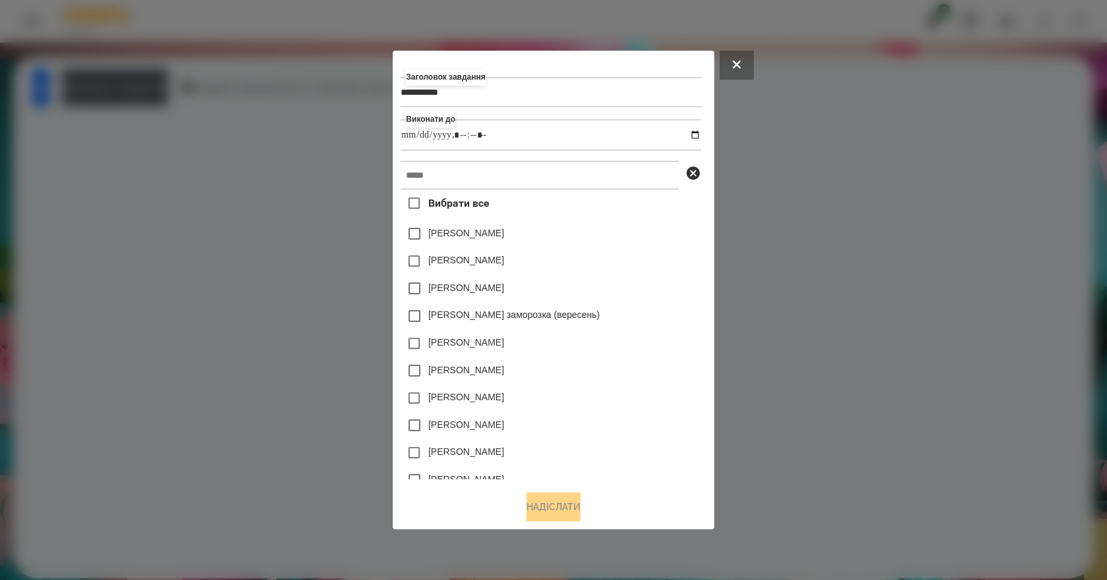
type input "**********"
click at [659, 283] on div "[PERSON_NAME]" at bounding box center [551, 289] width 300 height 28
click at [499, 180] on input "text" at bounding box center [540, 175] width 278 height 29
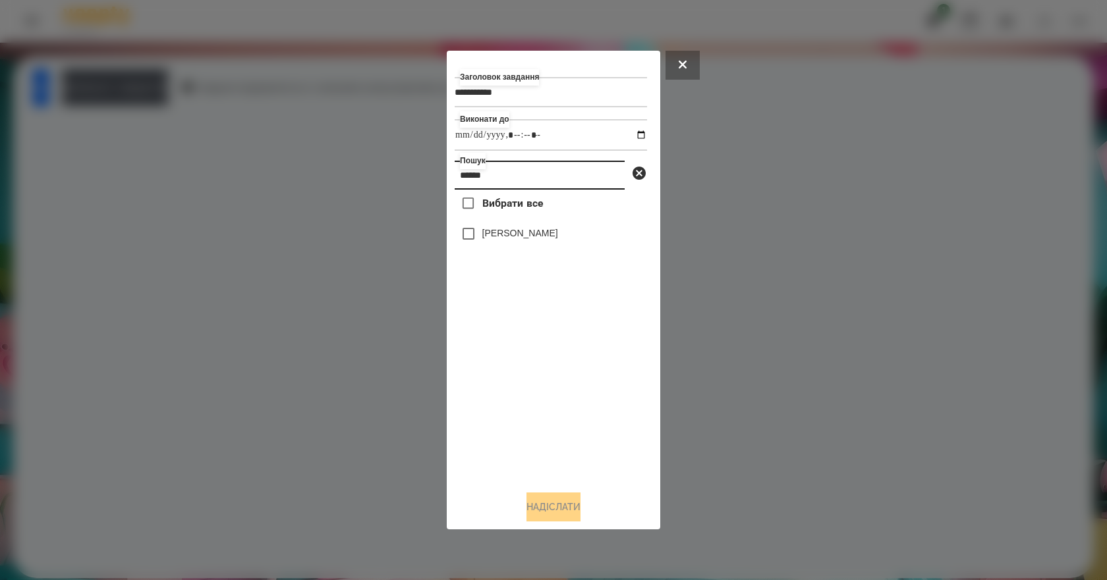
type input "******"
click at [548, 246] on div "[PERSON_NAME]" at bounding box center [551, 234] width 192 height 28
click at [537, 231] on label "[PERSON_NAME]" at bounding box center [520, 233] width 76 height 13
click at [543, 509] on button "Надіслати" at bounding box center [553, 507] width 54 height 29
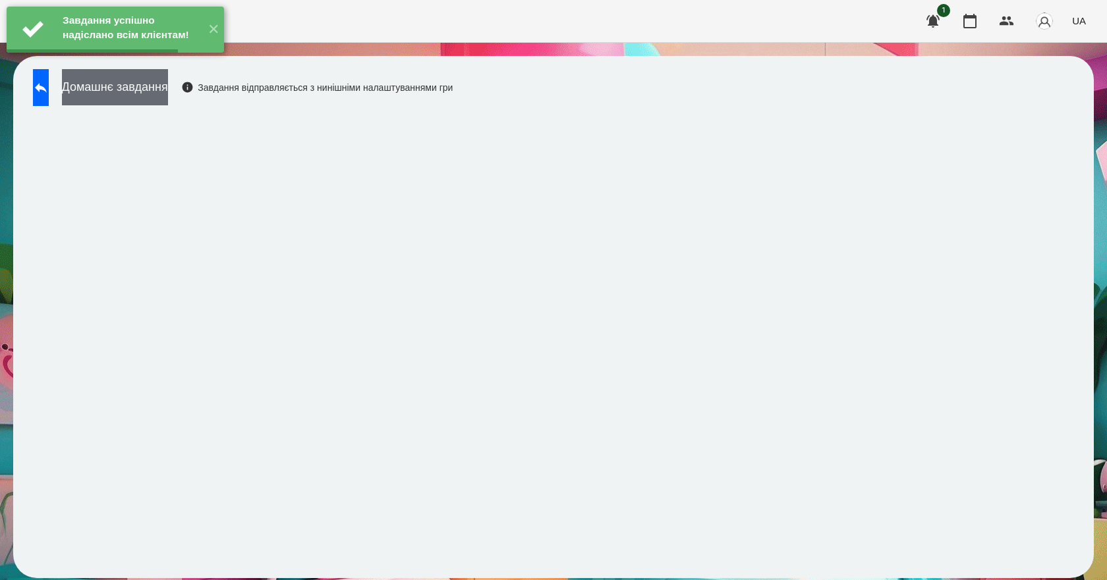
click at [136, 88] on button "Домашнє завдання" at bounding box center [115, 87] width 106 height 36
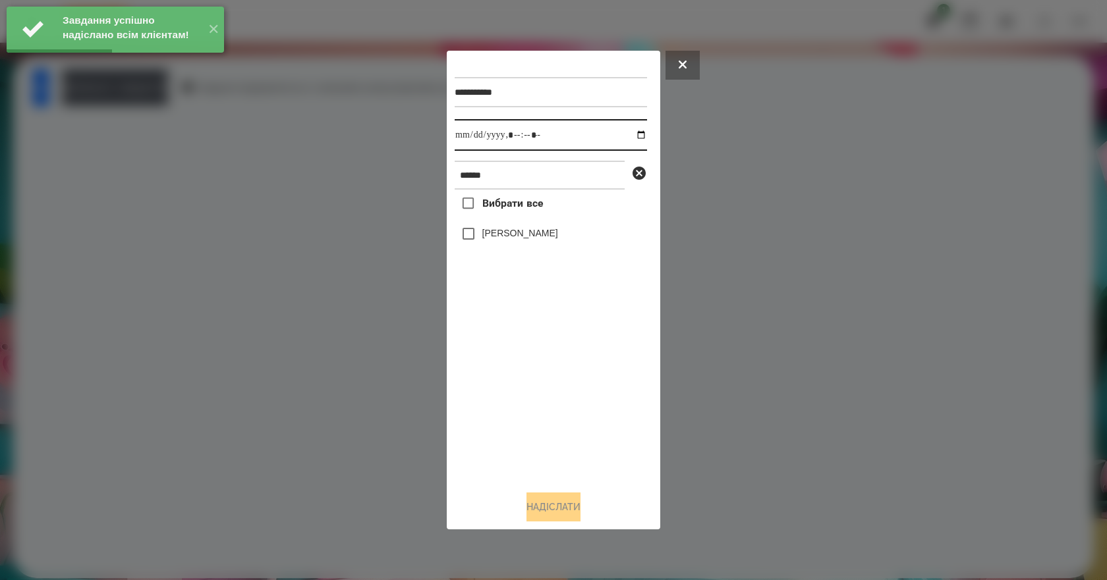
click at [628, 133] on input "datetime-local" at bounding box center [551, 135] width 192 height 32
type input "**********"
click at [515, 413] on div "Вибрати все [PERSON_NAME]" at bounding box center [551, 335] width 192 height 291
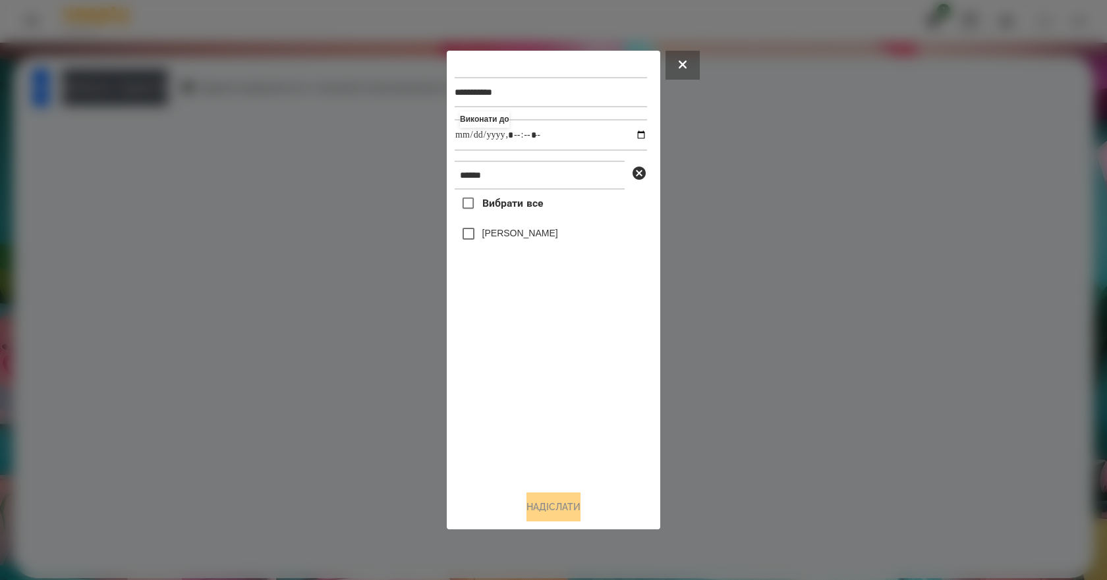
drag, startPoint x: 519, startPoint y: 246, endPoint x: 522, endPoint y: 235, distance: 11.7
click at [520, 245] on div "[PERSON_NAME]" at bounding box center [551, 234] width 192 height 28
click at [524, 230] on label "[PERSON_NAME]" at bounding box center [520, 233] width 76 height 13
click at [568, 514] on button "Надіслати" at bounding box center [553, 507] width 54 height 29
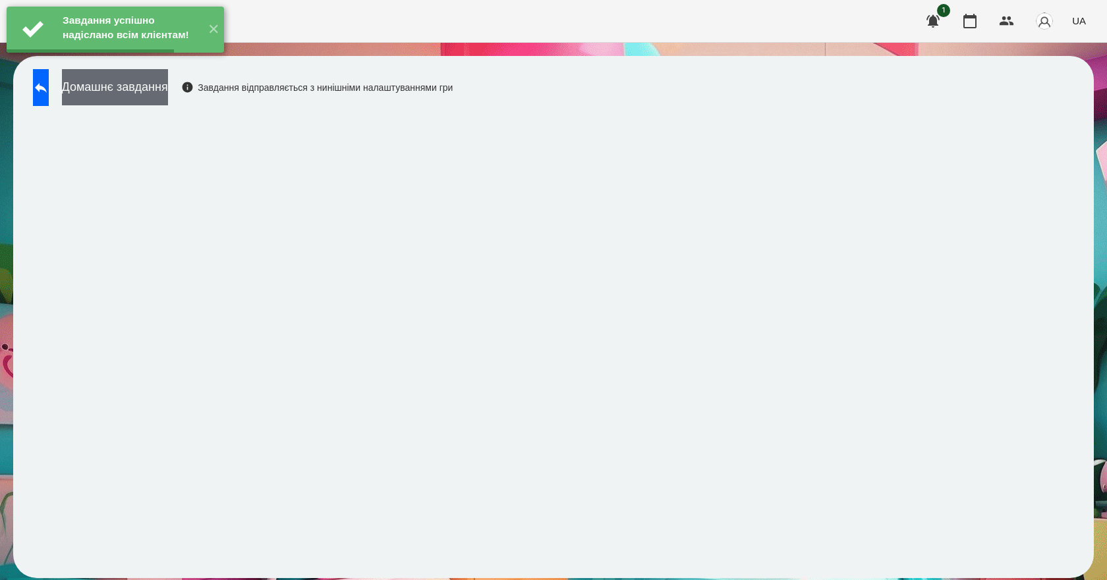
click at [168, 91] on button "Домашнє завдання" at bounding box center [115, 87] width 106 height 36
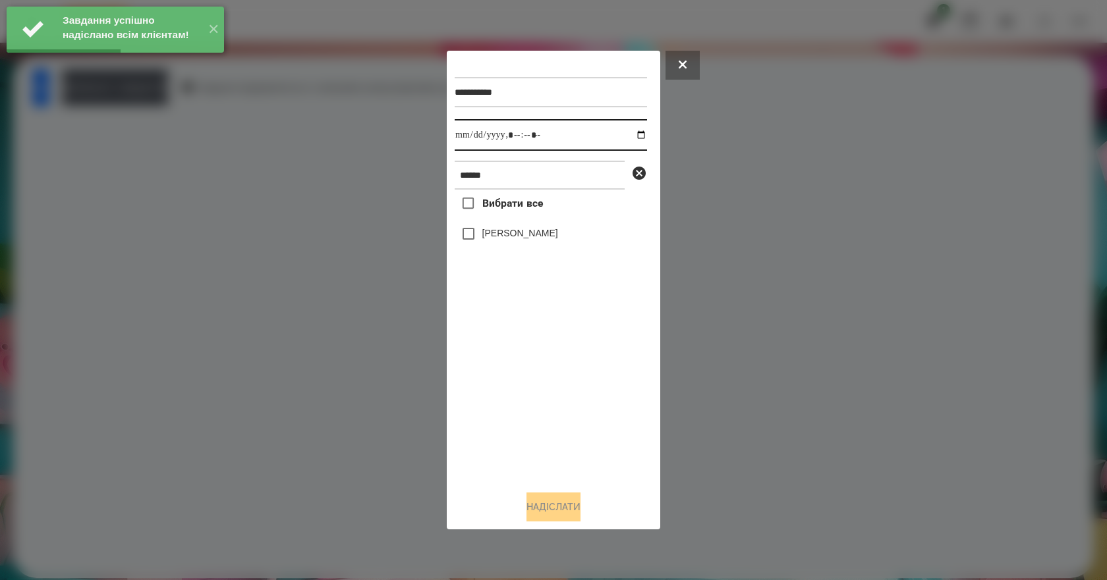
click at [632, 130] on input "datetime-local" at bounding box center [551, 135] width 192 height 32
type input "**********"
drag, startPoint x: 514, startPoint y: 379, endPoint x: 508, endPoint y: 296, distance: 82.6
click at [509, 379] on div "Вибрати все [PERSON_NAME]" at bounding box center [551, 335] width 192 height 291
drag, startPoint x: 519, startPoint y: 239, endPoint x: 522, endPoint y: 246, distance: 8.0
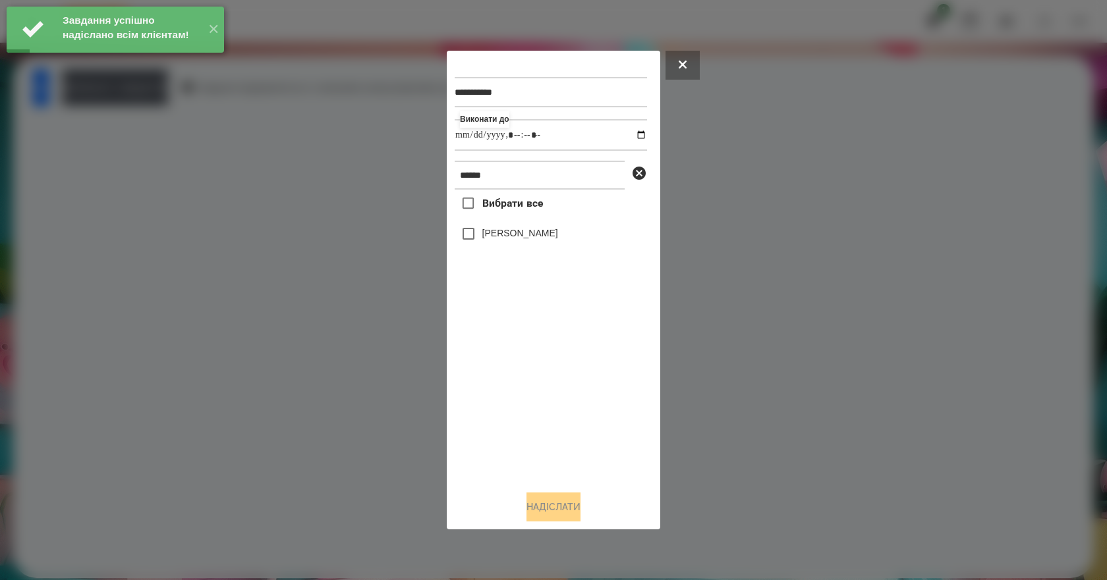
click at [520, 240] on label "[PERSON_NAME]" at bounding box center [520, 233] width 76 height 13
click at [556, 509] on button "Надіслати" at bounding box center [553, 507] width 54 height 29
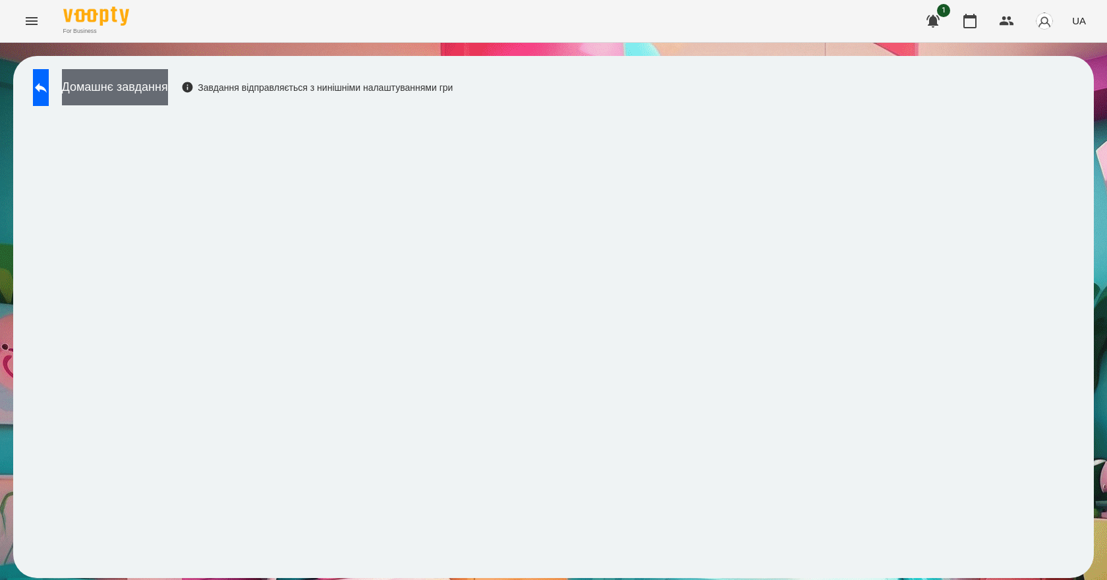
click at [162, 100] on button "Домашнє завдання" at bounding box center [115, 87] width 106 height 36
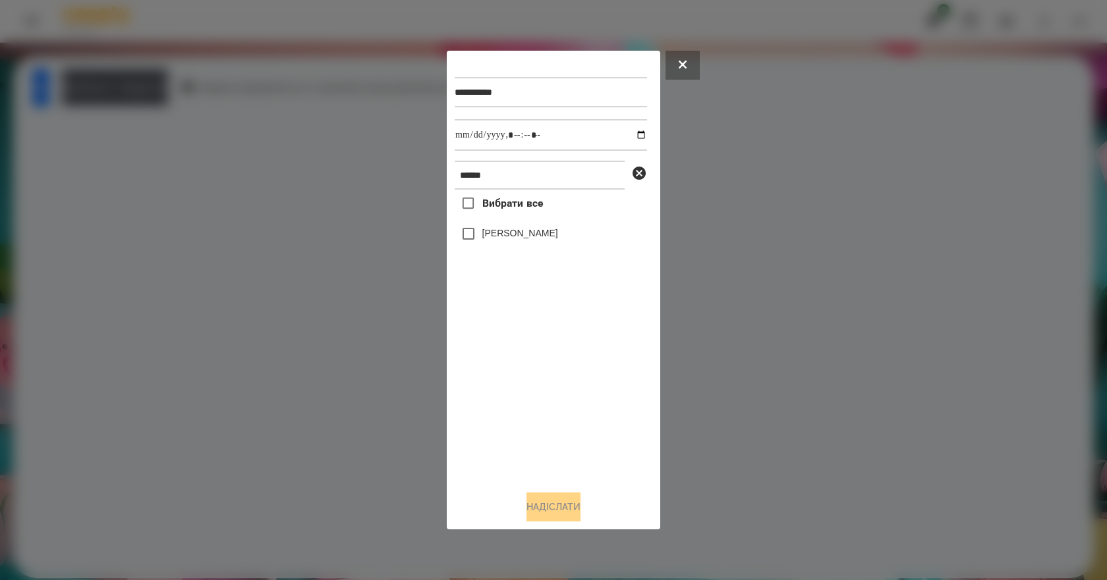
click at [489, 229] on label "[PERSON_NAME]" at bounding box center [520, 233] width 76 height 13
click at [564, 514] on button "Надіслати" at bounding box center [553, 507] width 54 height 29
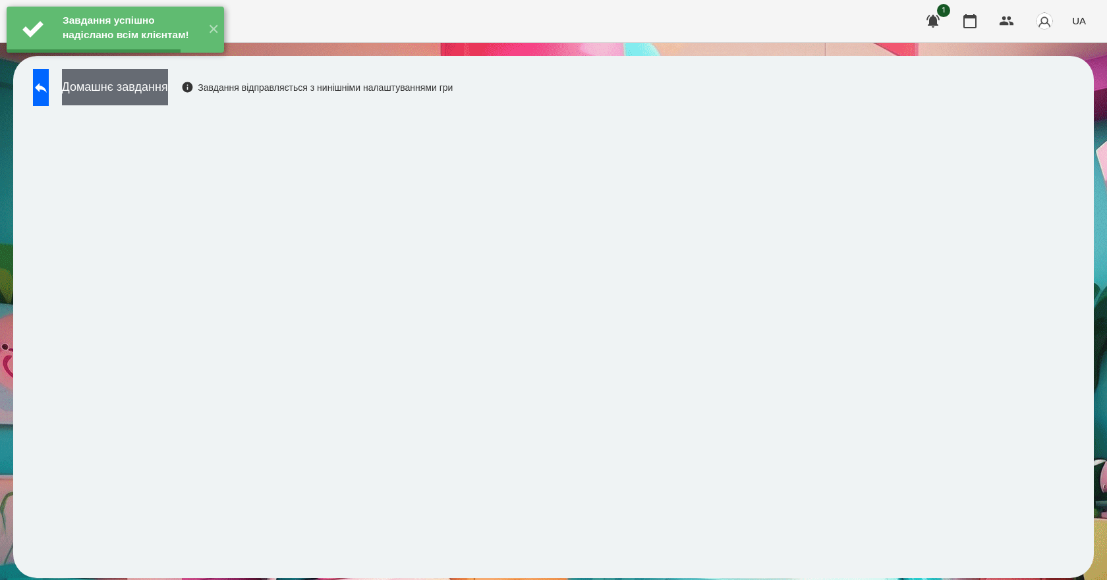
click at [168, 89] on button "Домашнє завдання" at bounding box center [115, 87] width 106 height 36
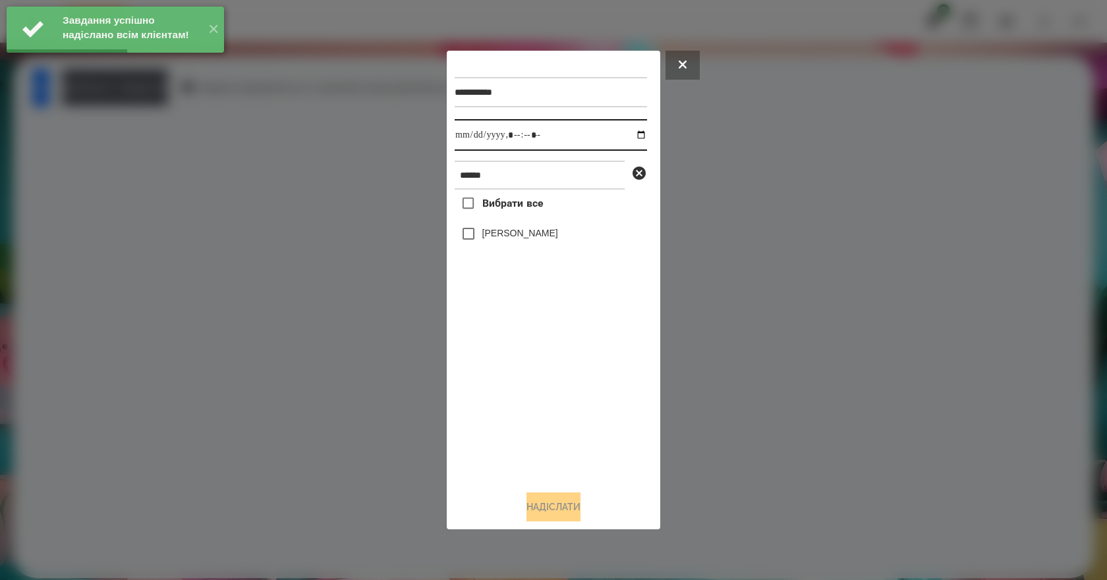
click at [628, 129] on input "datetime-local" at bounding box center [551, 135] width 192 height 32
type input "**********"
click at [532, 449] on div "Вибрати все [PERSON_NAME]" at bounding box center [551, 335] width 192 height 291
click at [525, 238] on label "[PERSON_NAME]" at bounding box center [520, 233] width 76 height 13
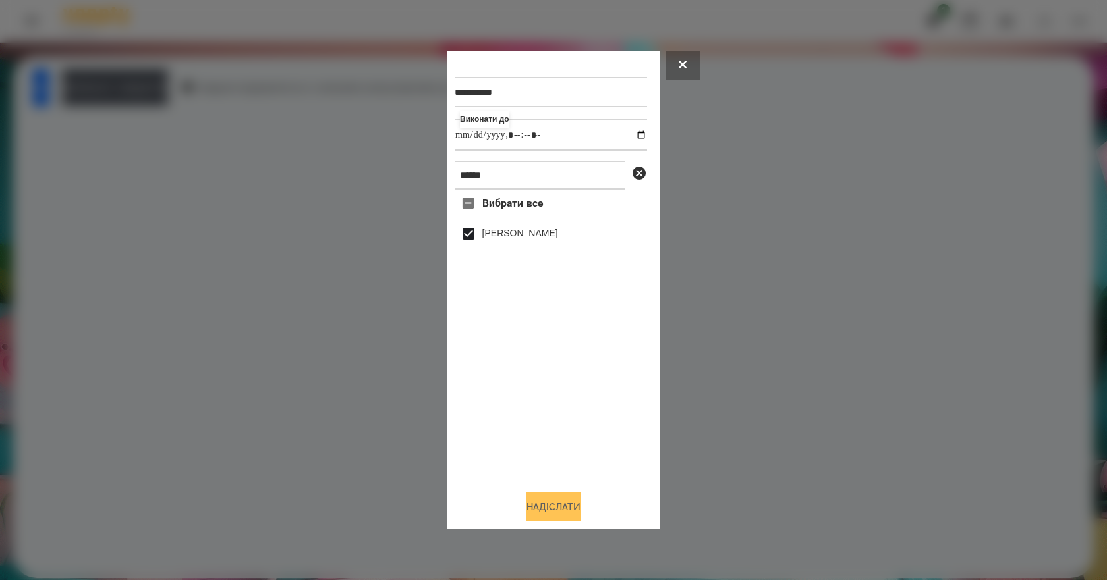
click at [555, 511] on button "Надіслати" at bounding box center [553, 507] width 54 height 29
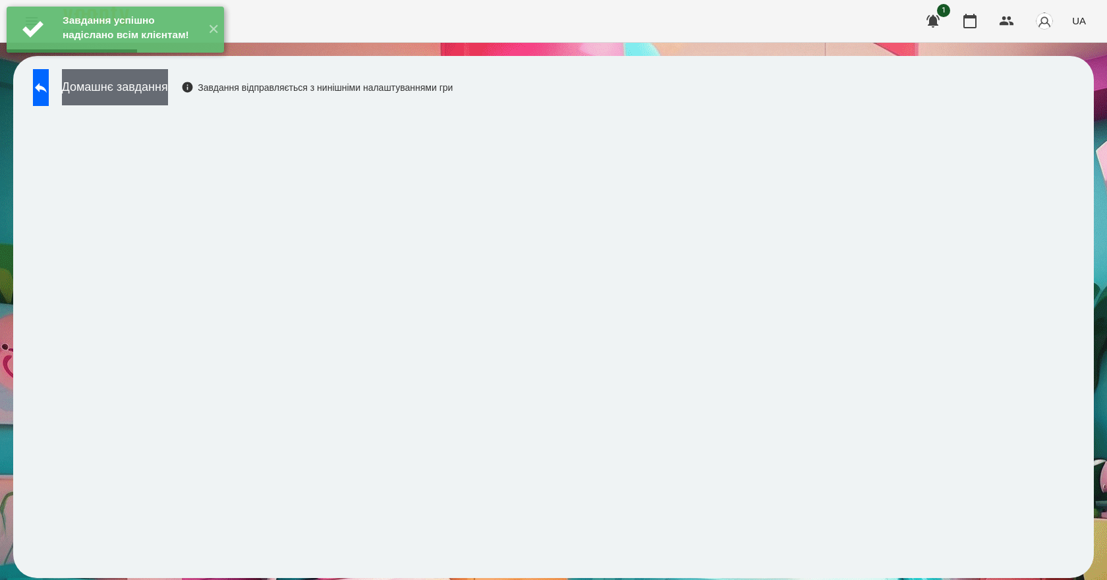
click at [168, 96] on button "Домашнє завдання" at bounding box center [115, 87] width 106 height 36
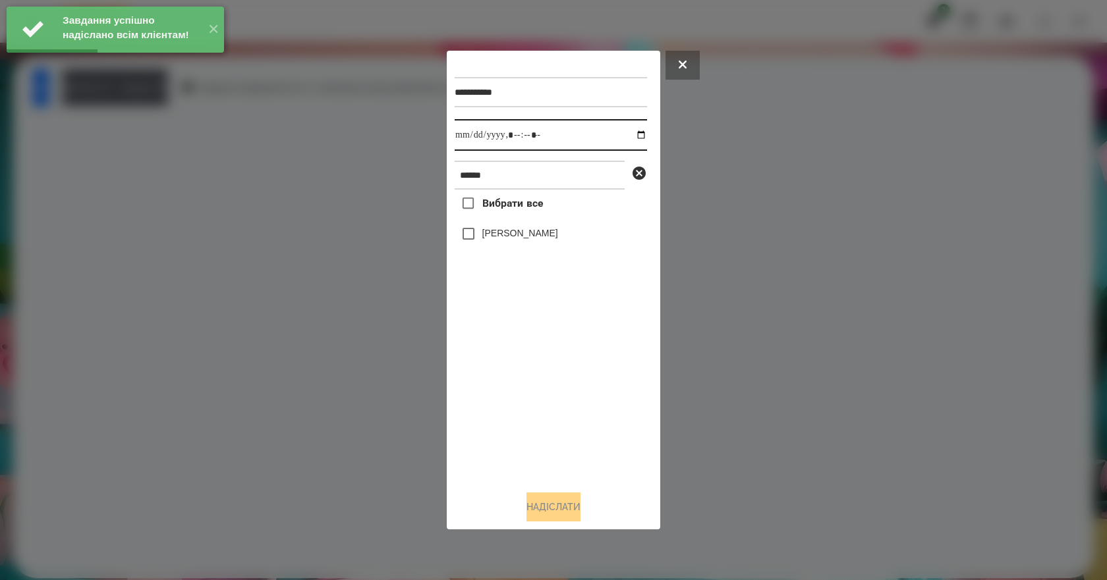
click at [632, 135] on input "datetime-local" at bounding box center [551, 135] width 192 height 32
type input "**********"
click at [521, 424] on div "Вибрати все [PERSON_NAME]" at bounding box center [551, 335] width 192 height 291
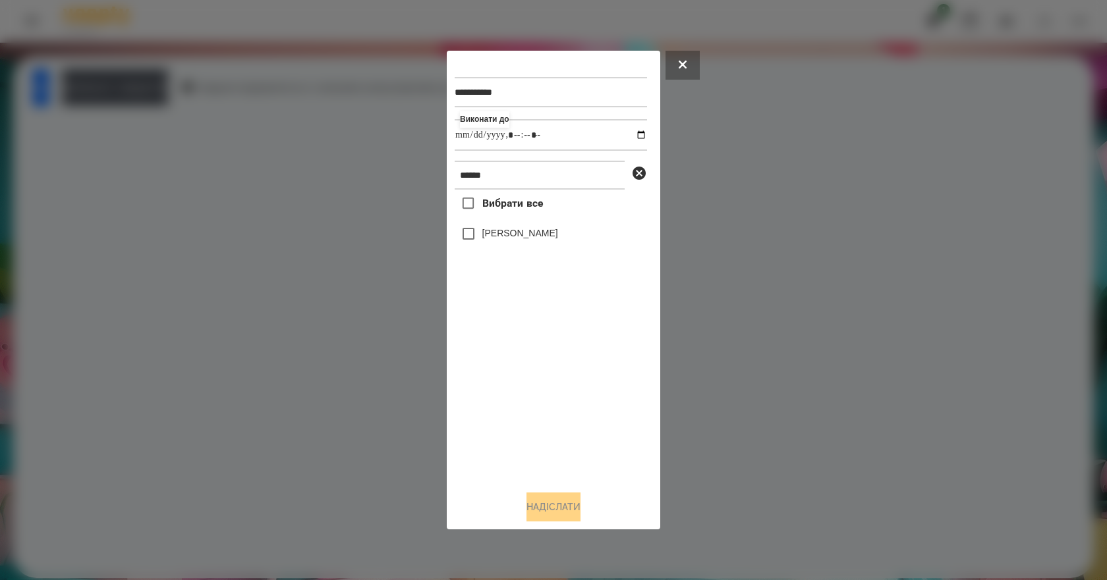
click at [505, 240] on label "[PERSON_NAME]" at bounding box center [520, 233] width 76 height 13
click at [543, 509] on button "Надіслати" at bounding box center [553, 507] width 54 height 29
click at [168, 100] on button "Домашнє завдання" at bounding box center [115, 87] width 106 height 36
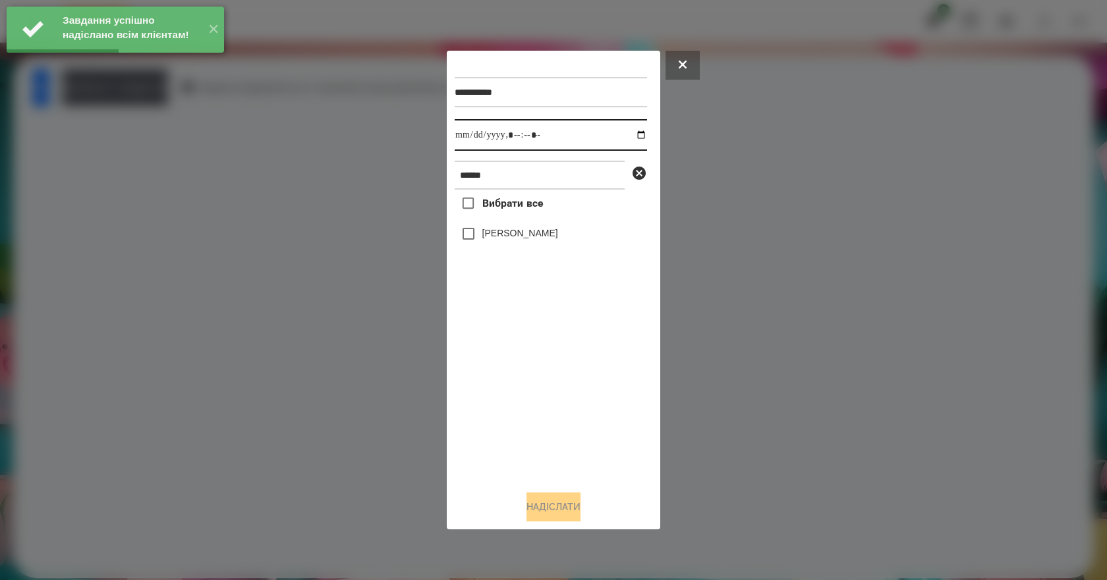
click at [635, 136] on input "datetime-local" at bounding box center [551, 135] width 192 height 32
type input "**********"
click at [548, 428] on div "Вибрати все [PERSON_NAME]" at bounding box center [551, 335] width 192 height 291
click at [493, 235] on label "[PERSON_NAME]" at bounding box center [520, 233] width 76 height 13
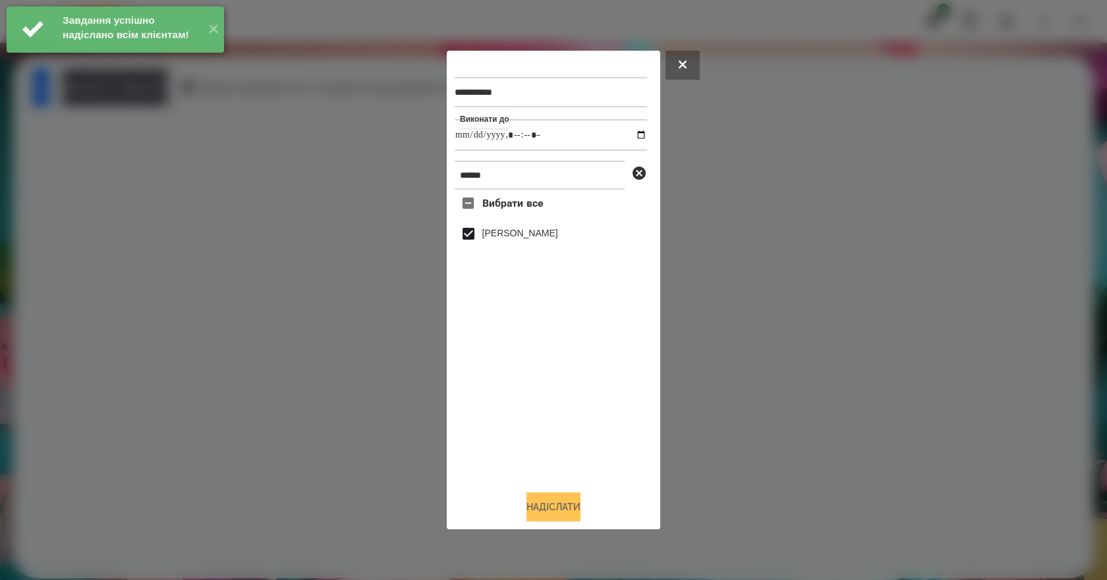
click at [548, 509] on button "Надіслати" at bounding box center [553, 507] width 54 height 29
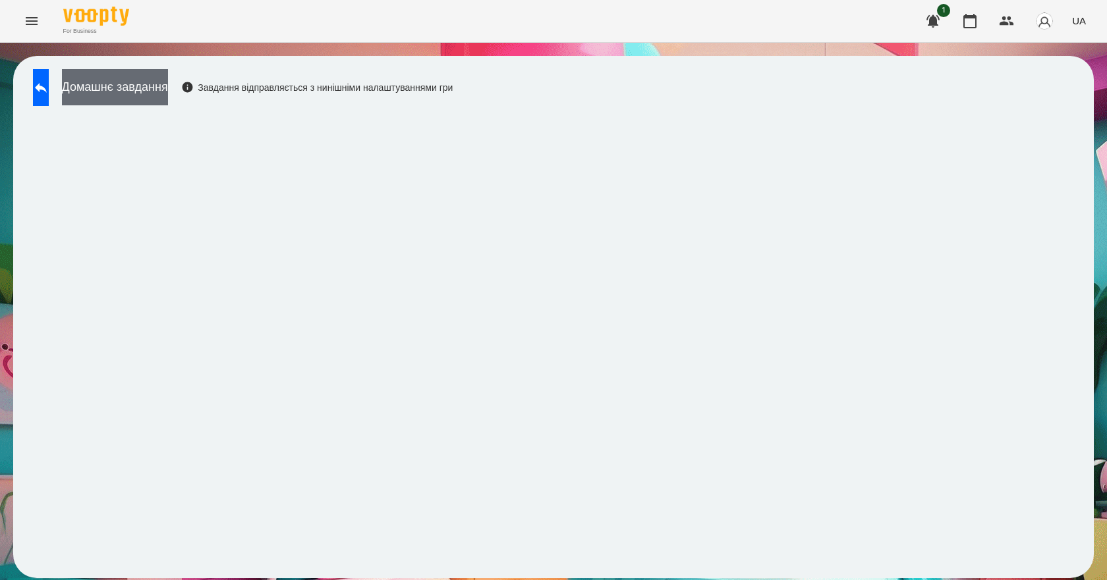
click at [168, 83] on button "Домашнє завдання" at bounding box center [115, 87] width 106 height 36
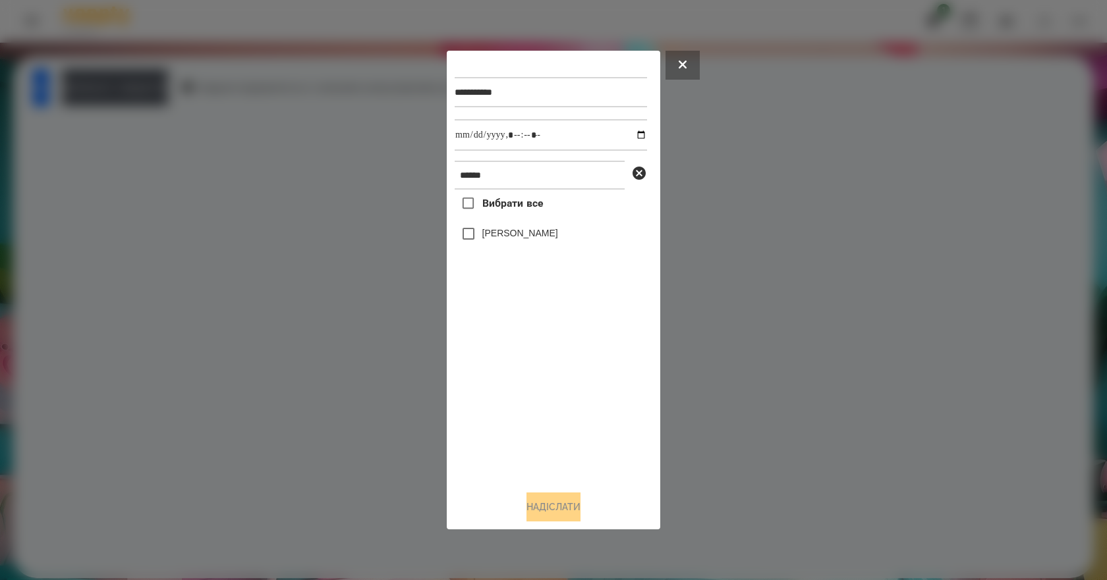
click at [526, 236] on label "[PERSON_NAME]" at bounding box center [520, 233] width 76 height 13
click at [570, 519] on button "Надіслати" at bounding box center [553, 507] width 54 height 29
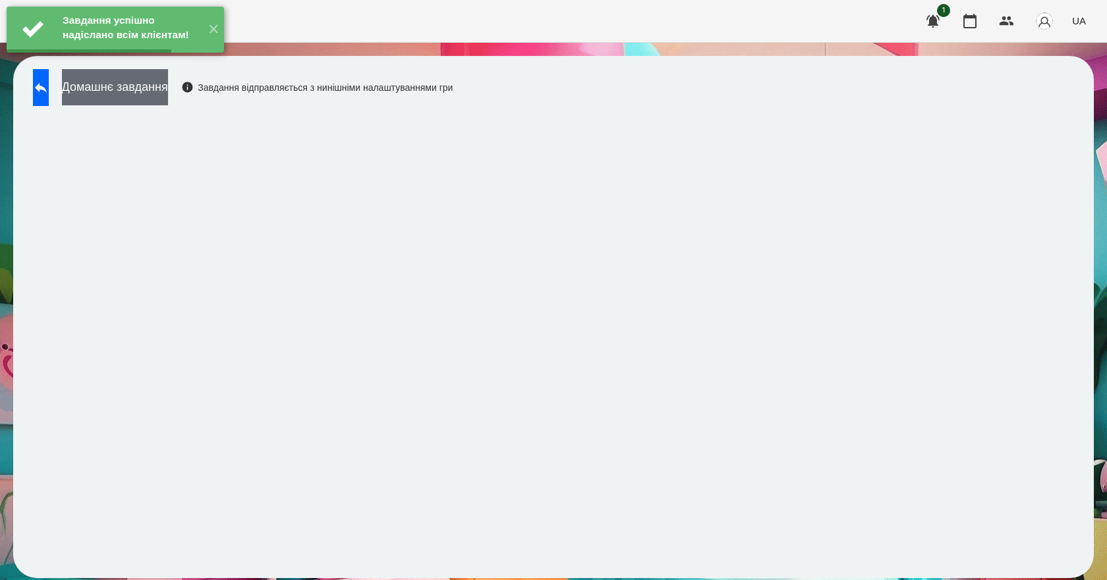
click at [168, 90] on button "Домашнє завдання" at bounding box center [115, 87] width 106 height 36
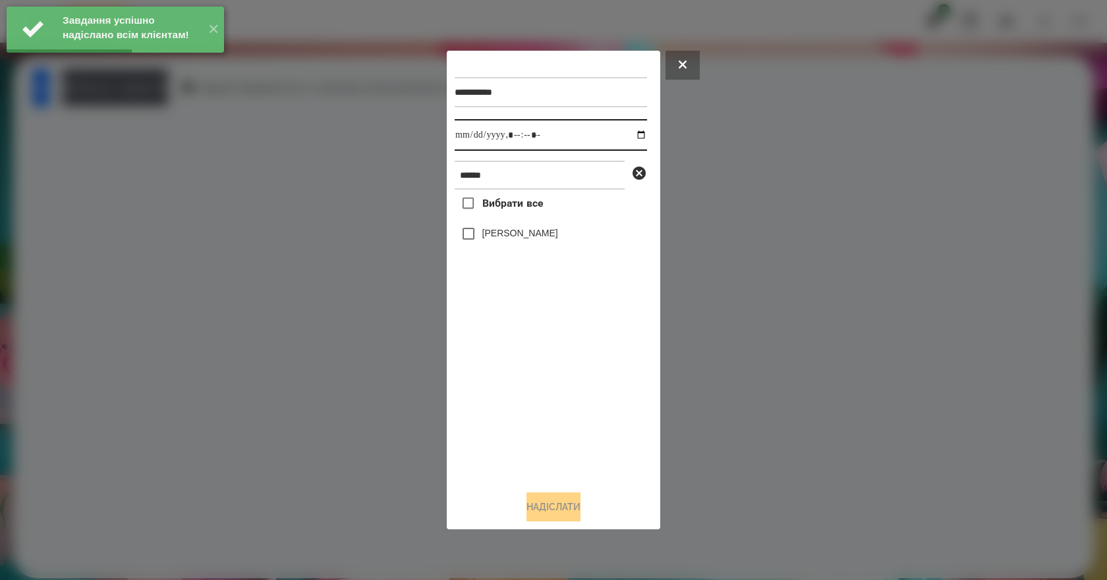
click at [624, 133] on input "datetime-local" at bounding box center [551, 135] width 192 height 32
click at [629, 134] on input "datetime-local" at bounding box center [551, 135] width 192 height 32
type input "**********"
drag, startPoint x: 583, startPoint y: 400, endPoint x: 545, endPoint y: 323, distance: 85.7
click at [582, 401] on div "Вибрати все [PERSON_NAME]" at bounding box center [551, 335] width 192 height 291
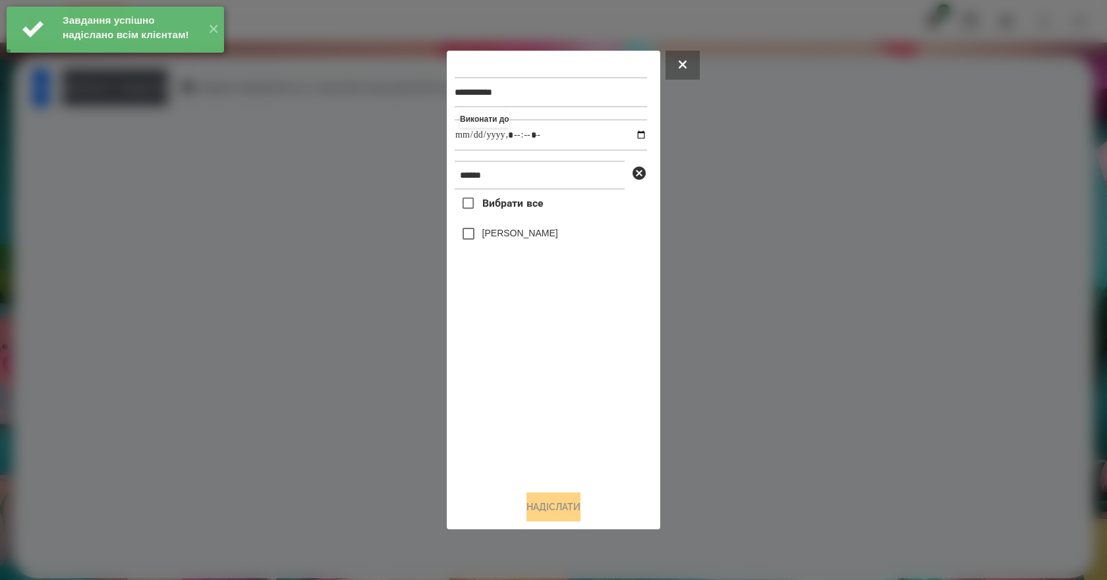
click at [507, 229] on label "[PERSON_NAME]" at bounding box center [520, 233] width 76 height 13
click at [571, 513] on button "Надіслати" at bounding box center [553, 507] width 54 height 29
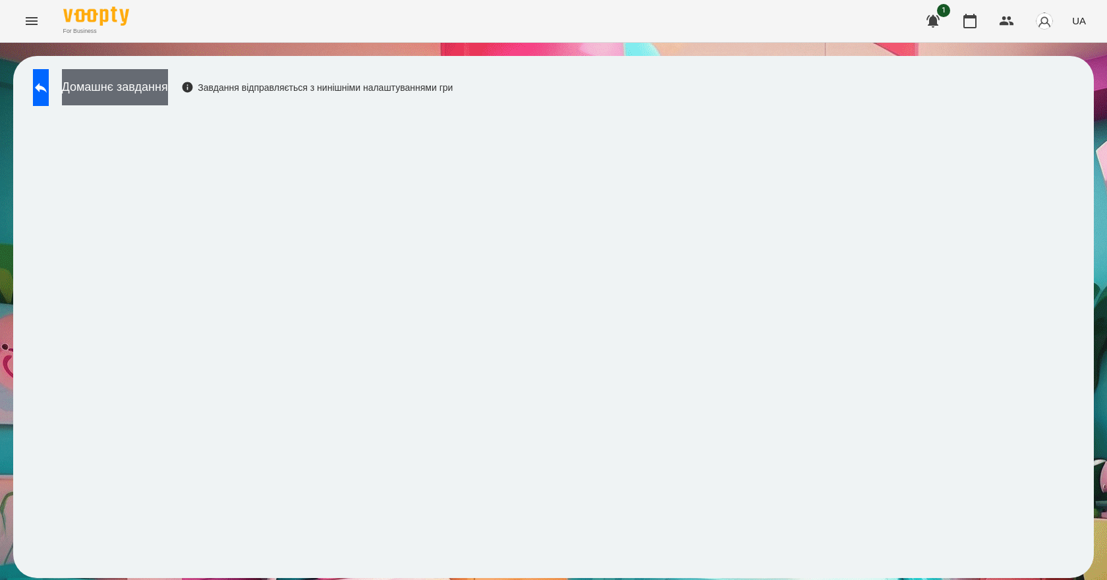
click at [168, 103] on button "Домашнє завдання" at bounding box center [115, 87] width 106 height 36
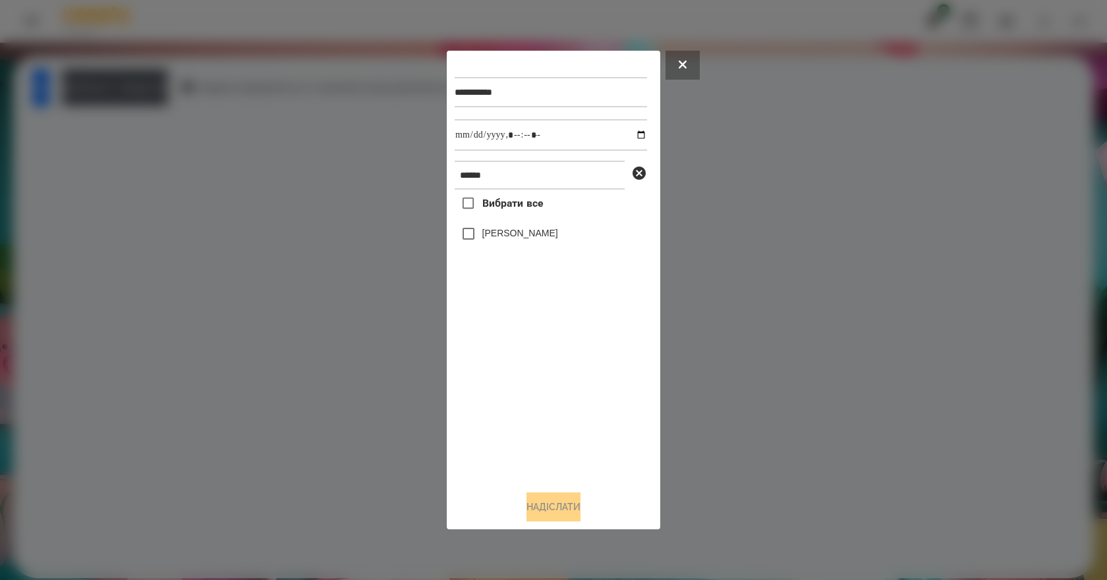
click at [527, 238] on label "[PERSON_NAME]" at bounding box center [520, 233] width 76 height 13
click at [576, 508] on button "Надіслати" at bounding box center [553, 507] width 54 height 29
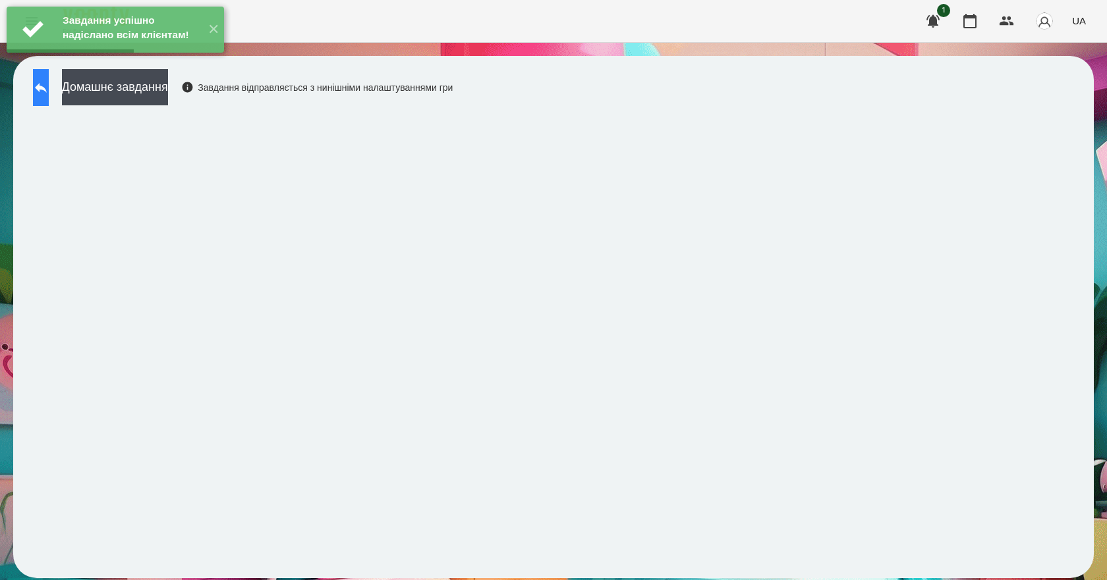
click at [49, 96] on button at bounding box center [41, 87] width 16 height 37
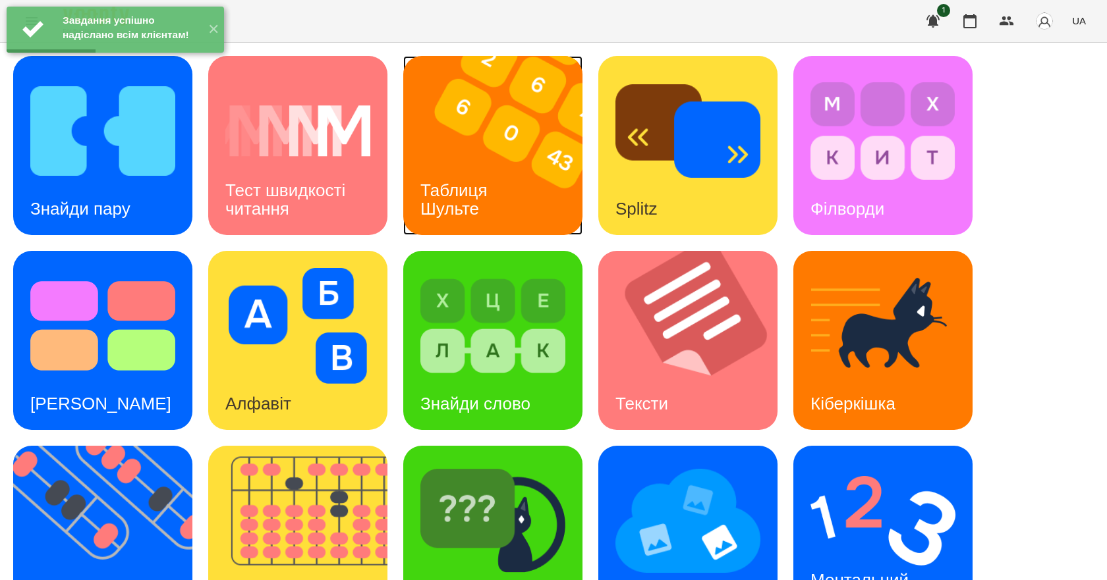
click at [458, 181] on h3 "Таблиця Шульте" at bounding box center [456, 199] width 72 height 38
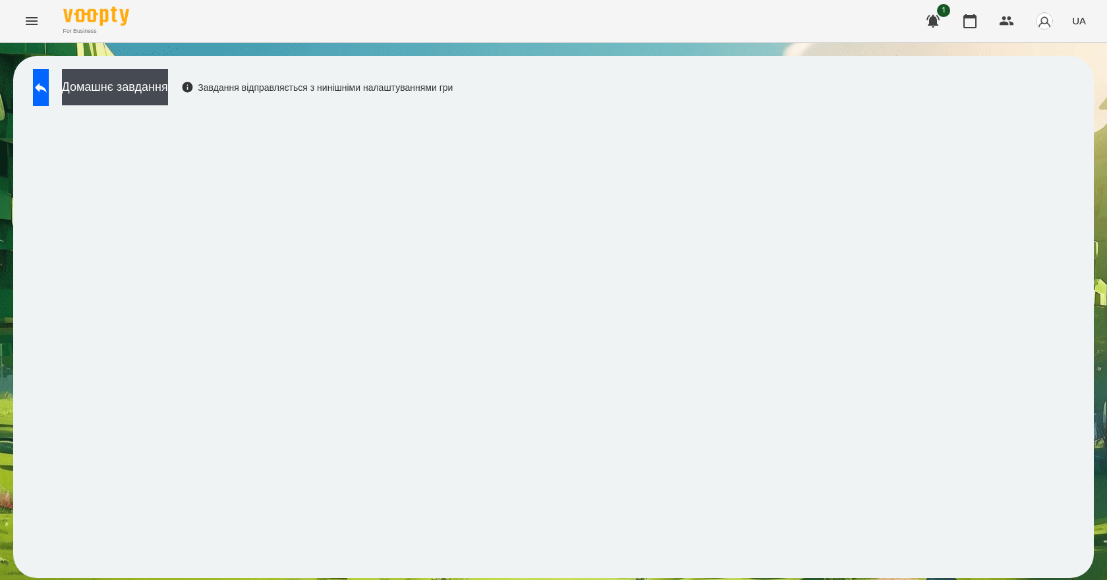
click at [150, 108] on div "Домашнє завдання Завдання відправляється з нинішніми налаштуваннями гри" at bounding box center [239, 90] width 426 height 43
click at [153, 96] on button "Домашнє завдання" at bounding box center [115, 87] width 106 height 36
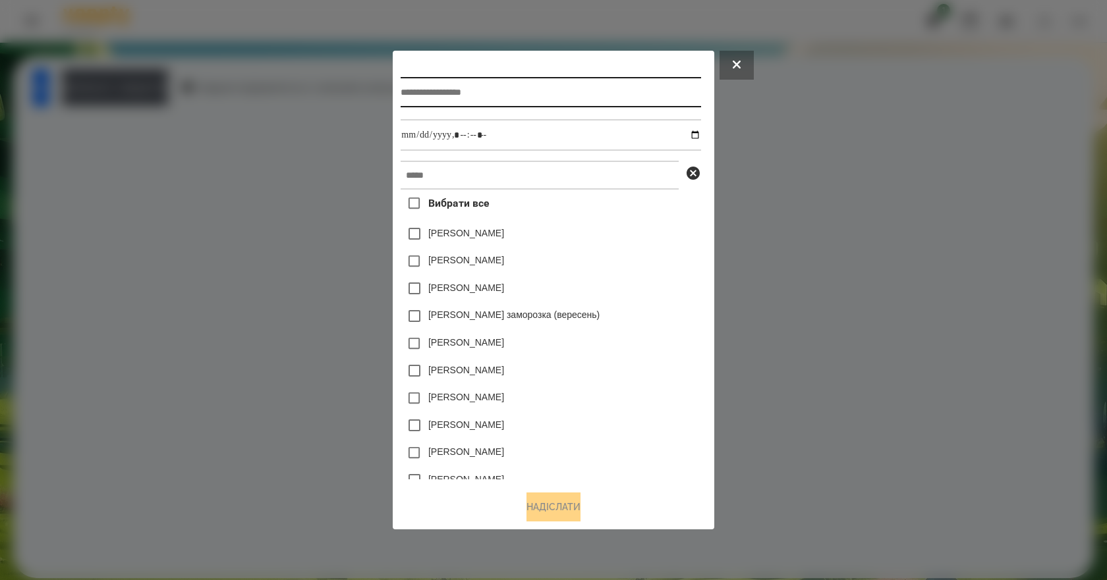
click at [427, 86] on input "text" at bounding box center [551, 92] width 300 height 30
type input "**********"
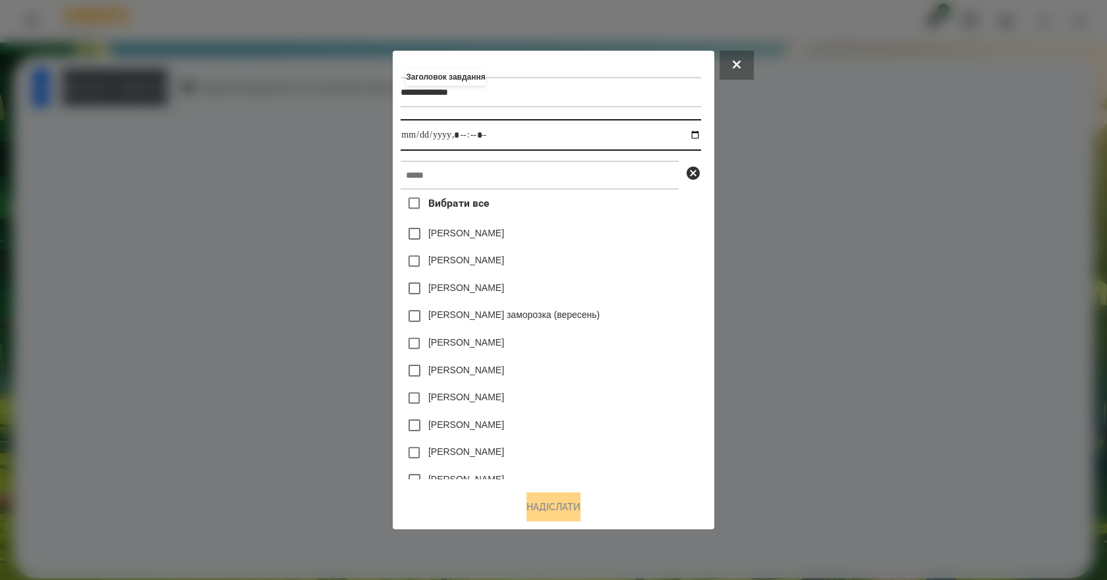
click at [698, 137] on input "datetime-local" at bounding box center [551, 135] width 300 height 32
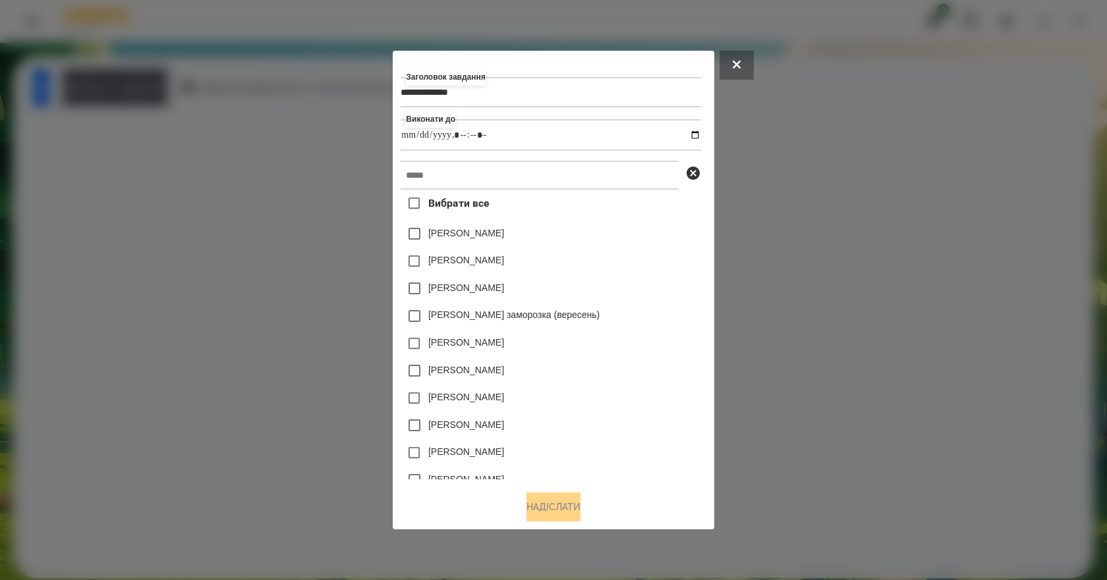
type input "**********"
click at [685, 306] on div "[PERSON_NAME] заморозка (вересень)" at bounding box center [551, 316] width 300 height 28
click at [520, 180] on input "text" at bounding box center [540, 175] width 278 height 29
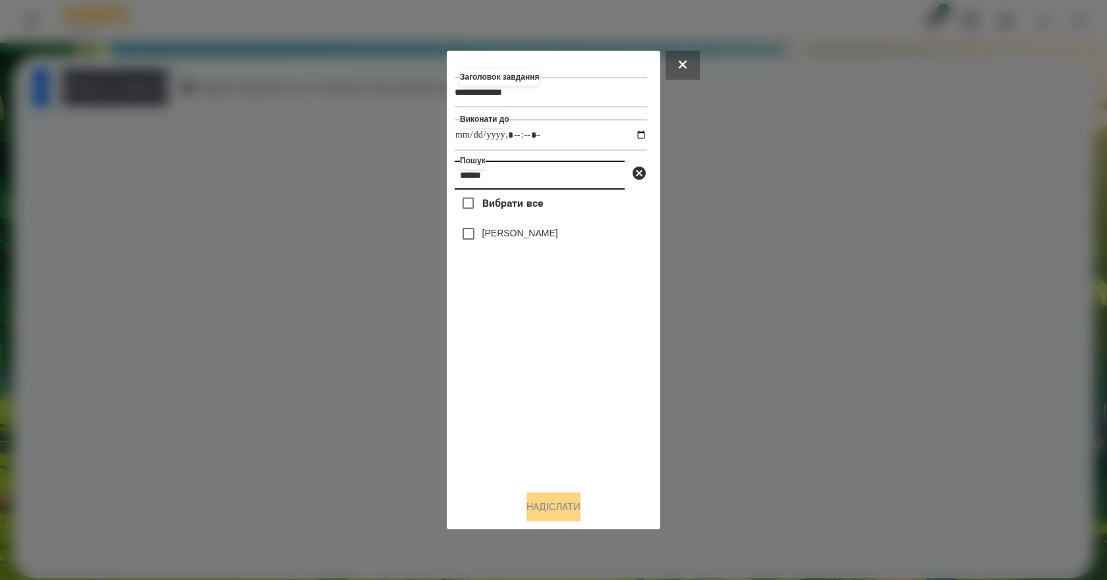
type input "******"
click at [522, 239] on label "[PERSON_NAME]" at bounding box center [520, 233] width 76 height 13
click at [540, 516] on button "Надіслати" at bounding box center [553, 507] width 54 height 29
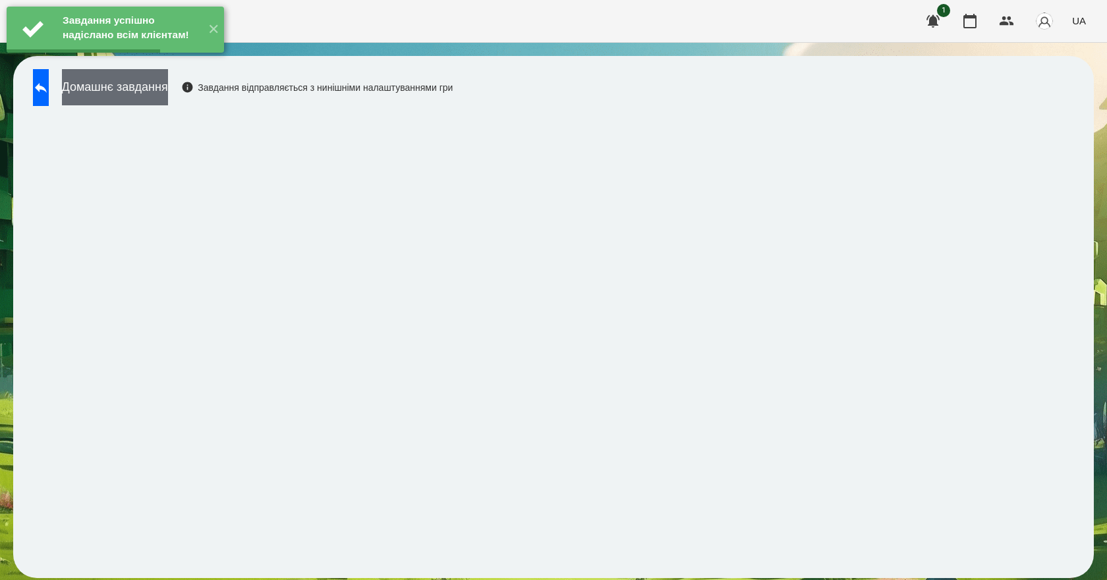
click at [168, 97] on button "Домашнє завдання" at bounding box center [115, 87] width 106 height 36
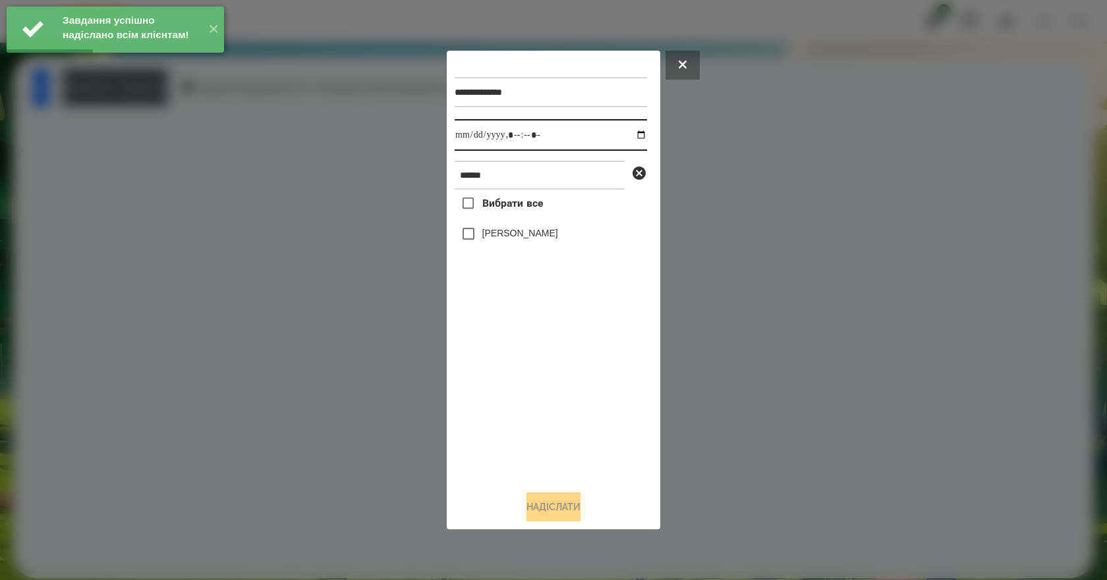
click at [630, 135] on input "datetime-local" at bounding box center [551, 135] width 192 height 32
type input "**********"
click at [526, 399] on div "Вибрати все [PERSON_NAME]" at bounding box center [551, 335] width 192 height 291
click at [543, 238] on label "[PERSON_NAME]" at bounding box center [520, 233] width 76 height 13
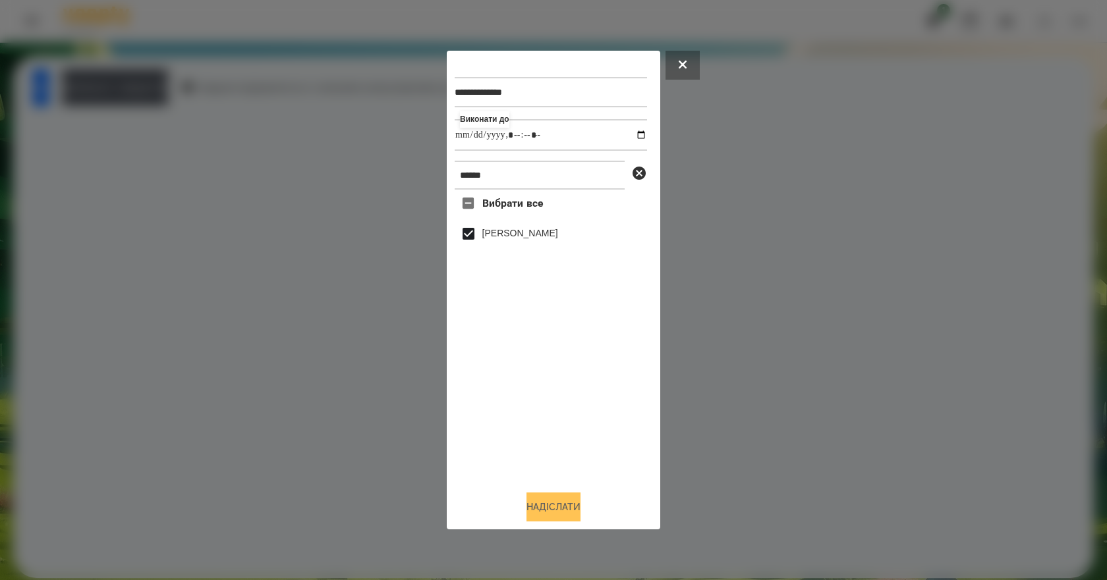
click at [576, 512] on button "Надіслати" at bounding box center [553, 507] width 54 height 29
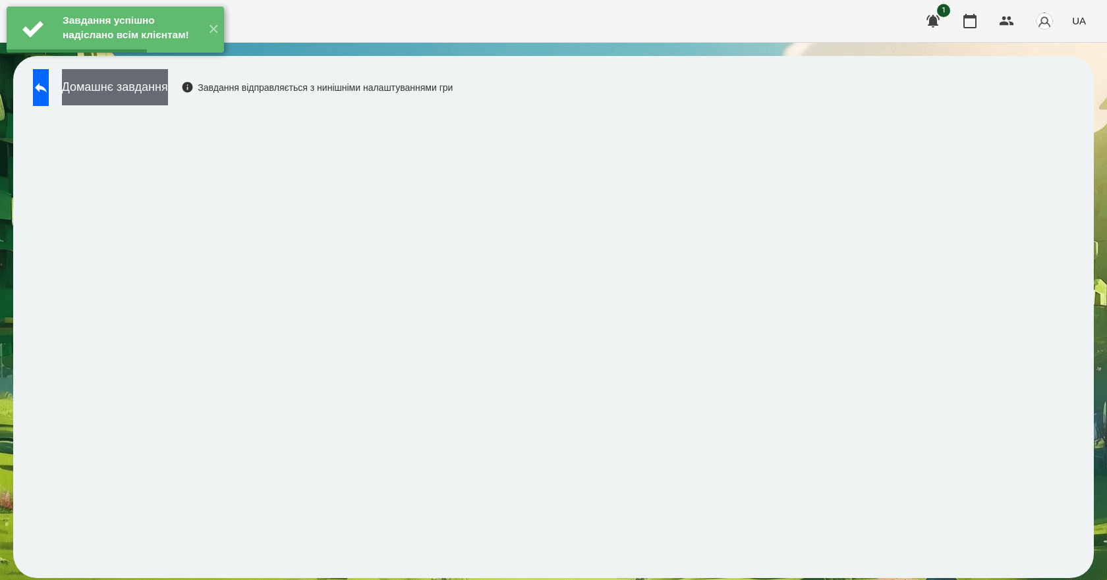
click at [168, 96] on button "Домашнє завдання" at bounding box center [115, 87] width 106 height 36
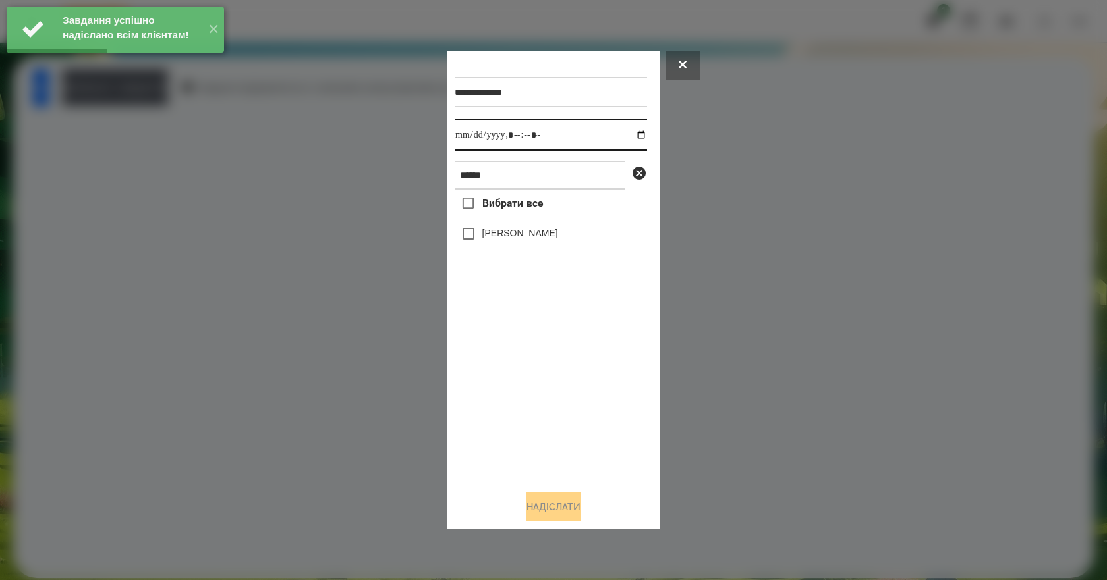
click at [626, 132] on input "datetime-local" at bounding box center [551, 135] width 192 height 32
type input "**********"
click at [514, 404] on div "Вибрати все [PERSON_NAME]" at bounding box center [551, 335] width 192 height 291
click at [534, 232] on label "[PERSON_NAME]" at bounding box center [520, 233] width 76 height 13
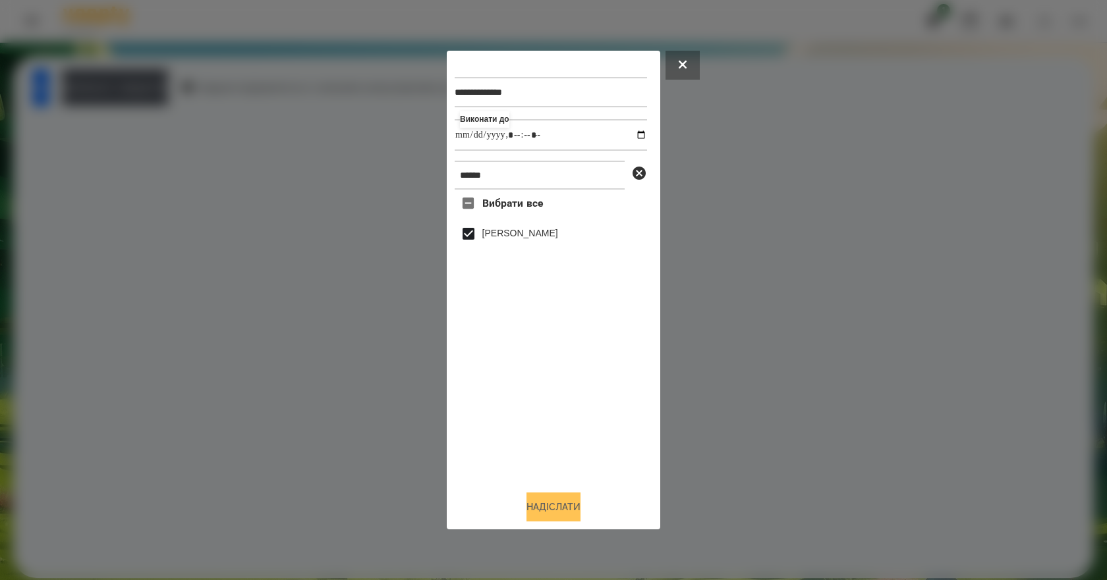
click at [576, 522] on button "Надіслати" at bounding box center [553, 507] width 54 height 29
click at [199, 94] on div at bounding box center [553, 290] width 1107 height 580
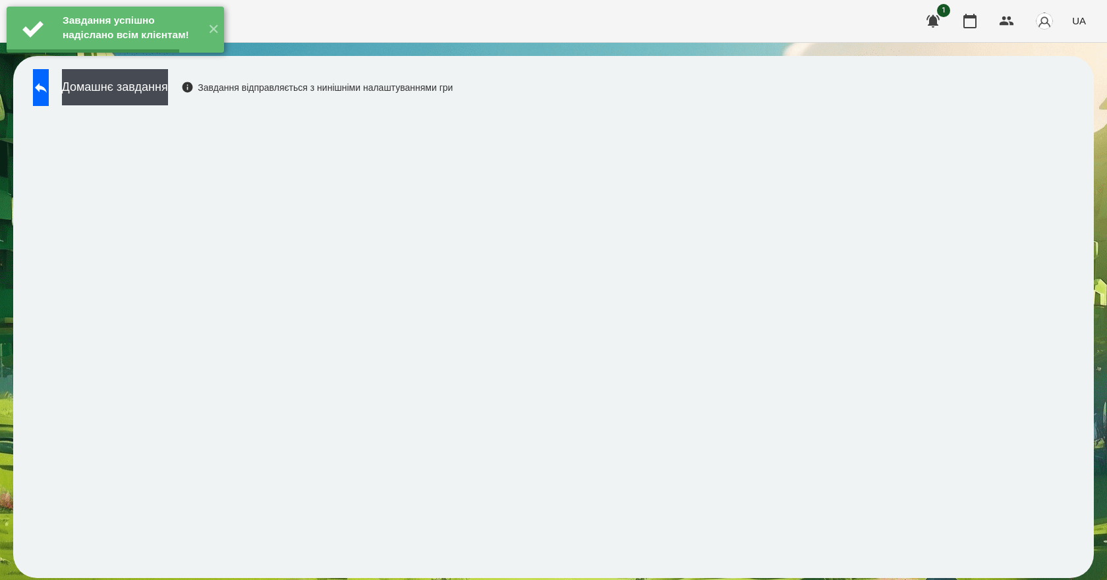
click at [168, 94] on button "Домашнє завдання" at bounding box center [115, 87] width 106 height 36
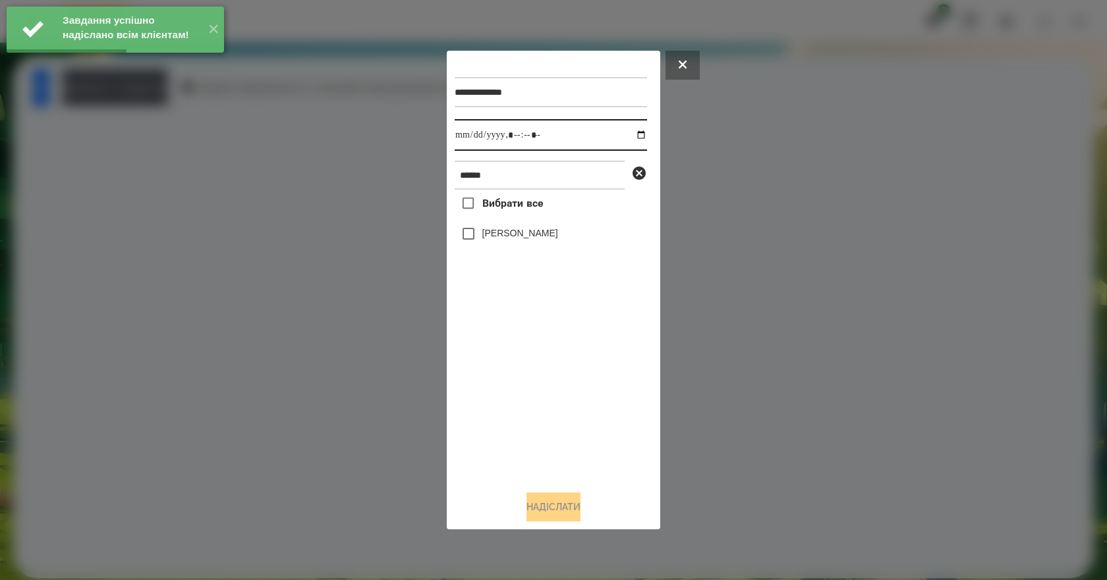
click at [632, 136] on input "datetime-local" at bounding box center [551, 135] width 192 height 32
type input "**********"
drag, startPoint x: 542, startPoint y: 380, endPoint x: 543, endPoint y: 364, distance: 16.5
click at [541, 379] on div "Вибрати все [PERSON_NAME]" at bounding box center [551, 335] width 192 height 291
click at [531, 225] on div "[PERSON_NAME]" at bounding box center [551, 234] width 192 height 28
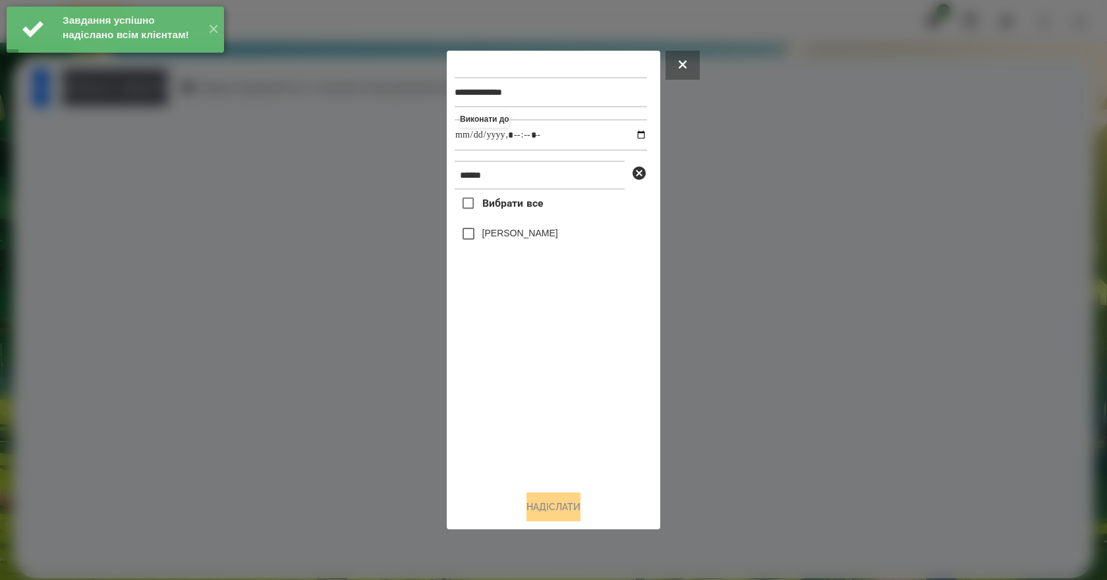
click at [531, 235] on label "[PERSON_NAME]" at bounding box center [520, 233] width 76 height 13
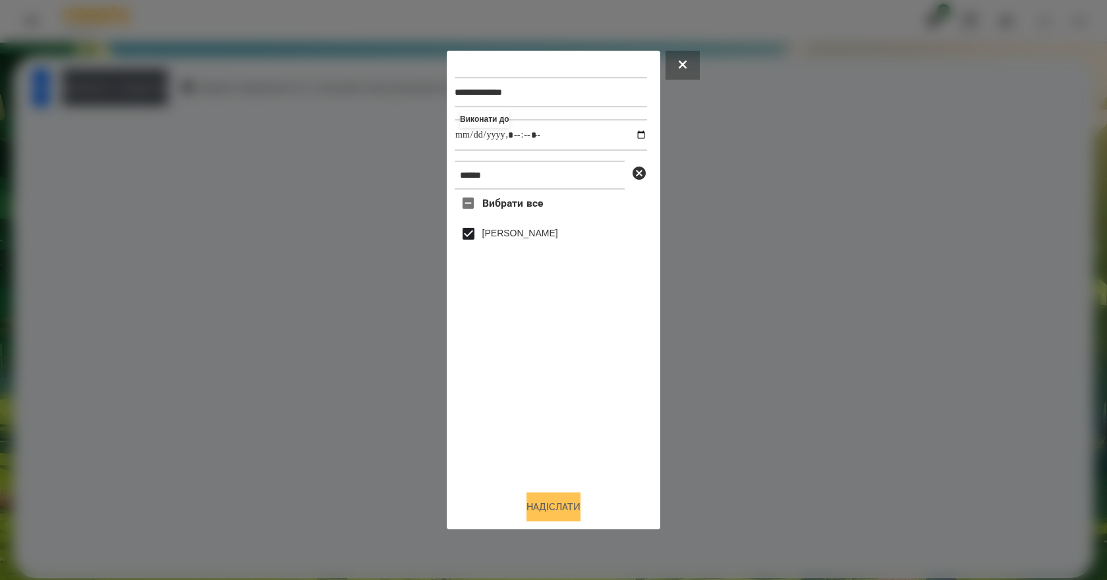
click at [564, 509] on button "Надіслати" at bounding box center [553, 507] width 54 height 29
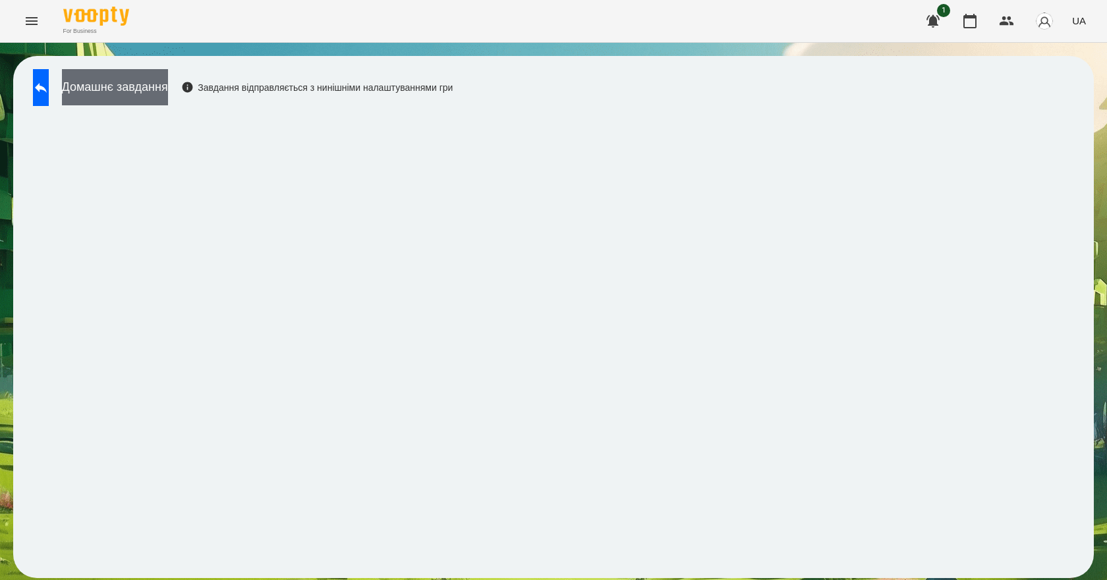
click at [168, 88] on button "Домашнє завдання" at bounding box center [115, 87] width 106 height 36
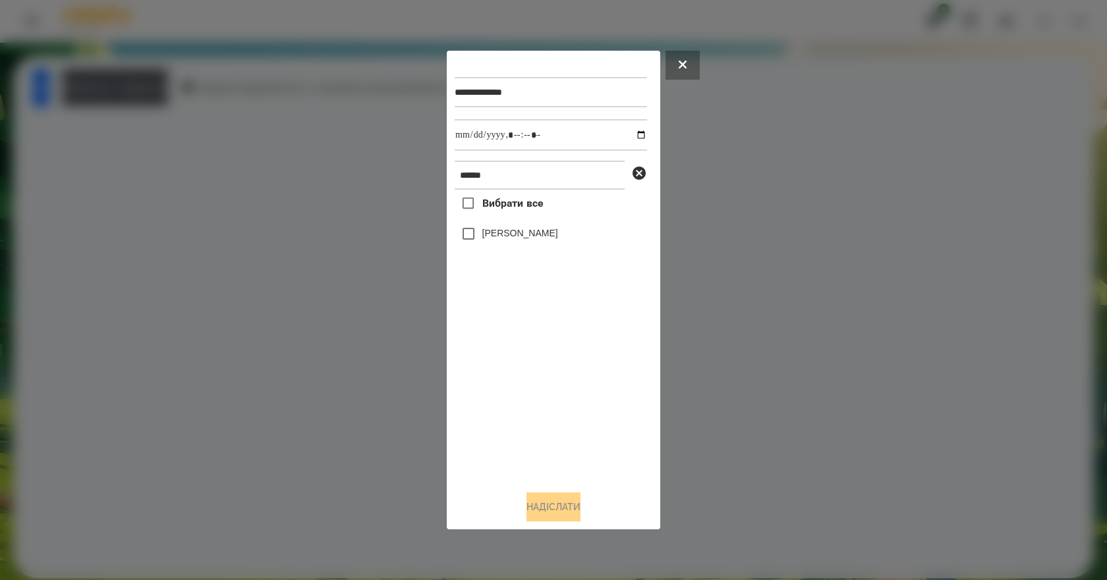
click at [501, 233] on label "[PERSON_NAME]" at bounding box center [520, 233] width 76 height 13
click at [541, 507] on button "Надіслати" at bounding box center [553, 507] width 54 height 29
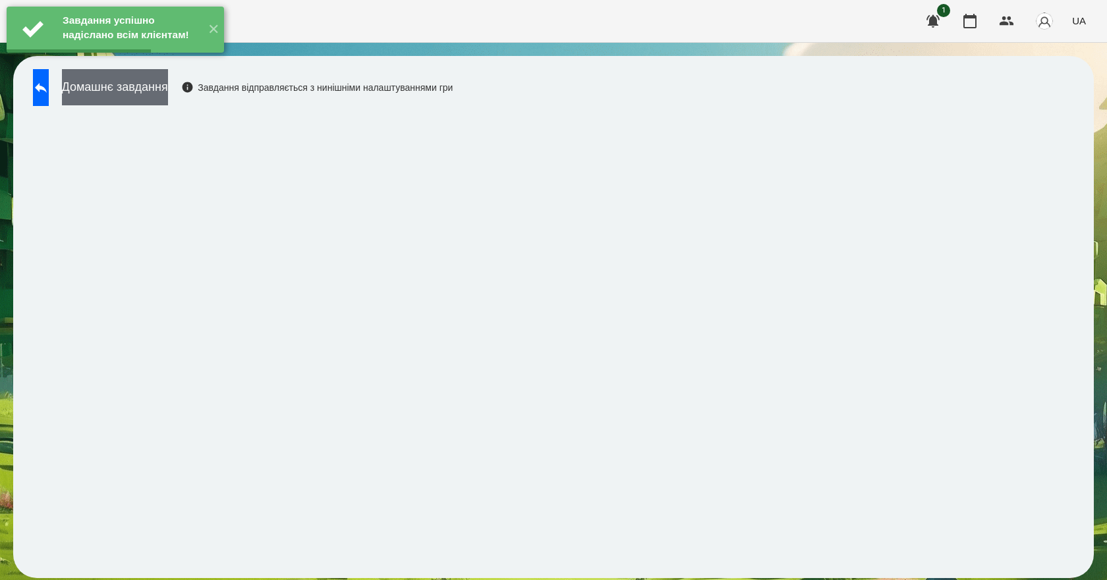
click at [120, 90] on button "Домашнє завдання" at bounding box center [115, 87] width 106 height 36
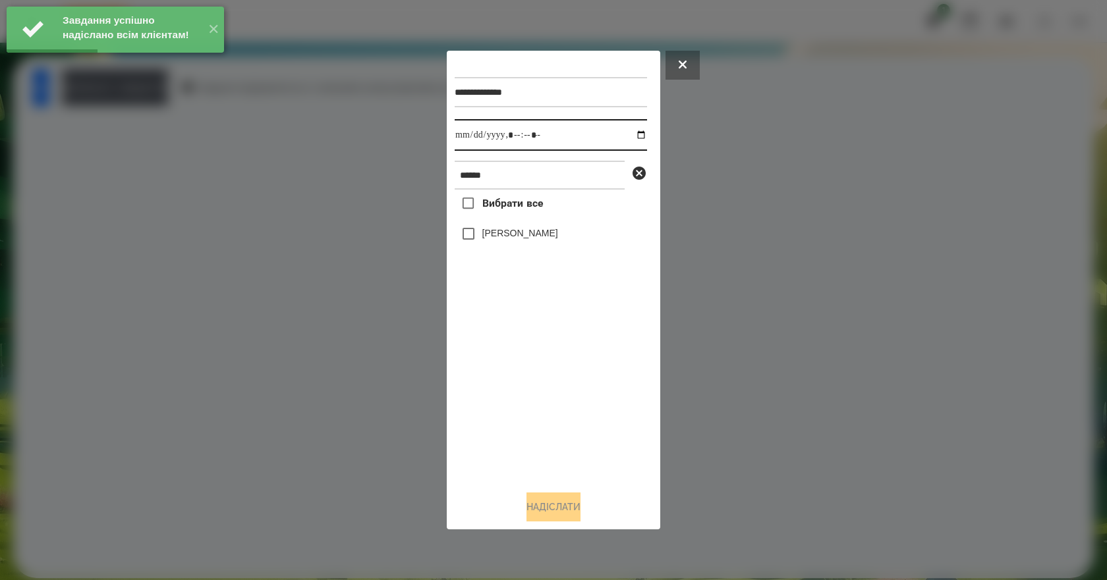
click at [630, 134] on input "datetime-local" at bounding box center [551, 135] width 192 height 32
type input "**********"
drag, startPoint x: 543, startPoint y: 366, endPoint x: 548, endPoint y: 350, distance: 16.0
click at [543, 365] on div "Вибрати все [PERSON_NAME]" at bounding box center [551, 335] width 192 height 291
click at [532, 238] on label "[PERSON_NAME]" at bounding box center [520, 233] width 76 height 13
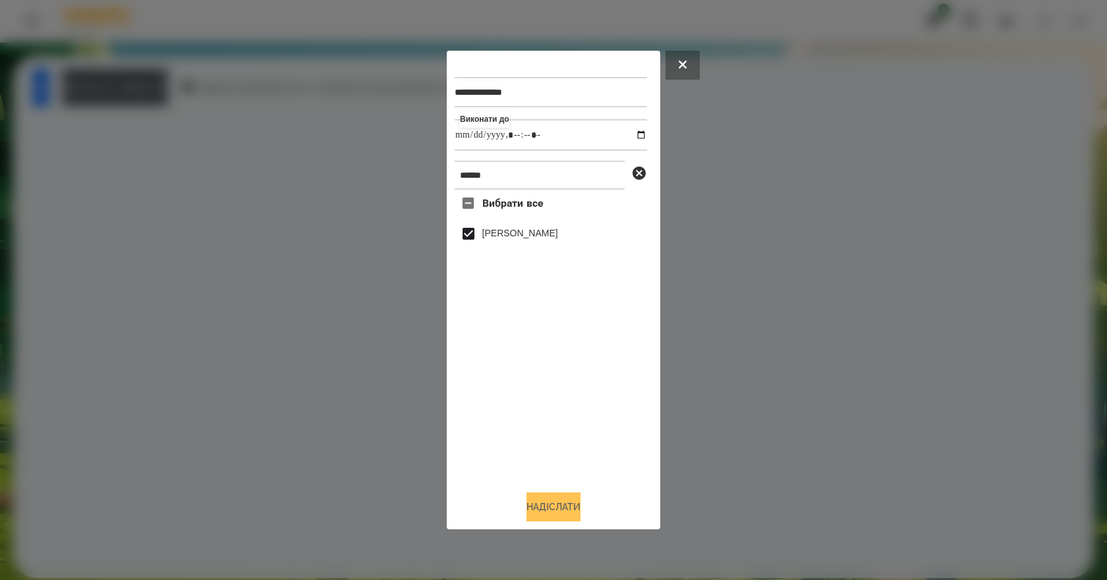
click at [571, 518] on button "Надіслати" at bounding box center [553, 507] width 54 height 29
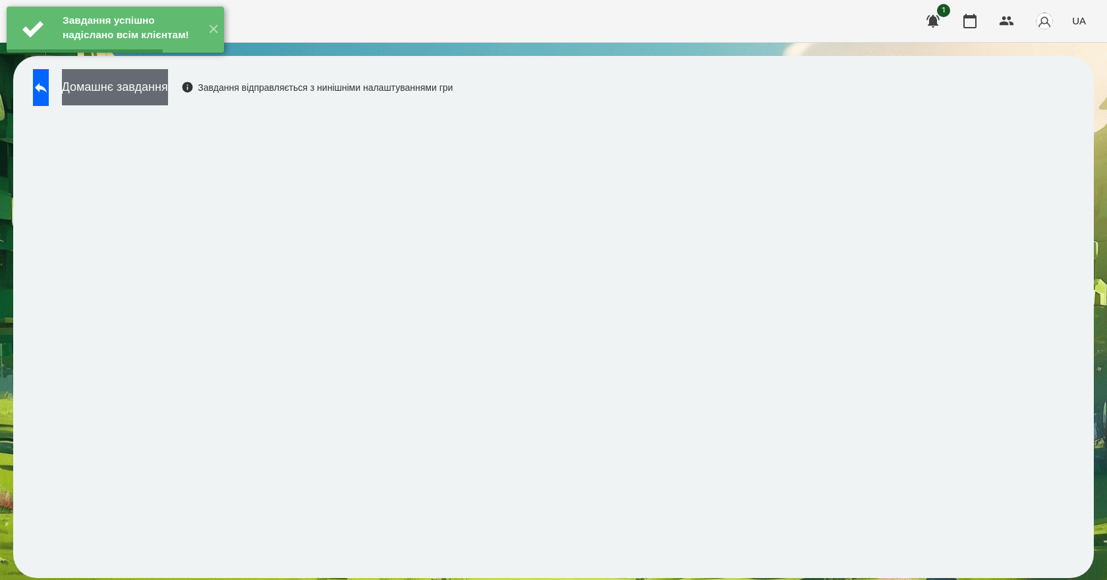
click at [144, 90] on button "Домашнє завдання" at bounding box center [115, 87] width 106 height 36
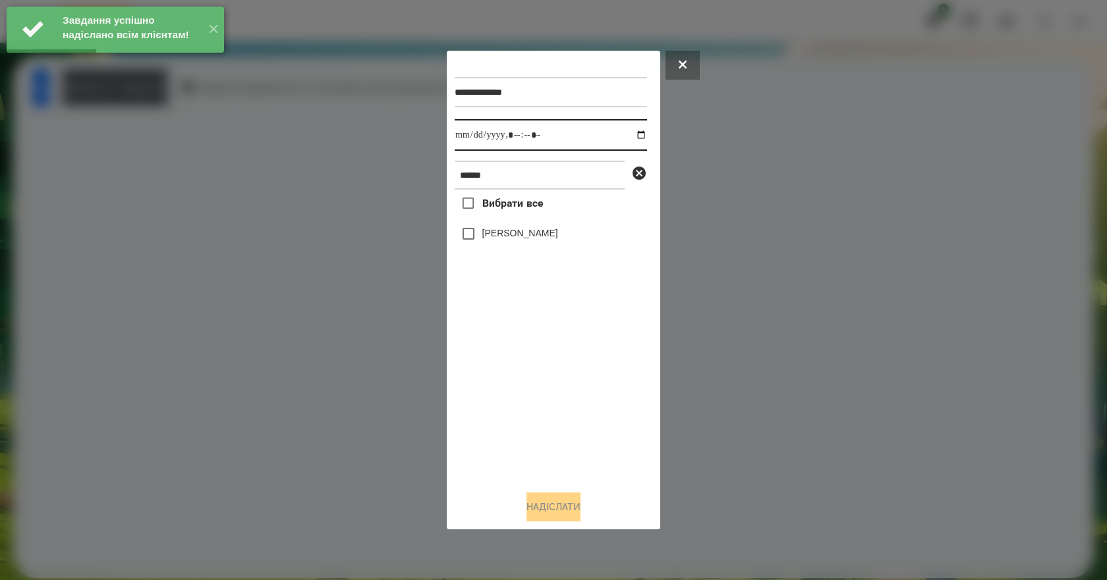
click at [626, 133] on input "datetime-local" at bounding box center [551, 135] width 192 height 32
type input "**********"
click at [550, 403] on div "Вибрати все [PERSON_NAME]" at bounding box center [551, 335] width 192 height 291
click at [495, 237] on label "[PERSON_NAME]" at bounding box center [520, 233] width 76 height 13
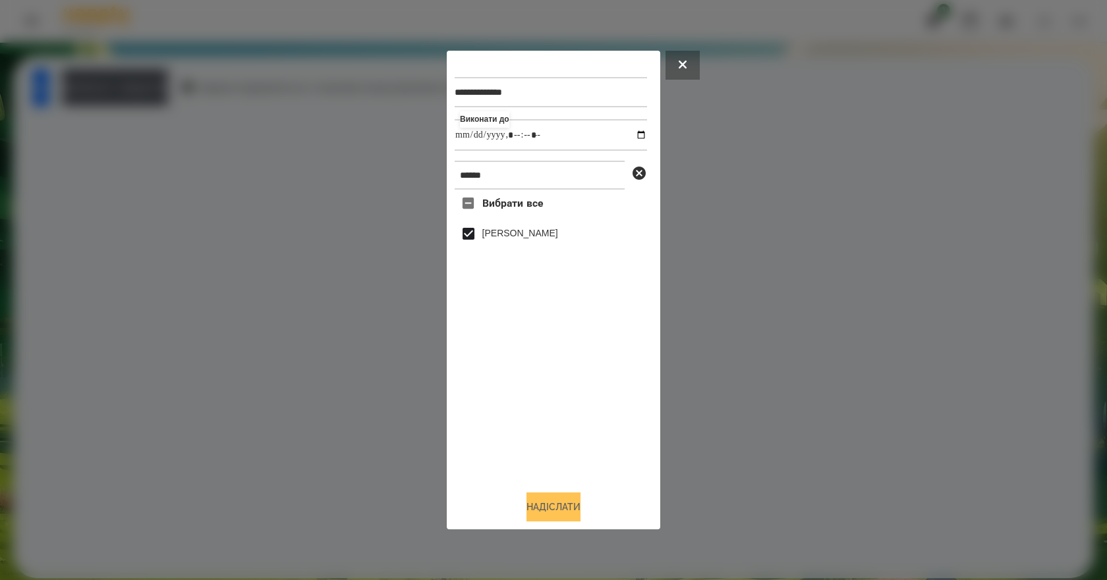
click at [574, 509] on button "Надіслати" at bounding box center [553, 507] width 54 height 29
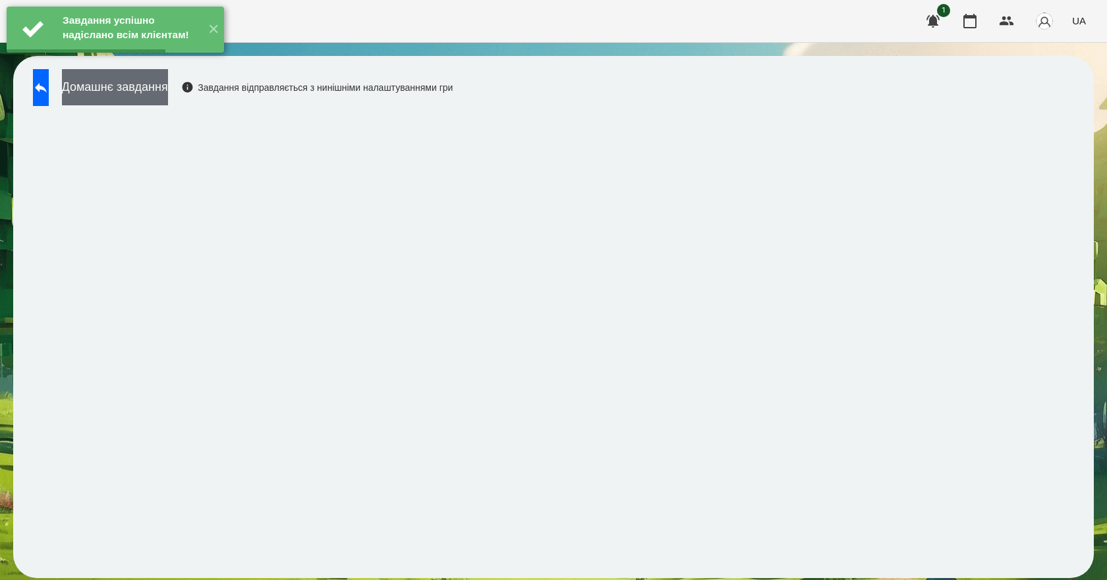
click at [138, 94] on button "Домашнє завдання" at bounding box center [115, 87] width 106 height 36
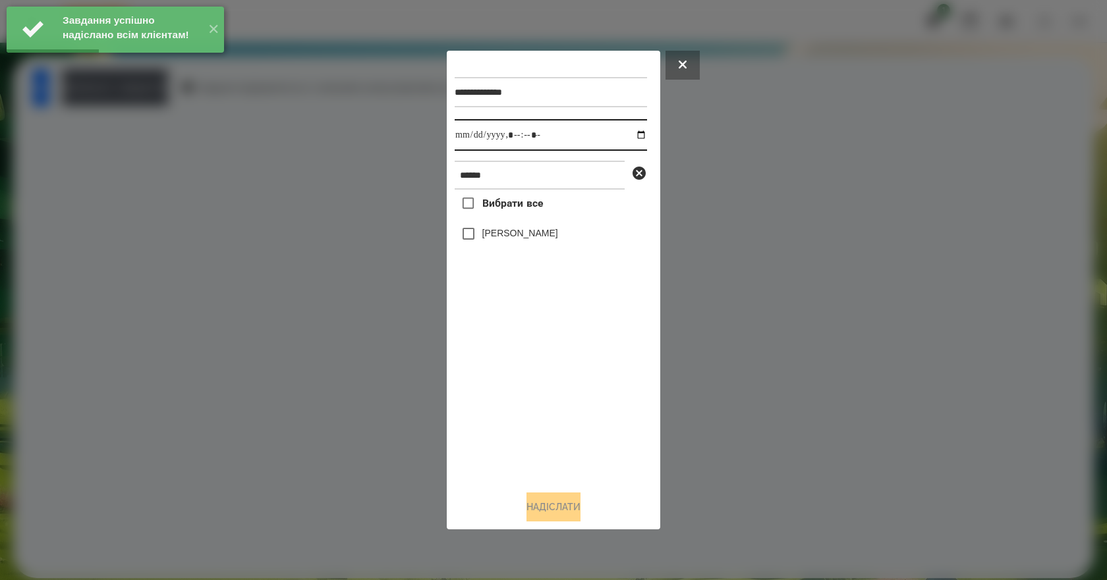
click at [633, 135] on input "datetime-local" at bounding box center [551, 135] width 192 height 32
type input "**********"
click at [554, 424] on div "Вибрати все [PERSON_NAME]" at bounding box center [551, 335] width 192 height 291
click at [494, 240] on label "[PERSON_NAME]" at bounding box center [520, 233] width 76 height 13
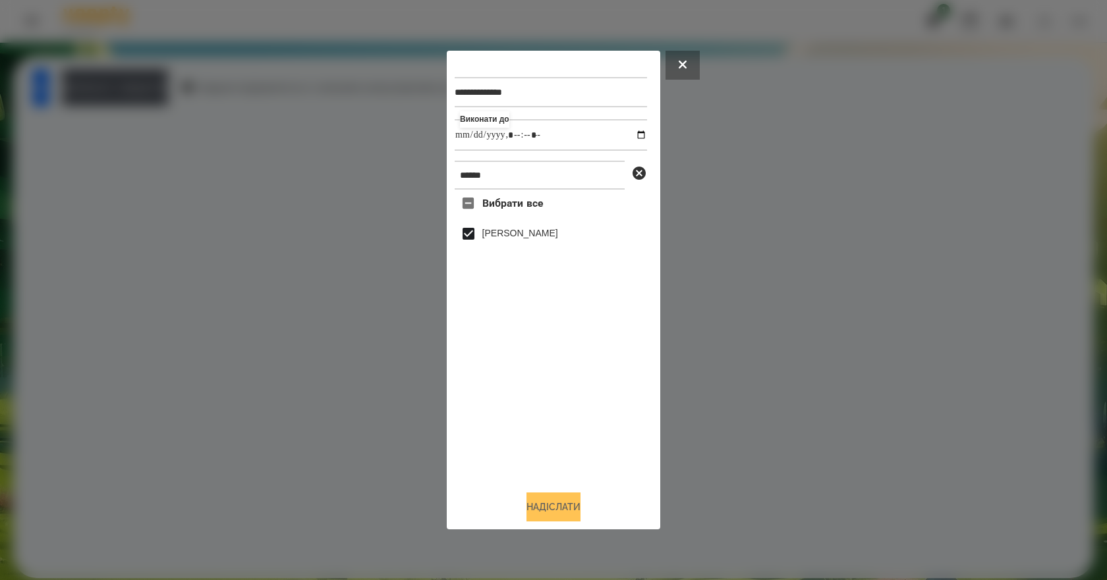
click at [566, 501] on button "Надіслати" at bounding box center [553, 507] width 54 height 29
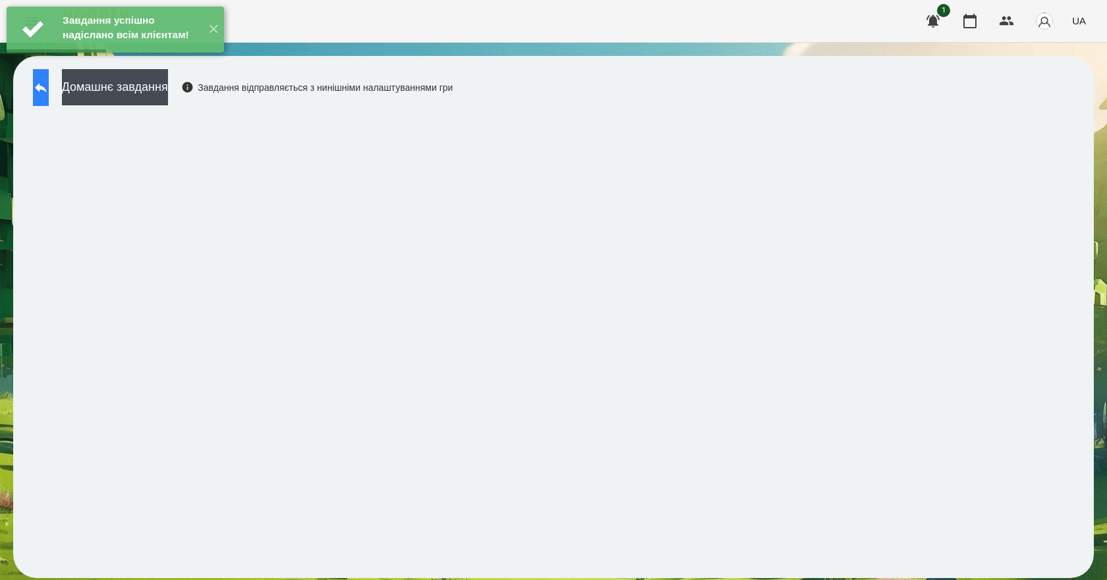
click at [49, 96] on button at bounding box center [41, 87] width 16 height 37
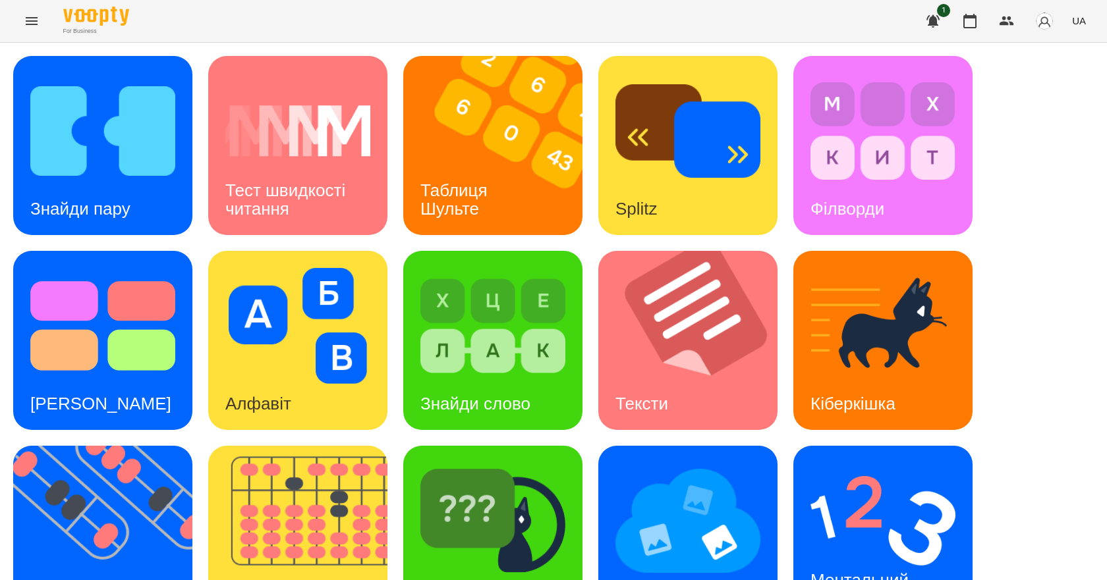
scroll to position [253, 0]
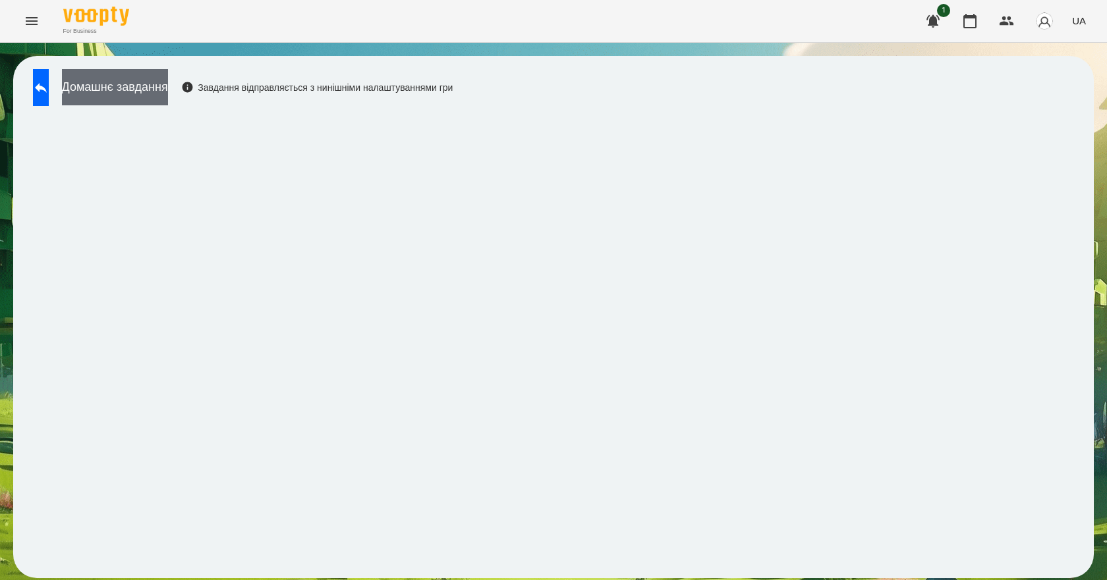
click at [146, 90] on button "Домашнє завдання" at bounding box center [115, 87] width 106 height 36
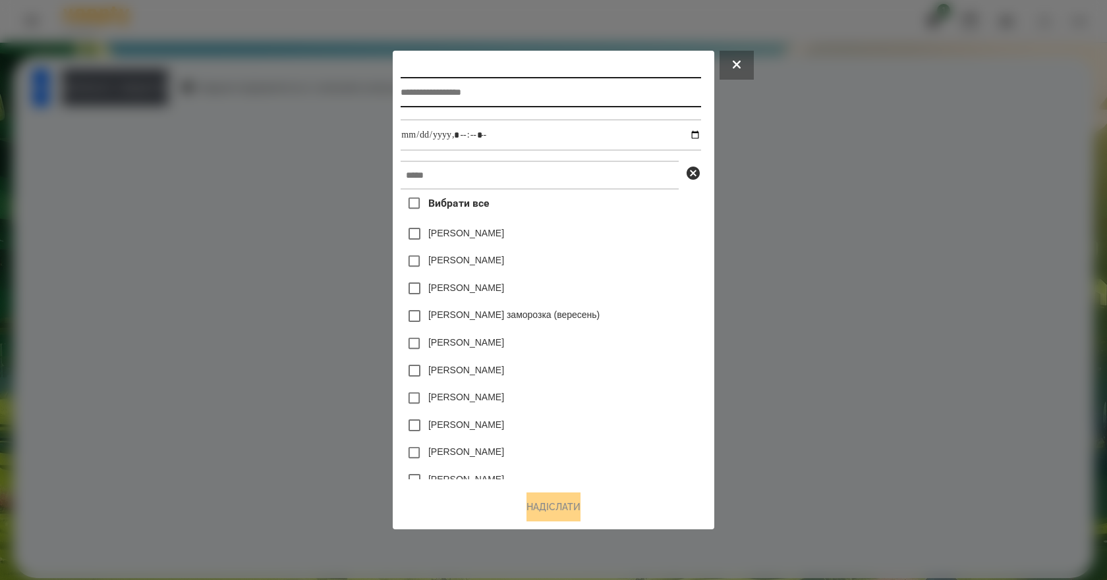
click at [505, 101] on input "text" at bounding box center [551, 92] width 300 height 30
type input "*******"
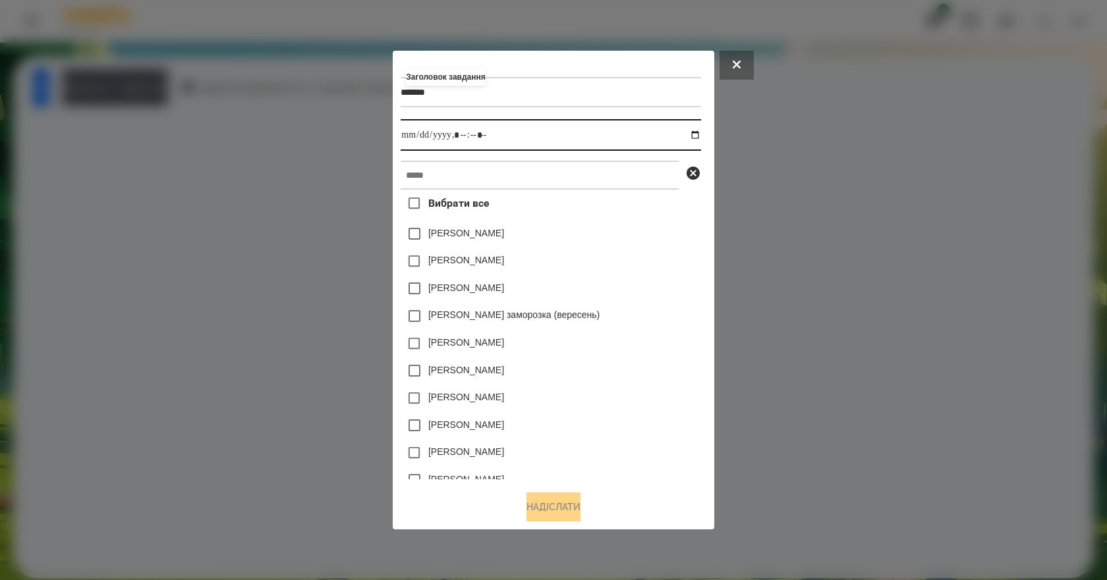
click at [700, 134] on input "datetime-local" at bounding box center [551, 135] width 300 height 32
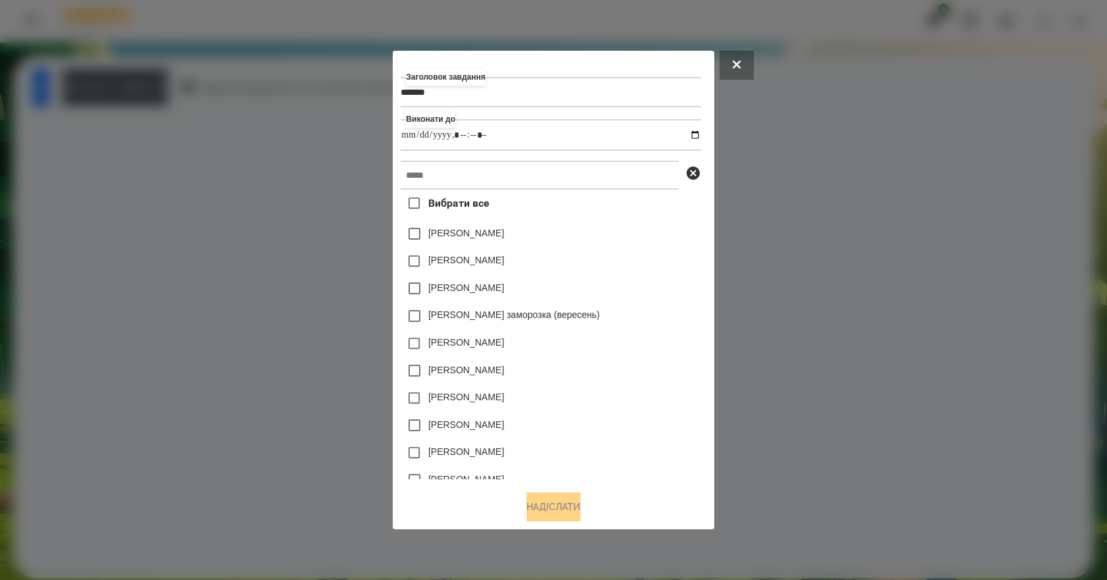
type input "**********"
click at [671, 310] on div "[PERSON_NAME] заморозка (вересень)" at bounding box center [551, 316] width 300 height 28
click at [444, 186] on input "text" at bounding box center [540, 175] width 278 height 29
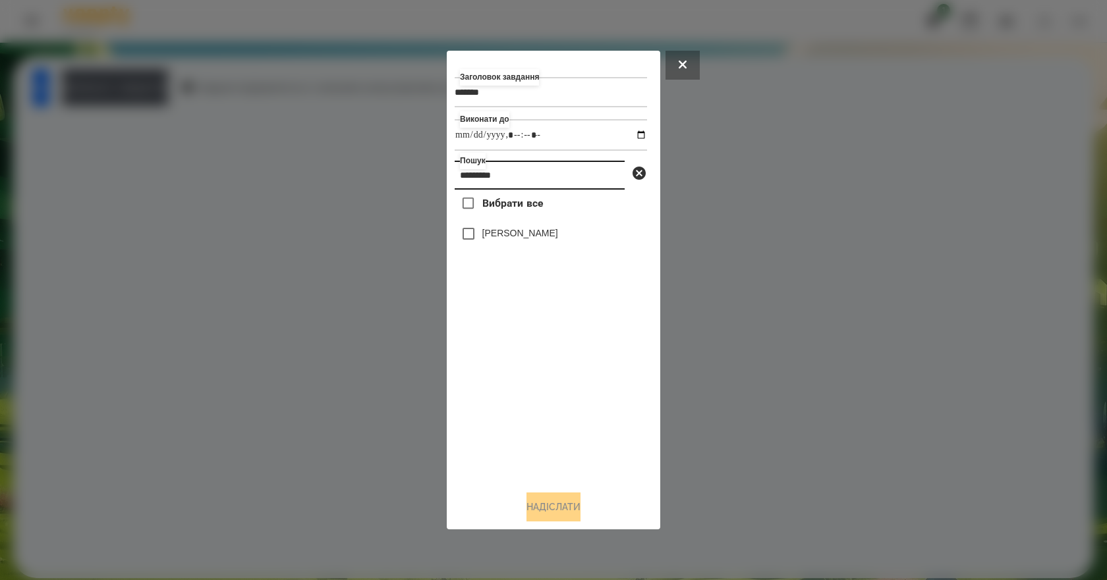
type input "*********"
click at [538, 240] on label "[PERSON_NAME]" at bounding box center [520, 233] width 76 height 13
click at [569, 511] on button "Надіслати" at bounding box center [553, 507] width 54 height 29
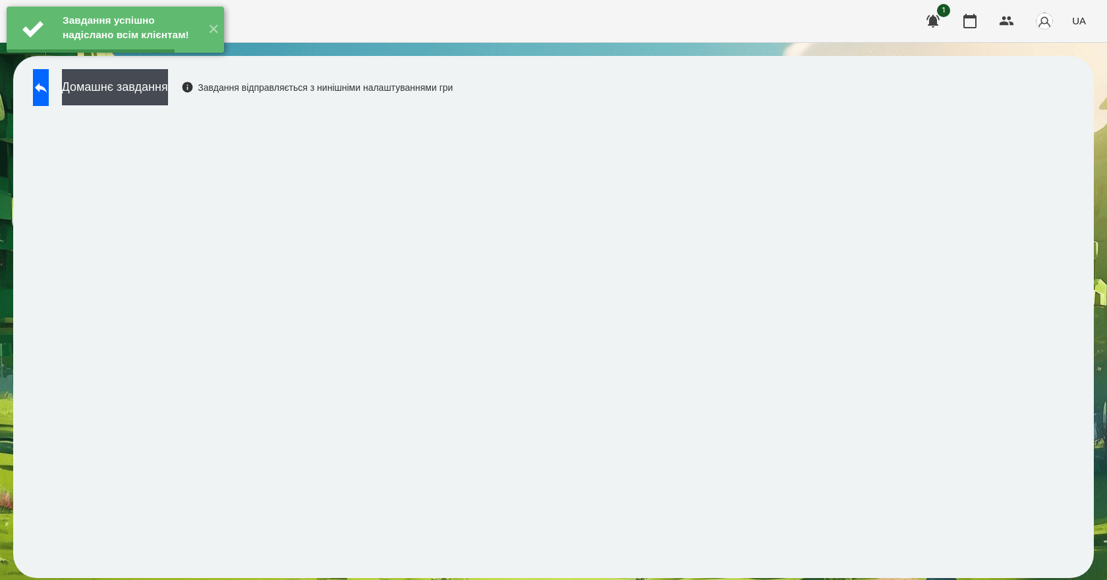
click at [168, 90] on button "Домашнє завдання" at bounding box center [115, 87] width 106 height 36
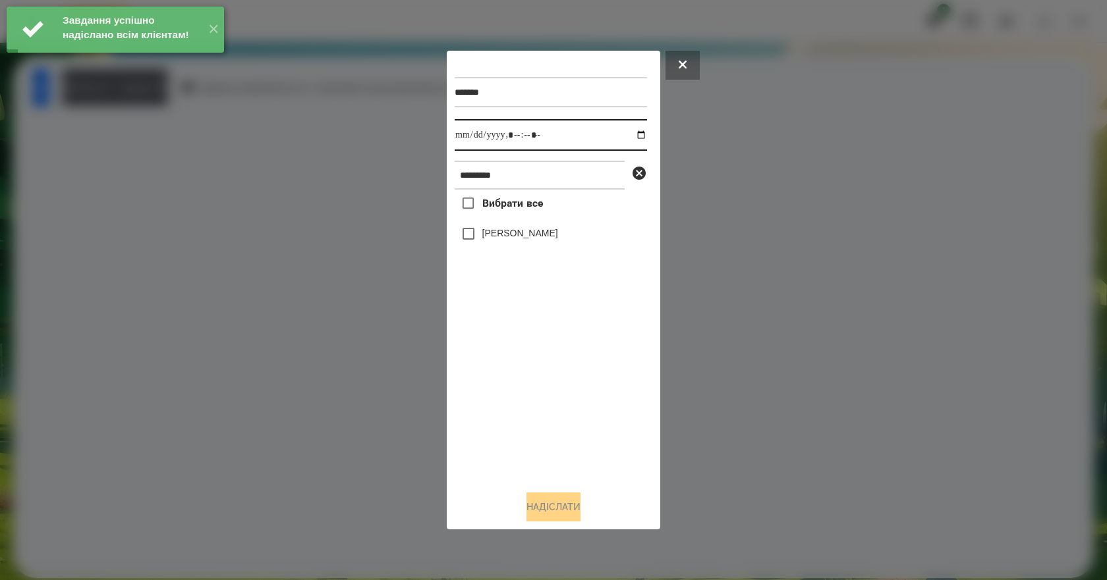
click at [633, 134] on input "datetime-local" at bounding box center [551, 135] width 192 height 32
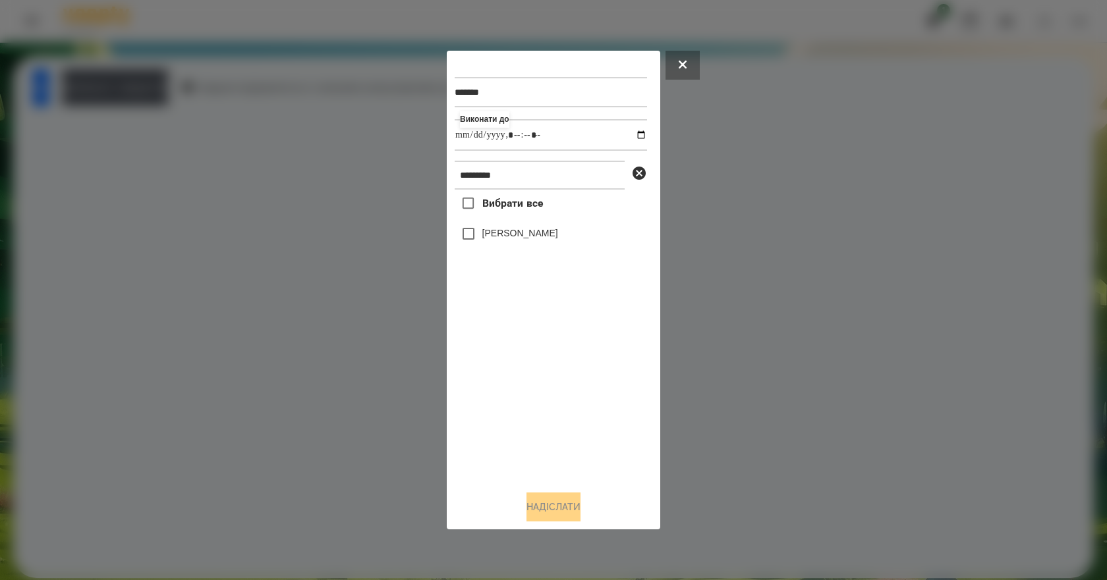
type input "**********"
drag, startPoint x: 496, startPoint y: 384, endPoint x: 509, endPoint y: 304, distance: 80.7
click at [497, 383] on div "Вибрати все [PERSON_NAME]" at bounding box center [551, 335] width 192 height 291
click at [523, 240] on label "[PERSON_NAME]" at bounding box center [520, 233] width 76 height 13
click at [555, 507] on button "Надіслати" at bounding box center [553, 507] width 54 height 29
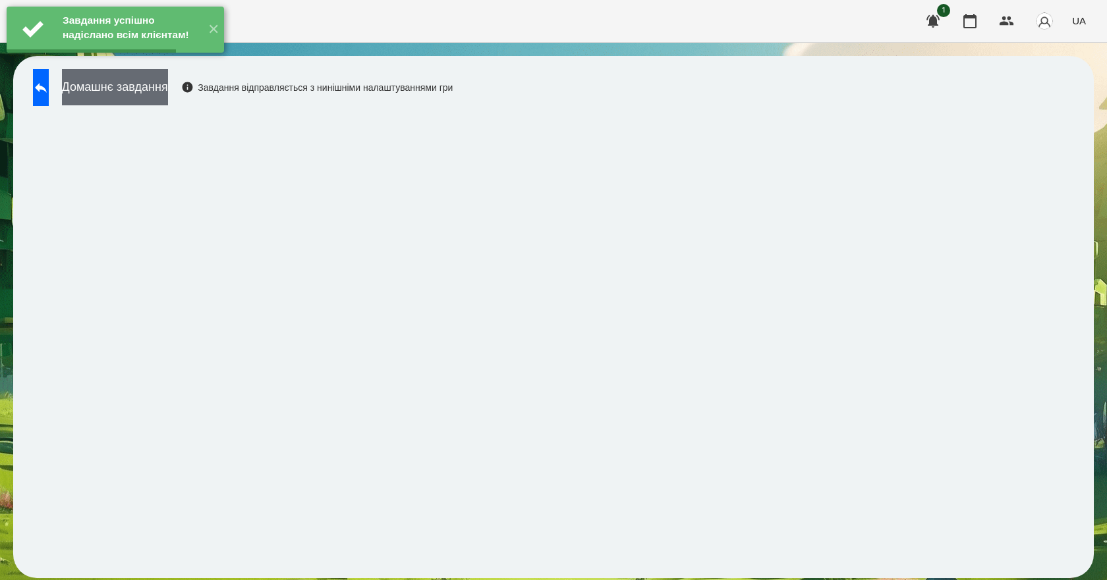
click at [168, 97] on button "Домашнє завдання" at bounding box center [115, 87] width 106 height 36
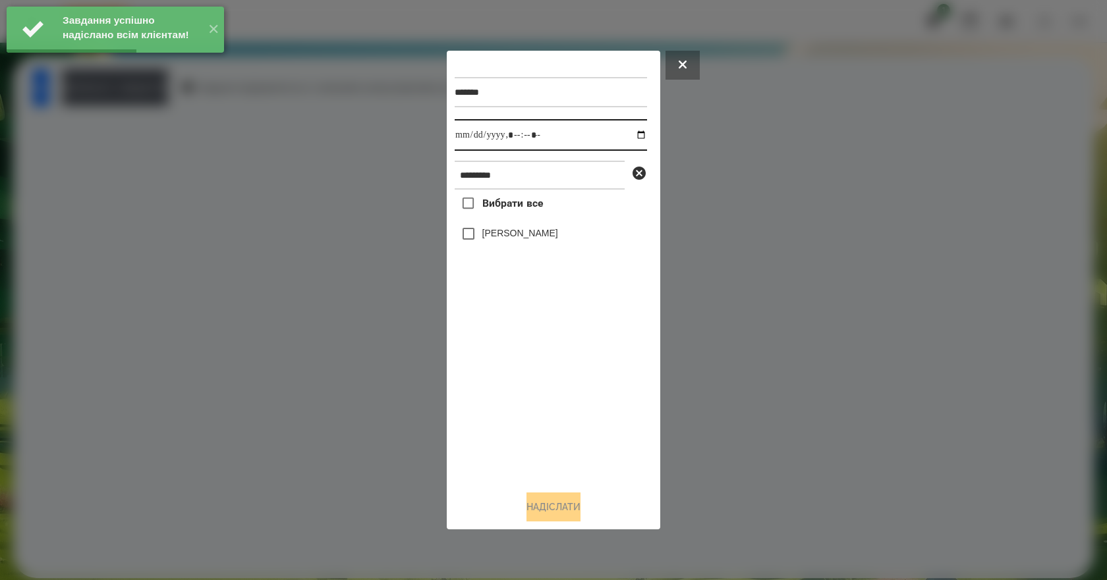
click at [635, 136] on input "datetime-local" at bounding box center [551, 135] width 192 height 32
type input "**********"
click at [528, 368] on div "Вибрати все [PERSON_NAME]" at bounding box center [551, 335] width 192 height 291
click at [518, 240] on label "[PERSON_NAME]" at bounding box center [520, 233] width 76 height 13
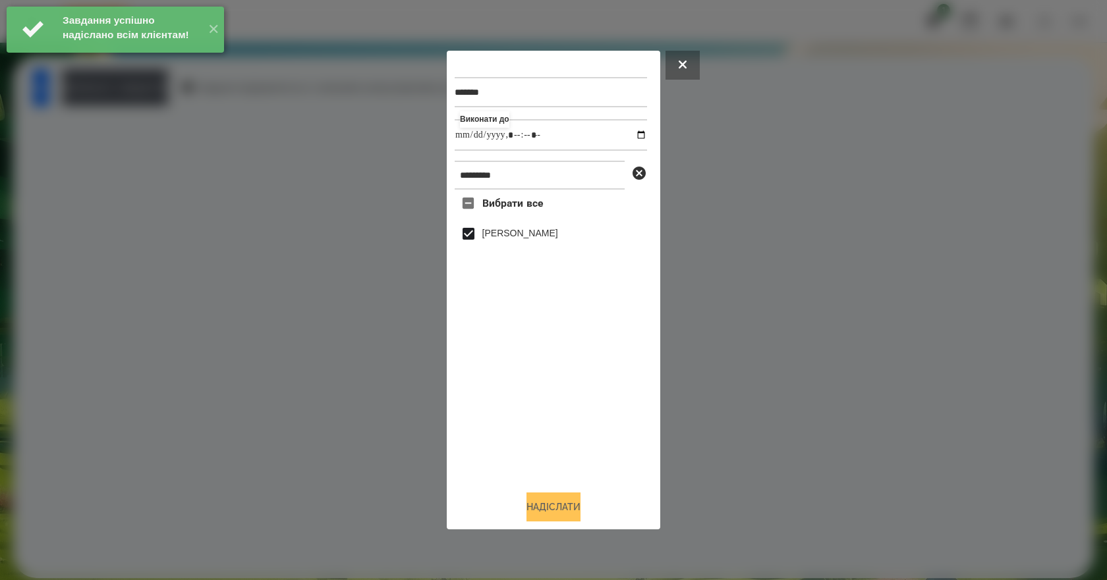
click at [549, 500] on button "Надіслати" at bounding box center [553, 507] width 54 height 29
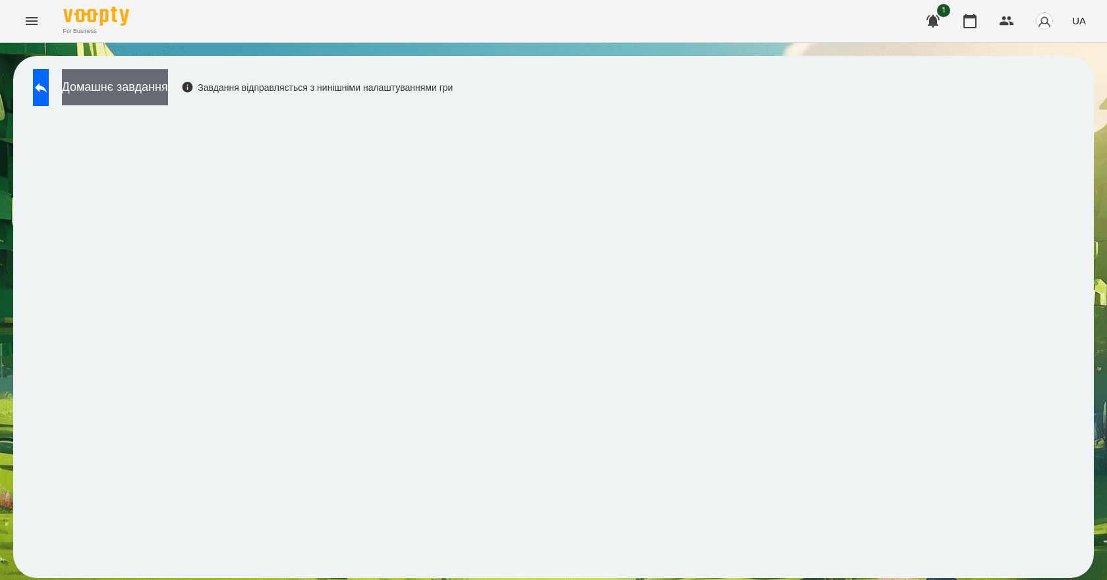
click at [168, 91] on button "Домашнє завдання" at bounding box center [115, 87] width 106 height 36
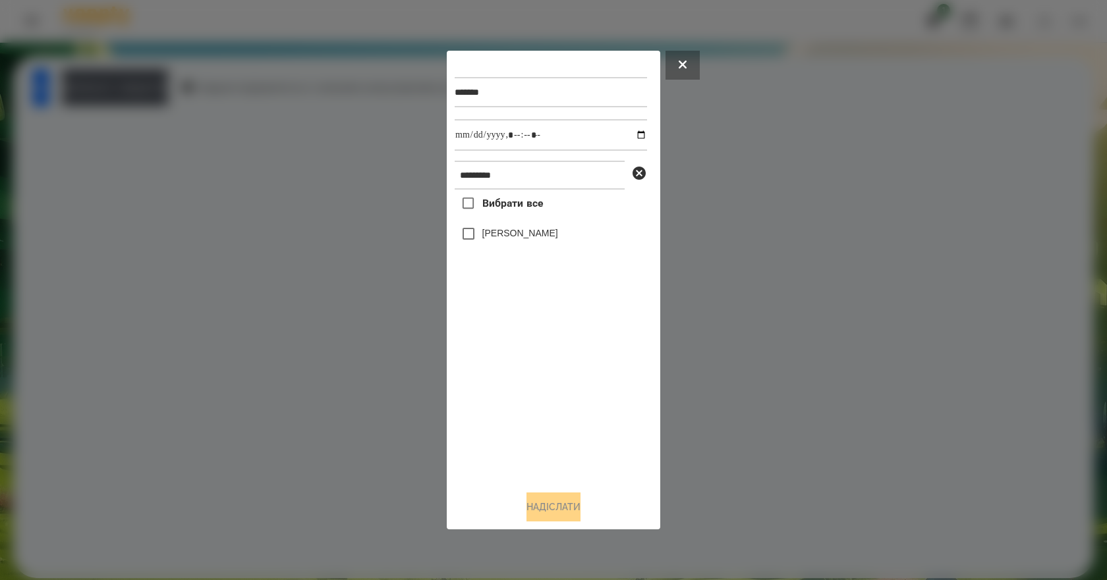
click at [530, 238] on label "[PERSON_NAME]" at bounding box center [520, 233] width 76 height 13
click at [566, 511] on button "Надіслати" at bounding box center [553, 507] width 54 height 29
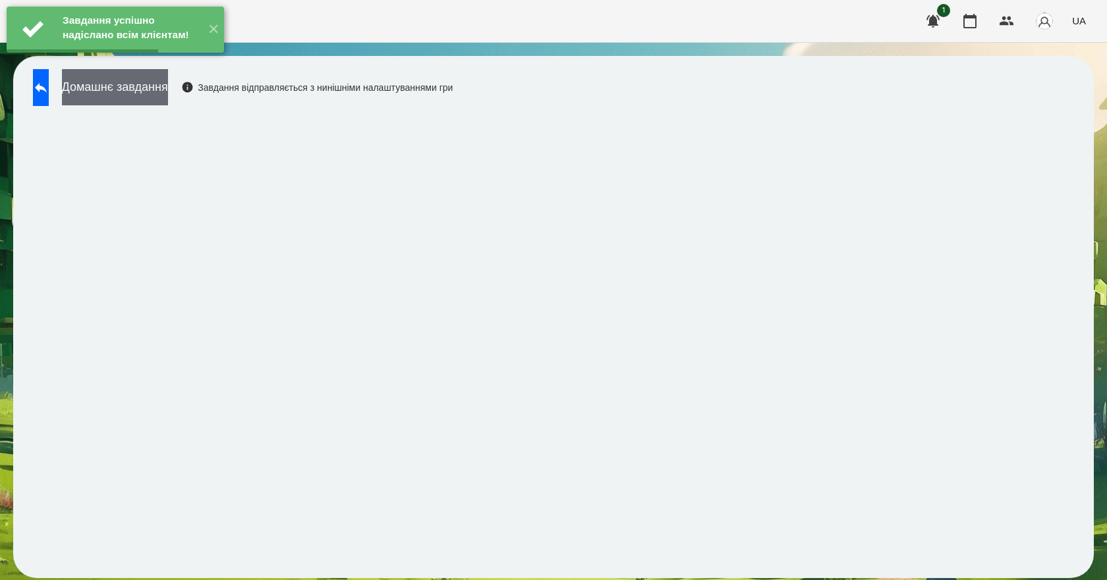
click at [168, 101] on button "Домашнє завдання" at bounding box center [115, 87] width 106 height 36
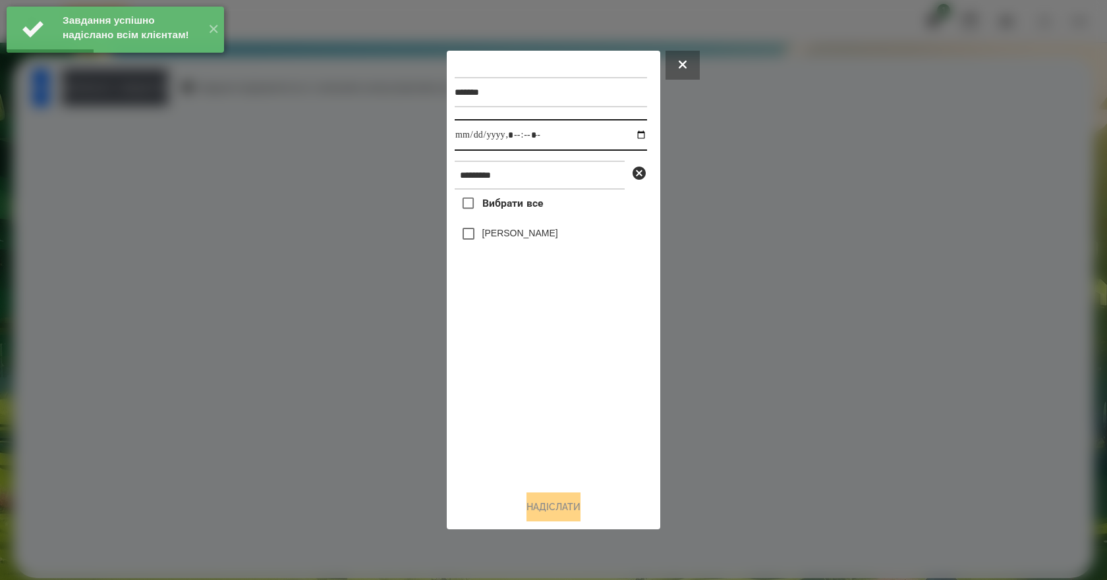
click at [629, 133] on input "datetime-local" at bounding box center [551, 135] width 192 height 32
type input "**********"
drag, startPoint x: 535, startPoint y: 397, endPoint x: 540, endPoint y: 316, distance: 81.9
click at [536, 379] on div "Вибрати все [PERSON_NAME]" at bounding box center [551, 335] width 192 height 291
click at [527, 237] on label "[PERSON_NAME]" at bounding box center [520, 233] width 76 height 13
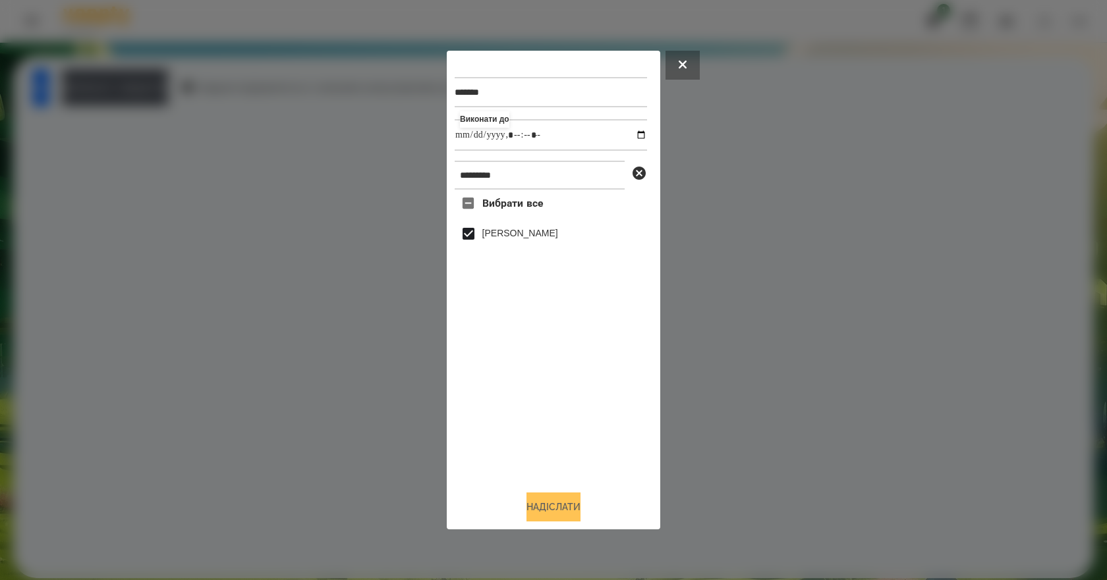
click at [547, 509] on button "Надіслати" at bounding box center [553, 507] width 54 height 29
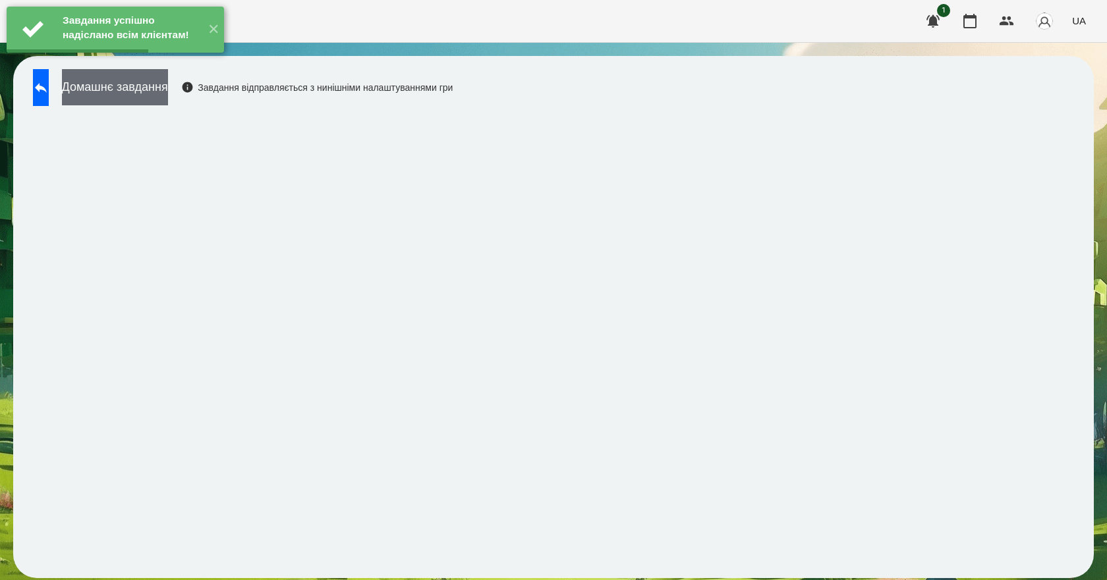
click at [168, 105] on button "Домашнє завдання" at bounding box center [115, 87] width 106 height 36
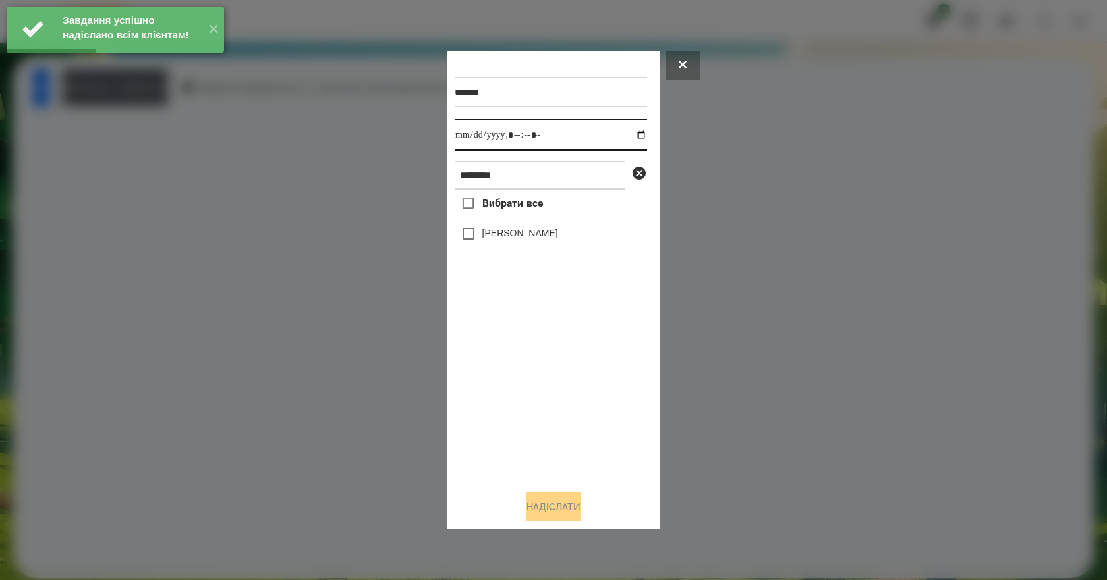
click at [634, 136] on input "datetime-local" at bounding box center [551, 135] width 192 height 32
type input "**********"
drag, startPoint x: 533, startPoint y: 433, endPoint x: 534, endPoint y: 358, distance: 75.8
click at [533, 424] on div "Вибрати все [PERSON_NAME]" at bounding box center [551, 335] width 192 height 291
click at [495, 238] on label "[PERSON_NAME]" at bounding box center [520, 233] width 76 height 13
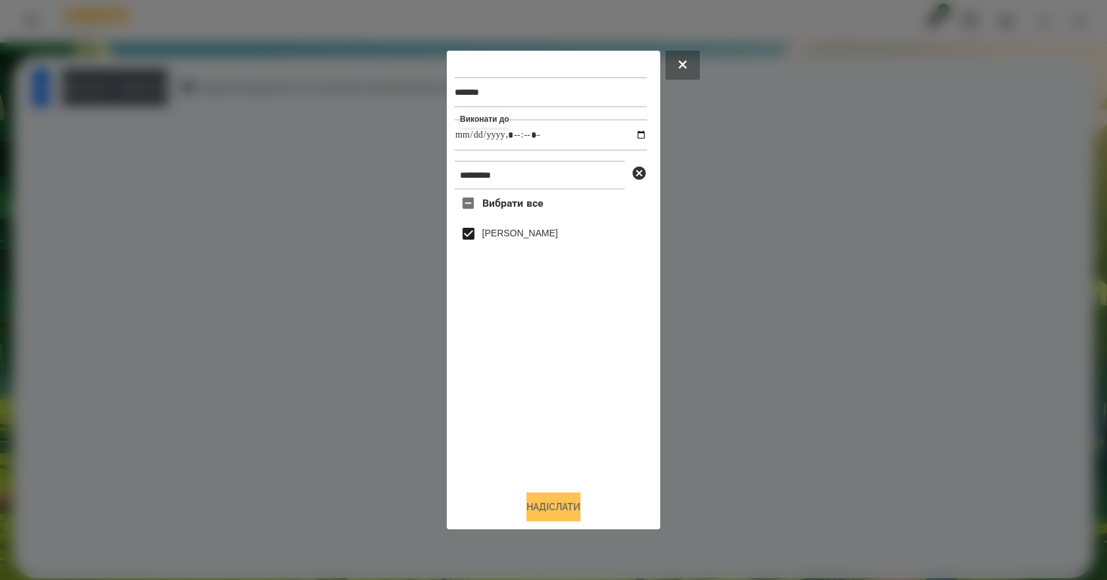
click at [557, 522] on button "Надіслати" at bounding box center [553, 507] width 54 height 29
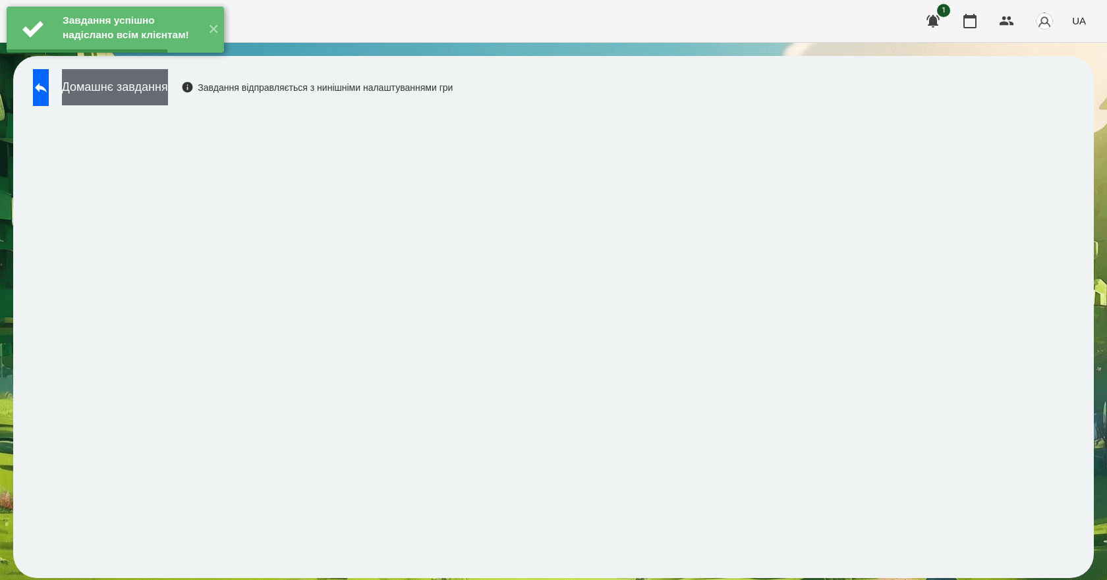
click at [147, 97] on button "Домашнє завдання" at bounding box center [115, 87] width 106 height 36
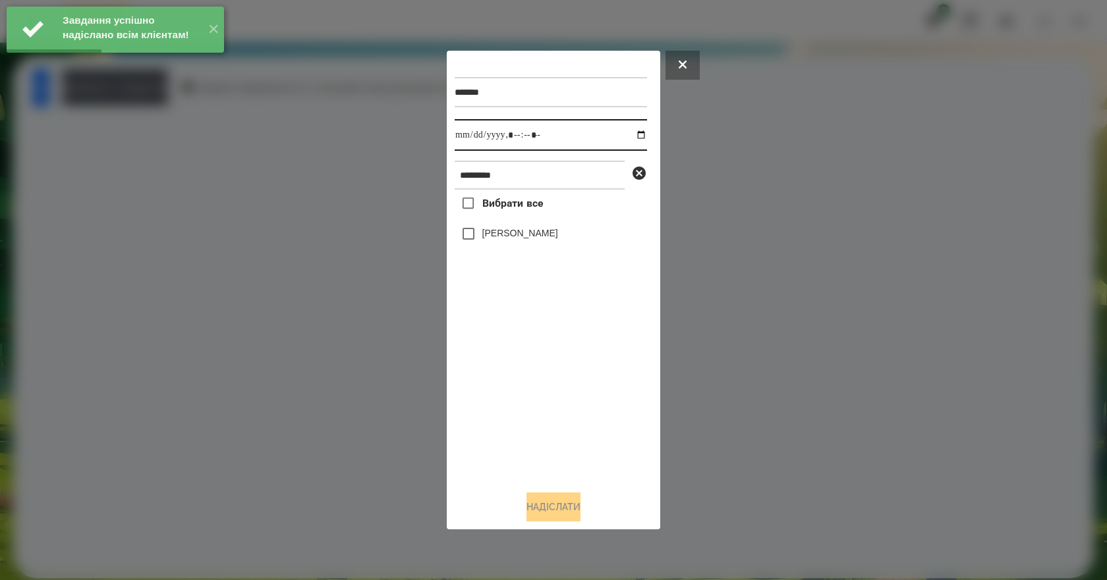
click at [630, 132] on input "datetime-local" at bounding box center [551, 135] width 192 height 32
type input "**********"
drag, startPoint x: 561, startPoint y: 406, endPoint x: 557, endPoint y: 377, distance: 29.9
click at [560, 405] on div "Вибрати все [PERSON_NAME]" at bounding box center [551, 335] width 192 height 291
click at [492, 240] on label "[PERSON_NAME]" at bounding box center [520, 233] width 76 height 13
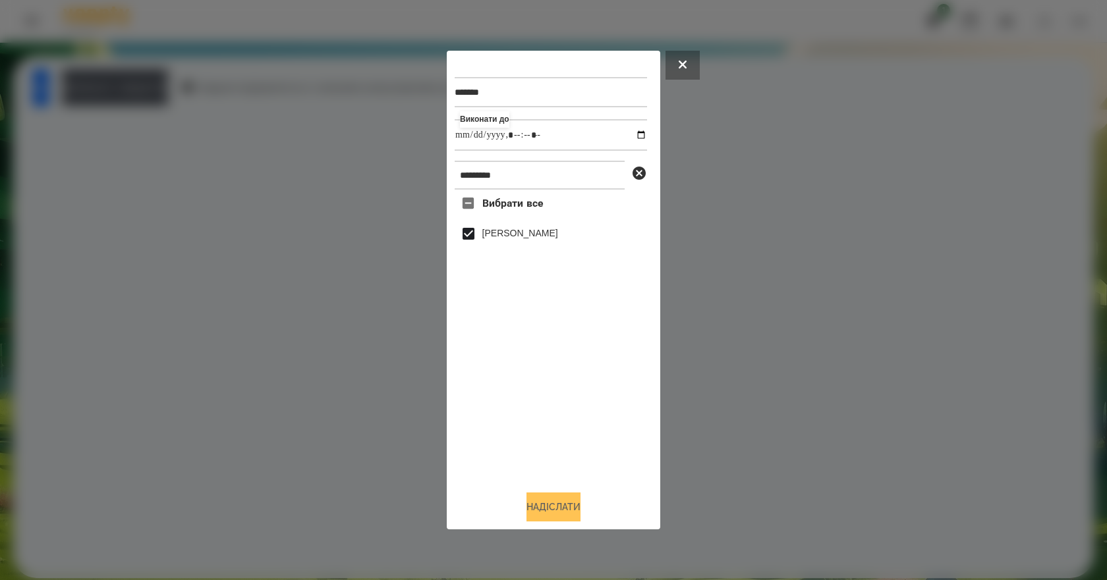
click at [558, 507] on button "Надіслати" at bounding box center [553, 507] width 54 height 29
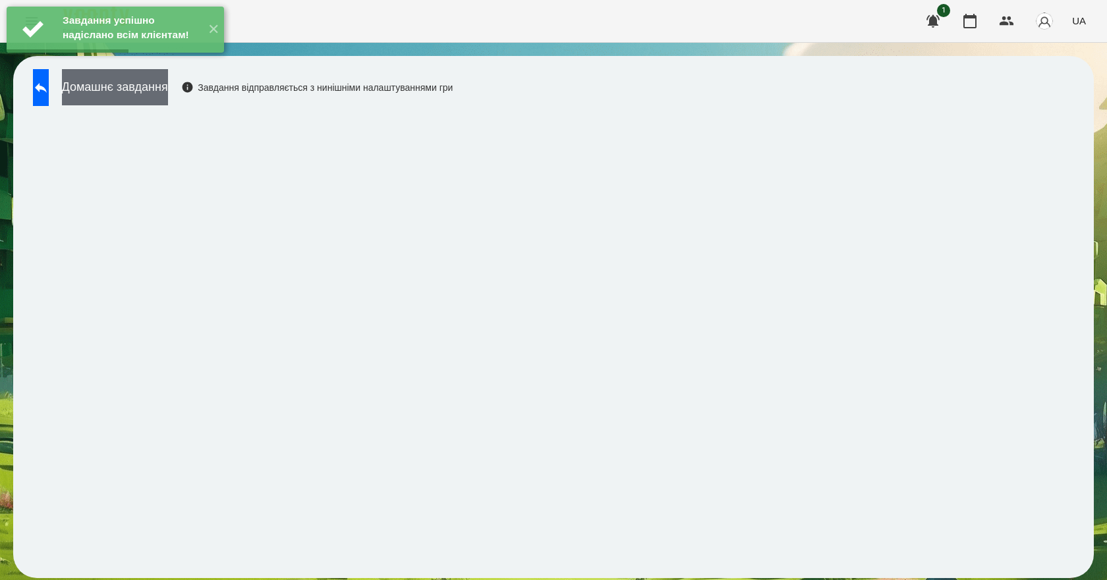
click at [168, 101] on button "Домашнє завдання" at bounding box center [115, 87] width 106 height 36
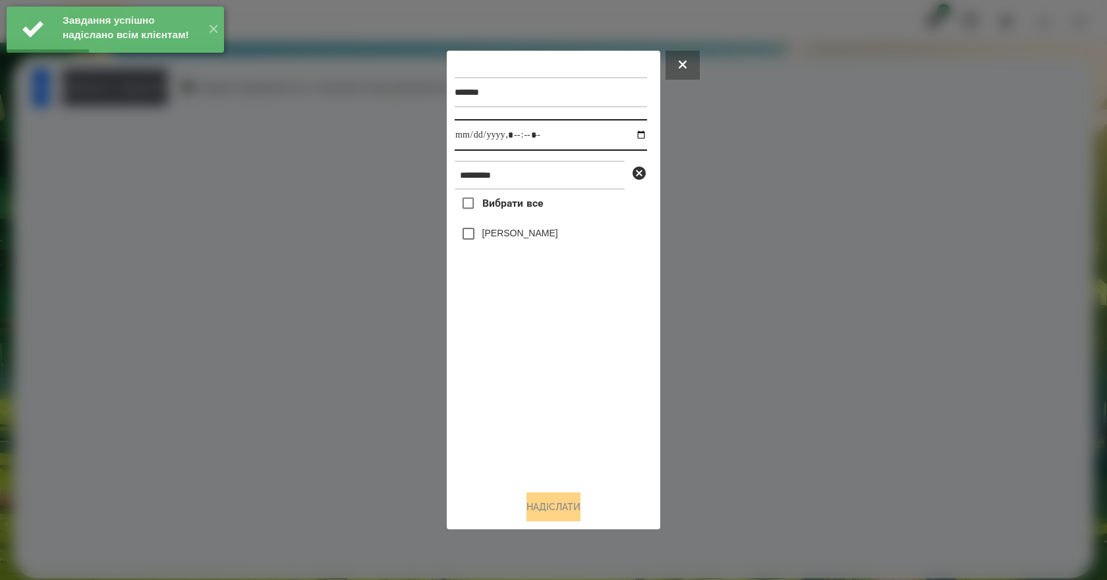
click at [630, 134] on input "datetime-local" at bounding box center [551, 135] width 192 height 32
type input "**********"
click at [576, 424] on div "Вибрати все [PERSON_NAME]" at bounding box center [551, 335] width 192 height 291
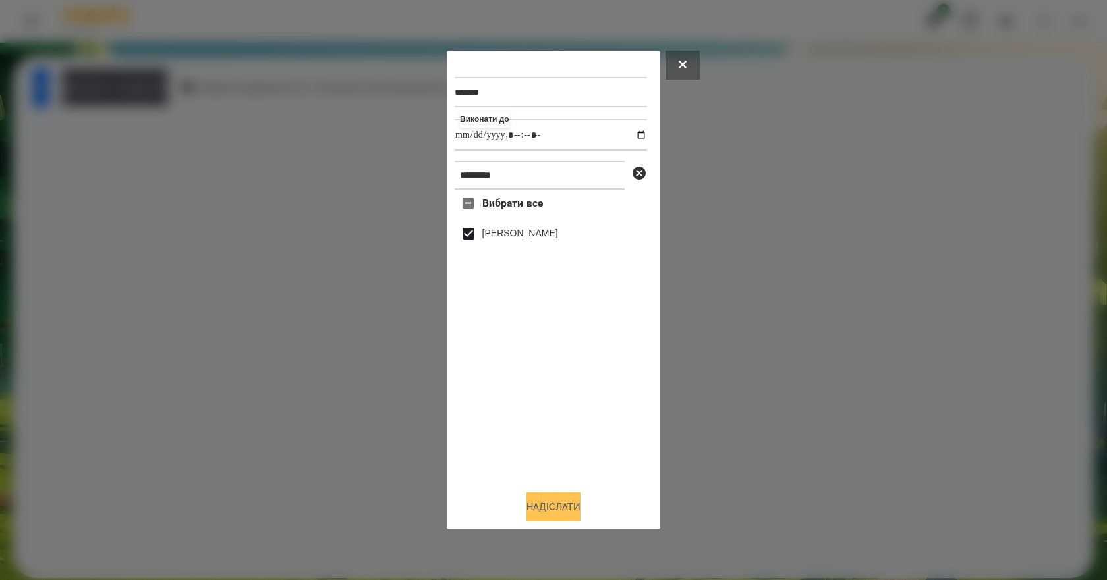
click at [572, 511] on button "Надіслати" at bounding box center [553, 507] width 54 height 29
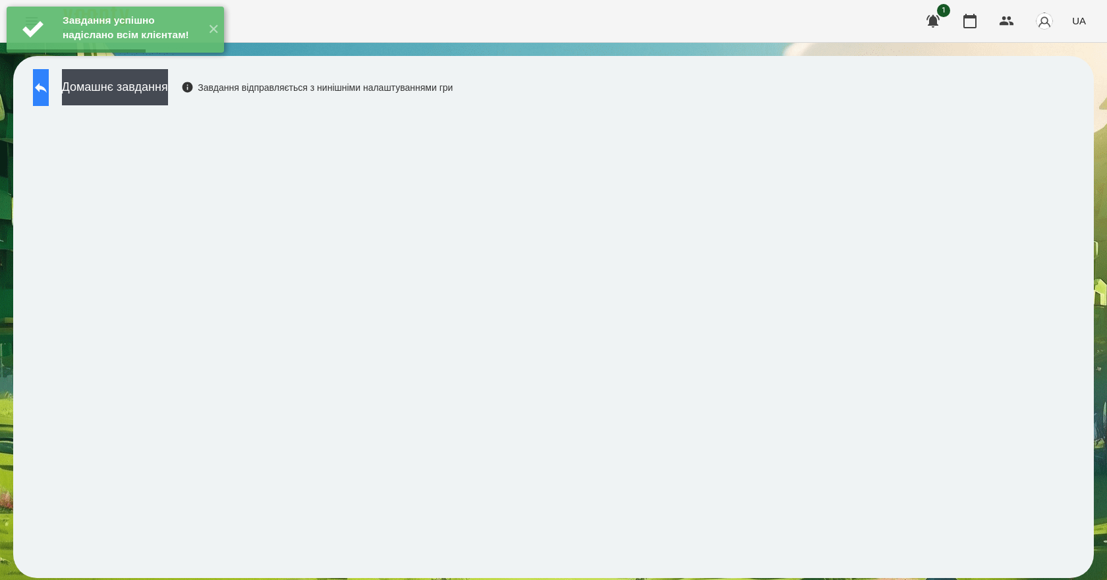
click at [49, 96] on button at bounding box center [41, 87] width 16 height 37
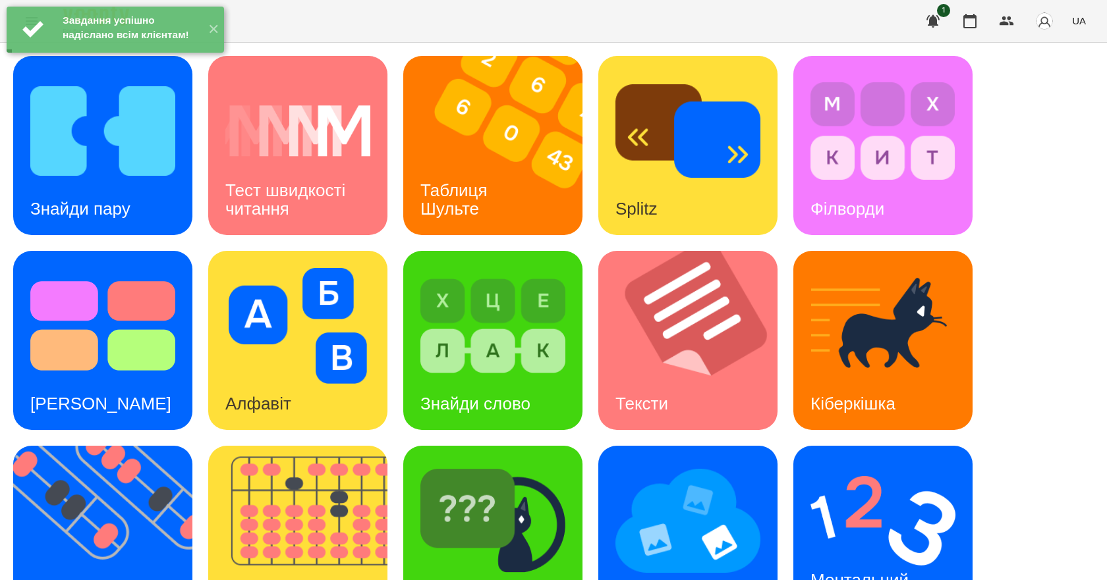
scroll to position [253, 0]
click at [873, 463] on img at bounding box center [882, 521] width 145 height 116
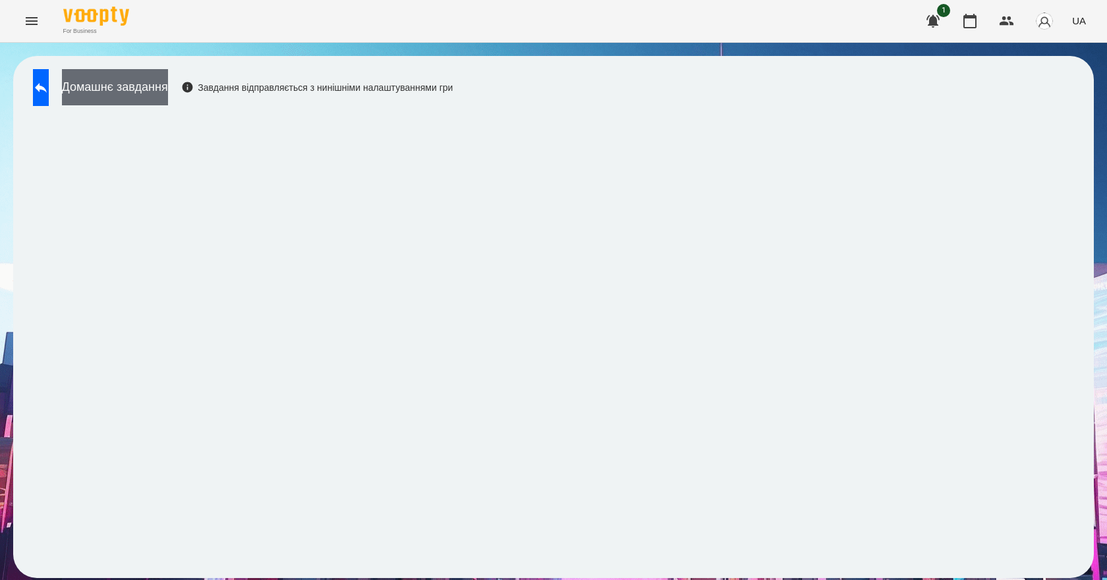
click at [168, 98] on button "Домашнє завдання" at bounding box center [115, 87] width 106 height 36
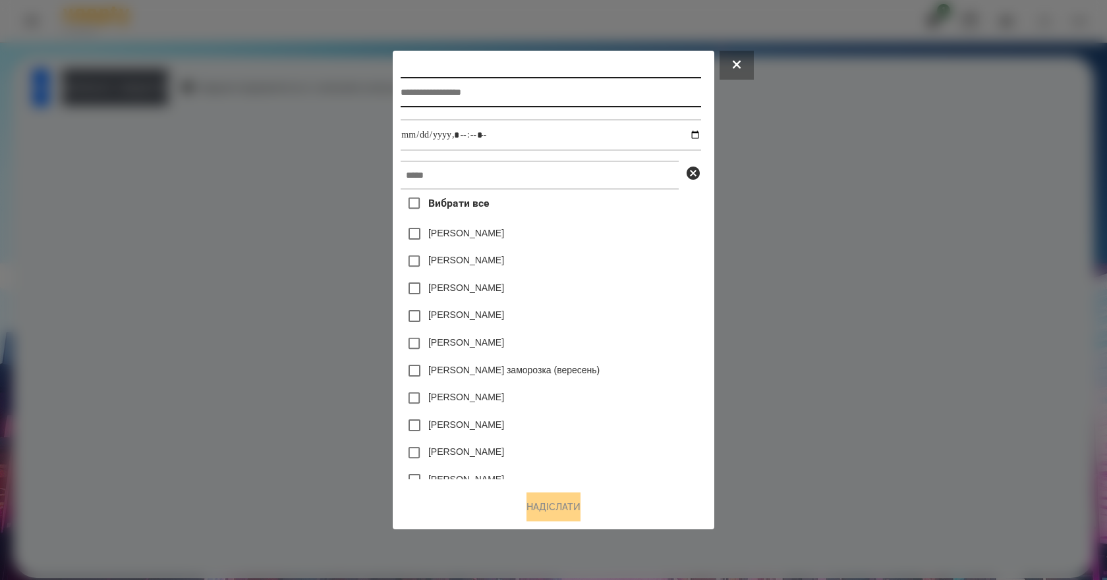
click at [484, 97] on input "text" at bounding box center [551, 92] width 300 height 30
type input "**********"
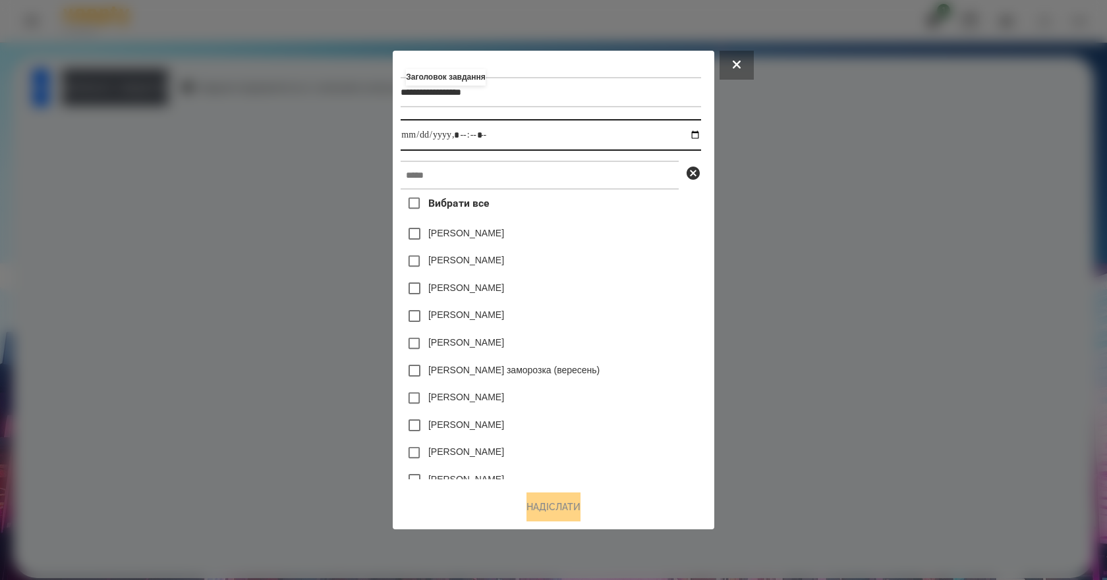
click at [698, 134] on input "datetime-local" at bounding box center [551, 135] width 300 height 32
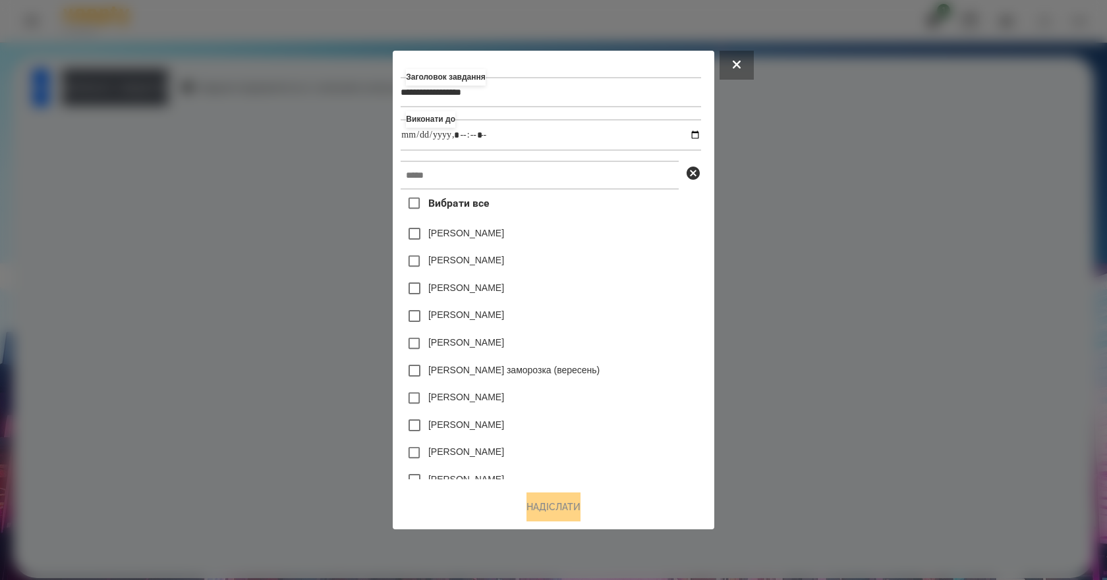
type input "**********"
click at [655, 288] on div "[PERSON_NAME]" at bounding box center [551, 289] width 300 height 28
click at [483, 174] on input "text" at bounding box center [540, 175] width 278 height 29
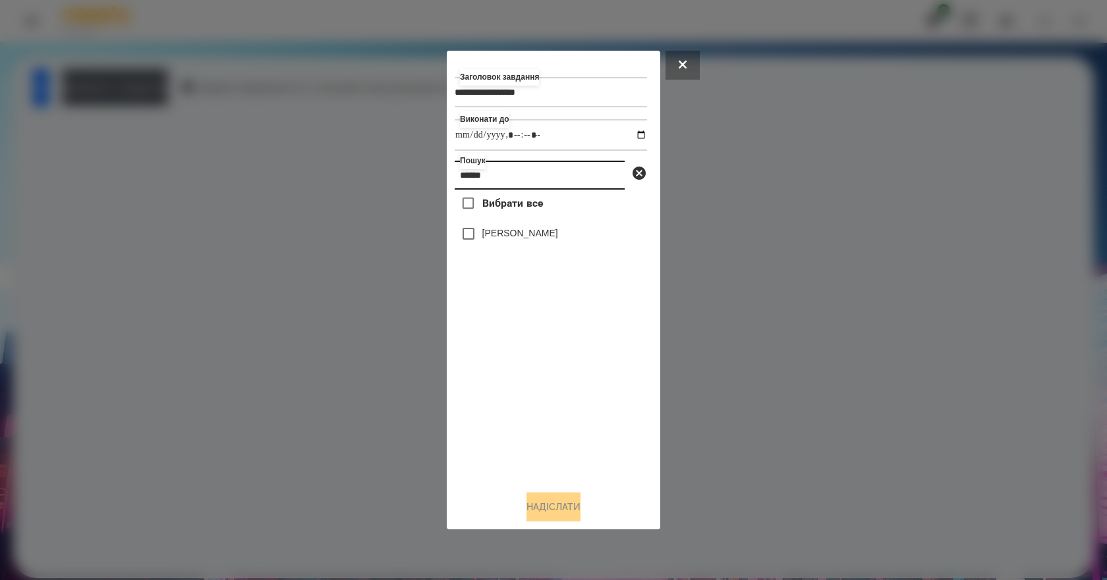
type input "******"
click at [528, 233] on label "[PERSON_NAME]" at bounding box center [520, 233] width 76 height 13
click at [574, 514] on button "Надіслати" at bounding box center [553, 507] width 54 height 29
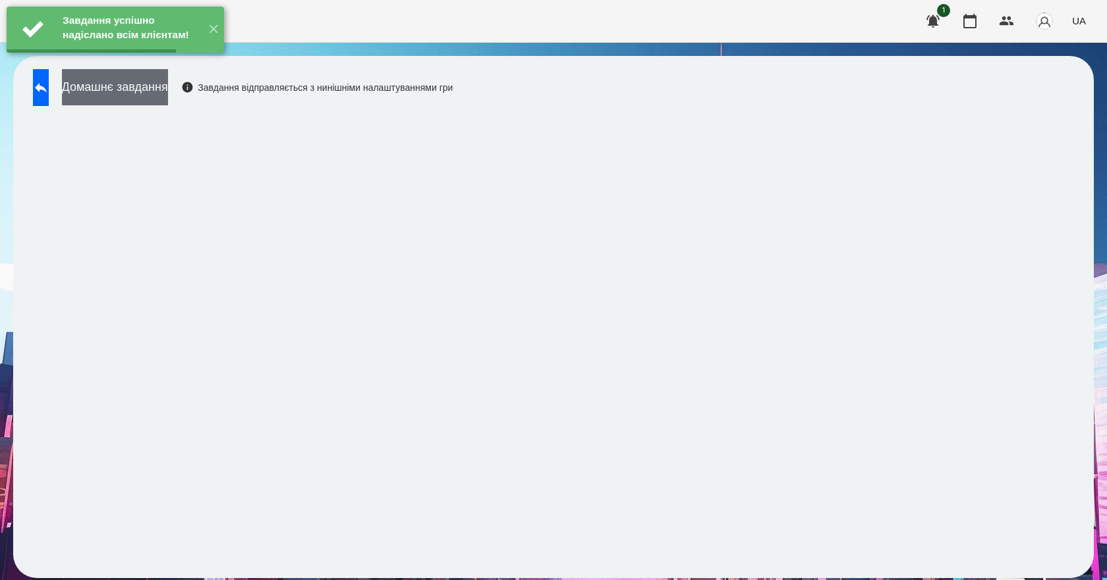
click at [131, 84] on button "Домашнє завдання" at bounding box center [115, 87] width 106 height 36
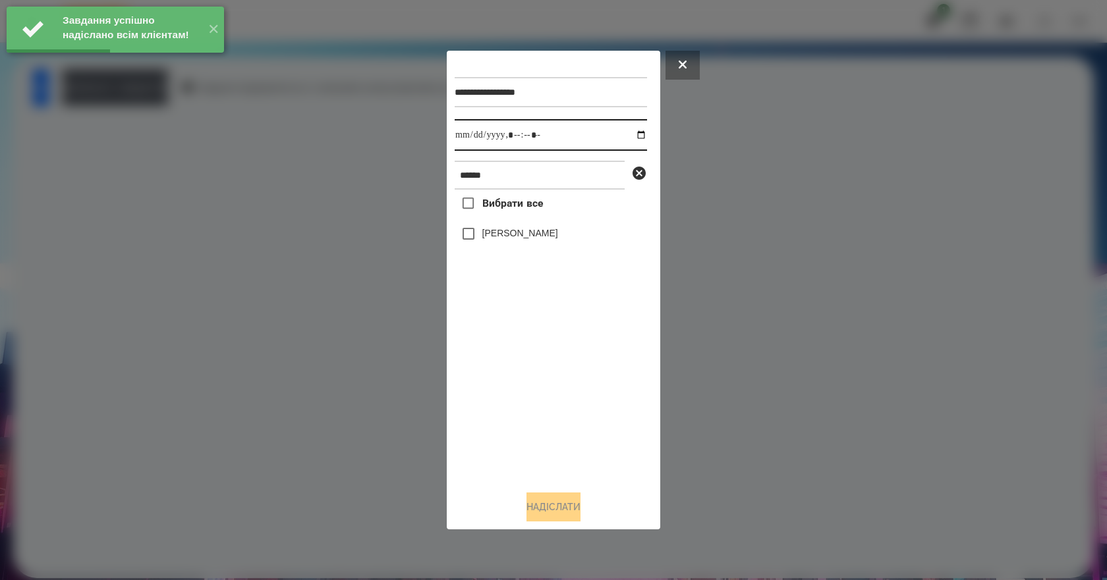
click at [632, 134] on input "datetime-local" at bounding box center [551, 135] width 192 height 32
type input "**********"
drag, startPoint x: 521, startPoint y: 373, endPoint x: 524, endPoint y: 352, distance: 20.7
click at [521, 368] on div "Вибрати все [PERSON_NAME]" at bounding box center [551, 335] width 192 height 291
click at [543, 233] on label "[PERSON_NAME]" at bounding box center [520, 233] width 76 height 13
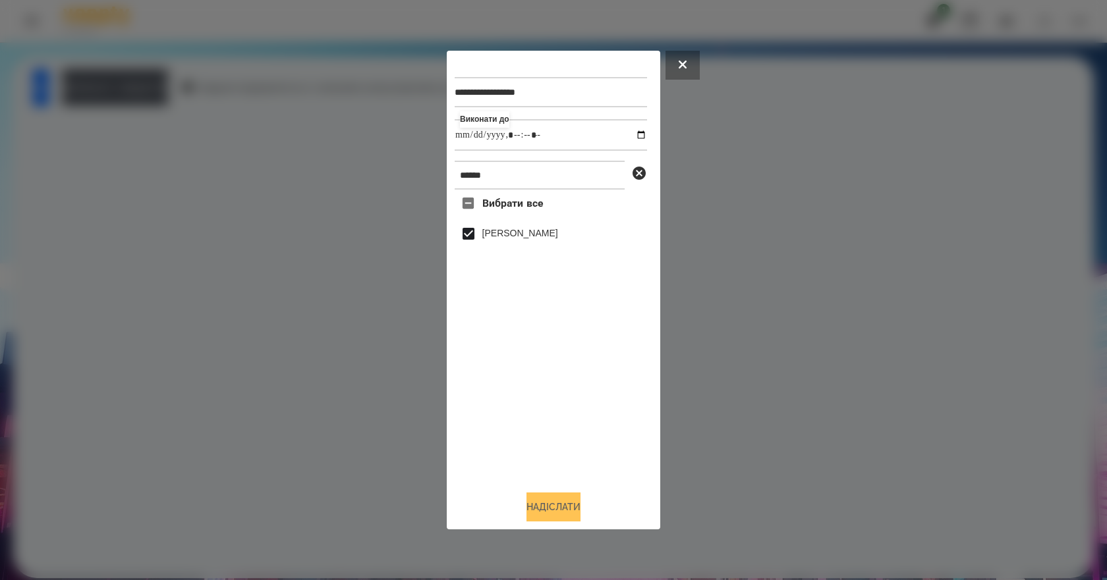
click at [570, 507] on button "Надіслати" at bounding box center [553, 507] width 54 height 29
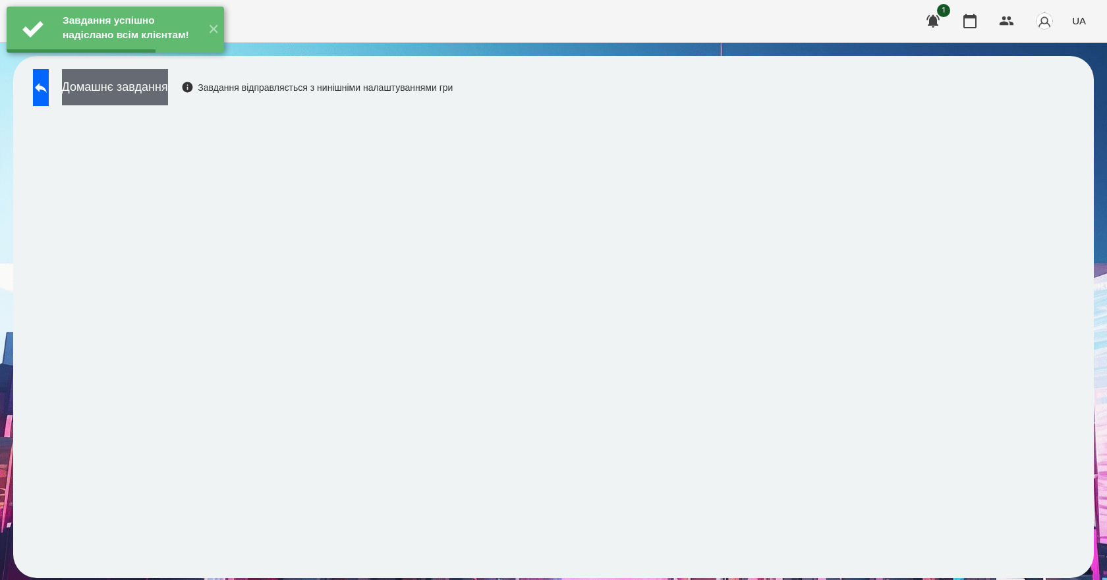
click at [168, 96] on button "Домашнє завдання" at bounding box center [115, 87] width 106 height 36
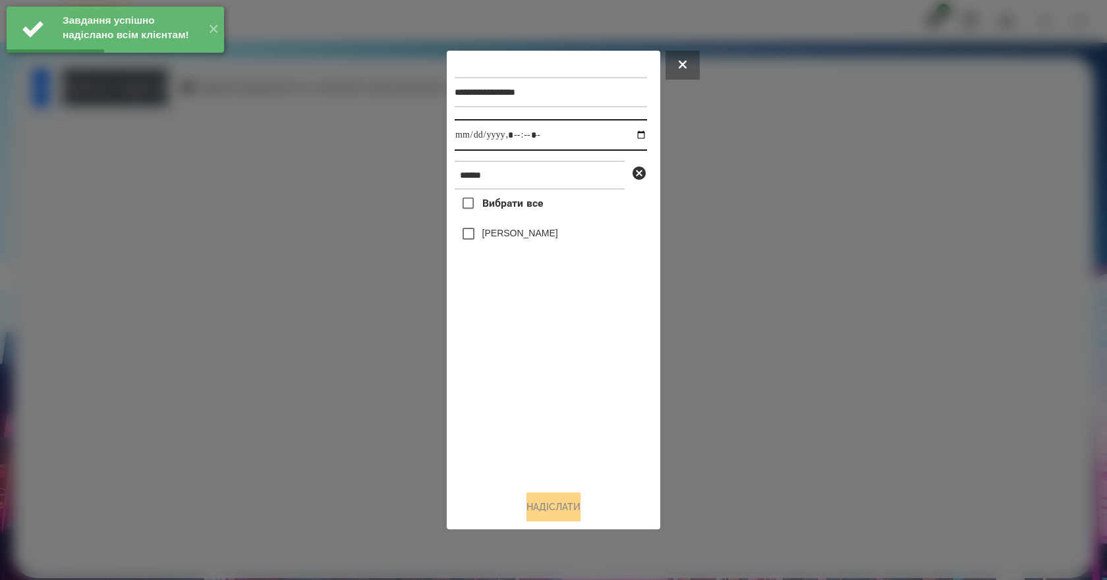
click at [629, 134] on input "datetime-local" at bounding box center [551, 135] width 192 height 32
type input "**********"
drag, startPoint x: 526, startPoint y: 393, endPoint x: 532, endPoint y: 328, distance: 64.8
click at [526, 389] on div "Вибрати все [PERSON_NAME]" at bounding box center [551, 335] width 192 height 291
click at [535, 233] on label "[PERSON_NAME]" at bounding box center [520, 233] width 76 height 13
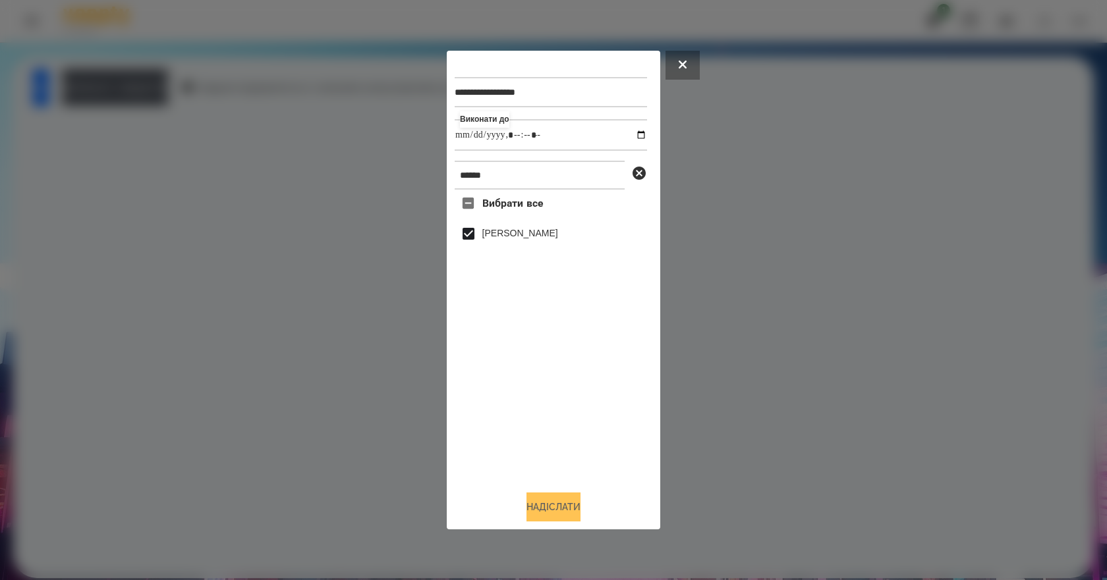
click at [554, 508] on button "Надіслати" at bounding box center [553, 507] width 54 height 29
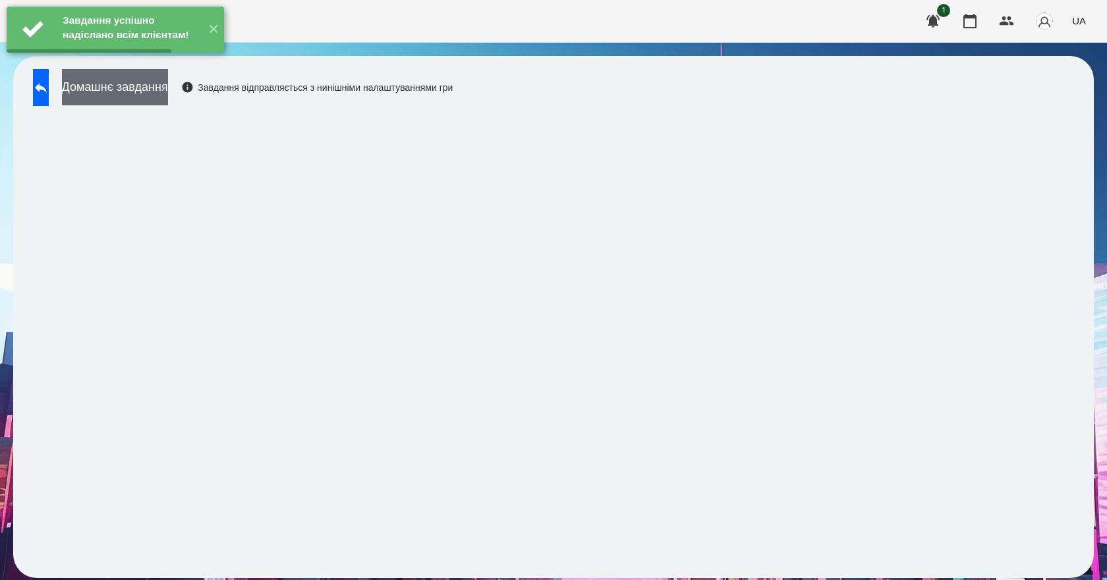
click at [168, 94] on button "Домашнє завдання" at bounding box center [115, 87] width 106 height 36
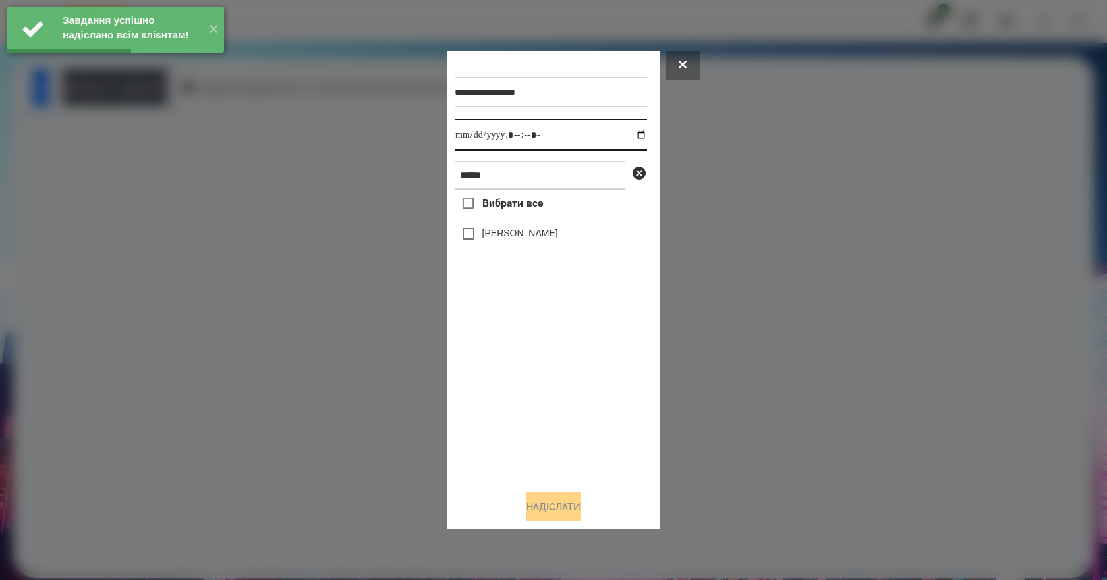
click at [626, 137] on input "datetime-local" at bounding box center [551, 135] width 192 height 32
type input "**********"
drag, startPoint x: 529, startPoint y: 405, endPoint x: 528, endPoint y: 271, distance: 133.7
click at [528, 401] on div "Вибрати все [PERSON_NAME]" at bounding box center [551, 335] width 192 height 291
click at [514, 235] on label "[PERSON_NAME]" at bounding box center [520, 233] width 76 height 13
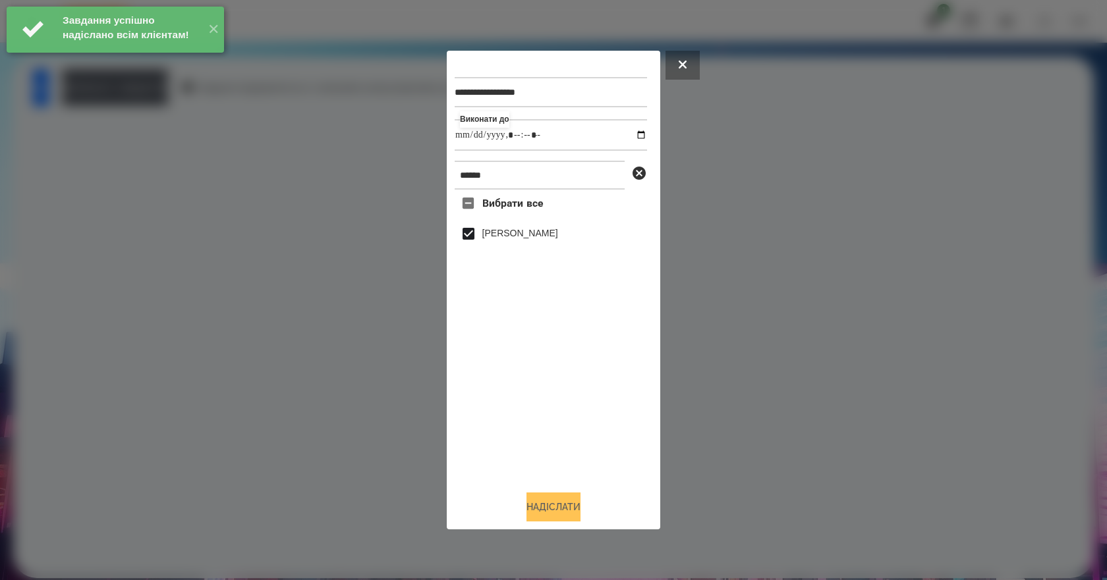
click at [542, 508] on button "Надіслати" at bounding box center [553, 507] width 54 height 29
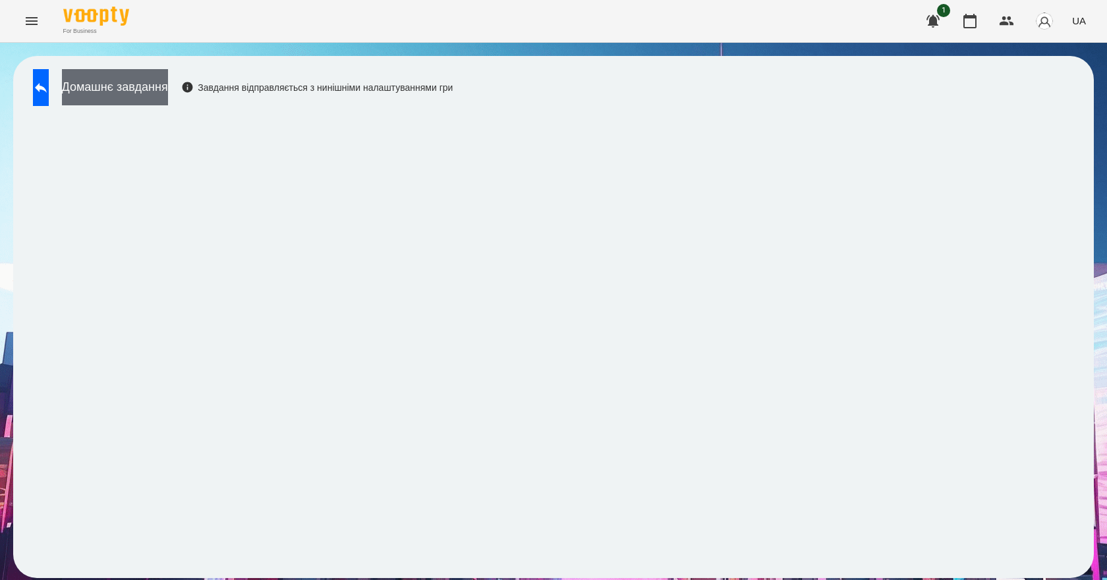
click at [158, 88] on button "Домашнє завдання" at bounding box center [115, 87] width 106 height 36
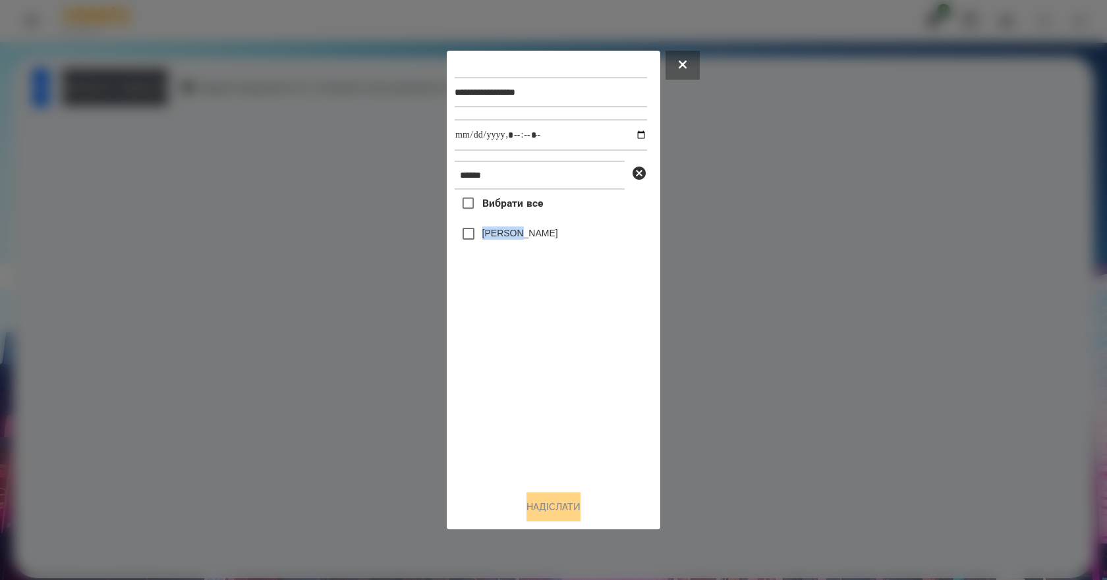
click at [520, 229] on div "[PERSON_NAME]" at bounding box center [551, 234] width 192 height 28
click at [520, 229] on label "[PERSON_NAME]" at bounding box center [520, 233] width 76 height 13
click at [549, 516] on button "Надіслати" at bounding box center [553, 507] width 54 height 29
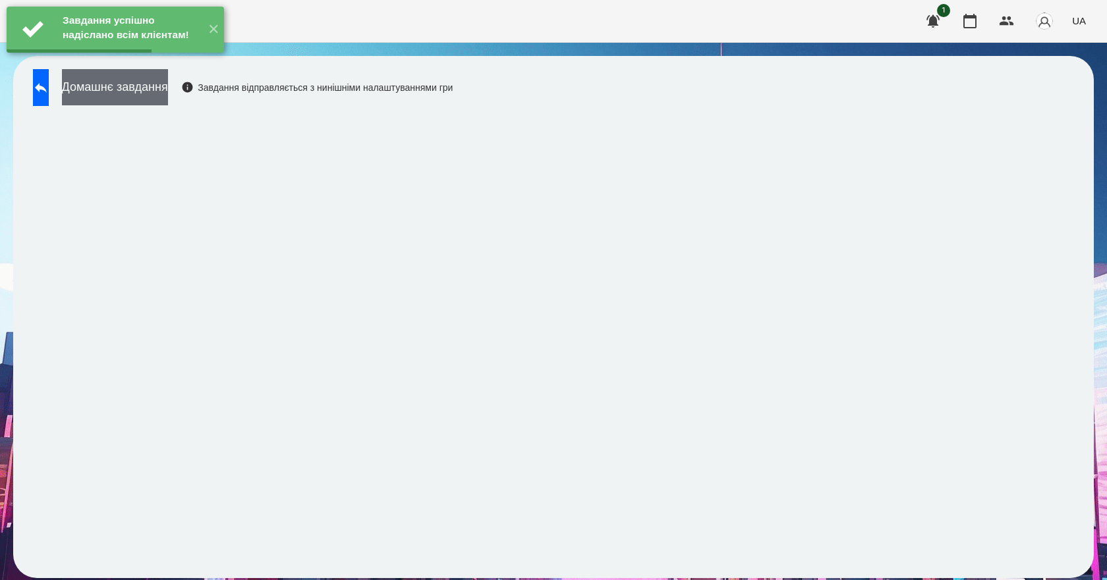
click at [155, 104] on button "Домашнє завдання" at bounding box center [115, 87] width 106 height 36
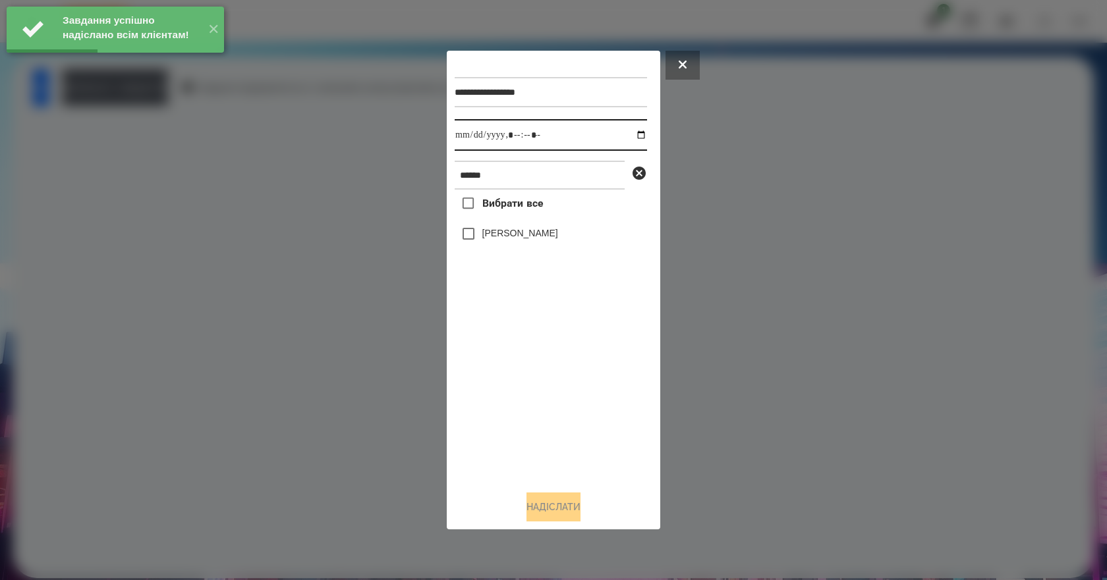
click at [628, 131] on input "datetime-local" at bounding box center [551, 135] width 192 height 32
type input "**********"
click at [562, 406] on div "Вибрати все [PERSON_NAME]" at bounding box center [551, 335] width 192 height 291
click at [520, 238] on label "[PERSON_NAME]" at bounding box center [520, 233] width 76 height 13
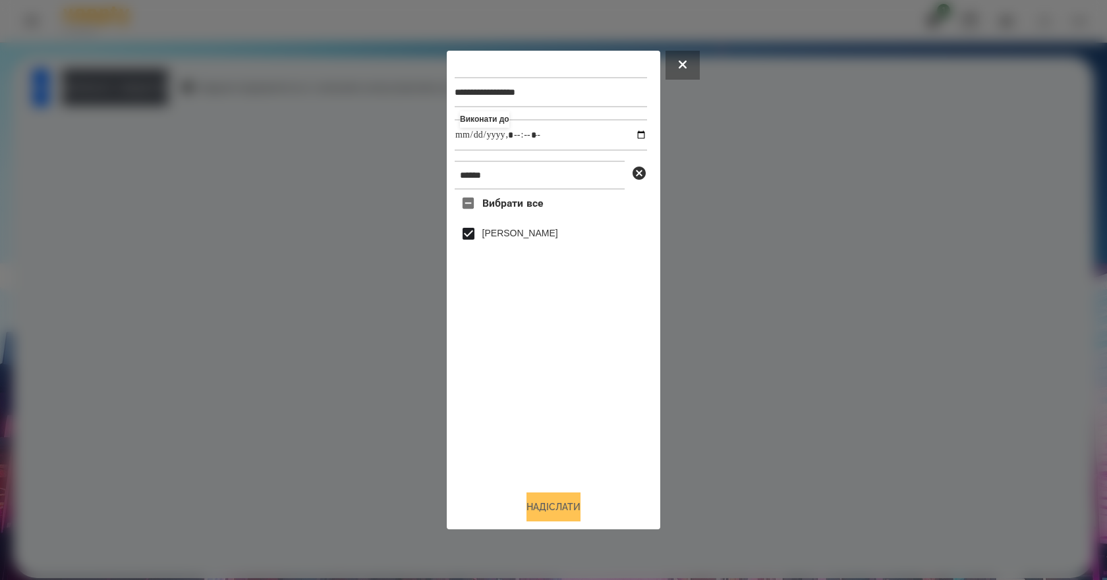
click at [547, 514] on button "Надіслати" at bounding box center [553, 507] width 54 height 29
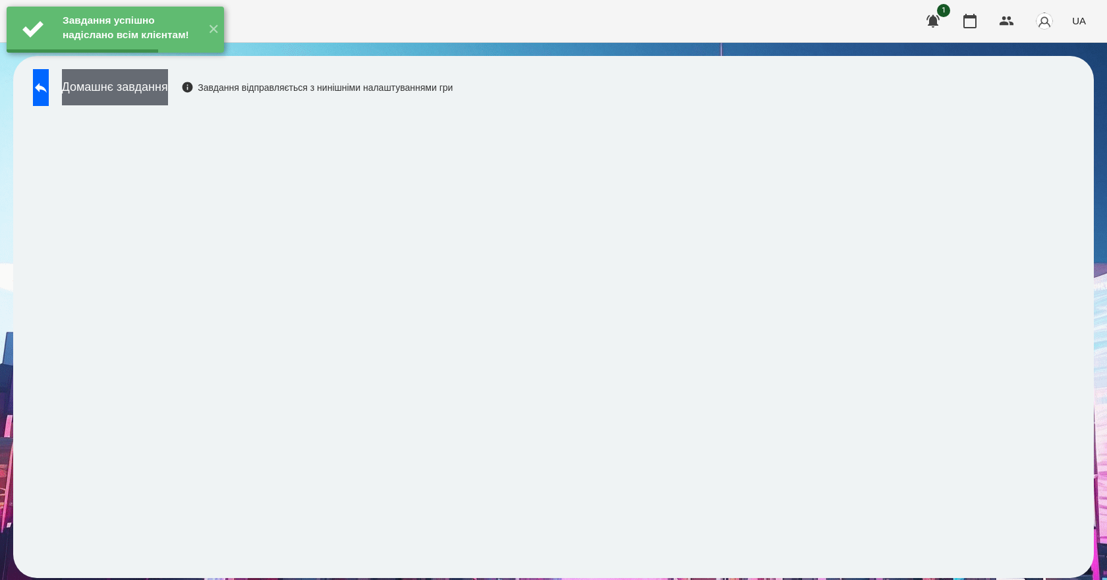
click at [162, 103] on button "Домашнє завдання" at bounding box center [115, 87] width 106 height 36
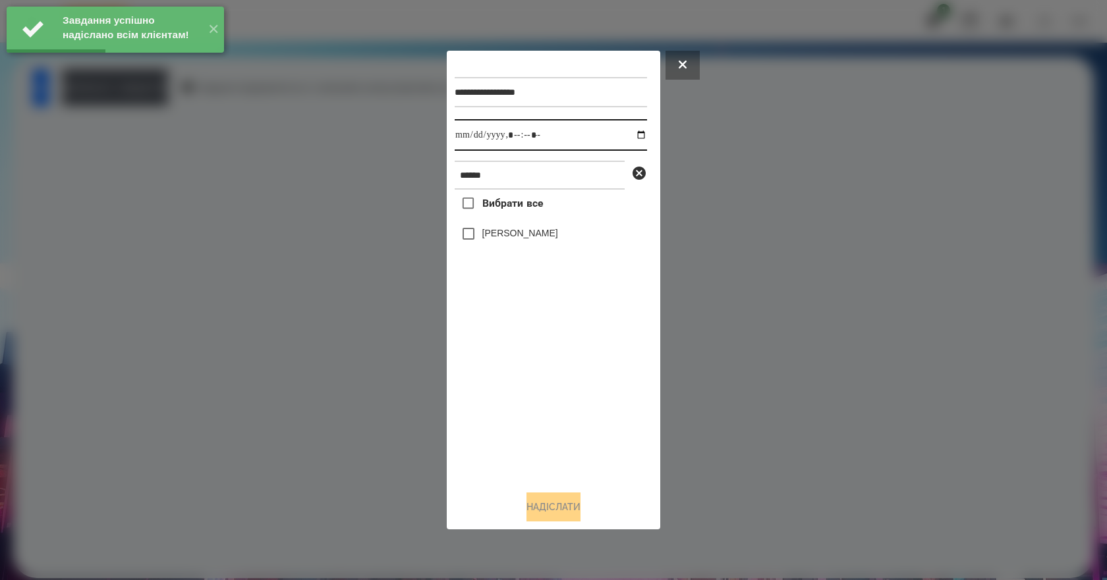
click at [628, 134] on input "datetime-local" at bounding box center [551, 135] width 192 height 32
click at [629, 134] on input "datetime-local" at bounding box center [551, 135] width 192 height 32
type input "**********"
drag, startPoint x: 572, startPoint y: 431, endPoint x: 544, endPoint y: 348, distance: 87.7
click at [572, 428] on div "Вибрати все [PERSON_NAME]" at bounding box center [551, 335] width 192 height 291
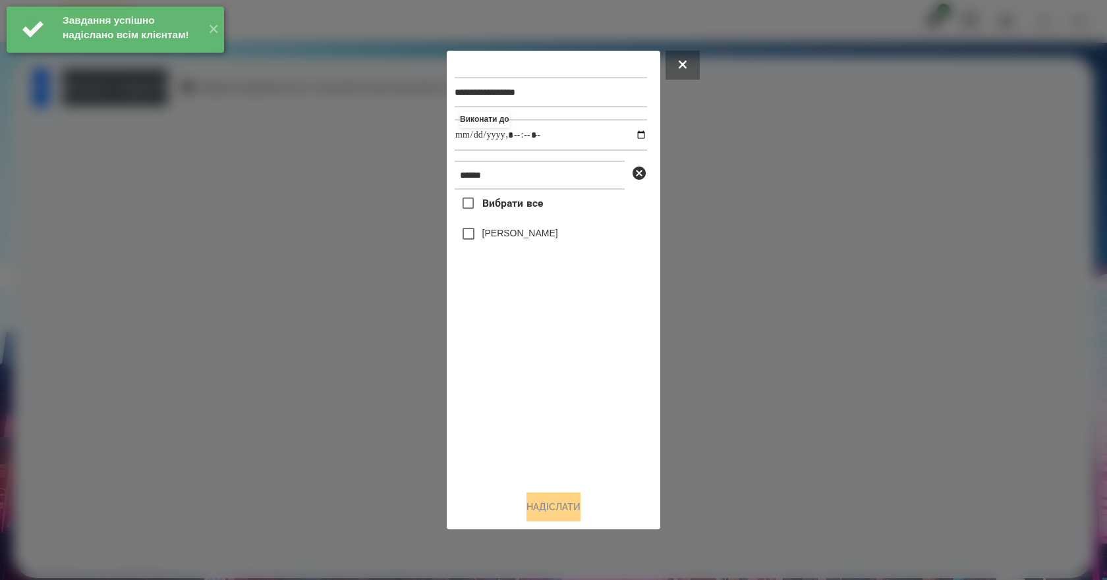
click at [485, 236] on label "[PERSON_NAME]" at bounding box center [520, 233] width 76 height 13
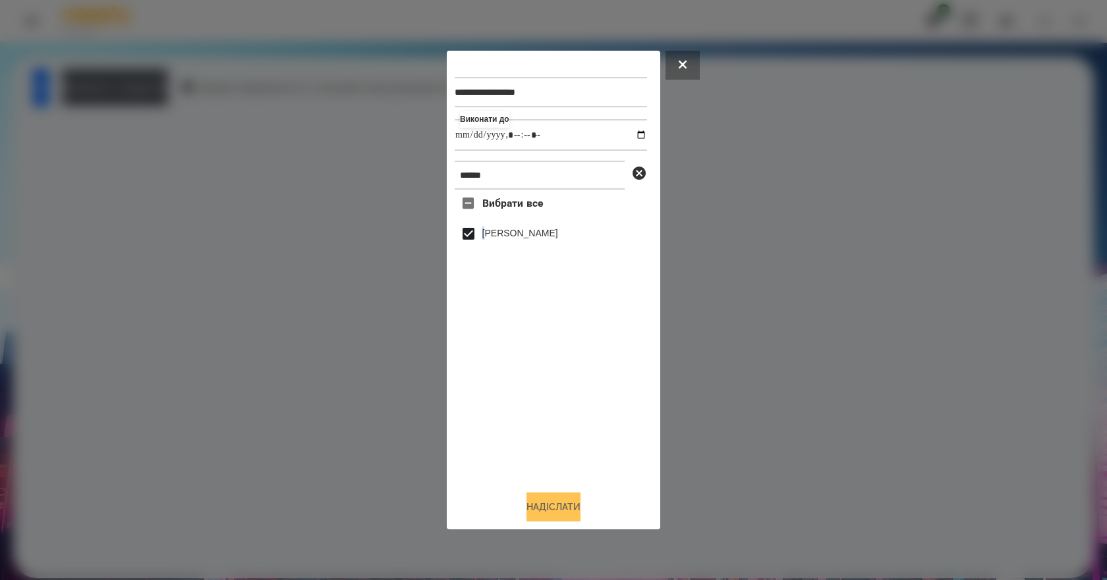
click at [557, 518] on button "Надіслати" at bounding box center [553, 507] width 54 height 29
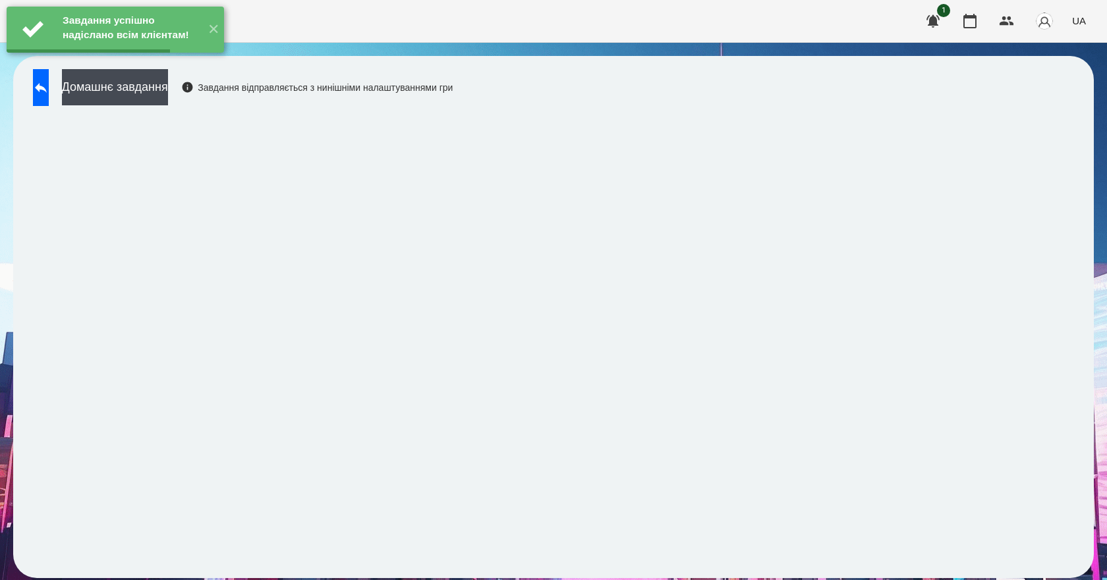
click at [168, 92] on button "Домашнє завдання" at bounding box center [115, 87] width 106 height 36
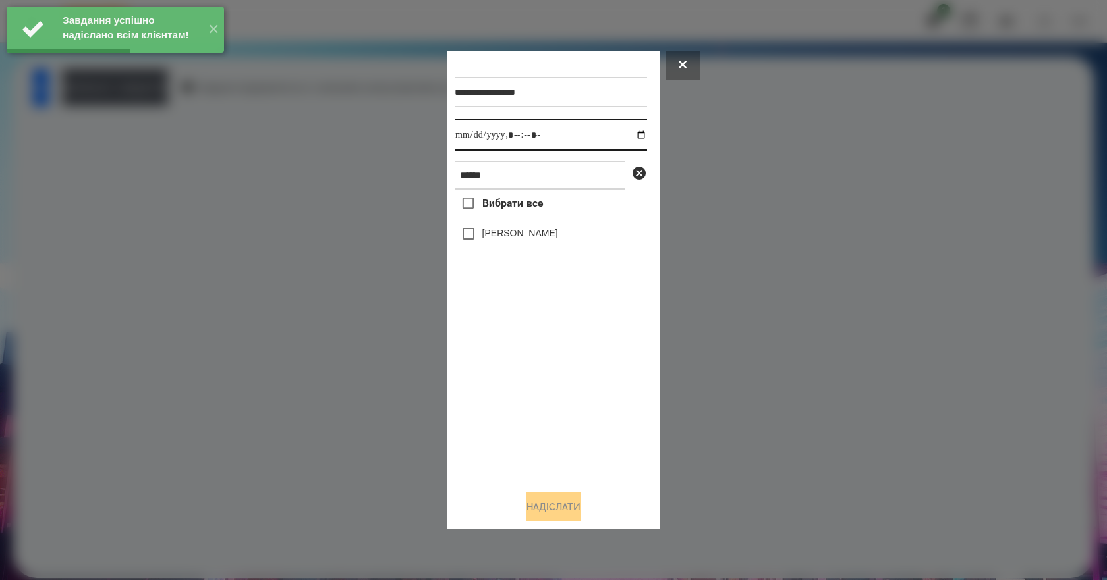
click at [634, 138] on input "datetime-local" at bounding box center [551, 135] width 192 height 32
type input "**********"
drag, startPoint x: 562, startPoint y: 386, endPoint x: 542, endPoint y: 354, distance: 37.8
click at [559, 382] on div "Вибрати все [PERSON_NAME]" at bounding box center [551, 335] width 192 height 291
click at [500, 240] on label "[PERSON_NAME]" at bounding box center [520, 233] width 76 height 13
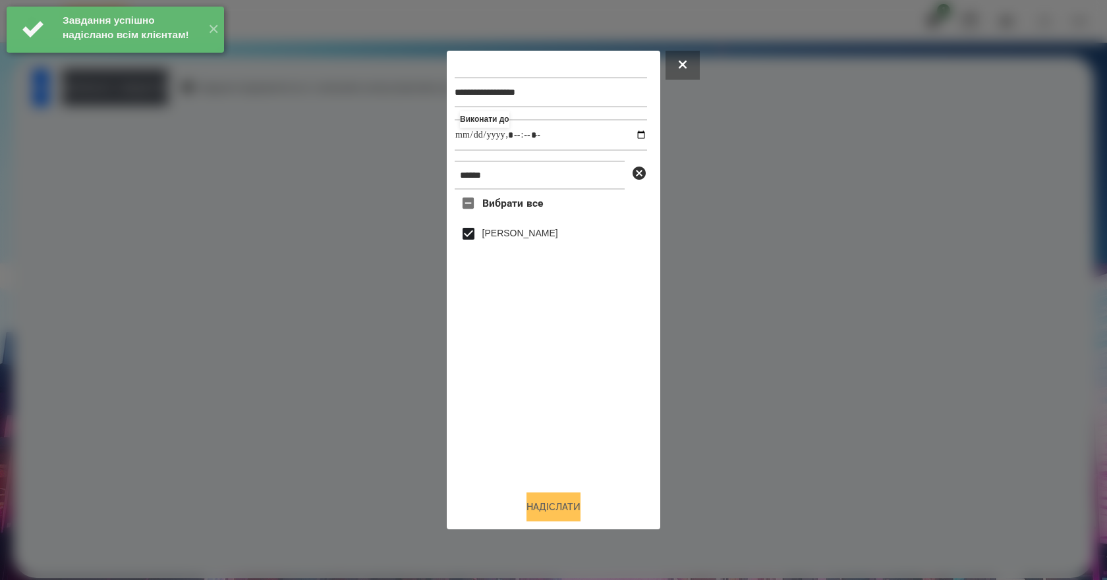
click at [555, 516] on button "Надіслати" at bounding box center [553, 507] width 54 height 29
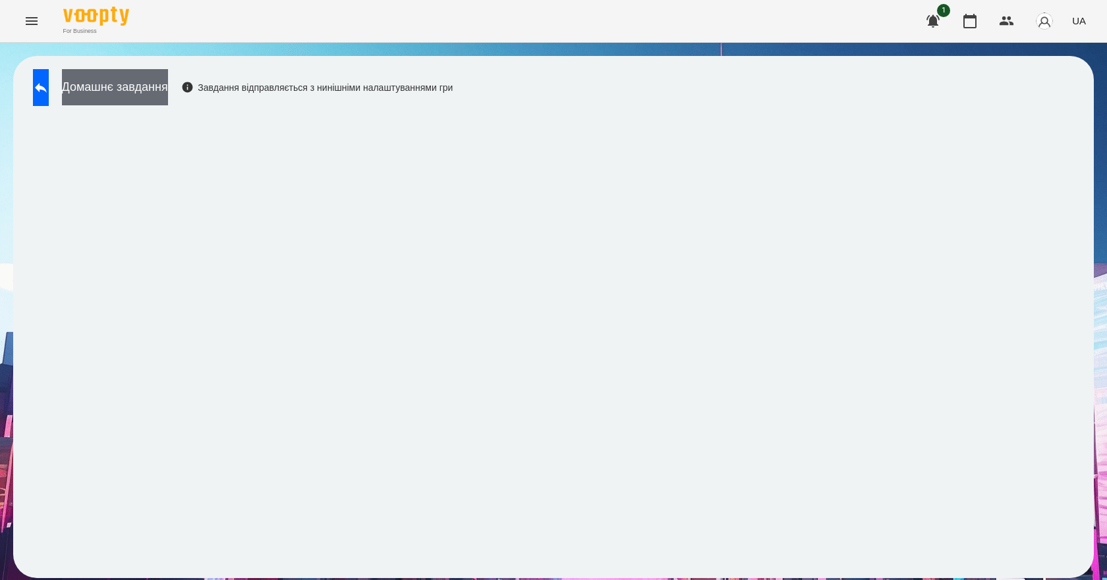
click at [168, 81] on button "Домашнє завдання" at bounding box center [115, 87] width 106 height 36
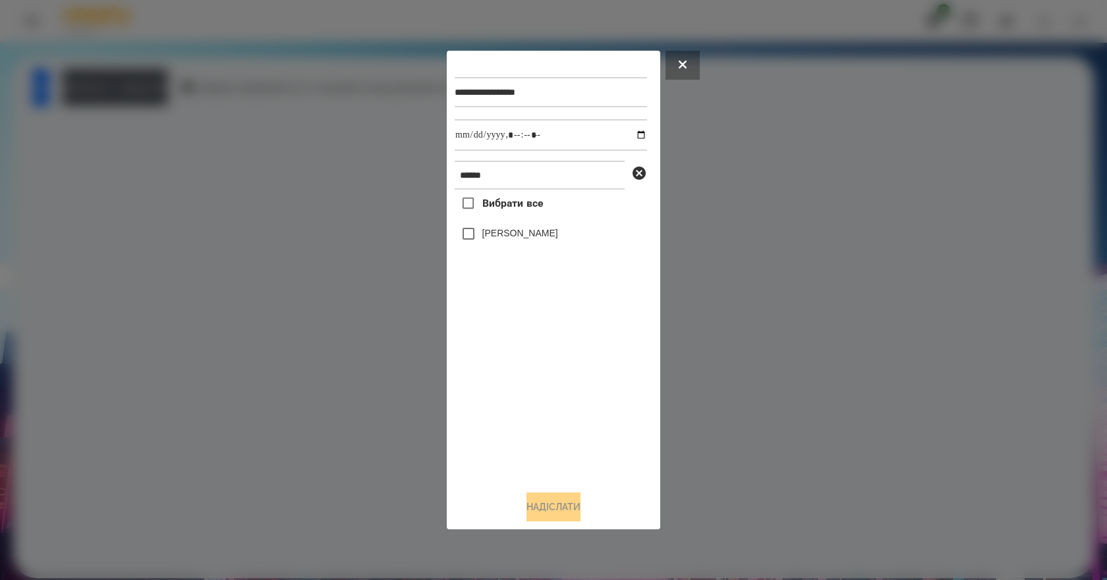
click at [514, 236] on label "[PERSON_NAME]" at bounding box center [520, 233] width 76 height 13
click at [572, 516] on button "Надіслати" at bounding box center [553, 507] width 54 height 29
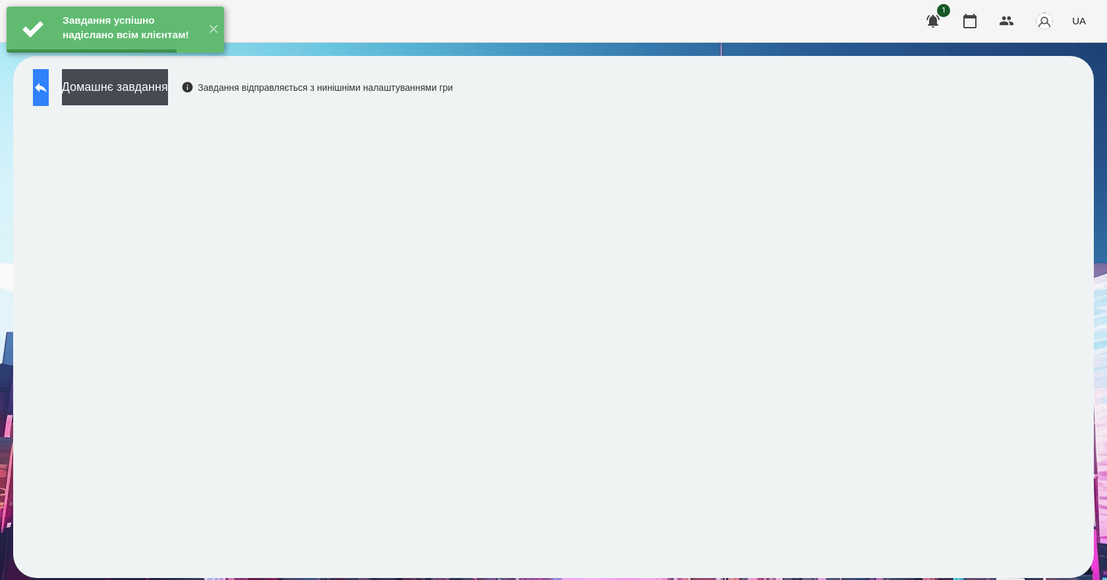
click at [49, 95] on icon at bounding box center [41, 88] width 16 height 16
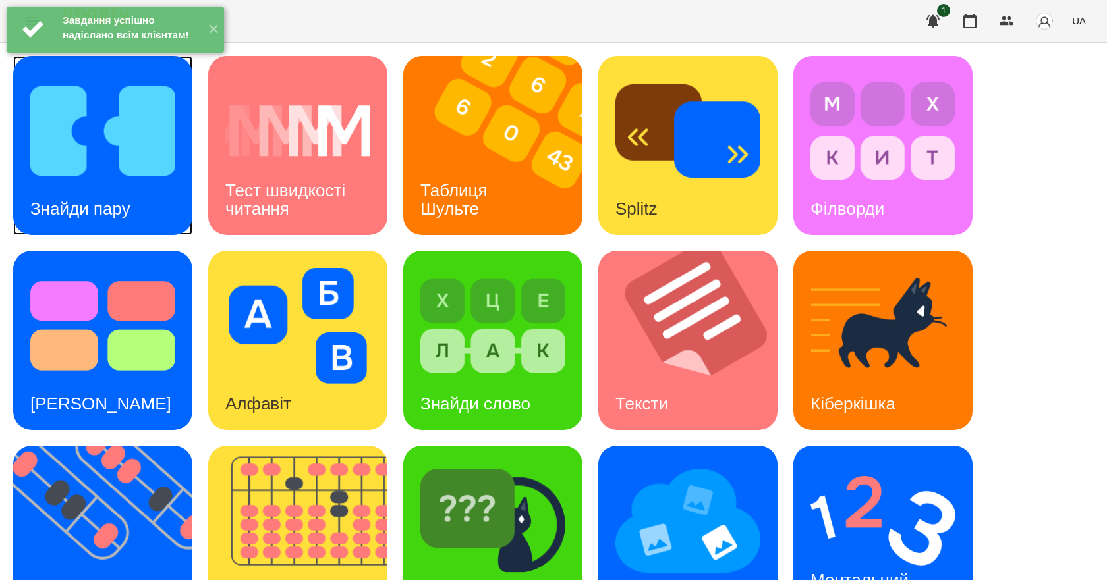
click at [126, 181] on img at bounding box center [102, 131] width 145 height 116
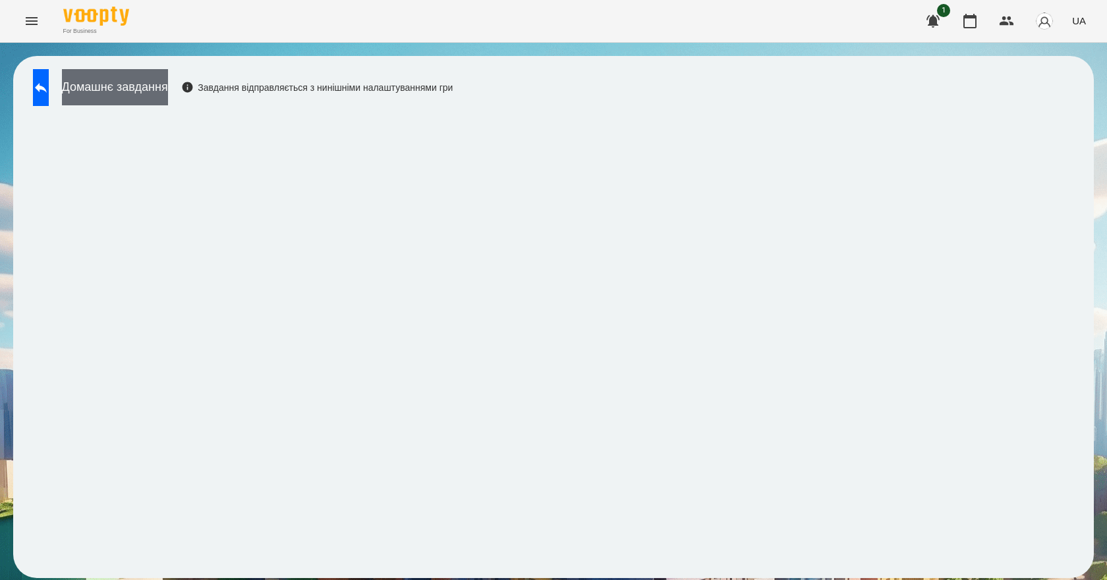
click at [168, 99] on button "Домашнє завдання" at bounding box center [115, 87] width 106 height 36
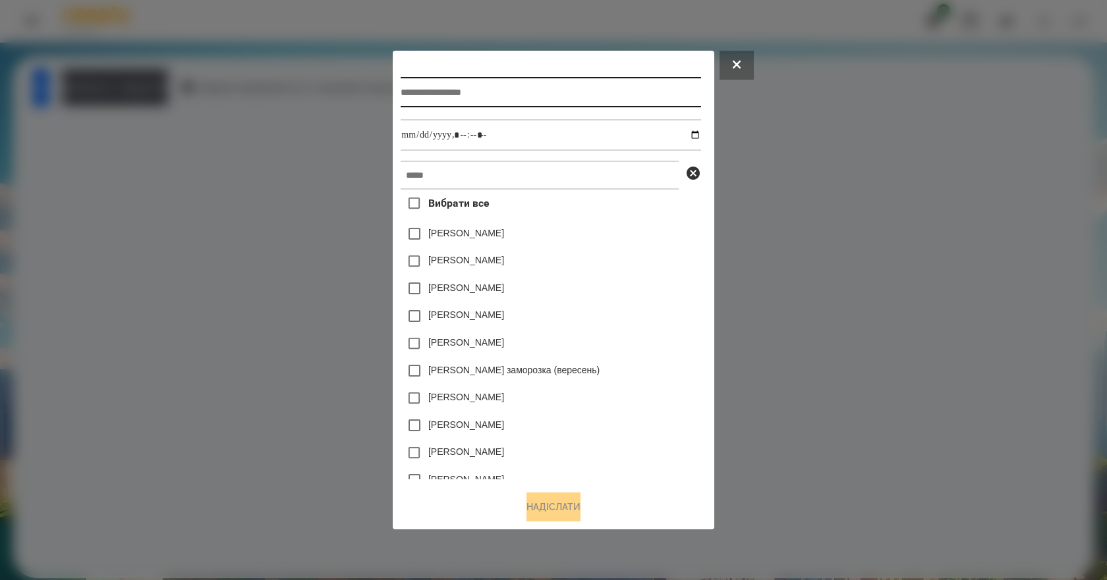
click at [554, 79] on input "text" at bounding box center [551, 92] width 300 height 30
type input "**********"
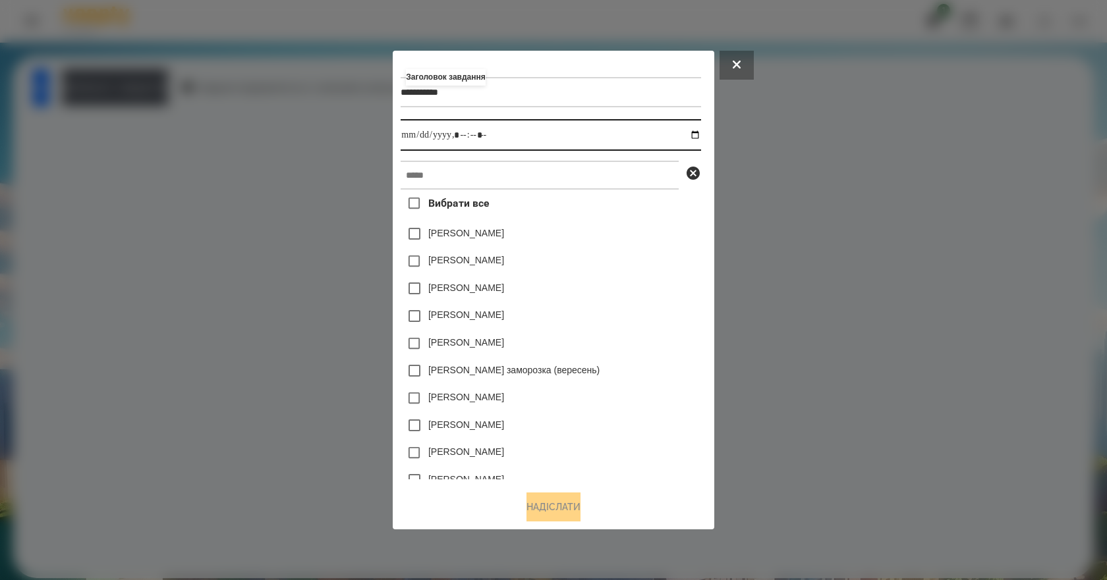
click at [700, 136] on input "datetime-local" at bounding box center [551, 135] width 300 height 32
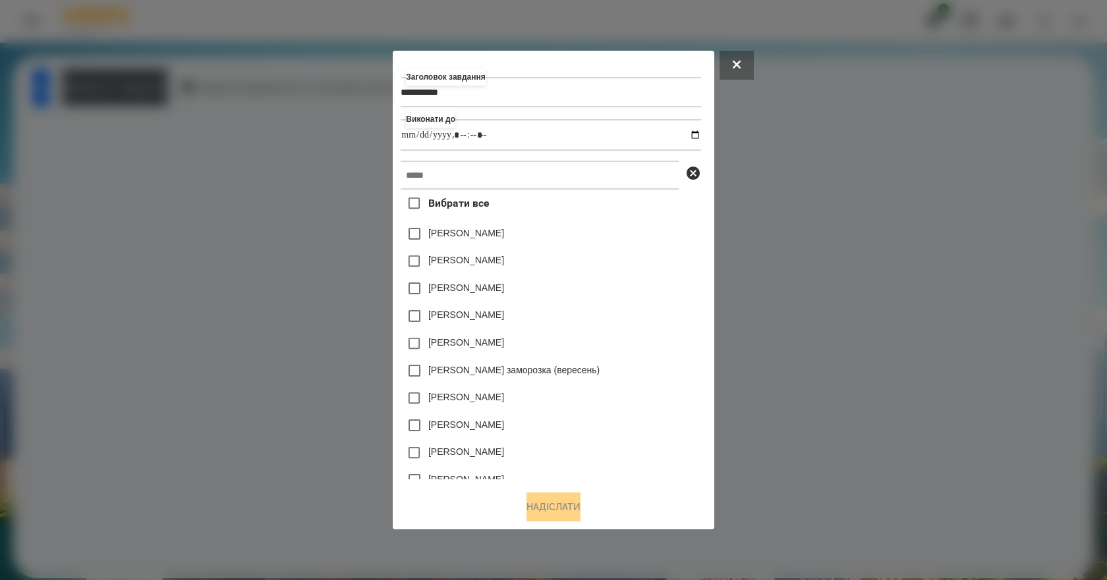
type input "**********"
click at [638, 299] on div "[PERSON_NAME]" at bounding box center [551, 289] width 300 height 28
click at [484, 177] on input "text" at bounding box center [540, 175] width 278 height 29
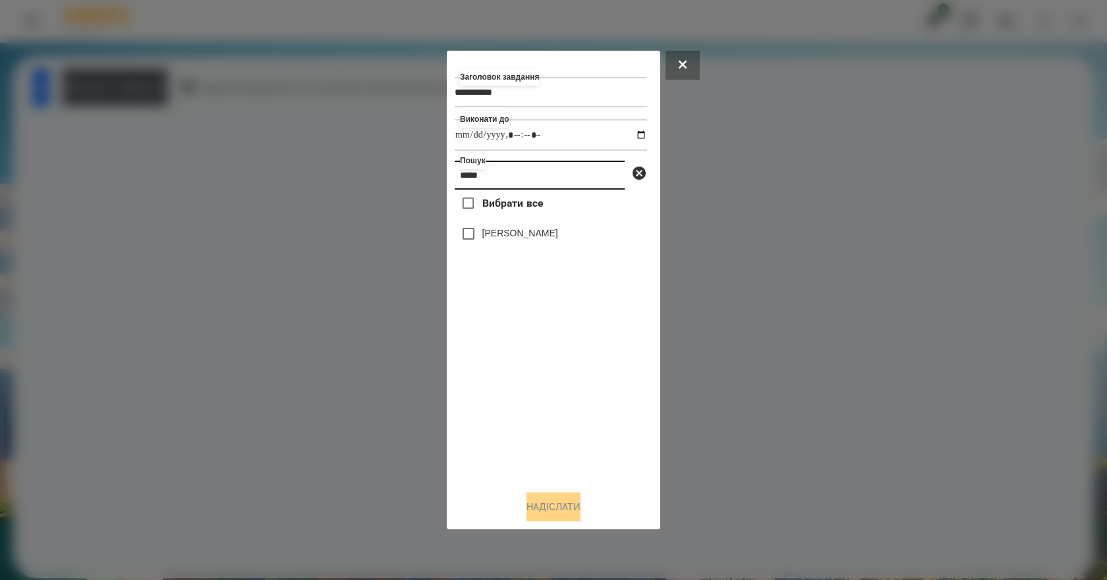
type input "*****"
click at [558, 240] on label "[PERSON_NAME]" at bounding box center [520, 233] width 76 height 13
click at [567, 505] on button "Надіслати" at bounding box center [553, 507] width 54 height 29
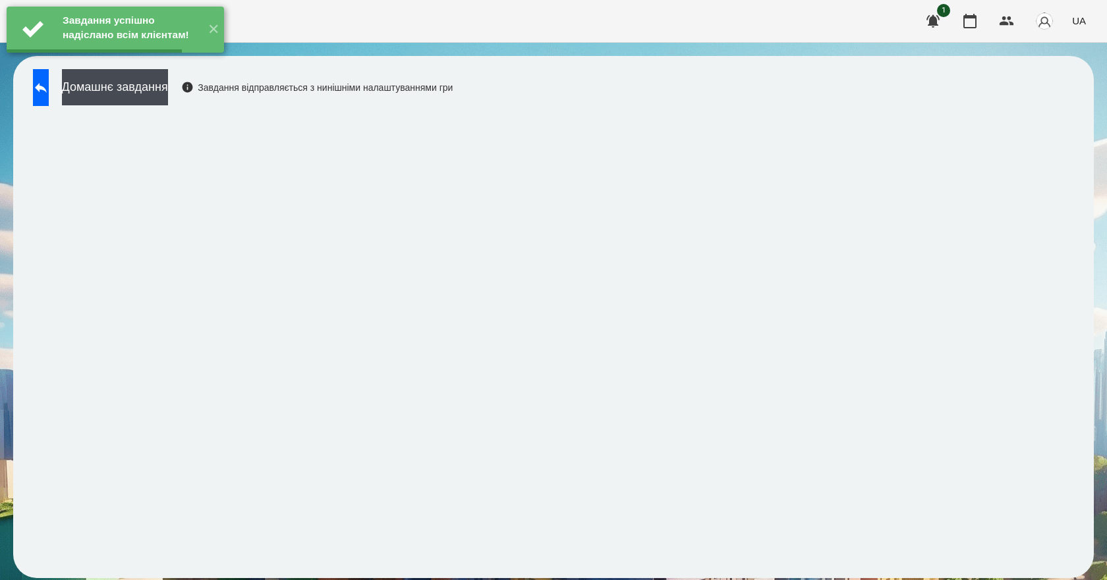
click at [157, 94] on button "Домашнє завдання" at bounding box center [115, 87] width 106 height 36
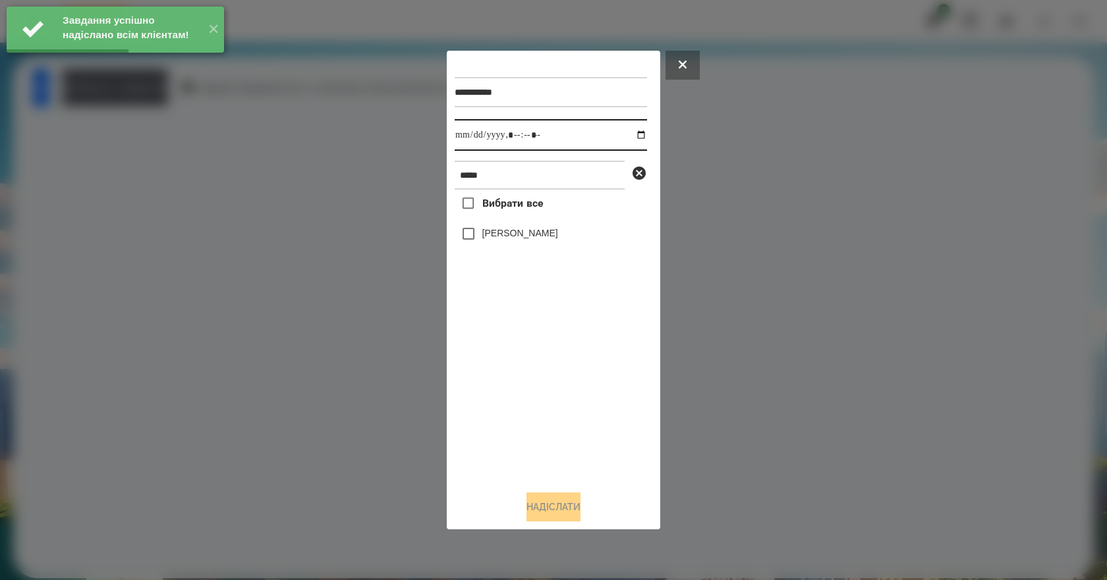
click at [634, 135] on input "datetime-local" at bounding box center [551, 135] width 192 height 32
type input "**********"
drag, startPoint x: 505, startPoint y: 364, endPoint x: 525, endPoint y: 263, distance: 103.4
click at [505, 364] on div "Вибрати все [PERSON_NAME]" at bounding box center [551, 335] width 192 height 291
click at [525, 240] on label "[PERSON_NAME]" at bounding box center [520, 233] width 76 height 13
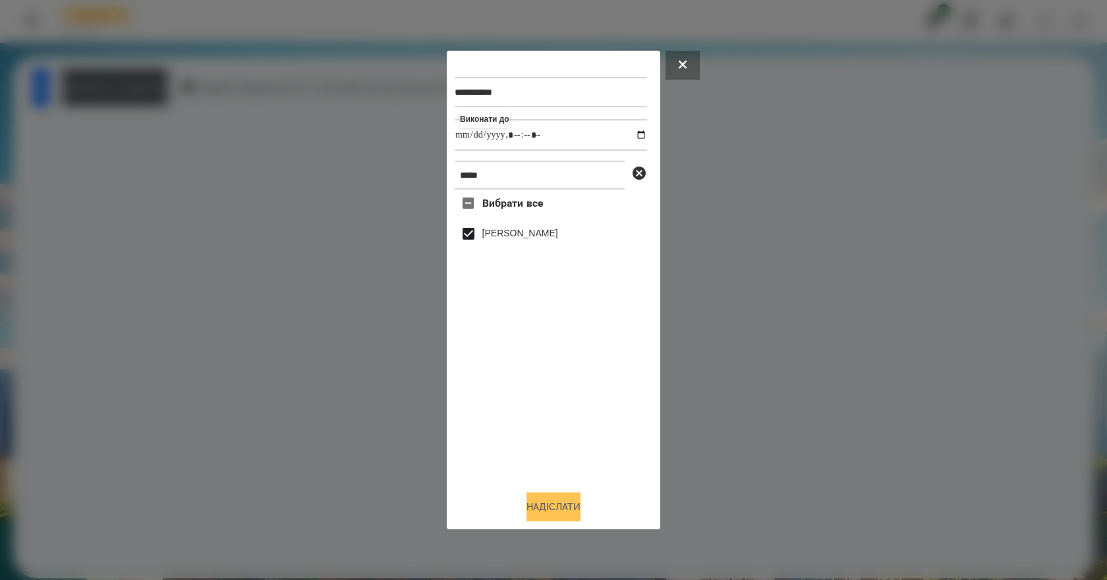
click at [555, 505] on button "Надіслати" at bounding box center [553, 507] width 54 height 29
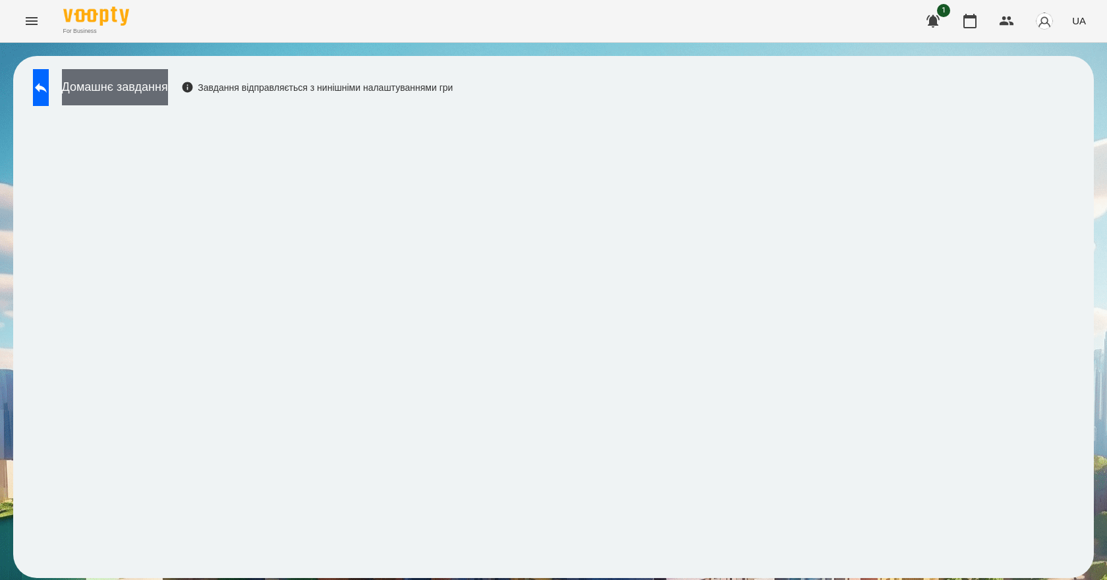
click at [145, 91] on button "Домашнє завдання" at bounding box center [115, 87] width 106 height 36
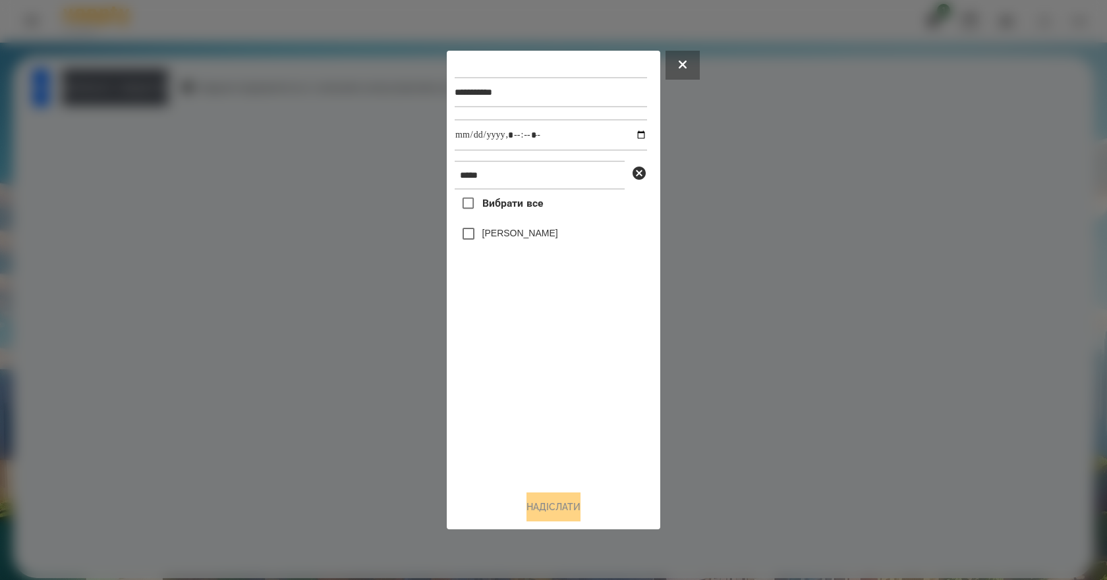
click at [505, 238] on label "[PERSON_NAME]" at bounding box center [520, 233] width 76 height 13
drag, startPoint x: 559, startPoint y: 495, endPoint x: 558, endPoint y: 503, distance: 7.3
click at [558, 503] on button "Надіслати" at bounding box center [553, 507] width 54 height 29
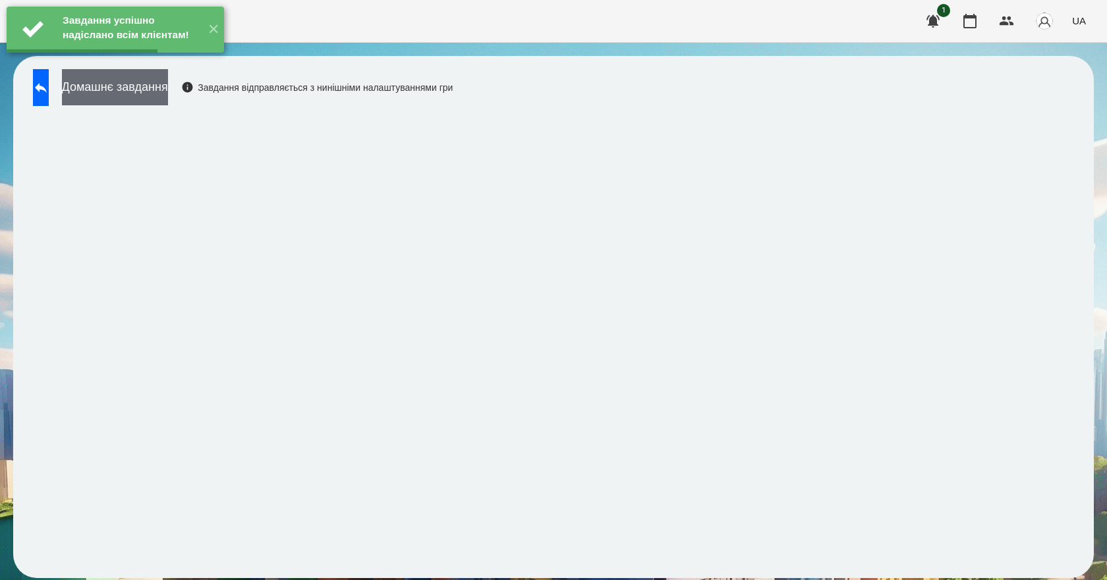
click at [168, 92] on button "Домашнє завдання" at bounding box center [115, 87] width 106 height 36
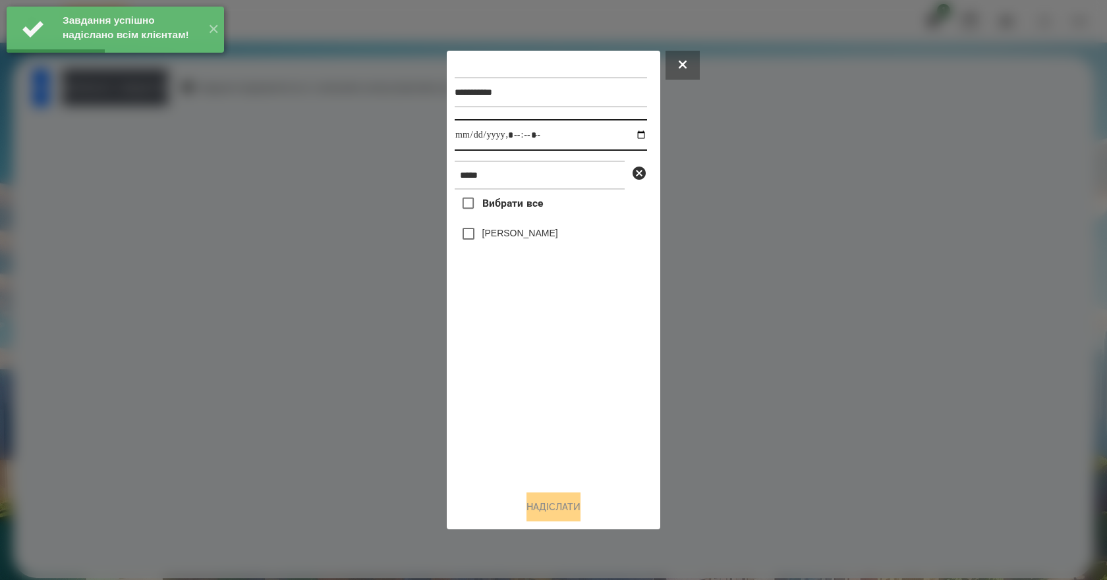
click at [631, 131] on input "datetime-local" at bounding box center [551, 135] width 192 height 32
type input "**********"
drag, startPoint x: 510, startPoint y: 403, endPoint x: 511, endPoint y: 397, distance: 6.7
click at [511, 397] on div "Вибрати все [PERSON_NAME]" at bounding box center [551, 335] width 192 height 291
click at [531, 231] on label "[PERSON_NAME]" at bounding box center [520, 233] width 76 height 13
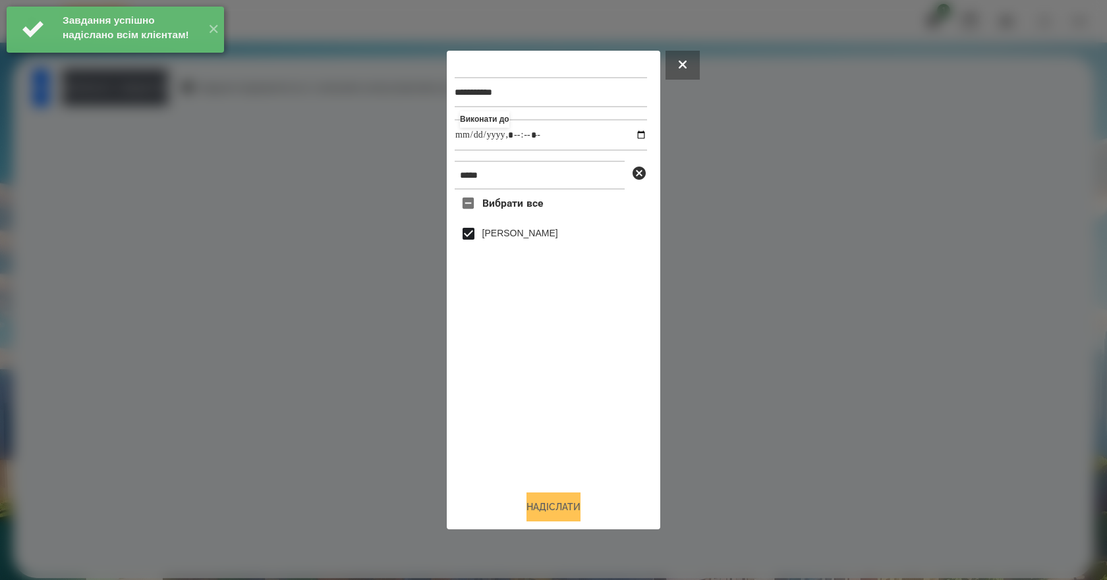
click at [551, 516] on button "Надіслати" at bounding box center [553, 507] width 54 height 29
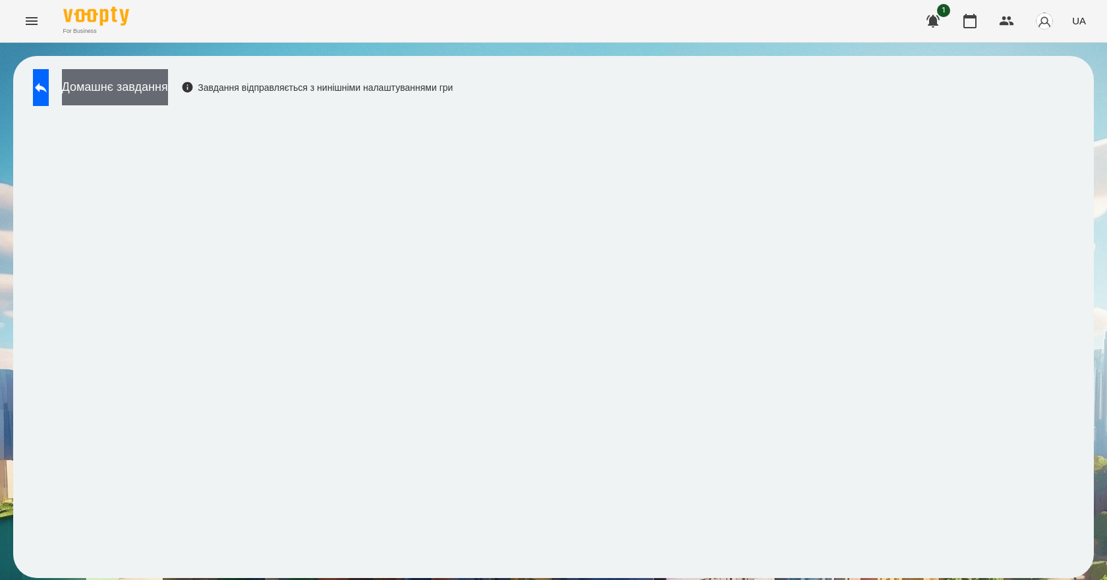
click at [168, 82] on button "Домашнє завдання" at bounding box center [115, 87] width 106 height 36
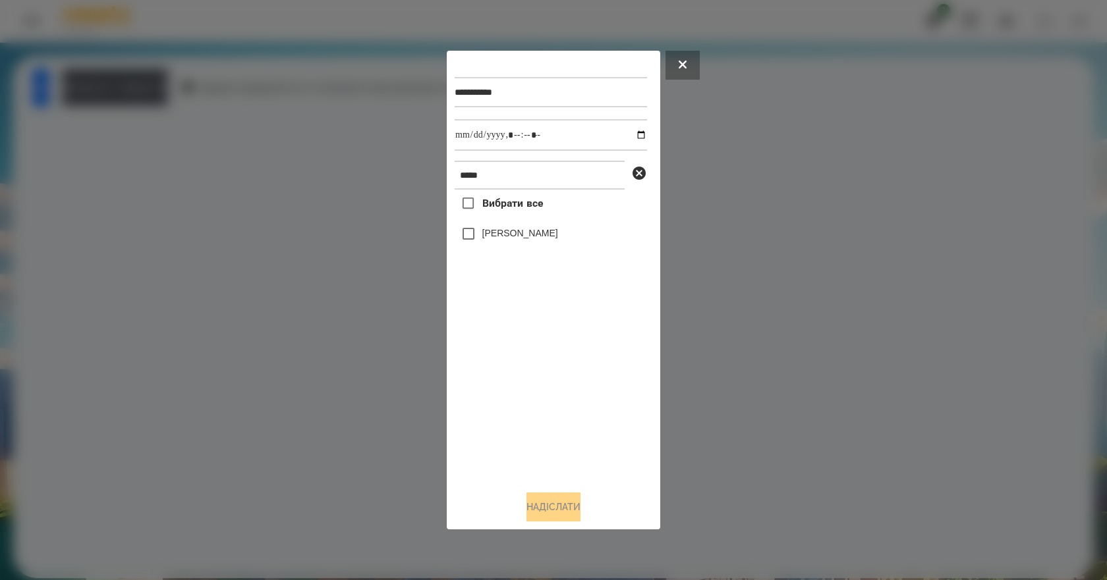
click at [561, 245] on div "[PERSON_NAME]" at bounding box center [551, 234] width 192 height 28
click at [558, 240] on label "[PERSON_NAME]" at bounding box center [520, 233] width 76 height 13
click at [553, 504] on button "Надіслати" at bounding box center [553, 507] width 54 height 29
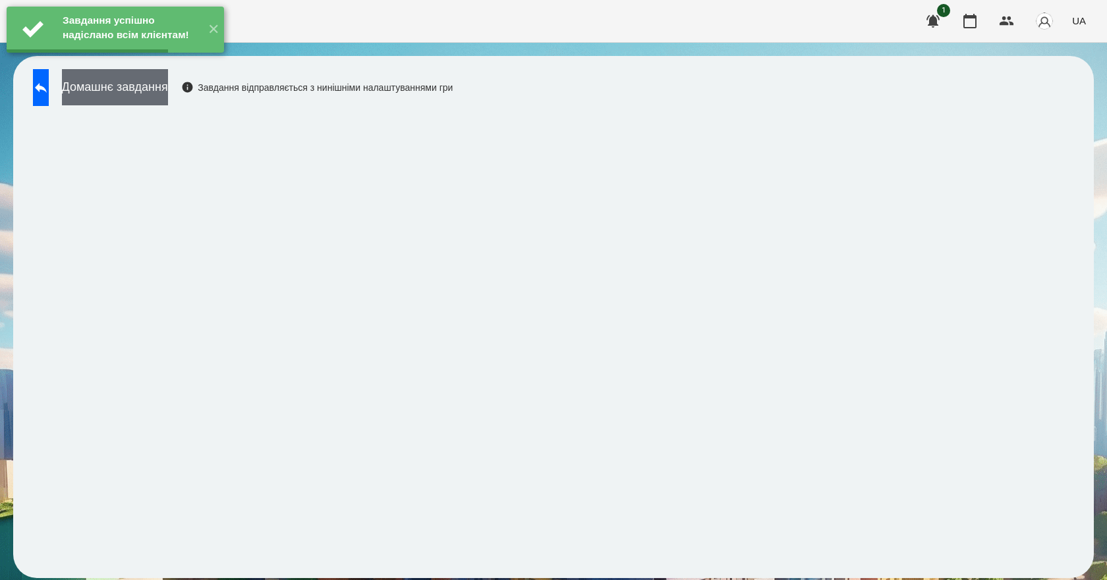
click at [131, 87] on button "Домашнє завдання" at bounding box center [115, 87] width 106 height 36
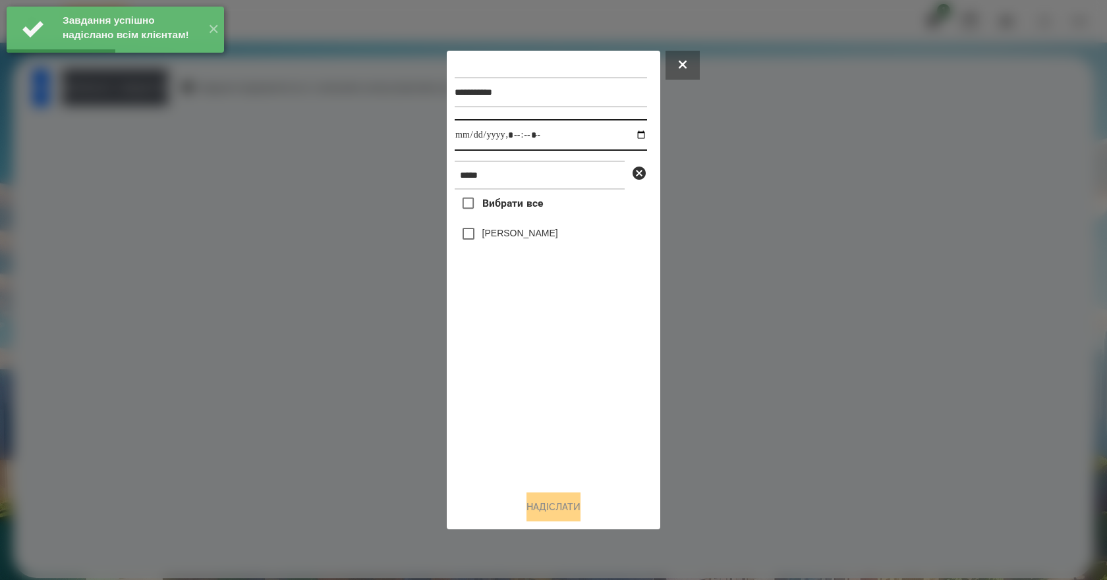
click at [630, 136] on input "datetime-local" at bounding box center [551, 135] width 192 height 32
type input "**********"
click at [529, 393] on div "Вибрати все [PERSON_NAME]" at bounding box center [551, 335] width 192 height 291
click at [514, 237] on label "[PERSON_NAME]" at bounding box center [520, 233] width 76 height 13
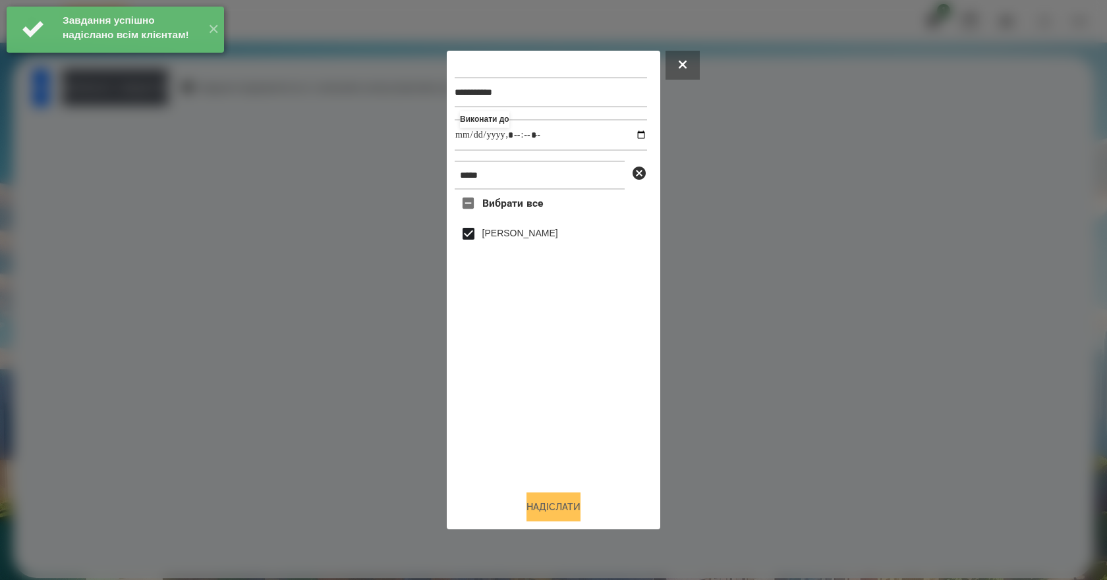
click at [539, 522] on button "Надіслати" at bounding box center [553, 507] width 54 height 29
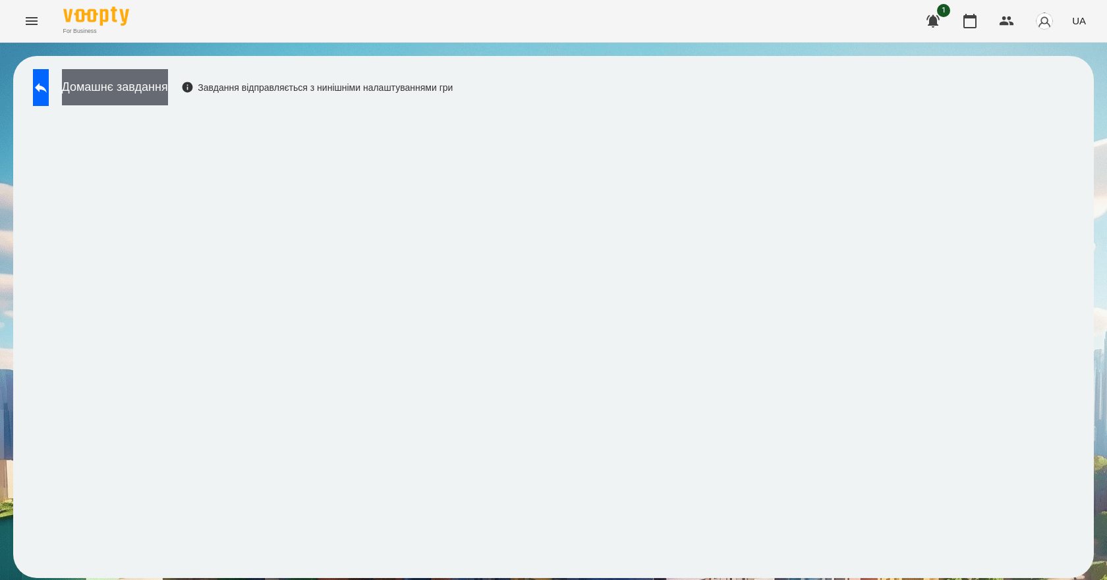
click at [167, 94] on button "Домашнє завдання" at bounding box center [115, 87] width 106 height 36
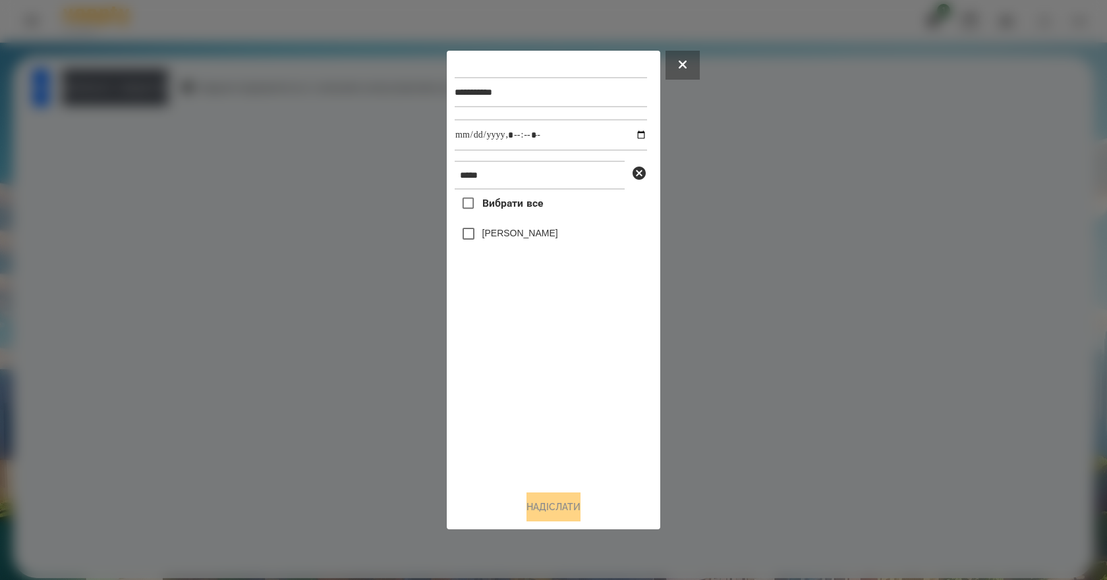
click at [564, 246] on div "[PERSON_NAME]" at bounding box center [551, 234] width 192 height 28
click at [558, 234] on label "[PERSON_NAME]" at bounding box center [520, 233] width 76 height 13
click at [558, 512] on button "Надіслати" at bounding box center [553, 507] width 54 height 29
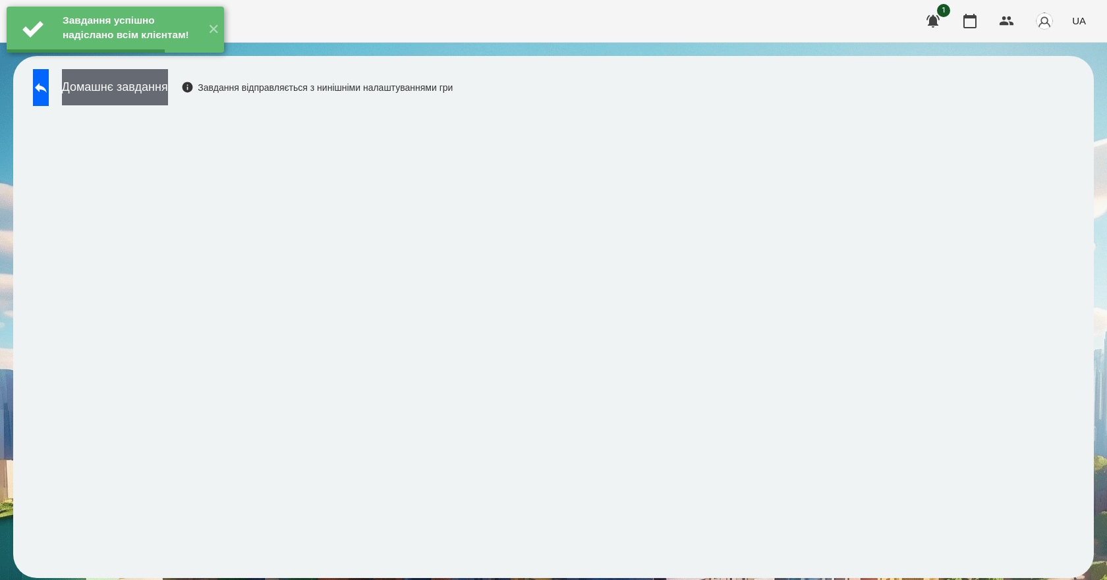
click at [117, 94] on button "Домашнє завдання" at bounding box center [115, 87] width 106 height 36
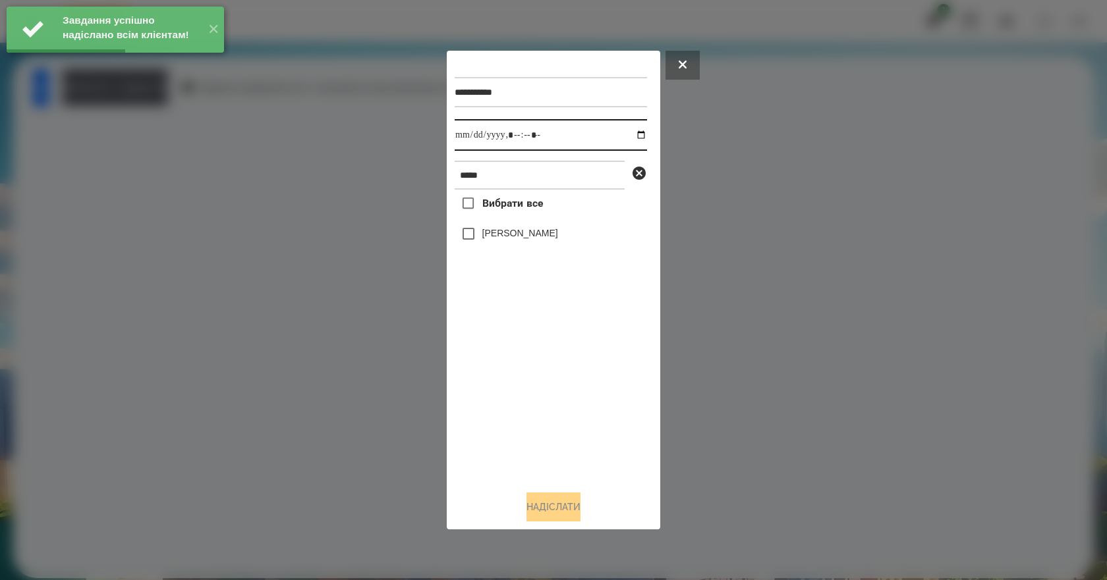
click at [630, 136] on input "datetime-local" at bounding box center [551, 135] width 192 height 32
type input "**********"
click at [570, 402] on div "Вибрати все [PERSON_NAME]" at bounding box center [551, 335] width 192 height 291
click at [497, 239] on label "[PERSON_NAME]" at bounding box center [520, 233] width 76 height 13
click at [499, 240] on label "[PERSON_NAME]" at bounding box center [520, 233] width 76 height 13
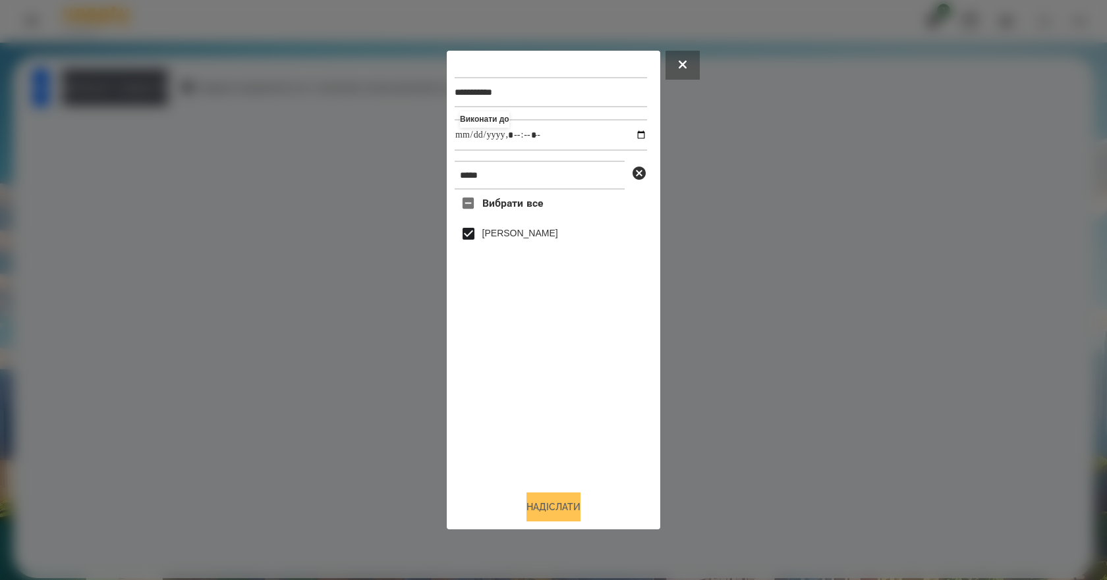
click at [559, 505] on button "Надіслати" at bounding box center [553, 507] width 54 height 29
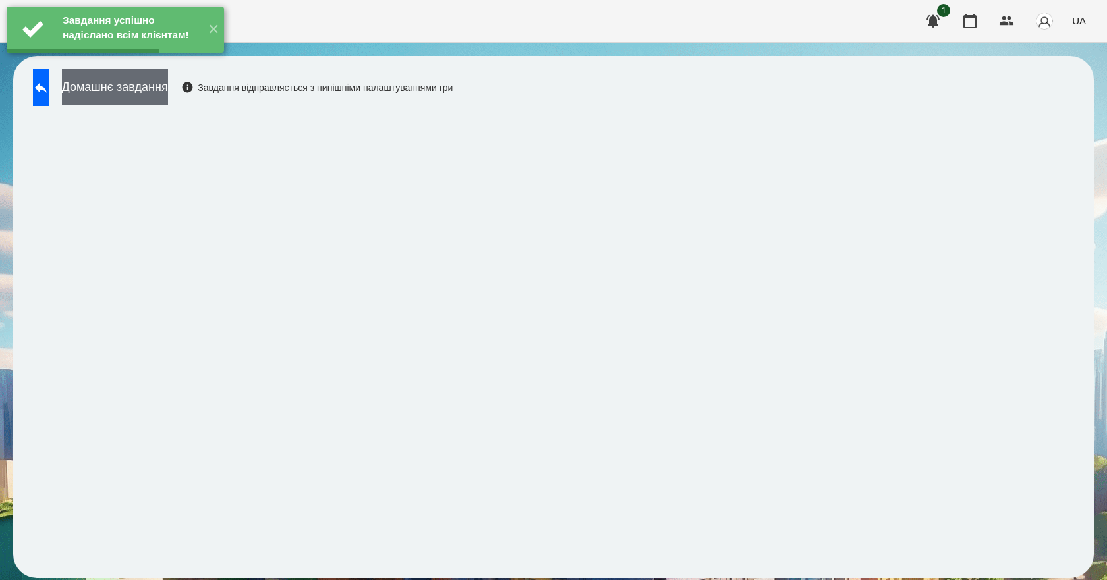
click at [150, 94] on button "Домашнє завдання" at bounding box center [115, 87] width 106 height 36
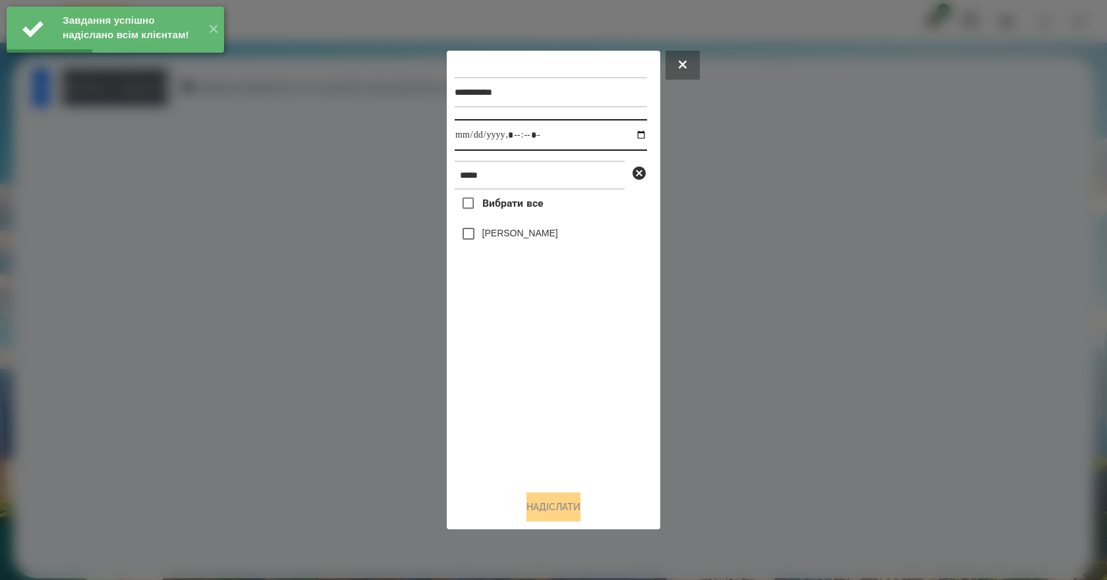
click at [632, 134] on input "datetime-local" at bounding box center [551, 135] width 192 height 32
type input "**********"
click at [568, 410] on div "Вибрати все [PERSON_NAME]" at bounding box center [551, 335] width 192 height 291
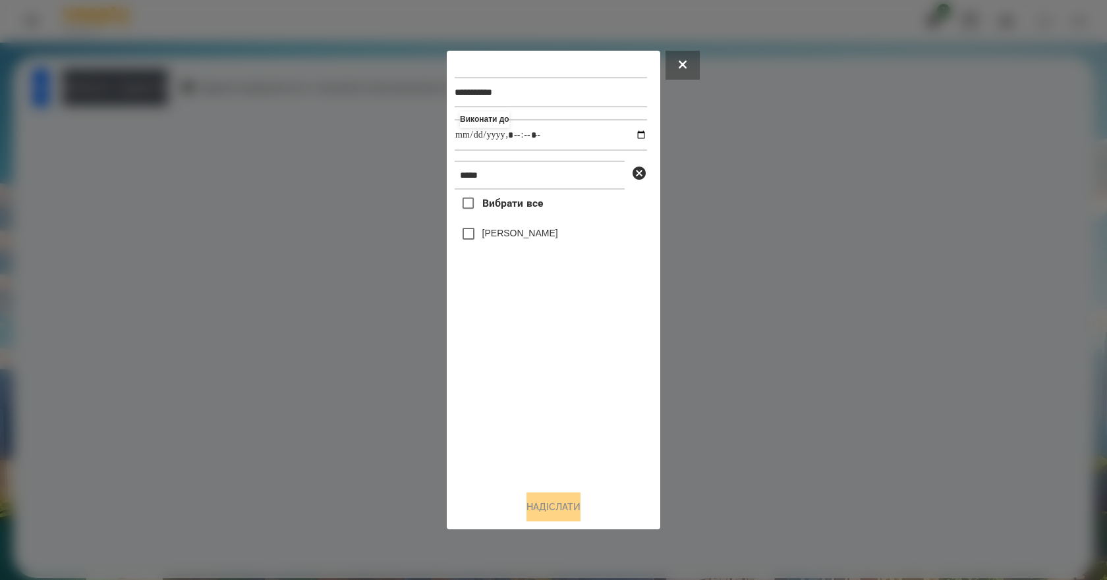
click at [512, 237] on label "[PERSON_NAME]" at bounding box center [520, 233] width 76 height 13
click at [548, 522] on button "Надіслати" at bounding box center [553, 507] width 54 height 29
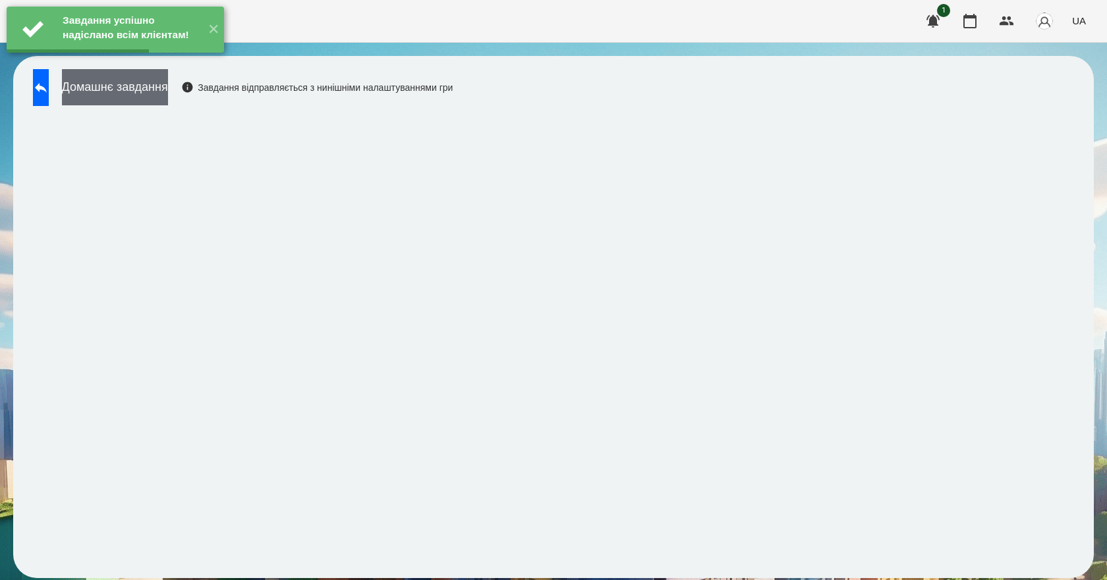
click at [164, 103] on button "Домашнє завдання" at bounding box center [115, 87] width 106 height 36
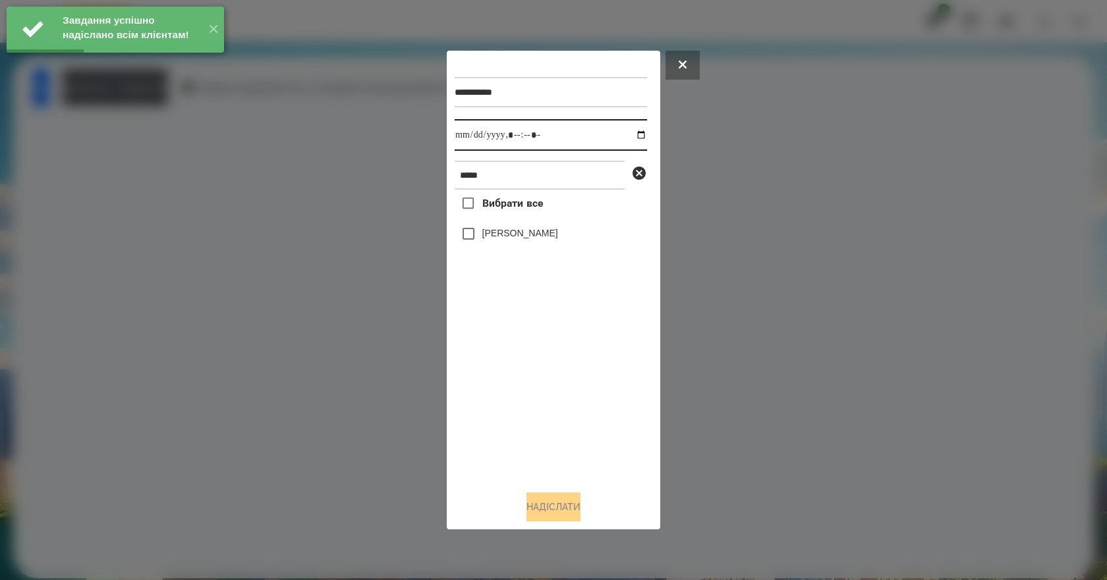
click at [632, 131] on input "datetime-local" at bounding box center [551, 135] width 192 height 32
type input "**********"
drag, startPoint x: 531, startPoint y: 413, endPoint x: 522, endPoint y: 342, distance: 71.7
click at [528, 392] on div "Вибрати все [PERSON_NAME]" at bounding box center [551, 335] width 192 height 291
click at [507, 240] on label "[PERSON_NAME]" at bounding box center [520, 233] width 76 height 13
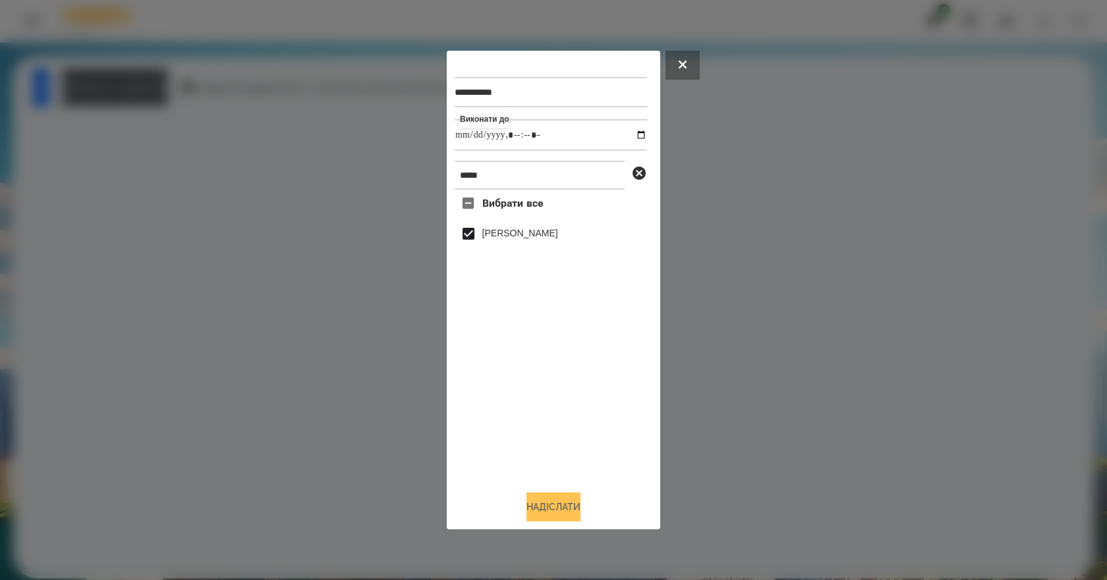
click at [548, 512] on button "Надіслати" at bounding box center [553, 507] width 54 height 29
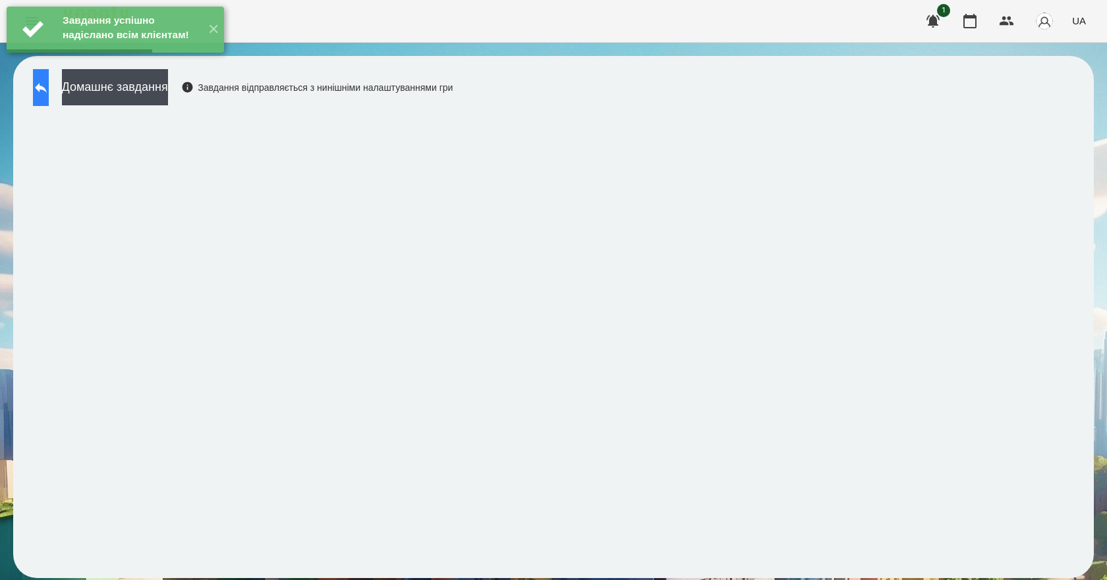
click at [49, 84] on icon at bounding box center [41, 88] width 16 height 16
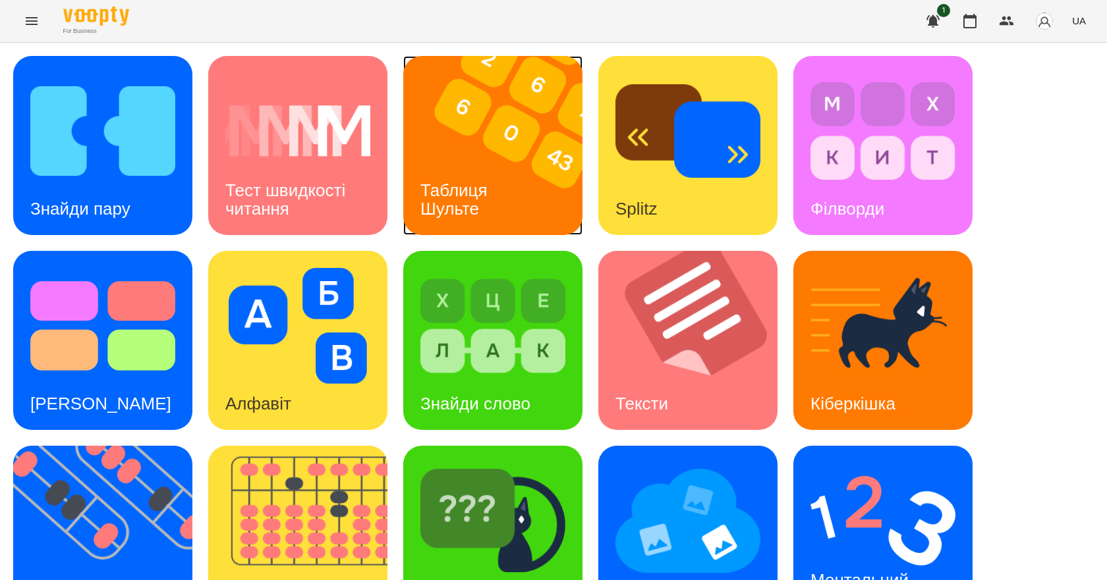
click at [519, 179] on img at bounding box center [501, 145] width 196 height 179
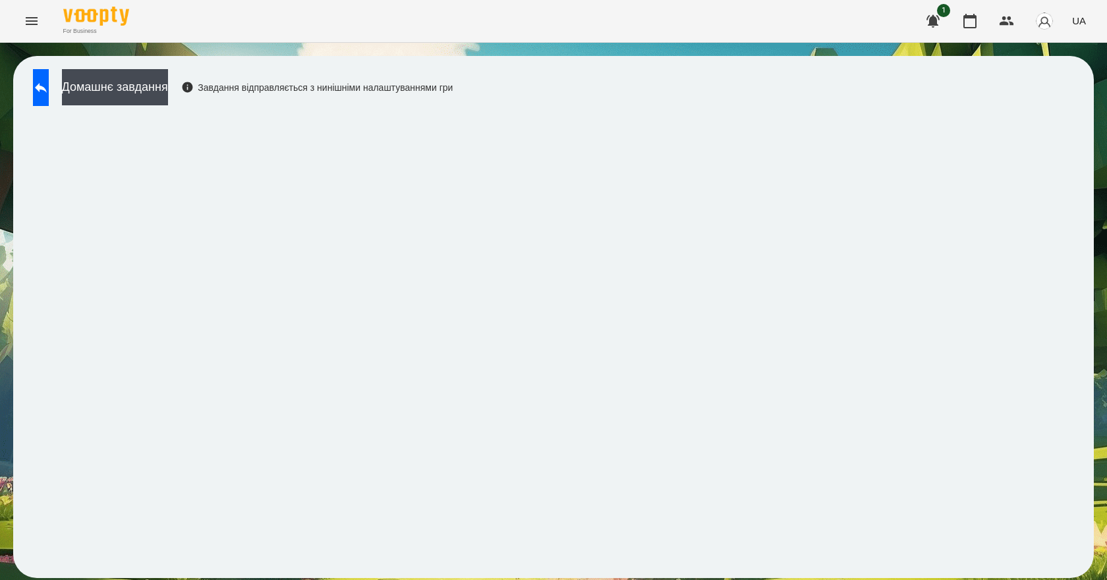
click at [277, 85] on div "Завдання відправляється з нинішніми налаштуваннями гри" at bounding box center [317, 87] width 272 height 13
click at [168, 90] on button "Домашнє завдання" at bounding box center [115, 87] width 106 height 36
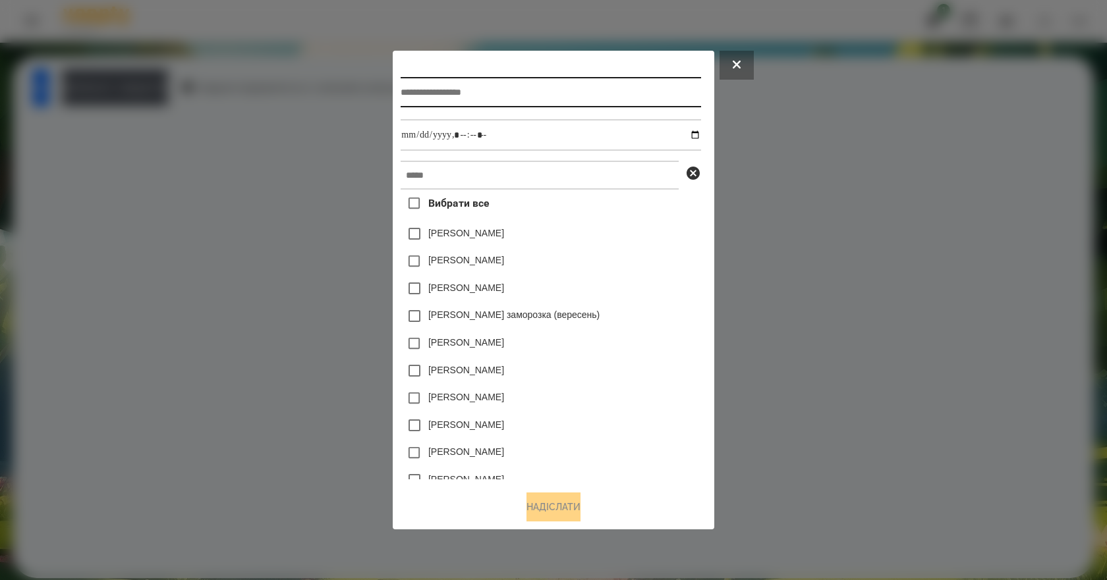
click at [515, 88] on input "text" at bounding box center [551, 92] width 300 height 30
type input "**********"
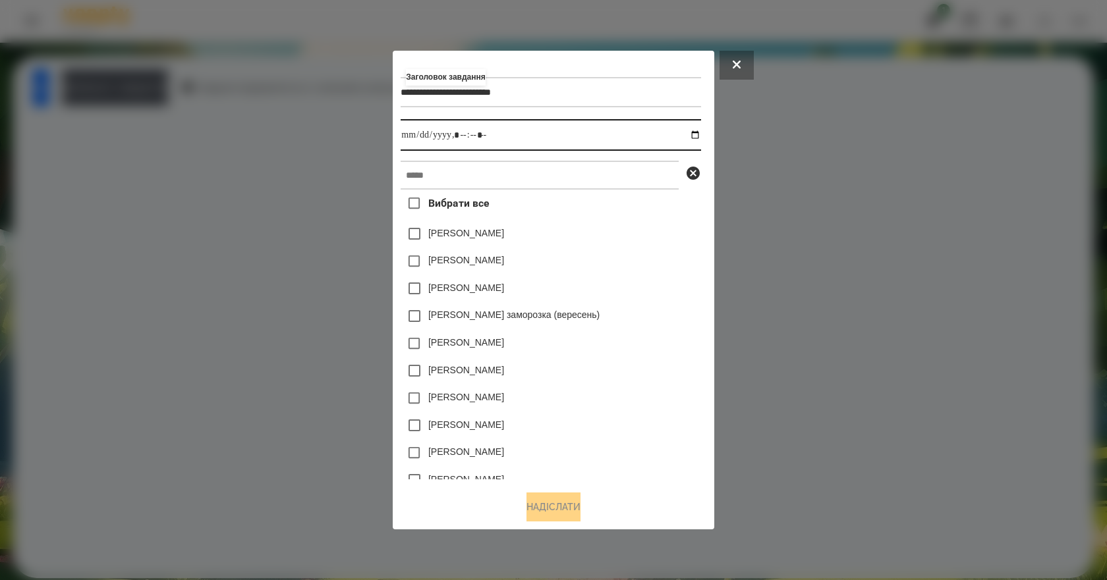
click at [700, 132] on input "datetime-local" at bounding box center [551, 135] width 300 height 32
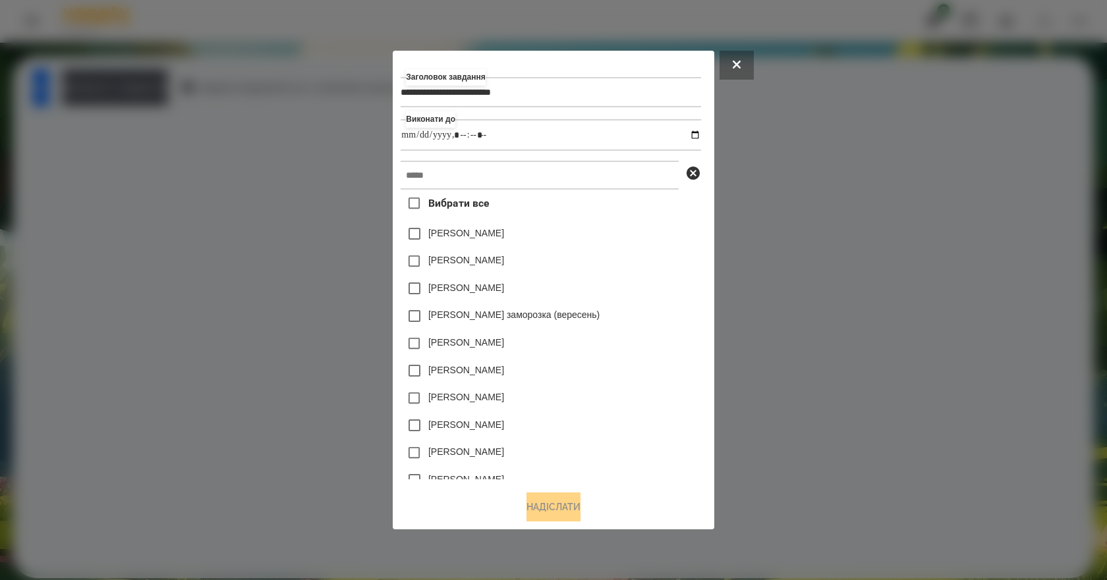
type input "**********"
click at [639, 368] on div "[PERSON_NAME]" at bounding box center [551, 371] width 300 height 28
click at [464, 173] on input "text" at bounding box center [540, 175] width 278 height 29
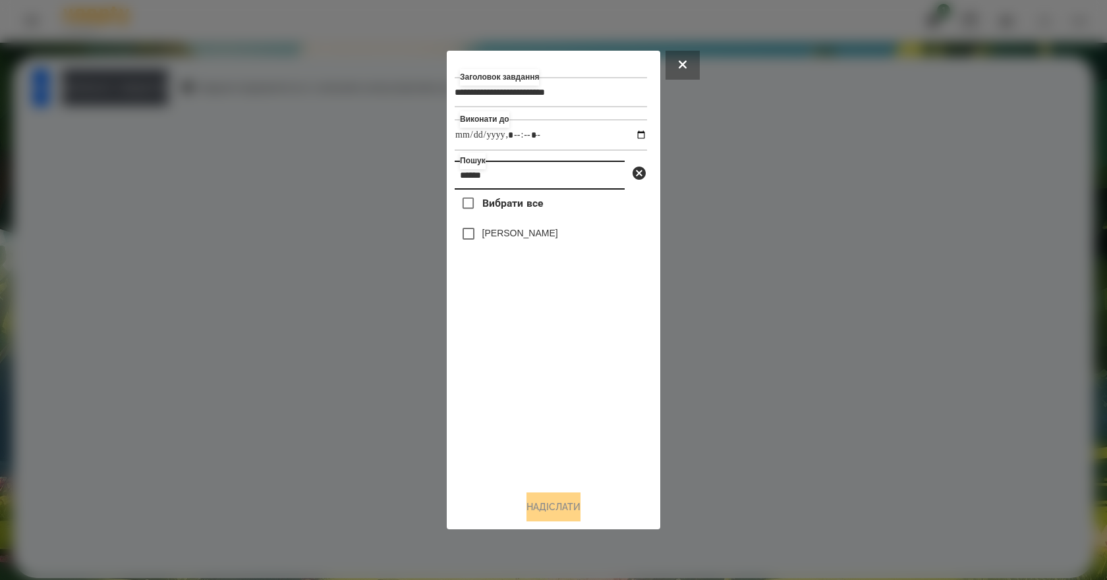
type input "******"
click at [512, 236] on label "[PERSON_NAME]" at bounding box center [520, 233] width 76 height 13
click at [570, 510] on button "Надіслати" at bounding box center [553, 507] width 54 height 29
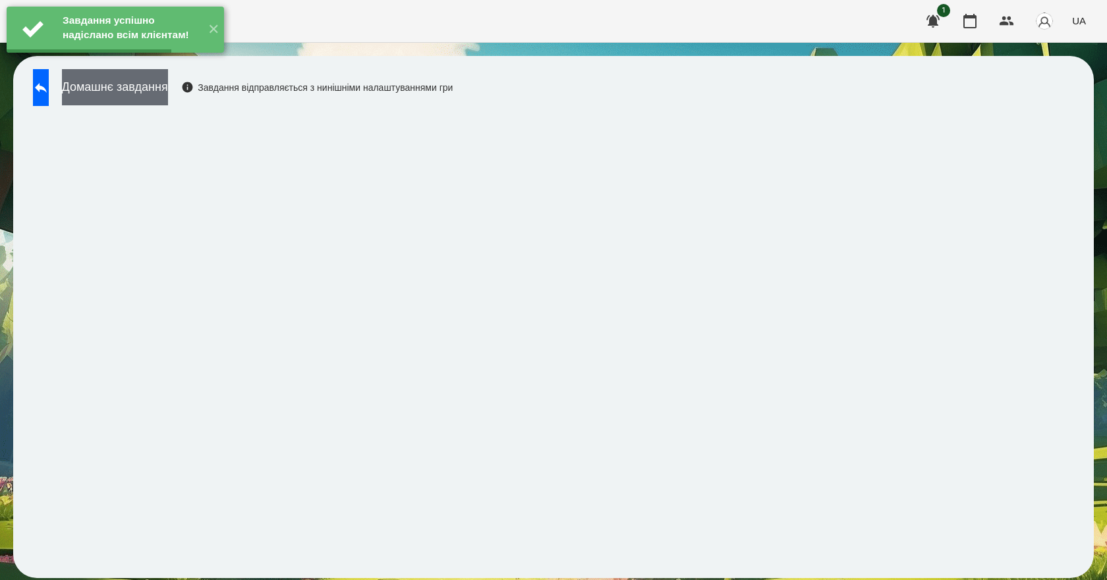
click at [168, 88] on button "Домашнє завдання" at bounding box center [115, 87] width 106 height 36
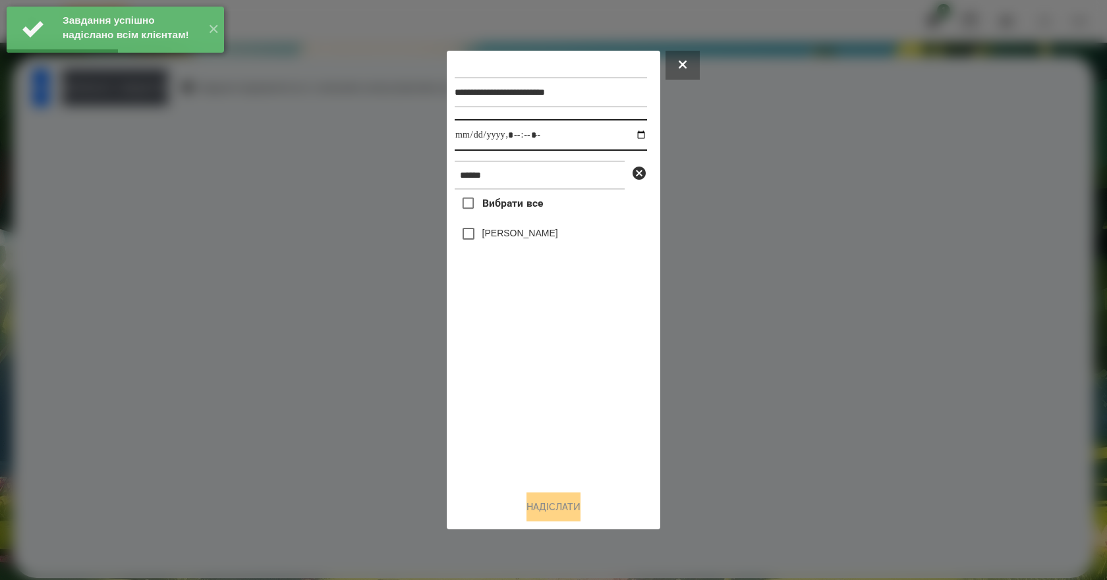
click at [629, 132] on input "datetime-local" at bounding box center [551, 135] width 192 height 32
type input "**********"
drag, startPoint x: 518, startPoint y: 400, endPoint x: 532, endPoint y: 291, distance: 110.2
click at [520, 398] on div "Вибрати все [PERSON_NAME]" at bounding box center [551, 335] width 192 height 291
click at [542, 237] on label "[PERSON_NAME]" at bounding box center [520, 233] width 76 height 13
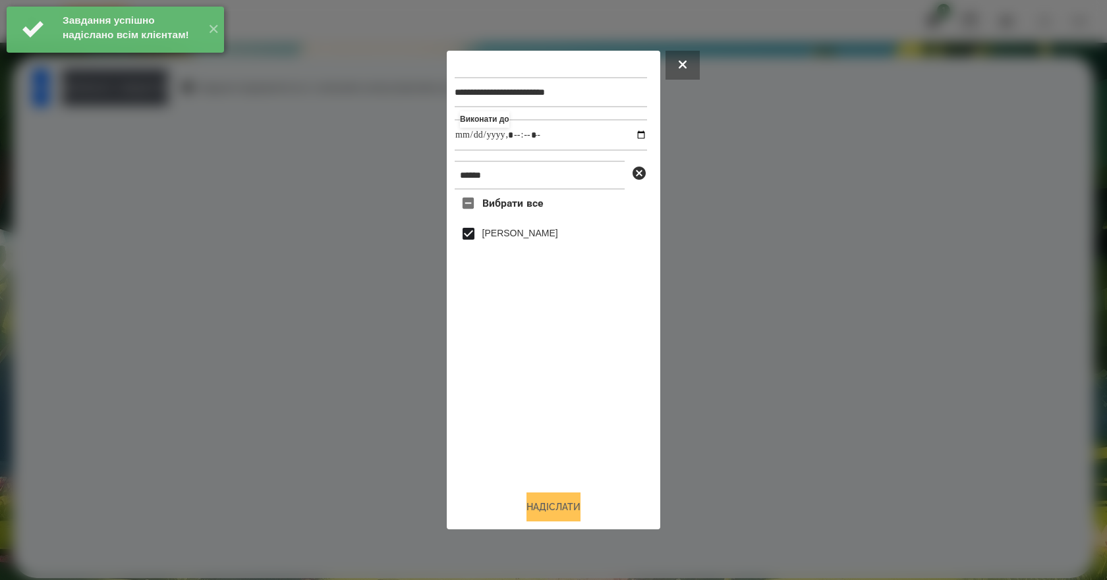
click at [553, 501] on button "Надіслати" at bounding box center [553, 507] width 54 height 29
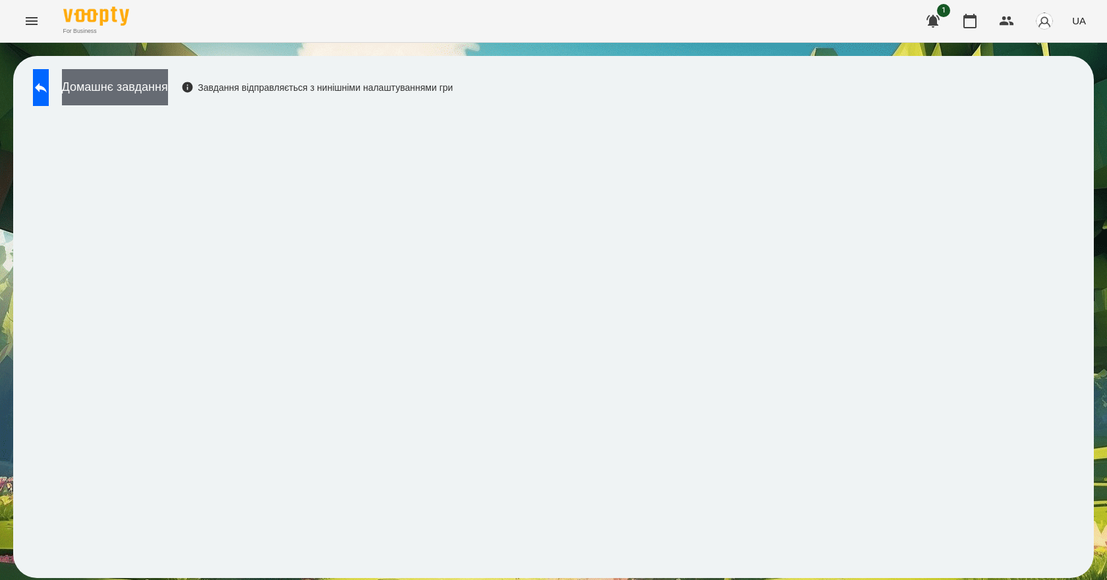
click at [168, 86] on button "Домашнє завдання" at bounding box center [115, 87] width 106 height 36
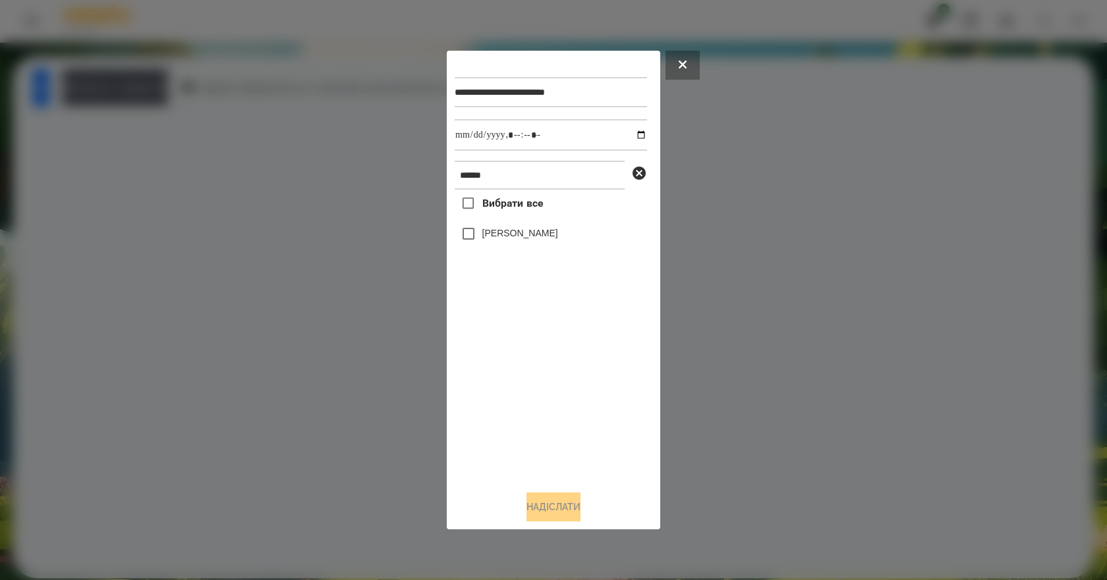
click at [515, 230] on label "[PERSON_NAME]" at bounding box center [520, 233] width 76 height 13
click at [565, 501] on button "Надіслати" at bounding box center [553, 507] width 54 height 29
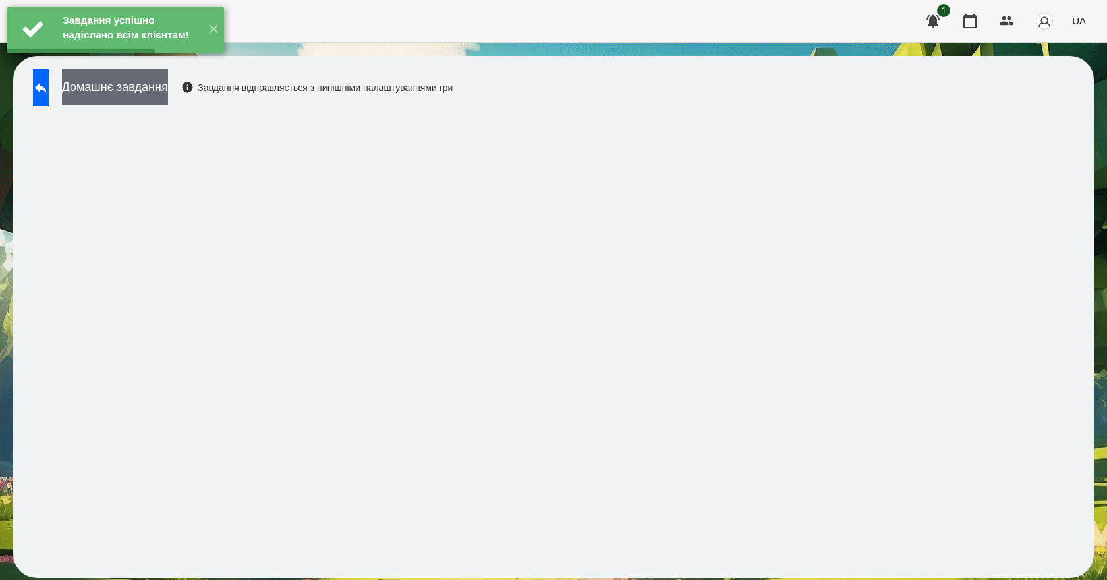
click at [165, 89] on button "Домашнє завдання" at bounding box center [115, 87] width 106 height 36
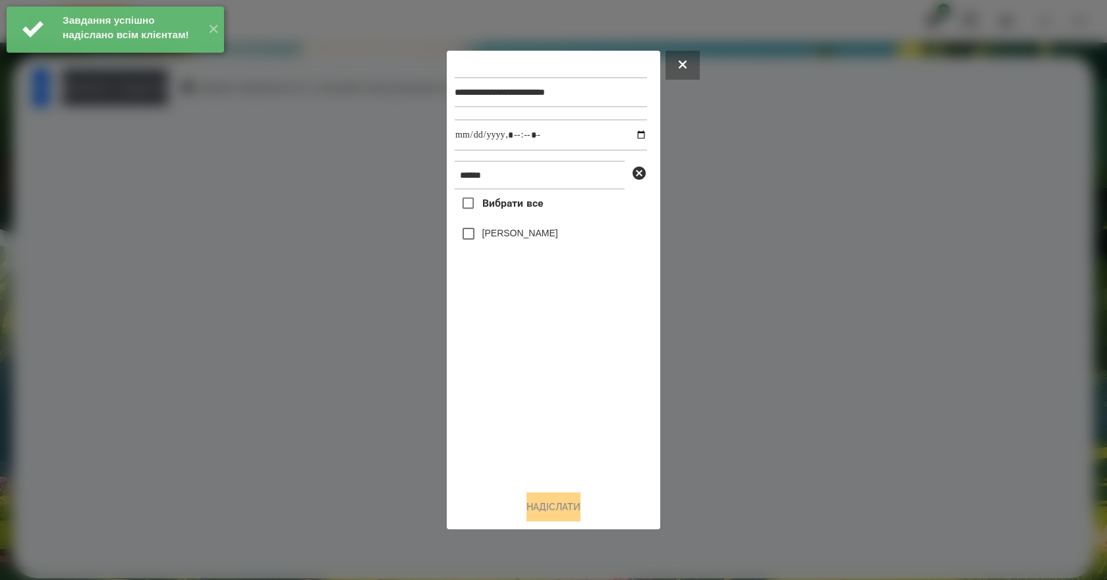
click at [558, 240] on label "[PERSON_NAME]" at bounding box center [520, 233] width 76 height 13
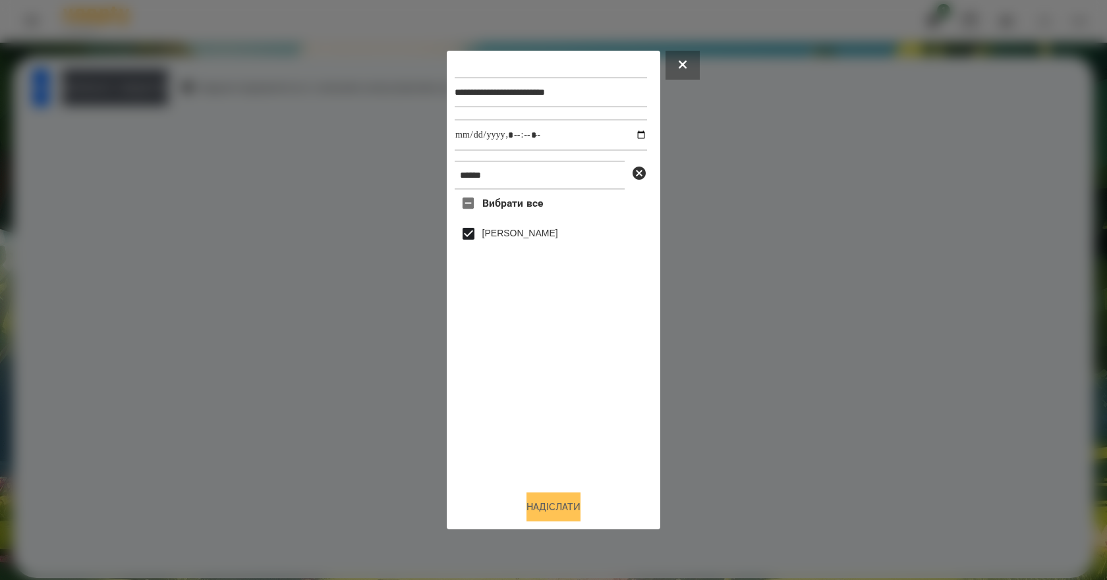
click at [561, 516] on button "Надіслати" at bounding box center [553, 507] width 54 height 29
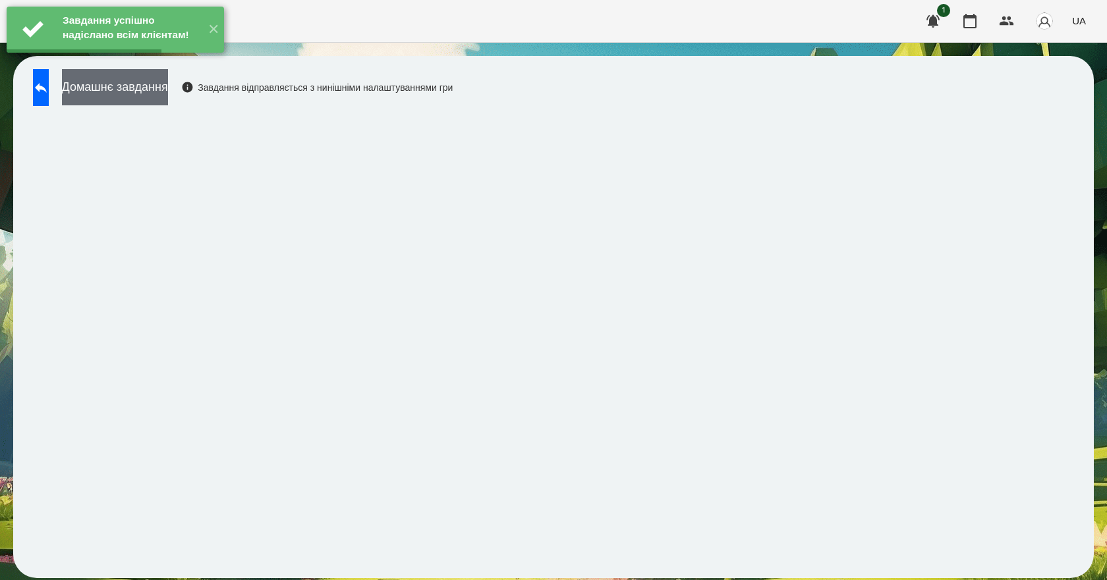
click at [168, 88] on button "Домашнє завдання" at bounding box center [115, 87] width 106 height 36
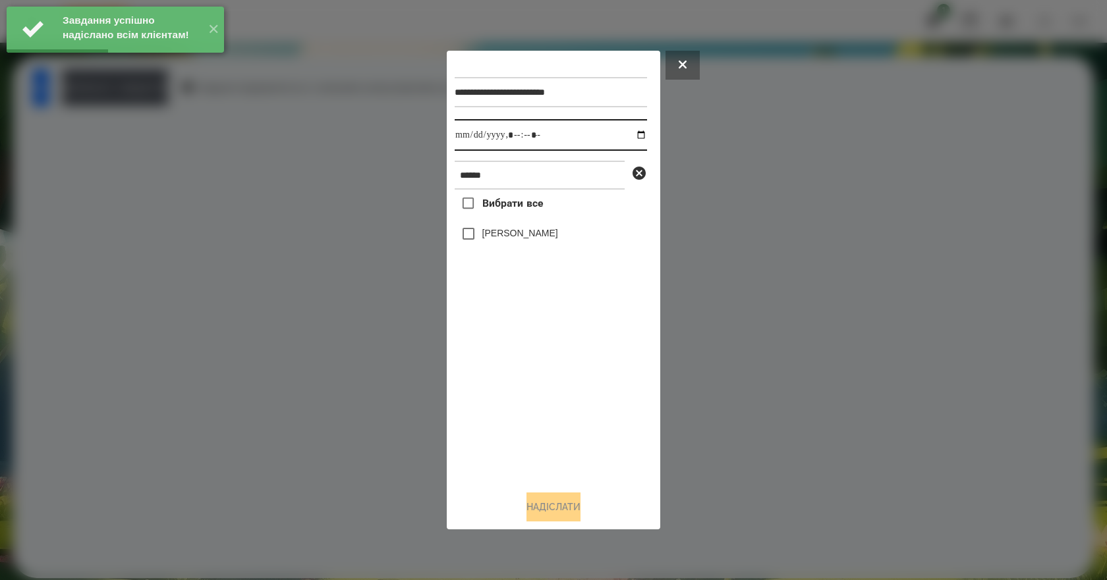
click at [632, 134] on input "datetime-local" at bounding box center [551, 135] width 192 height 32
type input "**********"
drag, startPoint x: 540, startPoint y: 411, endPoint x: 536, endPoint y: 334, distance: 77.1
click at [540, 411] on div "Вибрати все [PERSON_NAME]" at bounding box center [551, 335] width 192 height 291
click at [501, 232] on label "[PERSON_NAME]" at bounding box center [520, 233] width 76 height 13
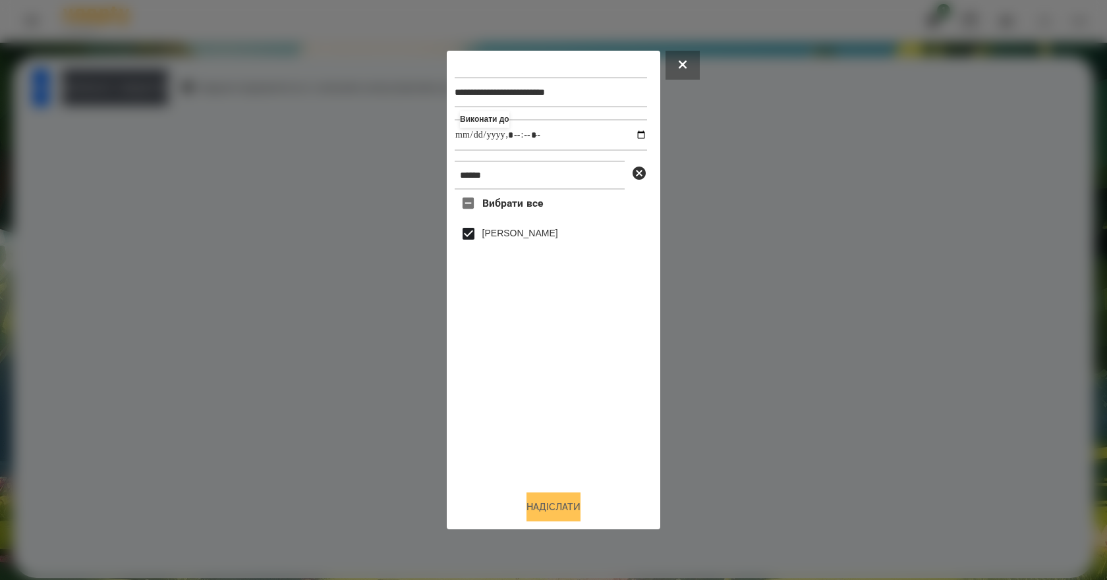
click at [563, 512] on button "Надіслати" at bounding box center [553, 507] width 54 height 29
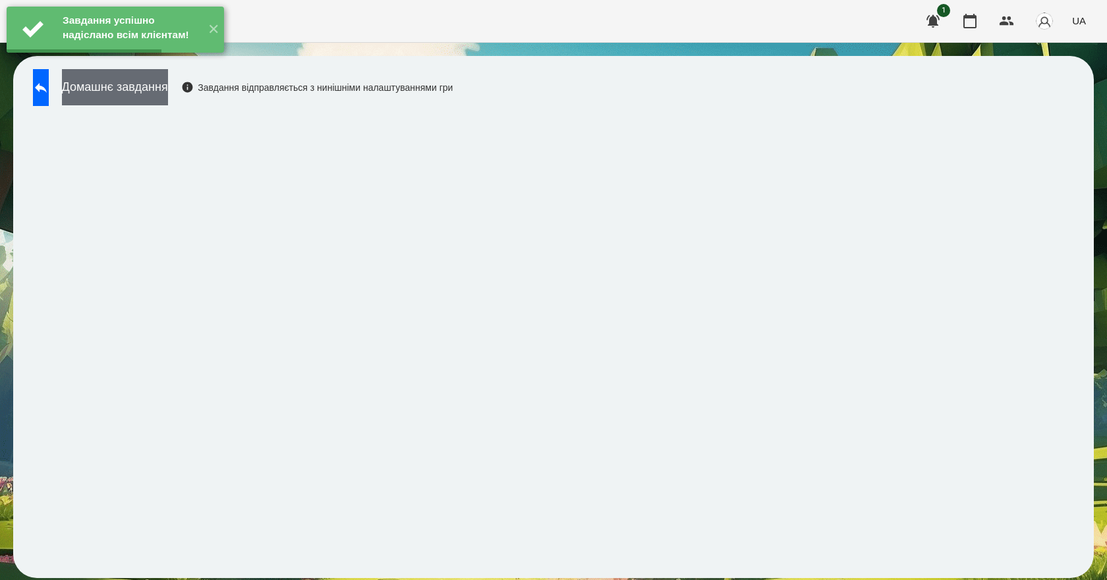
click at [160, 103] on button "Домашнє завдання" at bounding box center [115, 87] width 106 height 36
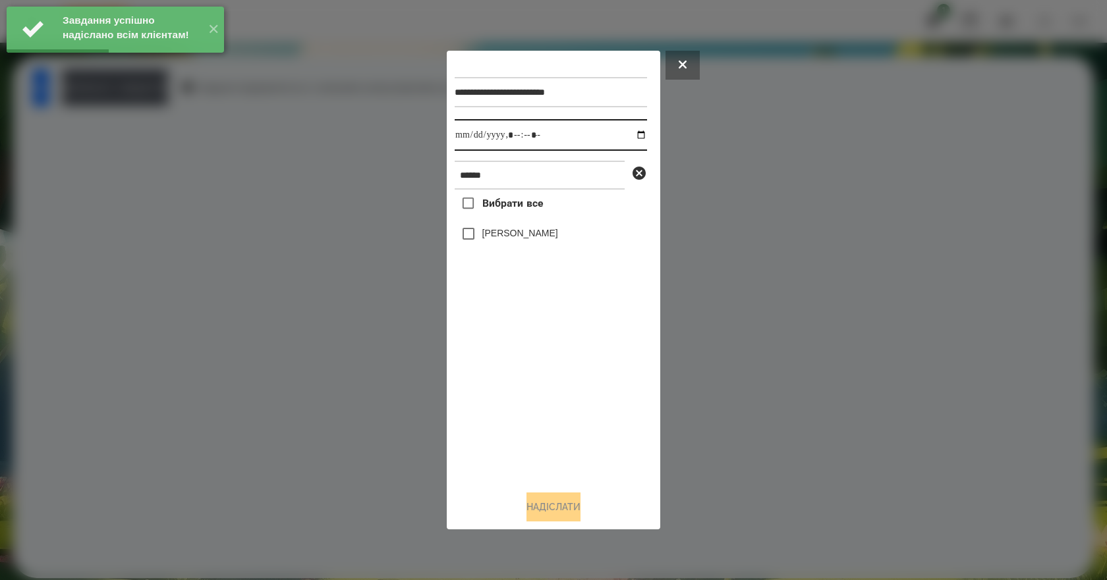
click at [628, 132] on input "datetime-local" at bounding box center [551, 135] width 192 height 32
type input "**********"
drag, startPoint x: 535, startPoint y: 404, endPoint x: 532, endPoint y: 316, distance: 89.0
click at [536, 401] on div "Вибрати все [PERSON_NAME]" at bounding box center [551, 335] width 192 height 291
click at [518, 240] on label "[PERSON_NAME]" at bounding box center [520, 233] width 76 height 13
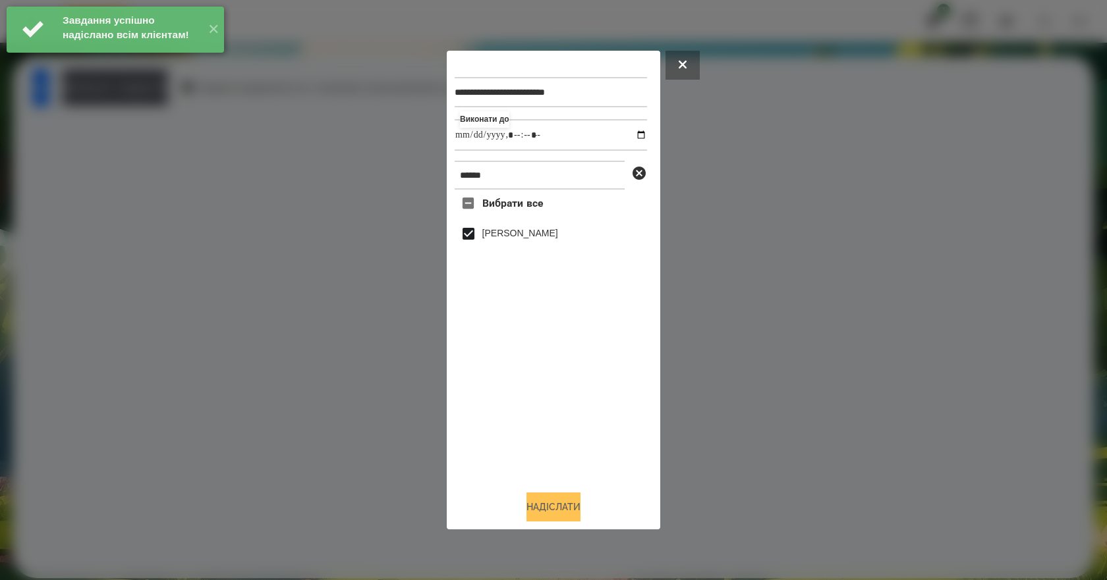
click at [579, 514] on button "Надіслати" at bounding box center [553, 507] width 54 height 29
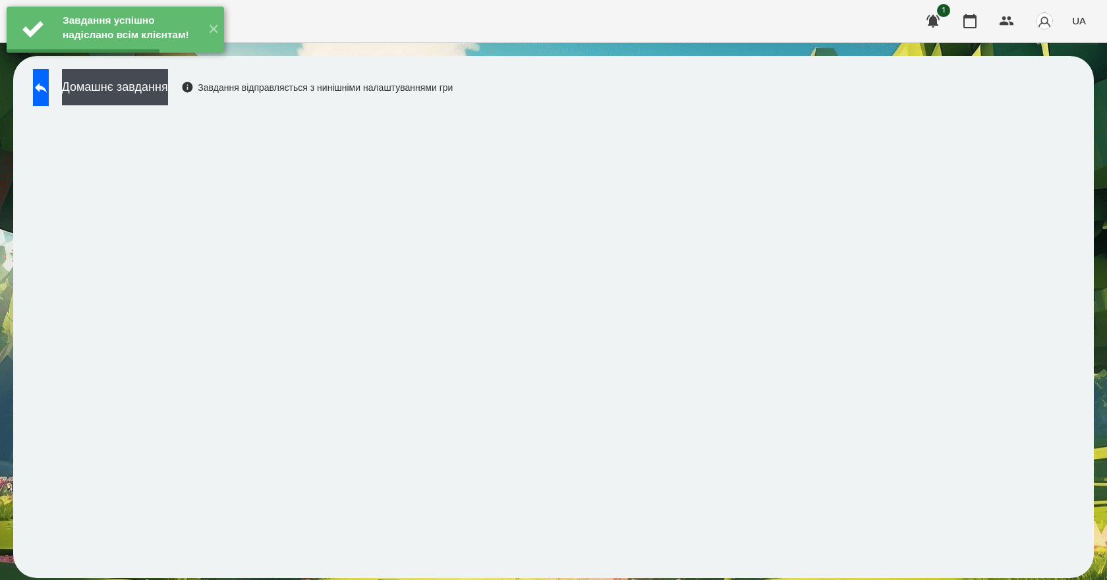
click at [183, 113] on iframe at bounding box center [553, 339] width 1054 height 453
click at [168, 99] on button "Домашнє завдання" at bounding box center [115, 87] width 106 height 36
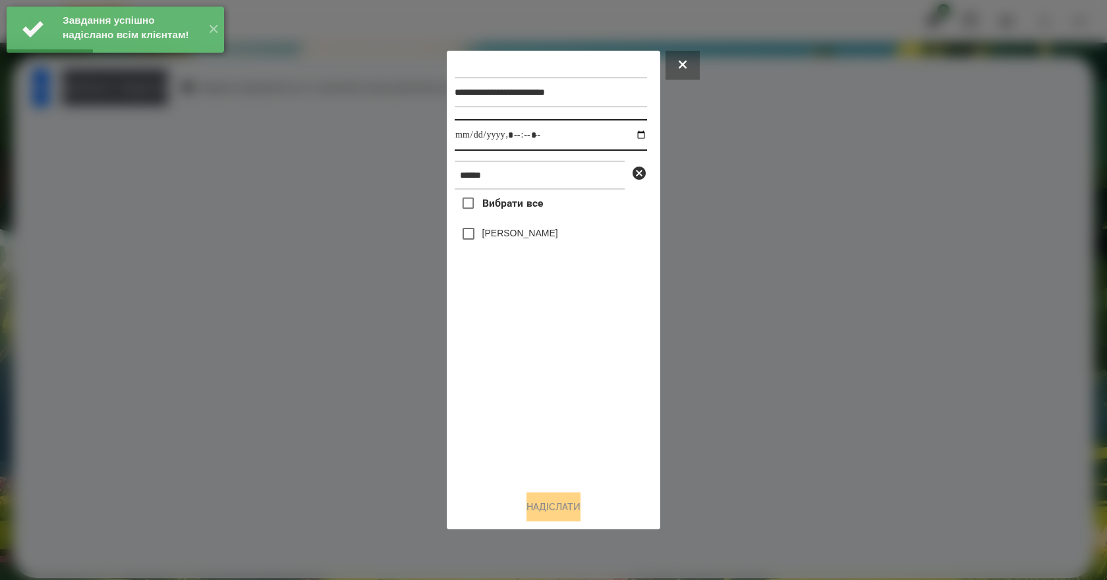
click at [630, 139] on input "datetime-local" at bounding box center [551, 135] width 192 height 32
type input "**********"
drag, startPoint x: 561, startPoint y: 419, endPoint x: 490, endPoint y: 237, distance: 195.0
click at [559, 416] on div "Вибрати все [PERSON_NAME]" at bounding box center [551, 335] width 192 height 291
drag, startPoint x: 489, startPoint y: 231, endPoint x: 494, endPoint y: 245, distance: 15.2
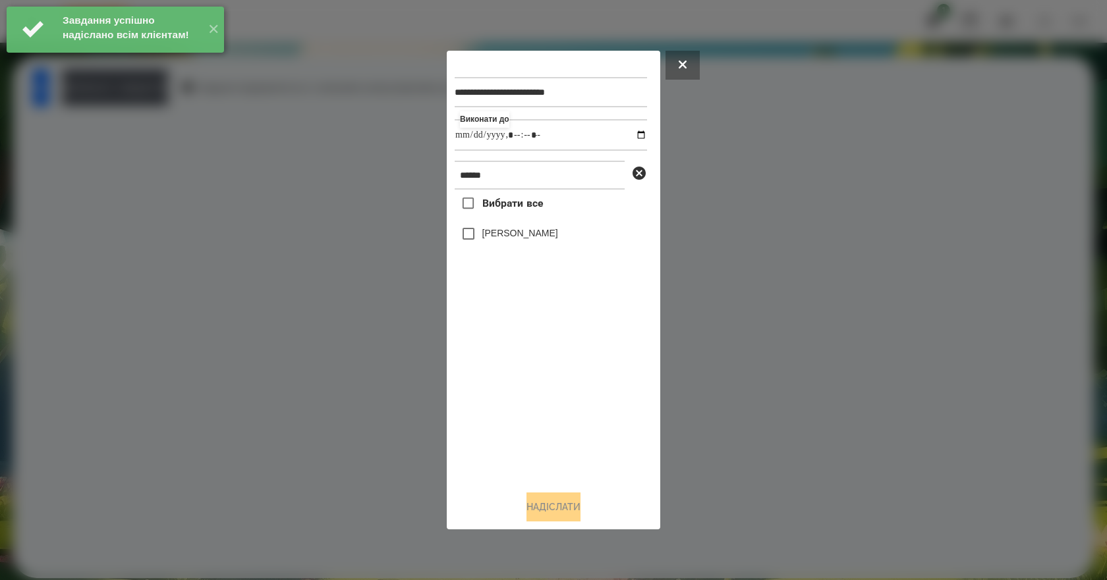
click at [489, 231] on label "[PERSON_NAME]" at bounding box center [520, 233] width 76 height 13
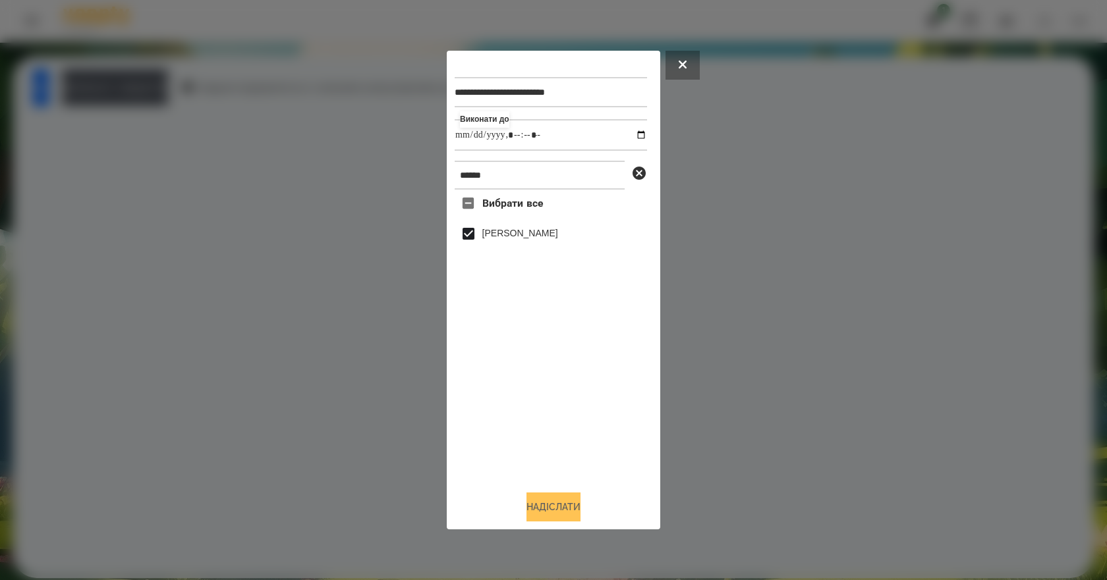
click at [552, 512] on button "Надіслати" at bounding box center [553, 507] width 54 height 29
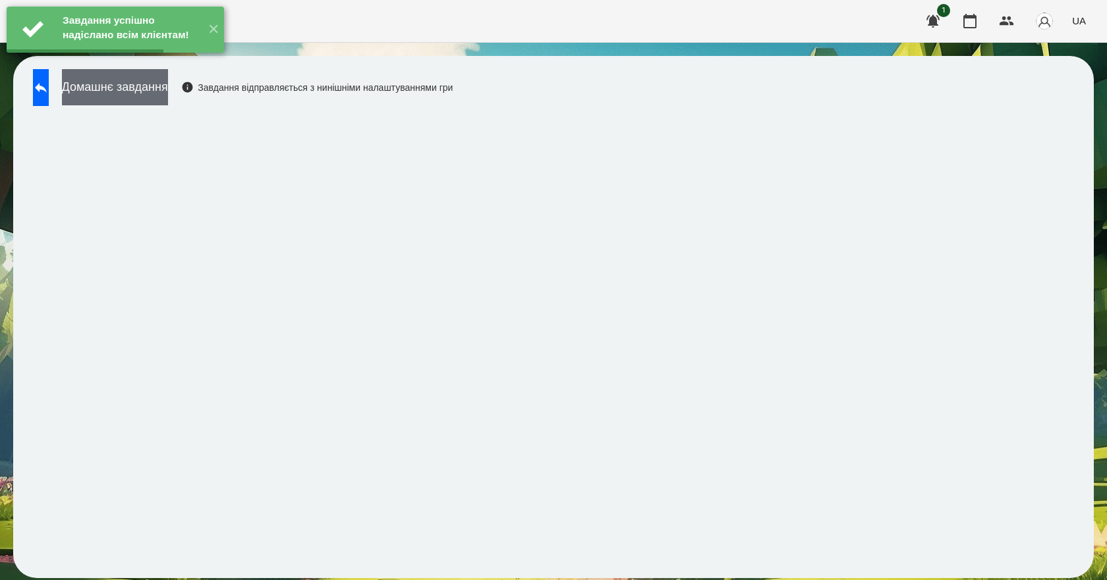
click at [168, 100] on button "Домашнє завдання" at bounding box center [115, 87] width 106 height 36
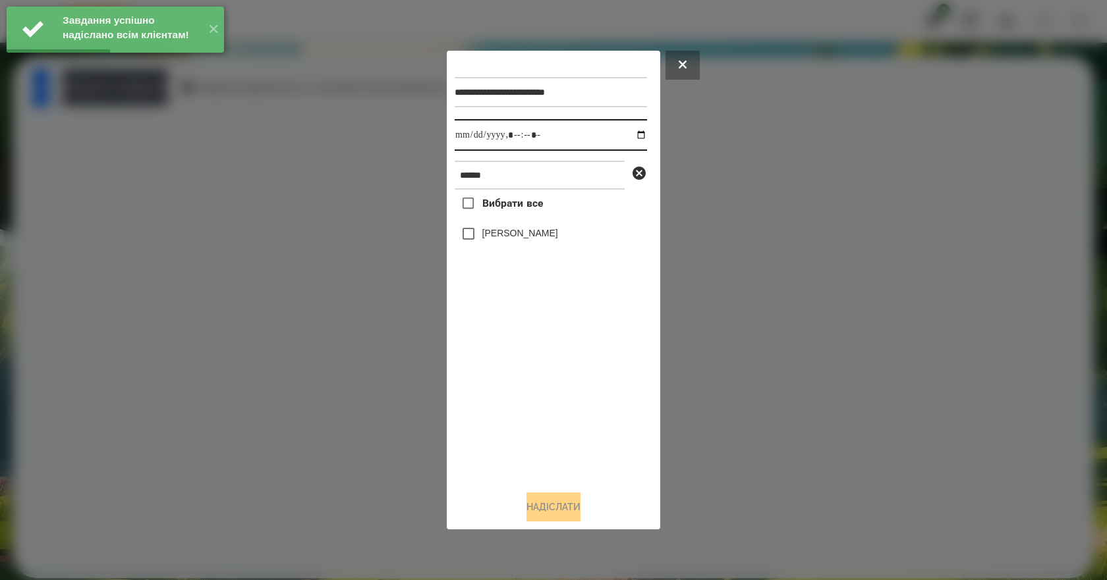
click at [631, 132] on input "datetime-local" at bounding box center [551, 135] width 192 height 32
type input "**********"
click at [587, 384] on div "Вибрати все [PERSON_NAME]" at bounding box center [551, 335] width 192 height 291
click at [501, 240] on label "[PERSON_NAME]" at bounding box center [520, 233] width 76 height 13
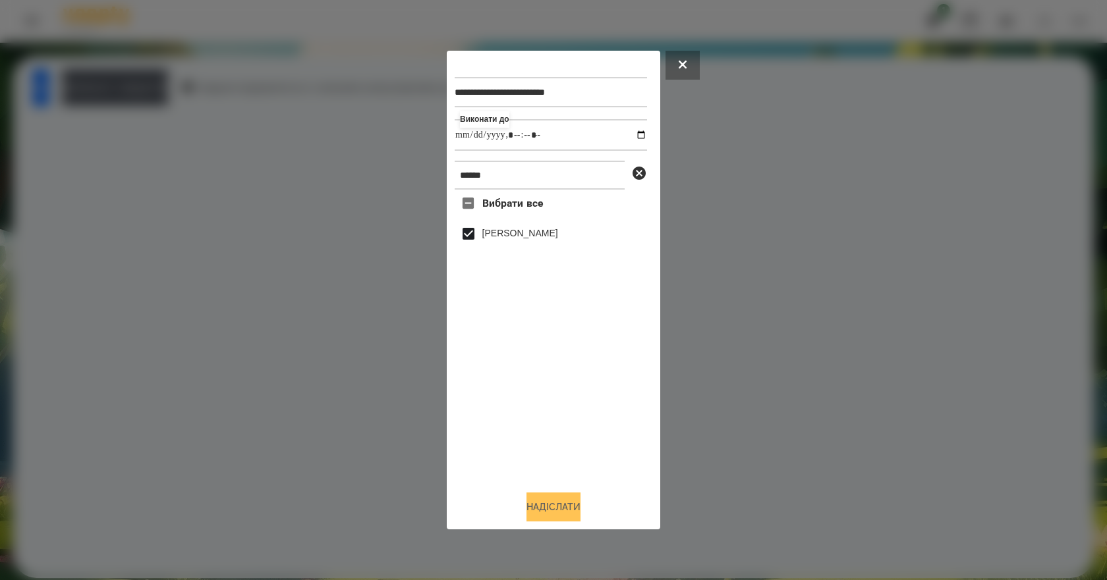
click at [539, 514] on button "Надіслати" at bounding box center [553, 507] width 54 height 29
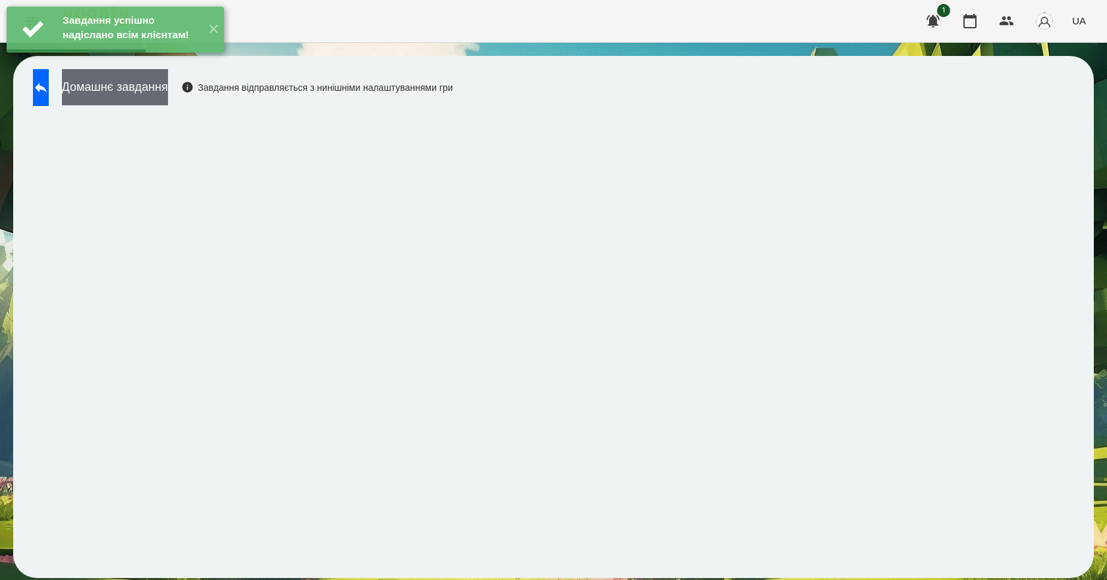
click at [165, 88] on button "Домашнє завдання" at bounding box center [115, 87] width 106 height 36
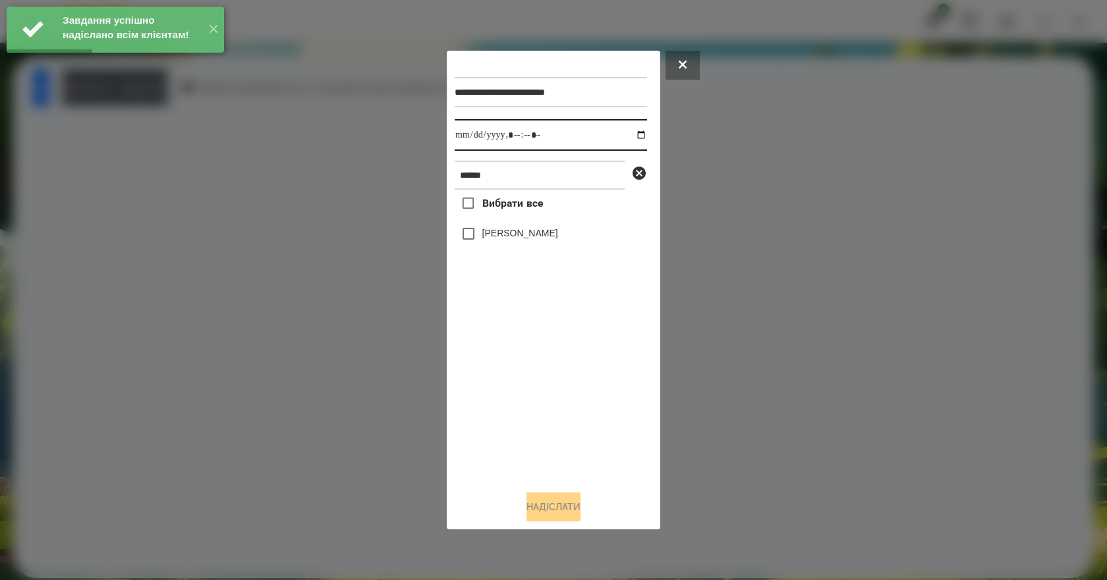
click at [629, 136] on input "datetime-local" at bounding box center [551, 135] width 192 height 32
type input "**********"
click at [555, 396] on div "Вибрати все [PERSON_NAME]" at bounding box center [551, 335] width 192 height 291
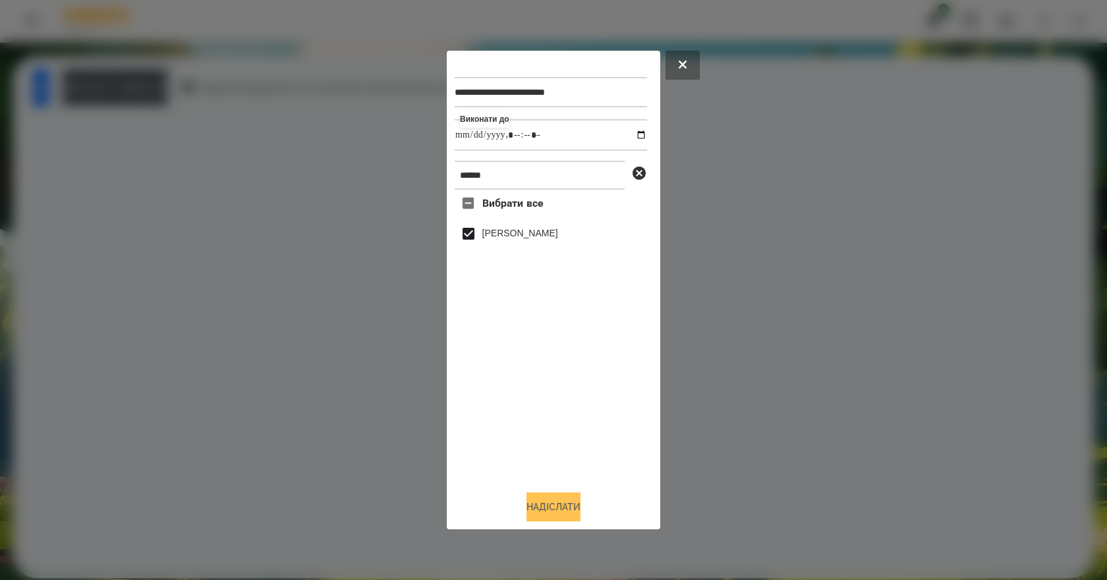
click at [563, 512] on button "Надіслати" at bounding box center [553, 507] width 54 height 29
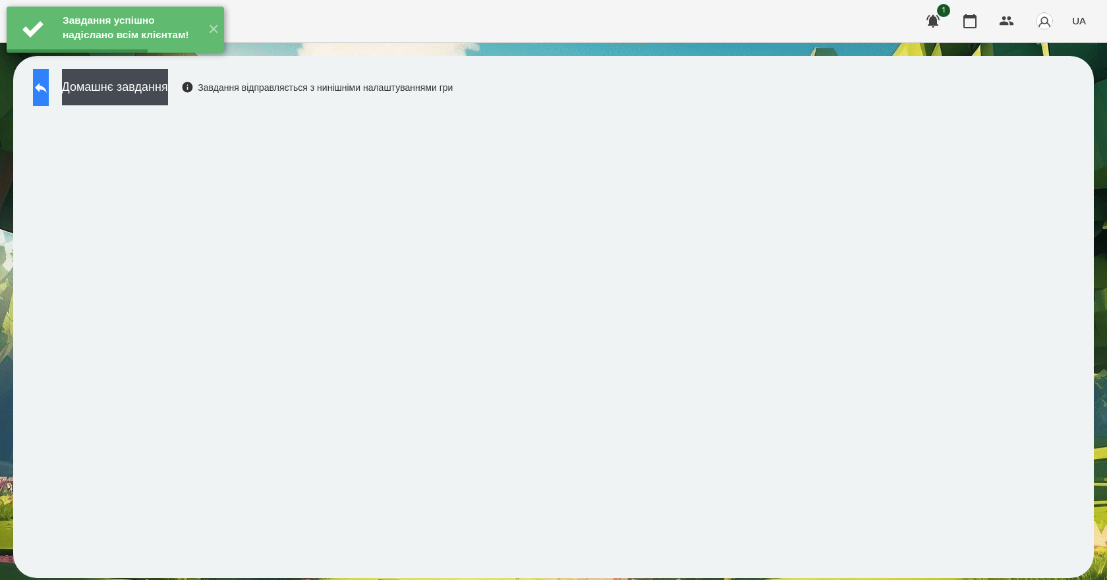
click at [45, 88] on button at bounding box center [41, 87] width 16 height 37
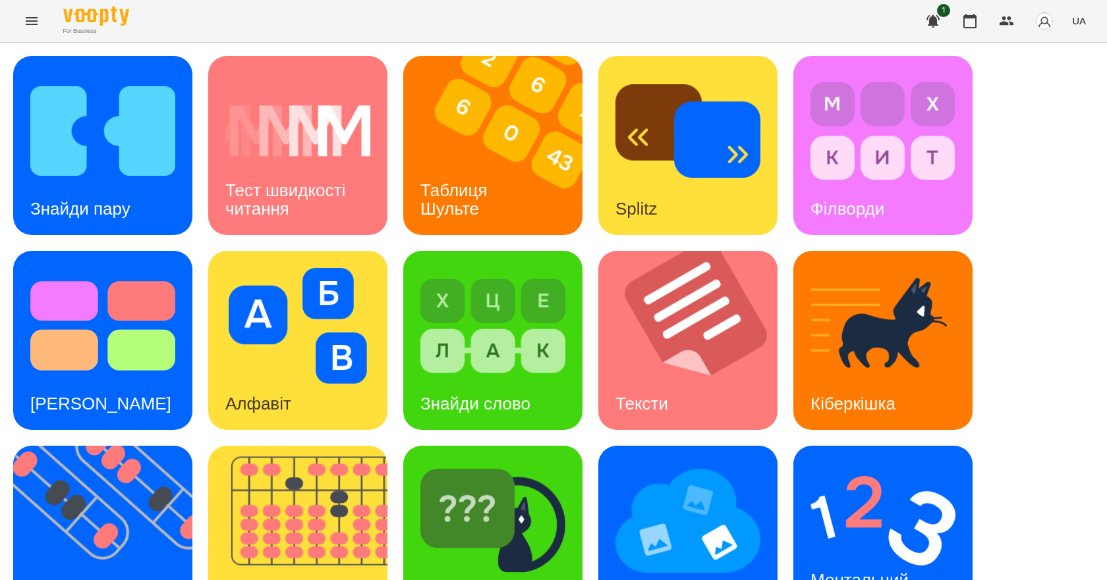
scroll to position [253, 0]
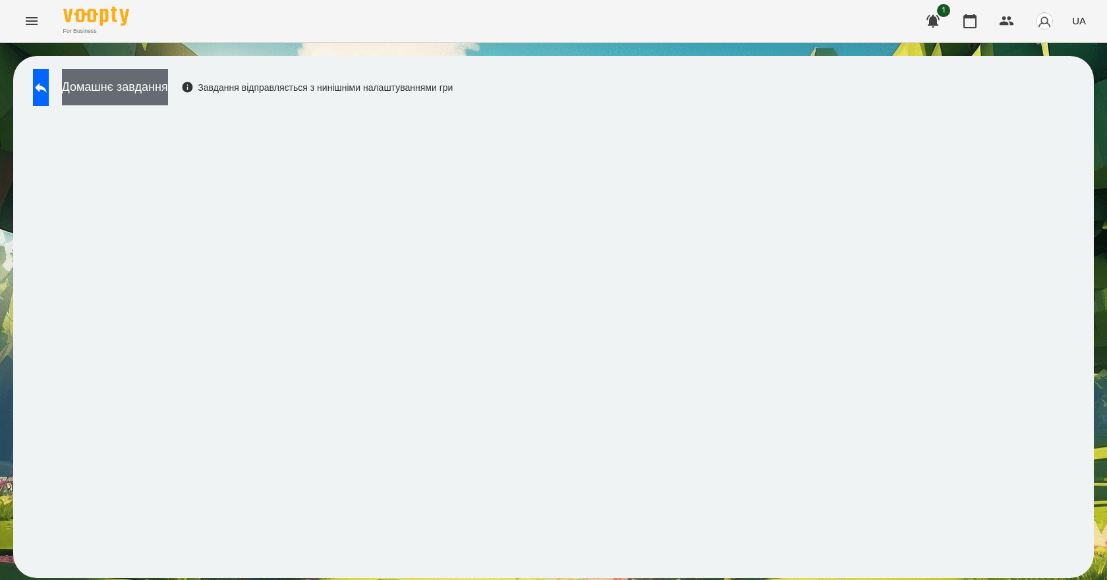
click at [168, 99] on button "Домашнє завдання" at bounding box center [115, 87] width 106 height 36
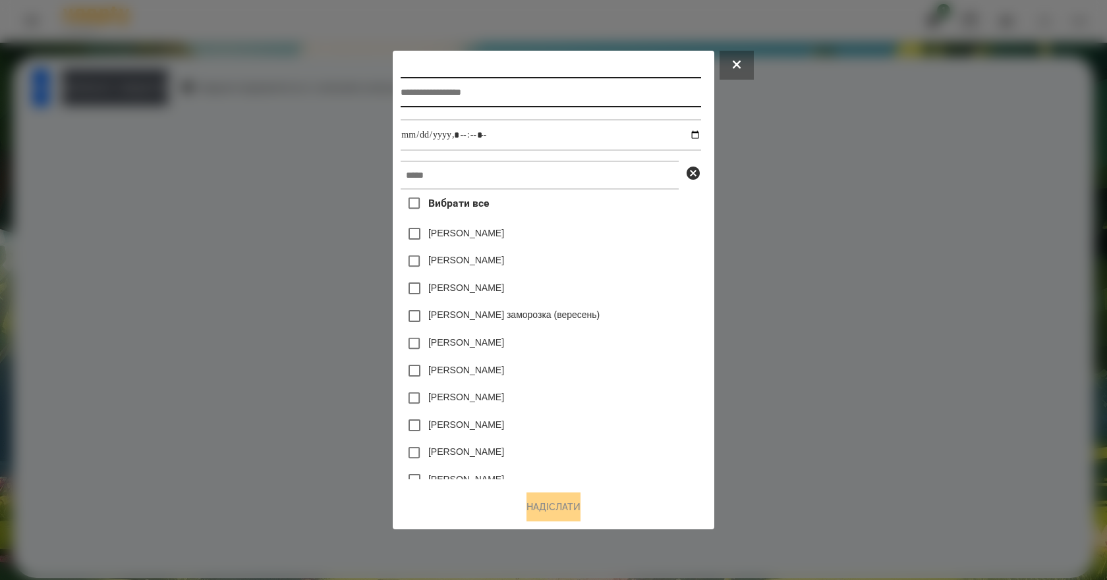
click at [530, 81] on input "text" at bounding box center [551, 92] width 300 height 30
type input "*******"
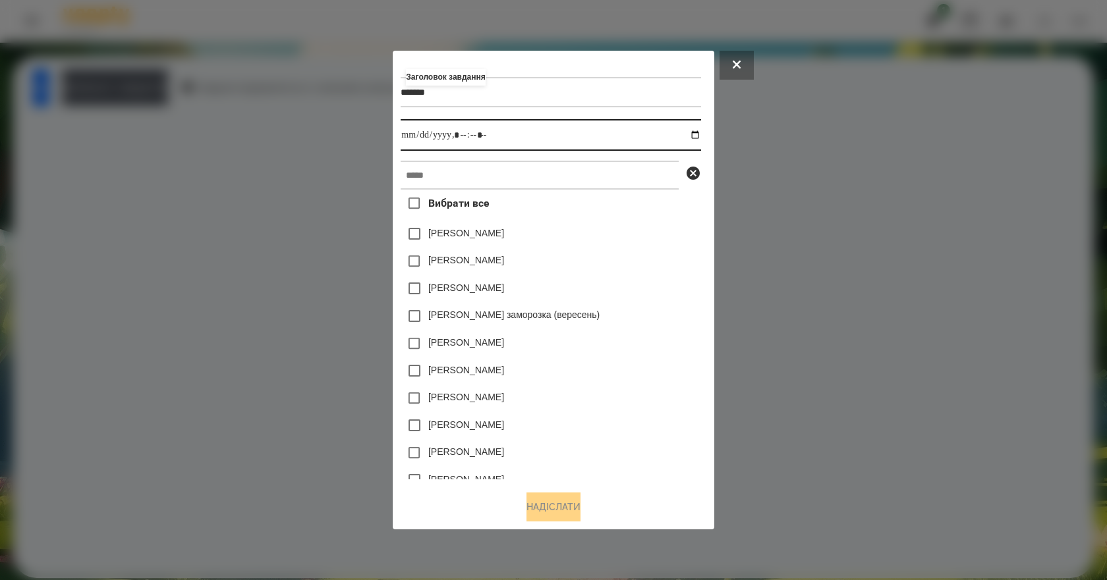
click at [698, 130] on input "datetime-local" at bounding box center [551, 135] width 300 height 32
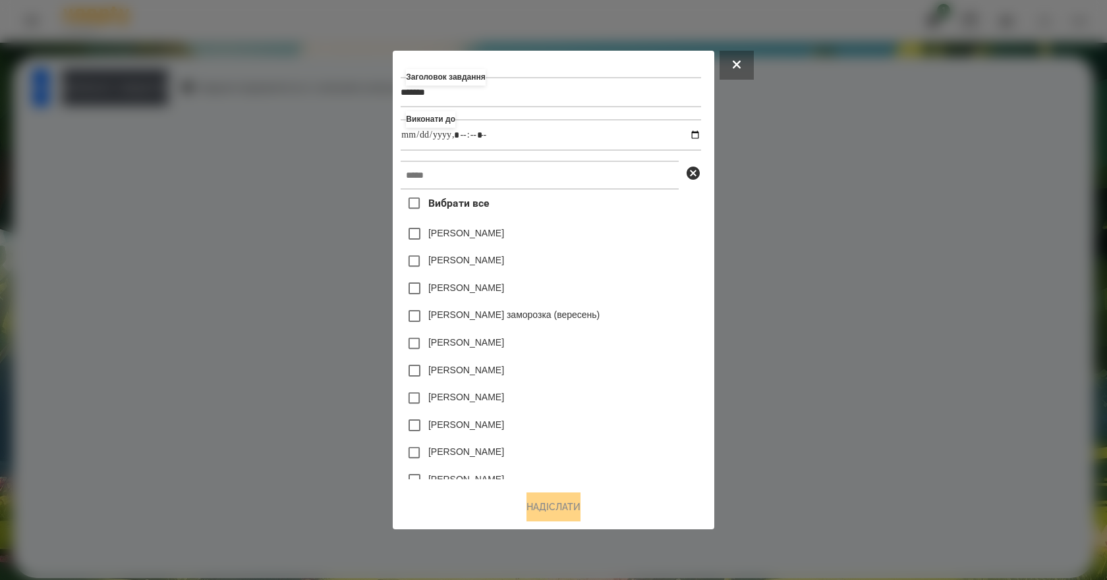
type input "**********"
click at [684, 356] on div "[PERSON_NAME]" at bounding box center [551, 344] width 300 height 28
click at [429, 171] on input "text" at bounding box center [540, 175] width 278 height 29
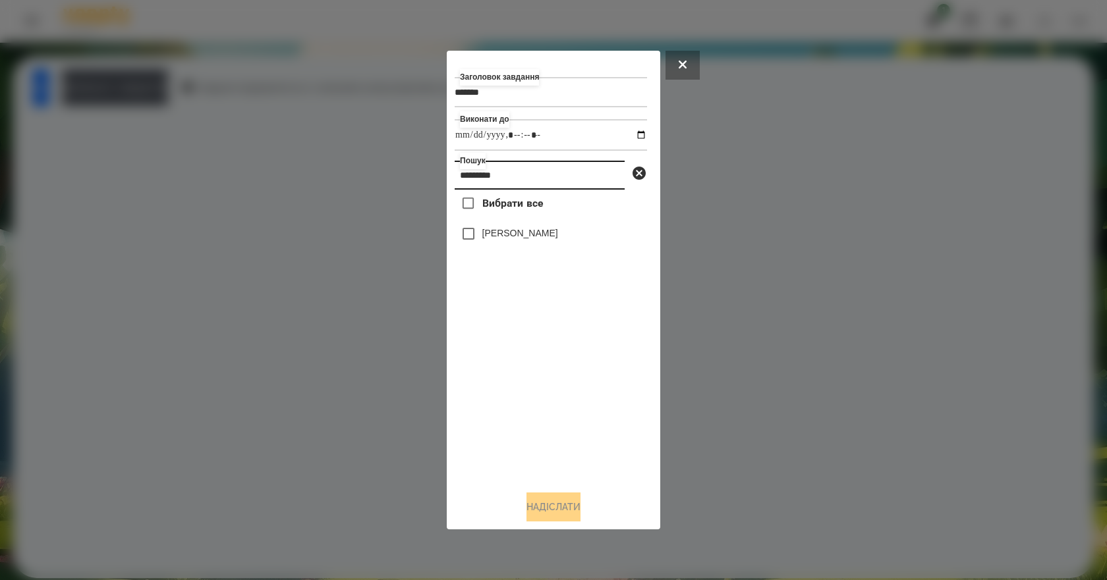
type input "*********"
click at [499, 240] on label "[PERSON_NAME]" at bounding box center [520, 233] width 76 height 13
click at [551, 512] on button "Надіслати" at bounding box center [553, 507] width 54 height 29
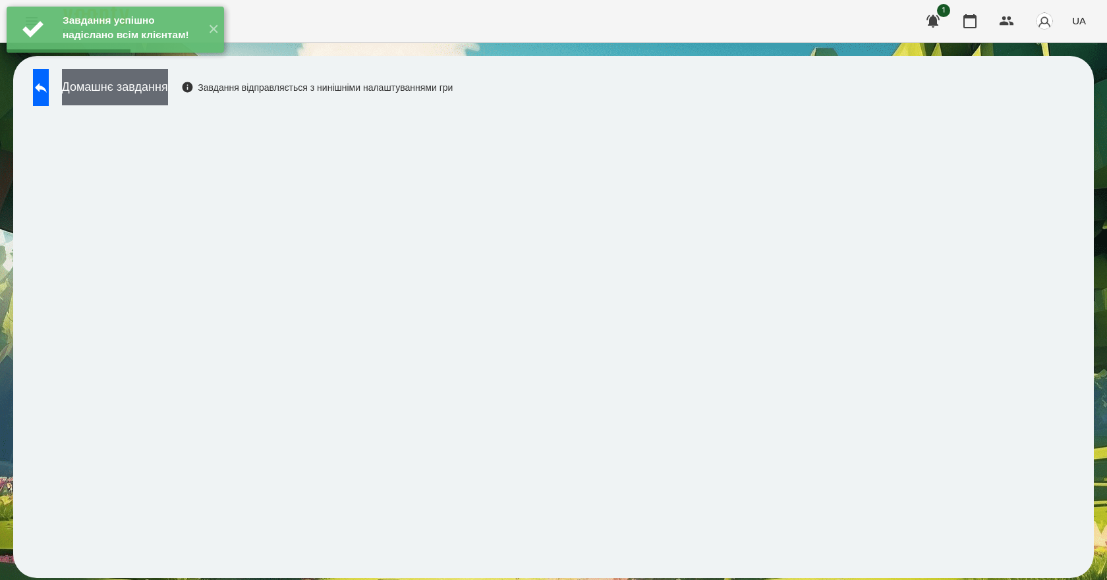
click at [168, 81] on button "Домашнє завдання" at bounding box center [115, 87] width 106 height 36
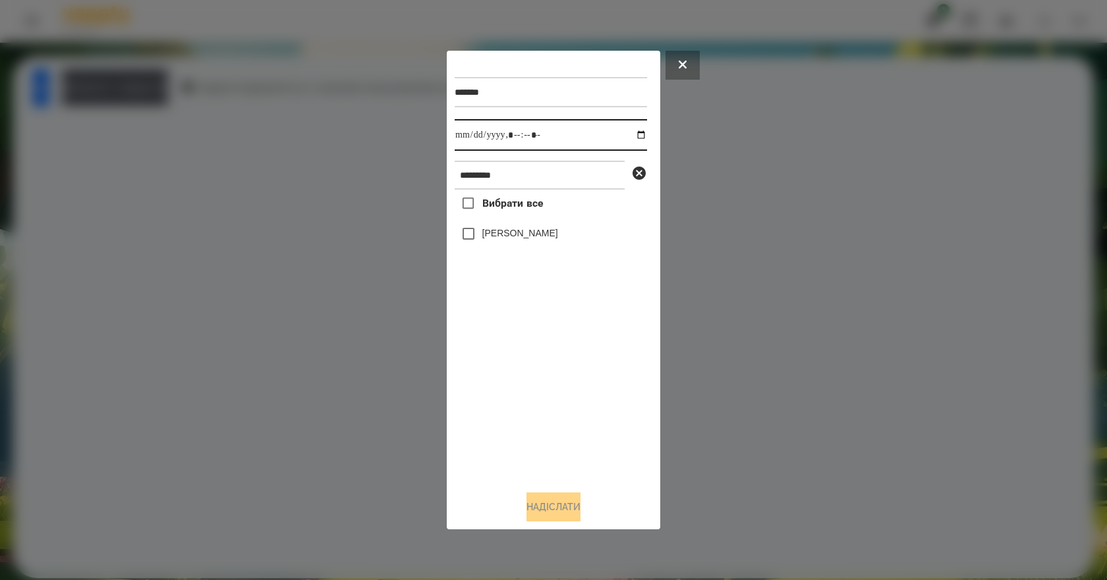
click at [628, 131] on input "datetime-local" at bounding box center [551, 135] width 192 height 32
type input "**********"
drag, startPoint x: 514, startPoint y: 387, endPoint x: 522, endPoint y: 334, distance: 54.0
click at [514, 388] on div "Вибрати все [PERSON_NAME]" at bounding box center [551, 335] width 192 height 291
click at [540, 240] on label "[PERSON_NAME]" at bounding box center [520, 233] width 76 height 13
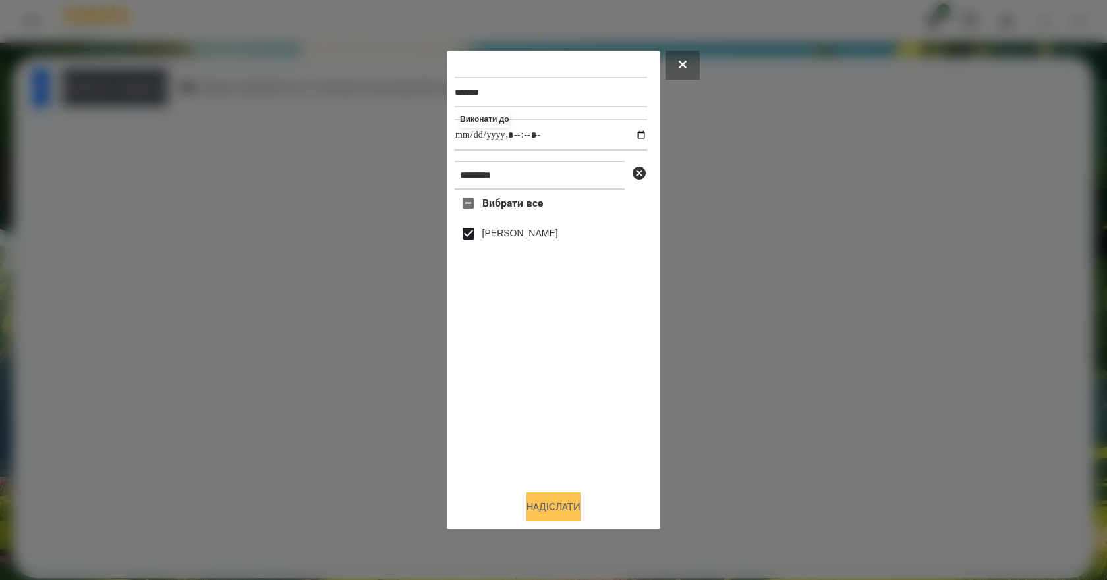
click at [580, 507] on button "Надіслати" at bounding box center [553, 507] width 54 height 29
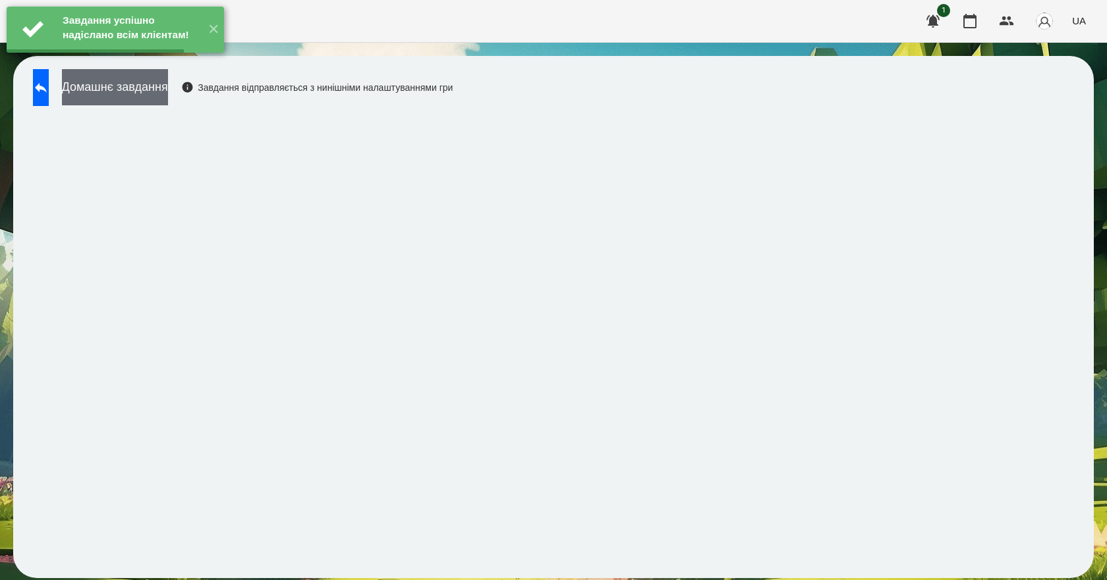
click at [156, 84] on button "Домашнє завдання" at bounding box center [115, 87] width 106 height 36
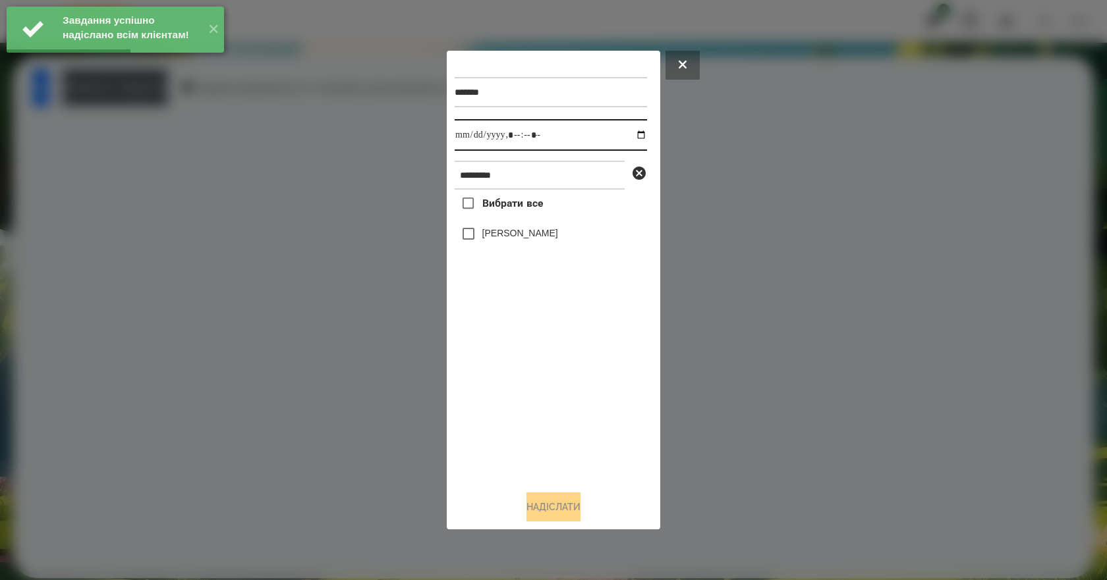
click at [630, 136] on input "datetime-local" at bounding box center [551, 135] width 192 height 32
type input "**********"
click at [515, 403] on div "Вибрати все [PERSON_NAME]" at bounding box center [551, 335] width 192 height 291
click at [552, 237] on label "[PERSON_NAME]" at bounding box center [520, 233] width 76 height 13
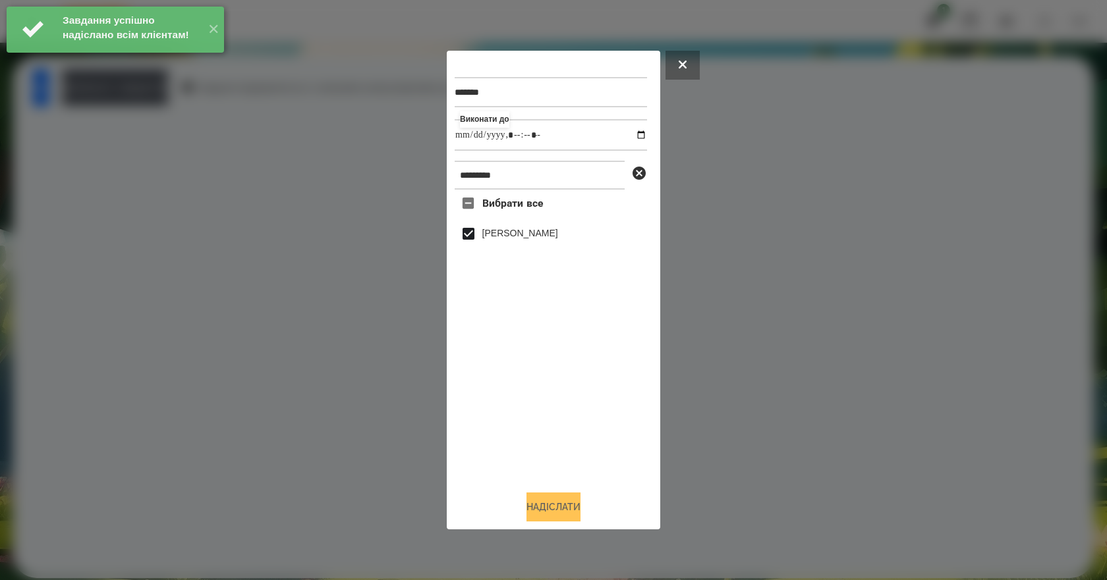
click at [570, 511] on button "Надіслати" at bounding box center [553, 507] width 54 height 29
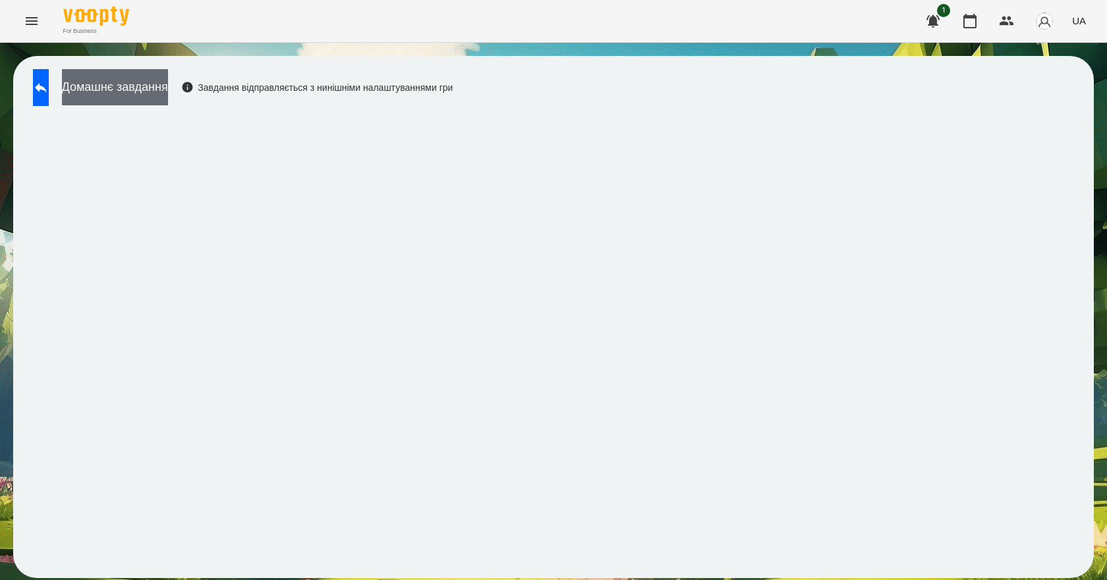
click at [168, 103] on button "Домашнє завдання" at bounding box center [115, 87] width 106 height 36
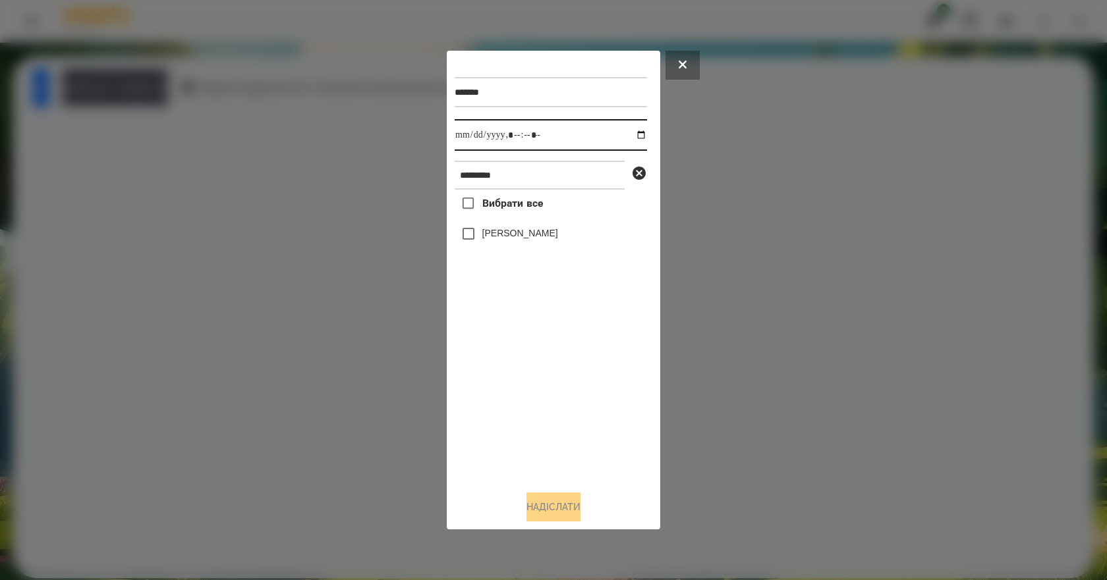
click at [626, 132] on input "datetime-local" at bounding box center [551, 135] width 192 height 32
type input "**********"
click at [522, 377] on div "Вибрати все [PERSON_NAME]" at bounding box center [551, 335] width 192 height 291
click at [511, 238] on label "[PERSON_NAME]" at bounding box center [520, 233] width 76 height 13
click at [563, 509] on button "Надіслати" at bounding box center [553, 507] width 54 height 29
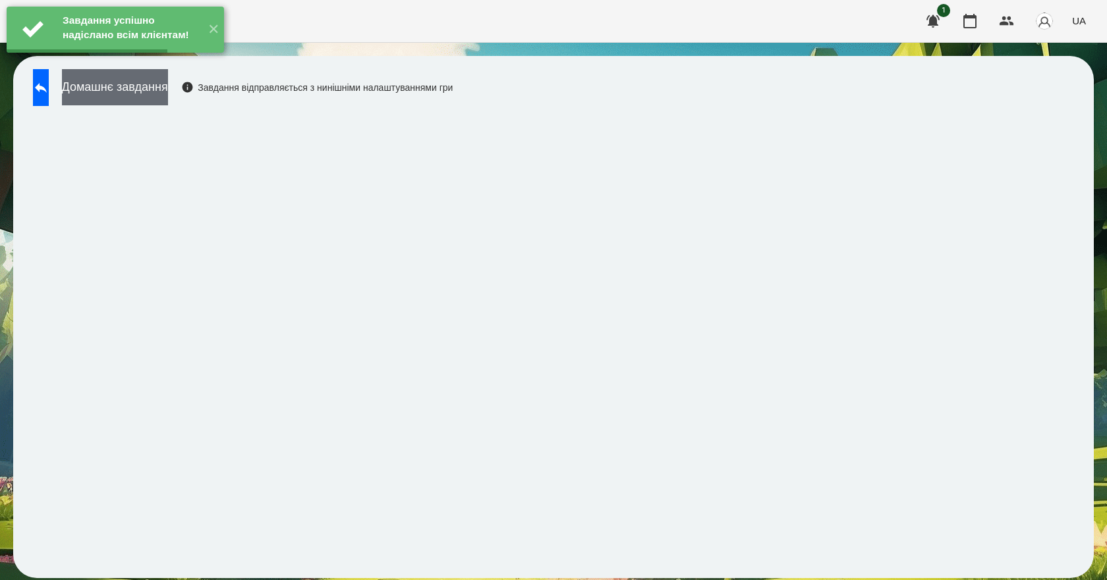
click at [168, 92] on button "Домашнє завдання" at bounding box center [115, 87] width 106 height 36
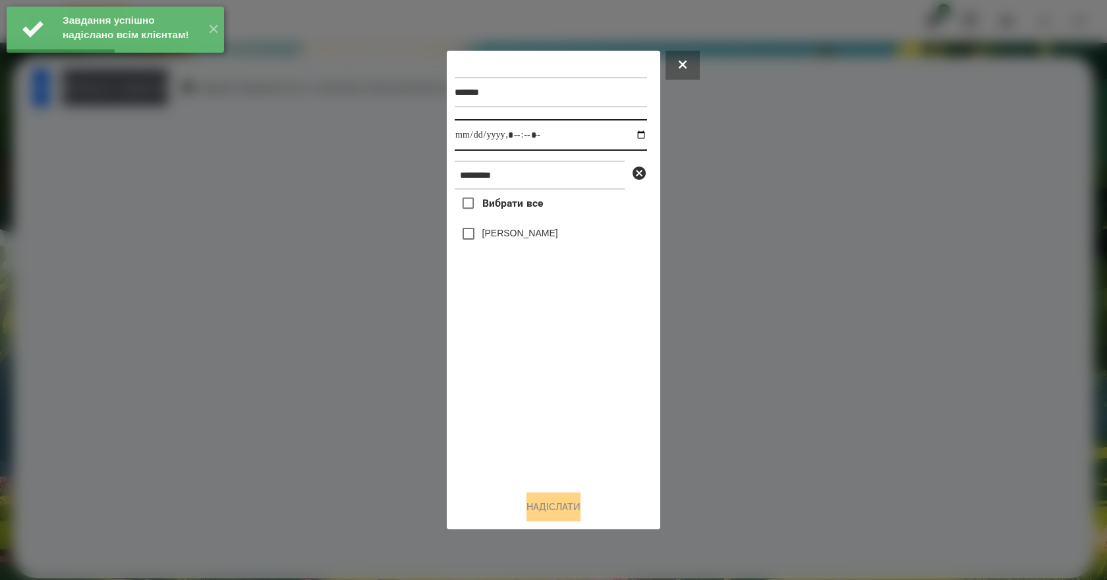
click at [627, 130] on input "datetime-local" at bounding box center [551, 135] width 192 height 32
type input "**********"
click at [544, 376] on div "Вибрати все [PERSON_NAME]" at bounding box center [551, 335] width 192 height 291
click at [525, 231] on label "[PERSON_NAME]" at bounding box center [520, 233] width 76 height 13
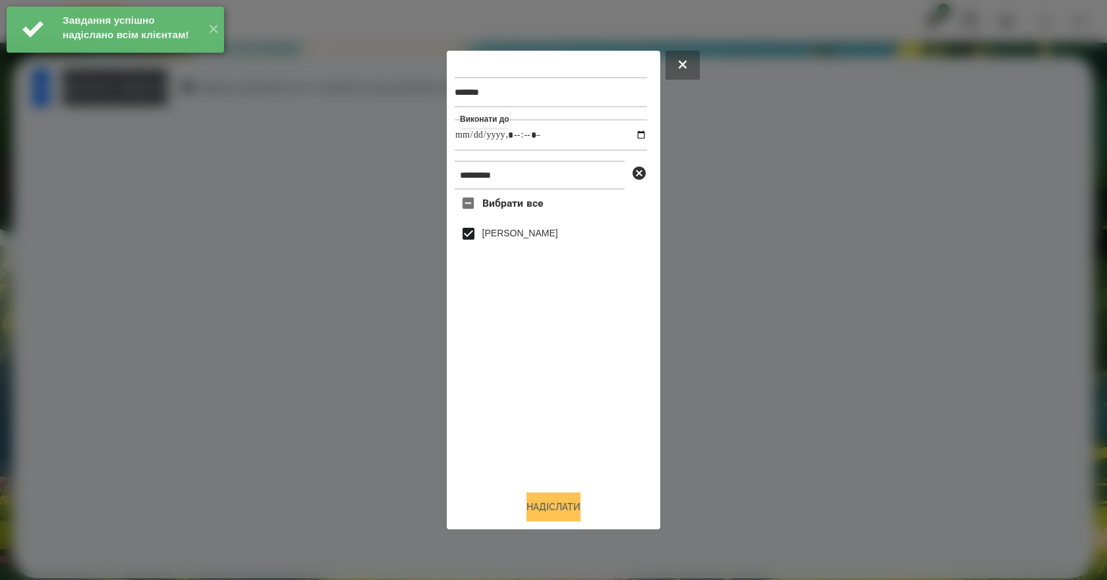
click at [565, 510] on button "Надіслати" at bounding box center [553, 507] width 54 height 29
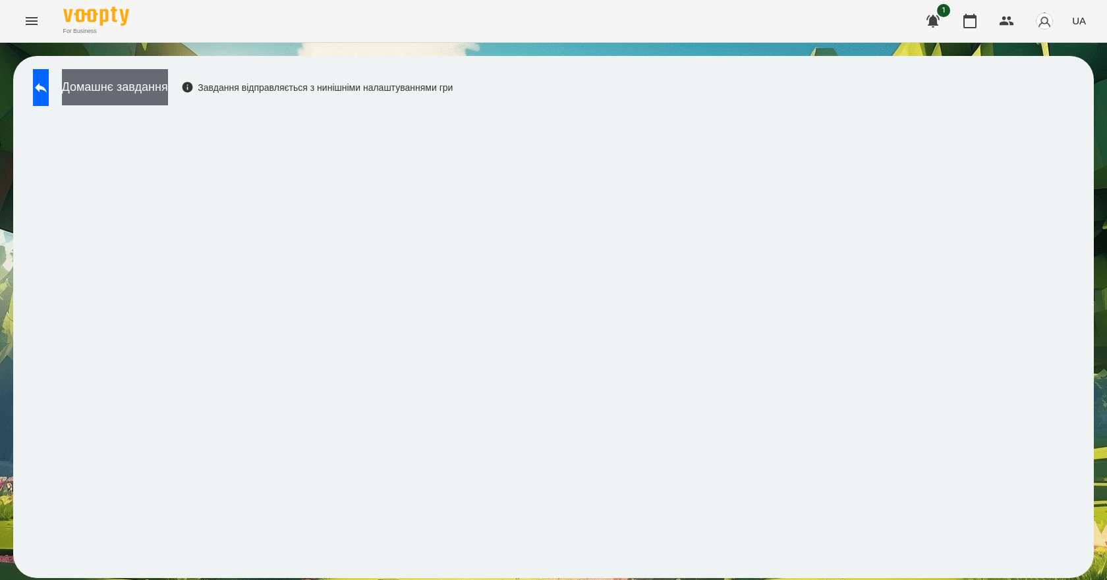
click at [168, 88] on button "Домашнє завдання" at bounding box center [115, 87] width 106 height 36
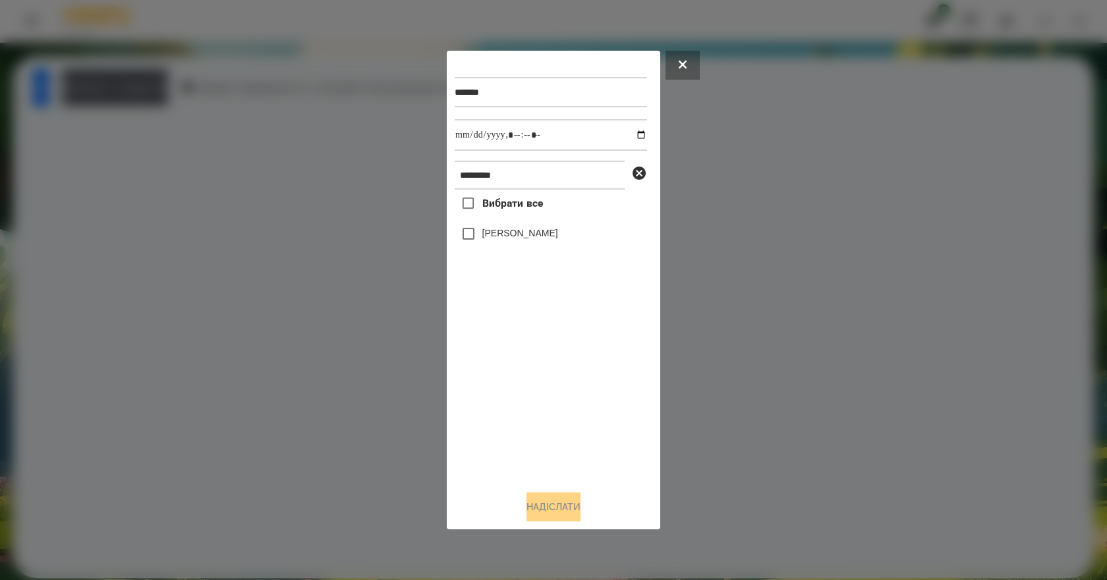
click at [502, 236] on label "[PERSON_NAME]" at bounding box center [520, 233] width 76 height 13
click at [574, 512] on button "Надіслати" at bounding box center [553, 507] width 54 height 29
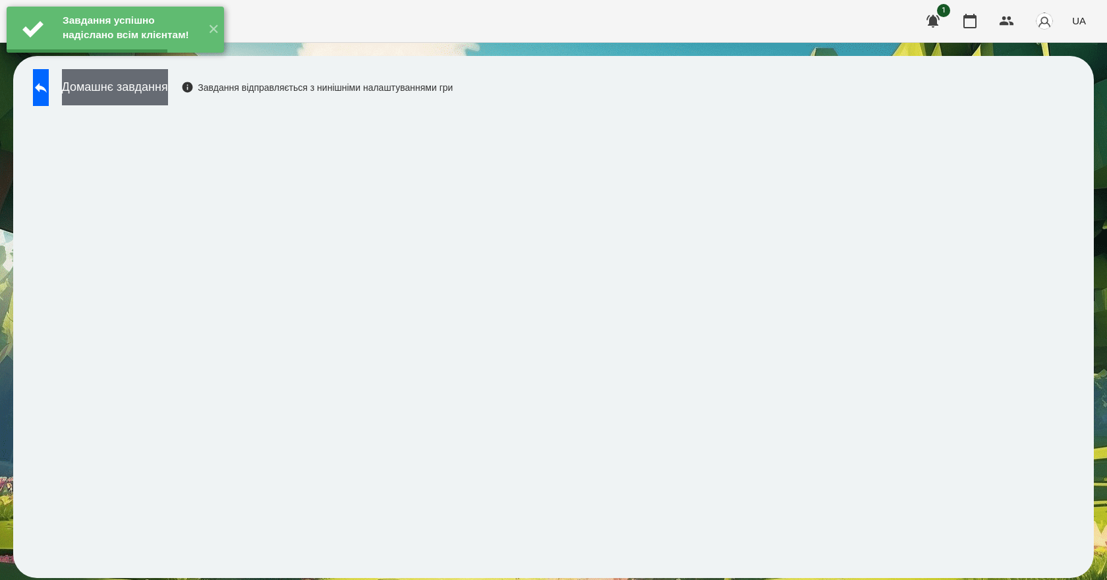
click at [168, 92] on button "Домашнє завдання" at bounding box center [115, 87] width 106 height 36
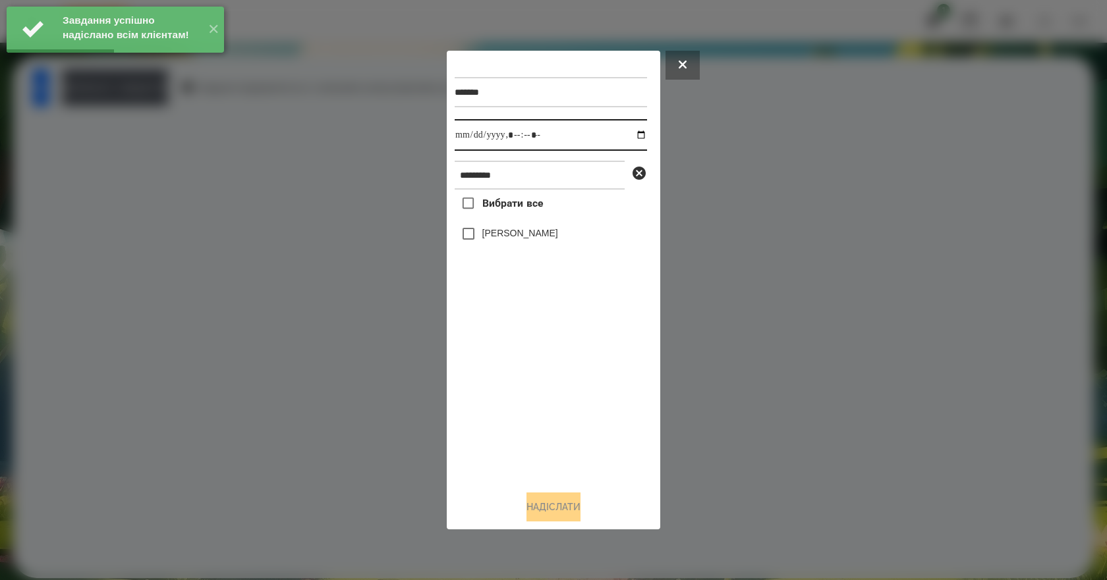
click at [629, 136] on input "datetime-local" at bounding box center [551, 135] width 192 height 32
type input "**********"
drag, startPoint x: 567, startPoint y: 416, endPoint x: 559, endPoint y: 396, distance: 22.1
click at [566, 416] on div "Вибрати все [PERSON_NAME]" at bounding box center [551, 335] width 192 height 291
click at [491, 240] on label "[PERSON_NAME]" at bounding box center [520, 233] width 76 height 13
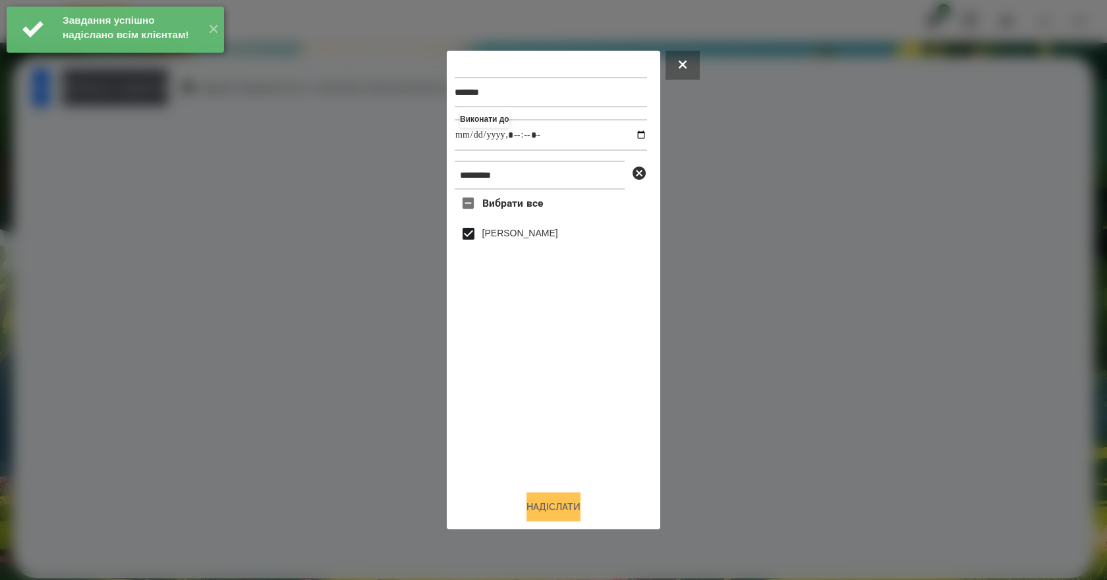
click at [543, 511] on button "Надіслати" at bounding box center [553, 507] width 54 height 29
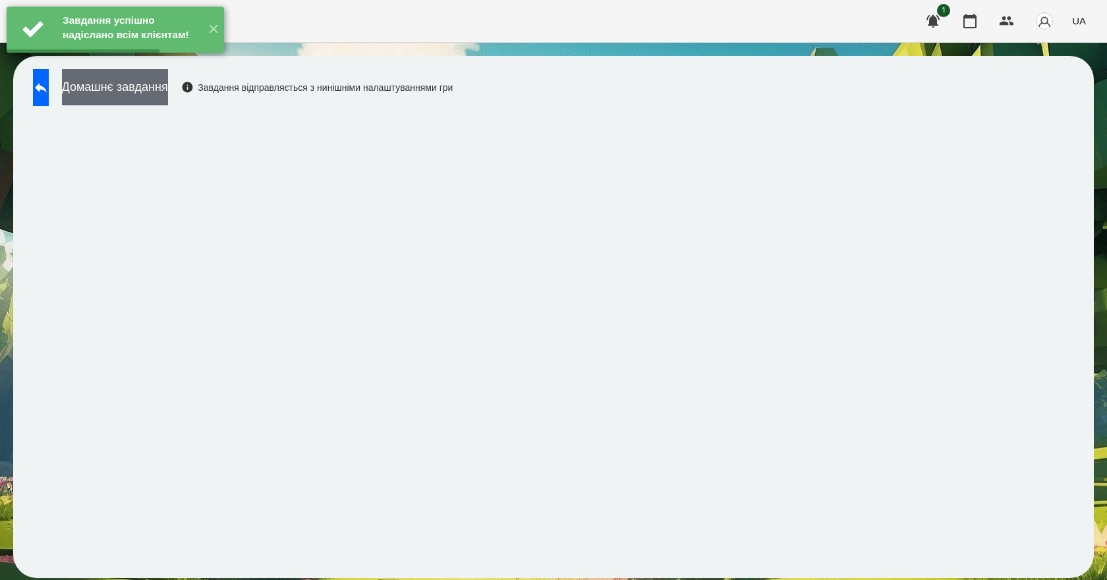
click at [168, 91] on button "Домашнє завдання" at bounding box center [115, 87] width 106 height 36
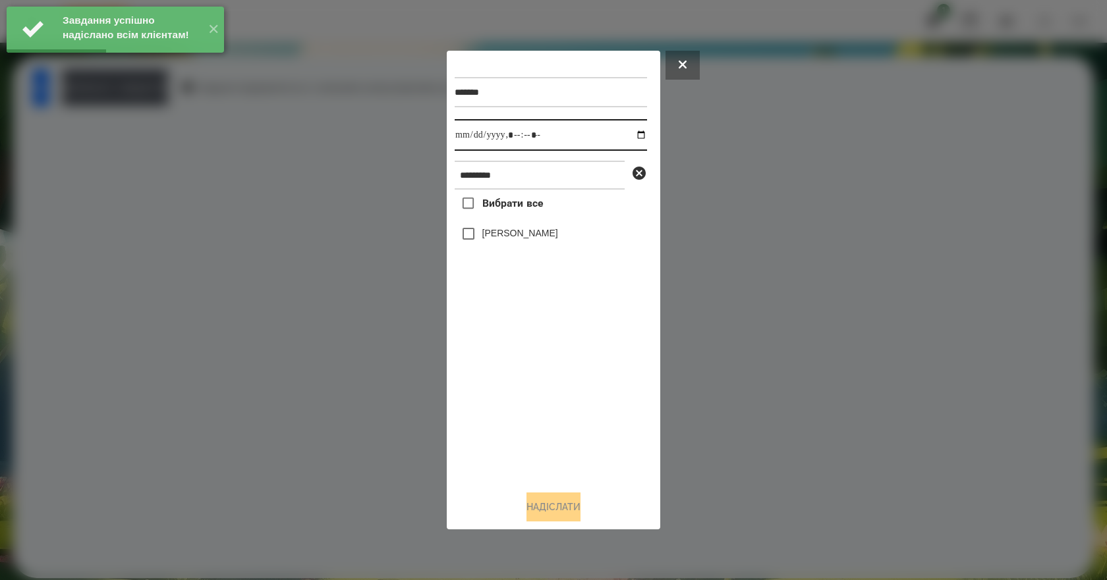
click at [636, 135] on input "datetime-local" at bounding box center [551, 135] width 192 height 32
type input "**********"
drag, startPoint x: 570, startPoint y: 426, endPoint x: 566, endPoint y: 403, distance: 22.9
click at [566, 404] on div "Вибрати все [PERSON_NAME]" at bounding box center [551, 335] width 192 height 291
click at [508, 237] on label "[PERSON_NAME]" at bounding box center [520, 233] width 76 height 13
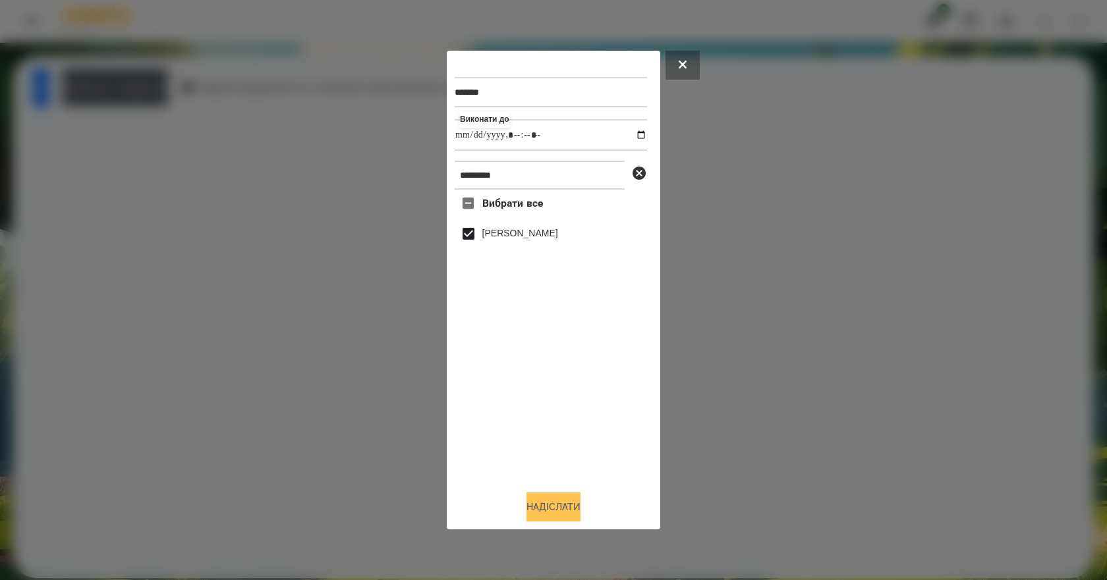
click at [541, 514] on button "Надіслати" at bounding box center [553, 507] width 54 height 29
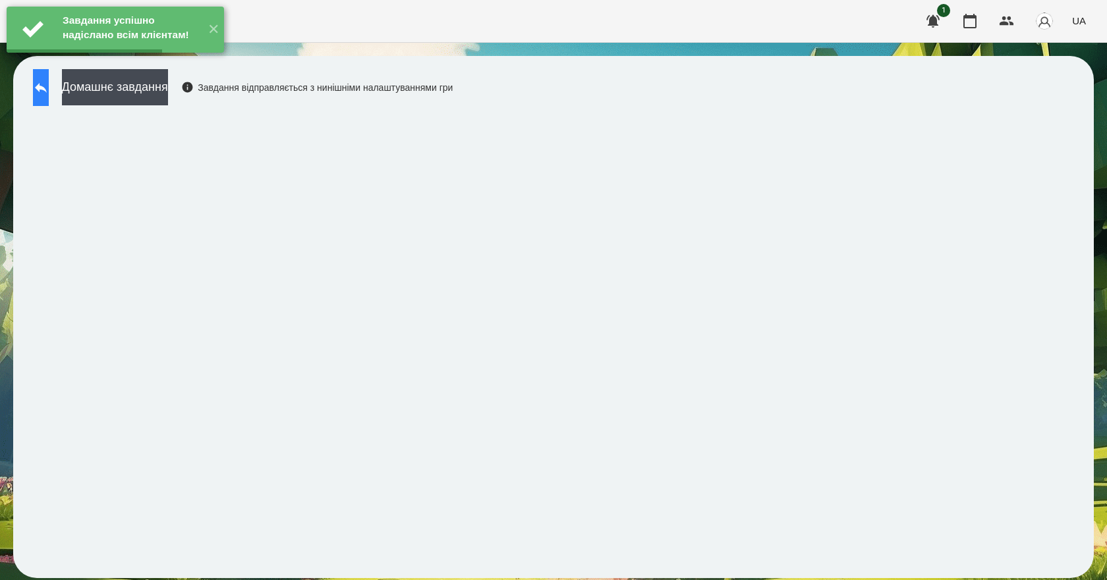
click at [49, 93] on icon at bounding box center [41, 88] width 16 height 16
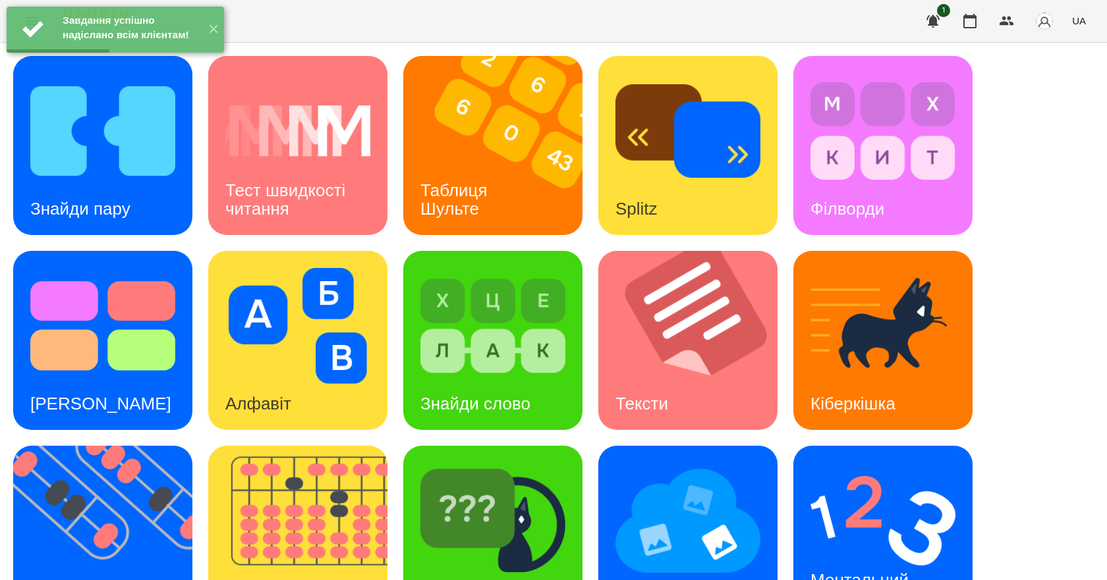
scroll to position [198, 0]
click at [885, 463] on img at bounding box center [882, 521] width 145 height 116
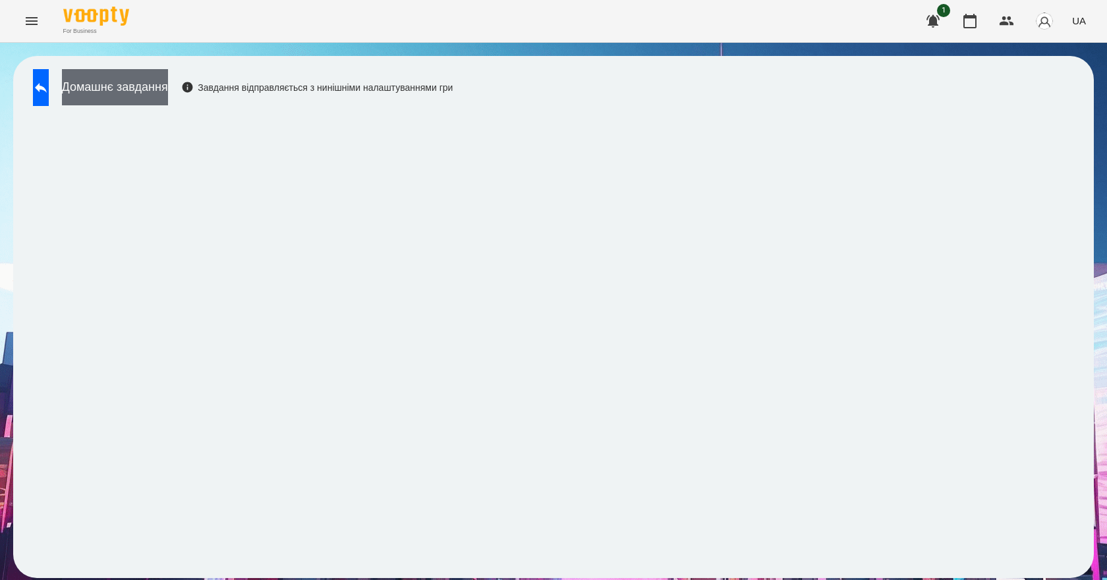
click at [168, 82] on button "Домашнє завдання" at bounding box center [115, 87] width 106 height 36
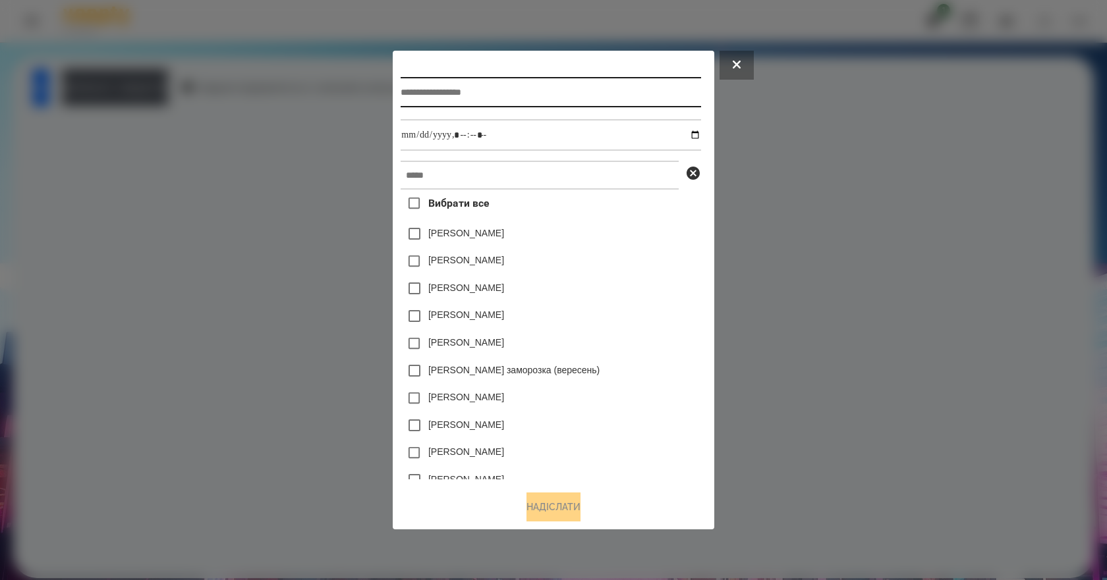
click at [474, 87] on input "text" at bounding box center [551, 92] width 300 height 30
type input "**********"
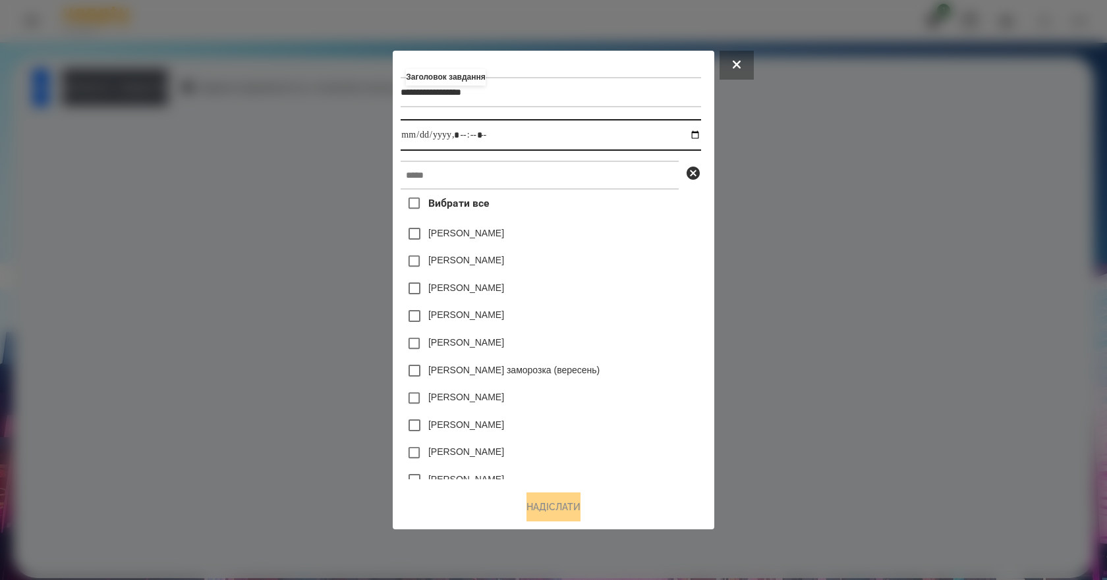
click at [700, 136] on input "datetime-local" at bounding box center [551, 135] width 300 height 32
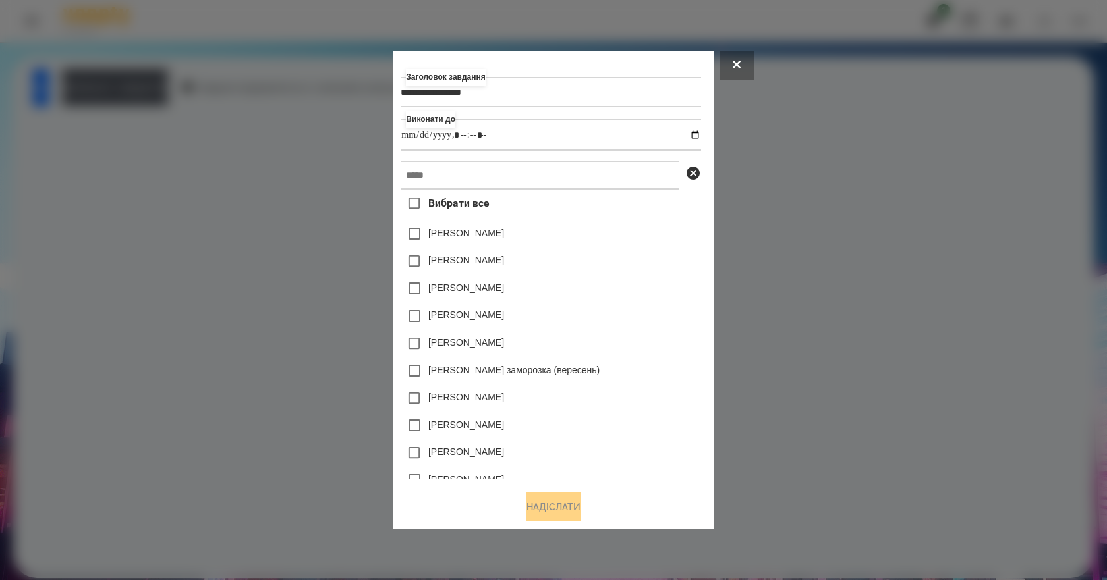
type input "**********"
click at [667, 300] on div "[PERSON_NAME]" at bounding box center [551, 289] width 300 height 28
click at [519, 177] on input "text" at bounding box center [540, 175] width 278 height 29
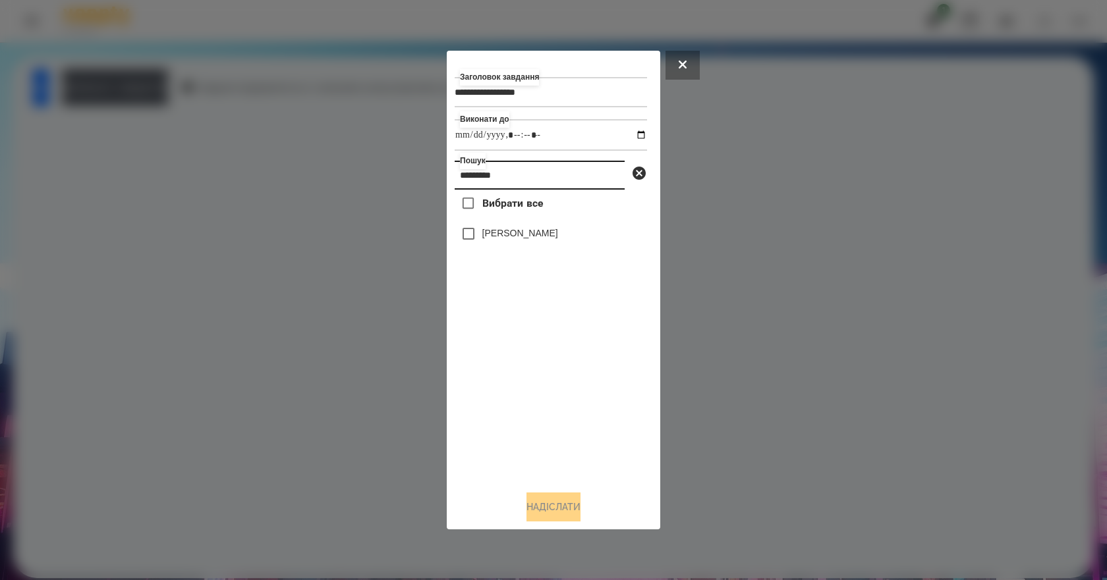
type input "*********"
click at [520, 236] on label "[PERSON_NAME]" at bounding box center [520, 233] width 76 height 13
drag, startPoint x: 568, startPoint y: 503, endPoint x: 568, endPoint y: 515, distance: 11.9
click at [568, 515] on button "Надіслати" at bounding box center [553, 507] width 54 height 29
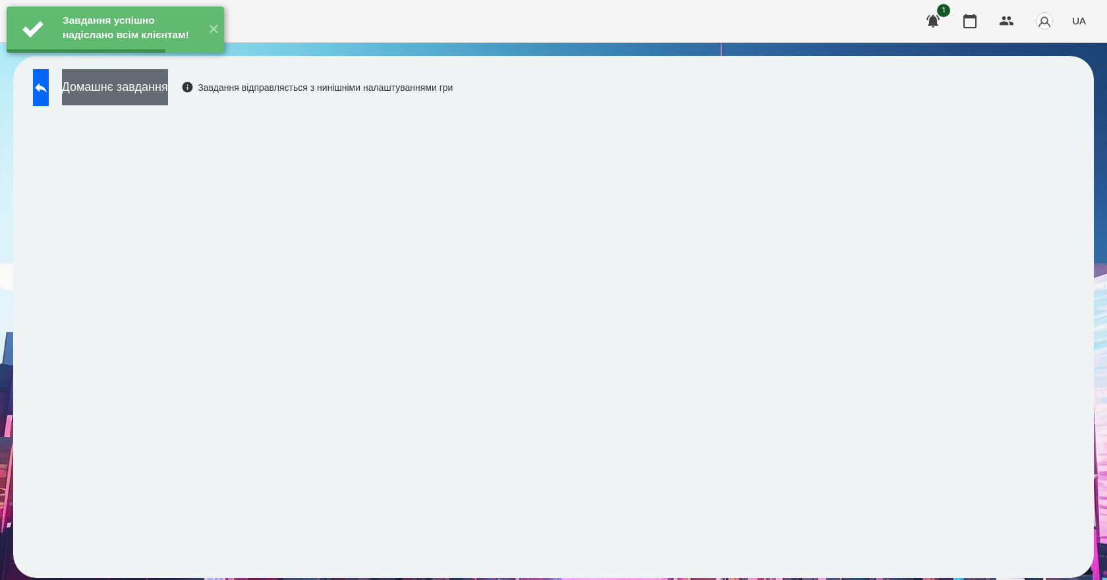
click at [153, 80] on button "Домашнє завдання" at bounding box center [115, 87] width 106 height 36
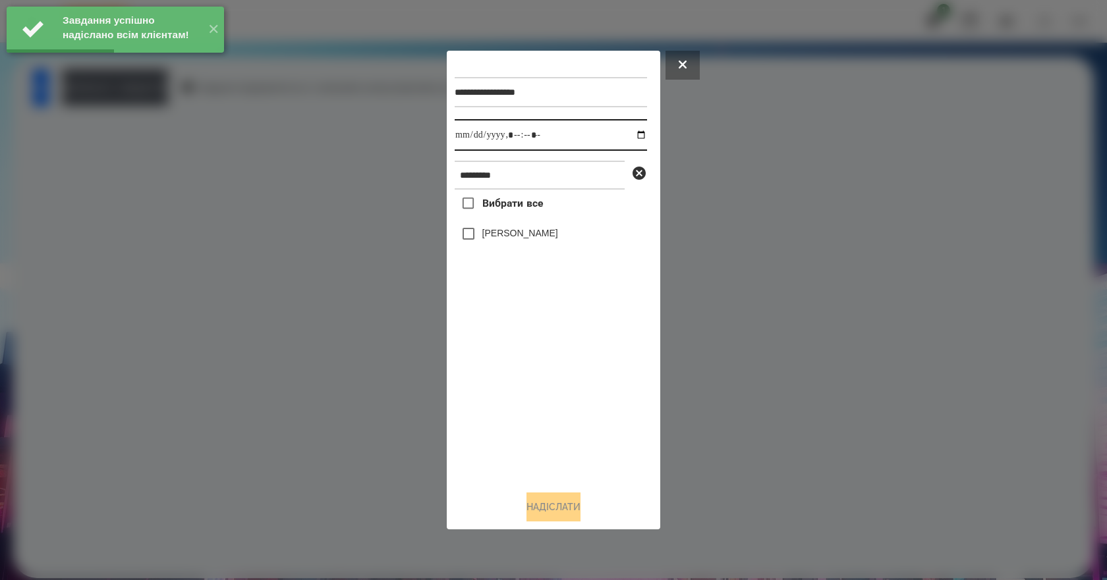
click at [630, 130] on input "datetime-local" at bounding box center [551, 135] width 192 height 32
type input "**********"
drag, startPoint x: 507, startPoint y: 377, endPoint x: 532, endPoint y: 302, distance: 79.8
click at [507, 377] on div "Вибрати все [PERSON_NAME]" at bounding box center [551, 335] width 192 height 291
click at [553, 227] on div "[PERSON_NAME]" at bounding box center [551, 234] width 192 height 28
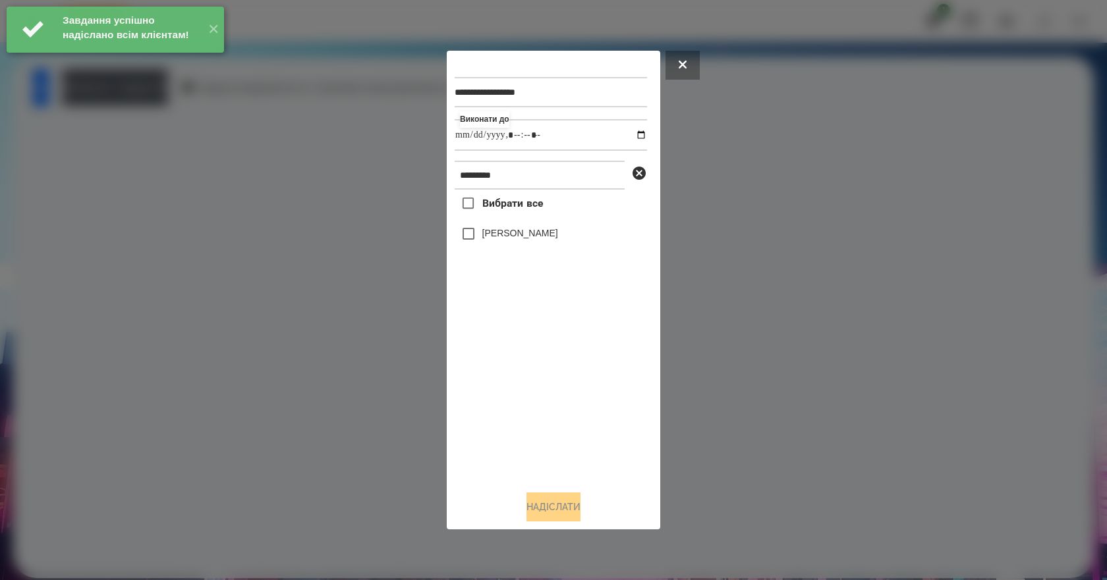
click at [554, 231] on label "[PERSON_NAME]" at bounding box center [520, 233] width 76 height 13
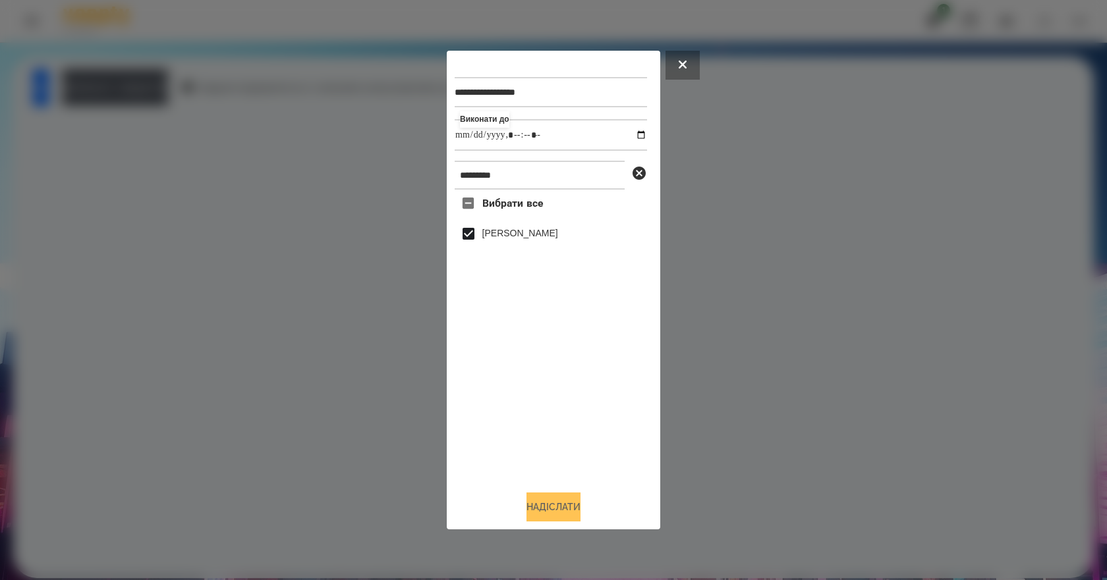
click at [574, 511] on button "Надіслати" at bounding box center [553, 507] width 54 height 29
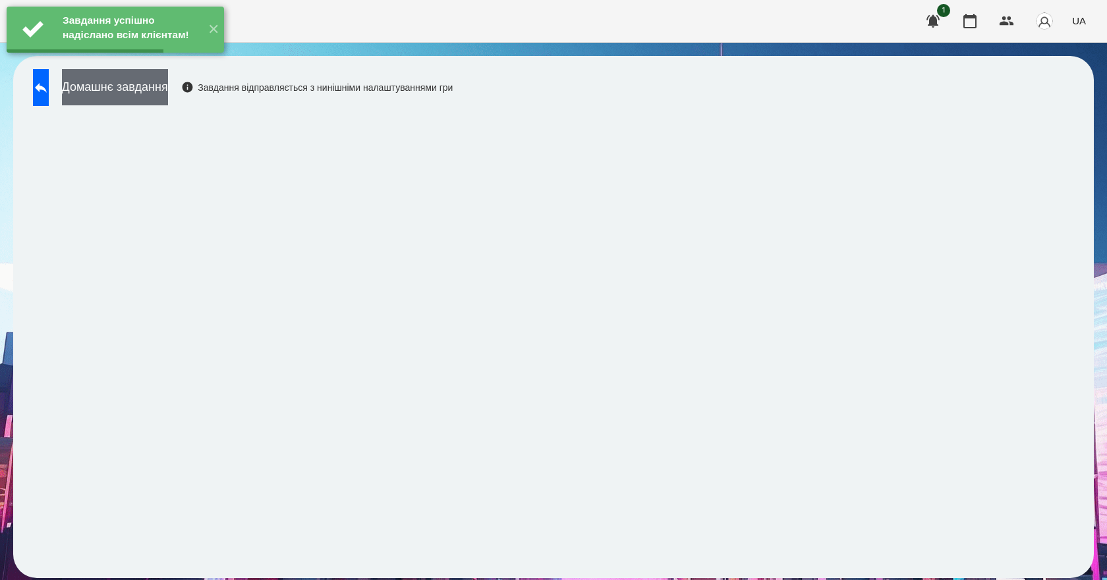
click at [168, 90] on button "Домашнє завдання" at bounding box center [115, 87] width 106 height 36
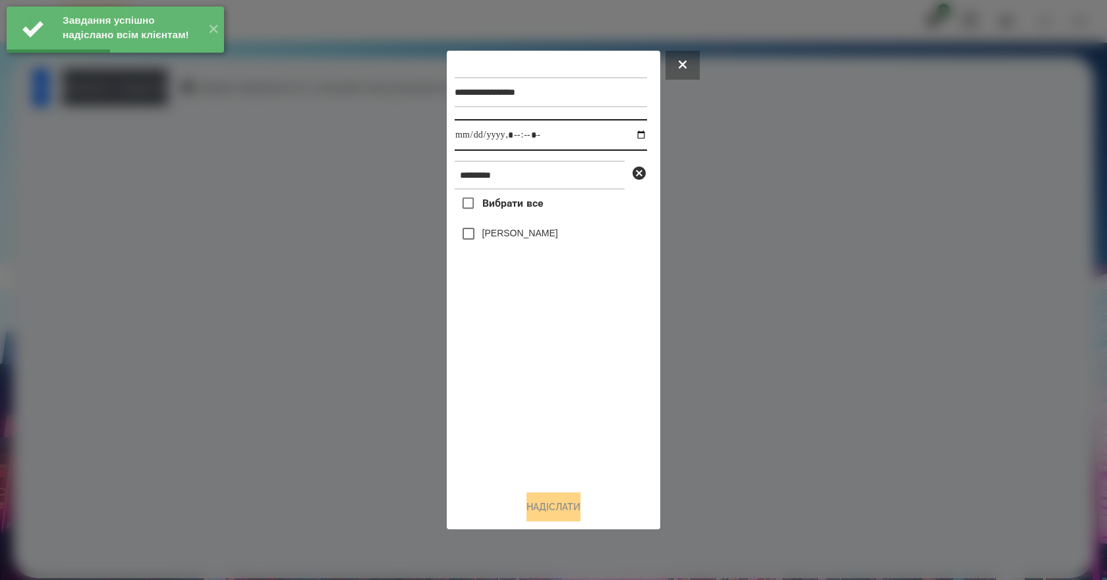
click at [631, 134] on input "datetime-local" at bounding box center [551, 135] width 192 height 32
type input "**********"
click at [497, 375] on div "Вибрати все [PERSON_NAME]" at bounding box center [551, 335] width 192 height 291
click at [529, 238] on label "[PERSON_NAME]" at bounding box center [520, 233] width 76 height 13
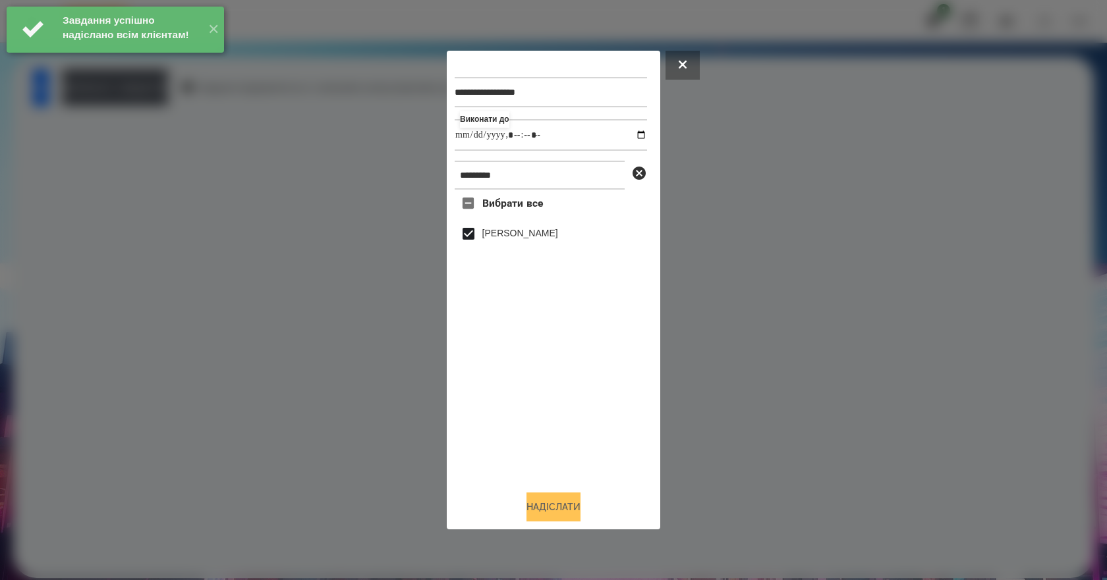
click at [559, 512] on button "Надіслати" at bounding box center [553, 507] width 54 height 29
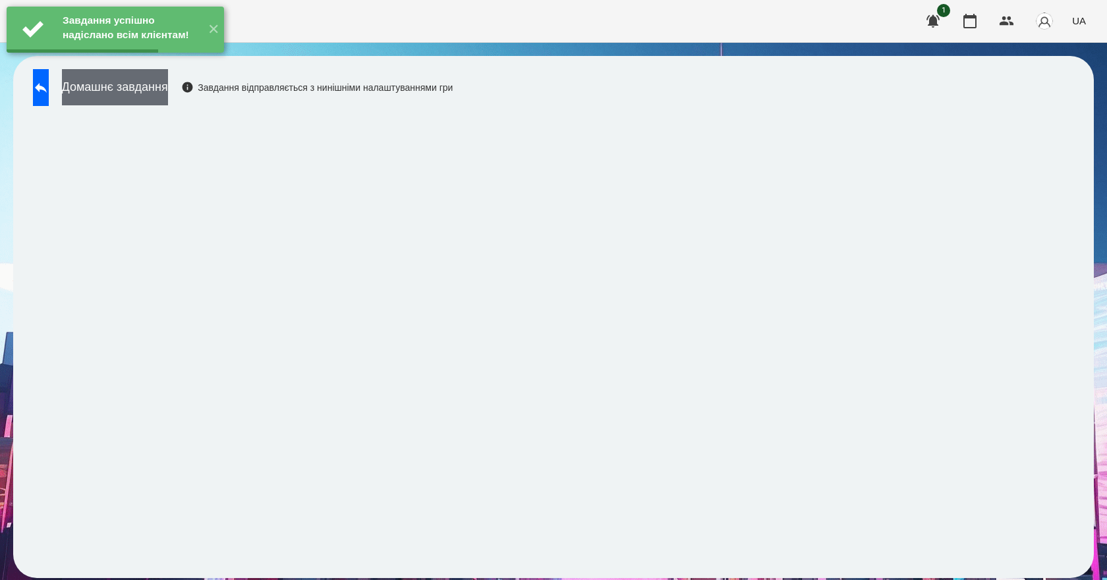
click at [168, 96] on button "Домашнє завдання" at bounding box center [115, 87] width 106 height 36
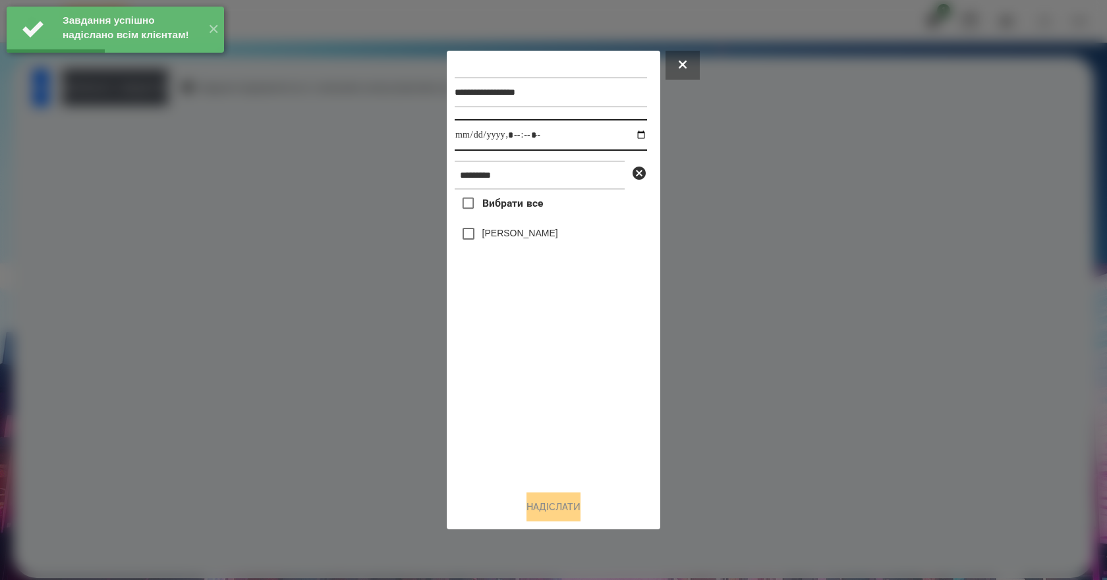
click
type input "**********"
drag, startPoint x: 518, startPoint y: 395, endPoint x: 523, endPoint y: 380, distance: 15.4
type input "**********"
drag, startPoint x: 541, startPoint y: 426, endPoint x: 525, endPoint y: 362, distance: 66.0
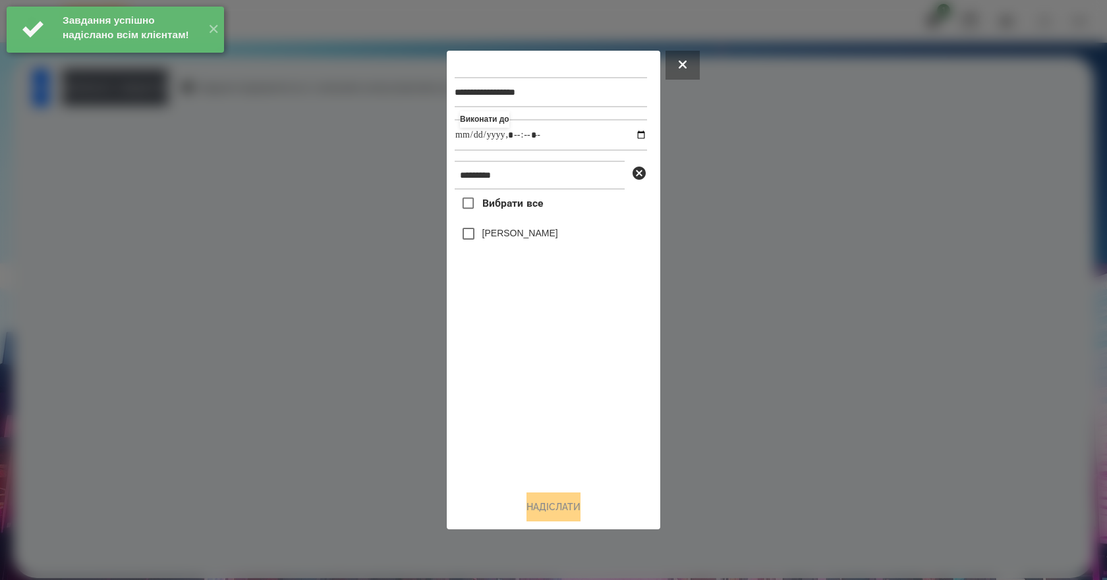
type input "**********"
drag, startPoint x: 566, startPoint y: 435, endPoint x: 538, endPoint y: 363, distance: 77.2
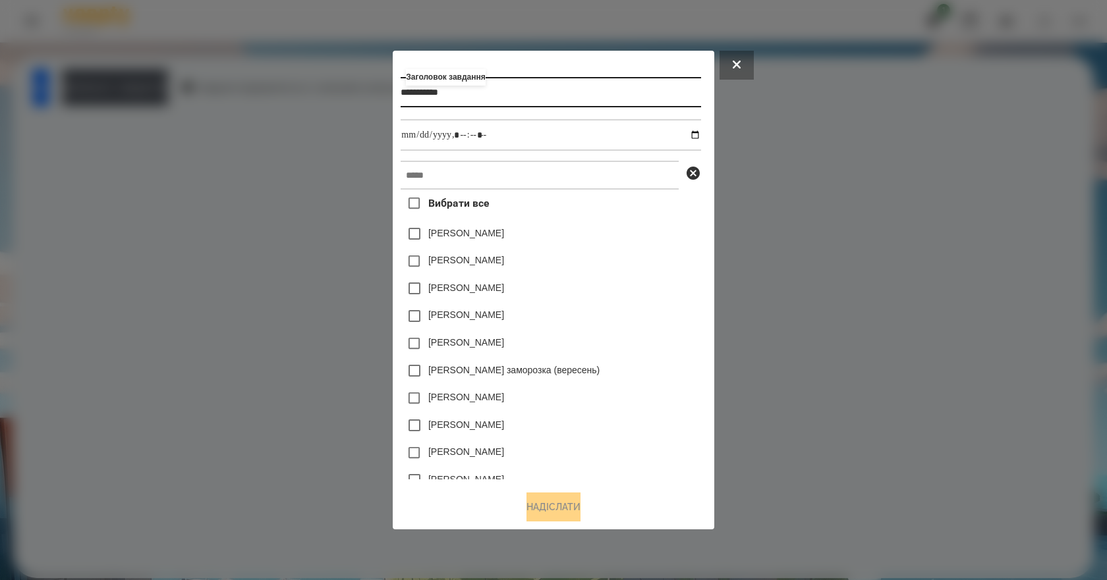
type input "**********"
drag, startPoint x: 692, startPoint y: 292, endPoint x: 615, endPoint y: 241, distance: 92.8
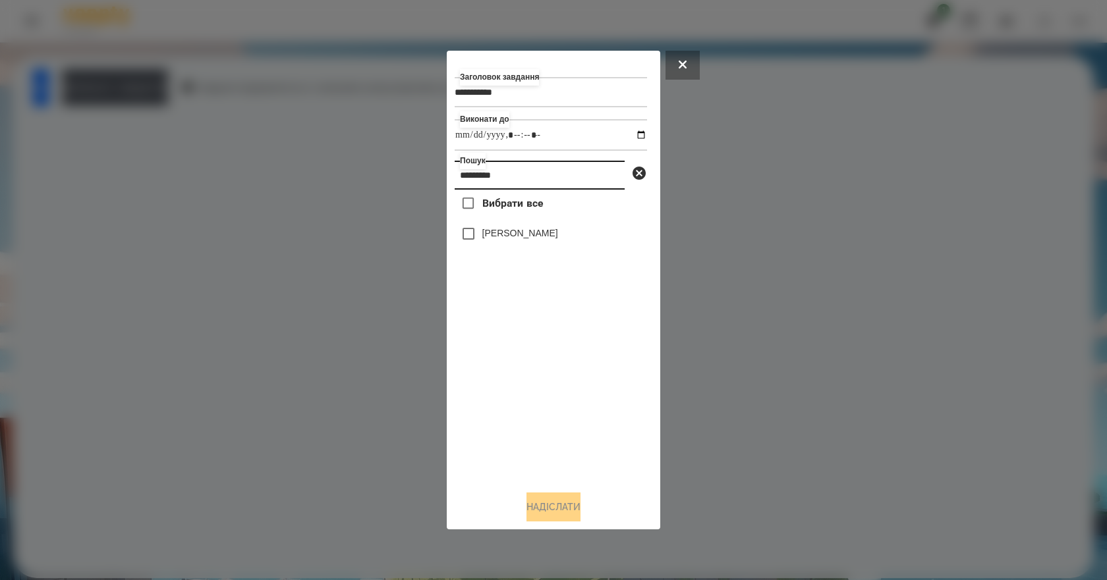
type input "*********"
drag, startPoint x: 592, startPoint y: 528, endPoint x: 579, endPoint y: 518, distance: 16.4
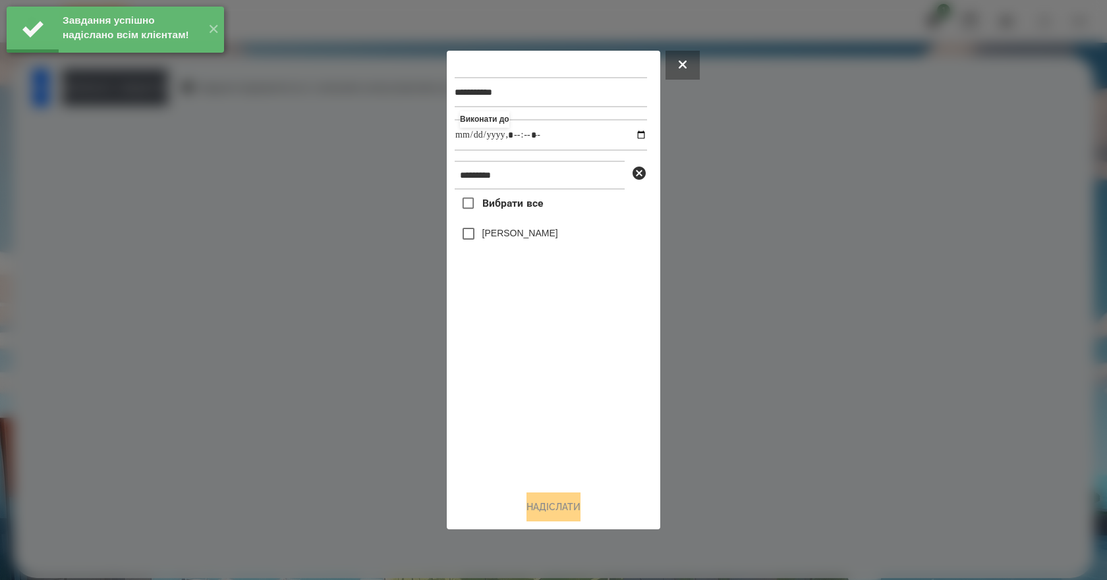
type input "**********"
drag, startPoint x: 507, startPoint y: 405, endPoint x: 511, endPoint y: 389, distance: 16.3
type input "**********"
drag, startPoint x: 551, startPoint y: 410, endPoint x: 550, endPoint y: 308, distance: 102.1
type input "**********"
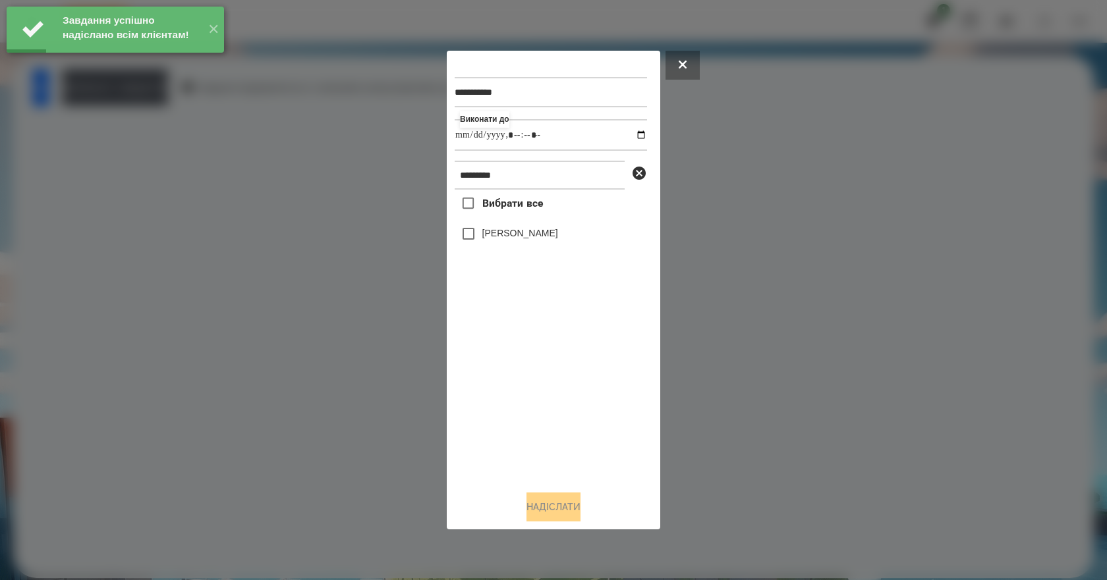
drag, startPoint x: 547, startPoint y: 385, endPoint x: 567, endPoint y: 310, distance: 77.5
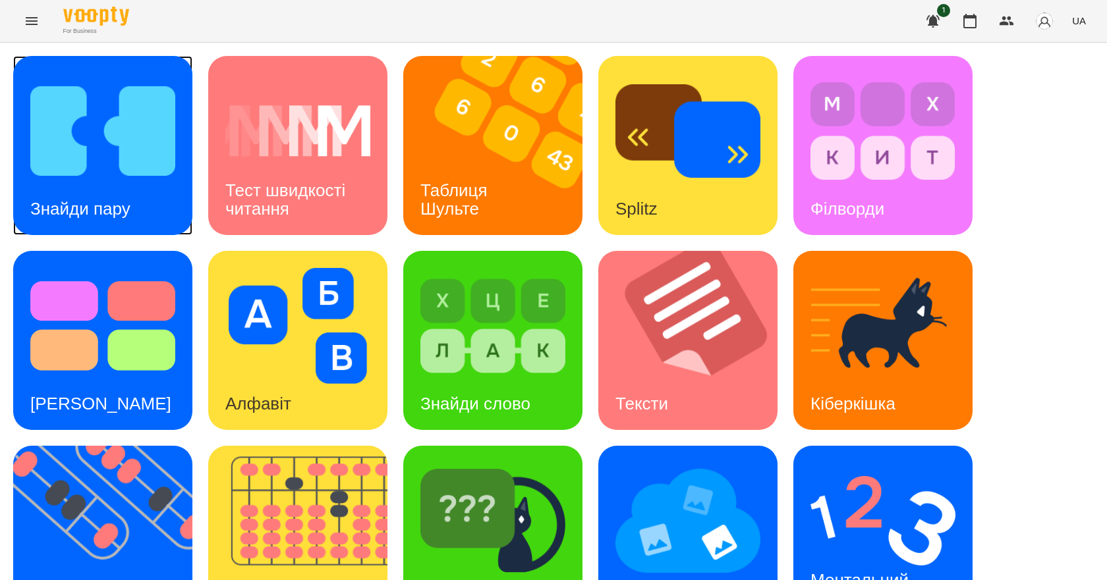
click at [44, 148] on img at bounding box center [102, 131] width 145 height 116
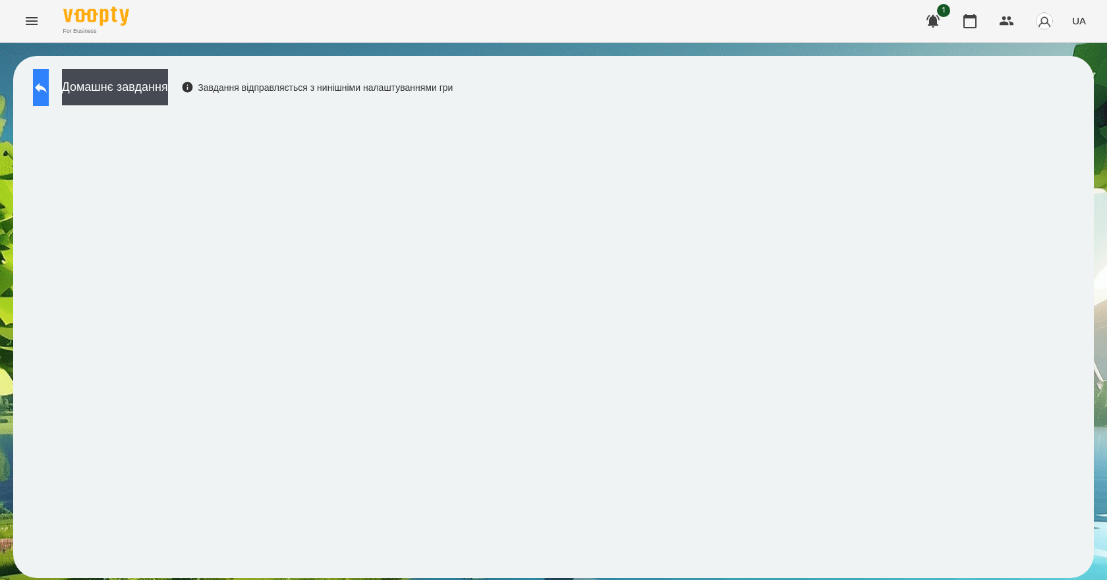
click at [49, 90] on button at bounding box center [41, 87] width 16 height 37
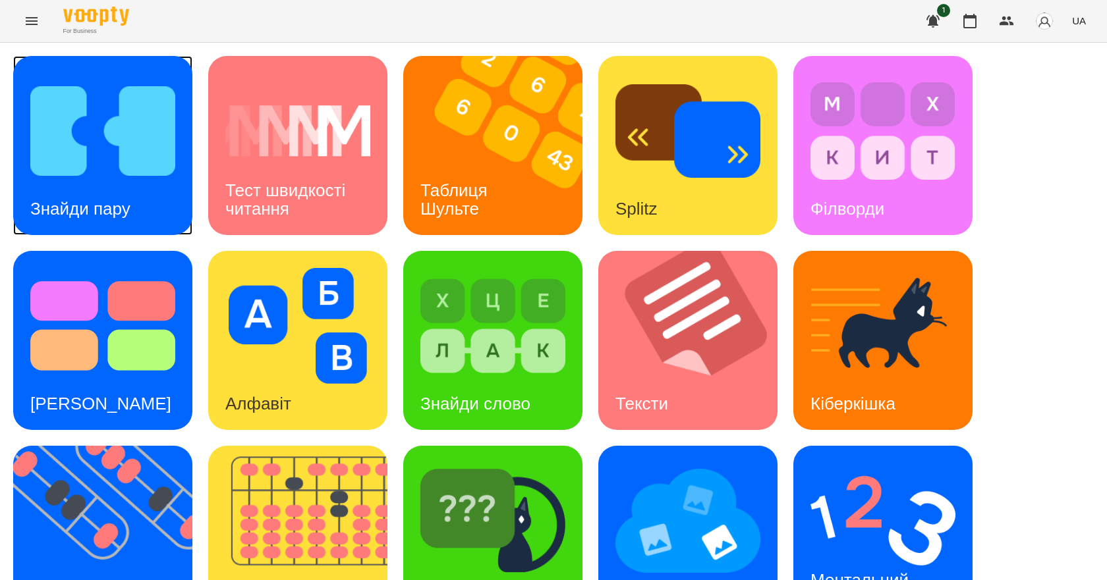
click at [103, 130] on img at bounding box center [102, 131] width 145 height 116
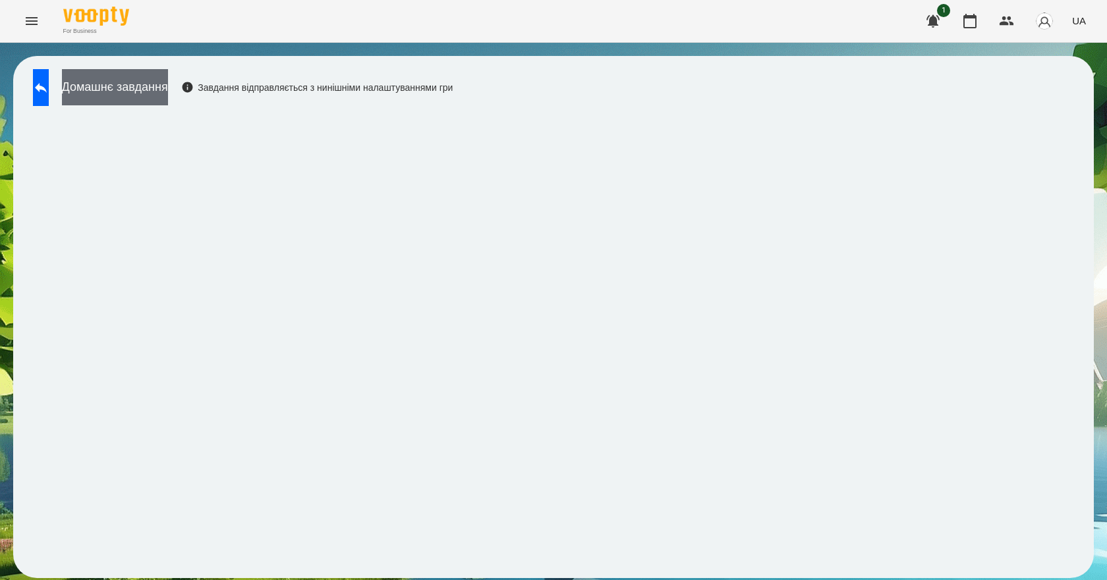
click at [168, 87] on button "Домашнє завдання" at bounding box center [115, 87] width 106 height 36
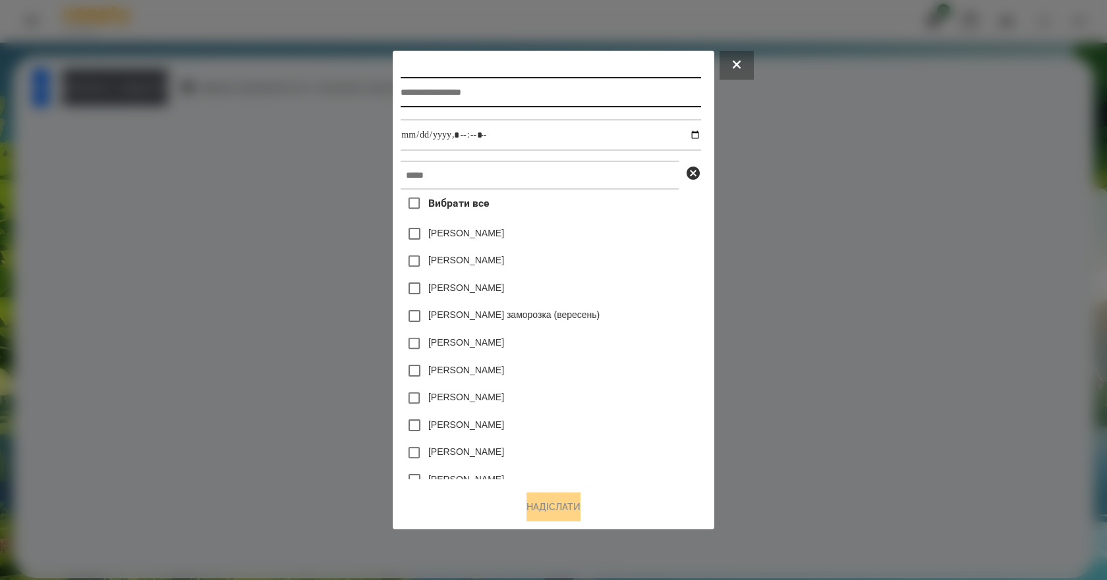
click at [453, 92] on input "text" at bounding box center [551, 92] width 300 height 30
type input "**********"
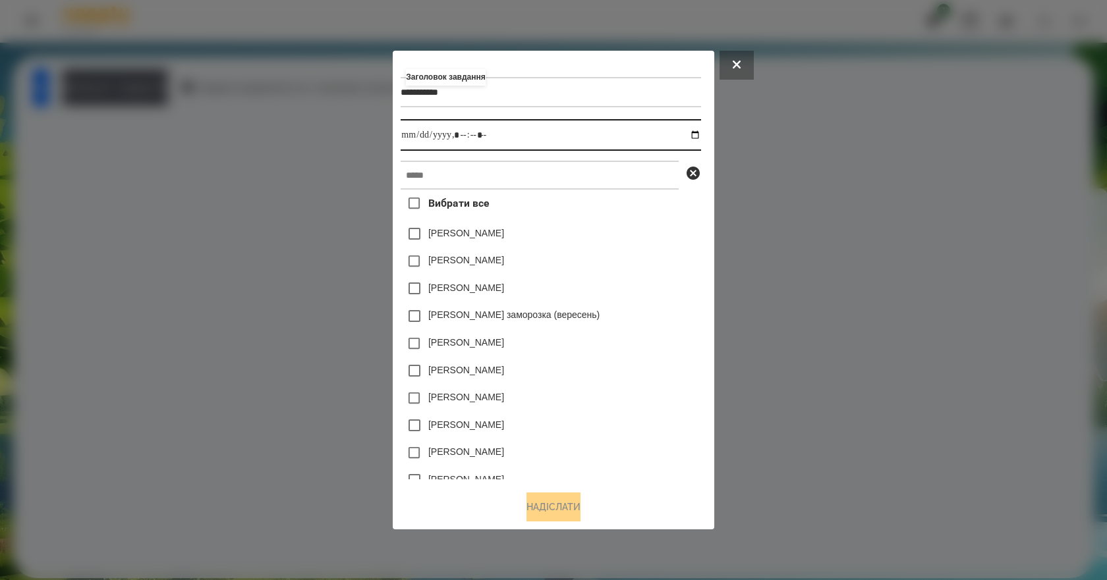
click at [698, 132] on input "datetime-local" at bounding box center [551, 135] width 300 height 32
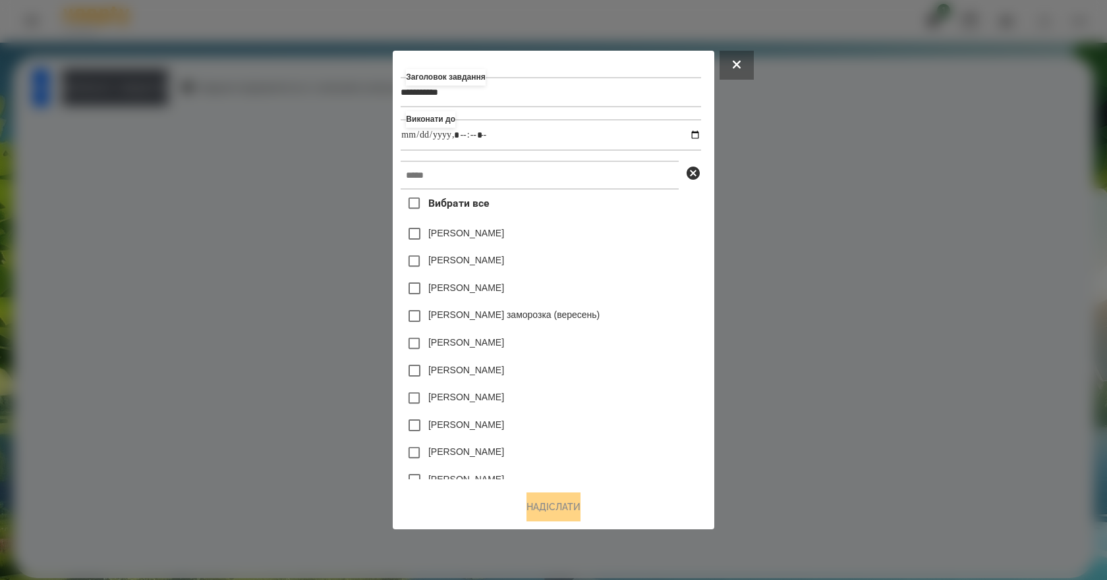
type input "**********"
drag, startPoint x: 607, startPoint y: 291, endPoint x: 621, endPoint y: 267, distance: 27.2
click at [651, 294] on div "[PERSON_NAME]" at bounding box center [551, 289] width 300 height 28
click at [528, 181] on input "text" at bounding box center [540, 175] width 278 height 29
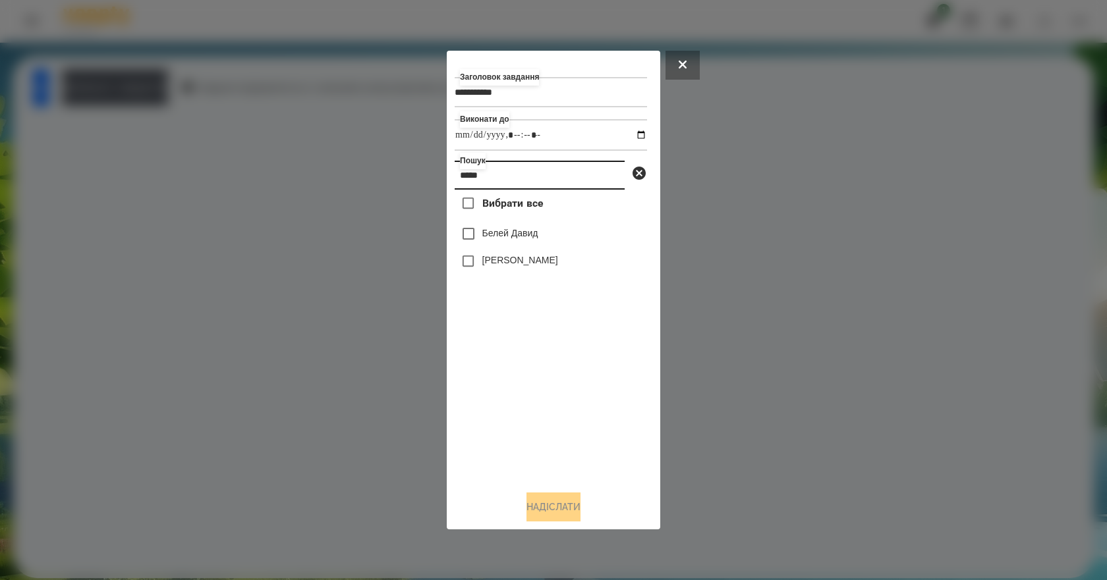
type input "*****"
click at [505, 262] on label "[PERSON_NAME]" at bounding box center [520, 260] width 76 height 13
click at [559, 505] on button "Надіслати" at bounding box center [553, 507] width 54 height 29
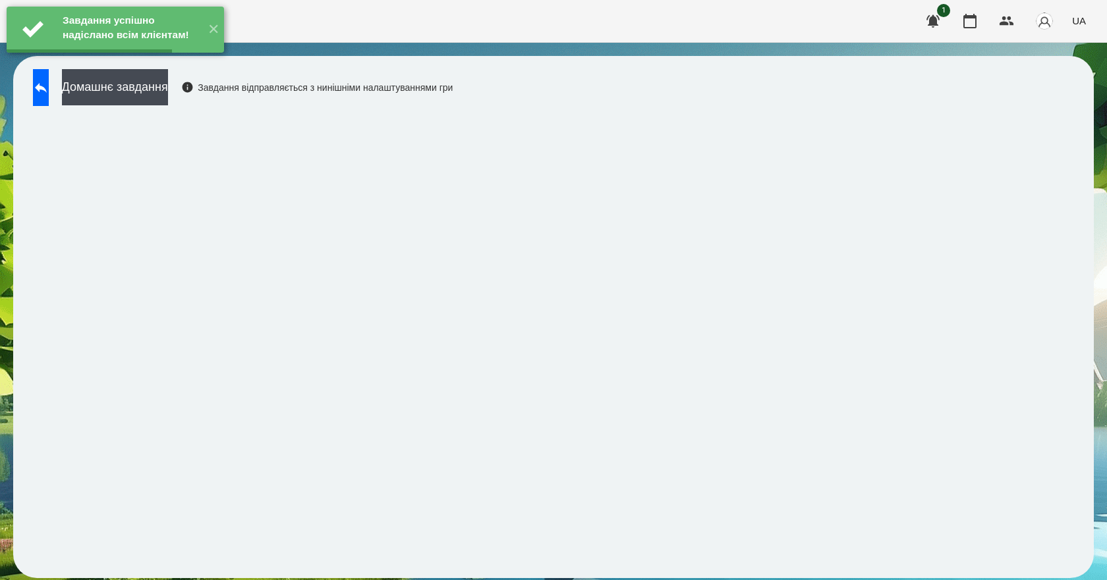
click at [168, 86] on button "Домашнє завдання" at bounding box center [115, 87] width 106 height 36
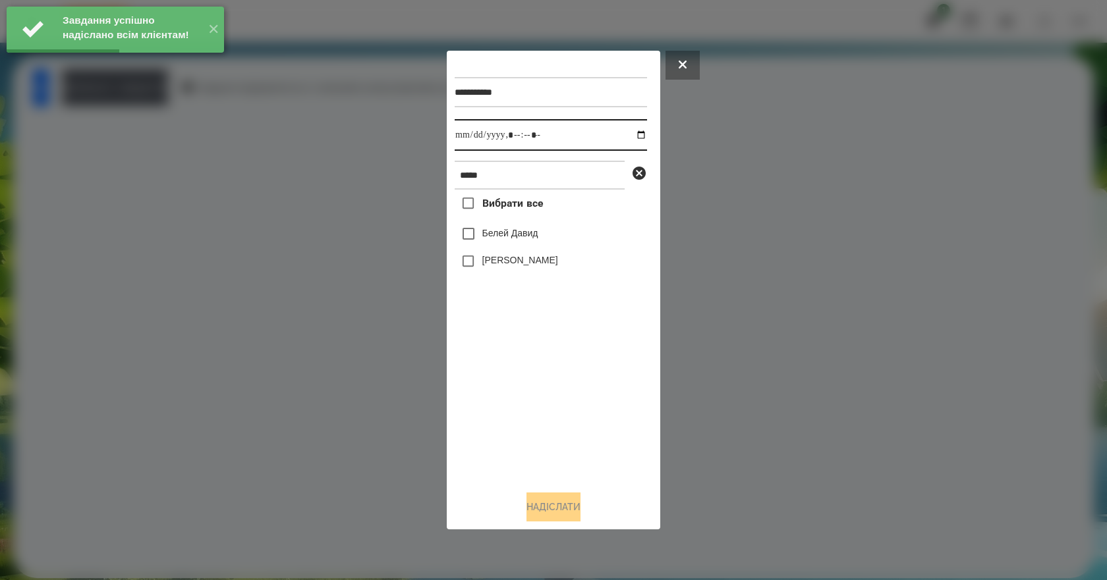
click at [633, 136] on input "datetime-local" at bounding box center [551, 135] width 192 height 32
type input "**********"
drag, startPoint x: 526, startPoint y: 385, endPoint x: 518, endPoint y: 358, distance: 28.3
click at [522, 382] on div "Вибрати все [PERSON_NAME] [PERSON_NAME]" at bounding box center [551, 335] width 192 height 291
click at [511, 265] on label "[PERSON_NAME]" at bounding box center [520, 260] width 76 height 13
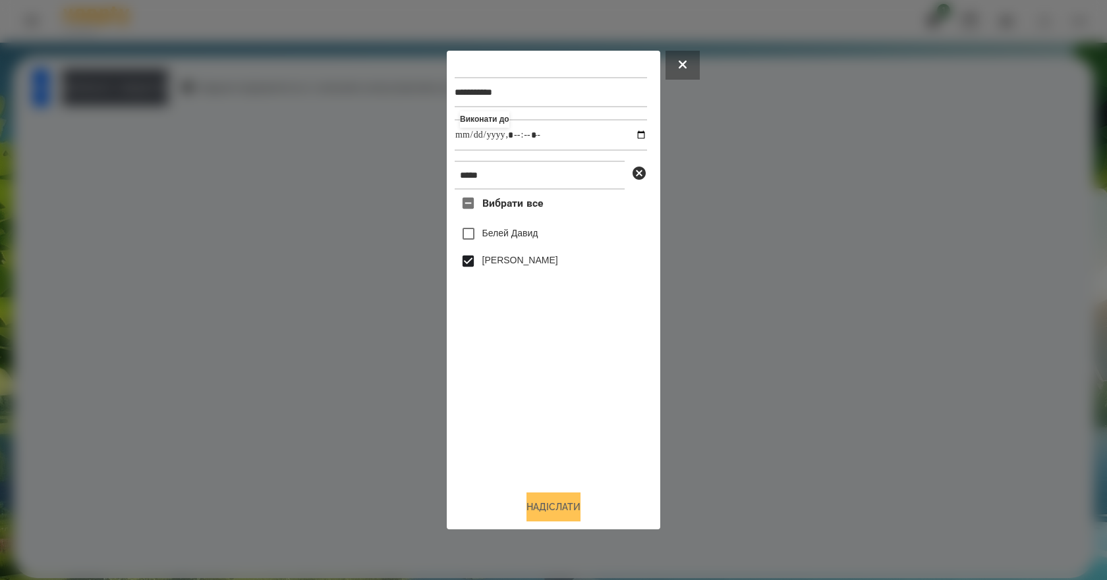
click at [578, 510] on button "Надіслати" at bounding box center [553, 507] width 54 height 29
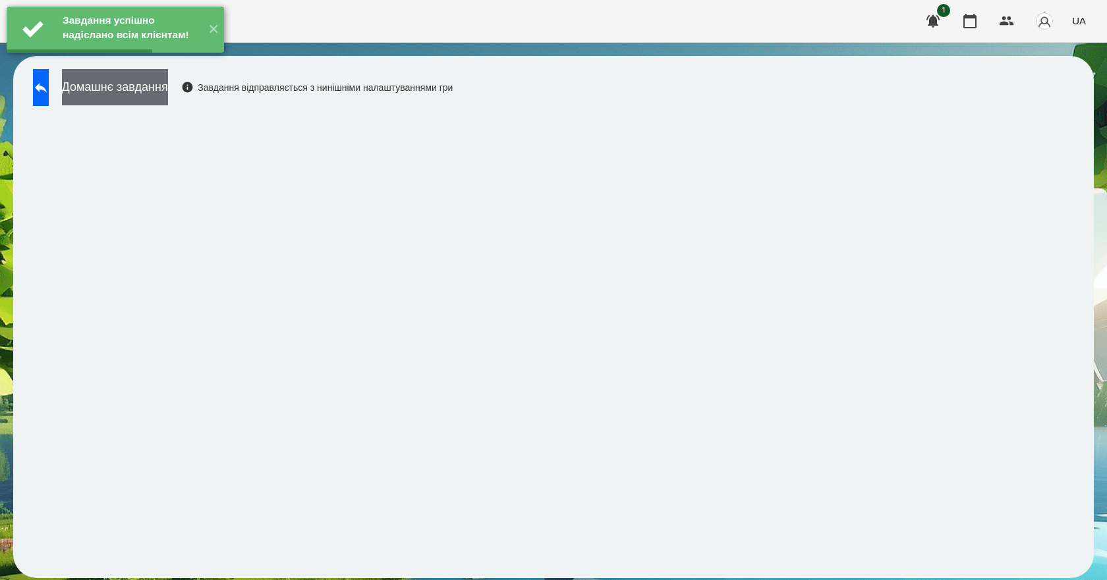
click at [168, 100] on button "Домашнє завдання" at bounding box center [115, 87] width 106 height 36
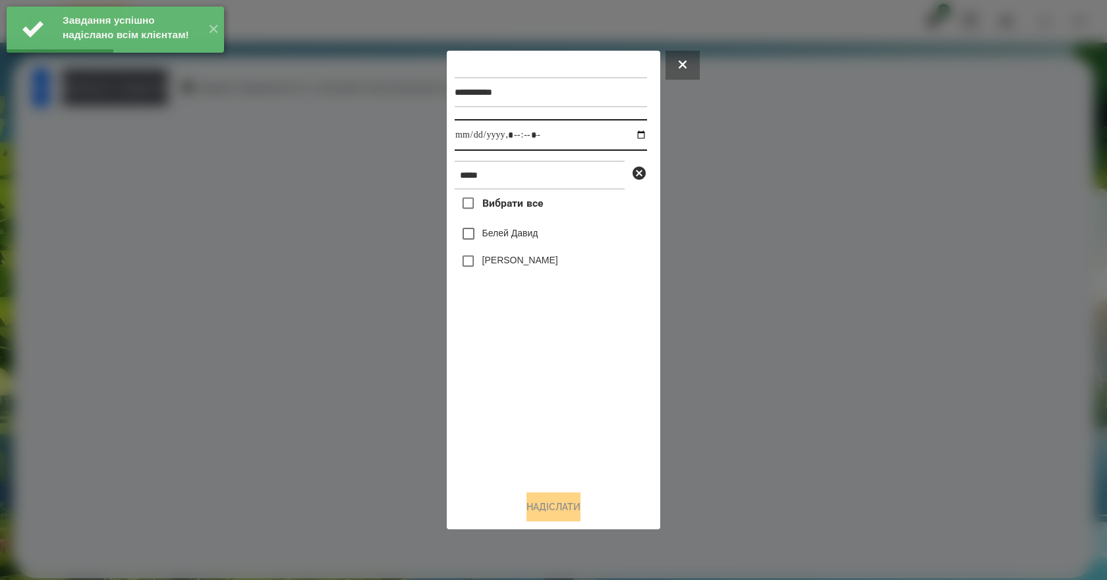
click at [630, 134] on input "datetime-local" at bounding box center [551, 135] width 192 height 32
type input "**********"
drag, startPoint x: 534, startPoint y: 379, endPoint x: 536, endPoint y: 305, distance: 74.5
click at [534, 377] on div "Вибрати все [PERSON_NAME] [PERSON_NAME]" at bounding box center [551, 335] width 192 height 291
click at [535, 260] on label "[PERSON_NAME]" at bounding box center [520, 260] width 76 height 13
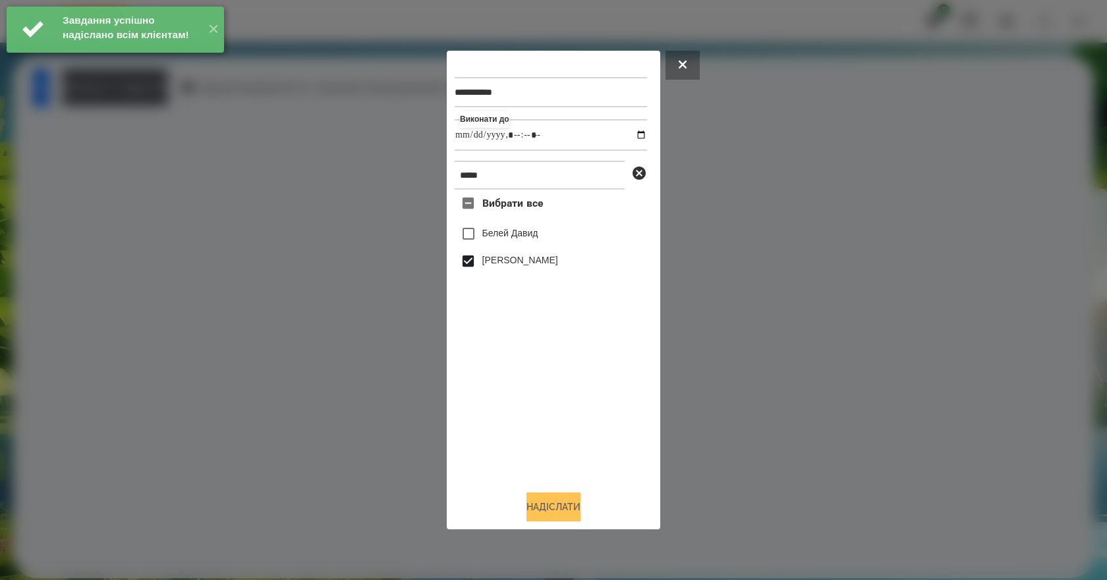
click at [561, 519] on button "Надіслати" at bounding box center [553, 507] width 54 height 29
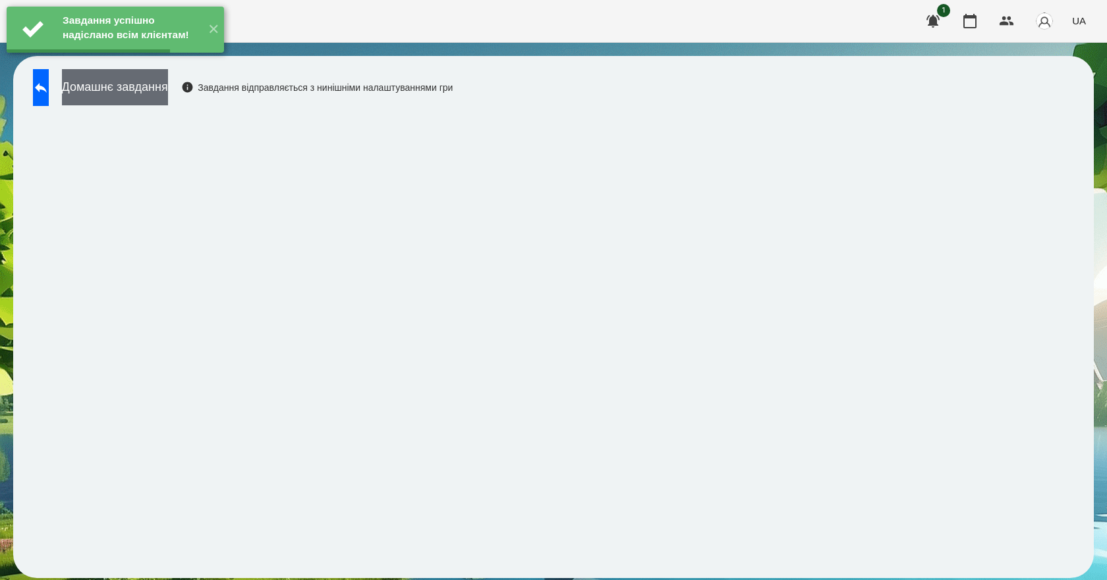
click at [168, 96] on button "Домашнє завдання" at bounding box center [115, 87] width 106 height 36
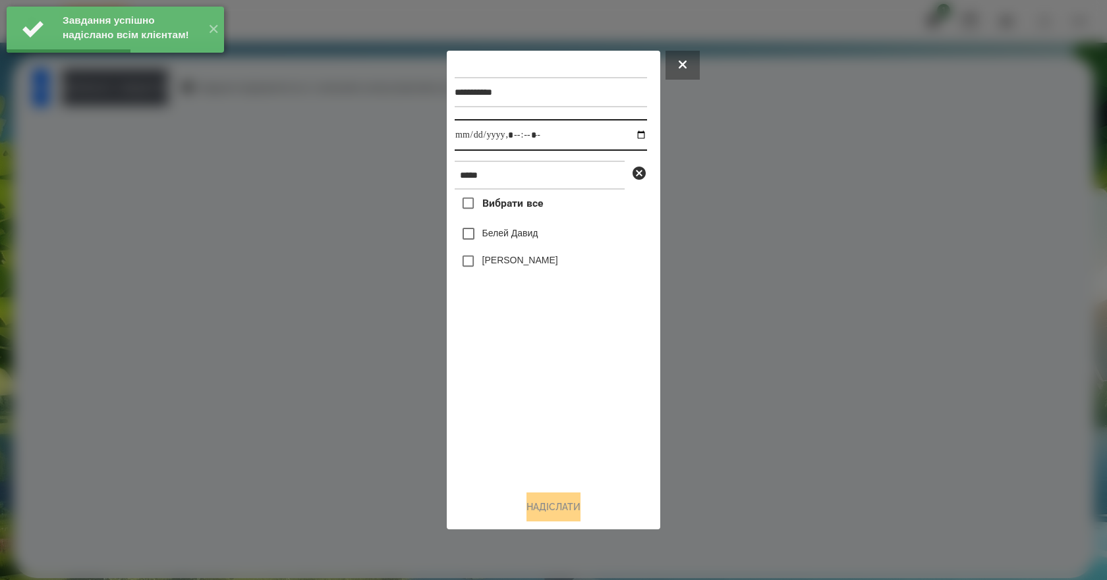
click at [631, 136] on input "datetime-local" at bounding box center [551, 135] width 192 height 32
type input "**********"
click at [541, 362] on div "Вибрати все [PERSON_NAME] [PERSON_NAME]" at bounding box center [551, 335] width 192 height 291
click at [506, 265] on label "[PERSON_NAME]" at bounding box center [520, 260] width 76 height 13
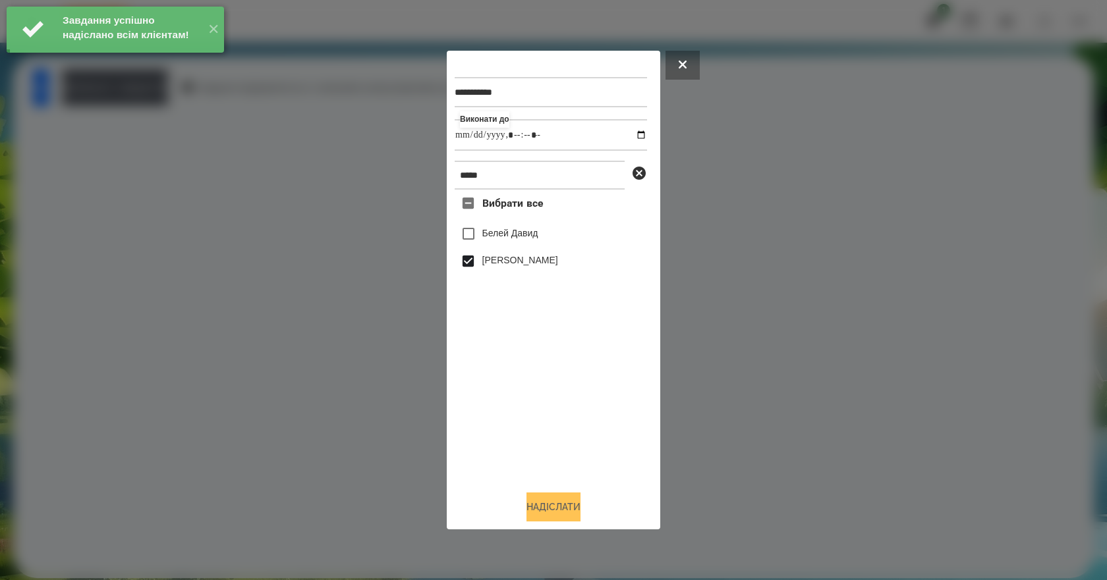
click at [561, 511] on button "Надіслати" at bounding box center [553, 507] width 54 height 29
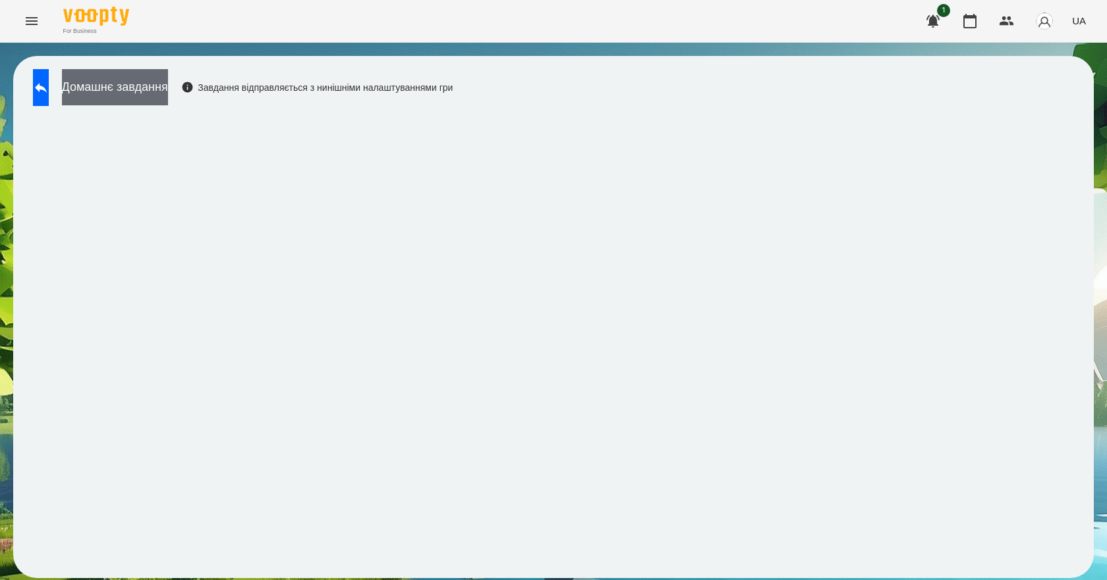
click at [168, 101] on button "Домашнє завдання" at bounding box center [115, 87] width 106 height 36
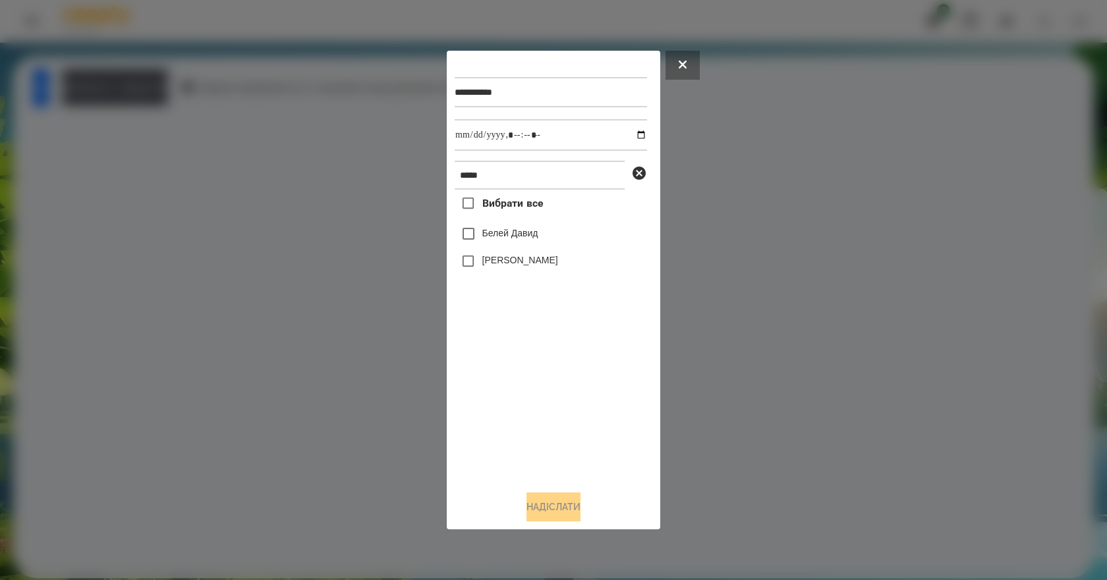
click at [507, 264] on label "[PERSON_NAME]" at bounding box center [520, 260] width 76 height 13
click at [566, 502] on button "Надіслати" at bounding box center [553, 507] width 54 height 29
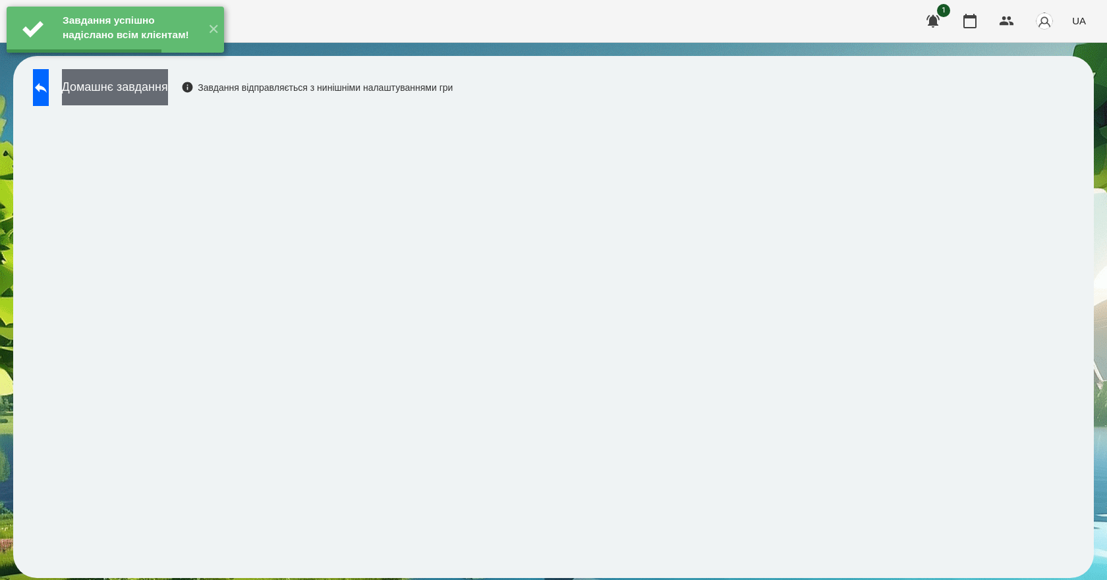
click at [144, 81] on button "Домашнє завдання" at bounding box center [115, 87] width 106 height 36
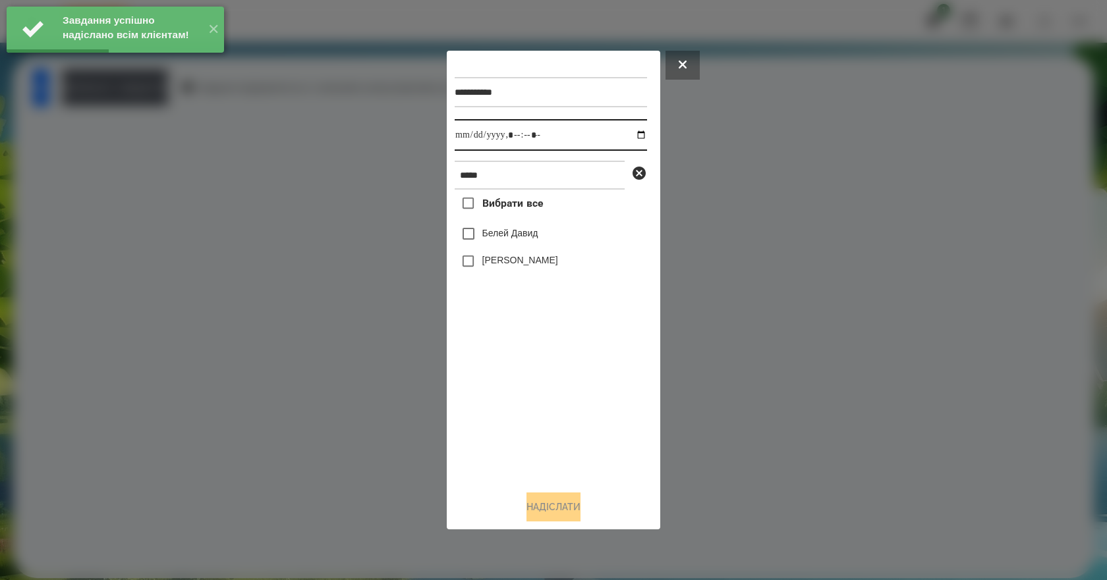
click at [631, 136] on input "datetime-local" at bounding box center [551, 135] width 192 height 32
type input "**********"
drag, startPoint x: 552, startPoint y: 393, endPoint x: 526, endPoint y: 357, distance: 44.4
click at [552, 393] on div "Вибрати все [PERSON_NAME] [PERSON_NAME]" at bounding box center [551, 335] width 192 height 291
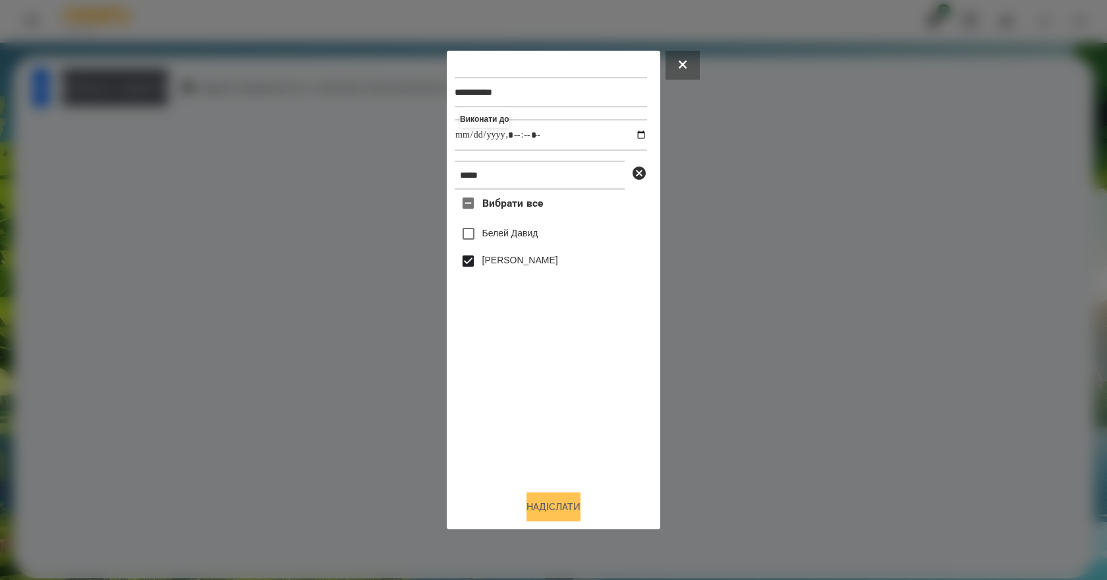
click at [564, 505] on button "Надіслати" at bounding box center [553, 507] width 54 height 29
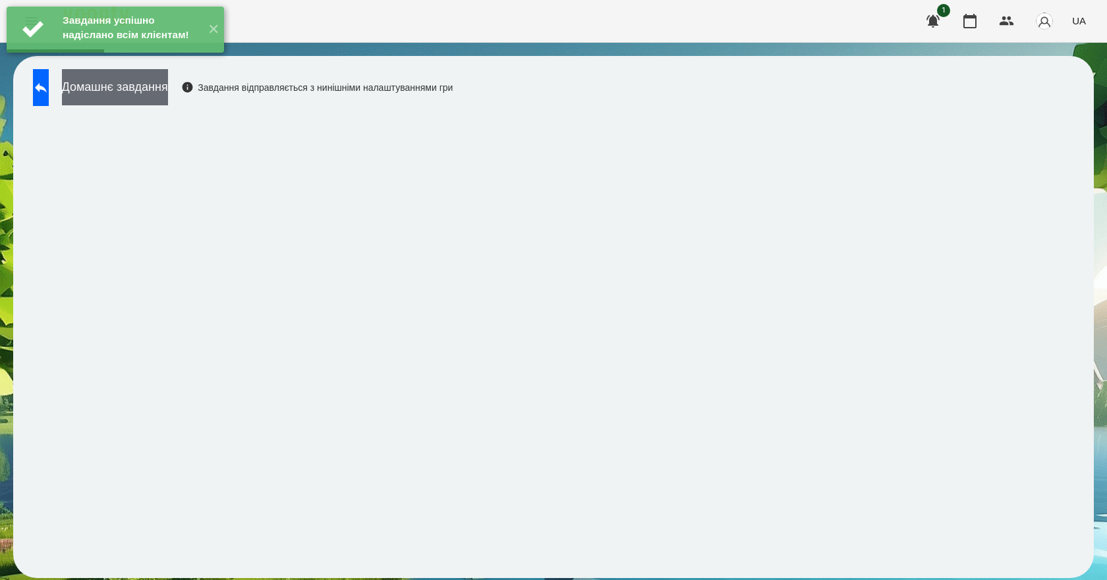
click at [152, 96] on button "Домашнє завдання" at bounding box center [115, 87] width 106 height 36
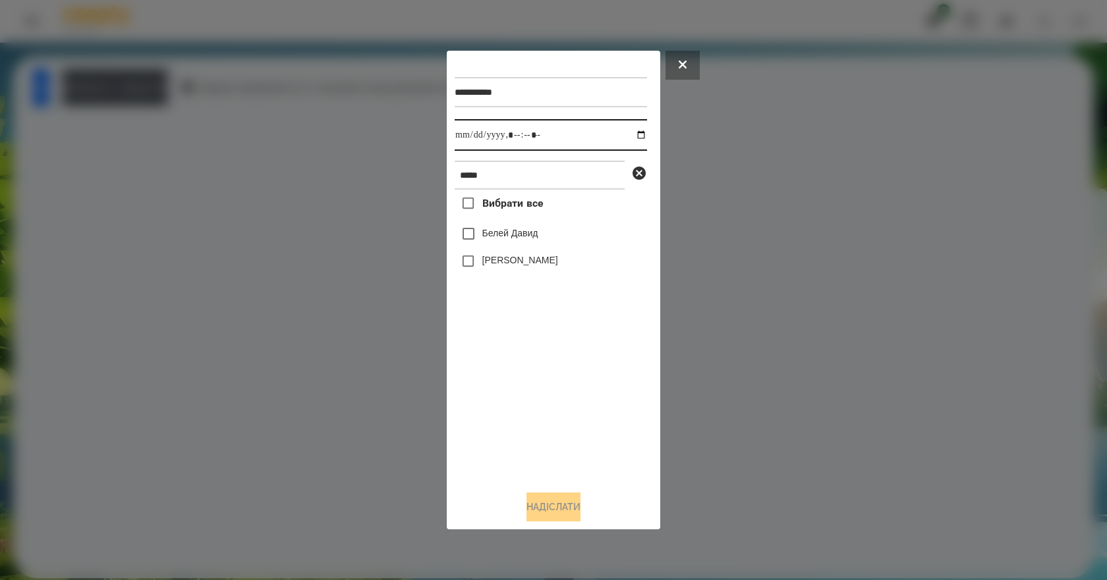
click at [635, 138] on input "datetime-local" at bounding box center [551, 135] width 192 height 32
type input "**********"
drag, startPoint x: 608, startPoint y: 393, endPoint x: 594, endPoint y: 370, distance: 26.9
click at [606, 391] on div "Вибрати все [PERSON_NAME] [PERSON_NAME]" at bounding box center [551, 335] width 192 height 291
click at [483, 264] on label "[PERSON_NAME]" at bounding box center [520, 260] width 76 height 13
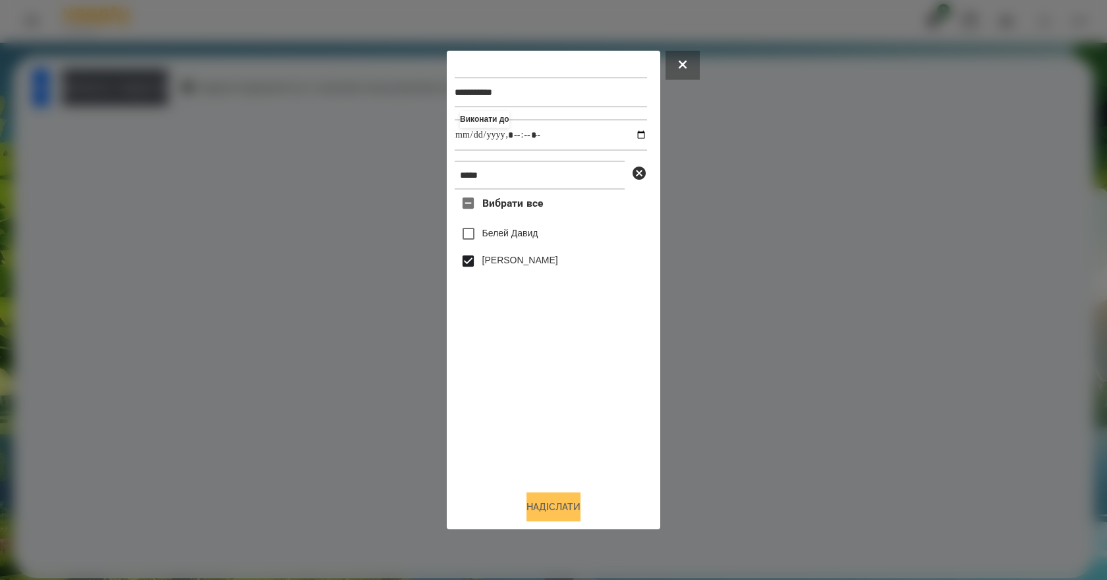
click at [541, 518] on button "Надіслати" at bounding box center [553, 507] width 54 height 29
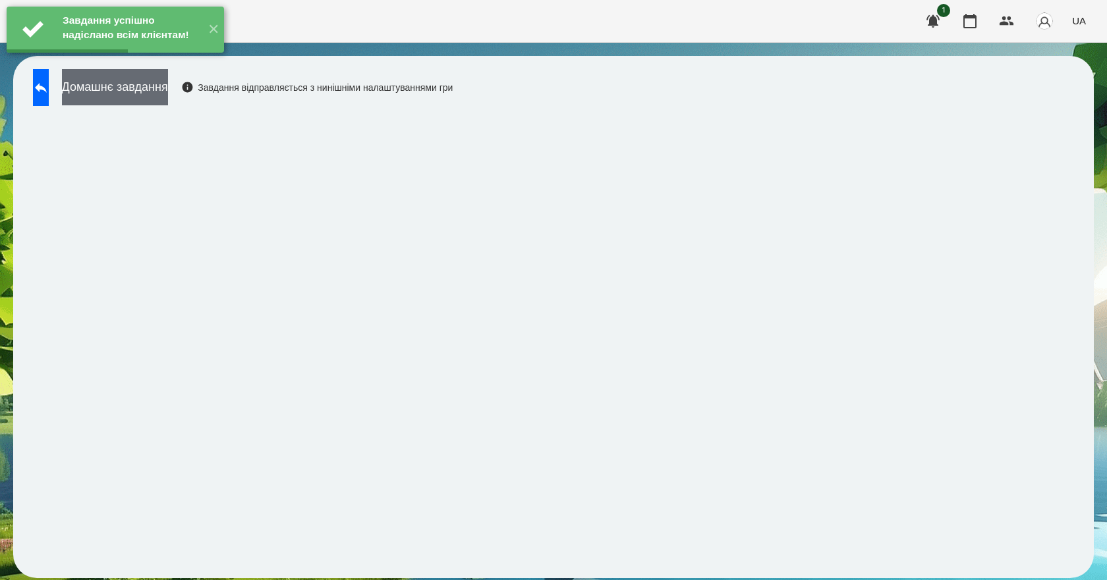
click at [155, 93] on button "Домашнє завдання" at bounding box center [115, 87] width 106 height 36
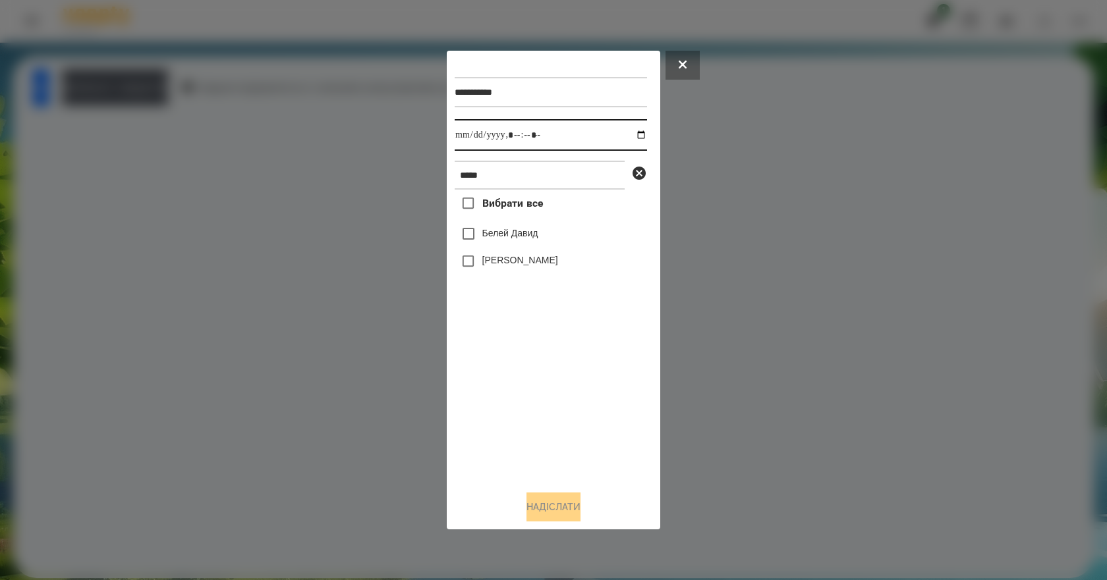
click at [628, 132] on input "datetime-local" at bounding box center [551, 135] width 192 height 32
type input "**********"
click at [582, 381] on div "Вибрати все [PERSON_NAME] [PERSON_NAME]" at bounding box center [551, 335] width 192 height 291
click at [569, 507] on button "Надіслати" at bounding box center [553, 507] width 54 height 29
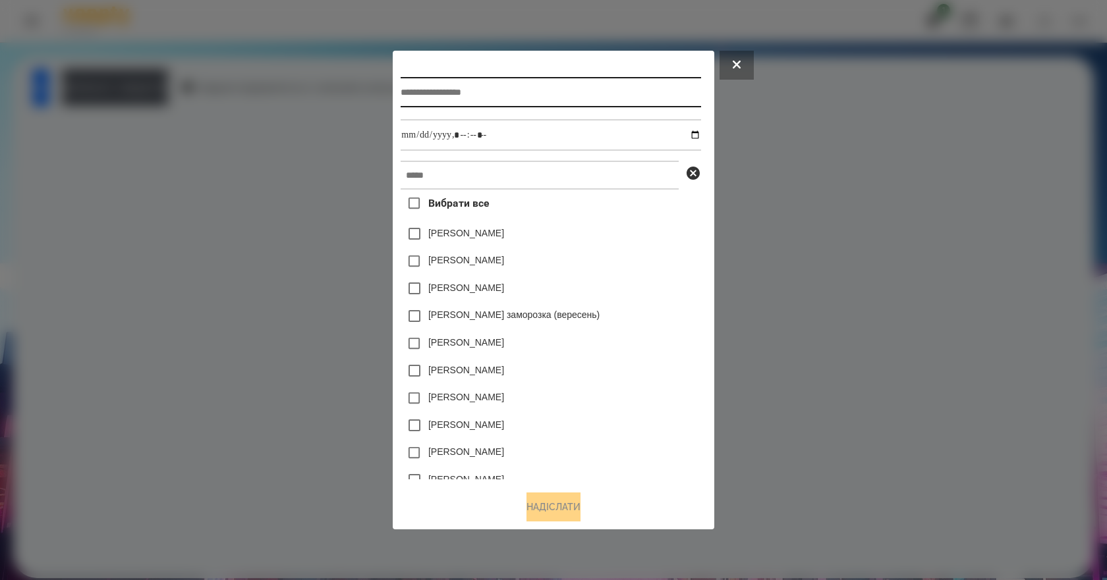
click at [456, 99] on input "text" at bounding box center [551, 92] width 300 height 30
type input "**********"
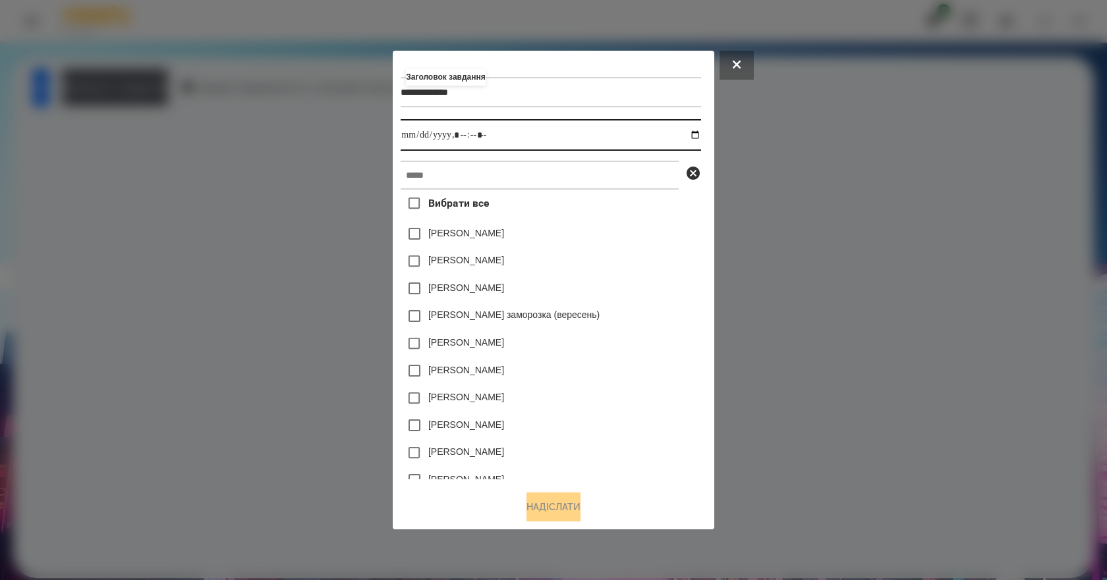
click at [700, 131] on input "datetime-local" at bounding box center [551, 135] width 300 height 32
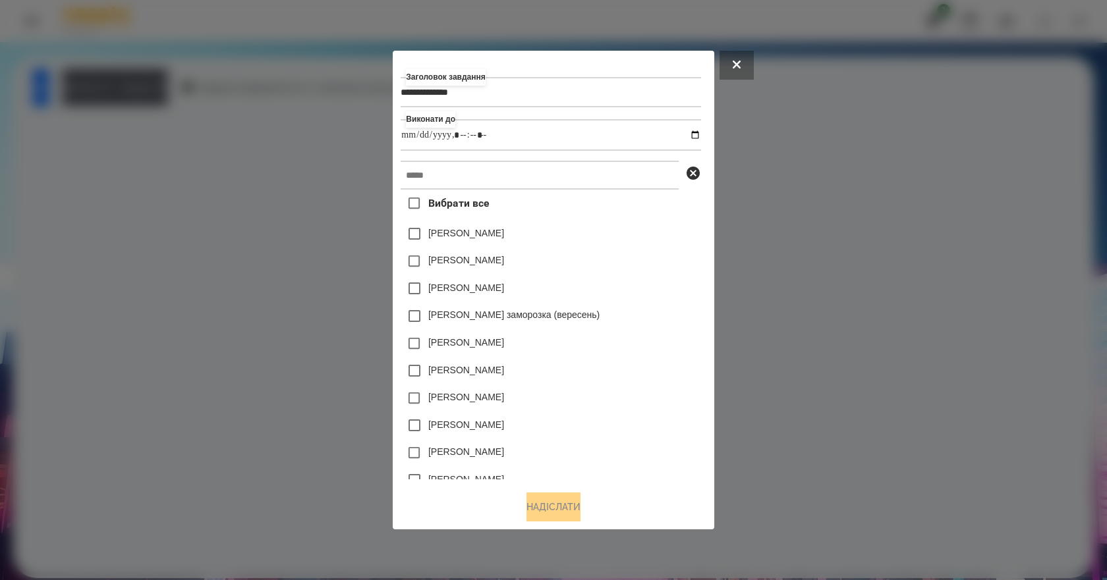
type input "**********"
drag, startPoint x: 663, startPoint y: 306, endPoint x: 646, endPoint y: 293, distance: 21.7
click at [663, 306] on div "[PERSON_NAME] заморозка (вересень)" at bounding box center [551, 316] width 300 height 28
click at [476, 170] on input "text" at bounding box center [540, 175] width 278 height 29
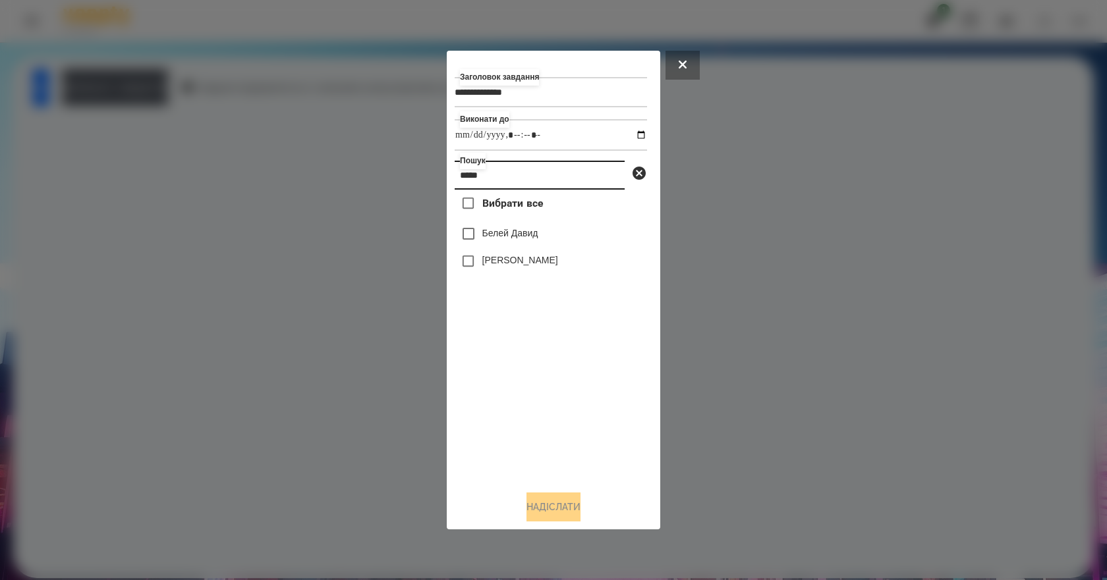
type input "*****"
click at [534, 264] on label "[PERSON_NAME]" at bounding box center [520, 260] width 76 height 13
click at [555, 507] on button "Надіслати" at bounding box center [553, 507] width 54 height 29
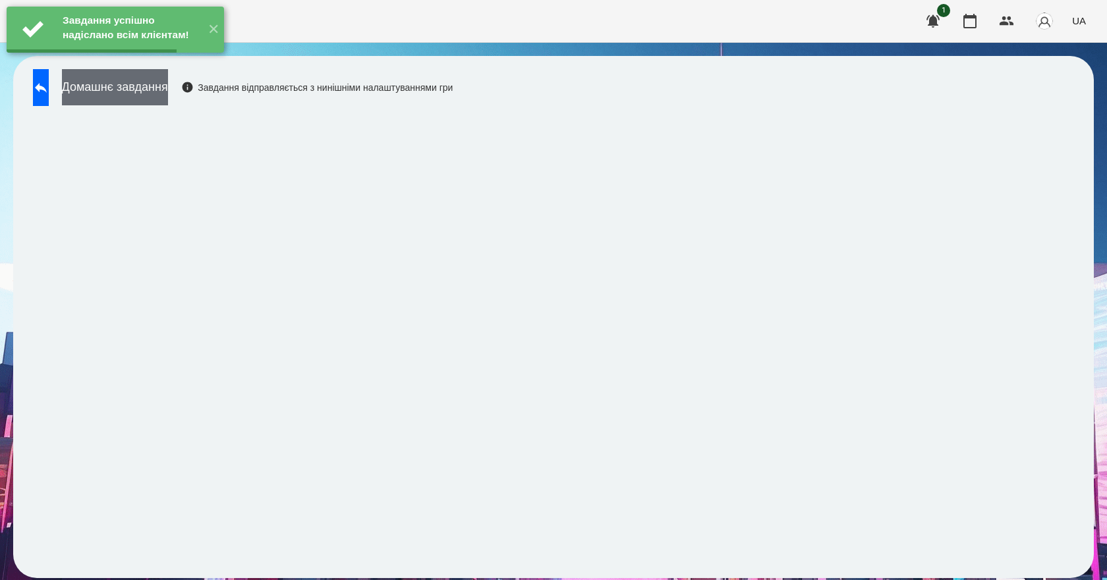
click at [162, 91] on button "Домашнє завдання" at bounding box center [115, 87] width 106 height 36
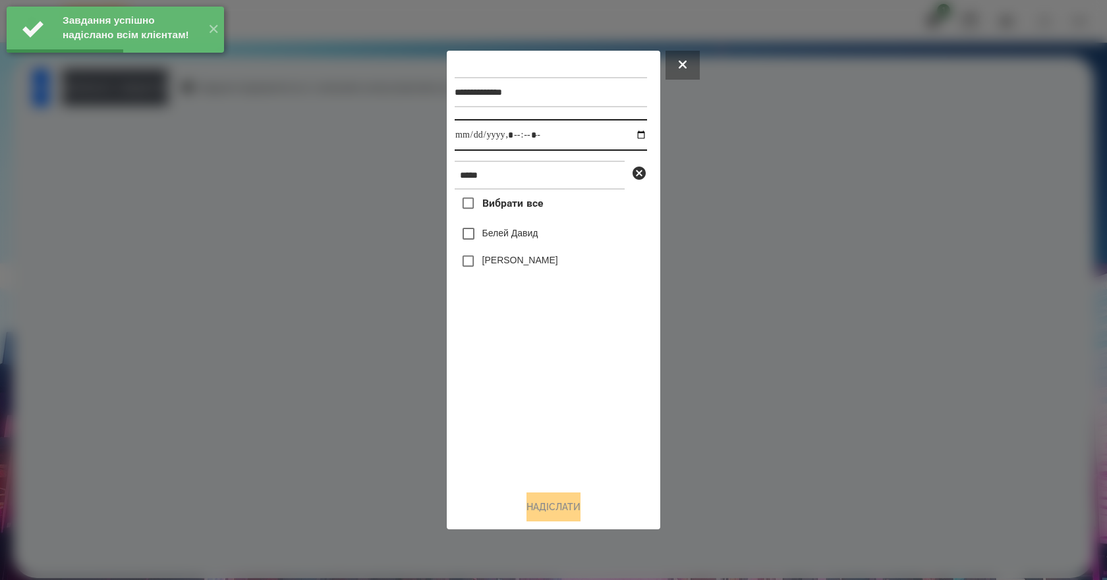
click at [634, 136] on input "datetime-local" at bounding box center [551, 135] width 192 height 32
type input "**********"
click at [508, 370] on div "Вибрати все [PERSON_NAME] [PERSON_NAME]" at bounding box center [551, 335] width 192 height 291
click at [509, 264] on label "[PERSON_NAME]" at bounding box center [520, 260] width 76 height 13
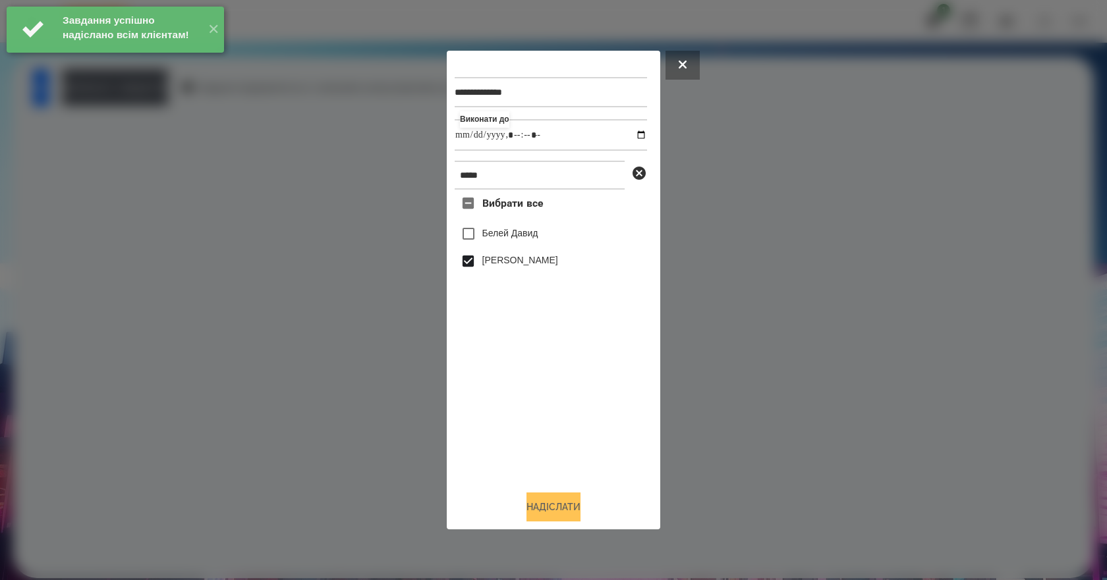
click at [566, 505] on button "Надіслати" at bounding box center [553, 507] width 54 height 29
